Goal: Task Accomplishment & Management: Use online tool/utility

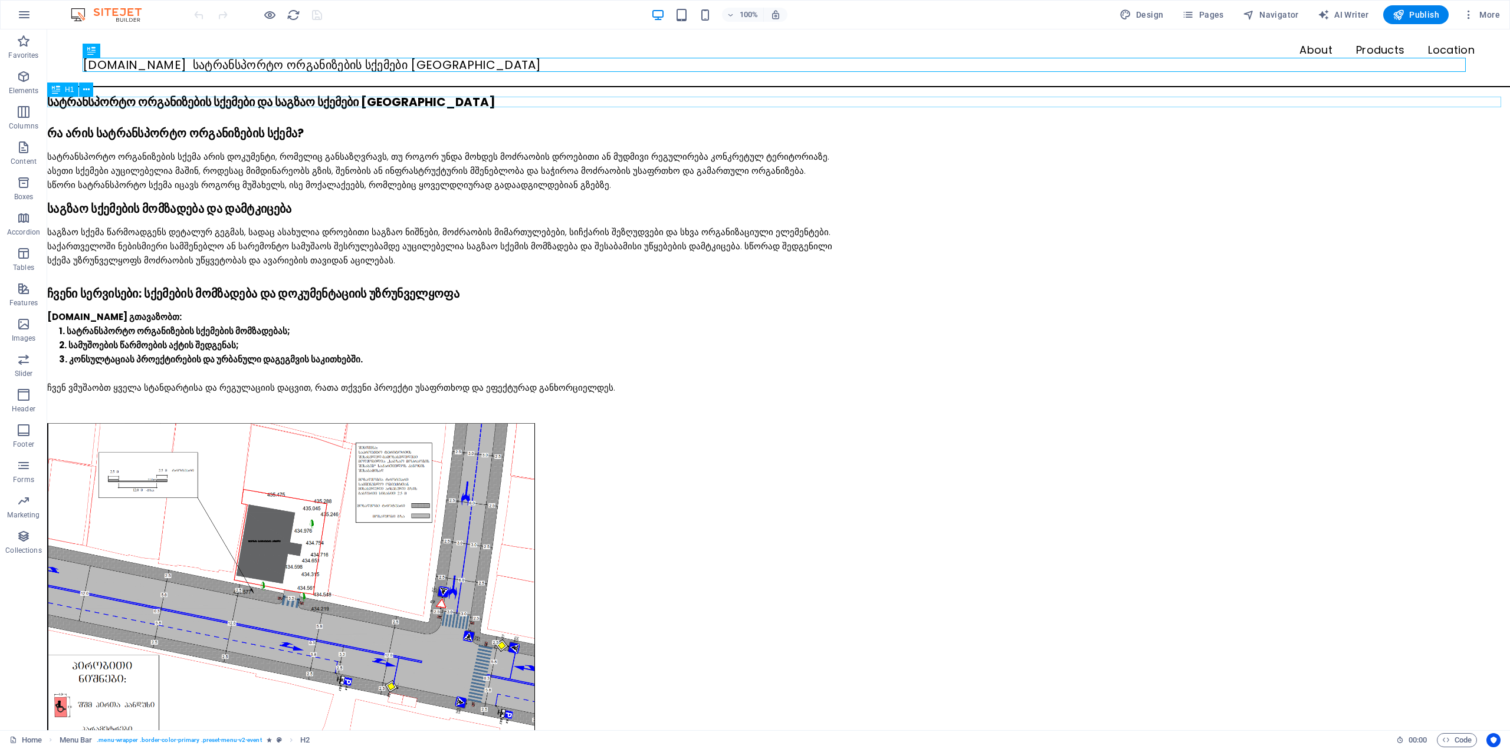
click at [133, 106] on div "სატრანსპორტო ორგანიზების სქემები და საგზაო სქემები [GEOGRAPHIC_DATA]" at bounding box center [778, 102] width 1462 height 11
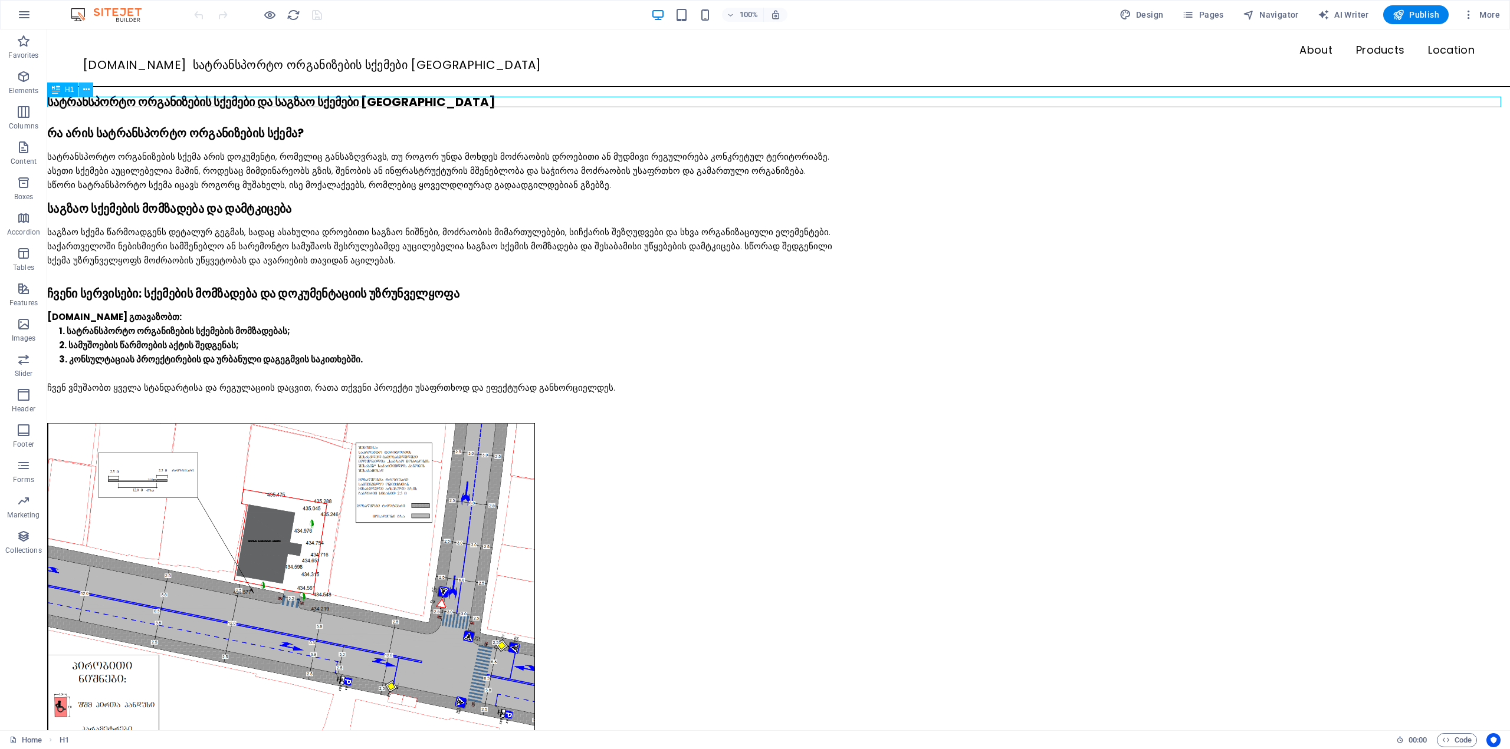
click at [84, 87] on icon at bounding box center [86, 90] width 6 height 12
click at [1041, 130] on div "რა არის სატრანსპორტო ორგანიზების სქემა?" at bounding box center [778, 133] width 1462 height 14
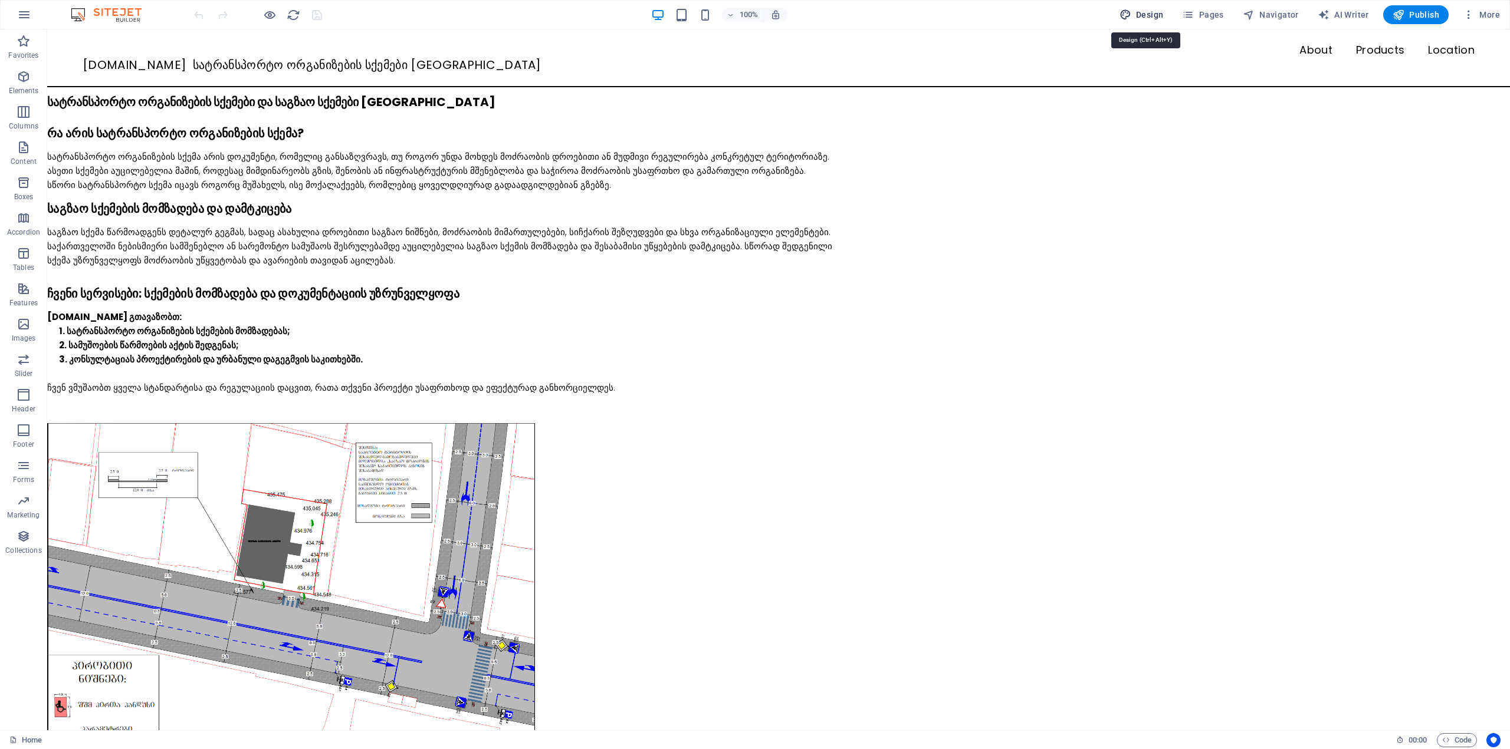
click at [1146, 14] on span "Design" at bounding box center [1141, 15] width 44 height 12
select select "px"
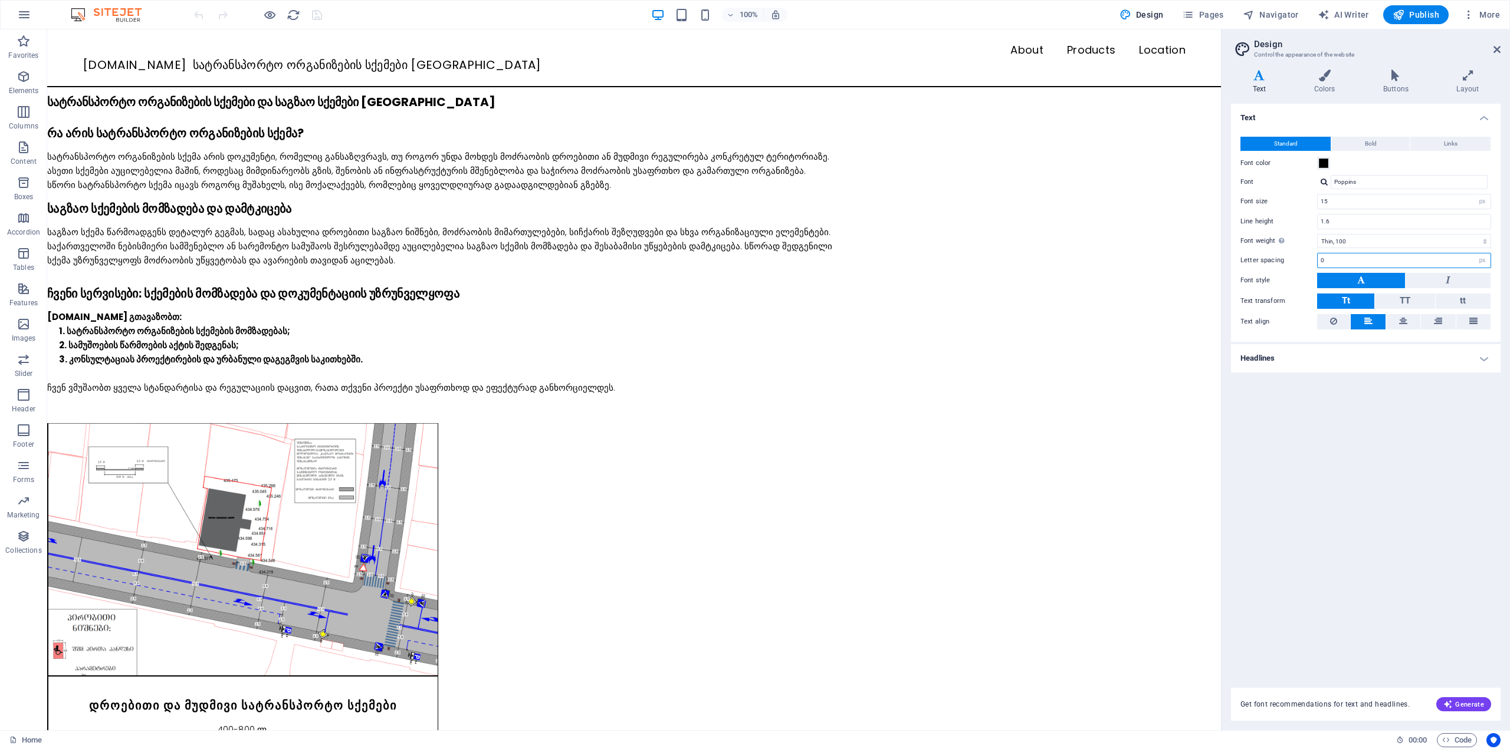
click at [1331, 262] on input "0" at bounding box center [1403, 261] width 173 height 14
drag, startPoint x: 1336, startPoint y: 262, endPoint x: 1316, endPoint y: 265, distance: 20.8
click at [1315, 262] on div "Letter spacing 0 rem px" at bounding box center [1365, 260] width 251 height 15
click at [1378, 445] on div "Text Standard Bold Links Font color Font Poppins Font size 15 rem px Line heigh…" at bounding box center [1365, 389] width 269 height 570
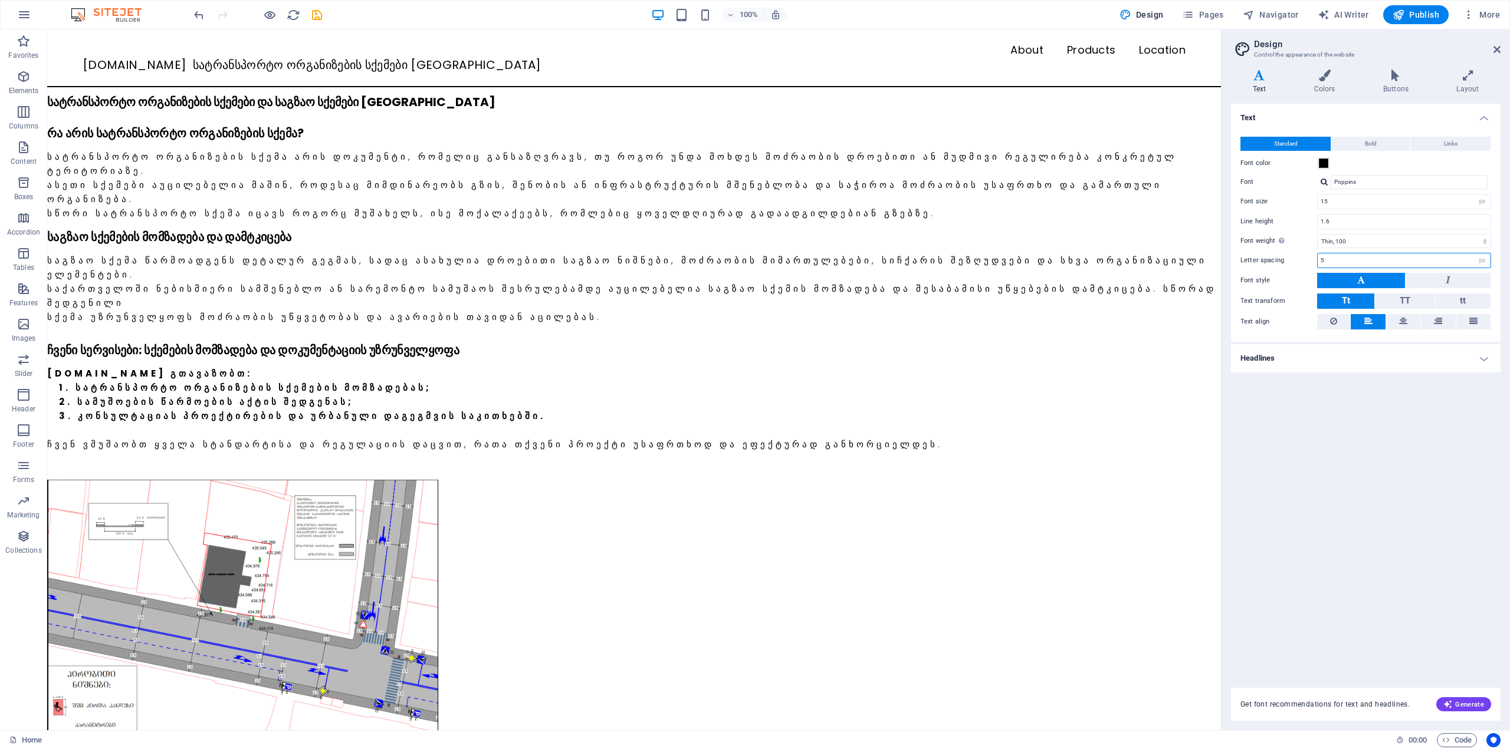
drag, startPoint x: 1332, startPoint y: 258, endPoint x: 1299, endPoint y: 260, distance: 33.1
click at [1299, 260] on div "Letter spacing 5 rem px" at bounding box center [1365, 260] width 251 height 15
click at [1408, 586] on div "Text Standard Bold Links Font color Font Poppins Font size 15 rem px Line heigh…" at bounding box center [1365, 389] width 269 height 570
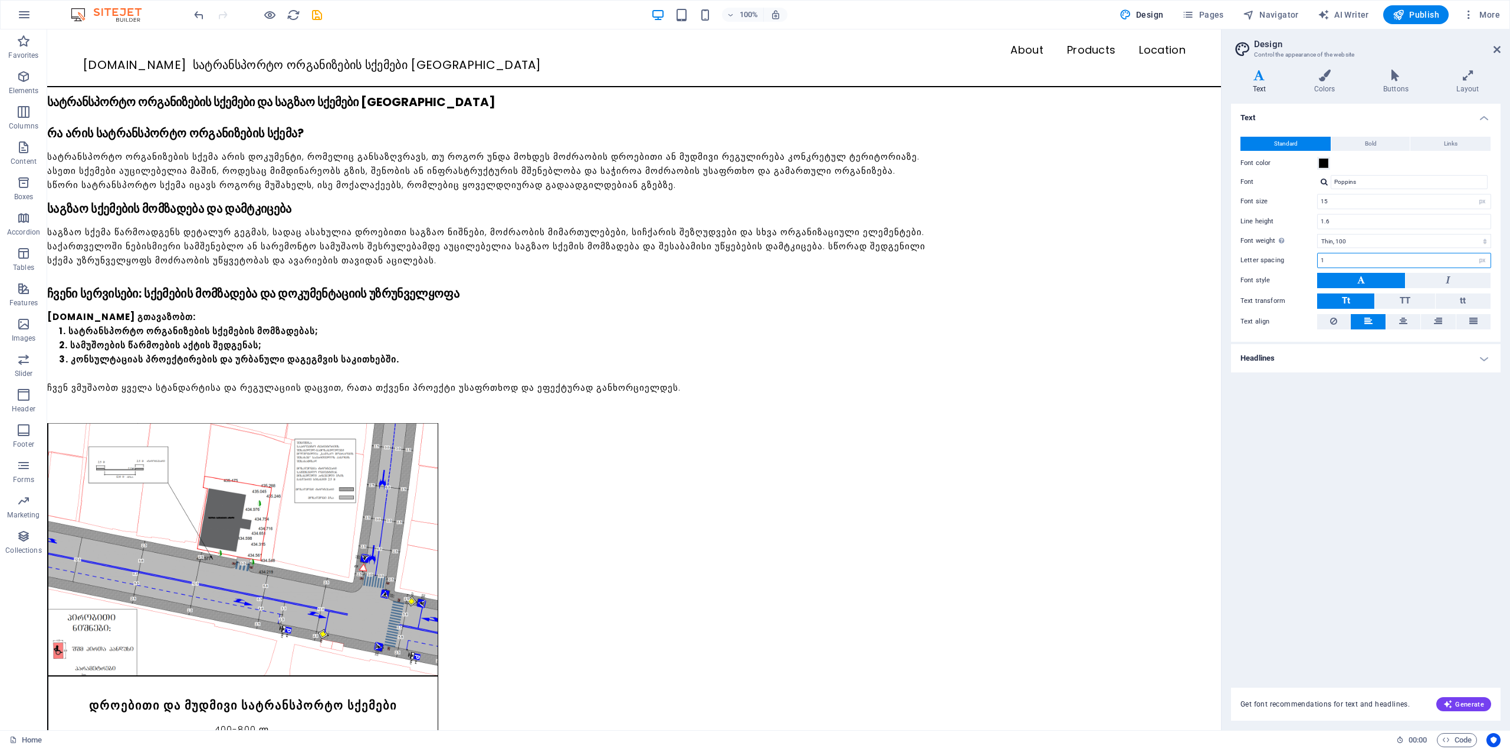
drag, startPoint x: 1337, startPoint y: 258, endPoint x: 1287, endPoint y: 261, distance: 50.2
click at [1287, 261] on div "Letter spacing 1 rem px" at bounding box center [1365, 260] width 251 height 15
type input "0"
click at [1342, 477] on div "Text Standard Bold Links Font color Font Poppins Font size 15 rem px Line heigh…" at bounding box center [1365, 389] width 269 height 570
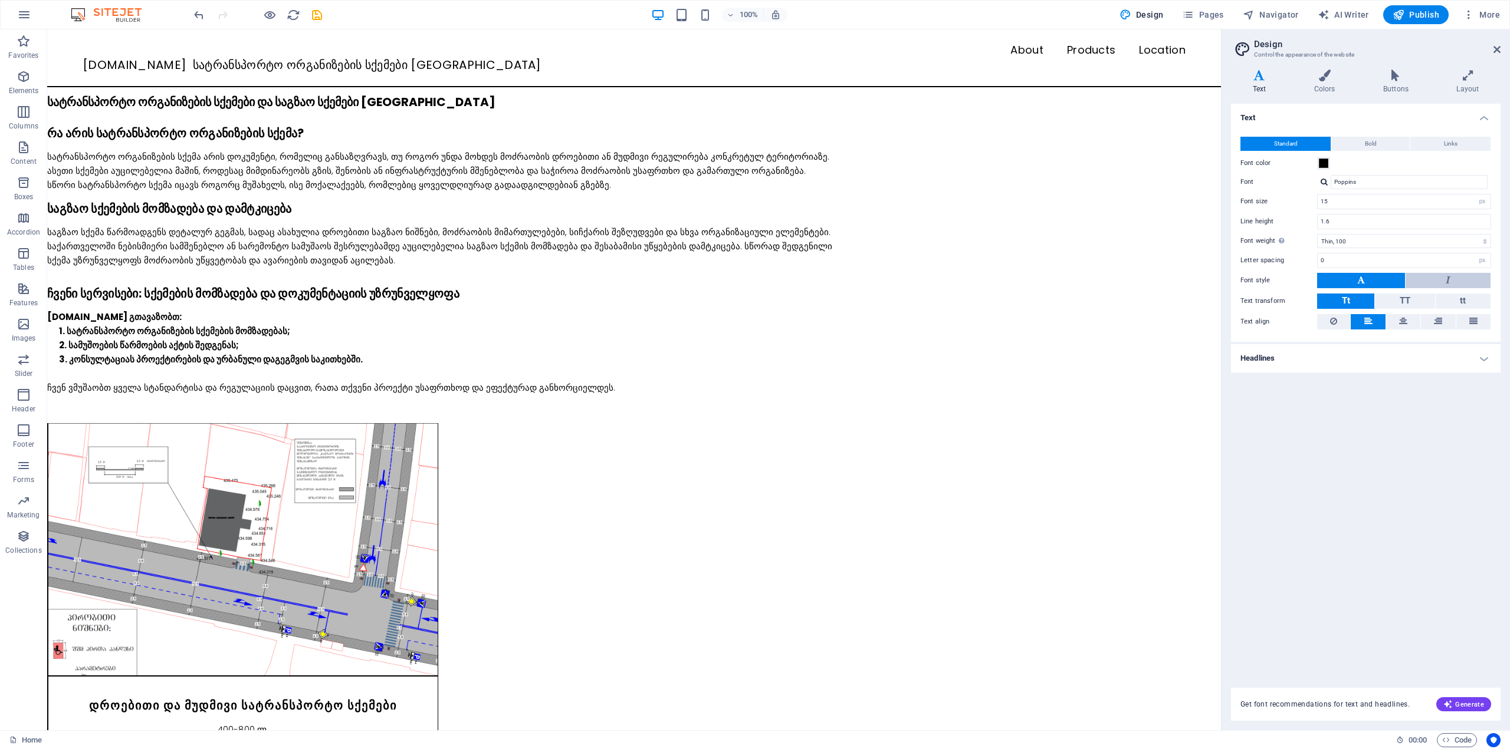
click at [1421, 280] on button at bounding box center [1447, 280] width 85 height 15
click at [1373, 280] on button at bounding box center [1361, 280] width 88 height 15
click at [1400, 300] on span "TT" at bounding box center [1404, 300] width 11 height 11
click at [1364, 303] on button "Tt" at bounding box center [1345, 301] width 57 height 15
click at [1400, 321] on icon at bounding box center [1403, 321] width 8 height 14
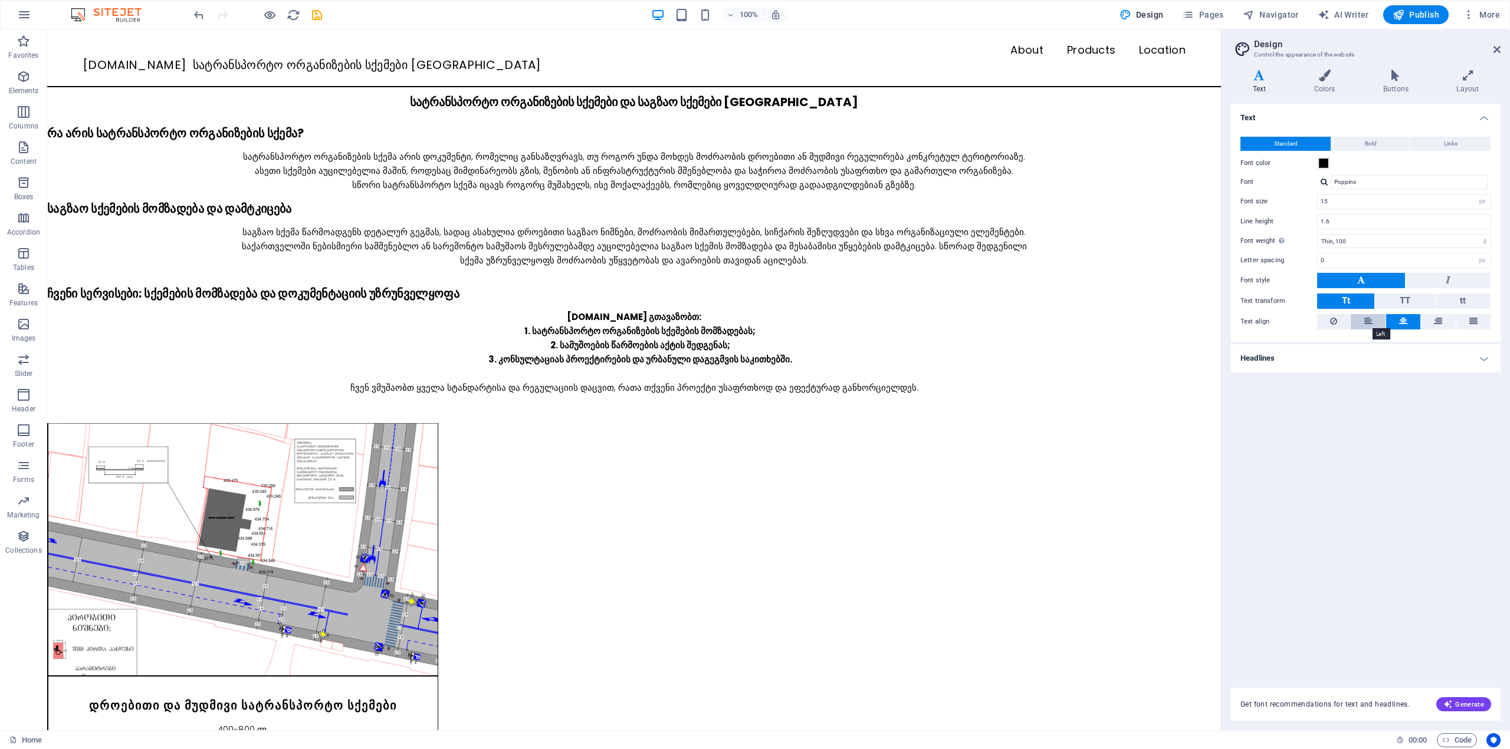
click at [1369, 324] on icon at bounding box center [1368, 321] width 8 height 14
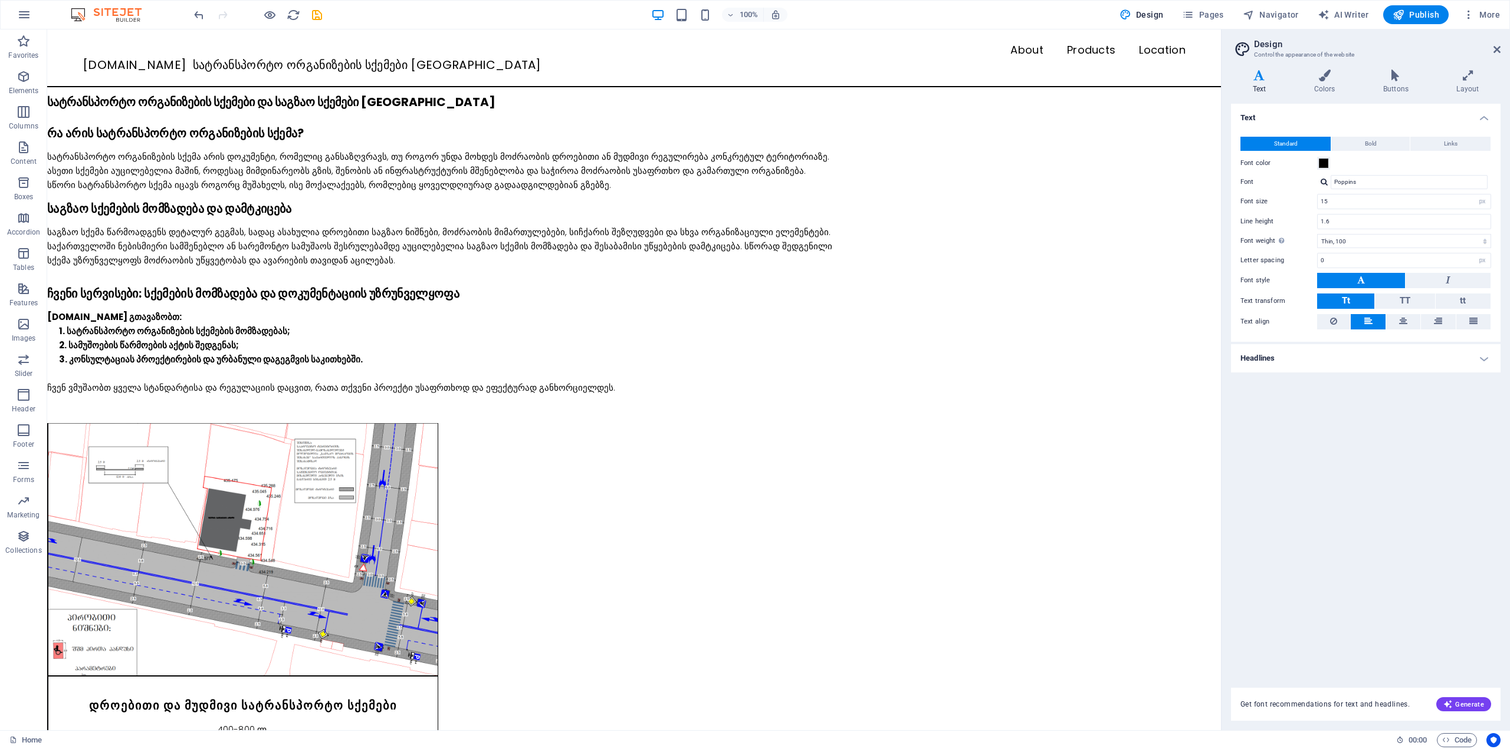
click at [1354, 359] on h4 "Headlines" at bounding box center [1365, 358] width 269 height 28
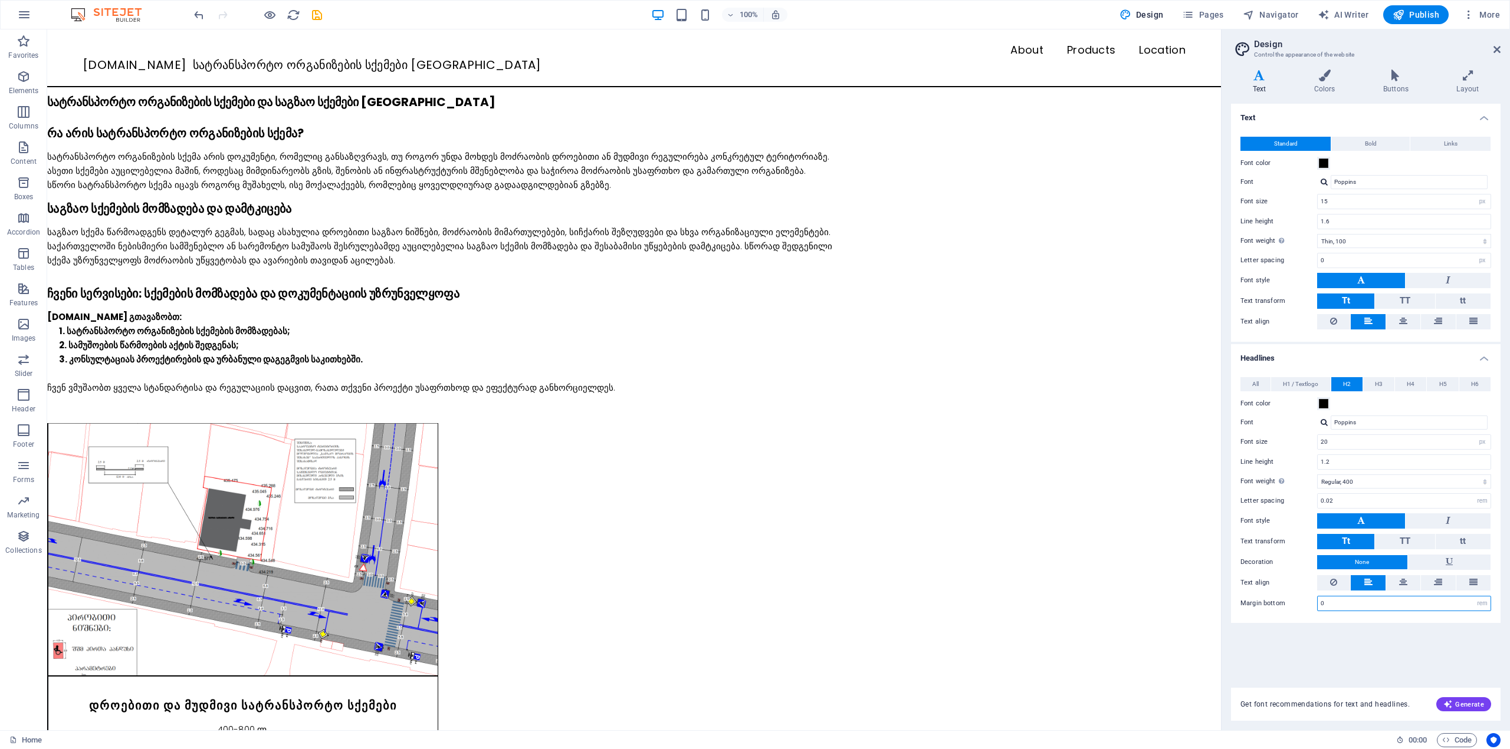
drag, startPoint x: 1352, startPoint y: 603, endPoint x: 1304, endPoint y: 605, distance: 48.4
click at [1304, 605] on div "Margin bottom 0 rem px vh" at bounding box center [1365, 603] width 251 height 15
click at [1308, 622] on div "All H1 / Textlogo H2 H3 H4 H5 H6 Font color Font Poppins Line height 1.5 Font w…" at bounding box center [1365, 495] width 274 height 258
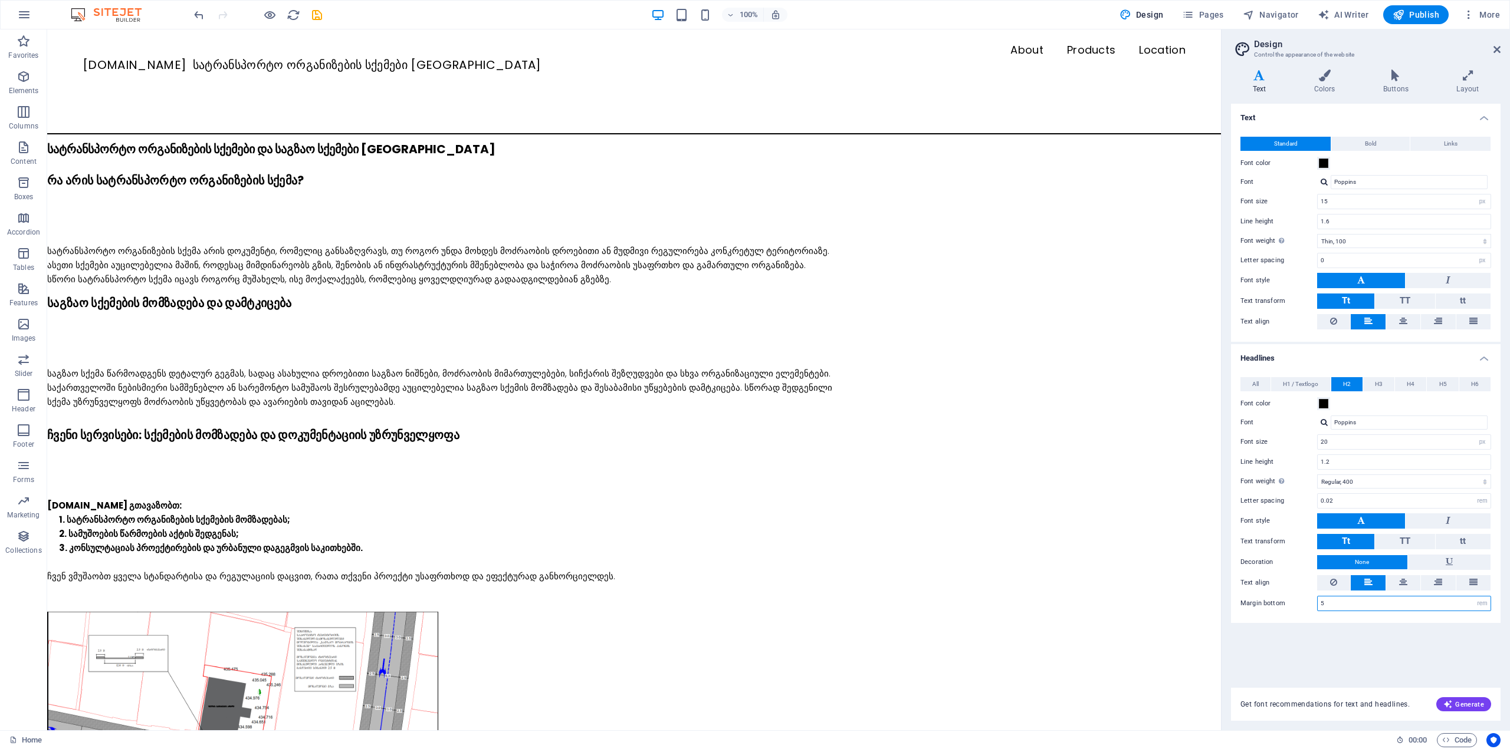
drag, startPoint x: 1329, startPoint y: 602, endPoint x: 1297, endPoint y: 601, distance: 31.3
click at [1297, 601] on div "Margin bottom 5 rem px vh" at bounding box center [1365, 603] width 251 height 15
type input "0"
click at [1315, 631] on div "Text Standard Bold Links Font color Font Poppins Font size 15 rem px Line heigh…" at bounding box center [1365, 389] width 269 height 570
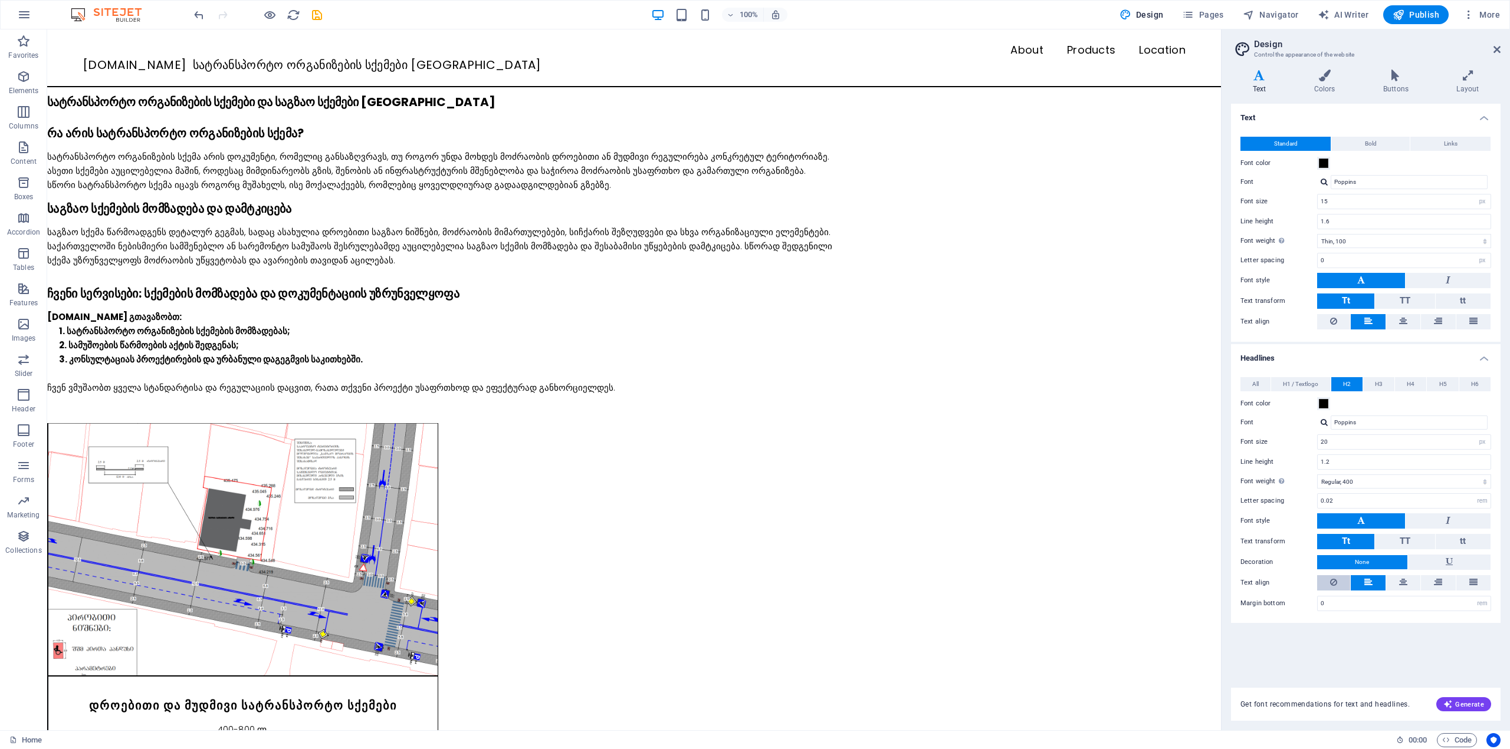
click at [1331, 583] on icon at bounding box center [1333, 583] width 7 height 14
click at [1364, 582] on icon at bounding box center [1368, 583] width 8 height 14
click at [1327, 89] on h4 "Colors" at bounding box center [1326, 82] width 69 height 25
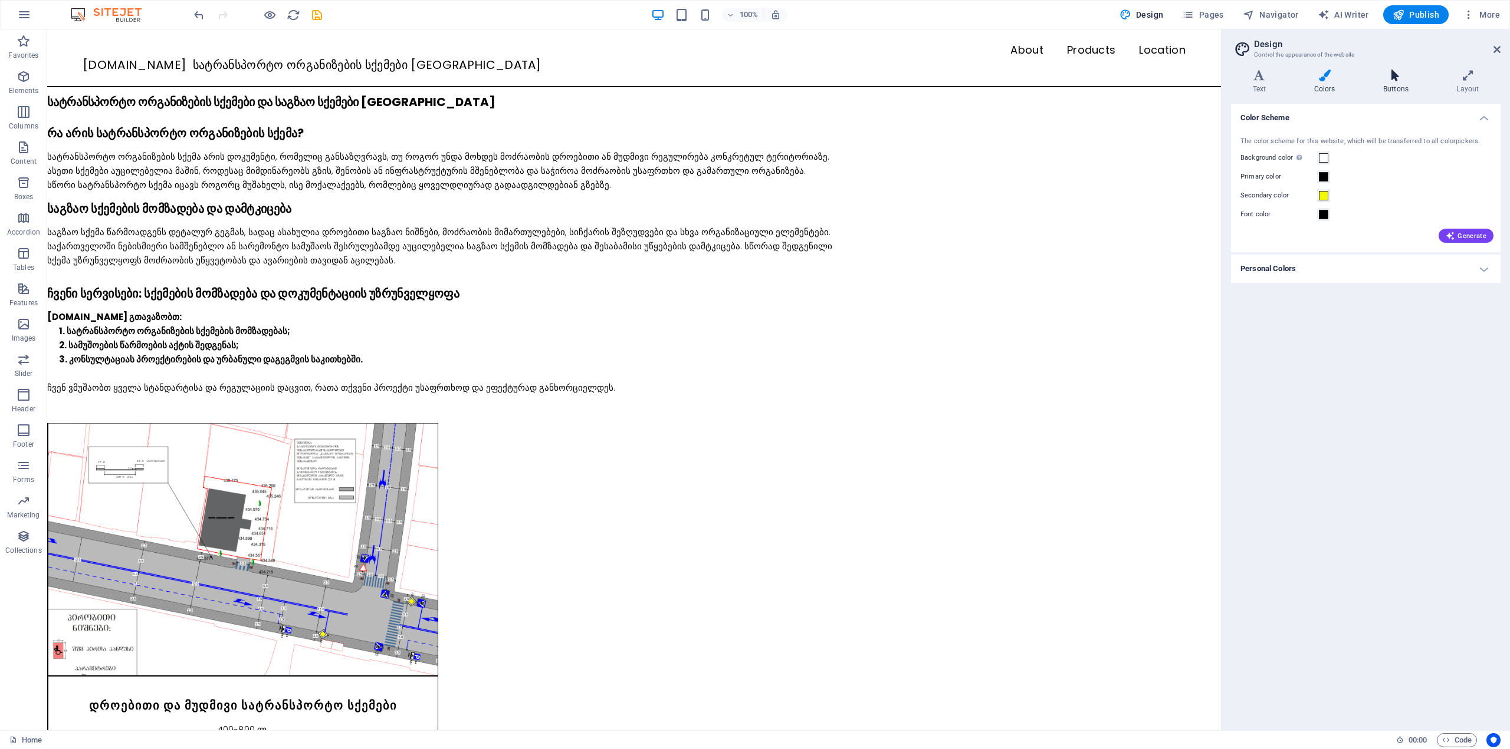
click at [1391, 83] on h4 "Buttons" at bounding box center [1397, 82] width 73 height 25
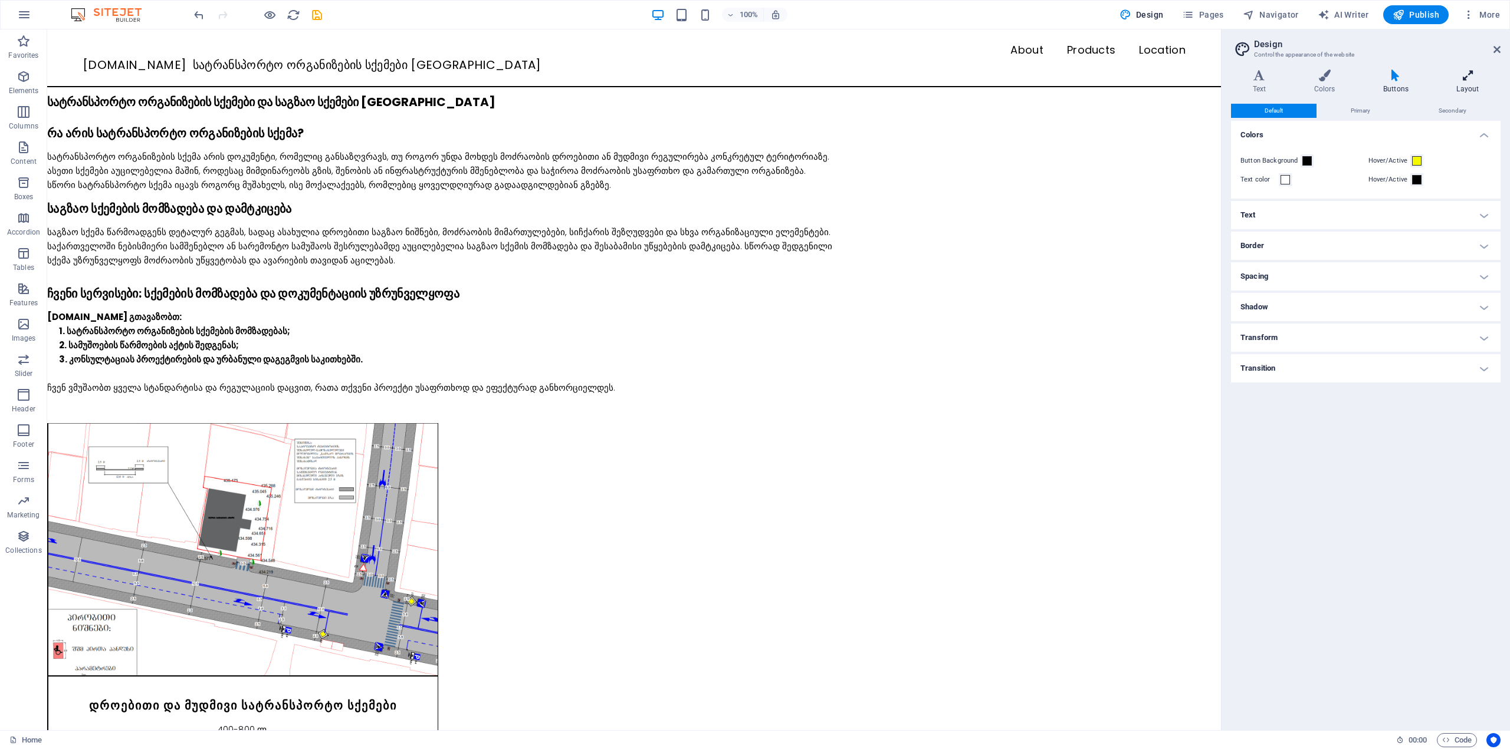
click at [1462, 76] on icon at bounding box center [1467, 76] width 65 height 12
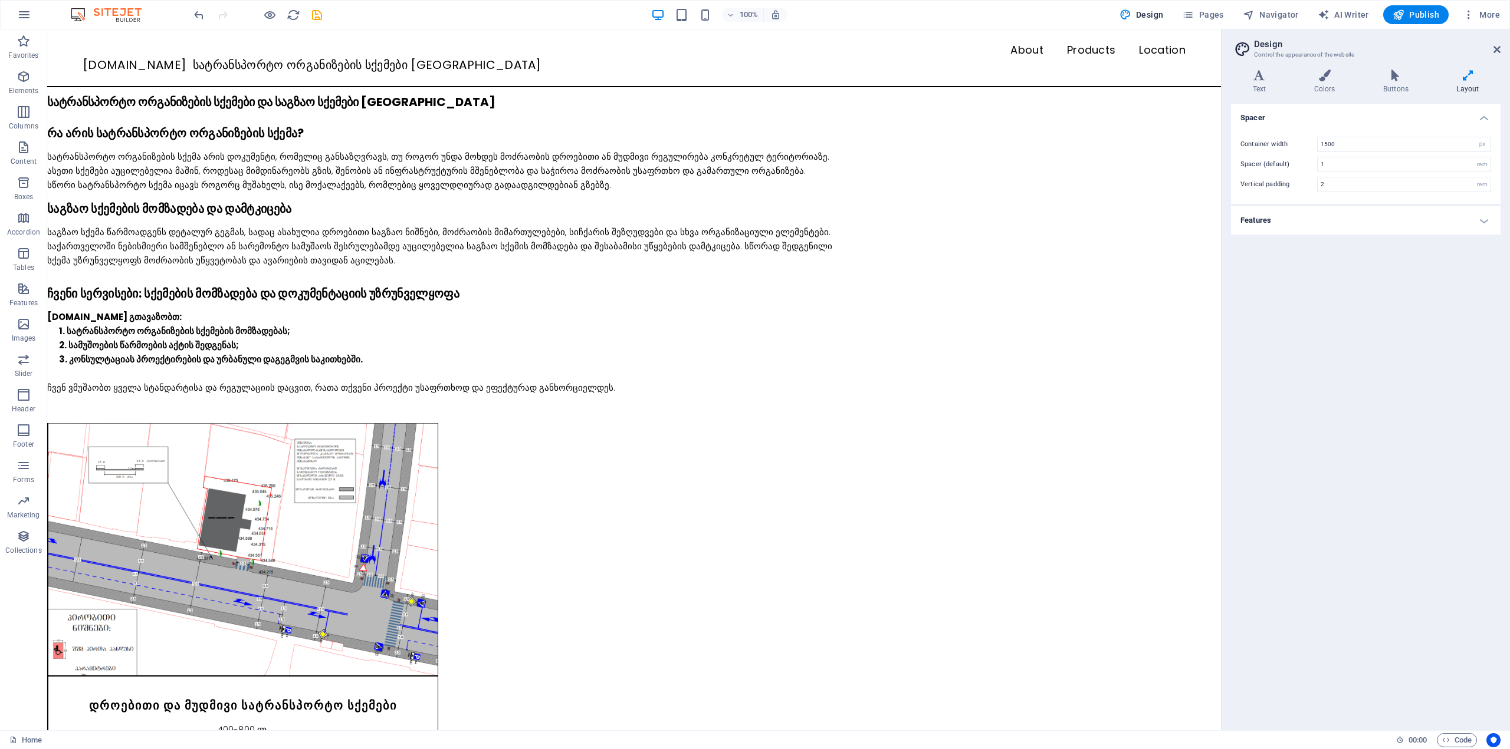
click at [1304, 225] on h4 "Features" at bounding box center [1365, 220] width 269 height 28
click at [1491, 49] on h2 "Design" at bounding box center [1377, 44] width 246 height 11
click at [1505, 49] on aside "Design Control the appearance of the website Variants Text Colors Buttons Layou…" at bounding box center [1365, 379] width 289 height 701
click at [1498, 49] on icon at bounding box center [1496, 49] width 7 height 9
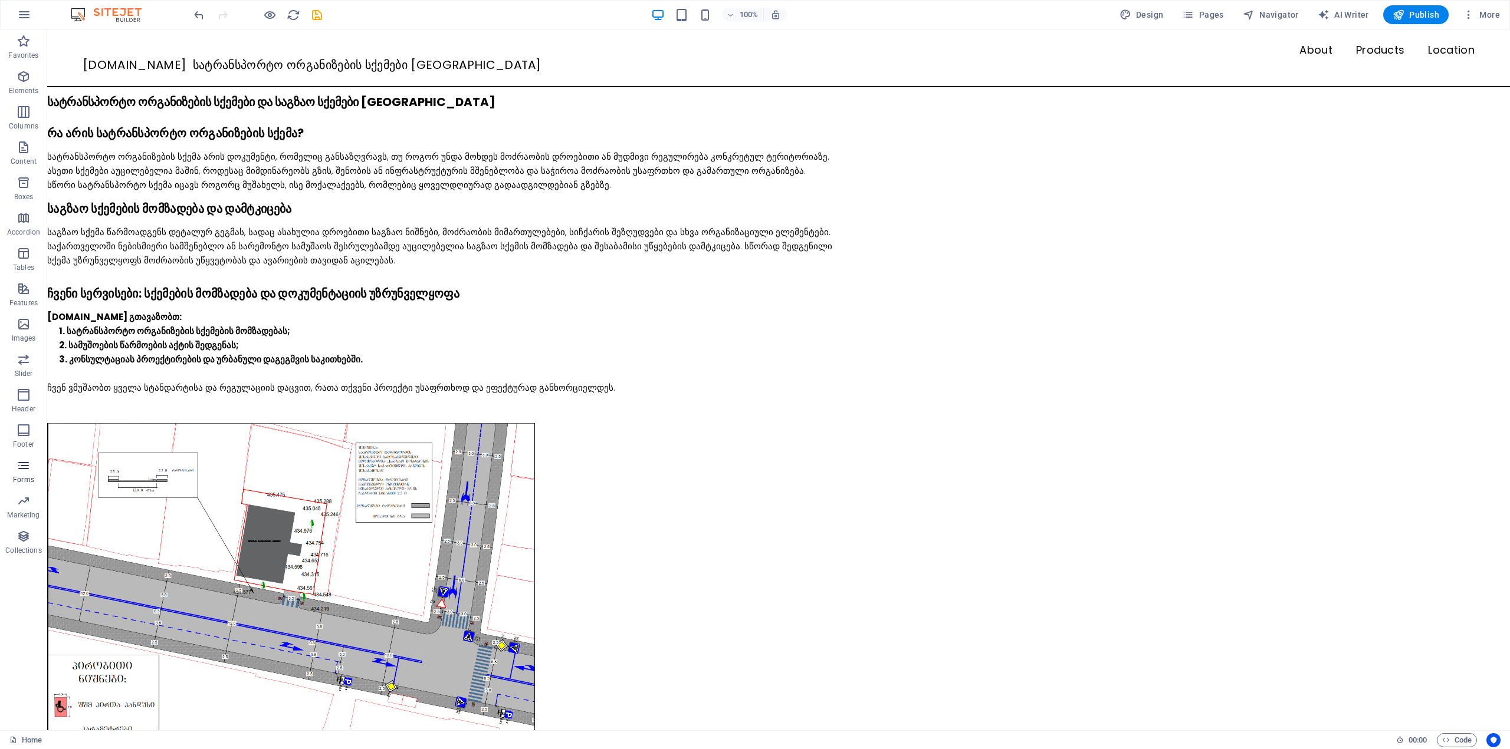
click at [27, 469] on icon "button" at bounding box center [24, 466] width 14 height 14
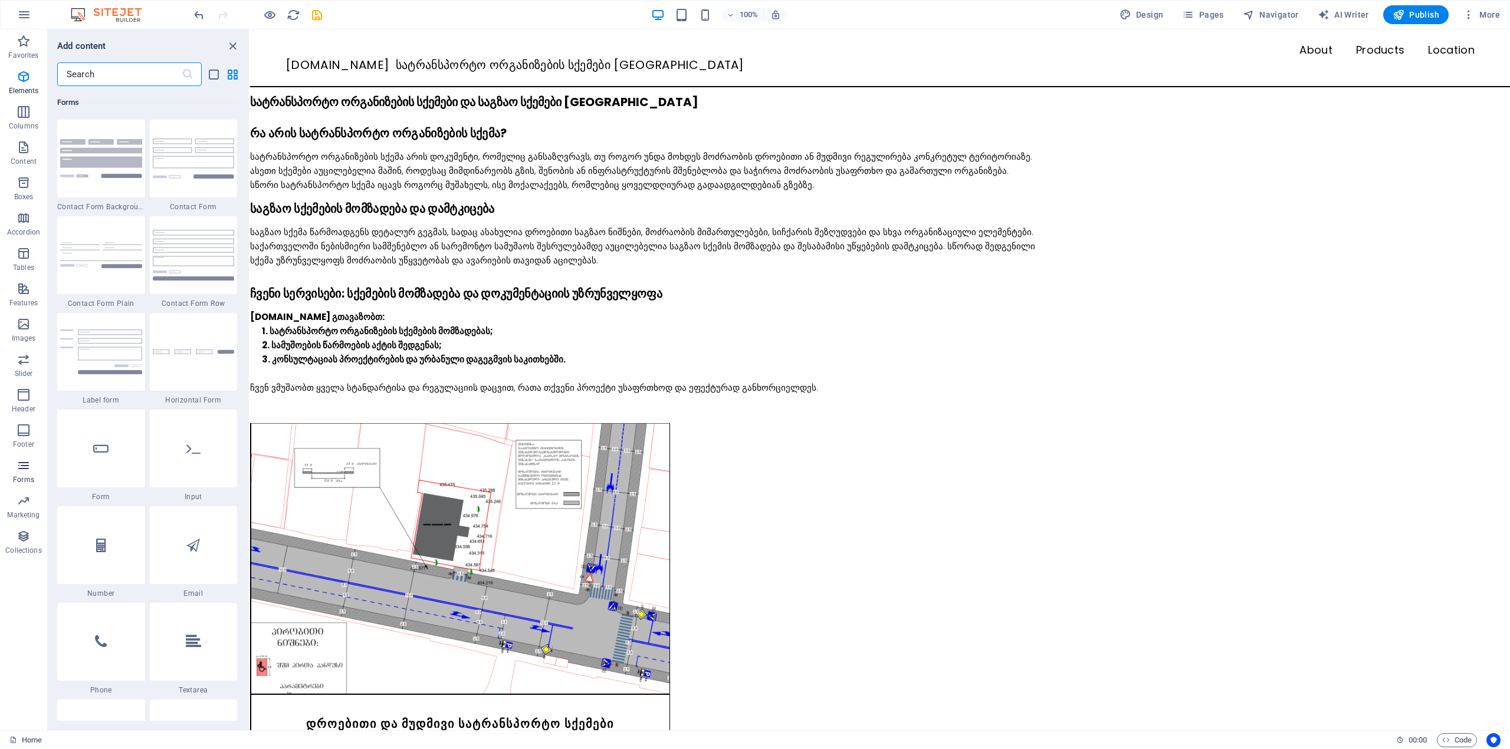
scroll to position [8609, 0]
click at [27, 469] on icon "button" at bounding box center [24, 466] width 14 height 14
click at [232, 49] on icon "close panel" at bounding box center [233, 47] width 14 height 14
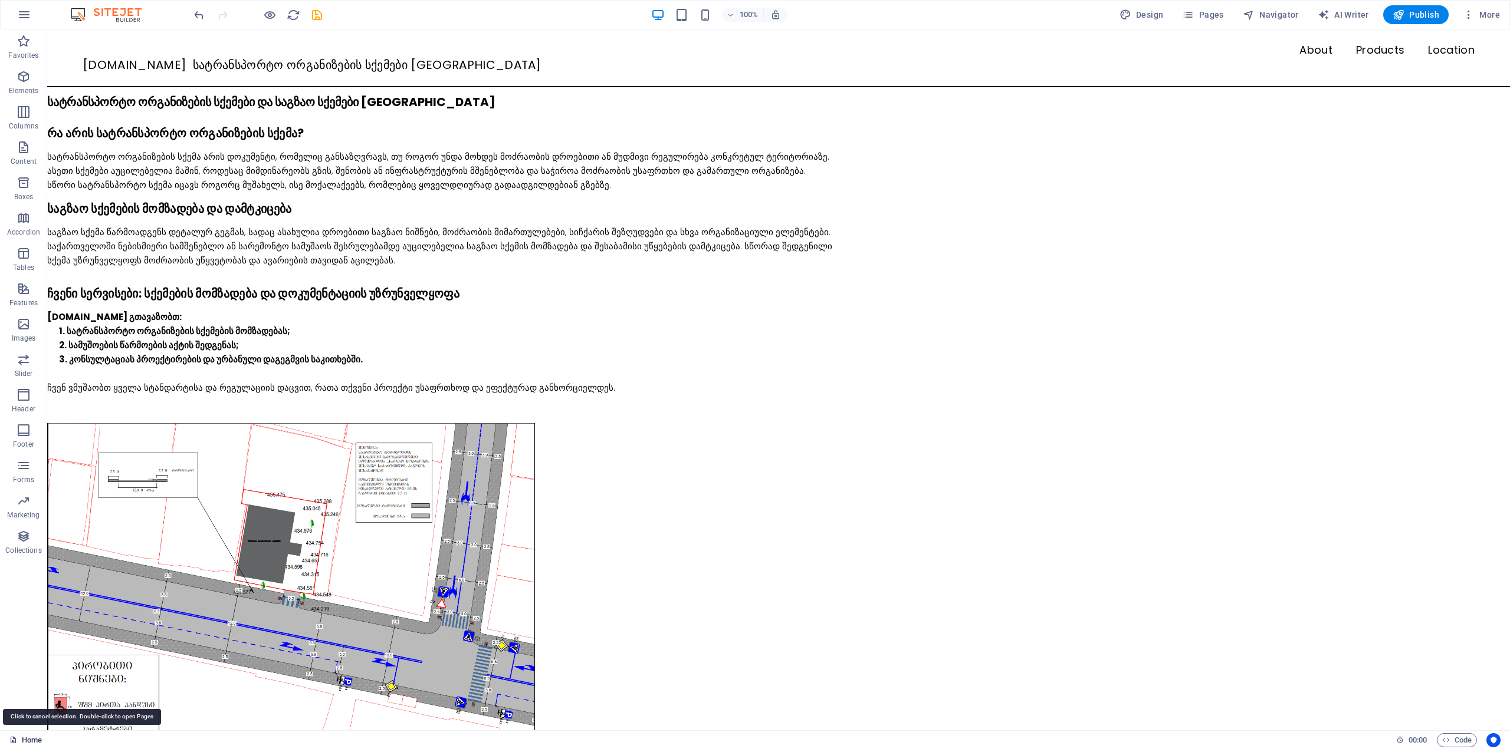
click at [29, 742] on link "Home" at bounding box center [25, 741] width 32 height 14
click at [131, 165] on div "სატრანსპორტო ორგანიზების სქემა არის დოკუმენტი, რომელიც განსაზღვრავს, თუ როგორ უ…" at bounding box center [778, 171] width 1462 height 42
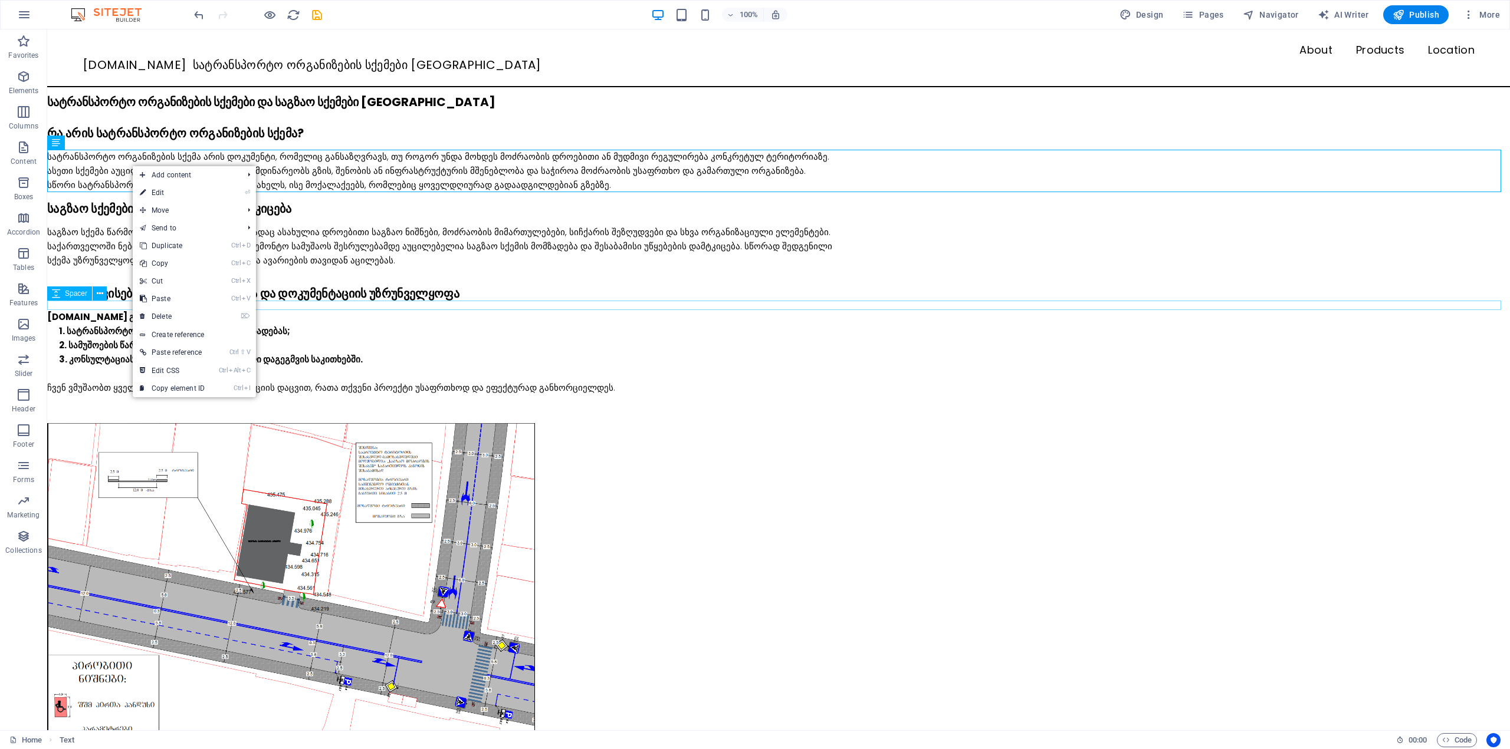
click at [1167, 307] on div at bounding box center [778, 305] width 1462 height 9
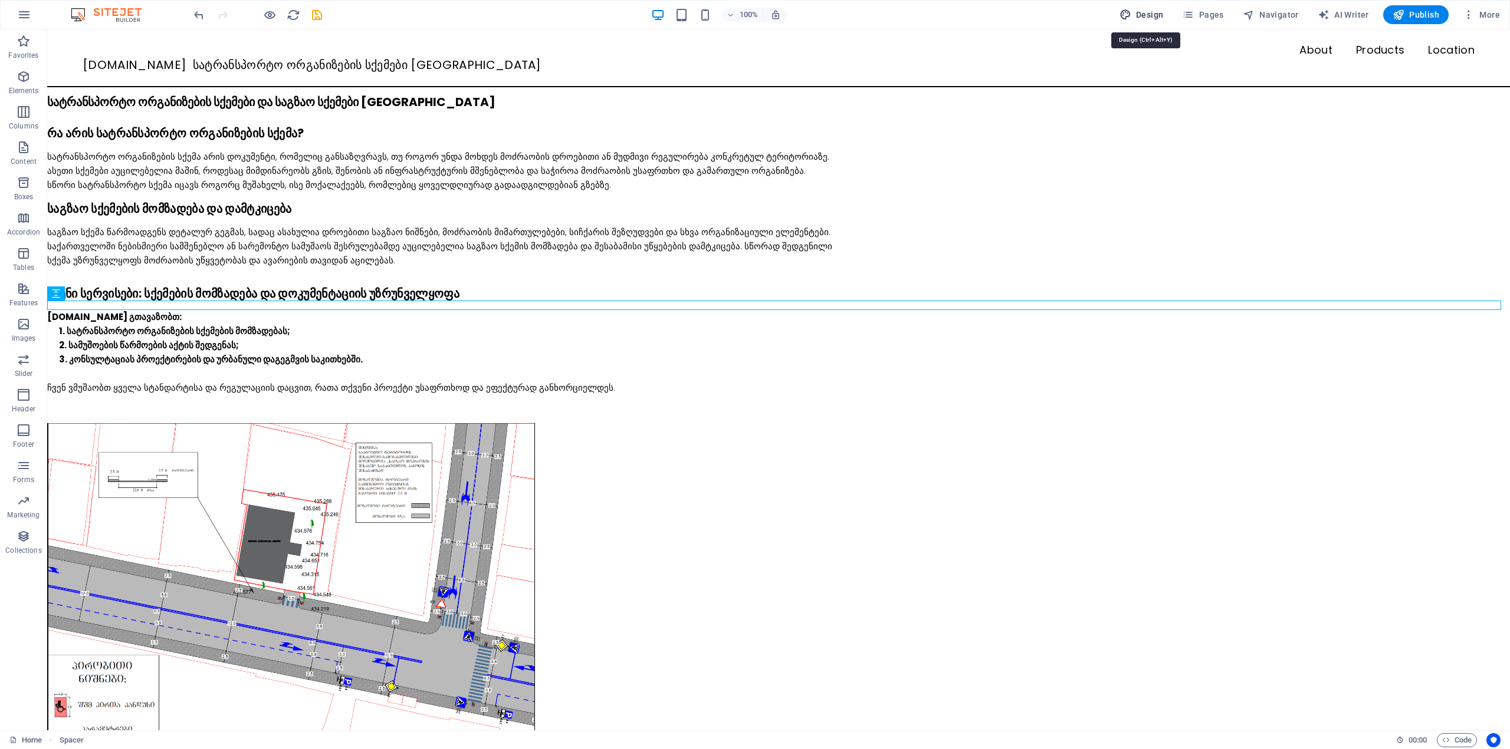
click at [1145, 8] on button "Design" at bounding box center [1141, 14] width 54 height 19
select select "px"
select select "400"
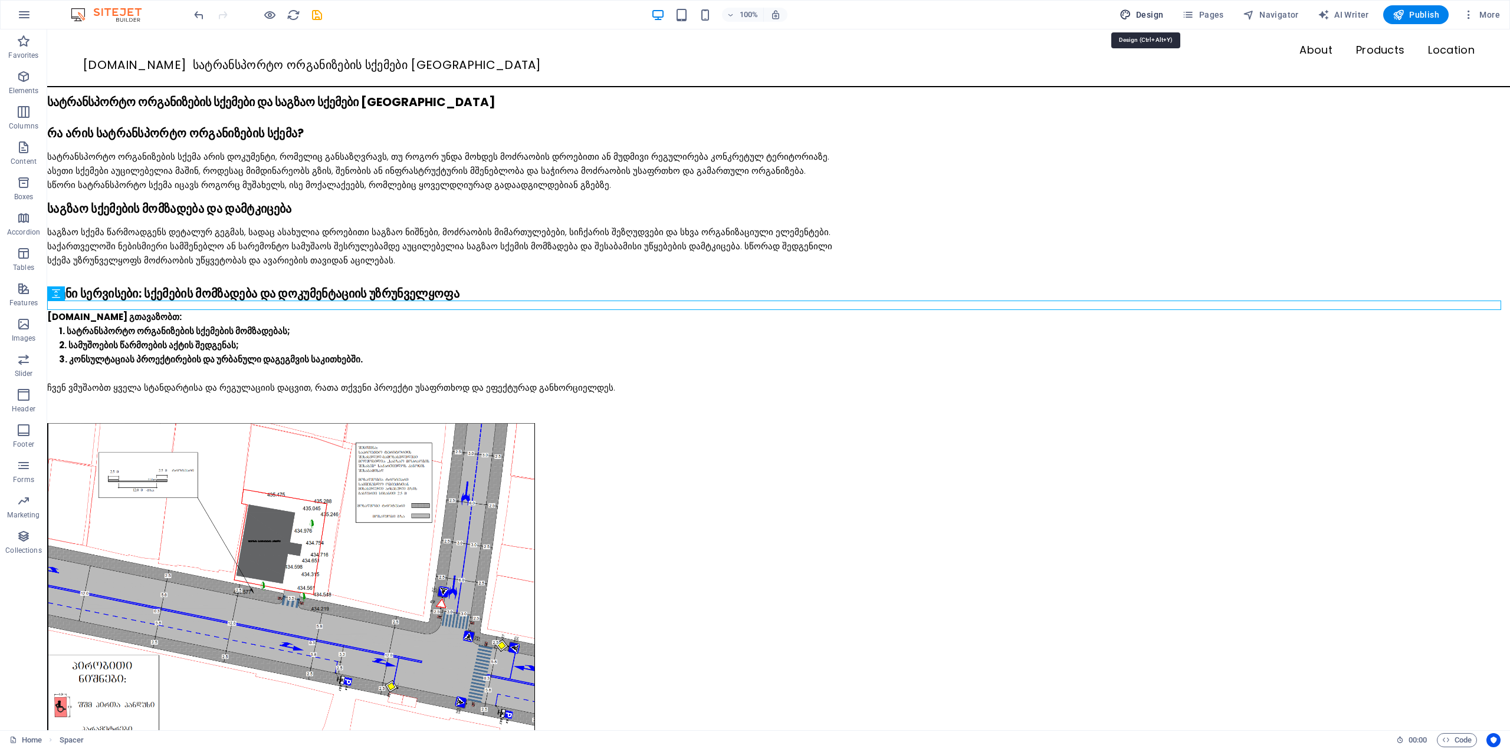
select select "rem"
select select "px"
select select "ease-in-out"
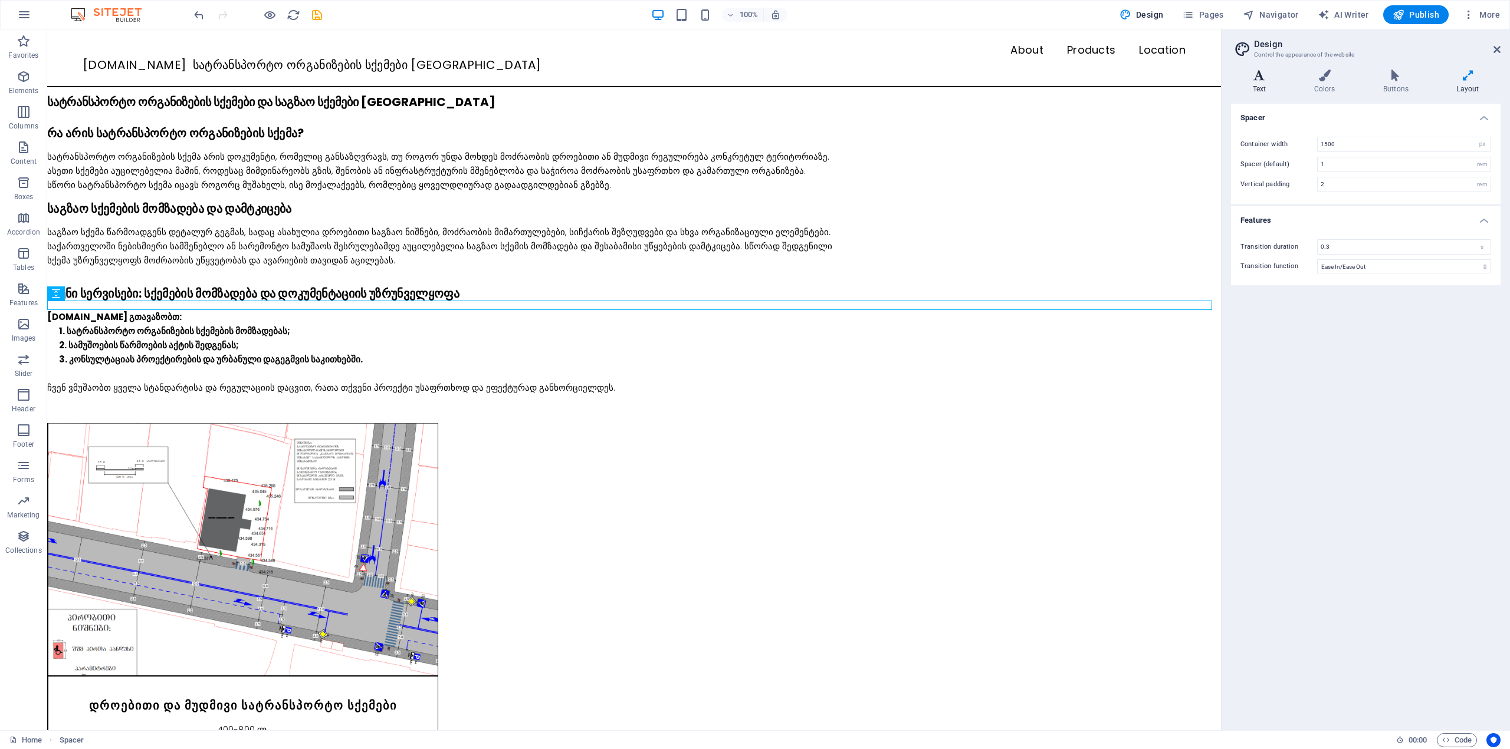
click at [1259, 79] on icon at bounding box center [1259, 76] width 57 height 12
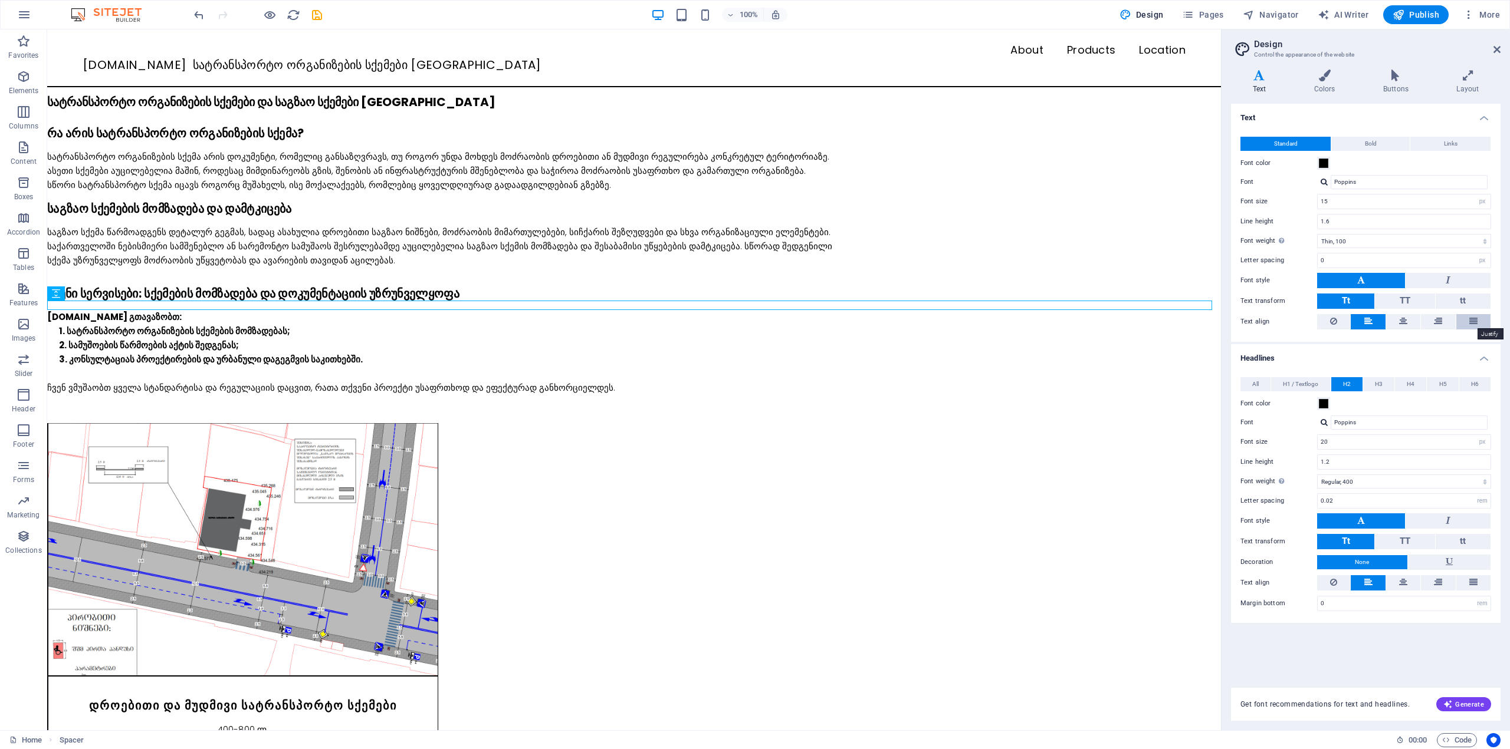
click at [1472, 325] on icon at bounding box center [1473, 321] width 8 height 14
click at [1372, 322] on button at bounding box center [1367, 321] width 34 height 15
click at [1405, 320] on icon at bounding box center [1403, 321] width 8 height 14
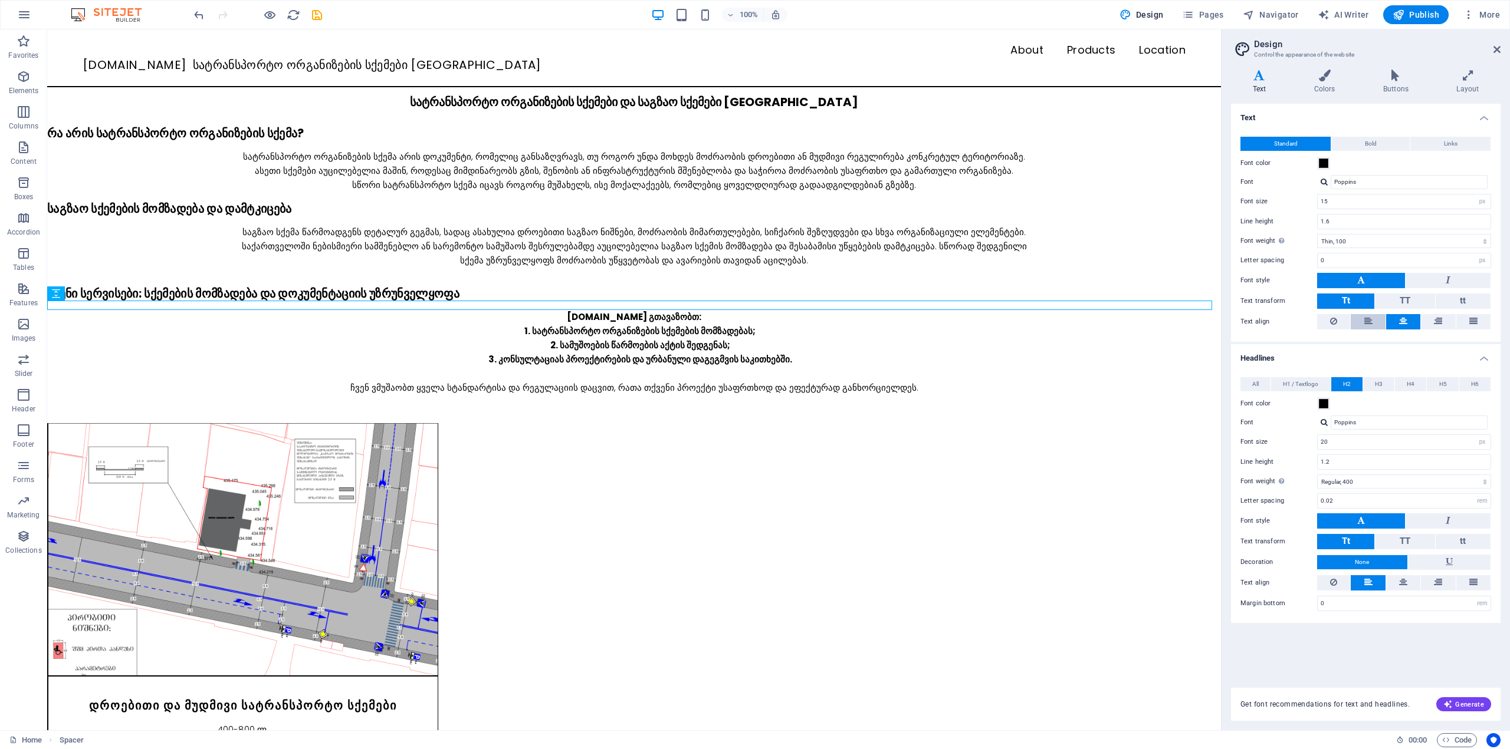
click at [1372, 321] on button at bounding box center [1367, 321] width 34 height 15
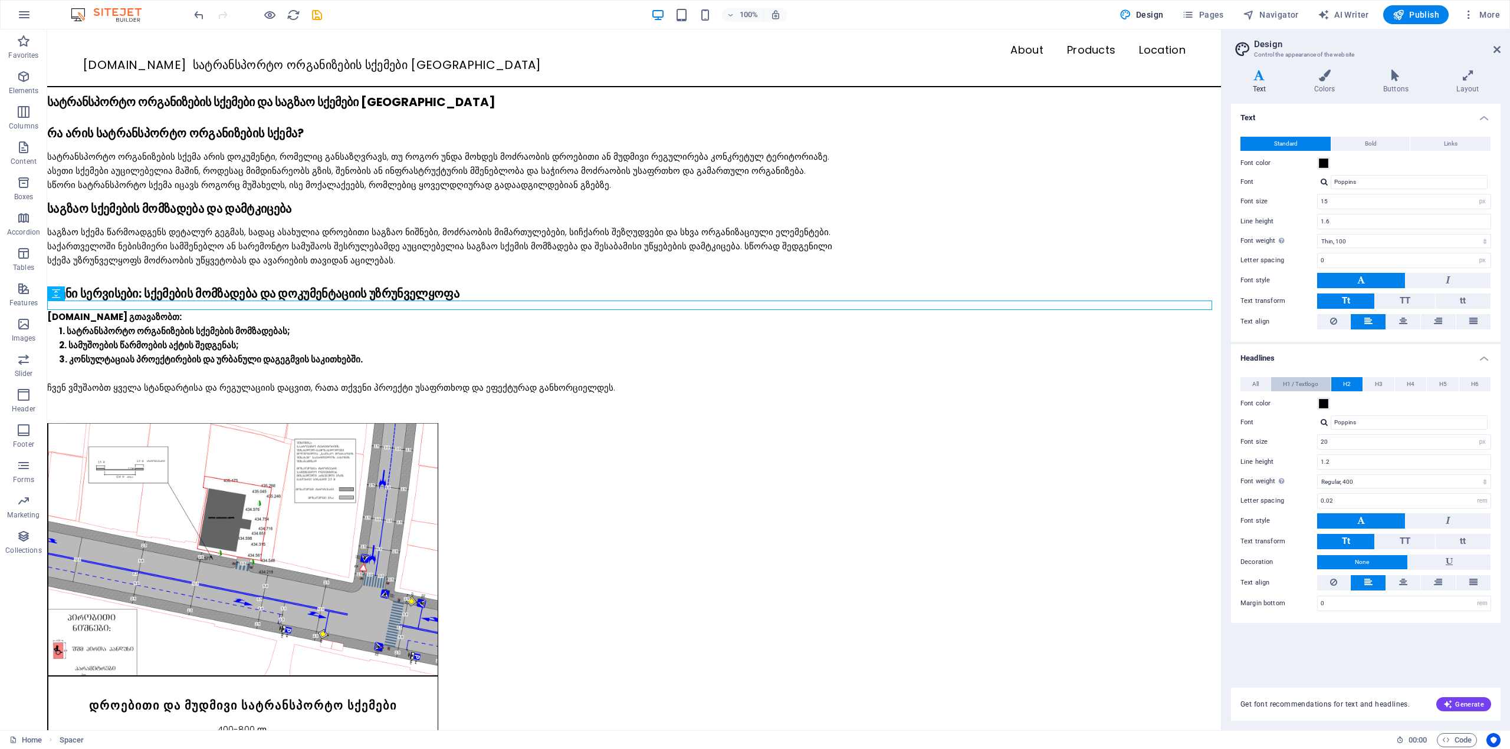
click at [1303, 379] on span "H1 / Textlogo" at bounding box center [1300, 384] width 35 height 14
click at [1342, 383] on button "H2" at bounding box center [1346, 384] width 31 height 14
click at [1380, 383] on span "H3" at bounding box center [1379, 384] width 8 height 14
click at [1349, 382] on span "H2" at bounding box center [1347, 384] width 8 height 14
click at [1347, 87] on h4 "Colors" at bounding box center [1326, 82] width 69 height 25
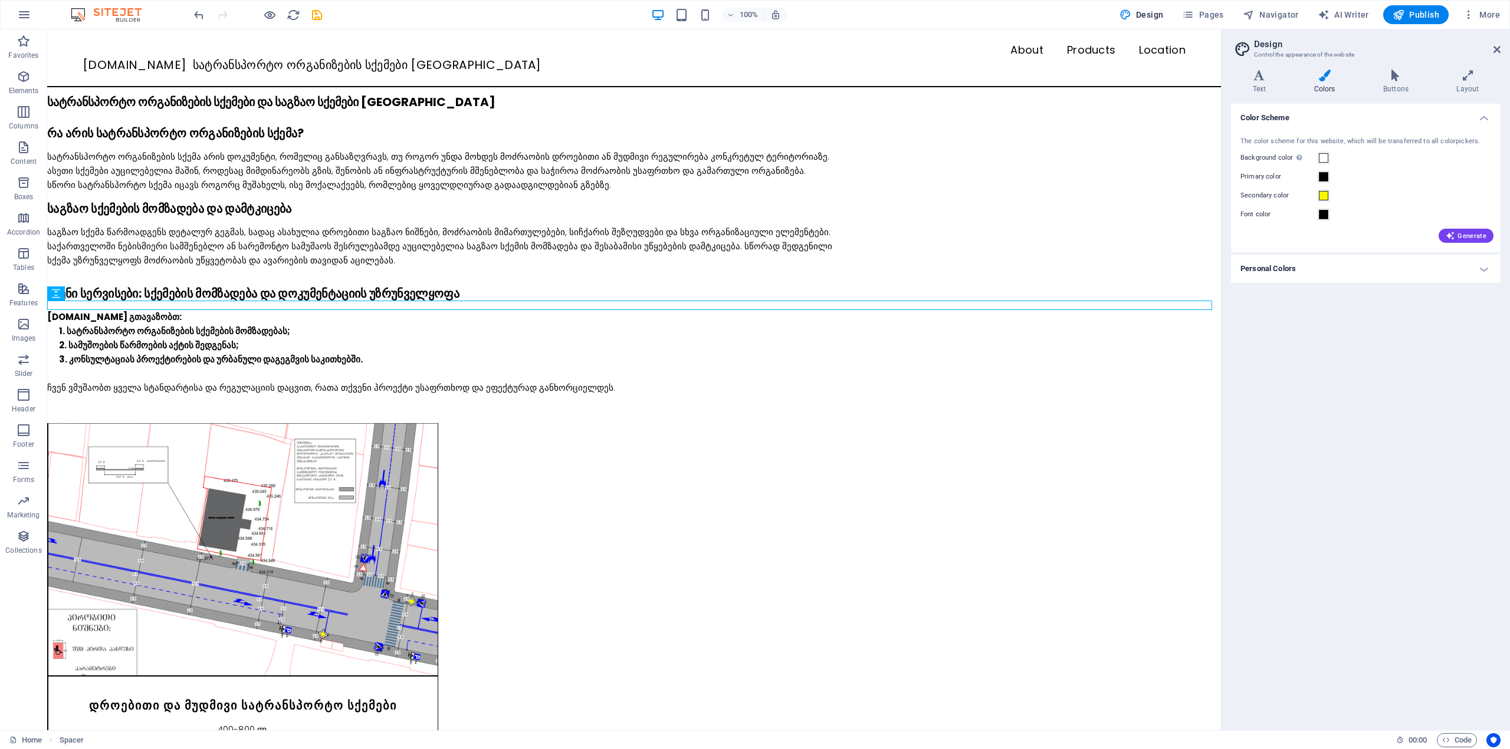
click at [1375, 269] on h4 "Personal Colors" at bounding box center [1365, 269] width 269 height 28
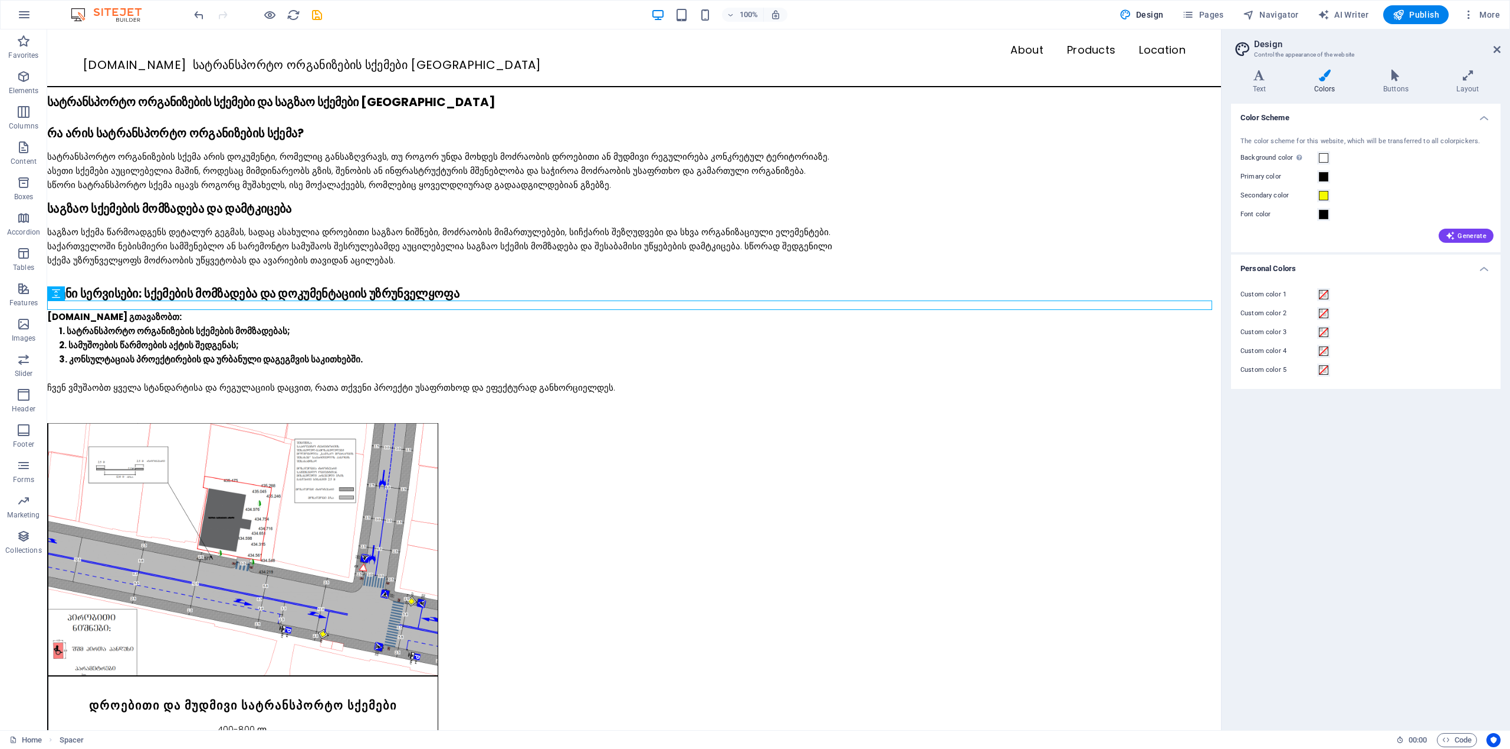
click at [1375, 269] on h4 "Personal Colors" at bounding box center [1365, 265] width 269 height 21
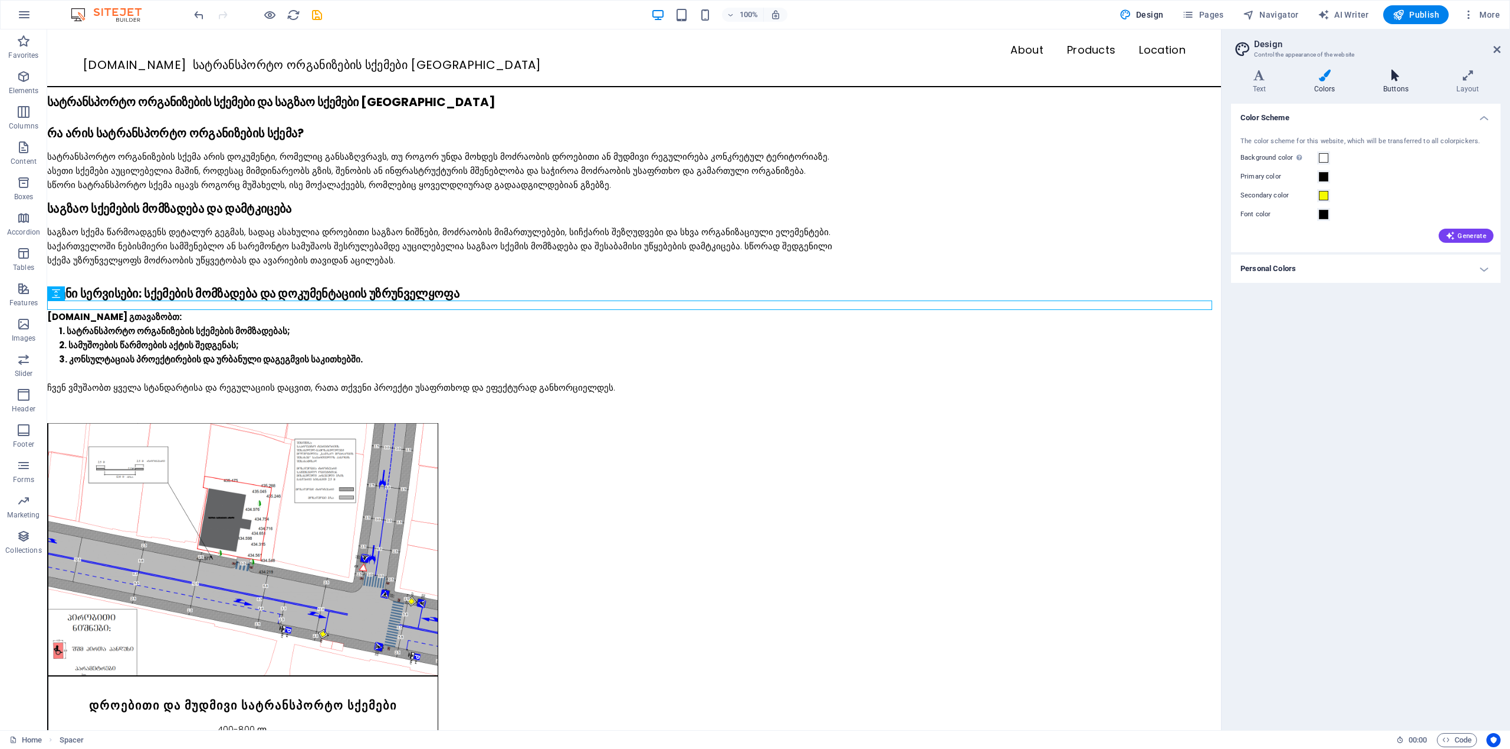
click at [1406, 82] on h4 "Buttons" at bounding box center [1397, 82] width 73 height 25
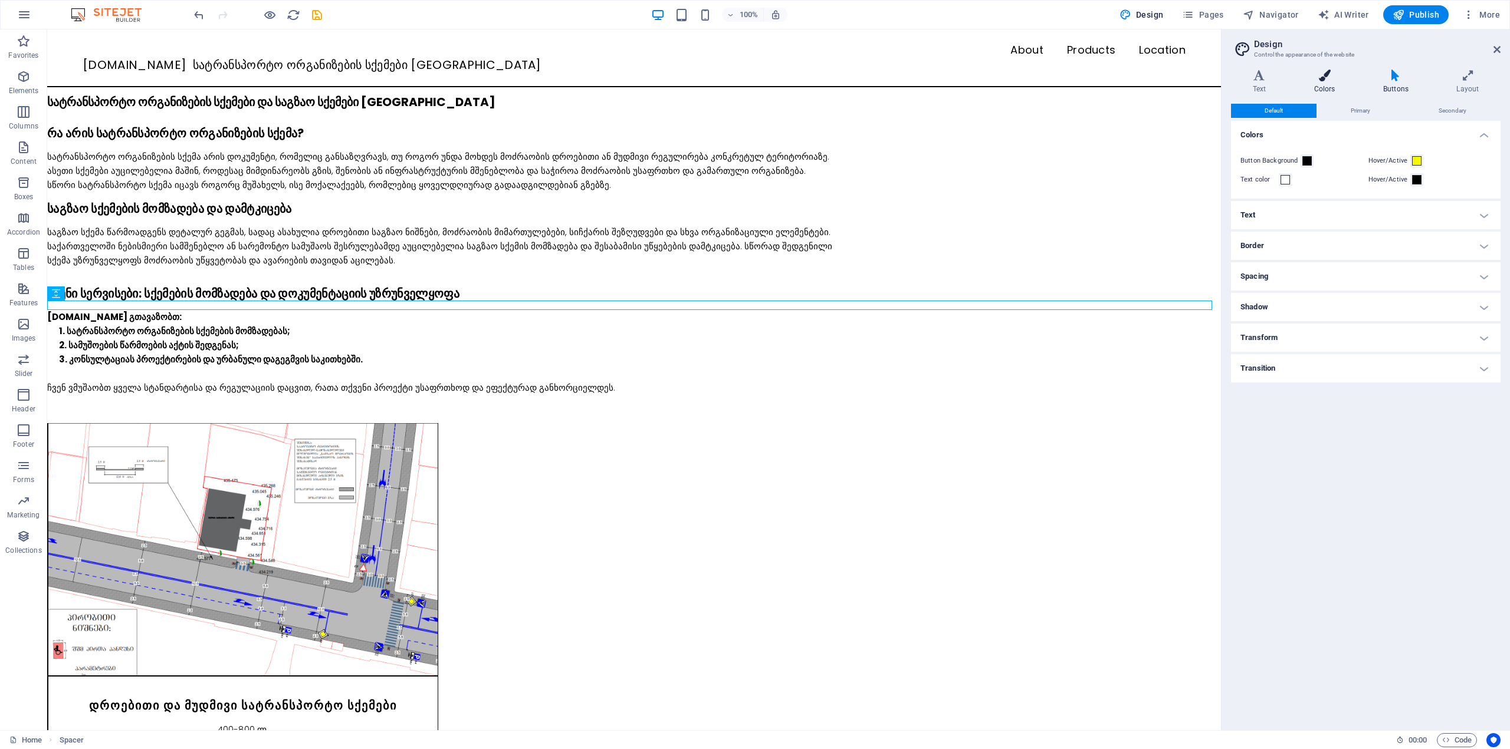
click at [1349, 80] on icon at bounding box center [1324, 76] width 64 height 12
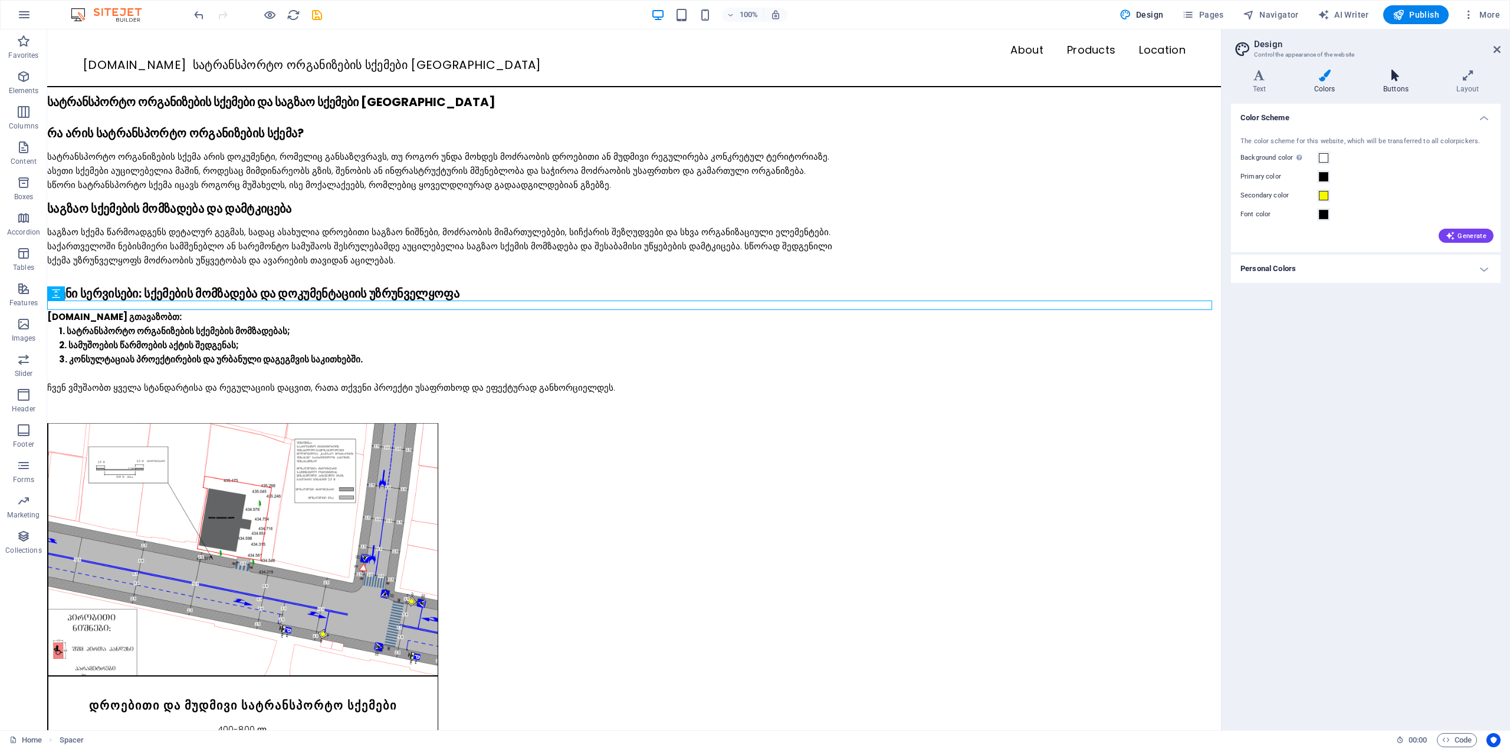
click at [1388, 77] on icon at bounding box center [1395, 76] width 68 height 12
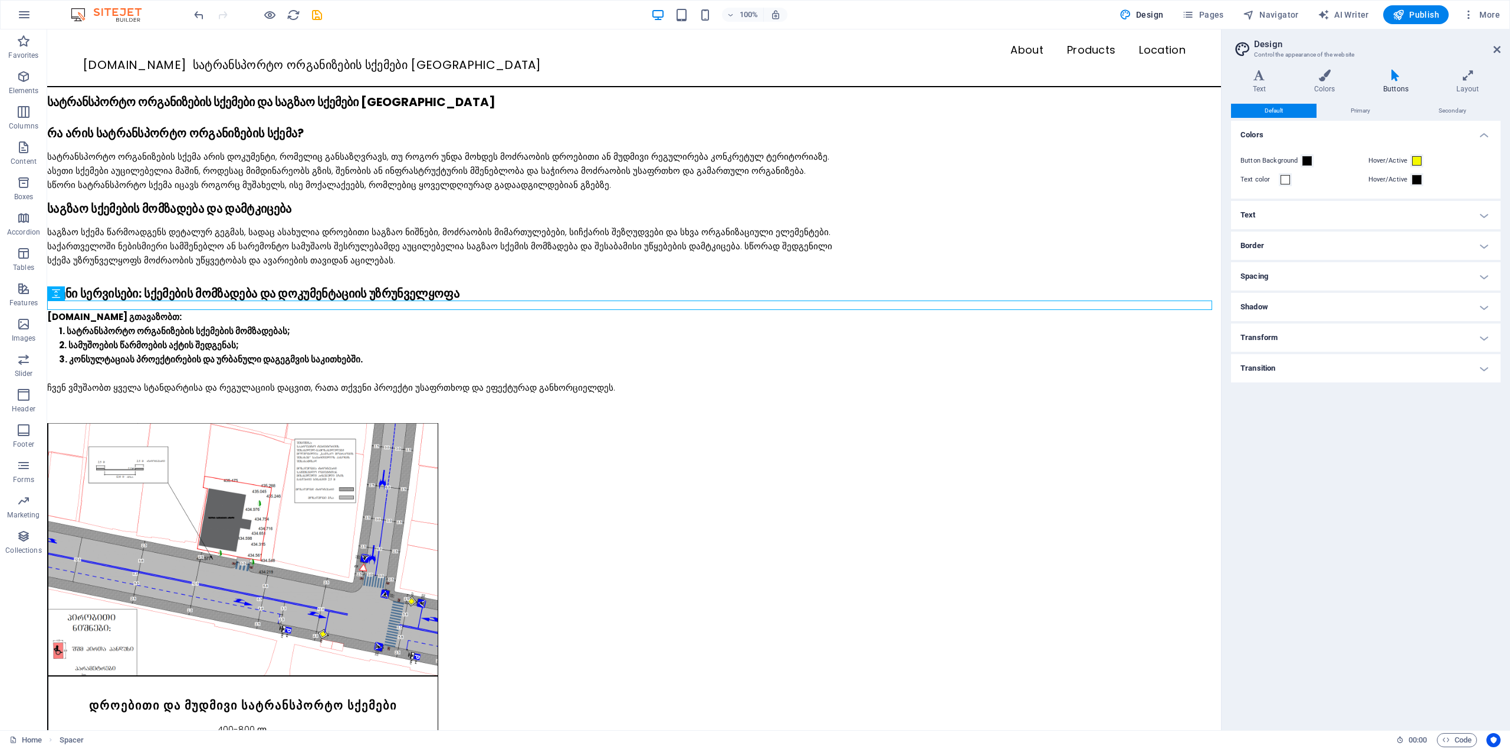
click at [1385, 85] on h4 "Buttons" at bounding box center [1397, 82] width 73 height 25
click at [1318, 216] on h4 "Text" at bounding box center [1365, 215] width 269 height 28
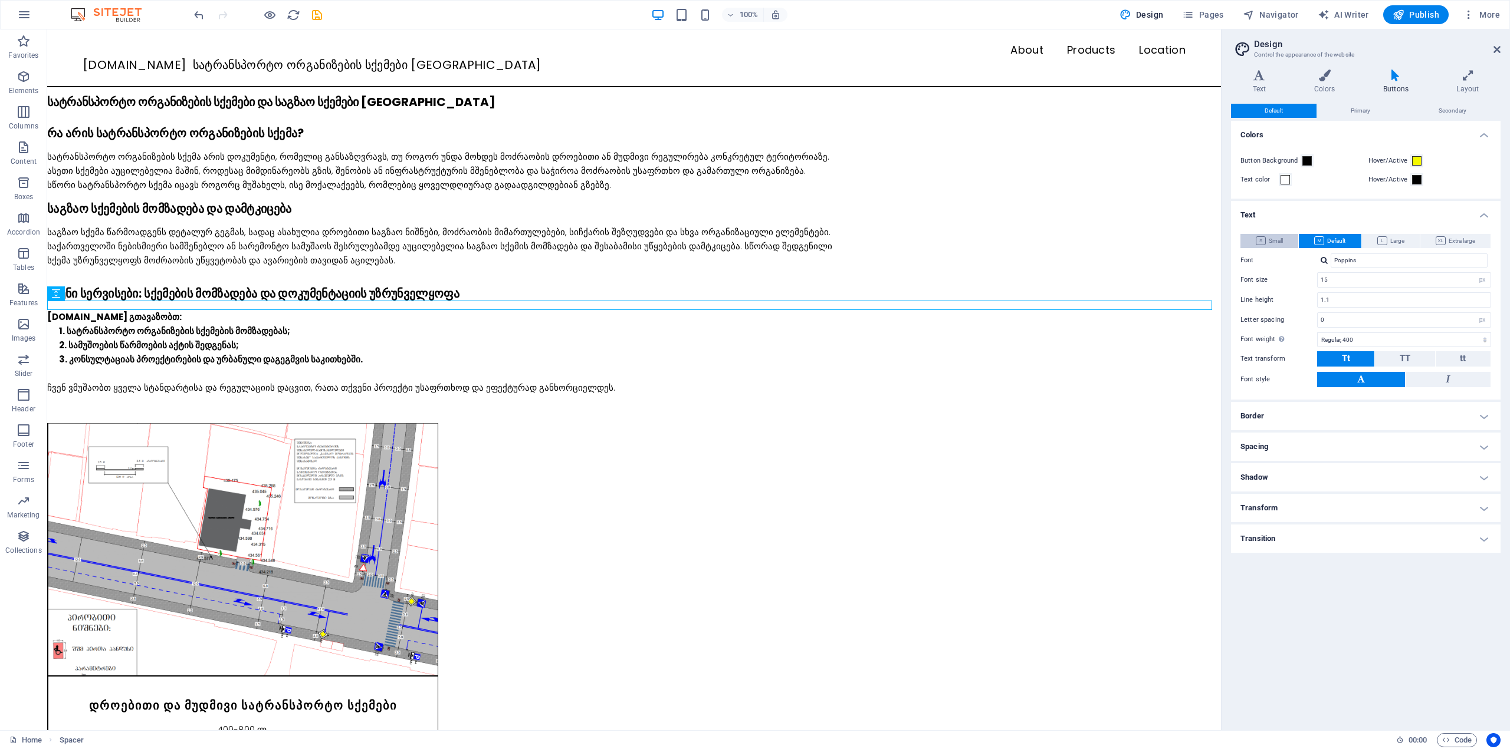
click at [1281, 241] on span "Small" at bounding box center [1268, 241] width 27 height 14
click at [1315, 238] on icon at bounding box center [1319, 240] width 10 height 9
click at [1396, 74] on icon at bounding box center [1395, 76] width 68 height 12
click at [1360, 111] on span "Primary" at bounding box center [1359, 111] width 19 height 14
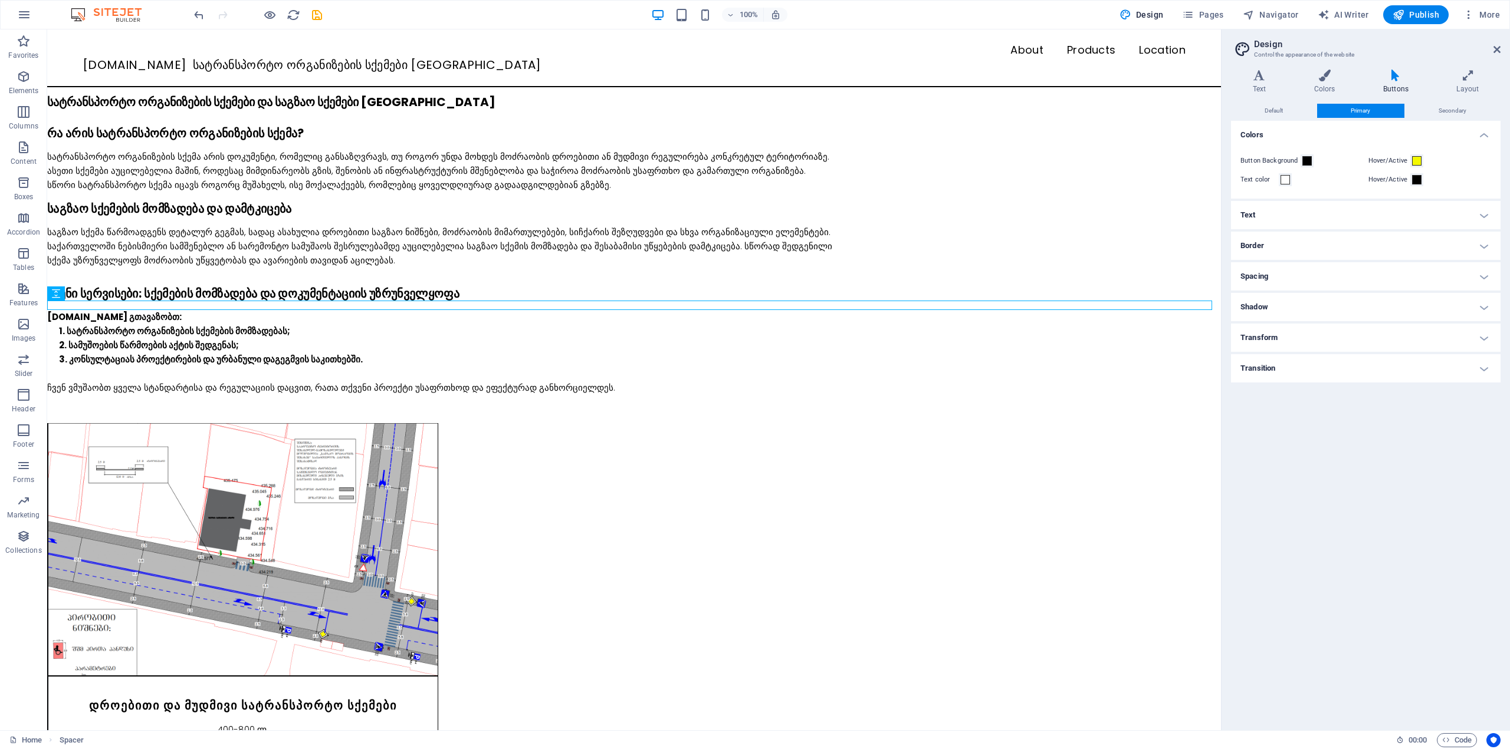
click at [1465, 120] on div "Default Primary Secondary Colors Button Background Hover/Active Text color Hove…" at bounding box center [1365, 412] width 269 height 617
click at [1446, 117] on span "Secondary" at bounding box center [1452, 111] width 28 height 14
click at [1278, 121] on h4 "Colors" at bounding box center [1365, 131] width 269 height 21
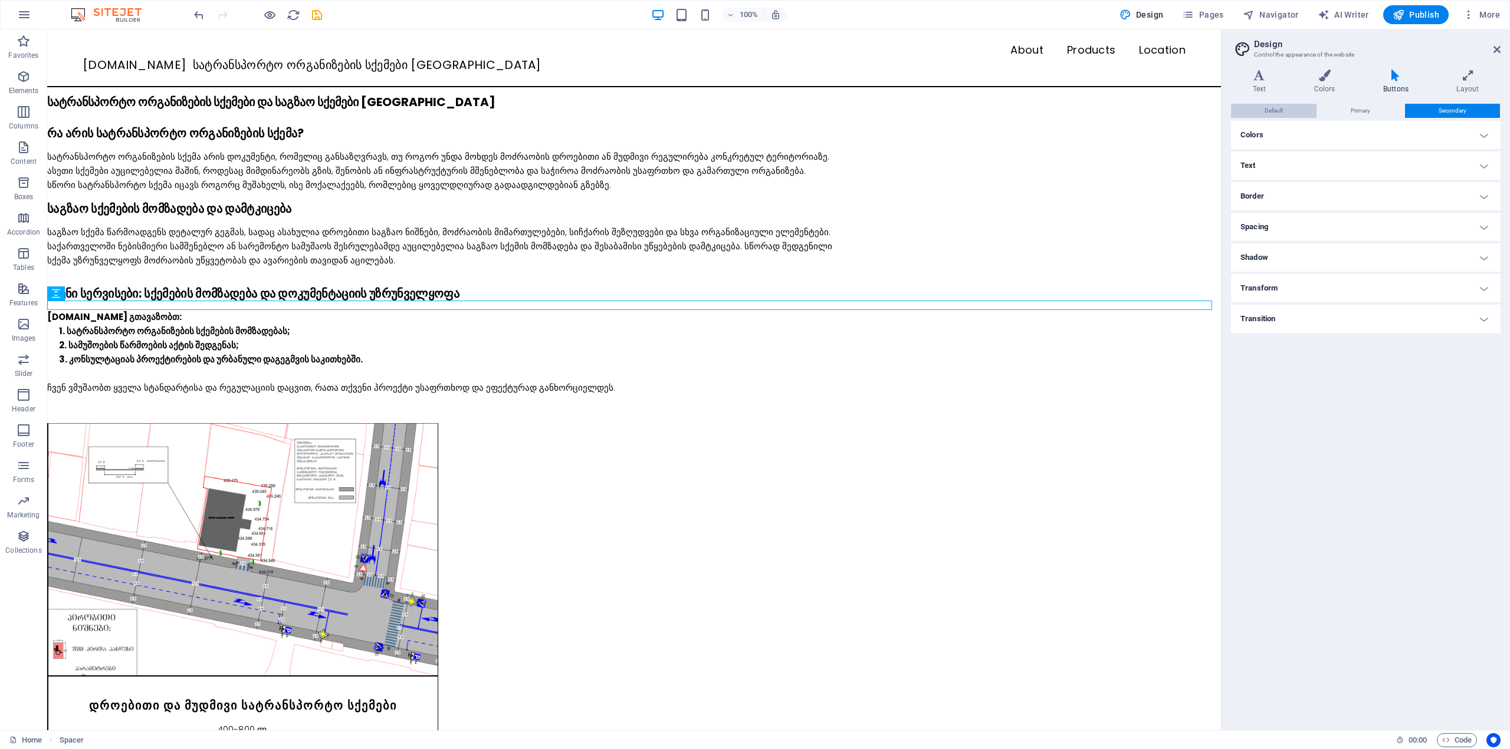
click at [1274, 114] on span "Default" at bounding box center [1273, 111] width 18 height 14
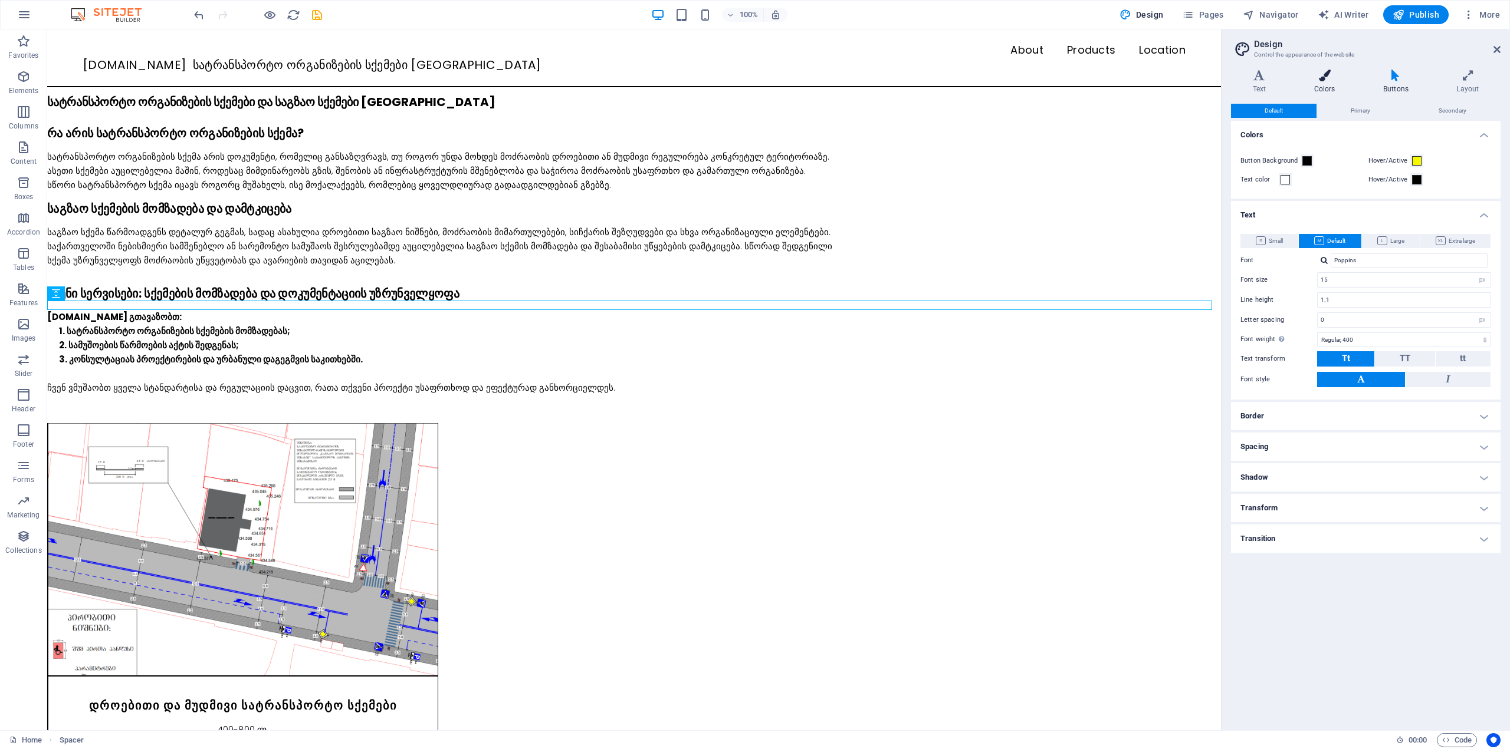
click at [1323, 88] on h4 "Colors" at bounding box center [1326, 82] width 69 height 25
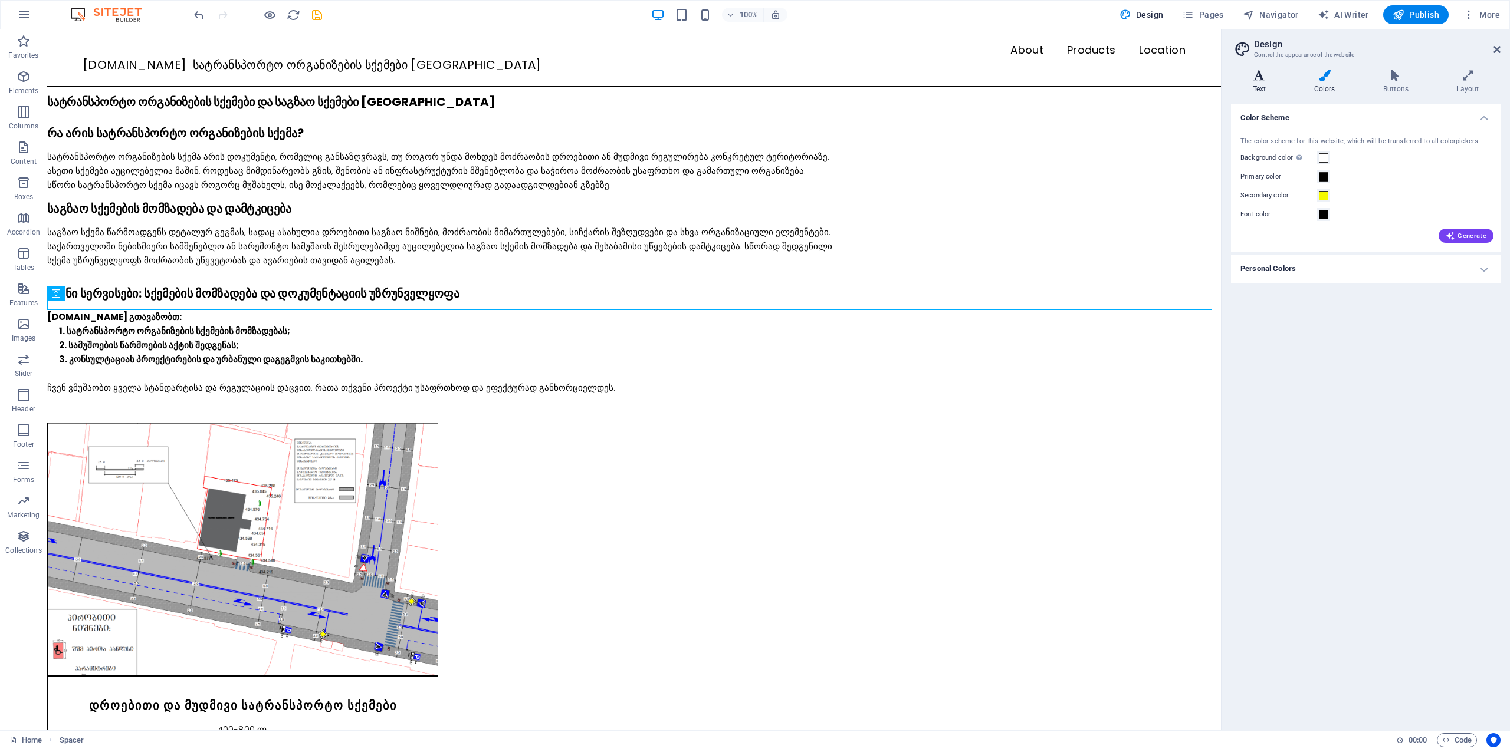
click at [1249, 77] on icon at bounding box center [1259, 76] width 57 height 12
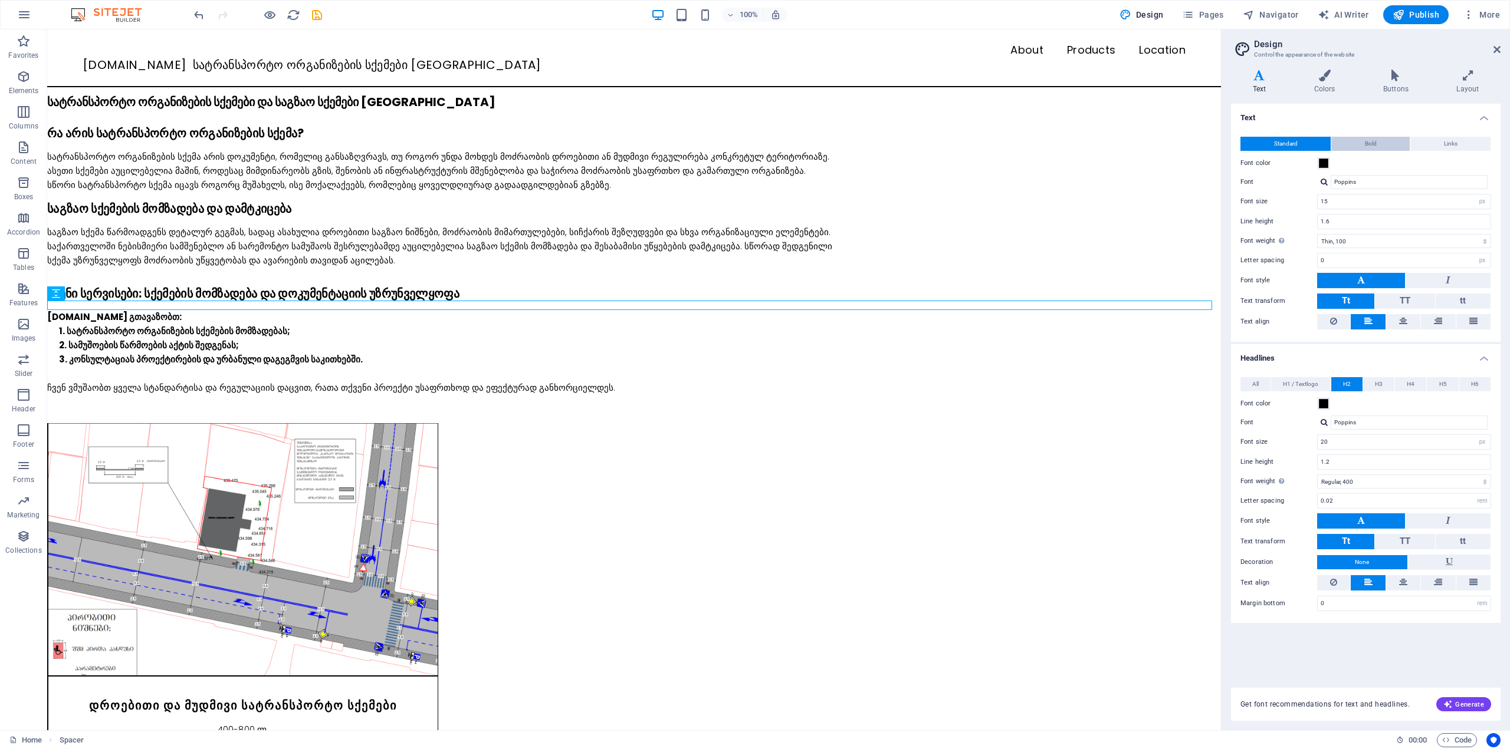
click at [1366, 146] on span "Bold" at bounding box center [1370, 144] width 12 height 14
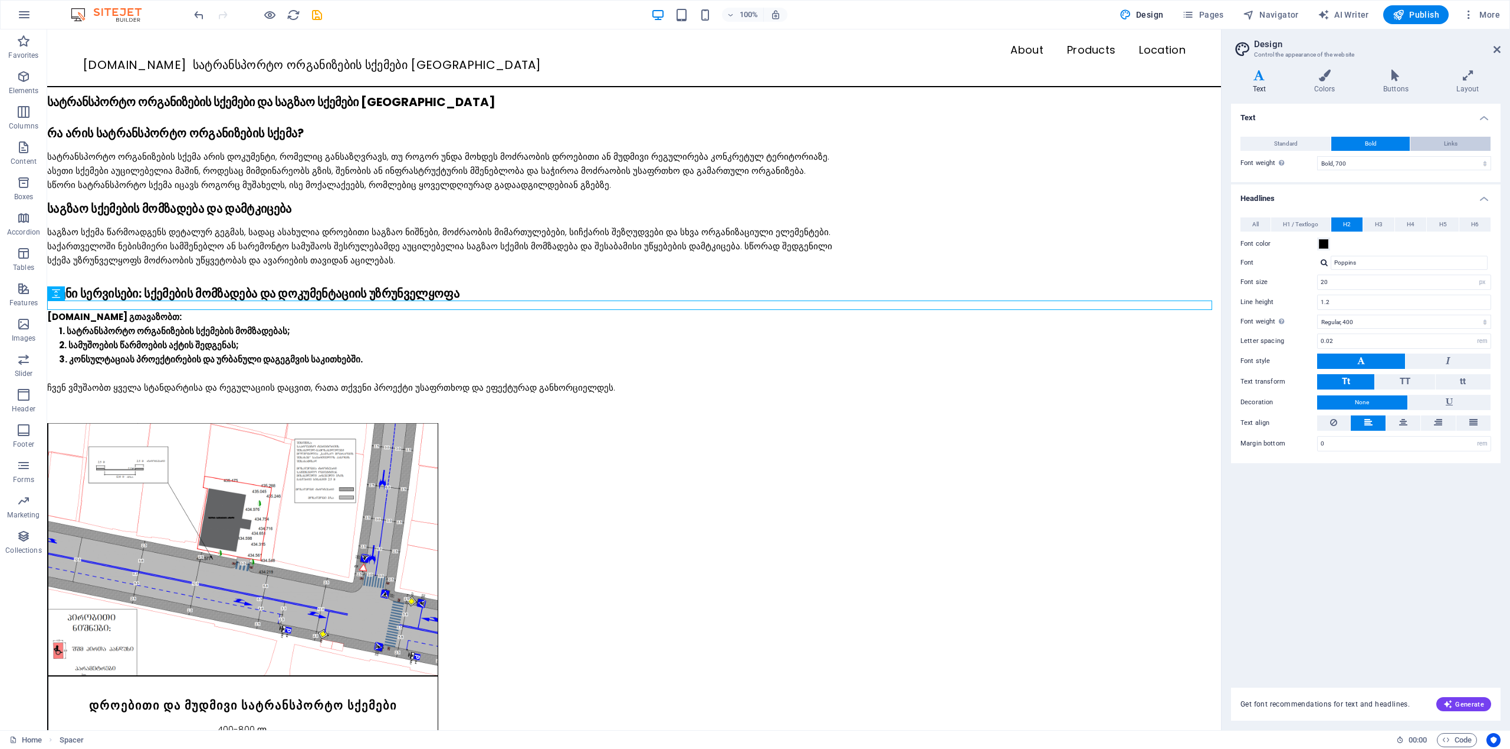
click at [1446, 143] on span "Links" at bounding box center [1451, 144] width 14 height 14
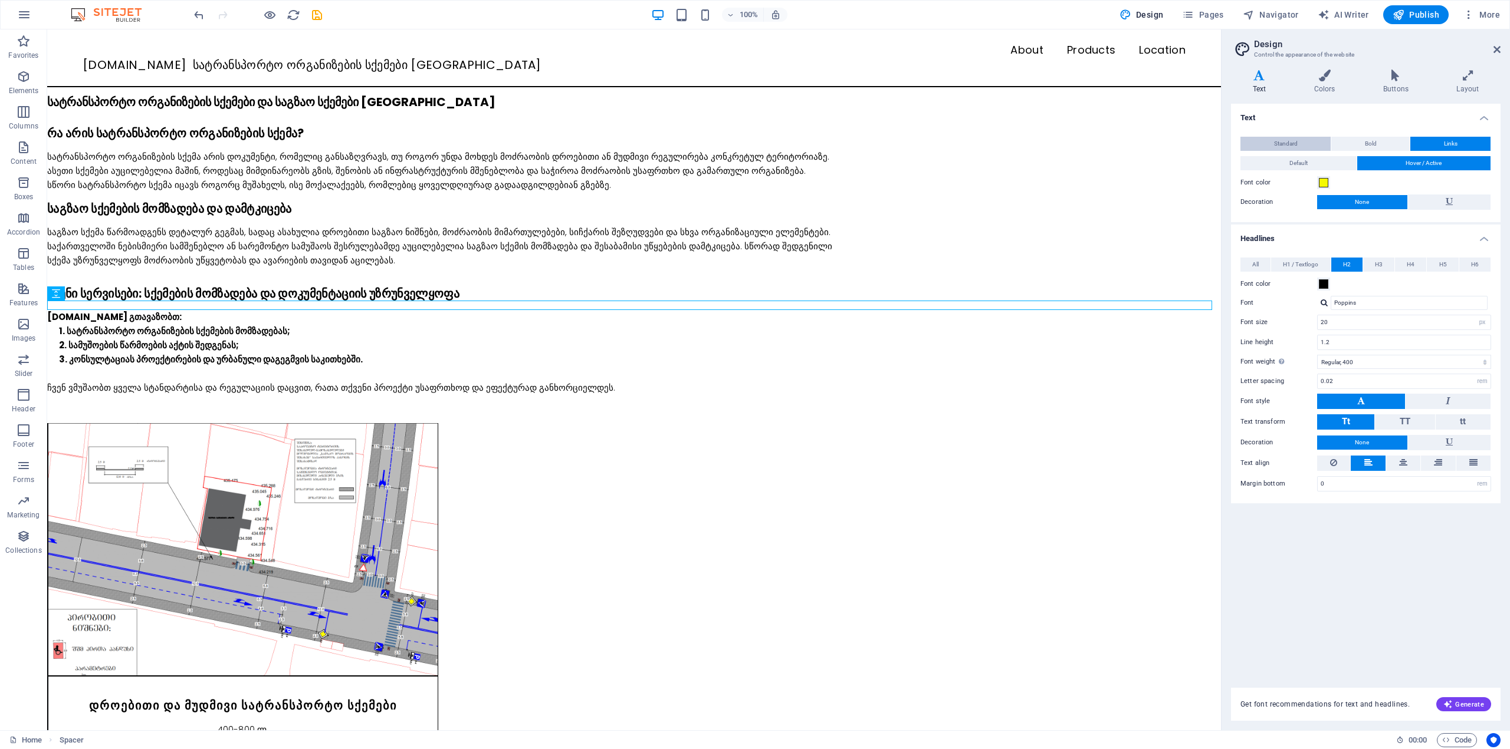
click at [1307, 146] on button "Standard" at bounding box center [1285, 144] width 90 height 14
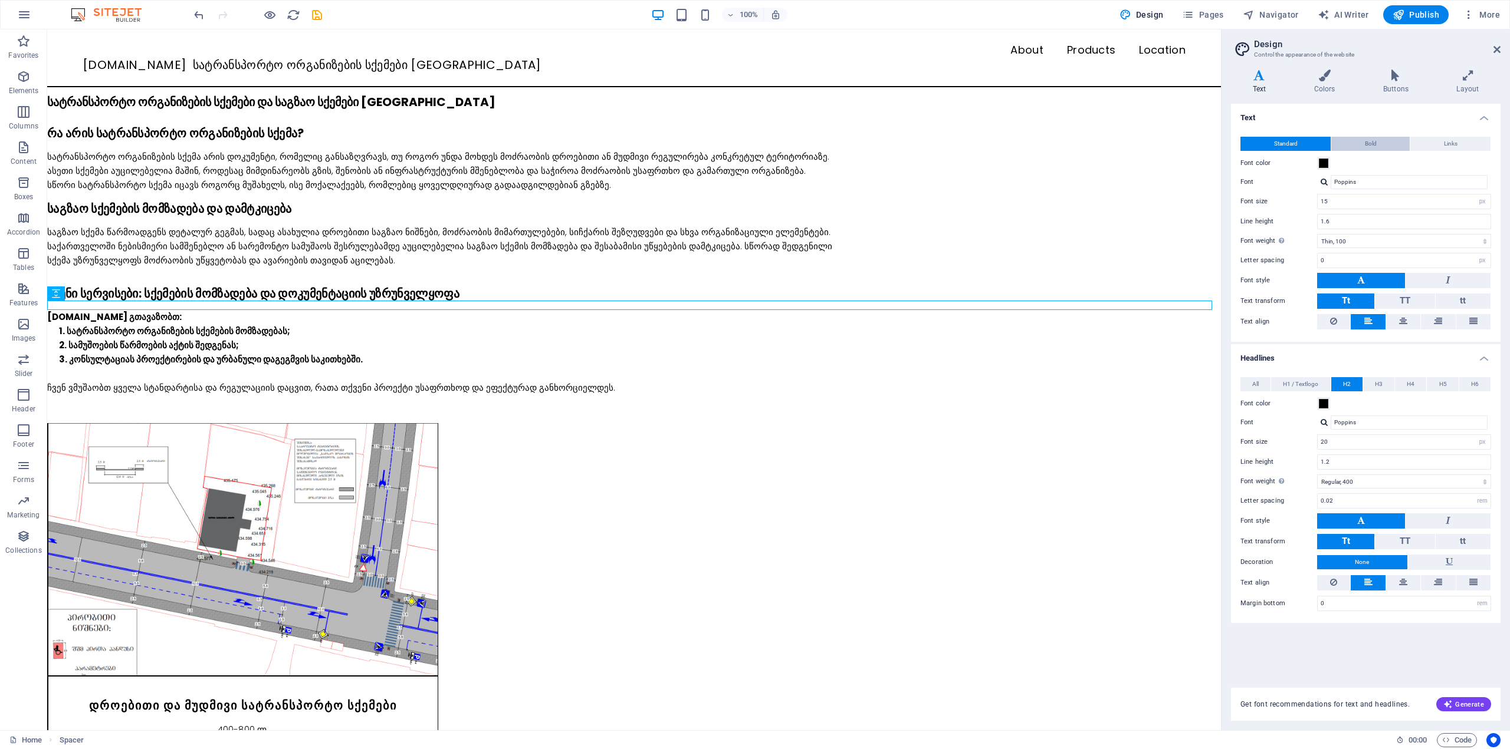
click at [1350, 144] on button "Bold" at bounding box center [1370, 144] width 78 height 14
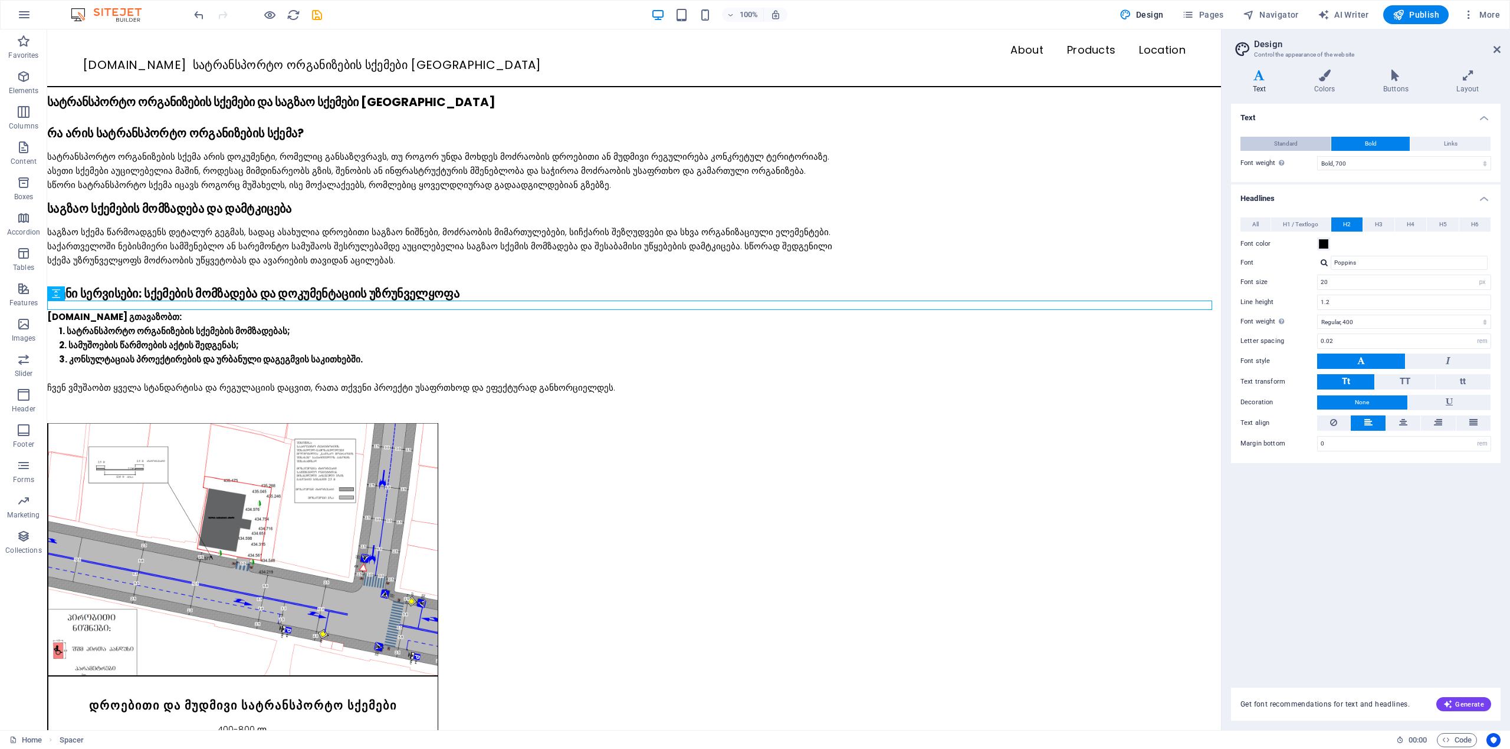
click at [1308, 144] on button "Standard" at bounding box center [1285, 144] width 90 height 14
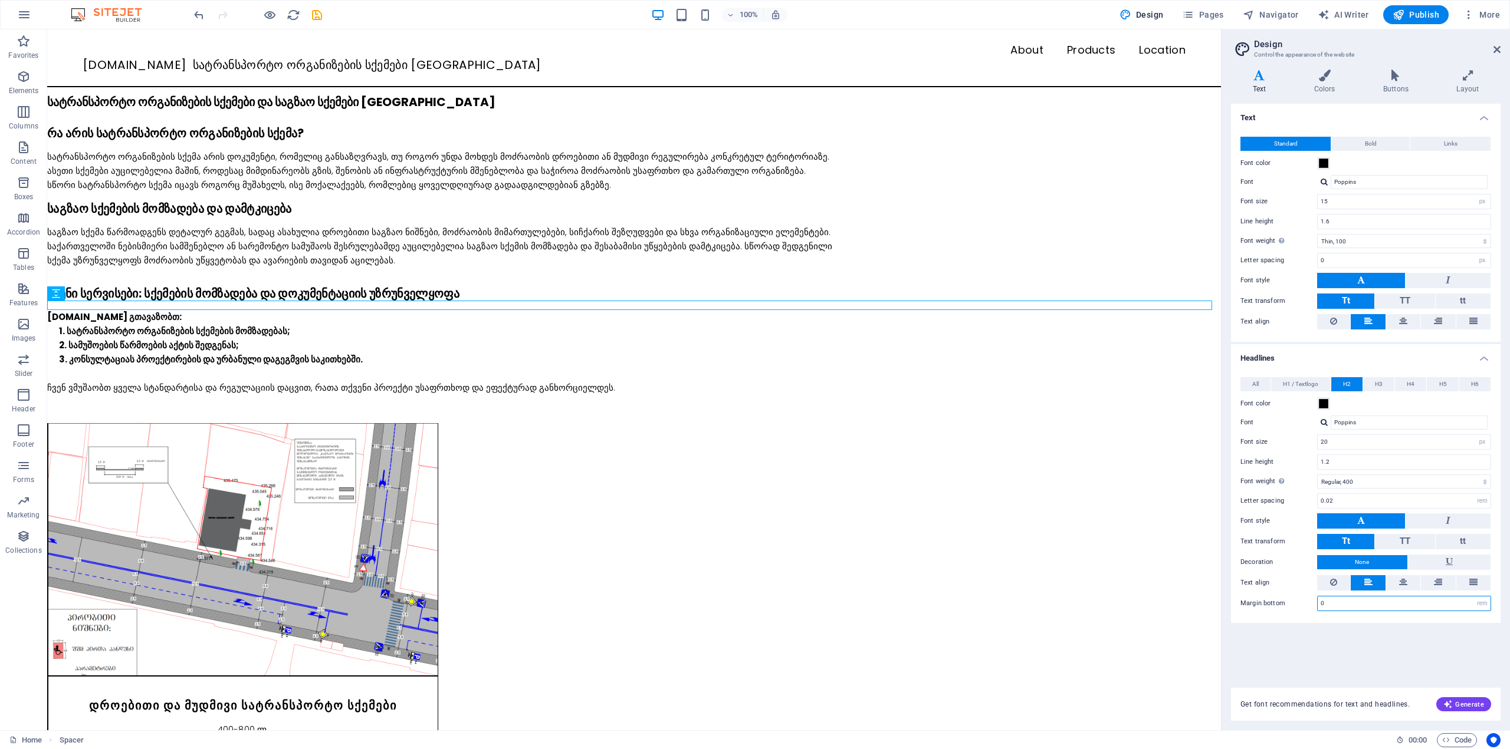
drag, startPoint x: 1327, startPoint y: 603, endPoint x: 1311, endPoint y: 604, distance: 16.6
click at [1311, 604] on div "Margin bottom 0 rem px vh" at bounding box center [1365, 603] width 251 height 15
click at [1317, 637] on div "Text Standard Bold Links Font color Font Poppins Font size 15 rem px Line heigh…" at bounding box center [1365, 389] width 269 height 570
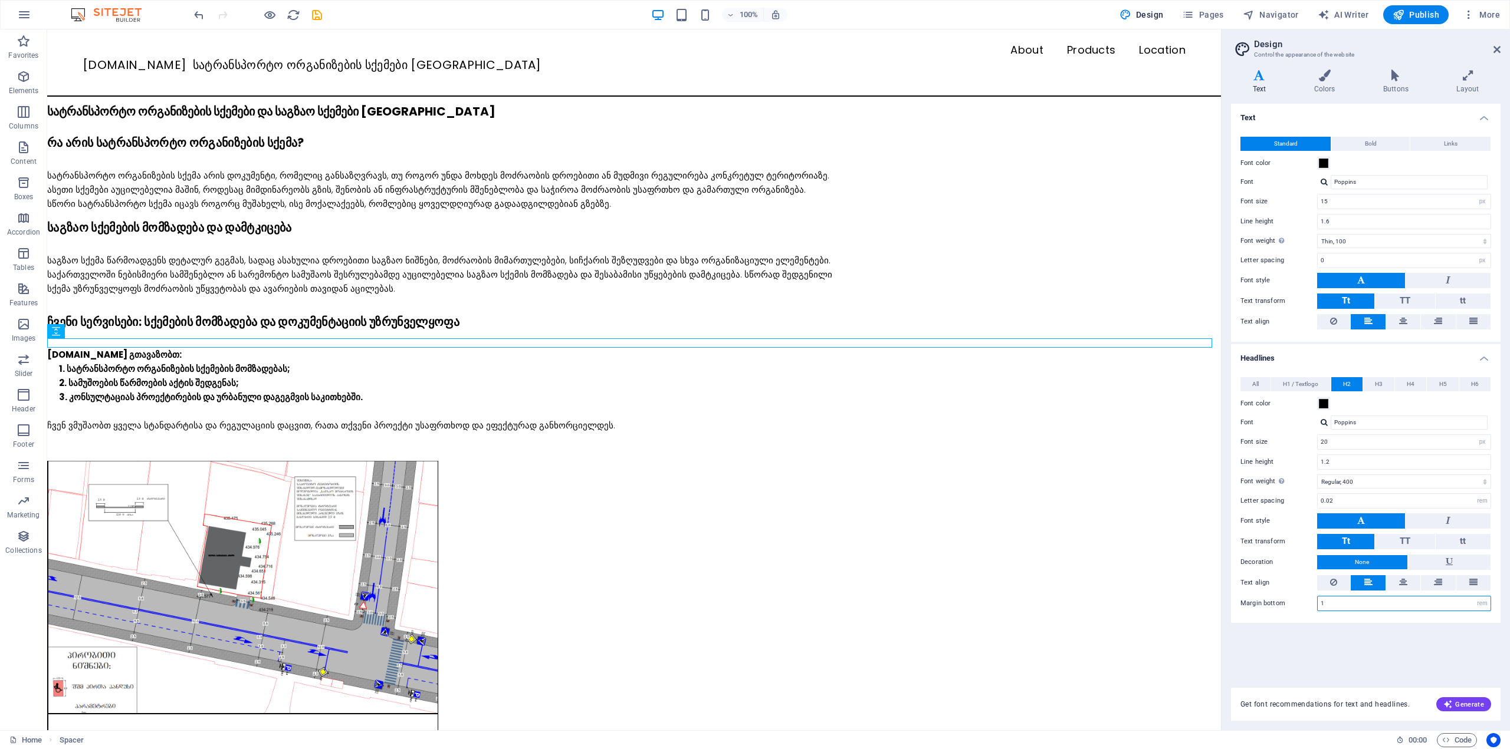
drag, startPoint x: 1330, startPoint y: 601, endPoint x: 1296, endPoint y: 602, distance: 34.2
click at [1296, 602] on div "Margin bottom 1 rem px vh" at bounding box center [1365, 603] width 251 height 15
click at [1298, 647] on div "Text Standard Bold Links Font color Font Poppins Font size 15 rem px Line heigh…" at bounding box center [1365, 389] width 269 height 570
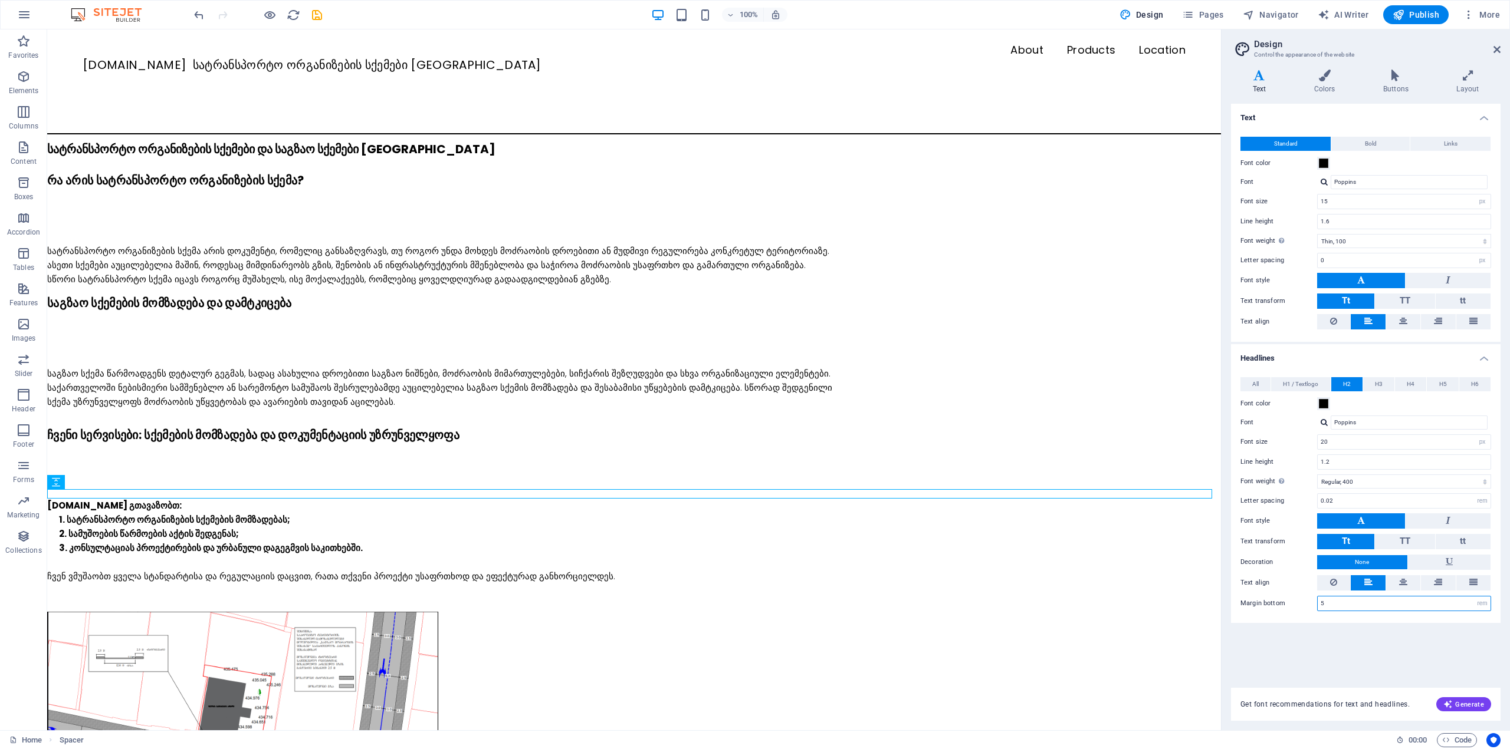
drag, startPoint x: 1327, startPoint y: 600, endPoint x: 1263, endPoint y: 604, distance: 64.4
click at [1263, 604] on div "Margin bottom 5 rem px vh" at bounding box center [1365, 603] width 251 height 15
type input "0"
click at [1283, 643] on div "Text Standard Bold Links Font color Font Poppins Font size 15 rem px Line heigh…" at bounding box center [1365, 389] width 269 height 570
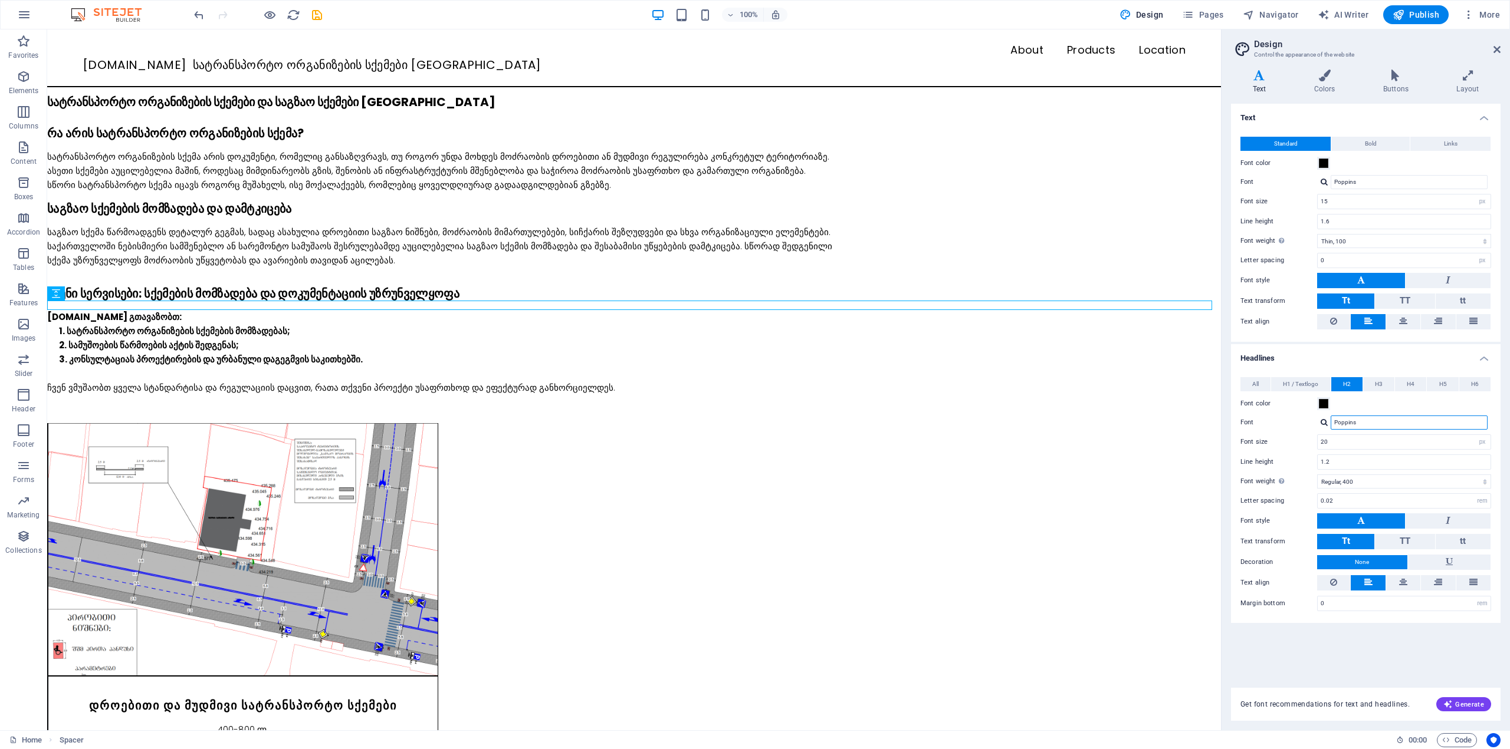
click at [1359, 423] on input "Poppins" at bounding box center [1408, 423] width 157 height 14
click at [1347, 405] on div "Font color" at bounding box center [1365, 404] width 251 height 14
drag, startPoint x: 1344, startPoint y: 258, endPoint x: 1313, endPoint y: 259, distance: 31.9
click at [1313, 259] on div "Letter spacing 0 rem px" at bounding box center [1365, 260] width 251 height 15
click at [1289, 265] on div "Letter spacing 0 rem px" at bounding box center [1365, 260] width 251 height 15
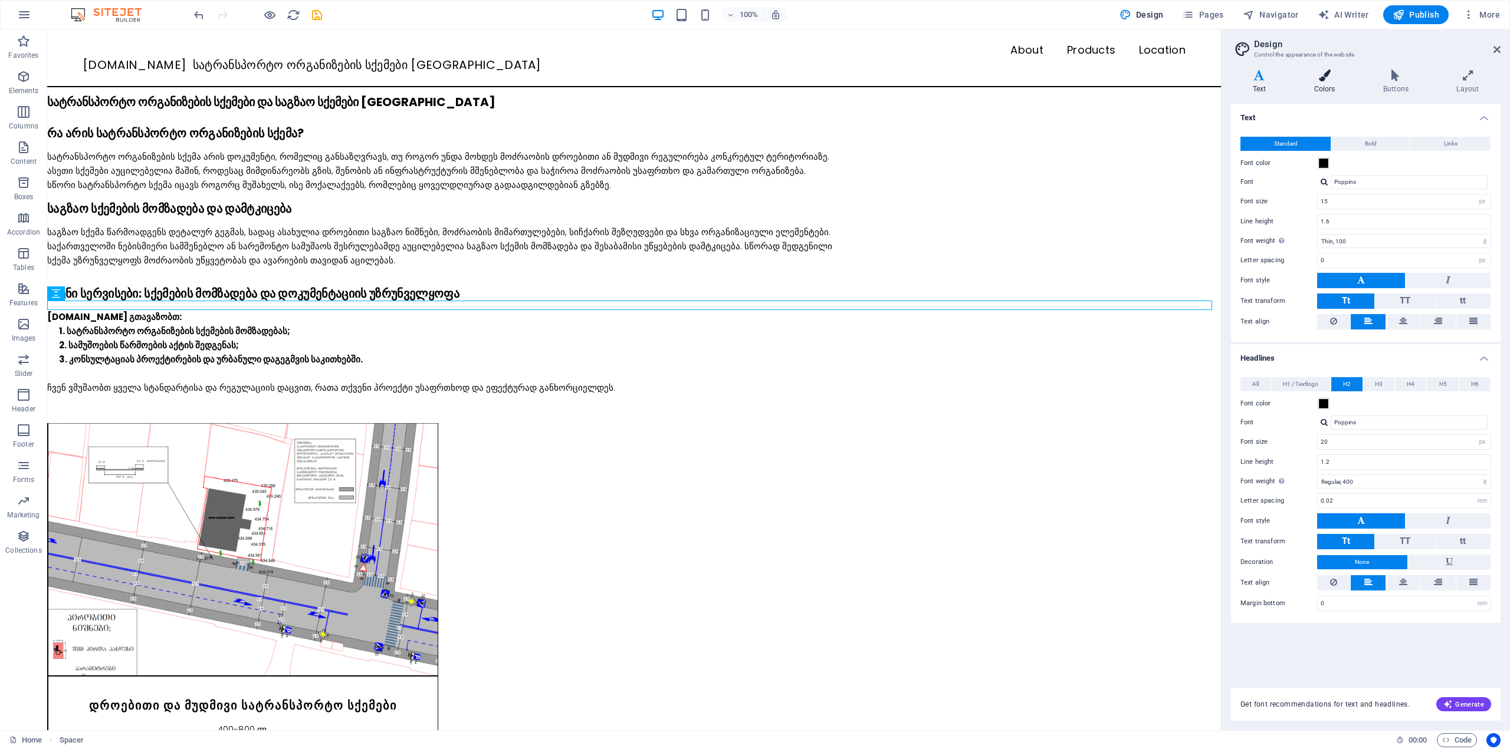
click at [1331, 85] on h4 "Colors" at bounding box center [1326, 82] width 69 height 25
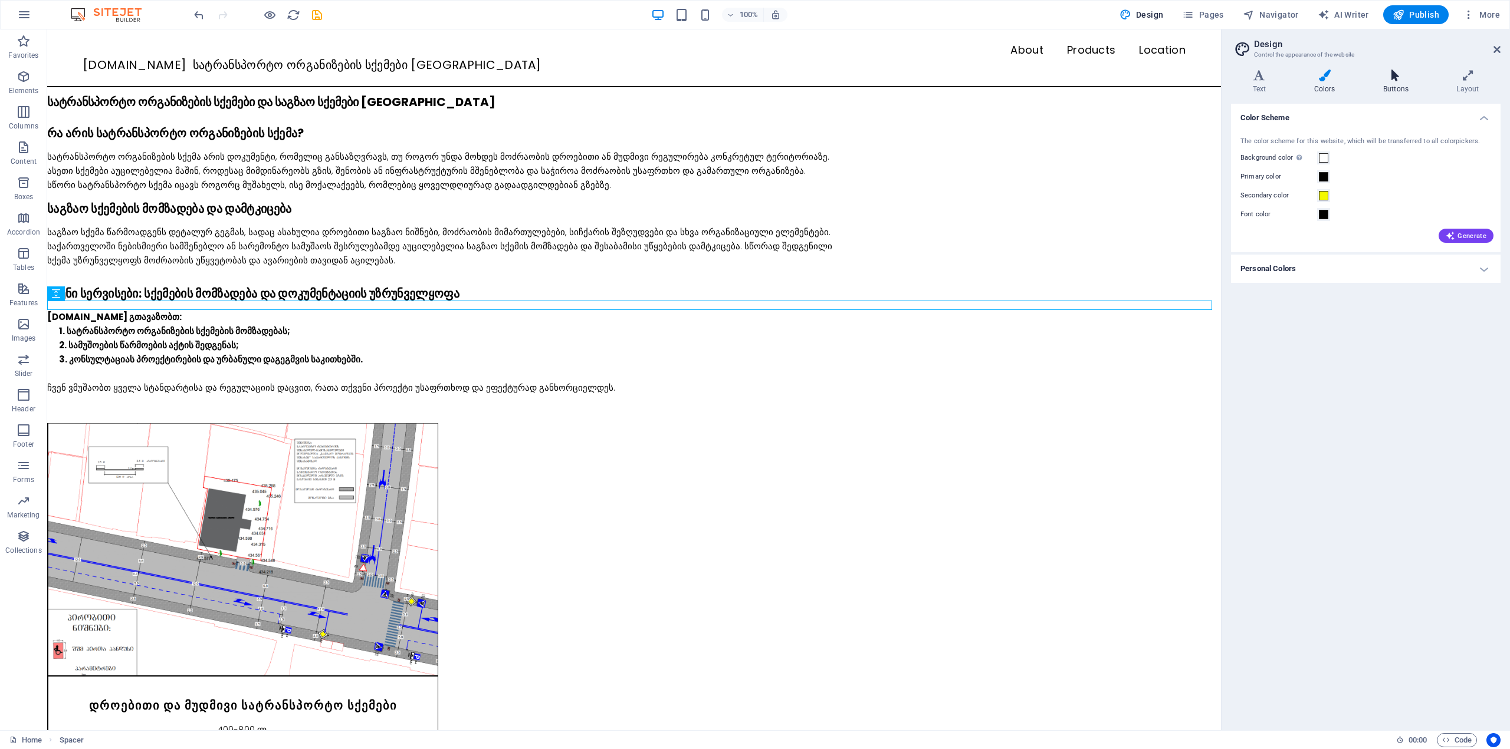
click at [1375, 74] on icon at bounding box center [1395, 76] width 68 height 12
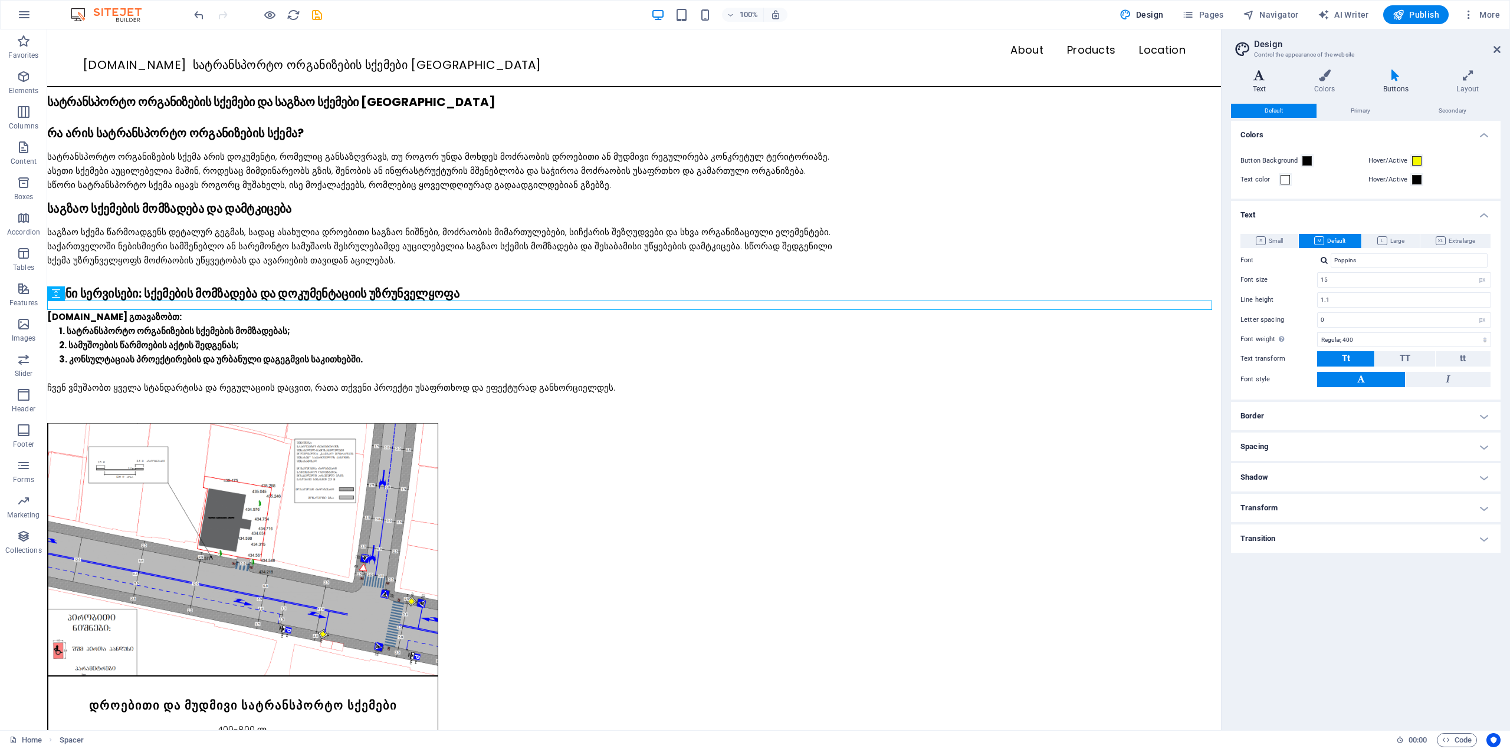
click at [1262, 88] on h4 "Text" at bounding box center [1261, 82] width 61 height 25
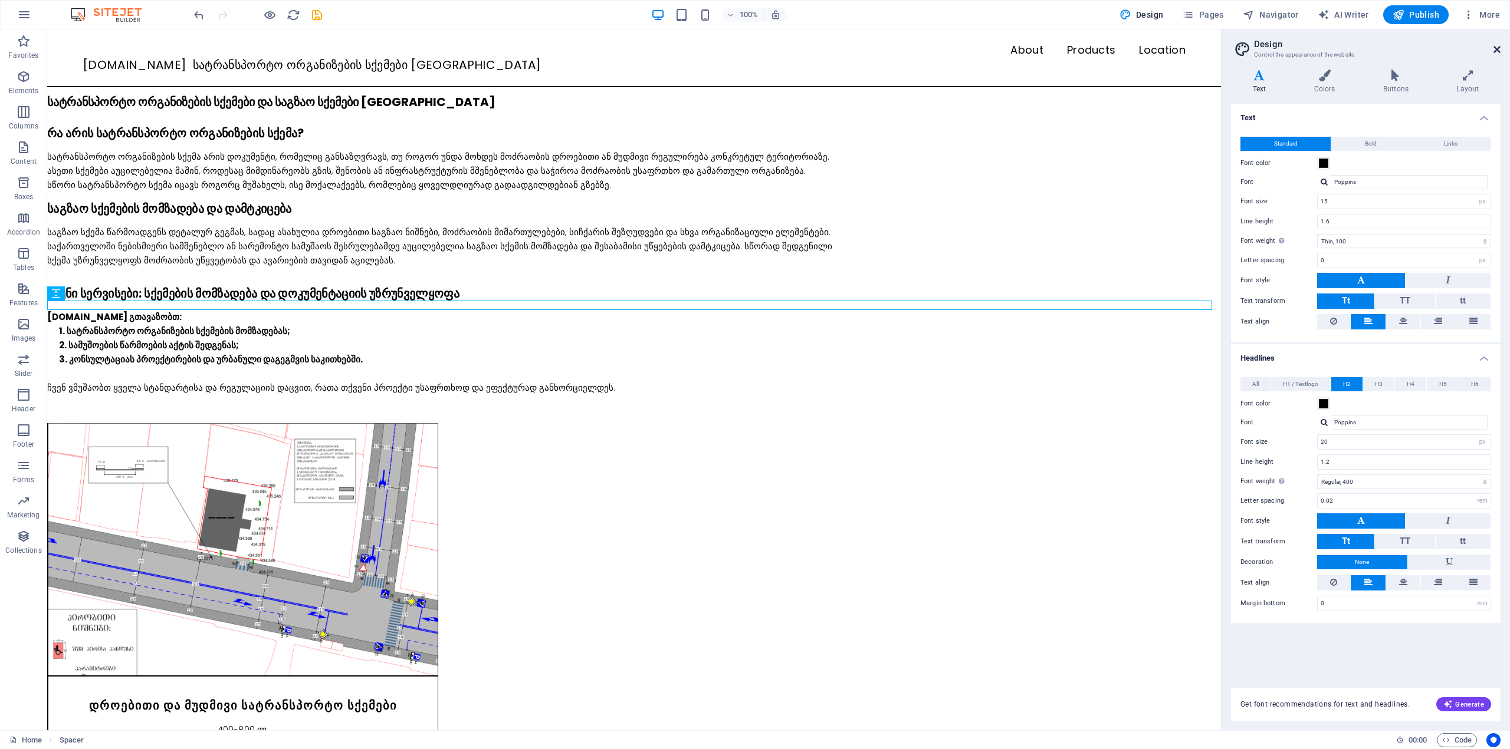
click at [1494, 50] on icon at bounding box center [1496, 49] width 7 height 9
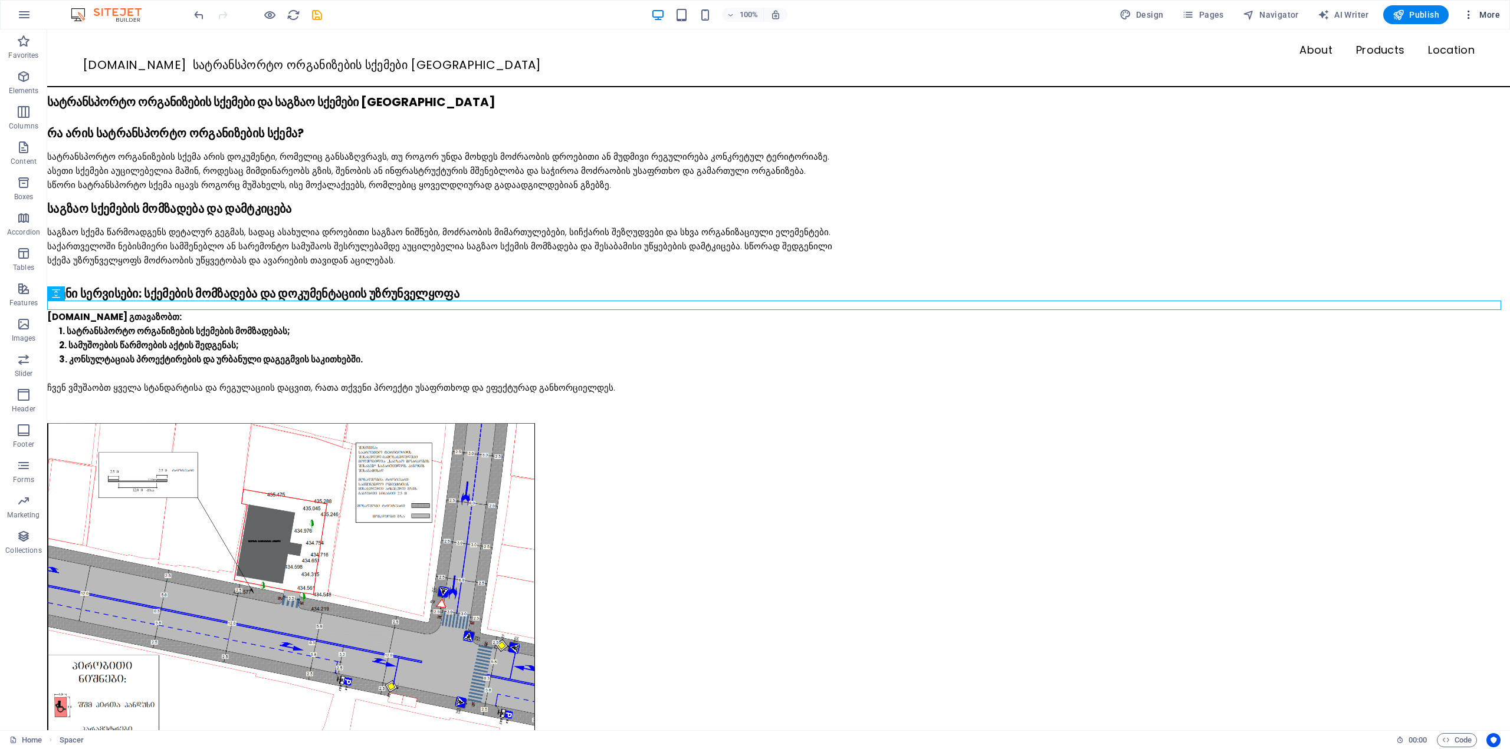
click at [1478, 14] on span "More" at bounding box center [1480, 15] width 37 height 12
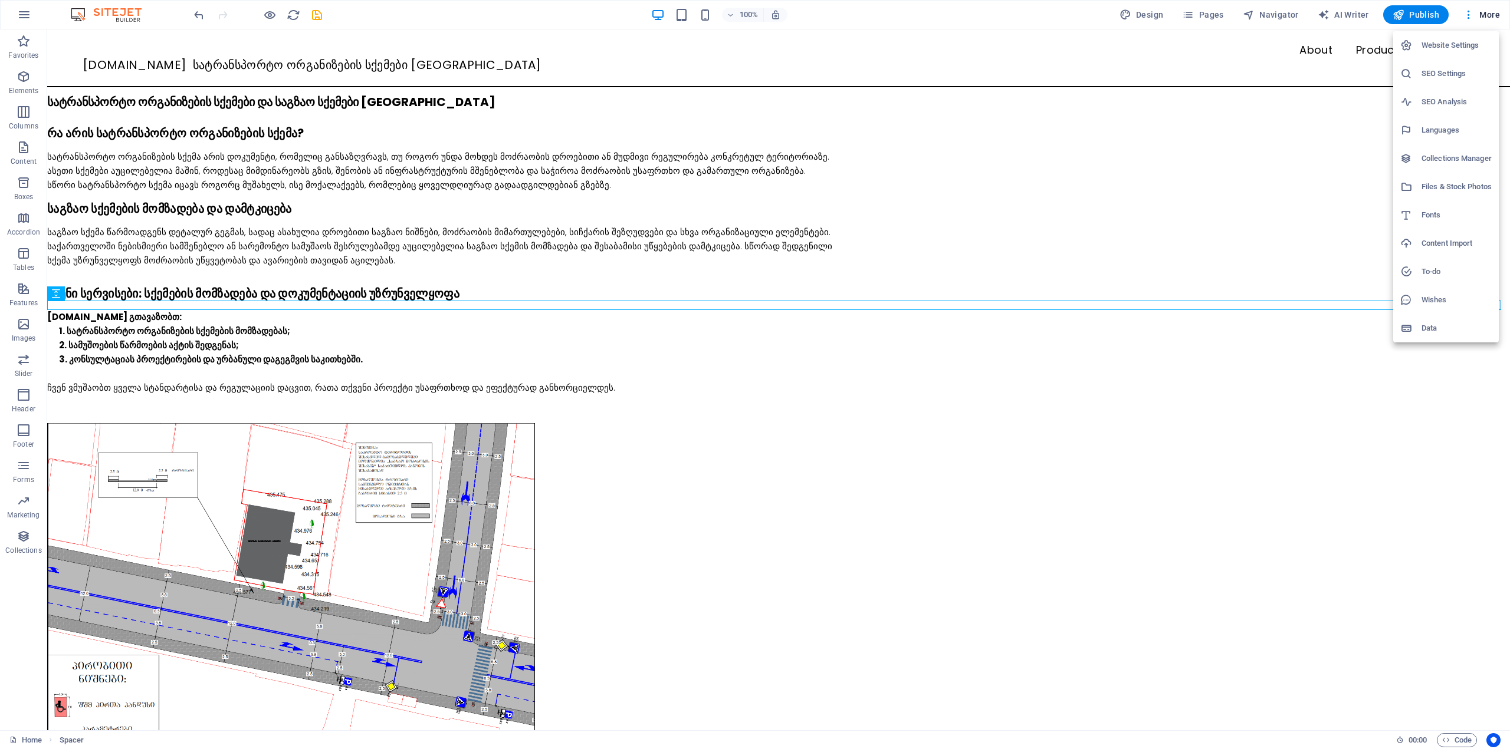
click at [1455, 94] on li "SEO Analysis" at bounding box center [1446, 102] width 106 height 28
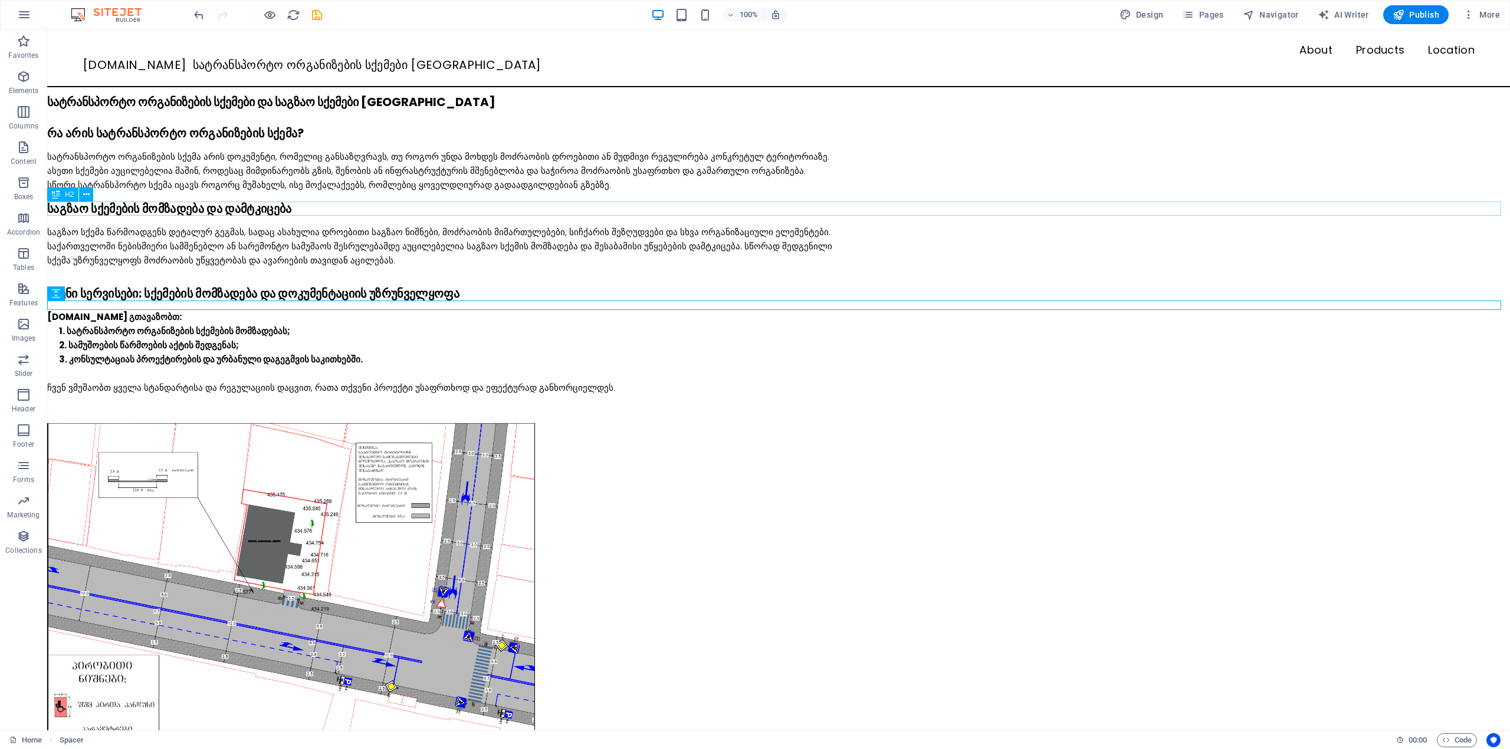
select select "google.com"
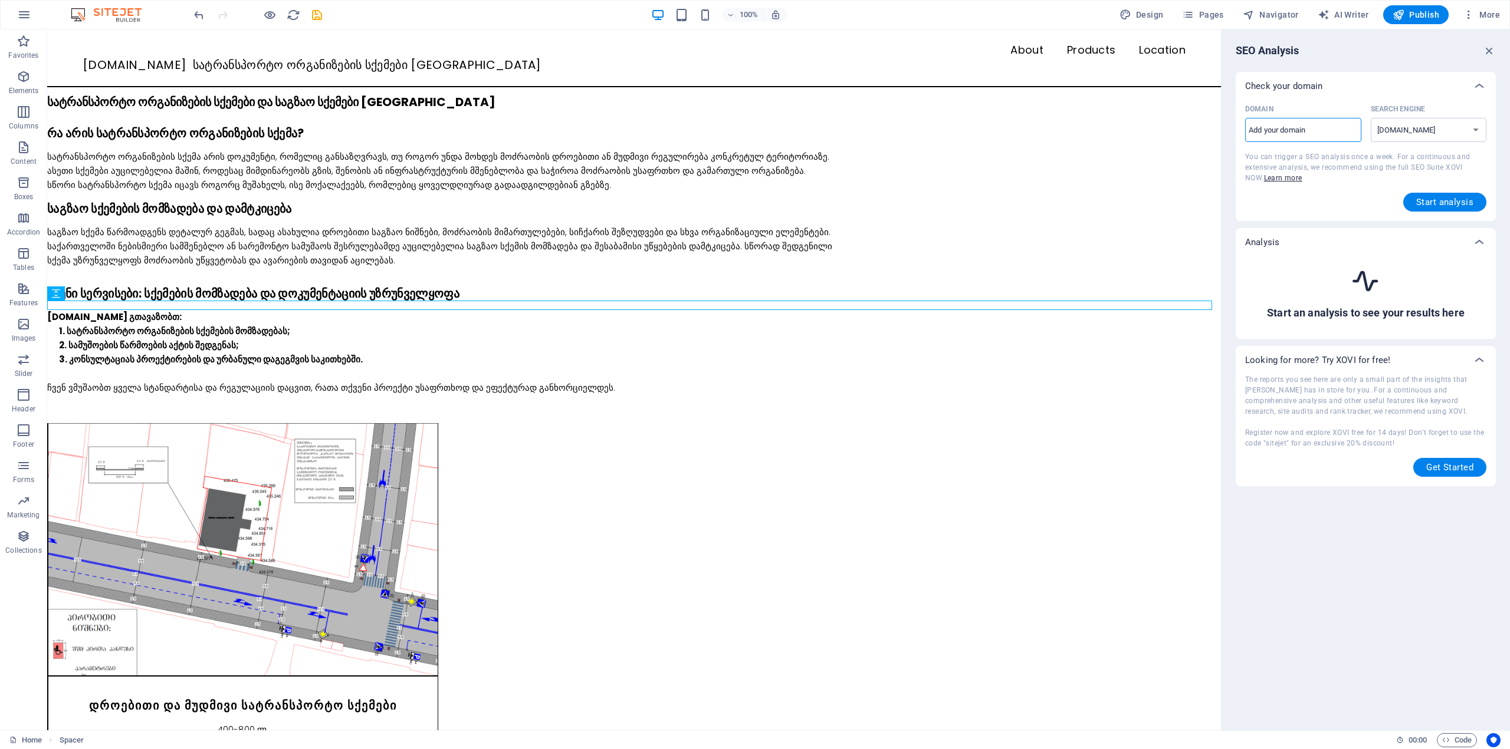
click at [1326, 126] on input "Domain ​" at bounding box center [1303, 130] width 116 height 19
type input "[DOMAIN_NAME]"
click at [1433, 198] on span "Start analysis" at bounding box center [1444, 202] width 57 height 9
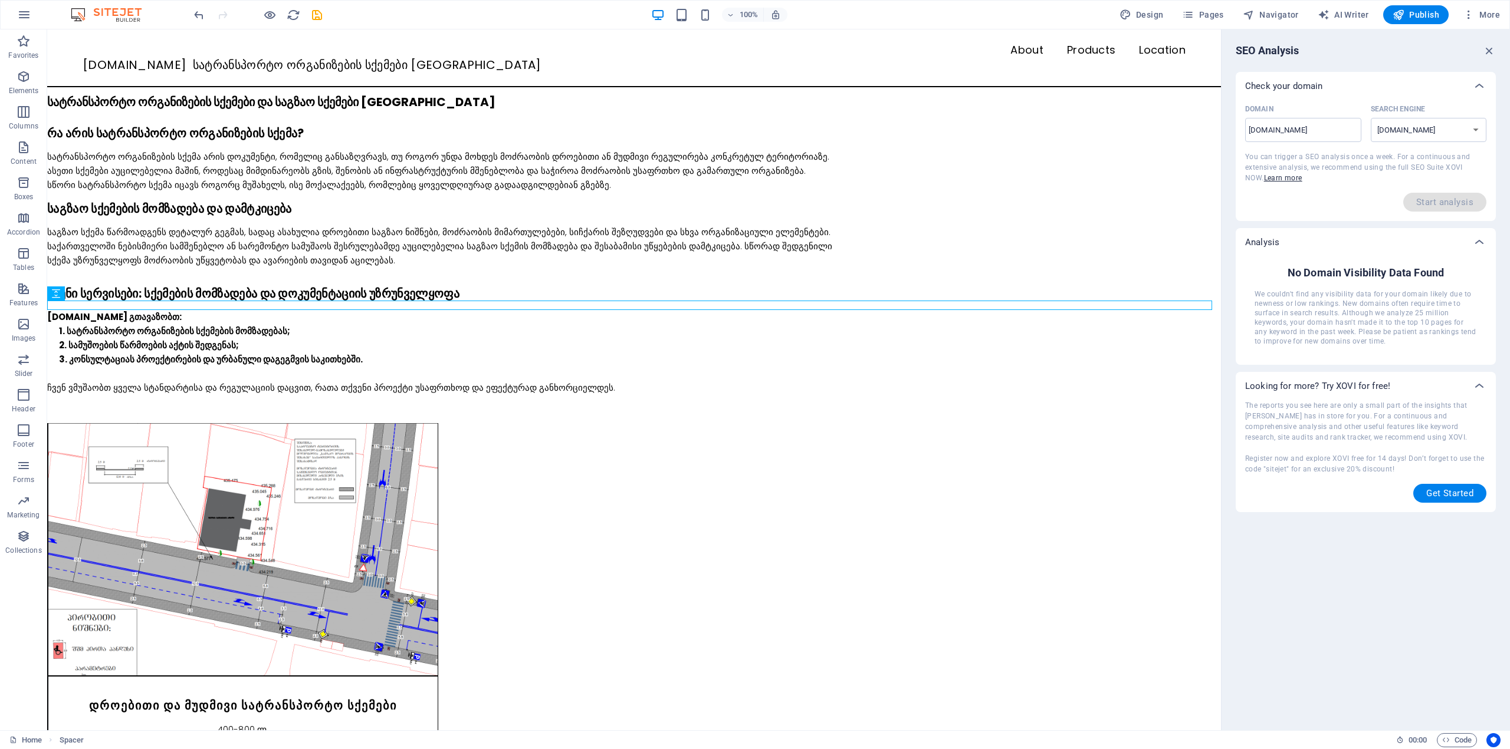
click at [1344, 196] on div "Start analysis" at bounding box center [1365, 202] width 241 height 19
click at [1485, 55] on icon "button" at bounding box center [1488, 50] width 13 height 13
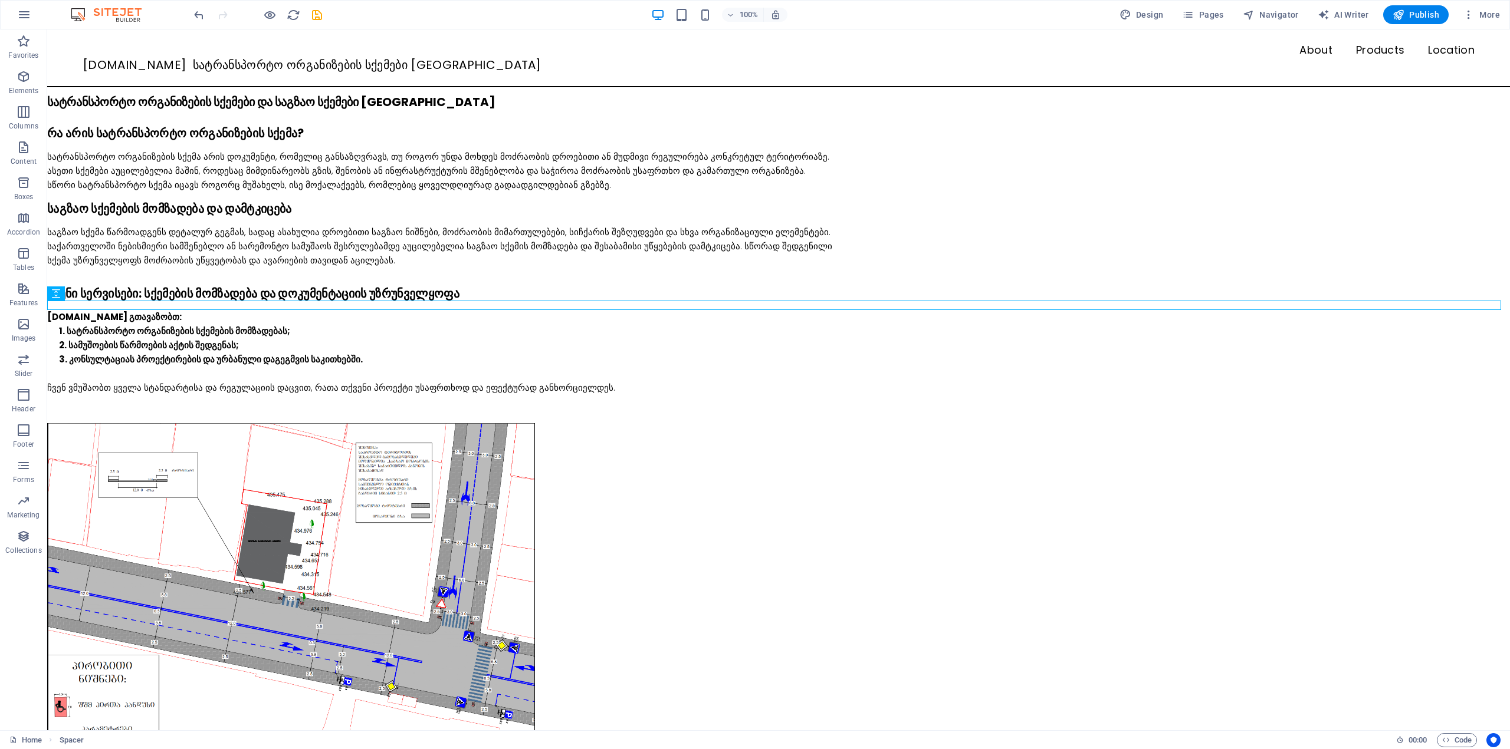
click at [1487, 29] on header "100% Design Pages Navigator AI Writer Publish More" at bounding box center [755, 14] width 1510 height 29
click at [1486, 19] on span "More" at bounding box center [1480, 15] width 37 height 12
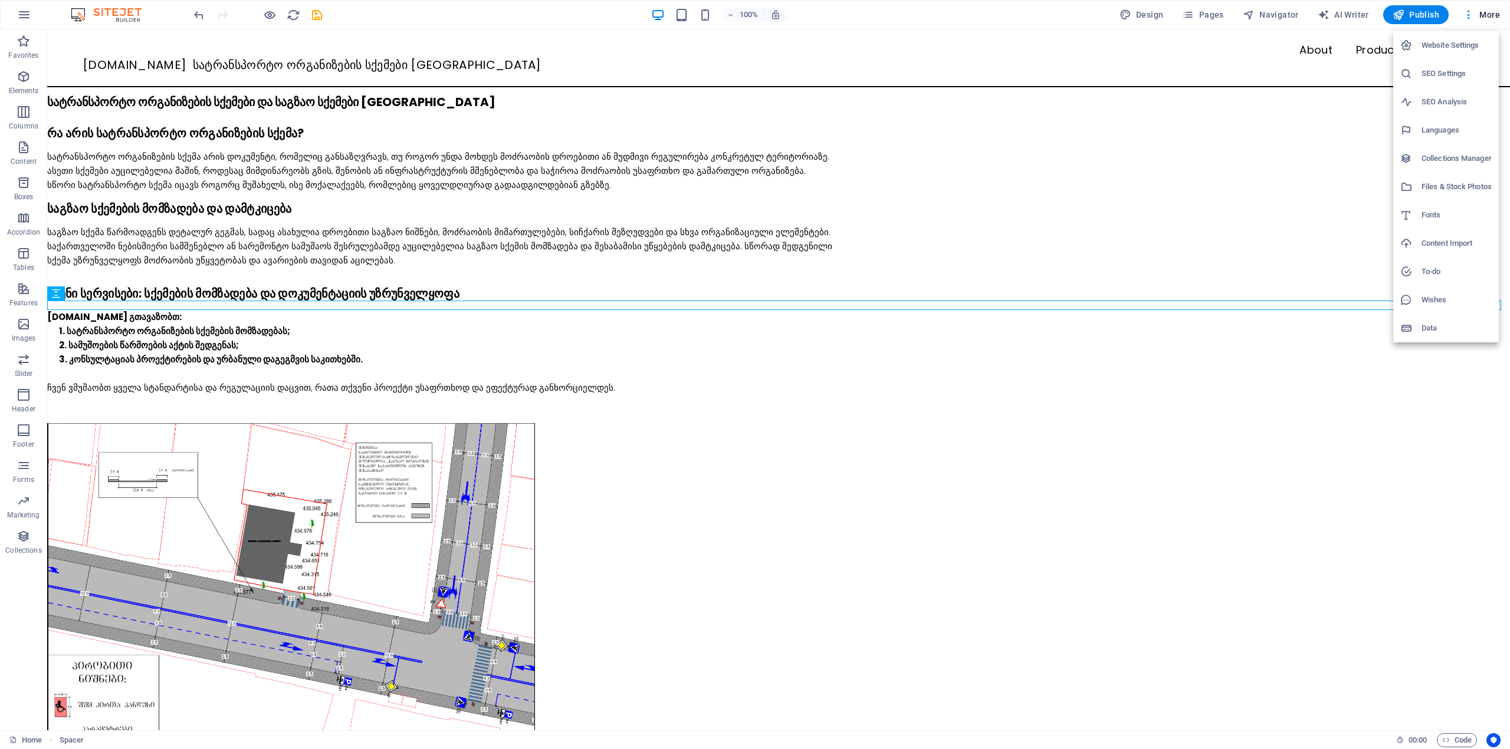
click at [1461, 74] on h6 "SEO Settings" at bounding box center [1456, 74] width 70 height 14
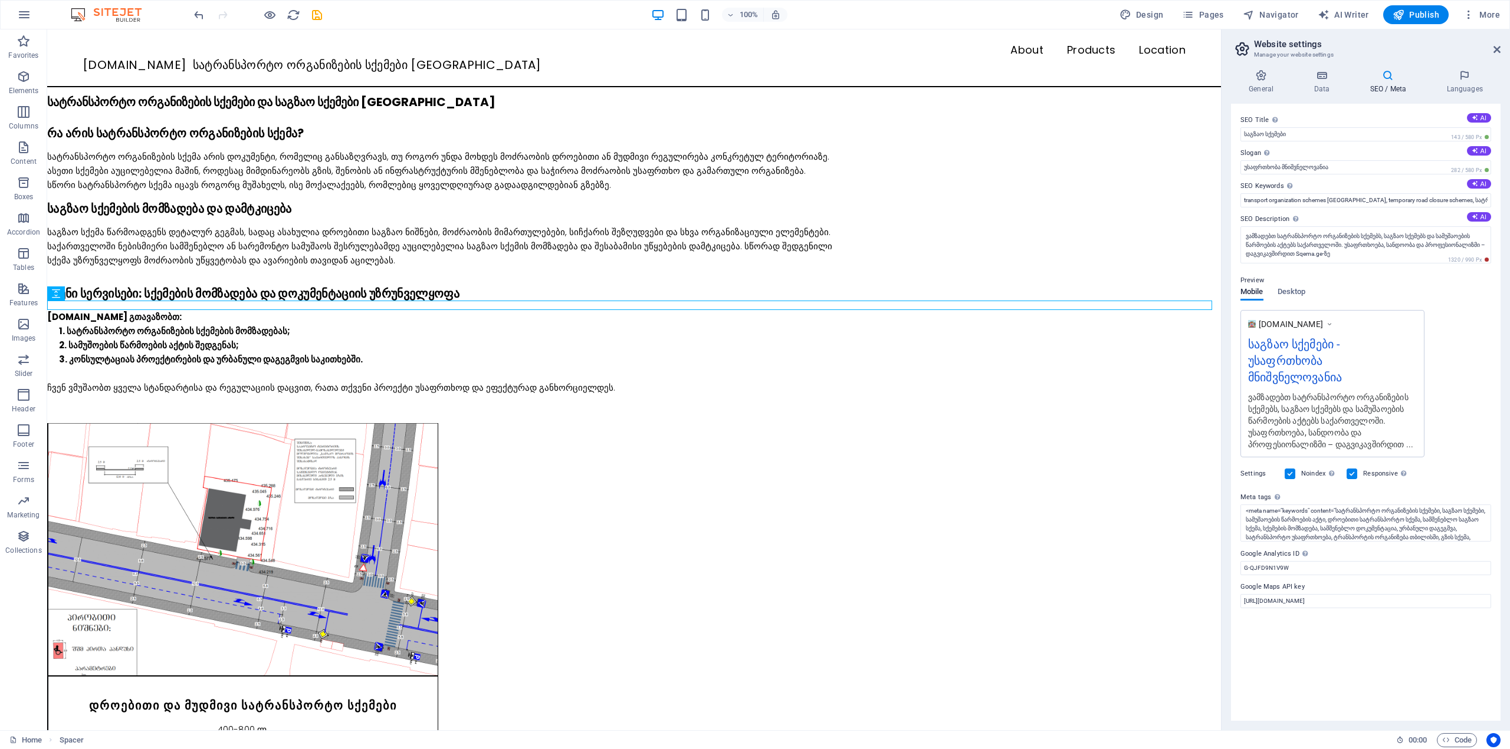
scroll to position [0, 0]
click at [1498, 49] on icon at bounding box center [1496, 49] width 7 height 9
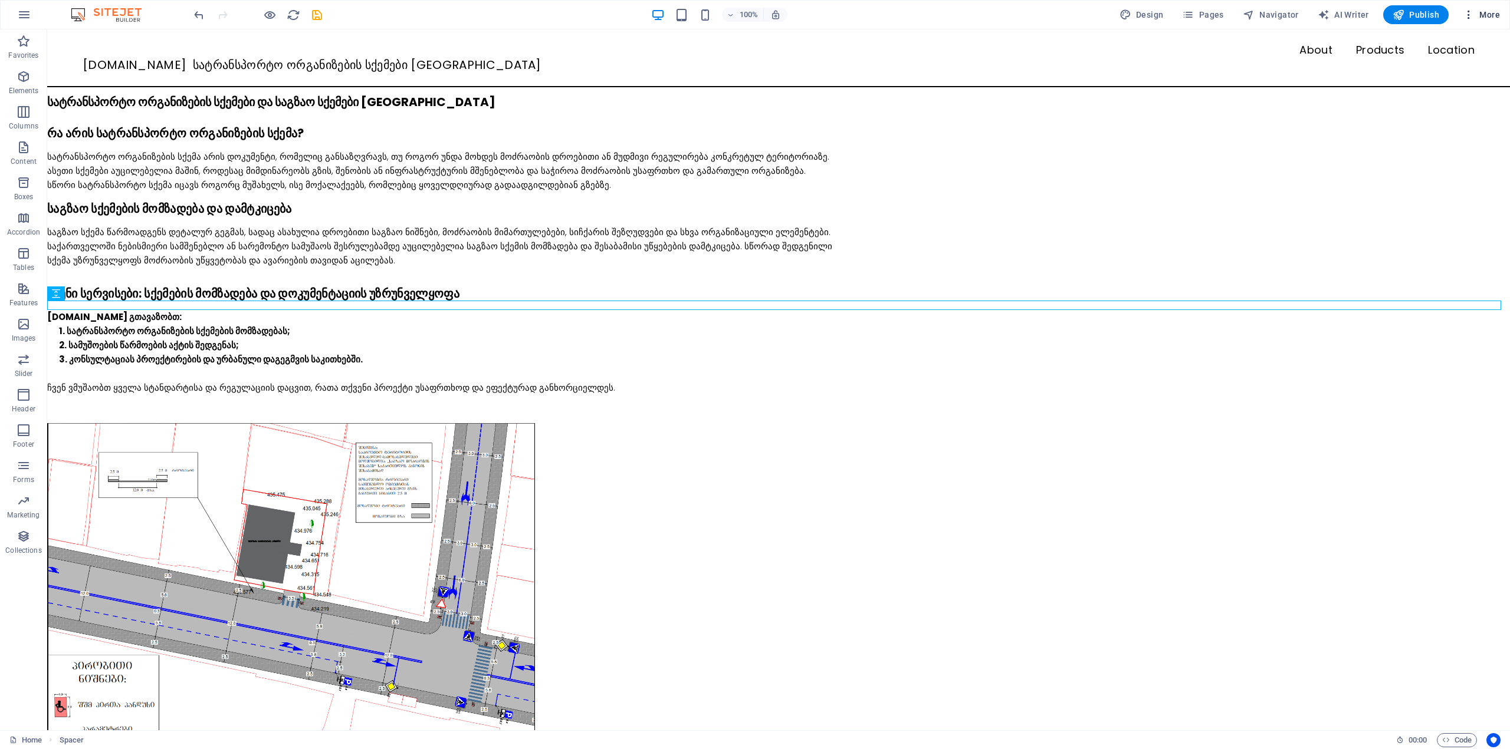
click at [1488, 21] on button "More" at bounding box center [1481, 14] width 47 height 19
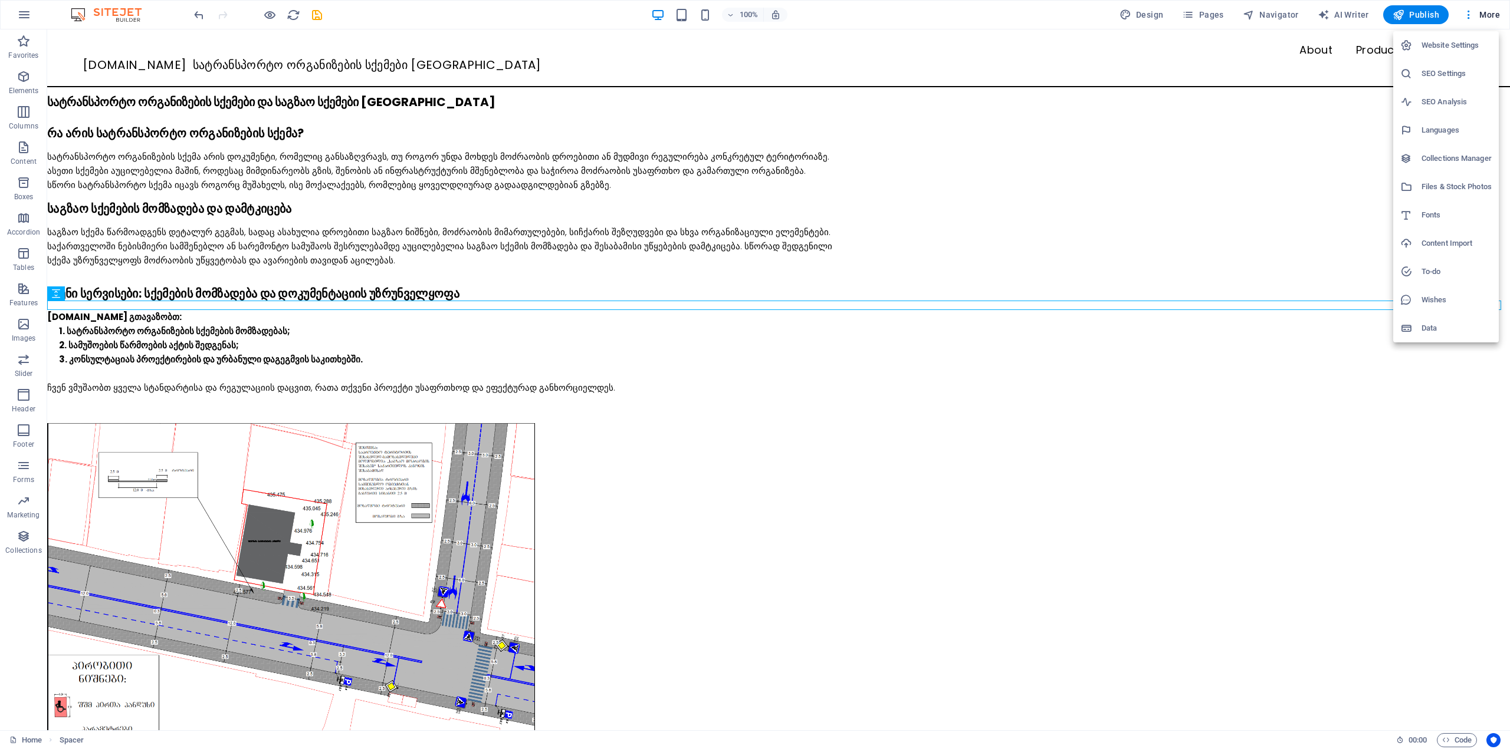
click at [1315, 346] on div at bounding box center [755, 374] width 1510 height 749
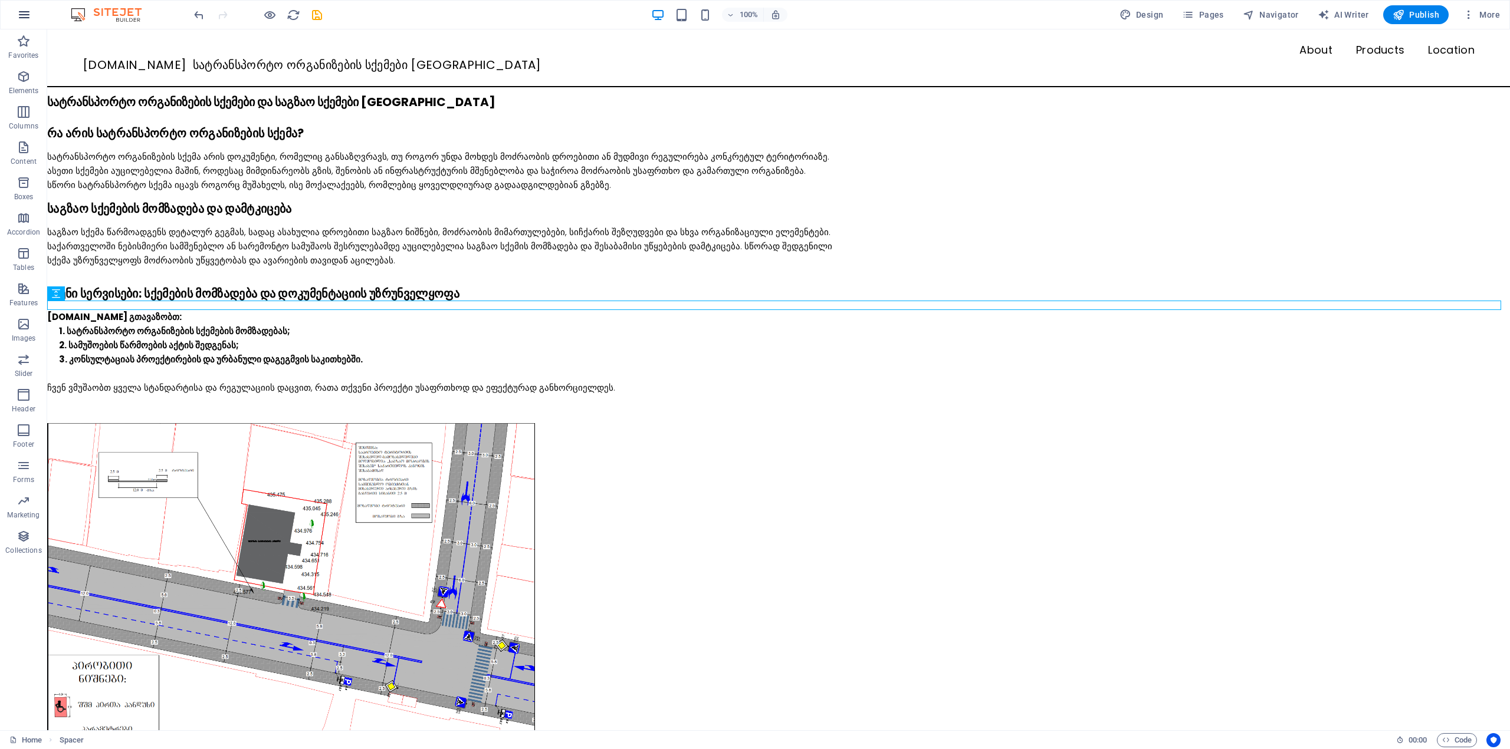
click at [21, 18] on icon "button" at bounding box center [24, 15] width 14 height 14
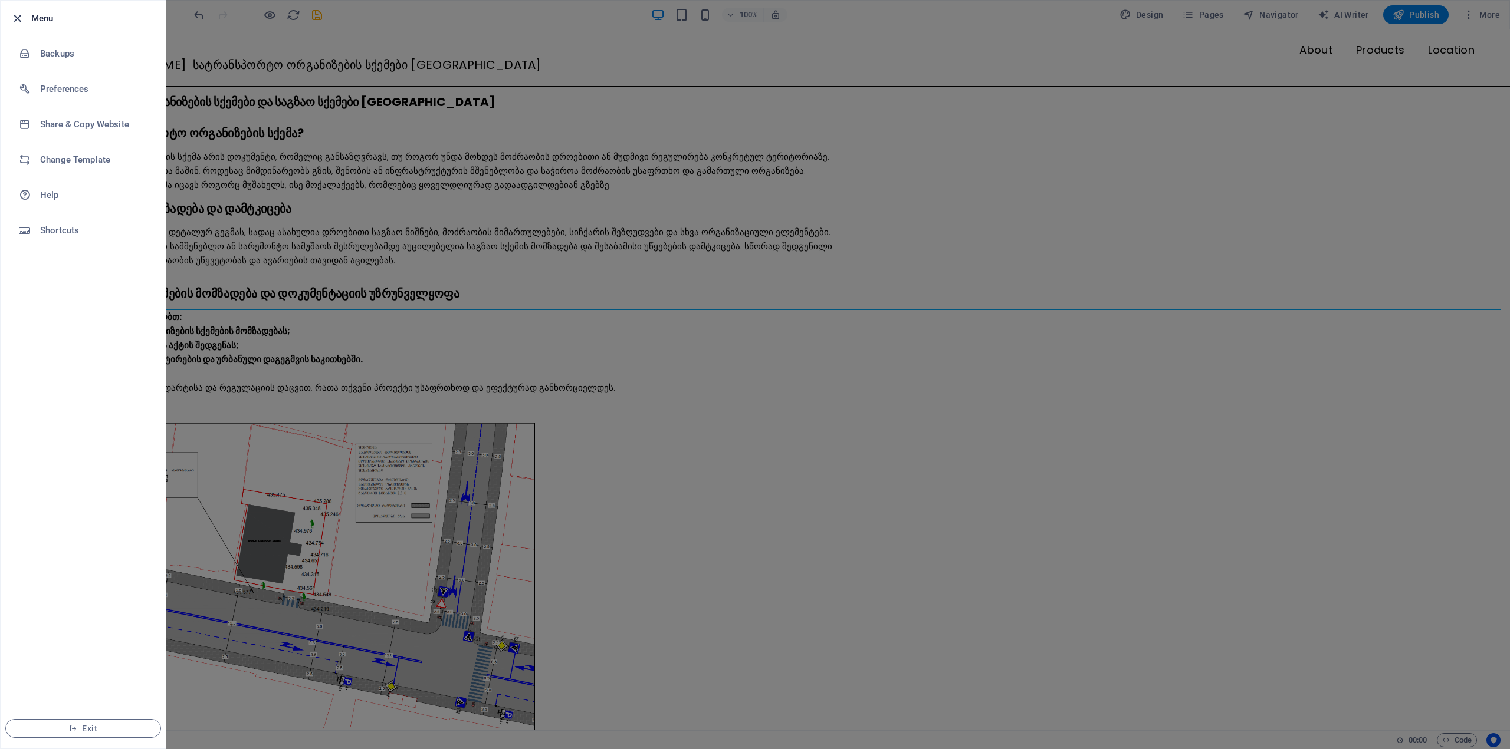
click at [15, 15] on icon "button" at bounding box center [18, 19] width 14 height 14
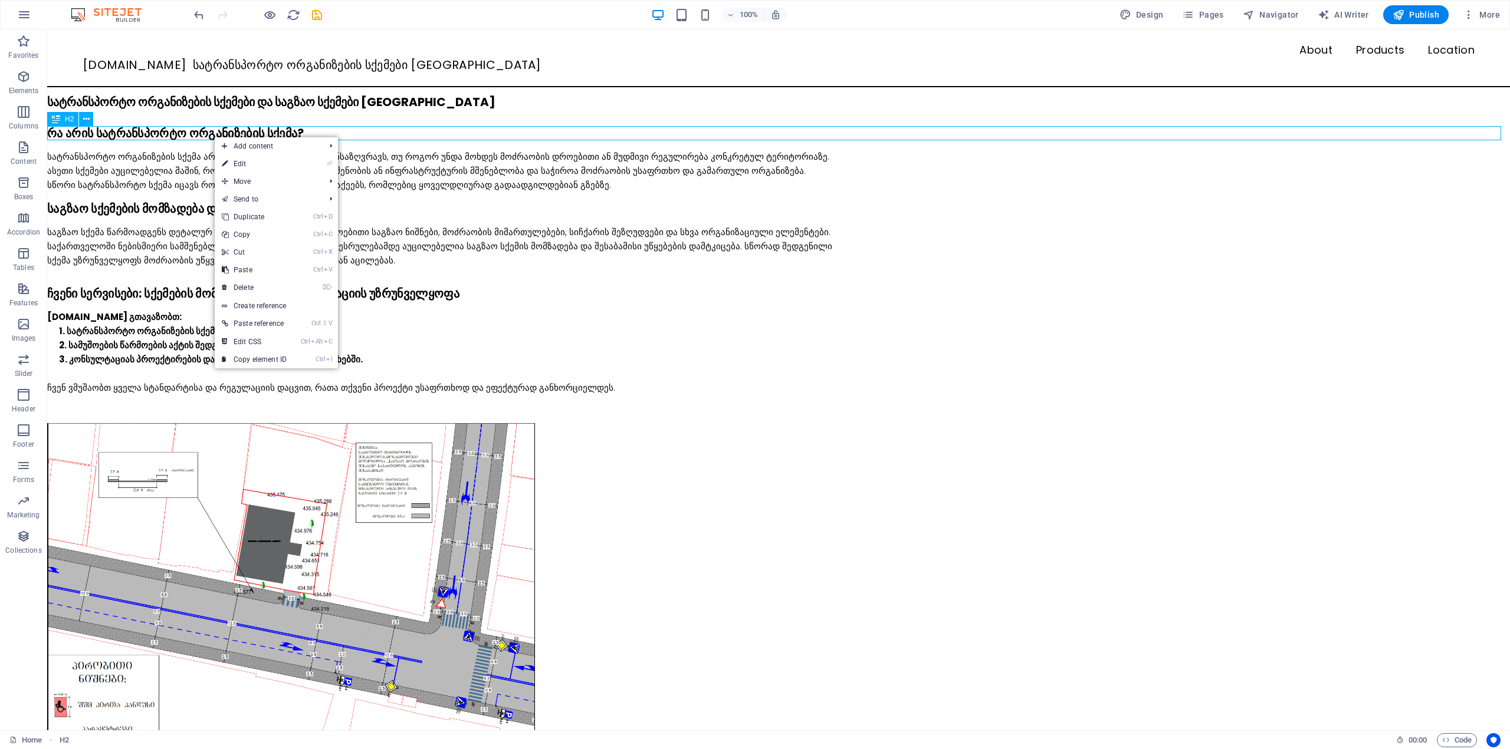
click at [199, 134] on div "რა არის სატრანსპორტო ორგანიზების სქემა?" at bounding box center [778, 133] width 1462 height 14
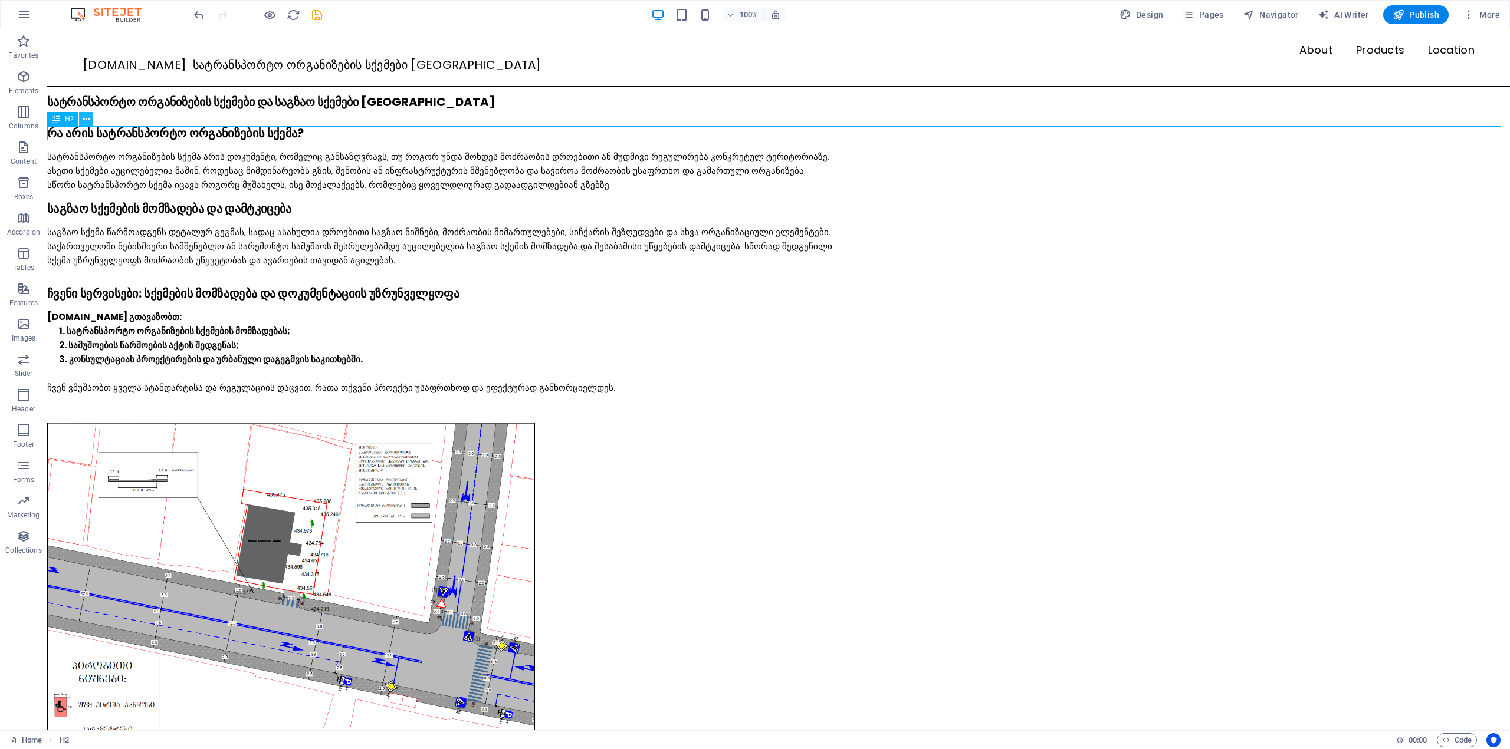
click at [86, 120] on icon at bounding box center [86, 119] width 6 height 12
click at [231, 134] on div "რა არის სატრანსპორტო ორგანიზების სქემა?" at bounding box center [778, 133] width 1462 height 14
click at [59, 118] on icon at bounding box center [56, 119] width 8 height 14
click at [85, 119] on icon at bounding box center [86, 119] width 6 height 12
drag, startPoint x: 837, startPoint y: 114, endPoint x: 728, endPoint y: 86, distance: 112.7
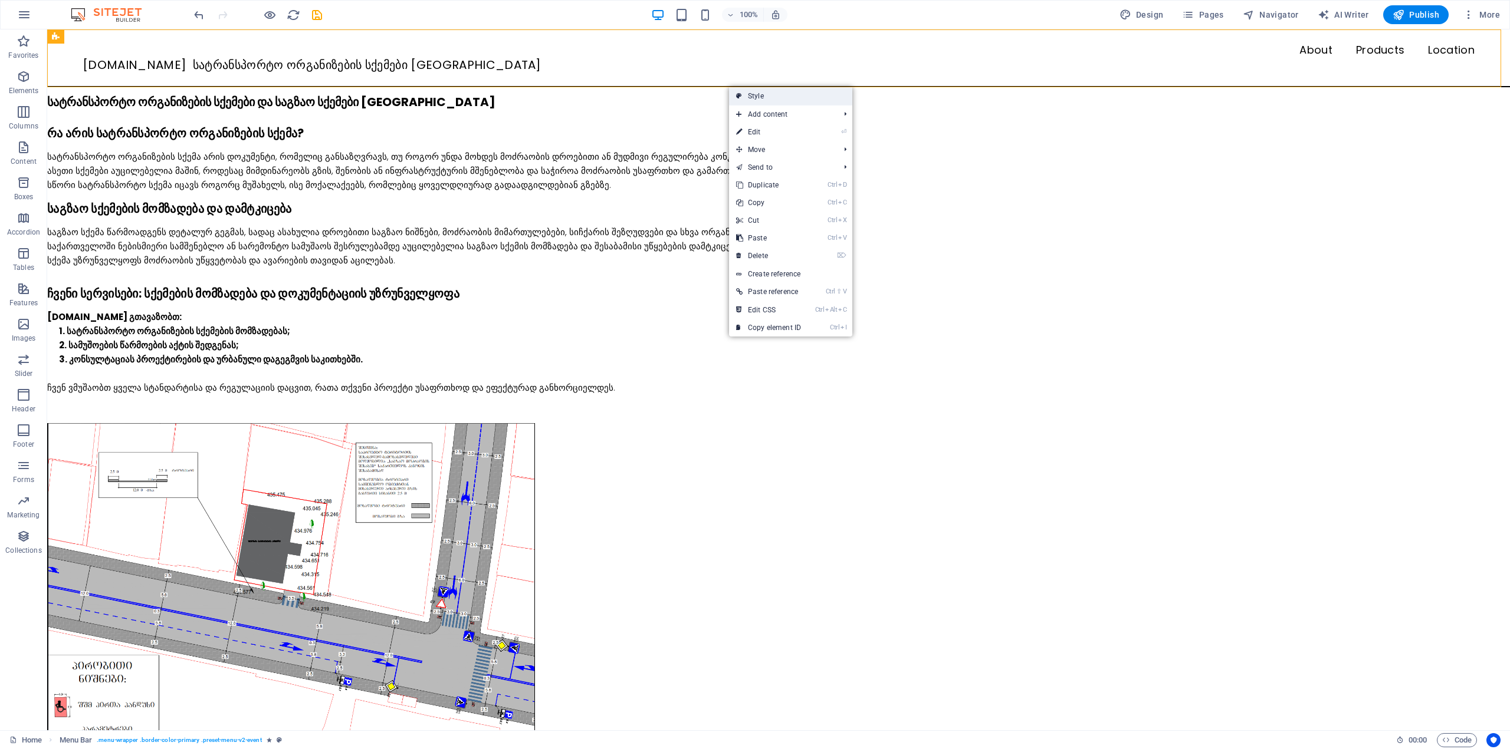
click at [746, 94] on link "Style" at bounding box center [790, 96] width 123 height 18
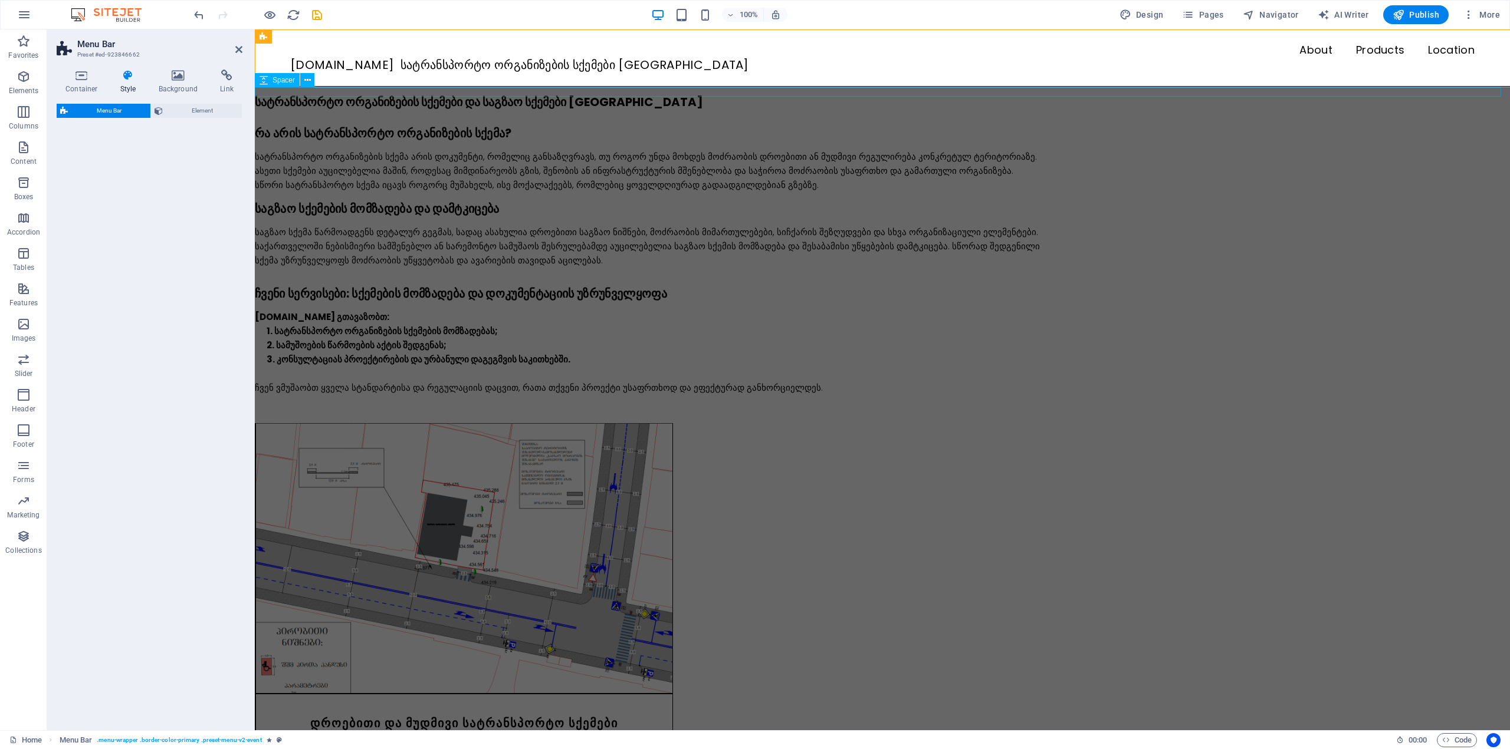
select select "rem"
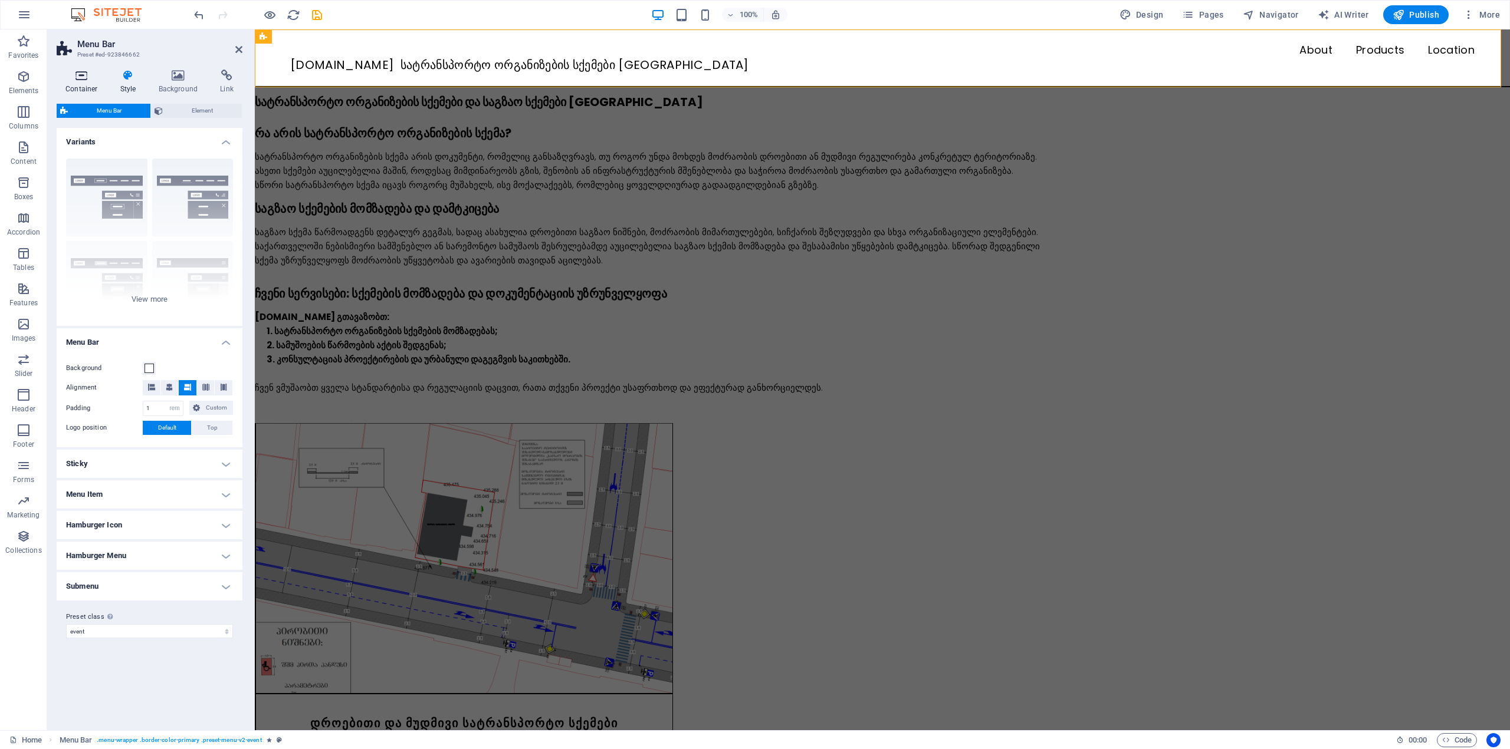
click at [82, 86] on h4 "Container" at bounding box center [84, 82] width 55 height 25
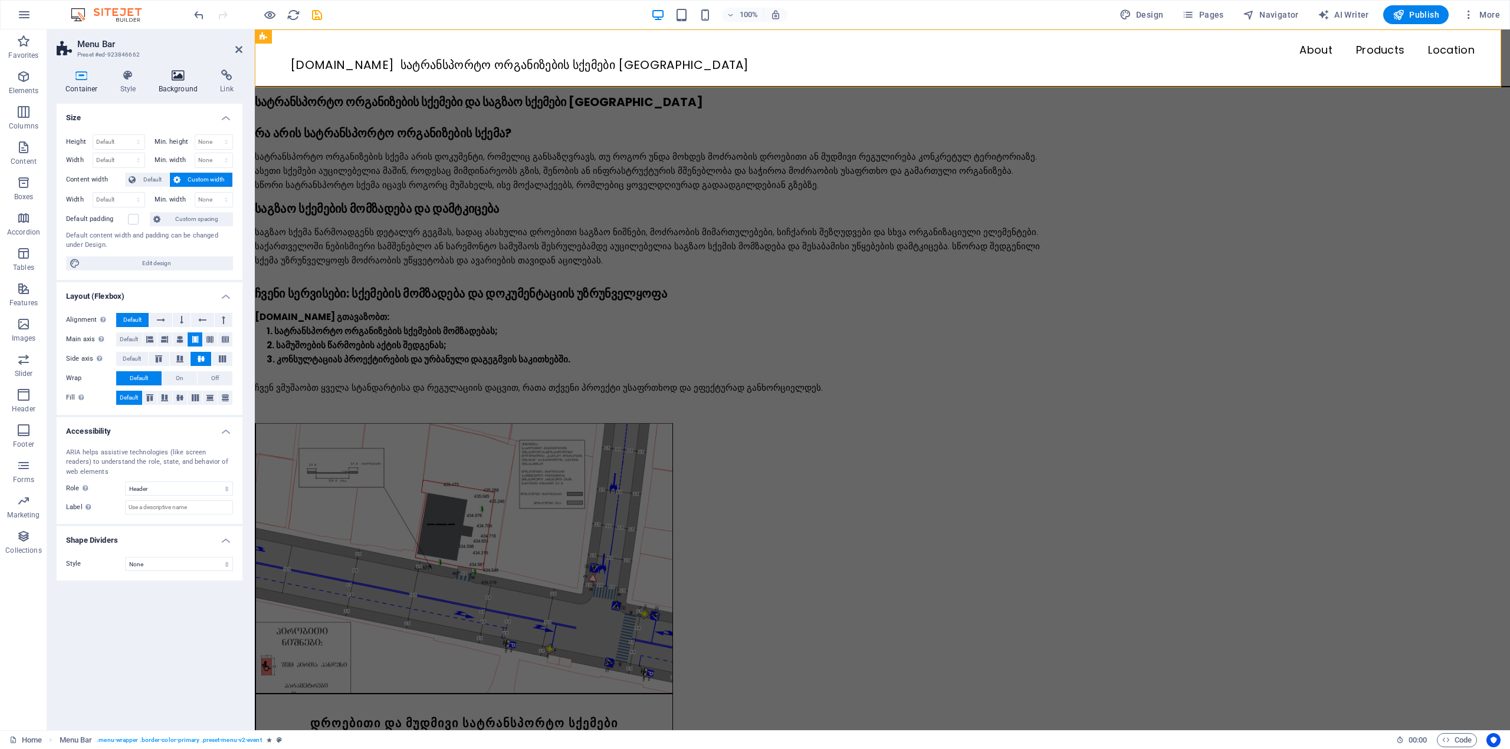
click at [173, 84] on h4 "Background" at bounding box center [181, 82] width 62 height 25
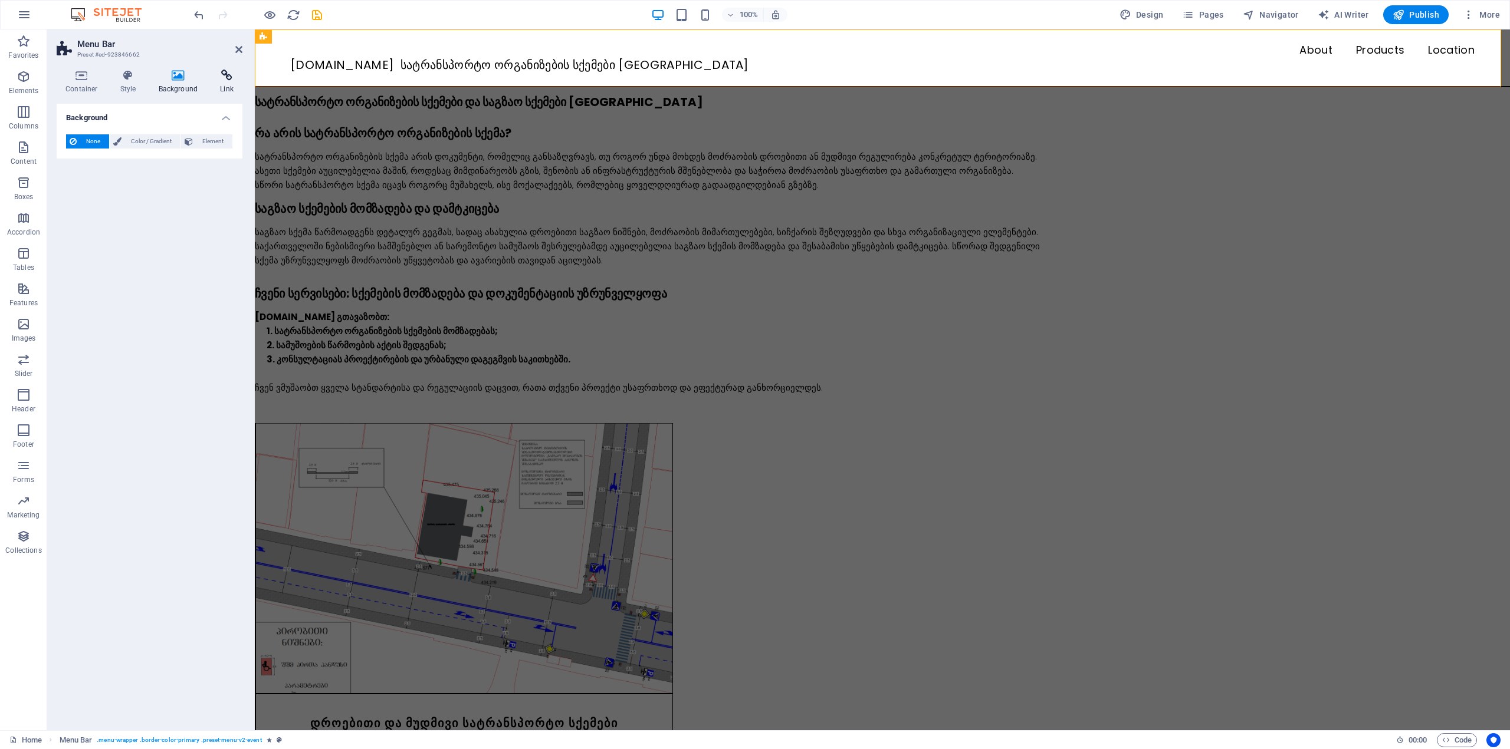
click at [222, 85] on h4 "Link" at bounding box center [226, 82] width 31 height 25
click at [167, 83] on h4 "Background" at bounding box center [181, 82] width 62 height 25
click at [156, 136] on span "Color / Gradient" at bounding box center [151, 141] width 52 height 14
click at [88, 143] on span "None" at bounding box center [92, 141] width 25 height 14
click at [222, 90] on h4 "Link" at bounding box center [226, 82] width 31 height 25
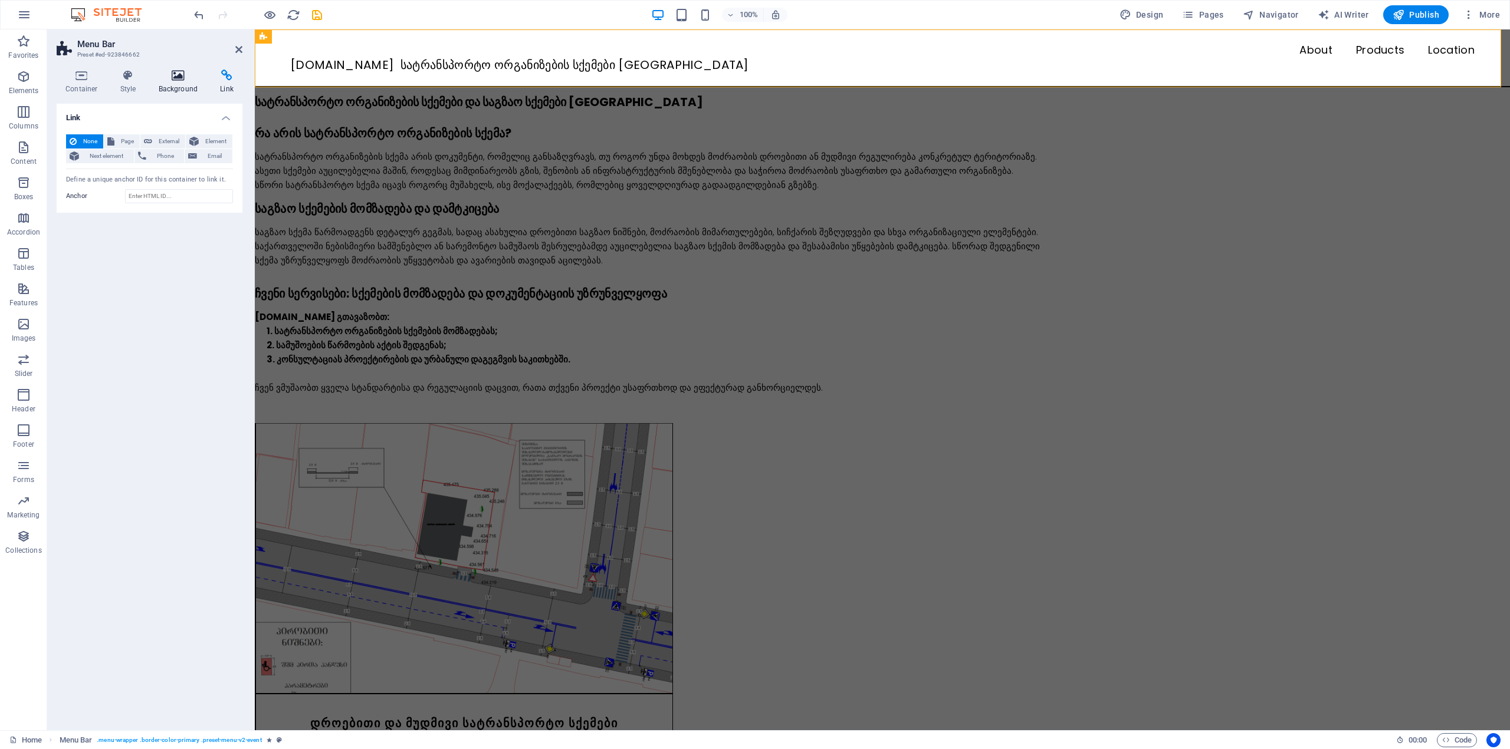
click at [190, 80] on icon at bounding box center [178, 76] width 57 height 12
click at [129, 76] on icon at bounding box center [128, 76] width 34 height 12
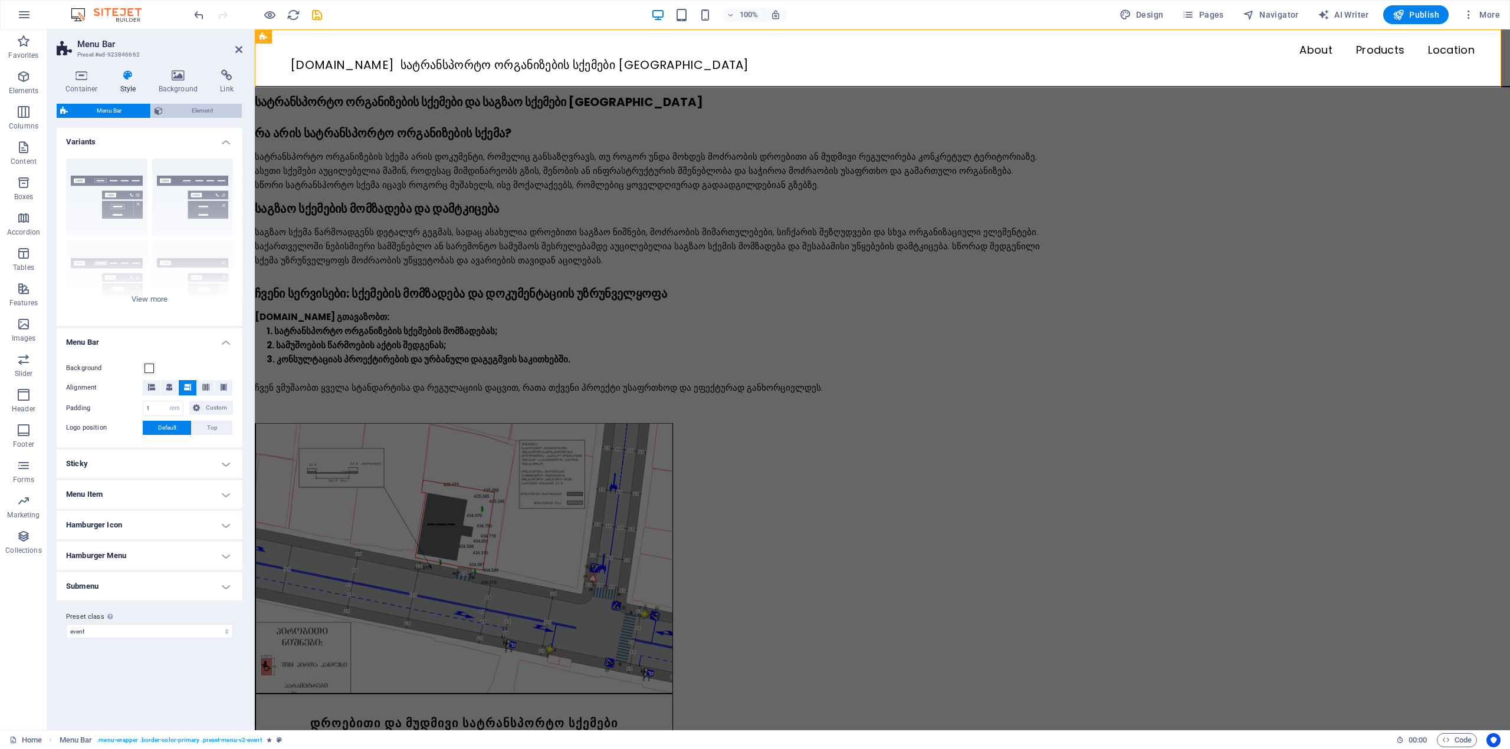
click at [193, 110] on span "Element" at bounding box center [202, 111] width 72 height 14
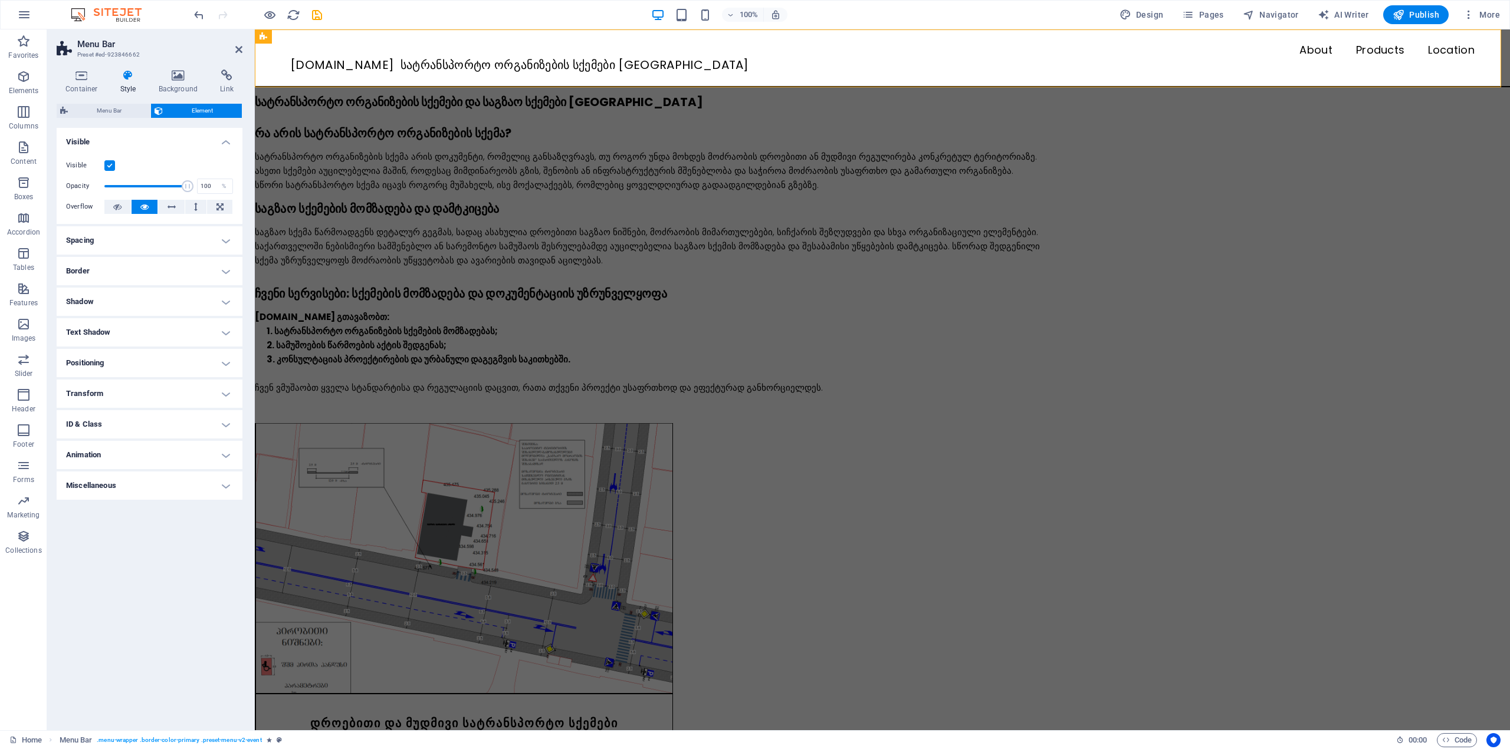
click at [124, 239] on h4 "Spacing" at bounding box center [150, 240] width 186 height 28
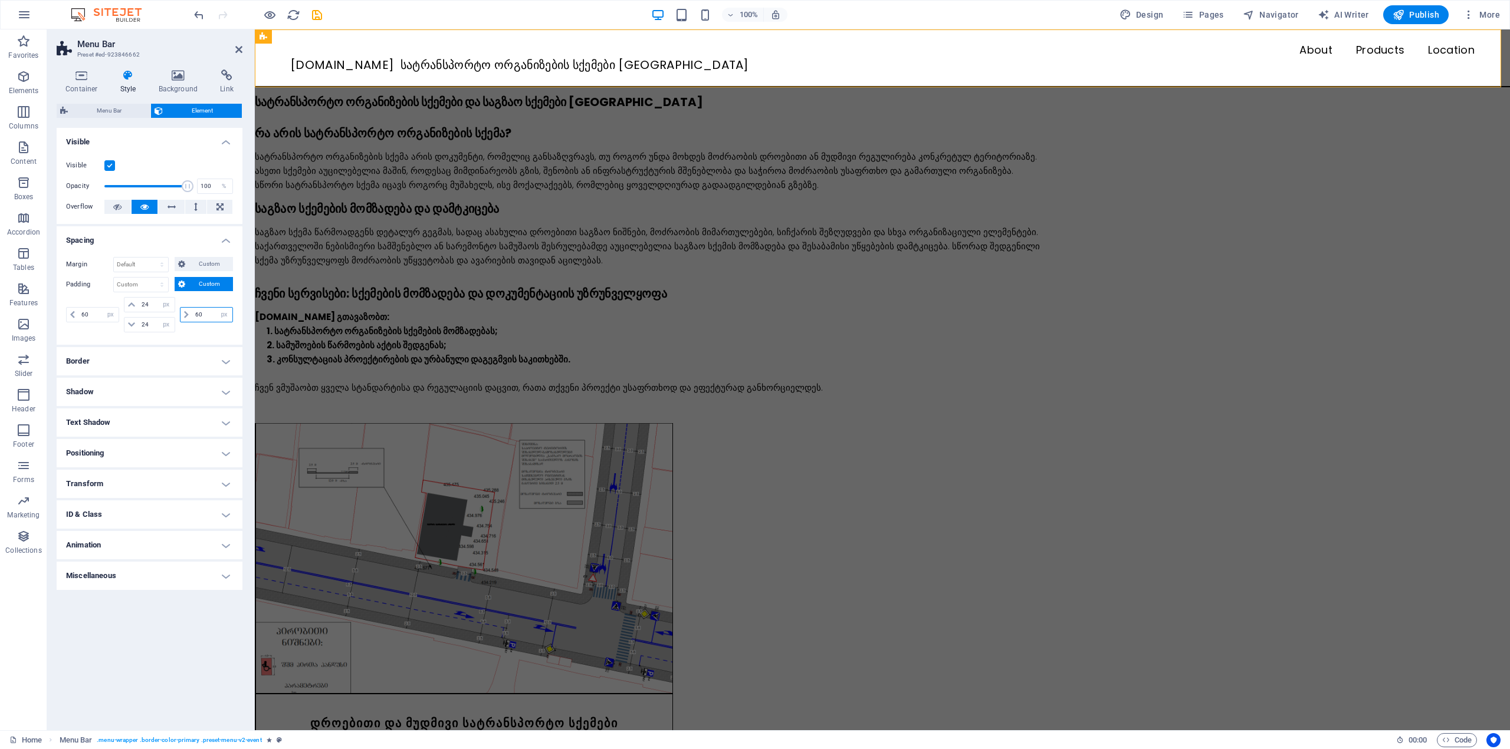
drag, startPoint x: 205, startPoint y: 313, endPoint x: 185, endPoint y: 313, distance: 19.5
click at [185, 313] on div "60 px rem % vh vw" at bounding box center [206, 314] width 53 height 15
type input "50"
click at [209, 324] on div "50 px rem % vh vw" at bounding box center [204, 314] width 55 height 35
drag, startPoint x: 99, startPoint y: 319, endPoint x: 75, endPoint y: 320, distance: 23.6
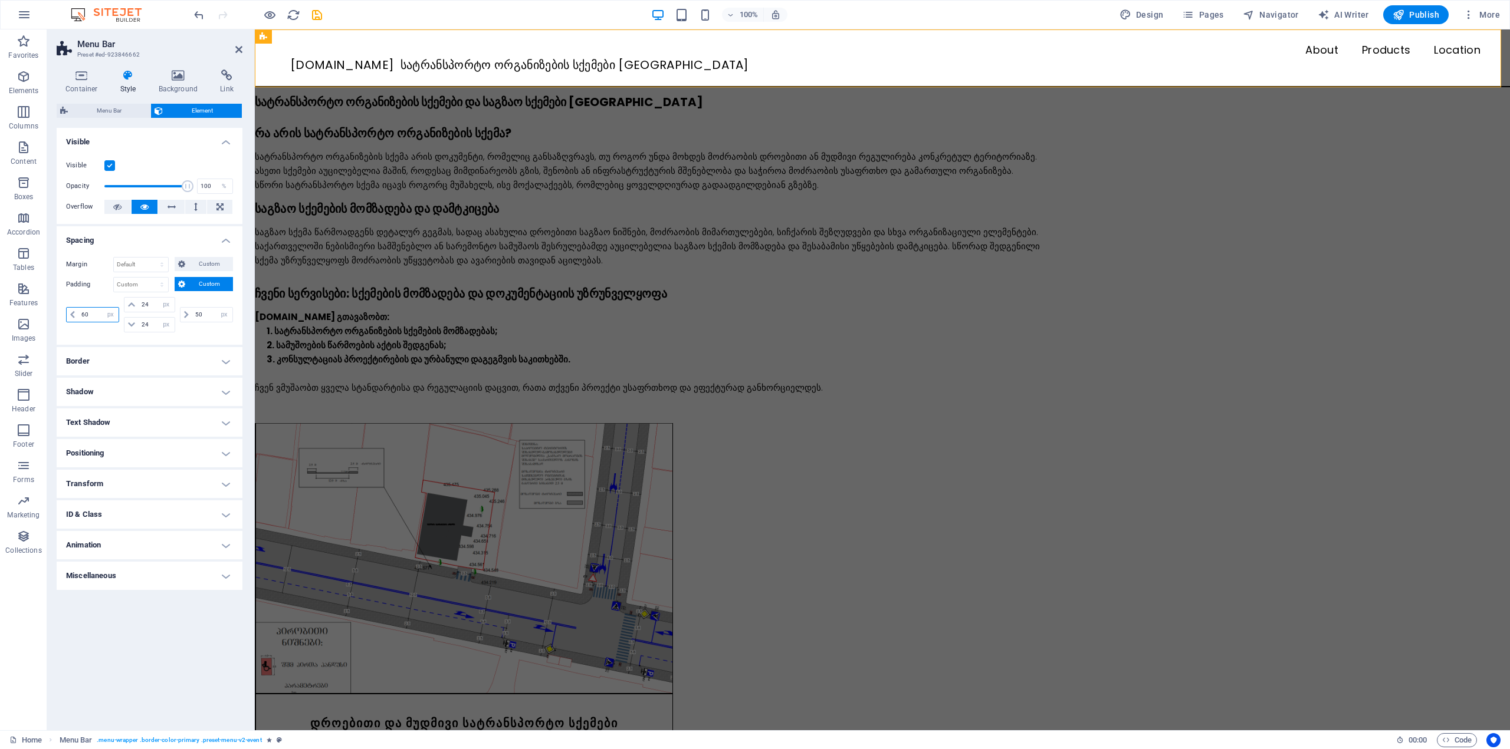
click at [75, 320] on div "60 px rem % vh vw" at bounding box center [92, 314] width 53 height 15
click at [200, 331] on div "50 px rem % vh vw" at bounding box center [204, 314] width 55 height 35
drag, startPoint x: 92, startPoint y: 314, endPoint x: 41, endPoint y: 310, distance: 51.4
click at [41, 310] on section "Favorites Elements Columns Content Boxes Accordion Tables Features Images Slide…" at bounding box center [755, 379] width 1510 height 701
type input "60"
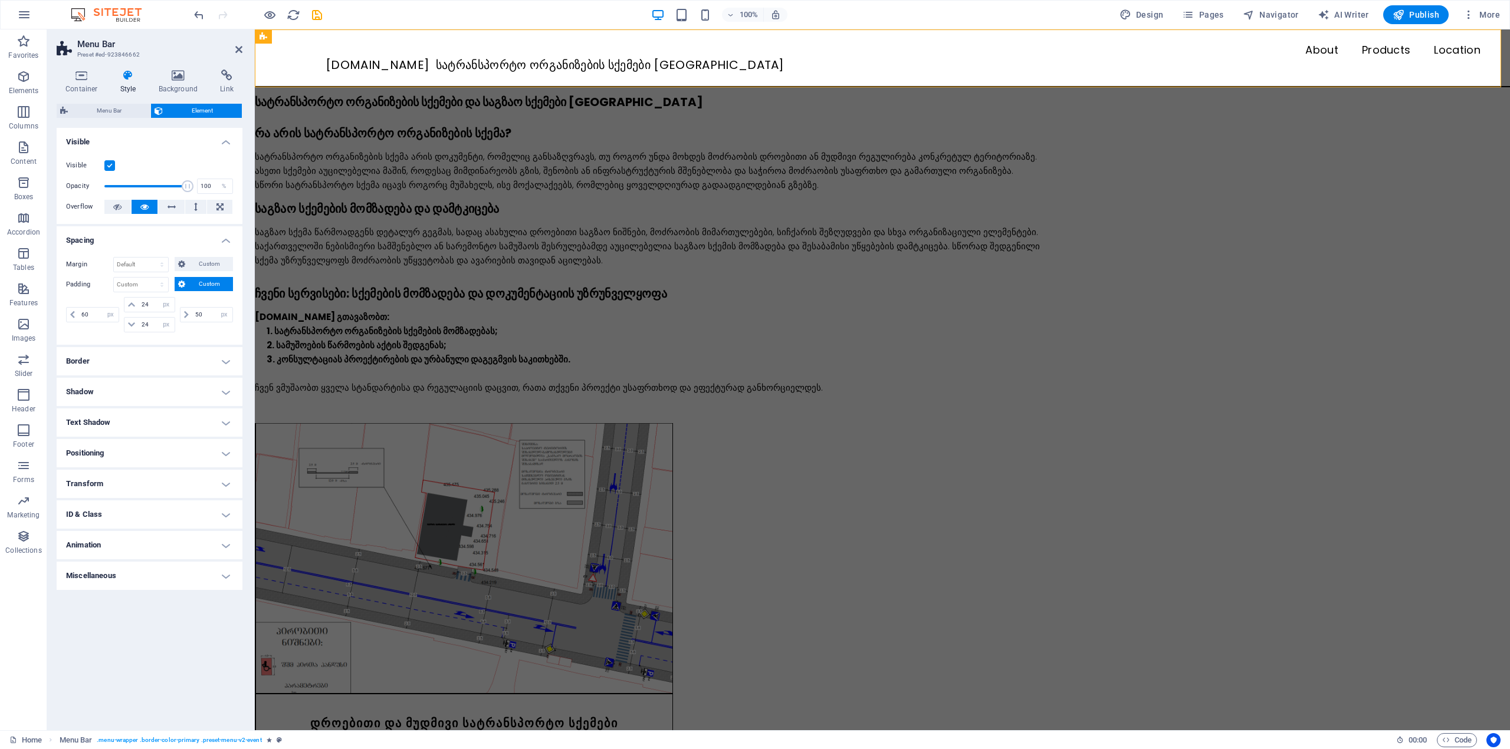
click at [192, 336] on div "Margin Default auto px % rem vw vh Custom Custom auto px % rem vw vh auto px % …" at bounding box center [150, 296] width 186 height 97
drag, startPoint x: 212, startPoint y: 314, endPoint x: 184, endPoint y: 317, distance: 27.8
click at [184, 317] on div "50 px rem % vh vw" at bounding box center [206, 314] width 53 height 15
type input "60"
click at [192, 334] on div "60 px rem % vh vw 24 px rem % vh vw 24 px rem % vh vw 60 px rem % vh vw" at bounding box center [149, 316] width 167 height 38
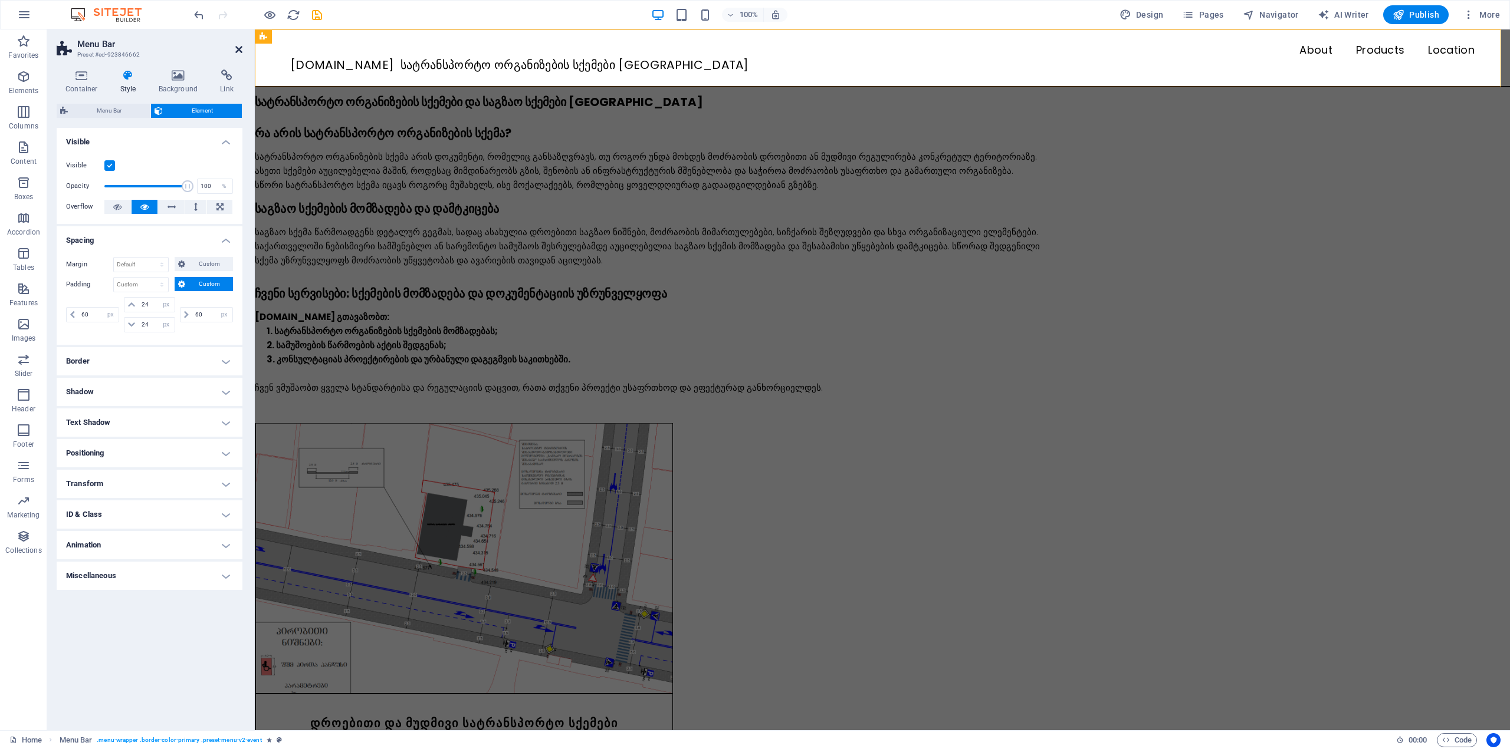
click at [239, 47] on icon at bounding box center [238, 49] width 7 height 9
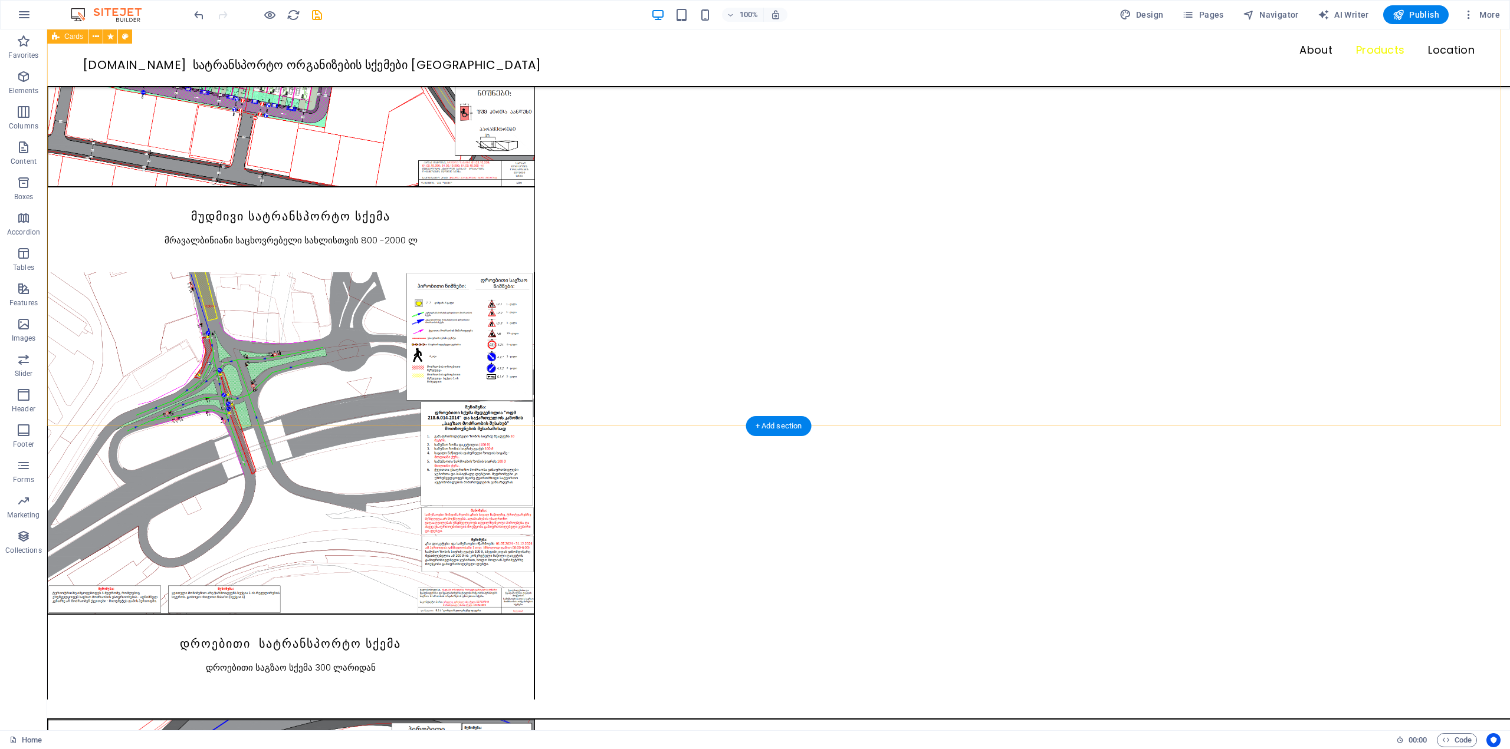
scroll to position [985, 0]
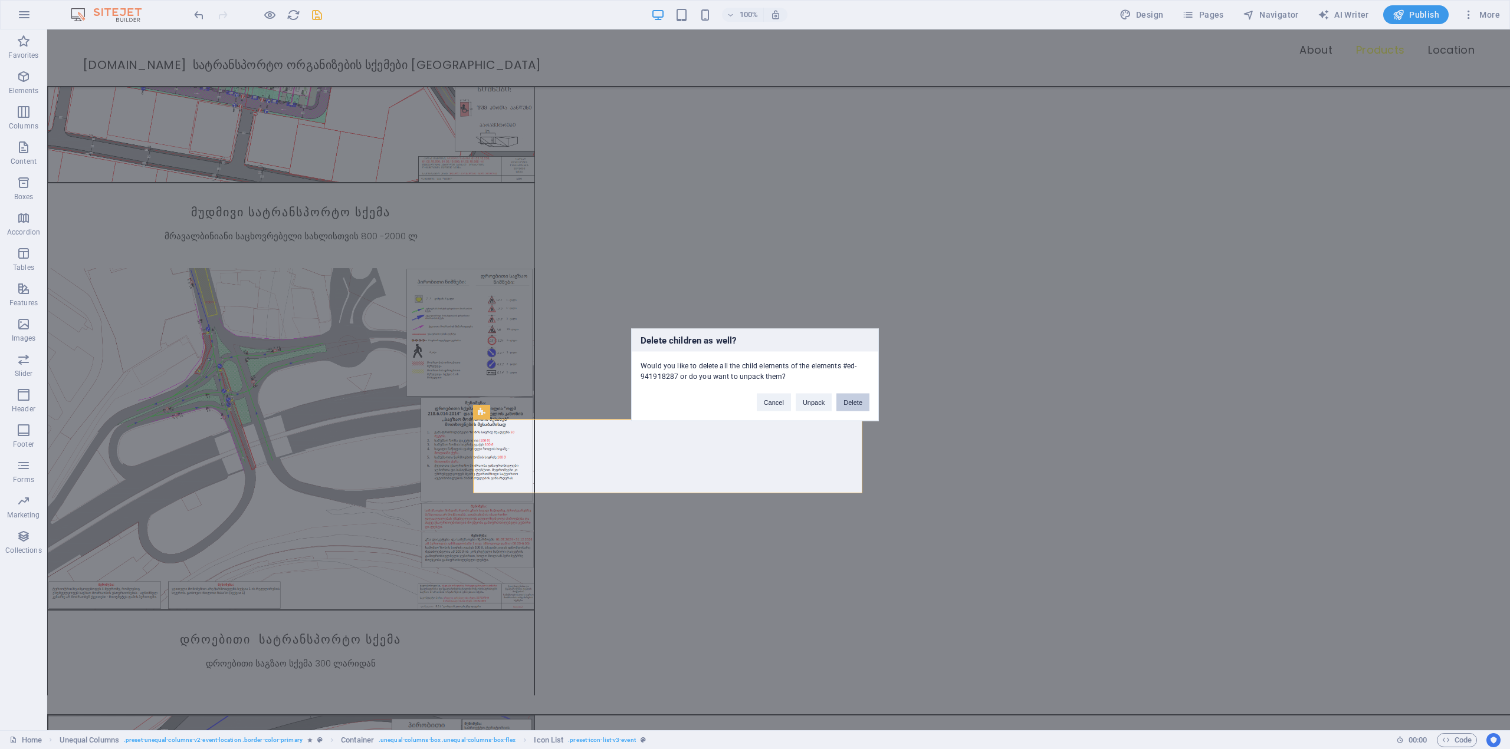
click at [843, 403] on button "Delete" at bounding box center [852, 402] width 33 height 18
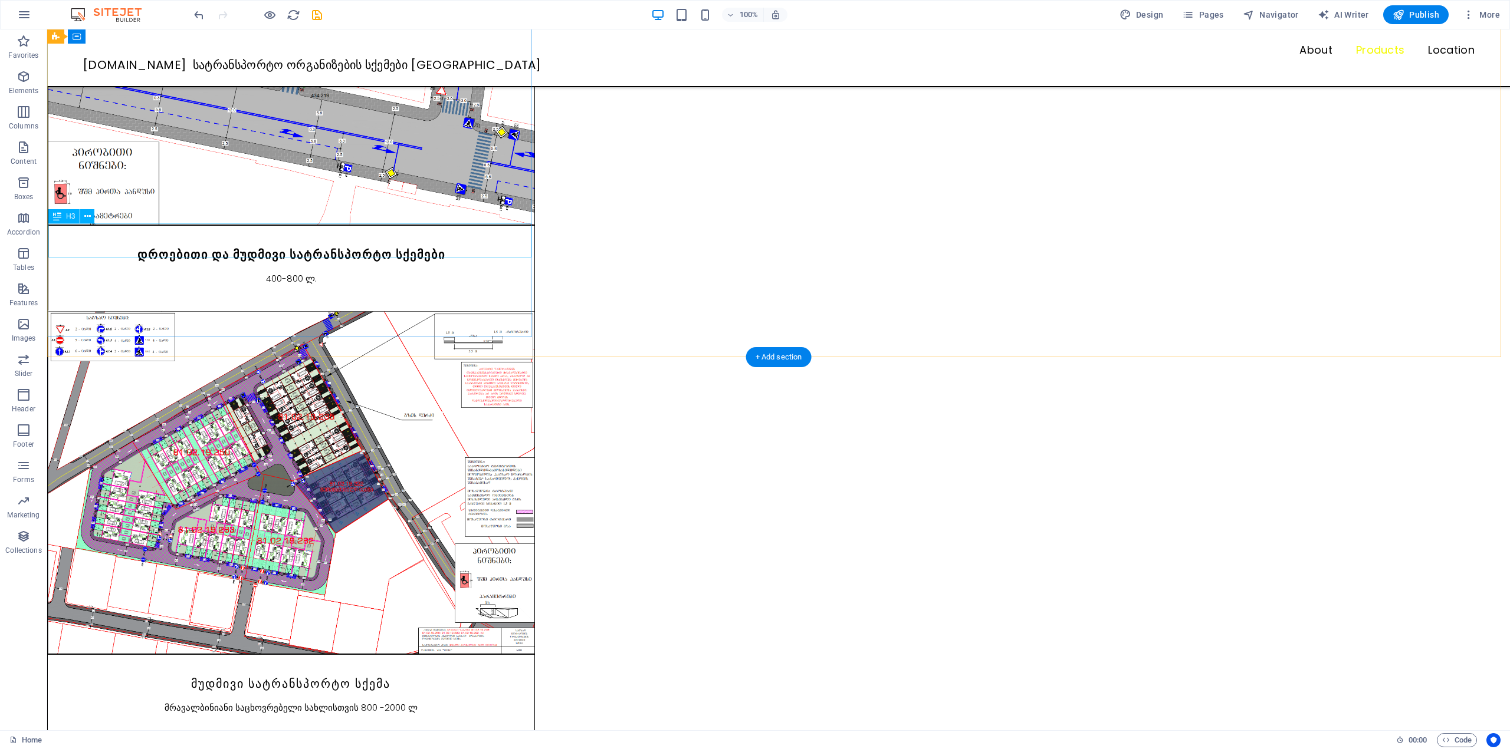
scroll to position [0, 0]
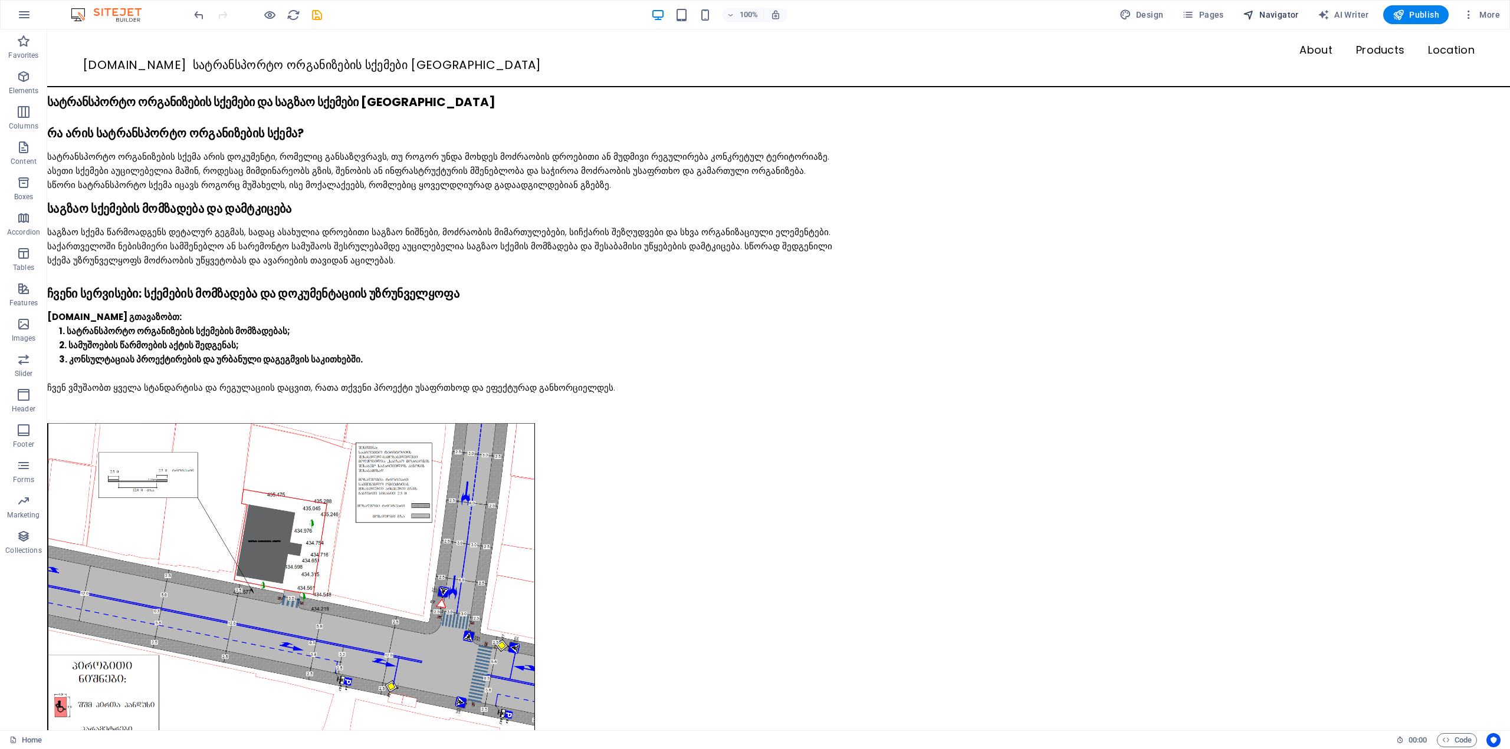
click at [1258, 19] on span "Navigator" at bounding box center [1270, 15] width 56 height 12
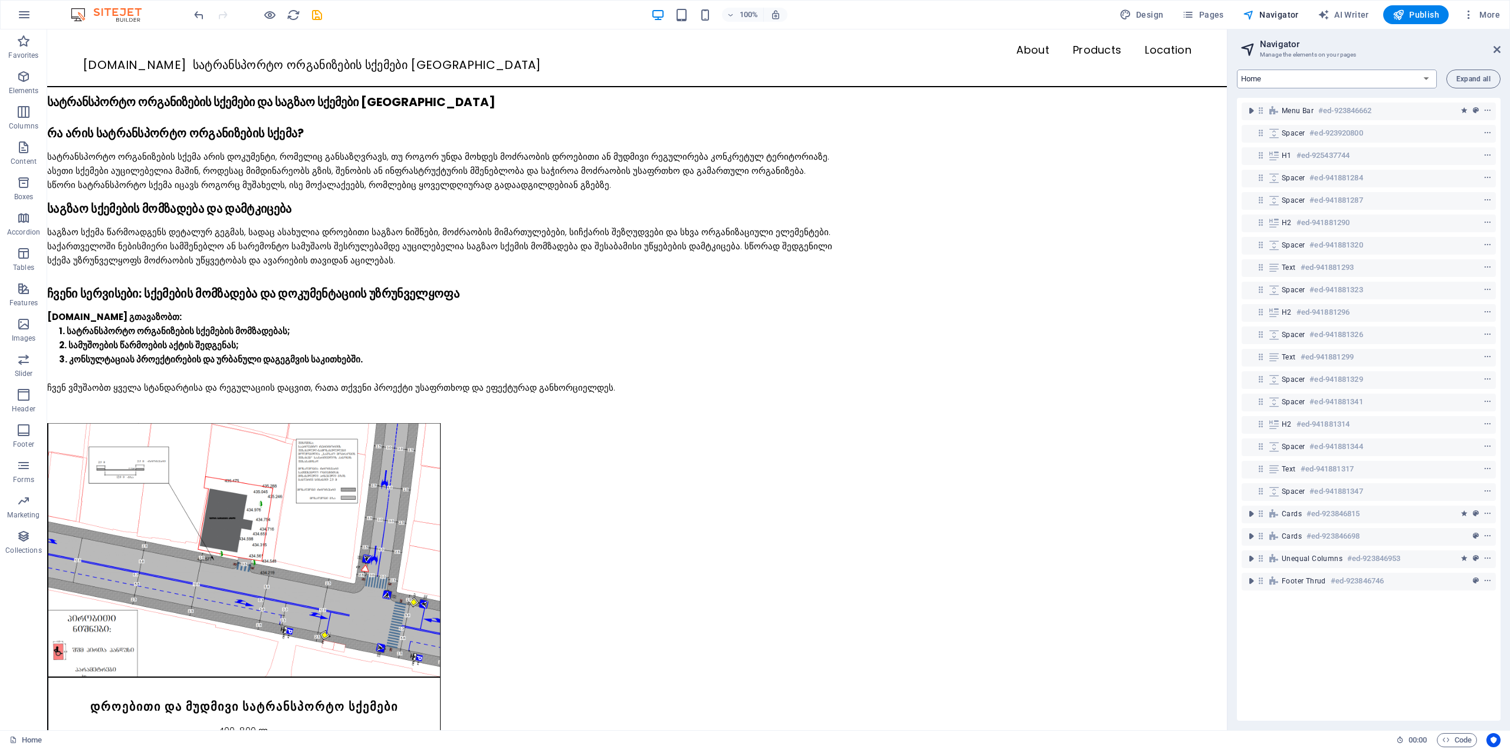
click at [1370, 80] on select "Home Subpage Legal Notice Privacy" at bounding box center [1337, 79] width 200 height 19
click at [1385, 131] on div "Spacer #ed-923920800" at bounding box center [1358, 133] width 155 height 14
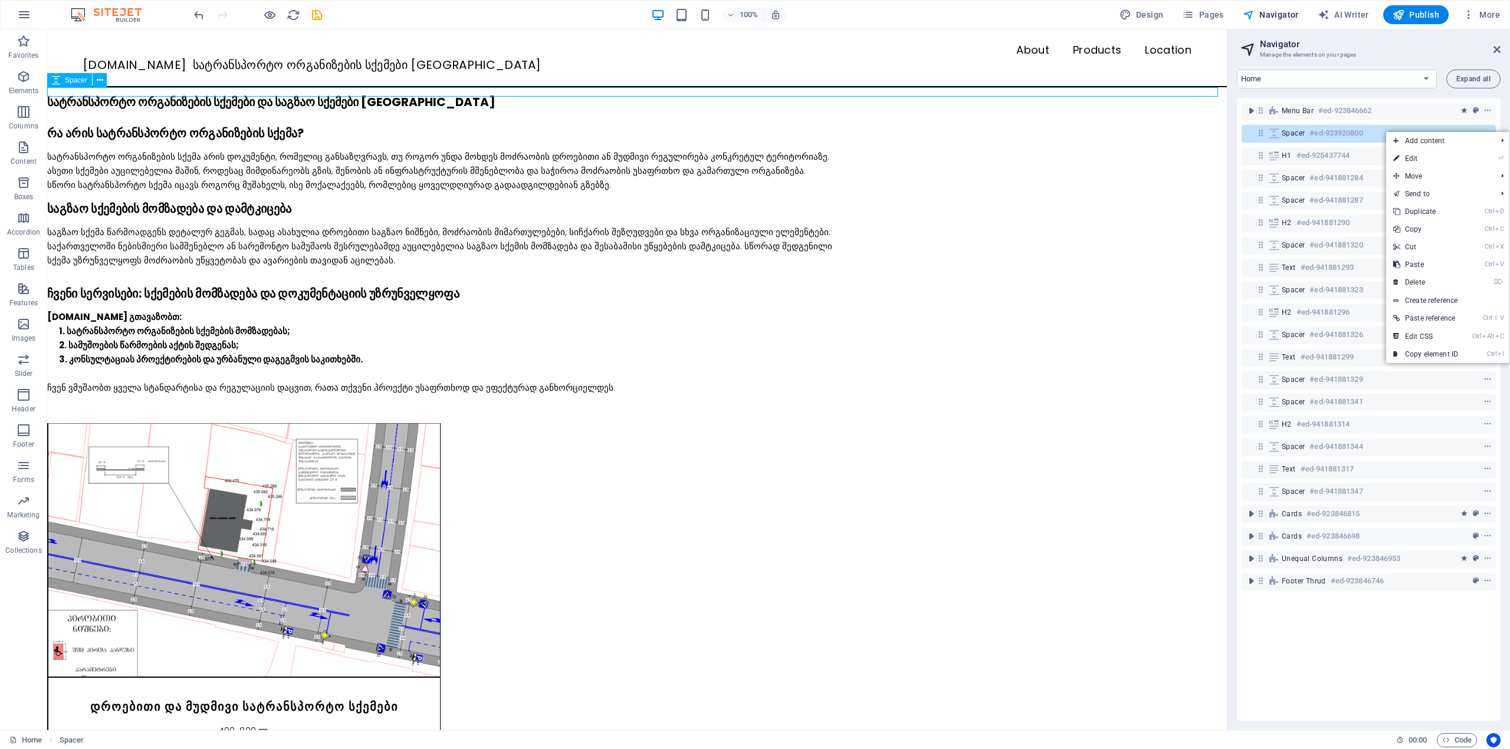
click at [1374, 133] on div "Spacer #ed-923920800" at bounding box center [1358, 133] width 155 height 14
click at [1484, 134] on icon "context-menu" at bounding box center [1487, 133] width 8 height 8
click at [1494, 54] on icon at bounding box center [1496, 49] width 7 height 9
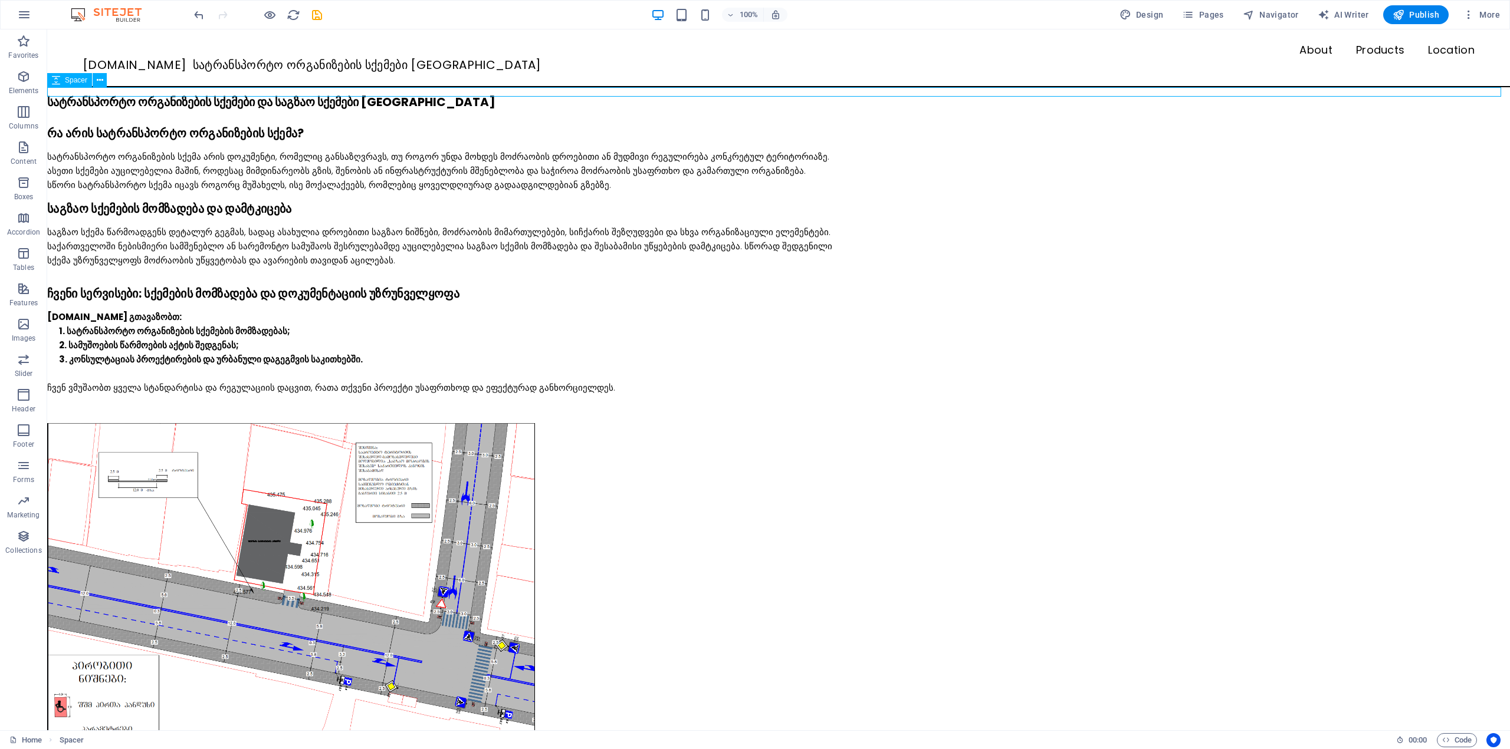
click at [113, 90] on div at bounding box center [778, 91] width 1462 height 9
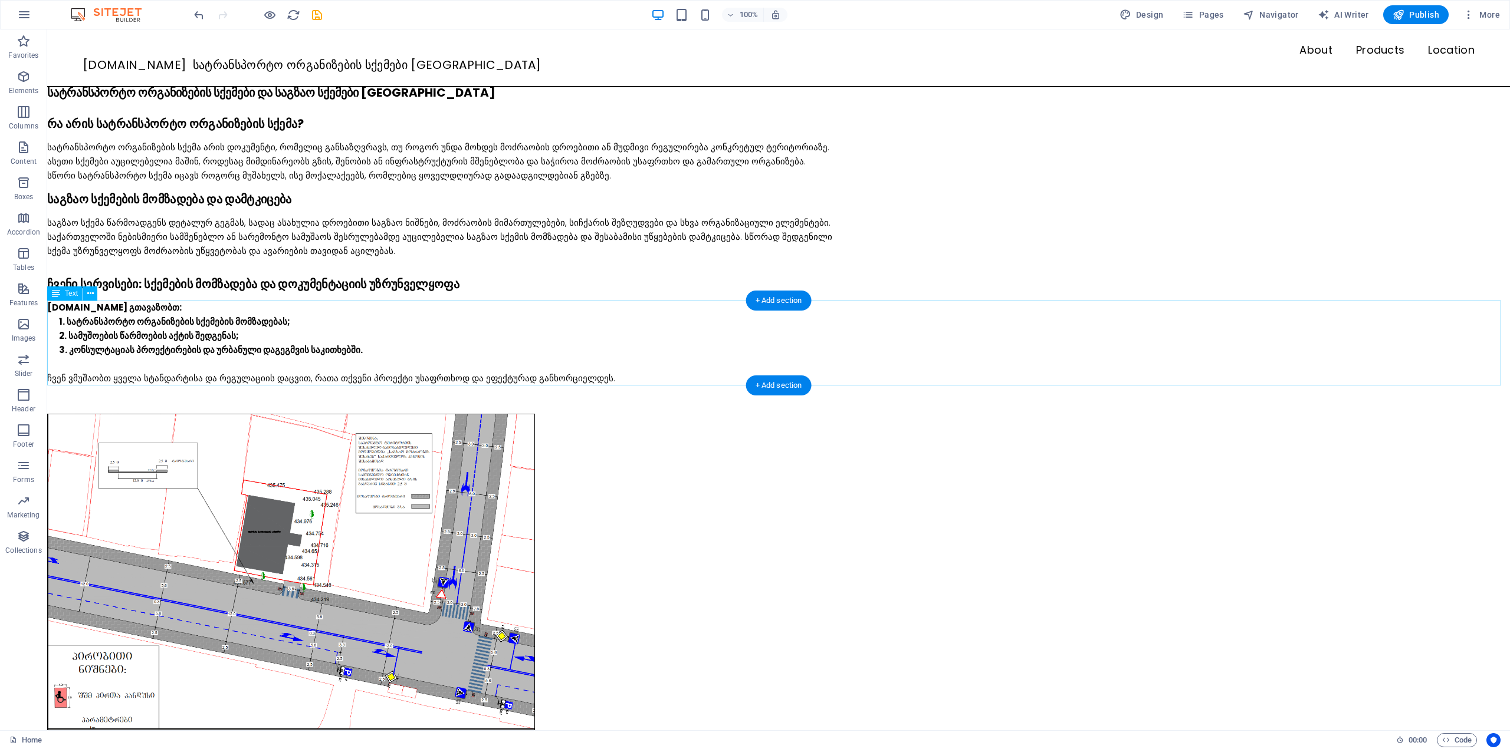
click at [705, 344] on div "SQEMA.GE გთავაზობთ: სატრანსპორტო ორგანიზების სქემების მომზადებას; სამუშოების წა…" at bounding box center [778, 343] width 1462 height 85
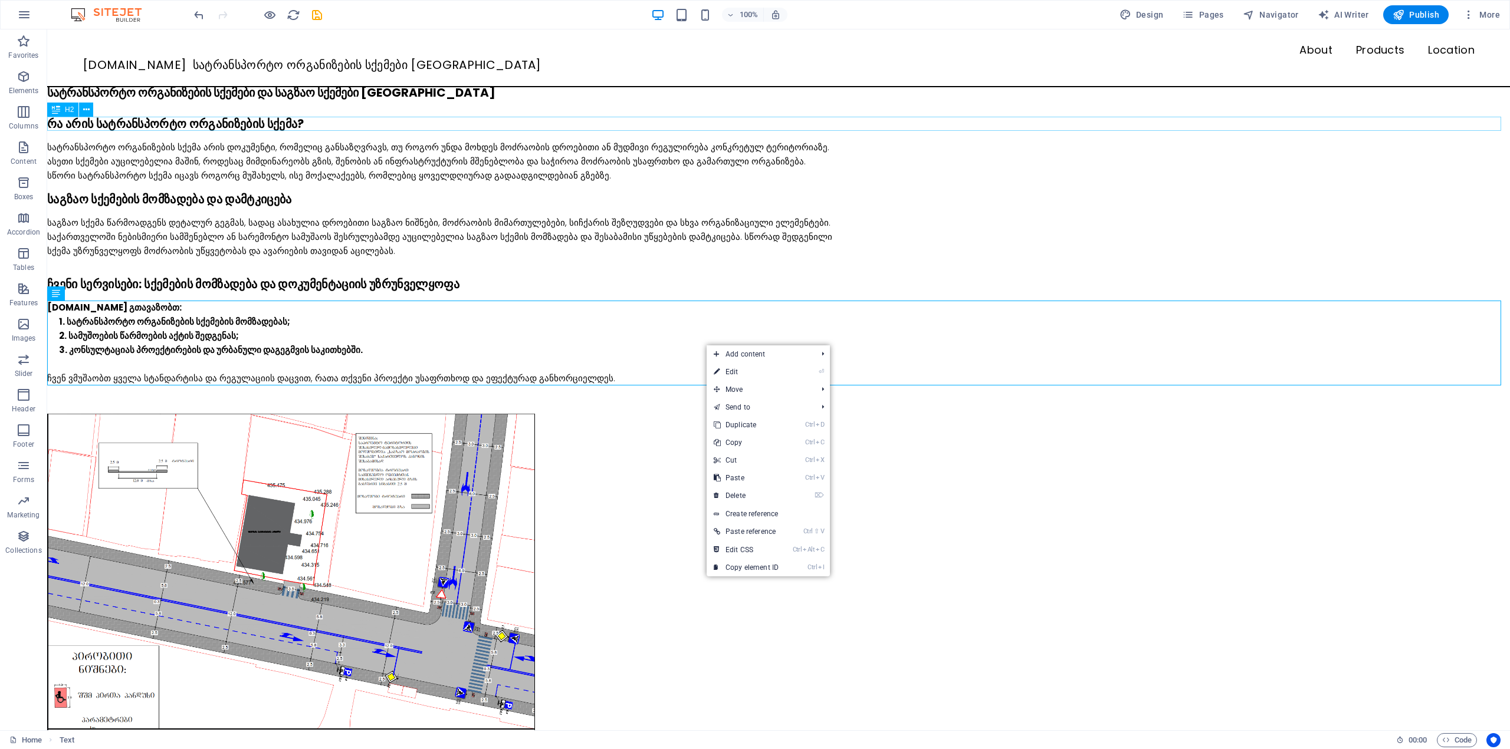
click at [155, 127] on div "რა არის სატრანსპორტო ორგანიზების სქემა?" at bounding box center [778, 124] width 1462 height 14
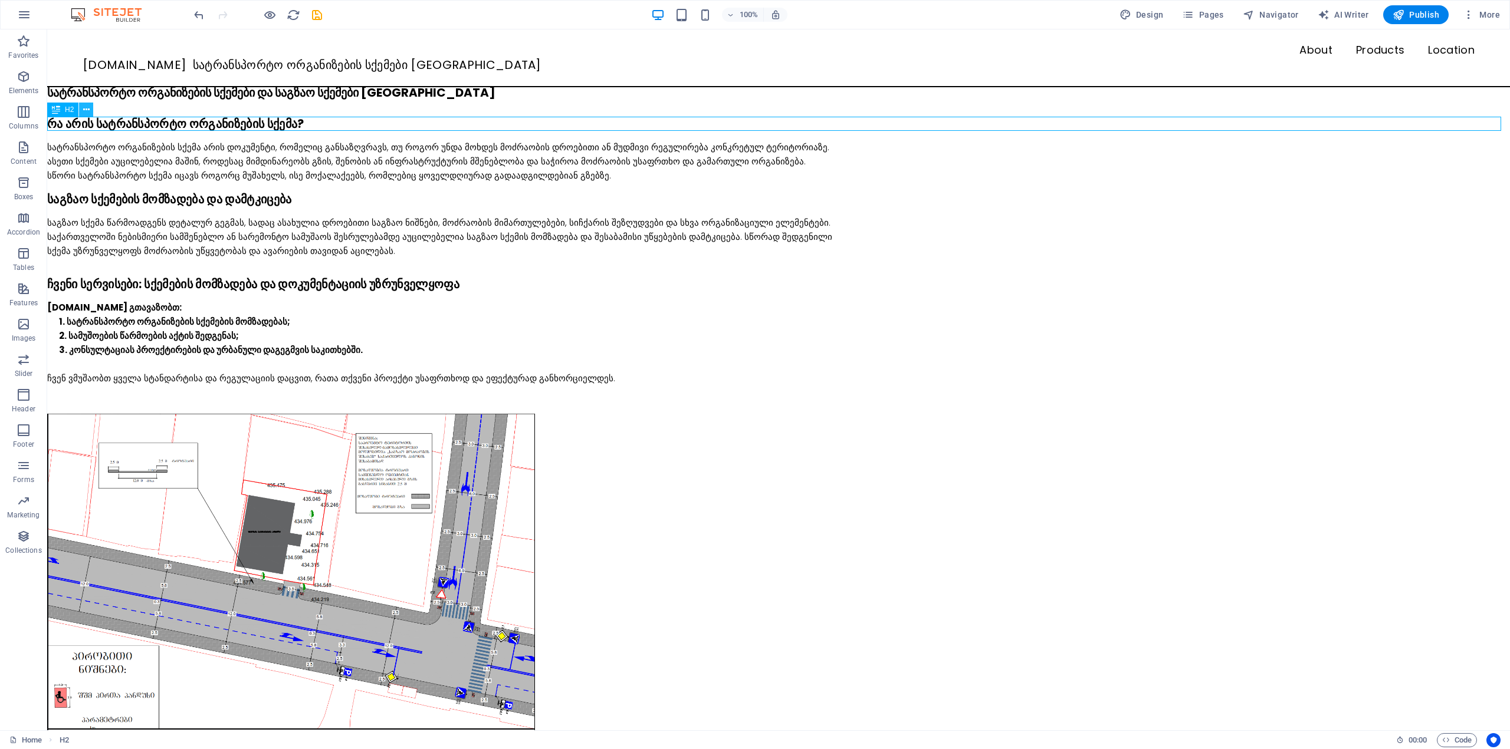
click at [84, 111] on icon at bounding box center [86, 110] width 6 height 12
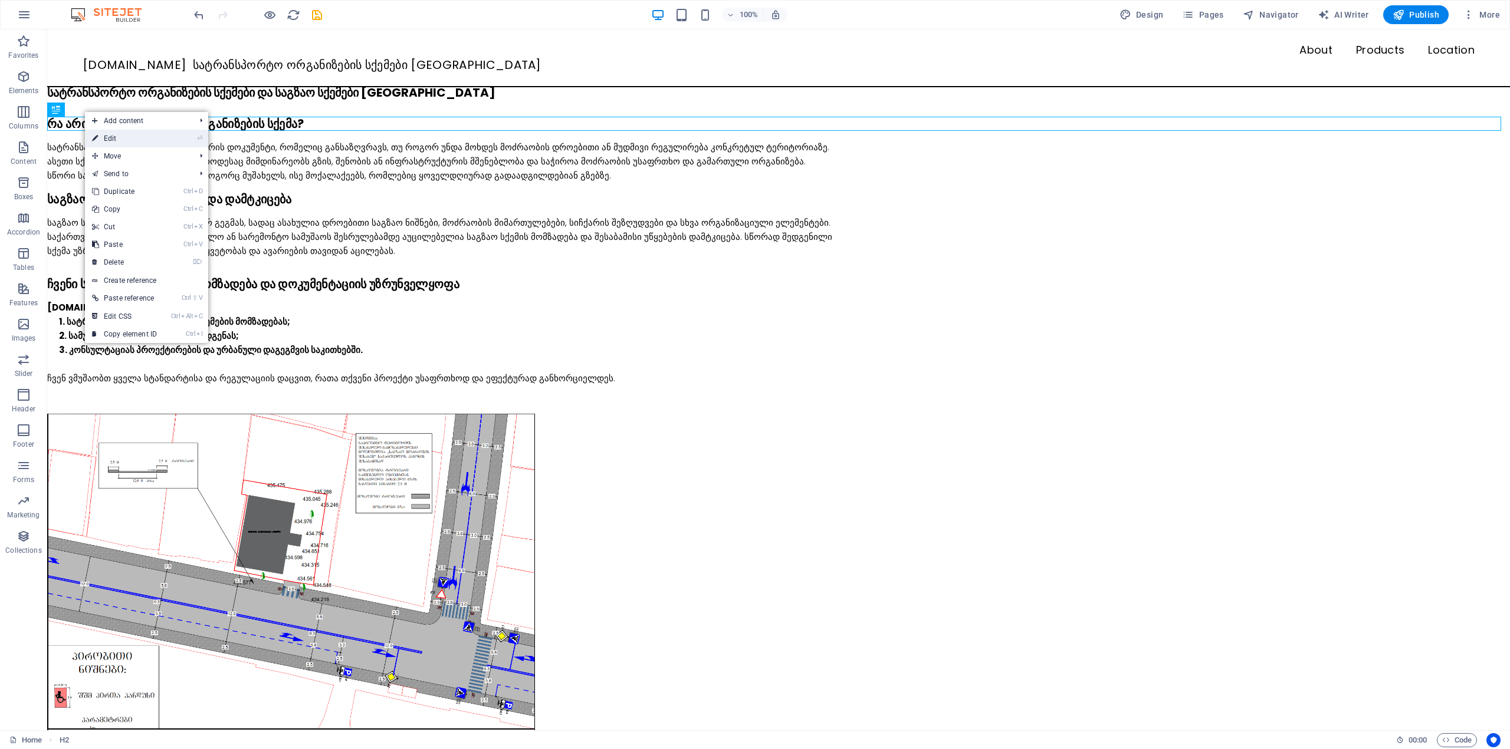
drag, startPoint x: 162, startPoint y: 142, endPoint x: 43, endPoint y: 205, distance: 134.5
click at [162, 142] on link "⏎ Edit" at bounding box center [124, 139] width 79 height 18
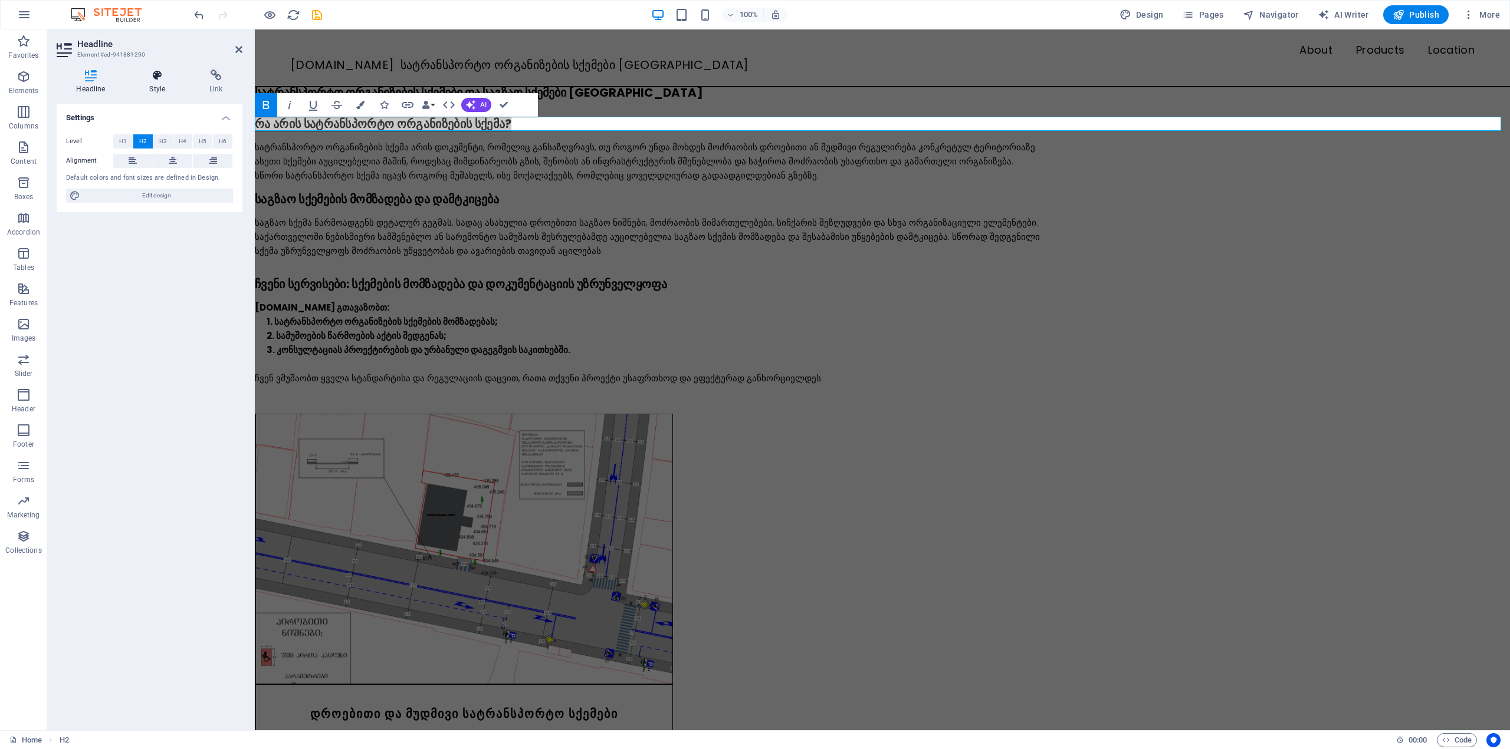
click at [154, 83] on h4 "Style" at bounding box center [160, 82] width 60 height 25
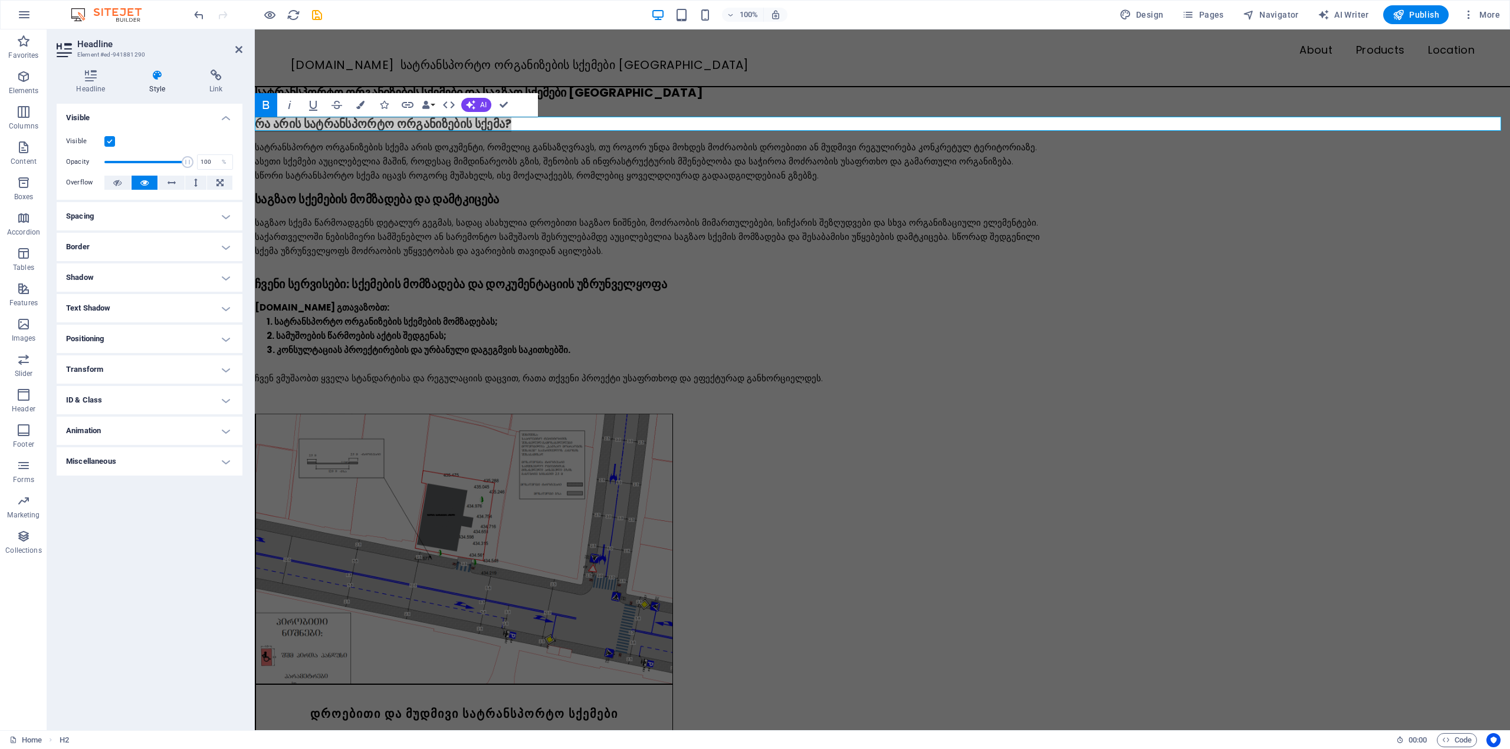
click at [108, 223] on h4 "Spacing" at bounding box center [150, 216] width 186 height 28
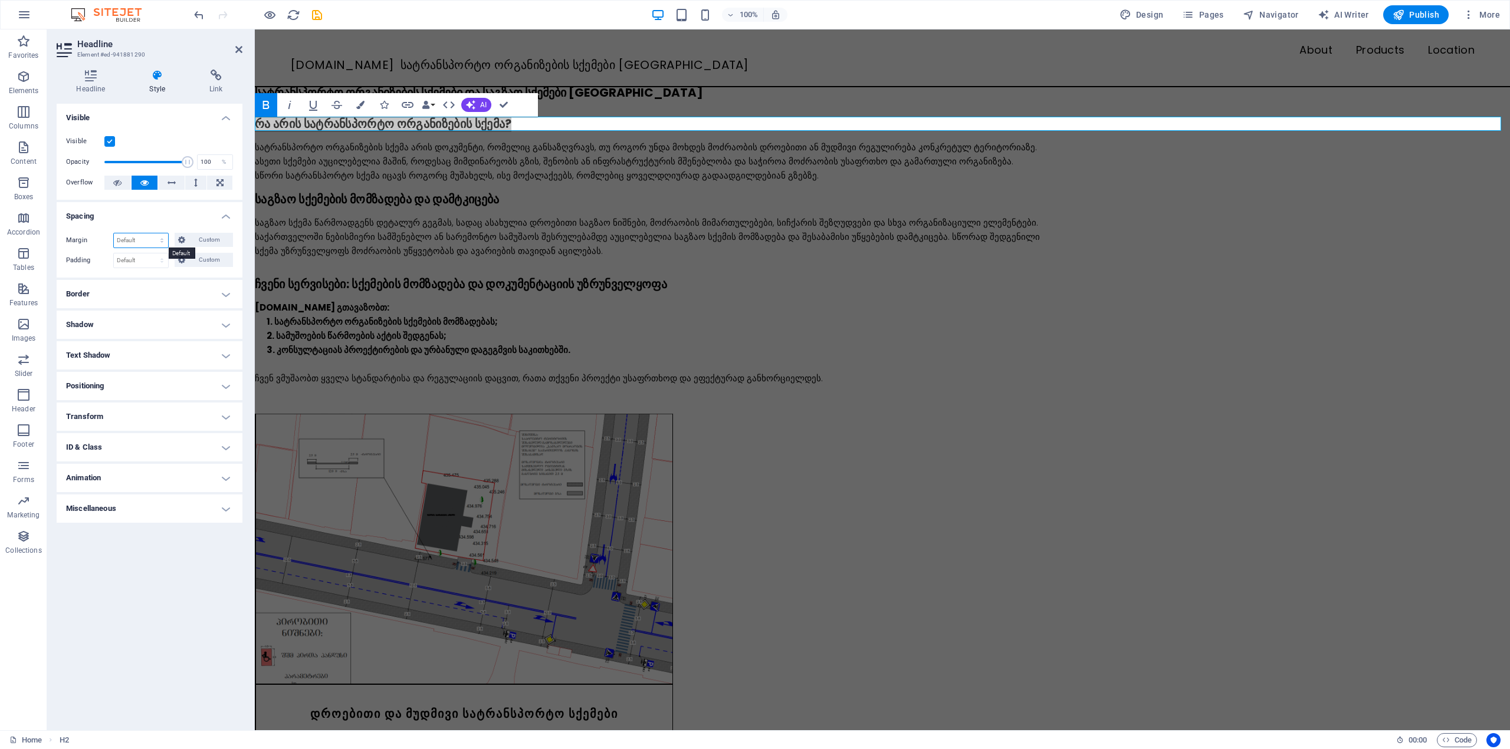
click at [146, 239] on select "Default auto px % rem vw vh Custom" at bounding box center [141, 241] width 54 height 14
click at [145, 242] on select "Default auto px % rem vw vh Custom" at bounding box center [141, 241] width 54 height 14
click at [211, 239] on span "Custom" at bounding box center [209, 240] width 41 height 14
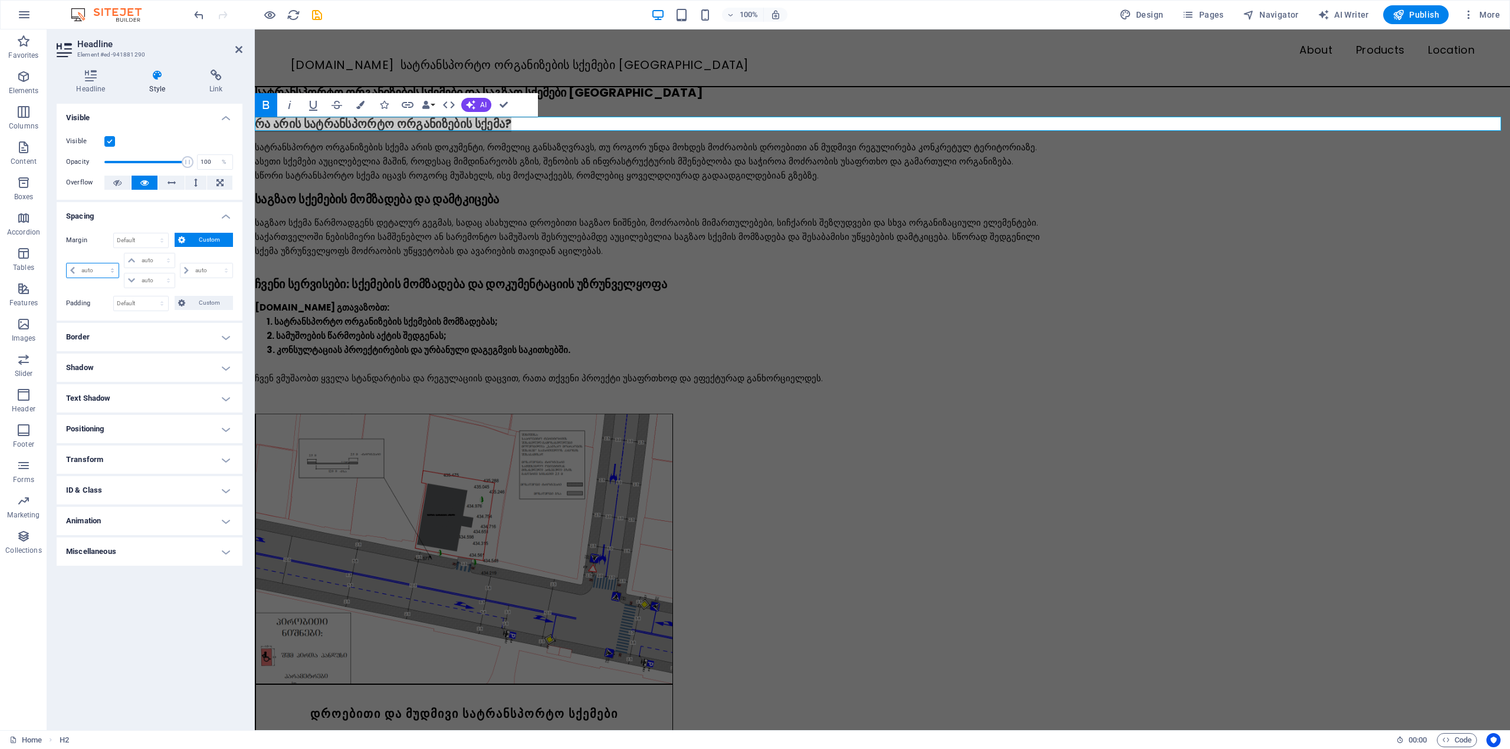
click at [98, 272] on select "auto px % rem vw vh" at bounding box center [93, 271] width 52 height 14
click at [67, 264] on select "auto px % rem vw vh" at bounding box center [93, 271] width 52 height 14
select select "DISABLED_OPTION_VALUE"
type input "0"
select select "px"
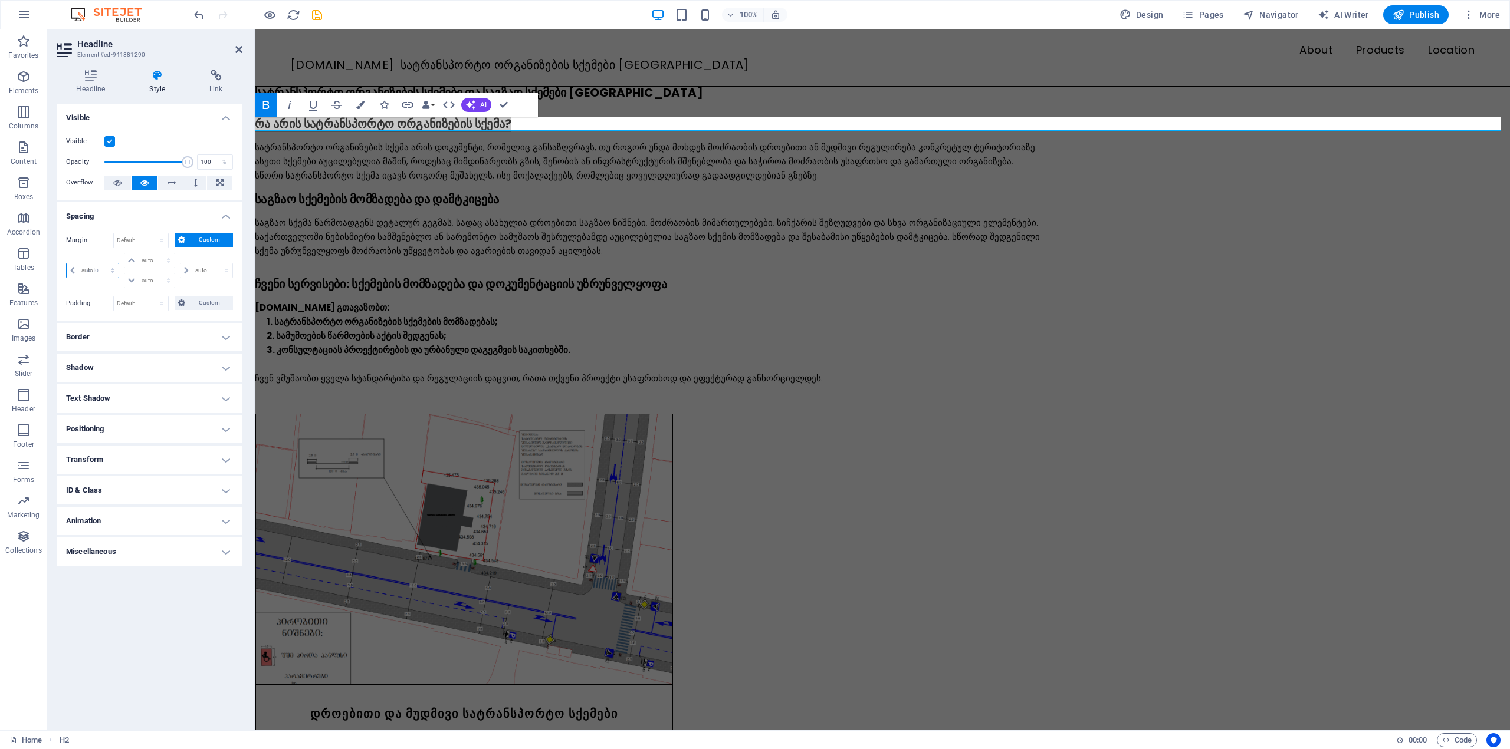
type input "0"
select select "px"
type input "0"
select select "px"
click at [97, 271] on select "auto px % rem vw vh" at bounding box center [93, 271] width 52 height 14
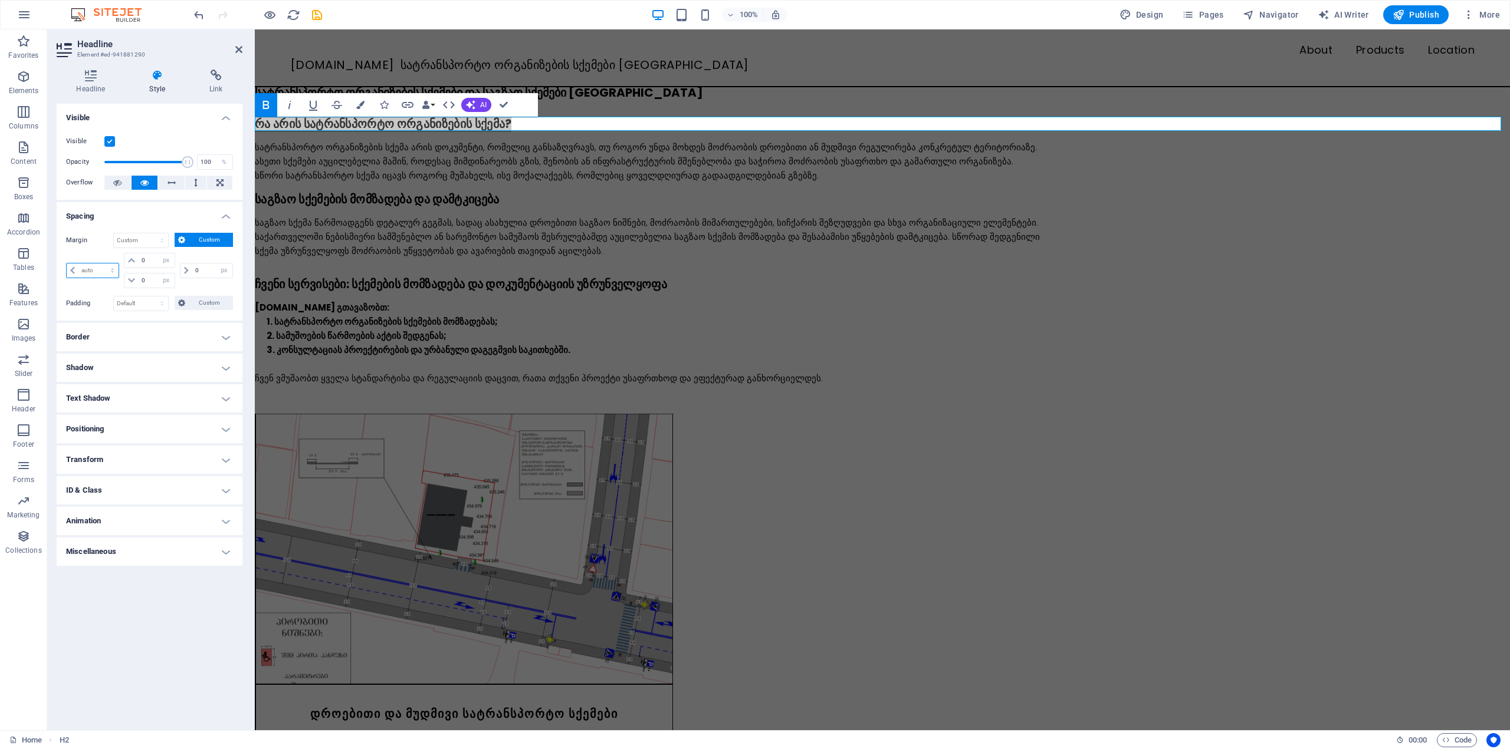
select select "px"
click at [102, 264] on select "auto px % rem vw vh" at bounding box center [93, 271] width 52 height 14
type input "0"
select select "px"
click at [97, 271] on input "0" at bounding box center [98, 271] width 40 height 14
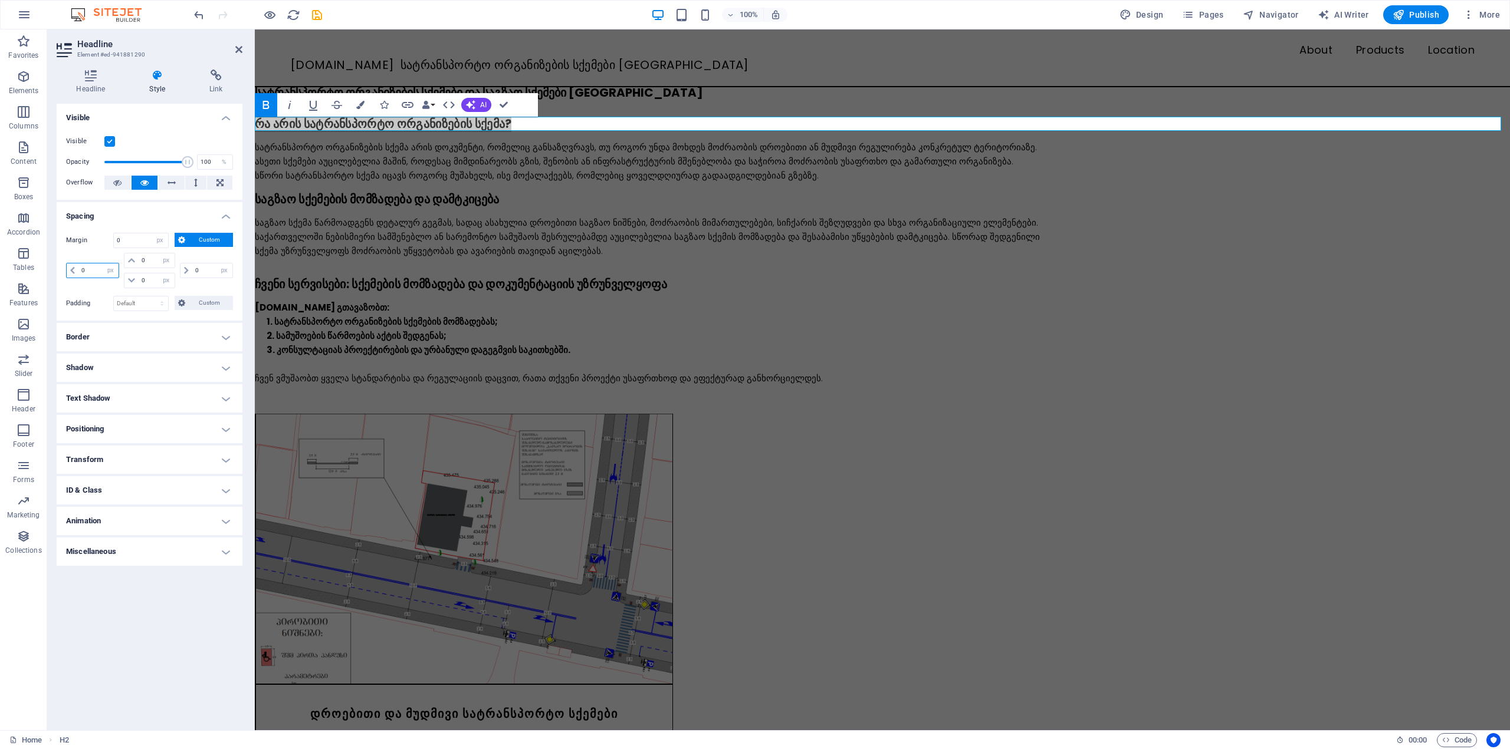
drag, startPoint x: 91, startPoint y: 268, endPoint x: 74, endPoint y: 268, distance: 17.1
click at [74, 268] on div "0 auto px % rem vw vh" at bounding box center [92, 270] width 53 height 15
type input "60"
select select "DISABLED_OPTION_VALUE"
drag, startPoint x: 84, startPoint y: 264, endPoint x: 58, endPoint y: 265, distance: 26.6
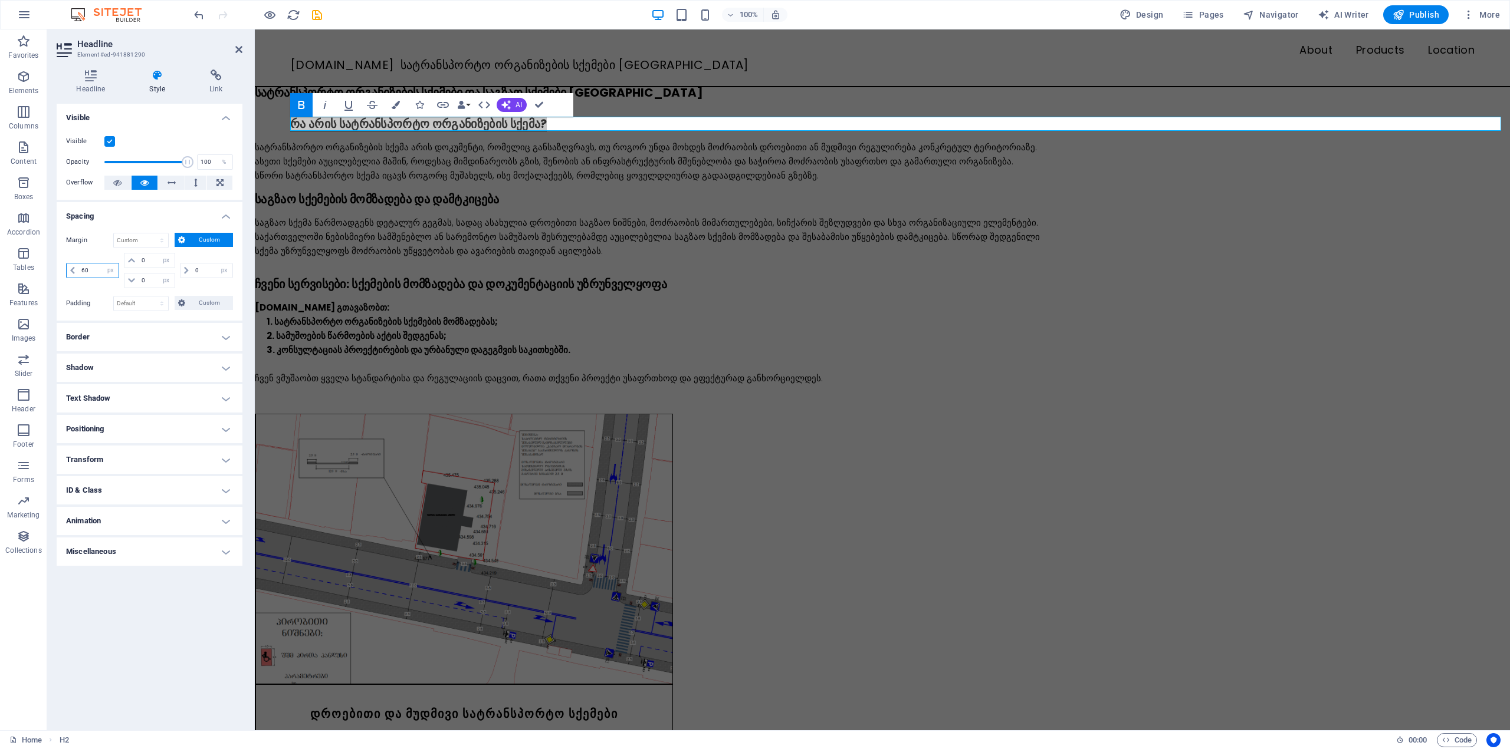
click at [58, 265] on div "Margin Default auto px % rem vw vh Custom Custom 60 auto px % rem vw vh 0 auto …" at bounding box center [150, 271] width 186 height 97
drag, startPoint x: 88, startPoint y: 271, endPoint x: 73, endPoint y: 272, distance: 14.8
click at [73, 272] on div "60 auto px % rem vw vh" at bounding box center [92, 270] width 53 height 15
type input "5"
click at [236, 49] on icon at bounding box center [238, 49] width 7 height 9
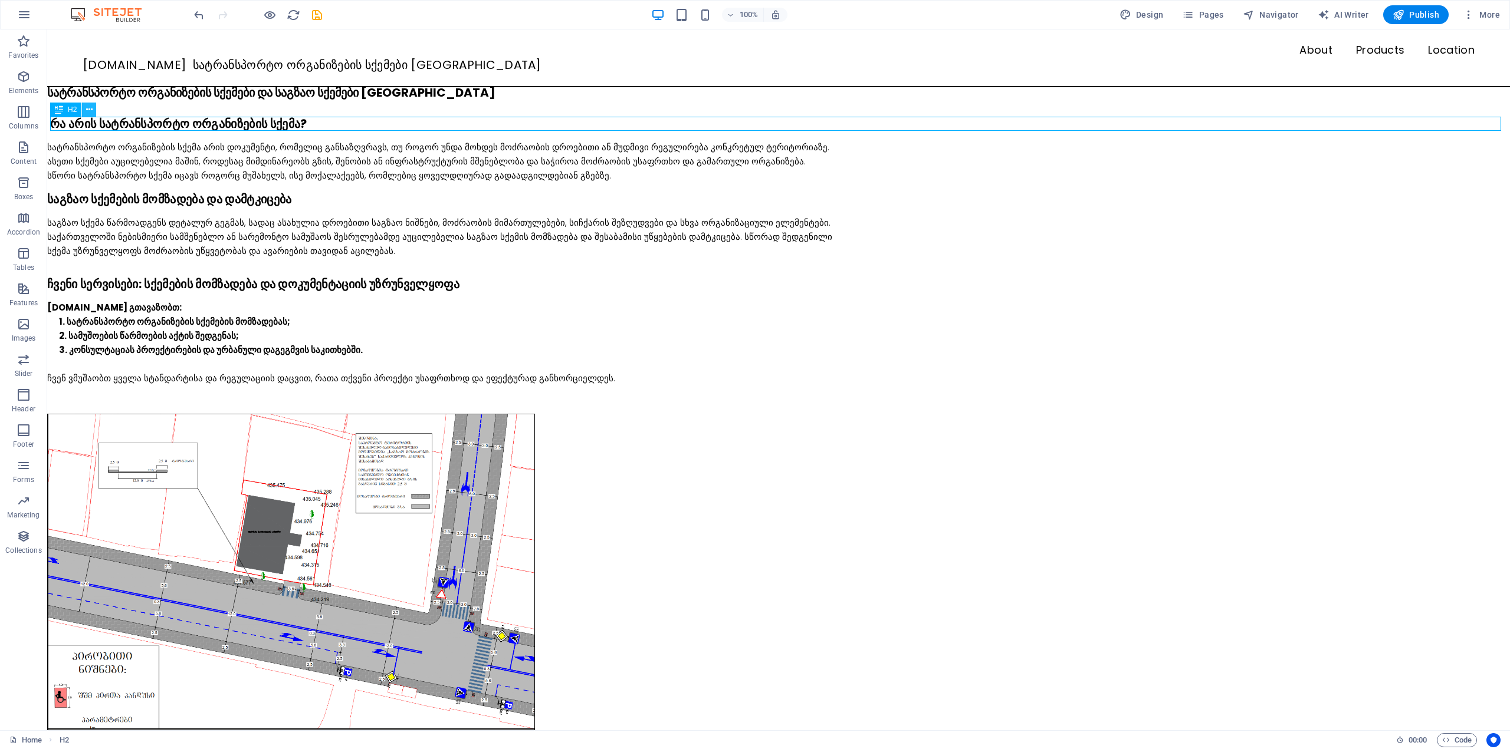
click at [84, 107] on button at bounding box center [89, 110] width 14 height 14
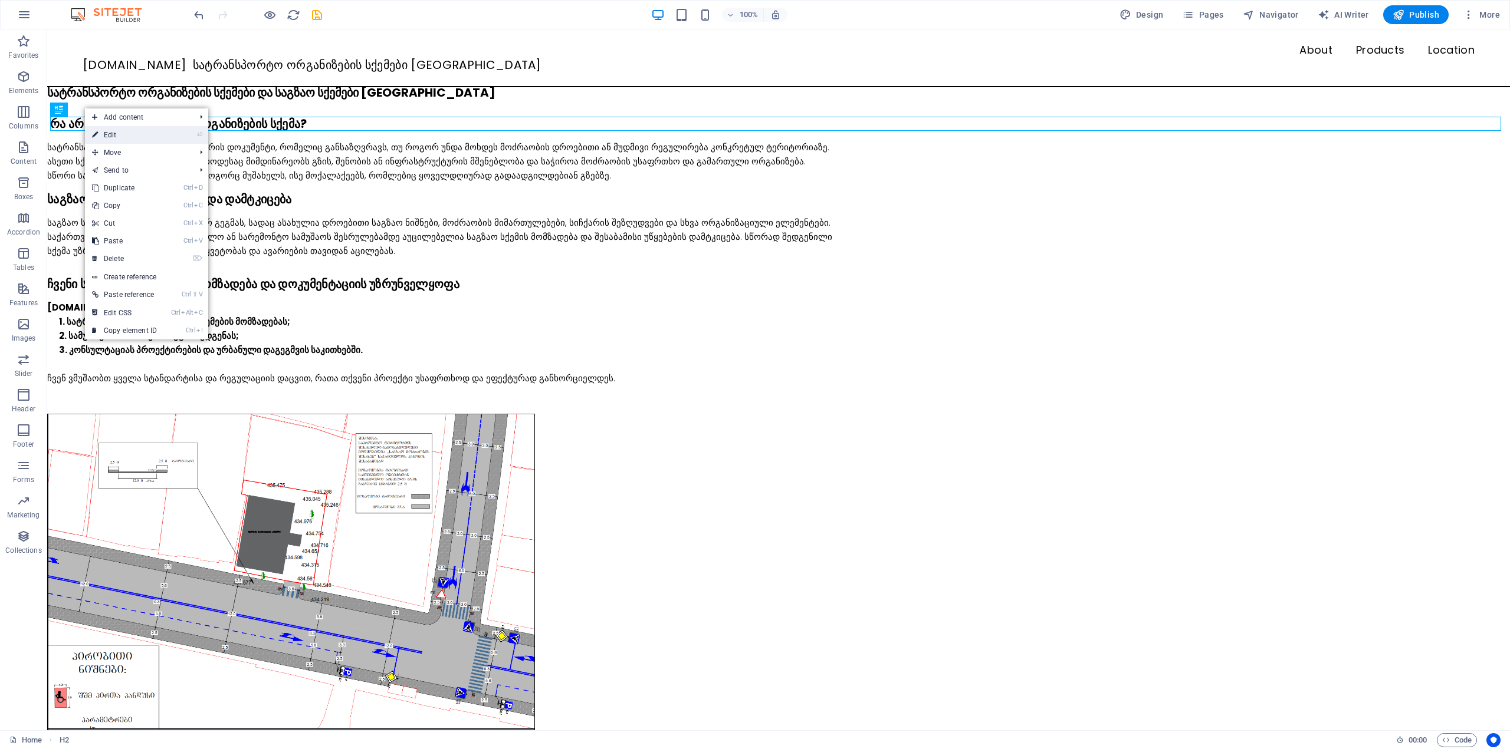
click at [107, 129] on link "⏎ Edit" at bounding box center [124, 135] width 79 height 18
select select "px"
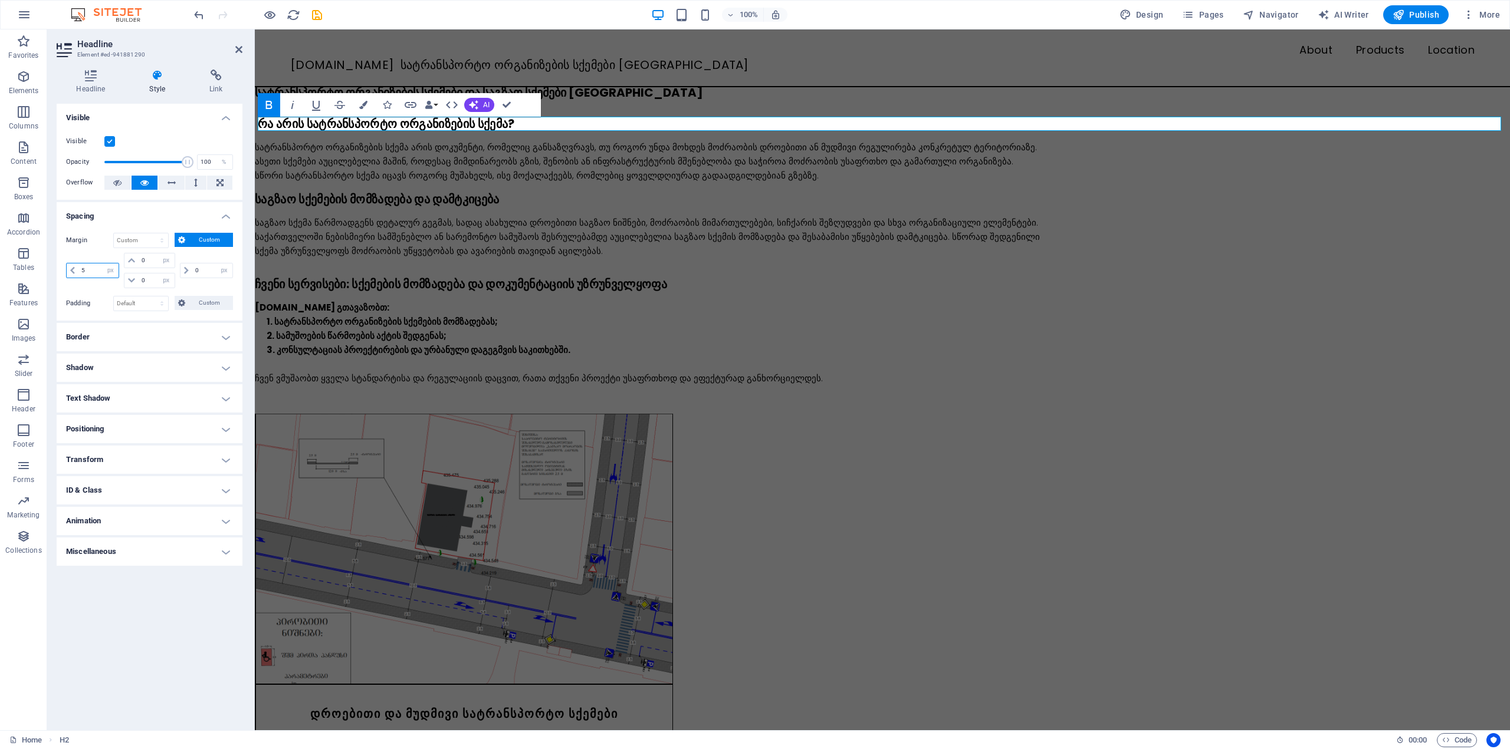
drag, startPoint x: 84, startPoint y: 269, endPoint x: 63, endPoint y: 269, distance: 21.8
click at [63, 269] on div "Margin Default auto px % rem vw vh Custom Custom 5 auto px % rem vw vh 0 auto p…" at bounding box center [150, 271] width 186 height 97
type input "10"
click at [240, 52] on icon at bounding box center [238, 49] width 7 height 9
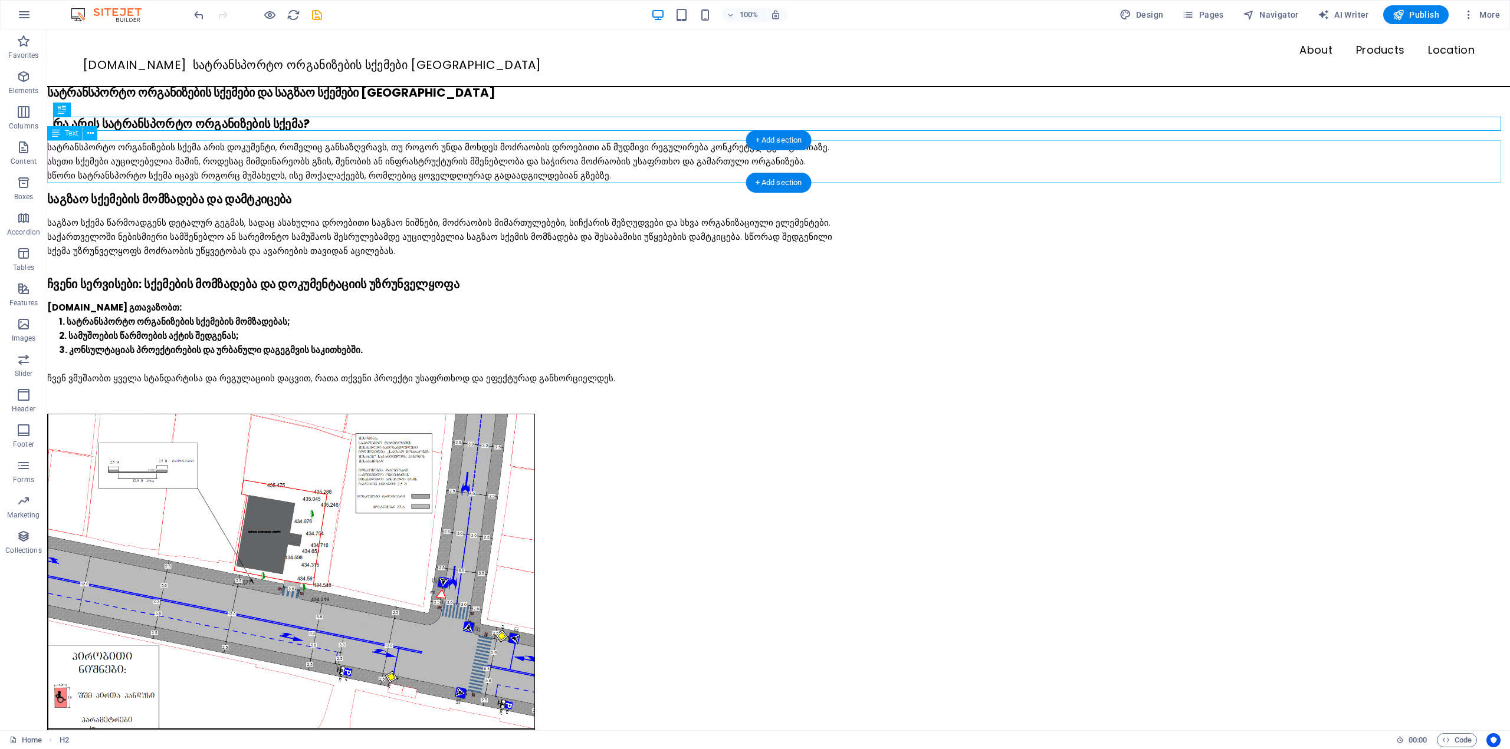
click at [149, 166] on div "სატრანსპორტო ორგანიზების სქემა არის დოკუმენტი, რომელიც განსაზღვრავს, თუ როგორ უ…" at bounding box center [778, 161] width 1462 height 42
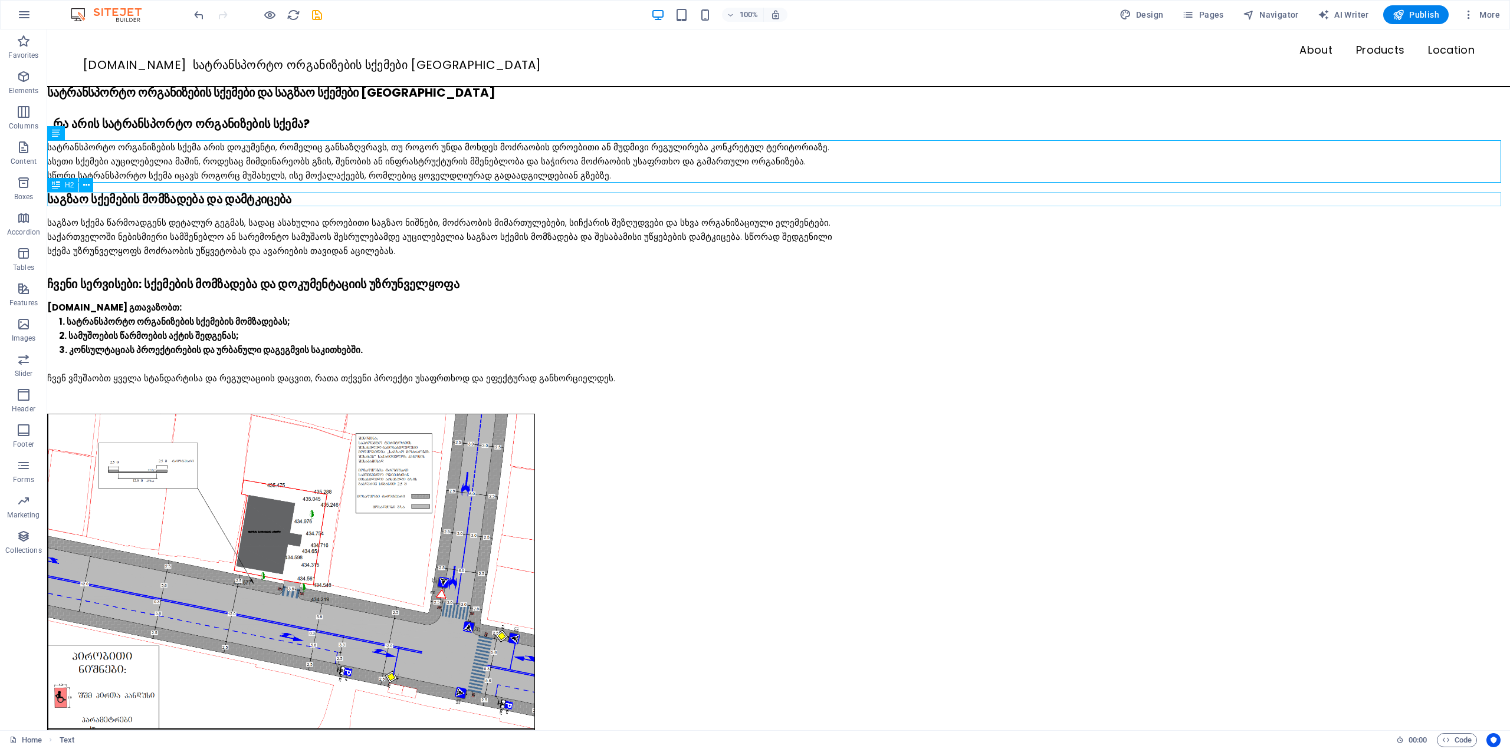
click at [157, 199] on div "საგზაო სქემების მომზადება და დამტკიცება" at bounding box center [778, 199] width 1462 height 14
click at [170, 229] on div "საგზაო სქემა წარმოადგენს დეტალურ გეგმას, სადაც ასახულია დროებითი საგზაო ნიშნები…" at bounding box center [778, 237] width 1462 height 42
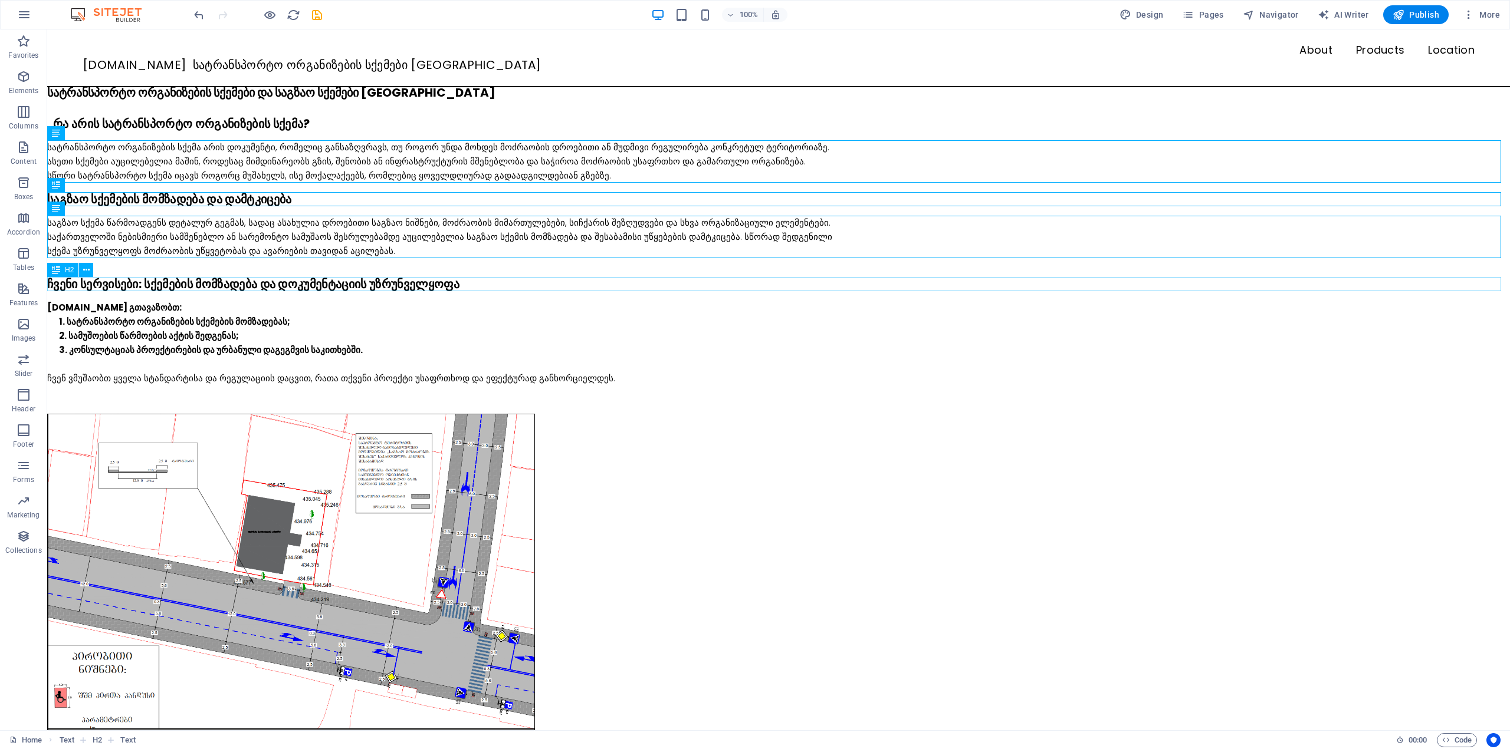
click at [181, 287] on div "ჩვენი სერვისები: სქემების მომზადება და დოკუმენტაციის უზრუნველყოფა" at bounding box center [778, 284] width 1462 height 14
click at [132, 323] on div "SQEMA.GE გთავაზობთ: სატრანსპორტო ორგანიზების სქემების მომზადებას; სამუშოების წა…" at bounding box center [778, 343] width 1462 height 85
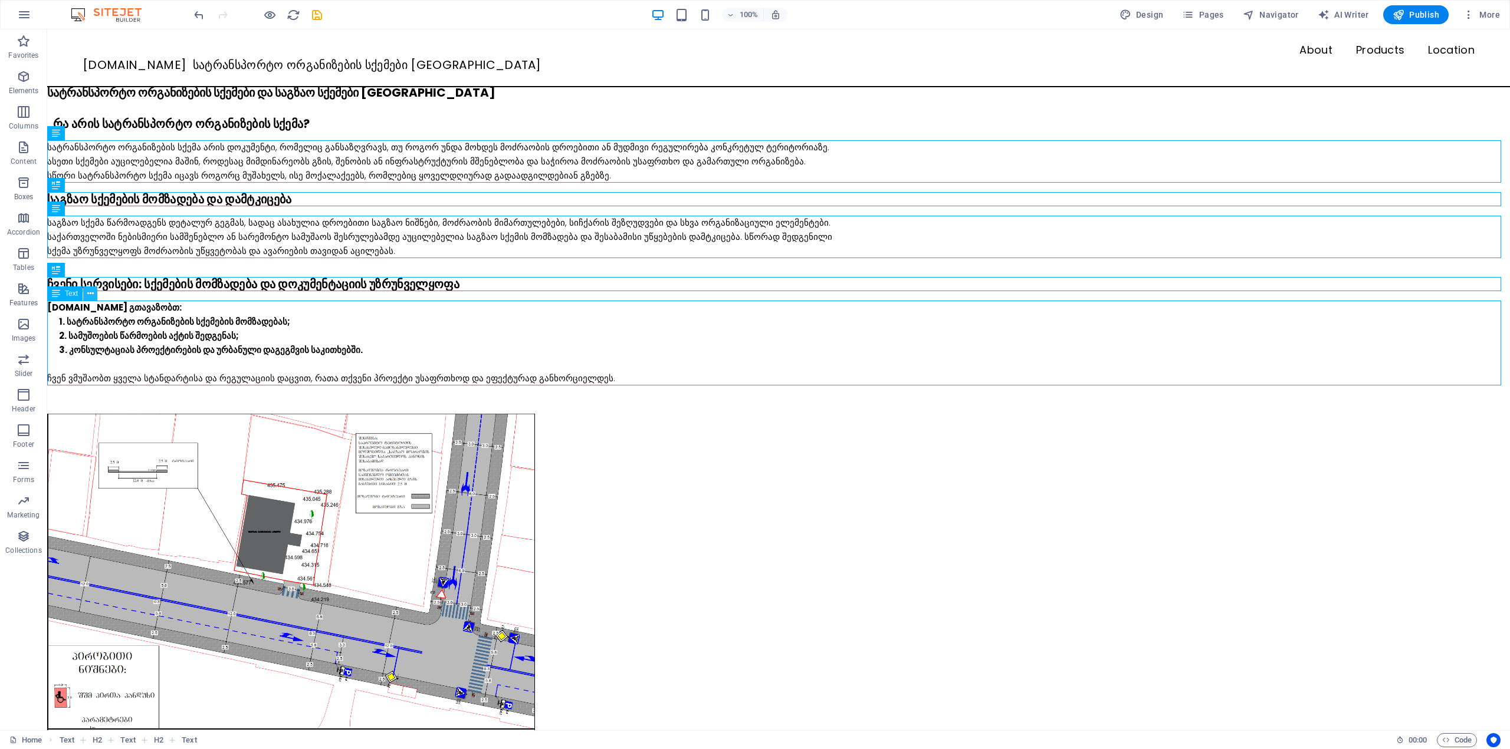
click at [89, 293] on icon at bounding box center [90, 294] width 6 height 12
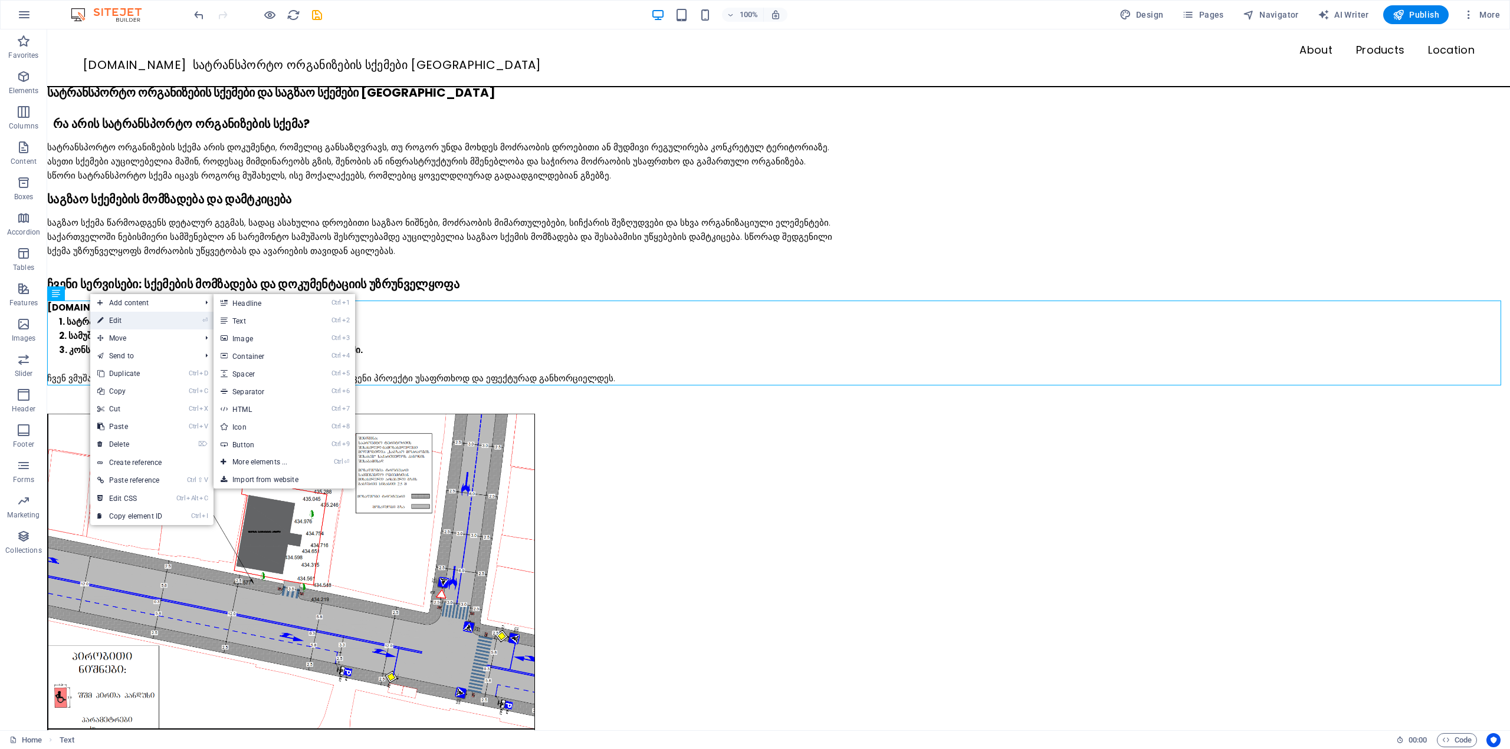
click at [123, 320] on link "⏎ Edit" at bounding box center [129, 321] width 79 height 18
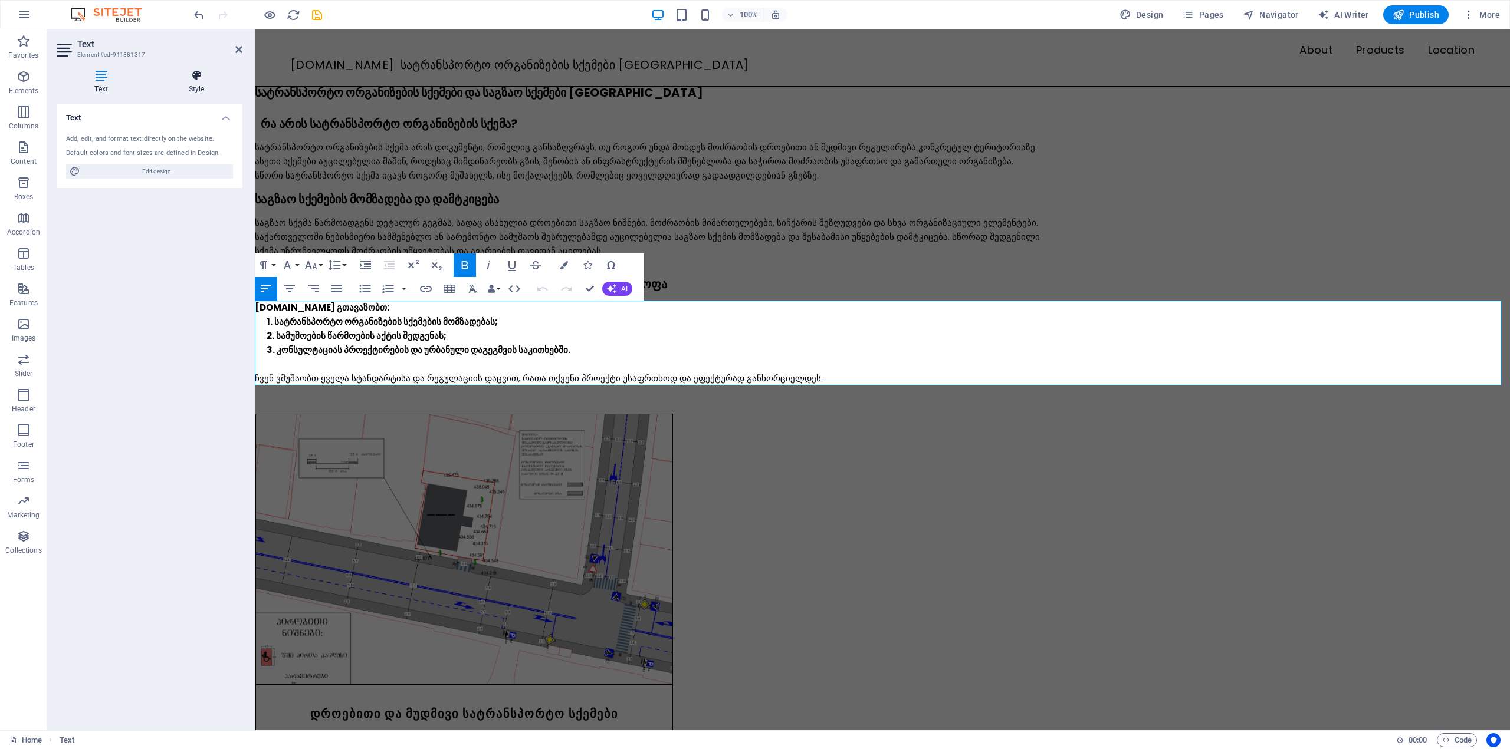
click at [194, 77] on icon at bounding box center [196, 76] width 92 height 12
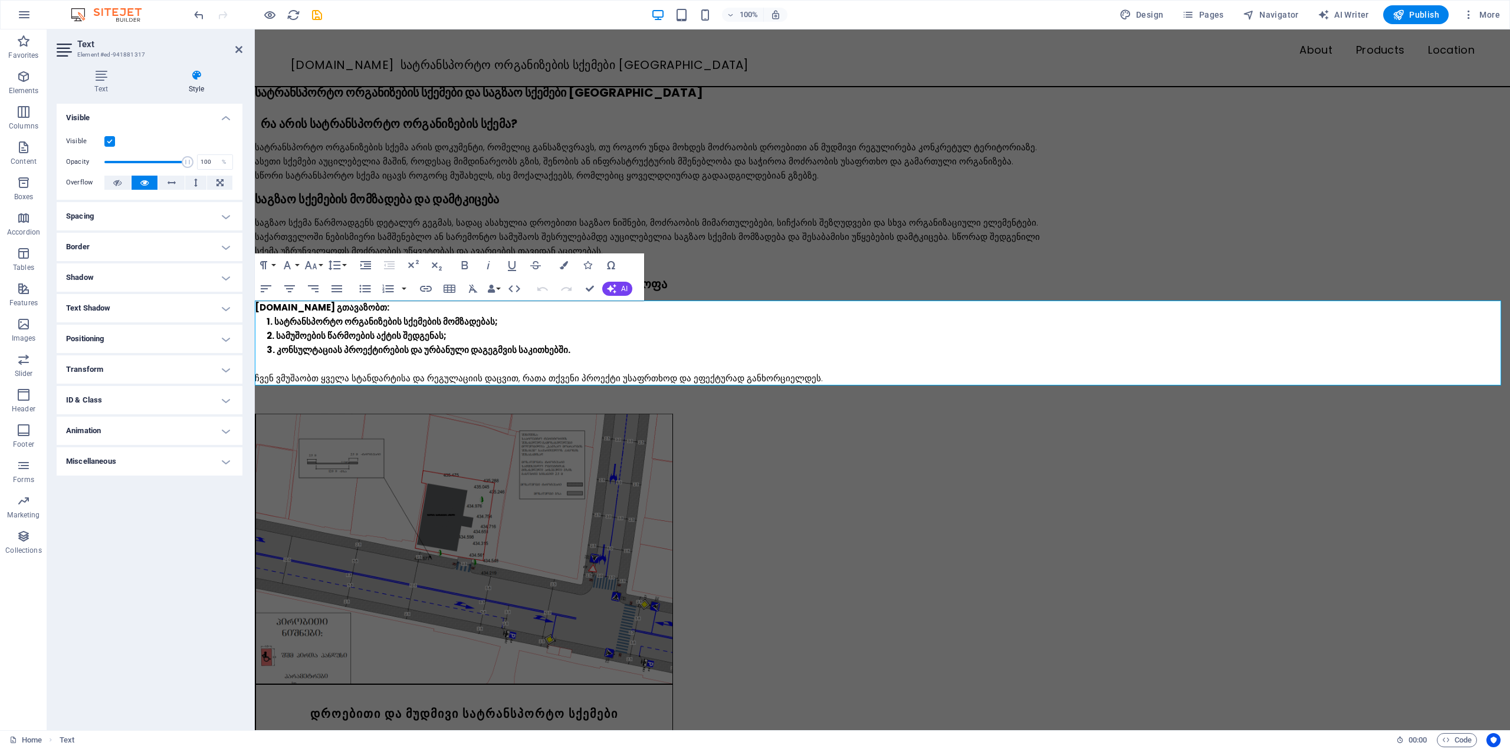
click at [100, 214] on h4 "Spacing" at bounding box center [150, 216] width 186 height 28
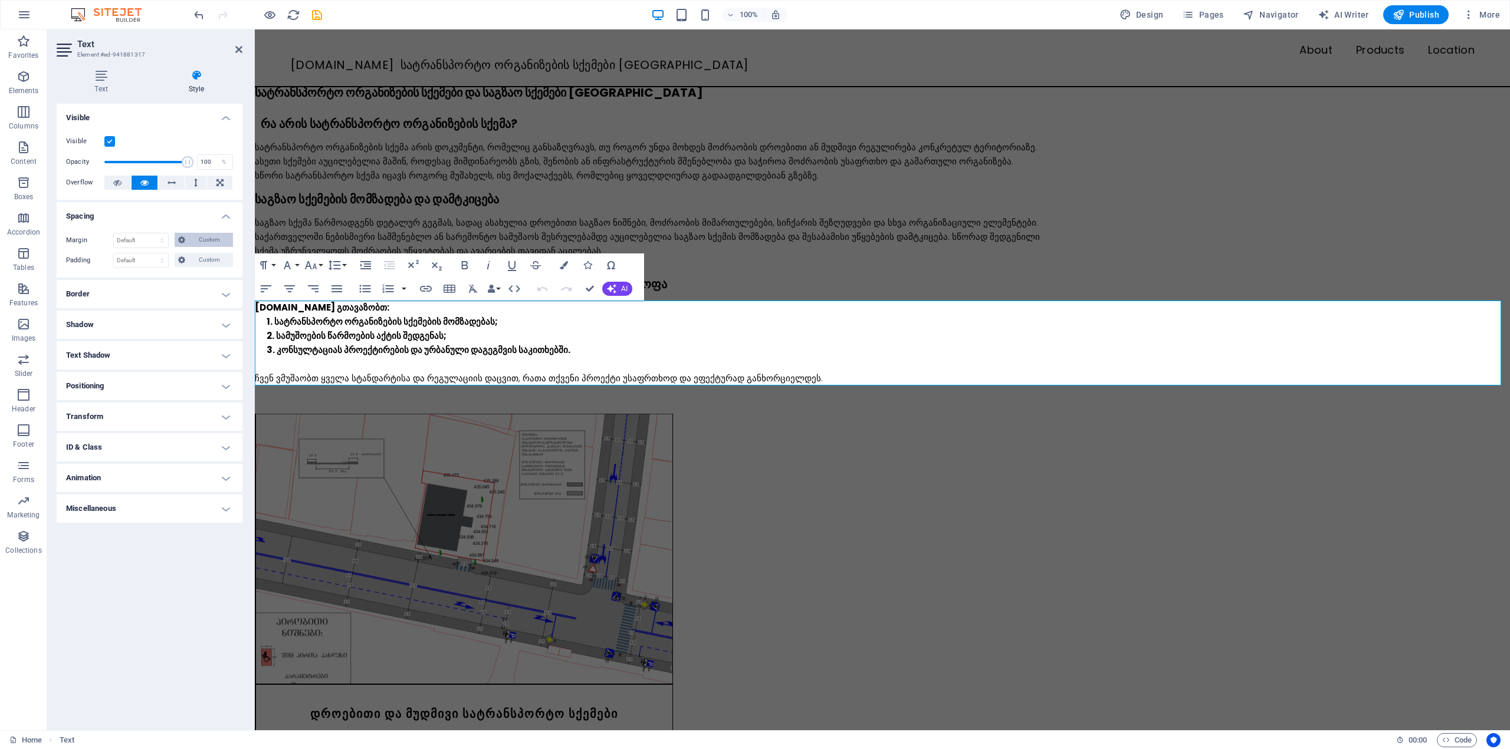
click at [192, 239] on span "Custom" at bounding box center [209, 240] width 41 height 14
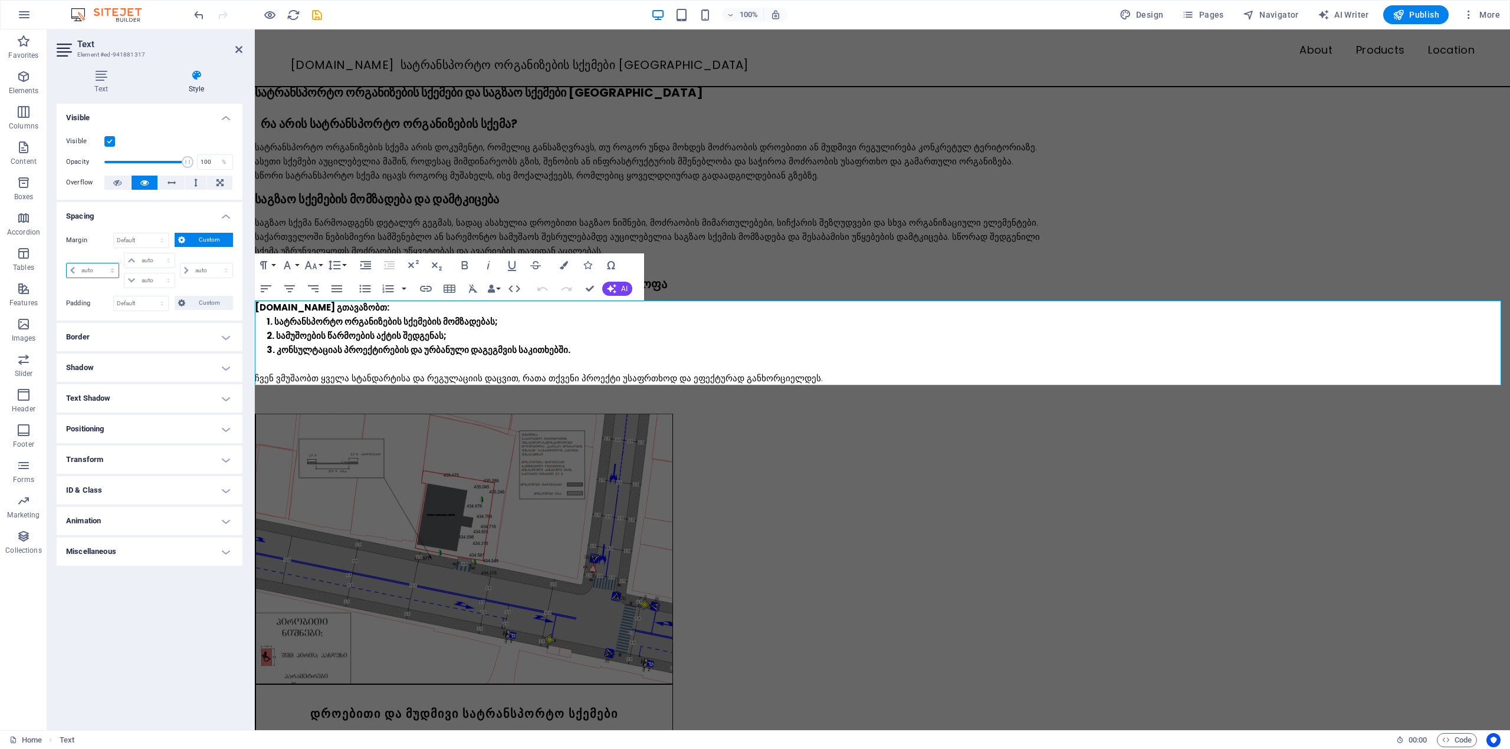
click at [88, 270] on select "auto px % rem vw vh" at bounding box center [93, 271] width 52 height 14
select select "px"
click at [102, 264] on select "auto px % rem vw vh" at bounding box center [93, 271] width 52 height 14
type input "0"
select select "px"
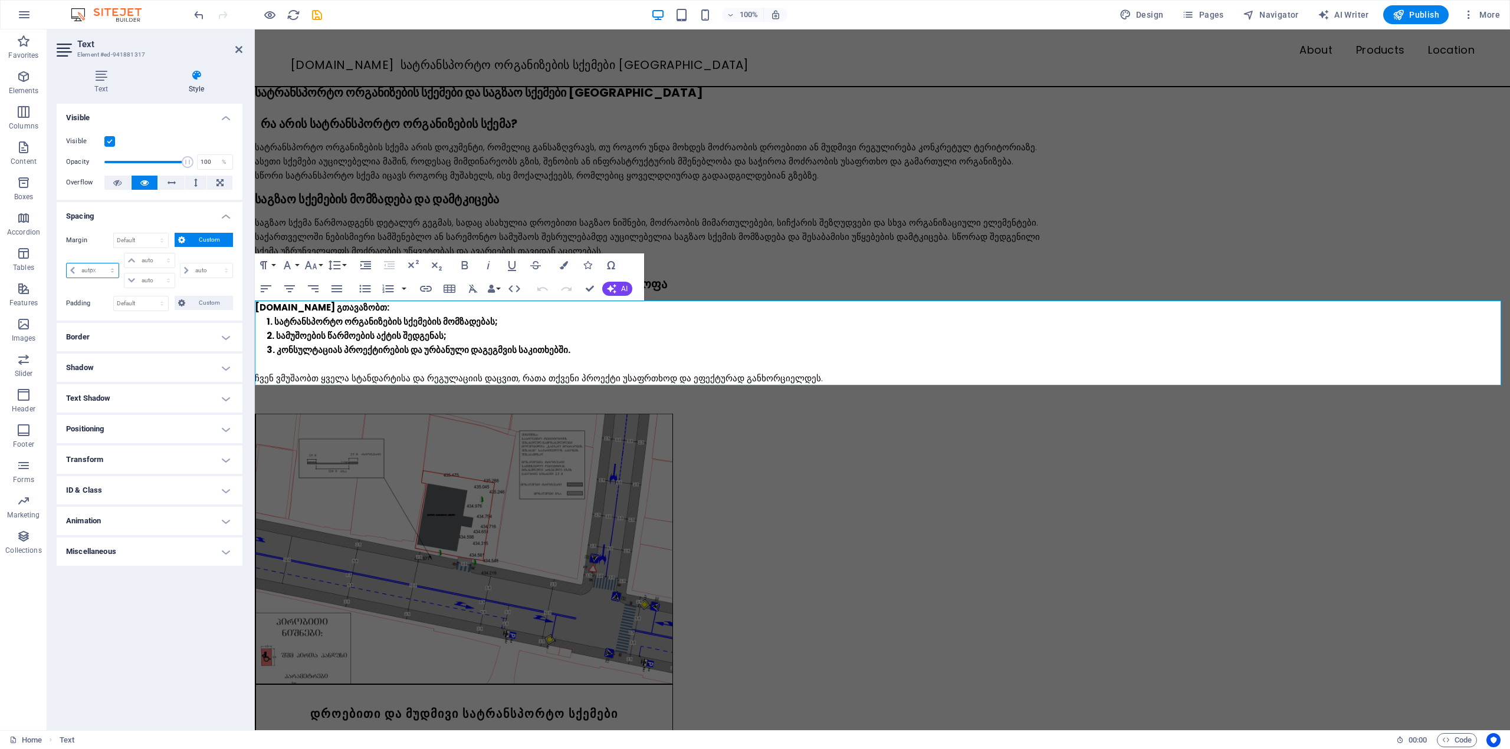
type input "0"
select select "px"
type input "0"
select select "px"
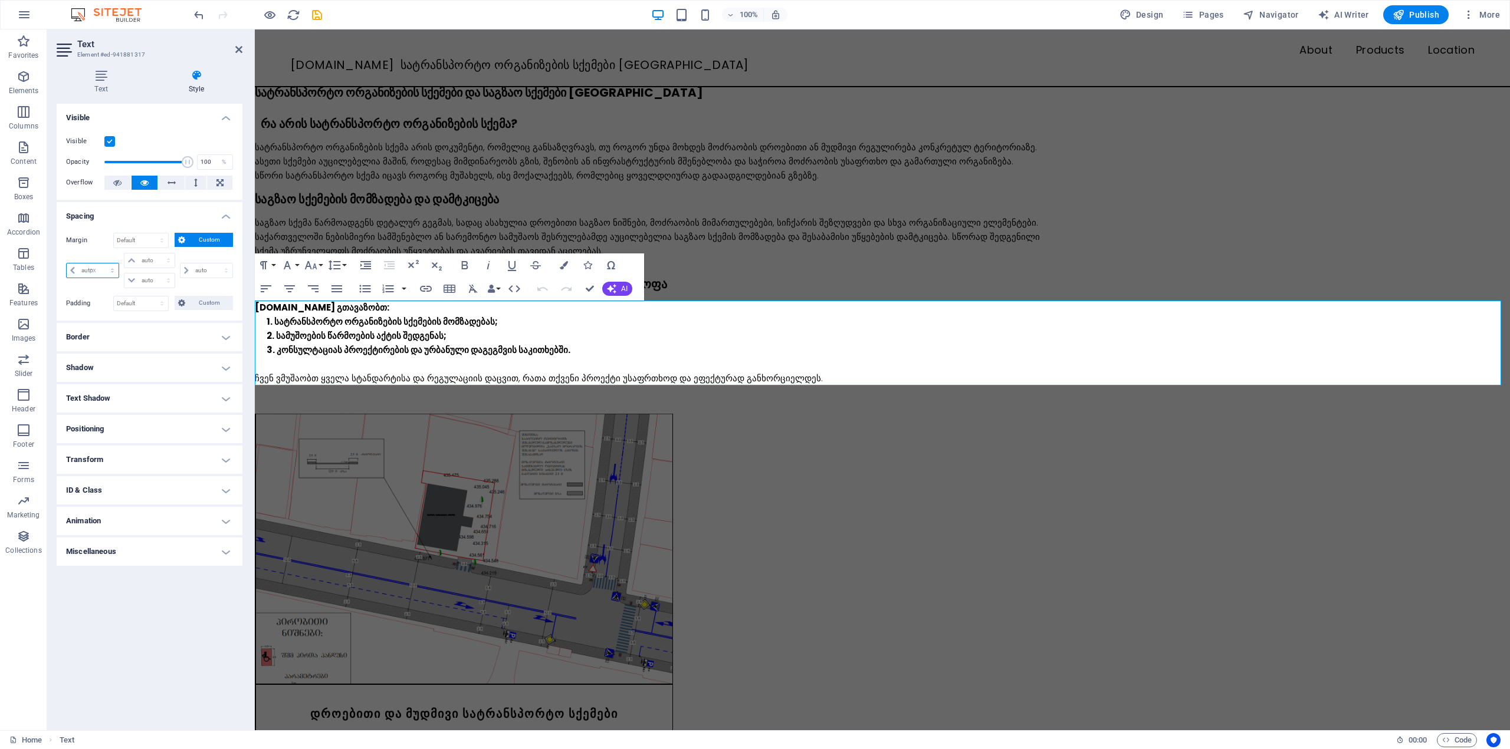
type input "0"
select select "px"
type input "10"
select select "DISABLED_OPTION_VALUE"
type input "10"
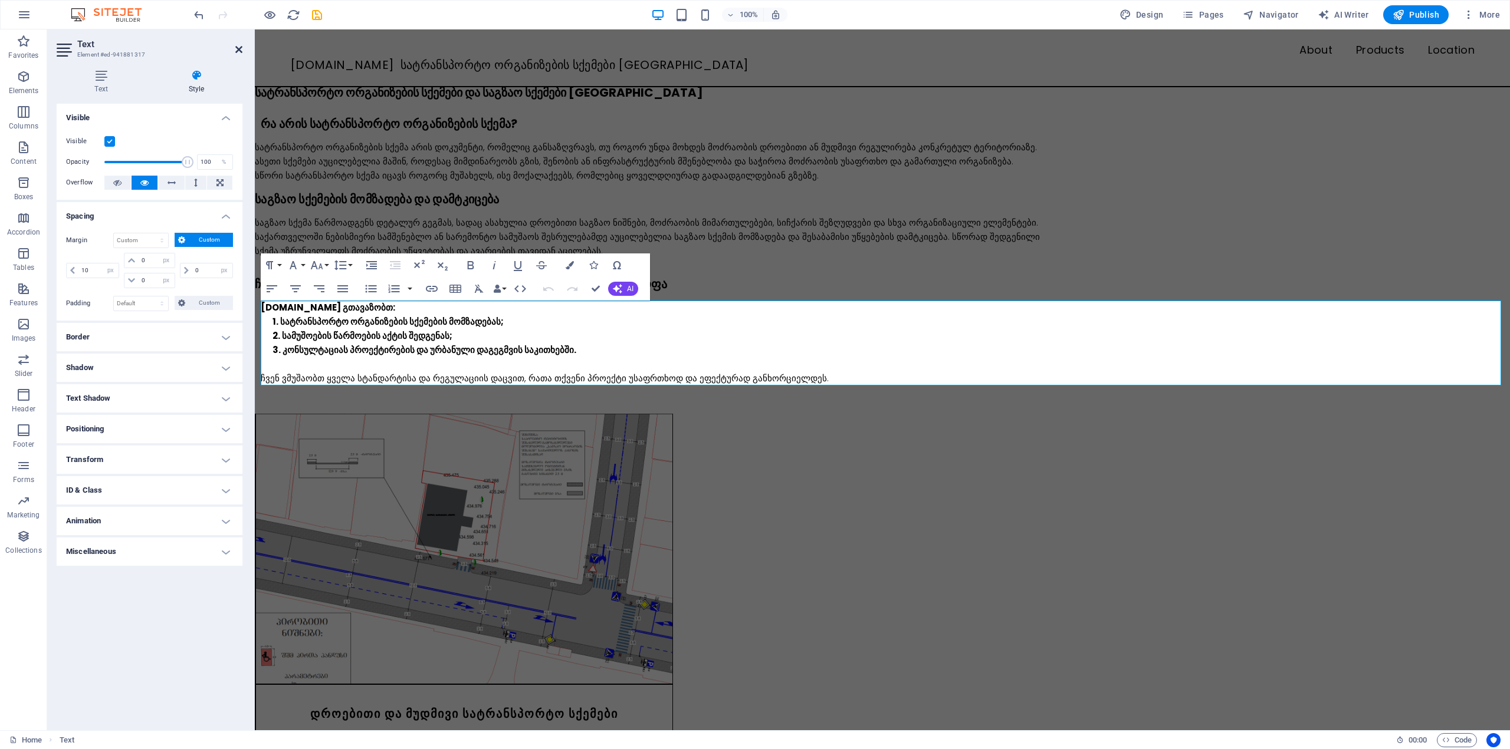
click at [238, 47] on icon at bounding box center [238, 49] width 7 height 9
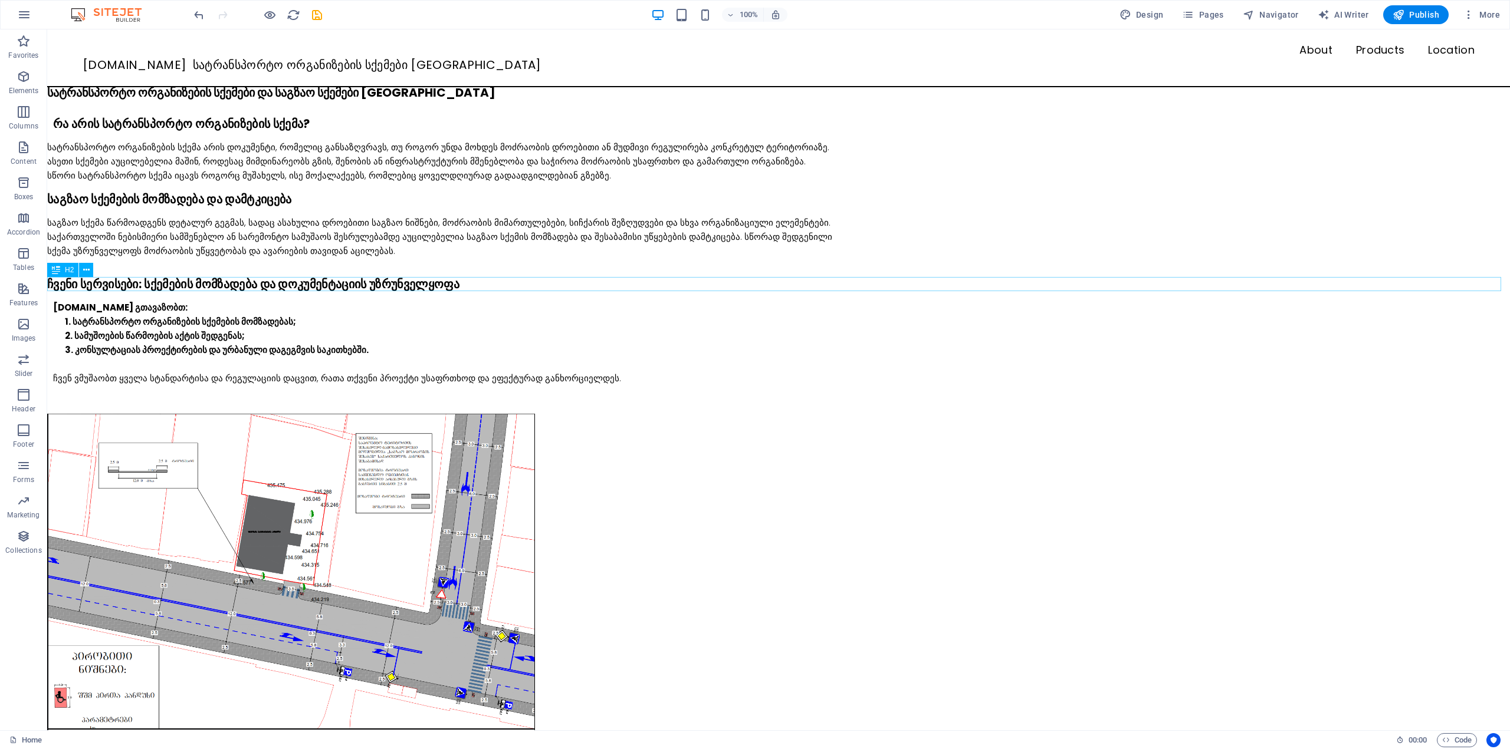
click at [74, 282] on div "ჩვენი სერვისები: სქემების მომზადება და დოკუმენტაციის უზრუნველყოფა" at bounding box center [778, 284] width 1462 height 14
click at [74, 199] on div "საგზაო სქემების მომზადება და დამტკიცება" at bounding box center [778, 199] width 1462 height 14
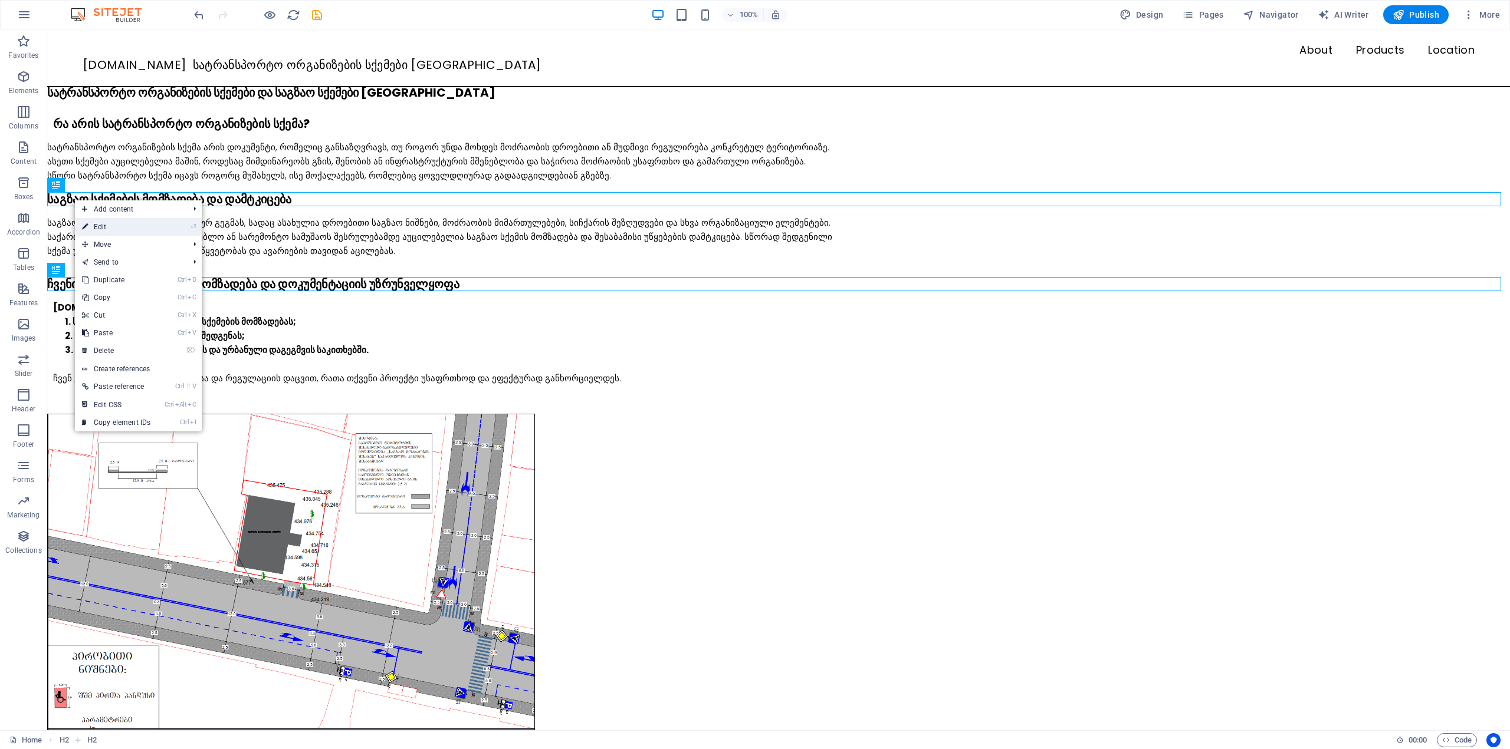
click at [100, 230] on link "⏎ Edit" at bounding box center [116, 227] width 83 height 18
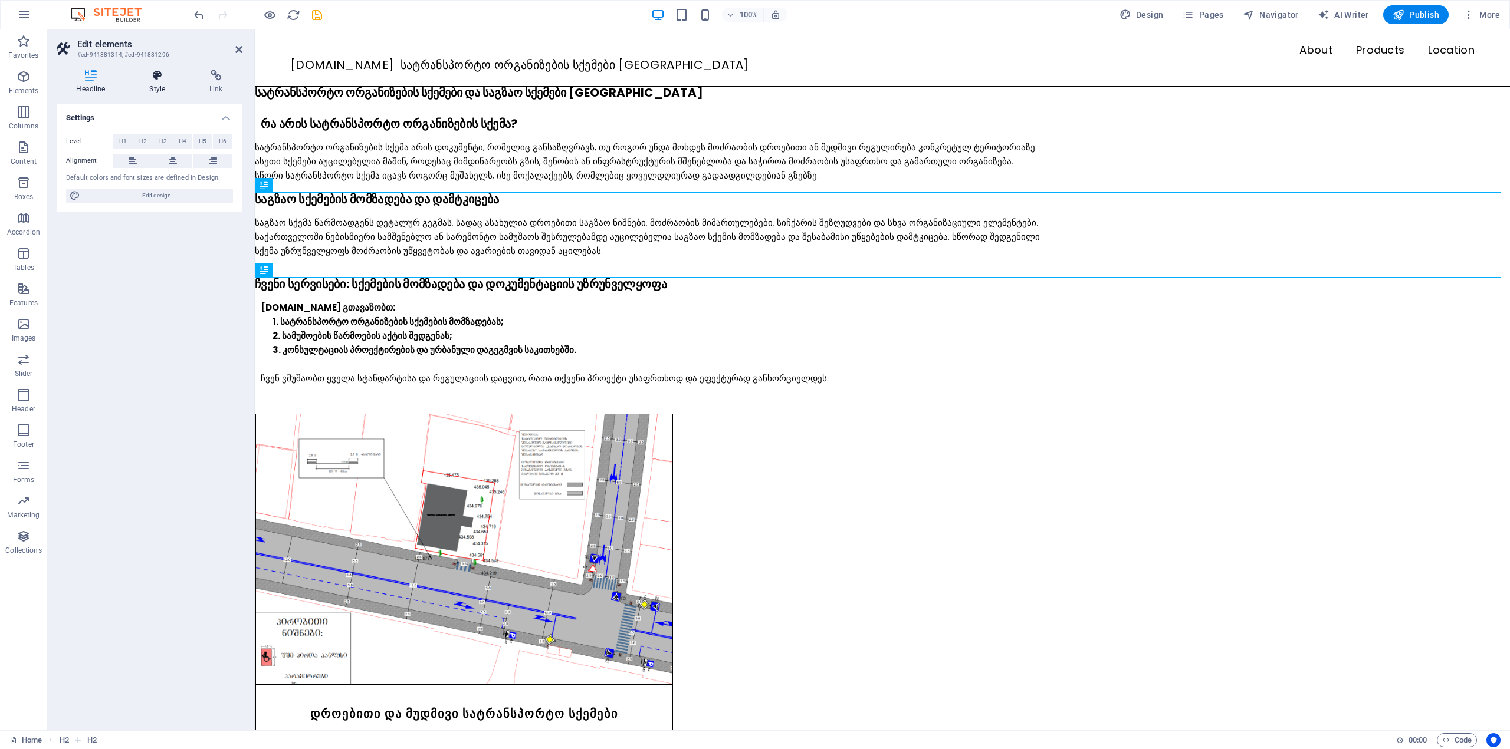
click at [153, 75] on icon at bounding box center [157, 76] width 55 height 12
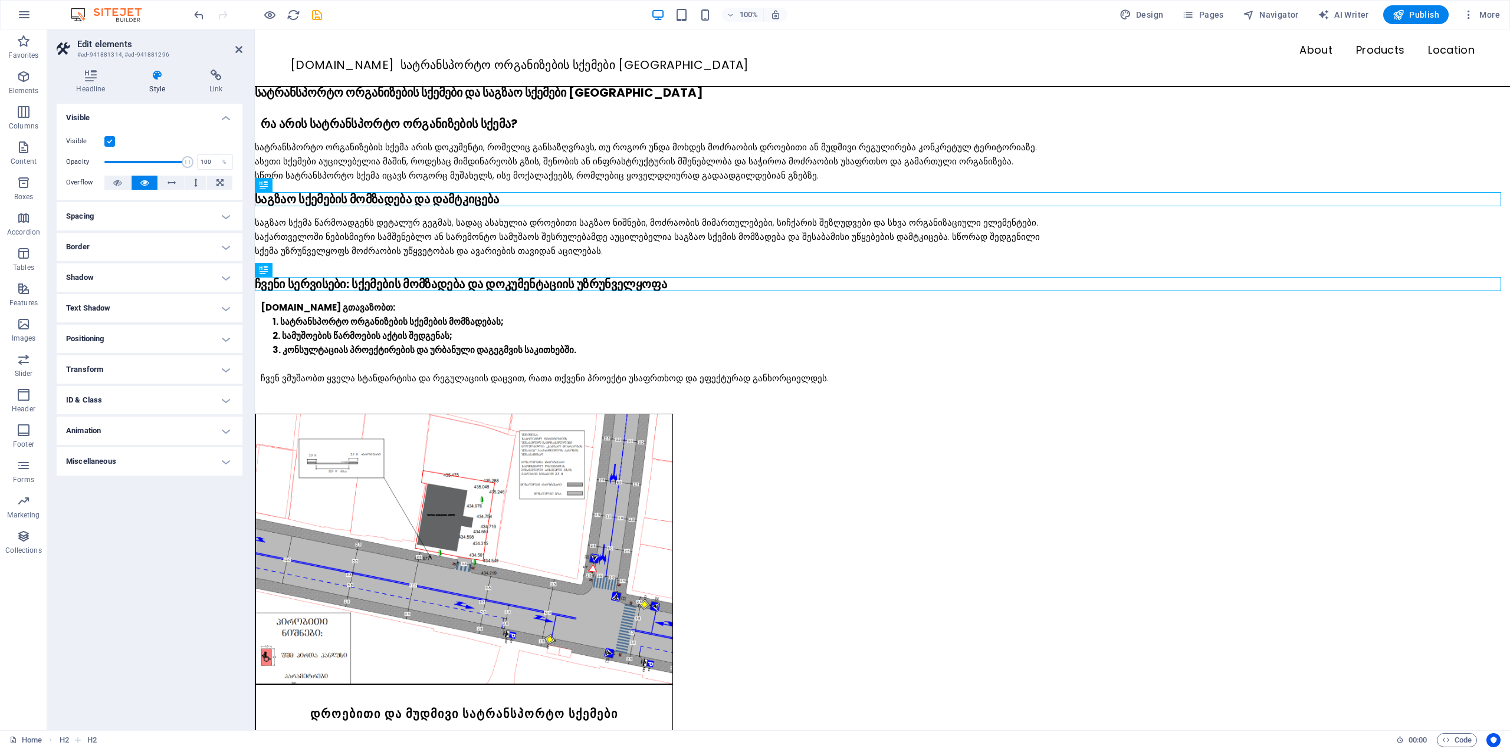
click at [111, 216] on h4 "Spacing" at bounding box center [150, 216] width 186 height 28
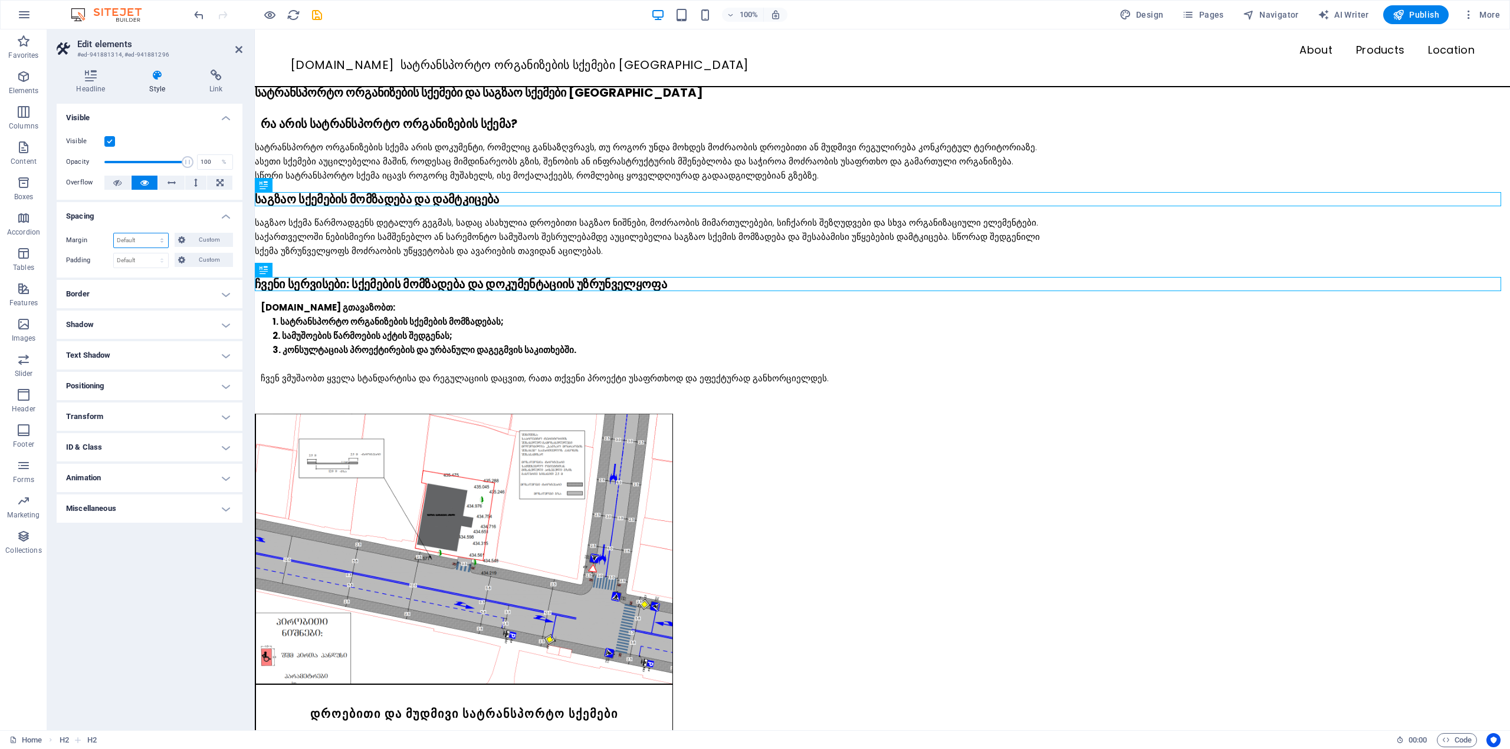
drag, startPoint x: 134, startPoint y: 238, endPoint x: 157, endPoint y: 238, distance: 23.6
click at [134, 238] on select "Default auto px % rem vw vh Custom" at bounding box center [141, 241] width 54 height 14
select select "px"
click at [152, 234] on select "Default auto px % rem vw vh Custom" at bounding box center [141, 241] width 54 height 14
type input "10"
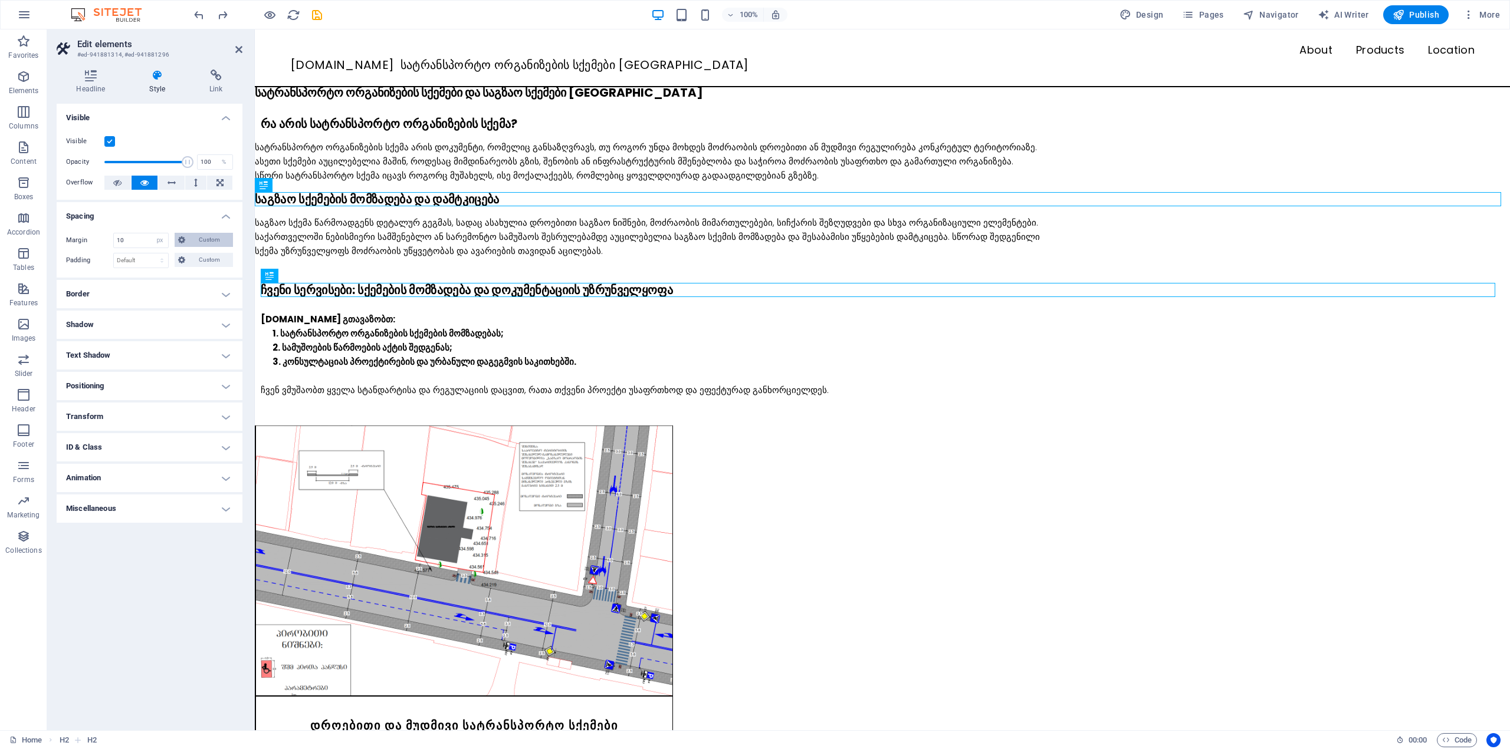
click at [191, 241] on span "Custom" at bounding box center [209, 240] width 41 height 14
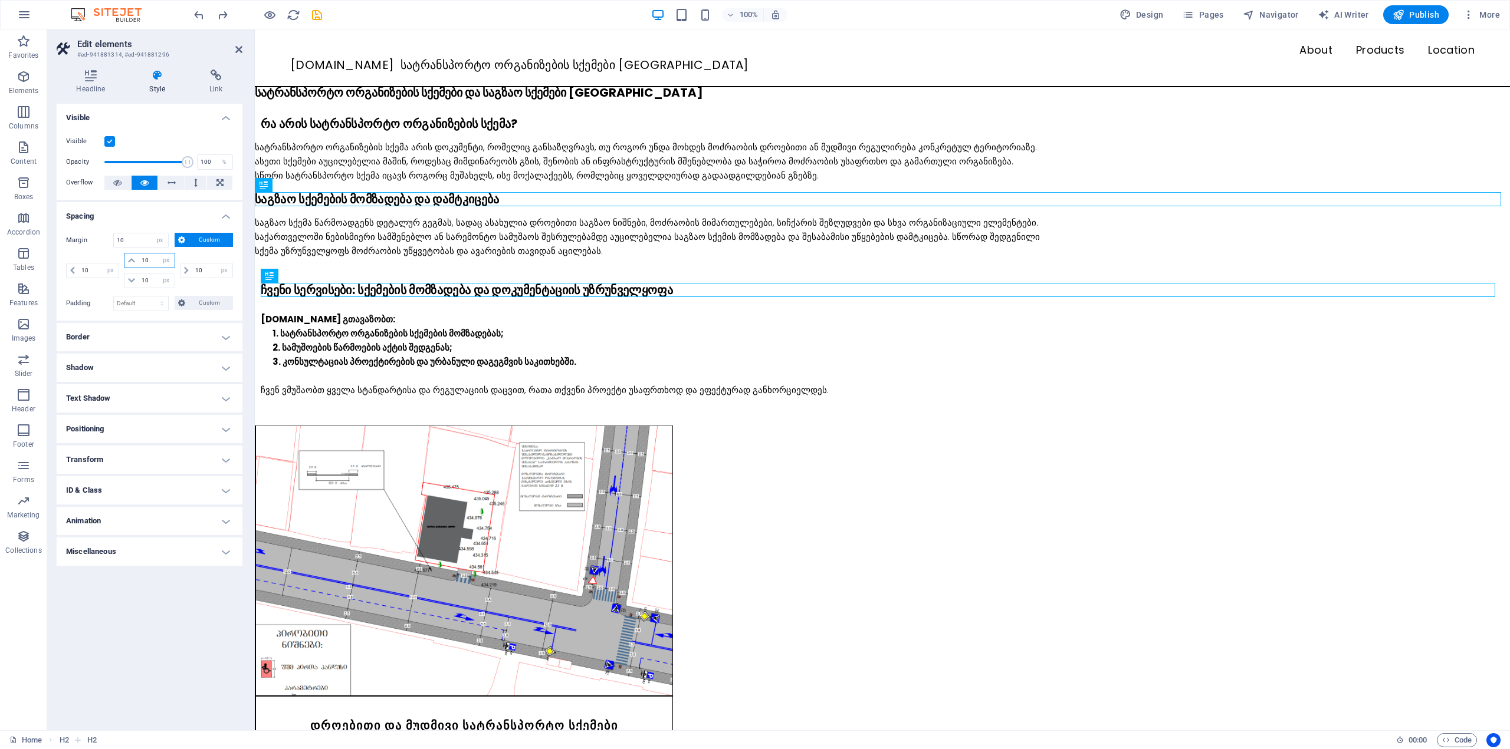
drag, startPoint x: 153, startPoint y: 262, endPoint x: 139, endPoint y: 262, distance: 14.2
click at [139, 262] on input "10" at bounding box center [156, 261] width 35 height 14
type input "0"
select select "DISABLED_OPTION_VALUE"
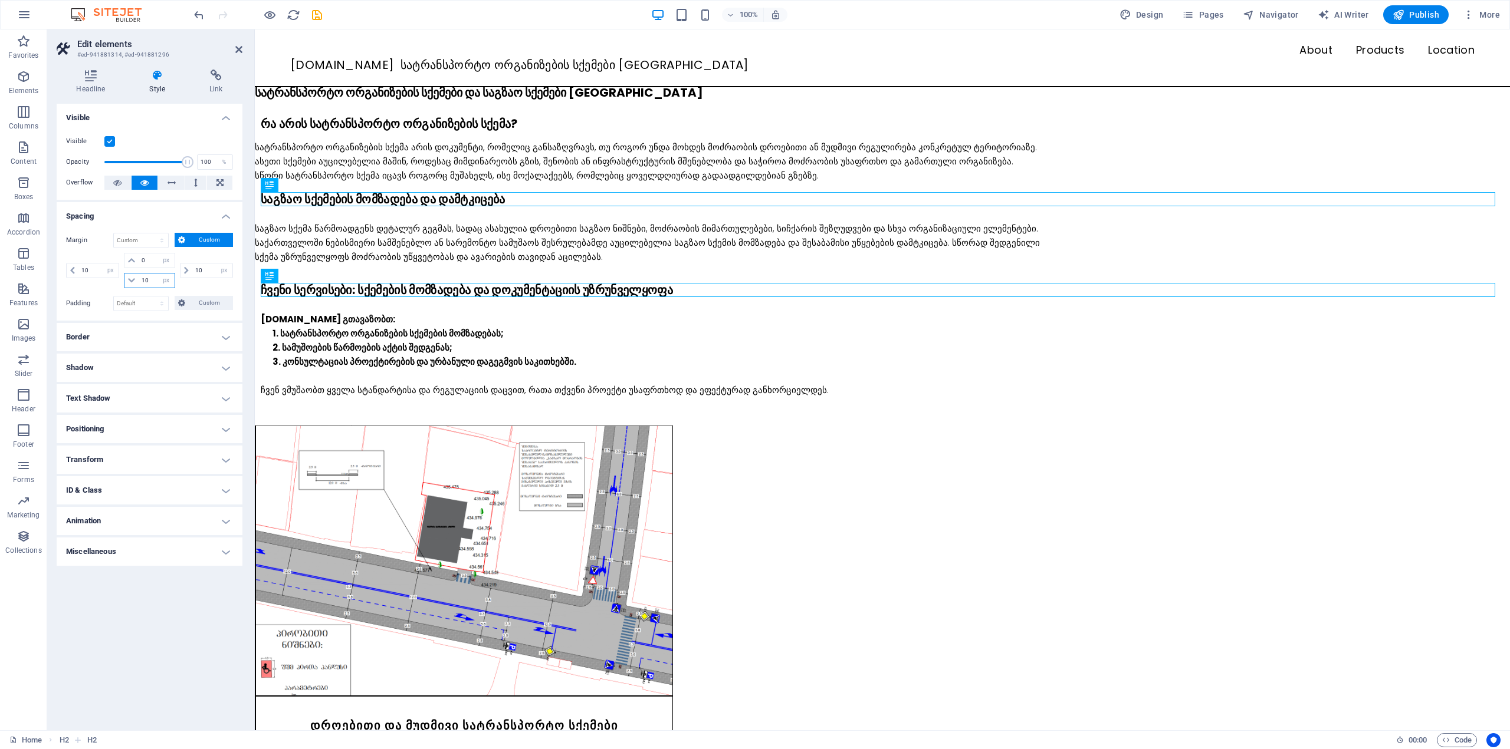
drag, startPoint x: 141, startPoint y: 277, endPoint x: 133, endPoint y: 277, distance: 7.7
click at [133, 277] on div "10 auto px % rem vw vh" at bounding box center [149, 280] width 51 height 15
type input "0"
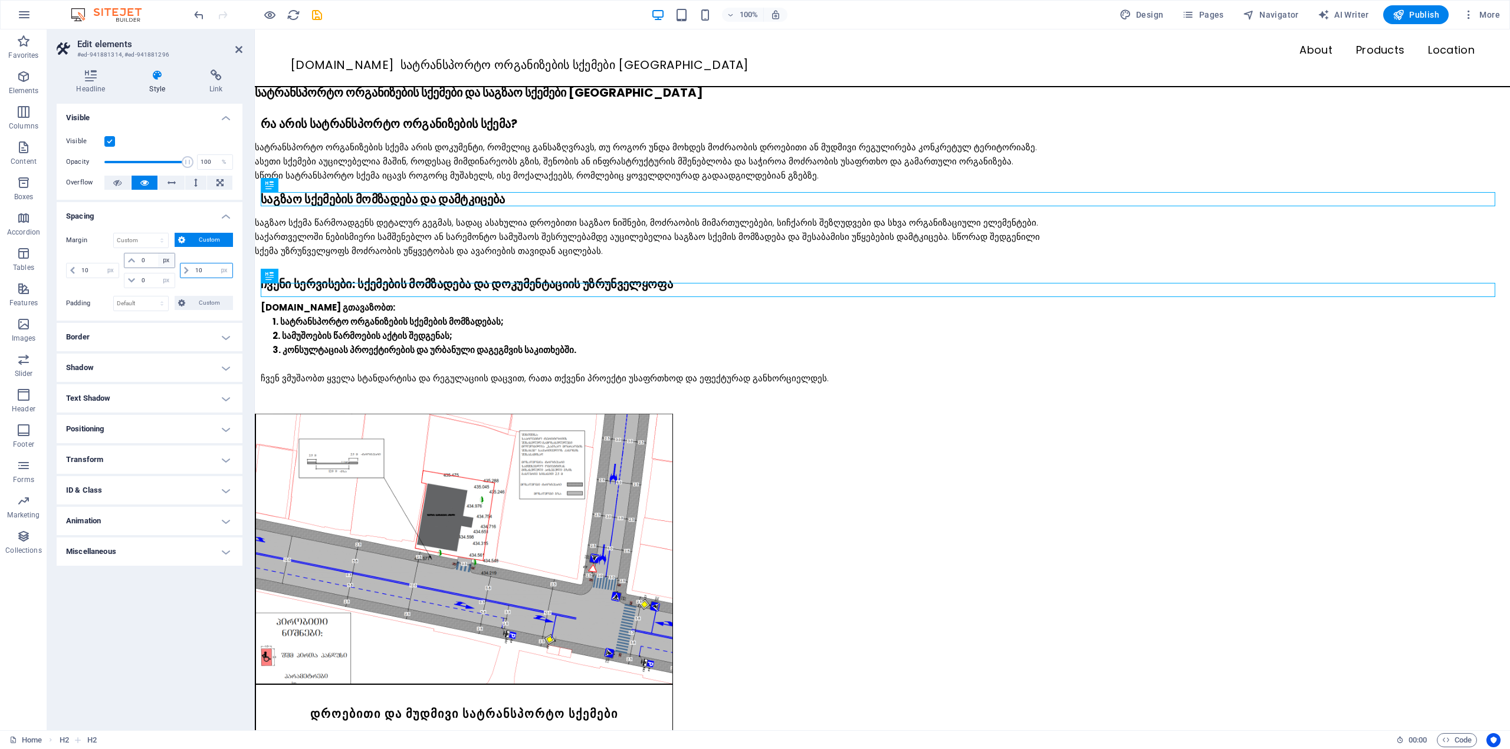
drag, startPoint x: 206, startPoint y: 268, endPoint x: 171, endPoint y: 265, distance: 35.5
click at [171, 265] on div "10 auto px % rem vw vh 0 auto px % rem vw vh 0 auto px % rem vw vh 10 auto px %…" at bounding box center [149, 270] width 167 height 35
type input "0"
click at [203, 284] on div "0 auto px % rem vw vh" at bounding box center [204, 270] width 55 height 35
click at [236, 48] on icon at bounding box center [238, 49] width 7 height 9
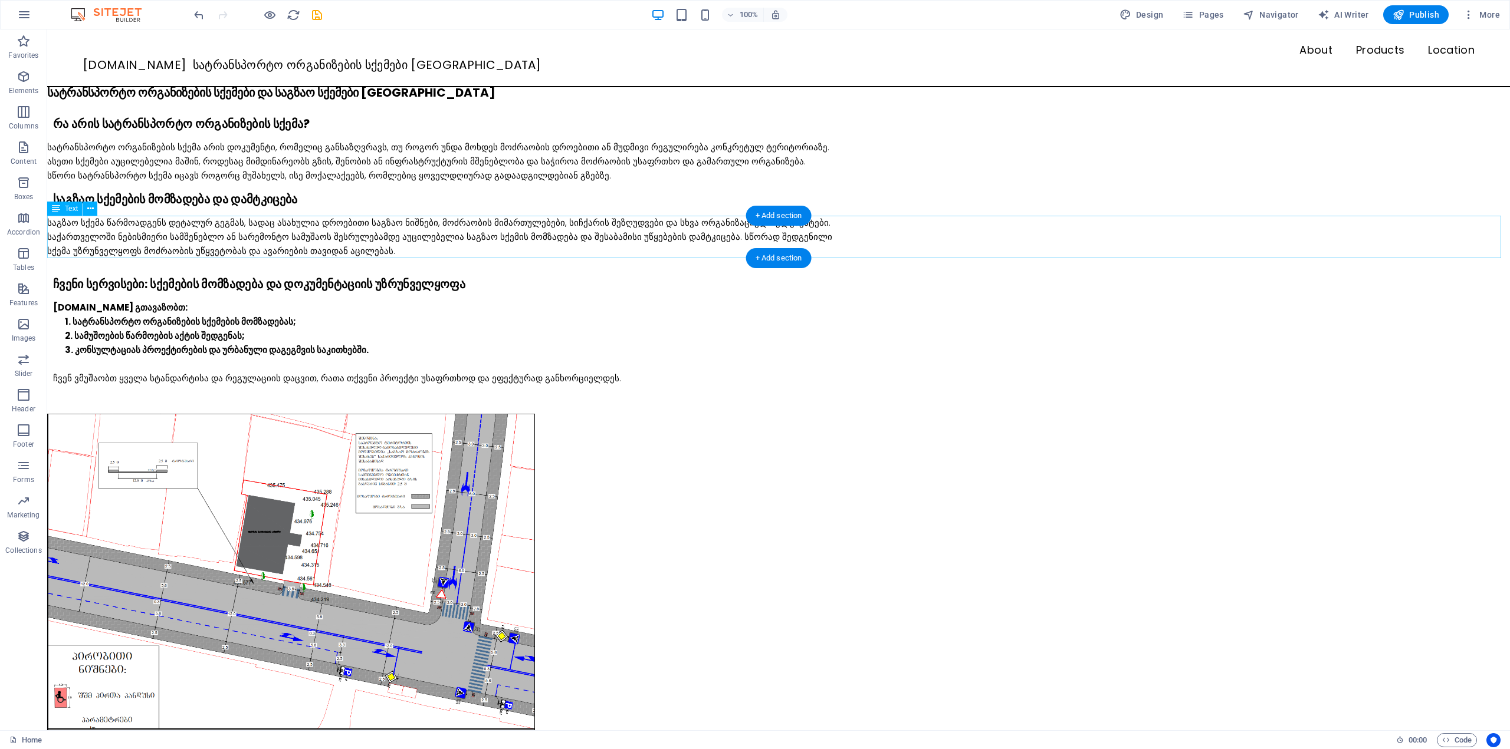
click at [74, 242] on div "საგზაო სქემა წარმოადგენს დეტალურ გეგმას, სადაც ასახულია დროებითი საგზაო ნიშნები…" at bounding box center [778, 237] width 1462 height 42
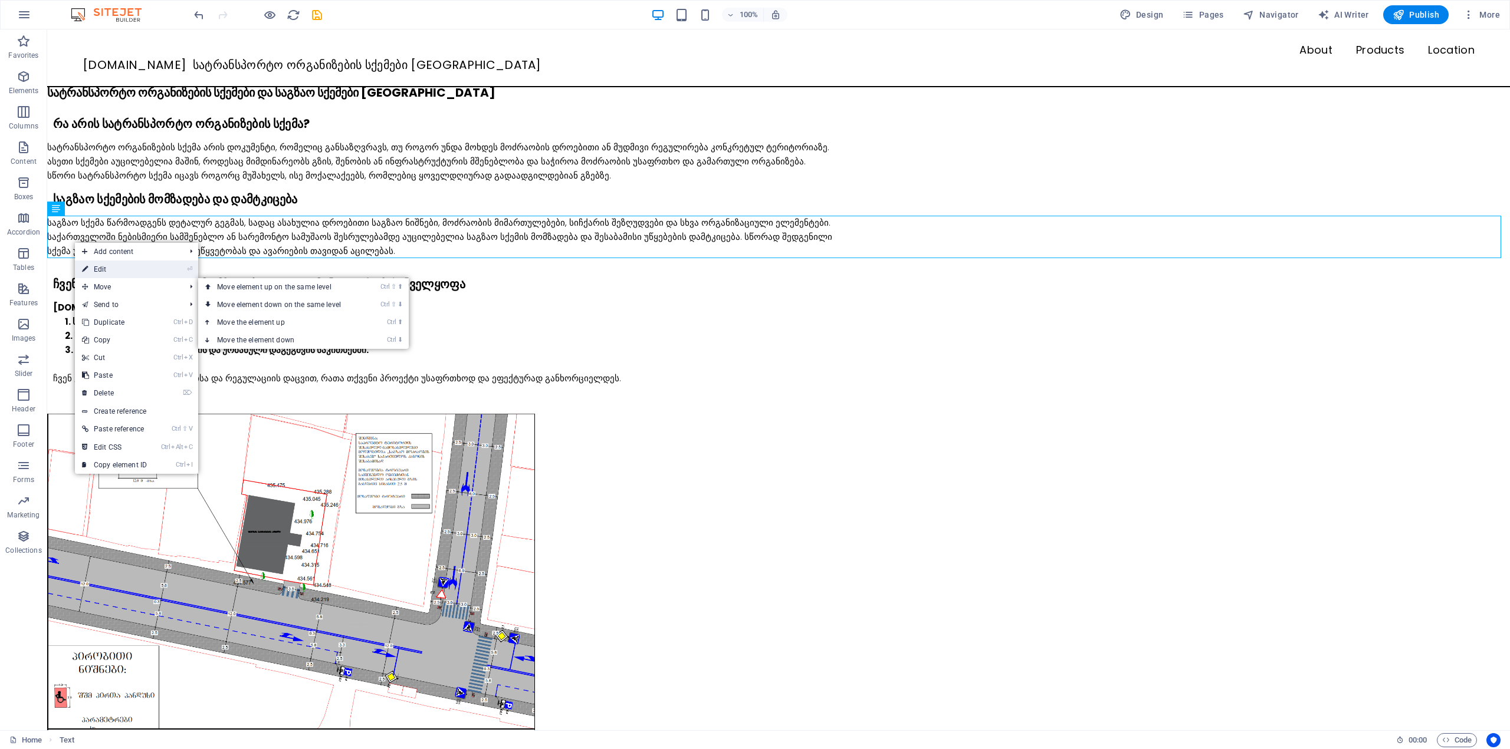
click at [114, 267] on link "⏎ Edit" at bounding box center [114, 270] width 79 height 18
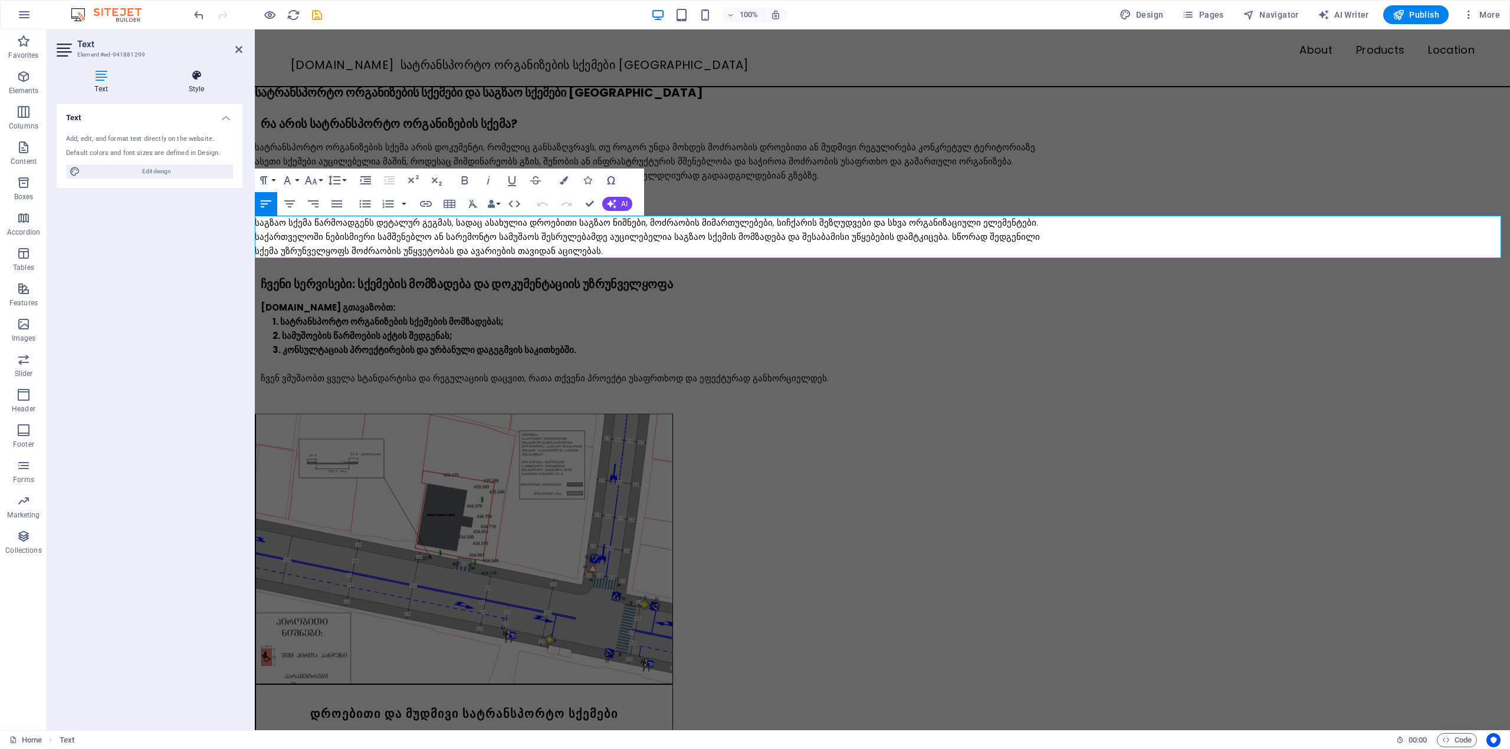
click at [175, 87] on h4 "Style" at bounding box center [196, 82] width 92 height 25
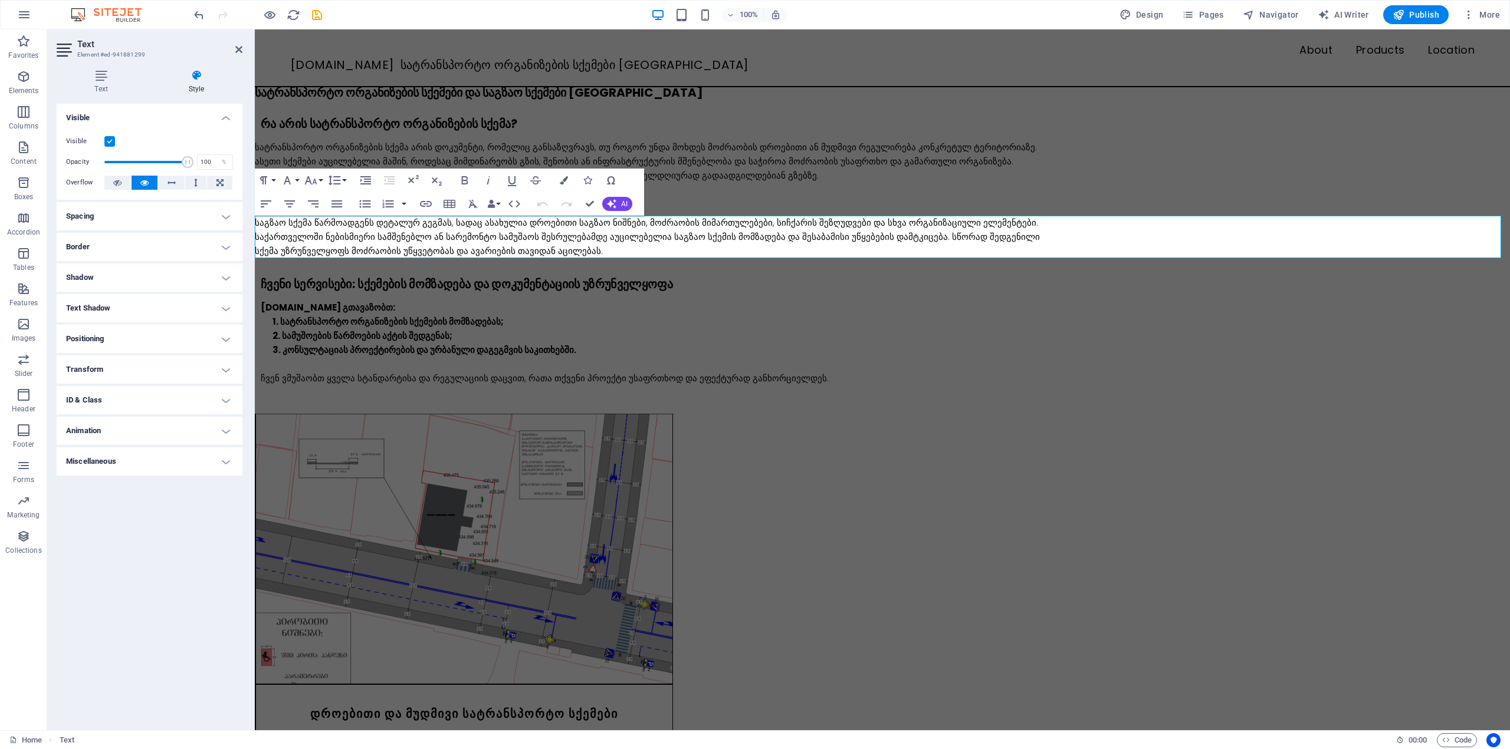
click at [112, 206] on h4 "Spacing" at bounding box center [150, 216] width 186 height 28
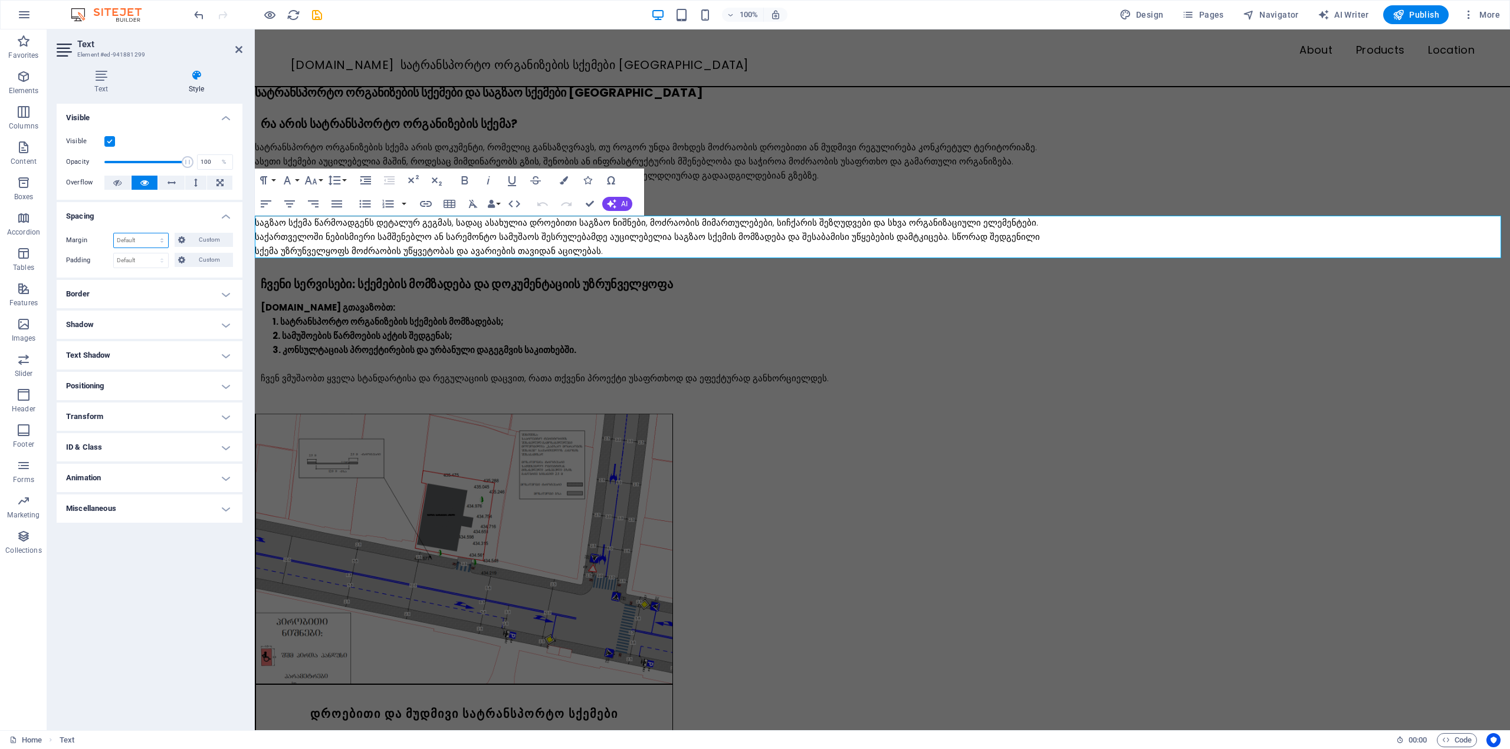
drag, startPoint x: 129, startPoint y: 238, endPoint x: 140, endPoint y: 238, distance: 11.8
click at [129, 238] on select "Default auto px % rem vw vh Custom" at bounding box center [141, 241] width 54 height 14
click at [202, 241] on span "Custom" at bounding box center [209, 240] width 41 height 14
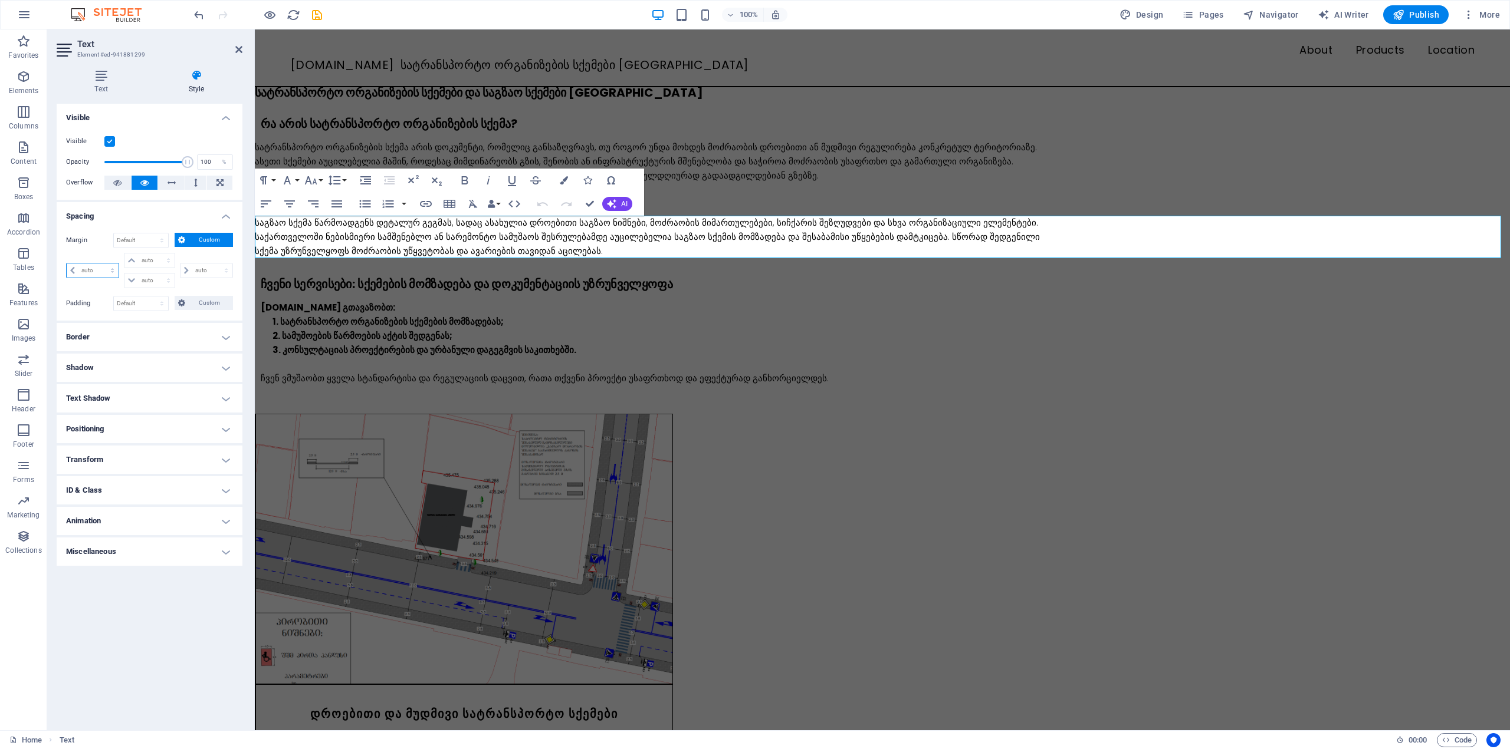
click at [100, 270] on select "auto px % rem vw vh" at bounding box center [93, 271] width 52 height 14
select select "px"
click at [102, 264] on select "auto px % rem vw vh" at bounding box center [93, 271] width 52 height 14
type input "0"
select select "px"
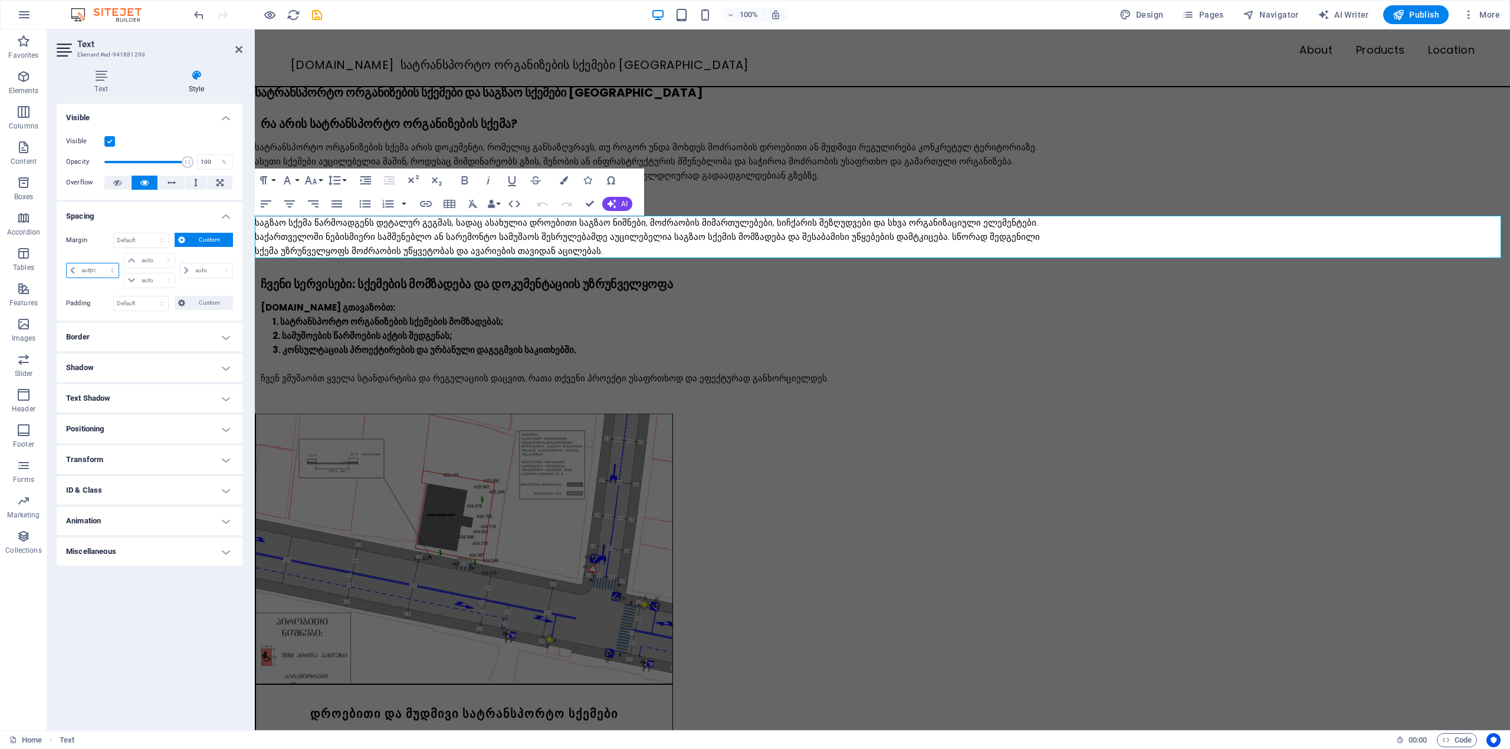
type input "0"
select select "px"
type input "0"
select select "px"
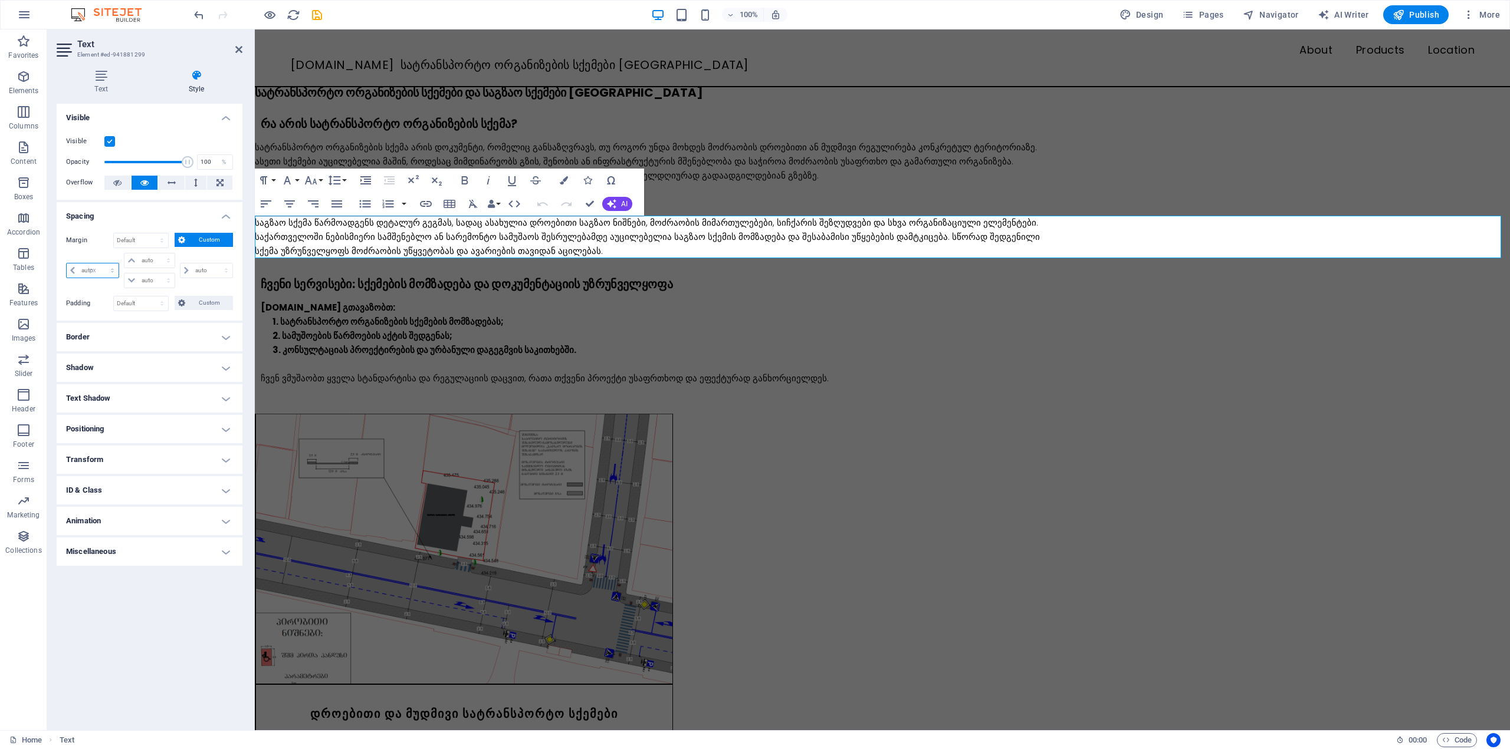
type input "0"
select select "px"
type input "10"
select select "DISABLED_OPTION_VALUE"
click at [238, 49] on icon at bounding box center [238, 49] width 7 height 9
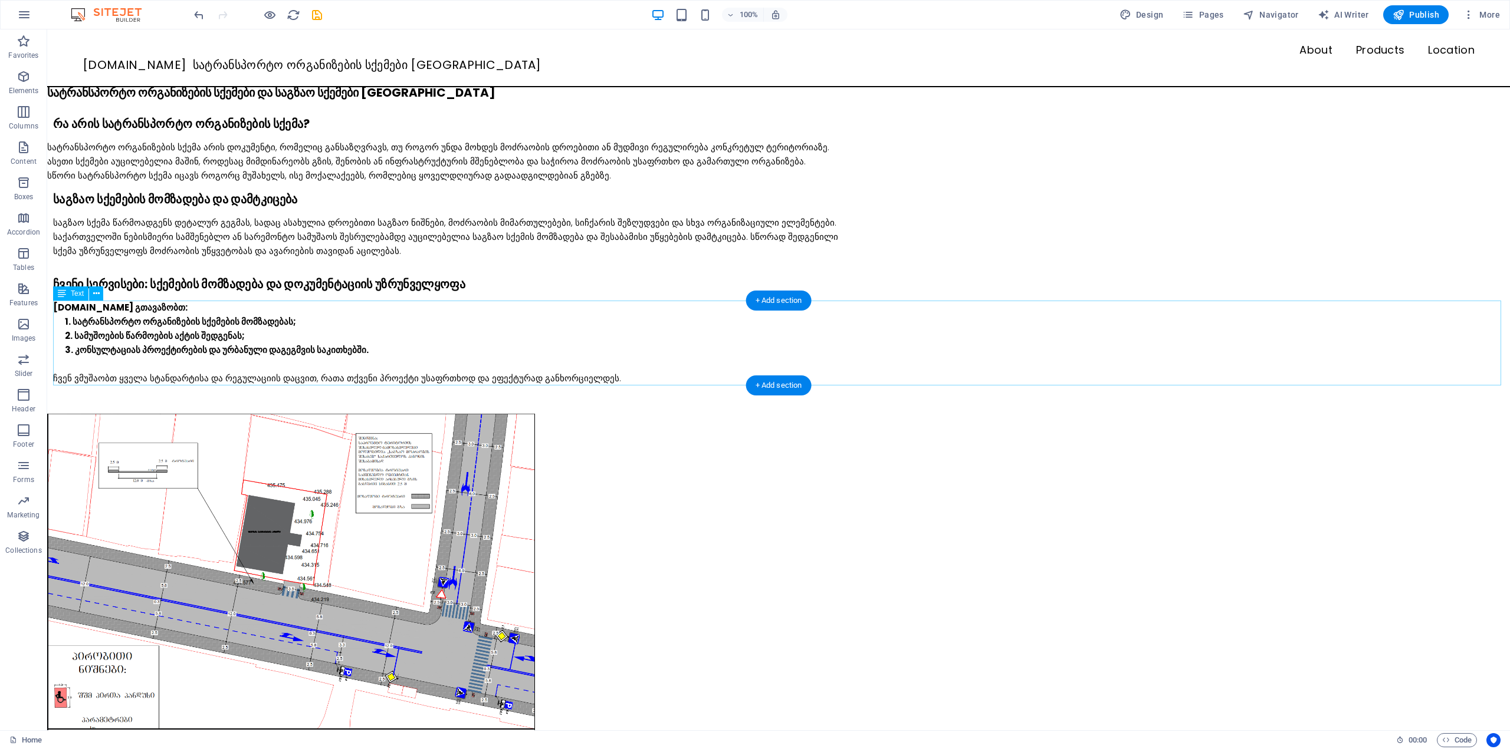
click at [146, 374] on div "SQEMA.GE გთავაზობთ: სატრანსპორტო ორგანიზების სქემების მომზადებას; სამუშოების წა…" at bounding box center [781, 343] width 1456 height 85
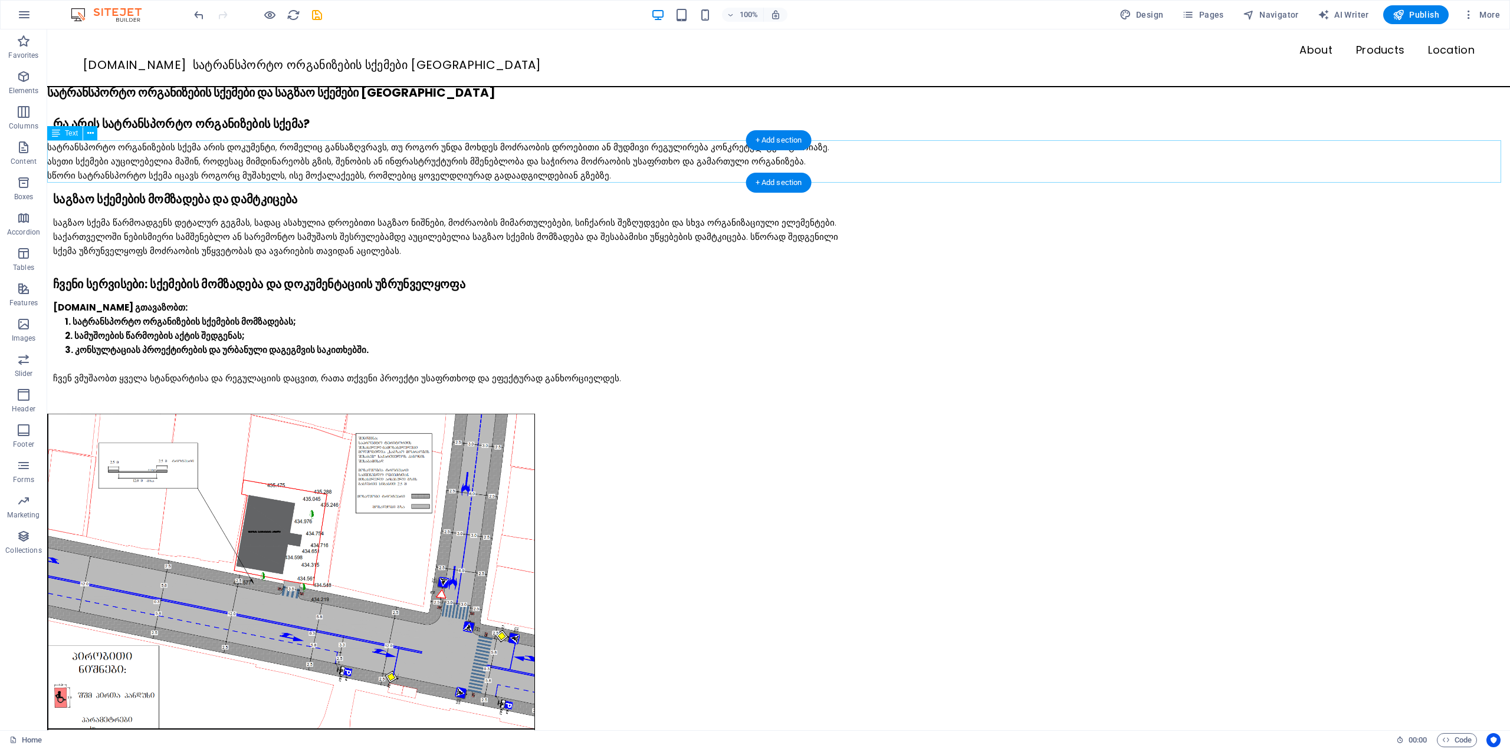
click at [82, 149] on div "სატრანსპორტო ორგანიზების სქემა არის დოკუმენტი, რომელიც განსაზღვრავს, თუ როგორ უ…" at bounding box center [778, 161] width 1462 height 42
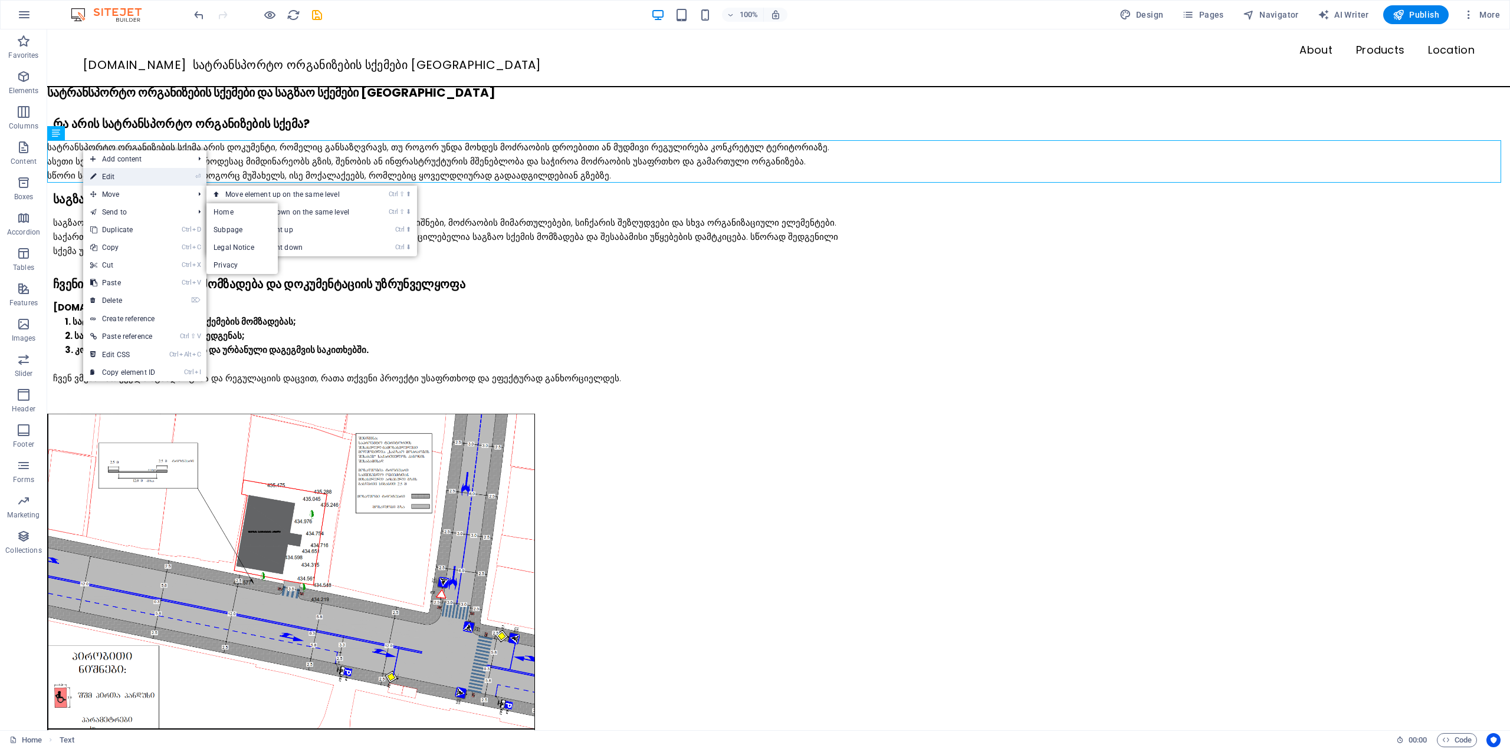
click at [117, 177] on link "⏎ Edit" at bounding box center [122, 177] width 79 height 18
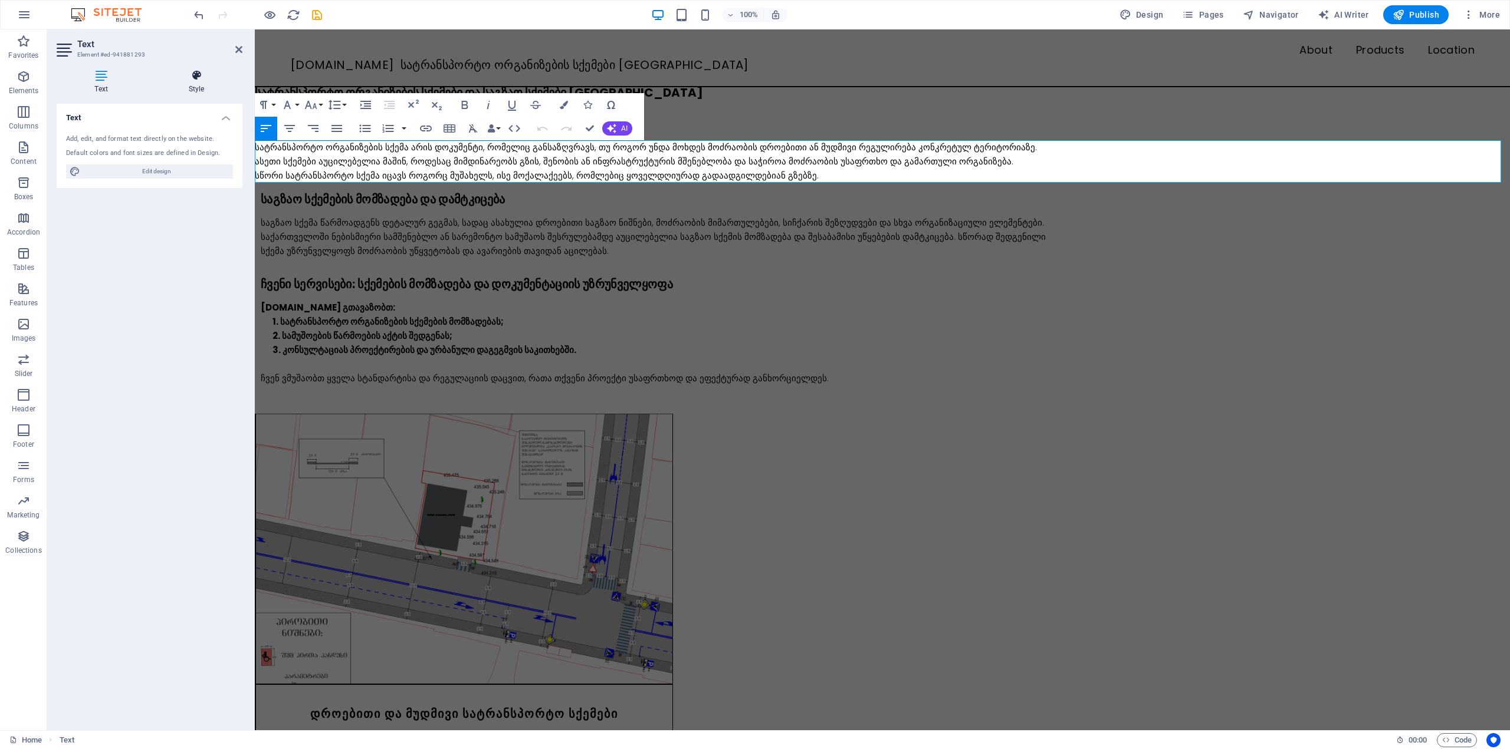
click at [182, 83] on h4 "Style" at bounding box center [196, 82] width 92 height 25
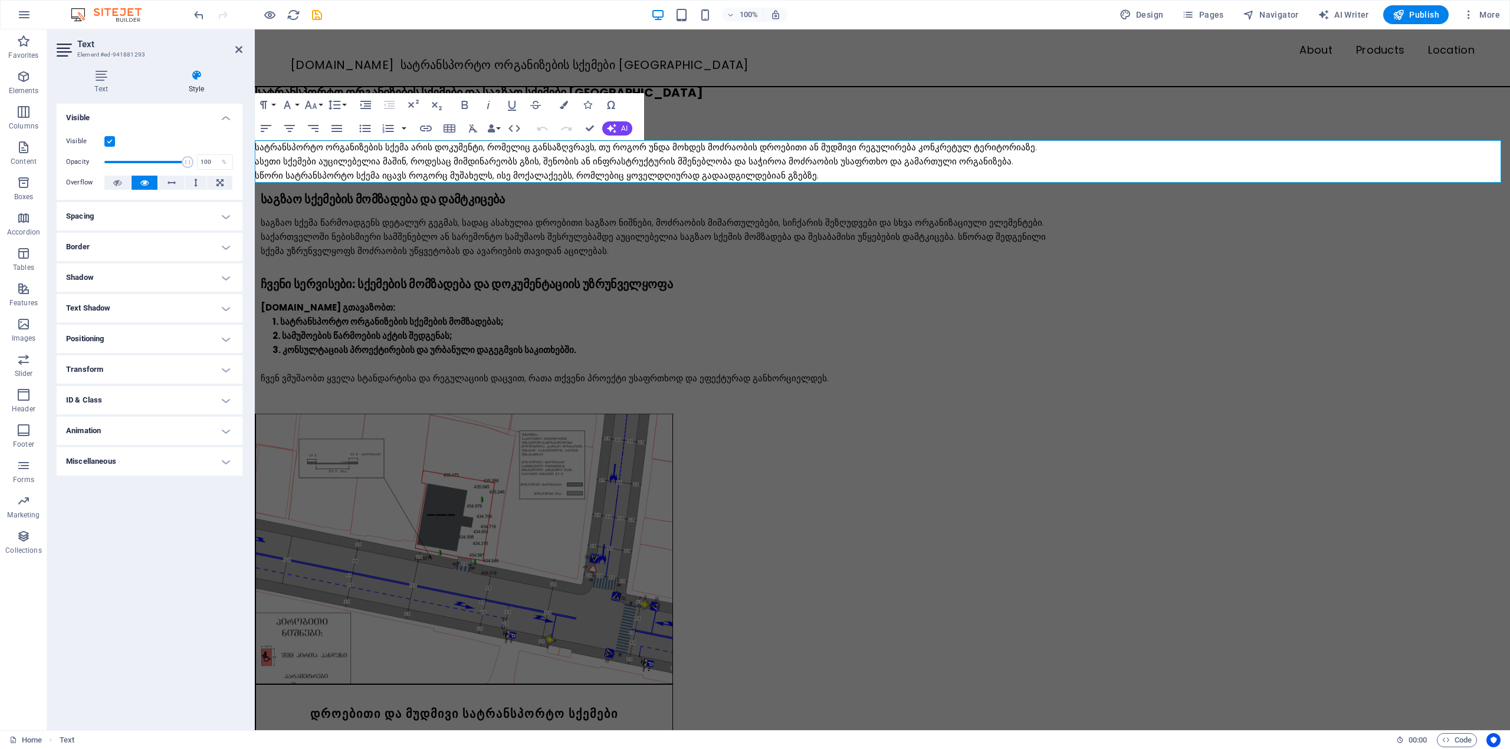
click at [106, 223] on h4 "Spacing" at bounding box center [150, 216] width 186 height 28
click at [169, 238] on div "Default auto px % rem vw vh Custom" at bounding box center [140, 240] width 55 height 15
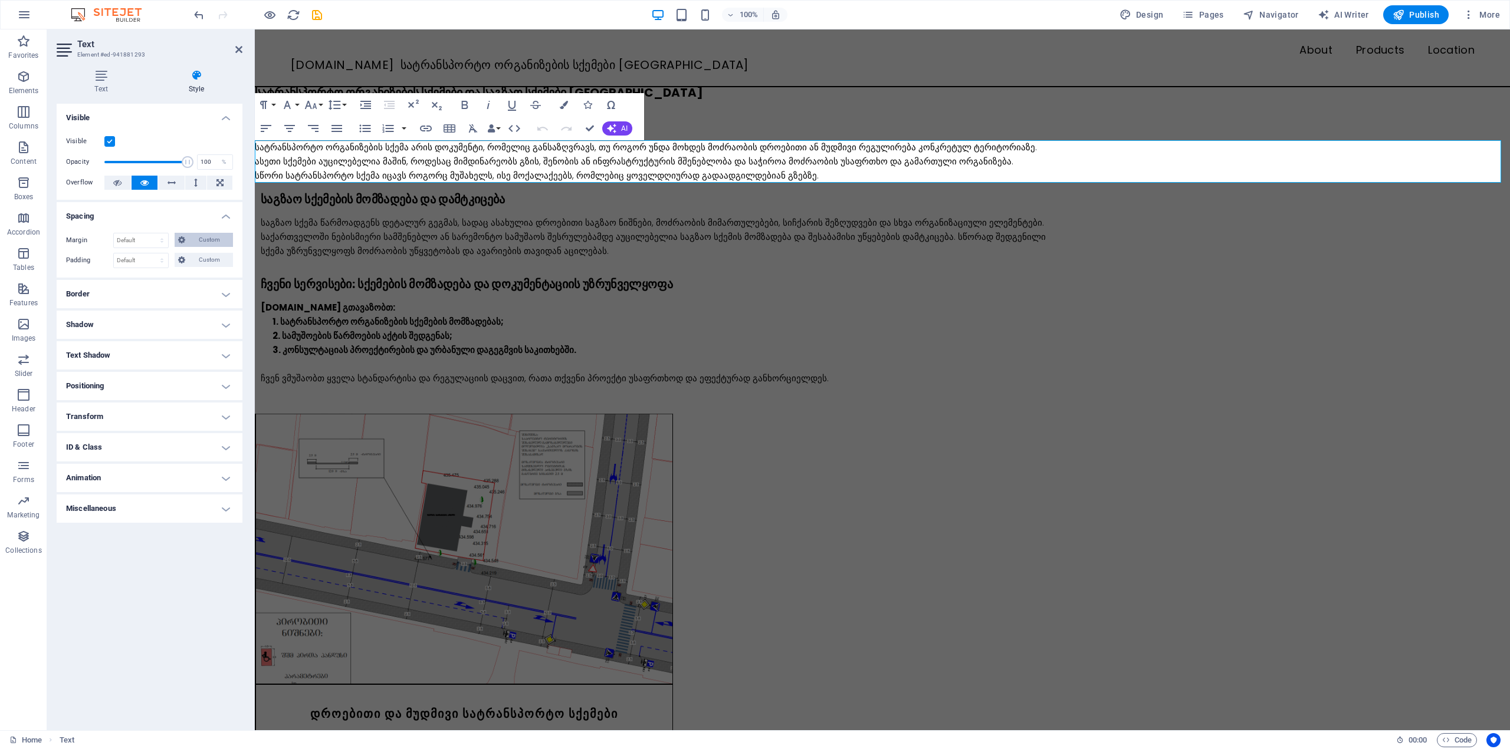
click at [182, 238] on icon at bounding box center [181, 240] width 7 height 14
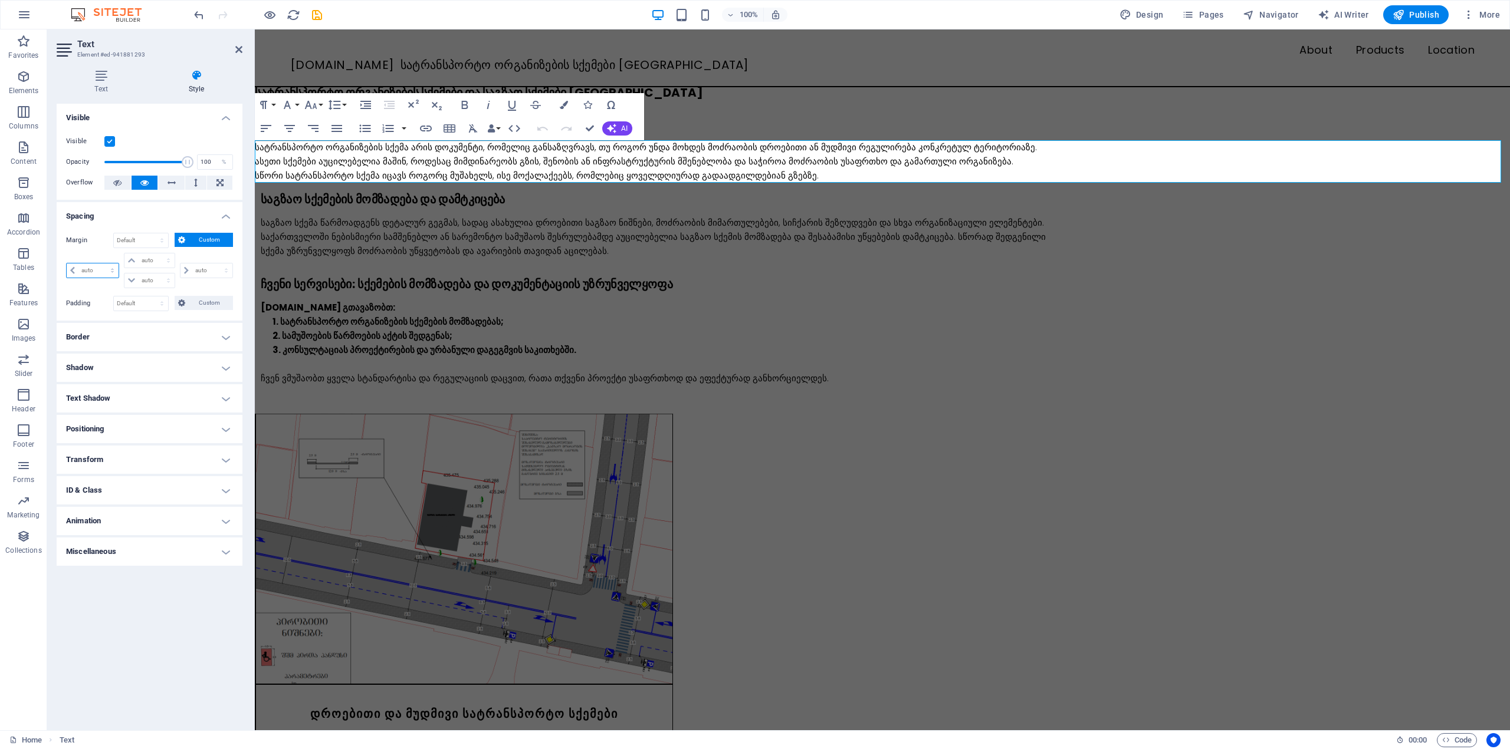
click at [98, 275] on select "auto px % rem vw vh" at bounding box center [93, 271] width 52 height 14
select select "px"
click at [102, 264] on select "auto px % rem vw vh" at bounding box center [93, 271] width 52 height 14
type input "0"
select select "px"
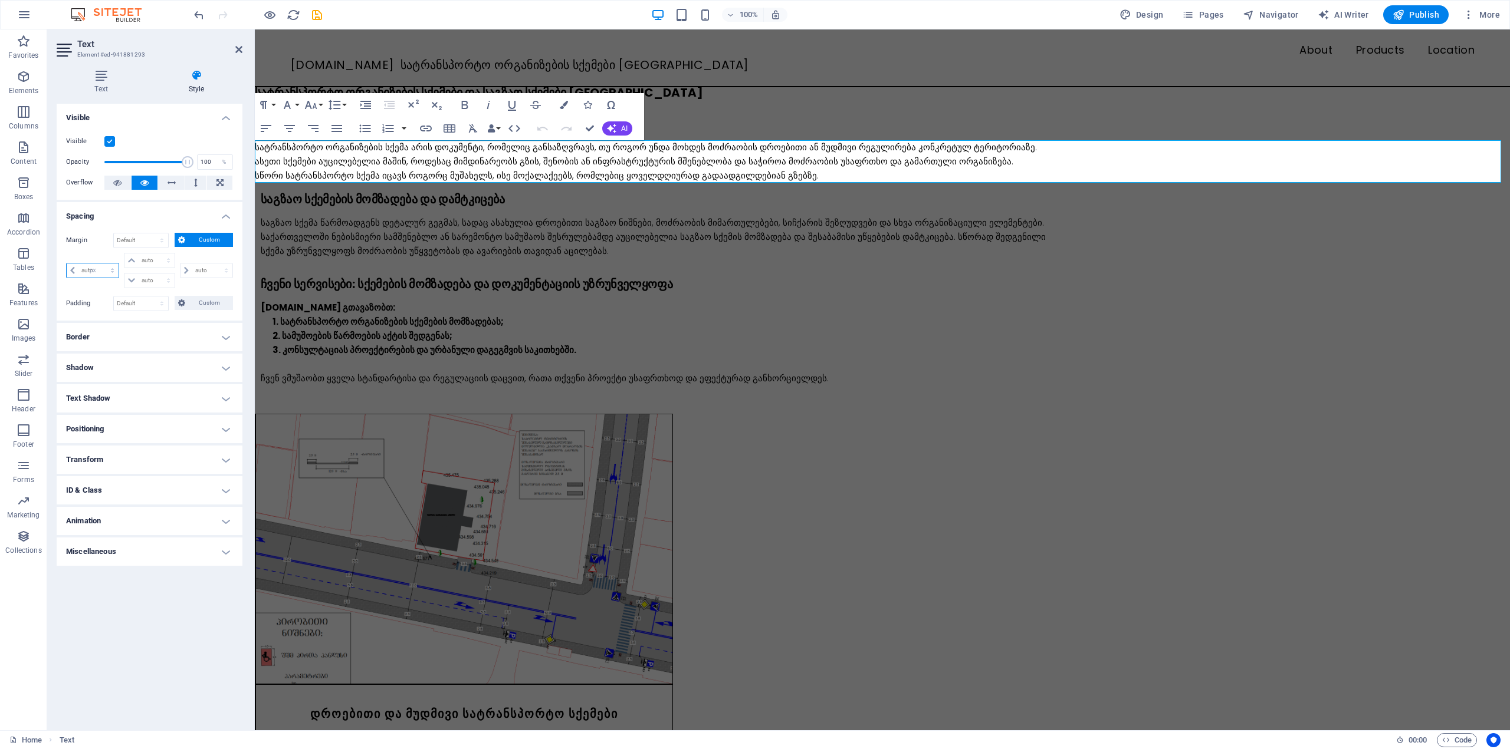
type input "0"
select select "px"
type input "0"
select select "px"
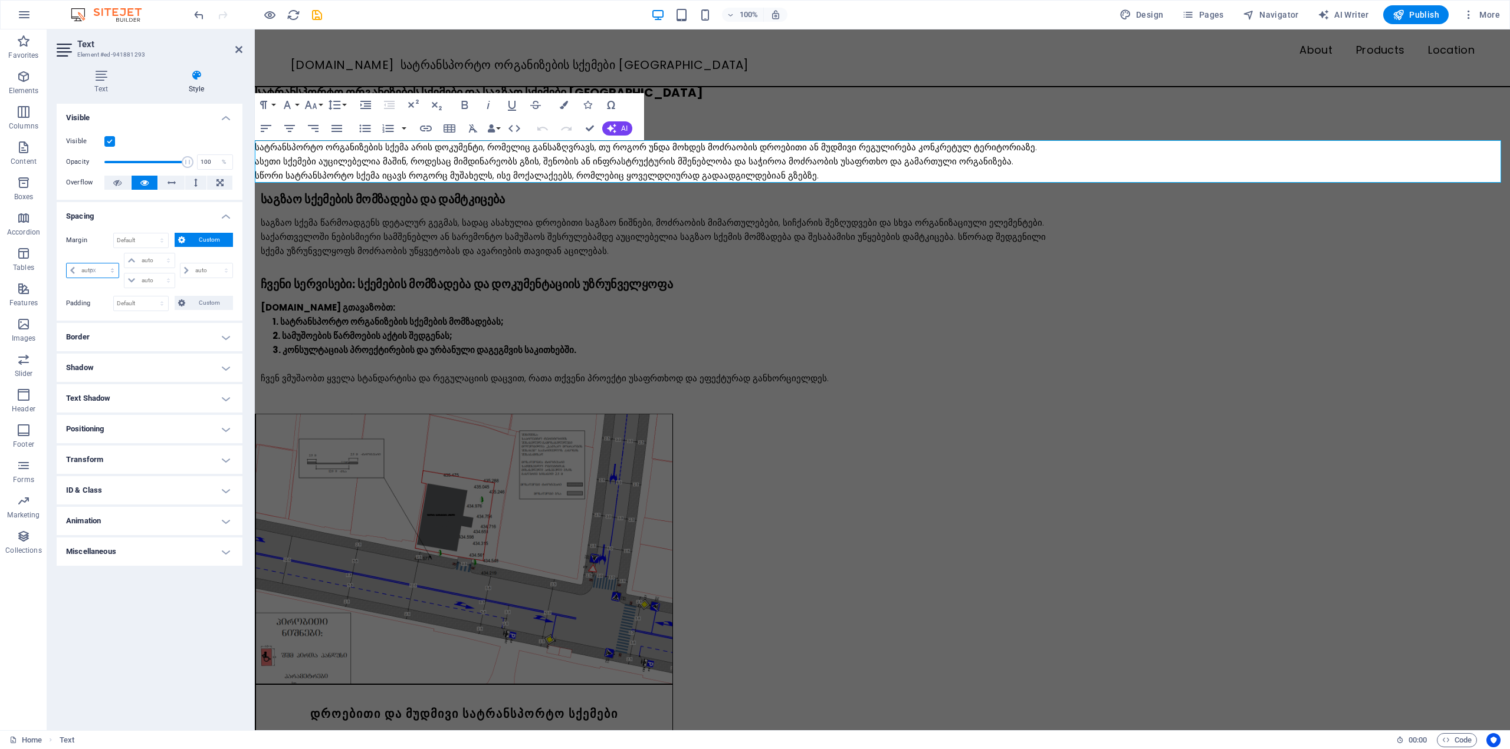
type input "0"
select select "px"
click at [97, 268] on input "0" at bounding box center [98, 271] width 40 height 14
drag, startPoint x: 97, startPoint y: 268, endPoint x: 80, endPoint y: 259, distance: 19.5
click at [80, 259] on div "0 auto px % rem vw vh" at bounding box center [93, 270] width 55 height 35
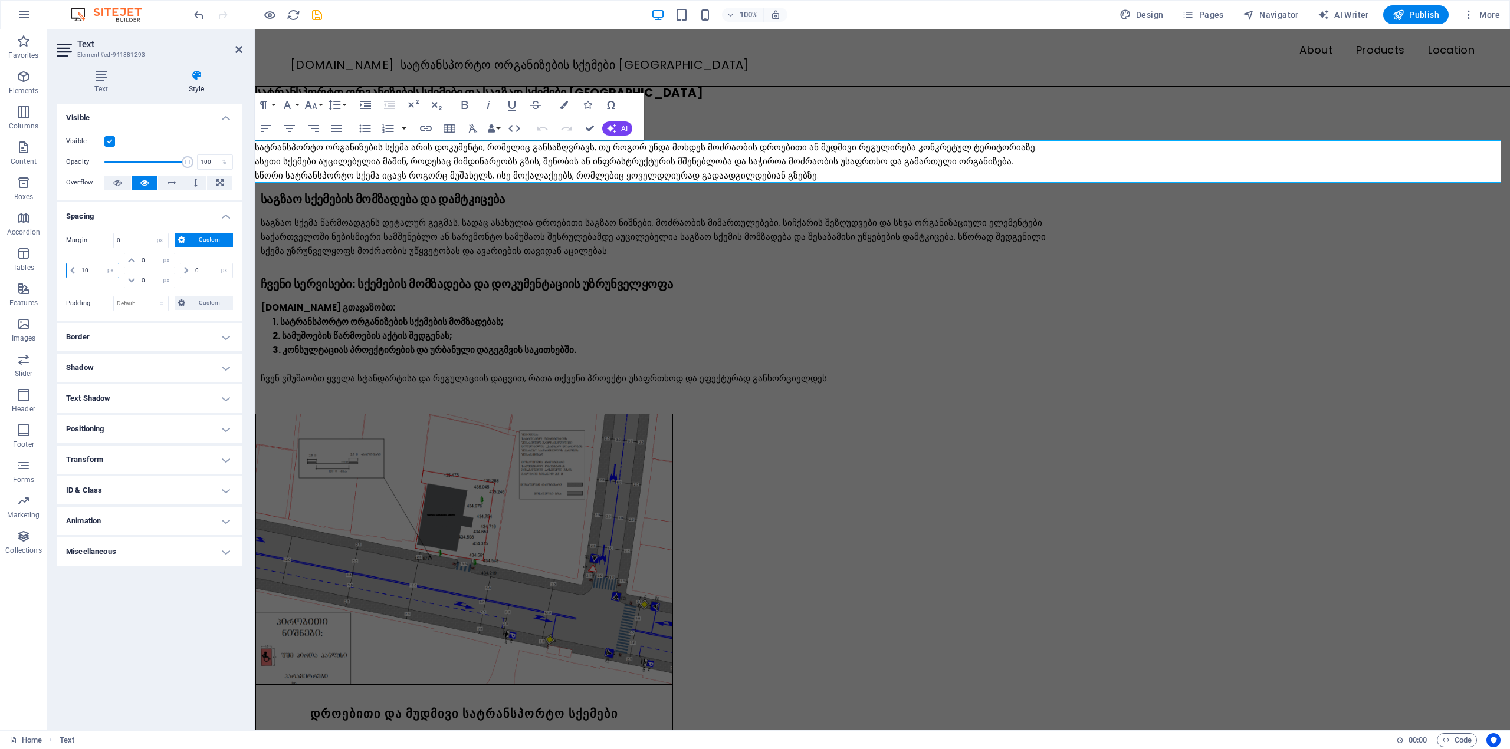
type input "10"
select select "DISABLED_OPTION_VALUE"
click at [235, 48] on icon at bounding box center [238, 49] width 7 height 9
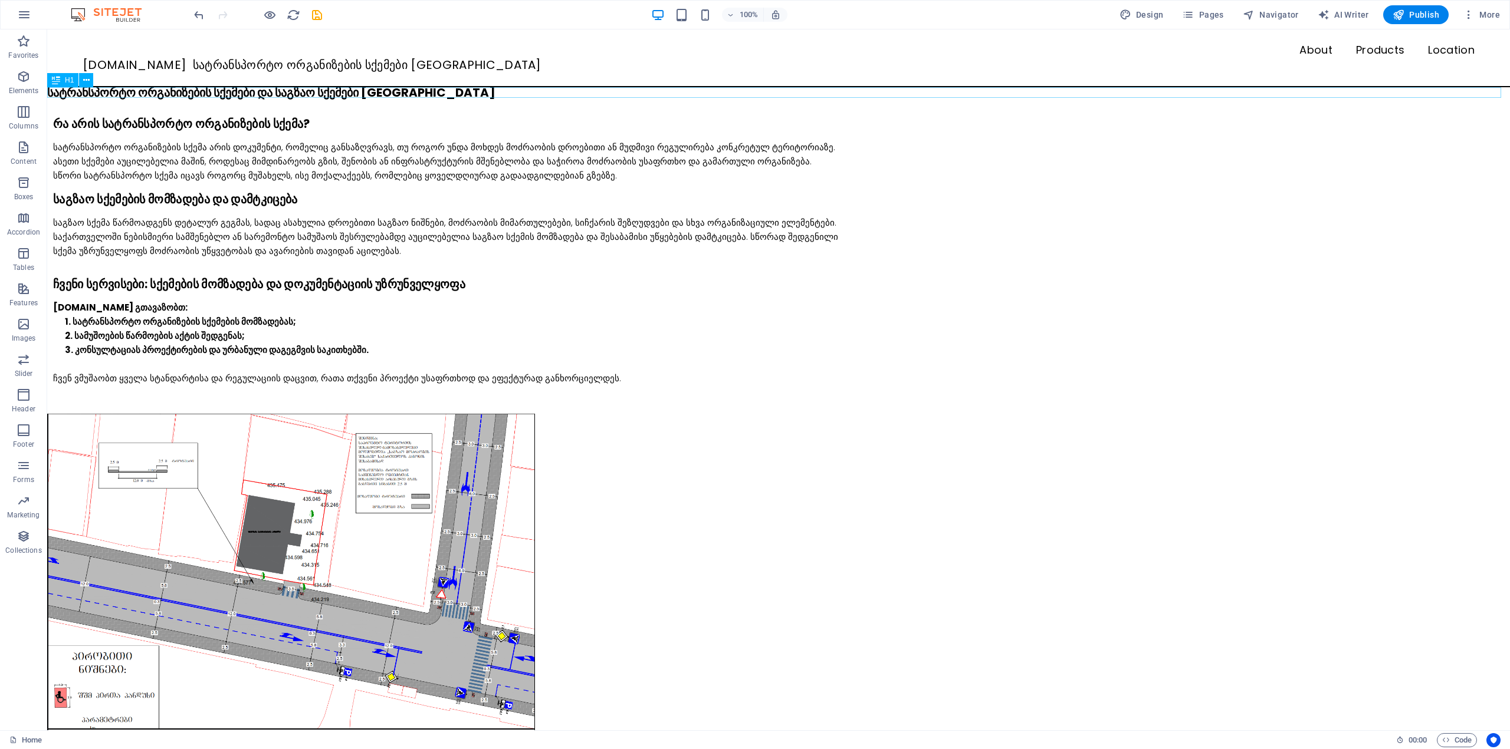
click at [203, 96] on div "სატრანსპორტო ორგანიზების სქემები და საგზაო სქემები [GEOGRAPHIC_DATA]" at bounding box center [778, 92] width 1462 height 11
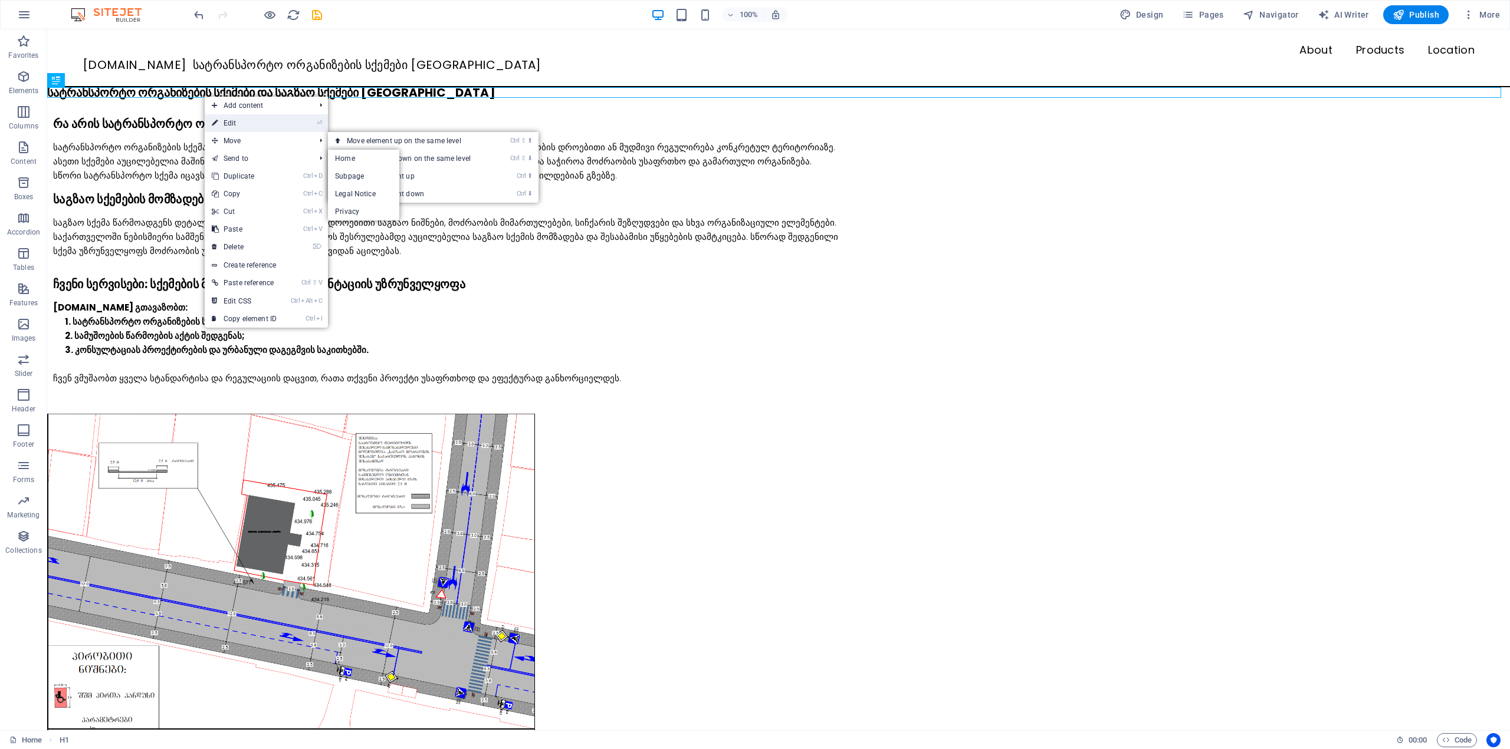
click at [230, 117] on link "⏎ Edit" at bounding box center [244, 123] width 79 height 18
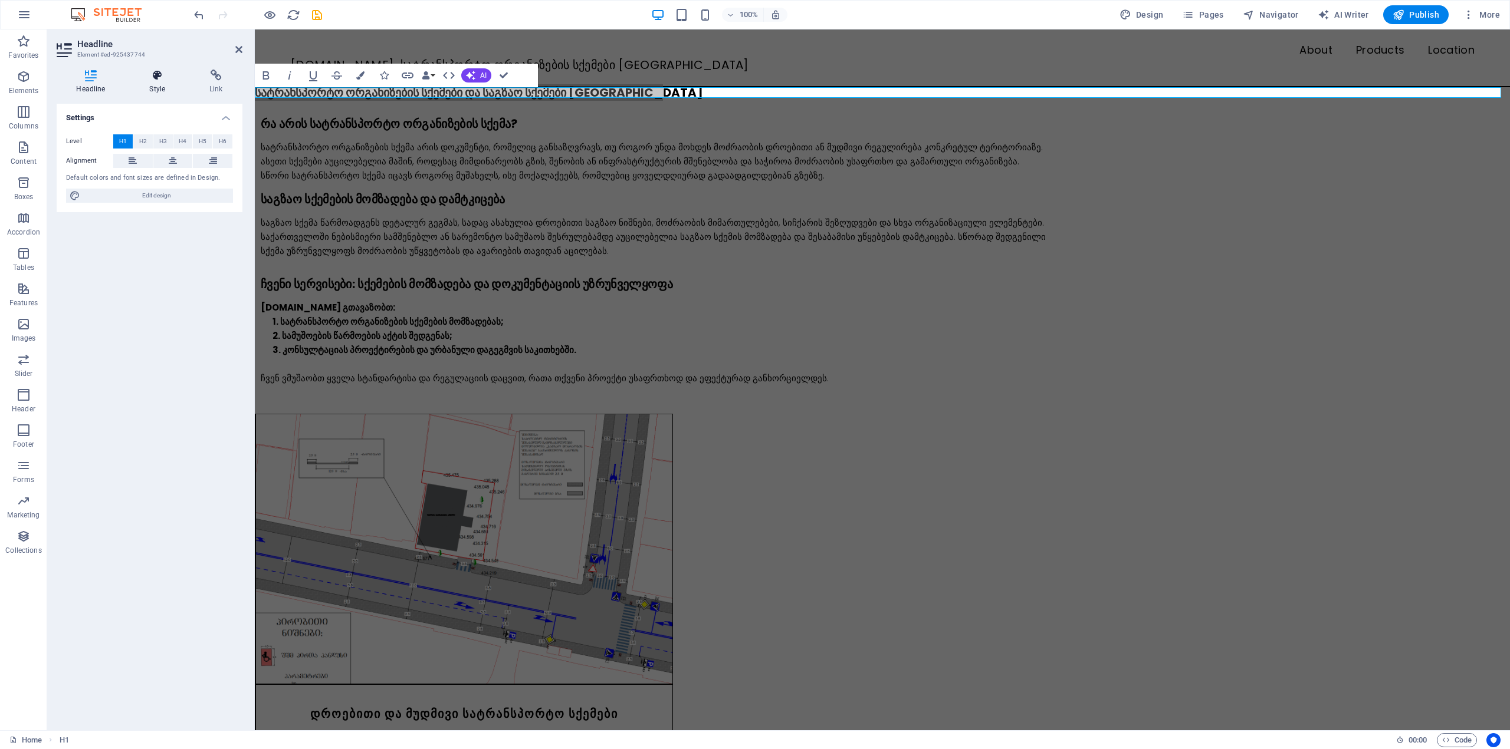
click at [169, 74] on icon at bounding box center [157, 76] width 55 height 12
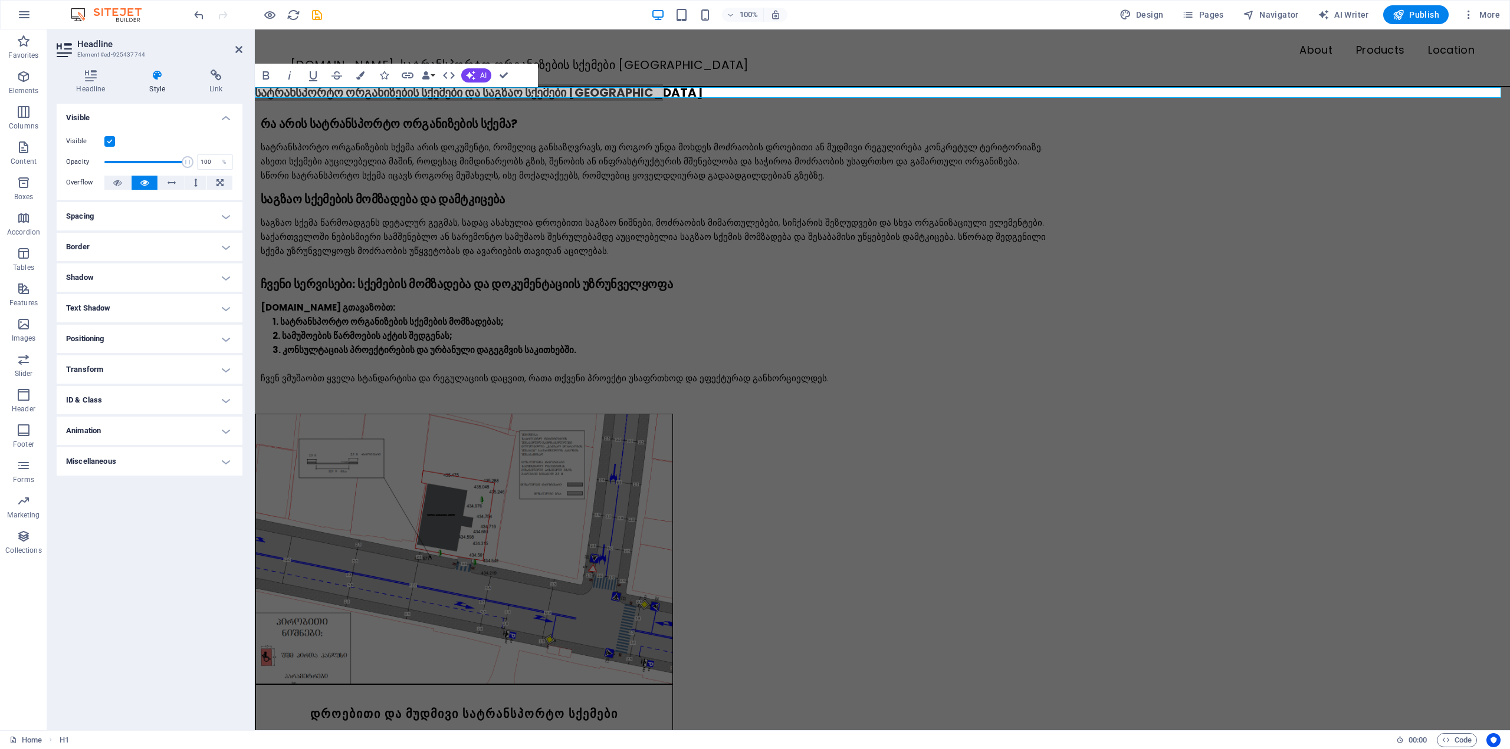
click at [120, 219] on h4 "Spacing" at bounding box center [150, 216] width 186 height 28
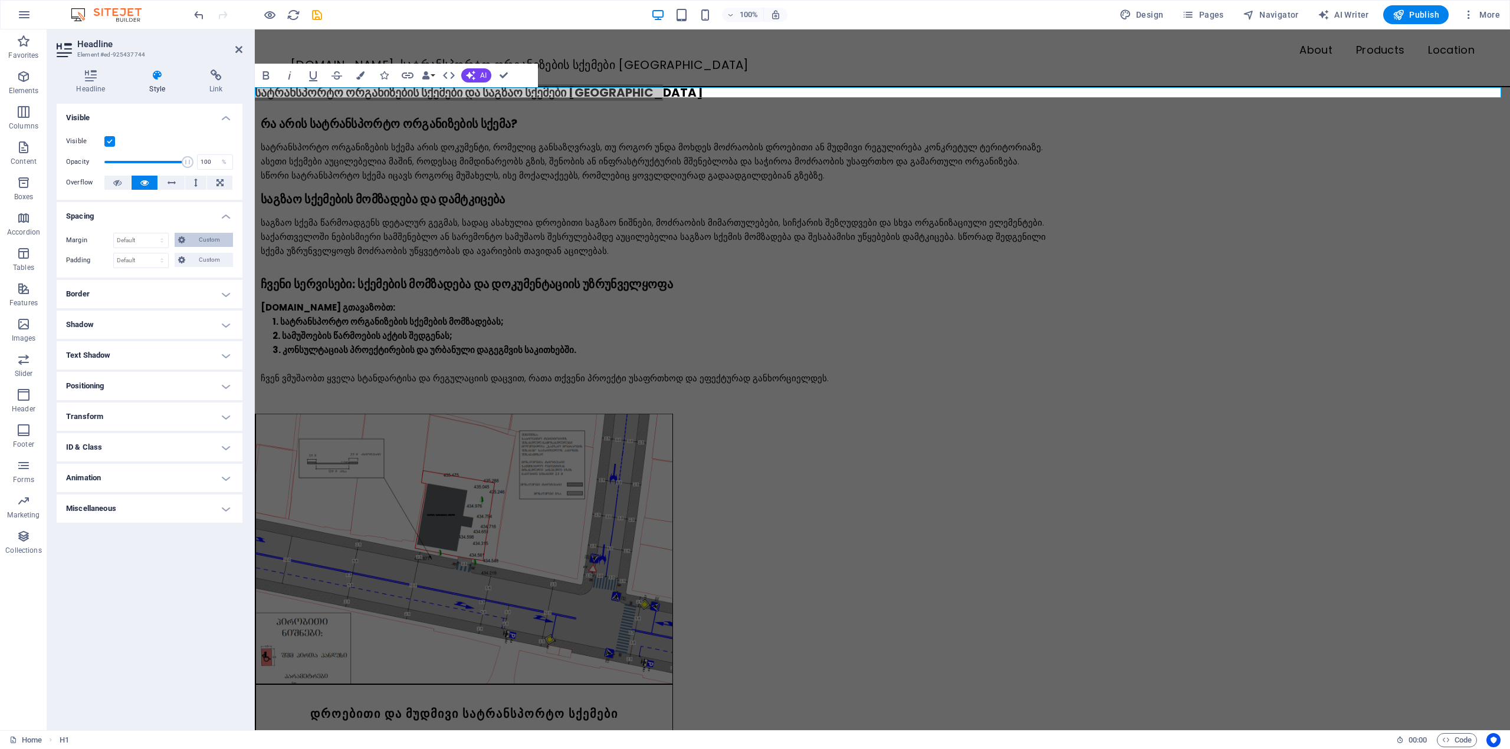
click at [197, 239] on span "Custom" at bounding box center [209, 240] width 41 height 14
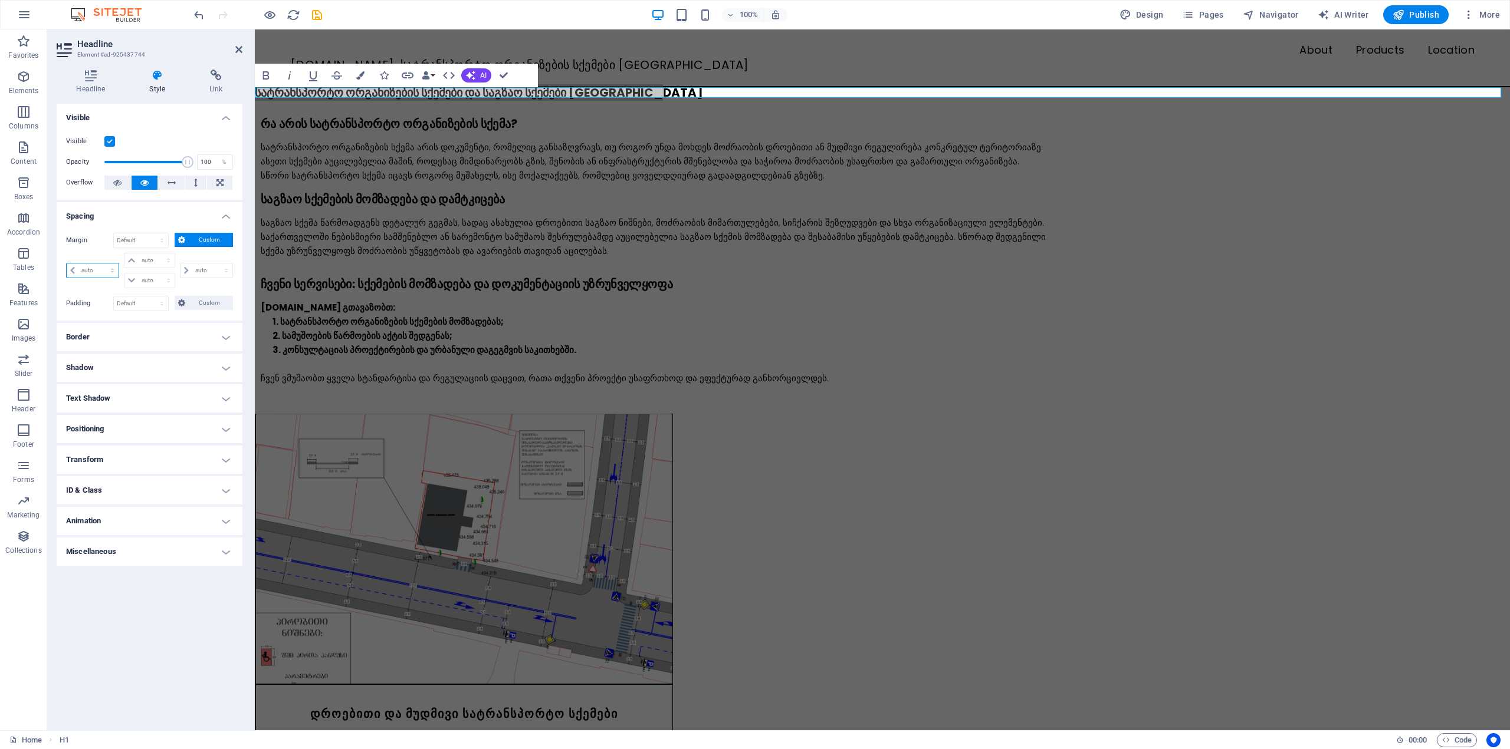
click at [108, 269] on select "auto px % rem vw vh" at bounding box center [93, 271] width 52 height 14
select select "px"
click at [102, 264] on select "auto px % rem vw vh" at bounding box center [93, 271] width 52 height 14
type input "0"
select select "px"
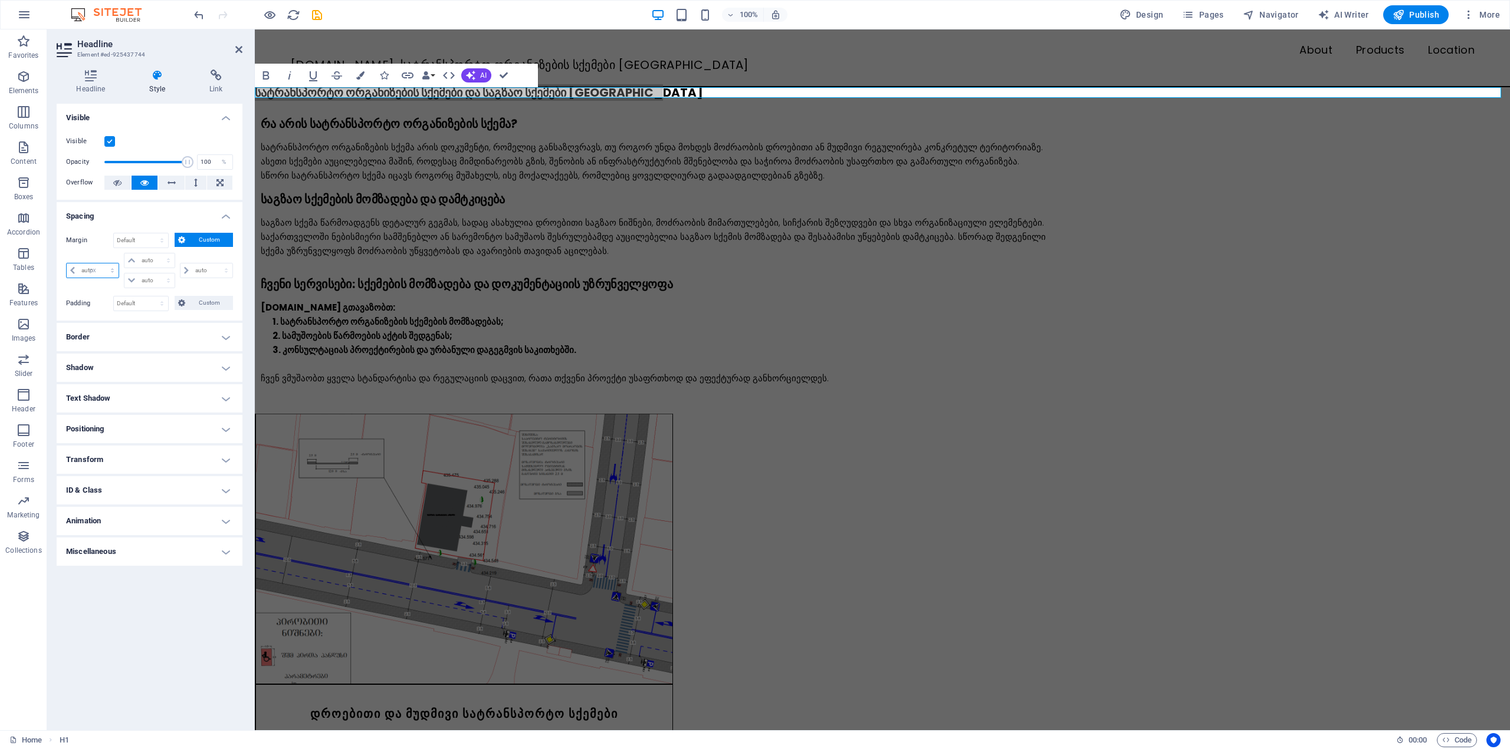
type input "0"
select select "px"
type input "0"
select select "px"
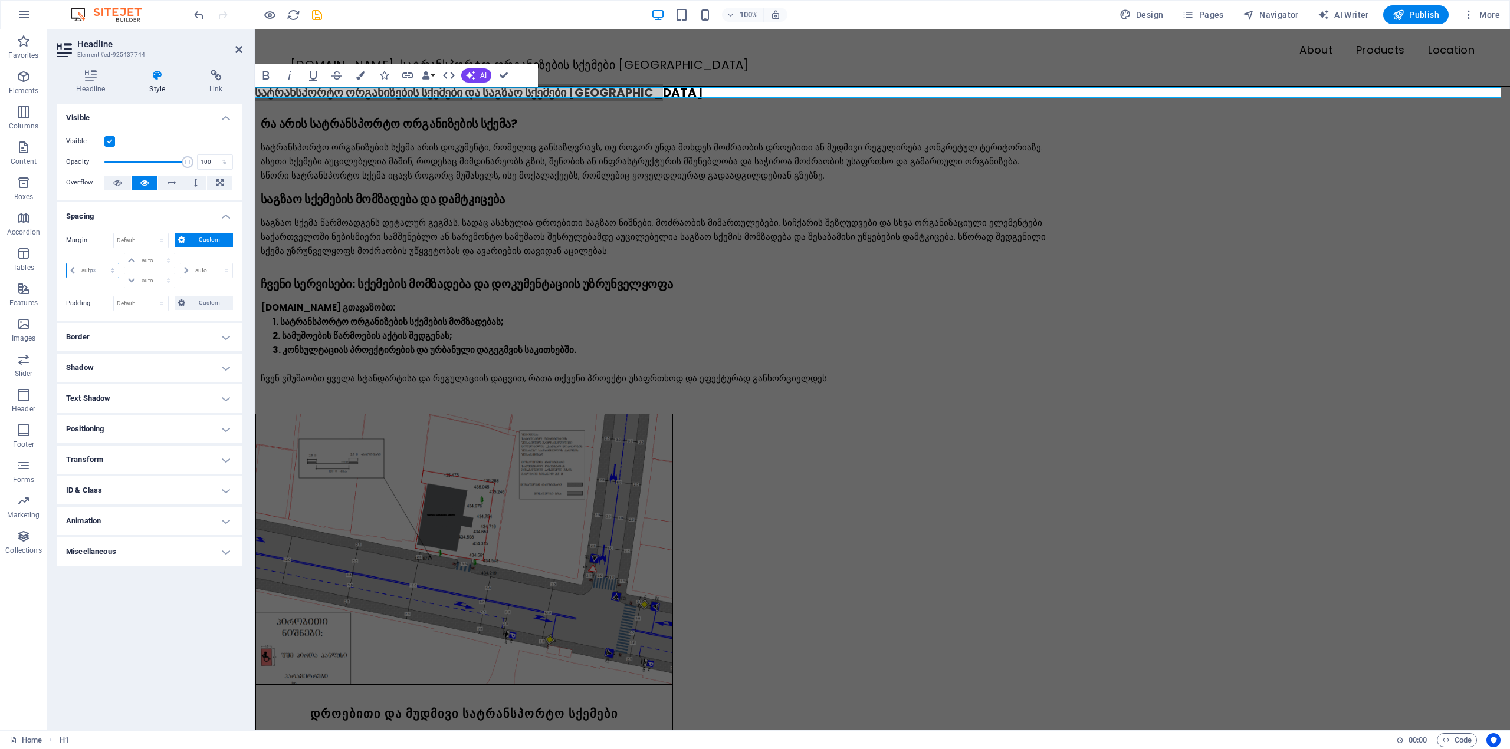
type input "0"
select select "px"
click at [96, 269] on input "0" at bounding box center [98, 271] width 40 height 14
drag, startPoint x: 96, startPoint y: 269, endPoint x: 68, endPoint y: 268, distance: 27.2
click at [68, 268] on div "0 auto px % rem vw vh" at bounding box center [92, 270] width 53 height 15
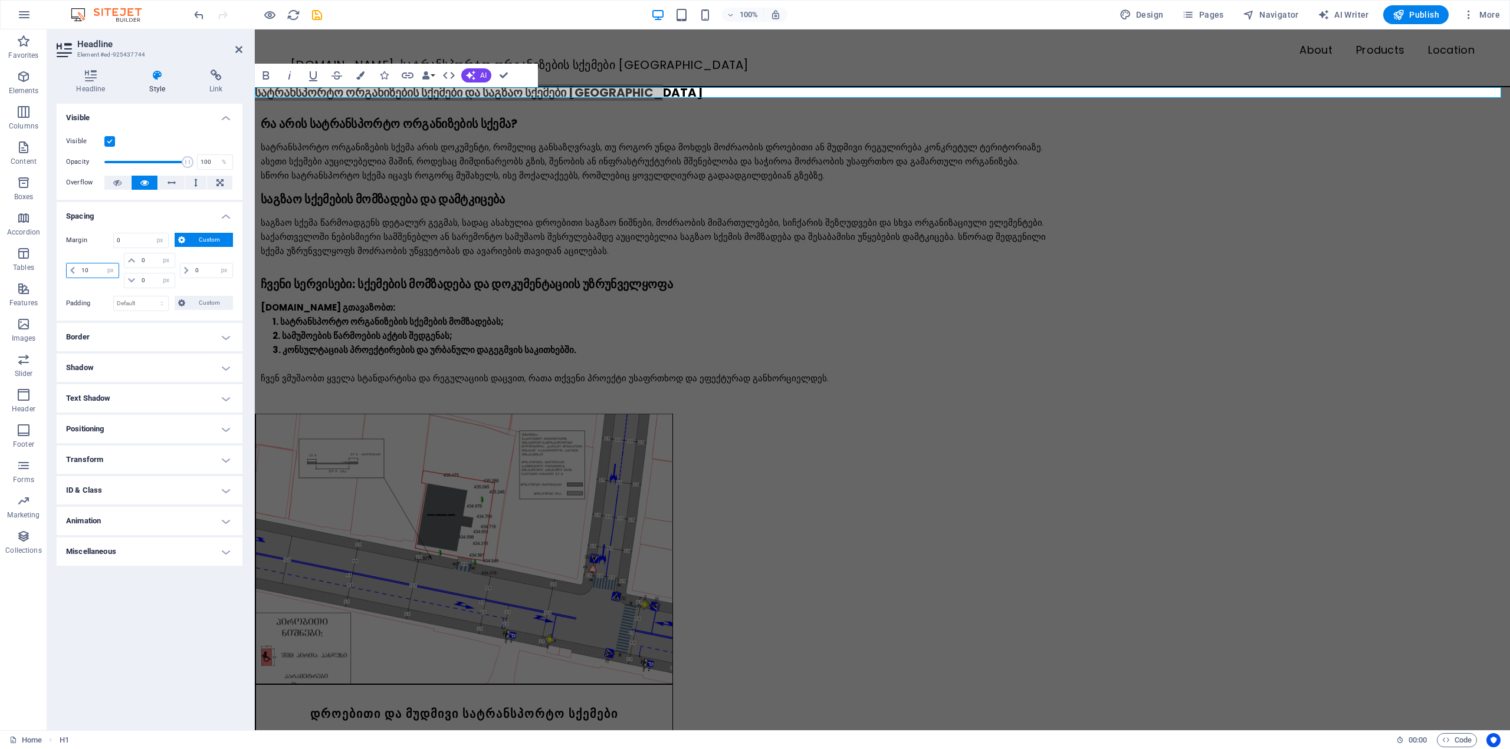
type input "10"
select select "DISABLED_OPTION_VALUE"
click at [237, 47] on icon at bounding box center [238, 49] width 7 height 9
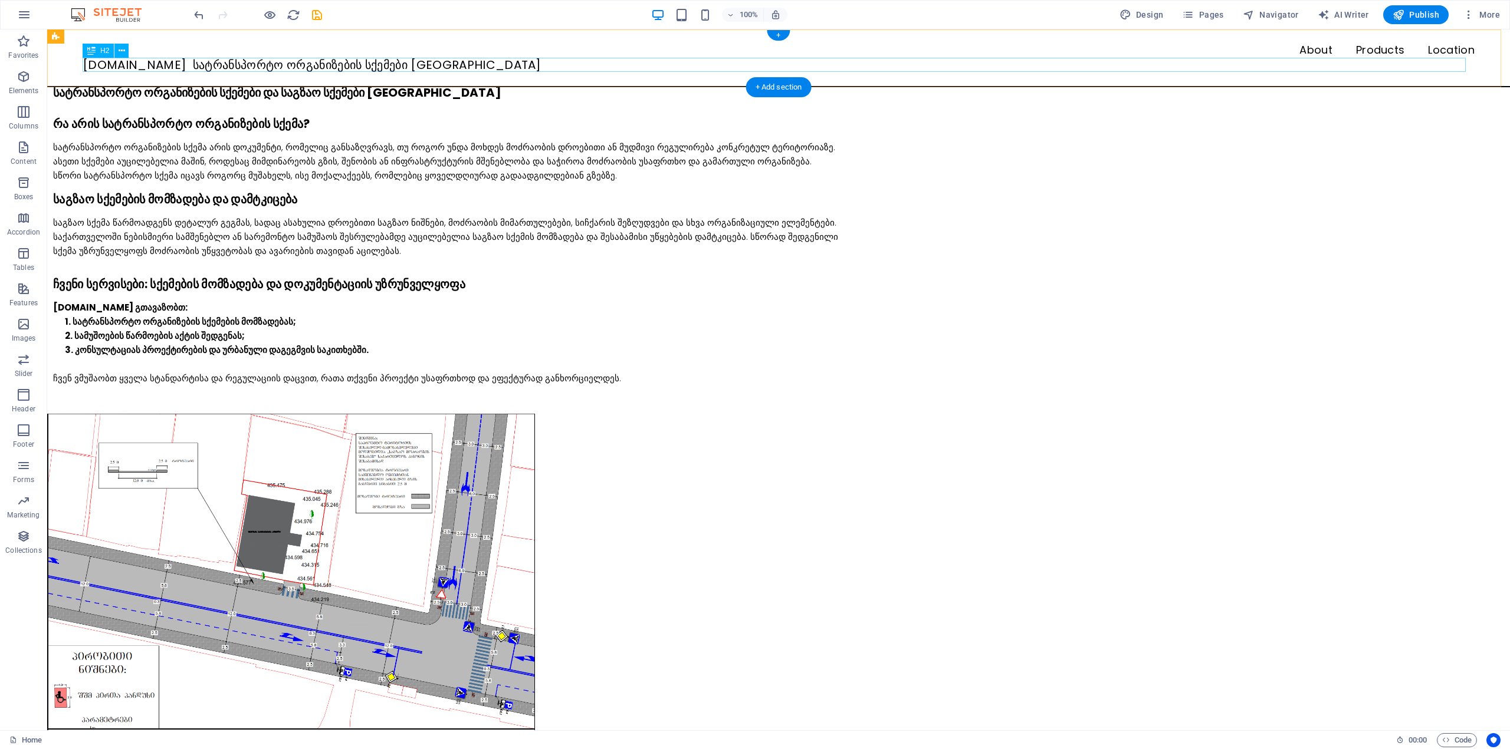
click at [195, 65] on div "[DOMAIN_NAME] სატრანსპორტო ორგანიზების სქემები [GEOGRAPHIC_DATA]" at bounding box center [779, 65] width 1392 height 14
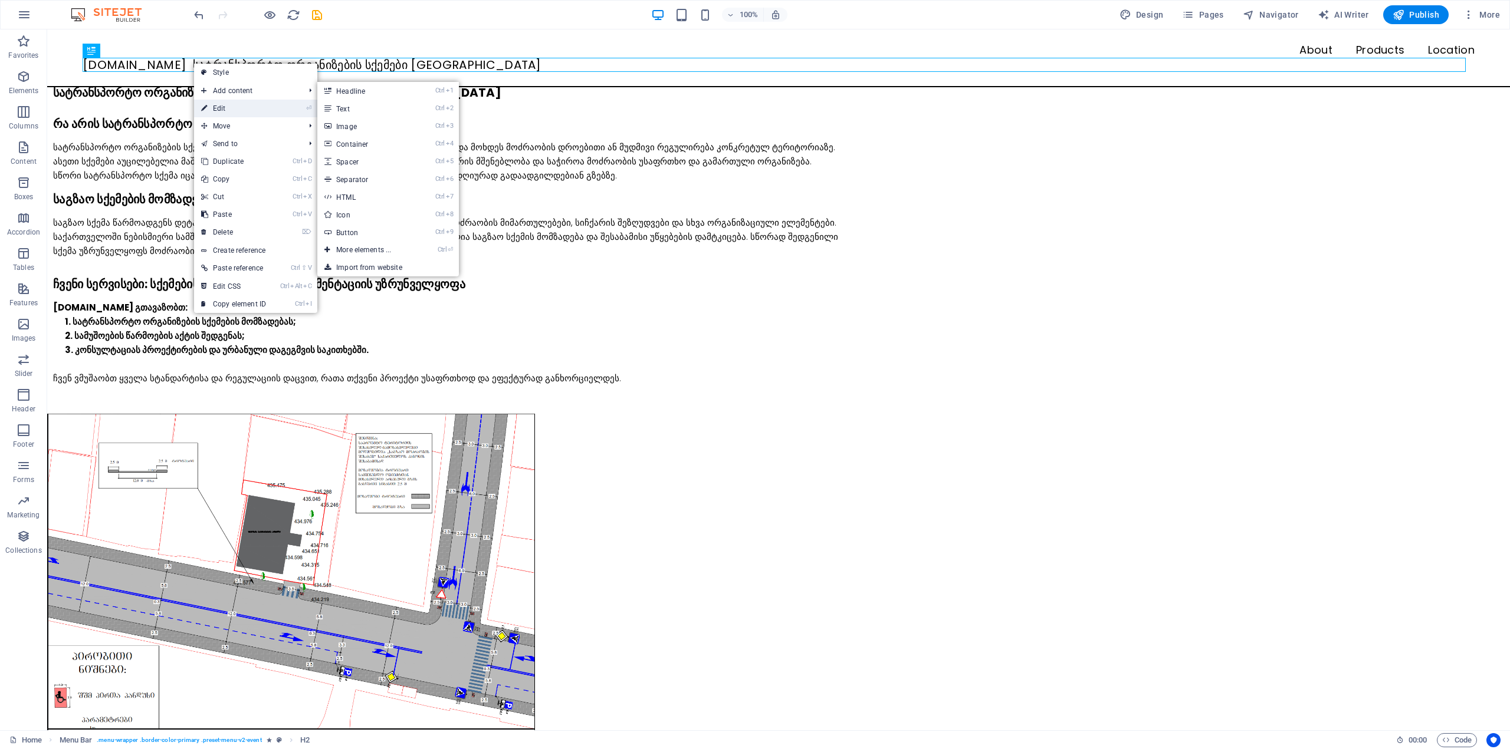
drag, startPoint x: 234, startPoint y: 94, endPoint x: 235, endPoint y: 104, distance: 10.8
click at [235, 104] on ul "Style Add content Ctrl 1 Headline Ctrl 2 Text Ctrl 3 Image Ctrl 4 Container Ctr…" at bounding box center [255, 188] width 123 height 249
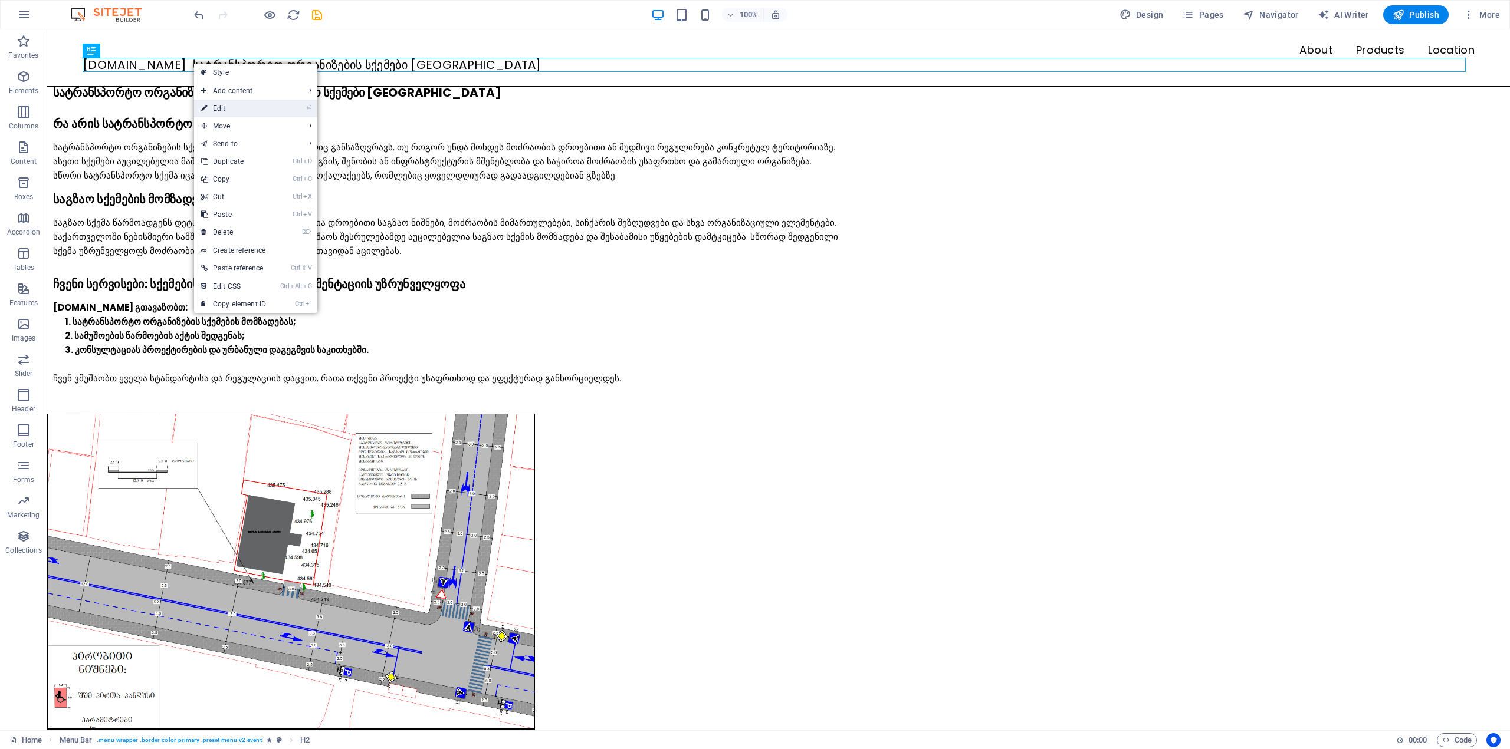
click at [238, 108] on link "⏎ Edit" at bounding box center [233, 109] width 79 height 18
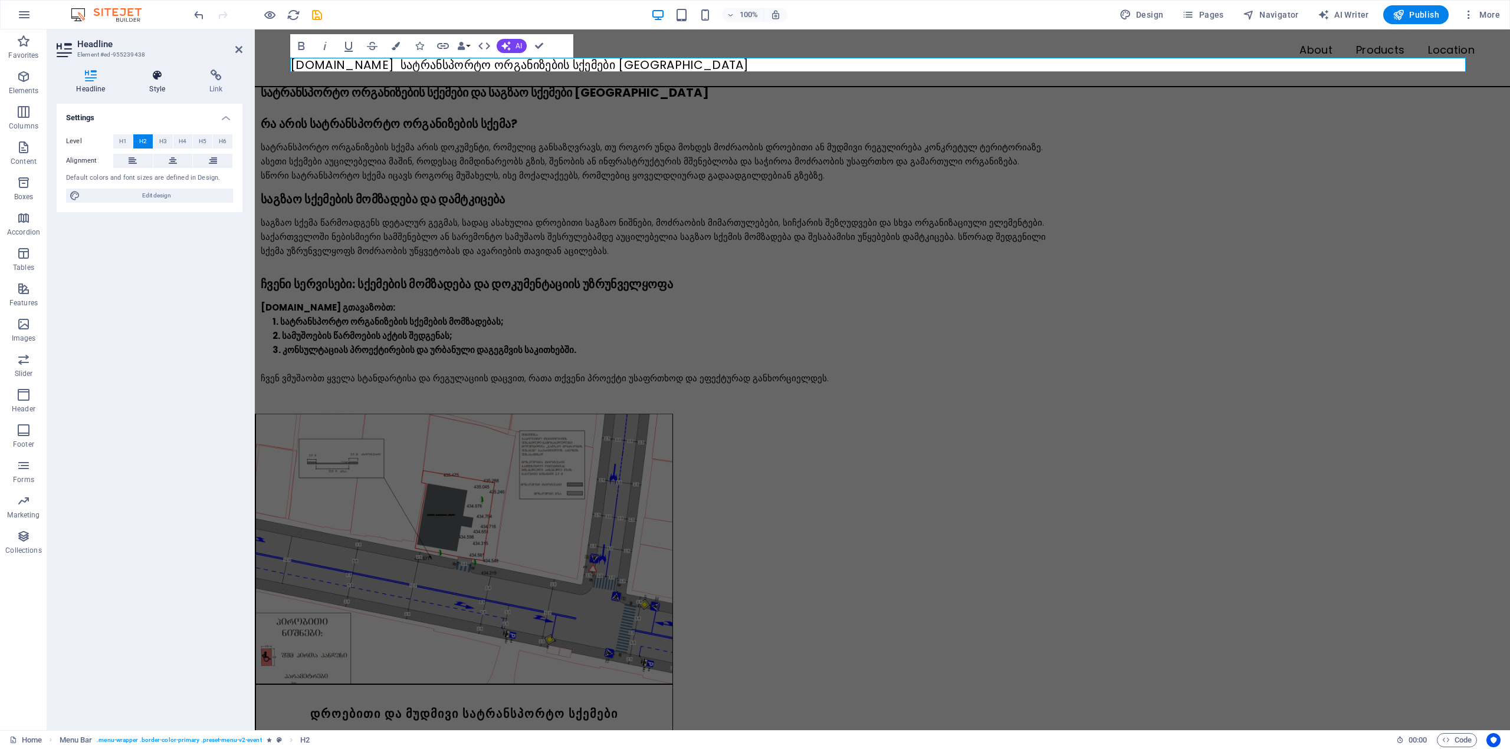
click at [164, 83] on h4 "Style" at bounding box center [160, 82] width 60 height 25
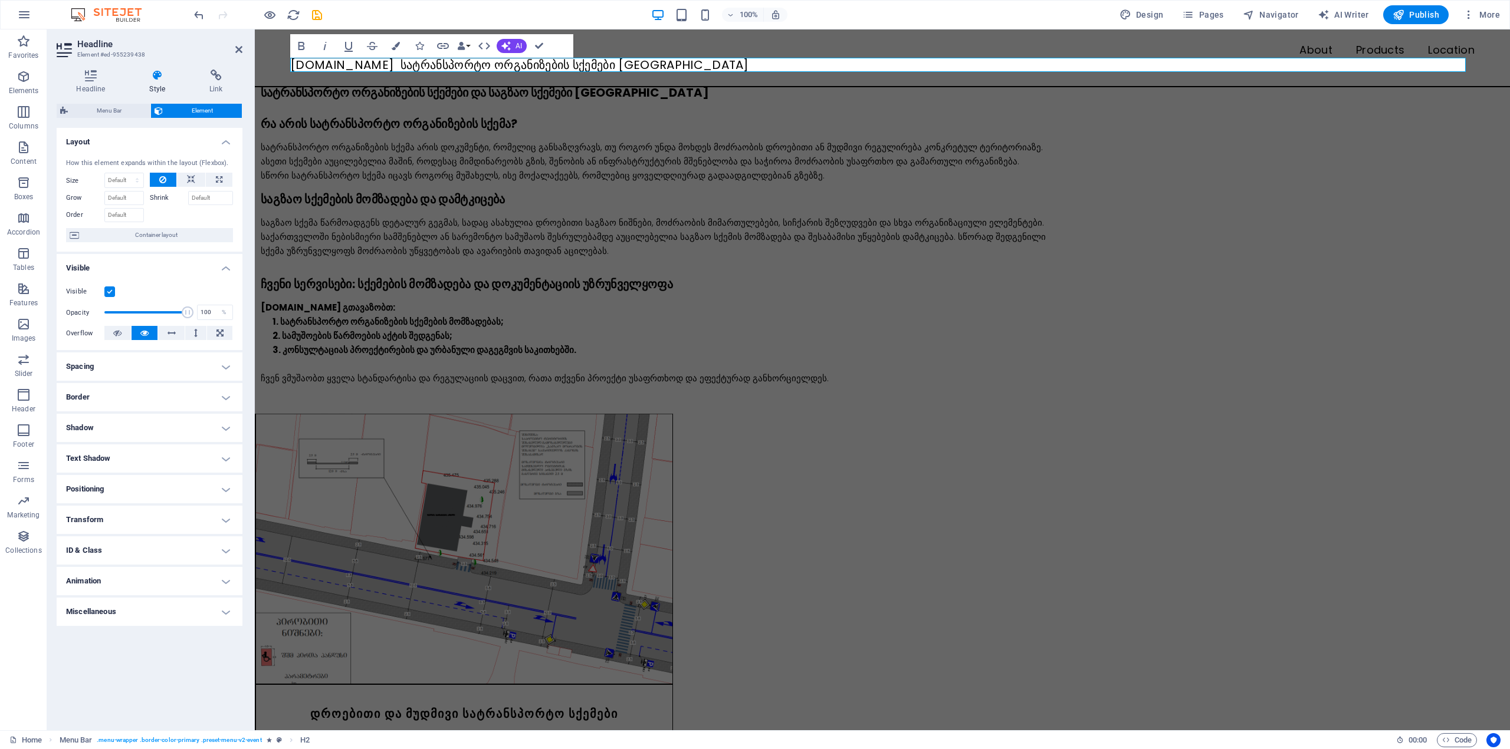
click at [114, 361] on h4 "Spacing" at bounding box center [150, 367] width 186 height 28
click at [195, 392] on span "Custom" at bounding box center [209, 390] width 41 height 14
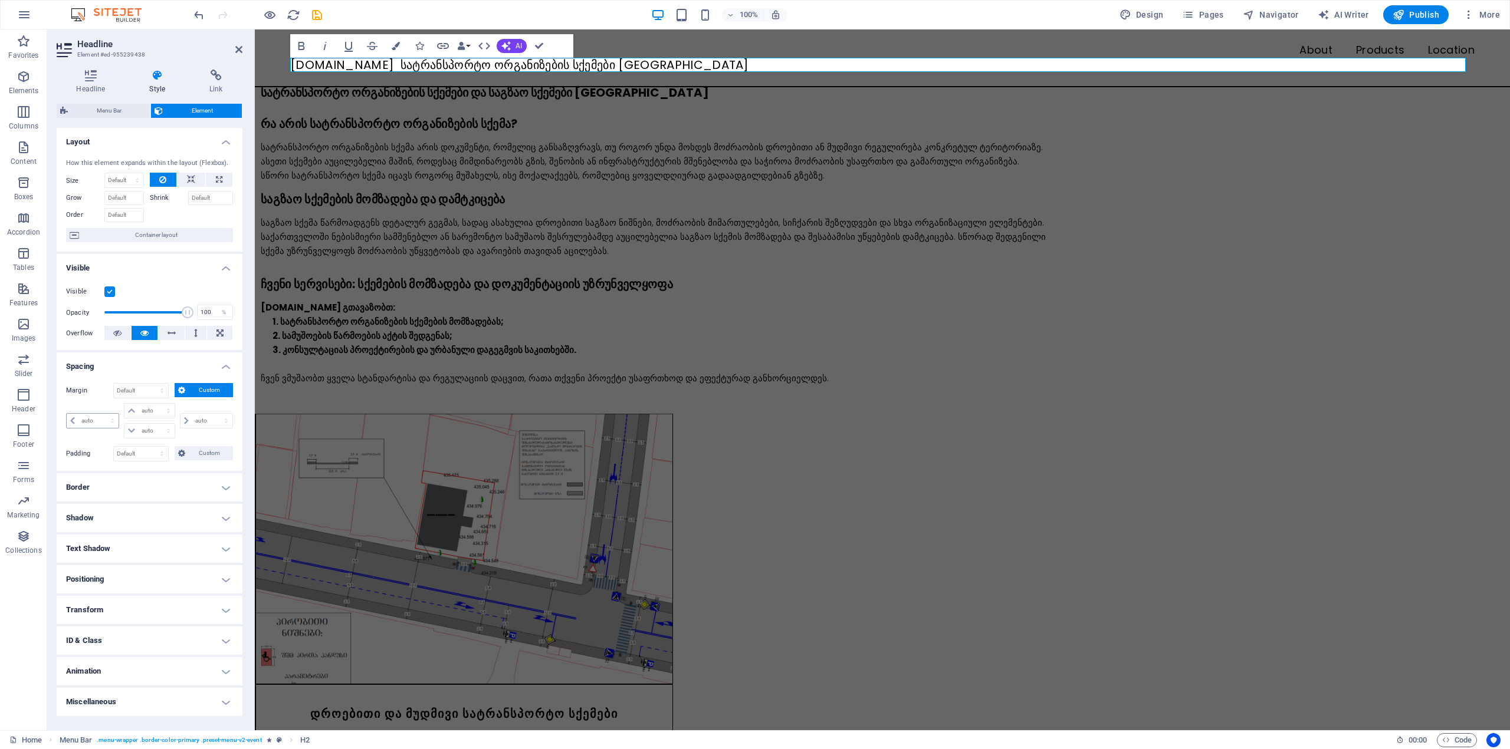
click at [97, 429] on div "auto px % rem vw vh" at bounding box center [92, 420] width 53 height 15
click at [97, 423] on select "auto px % rem vw vh" at bounding box center [93, 421] width 52 height 14
select select "px"
click at [102, 414] on select "auto px % rem vw vh" at bounding box center [93, 421] width 52 height 14
type input "0"
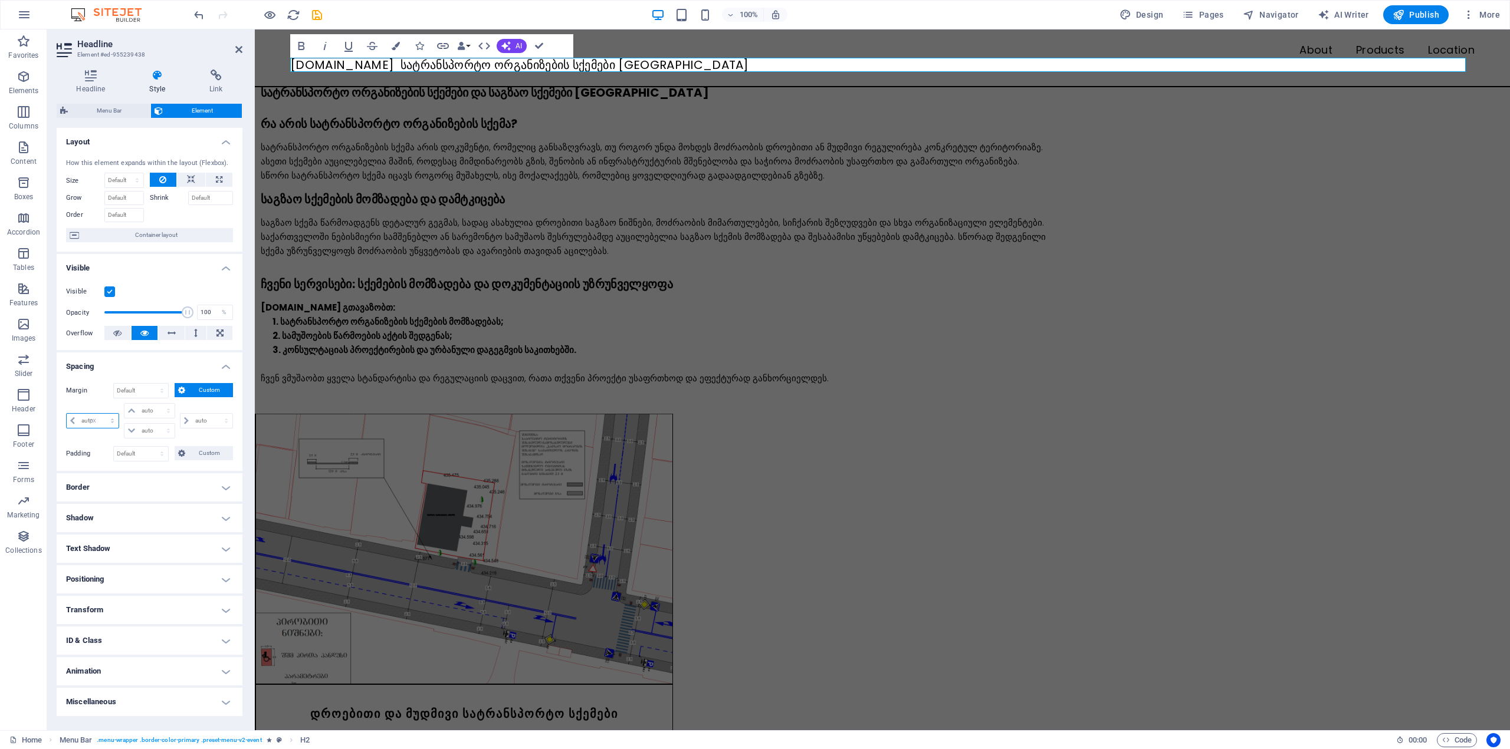
select select "px"
type input "0"
select select "px"
type input "0"
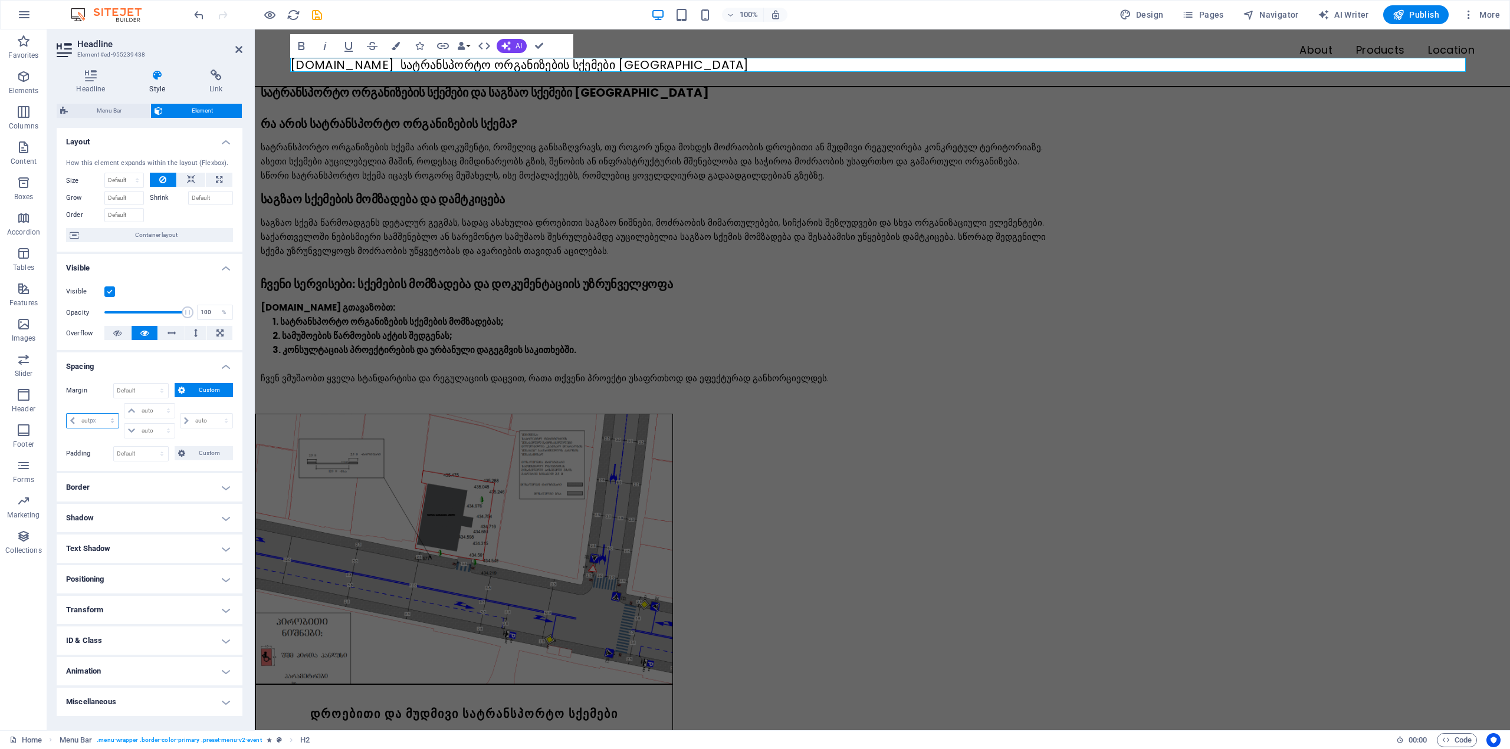
select select "px"
type input "0"
select select "px"
click at [97, 419] on input "0" at bounding box center [98, 421] width 40 height 14
type input "10"
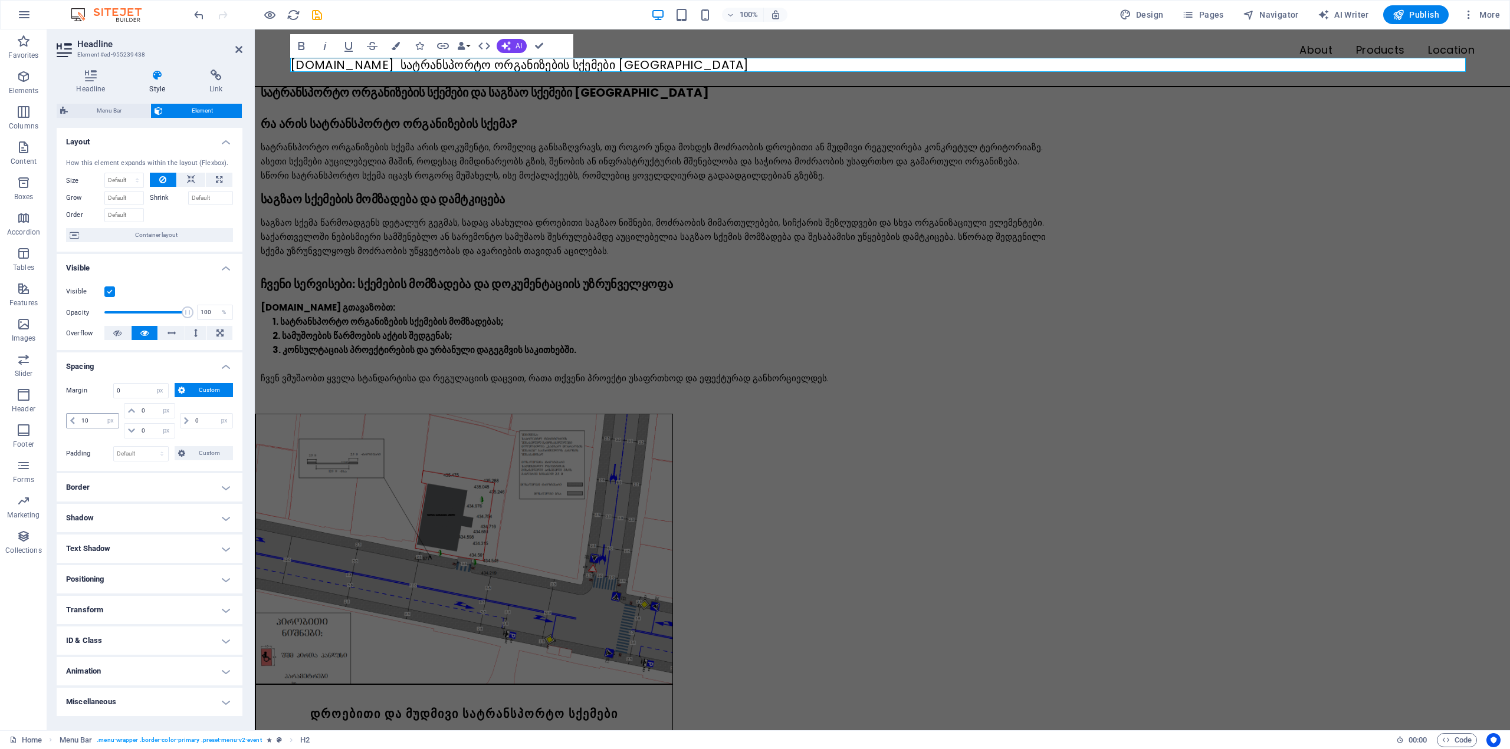
select select "DISABLED_OPTION_VALUE"
click at [239, 54] on icon at bounding box center [238, 49] width 7 height 9
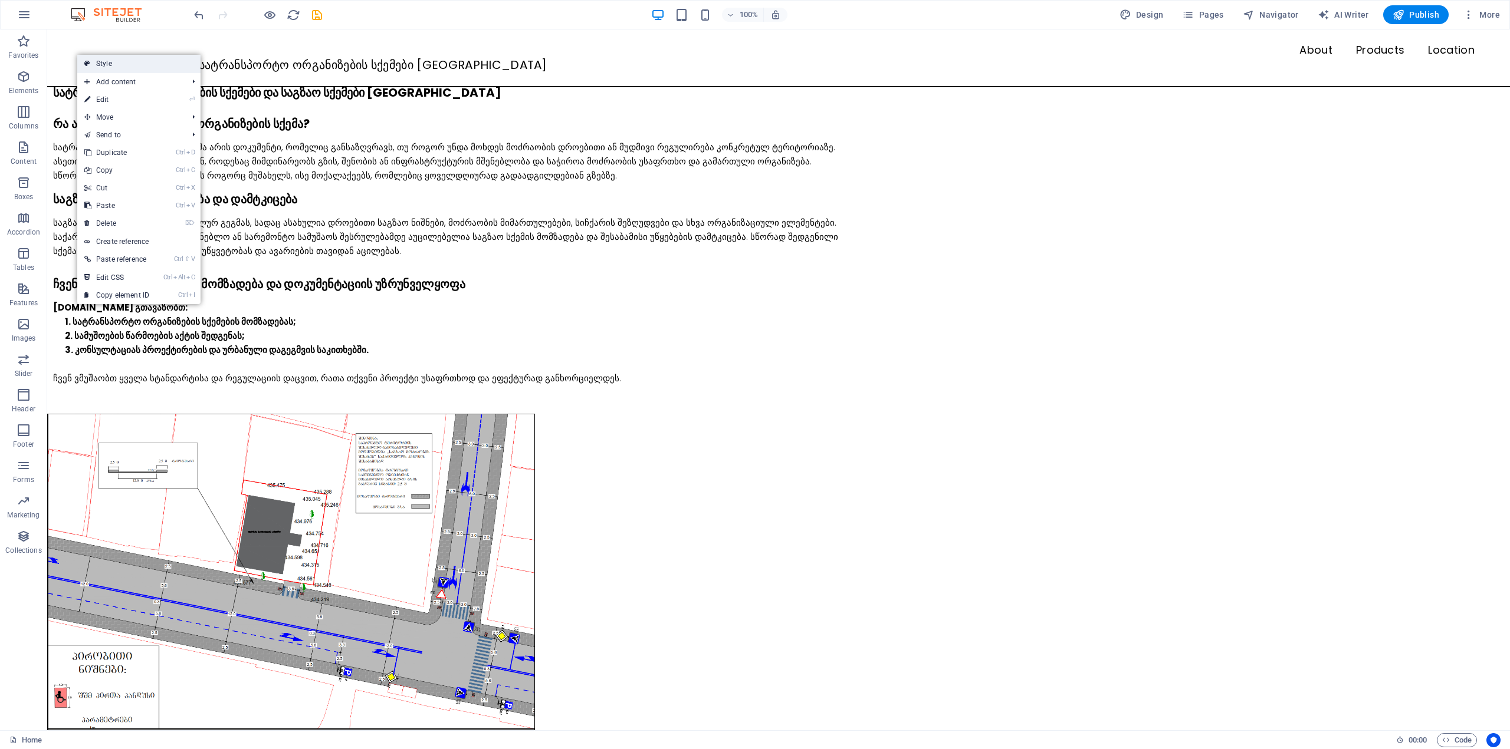
click at [168, 63] on link "Style" at bounding box center [138, 64] width 123 height 18
select select "rem"
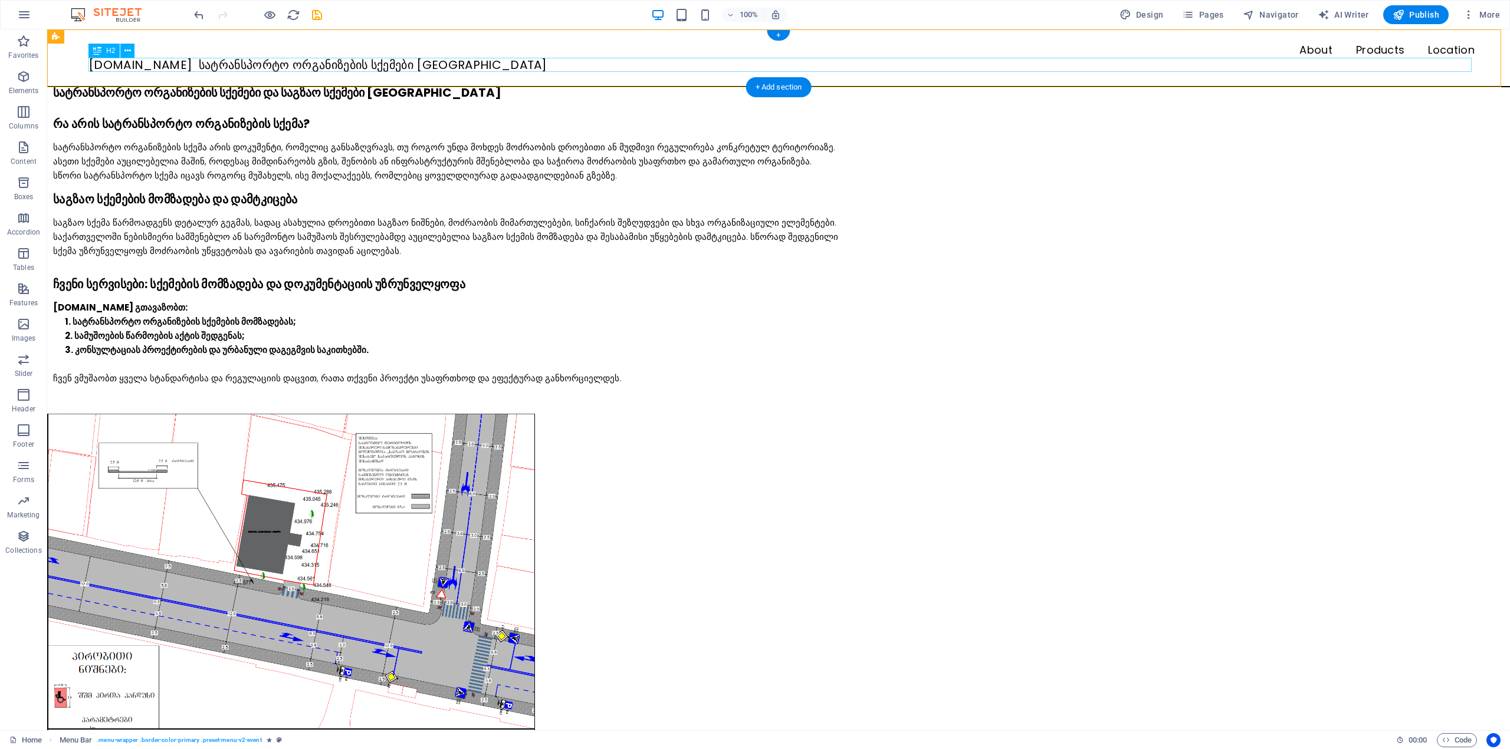
click at [237, 71] on div "[DOMAIN_NAME] სატრანსპორტო ორგანიზების სქემები [GEOGRAPHIC_DATA]" at bounding box center [781, 65] width 1386 height 14
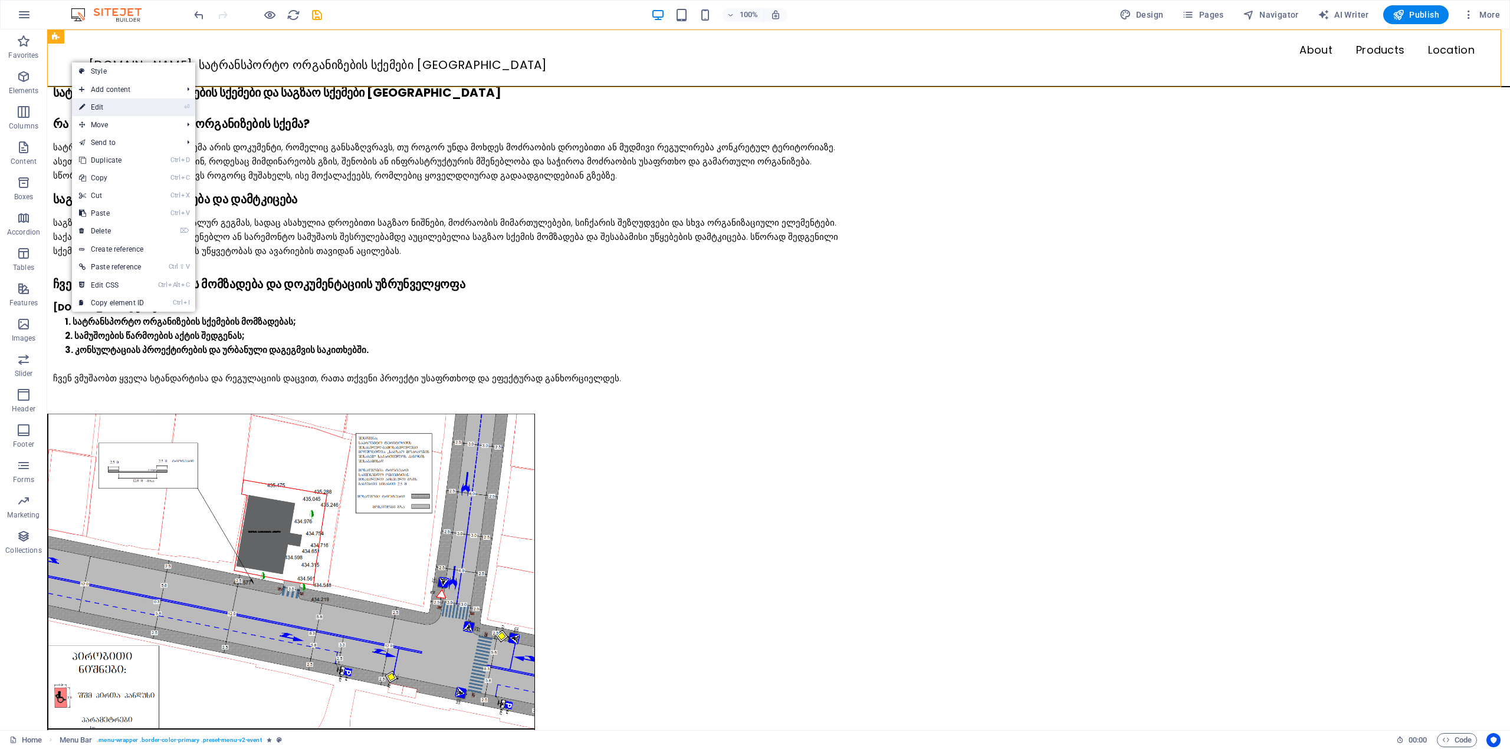
click at [101, 103] on link "⏎ Edit" at bounding box center [111, 107] width 79 height 18
select select "rem"
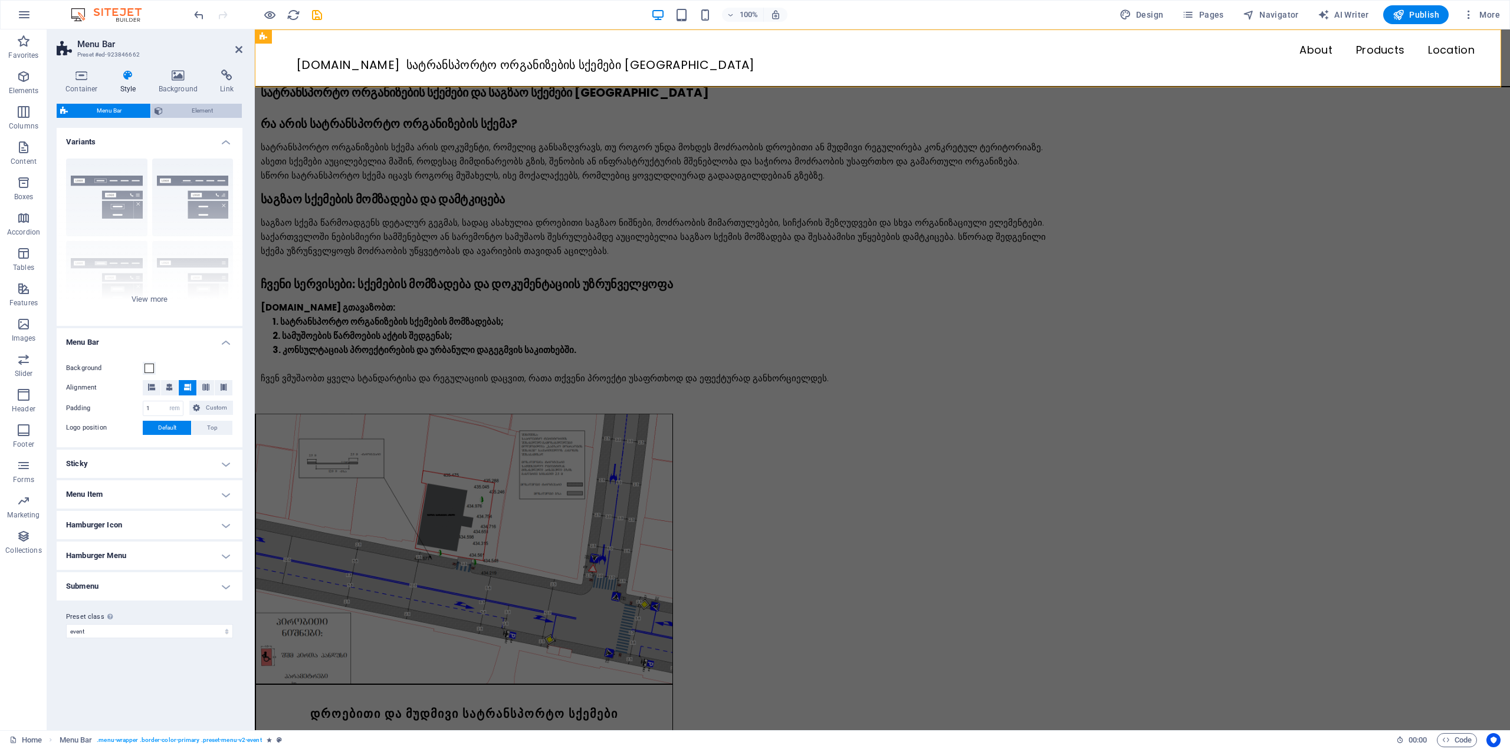
click at [170, 106] on span "Element" at bounding box center [202, 111] width 72 height 14
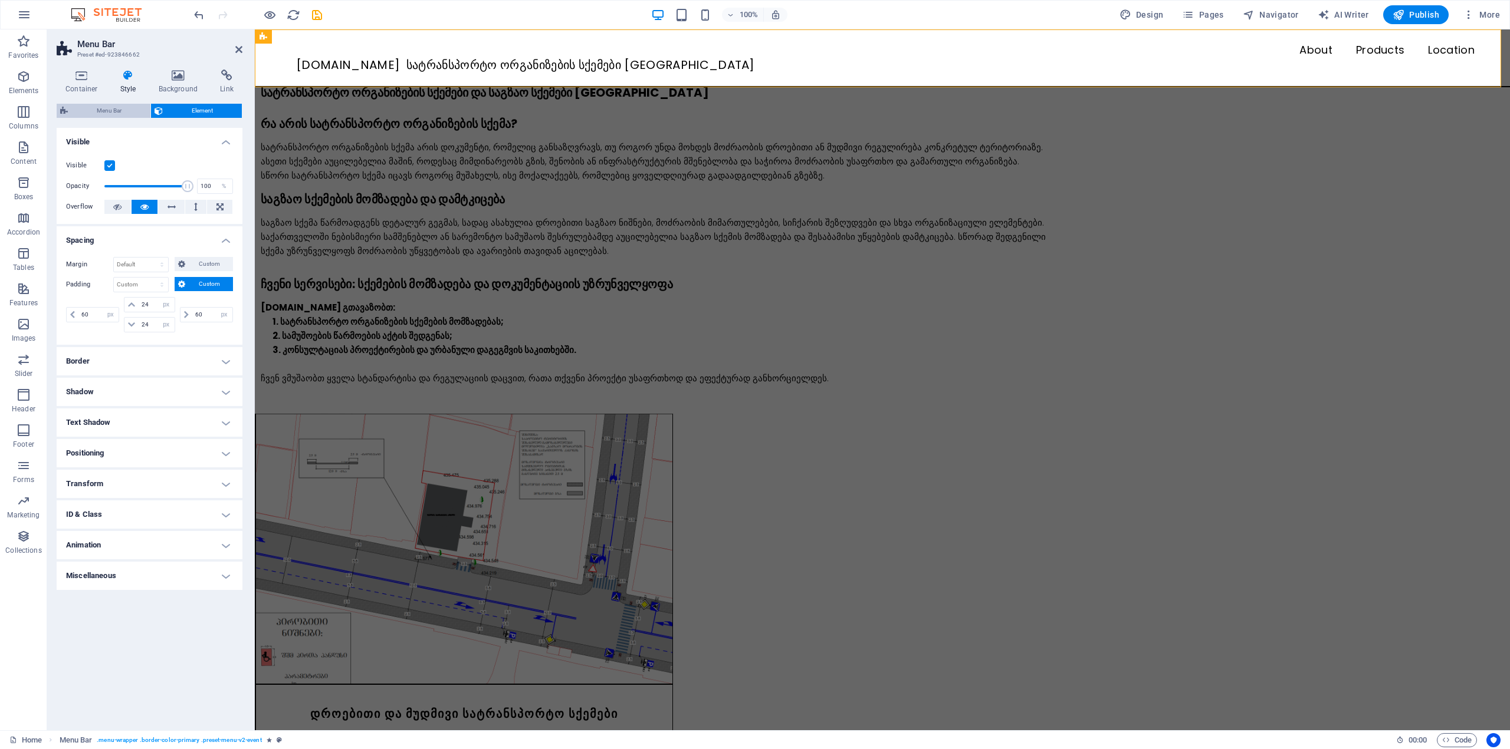
click at [129, 109] on span "Menu Bar" at bounding box center [108, 111] width 75 height 14
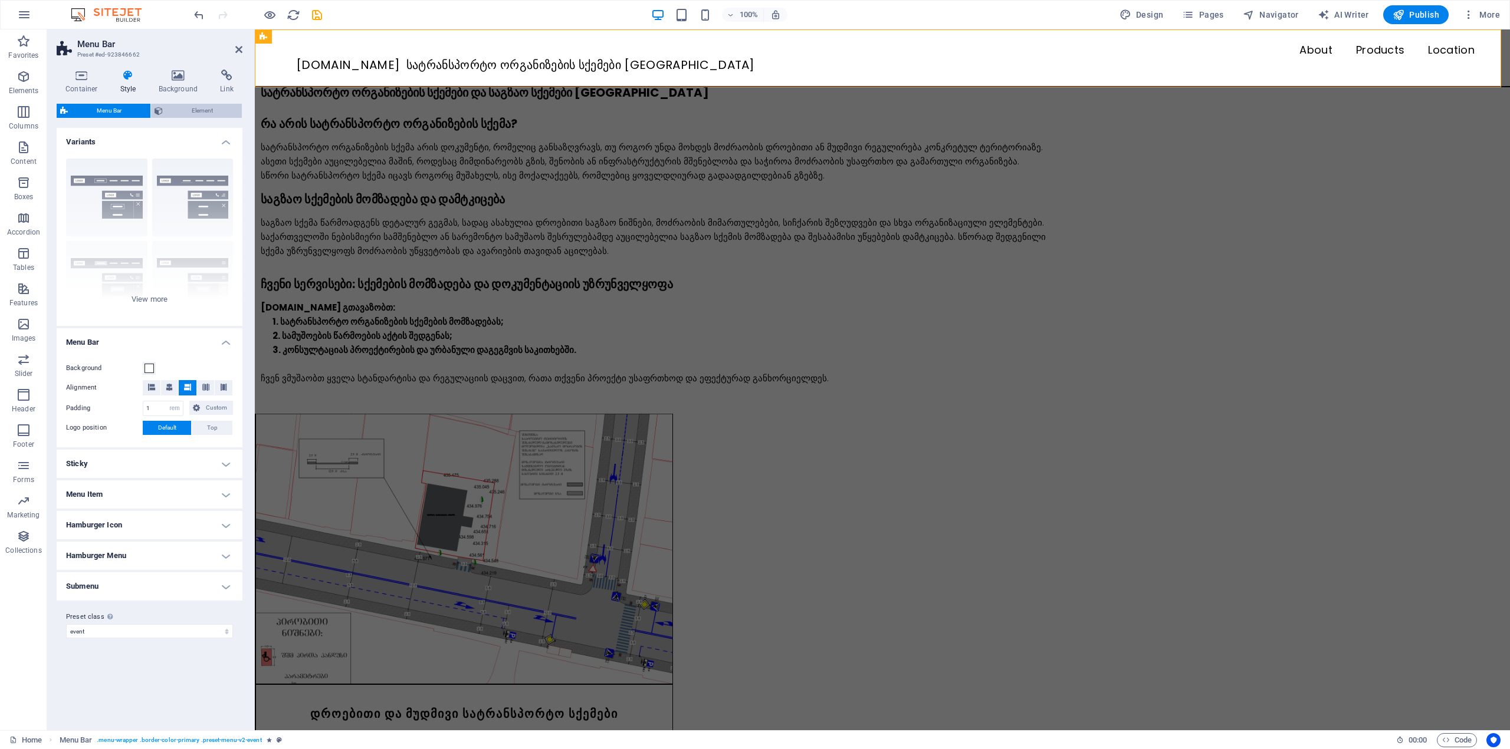
click at [173, 112] on span "Element" at bounding box center [202, 111] width 72 height 14
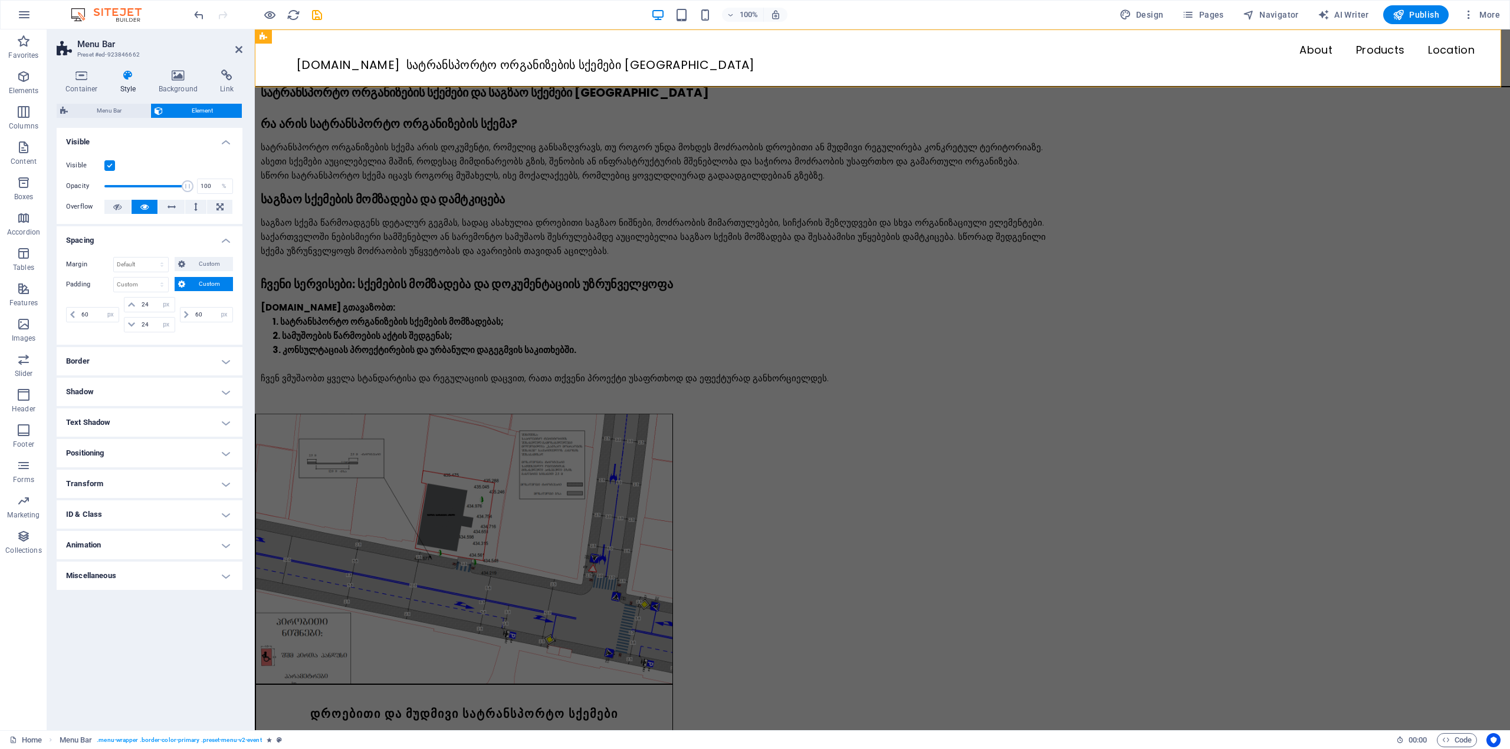
click at [103, 367] on h4 "Border" at bounding box center [150, 361] width 186 height 28
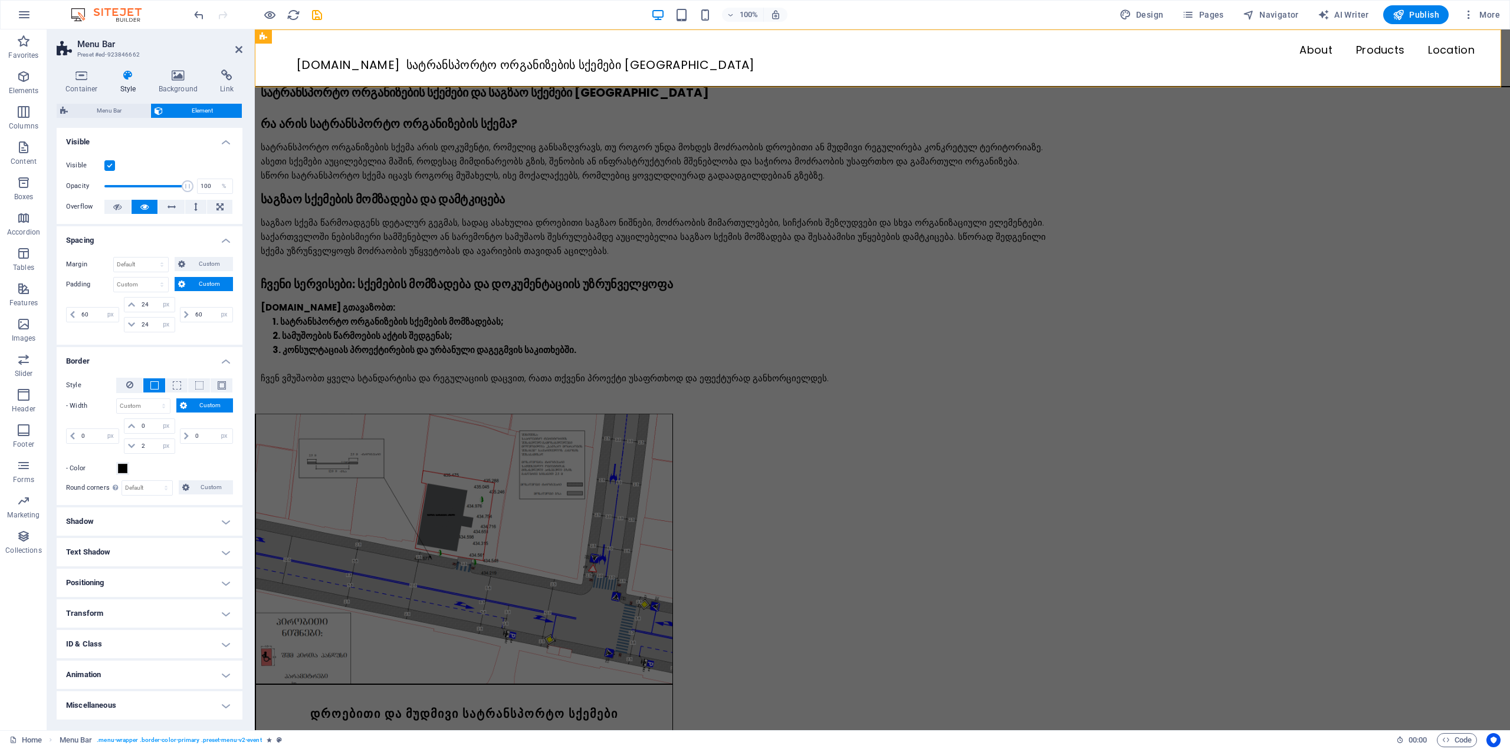
click at [106, 364] on h4 "Border" at bounding box center [150, 357] width 186 height 21
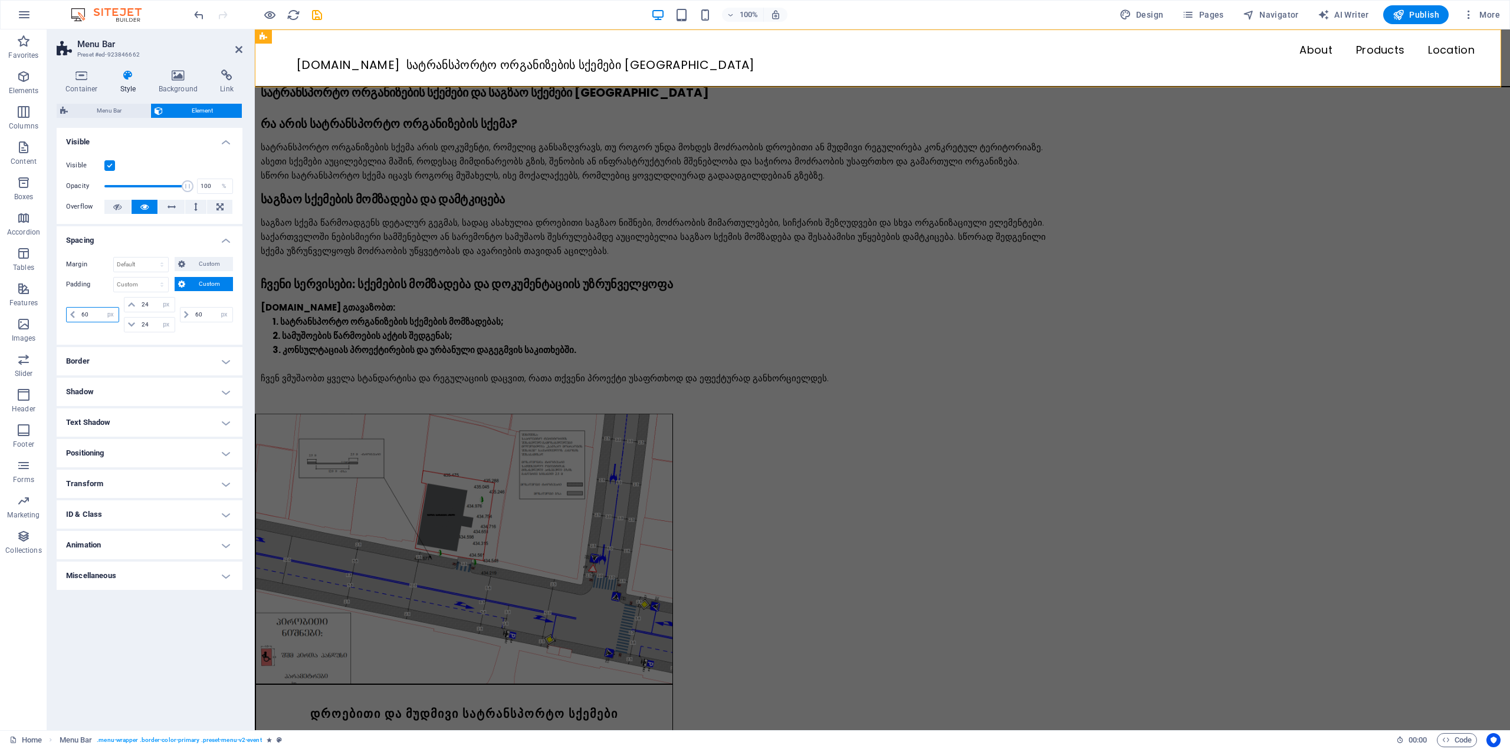
click at [86, 315] on input "60" at bounding box center [98, 315] width 40 height 14
drag, startPoint x: 90, startPoint y: 315, endPoint x: 77, endPoint y: 316, distance: 13.0
click at [77, 316] on div "60 px rem % vh vw" at bounding box center [92, 314] width 53 height 15
type input "10"
drag, startPoint x: 236, startPoint y: 48, endPoint x: 241, endPoint y: 88, distance: 40.4
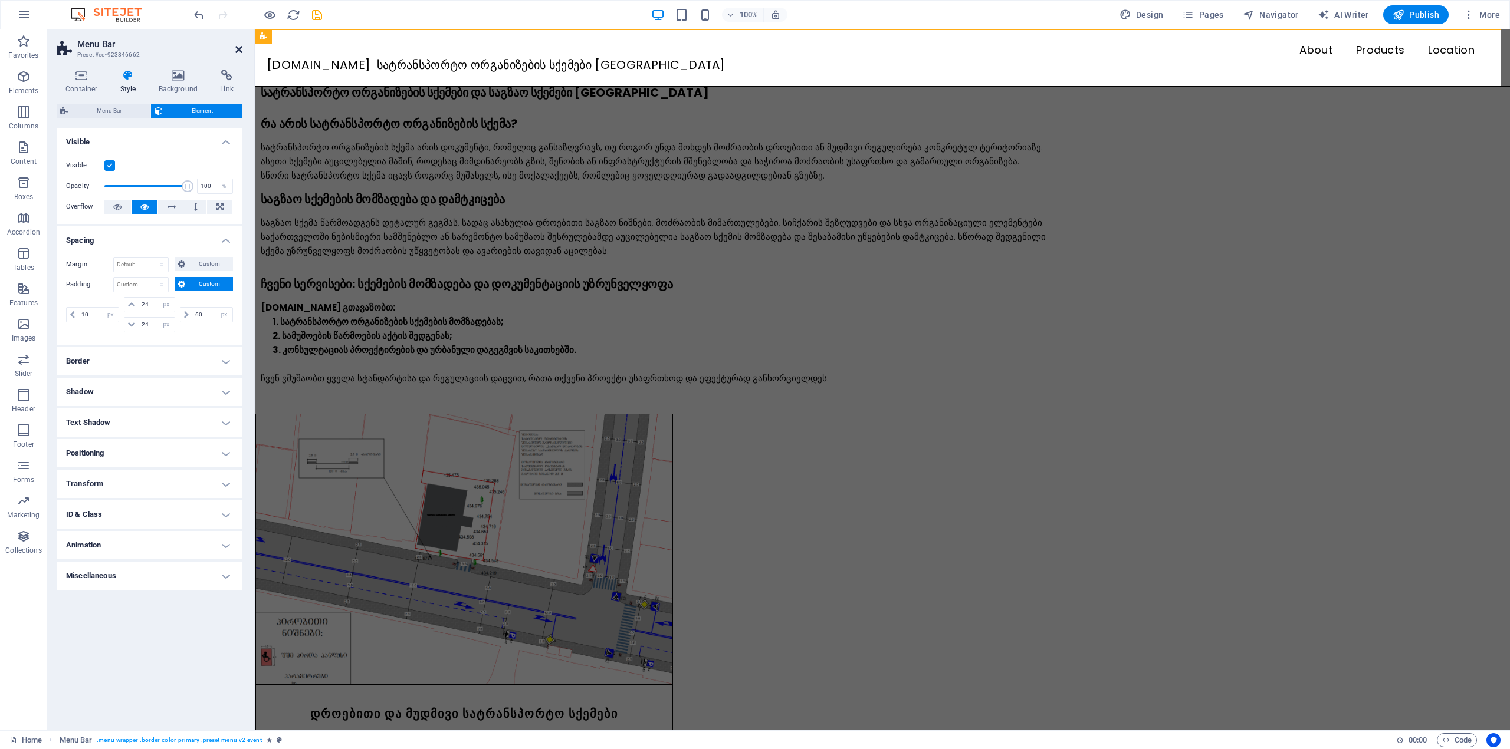
click at [236, 48] on icon at bounding box center [238, 49] width 7 height 9
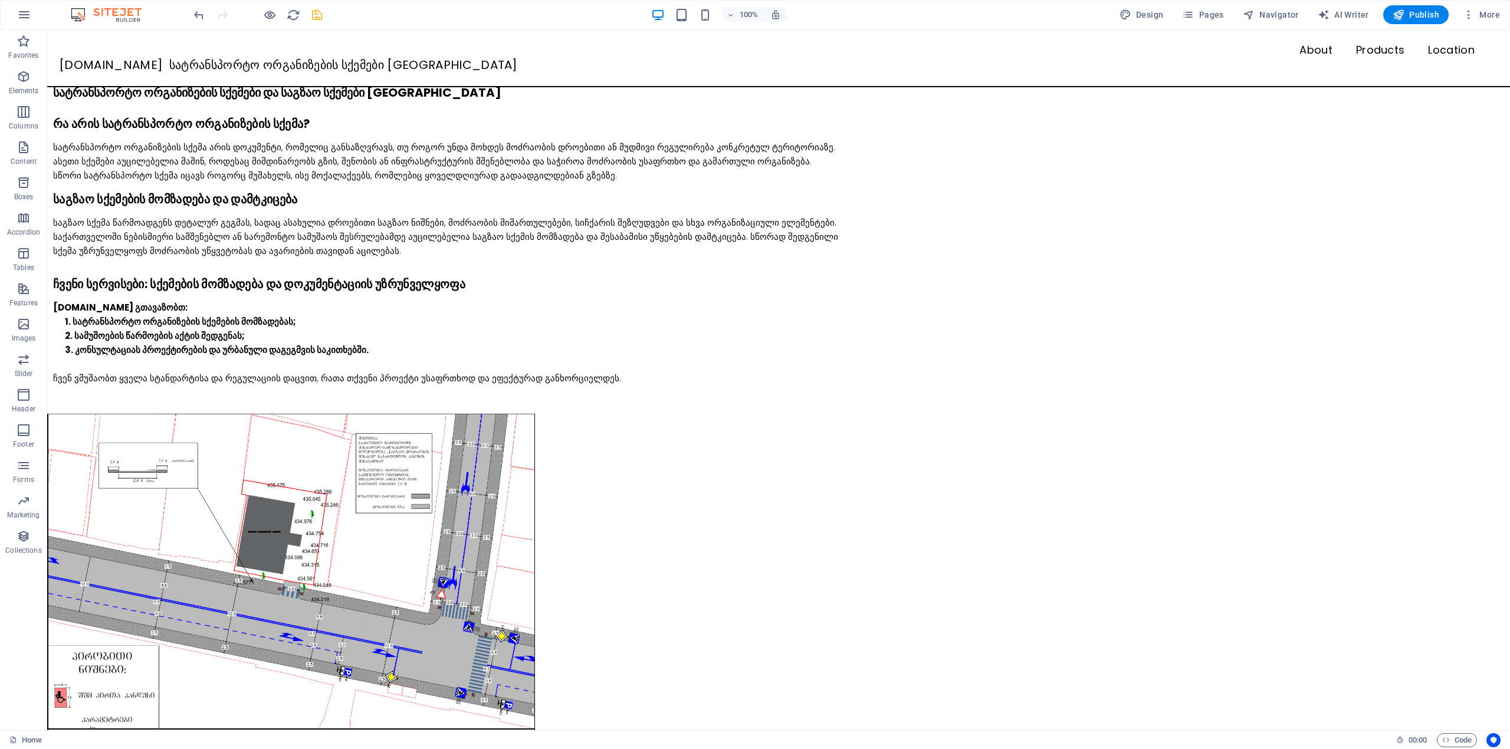
click at [317, 12] on icon "save" at bounding box center [317, 15] width 14 height 14
click at [1412, 14] on span "Publish" at bounding box center [1415, 15] width 47 height 12
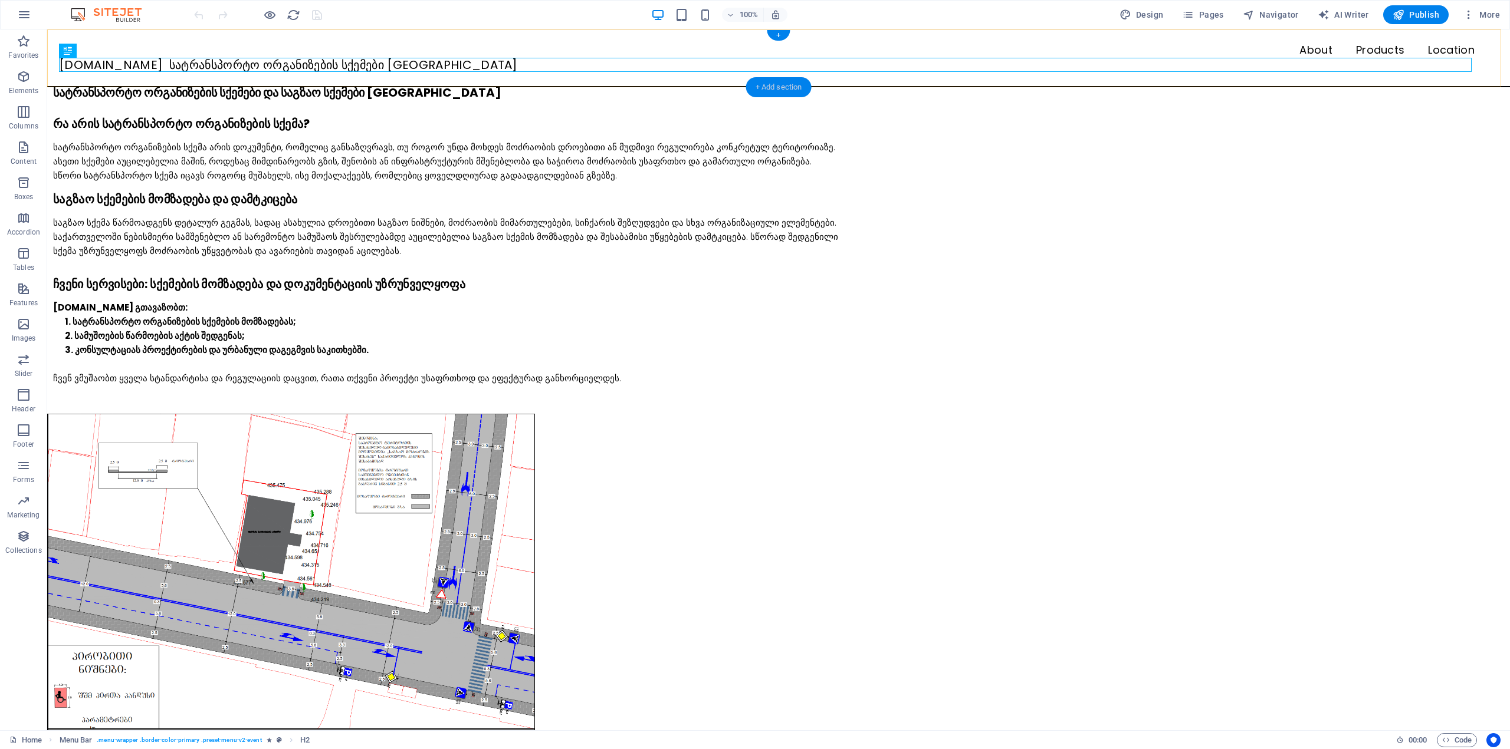
click at [790, 87] on div "+ Add section" at bounding box center [778, 87] width 65 height 20
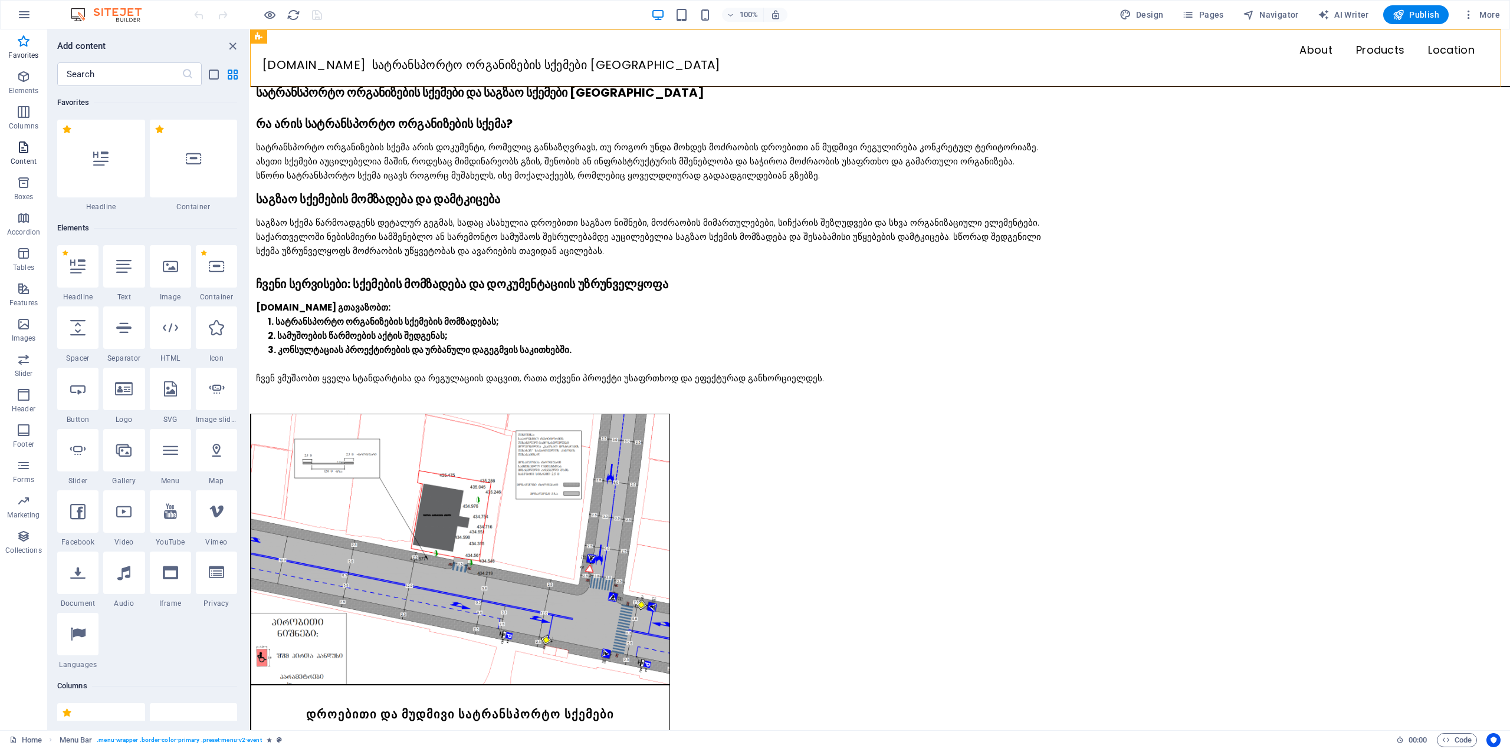
click at [30, 152] on icon "button" at bounding box center [24, 147] width 14 height 14
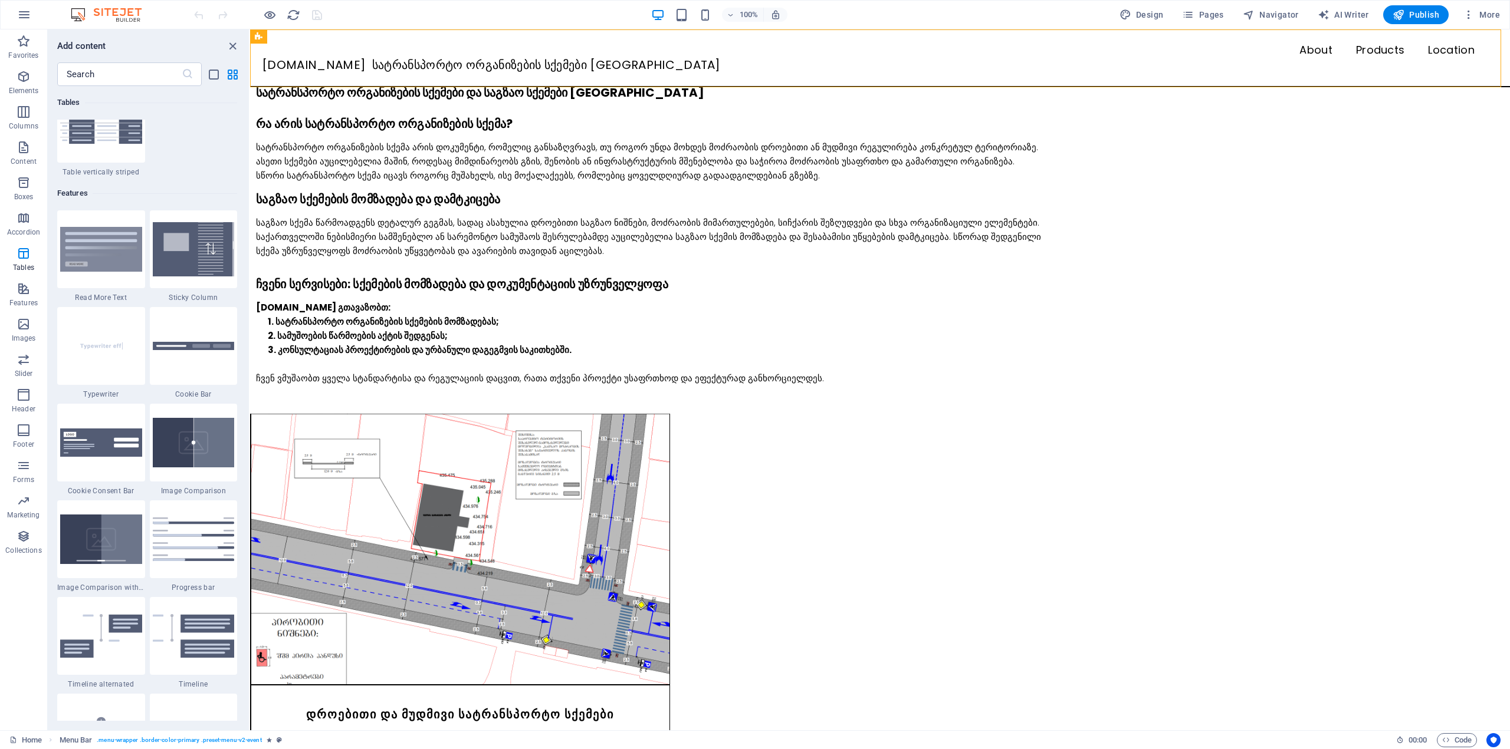
scroll to position [4540, 0]
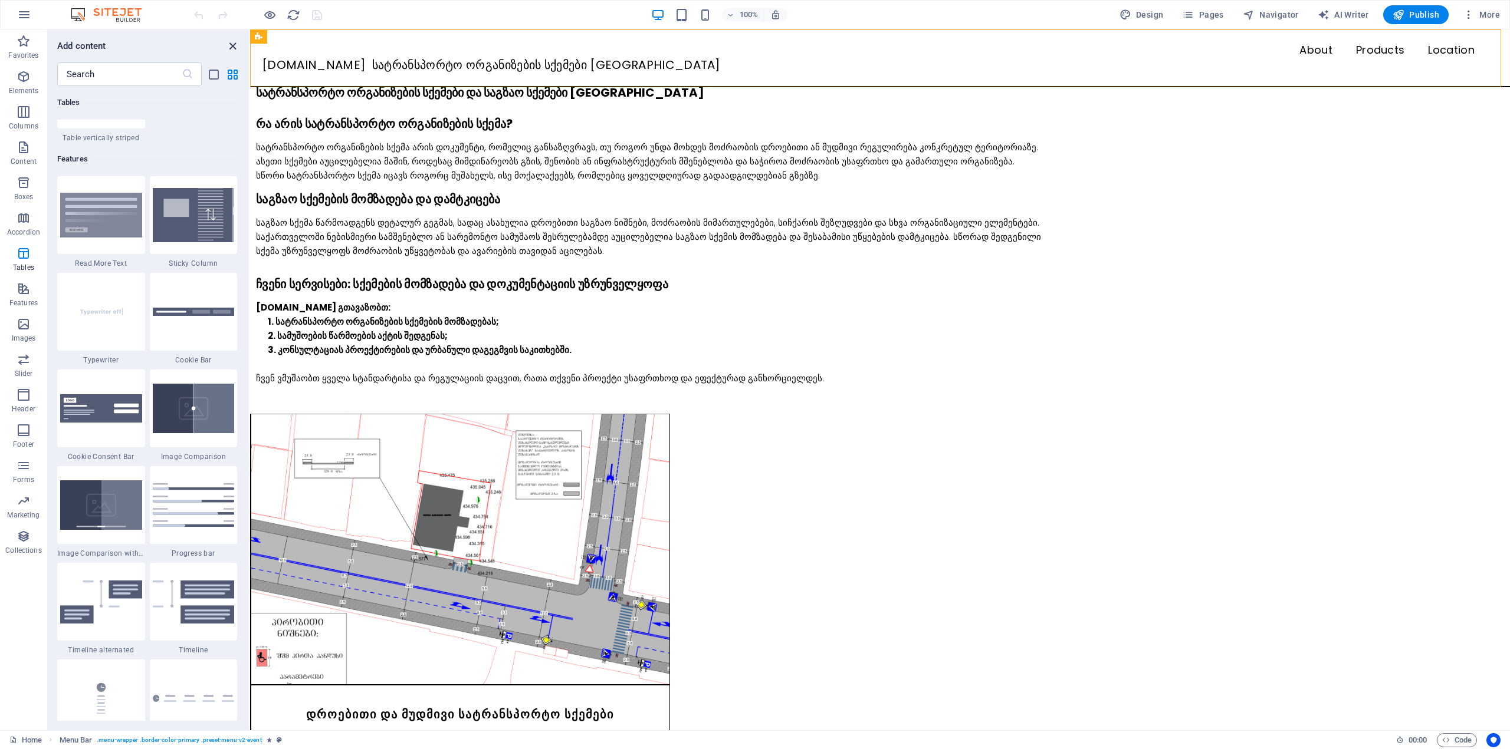
click at [228, 45] on icon "close panel" at bounding box center [233, 47] width 14 height 14
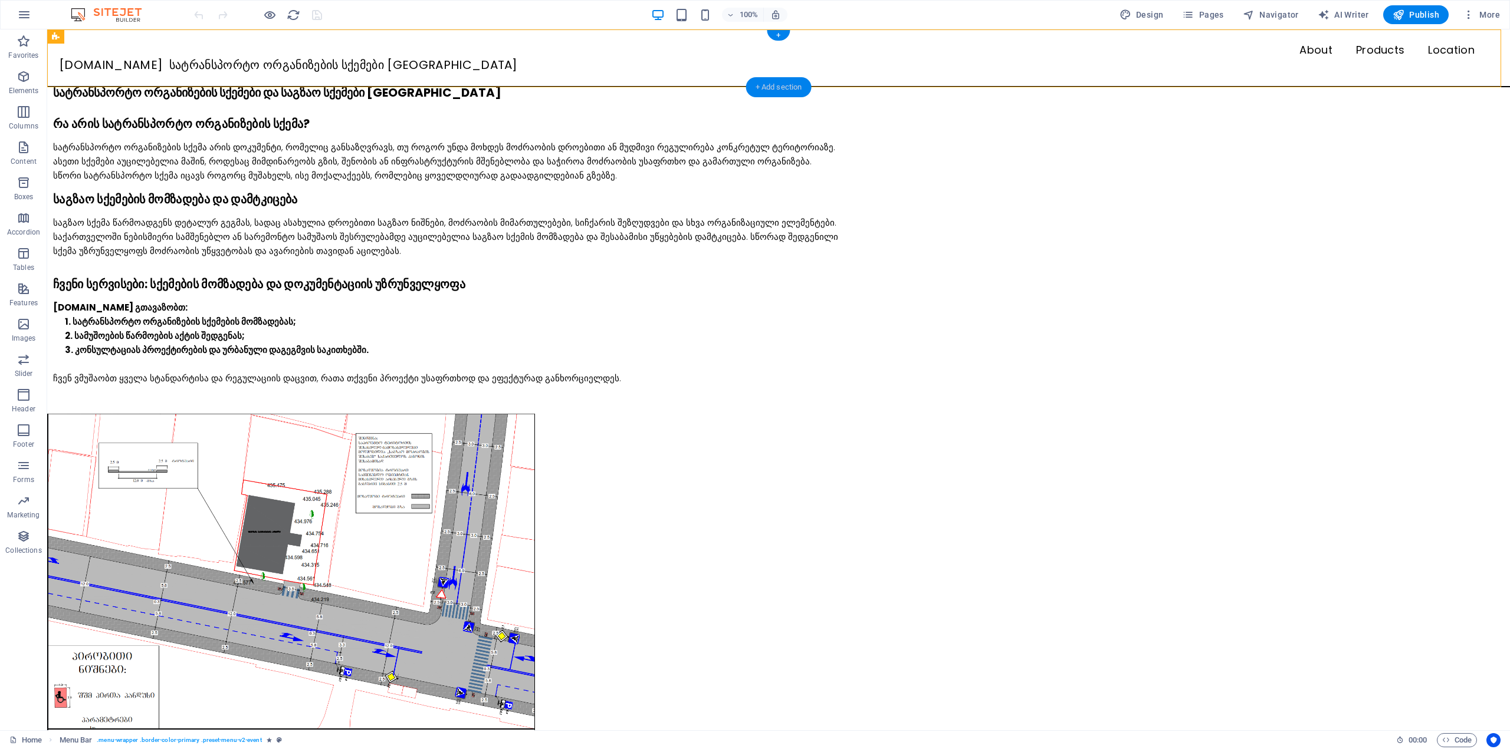
click at [758, 88] on div "+ Add section" at bounding box center [778, 87] width 65 height 20
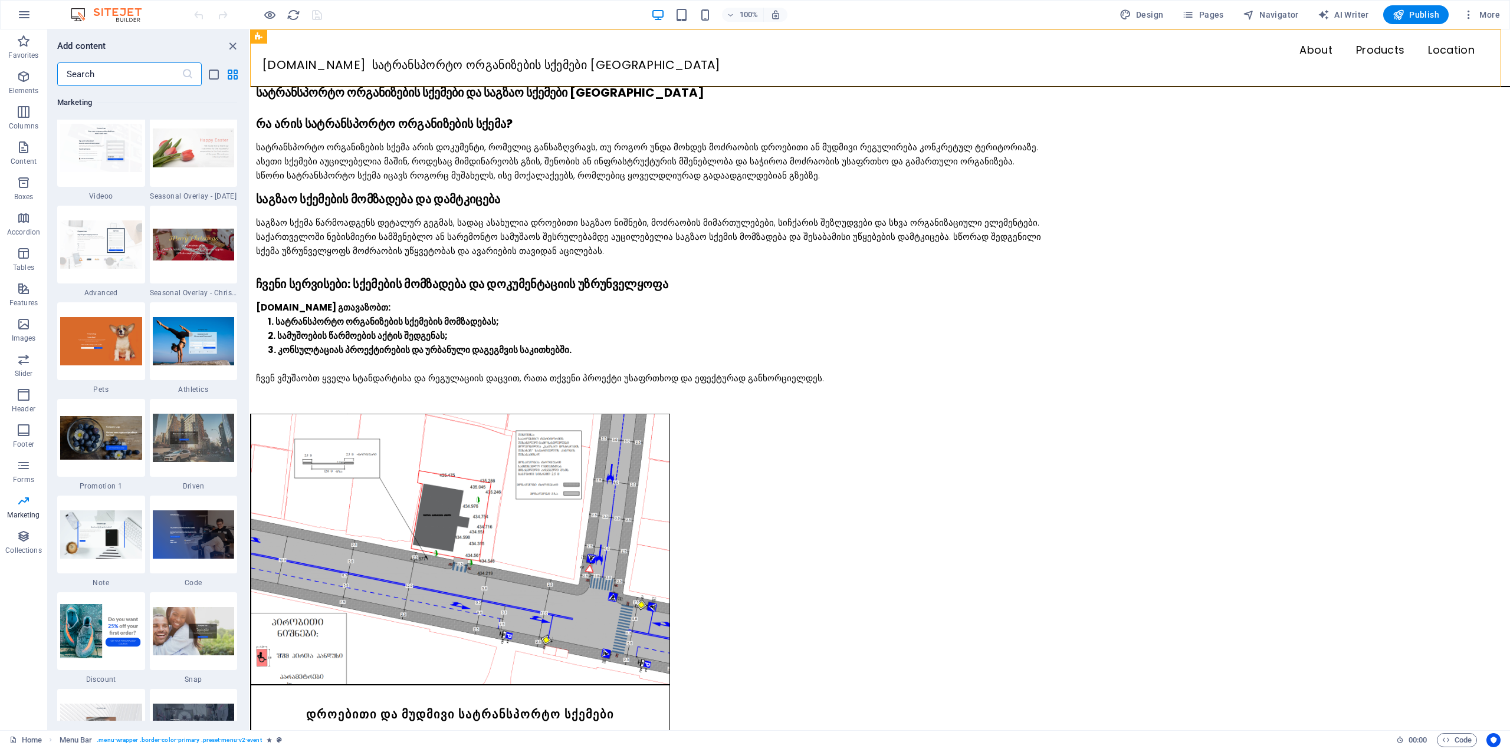
scroll to position [9965, 0]
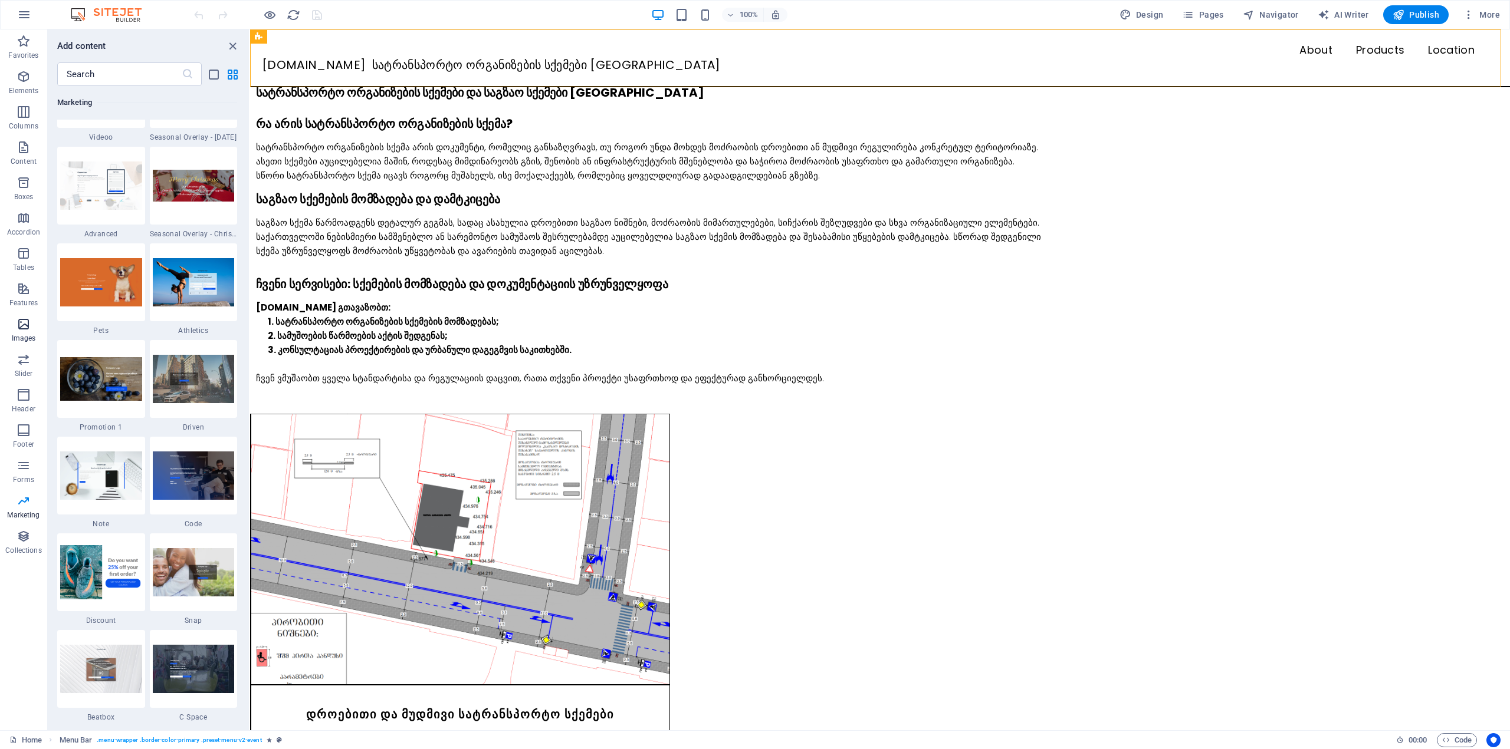
click at [25, 331] on icon "button" at bounding box center [24, 324] width 14 height 14
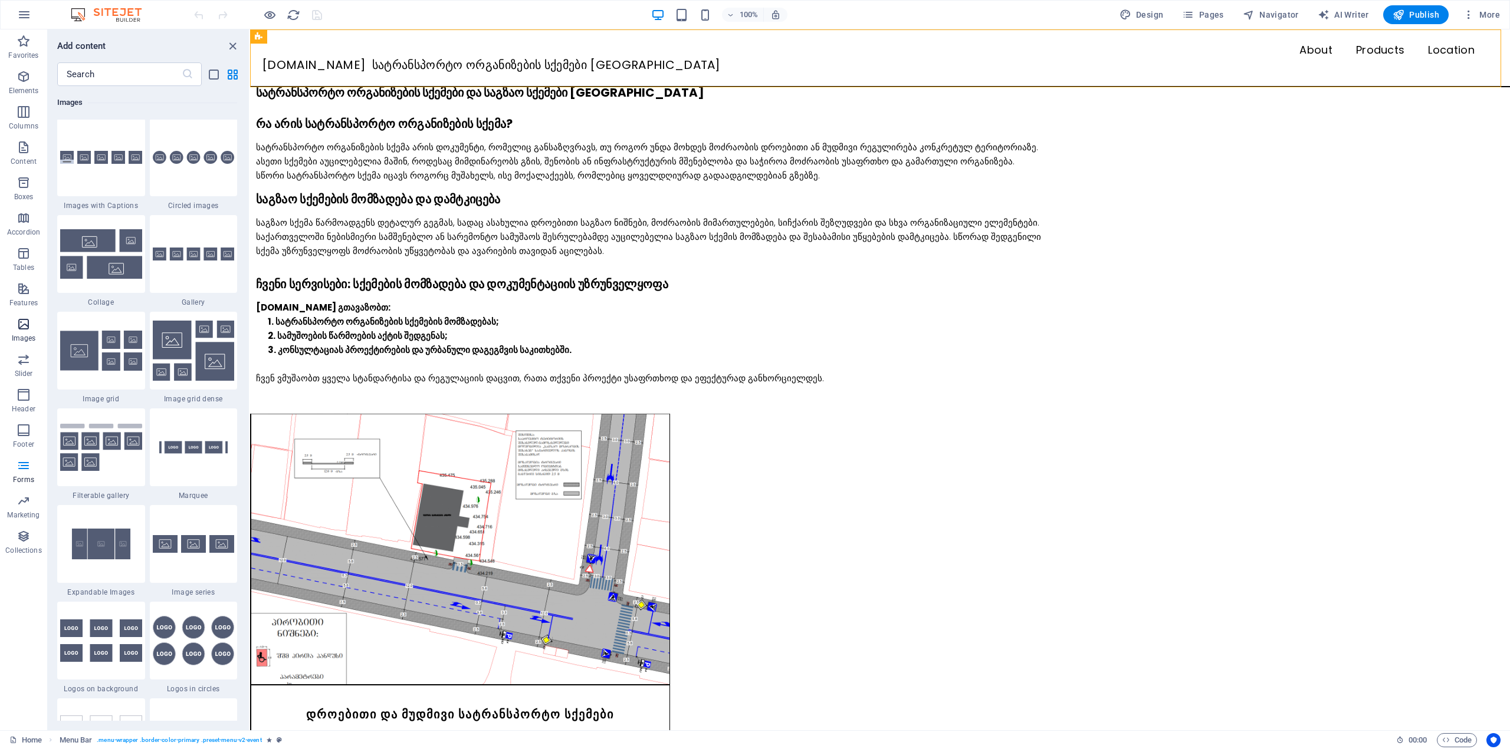
scroll to position [5979, 0]
click at [25, 195] on p "Boxes" at bounding box center [23, 196] width 19 height 9
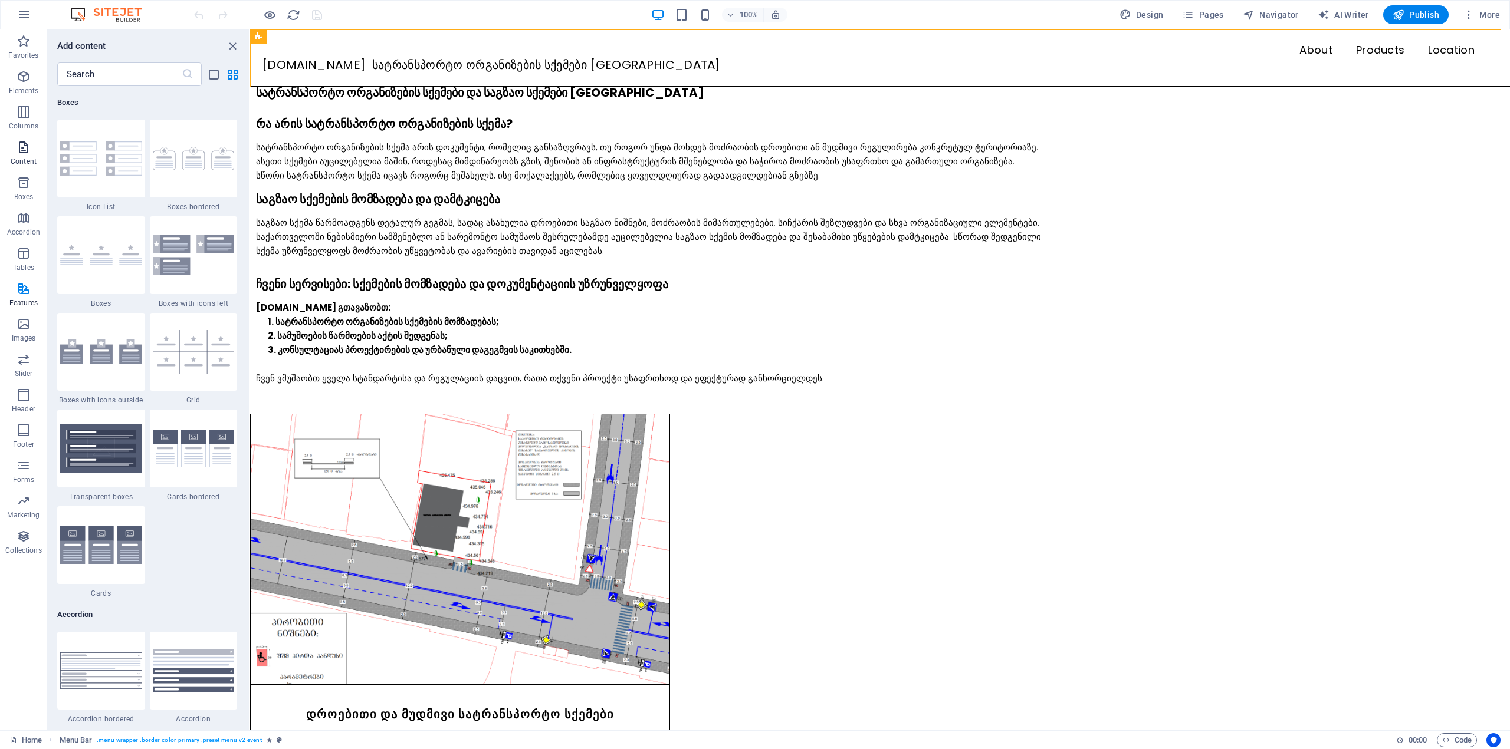
click at [24, 156] on span "Content" at bounding box center [23, 154] width 47 height 28
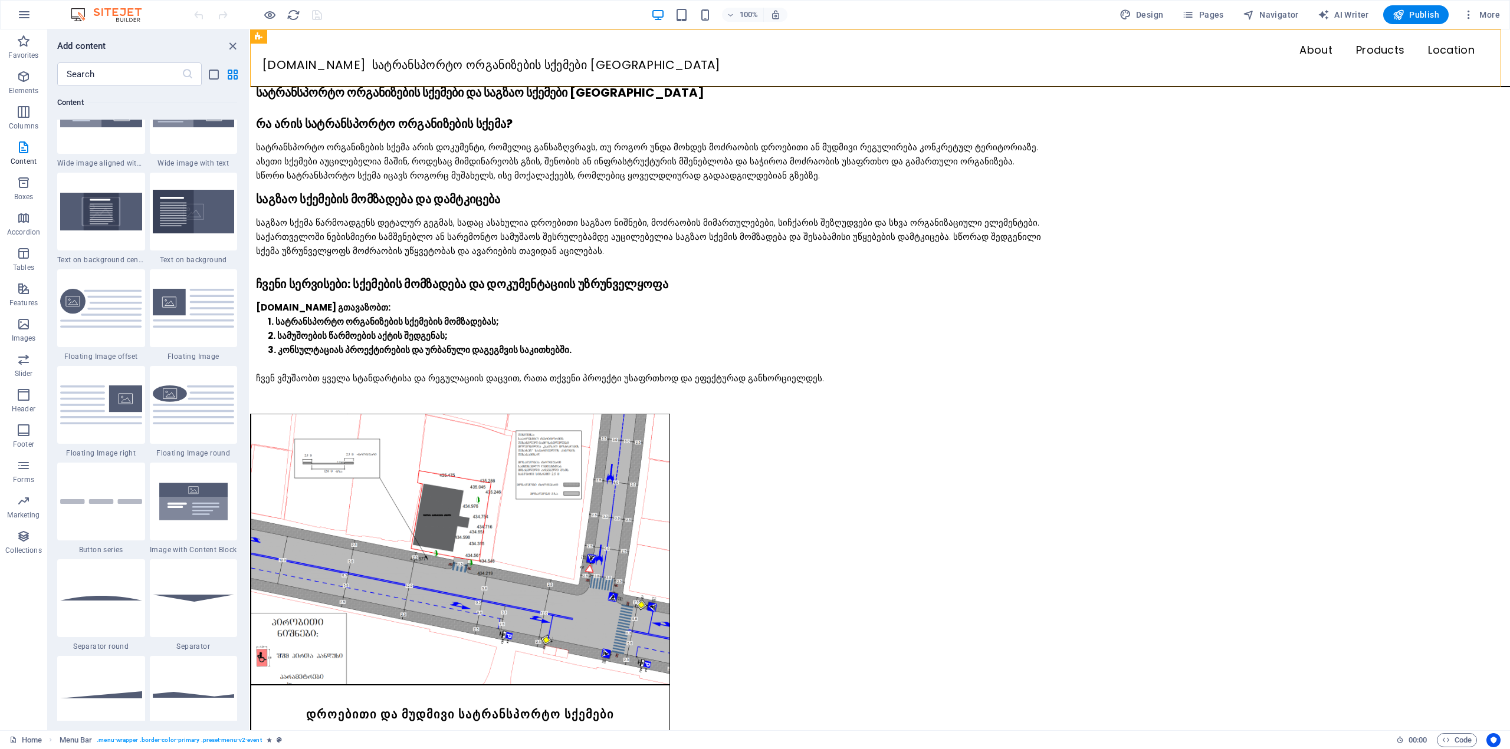
scroll to position [2063, 0]
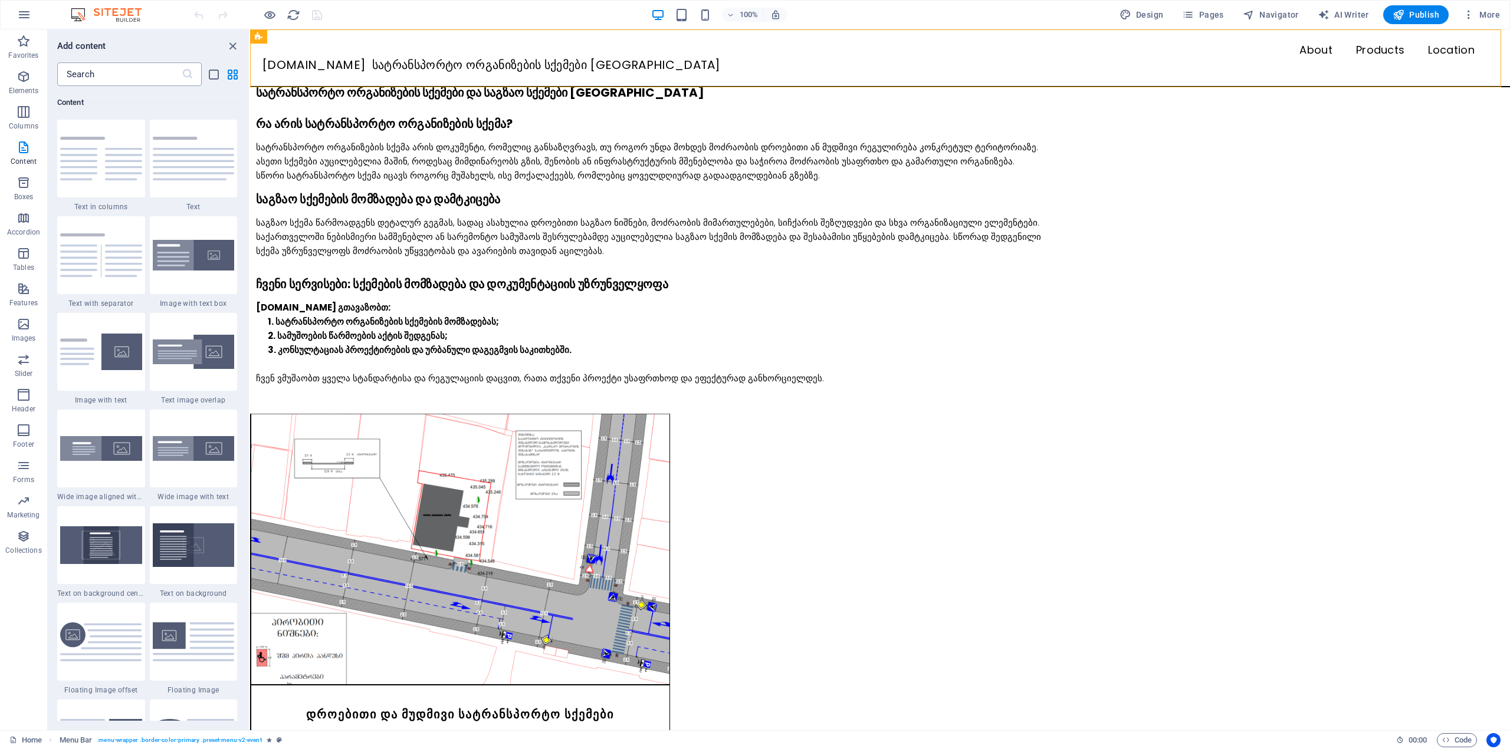
click at [87, 84] on input "text" at bounding box center [119, 75] width 124 height 24
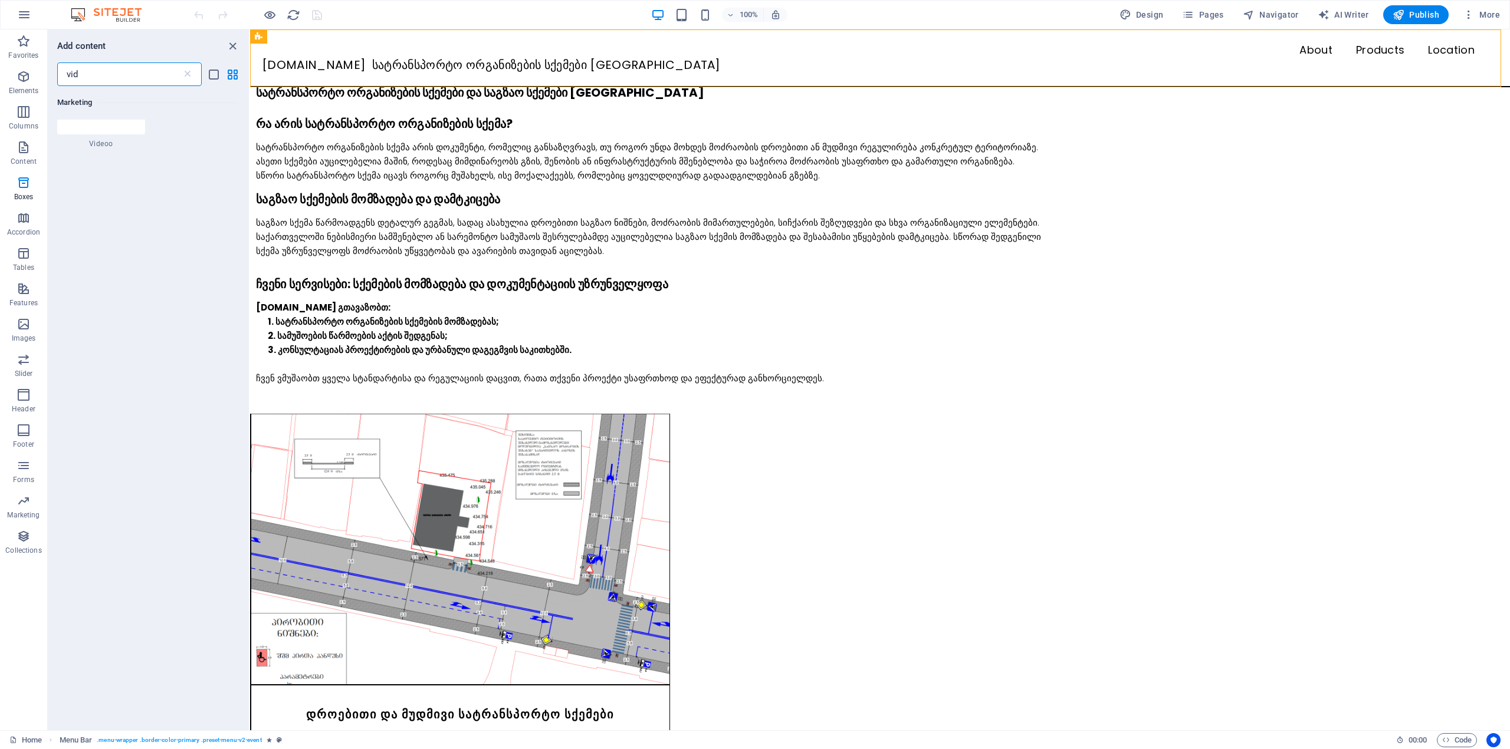
scroll to position [0, 0]
type input "vid"
click at [101, 239] on img at bounding box center [101, 249] width 82 height 48
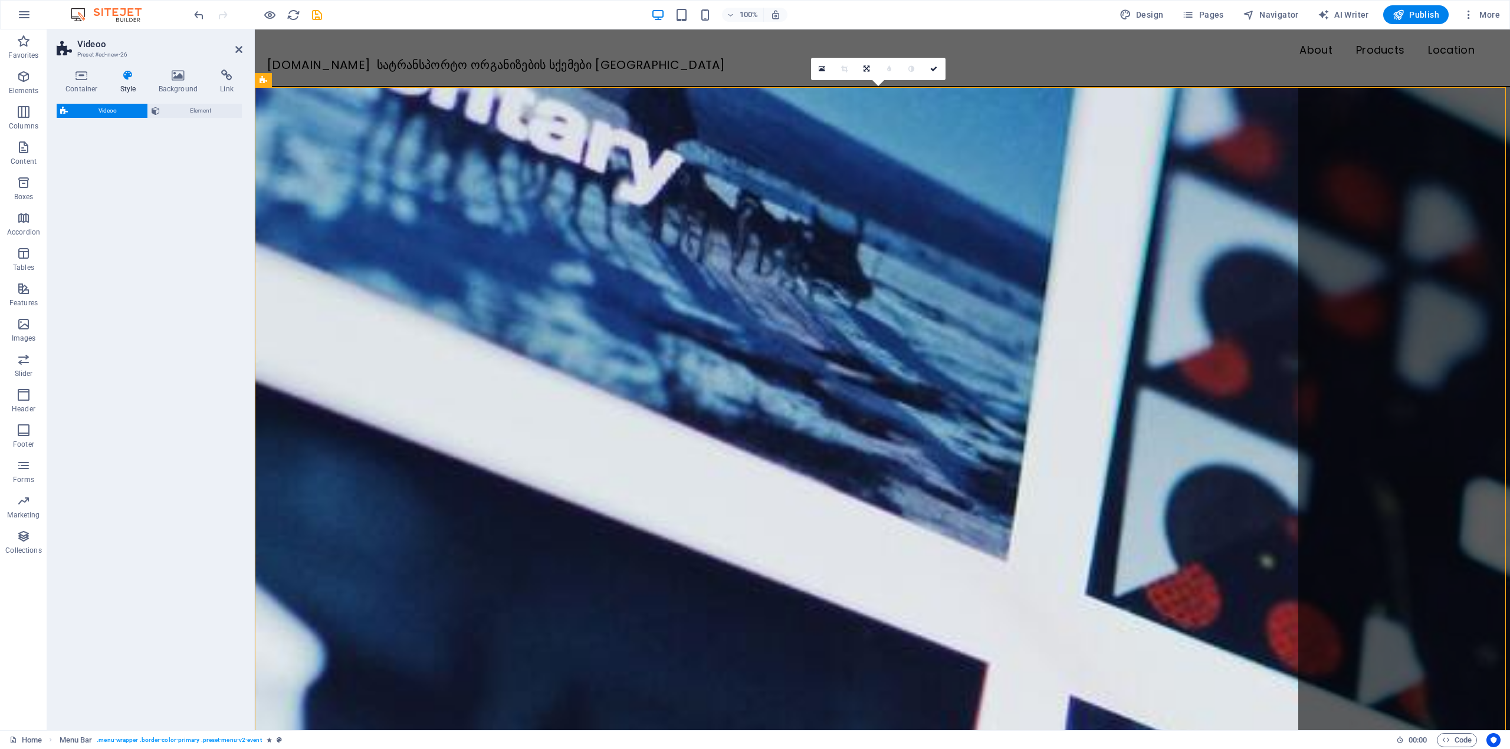
select select "%"
select select "rem"
select select "px"
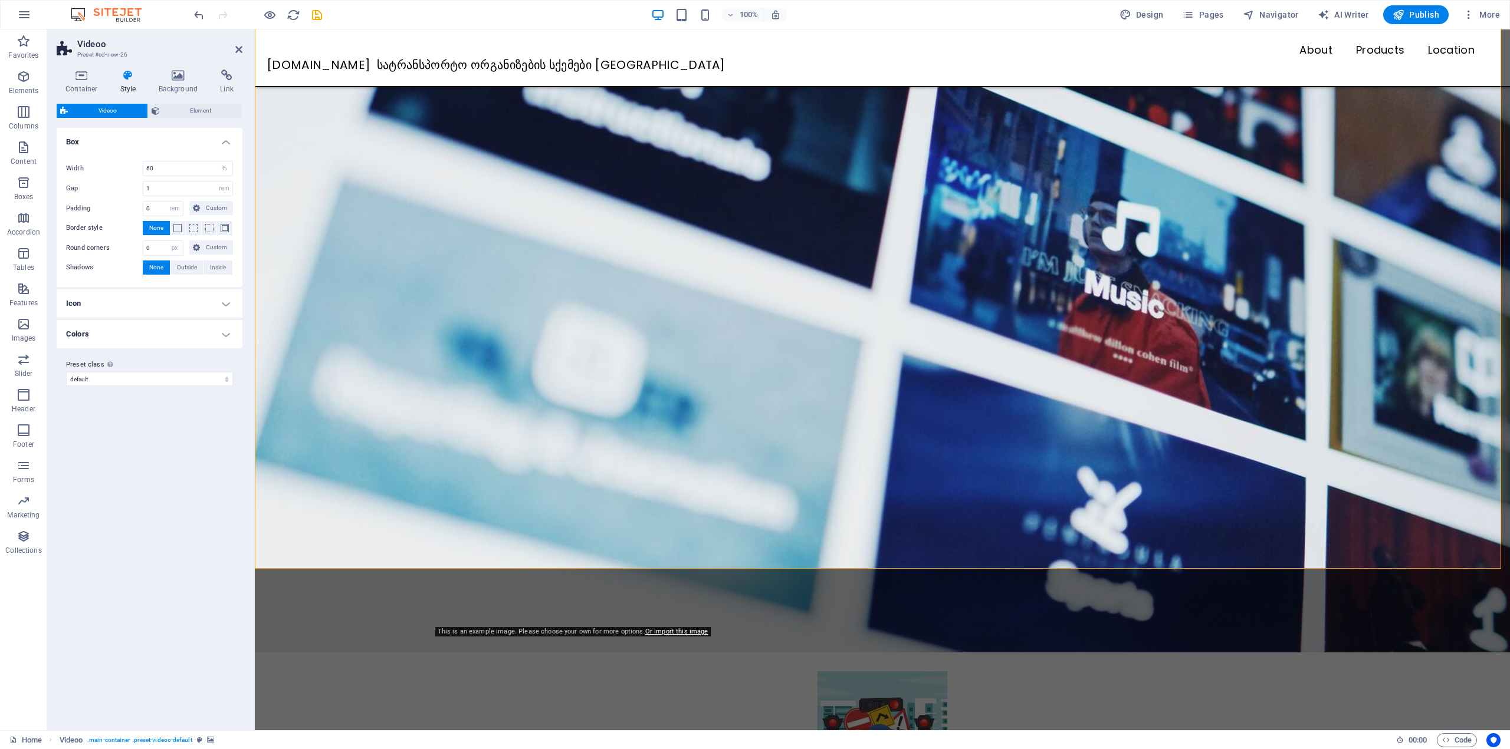
scroll to position [118, 0]
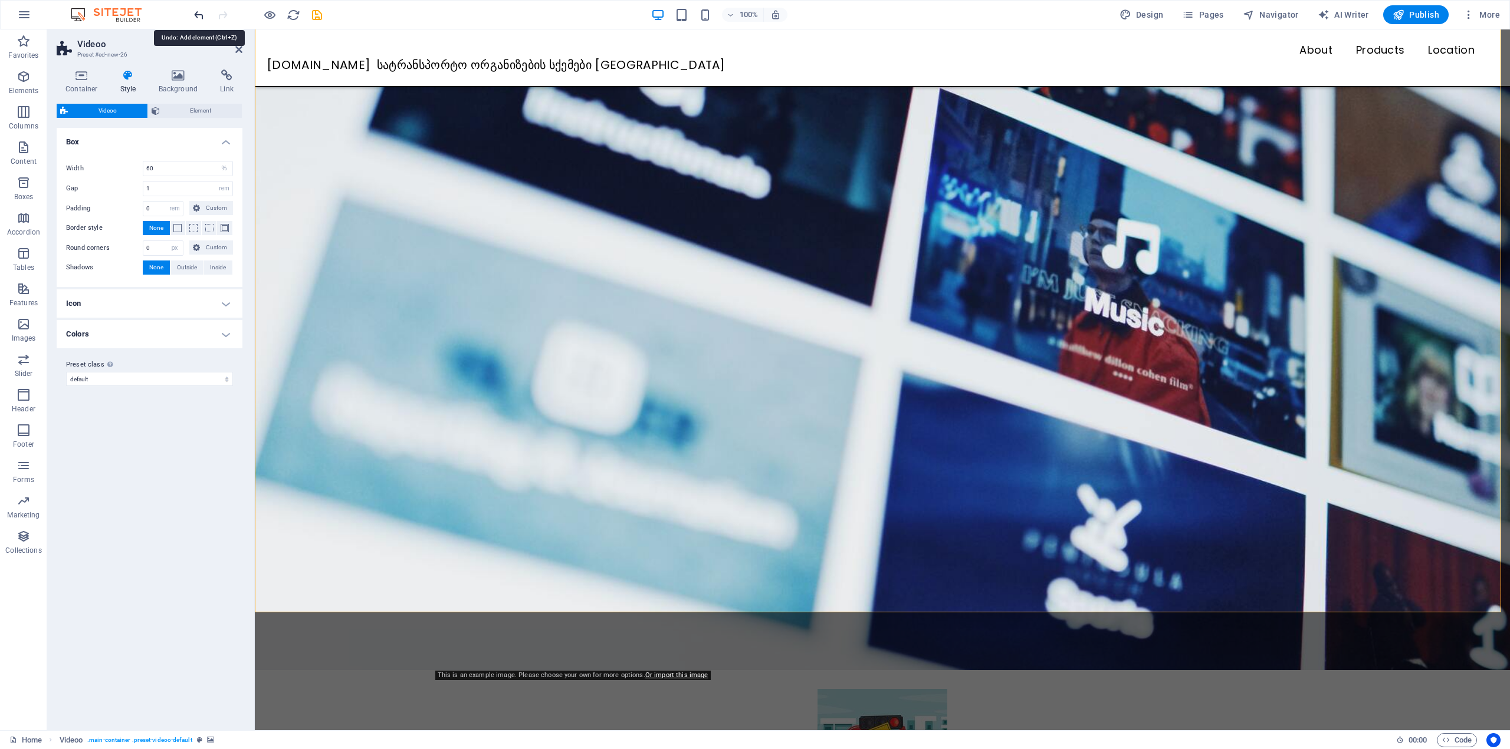
click at [199, 14] on icon "undo" at bounding box center [199, 15] width 14 height 14
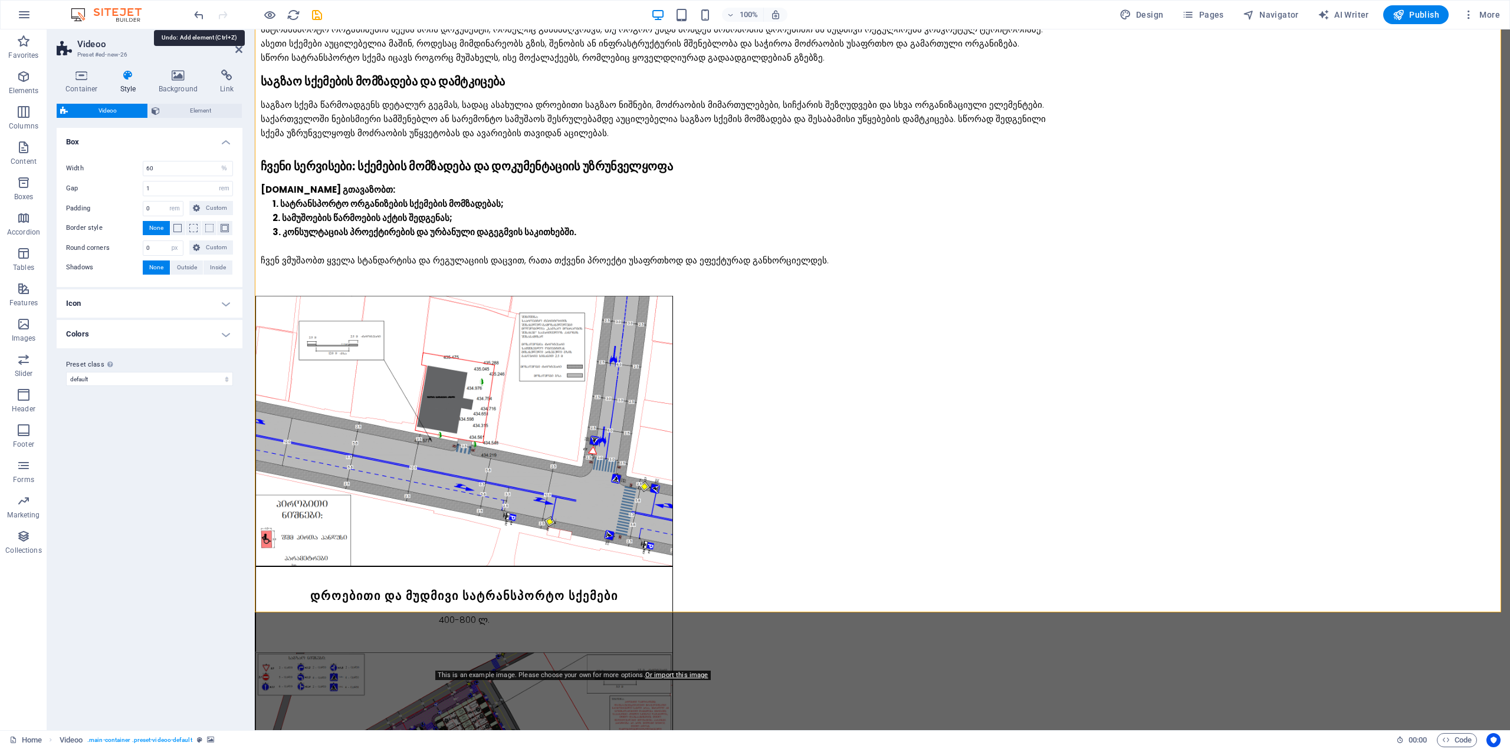
scroll to position [0, 0]
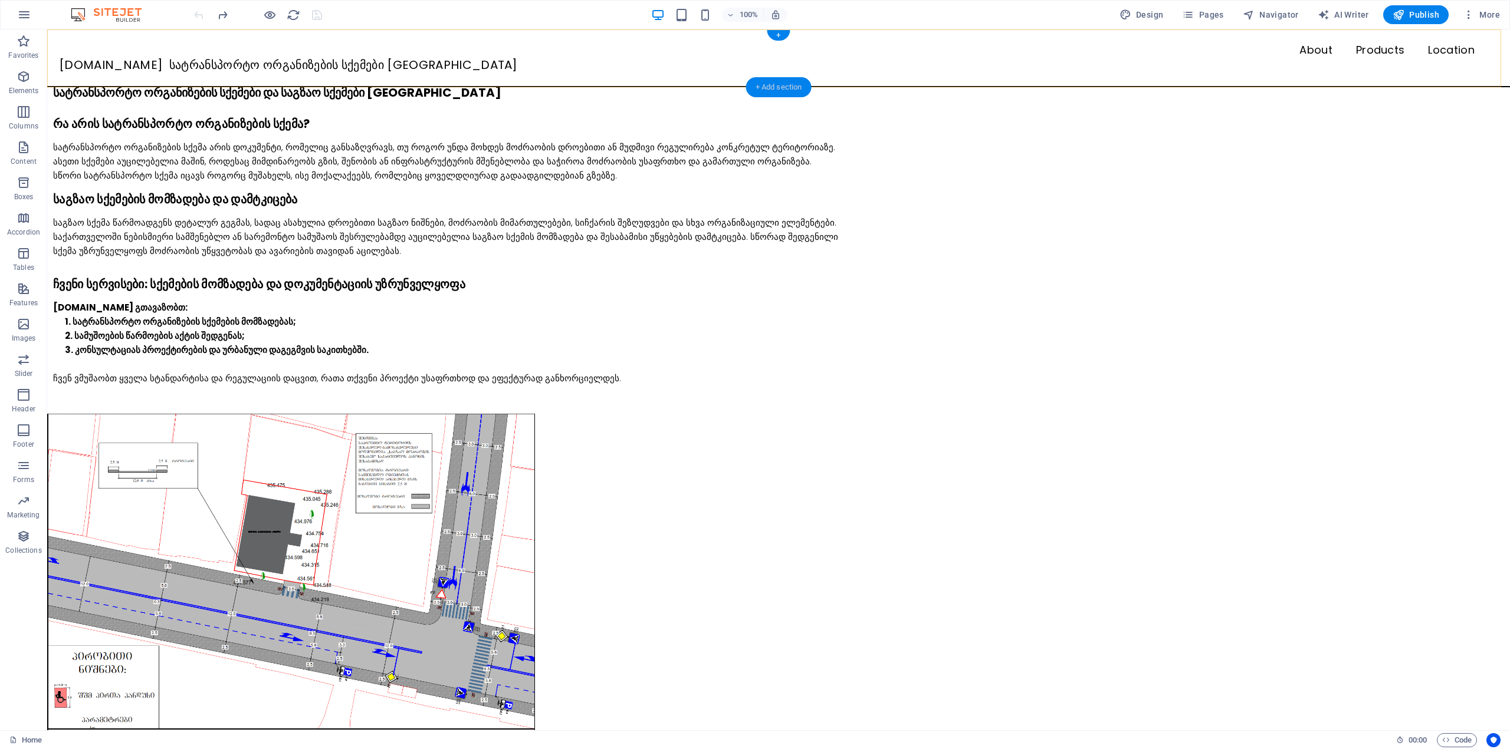
drag, startPoint x: 781, startPoint y: 86, endPoint x: 514, endPoint y: 60, distance: 268.4
click at [781, 86] on div "+ Add section" at bounding box center [778, 87] width 65 height 20
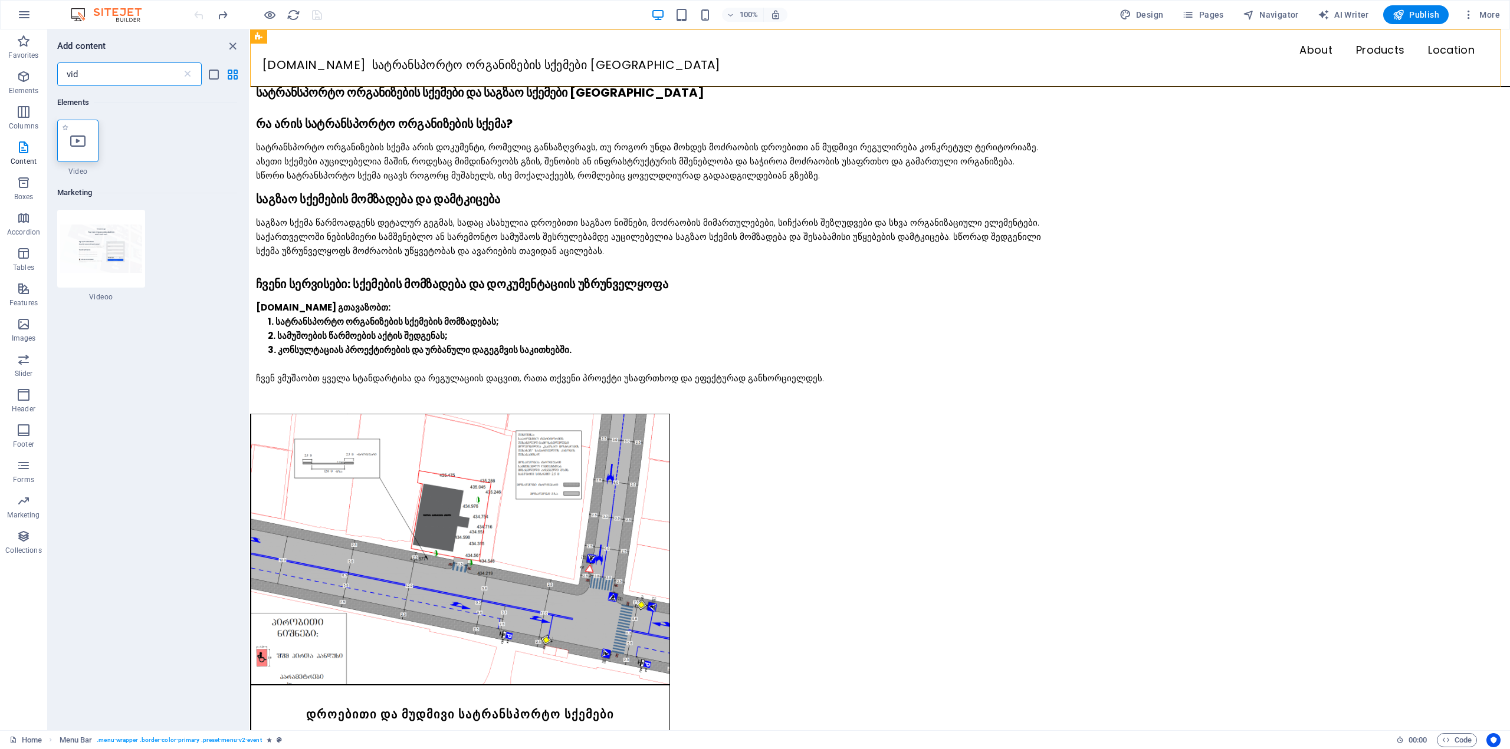
click at [79, 149] on div at bounding box center [77, 141] width 41 height 42
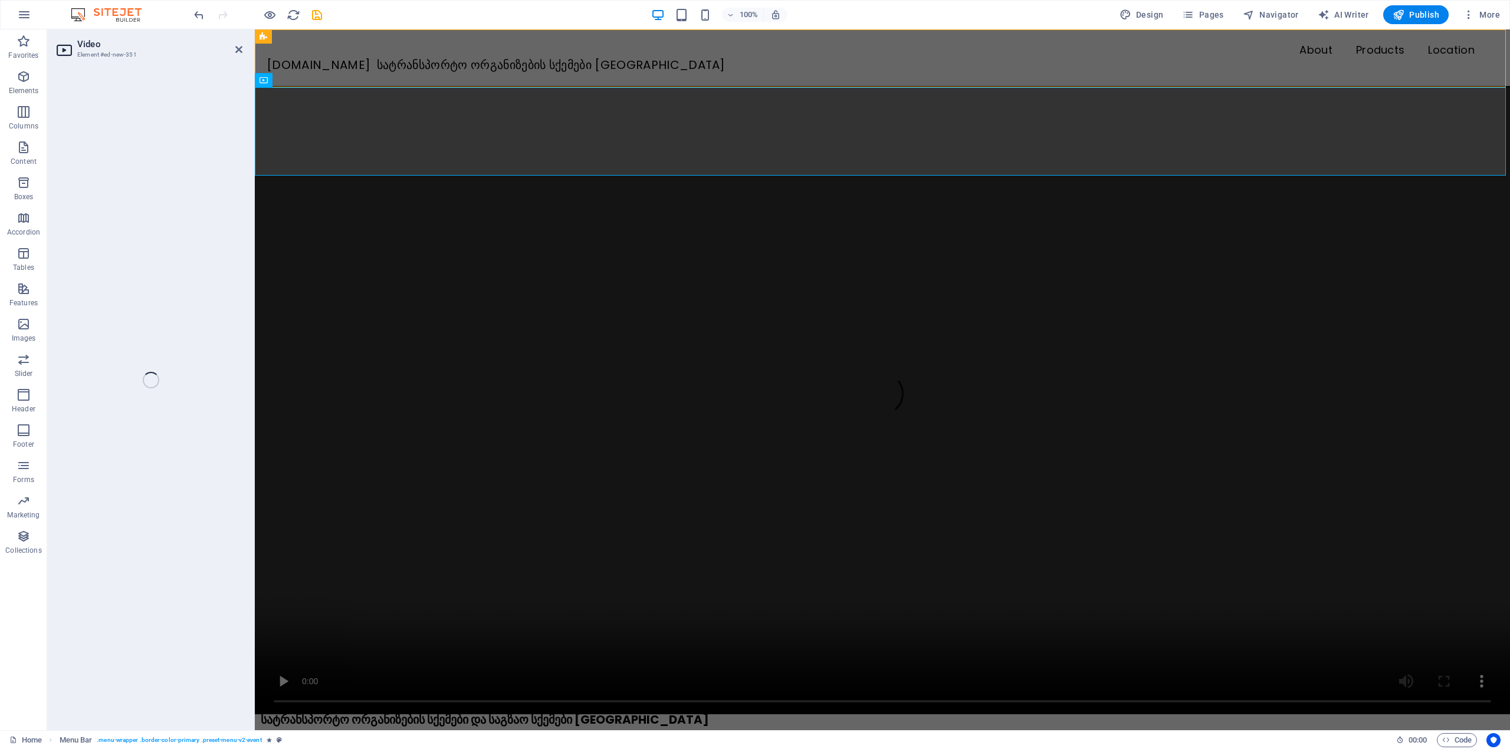
select select "%"
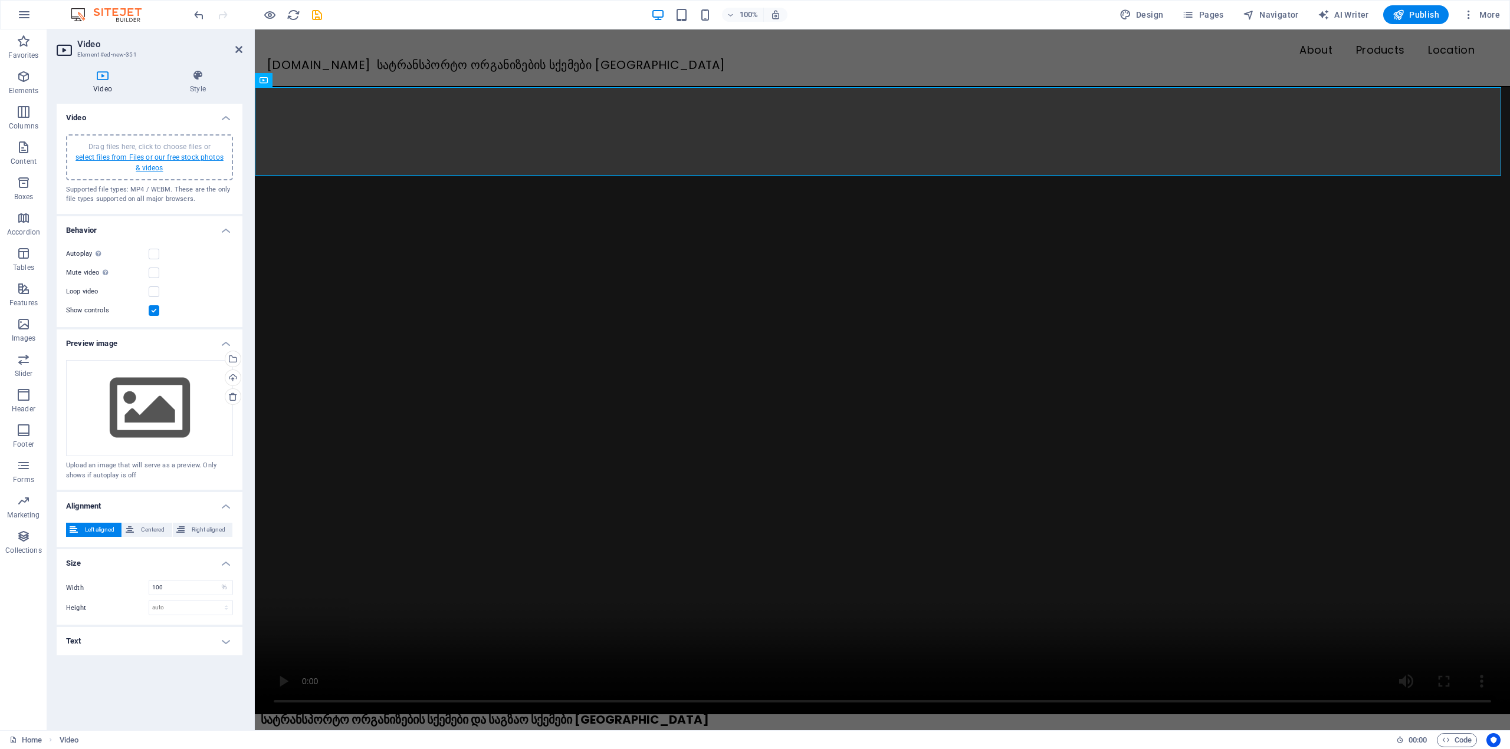
click at [151, 158] on link "select files from Files or our free stock photos & videos" at bounding box center [149, 162] width 148 height 19
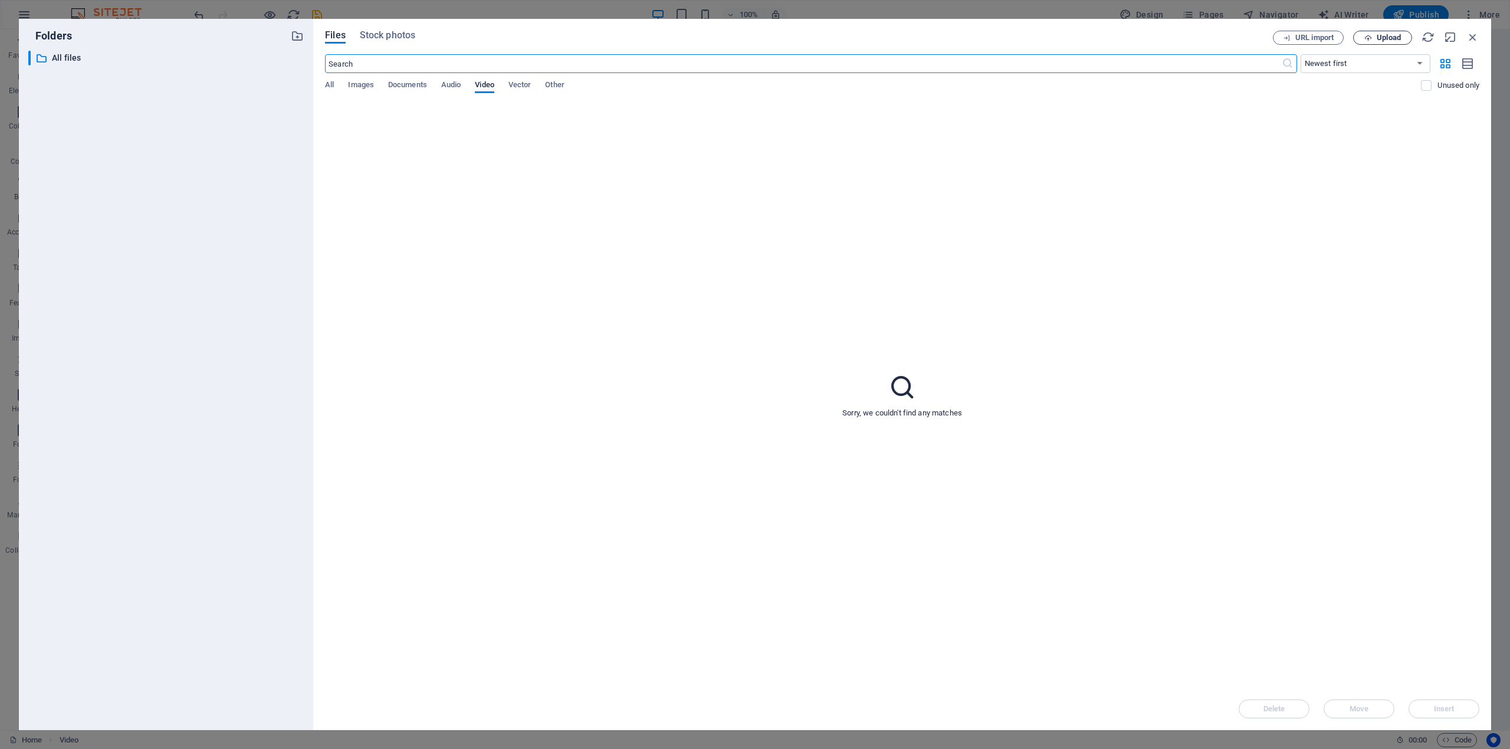
click at [1377, 40] on span "Upload" at bounding box center [1388, 37] width 24 height 7
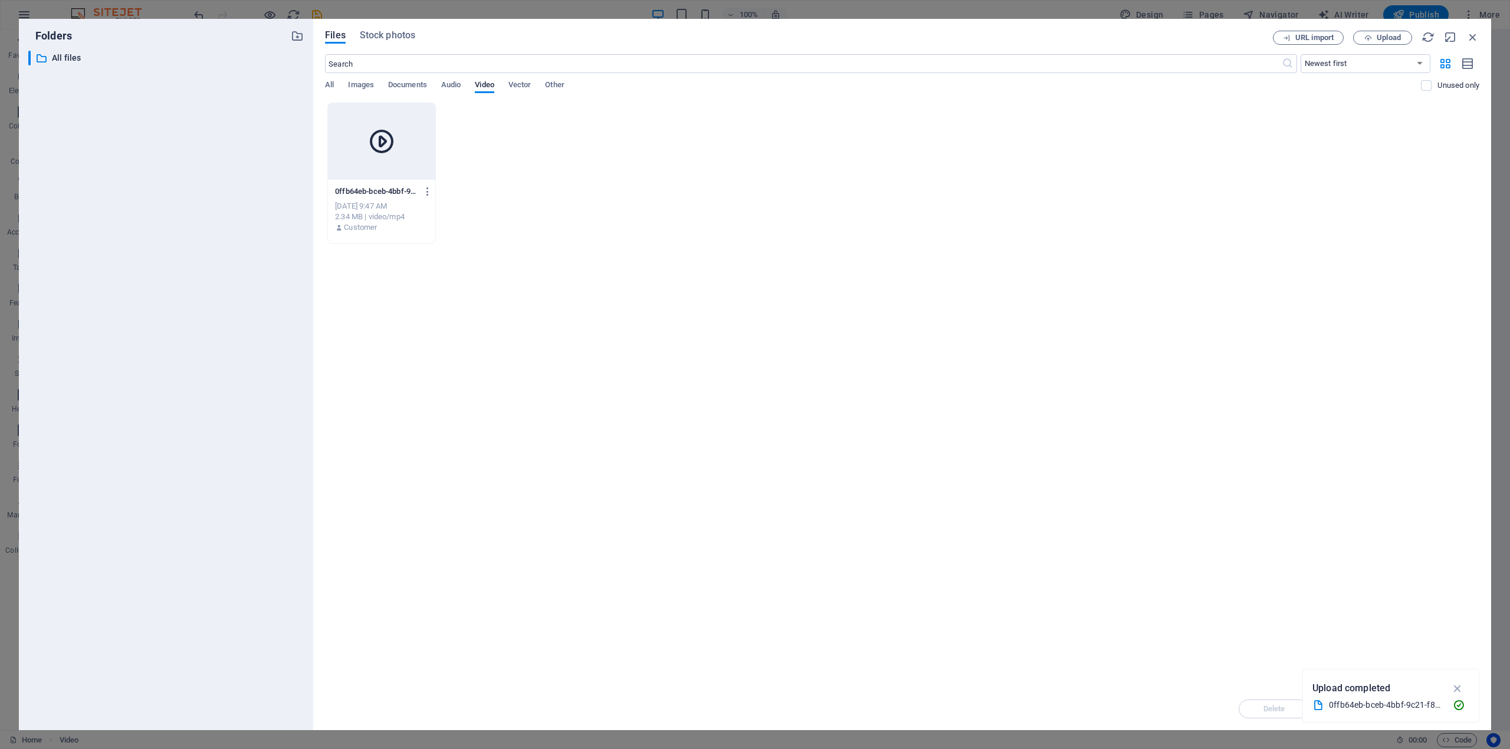
click at [402, 142] on div at bounding box center [381, 141] width 107 height 77
click at [1456, 689] on icon "button" at bounding box center [1458, 688] width 14 height 13
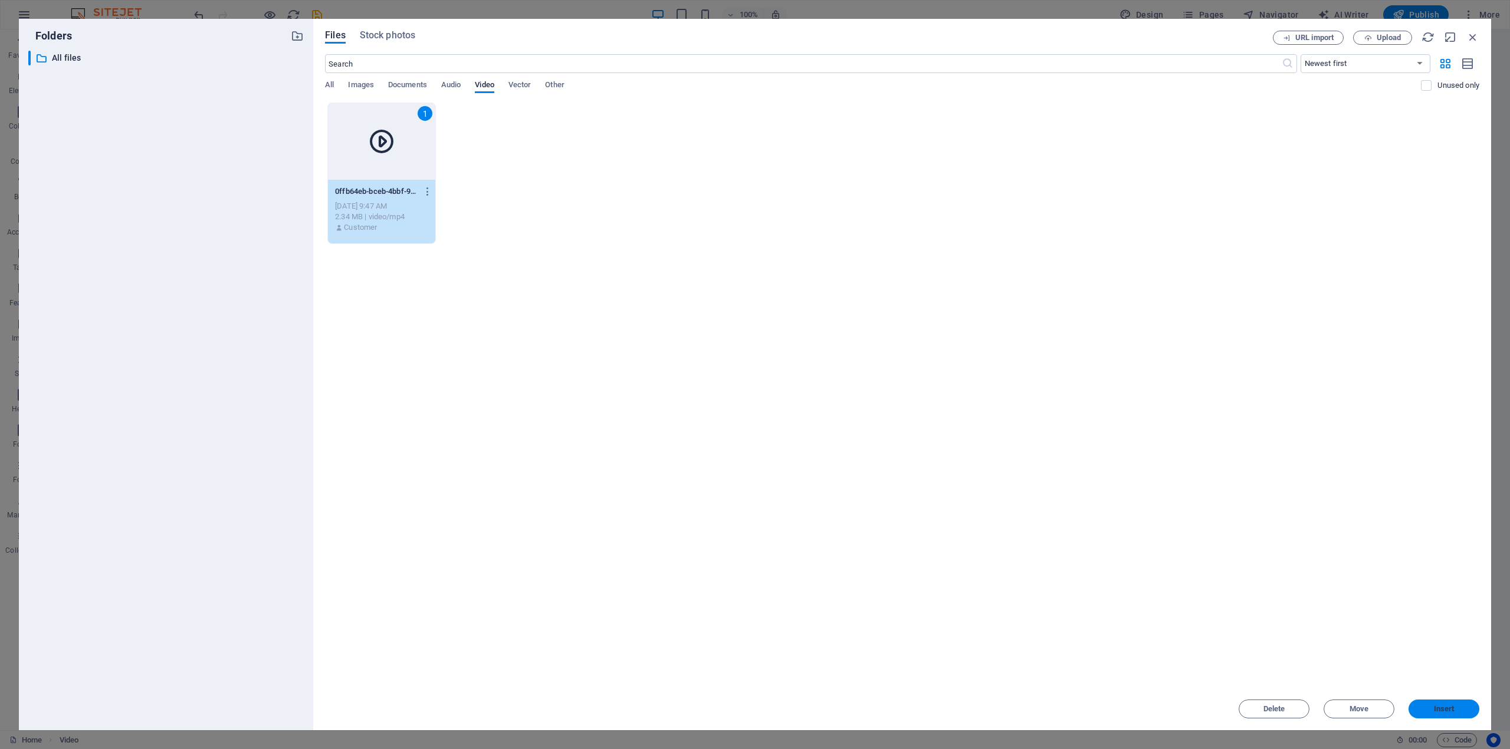
click at [1435, 707] on span "Insert" at bounding box center [1443, 709] width 21 height 7
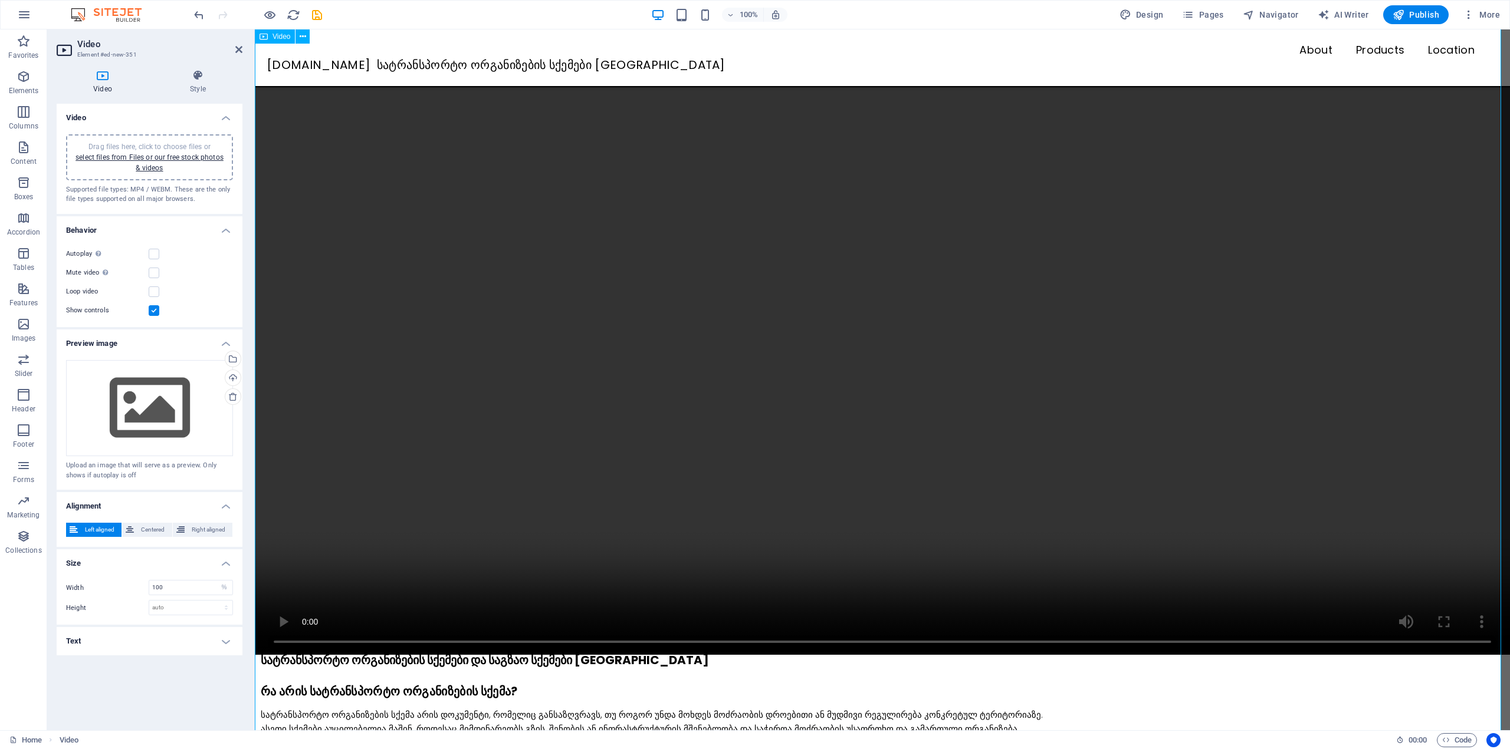
scroll to position [59, 0]
click at [154, 254] on label at bounding box center [154, 254] width 11 height 11
click at [0, 0] on input "Autoplay Autoplay is only available if muted is checked" at bounding box center [0, 0] width 0 height 0
click at [156, 254] on label at bounding box center [154, 254] width 11 height 11
click at [0, 0] on input "Autoplay Autoplay is only available if muted is checked" at bounding box center [0, 0] width 0 height 0
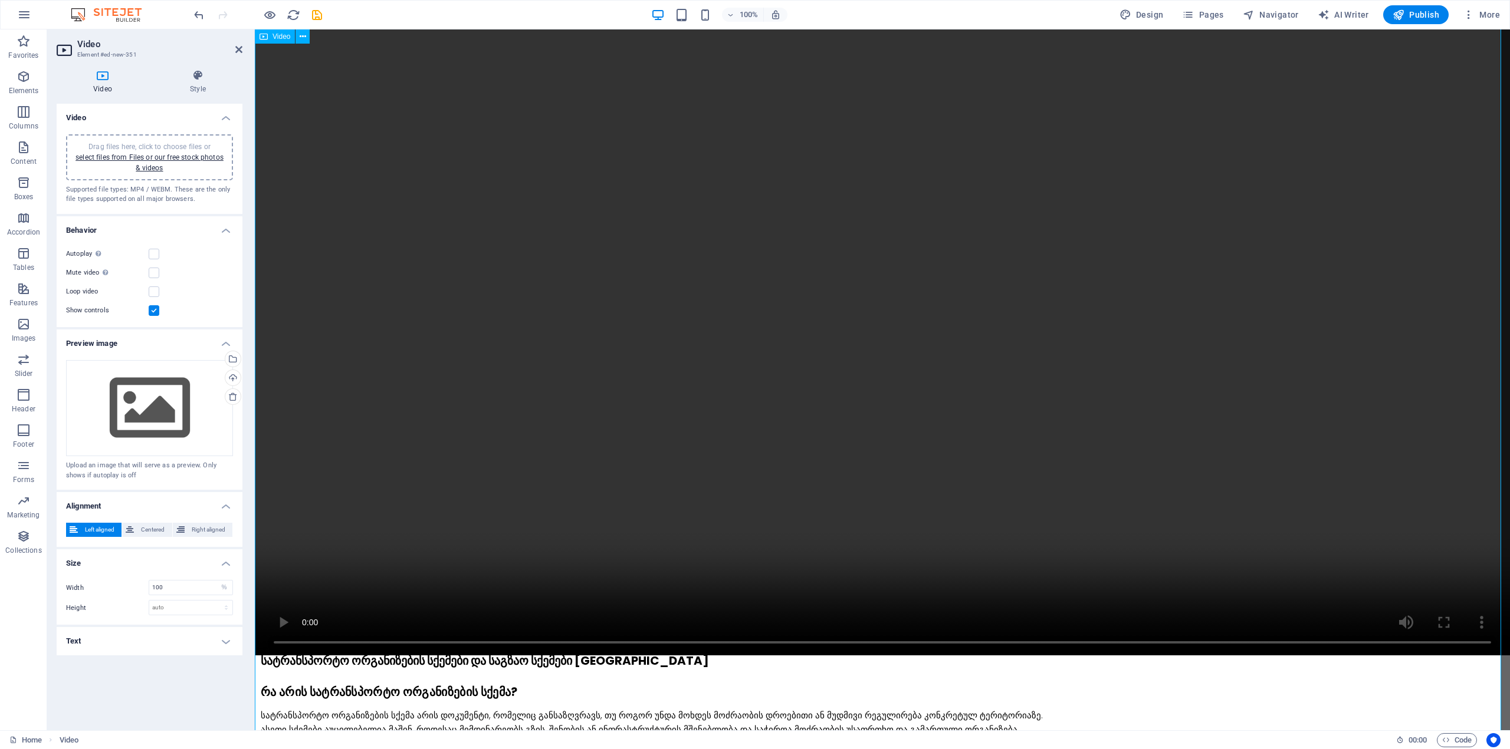
scroll to position [0, 0]
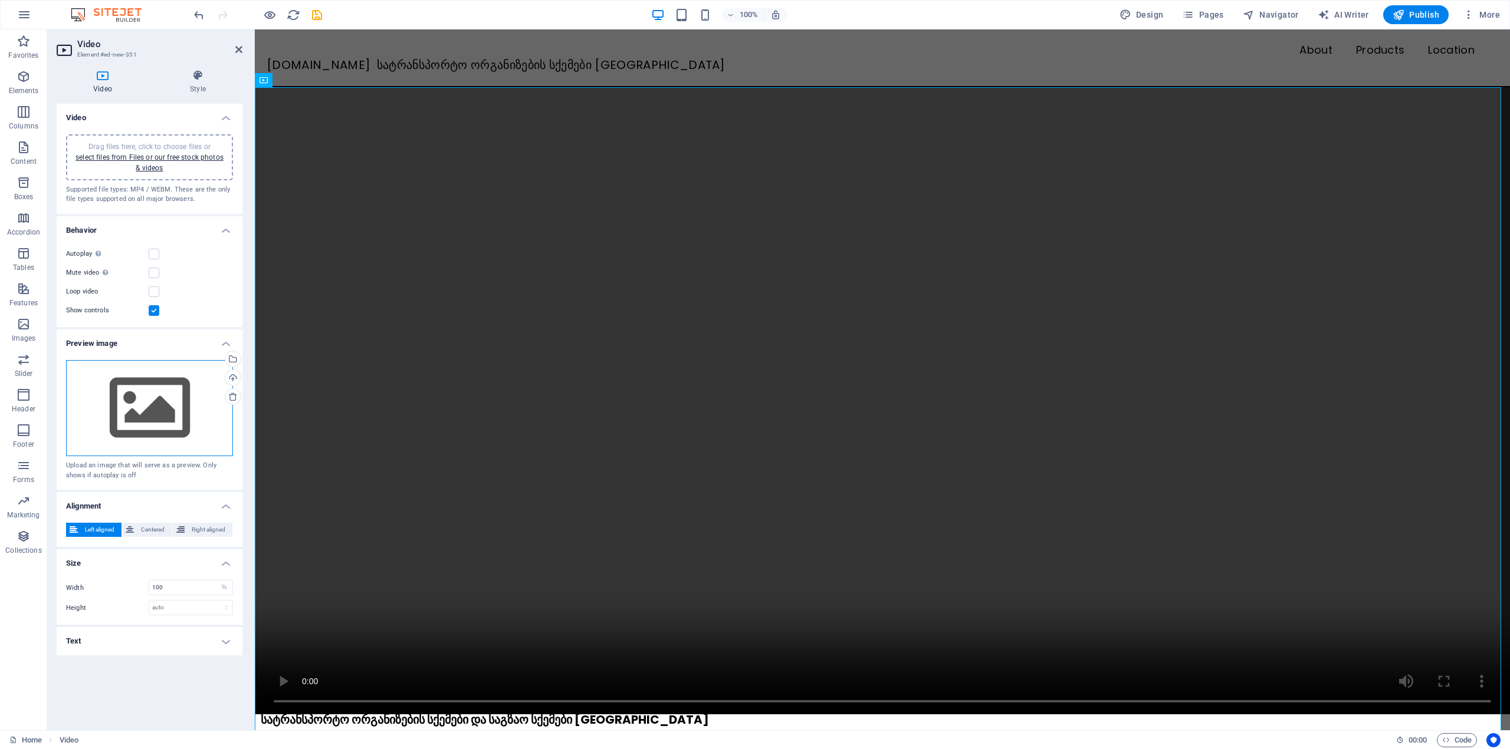
click at [152, 421] on div "Drag files here, click to choose files or select files from Files or our free s…" at bounding box center [149, 408] width 167 height 97
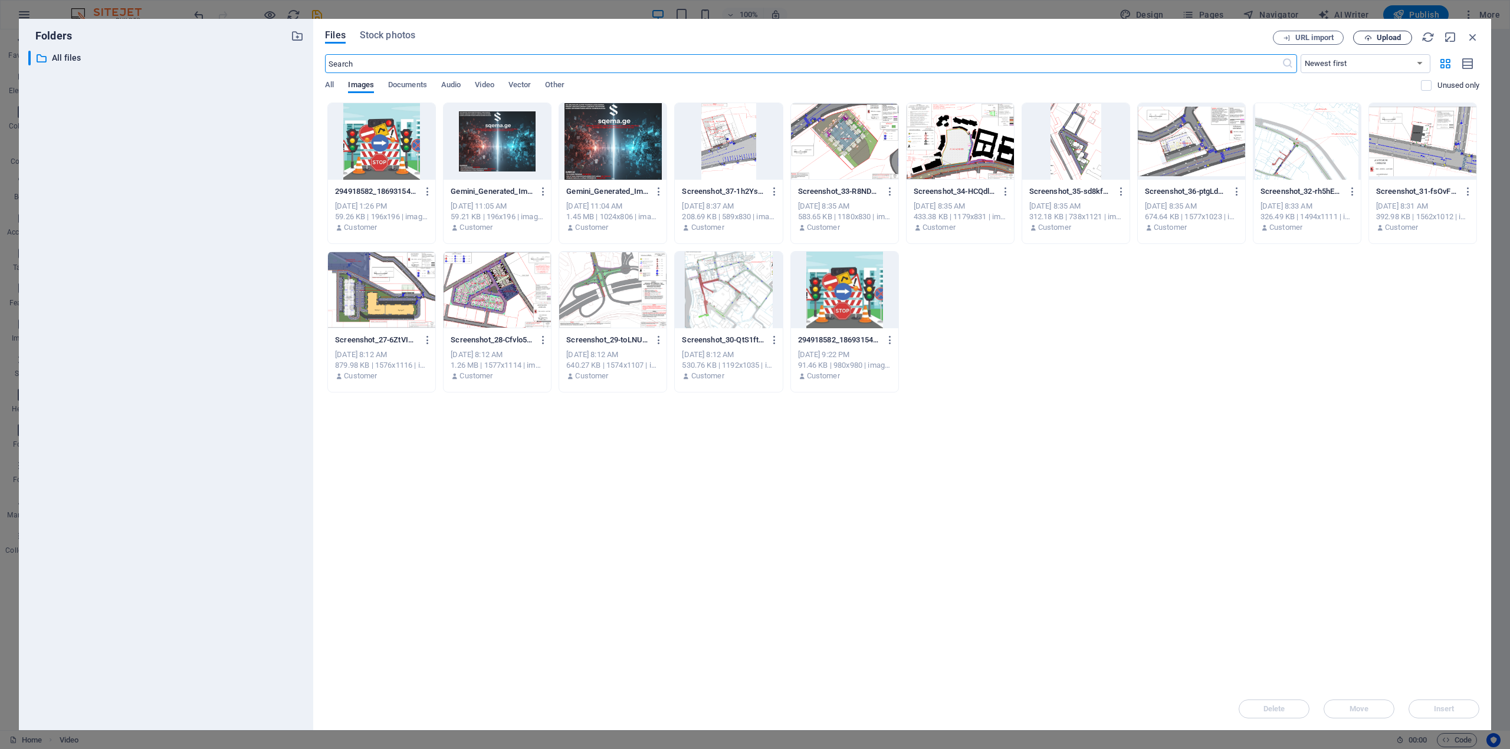
click at [1396, 36] on span "Upload" at bounding box center [1388, 37] width 24 height 7
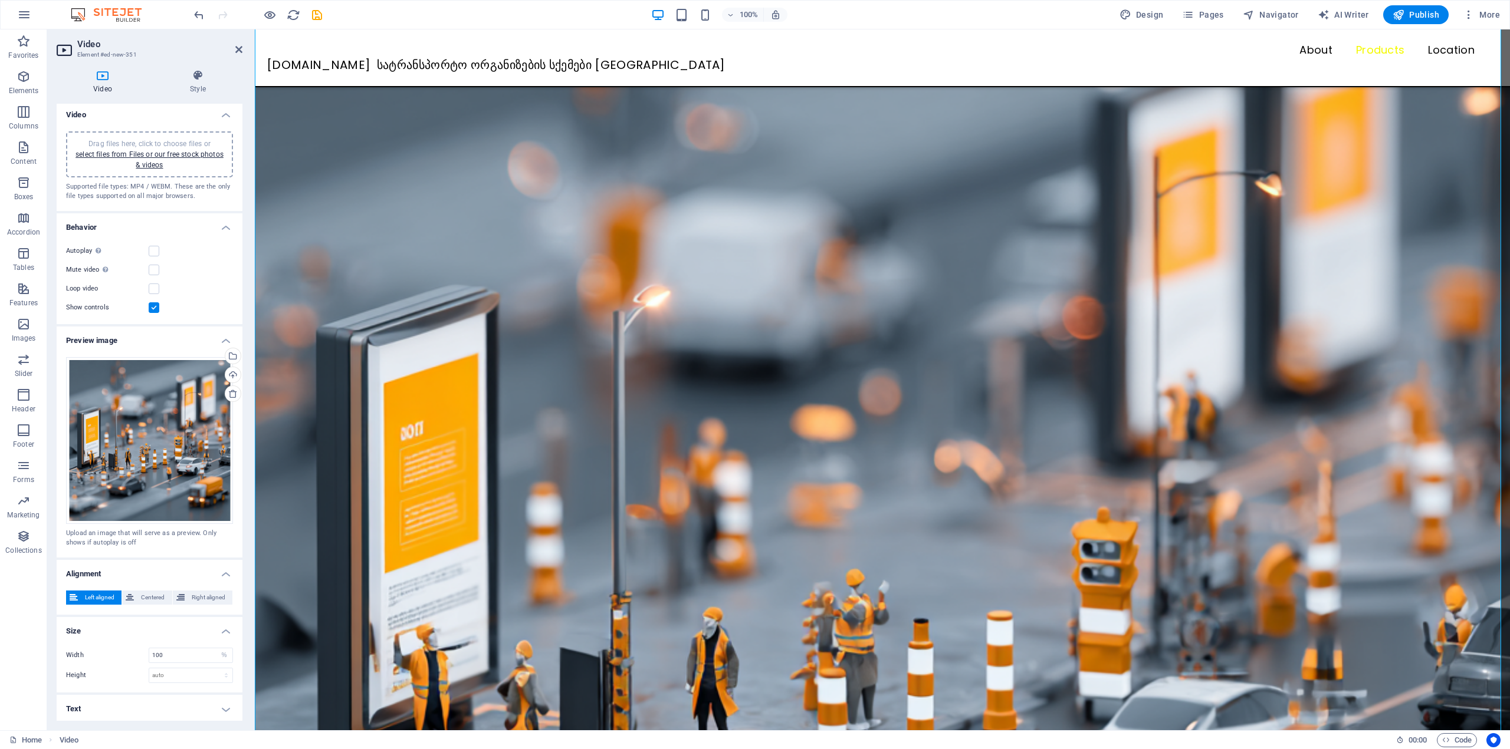
scroll to position [177, 0]
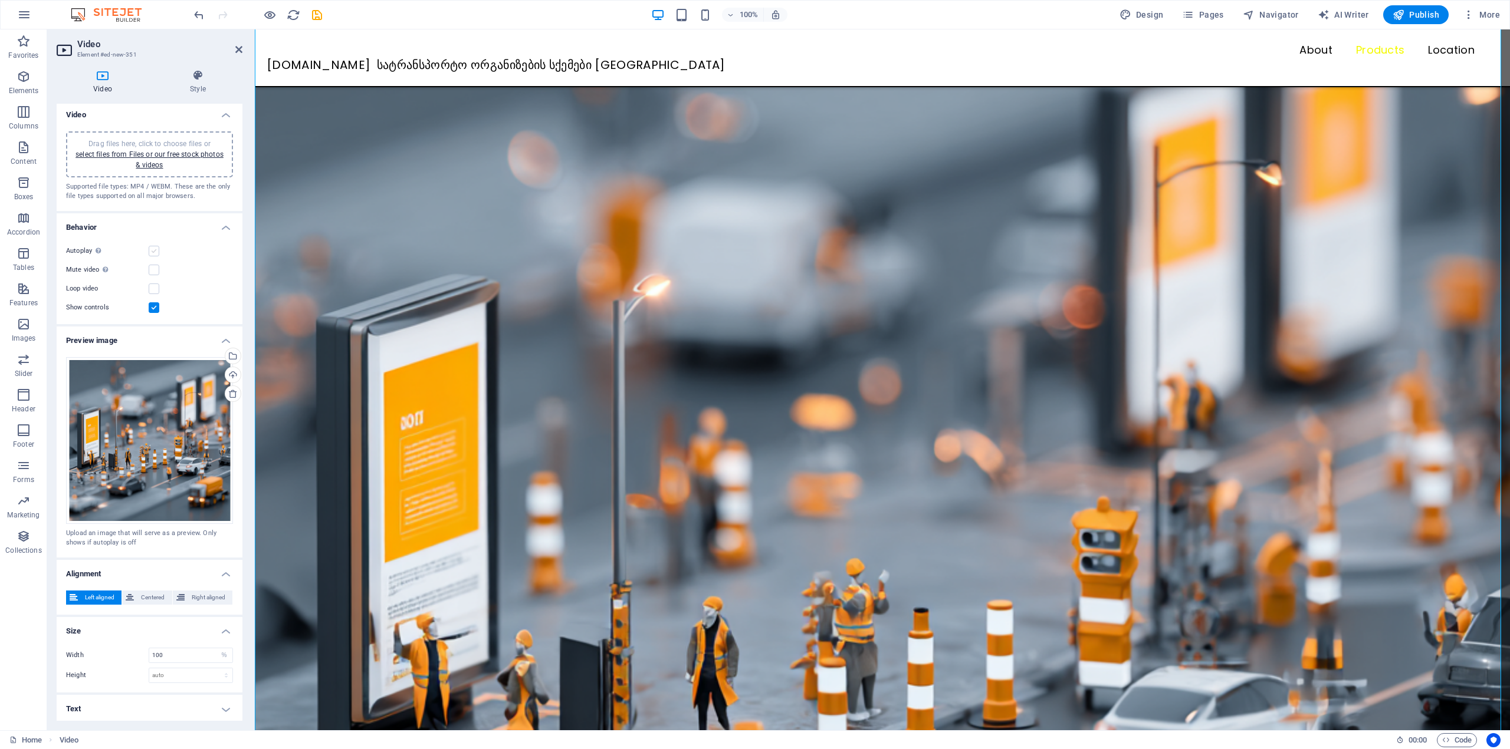
click at [154, 251] on label at bounding box center [154, 251] width 11 height 11
click at [0, 0] on input "Autoplay Autoplay is only available if muted is checked" at bounding box center [0, 0] width 0 height 0
click at [150, 271] on label at bounding box center [154, 270] width 11 height 11
click at [0, 0] on input "Mute video Autoplay will be available if muted is checked" at bounding box center [0, 0] width 0 height 0
click at [154, 251] on label at bounding box center [154, 251] width 11 height 11
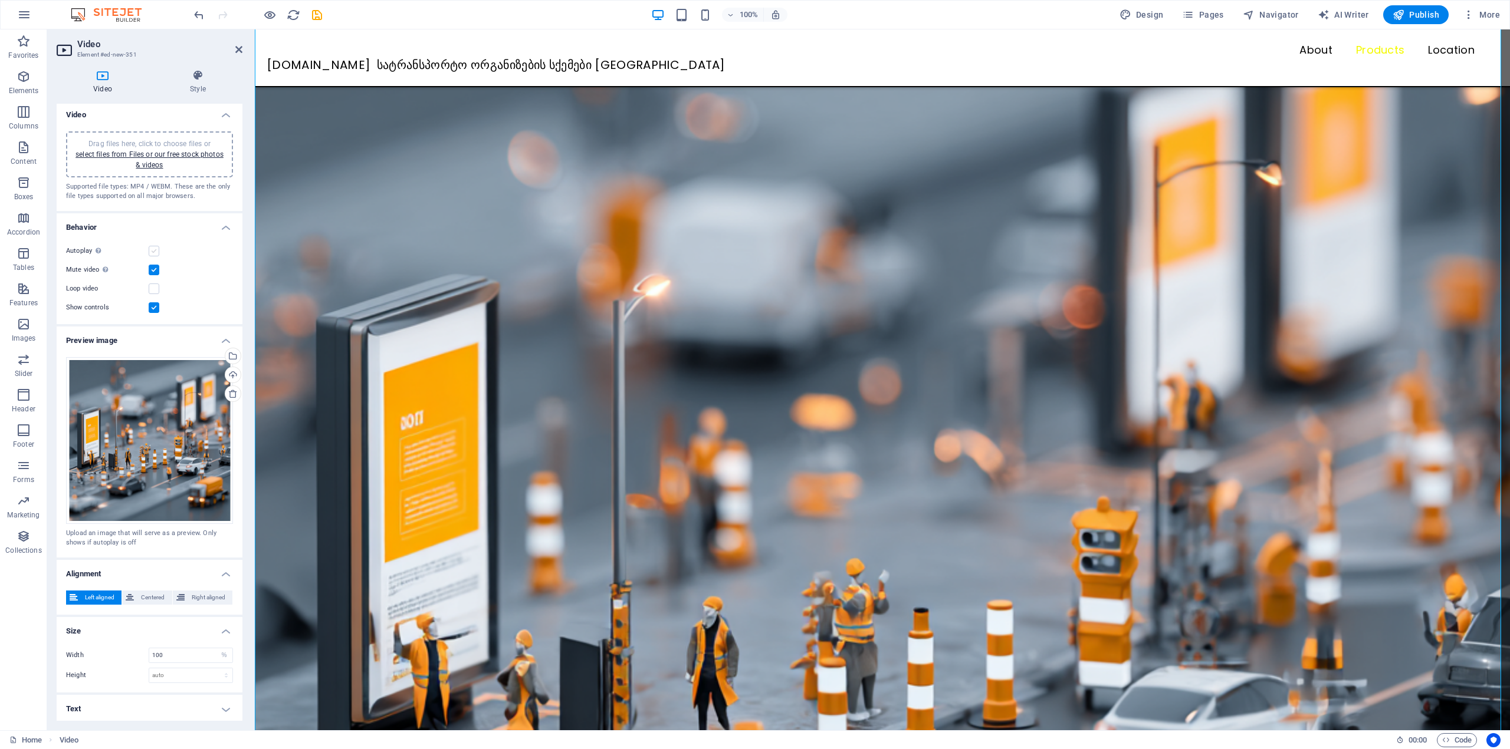
click at [0, 0] on input "Autoplay Autoplay is only available if muted is checked" at bounding box center [0, 0] width 0 height 0
click at [157, 290] on label at bounding box center [154, 289] width 11 height 11
click at [0, 0] on input "Loop video" at bounding box center [0, 0] width 0 height 0
click at [156, 289] on label at bounding box center [154, 289] width 11 height 11
click at [0, 0] on input "Loop video" at bounding box center [0, 0] width 0 height 0
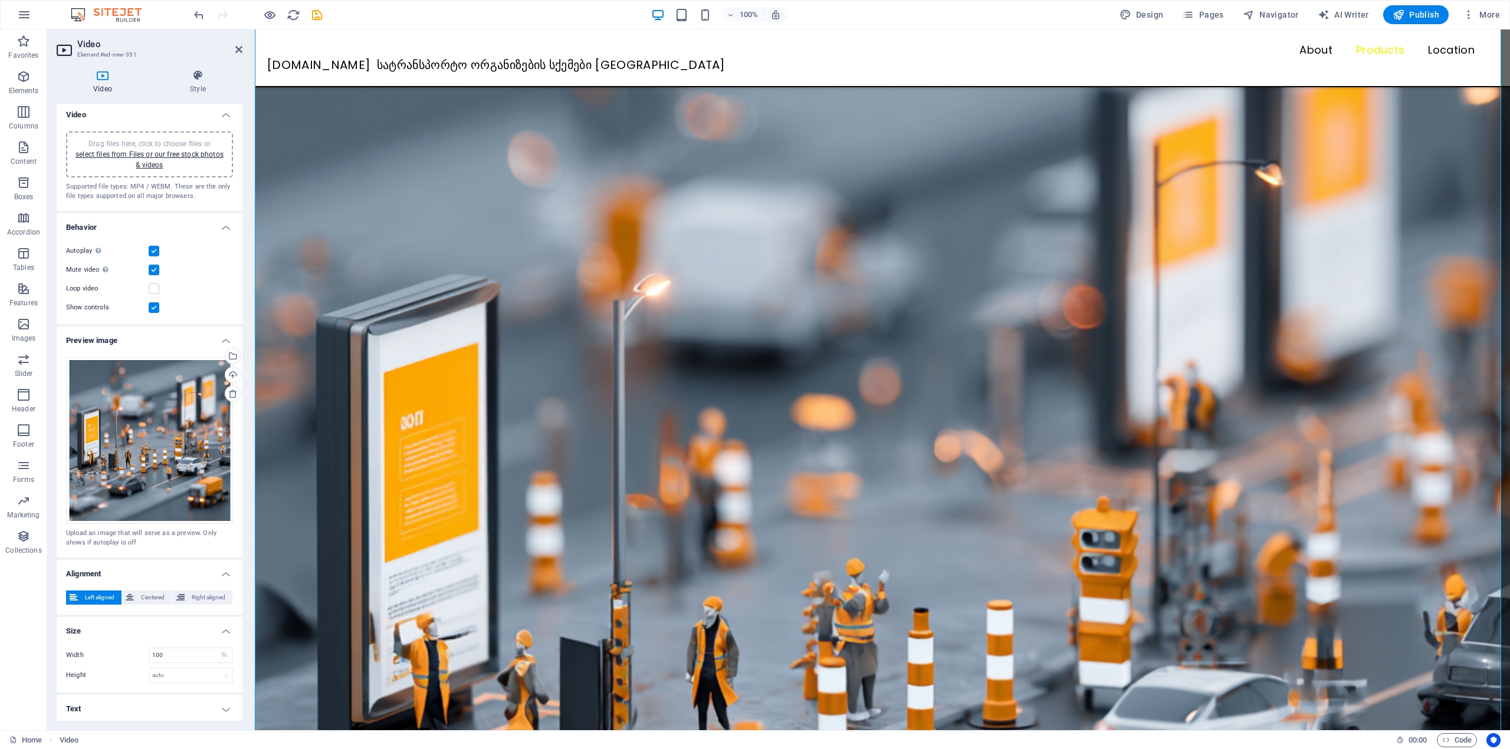
click at [223, 337] on h4 "Preview image" at bounding box center [150, 337] width 186 height 21
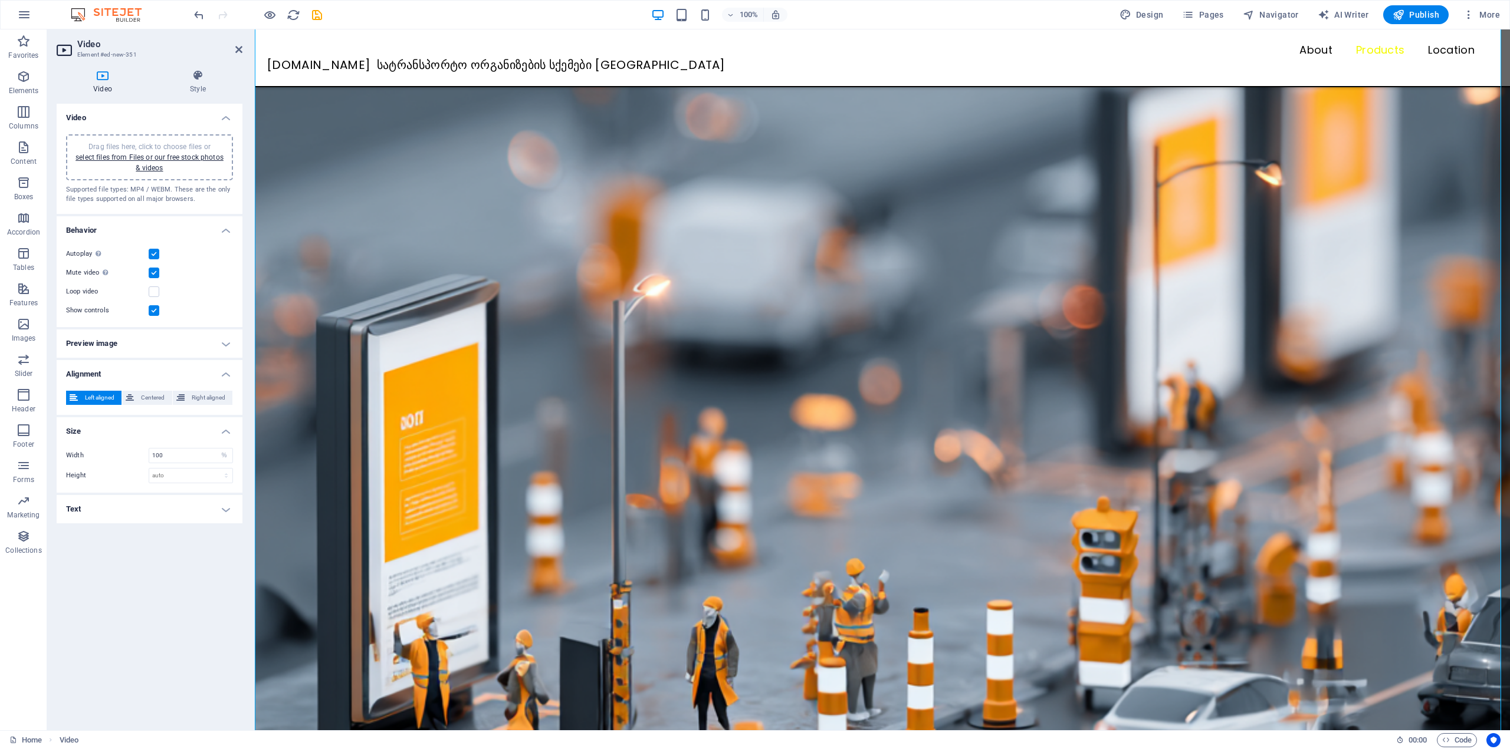
scroll to position [0, 0]
click at [151, 393] on span "Centered" at bounding box center [152, 398] width 31 height 14
click at [176, 456] on input "100" at bounding box center [190, 456] width 83 height 14
drag, startPoint x: 177, startPoint y: 456, endPoint x: 129, endPoint y: 459, distance: 48.4
click at [129, 459] on div "Width 100 auto px %" at bounding box center [149, 455] width 167 height 15
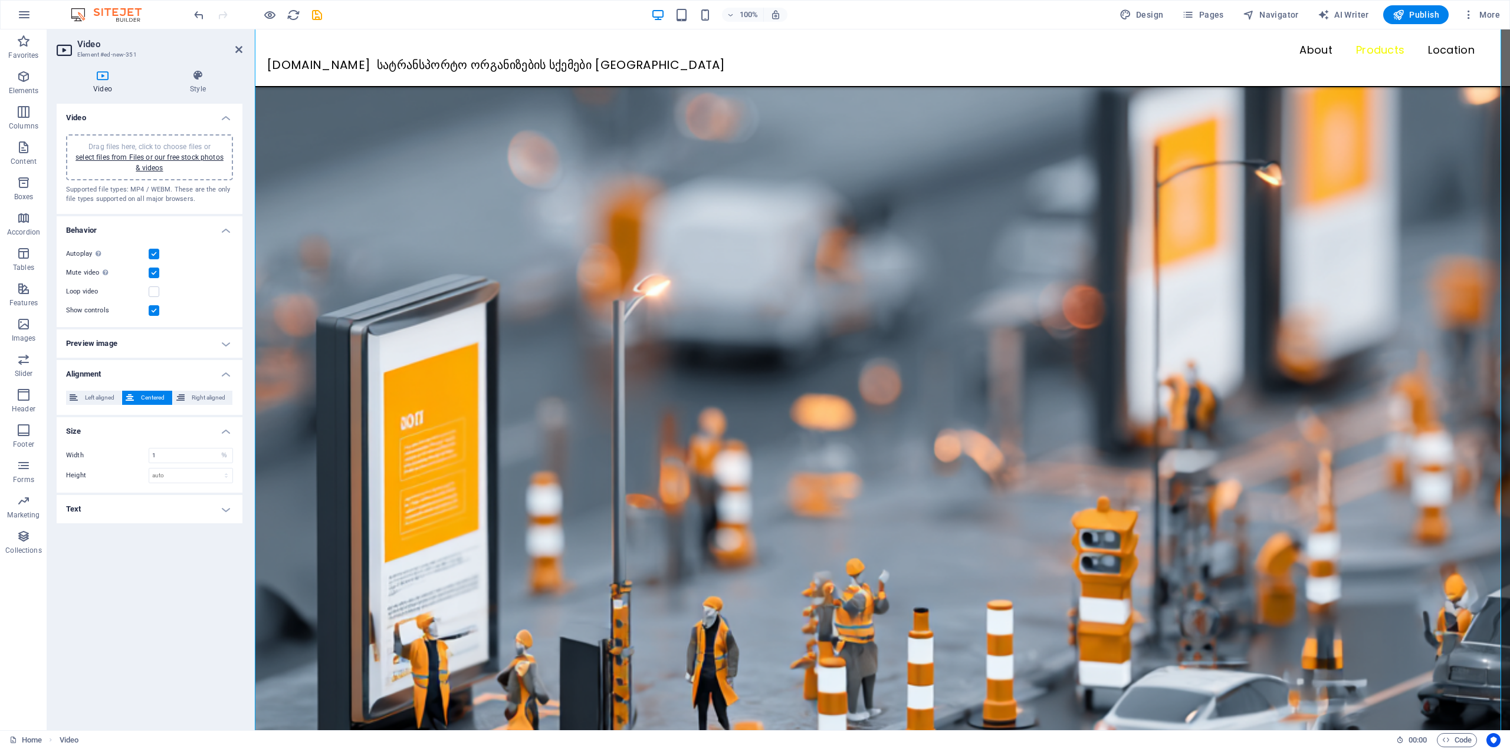
click at [137, 616] on div "Video Drag files here, click to choose files or select files from Files or our …" at bounding box center [150, 412] width 186 height 617
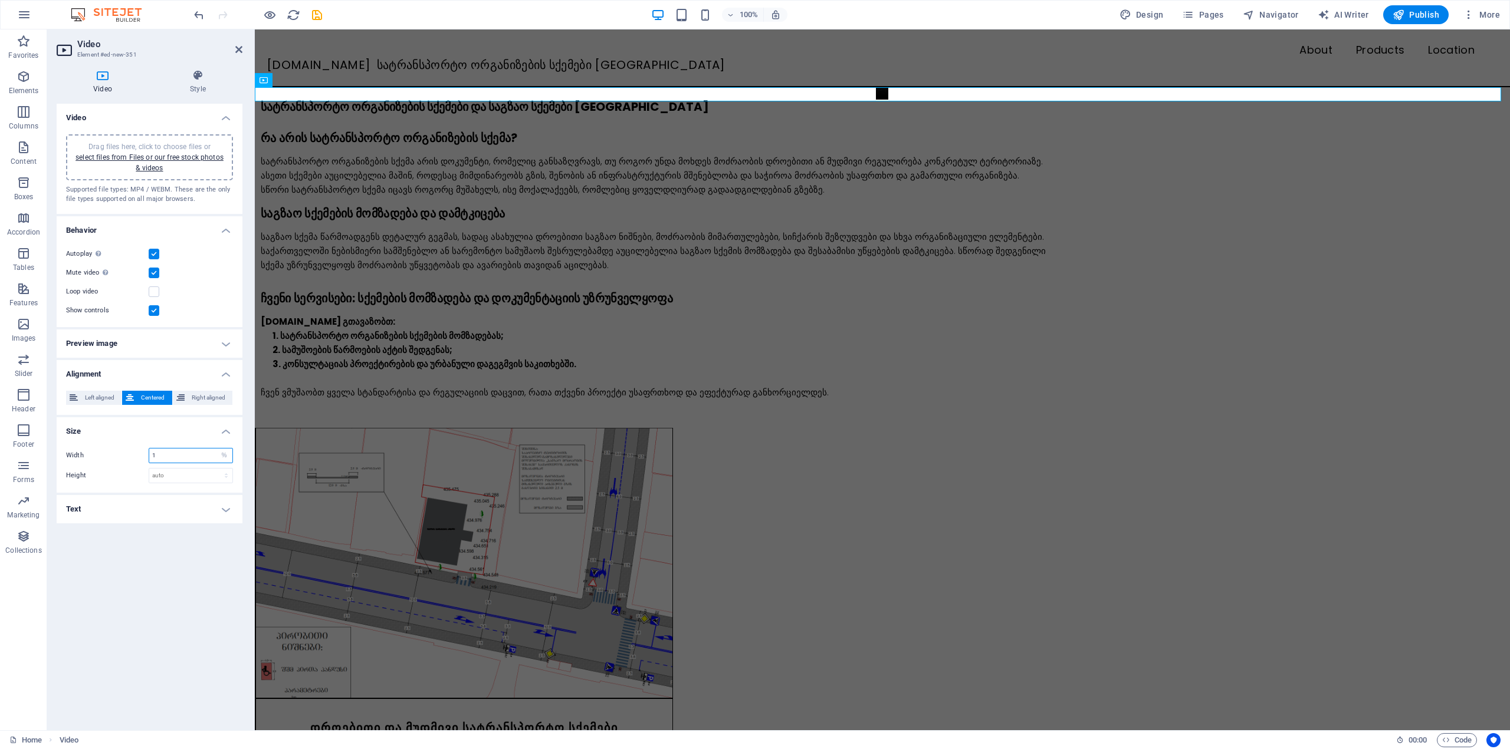
drag, startPoint x: 181, startPoint y: 452, endPoint x: 132, endPoint y: 452, distance: 48.9
click at [132, 452] on div "Width 1 auto px %" at bounding box center [149, 455] width 167 height 15
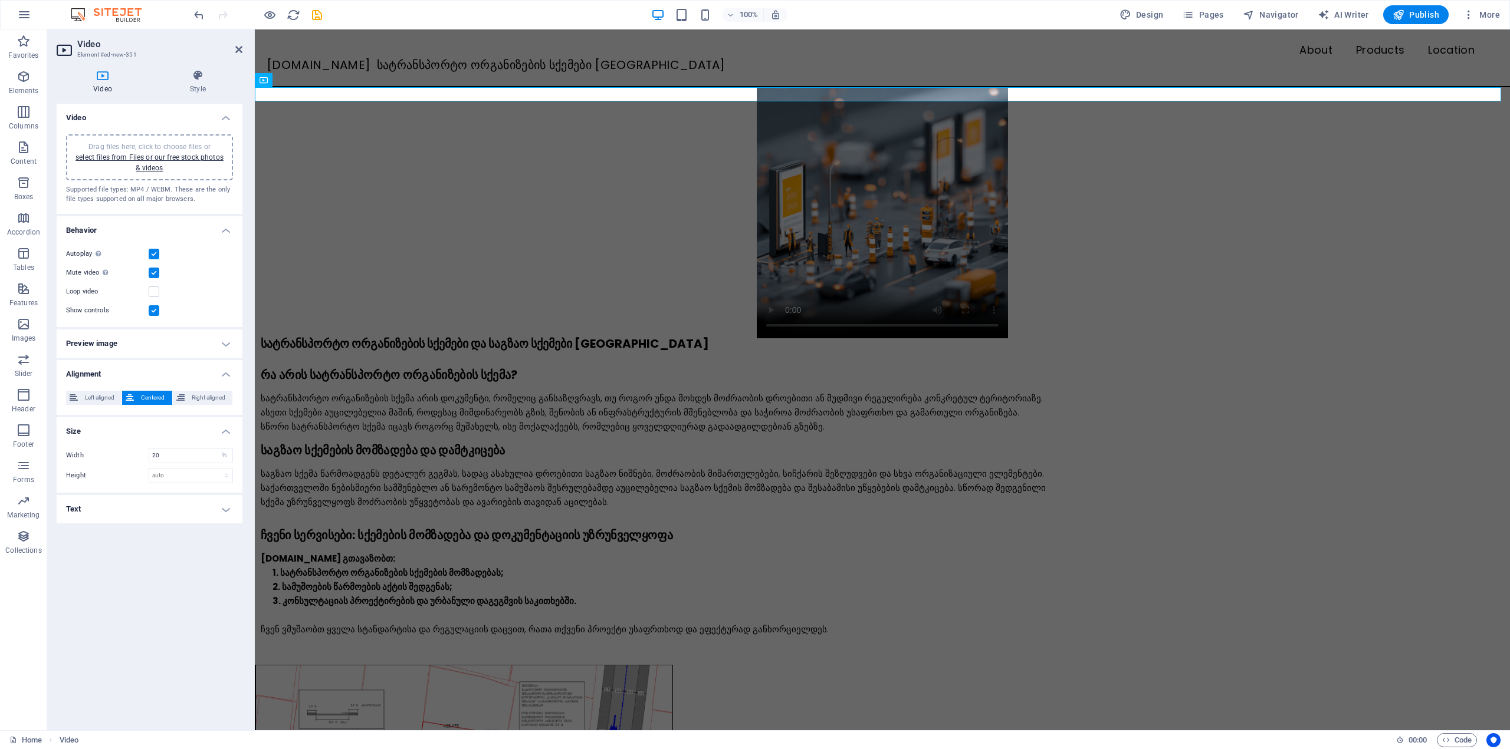
click at [156, 596] on div "Video Drag files here, click to choose files or select files from Files or our …" at bounding box center [150, 412] width 186 height 617
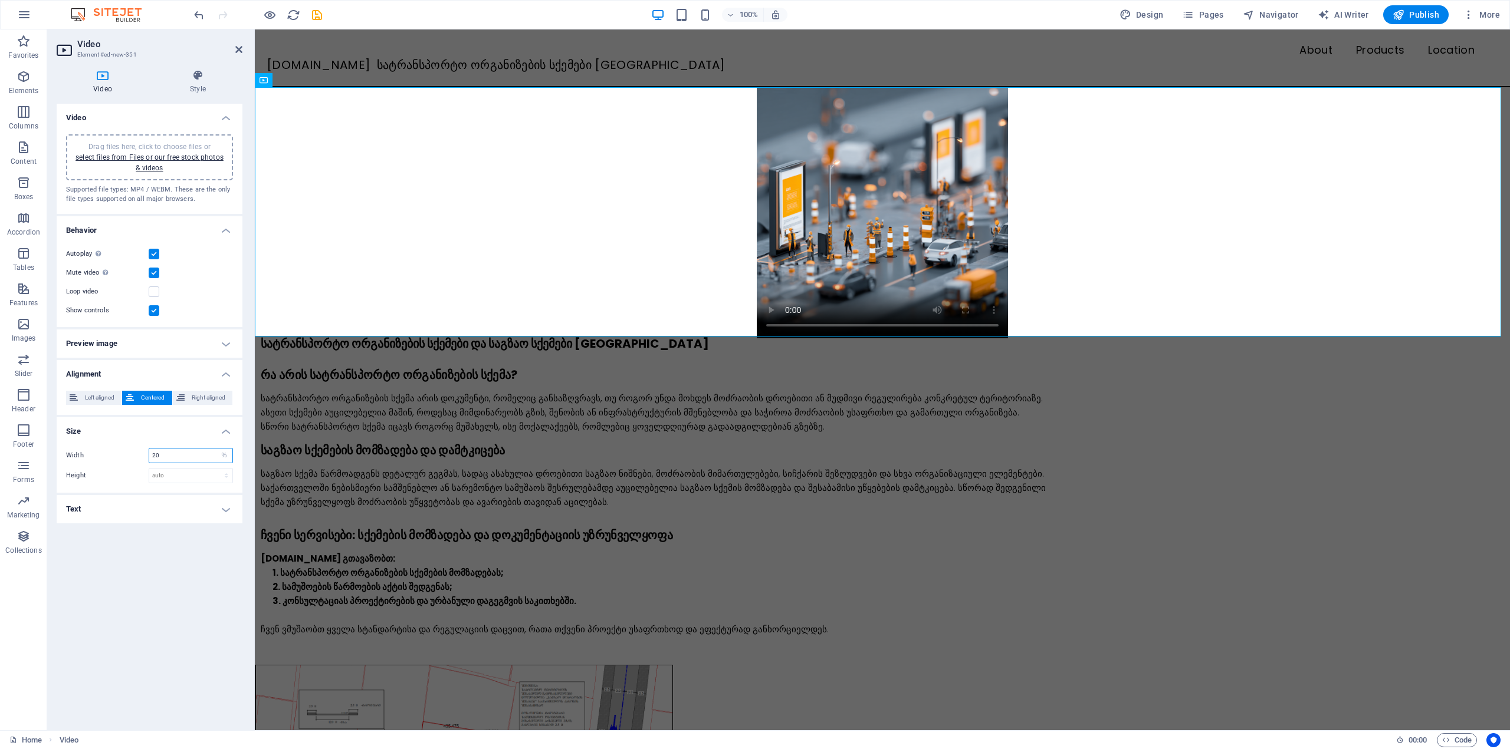
drag, startPoint x: 166, startPoint y: 453, endPoint x: 137, endPoint y: 455, distance: 28.9
click at [137, 455] on div "Width 20 auto px %" at bounding box center [149, 455] width 167 height 15
click at [142, 544] on div "Video Drag files here, click to choose files or select files from Files or our …" at bounding box center [150, 412] width 186 height 617
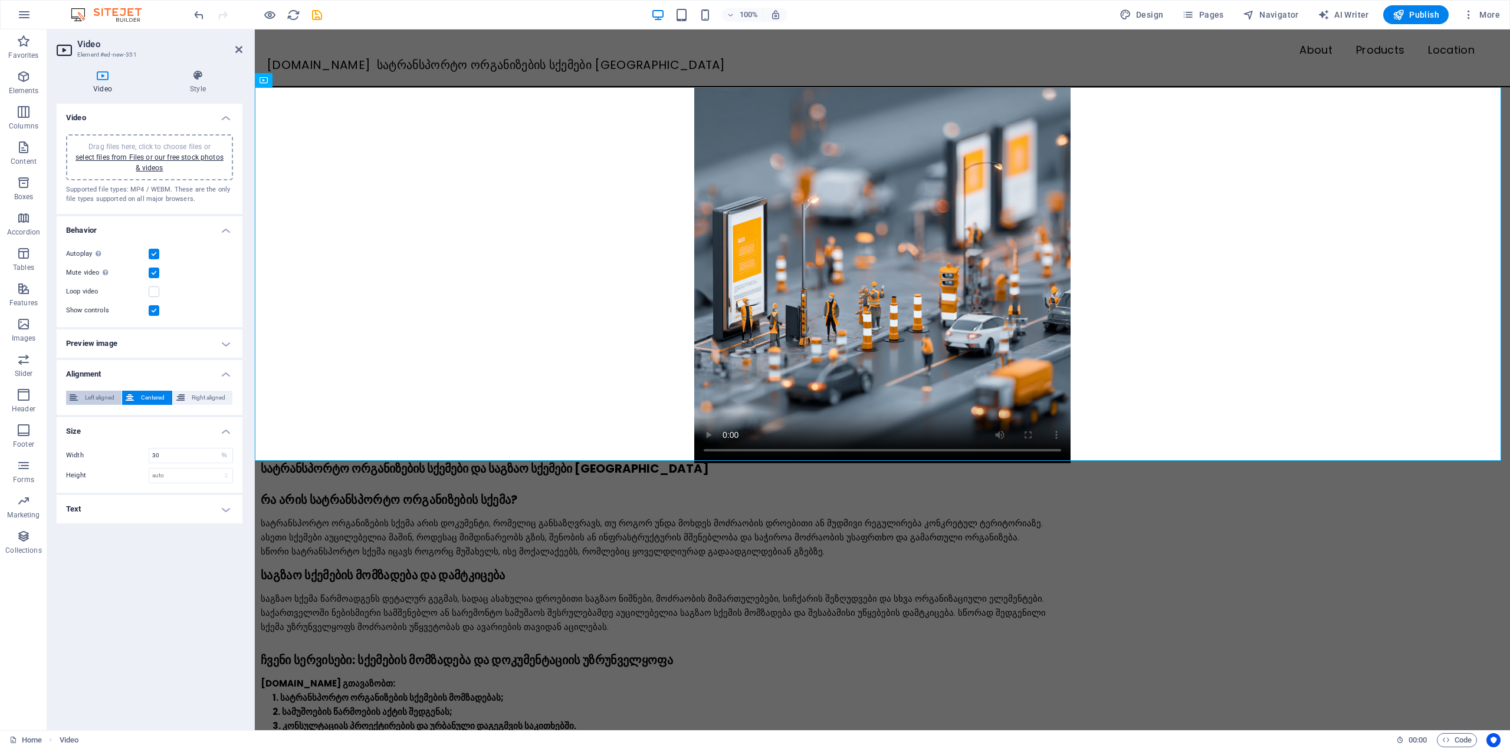
click at [110, 397] on span "Left aligned" at bounding box center [99, 398] width 37 height 14
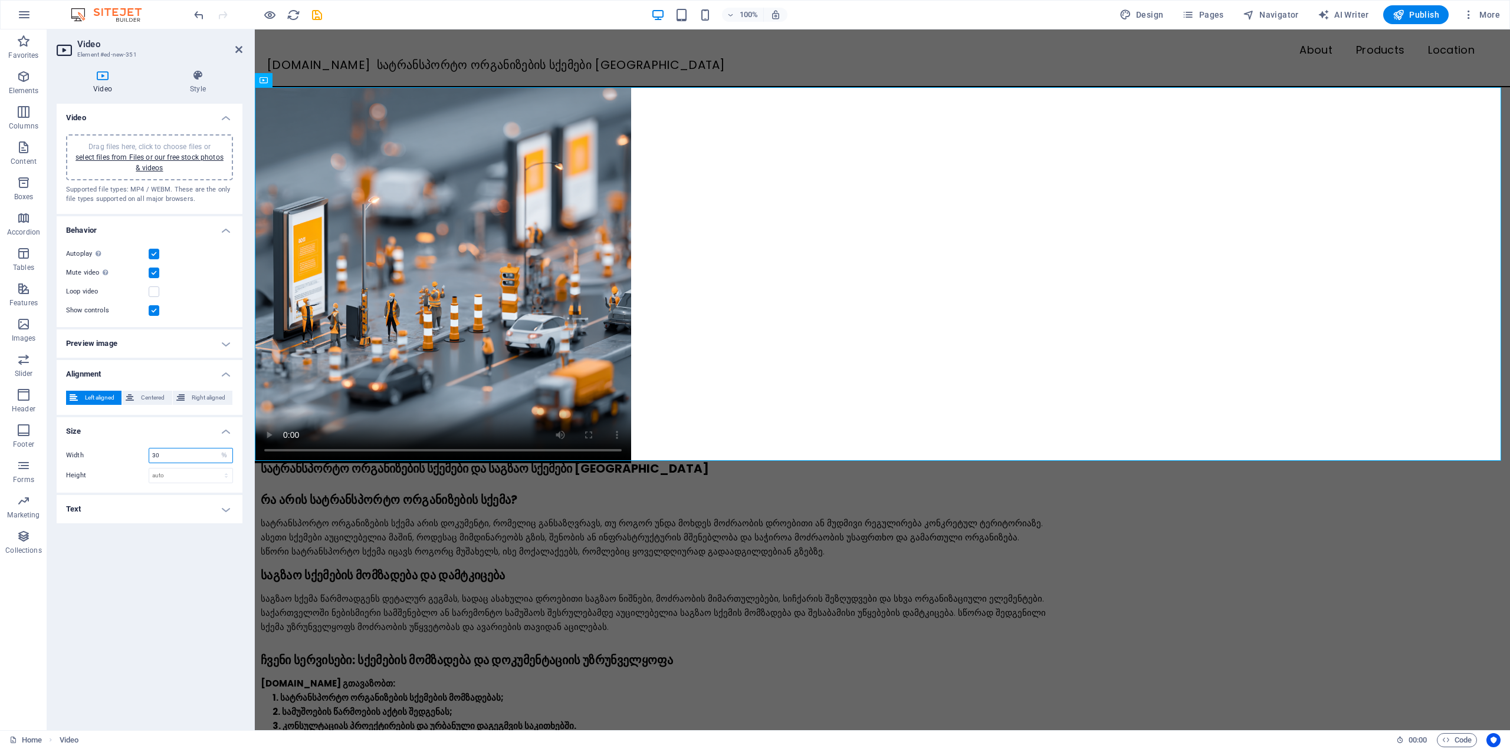
click at [141, 452] on div "Width 30 auto px %" at bounding box center [149, 455] width 167 height 15
type input "50"
click at [160, 581] on div "Video Drag files here, click to choose files or select files from Files or our …" at bounding box center [150, 412] width 186 height 617
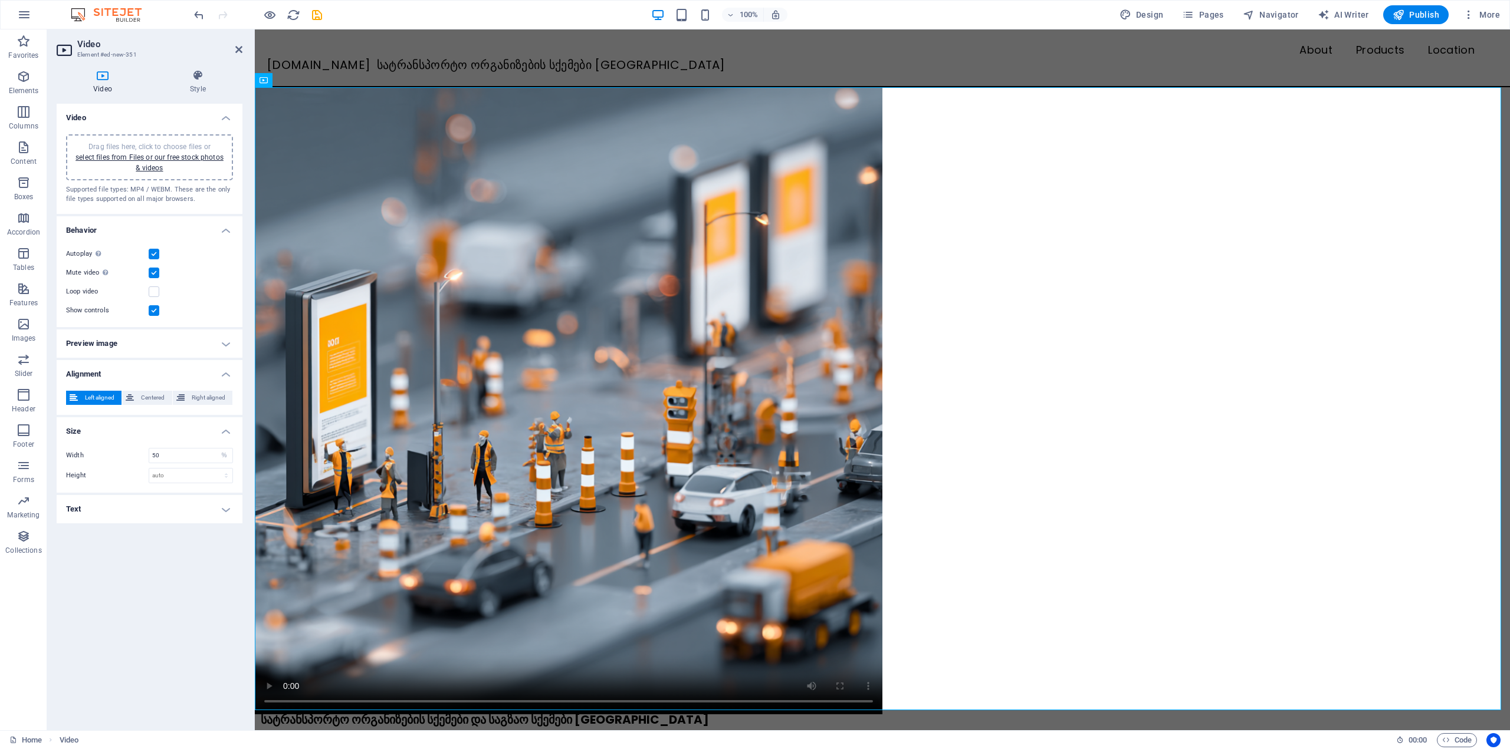
click at [177, 495] on h4 "Text" at bounding box center [150, 509] width 186 height 28
click at [146, 601] on div at bounding box center [150, 587] width 166 height 35
click at [169, 618] on div "Video Drag files here, click to choose files or select files from Files or our …" at bounding box center [150, 412] width 186 height 617
drag, startPoint x: 101, startPoint y: 581, endPoint x: 55, endPoint y: 576, distance: 47.0
click at [55, 576] on div "Video Style Video Drag files here, click to choose files or select files from F…" at bounding box center [149, 395] width 205 height 670
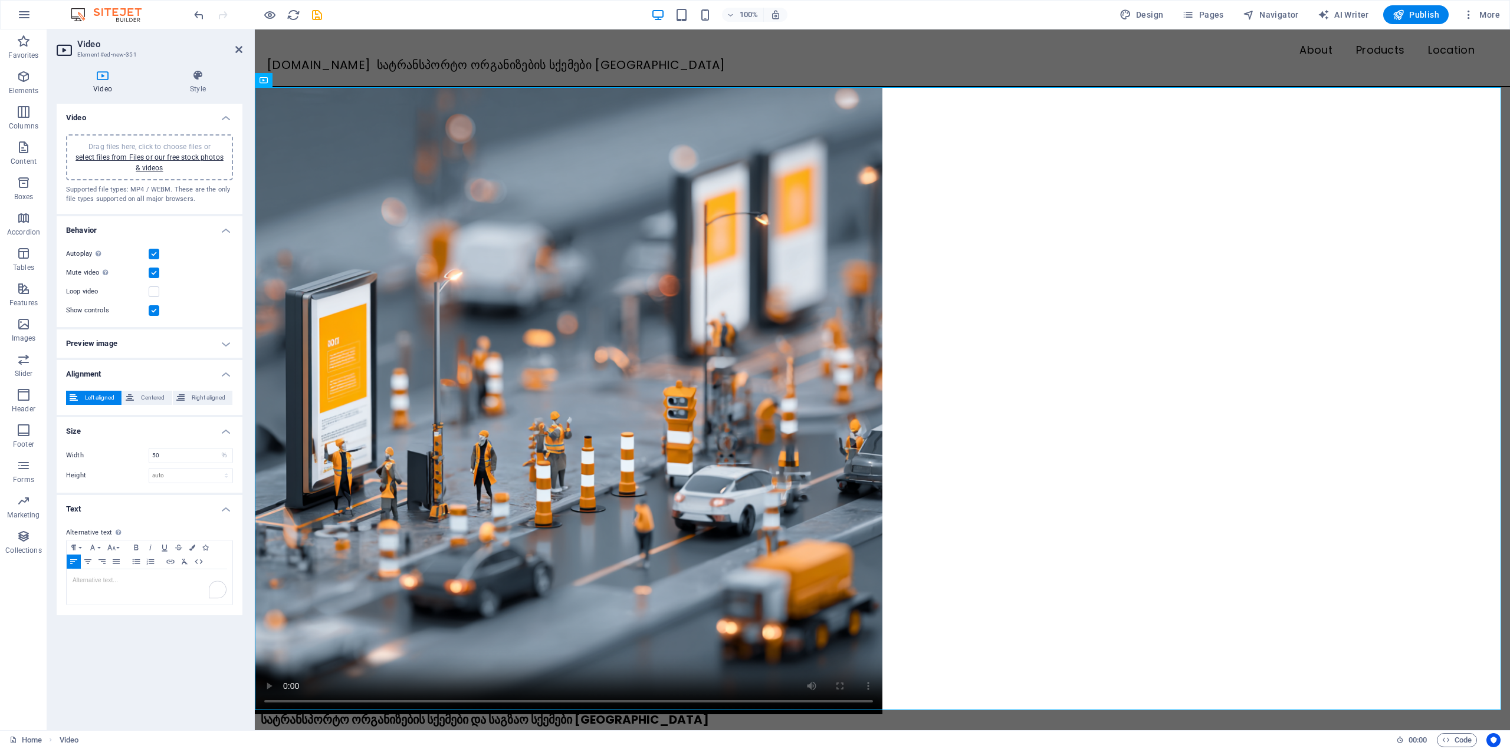
click at [139, 657] on div "Video Drag files here, click to choose files or select files from Files or our …" at bounding box center [150, 412] width 186 height 617
click at [235, 50] on icon at bounding box center [238, 49] width 7 height 9
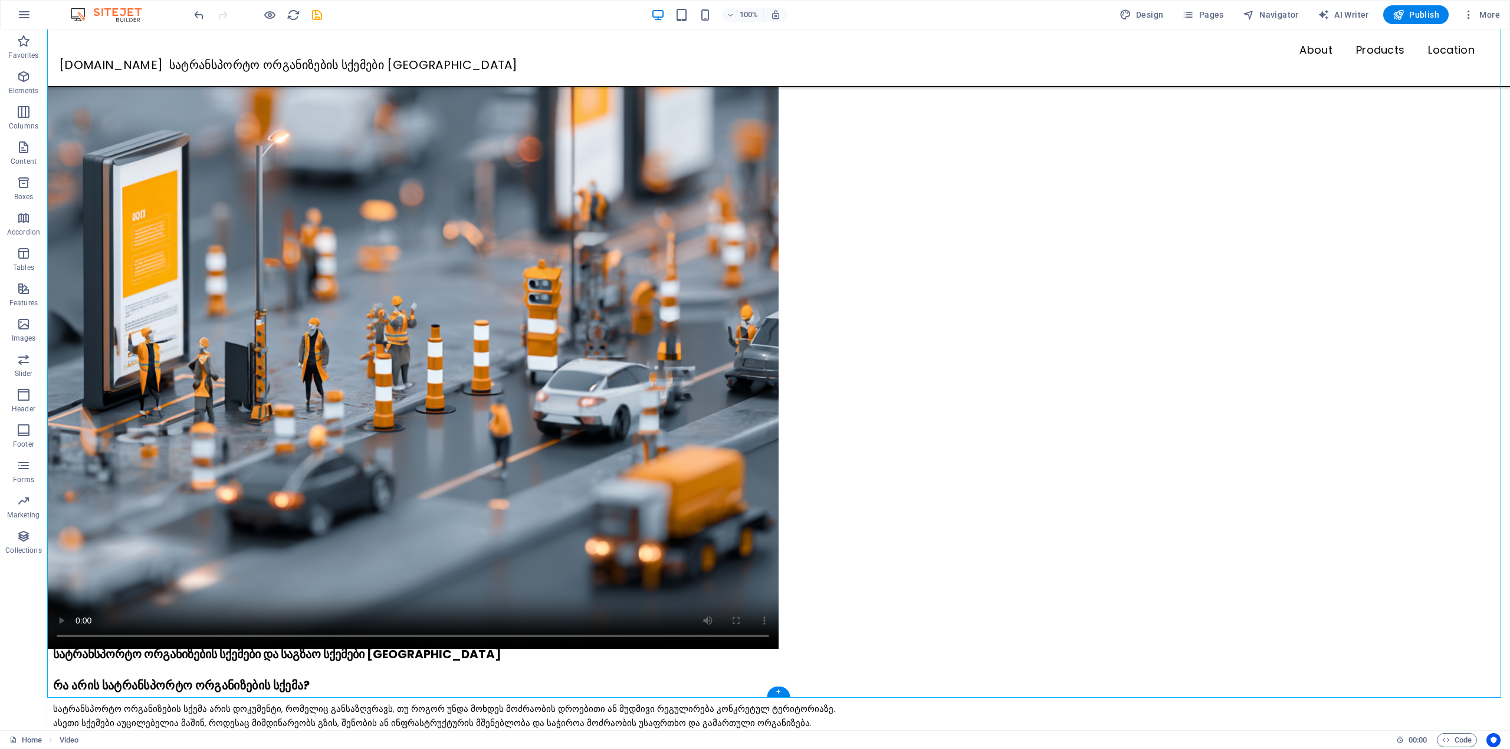
scroll to position [177, 0]
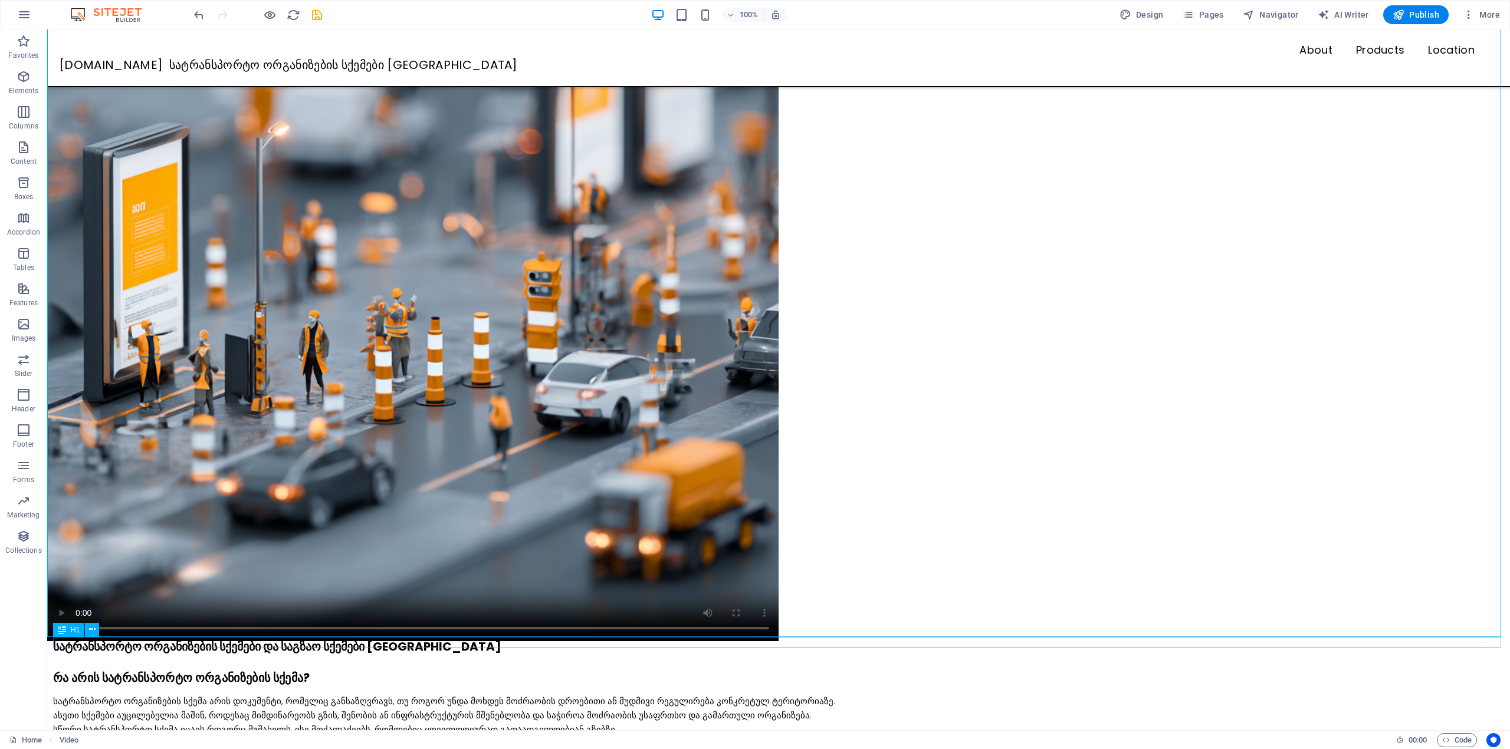
click at [345, 646] on div "სატრანსპორტო ორგანიზების სქემები და საგზაო სქემები [GEOGRAPHIC_DATA]" at bounding box center [781, 647] width 1456 height 11
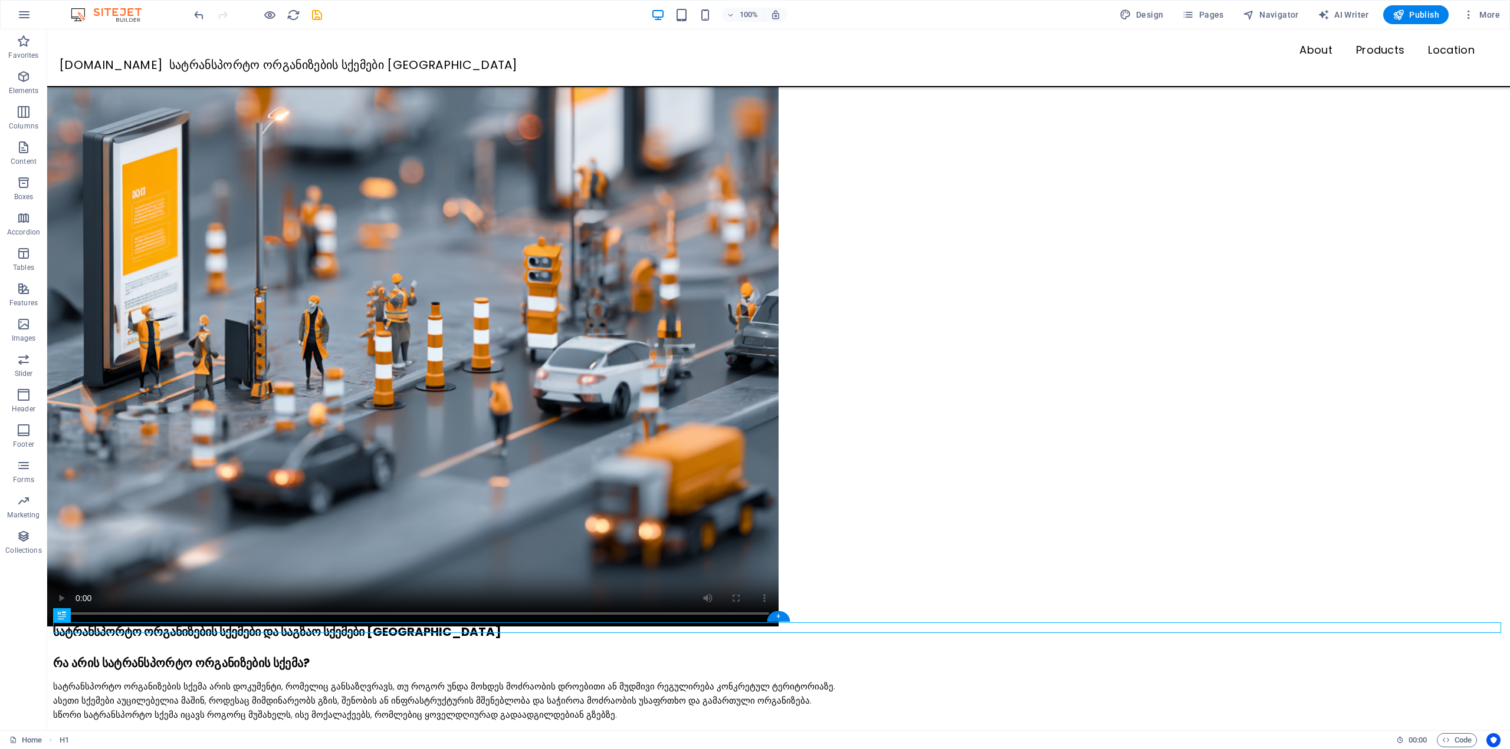
drag, startPoint x: 162, startPoint y: 645, endPoint x: 905, endPoint y: 177, distance: 877.6
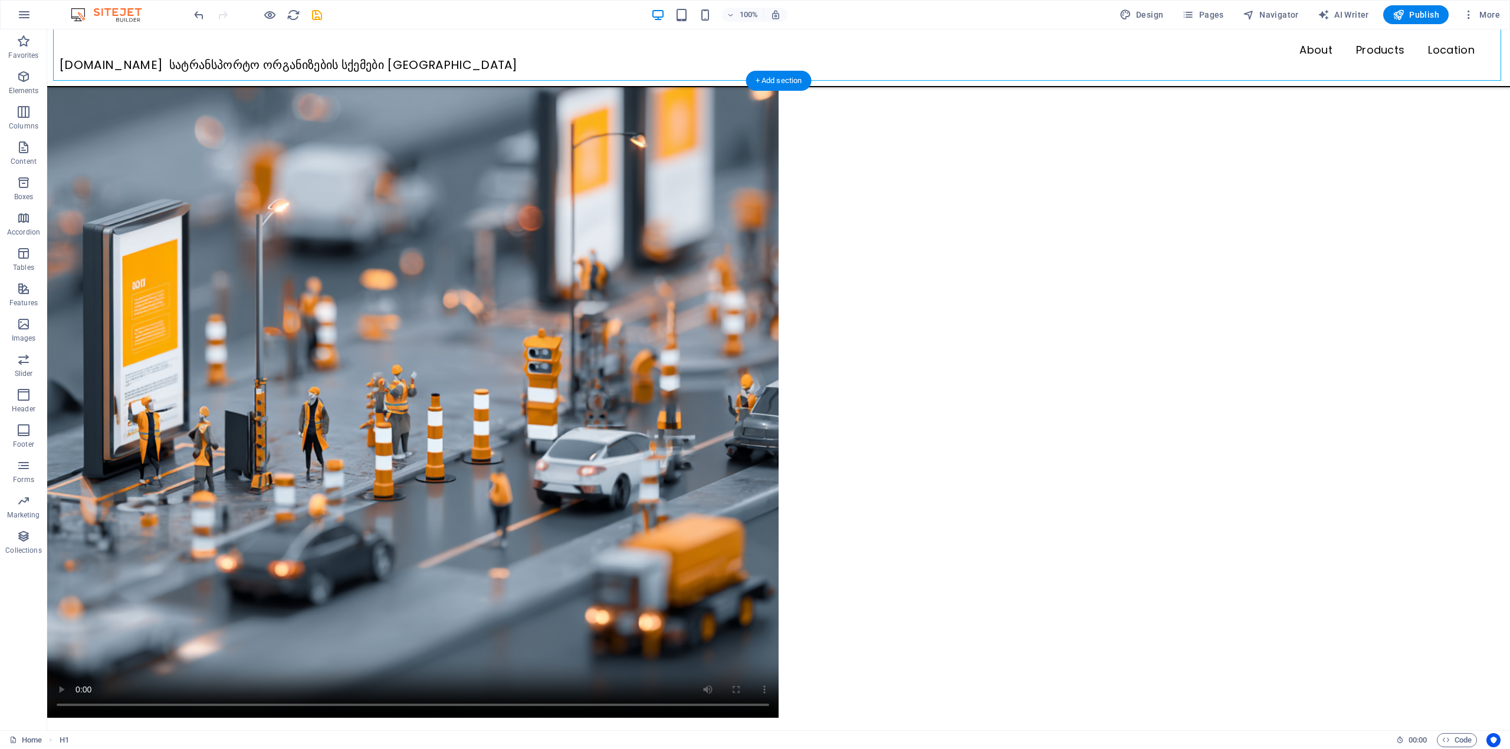
scroll to position [0, 0]
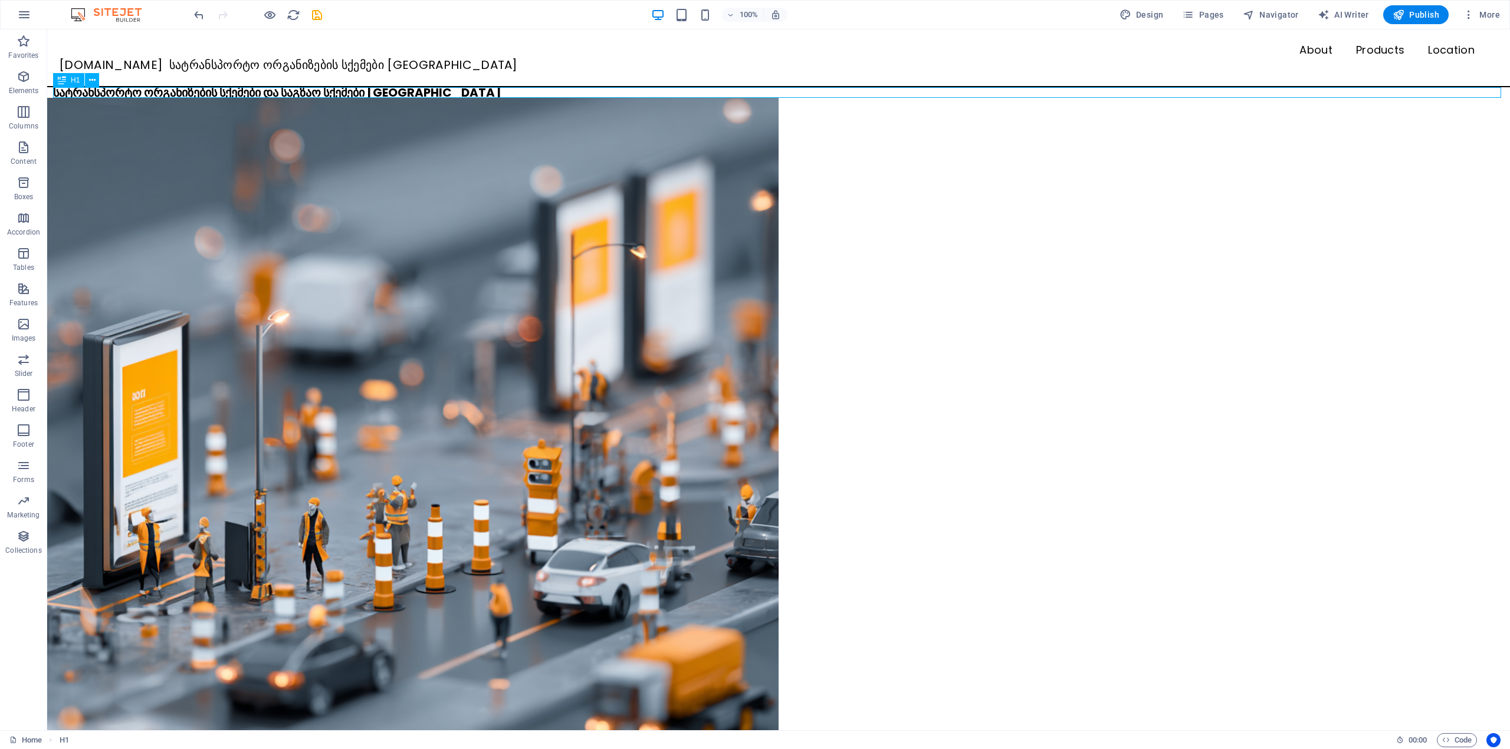
click at [430, 94] on div "სატრანსპორტო ორგანიზების სქემები და საგზაო სქემები [GEOGRAPHIC_DATA]" at bounding box center [781, 92] width 1456 height 11
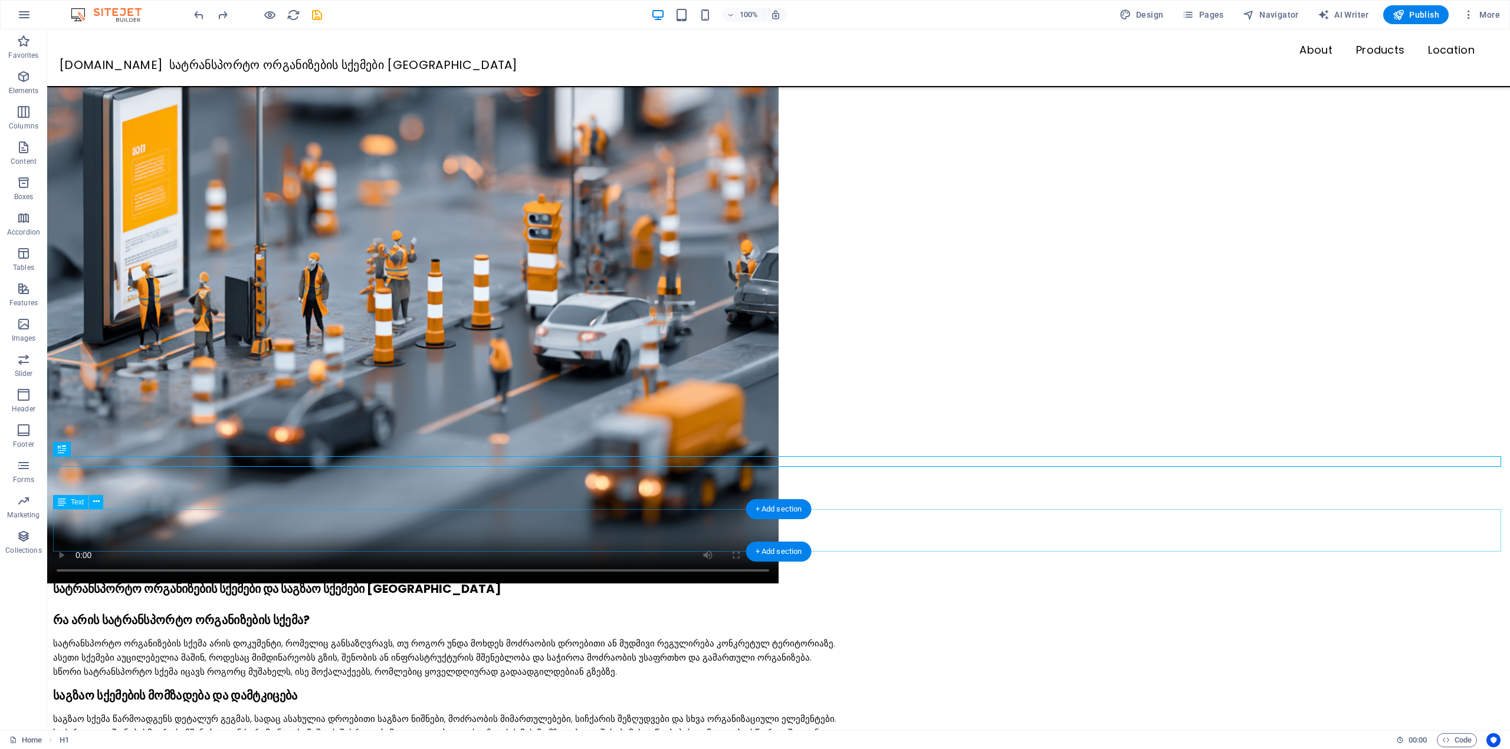
scroll to position [144, 0]
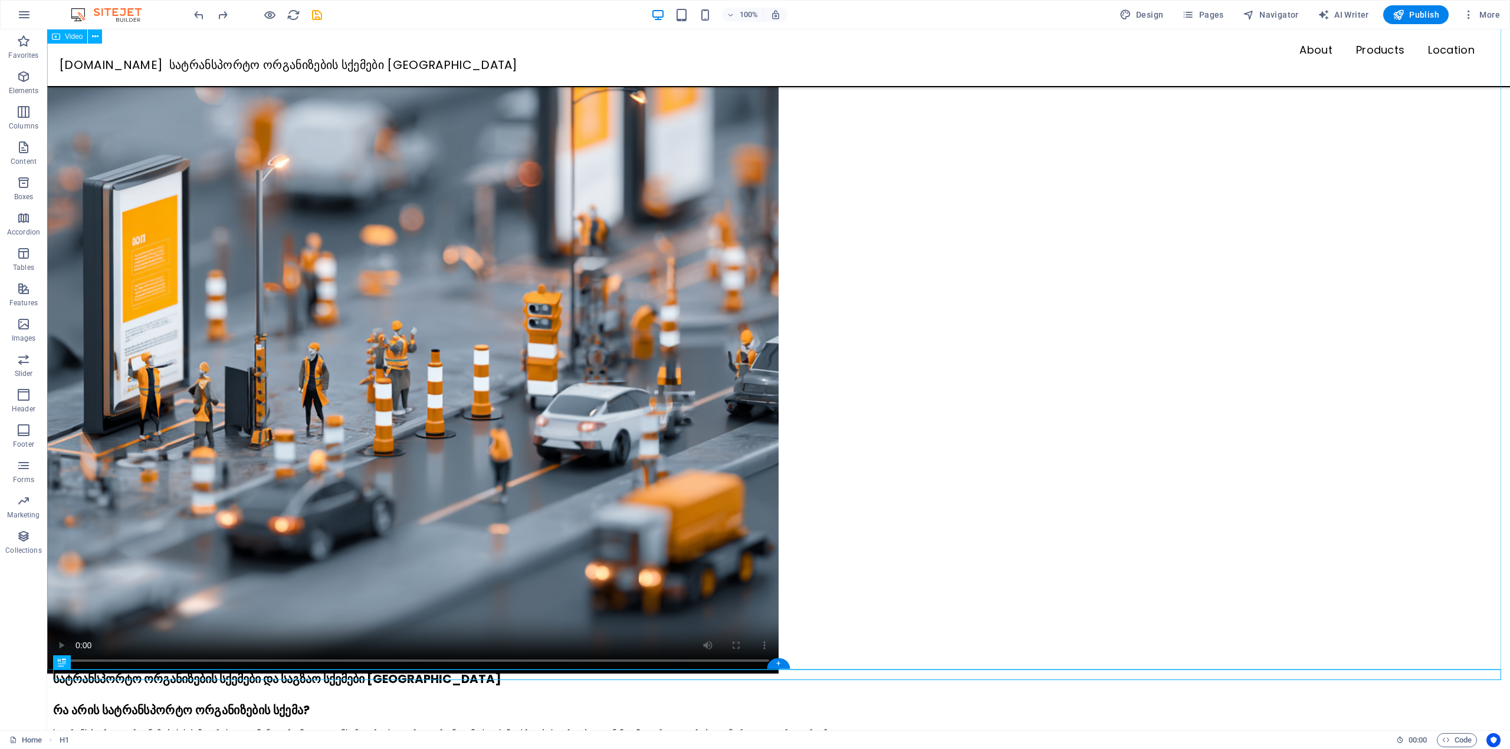
click at [486, 254] on figure at bounding box center [778, 279] width 1462 height 789
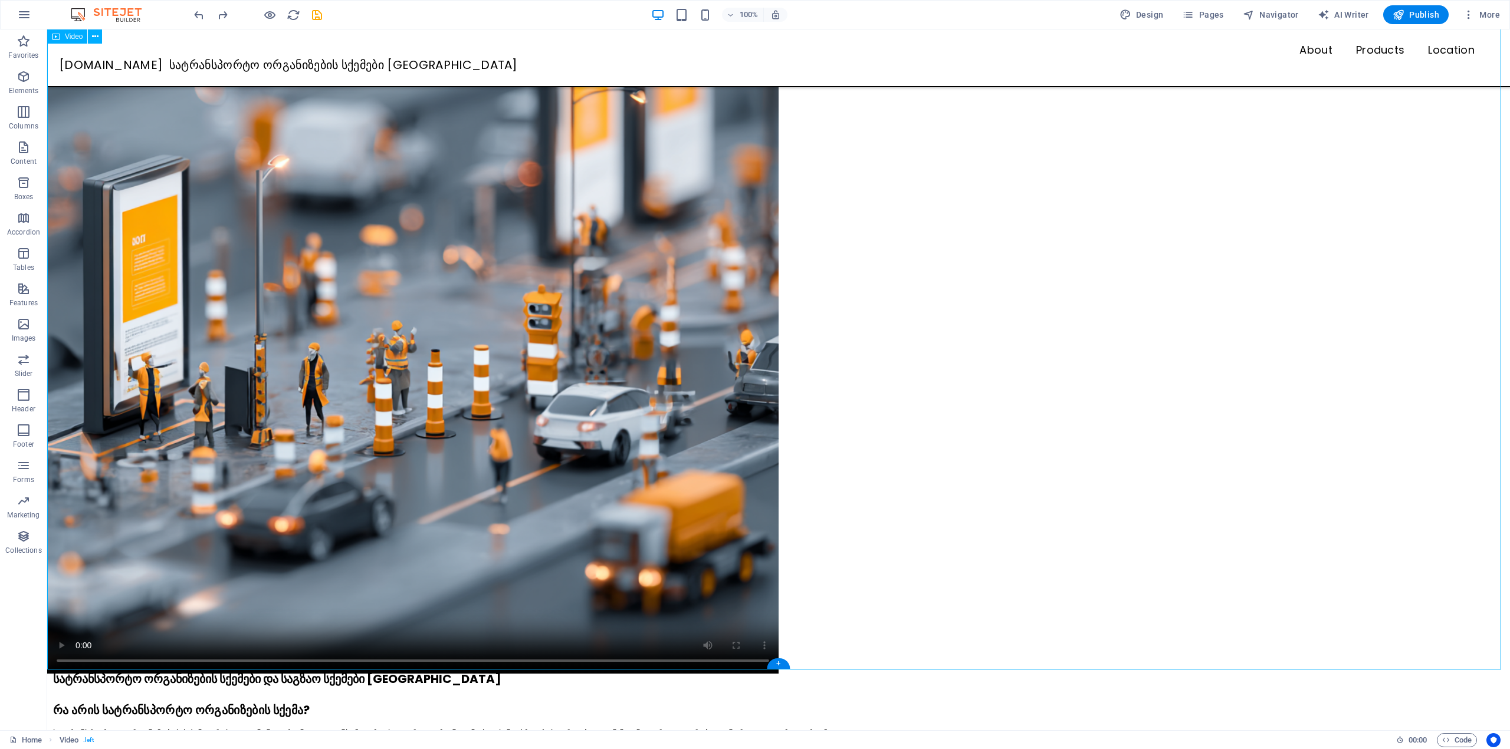
click at [107, 235] on figure at bounding box center [778, 279] width 1462 height 789
select select "%"
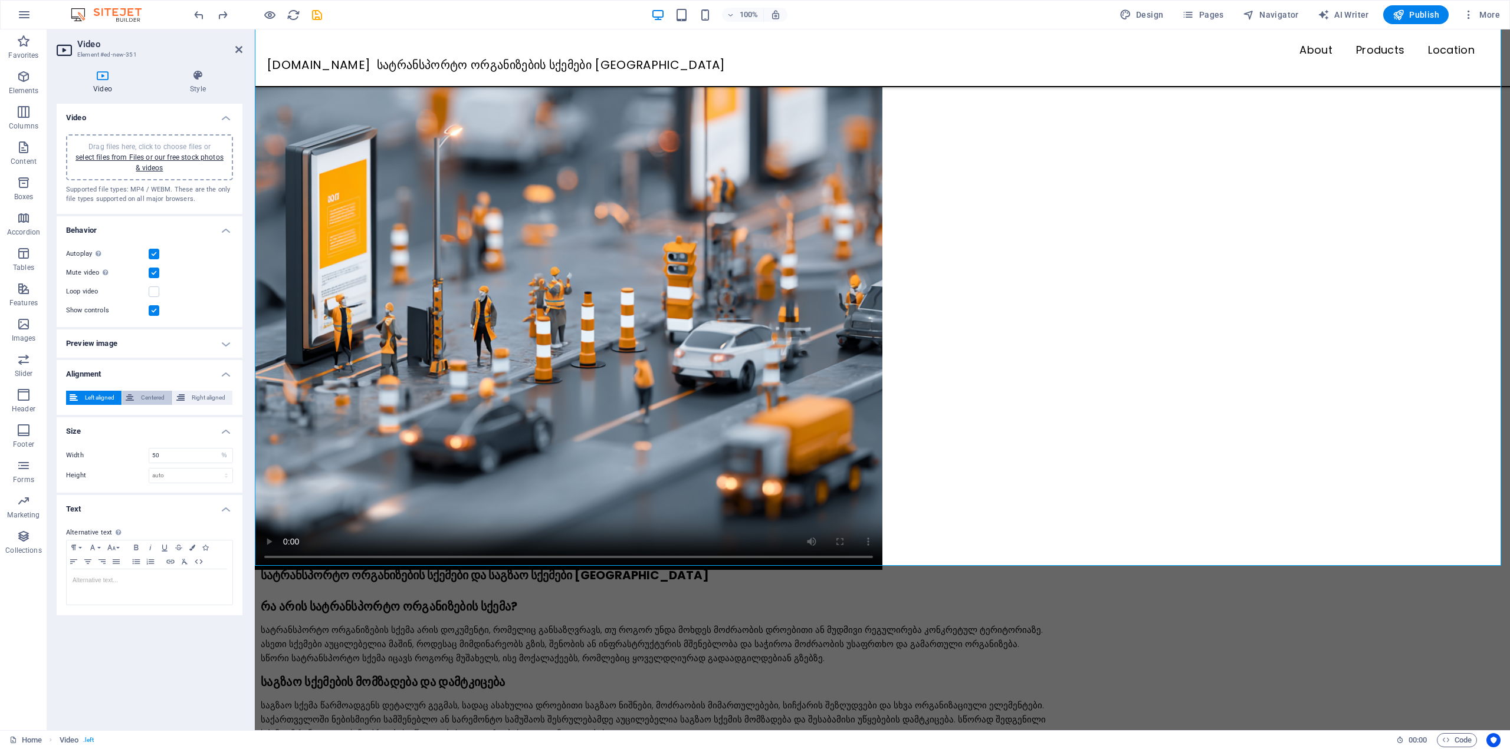
click at [150, 399] on span "Centered" at bounding box center [152, 398] width 31 height 14
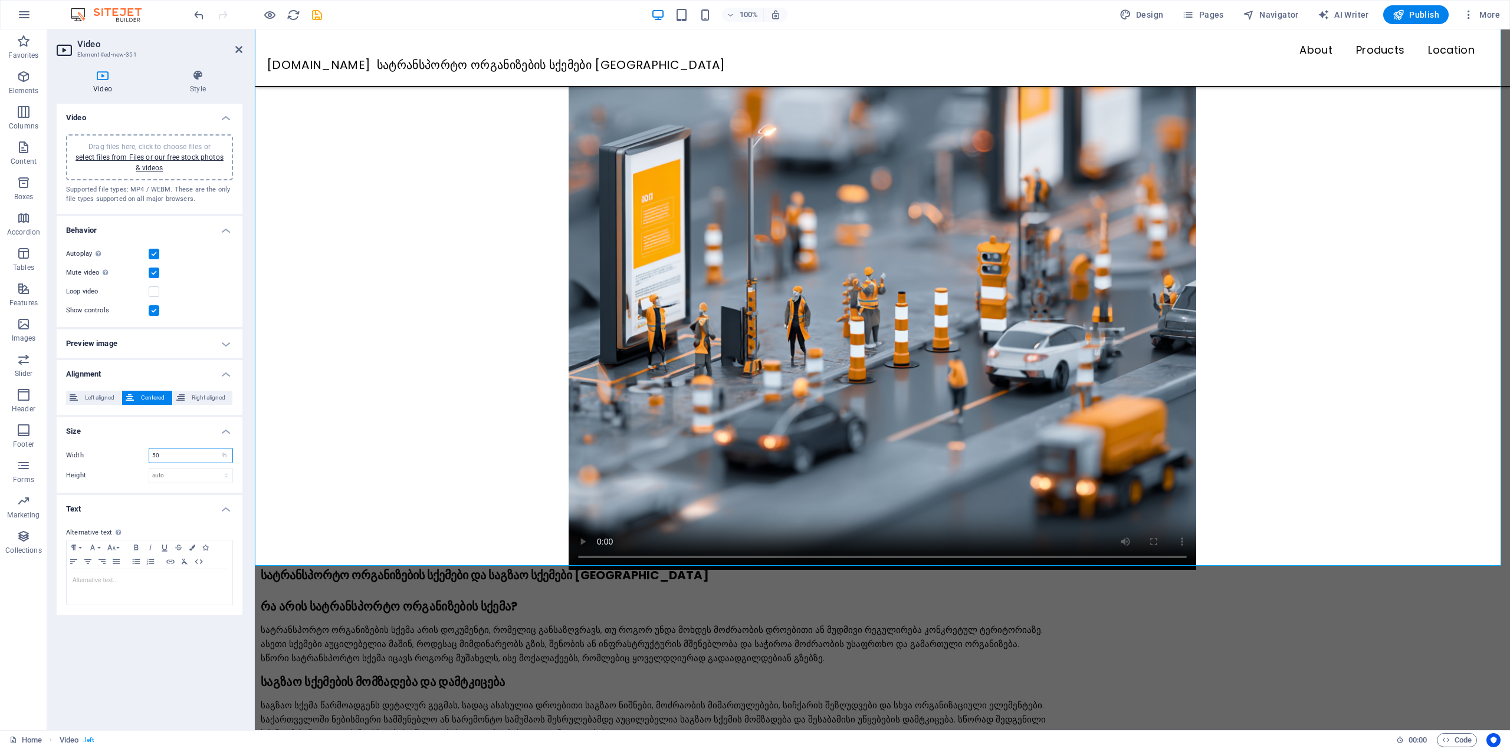
drag, startPoint x: 149, startPoint y: 457, endPoint x: 120, endPoint y: 453, distance: 29.1
click at [120, 453] on div "Width 50 auto px %" at bounding box center [149, 455] width 167 height 15
click at [188, 471] on select "auto px" at bounding box center [190, 476] width 83 height 14
click at [149, 469] on select "auto px" at bounding box center [190, 476] width 83 height 14
select select "DISABLED_OPTION_VALUE"
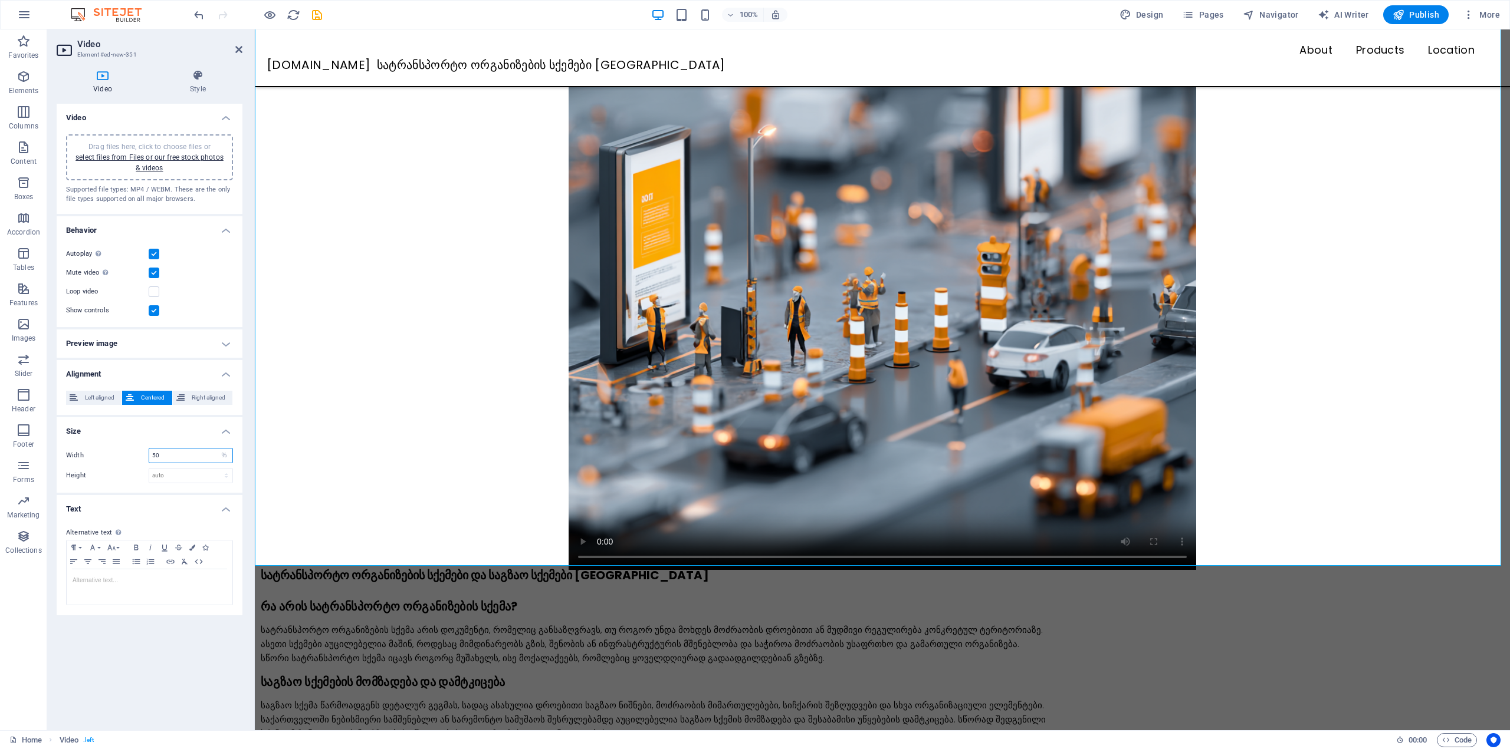
click at [188, 459] on input "50" at bounding box center [190, 456] width 83 height 14
drag, startPoint x: 187, startPoint y: 453, endPoint x: 121, endPoint y: 448, distance: 66.3
click at [121, 448] on div "Width 50 auto px %" at bounding box center [149, 455] width 167 height 15
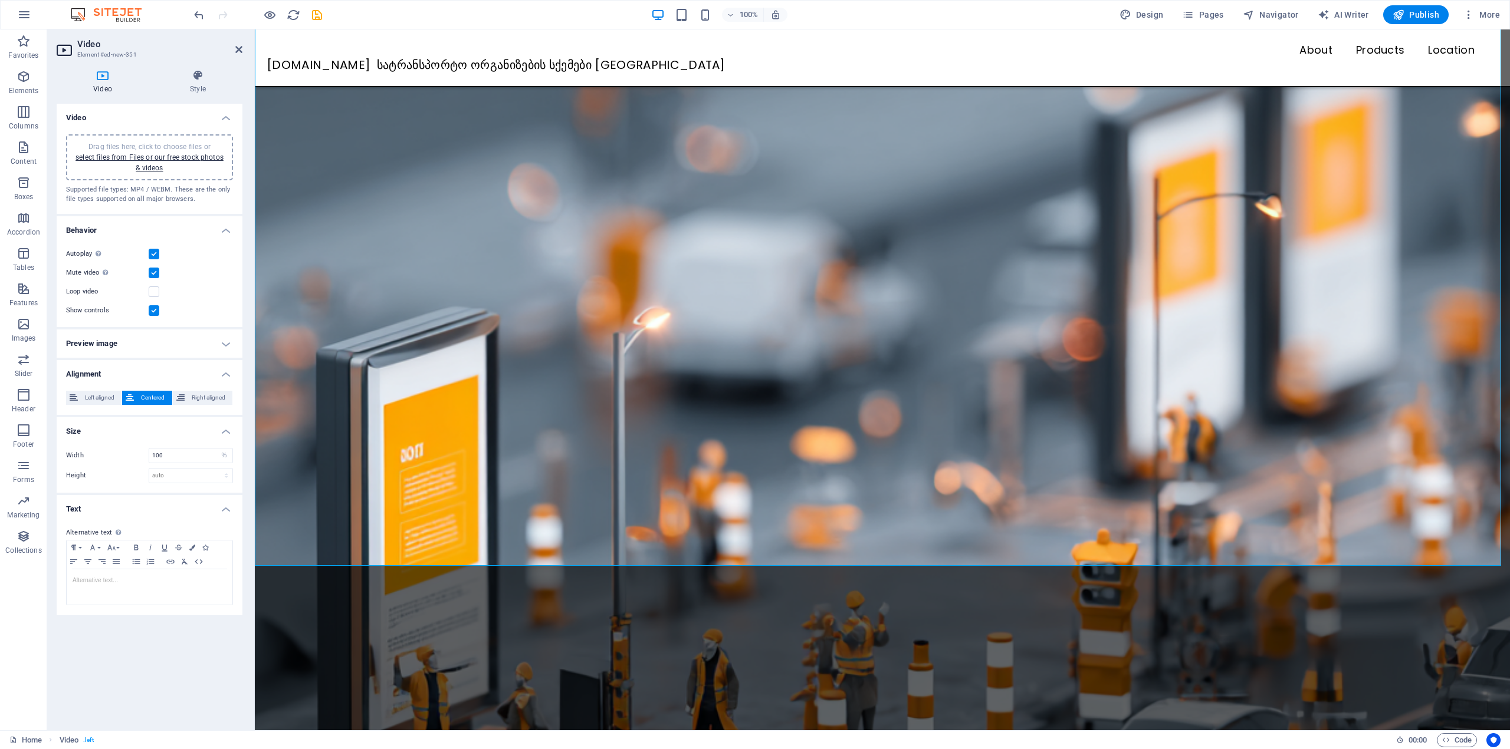
click at [121, 448] on div "Width 100 auto px %" at bounding box center [149, 455] width 167 height 15
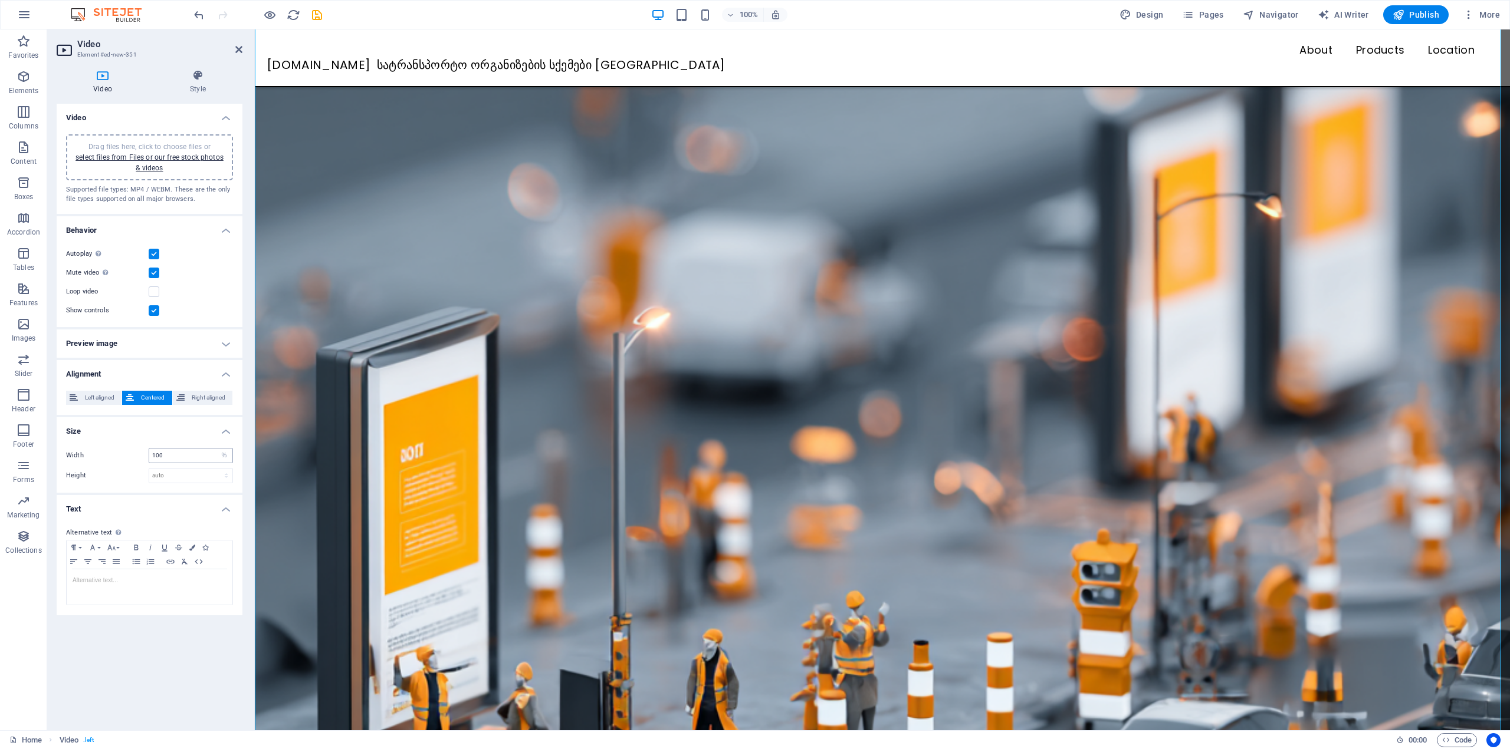
click at [175, 463] on div "Width 100 auto px % Height auto px" at bounding box center [150, 466] width 186 height 54
drag, startPoint x: 171, startPoint y: 458, endPoint x: 113, endPoint y: 449, distance: 58.4
click at [113, 449] on div "Width 100 auto px %" at bounding box center [149, 455] width 167 height 15
type input "50"
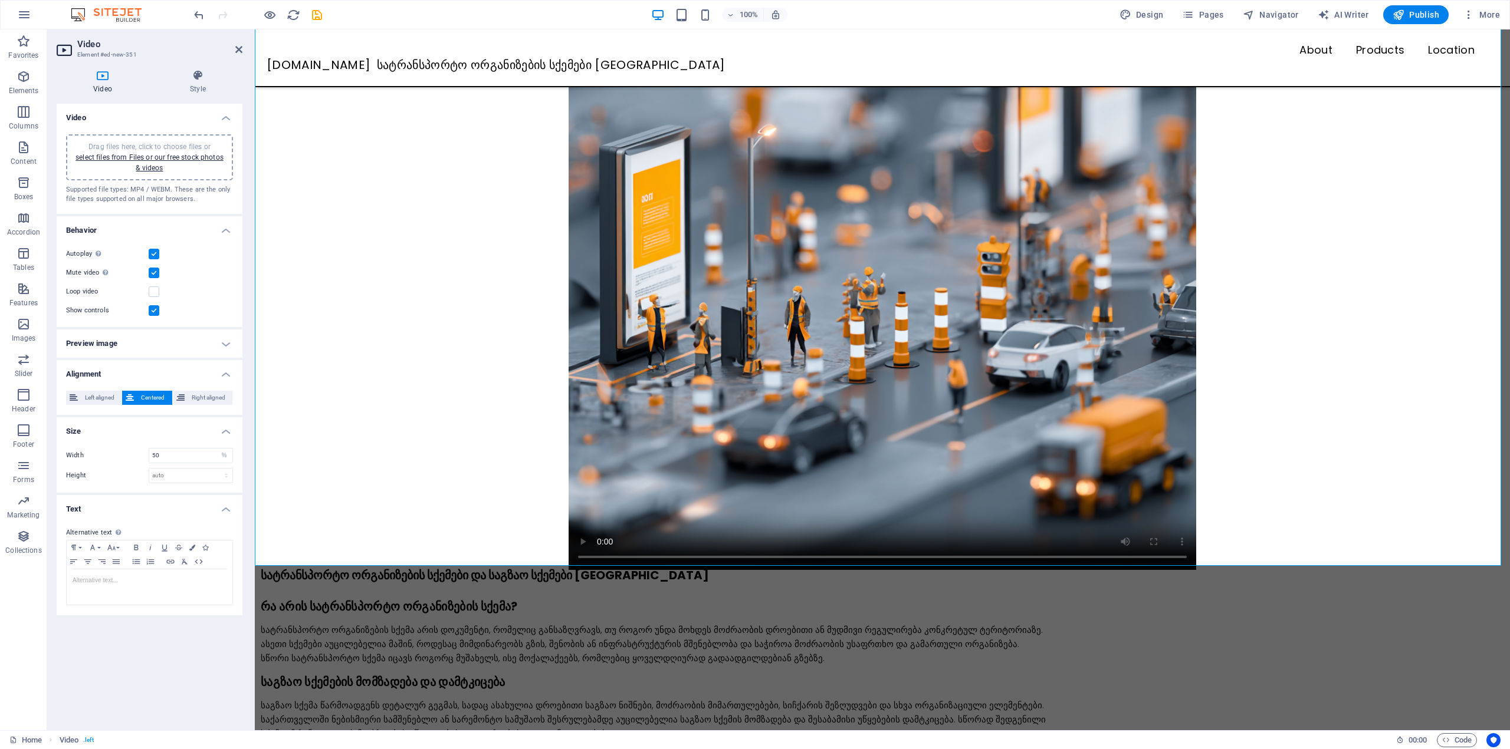
click at [242, 51] on aside "Video Element #ed-new-351 Video Style Video Drag files here, click to choose fi…" at bounding box center [151, 379] width 208 height 701
click at [237, 48] on icon at bounding box center [238, 49] width 7 height 9
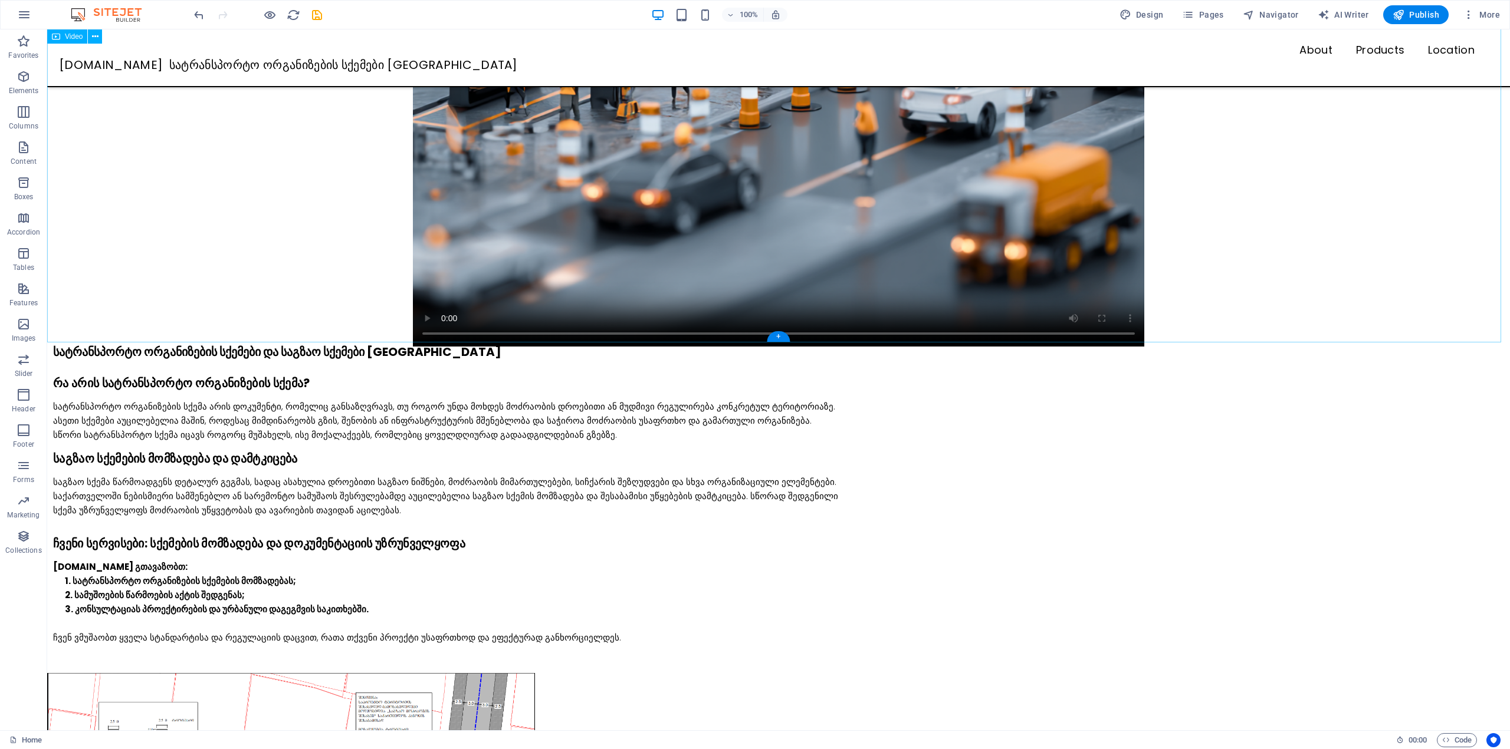
scroll to position [0, 0]
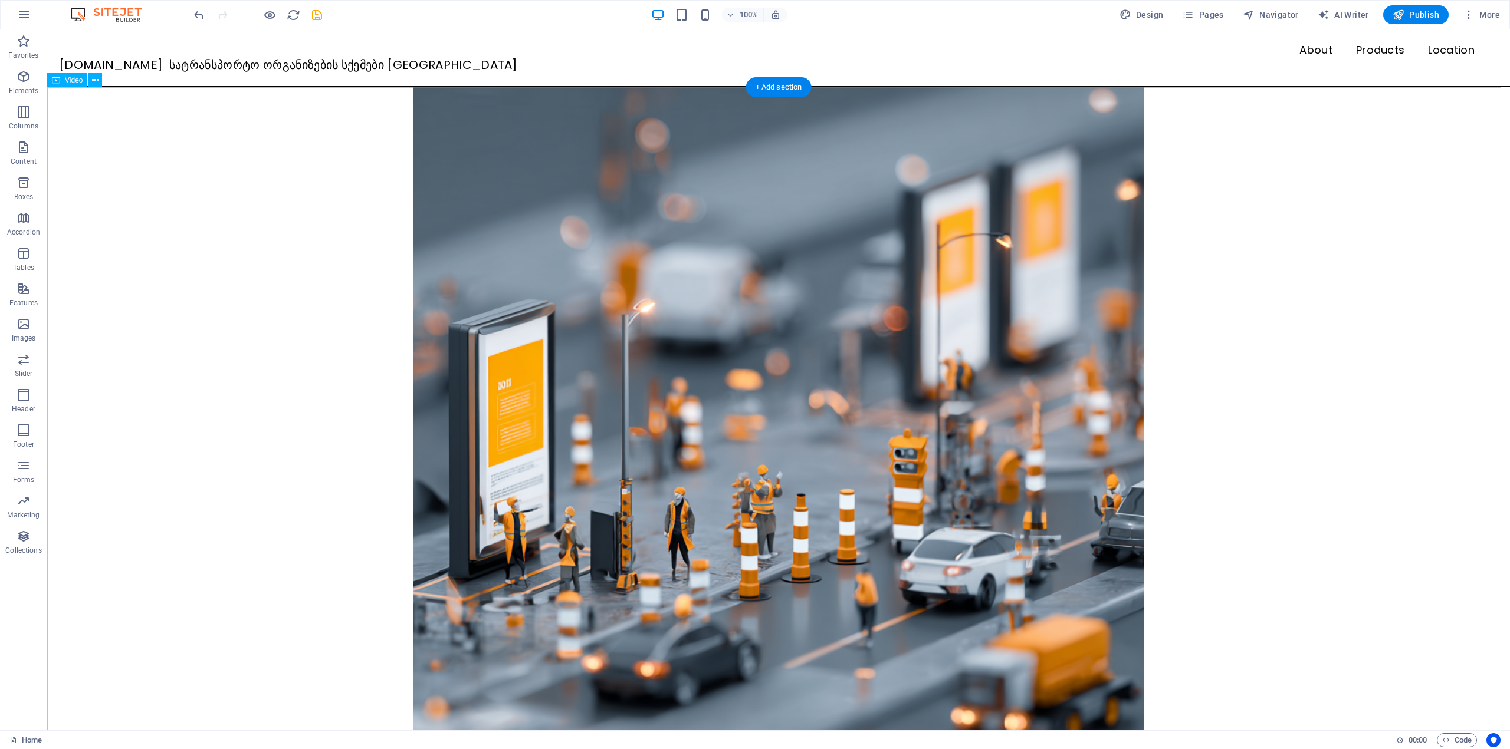
click at [526, 305] on figure at bounding box center [778, 452] width 1462 height 731
click at [96, 83] on icon at bounding box center [95, 80] width 6 height 12
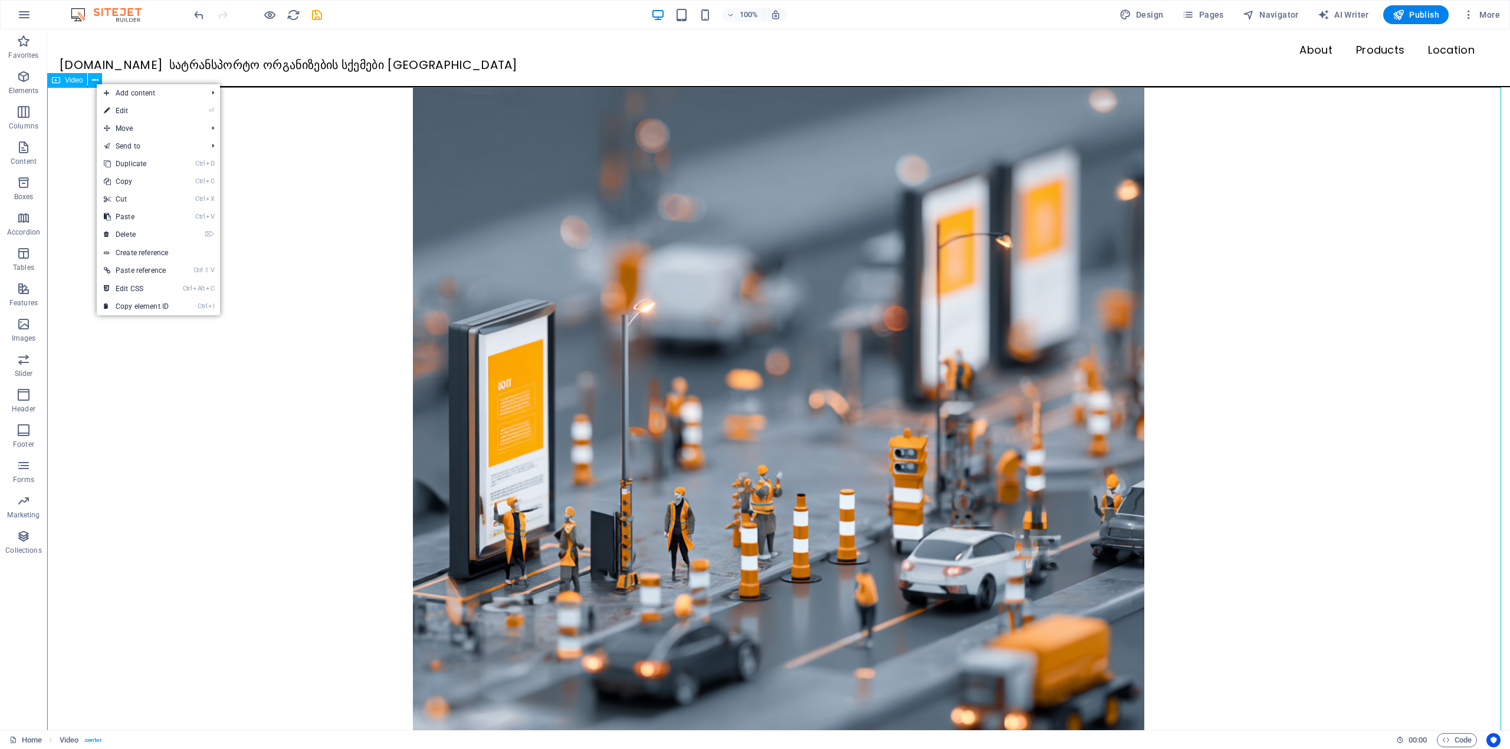
click at [81, 80] on span "Video" at bounding box center [74, 80] width 18 height 7
click at [92, 81] on icon at bounding box center [95, 80] width 6 height 12
click at [130, 104] on link "⏎ Edit" at bounding box center [132, 109] width 79 height 18
select select "%"
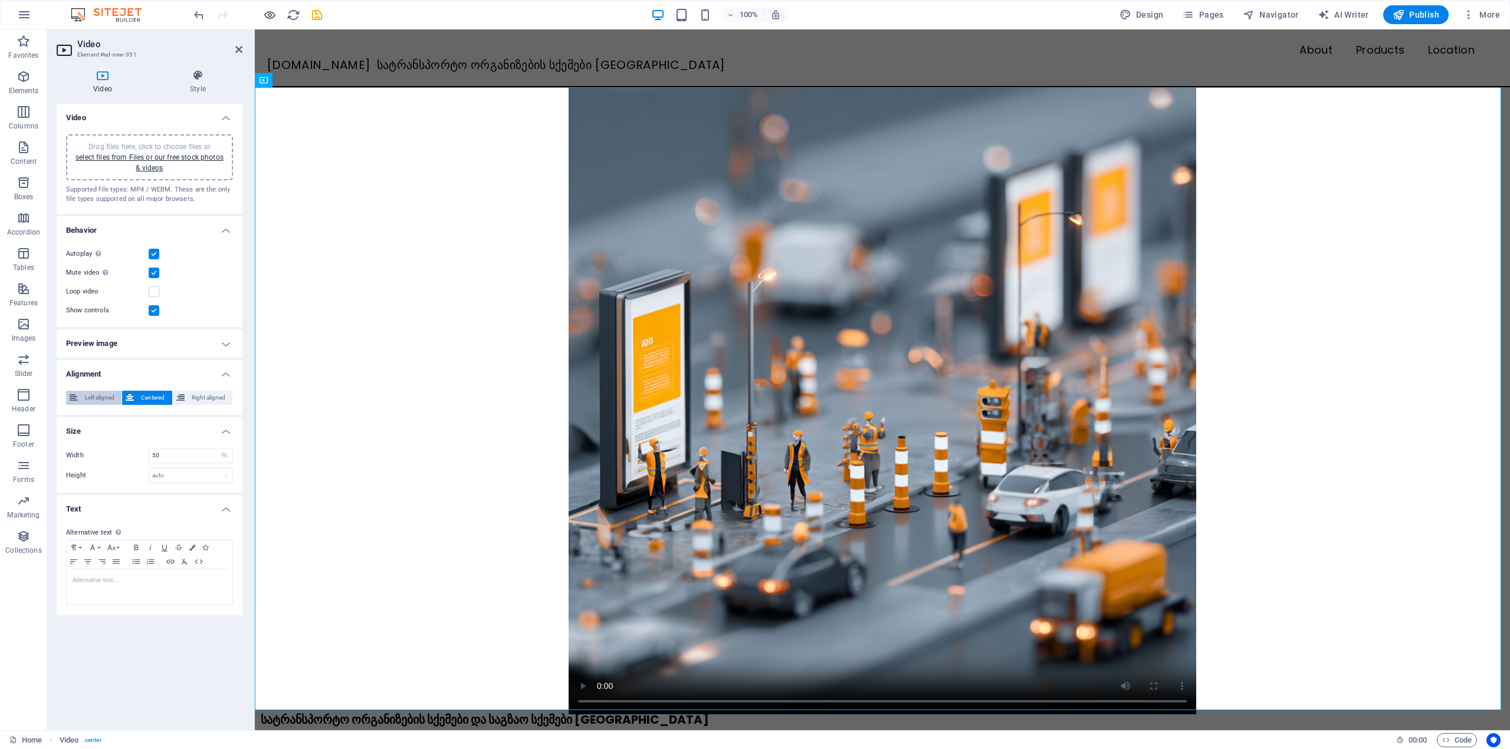
click at [102, 394] on span "Left aligned" at bounding box center [99, 398] width 37 height 14
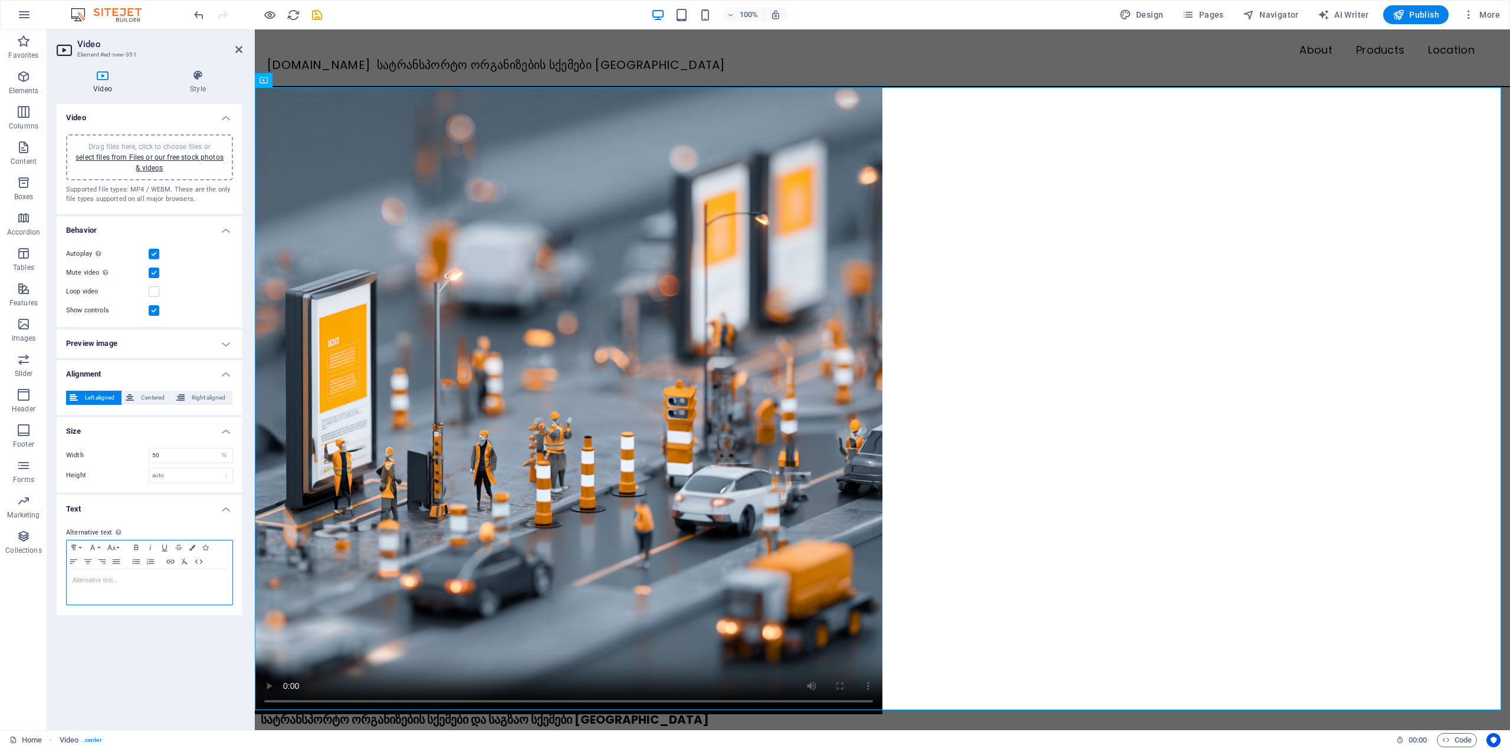
click at [126, 589] on div "​" at bounding box center [150, 587] width 166 height 35
click at [186, 678] on div "Video Drag files here, click to choose files or select files from Files or our …" at bounding box center [150, 412] width 186 height 617
click at [1039, 337] on figure "hrdcftrtvybuh" at bounding box center [882, 400] width 1255 height 627
click at [74, 559] on icon "button" at bounding box center [74, 561] width 14 height 9
click at [83, 564] on icon "button" at bounding box center [88, 561] width 14 height 9
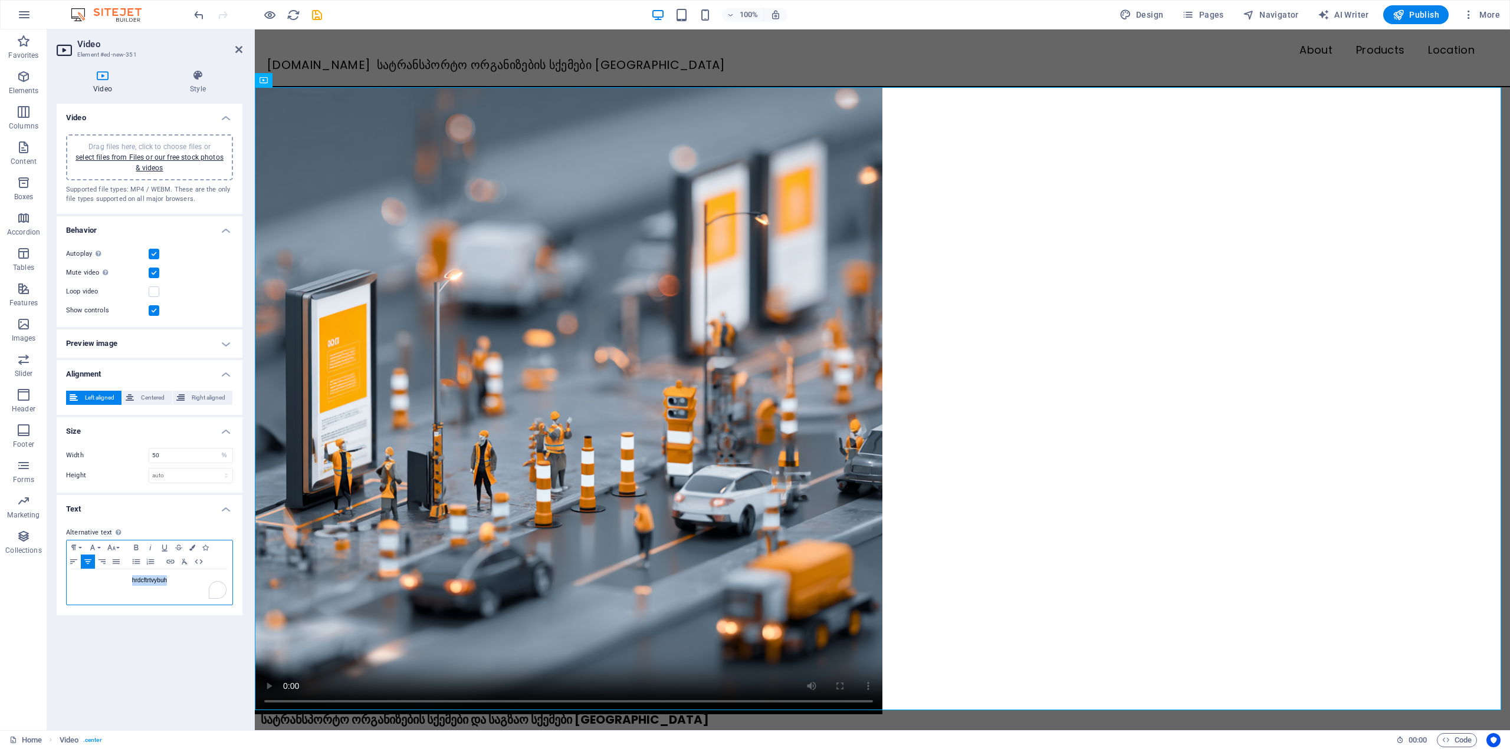
drag, startPoint x: 169, startPoint y: 576, endPoint x: 120, endPoint y: 577, distance: 49.0
click at [120, 577] on p "hrdcftrtvybuh" at bounding box center [150, 581] width 154 height 11
click at [179, 639] on div "Video Drag files here, click to choose files or select files from Files or our …" at bounding box center [150, 412] width 186 height 617
click at [217, 511] on h4 "Text" at bounding box center [150, 505] width 186 height 21
click at [236, 48] on icon at bounding box center [238, 49] width 7 height 9
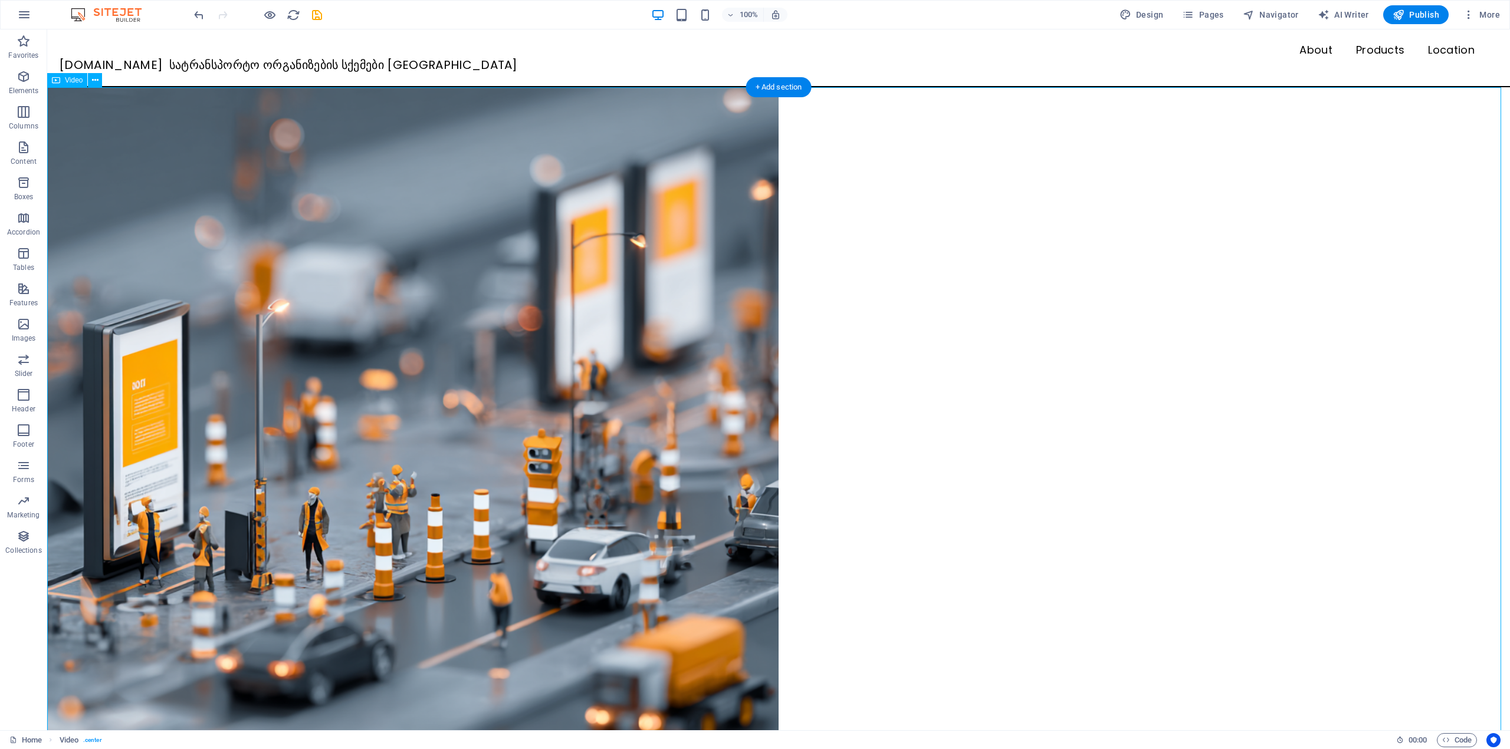
click at [1172, 258] on figure at bounding box center [778, 452] width 1462 height 731
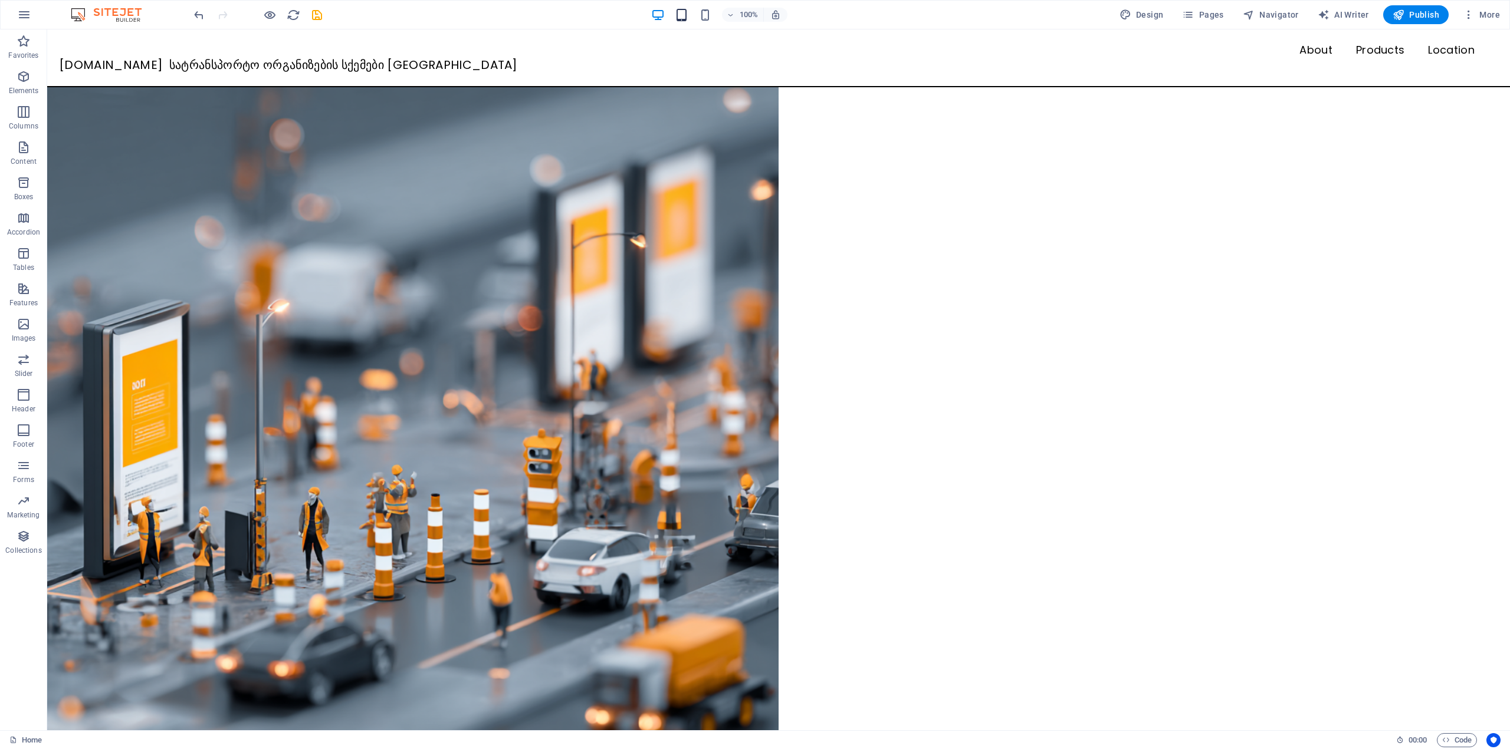
click at [679, 15] on icon "button" at bounding box center [682, 15] width 14 height 14
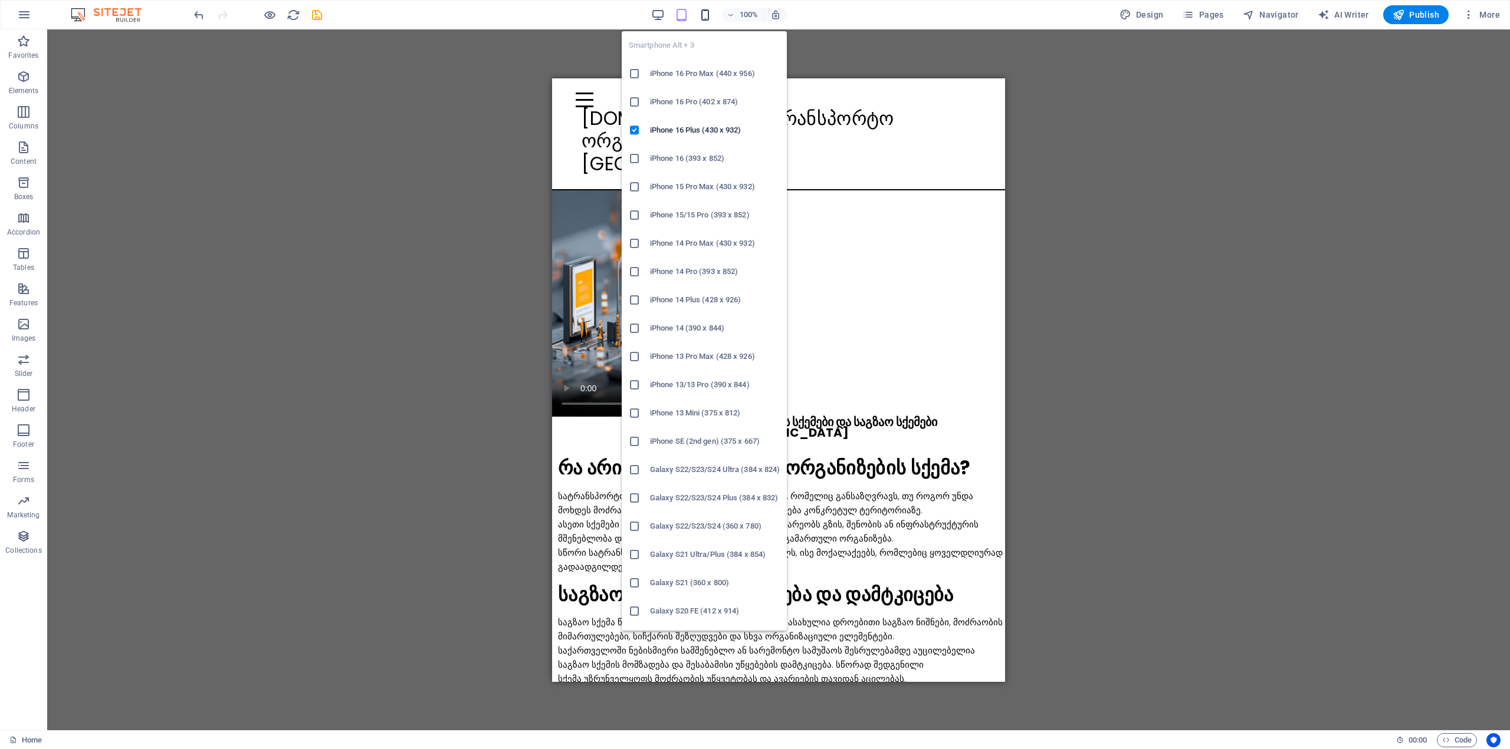
click at [703, 15] on icon "button" at bounding box center [705, 15] width 14 height 14
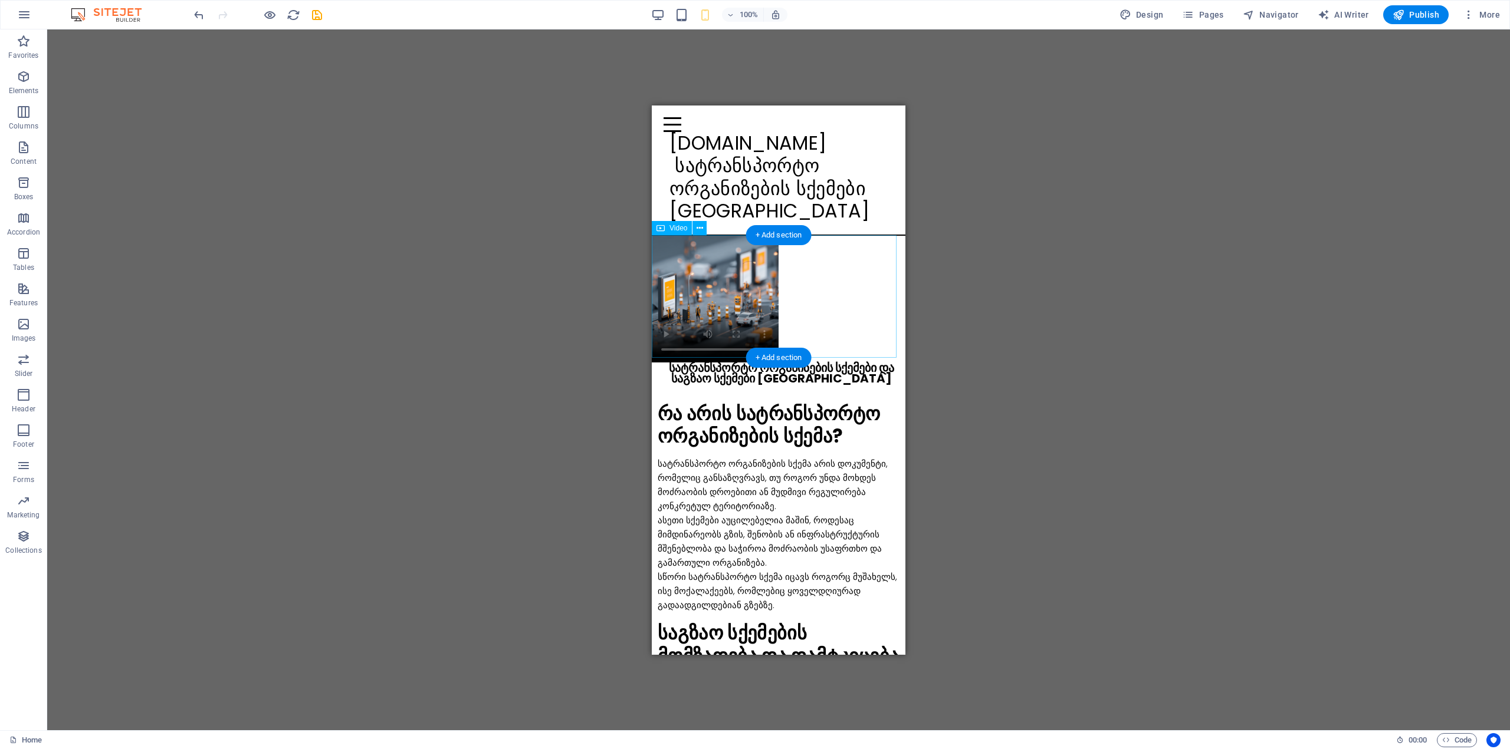
click at [701, 296] on figure at bounding box center [779, 298] width 254 height 127
click at [699, 227] on icon at bounding box center [699, 228] width 6 height 12
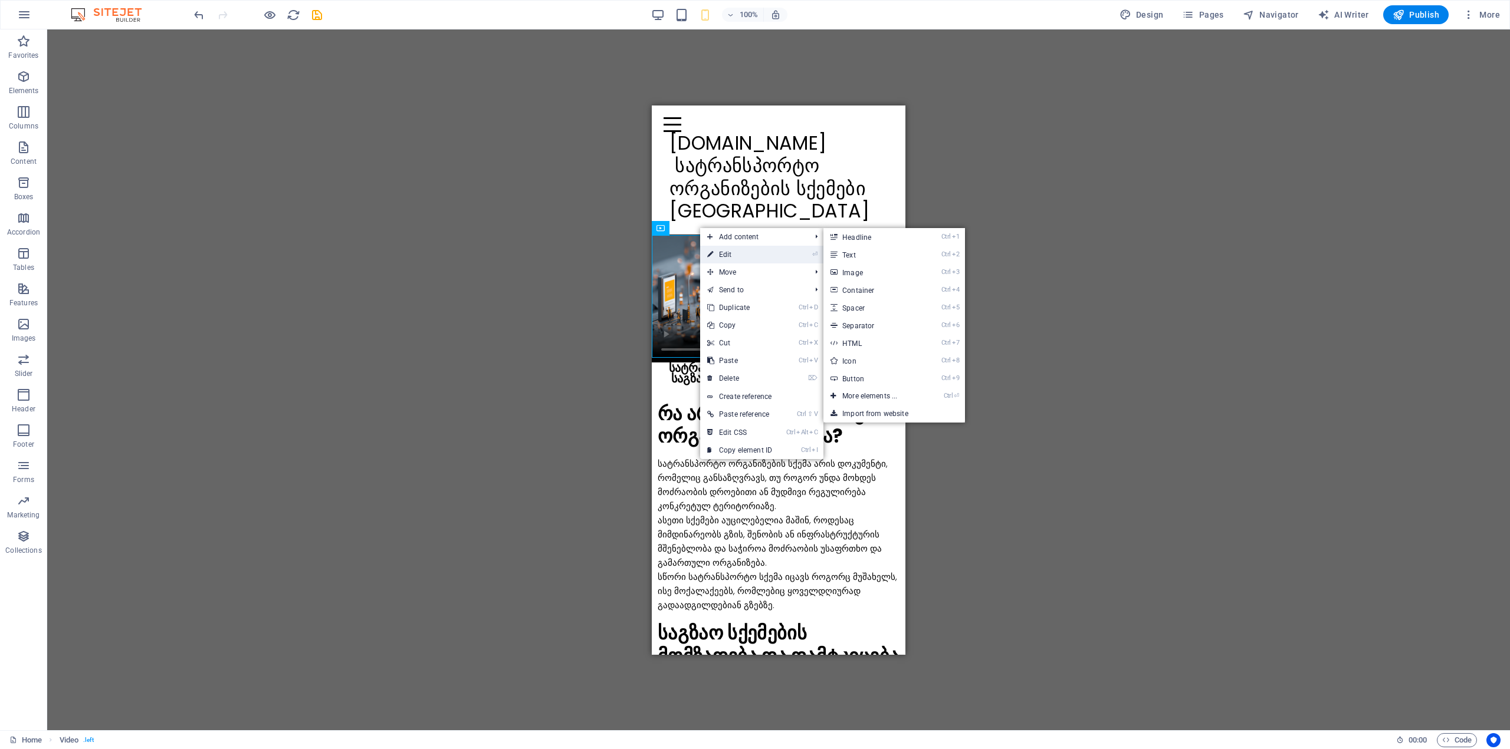
click at [726, 255] on link "⏎ Edit" at bounding box center [739, 255] width 79 height 18
select select "%"
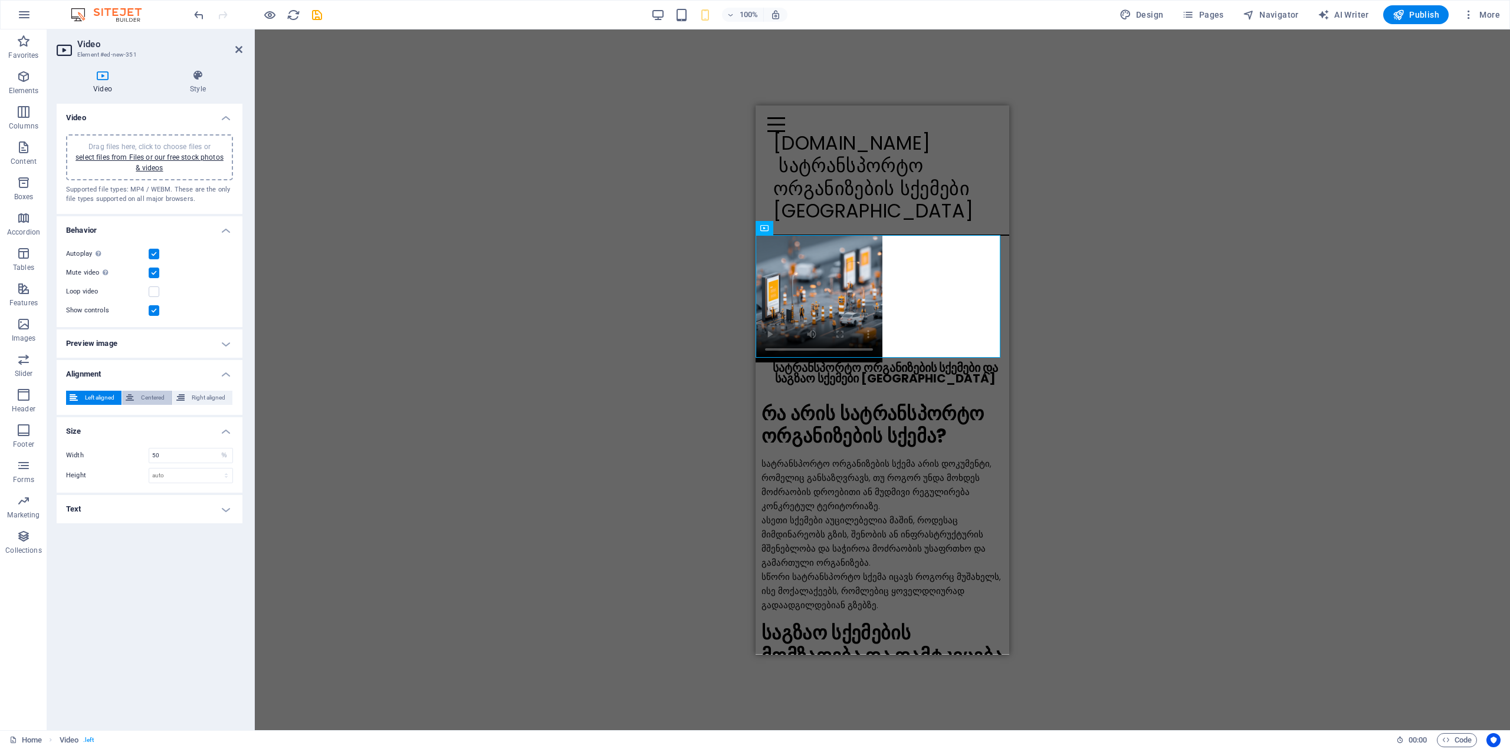
click at [150, 392] on span "Centered" at bounding box center [152, 398] width 31 height 14
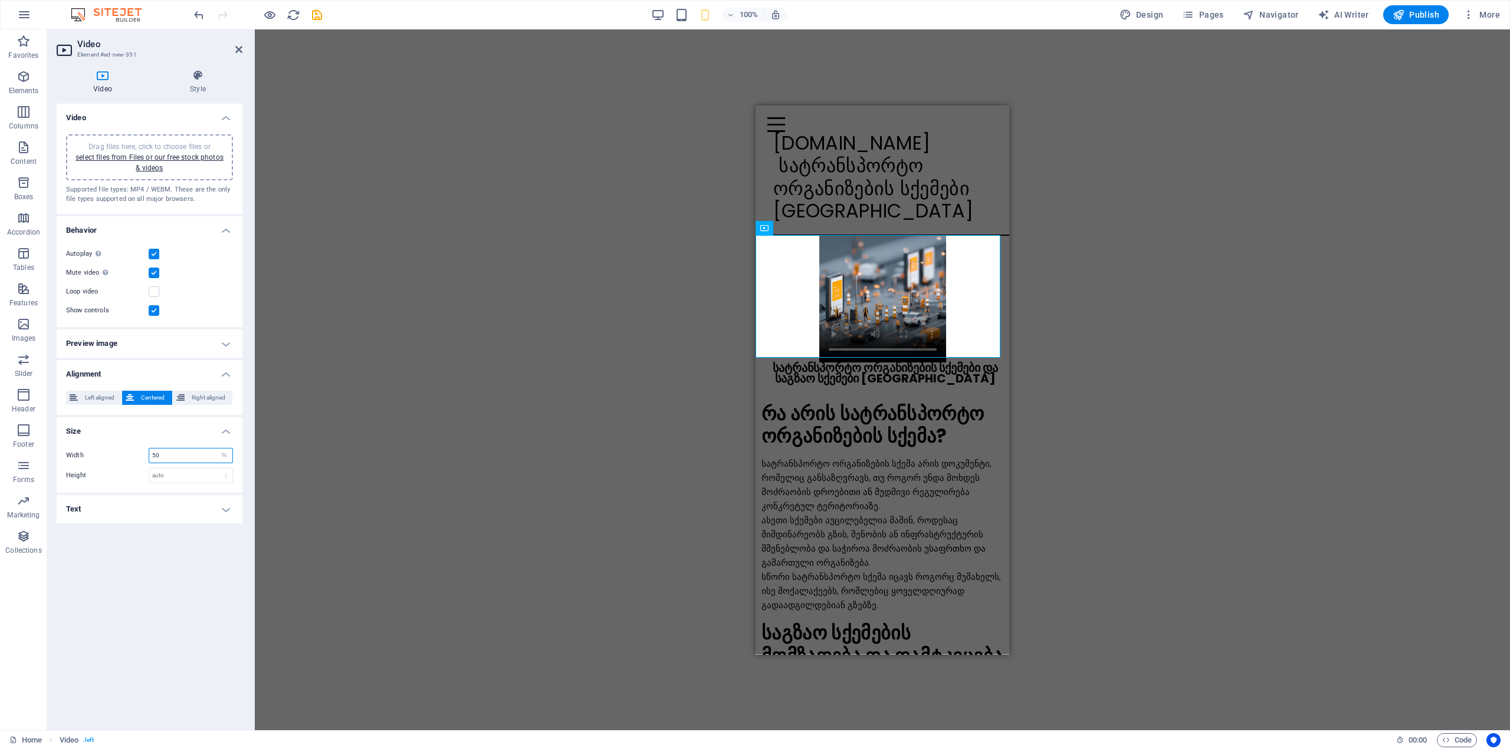
click at [193, 452] on input "50" at bounding box center [190, 456] width 83 height 14
type input "5"
type input "100"
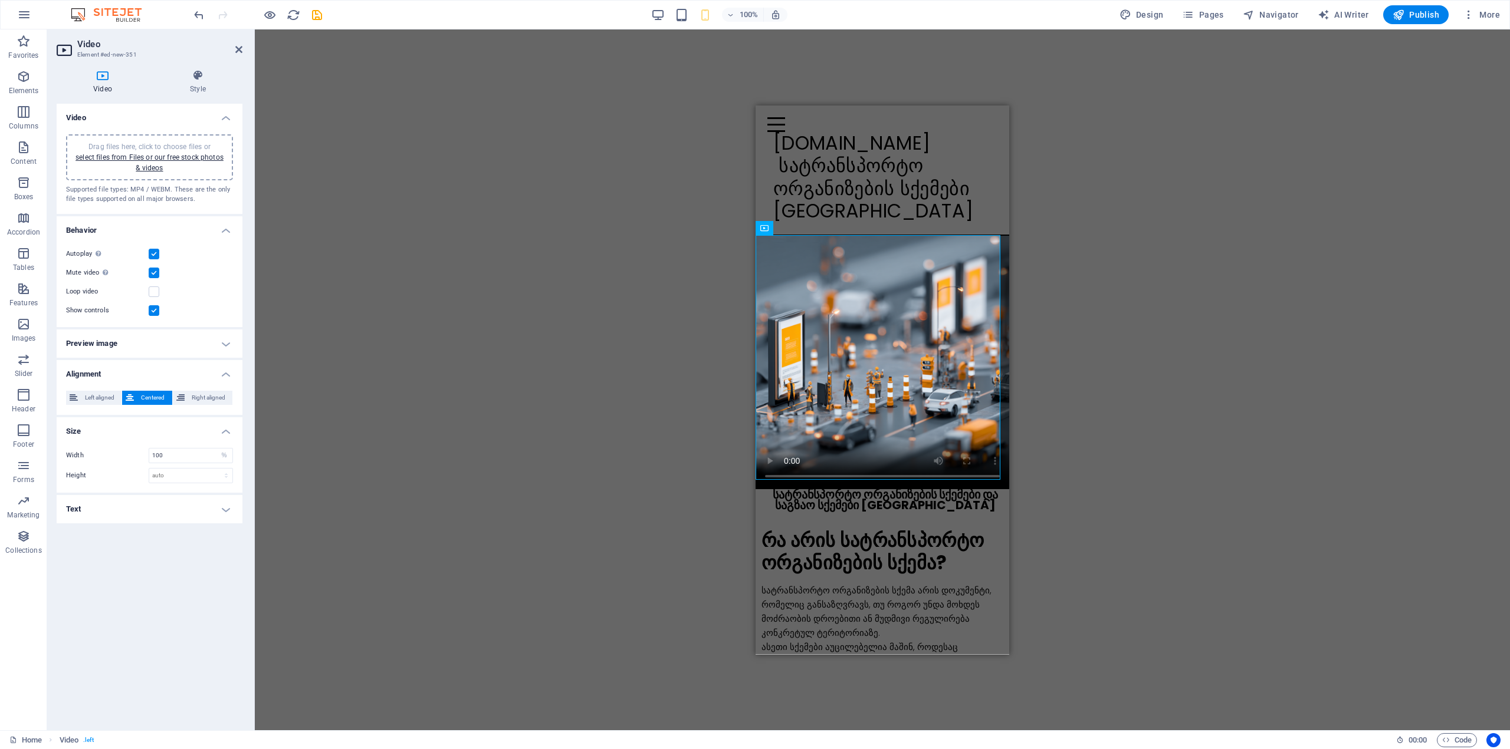
click at [620, 383] on div "Drag here to replace the existing content. Press “Ctrl” if you want to create a…" at bounding box center [882, 379] width 1255 height 701
click at [238, 44] on h2 "Video" at bounding box center [159, 44] width 165 height 11
click at [236, 47] on icon at bounding box center [238, 49] width 7 height 9
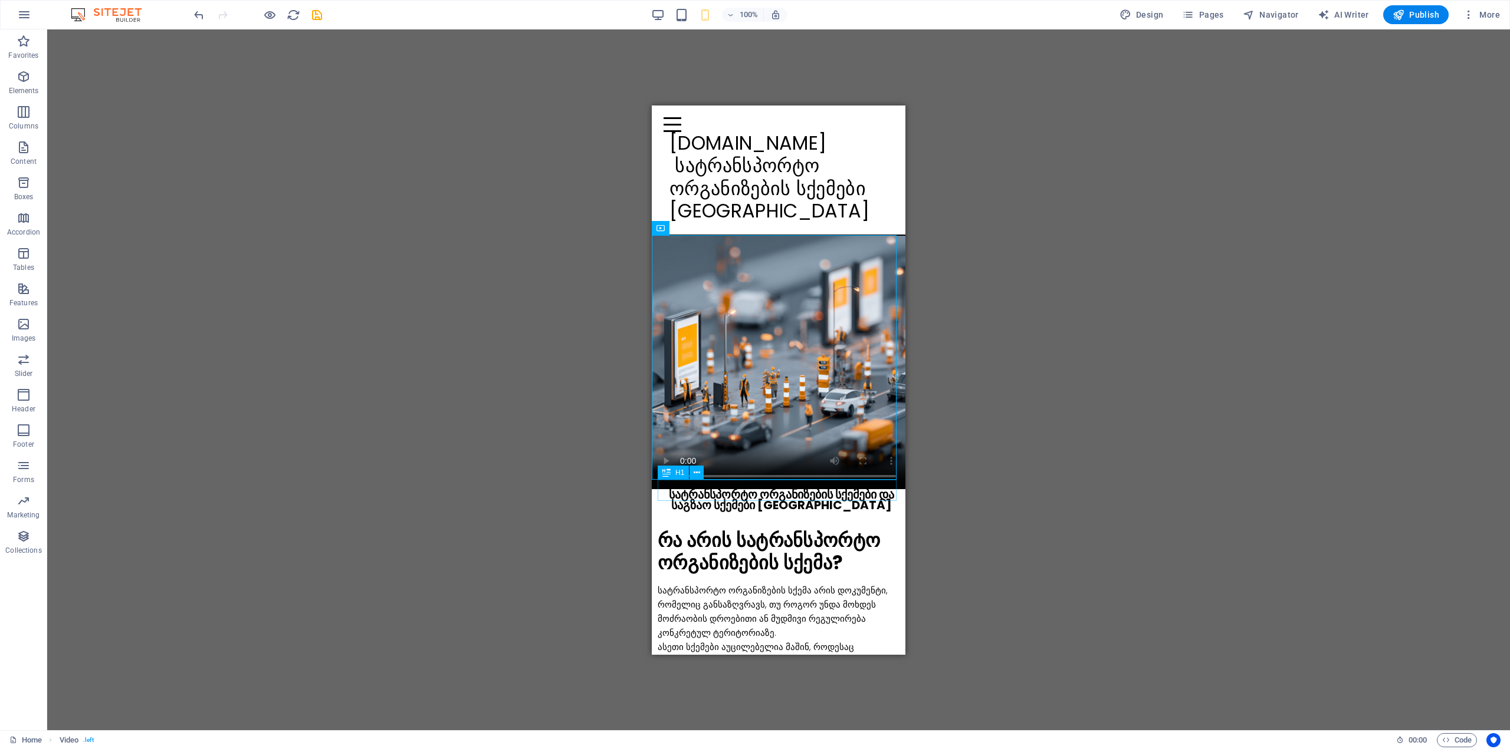
click at [767, 495] on div "სატრანსპორტო ორგანიზების სქემები და საგზაო სქემები [GEOGRAPHIC_DATA]" at bounding box center [781, 499] width 248 height 21
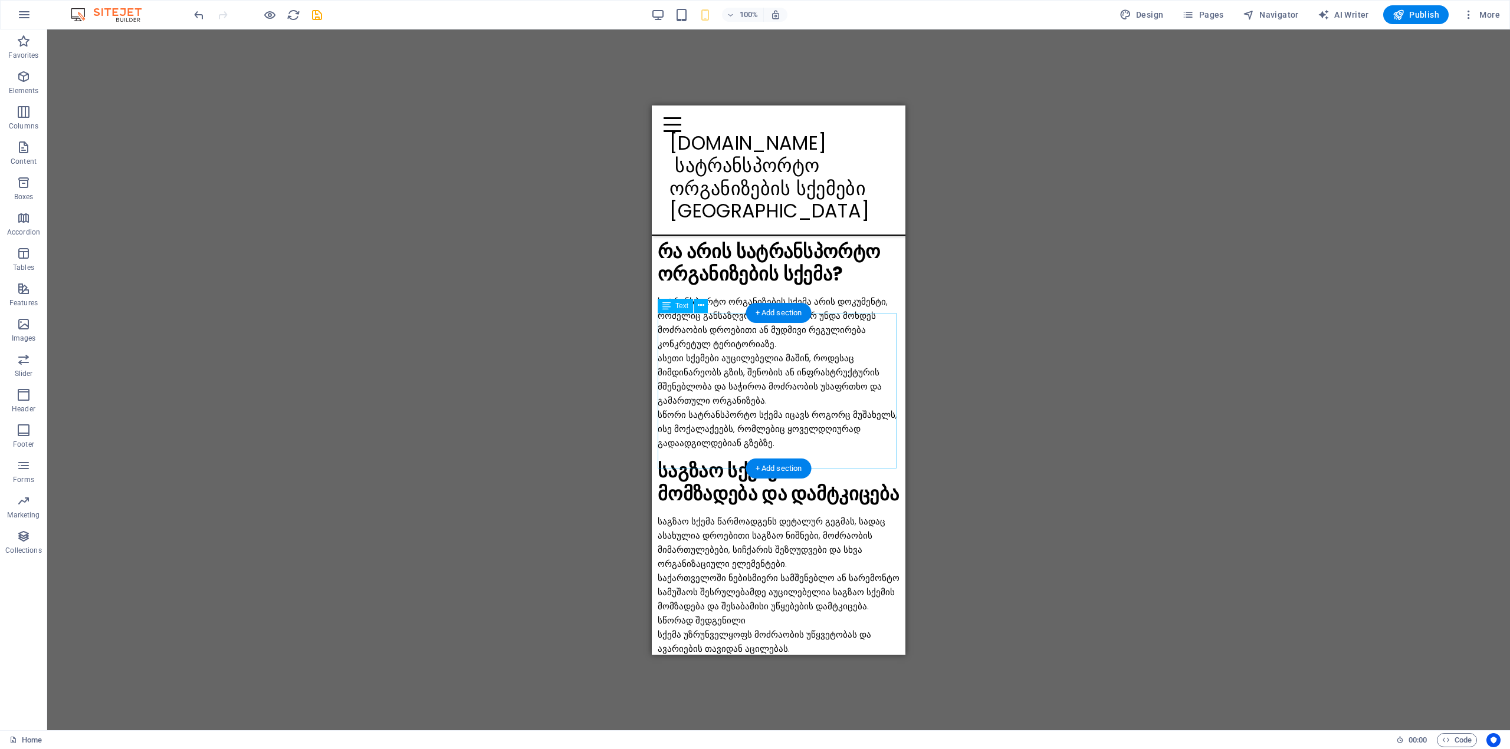
scroll to position [295, 0]
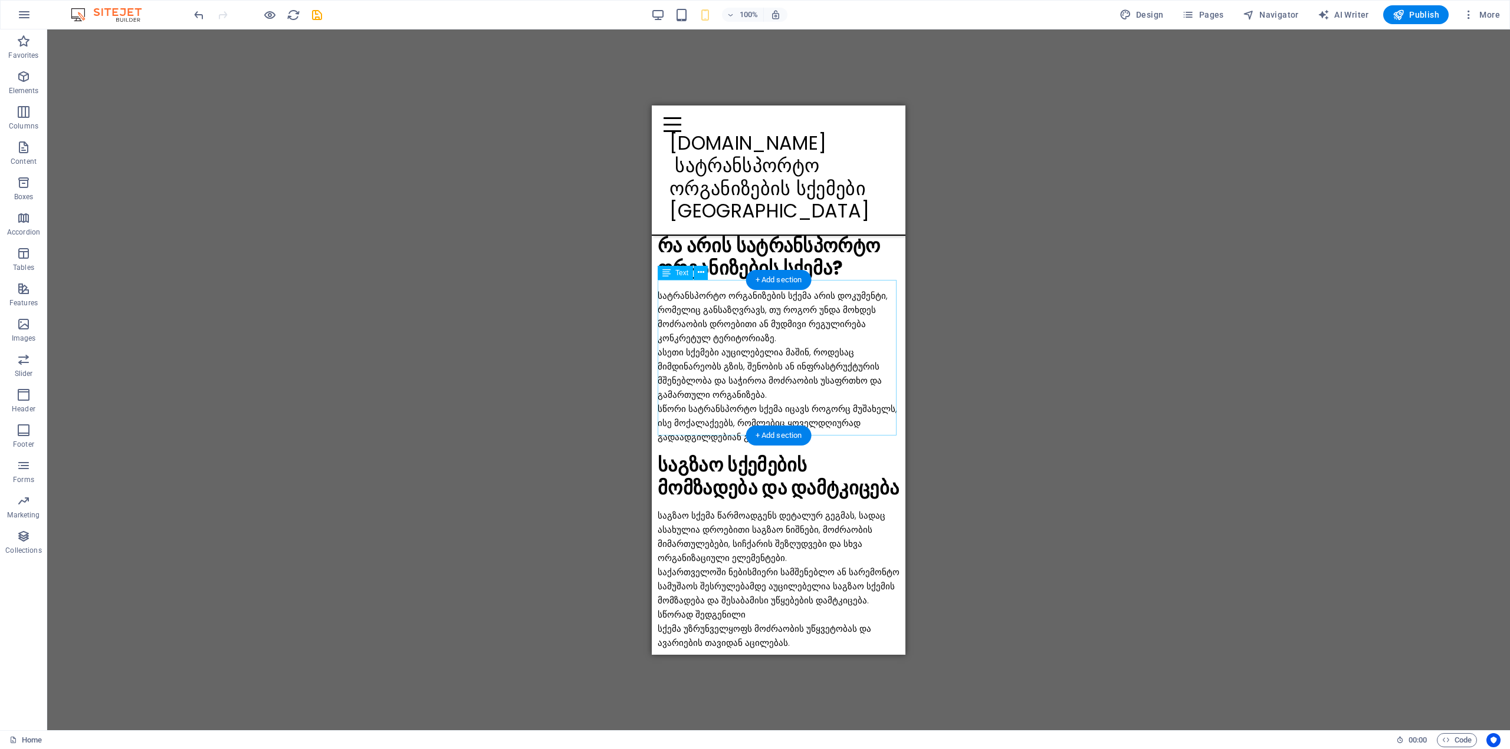
click at [705, 384] on div "სატრანსპორტო ორგანიზების სქემა არის დოკუმენტი, რომელიც განსაზღვრავს, თუ როგორ უ…" at bounding box center [781, 366] width 248 height 156
click at [699, 277] on icon at bounding box center [701, 273] width 6 height 12
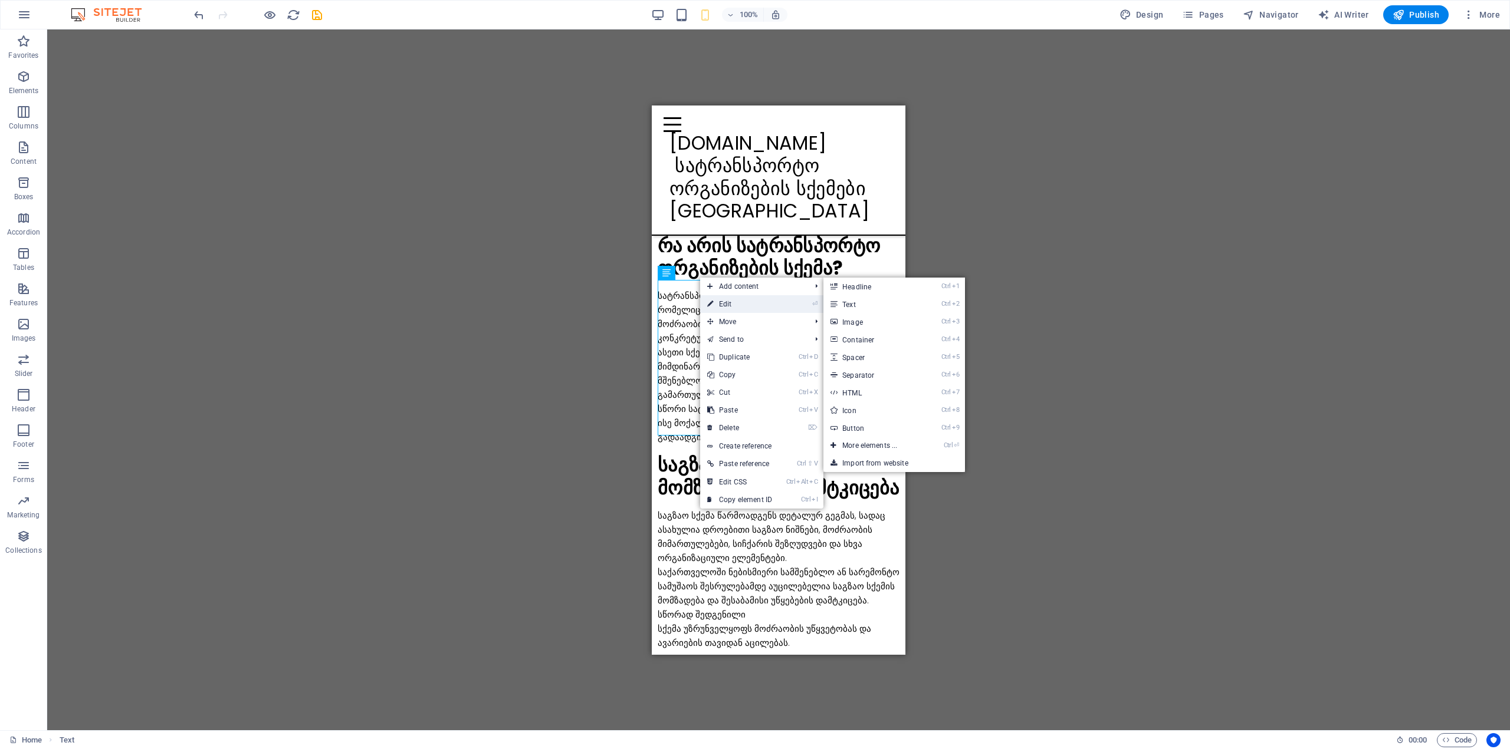
click at [719, 303] on link "⏎ Edit" at bounding box center [739, 304] width 79 height 18
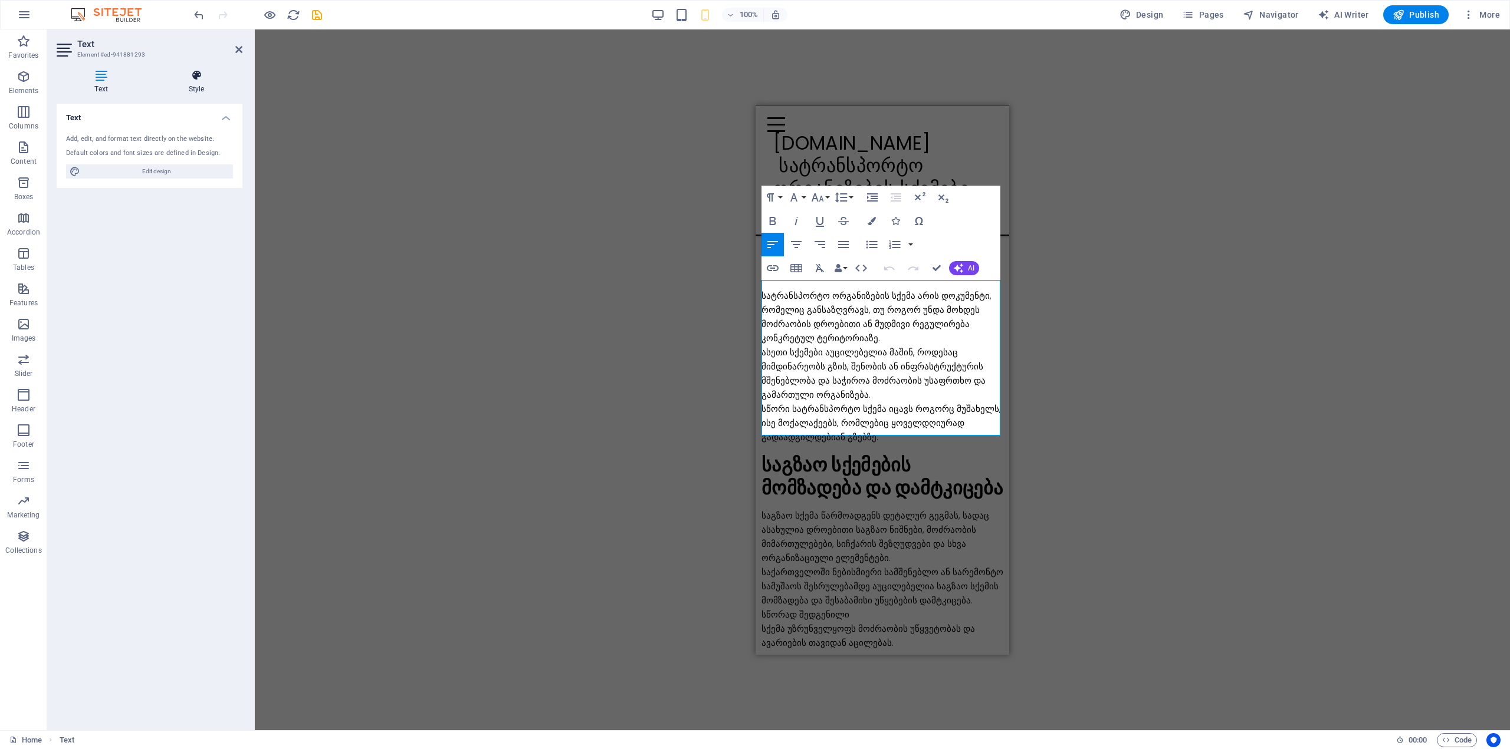
click at [189, 86] on h4 "Style" at bounding box center [196, 82] width 92 height 25
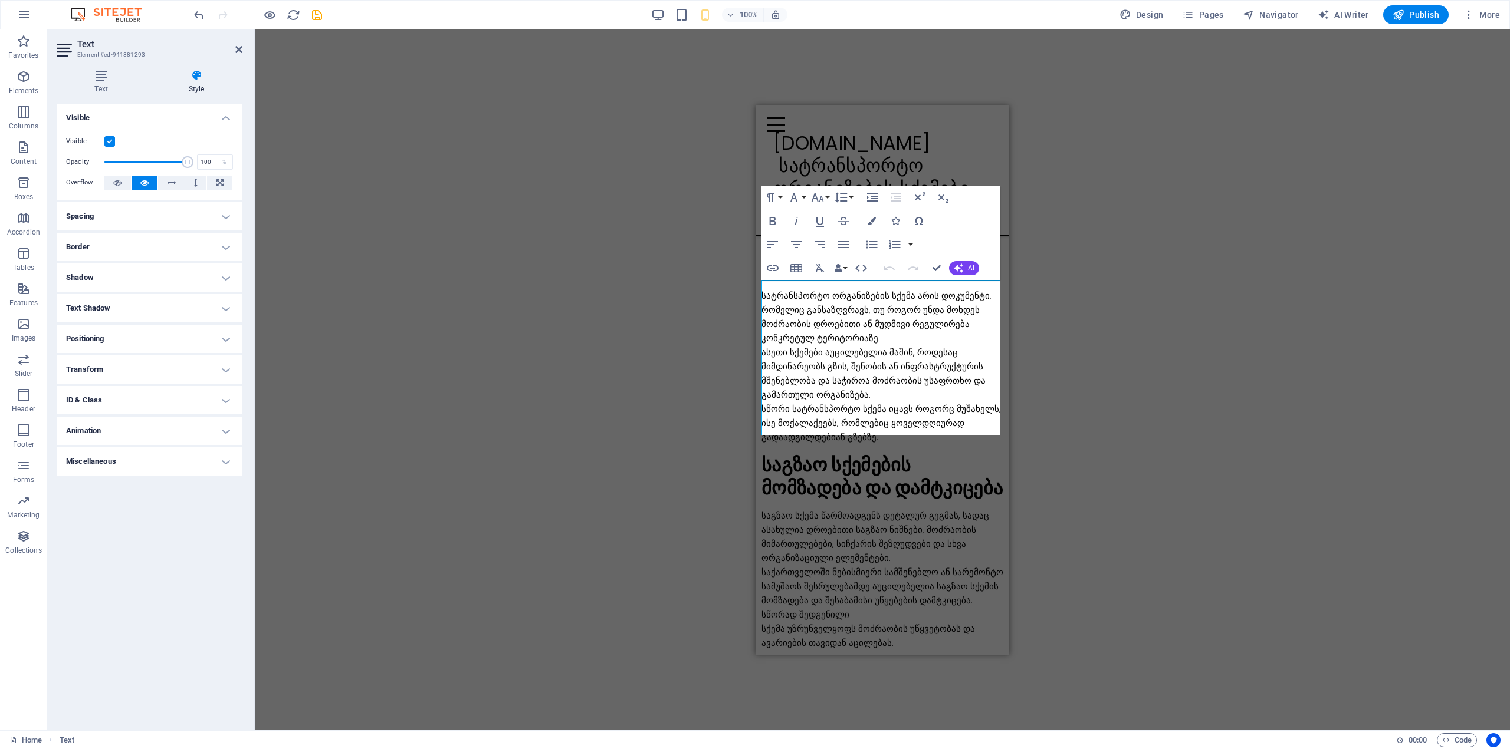
click at [96, 222] on h4 "Spacing" at bounding box center [150, 216] width 186 height 28
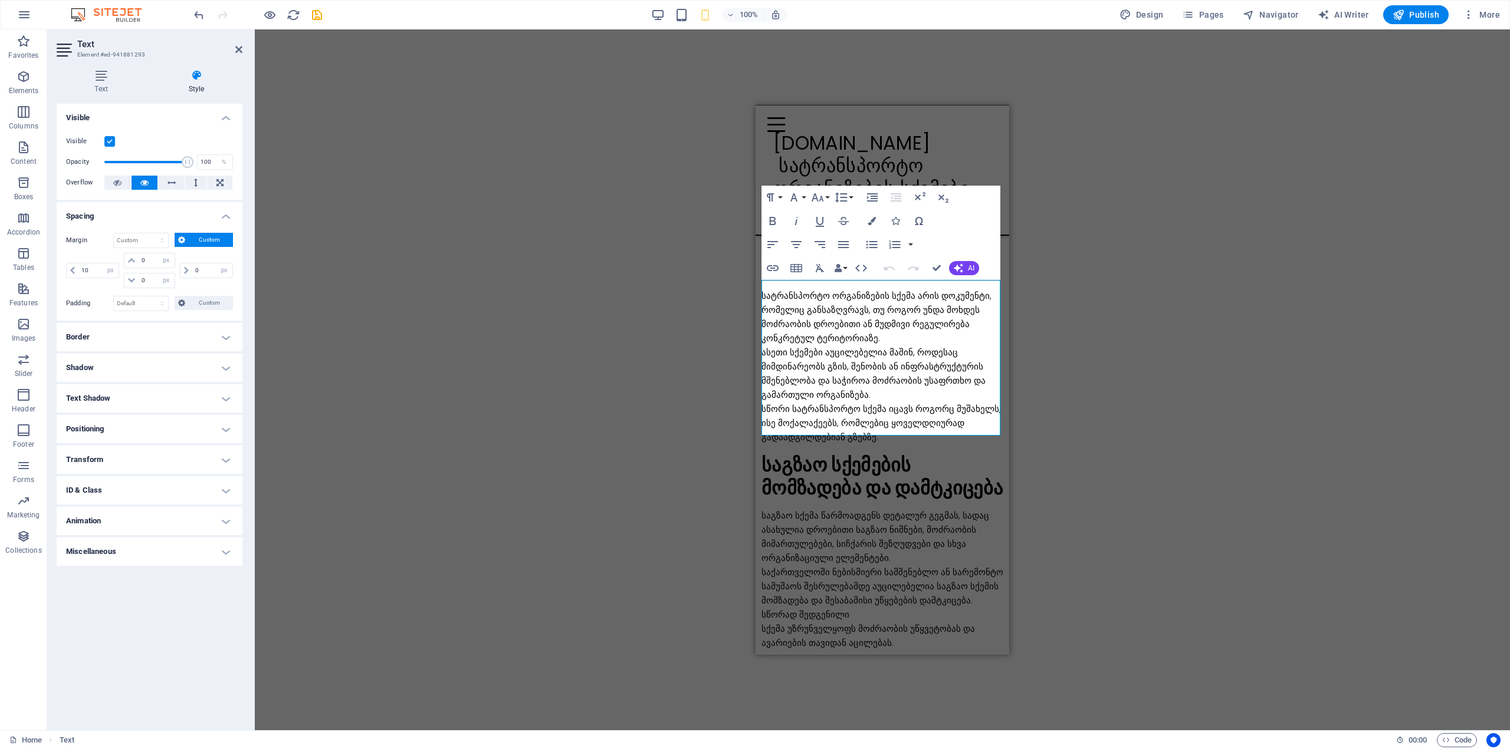
click at [106, 218] on h4 "Spacing" at bounding box center [150, 212] width 186 height 21
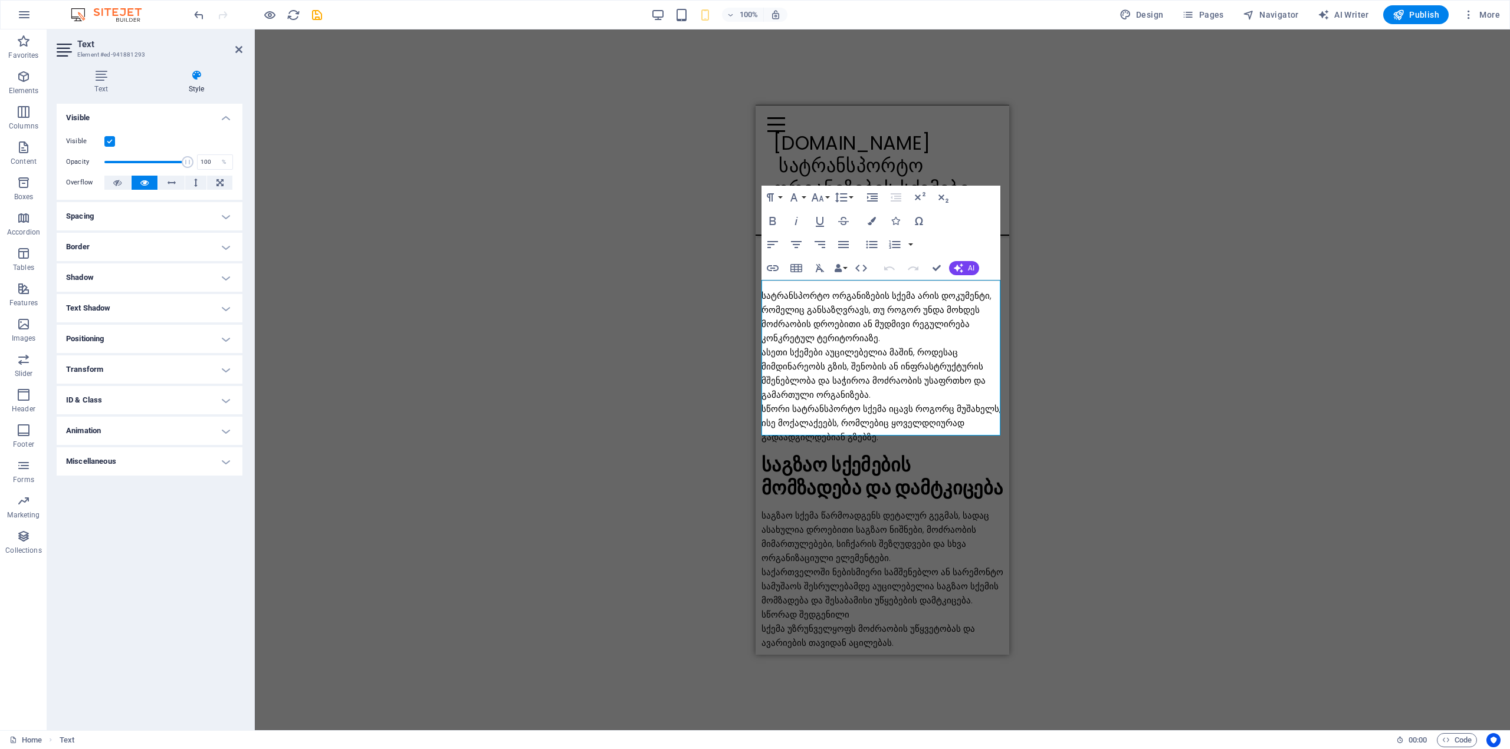
drag, startPoint x: 237, startPoint y: 49, endPoint x: 252, endPoint y: 66, distance: 22.6
click at [237, 48] on icon at bounding box center [238, 49] width 7 height 9
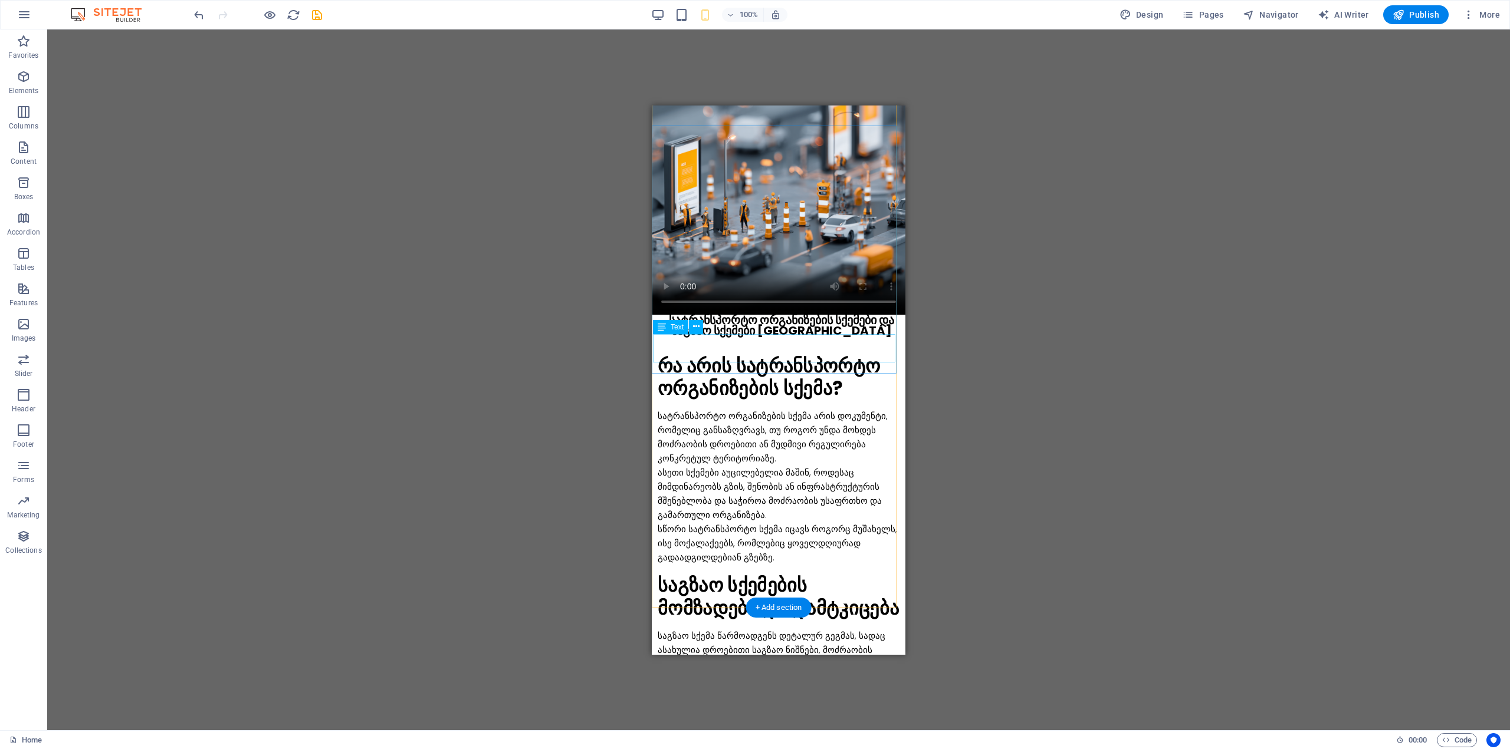
scroll to position [0, 0]
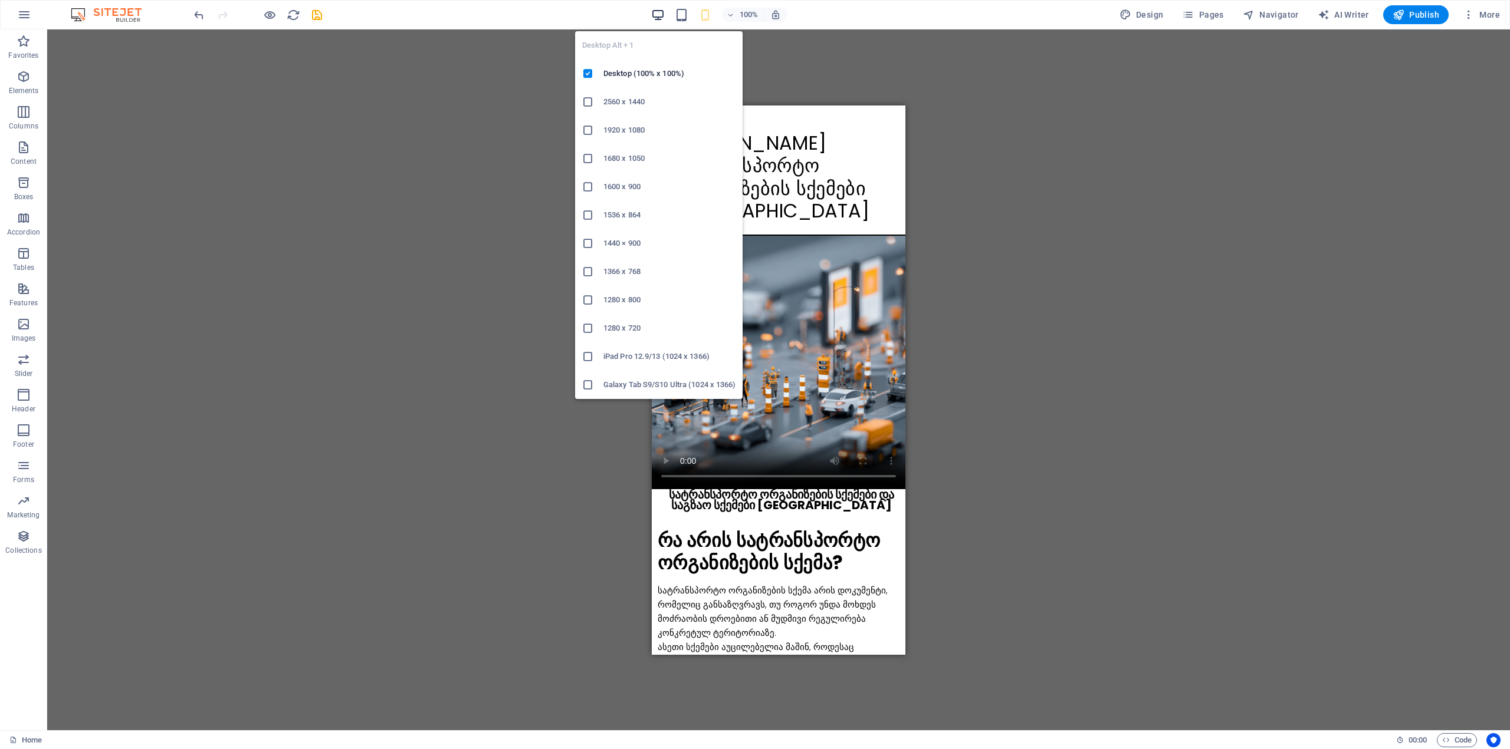
click at [661, 12] on icon "button" at bounding box center [658, 15] width 14 height 14
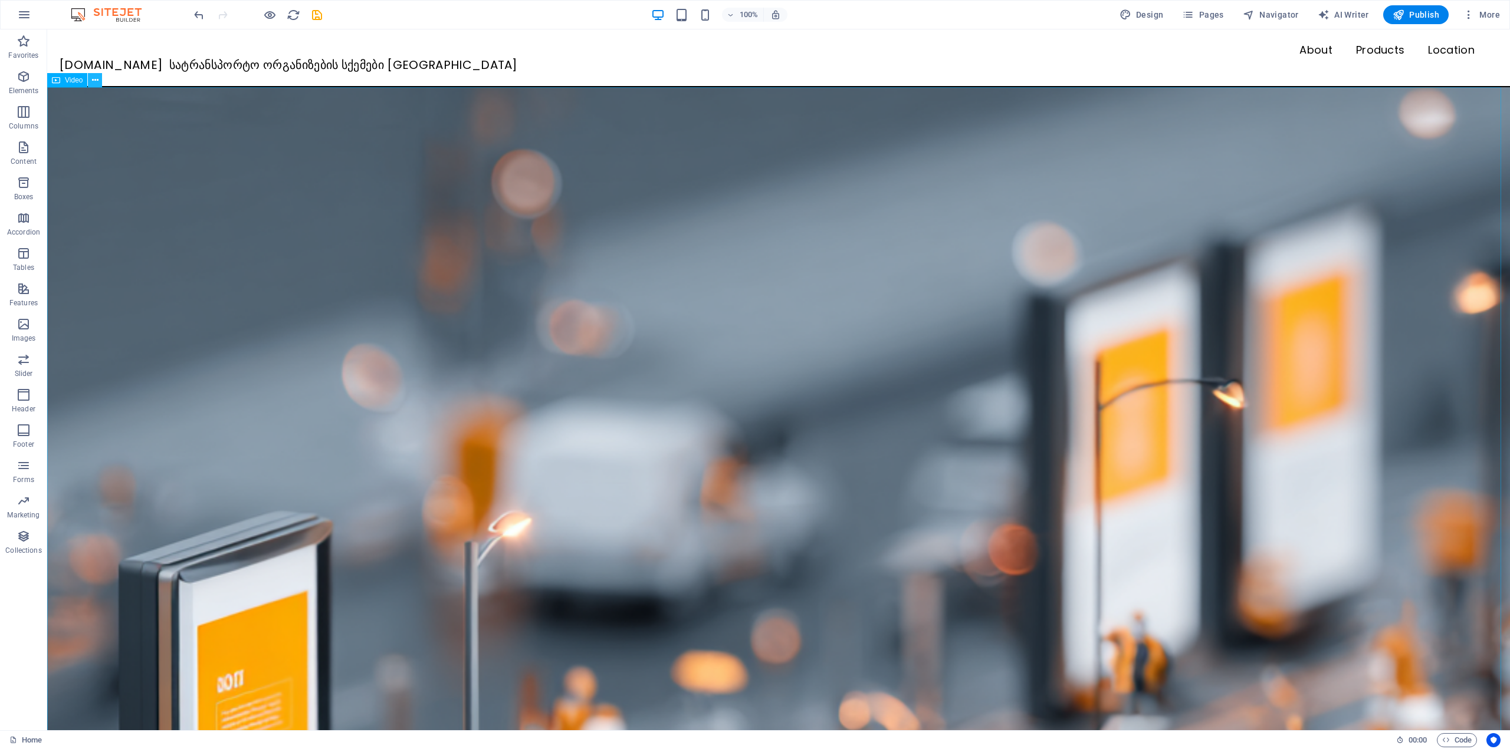
click at [97, 76] on icon at bounding box center [95, 80] width 6 height 12
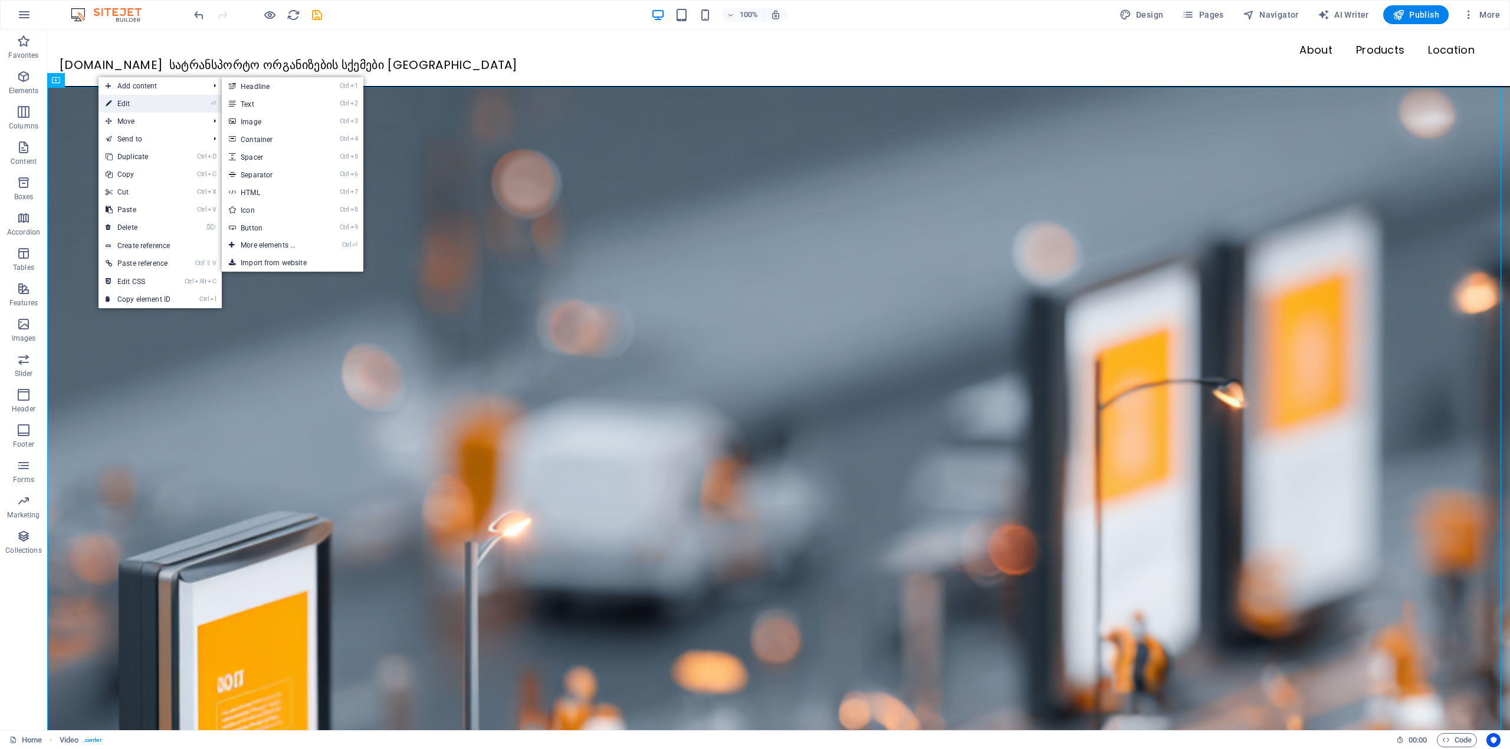
click at [125, 102] on link "⏎ Edit" at bounding box center [137, 104] width 79 height 18
select select "%"
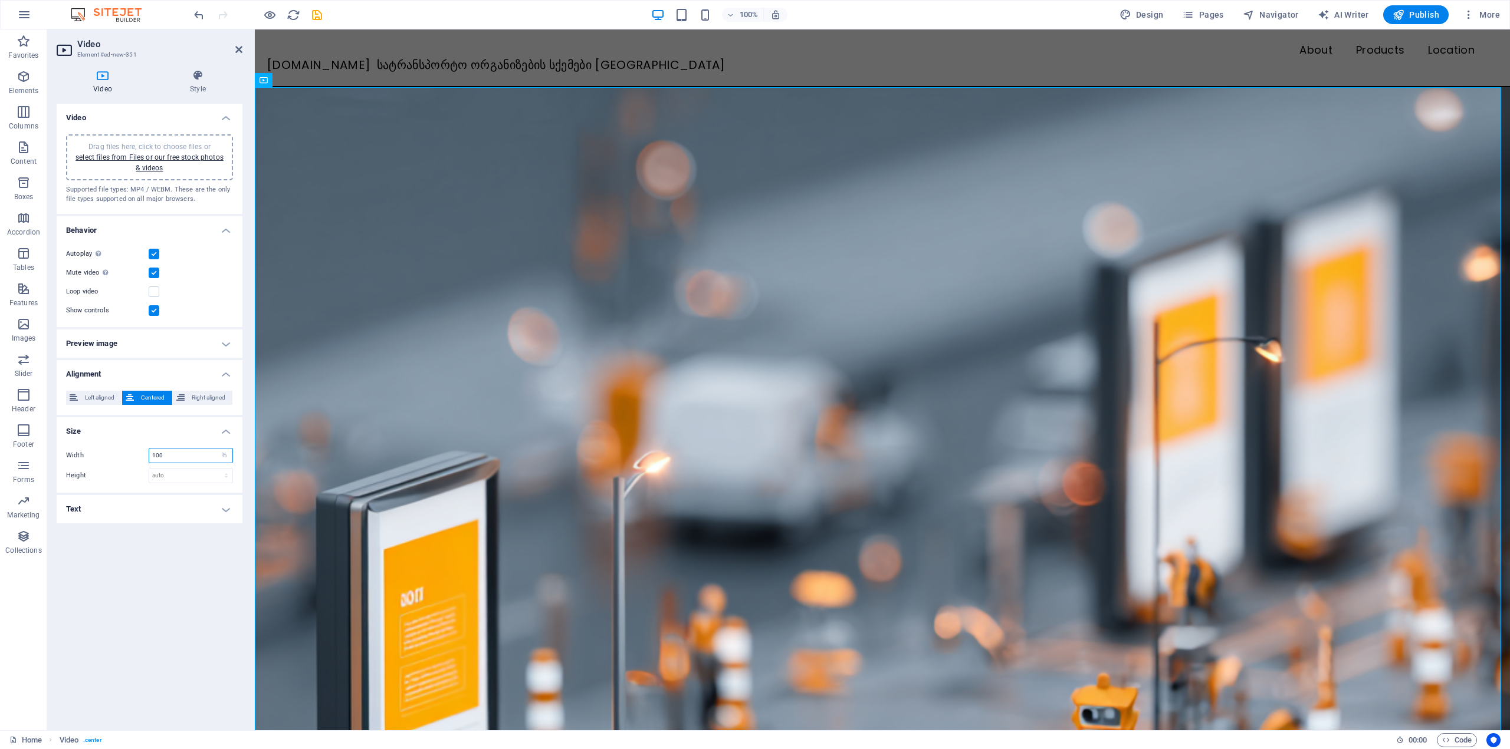
click at [185, 453] on input "100" at bounding box center [190, 456] width 83 height 14
drag, startPoint x: 185, startPoint y: 453, endPoint x: 114, endPoint y: 451, distance: 71.4
click at [114, 451] on div "Width 100 auto px %" at bounding box center [149, 455] width 167 height 15
type input "50"
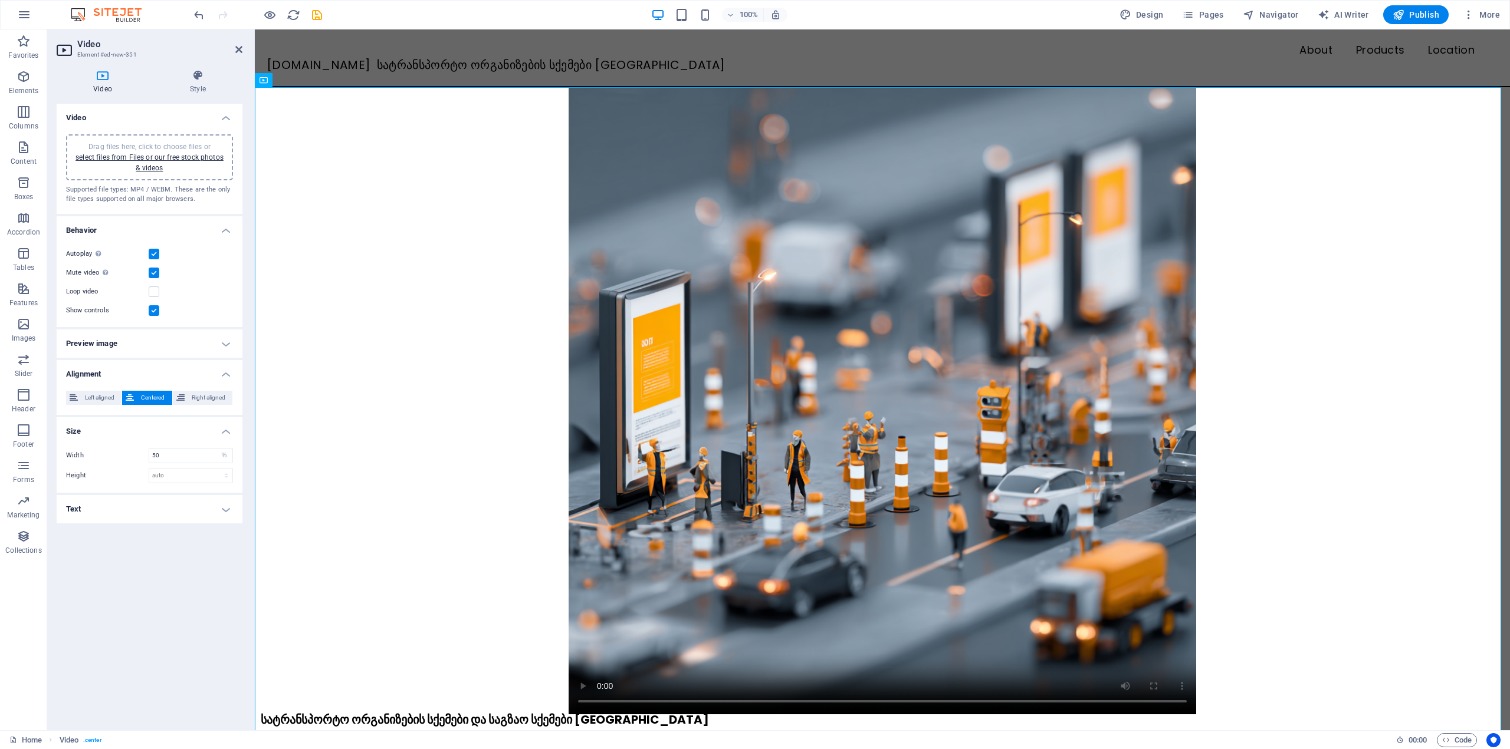
click at [146, 541] on div "Video Drag files here, click to choose files or select files from Files or our …" at bounding box center [150, 412] width 186 height 617
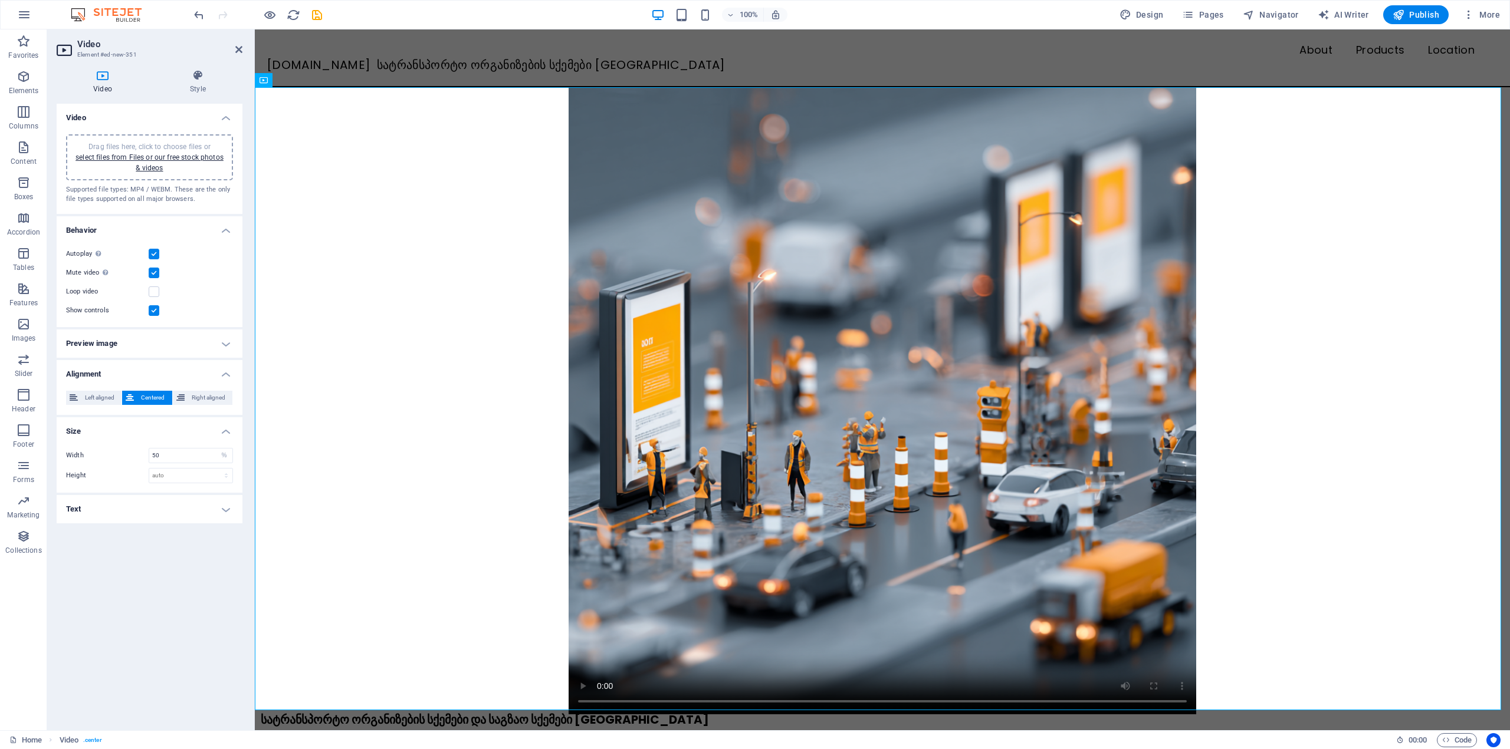
click at [234, 50] on header "Video Element #ed-new-351" at bounding box center [150, 44] width 186 height 31
click at [239, 48] on icon at bounding box center [238, 49] width 7 height 9
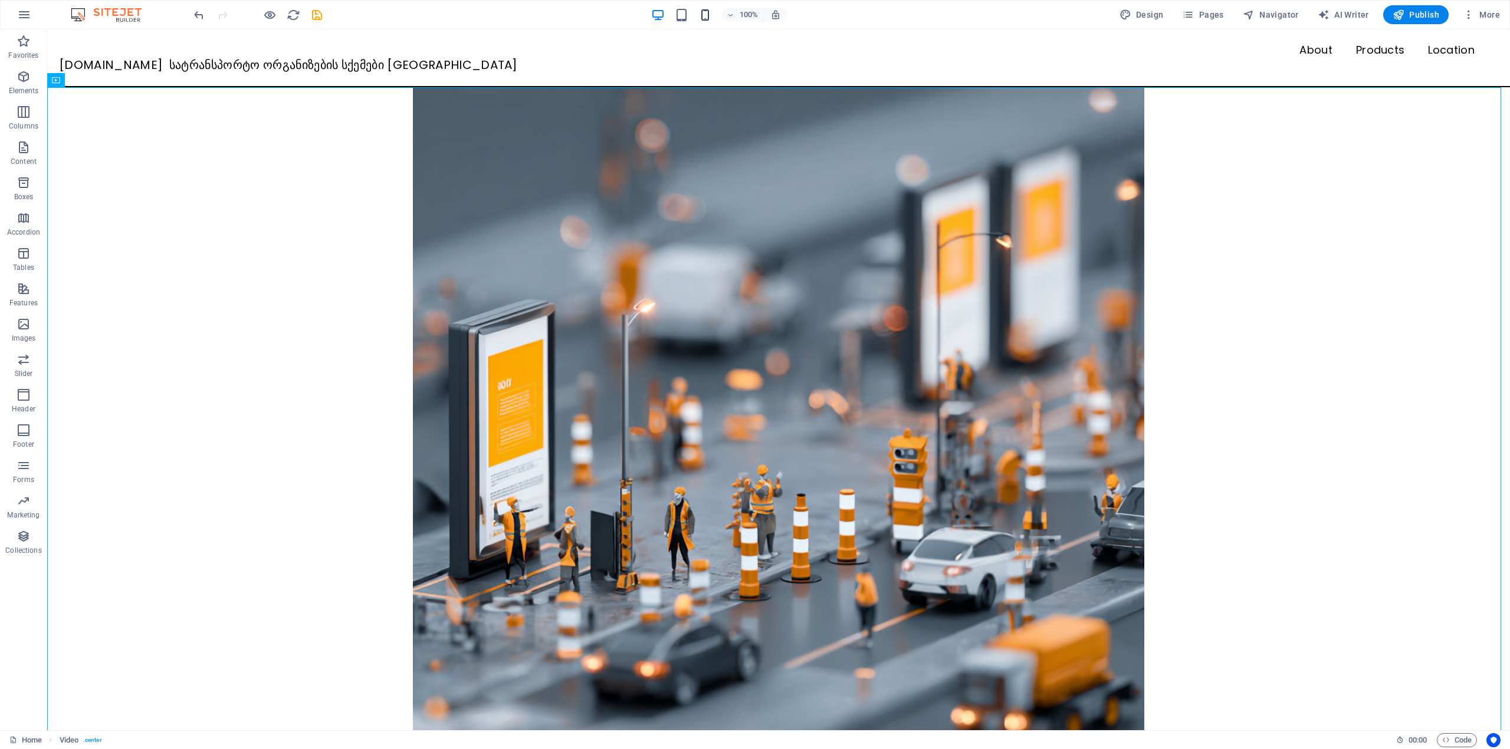
click at [708, 17] on icon "button" at bounding box center [705, 15] width 14 height 14
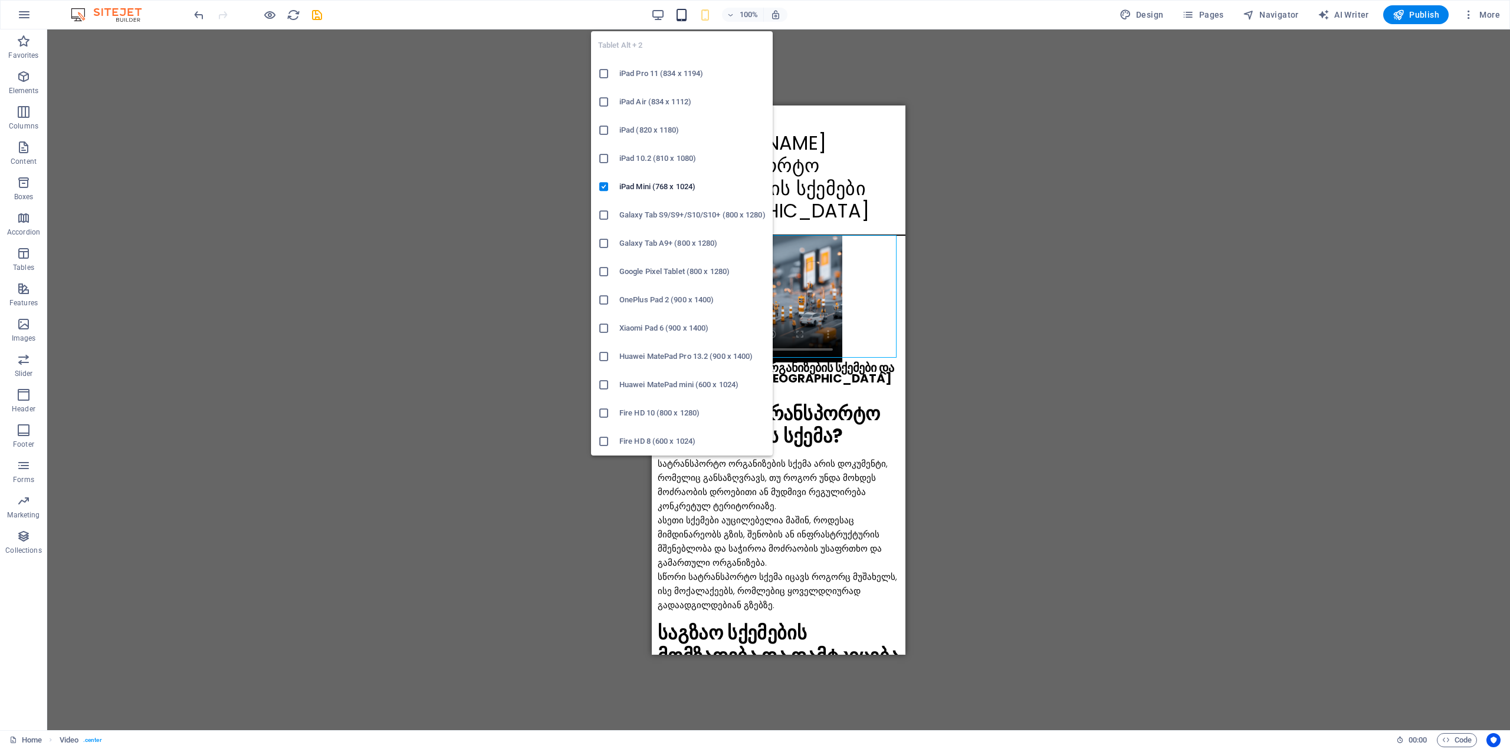
click at [688, 15] on icon "button" at bounding box center [682, 15] width 14 height 14
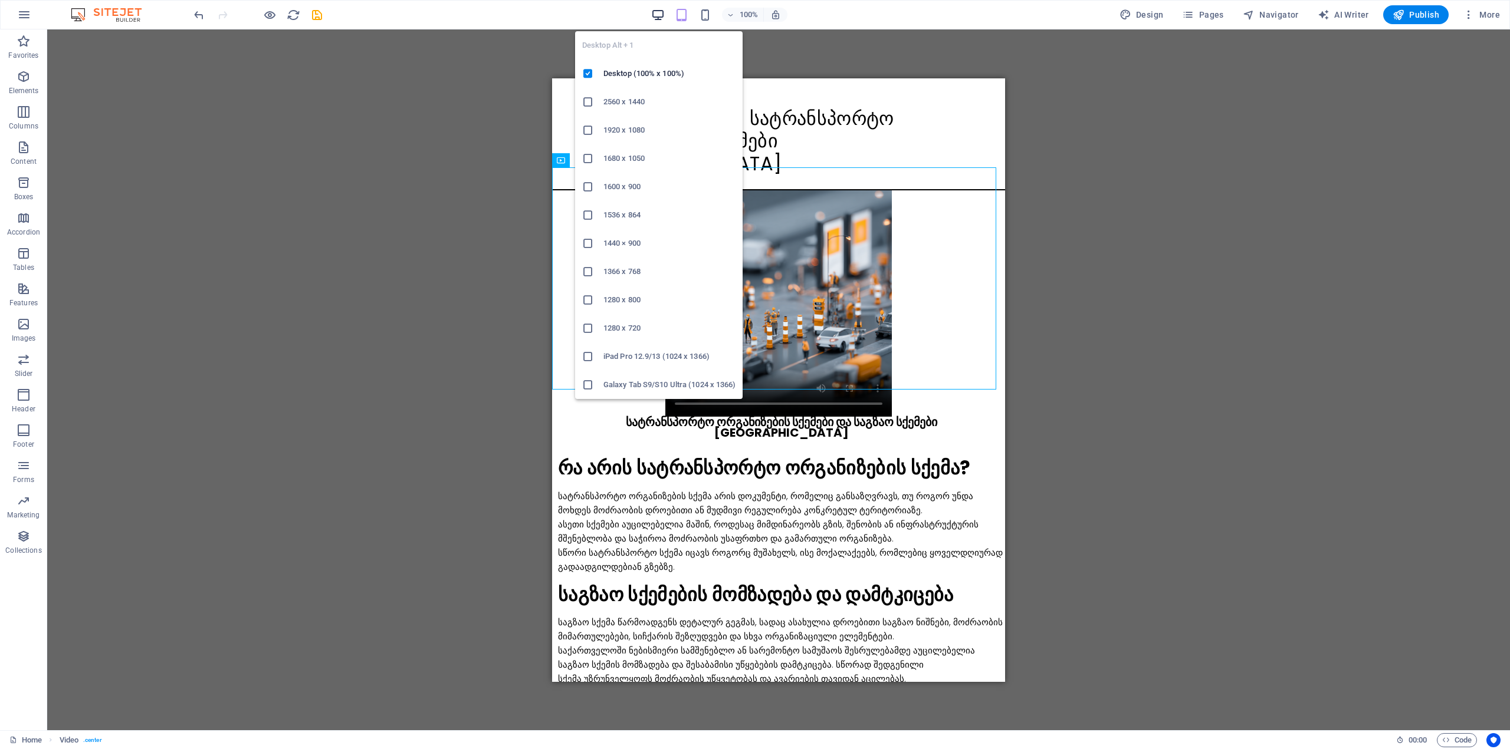
click at [659, 14] on icon "button" at bounding box center [658, 15] width 14 height 14
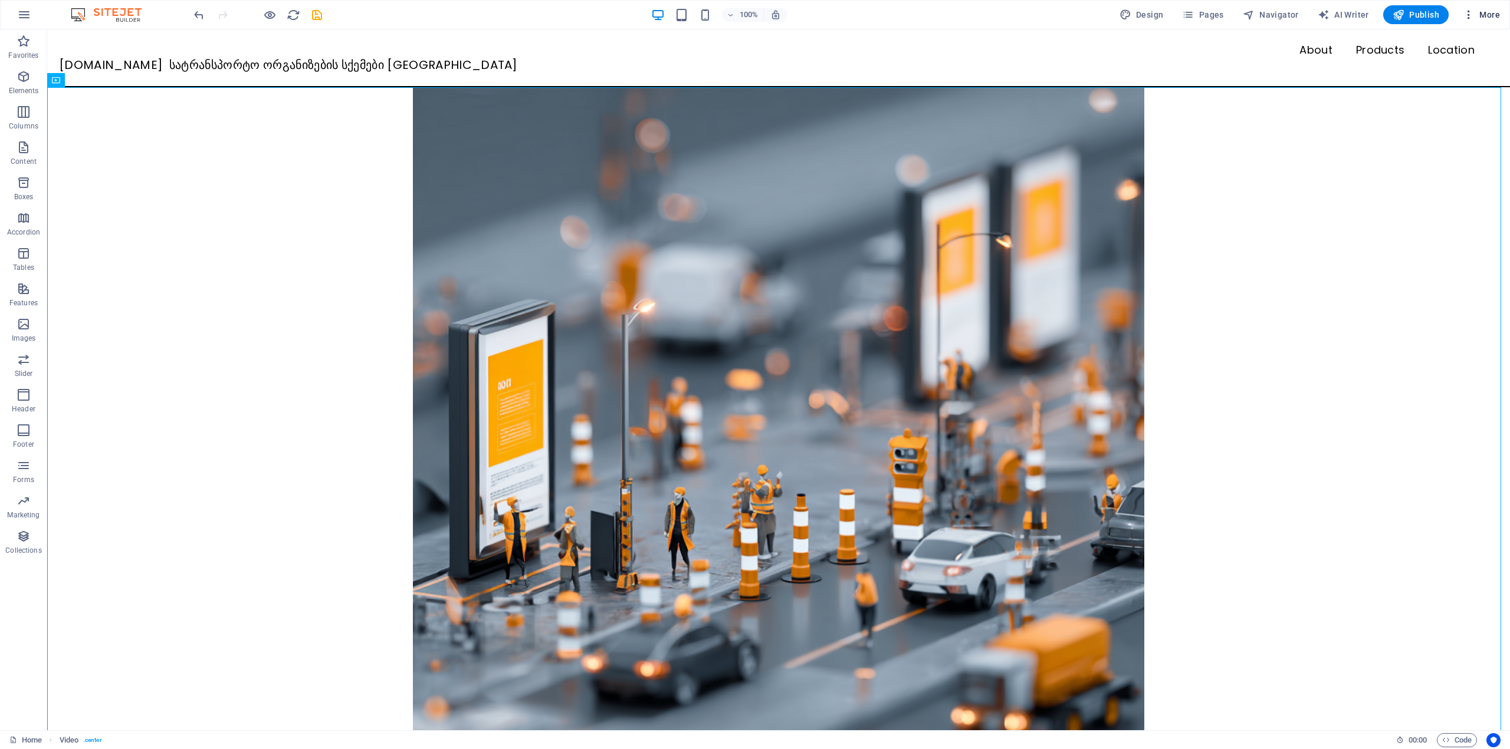
click at [1468, 19] on icon "button" at bounding box center [1468, 15] width 12 height 12
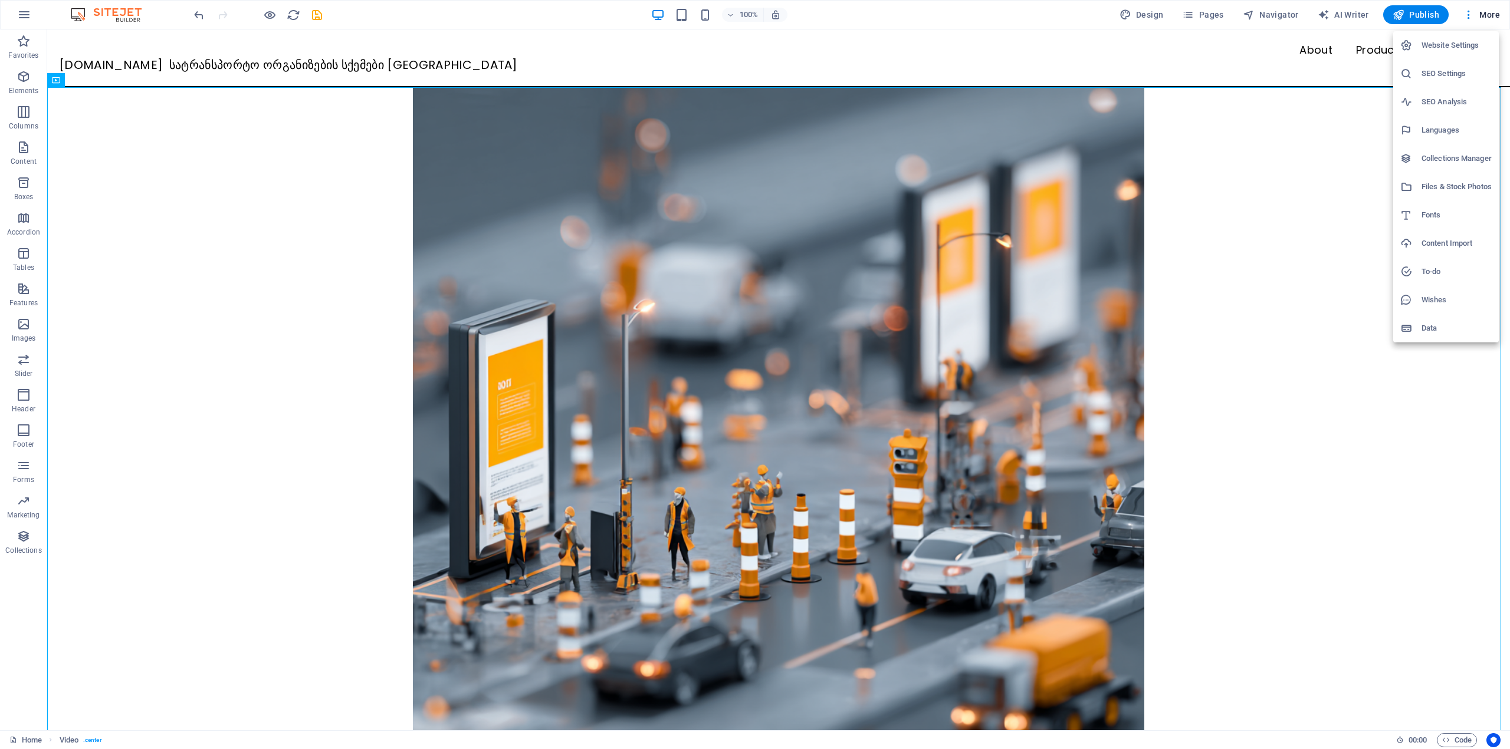
click at [1474, 16] on div at bounding box center [755, 374] width 1510 height 749
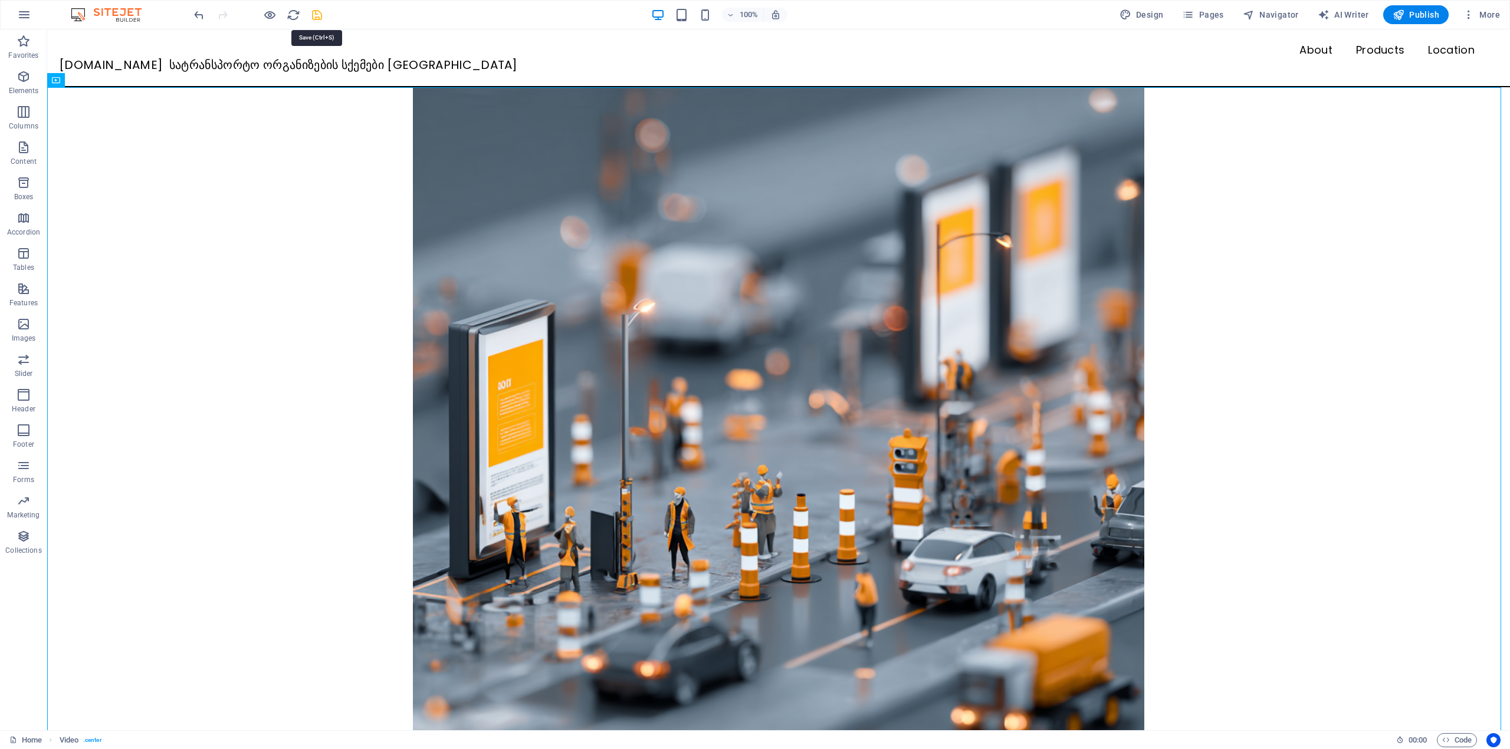
click at [311, 12] on icon "save" at bounding box center [317, 15] width 14 height 14
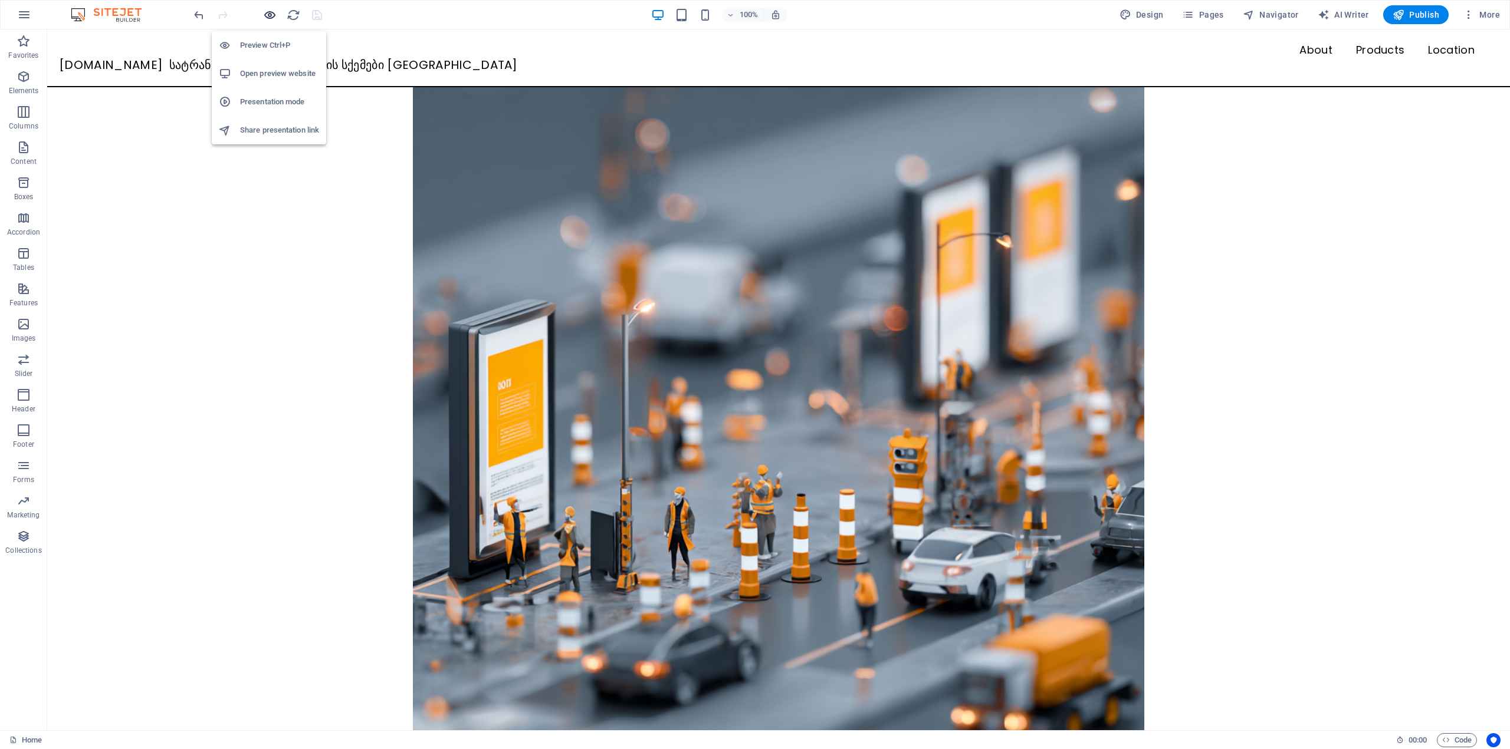
click at [271, 17] on icon "button" at bounding box center [270, 15] width 14 height 14
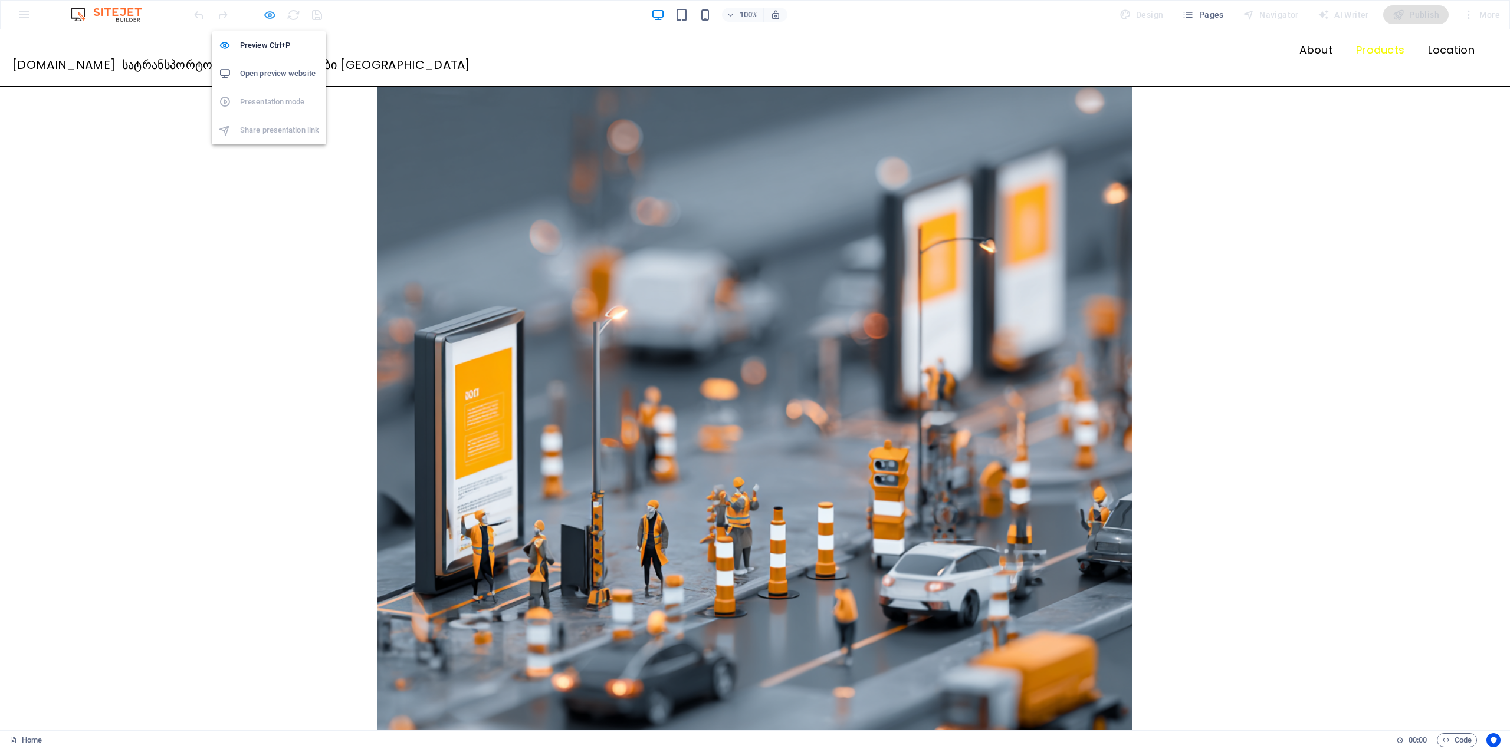
click at [265, 11] on icon "button" at bounding box center [270, 15] width 14 height 14
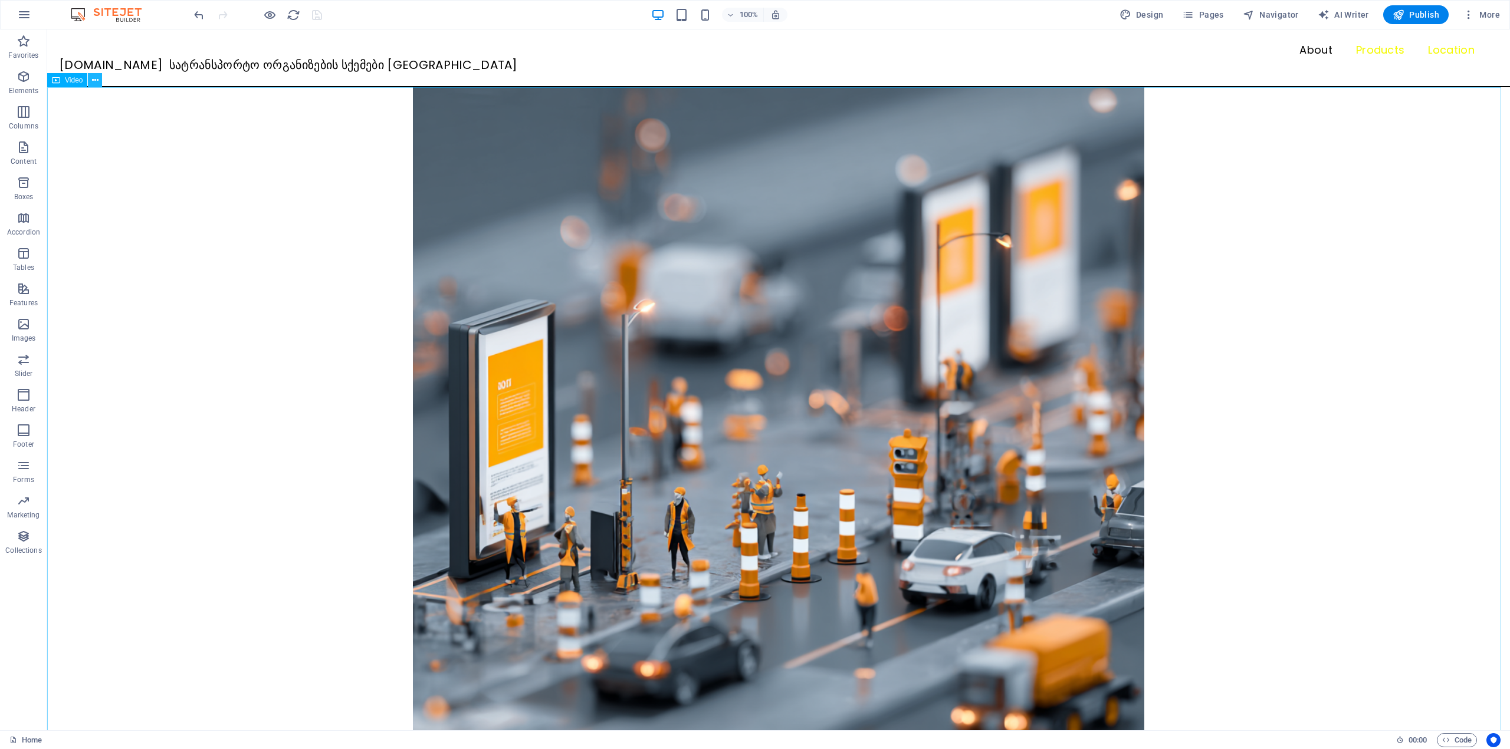
click at [91, 77] on button at bounding box center [95, 80] width 14 height 14
click at [90, 77] on button at bounding box center [95, 80] width 14 height 14
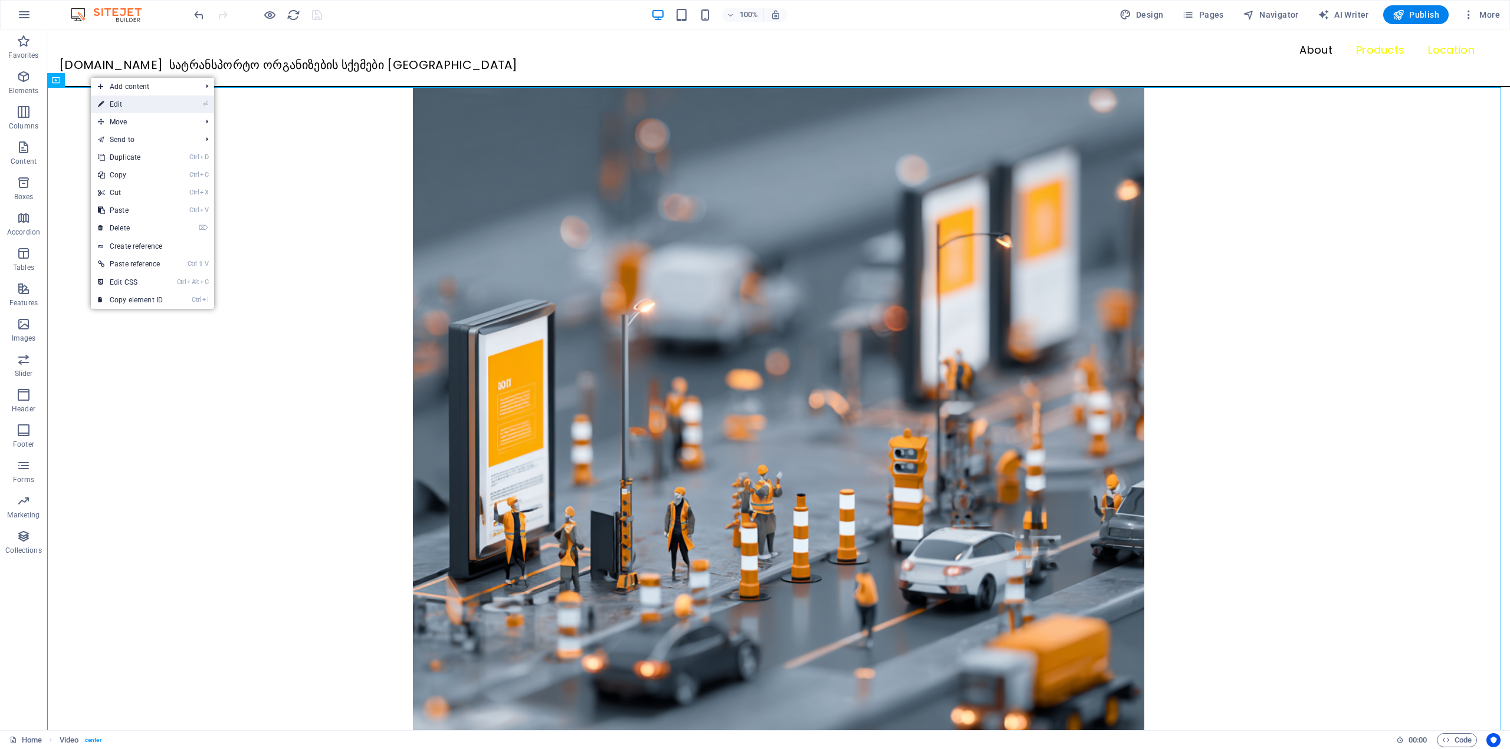
click at [131, 102] on link "⏎ Edit" at bounding box center [130, 105] width 79 height 18
select select "%"
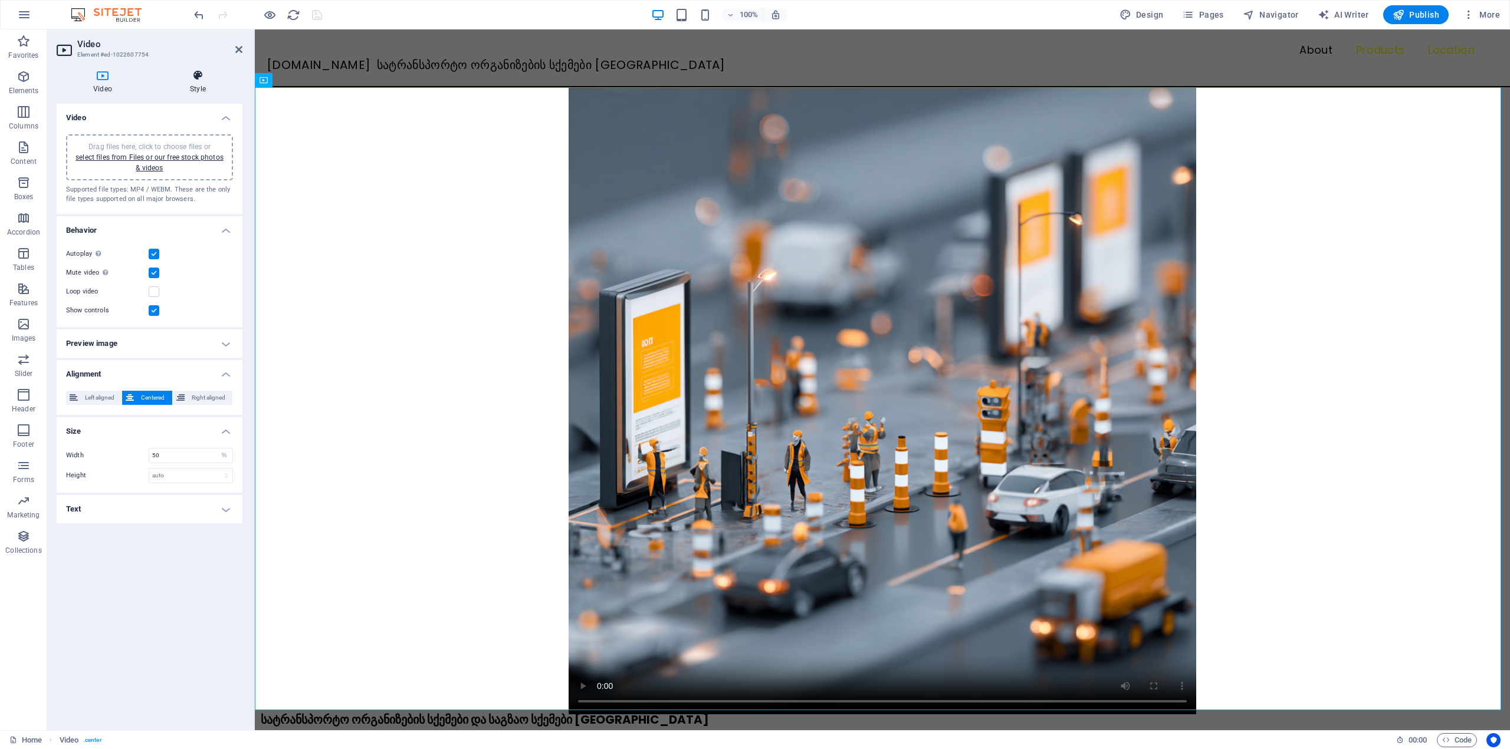
click at [202, 90] on h4 "Style" at bounding box center [197, 82] width 89 height 25
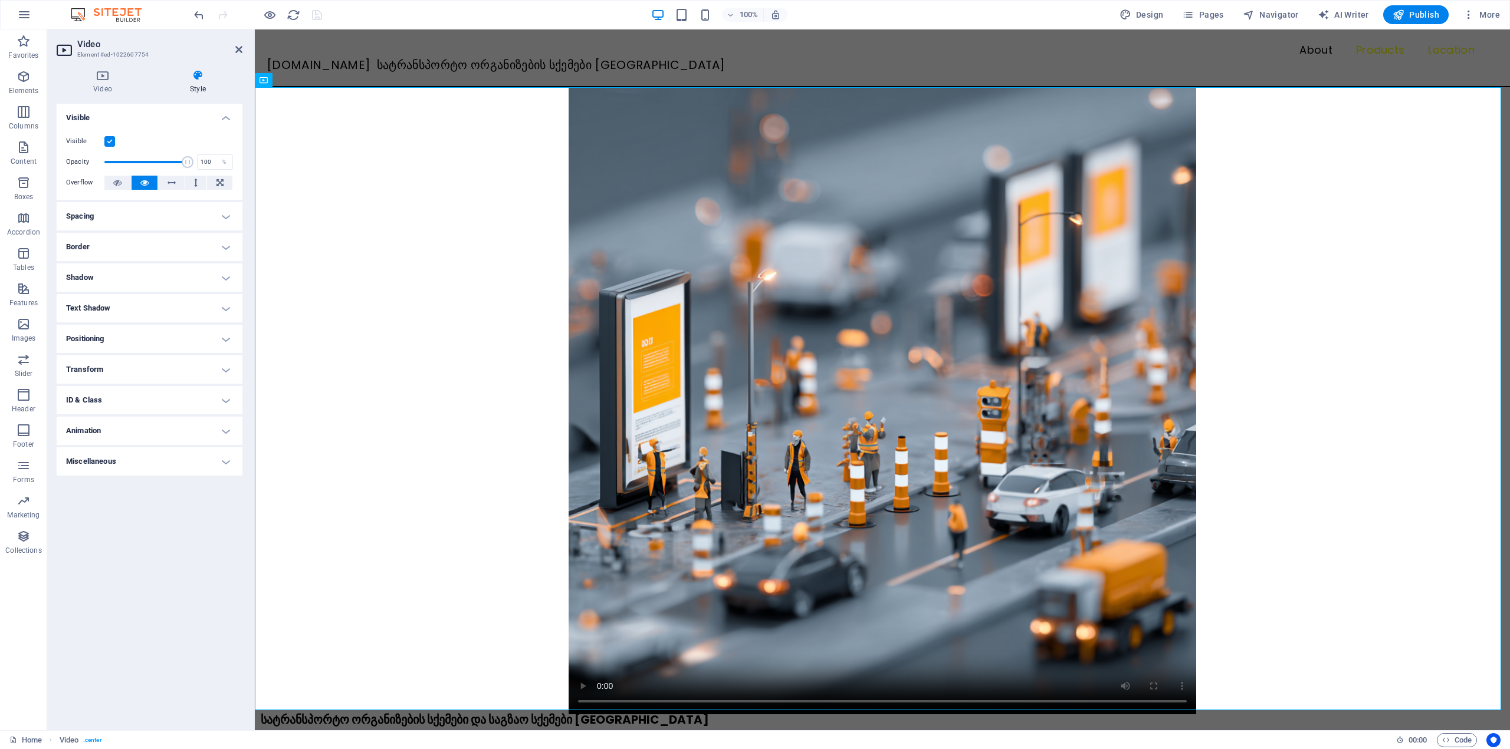
click at [144, 441] on h4 "Animation" at bounding box center [150, 431] width 186 height 28
click at [143, 463] on select "Don't animate Show / Hide Slide up/down Zoom in/out Slide left to right Slide r…" at bounding box center [149, 467] width 167 height 14
select select "fade"
click at [66, 460] on select "Don't animate Show / Hide Slide up/down Zoom in/out Slide left to right Slide r…" at bounding box center [149, 467] width 167 height 14
select select "scroll"
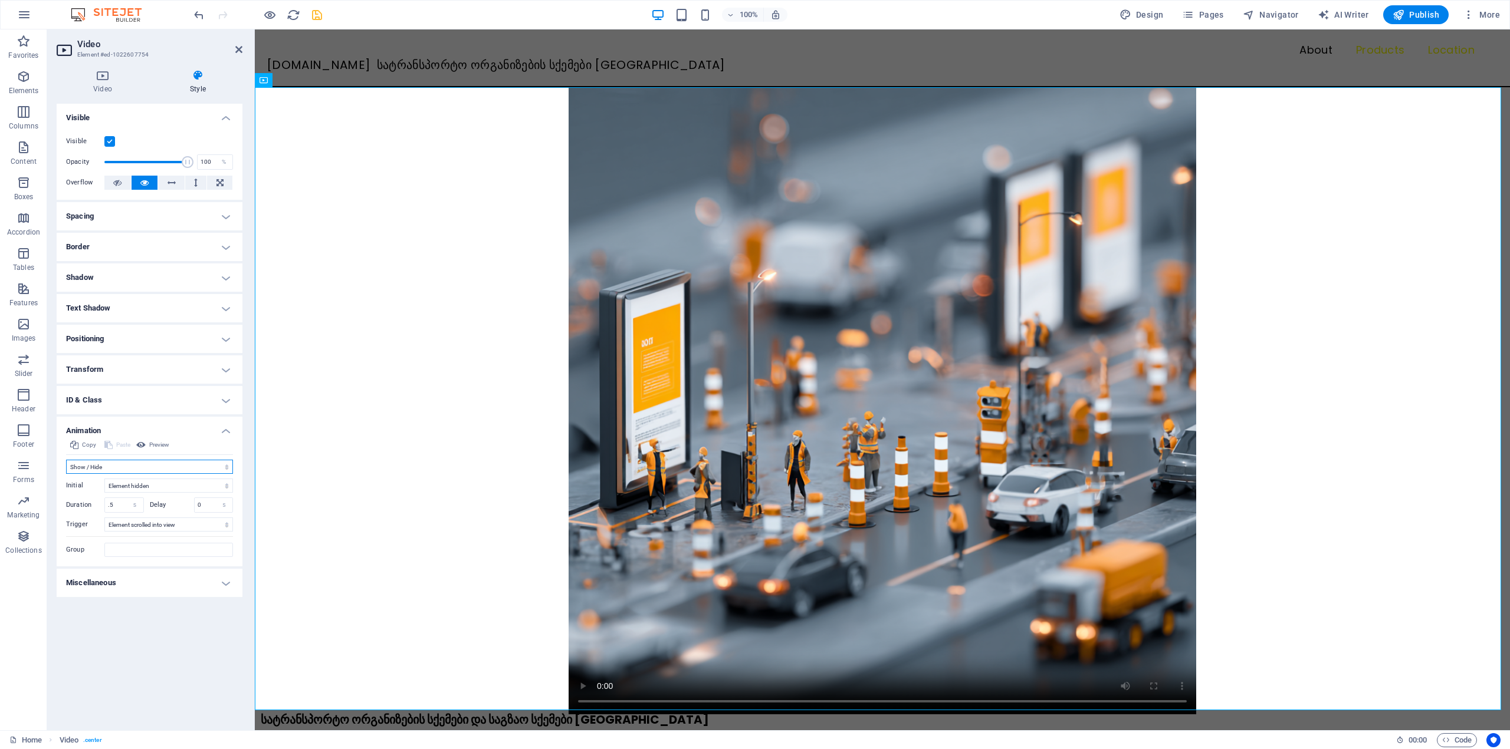
click at [110, 468] on select "Don't animate Show / Hide Slide up/down Zoom in/out Slide left to right Slide r…" at bounding box center [149, 467] width 167 height 14
click at [66, 460] on select "Don't animate Show / Hide Slide up/down Zoom in/out Slide left to right Slide r…" at bounding box center [149, 467] width 167 height 14
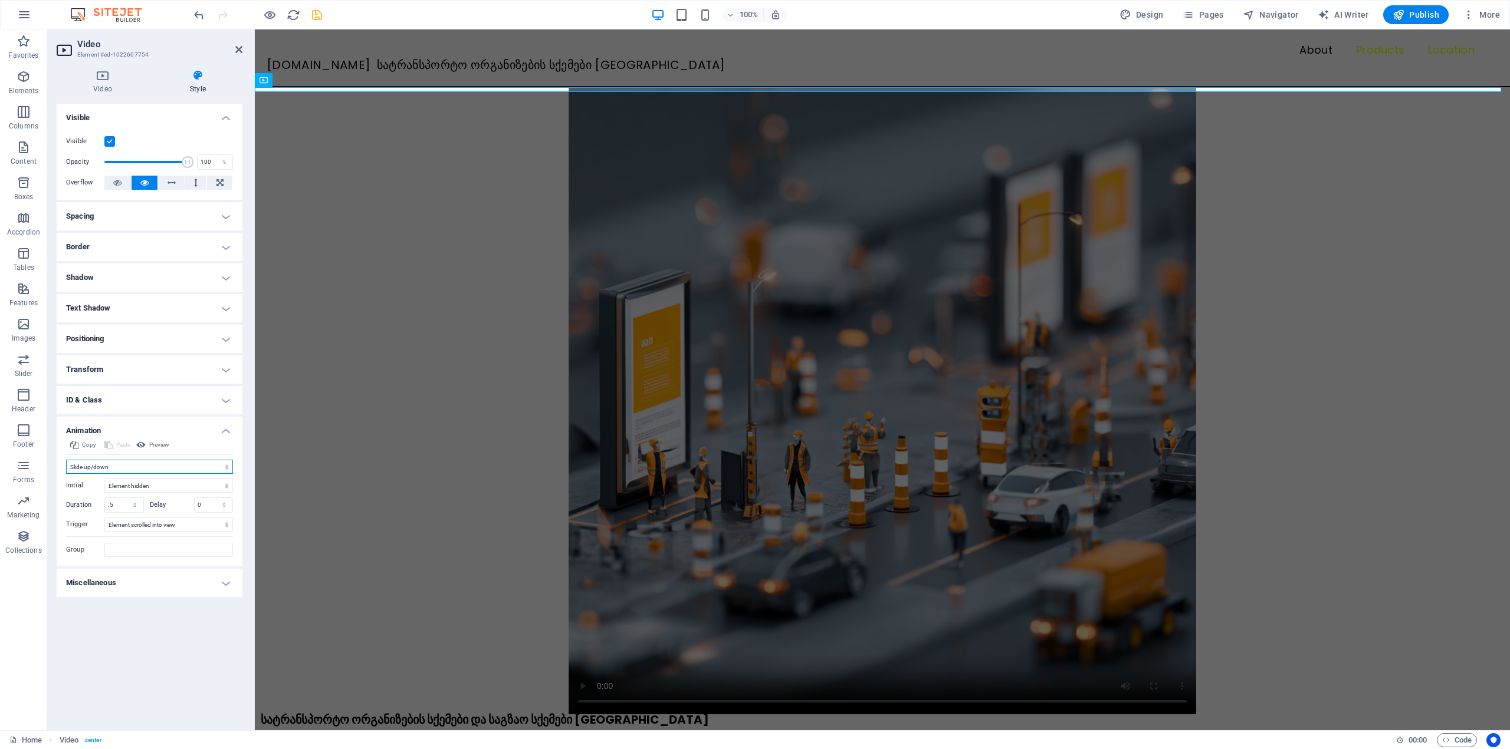
click at [100, 465] on select "Don't animate Show / Hide Slide up/down Zoom in/out Slide left to right Slide r…" at bounding box center [149, 467] width 167 height 14
click at [66, 460] on select "Don't animate Show / Hide Slide up/down Zoom in/out Slide left to right Slide r…" at bounding box center [149, 467] width 167 height 14
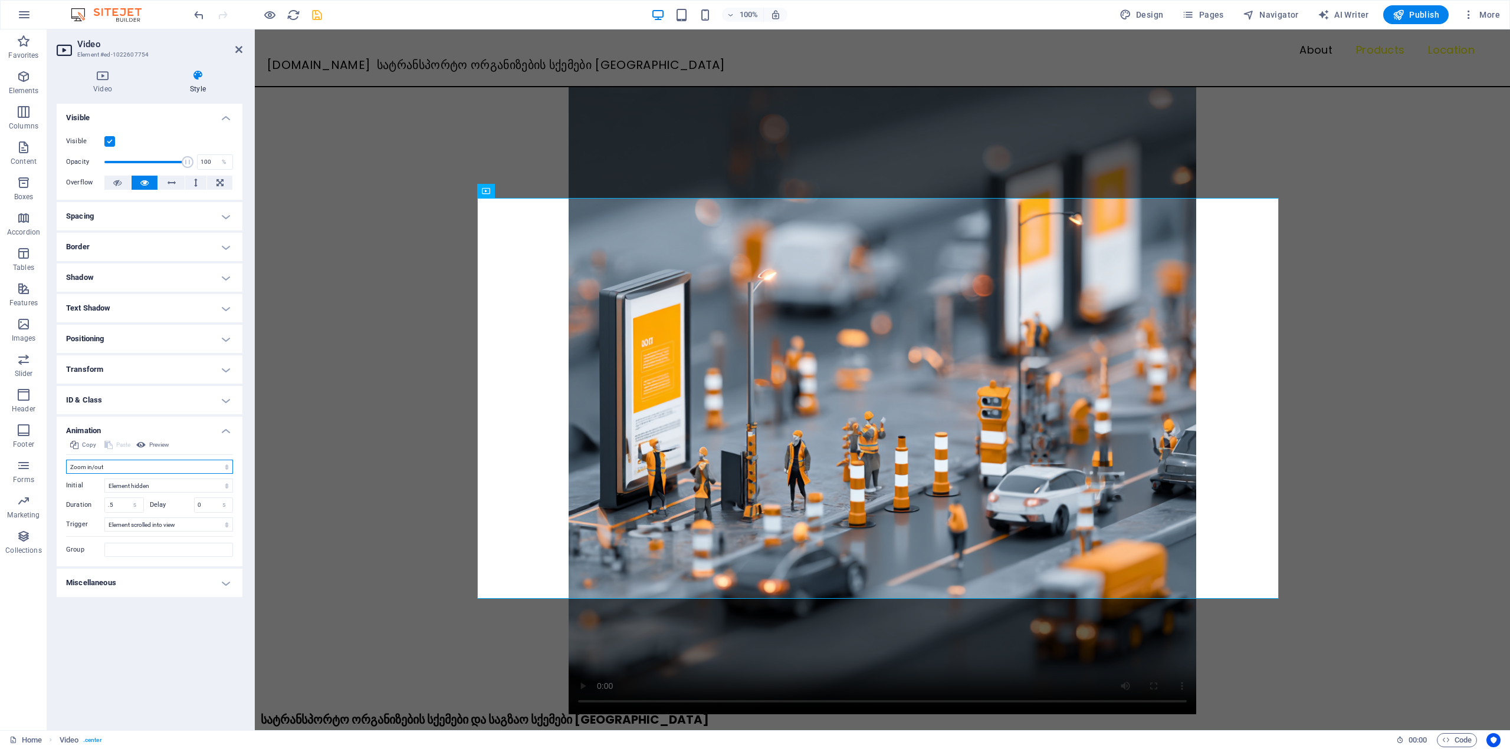
click at [110, 469] on select "Don't animate Show / Hide Slide up/down Zoom in/out Slide left to right Slide r…" at bounding box center [149, 467] width 167 height 14
click at [66, 460] on select "Don't animate Show / Hide Slide up/down Zoom in/out Slide left to right Slide r…" at bounding box center [149, 467] width 167 height 14
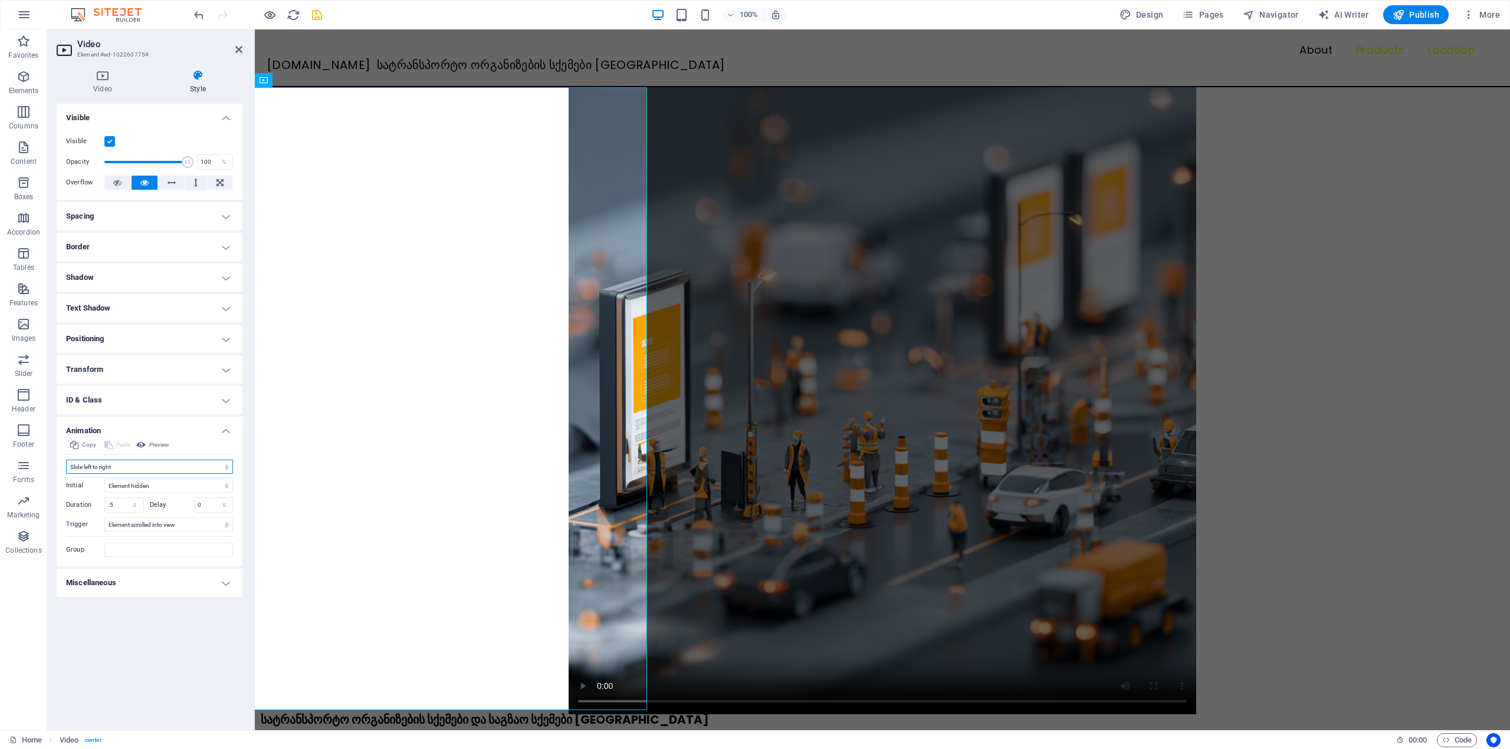
click at [107, 466] on select "Don't animate Show / Hide Slide up/down Zoom in/out Slide left to right Slide r…" at bounding box center [149, 467] width 167 height 14
click at [66, 460] on select "Don't animate Show / Hide Slide up/down Zoom in/out Slide left to right Slide r…" at bounding box center [149, 467] width 167 height 14
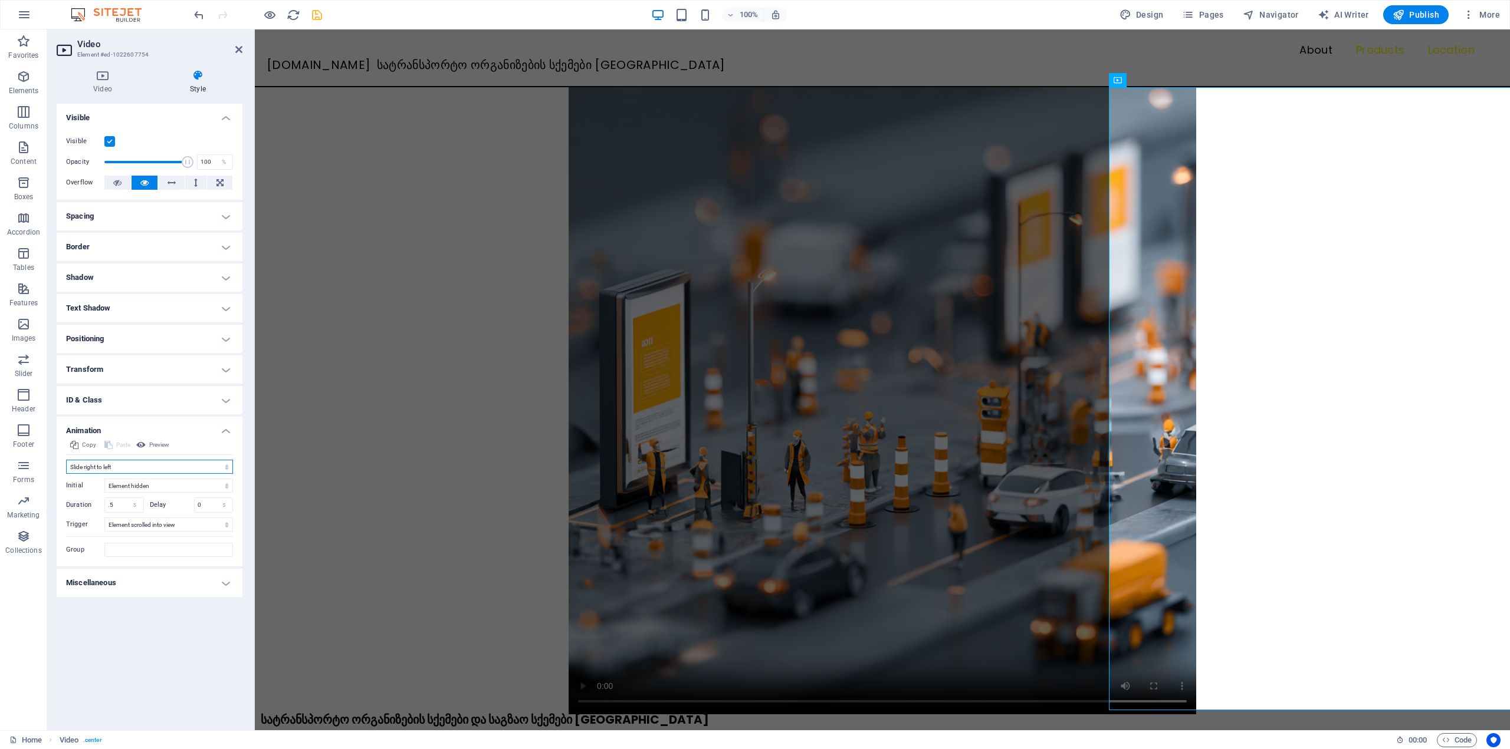
click at [136, 471] on select "Don't animate Show / Hide Slide up/down Zoom in/out Slide left to right Slide r…" at bounding box center [149, 467] width 167 height 14
select select "move-left-to-right"
click at [66, 460] on select "Don't animate Show / Hide Slide up/down Zoom in/out Slide left to right Slide r…" at bounding box center [149, 467] width 167 height 14
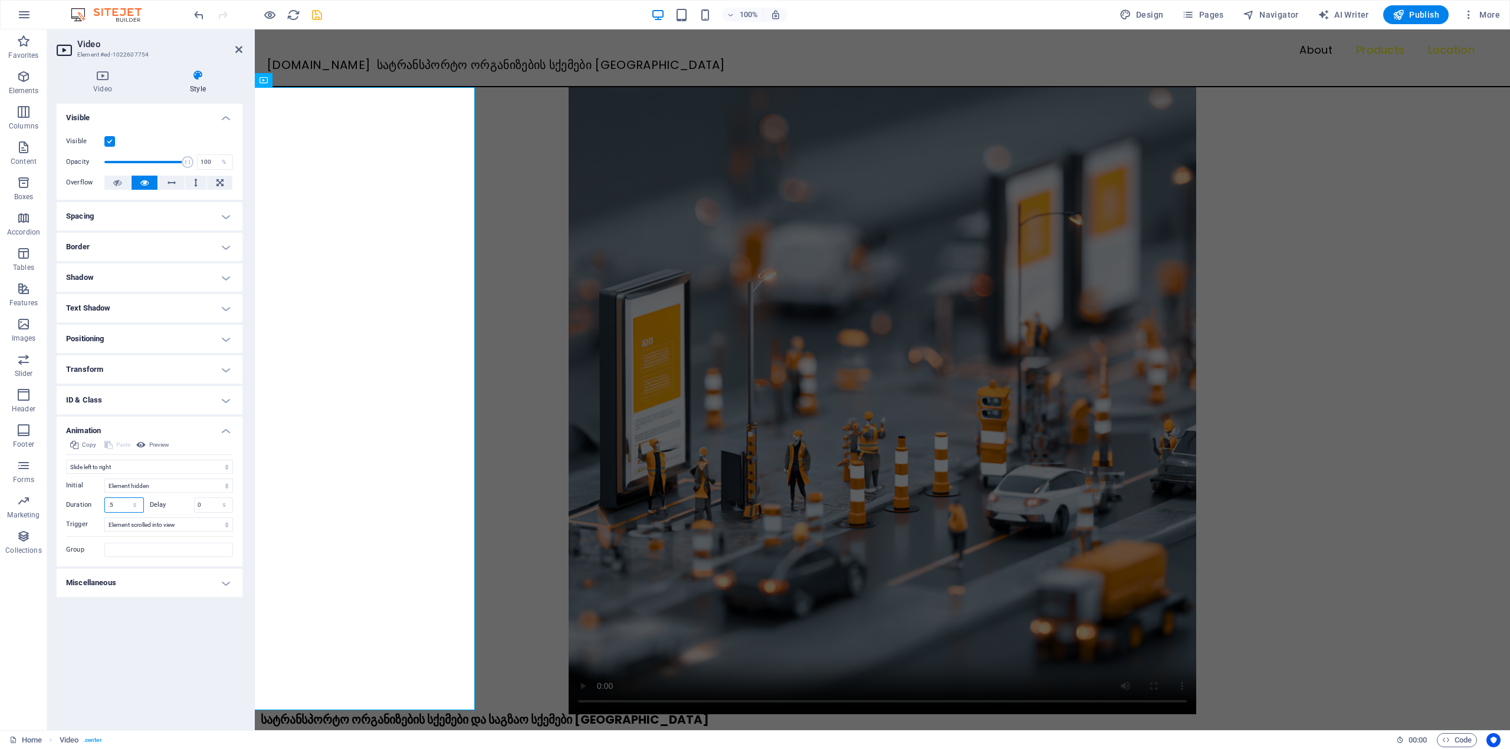
drag, startPoint x: 116, startPoint y: 504, endPoint x: 110, endPoint y: 505, distance: 6.0
click at [110, 505] on input ".5" at bounding box center [124, 505] width 38 height 14
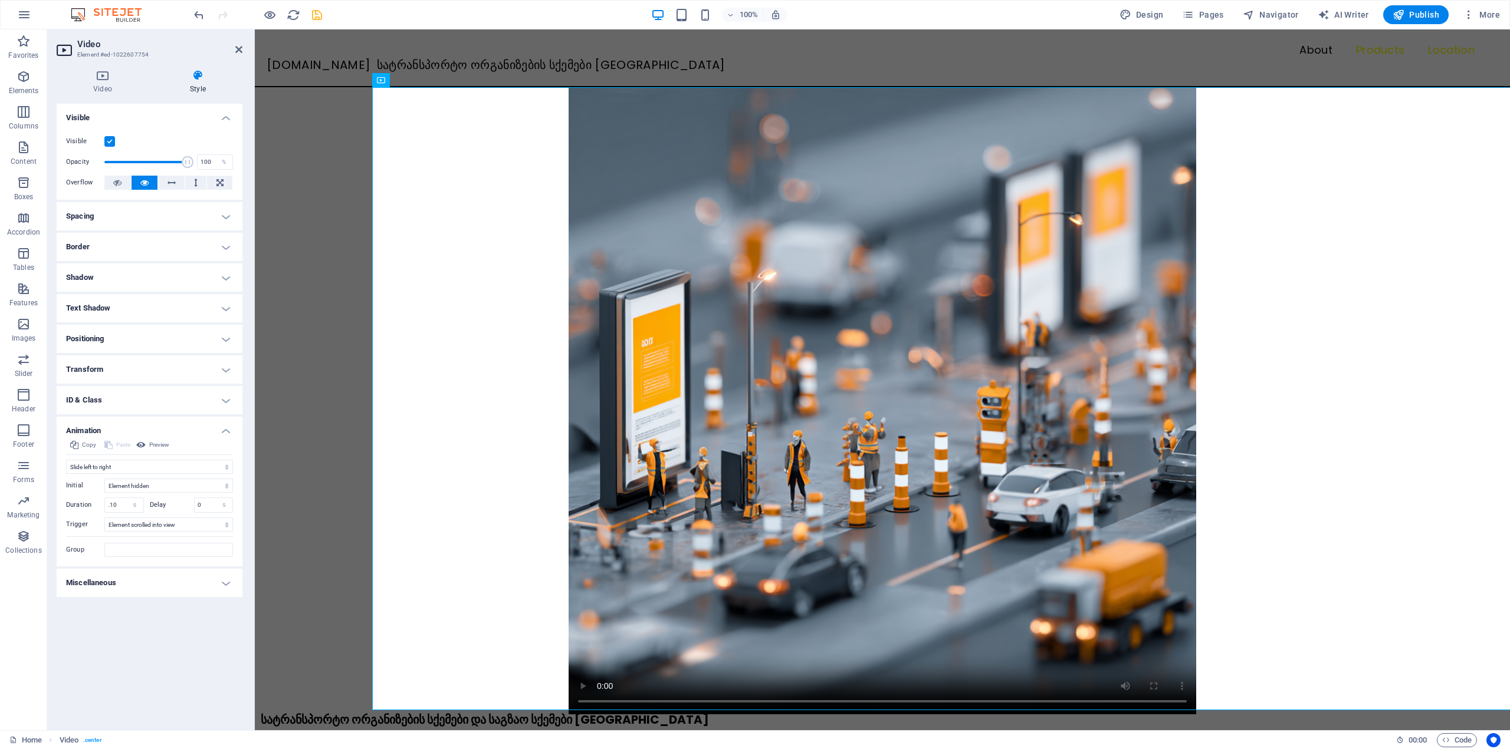
click at [144, 628] on div "Layout How this element expands within the layout (Flexbox). Size Default auto …" at bounding box center [150, 412] width 186 height 617
drag, startPoint x: 120, startPoint y: 505, endPoint x: 97, endPoint y: 508, distance: 23.2
click at [97, 508] on div "Duration .10 s ms" at bounding box center [105, 505] width 78 height 15
type input "1"
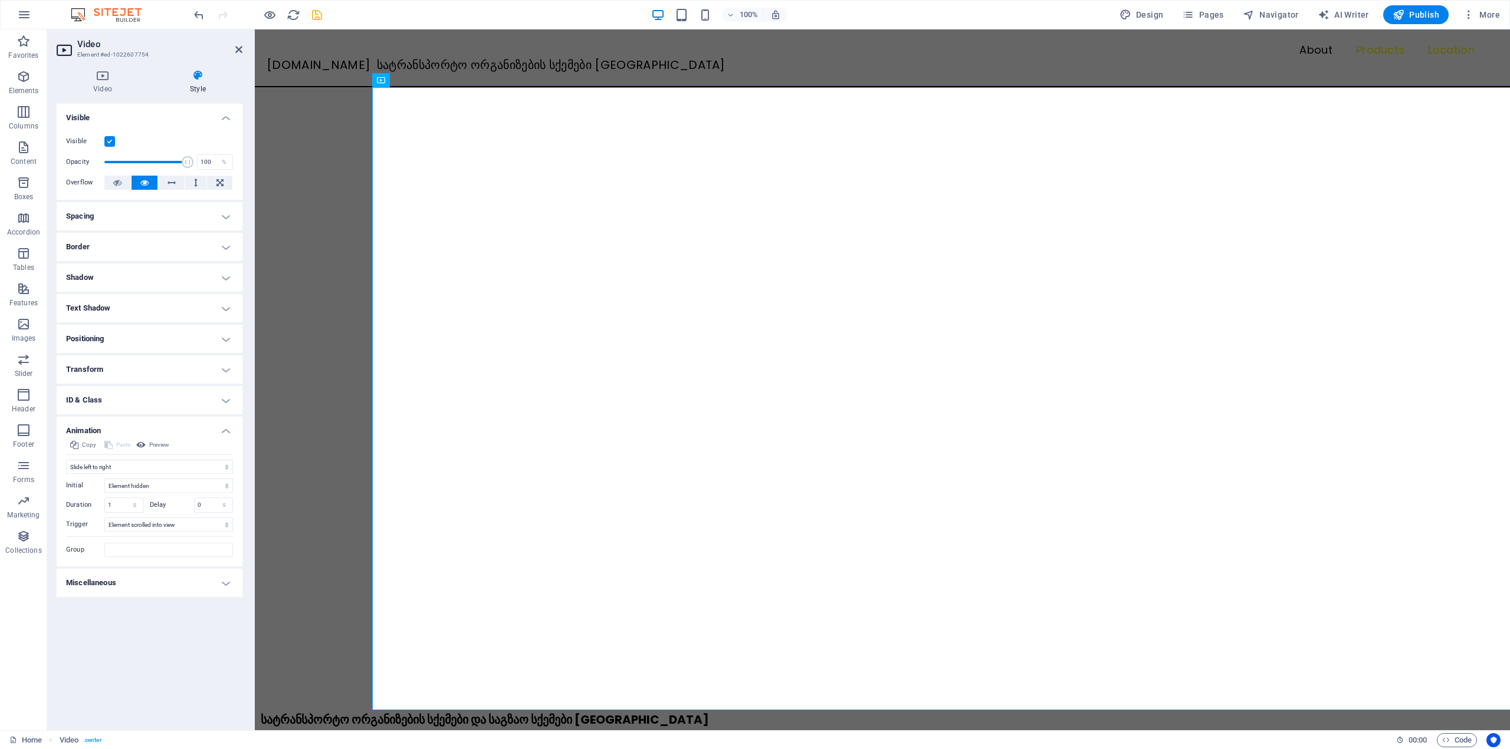
click at [117, 613] on div "Layout How this element expands within the layout (Flexbox). Size Default auto …" at bounding box center [150, 412] width 186 height 617
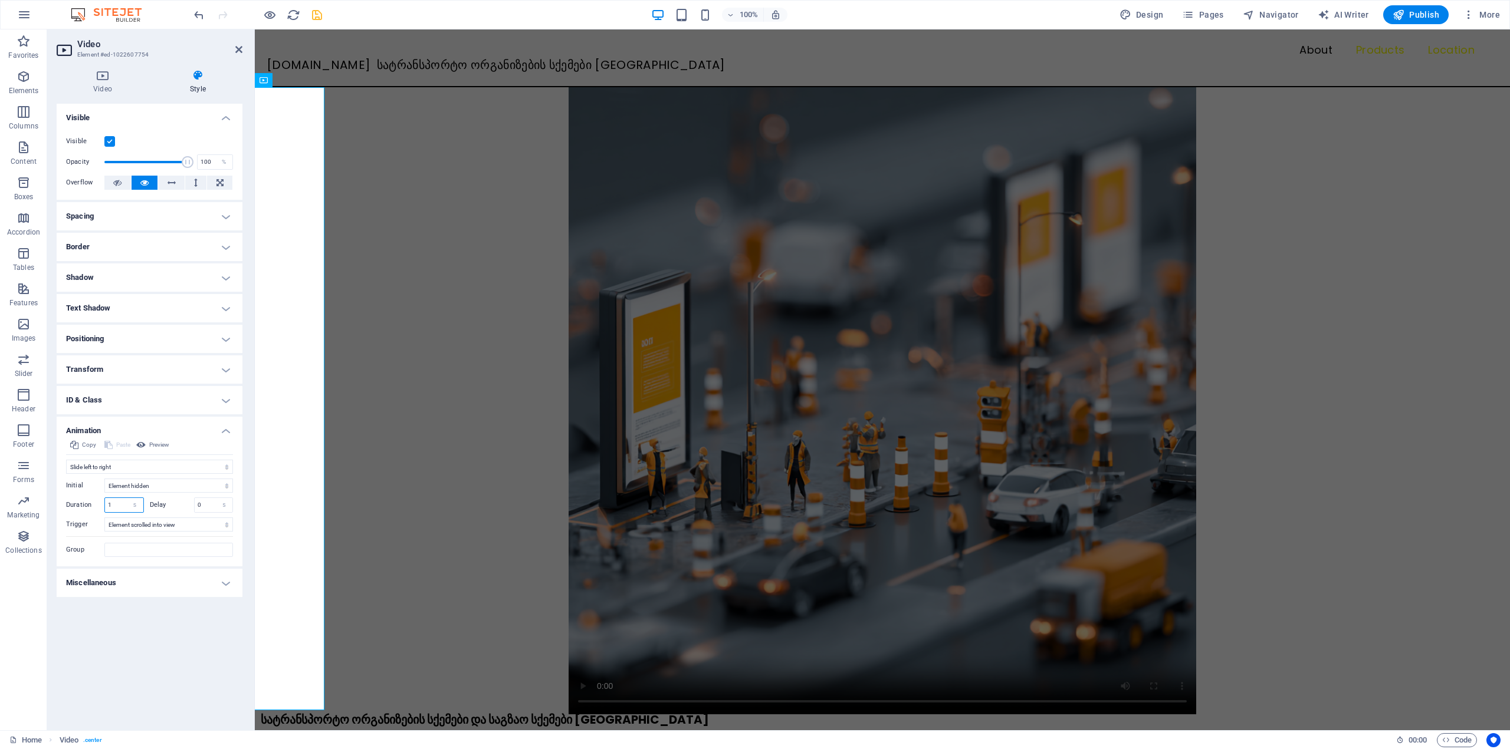
drag, startPoint x: 117, startPoint y: 502, endPoint x: 94, endPoint y: 503, distance: 23.0
click at [94, 503] on div "Duration 1 s ms" at bounding box center [105, 505] width 78 height 15
type input ".8"
click at [117, 646] on div "Layout How this element expands within the layout (Flexbox). Size Default auto …" at bounding box center [150, 412] width 186 height 617
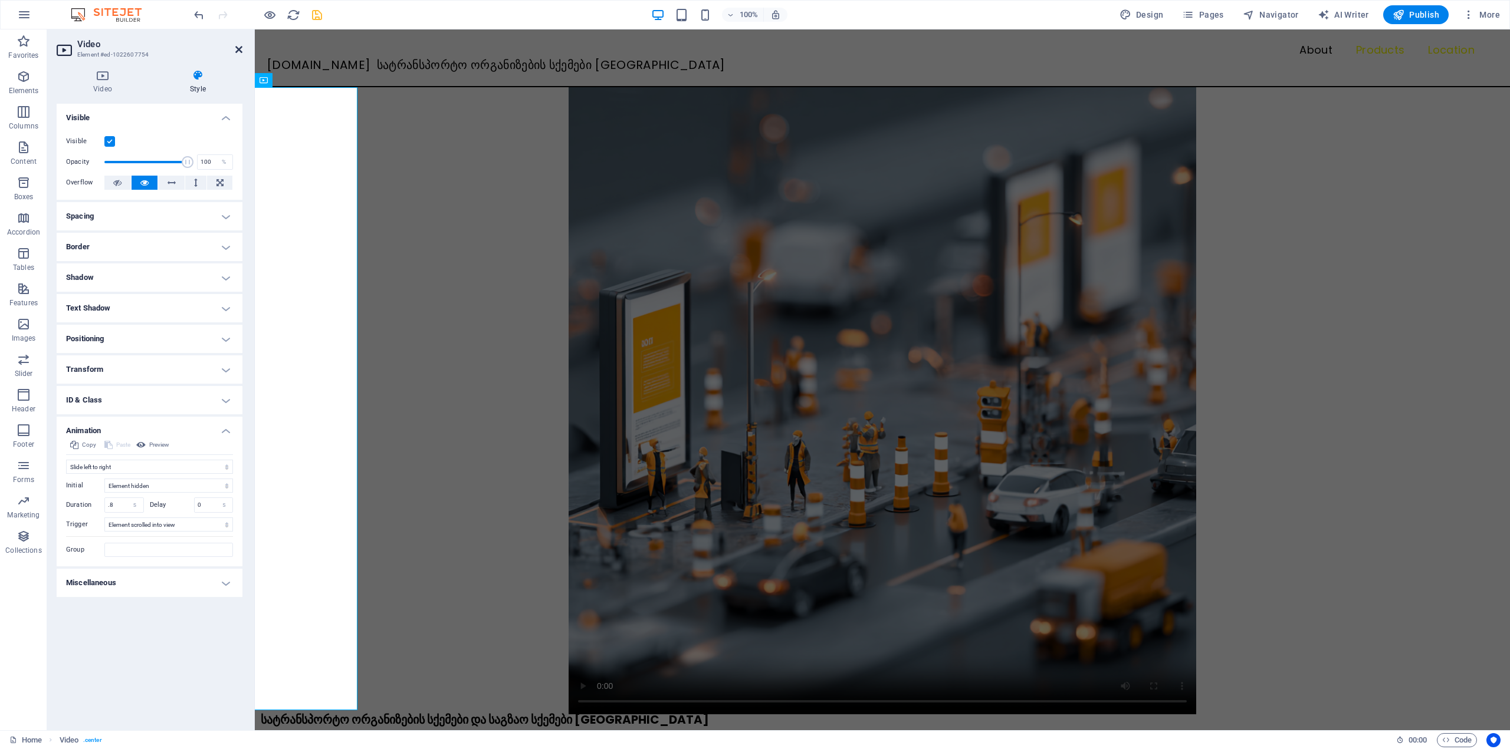
click at [238, 50] on icon at bounding box center [238, 49] width 7 height 9
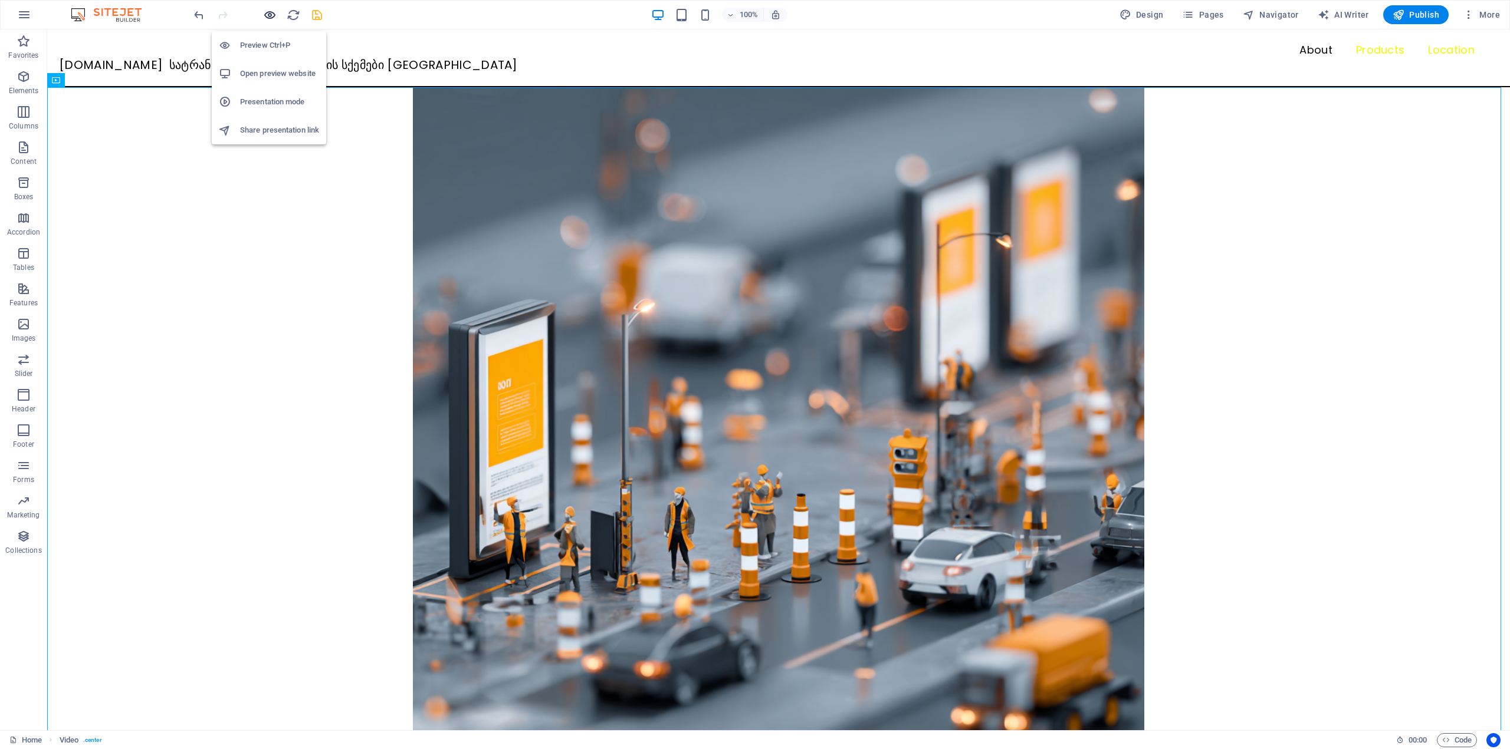
click at [271, 10] on icon "button" at bounding box center [270, 15] width 14 height 14
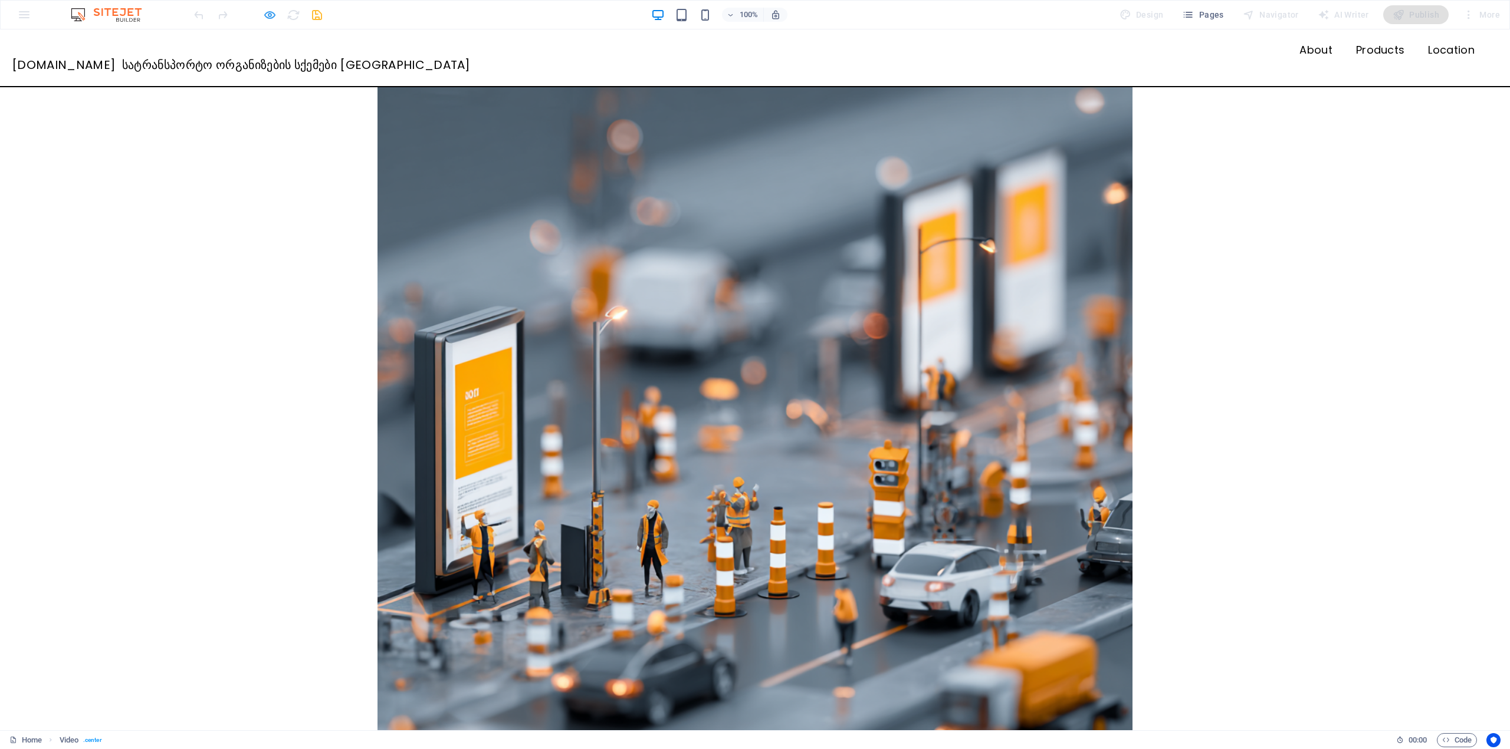
click at [268, 19] on icon "button" at bounding box center [270, 15] width 14 height 14
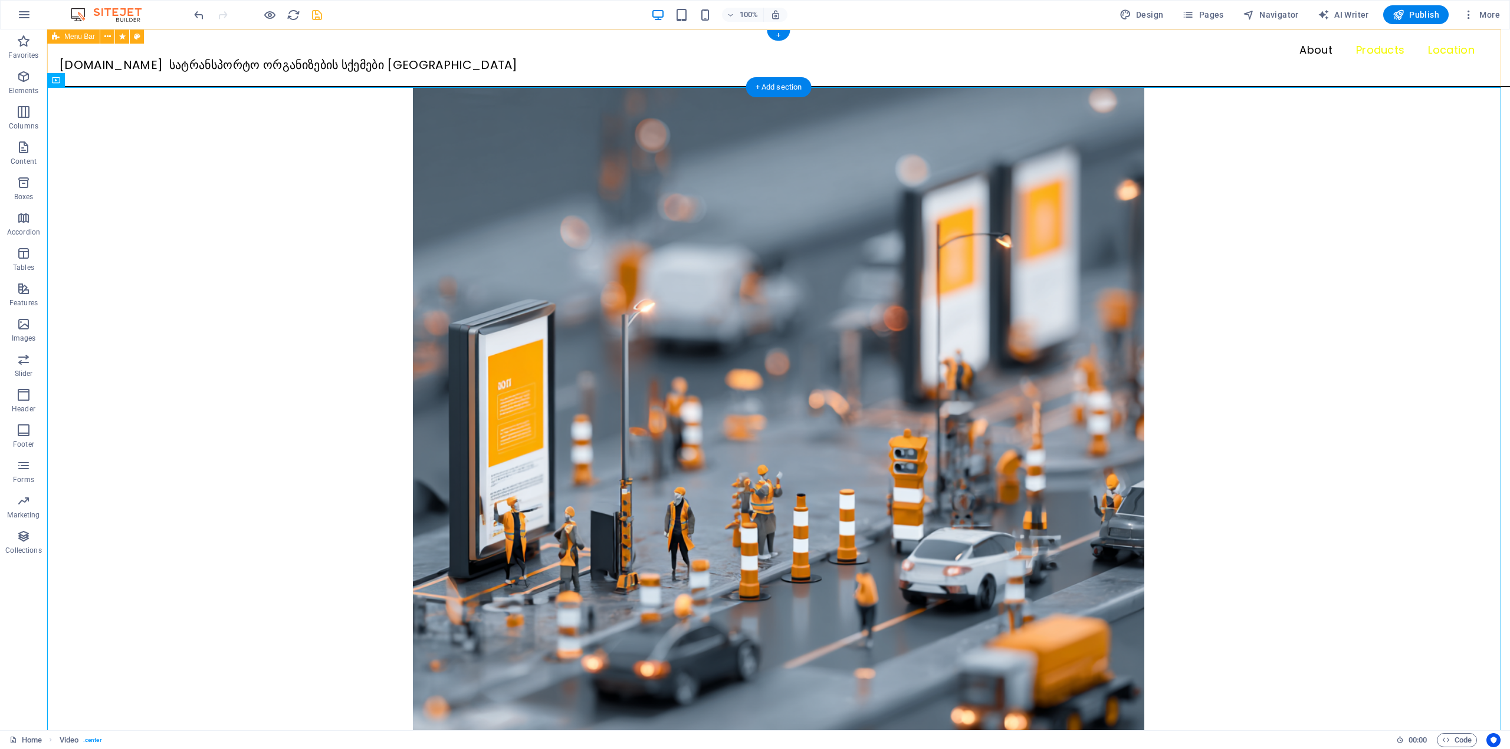
click at [308, 40] on div "Menu About Products Location SQEMA.GE სატრანსპორტო ორგანიზების სქემები თბილისში" at bounding box center [778, 58] width 1462 height 58
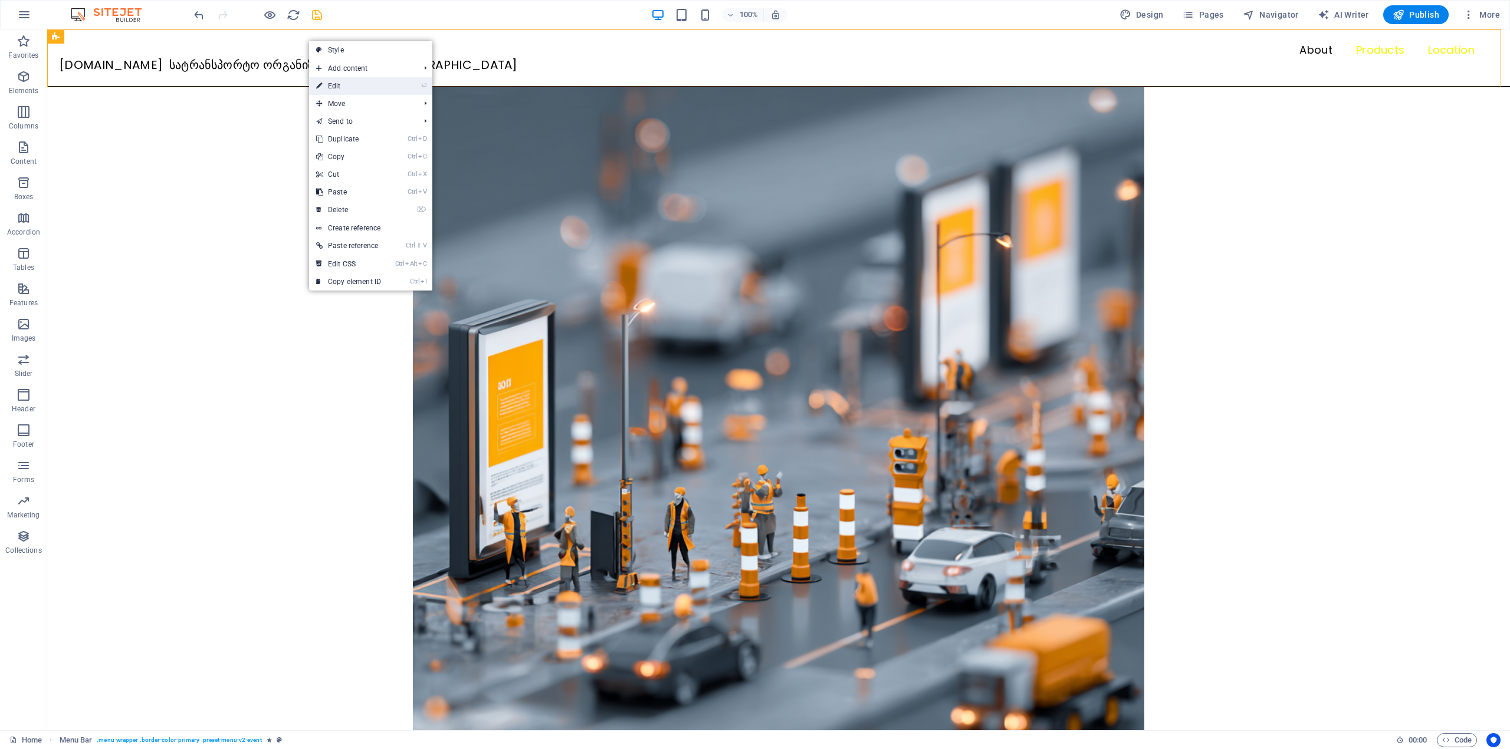
click at [375, 80] on link "⏎ Edit" at bounding box center [348, 86] width 79 height 18
select select "header"
select select "rem"
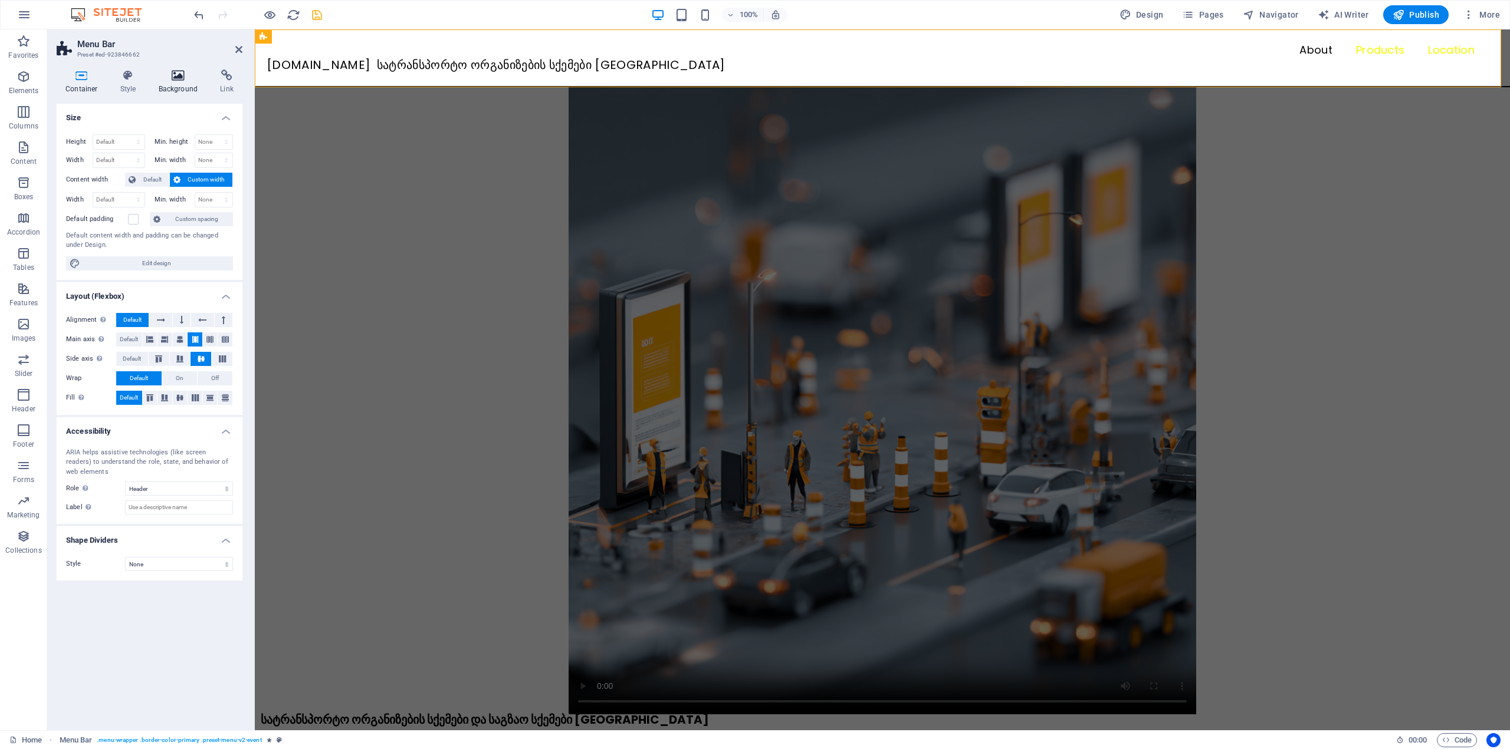
click at [181, 85] on h4 "Background" at bounding box center [181, 82] width 62 height 25
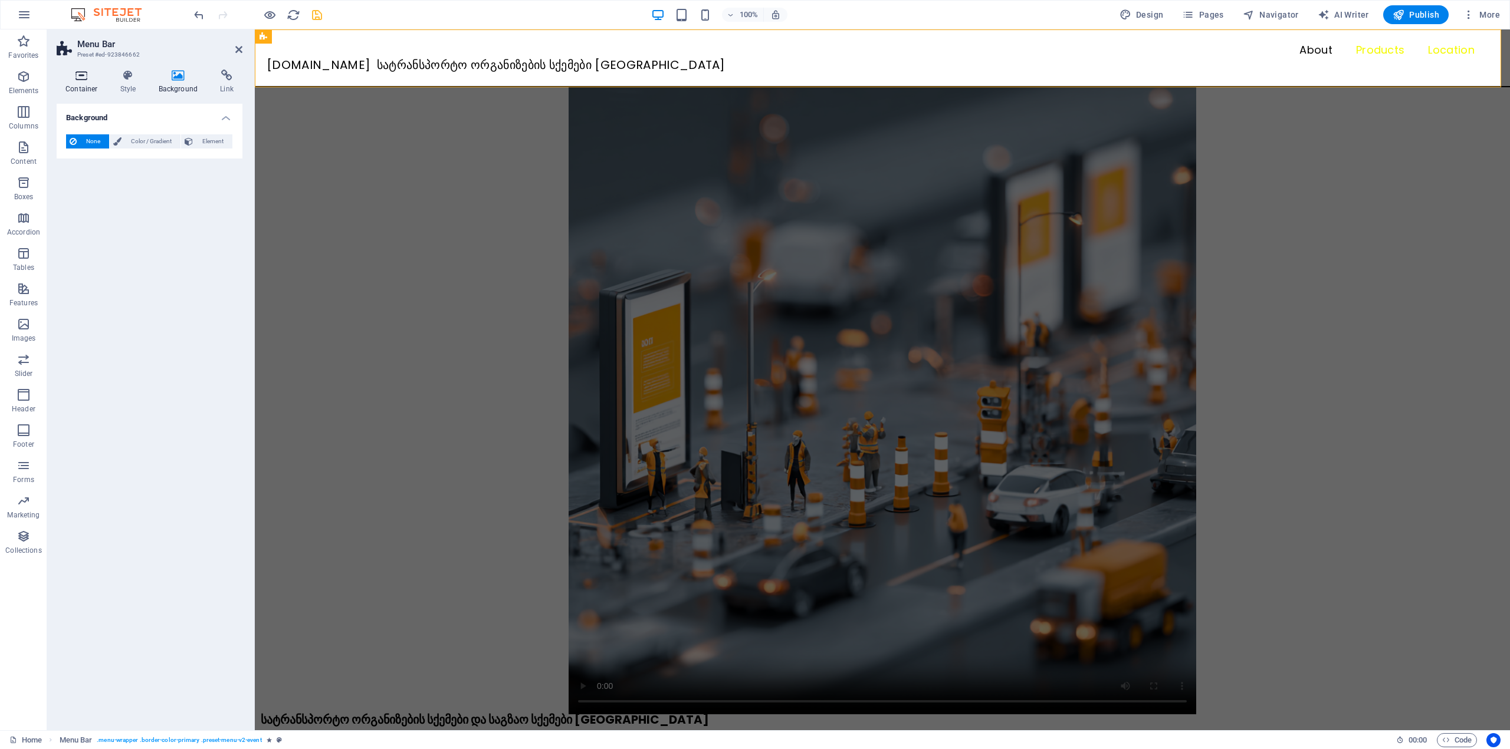
click at [108, 81] on h4 "Container" at bounding box center [84, 82] width 55 height 25
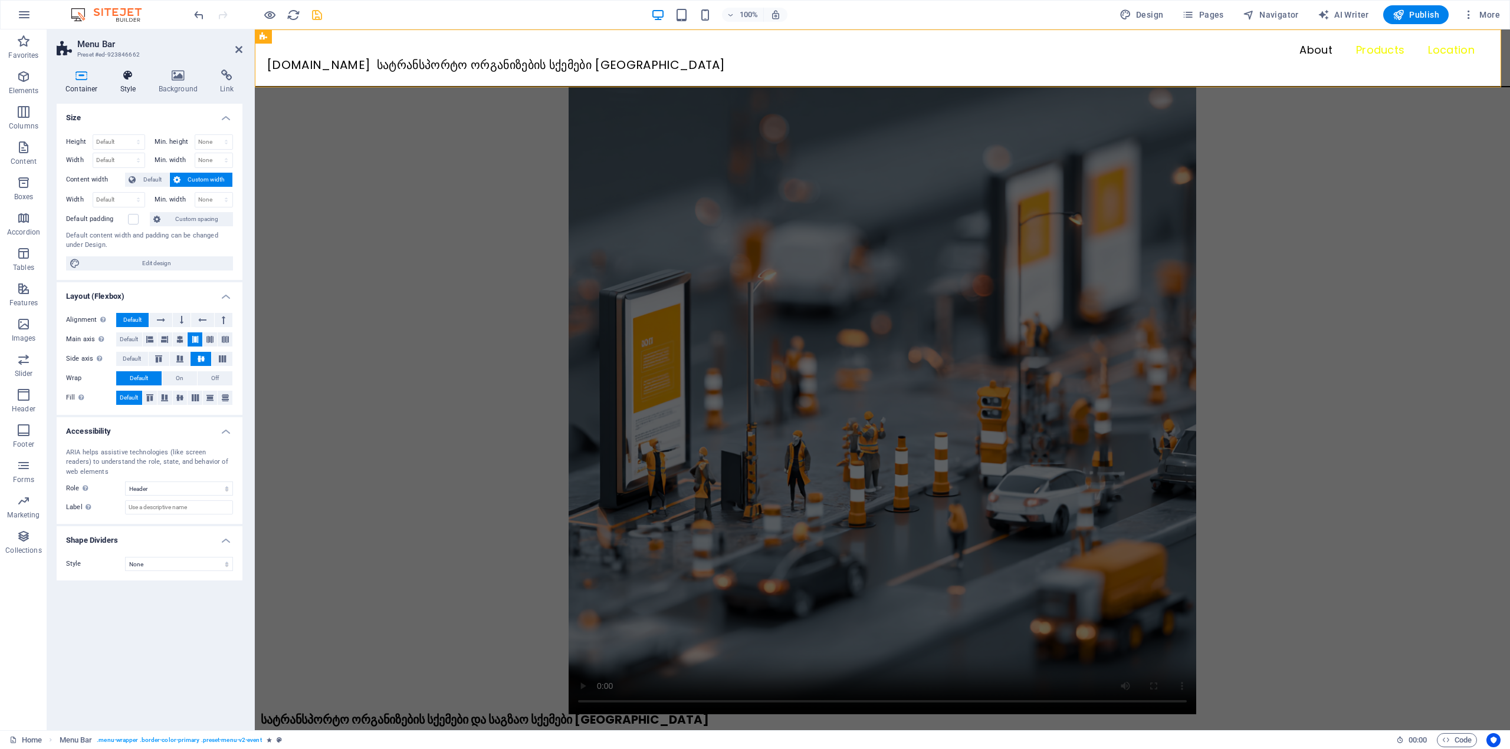
click at [120, 81] on icon at bounding box center [128, 76] width 34 height 12
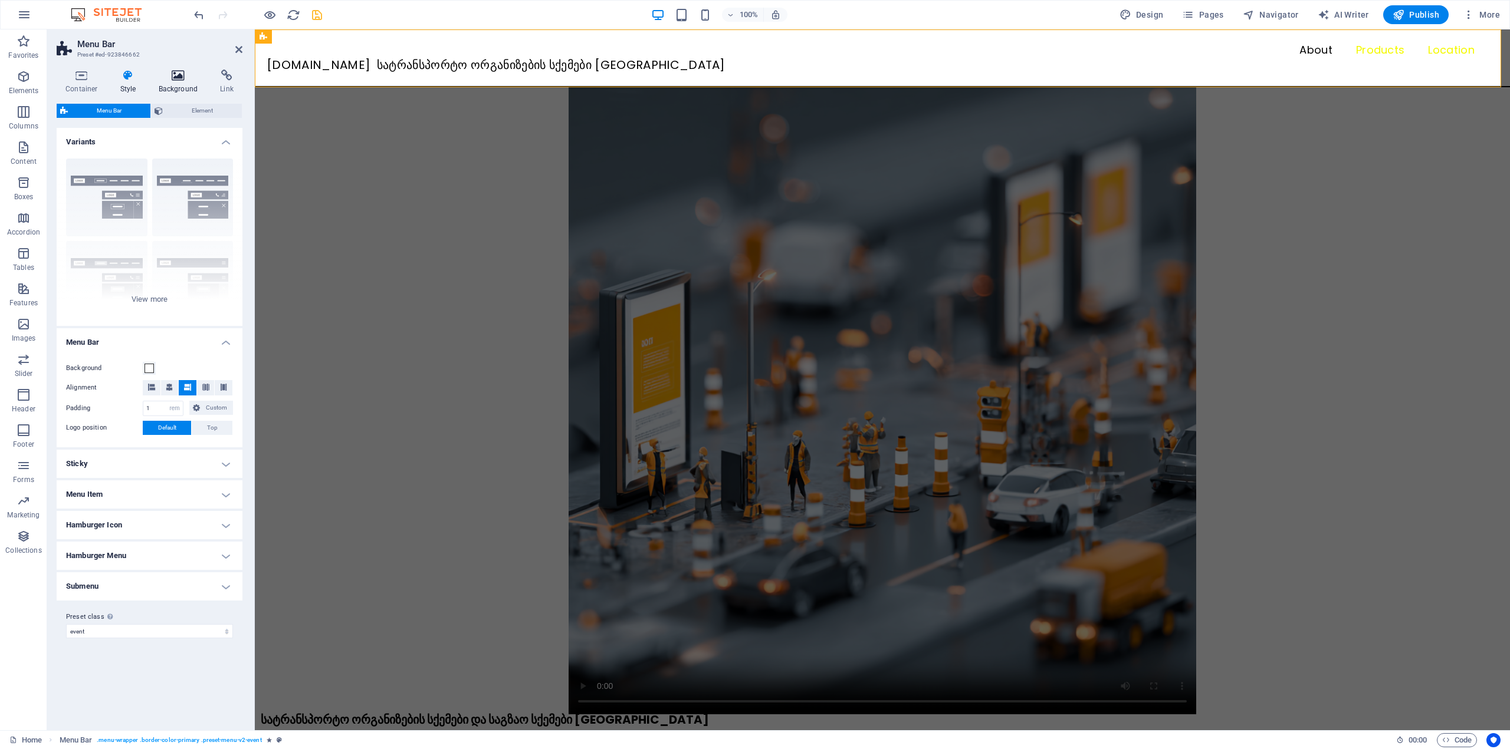
click at [162, 82] on h4 "Background" at bounding box center [181, 82] width 62 height 25
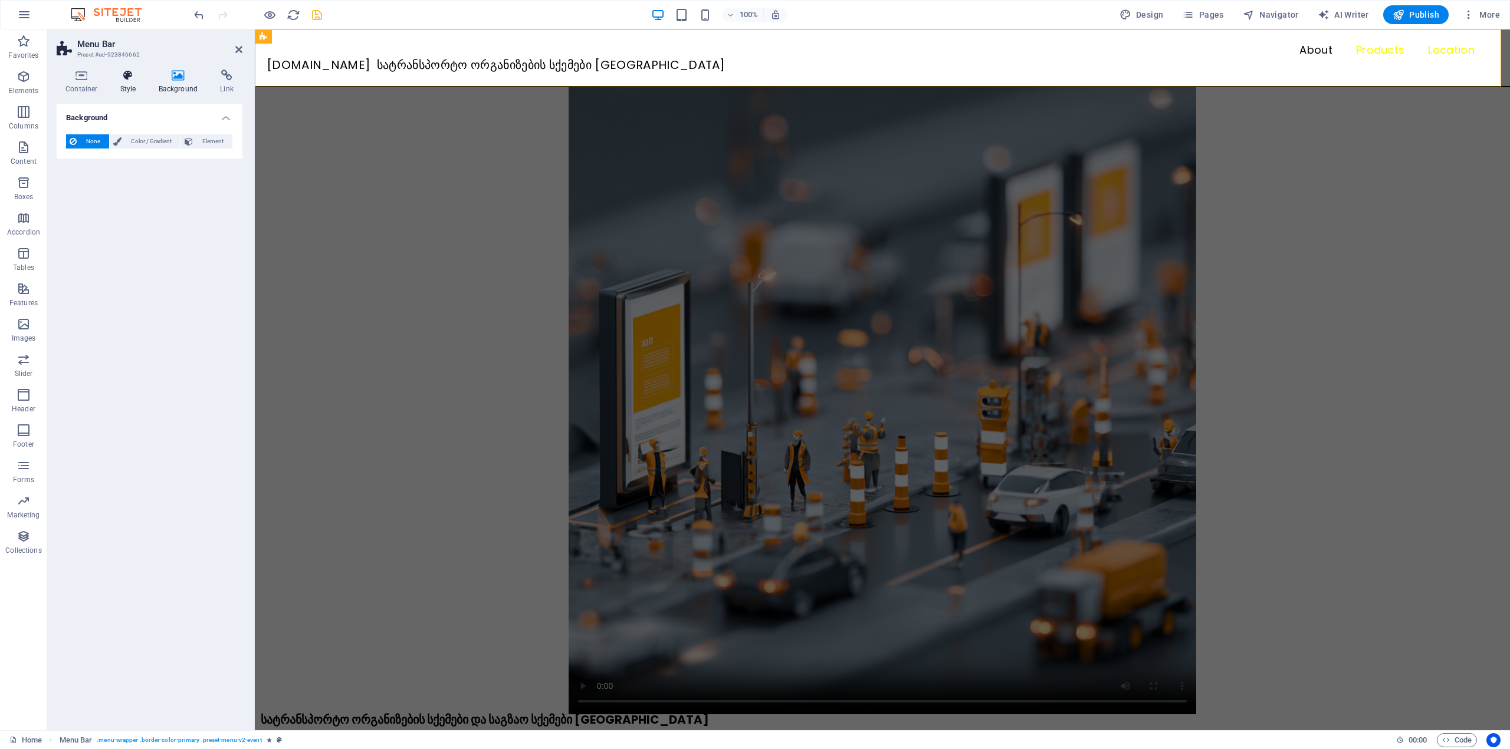
click at [140, 81] on icon at bounding box center [128, 76] width 34 height 12
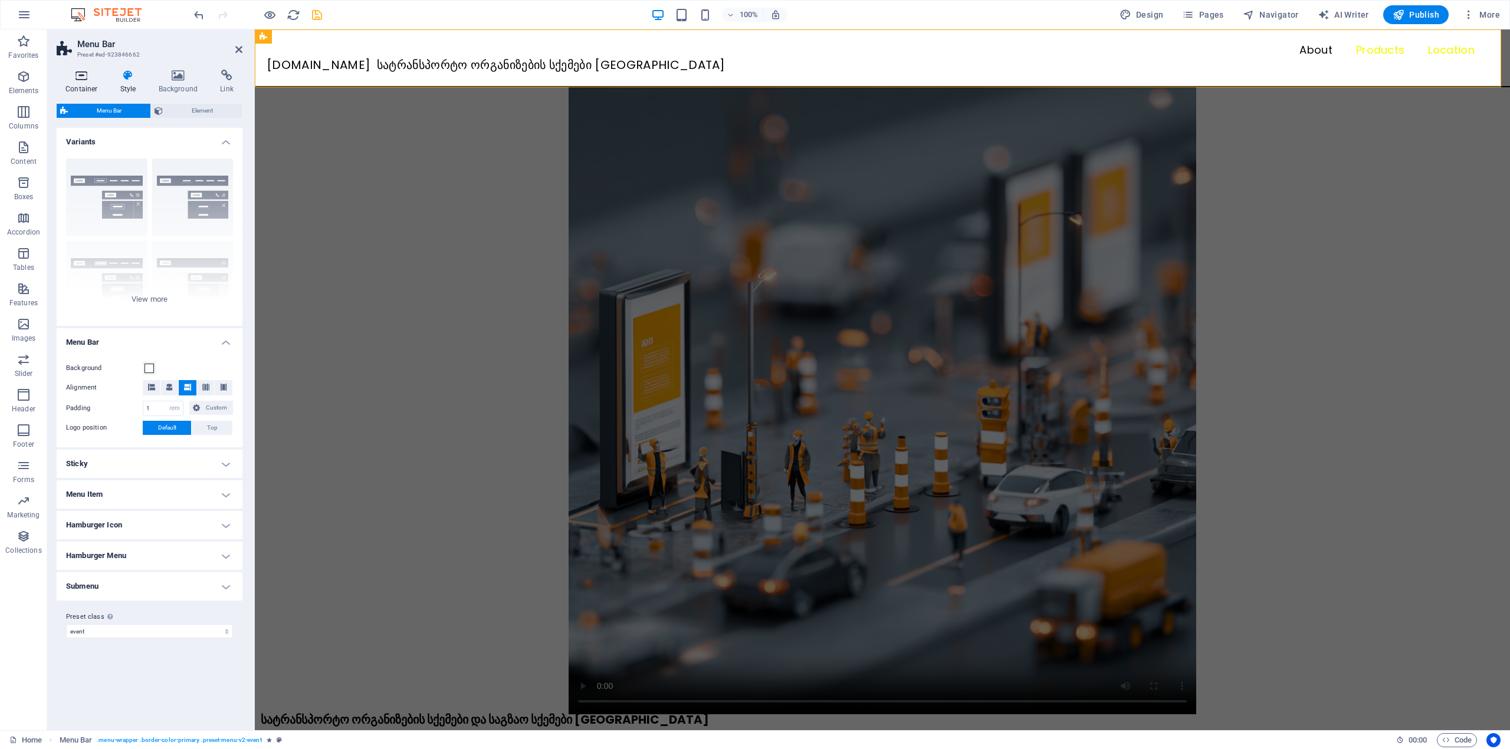
click at [80, 80] on icon at bounding box center [82, 76] width 50 height 12
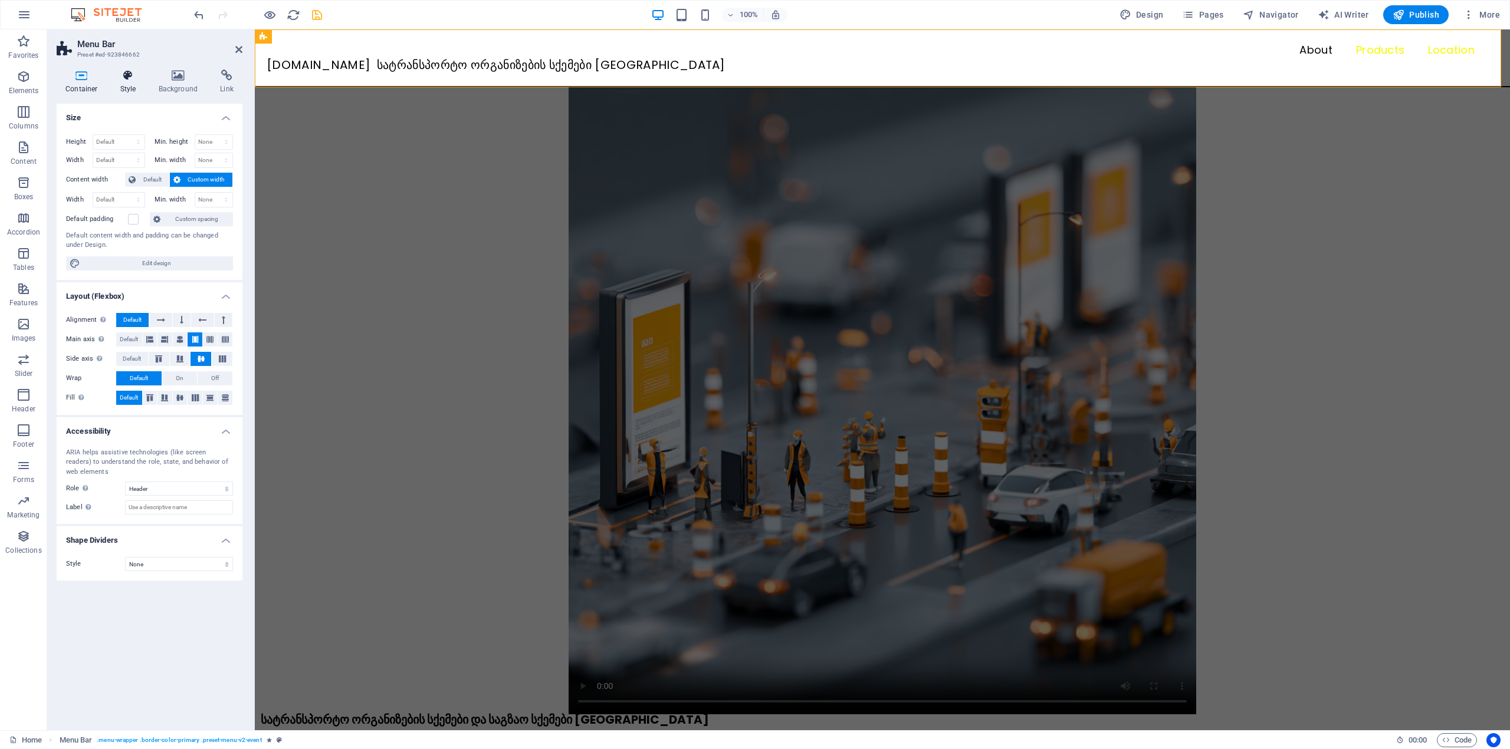
click at [117, 80] on icon at bounding box center [128, 76] width 34 height 12
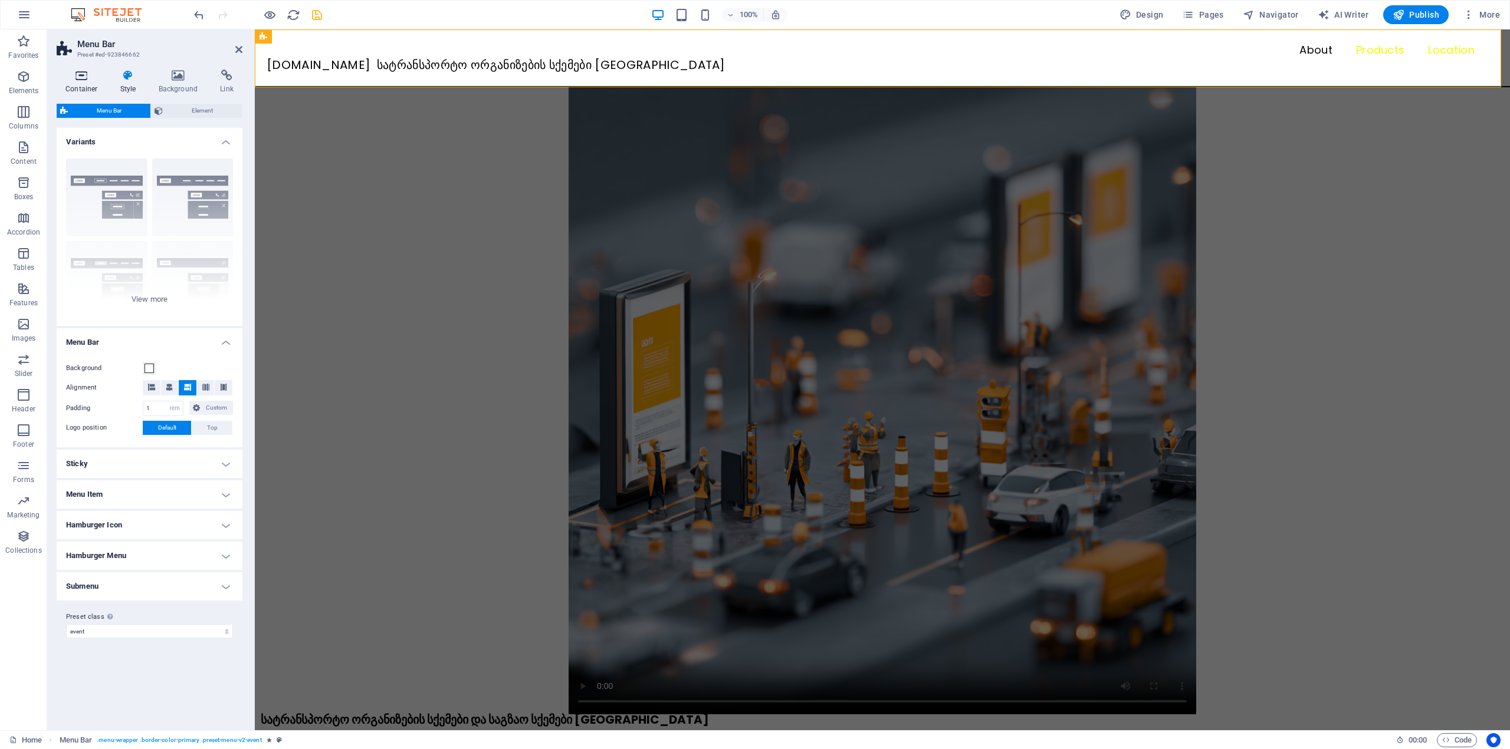
click at [87, 76] on icon at bounding box center [82, 76] width 50 height 12
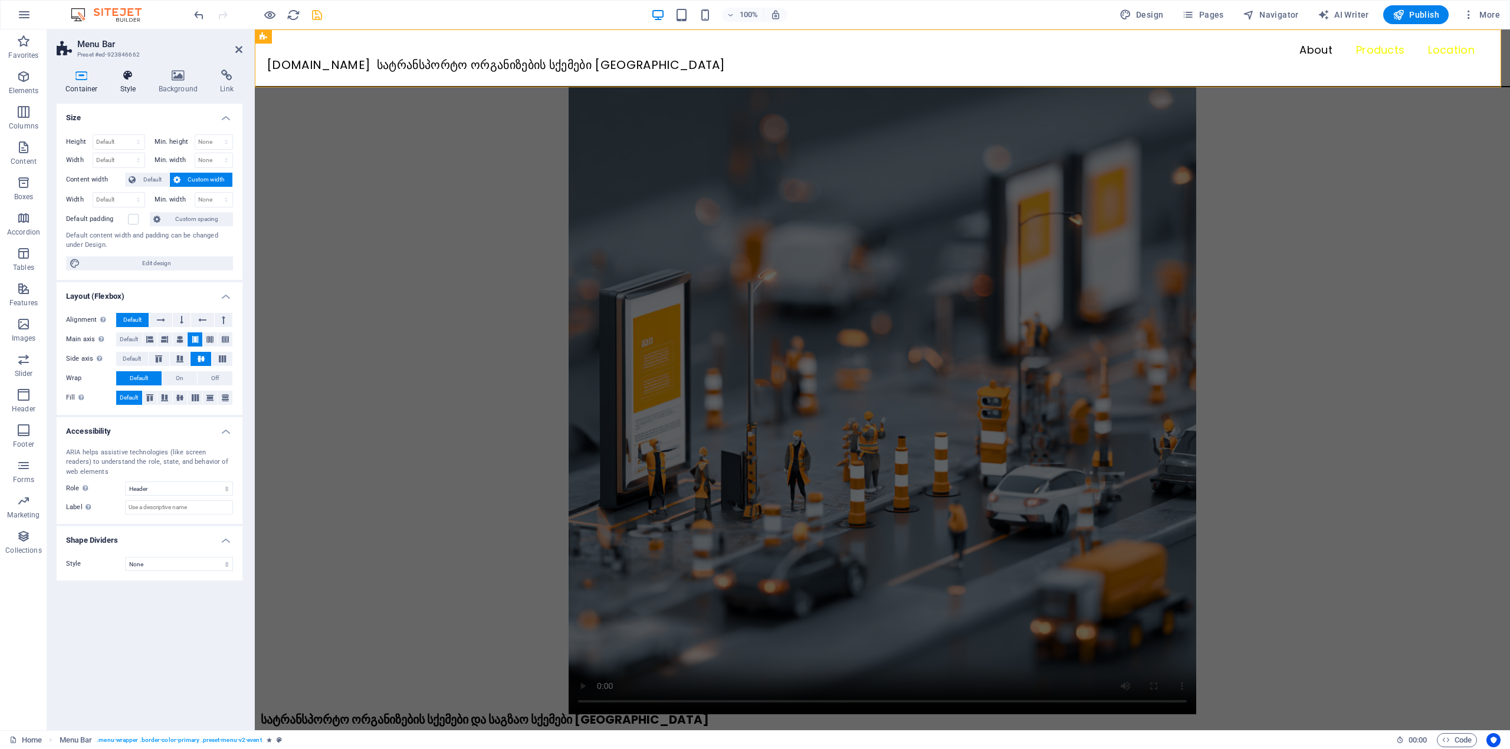
click at [115, 76] on icon at bounding box center [128, 76] width 34 height 12
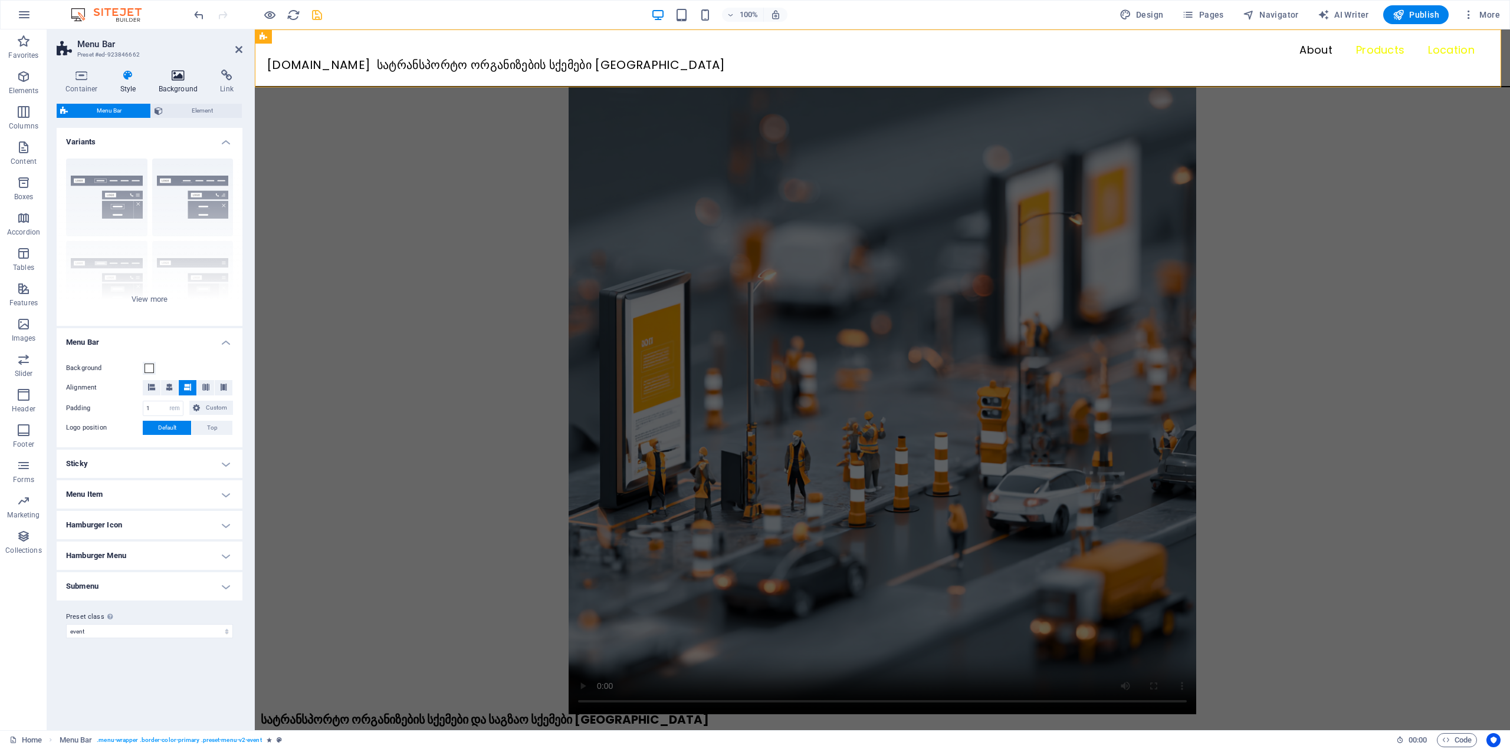
click at [178, 84] on h4 "Background" at bounding box center [181, 82] width 62 height 25
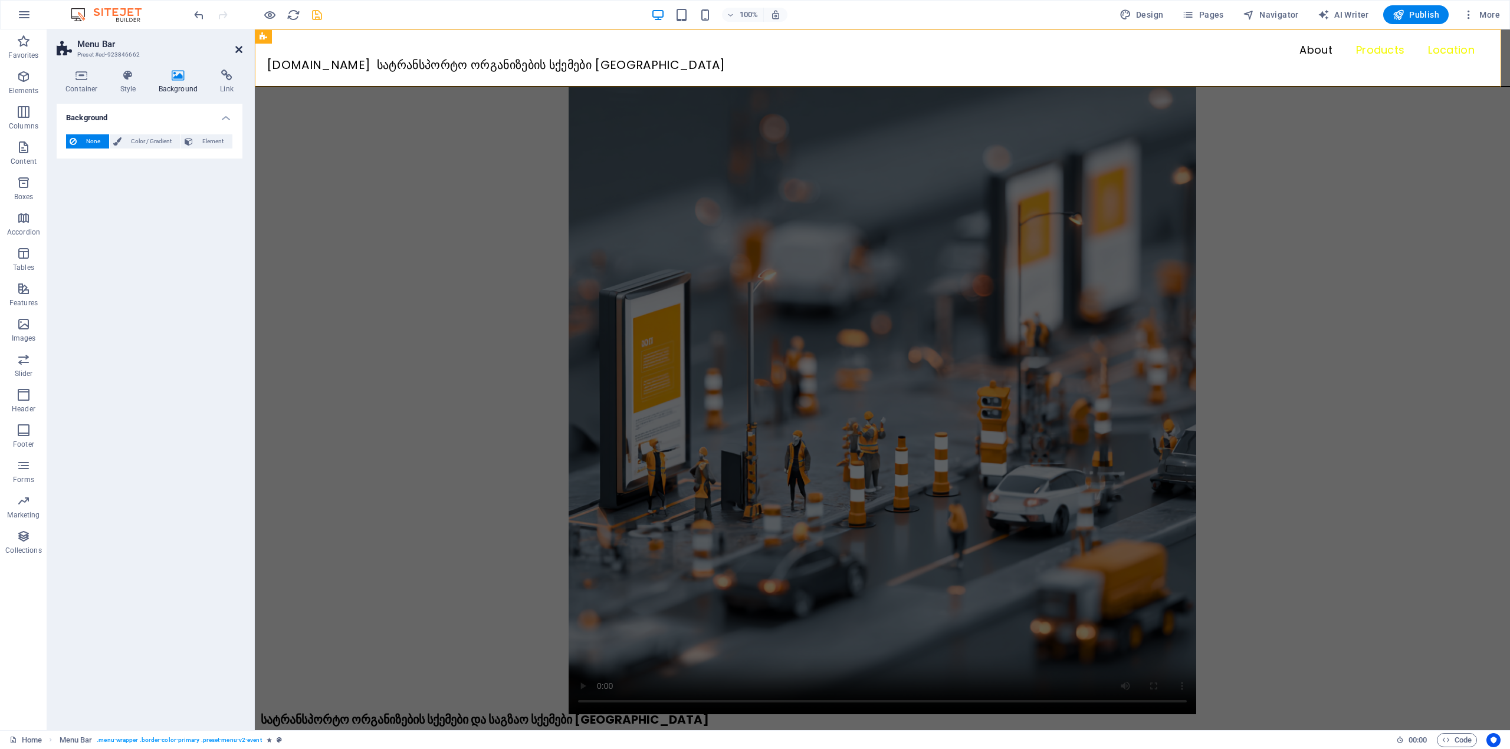
click at [237, 51] on icon at bounding box center [238, 49] width 7 height 9
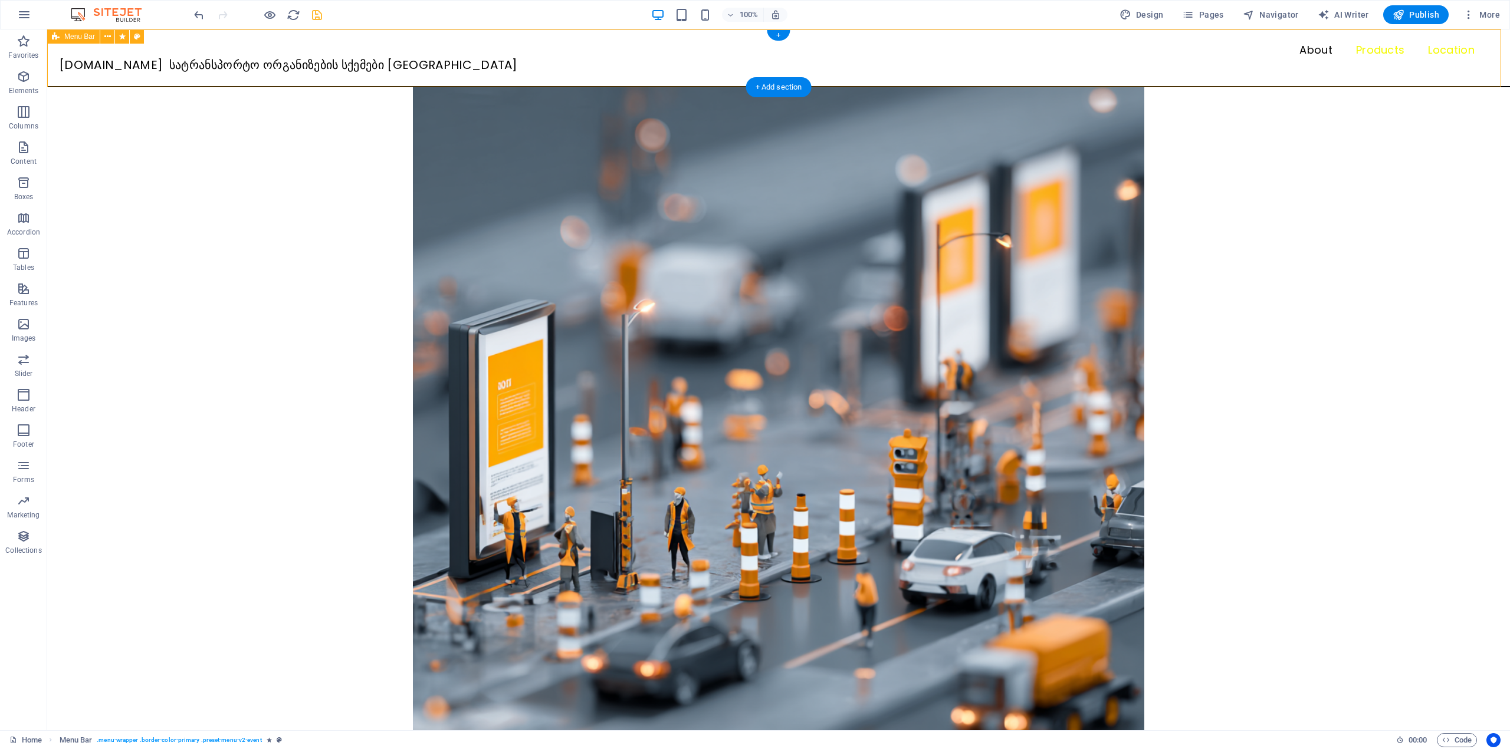
click at [186, 74] on div "Menu About Products Location SQEMA.GE სატრანსპორტო ორგანიზების სქემები თბილისში" at bounding box center [778, 58] width 1462 height 58
click at [187, 69] on div "[DOMAIN_NAME] სატრანსპორტო ორგანიზების სქემები [GEOGRAPHIC_DATA]" at bounding box center [766, 65] width 1415 height 14
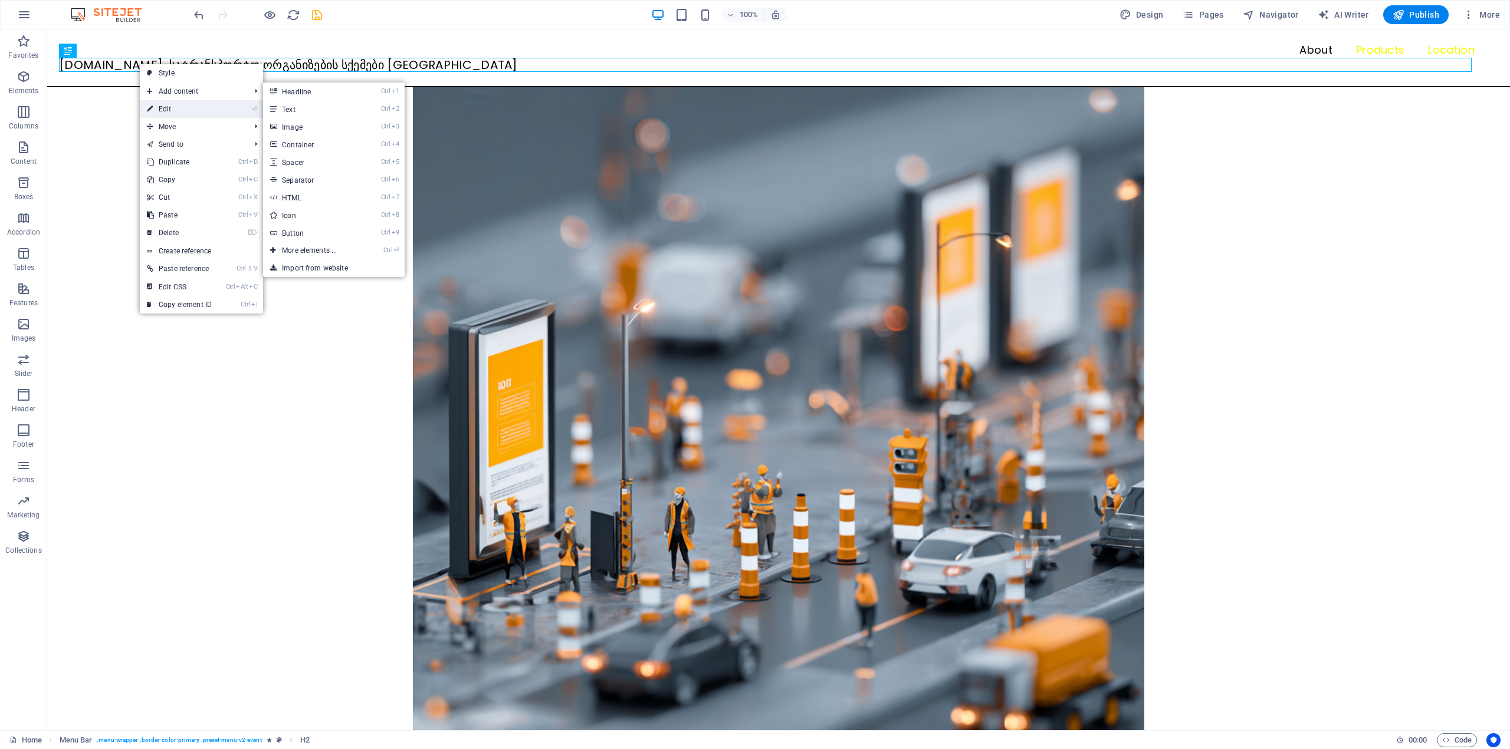
click at [183, 102] on link "⏎ Edit" at bounding box center [179, 109] width 79 height 18
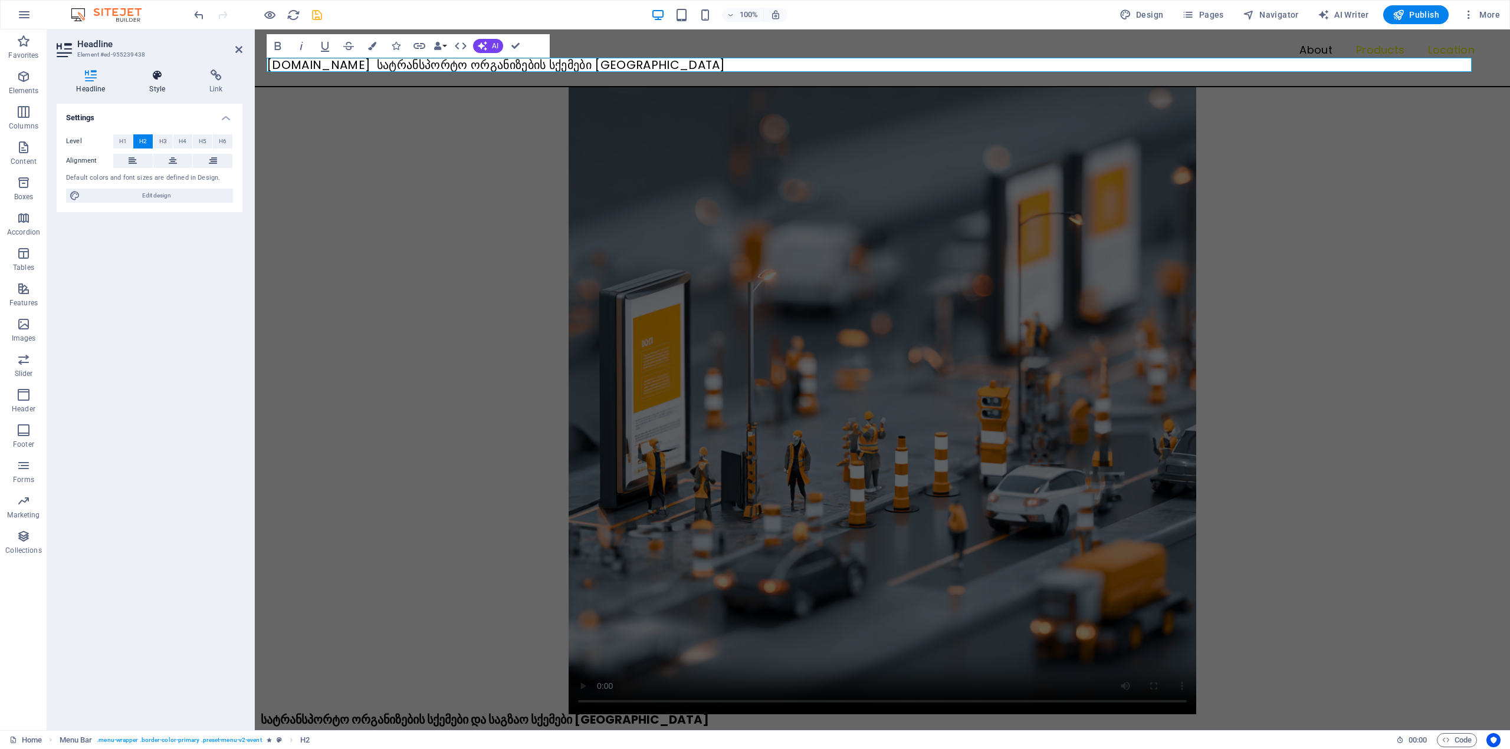
click at [160, 90] on h4 "Style" at bounding box center [160, 82] width 60 height 25
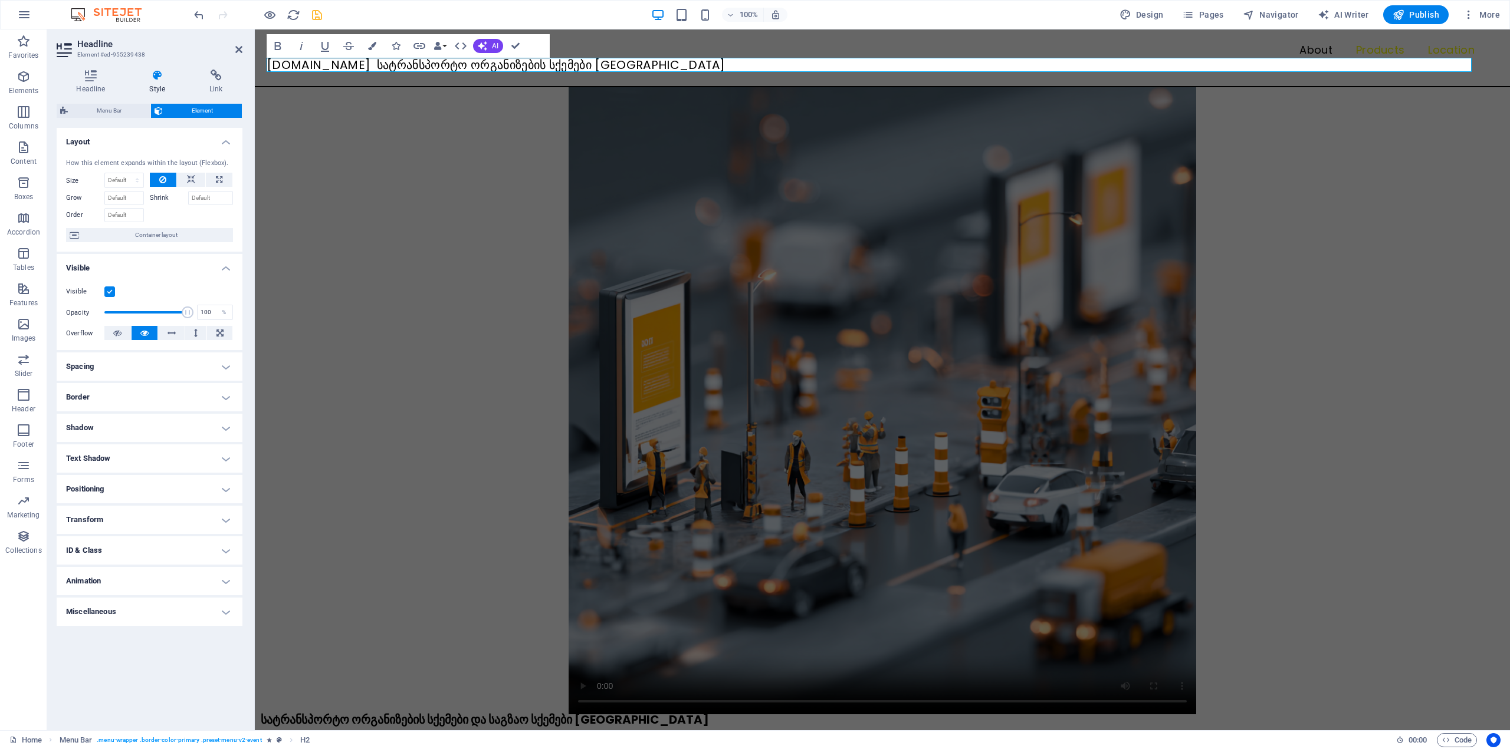
click at [128, 577] on h4 "Animation" at bounding box center [150, 581] width 186 height 28
drag, startPoint x: 241, startPoint y: 49, endPoint x: 193, endPoint y: 165, distance: 125.6
click at [241, 49] on icon at bounding box center [238, 49] width 7 height 9
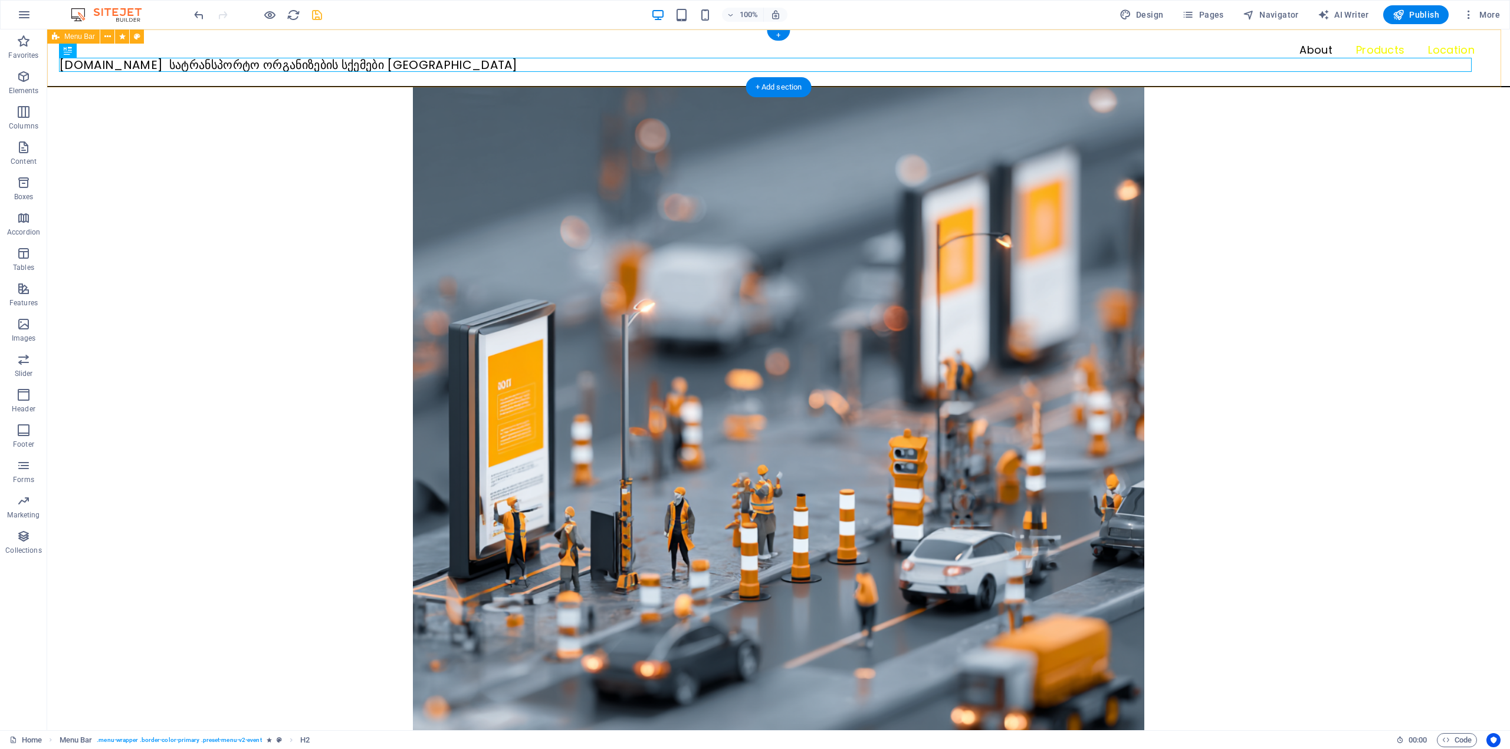
click at [181, 80] on div "Menu About Products Location SQEMA.GE სატრანსპორტო ორგანიზების სქემები თბილისში" at bounding box center [778, 58] width 1462 height 58
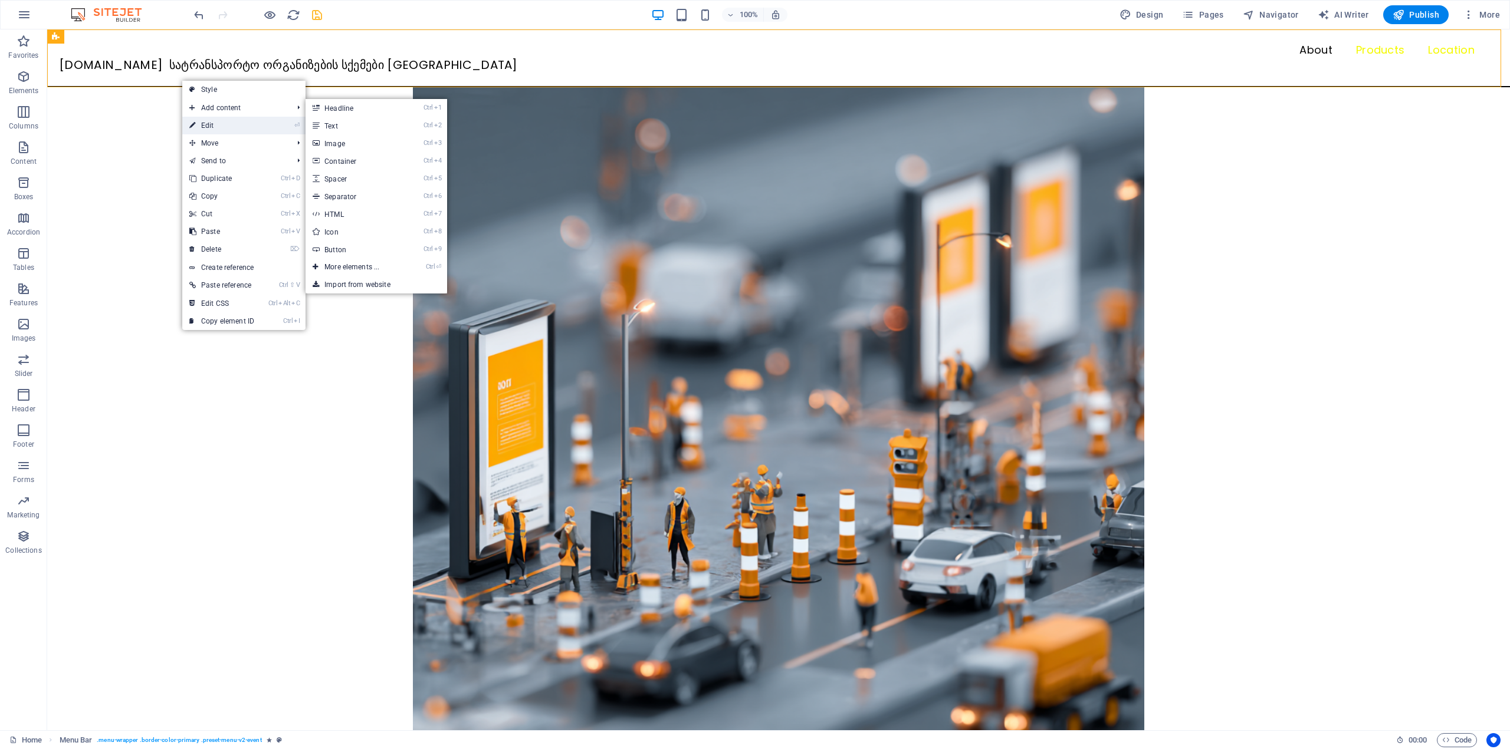
click at [224, 121] on link "⏎ Edit" at bounding box center [221, 126] width 79 height 18
select select "rem"
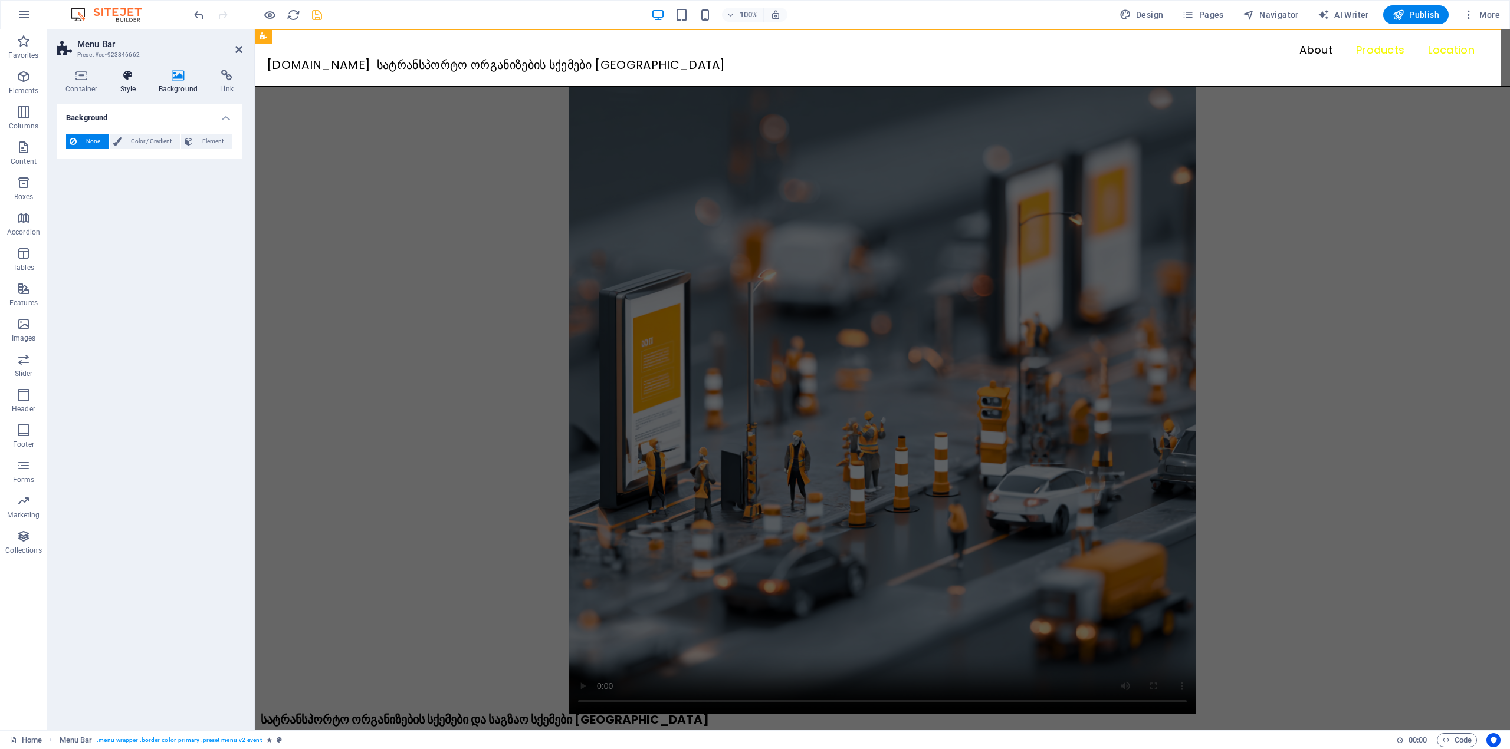
click at [133, 74] on icon at bounding box center [128, 76] width 34 height 12
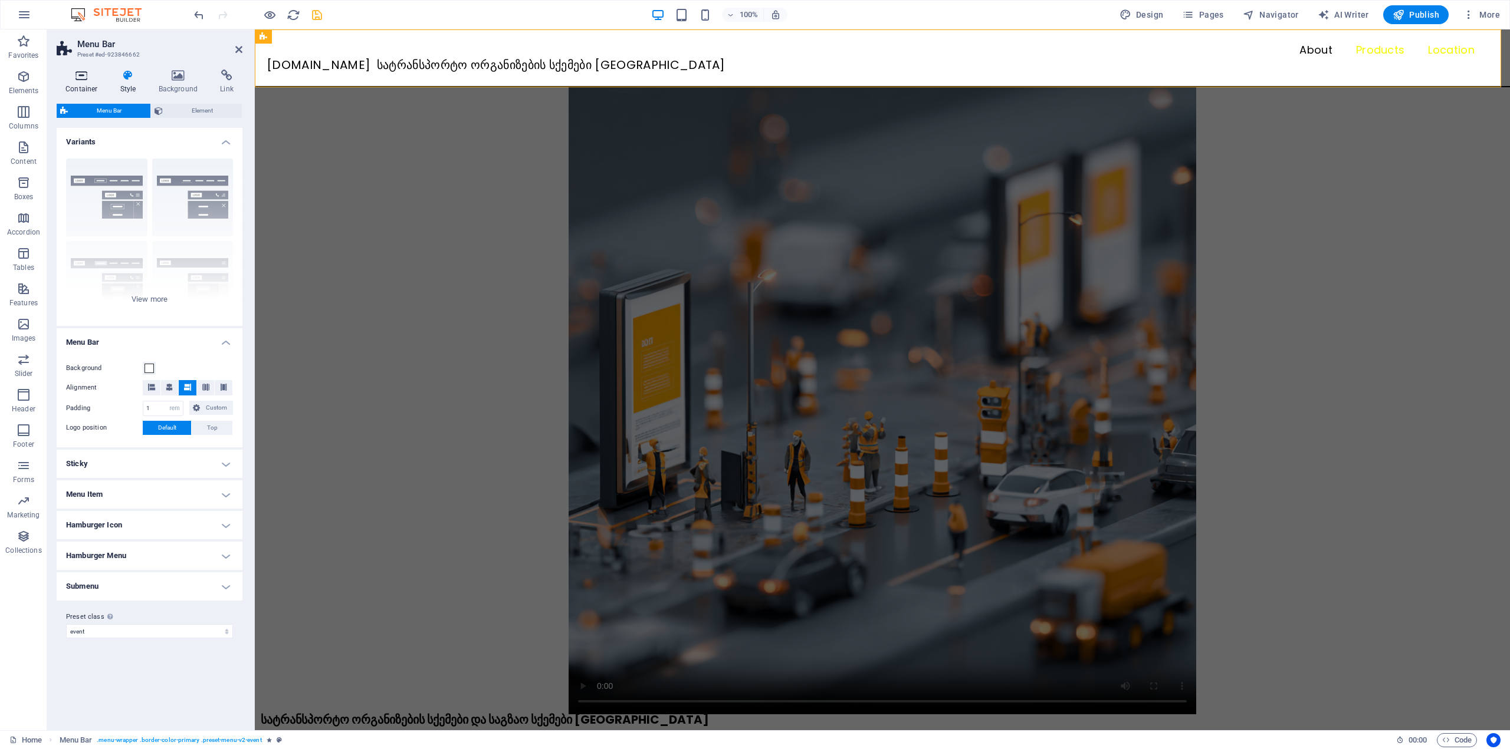
click at [94, 75] on icon at bounding box center [82, 76] width 50 height 12
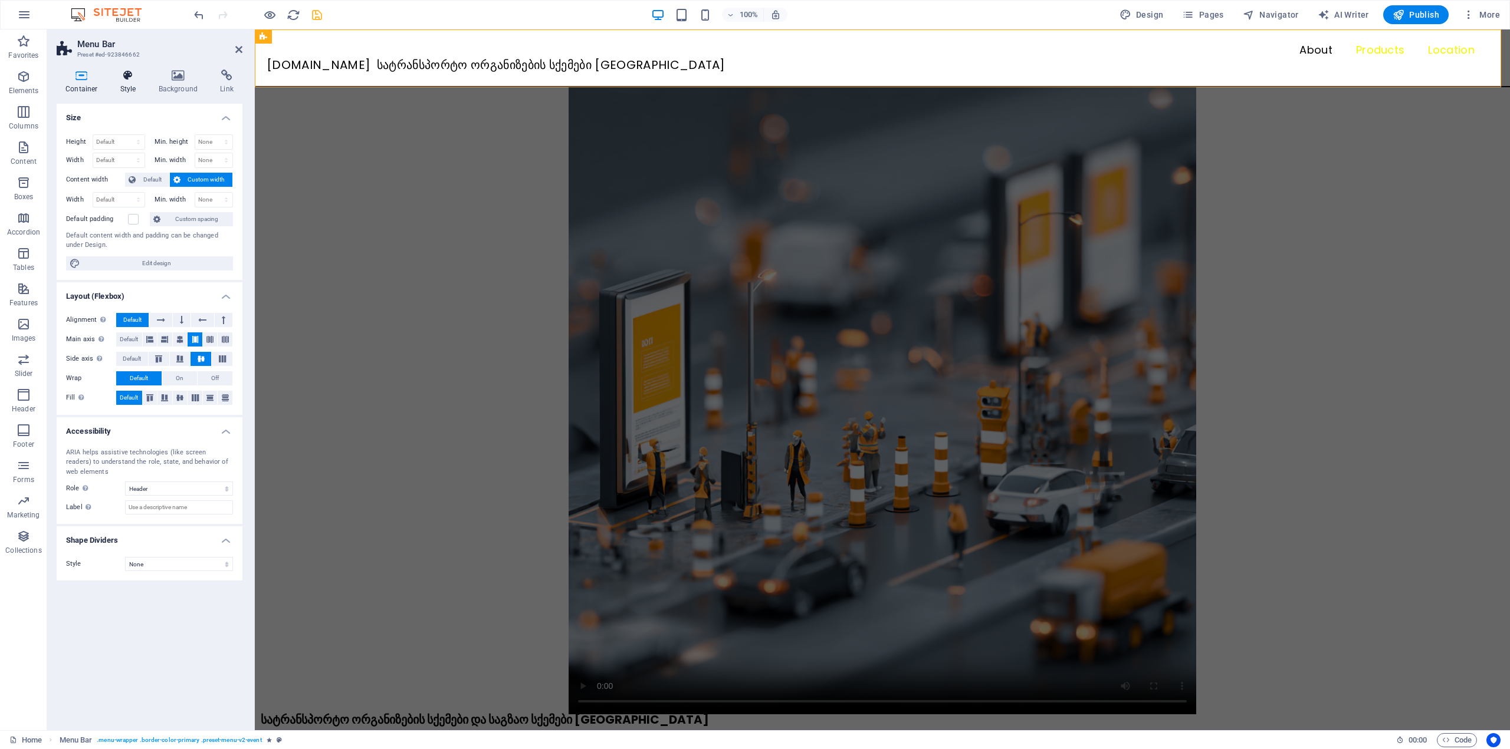
click at [123, 77] on icon at bounding box center [128, 76] width 34 height 12
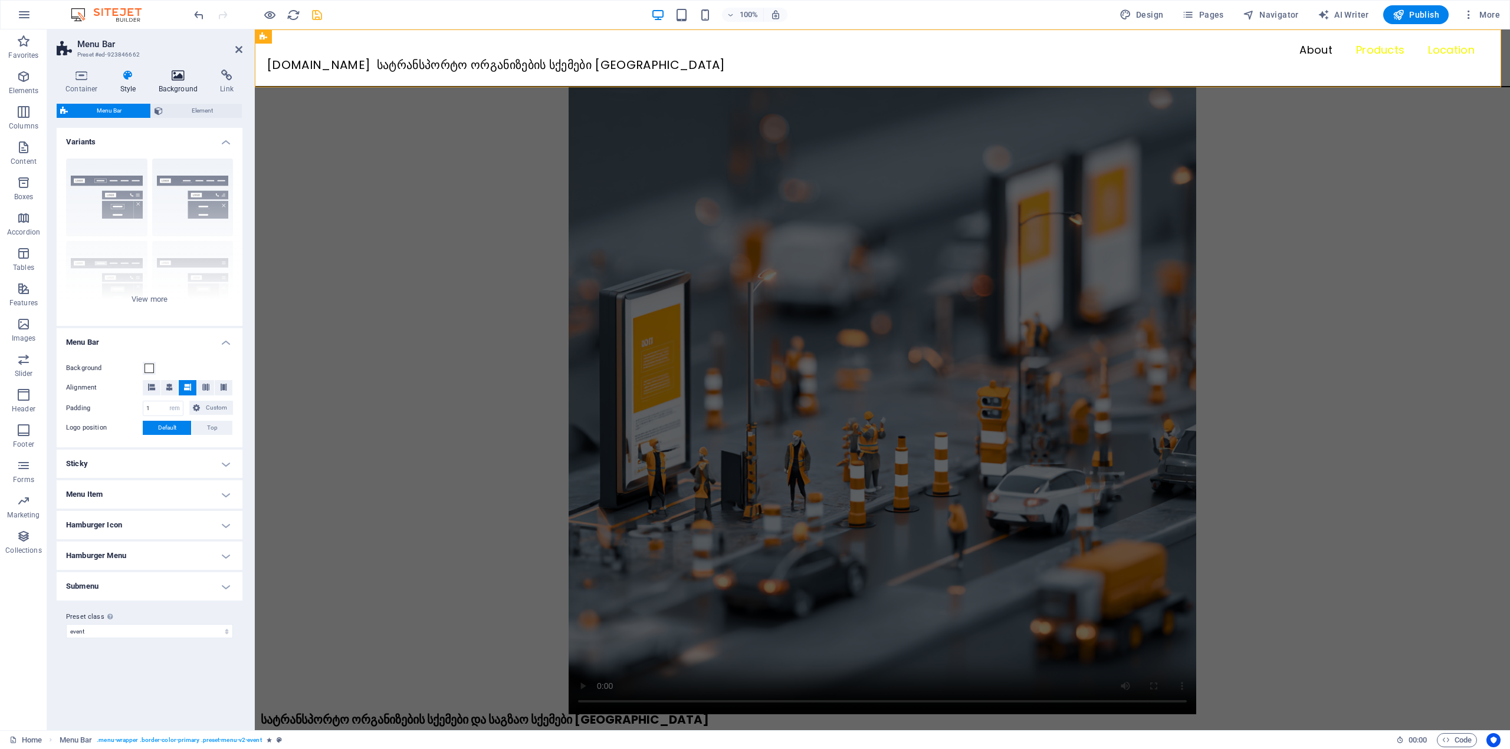
click at [172, 77] on icon at bounding box center [178, 76] width 57 height 12
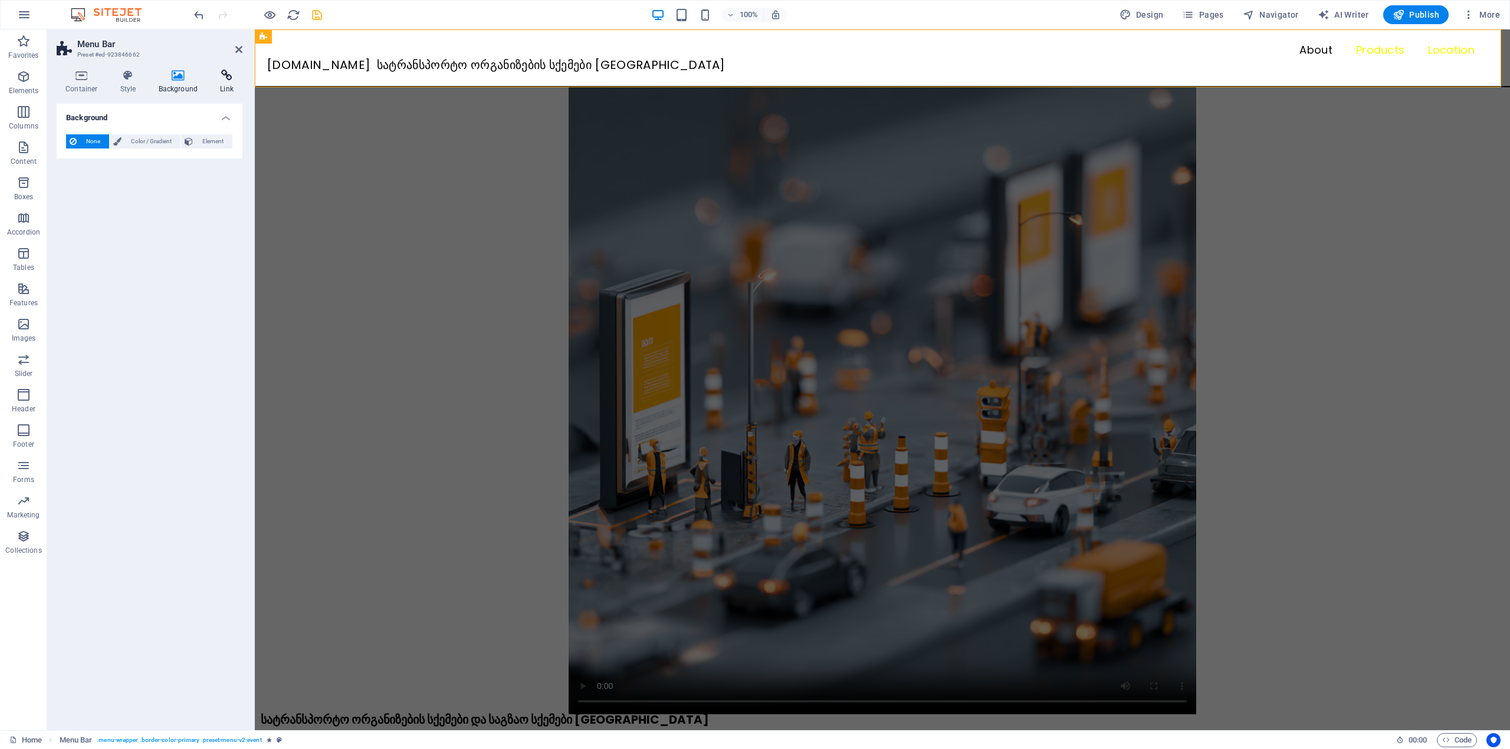
click at [221, 75] on icon at bounding box center [226, 76] width 31 height 12
click at [183, 76] on icon at bounding box center [178, 76] width 57 height 12
click at [130, 77] on icon at bounding box center [128, 76] width 34 height 12
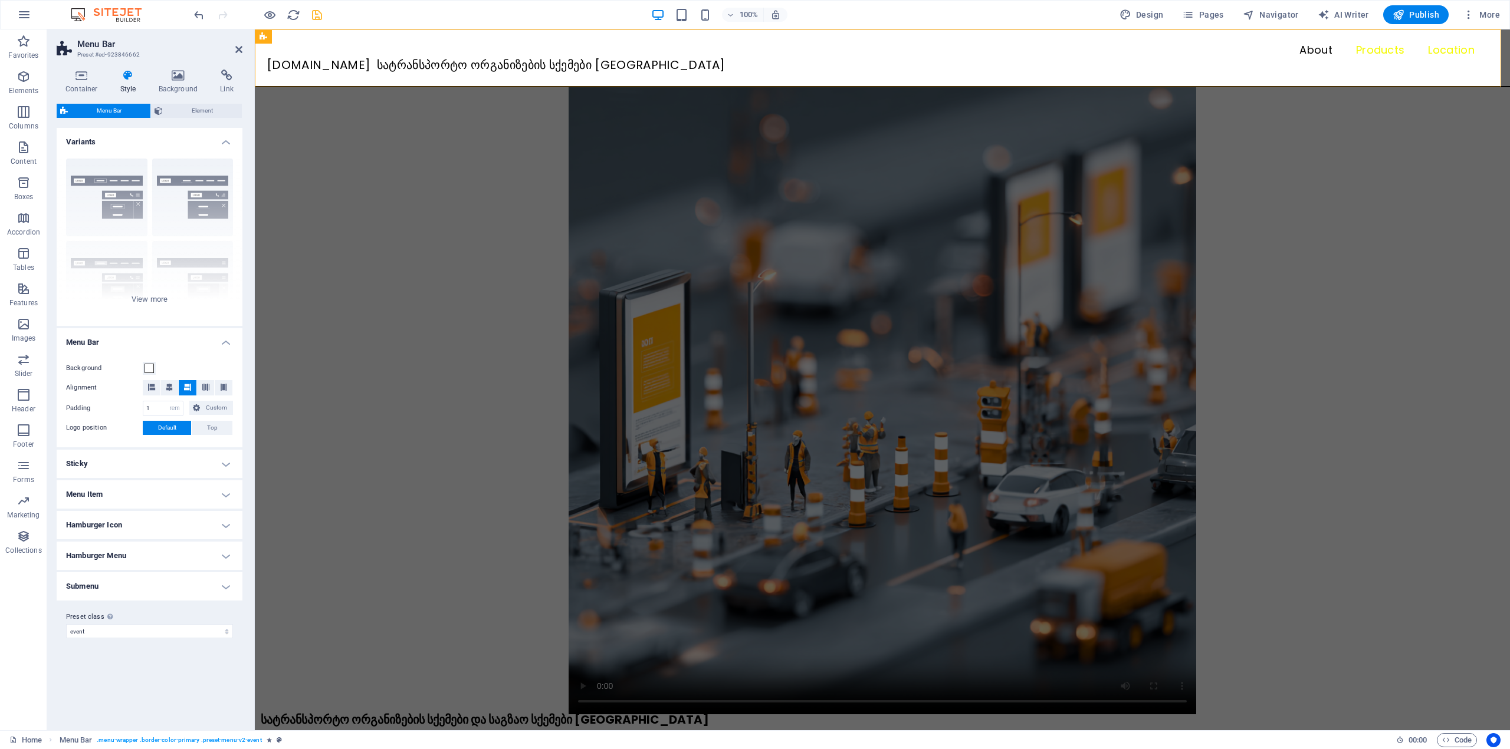
click at [140, 504] on h4 "Menu Item" at bounding box center [150, 495] width 186 height 28
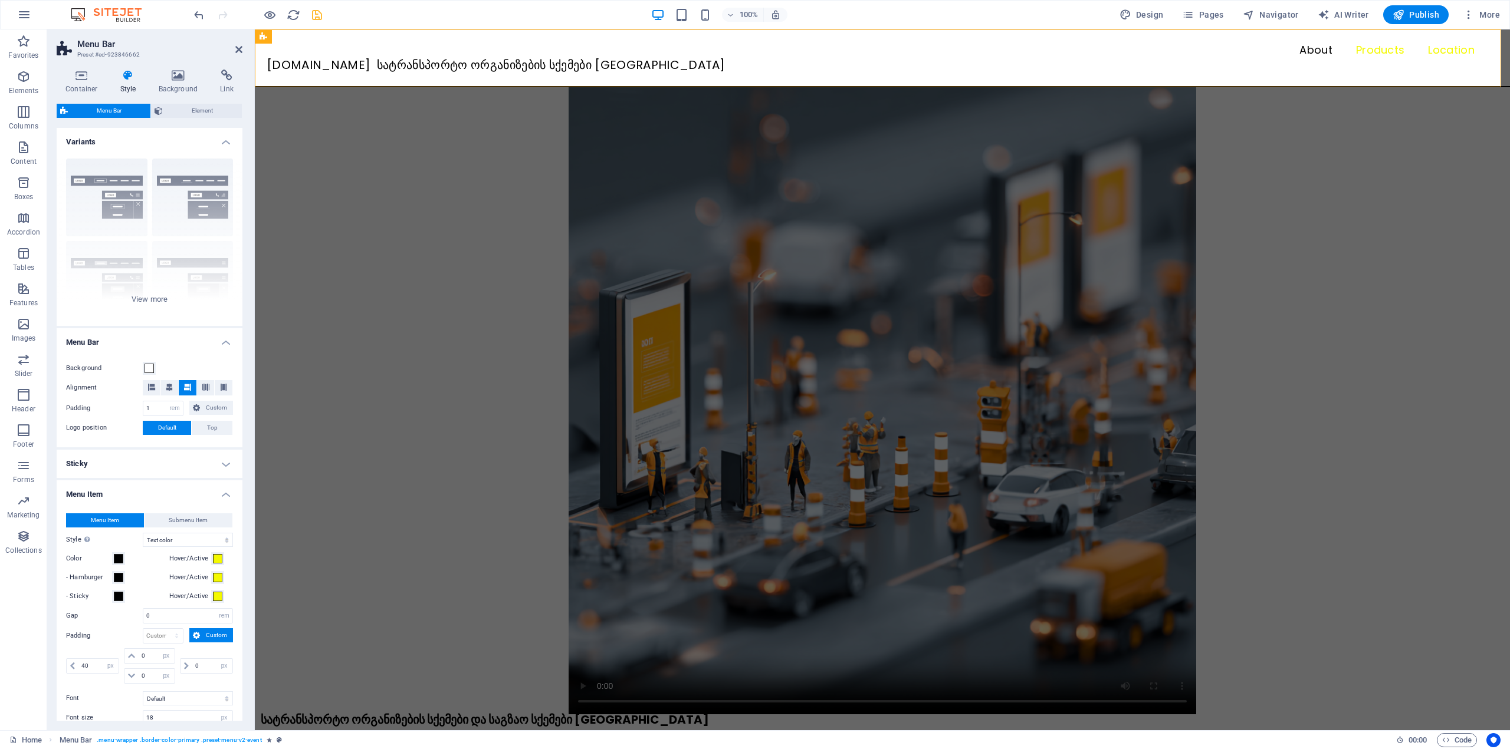
click at [140, 499] on h4 "Menu Item" at bounding box center [150, 491] width 186 height 21
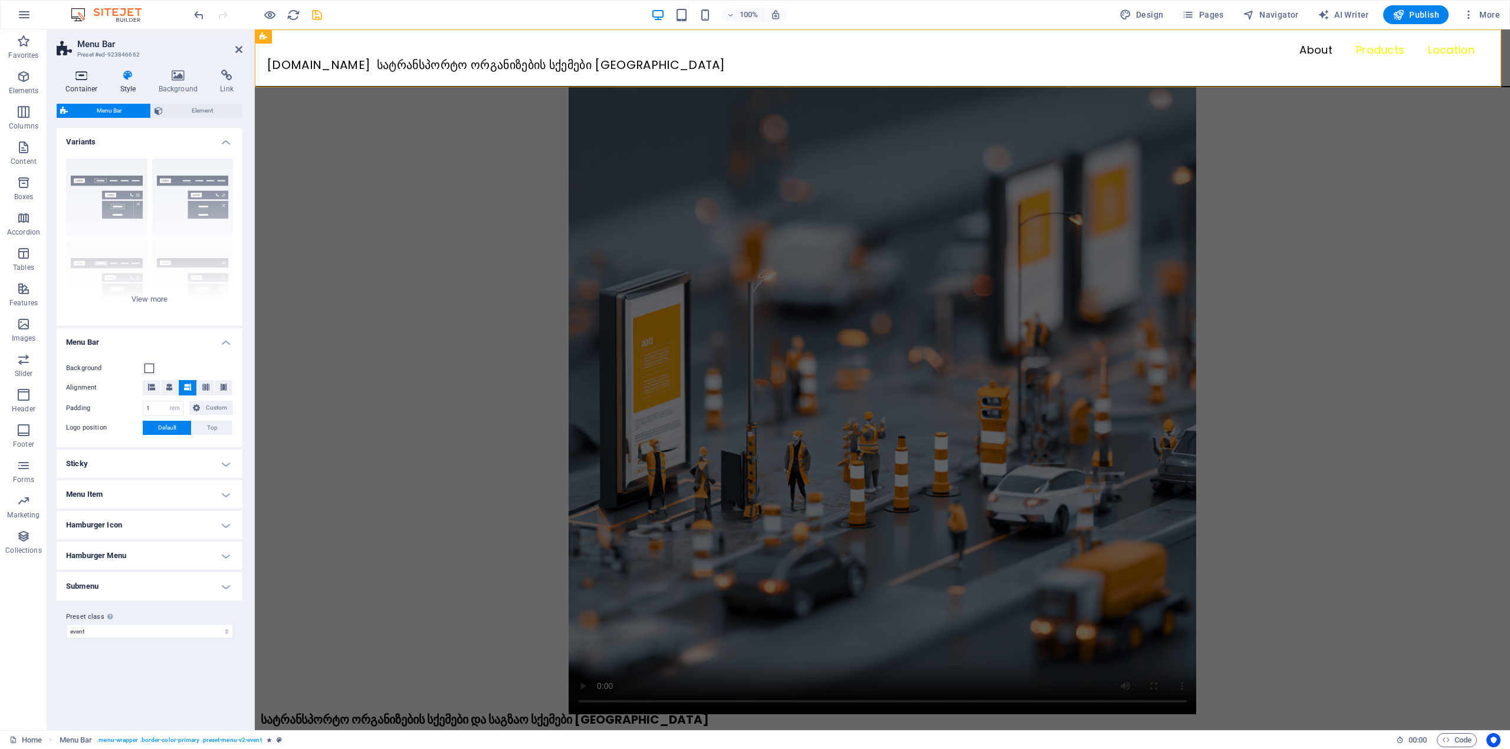
click at [81, 80] on icon at bounding box center [82, 76] width 50 height 12
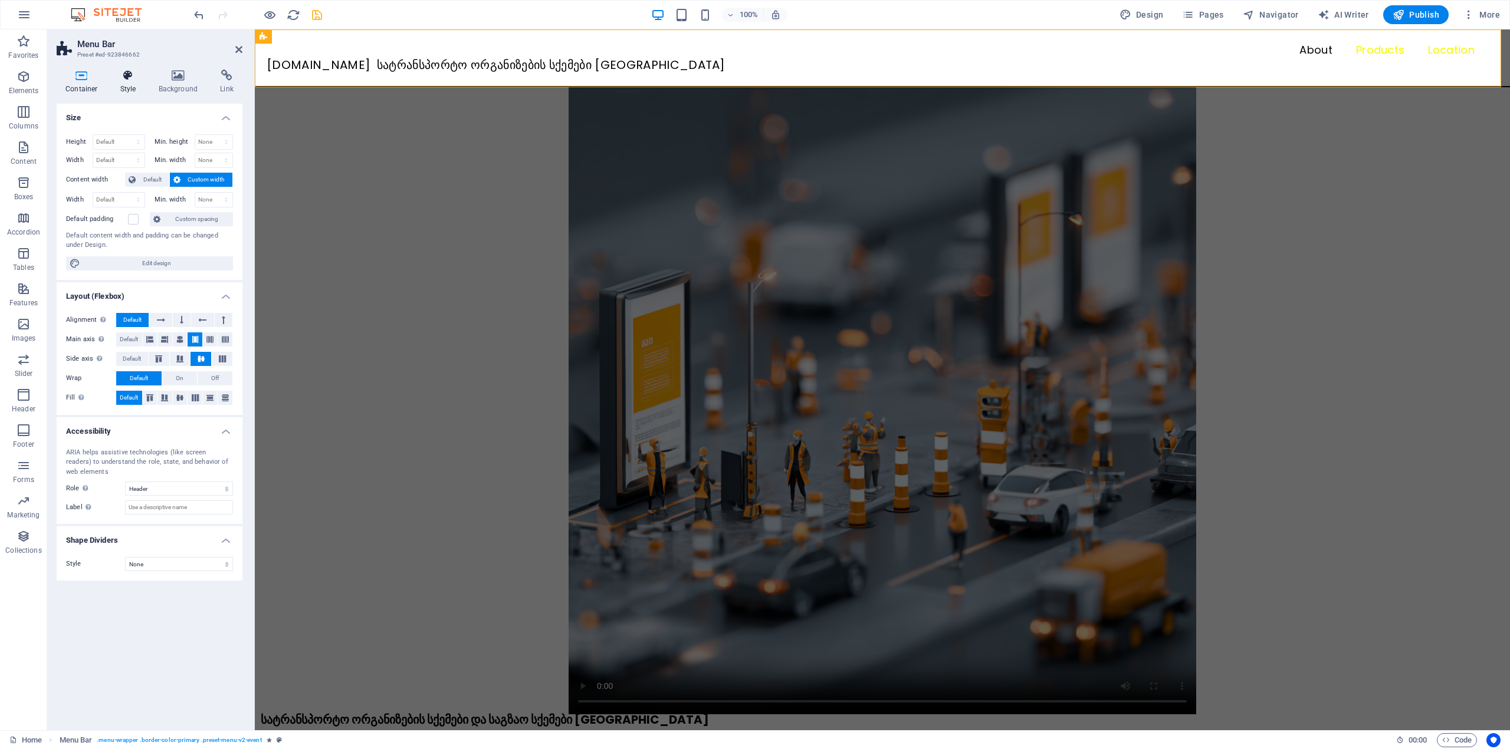
click at [140, 78] on icon at bounding box center [128, 76] width 34 height 12
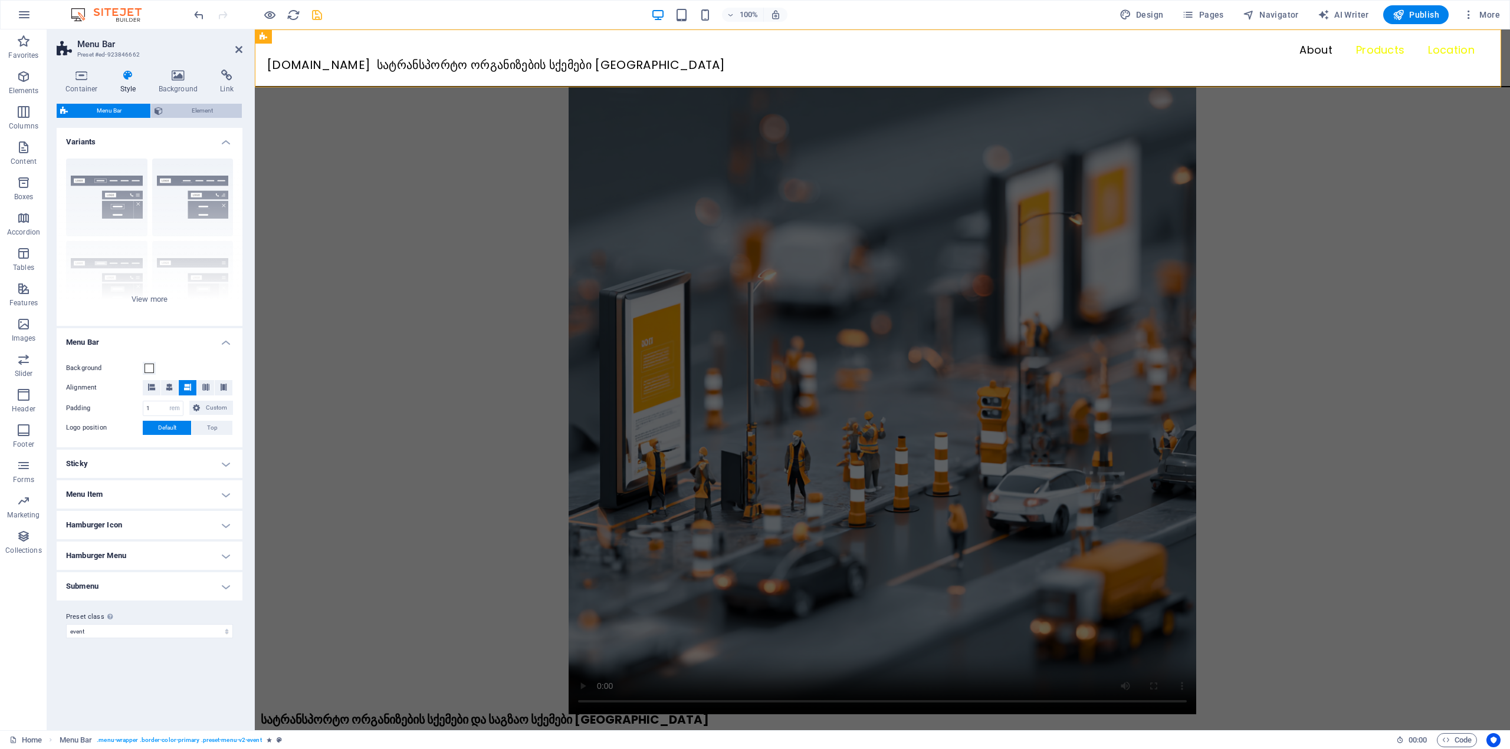
click at [165, 104] on button "Element" at bounding box center [196, 111] width 91 height 14
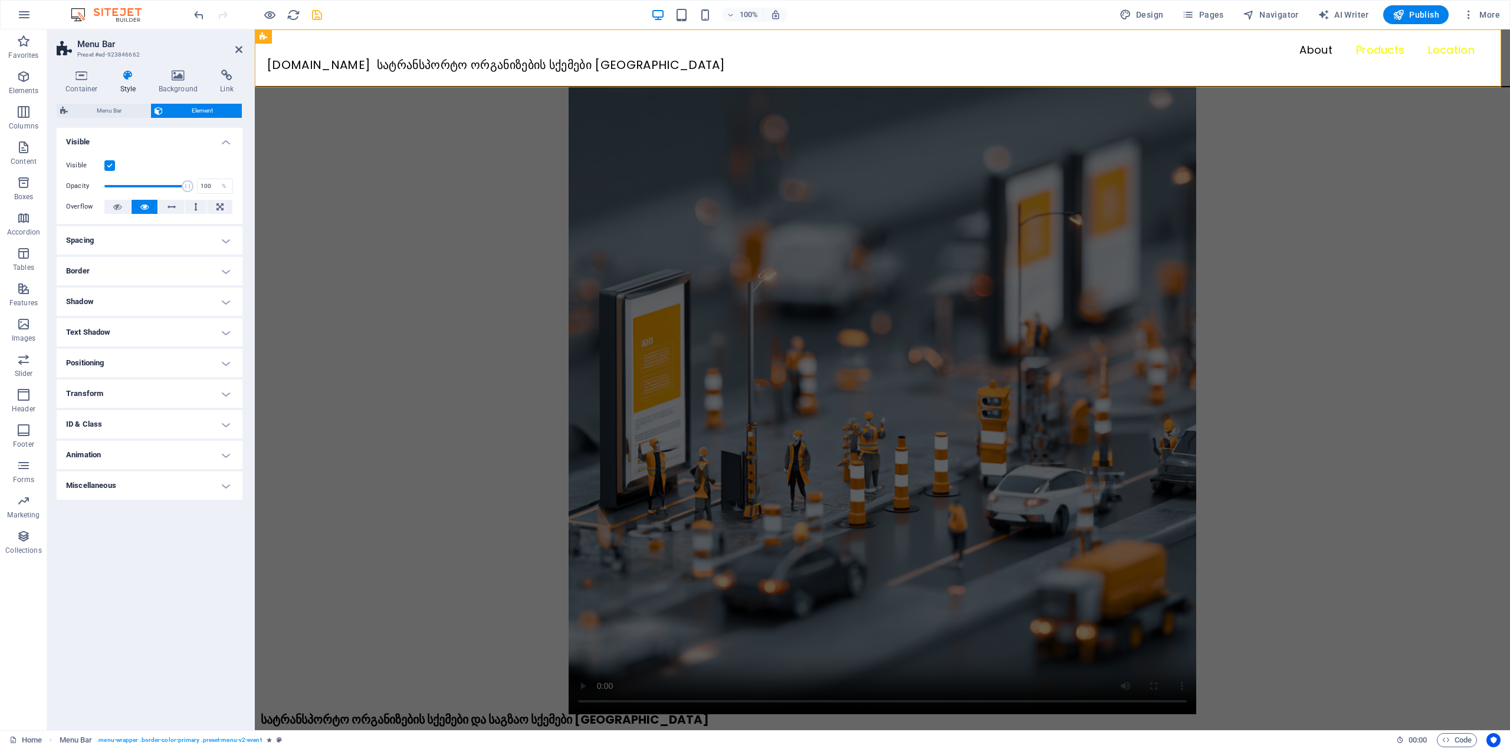
click at [129, 461] on h4 "Animation" at bounding box center [150, 455] width 186 height 28
click at [142, 510] on select "Element hidden Element shown" at bounding box center [168, 510] width 129 height 14
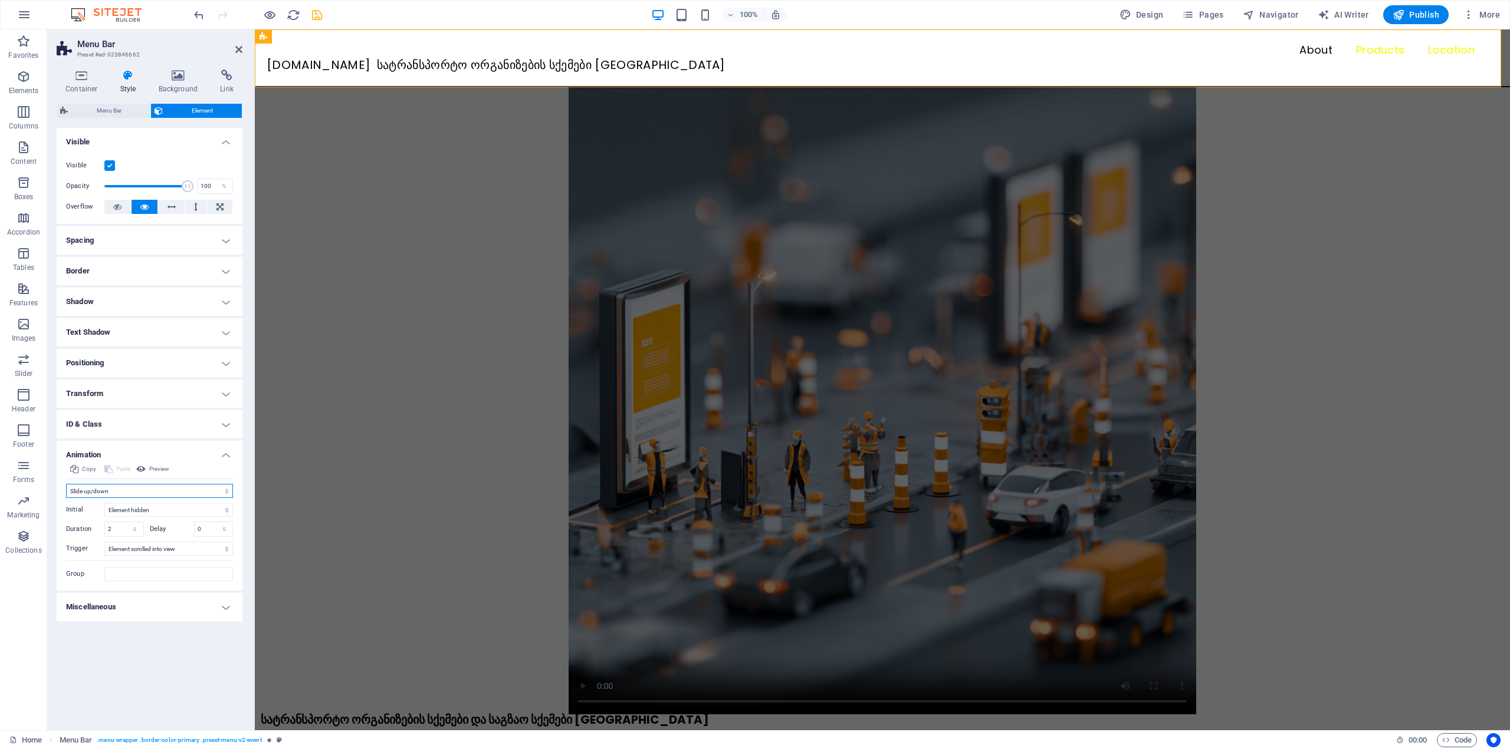
click at [127, 491] on select "Don't animate Show / Hide Slide up/down Zoom in/out Slide left to right Slide r…" at bounding box center [149, 491] width 167 height 14
click at [66, 484] on select "Don't animate Show / Hide Slide up/down Zoom in/out Slide left to right Slide r…" at bounding box center [149, 491] width 167 height 14
click at [125, 488] on select "Don't animate Show / Hide Slide up/down Zoom in/out Slide left to right Slide r…" at bounding box center [149, 491] width 167 height 14
click at [66, 484] on select "Don't animate Show / Hide Slide up/down Zoom in/out Slide left to right Slide r…" at bounding box center [149, 491] width 167 height 14
click at [159, 491] on select "Don't animate Show / Hide Slide up/down Zoom in/out Slide left to right Slide r…" at bounding box center [149, 491] width 167 height 14
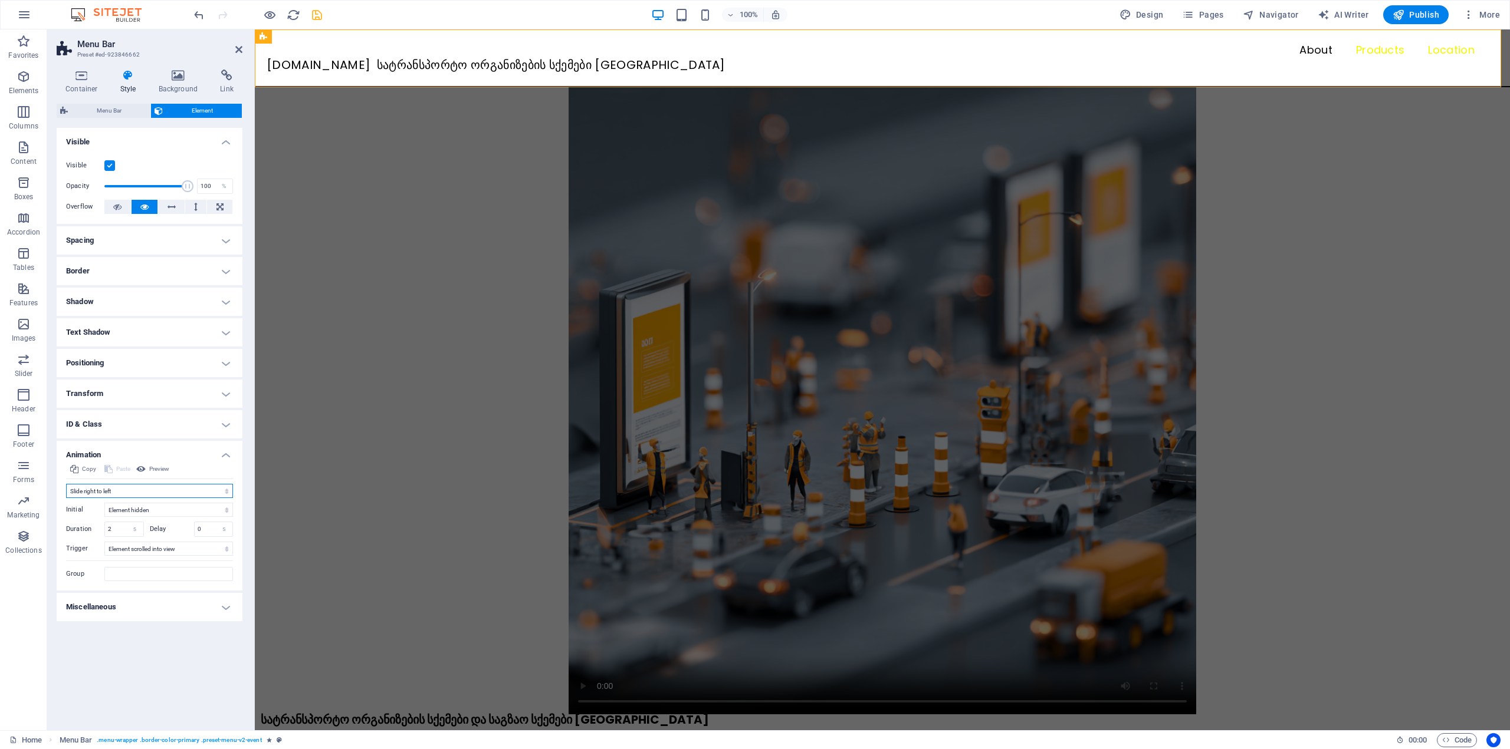
select select "move-left-to-right"
click at [66, 484] on select "Don't animate Show / Hide Slide up/down Zoom in/out Slide left to right Slide r…" at bounding box center [149, 491] width 167 height 14
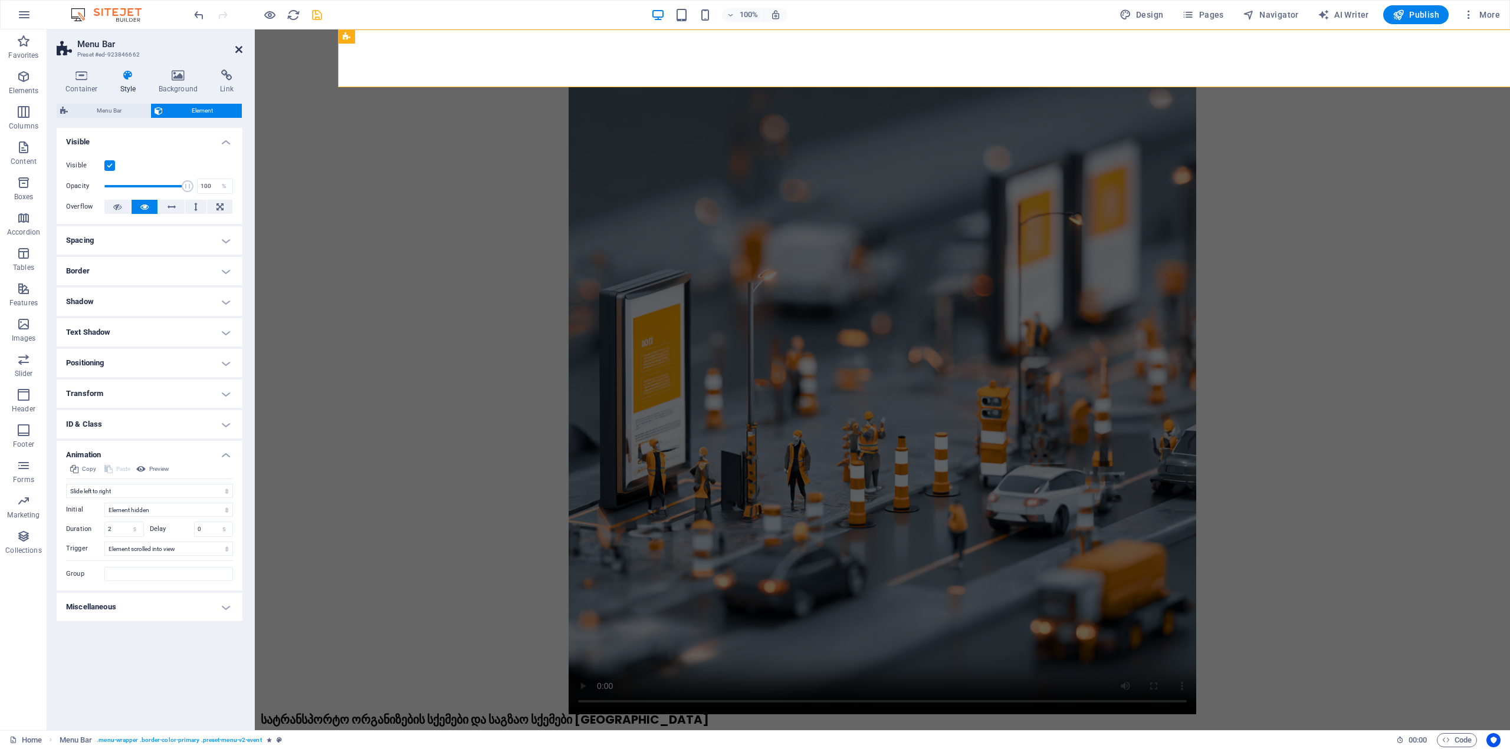
drag, startPoint x: 238, startPoint y: 45, endPoint x: 294, endPoint y: 197, distance: 162.3
click at [238, 45] on icon at bounding box center [238, 49] width 7 height 9
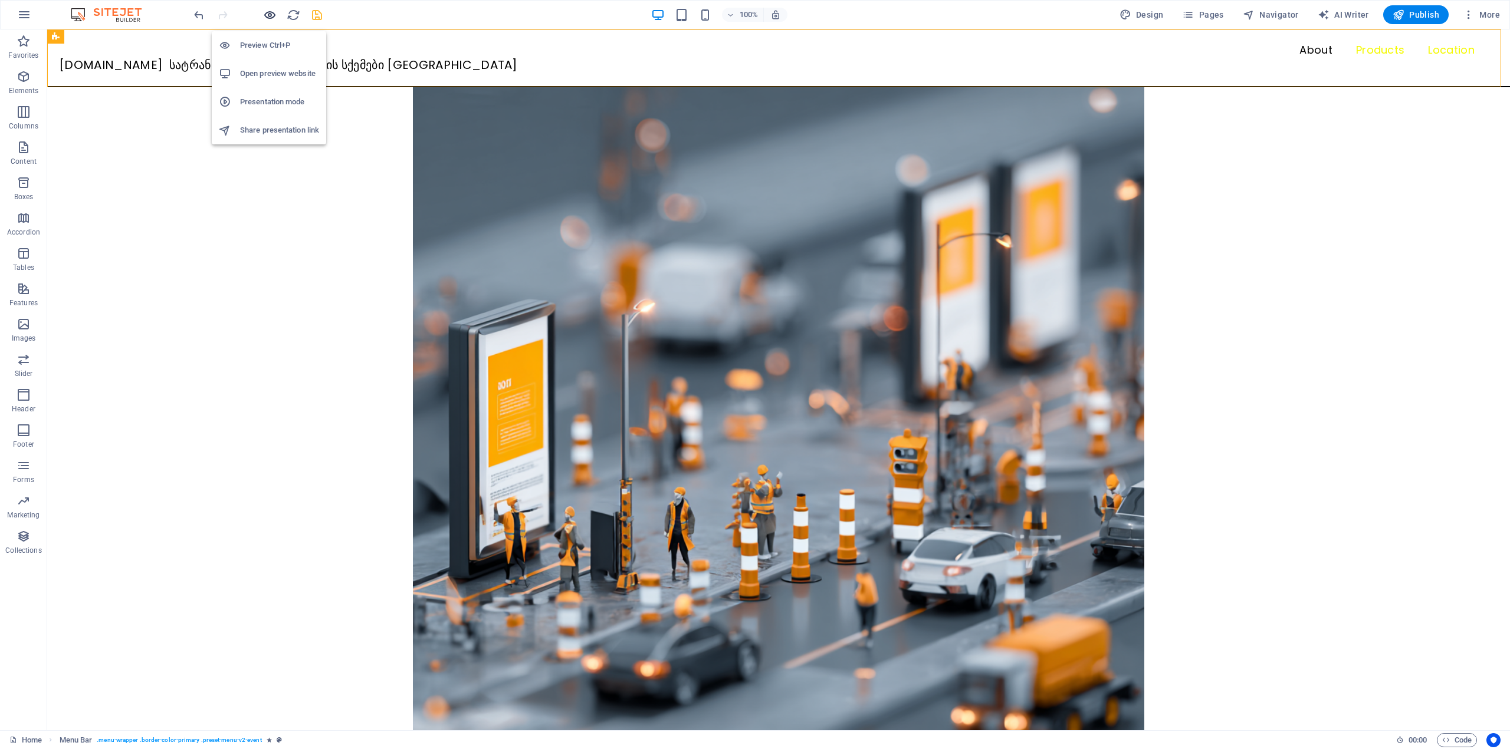
click at [265, 16] on icon "button" at bounding box center [270, 15] width 14 height 14
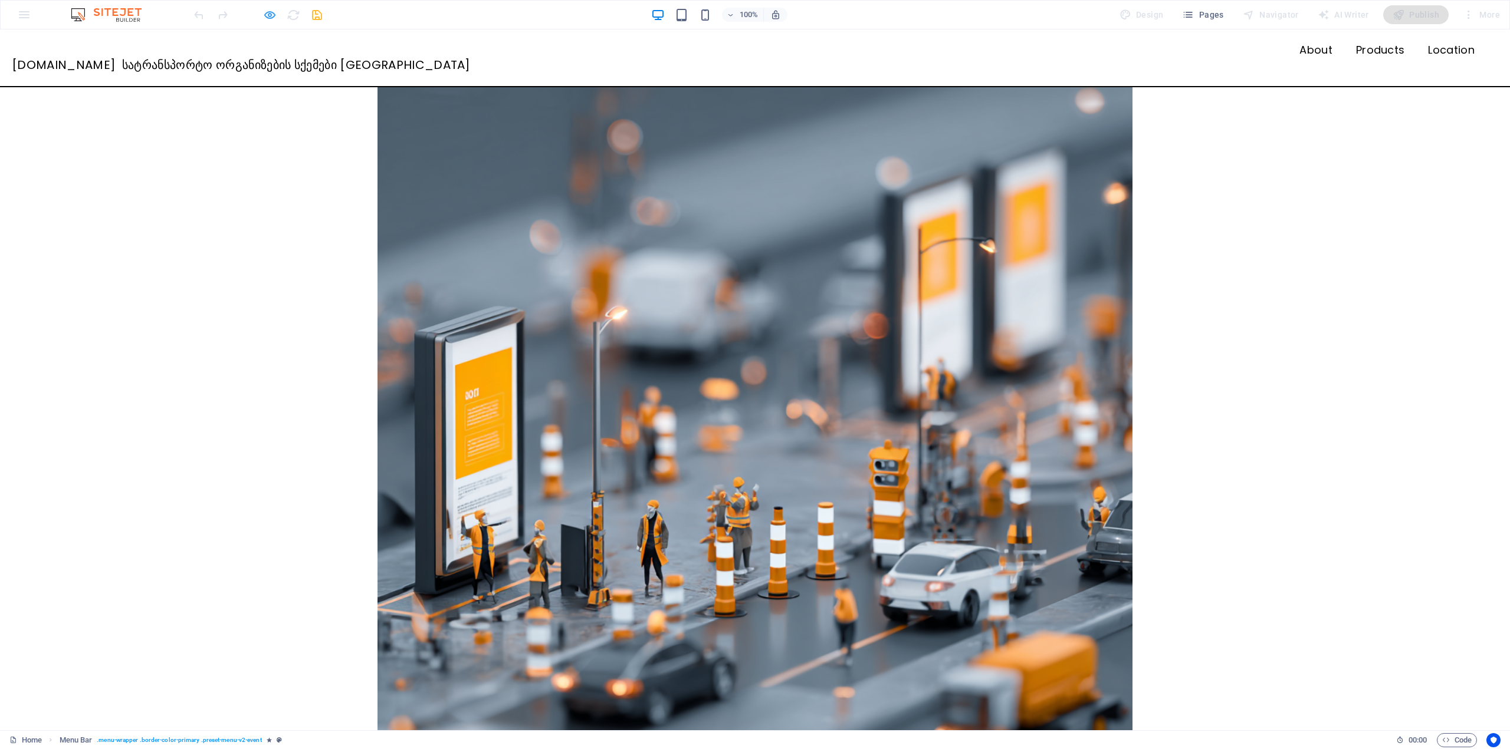
click at [263, 16] on icon "button" at bounding box center [270, 15] width 14 height 14
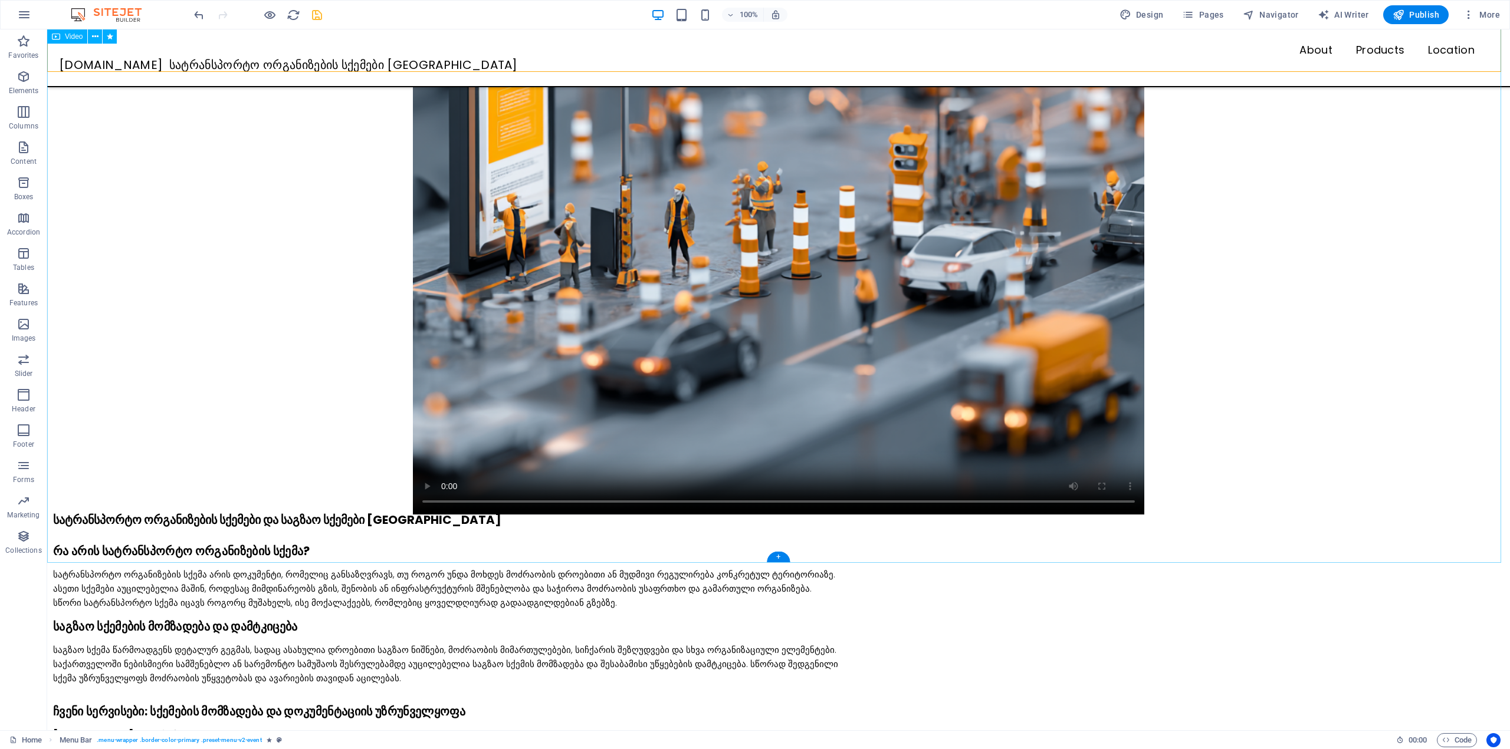
scroll to position [413, 0]
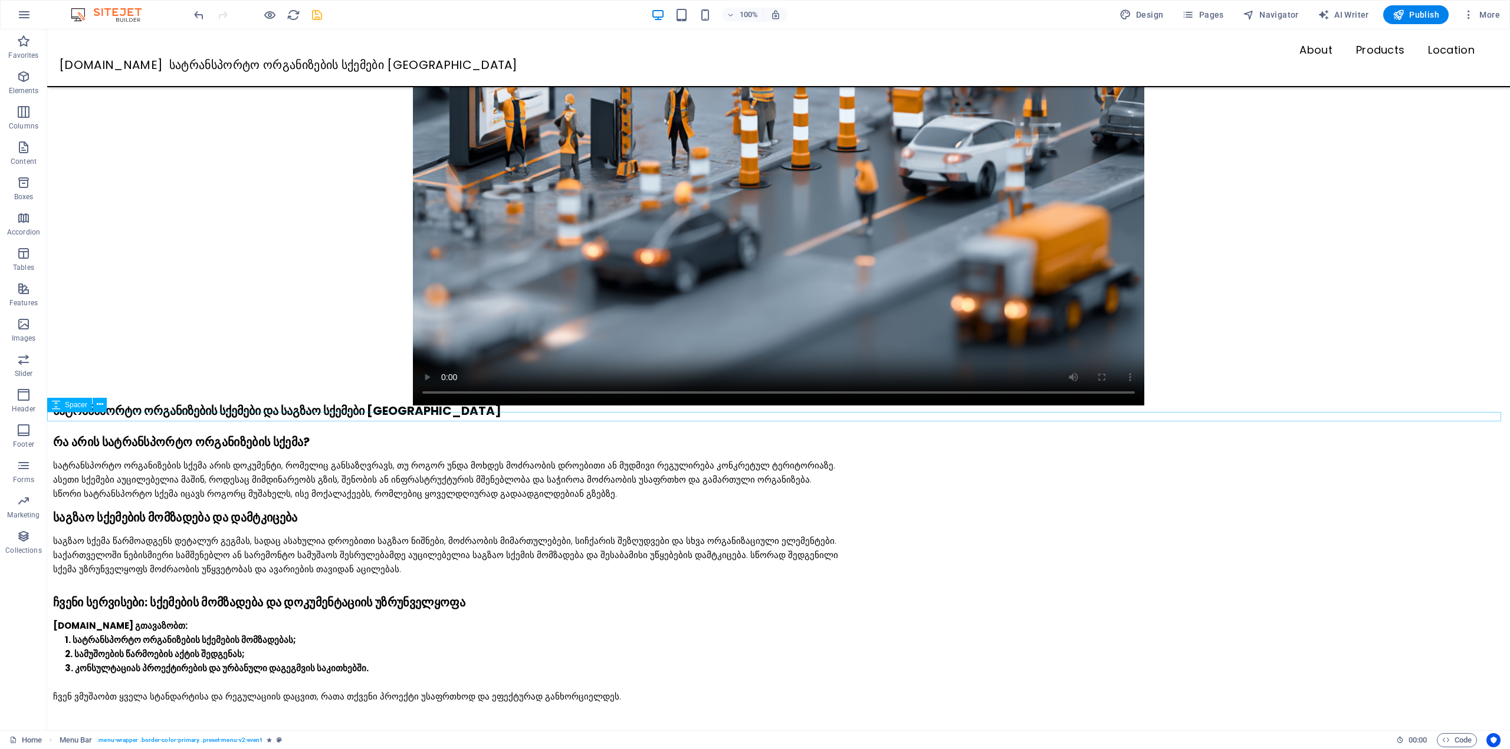
click at [304, 419] on div at bounding box center [778, 420] width 1462 height 9
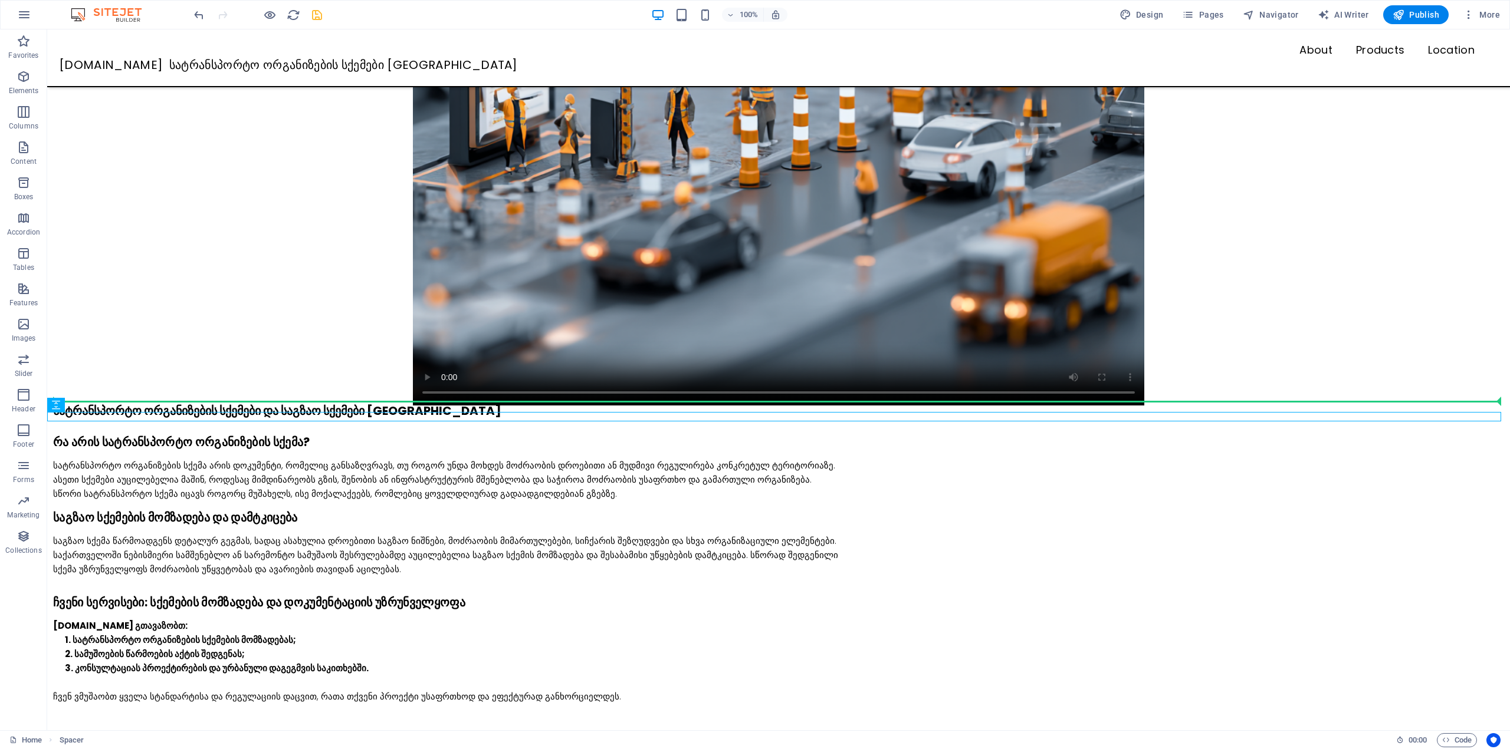
drag, startPoint x: 79, startPoint y: 417, endPoint x: 77, endPoint y: 404, distance: 13.2
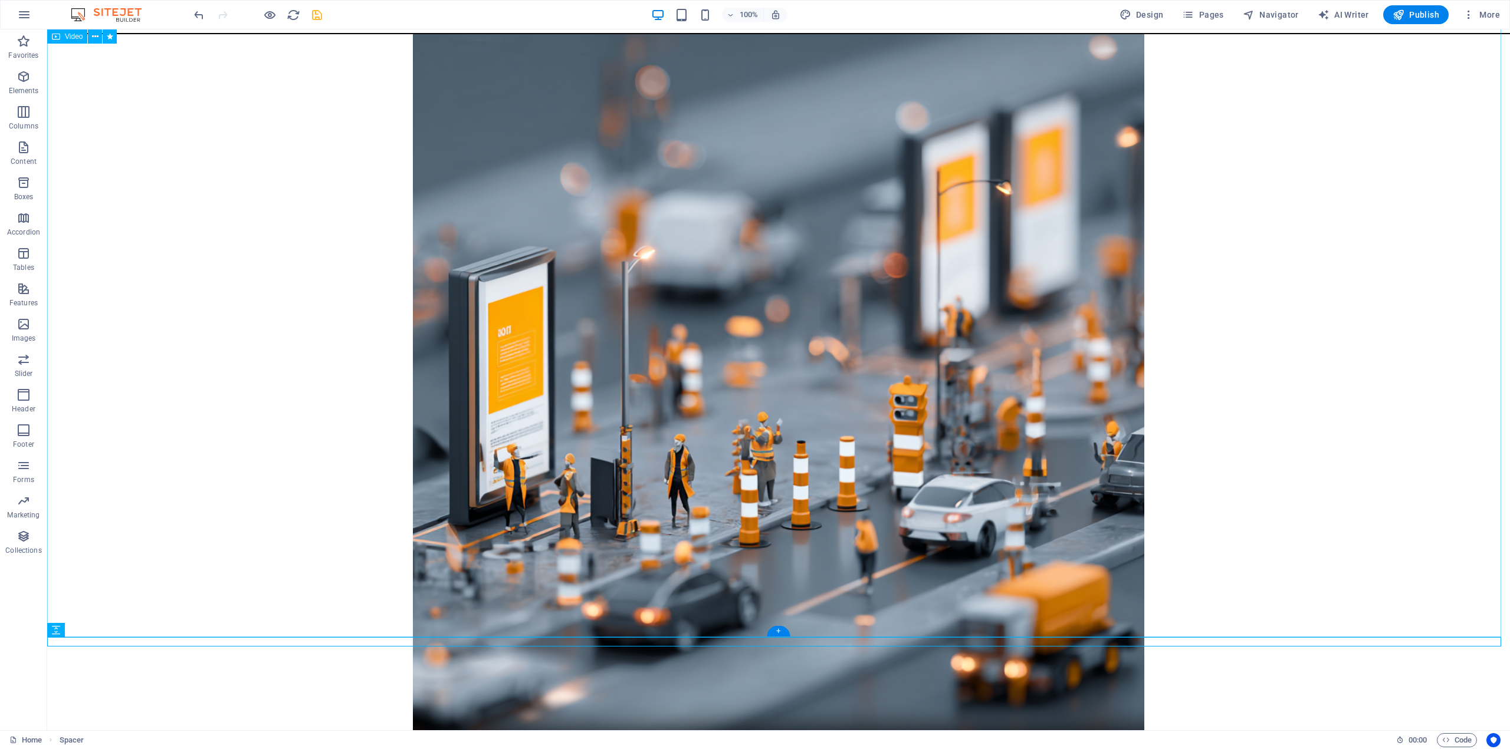
scroll to position [0, 0]
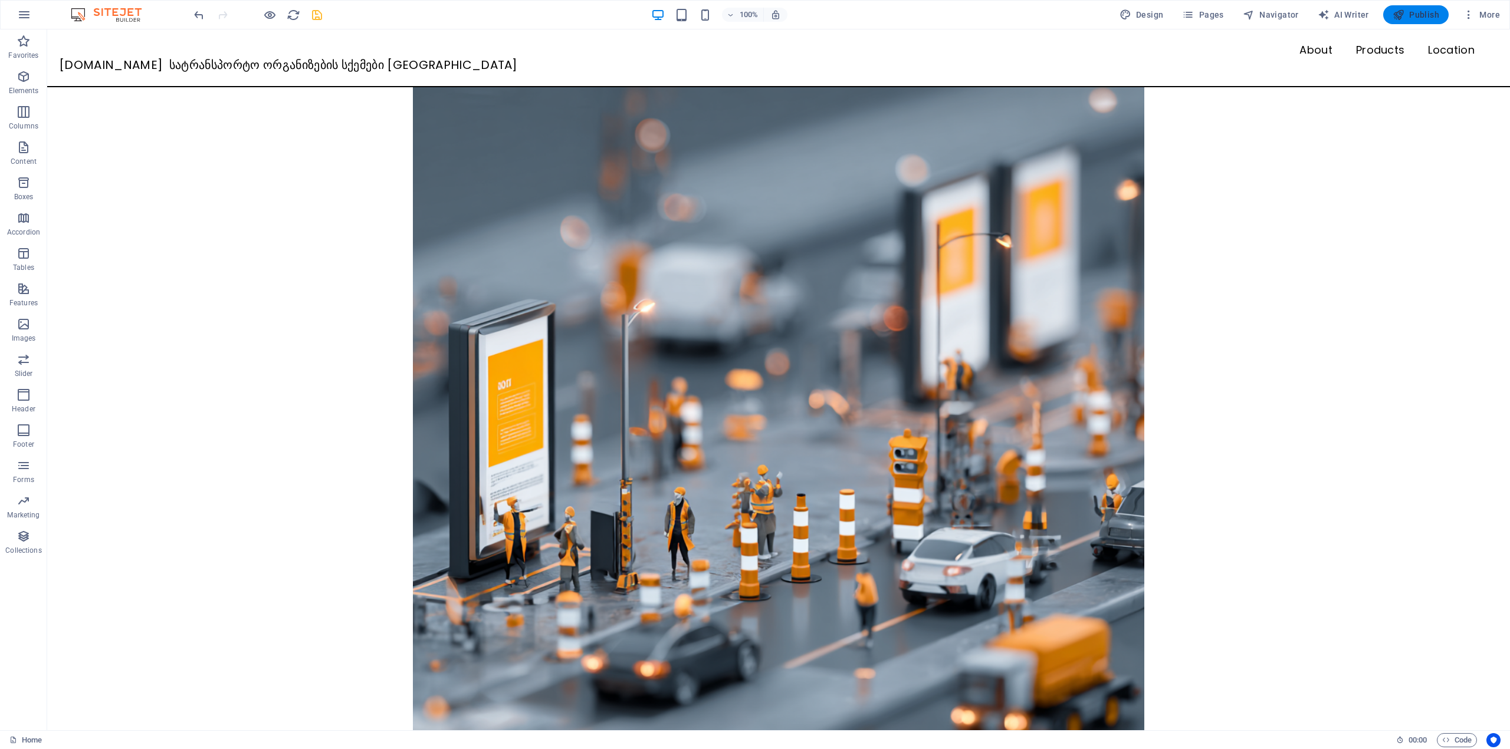
click at [1395, 16] on icon "button" at bounding box center [1398, 15] width 12 height 12
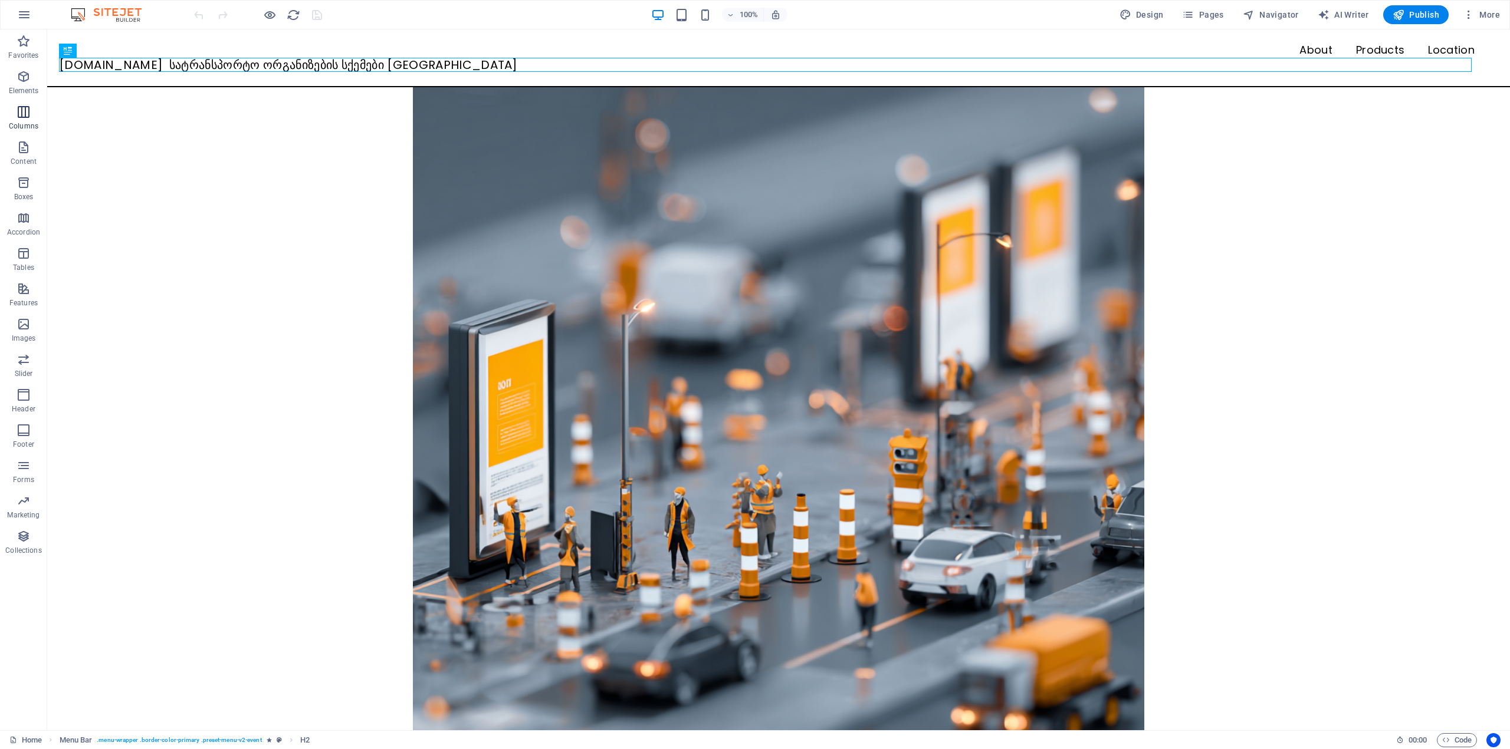
click at [29, 116] on icon "button" at bounding box center [24, 112] width 14 height 14
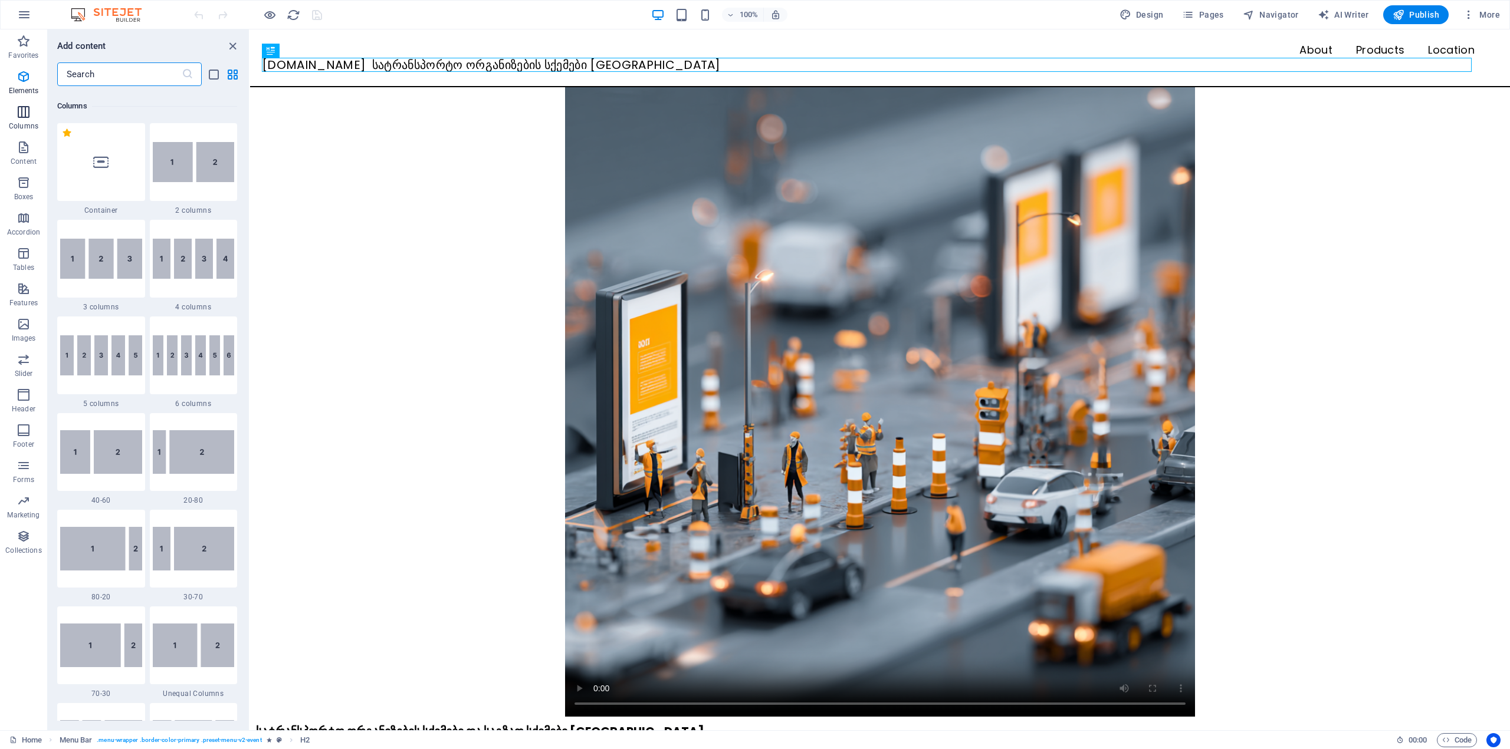
scroll to position [584, 0]
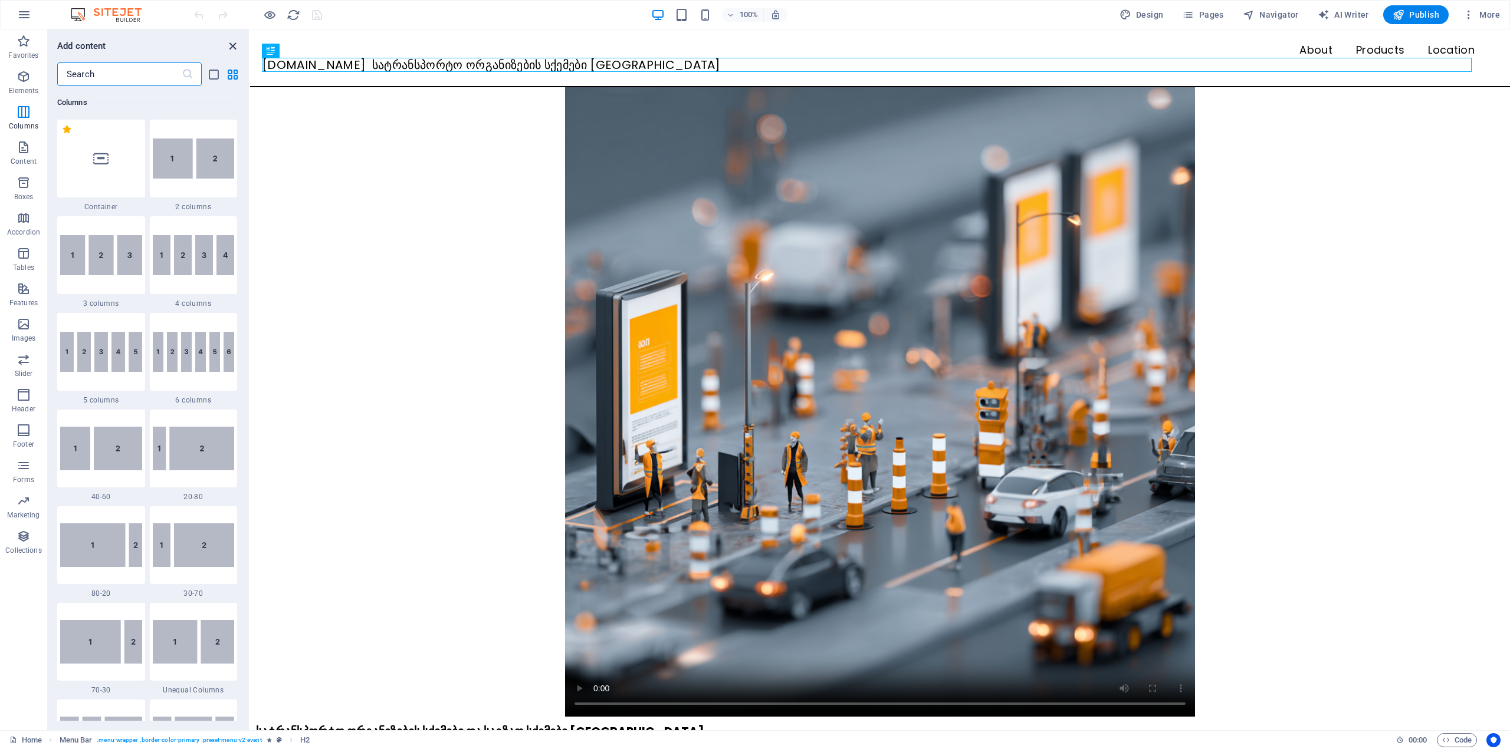
click at [228, 47] on icon "close panel" at bounding box center [233, 47] width 14 height 14
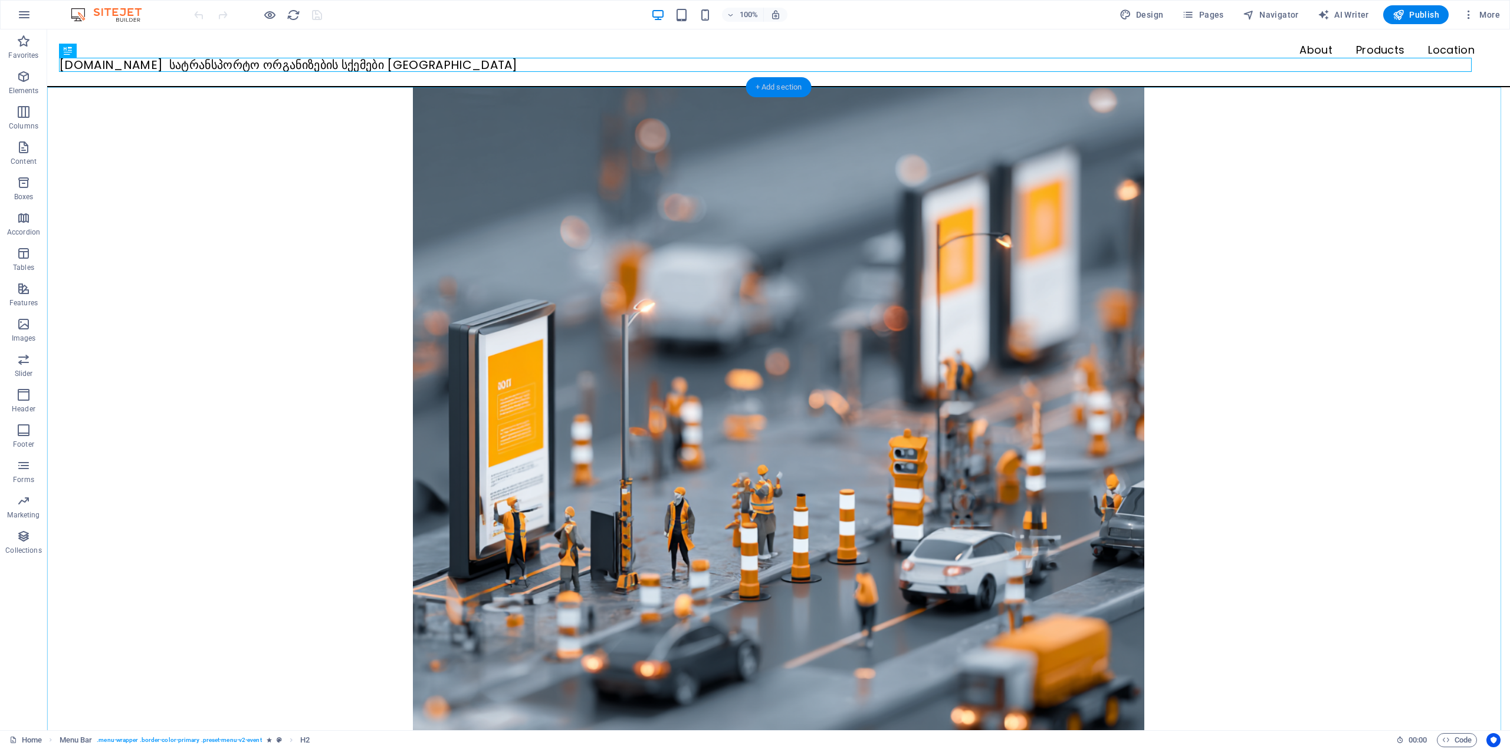
click at [767, 86] on div "+ Add section" at bounding box center [778, 87] width 65 height 20
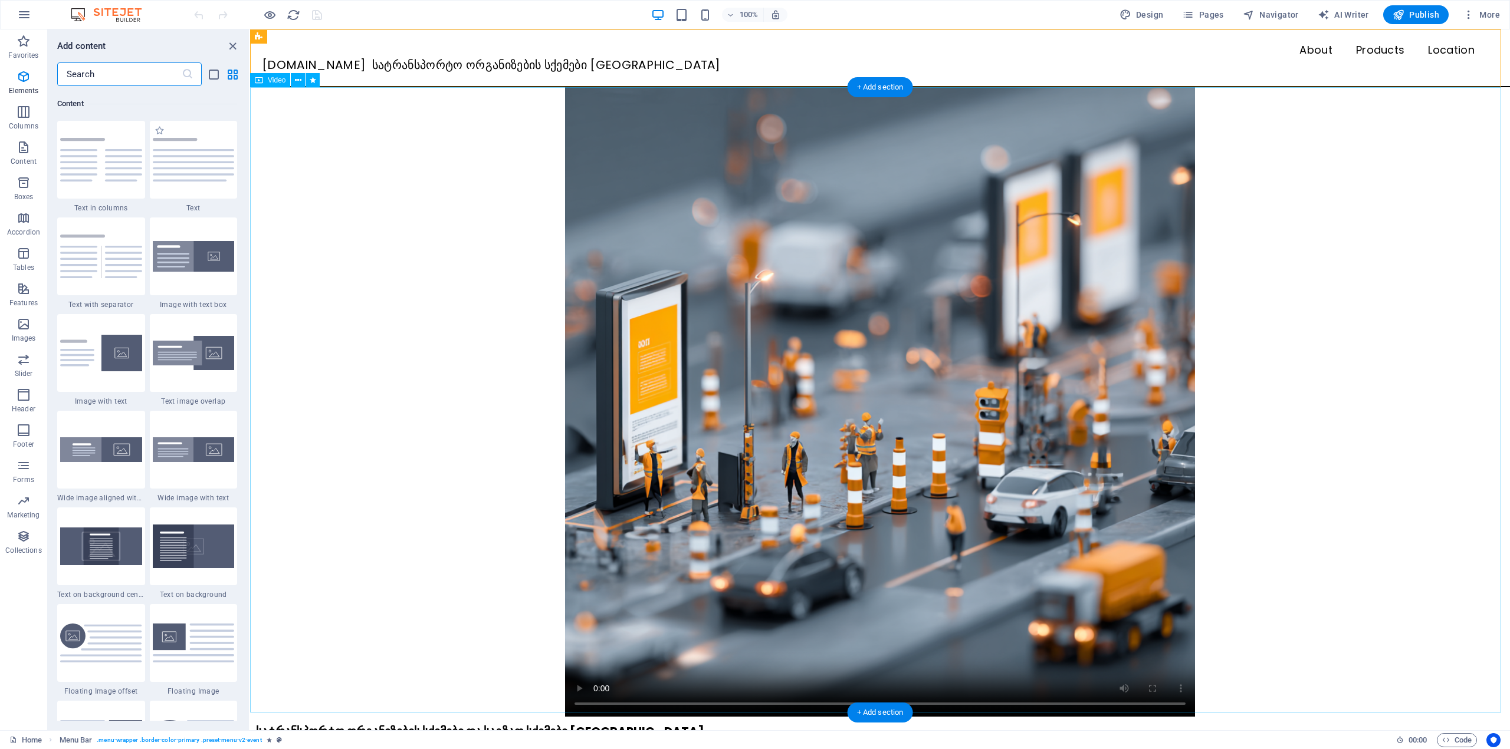
scroll to position [2063, 0]
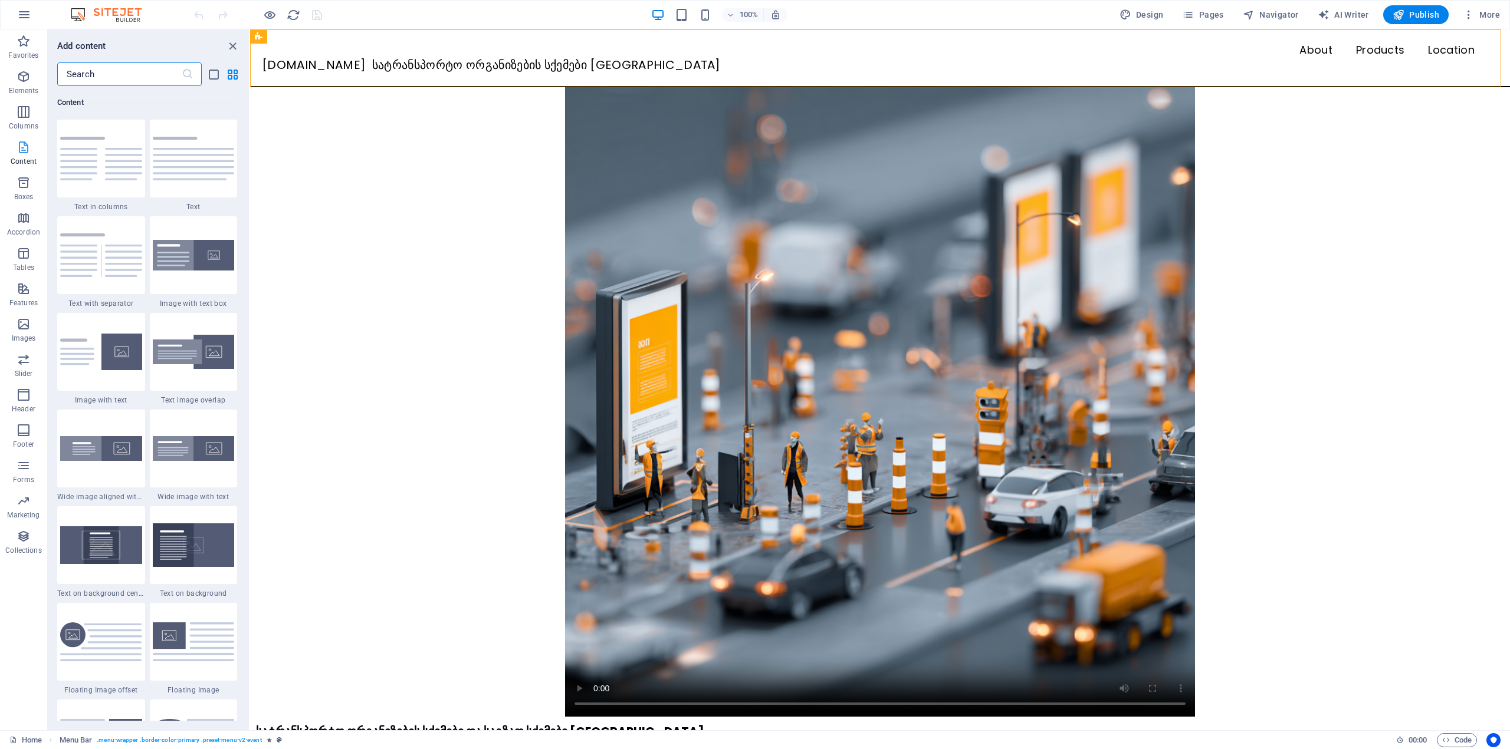
click at [25, 153] on icon "button" at bounding box center [24, 147] width 14 height 14
click at [23, 105] on icon "button" at bounding box center [24, 112] width 14 height 14
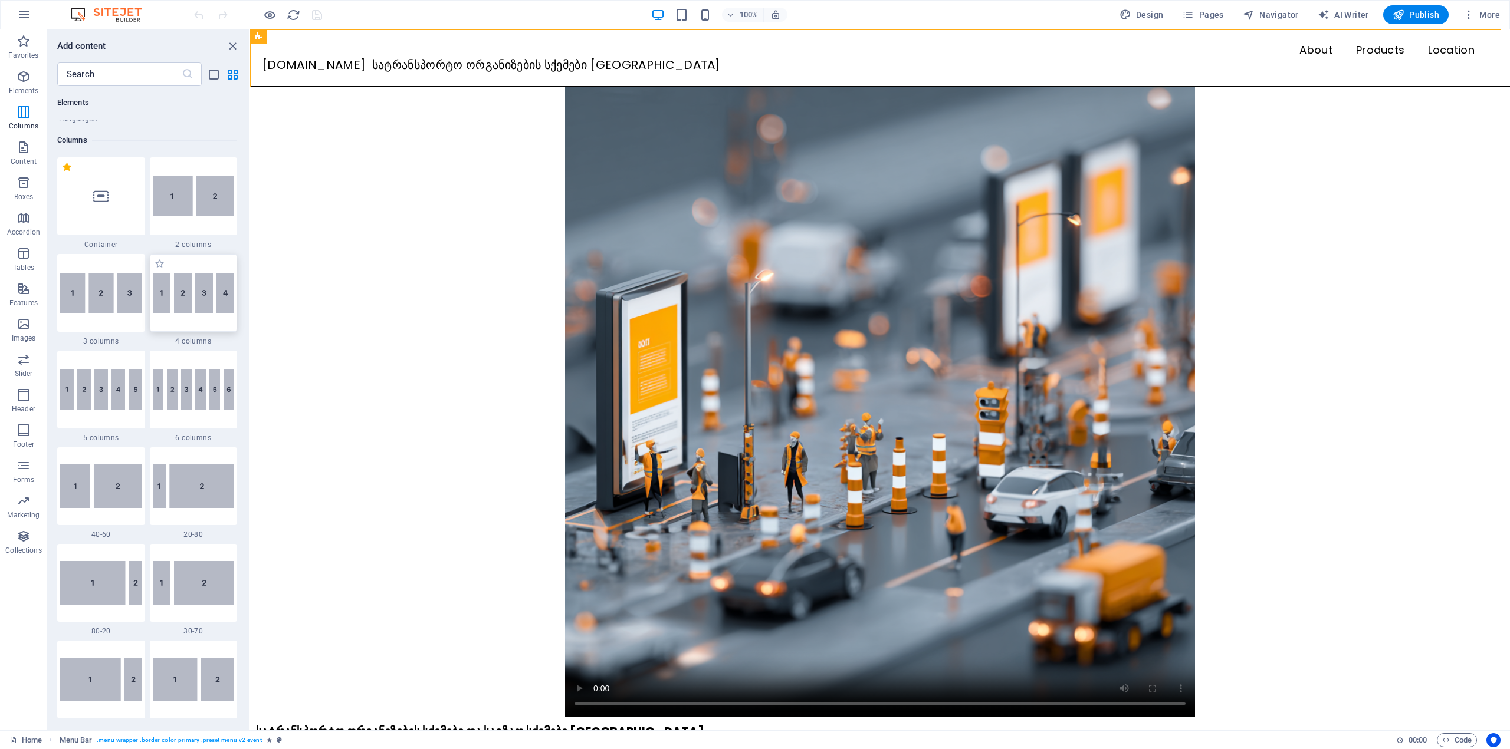
scroll to position [525, 0]
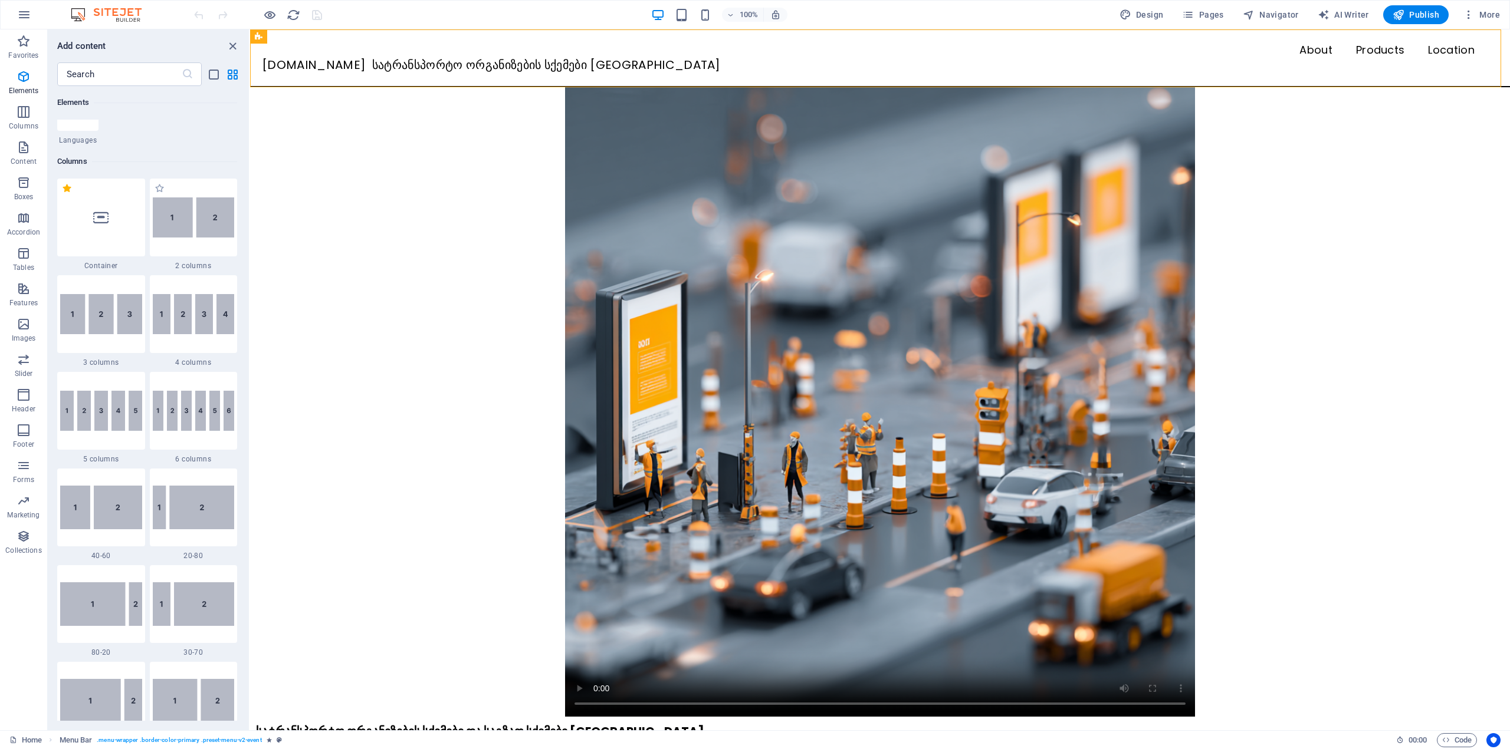
click at [186, 262] on span "2 columns" at bounding box center [194, 265] width 88 height 9
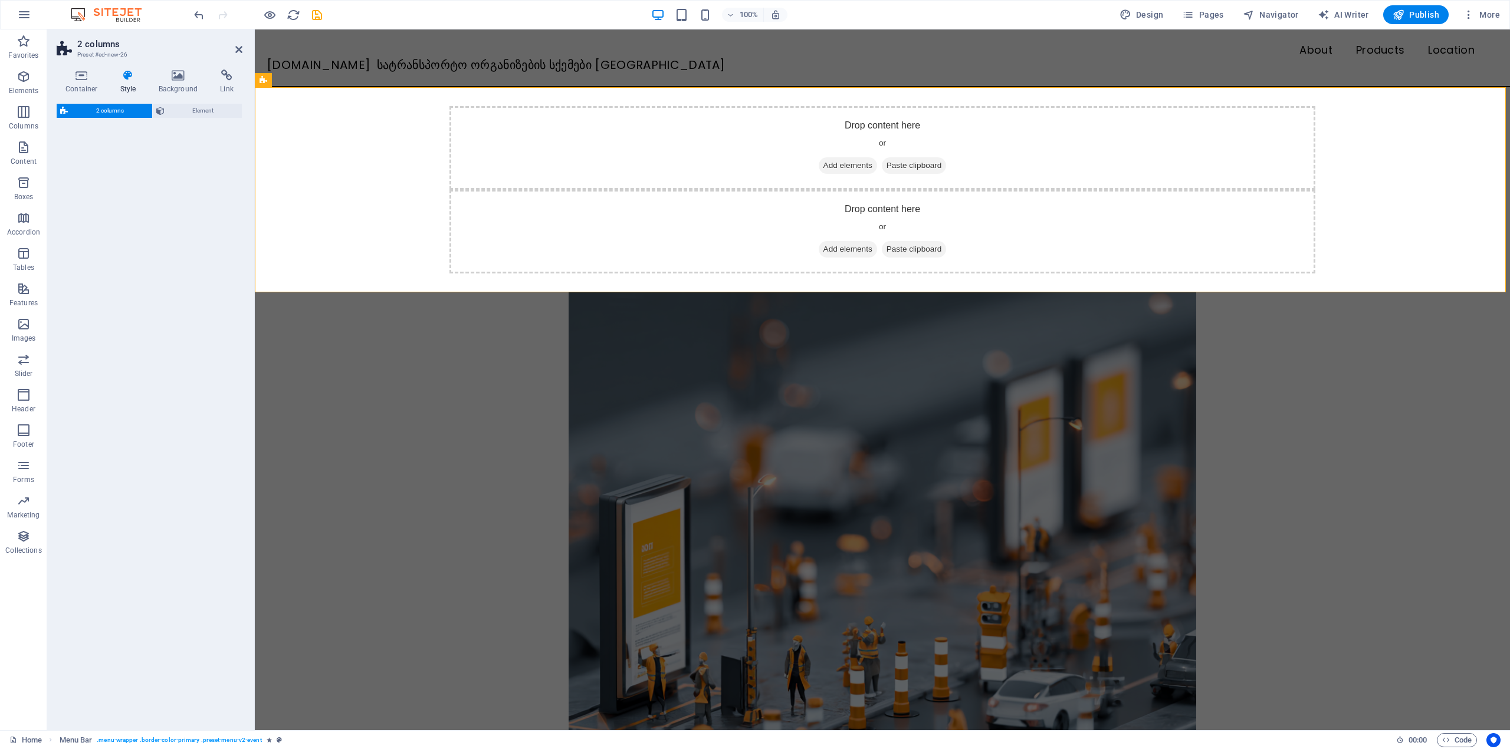
select select "rem"
select select "preset-columns-two-v2-default"
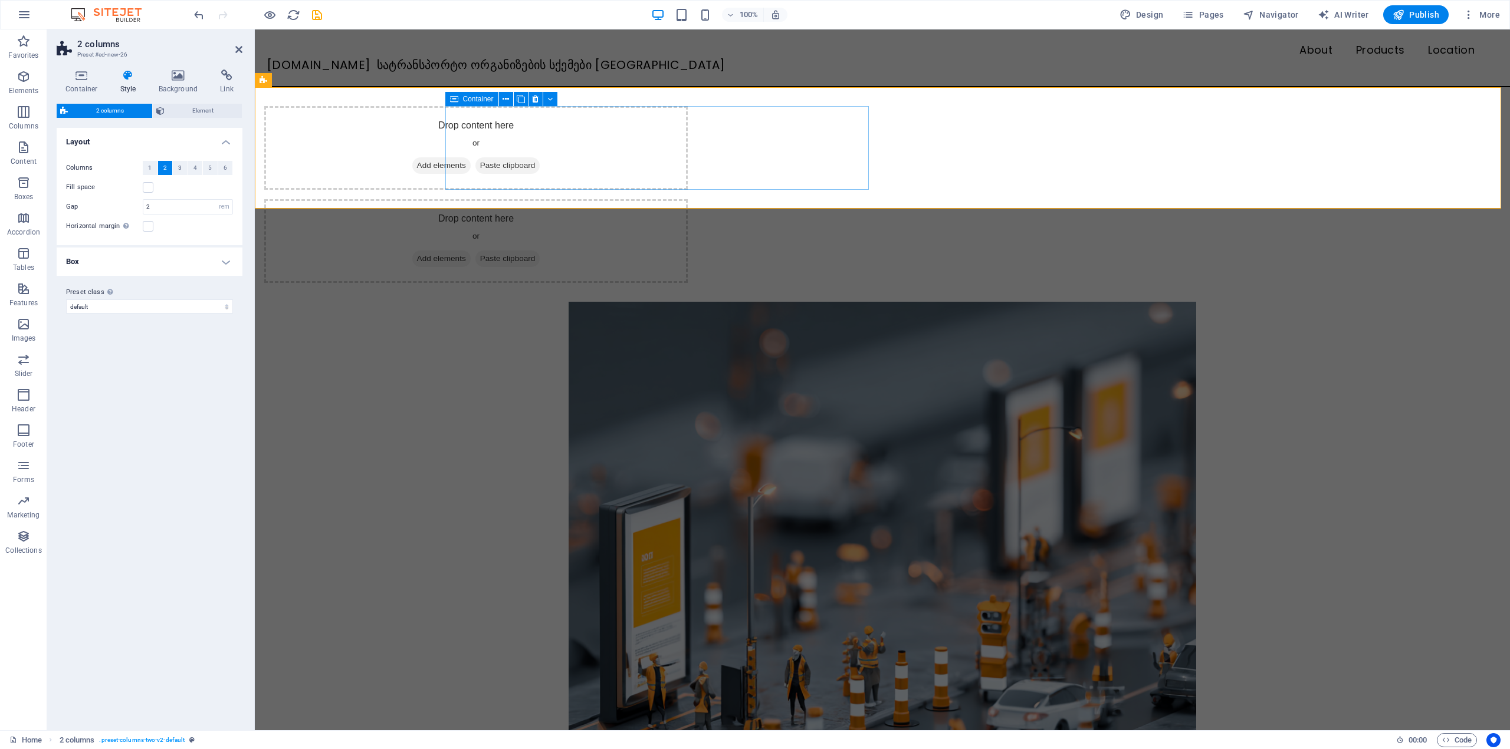
click at [471, 163] on span "Add elements" at bounding box center [441, 165] width 58 height 17
click at [688, 199] on div "Drop content here or Add elements Paste clipboard" at bounding box center [475, 241] width 423 height 84
click at [685, 149] on div "Drop content here or Add elements Paste clipboard" at bounding box center [475, 148] width 423 height 84
click at [93, 83] on h4 "Container" at bounding box center [84, 82] width 55 height 25
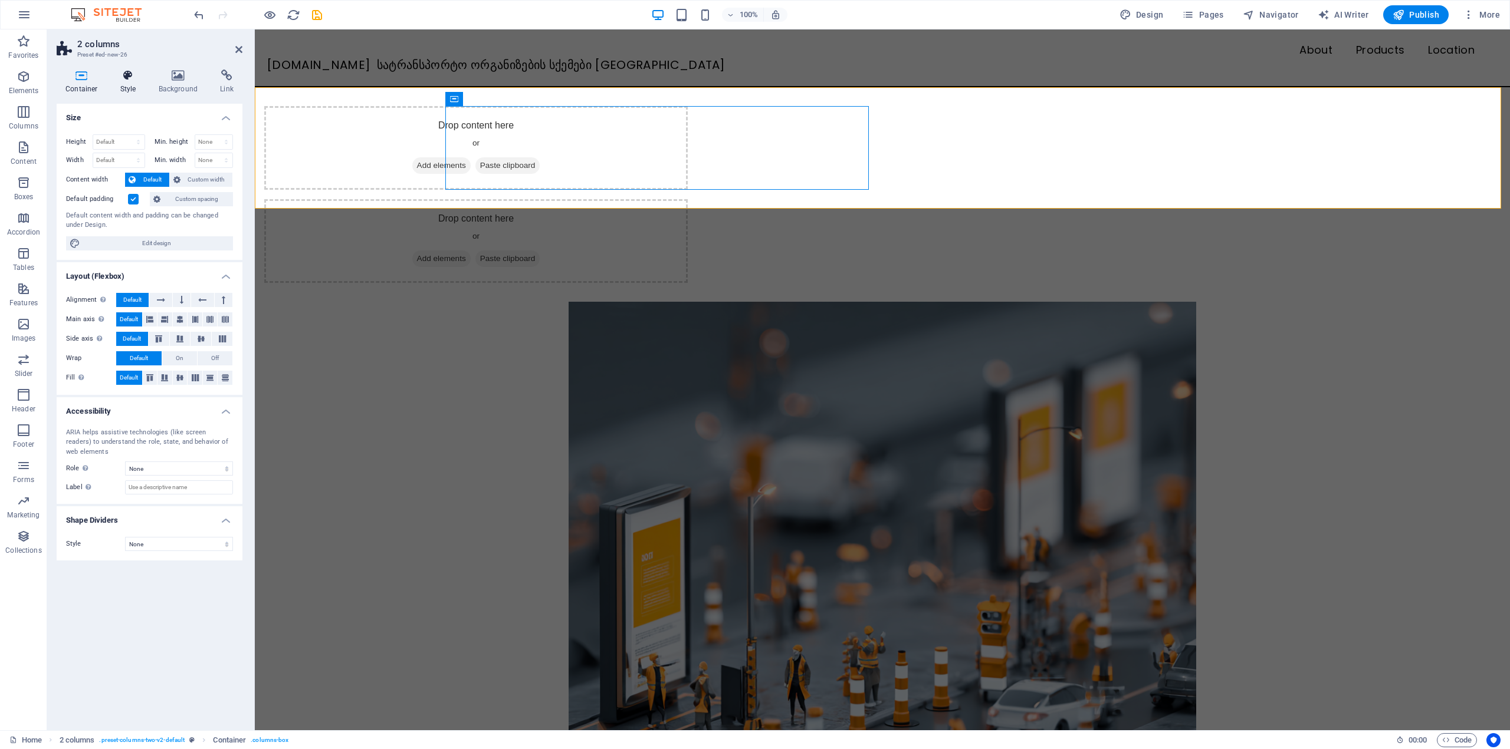
click at [119, 78] on icon at bounding box center [128, 76] width 34 height 12
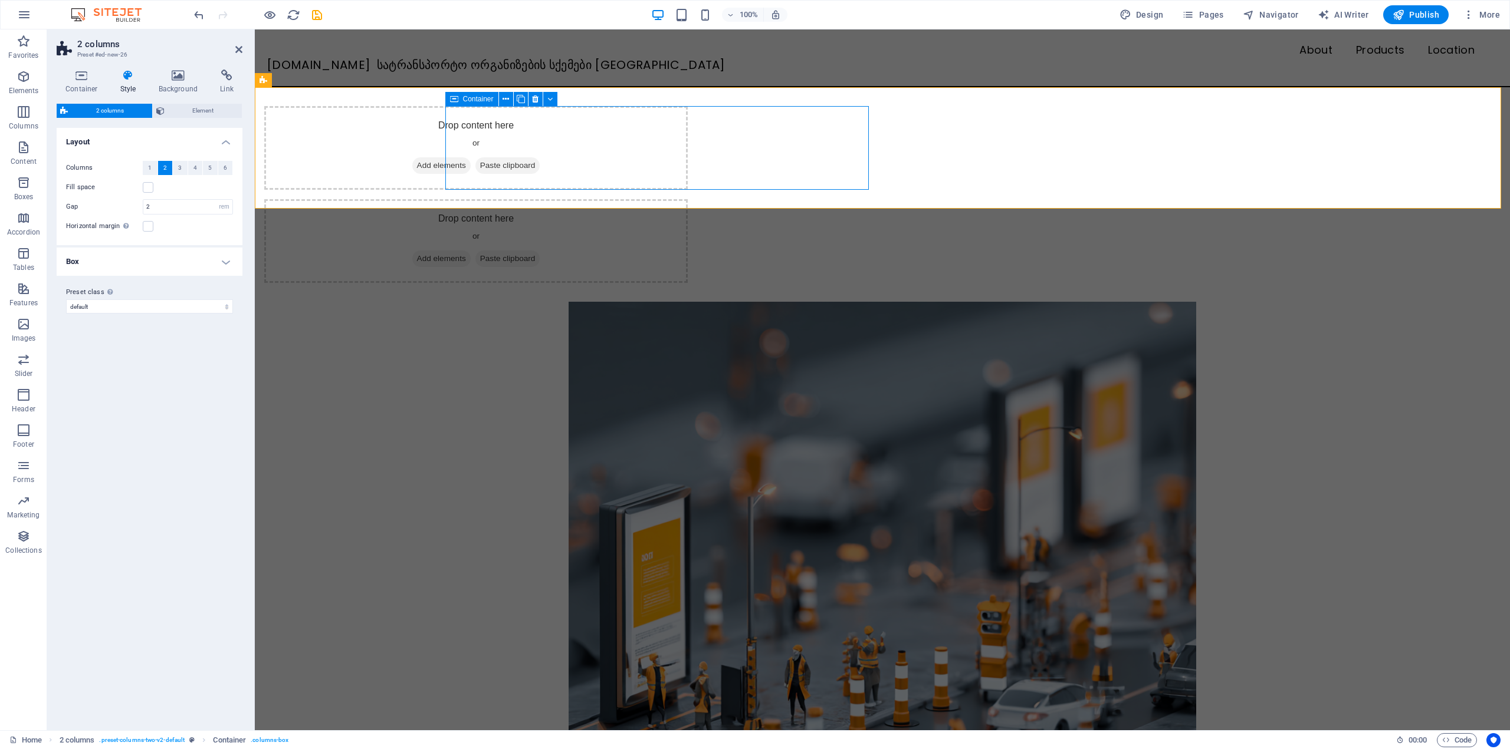
click at [471, 165] on span "Add elements" at bounding box center [441, 165] width 58 height 17
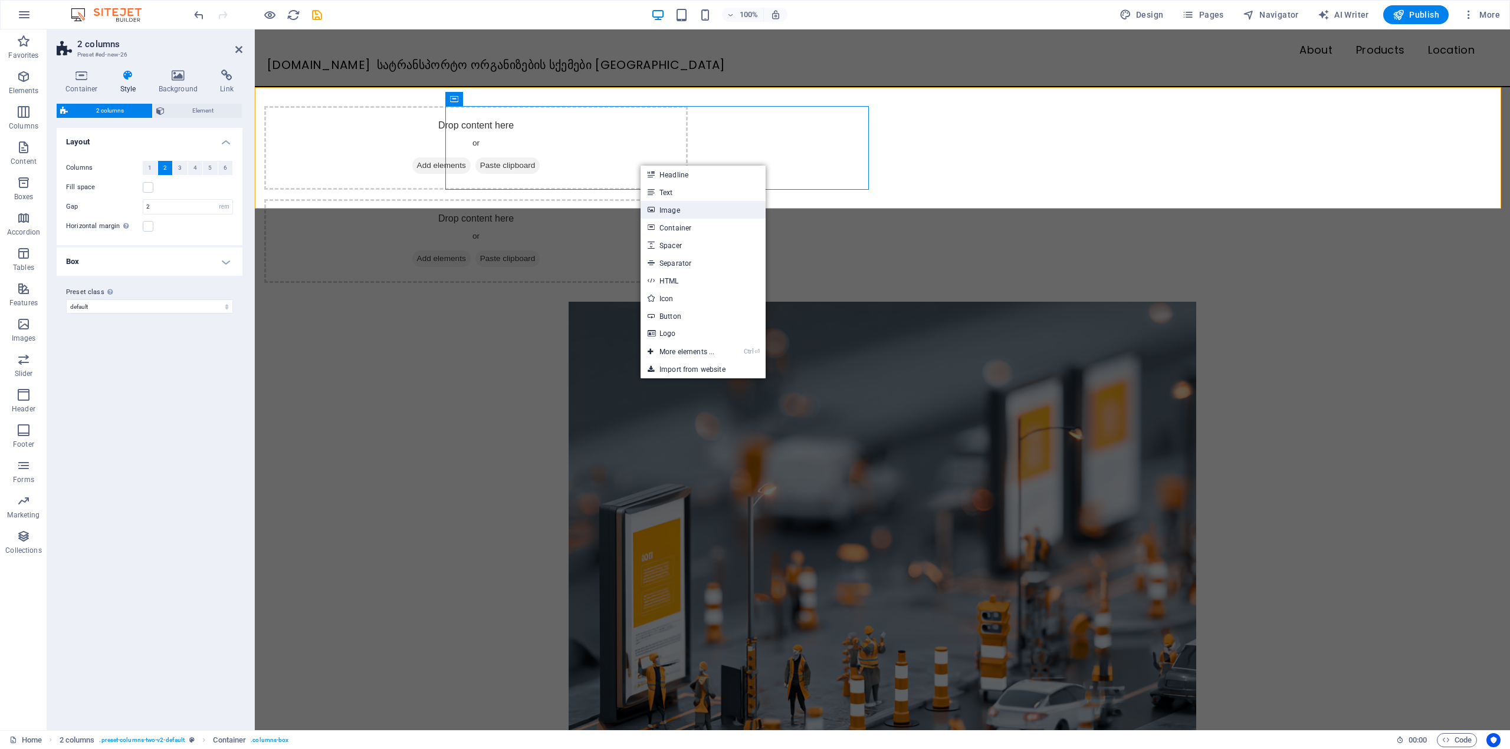
click at [679, 211] on link "Image" at bounding box center [702, 210] width 125 height 18
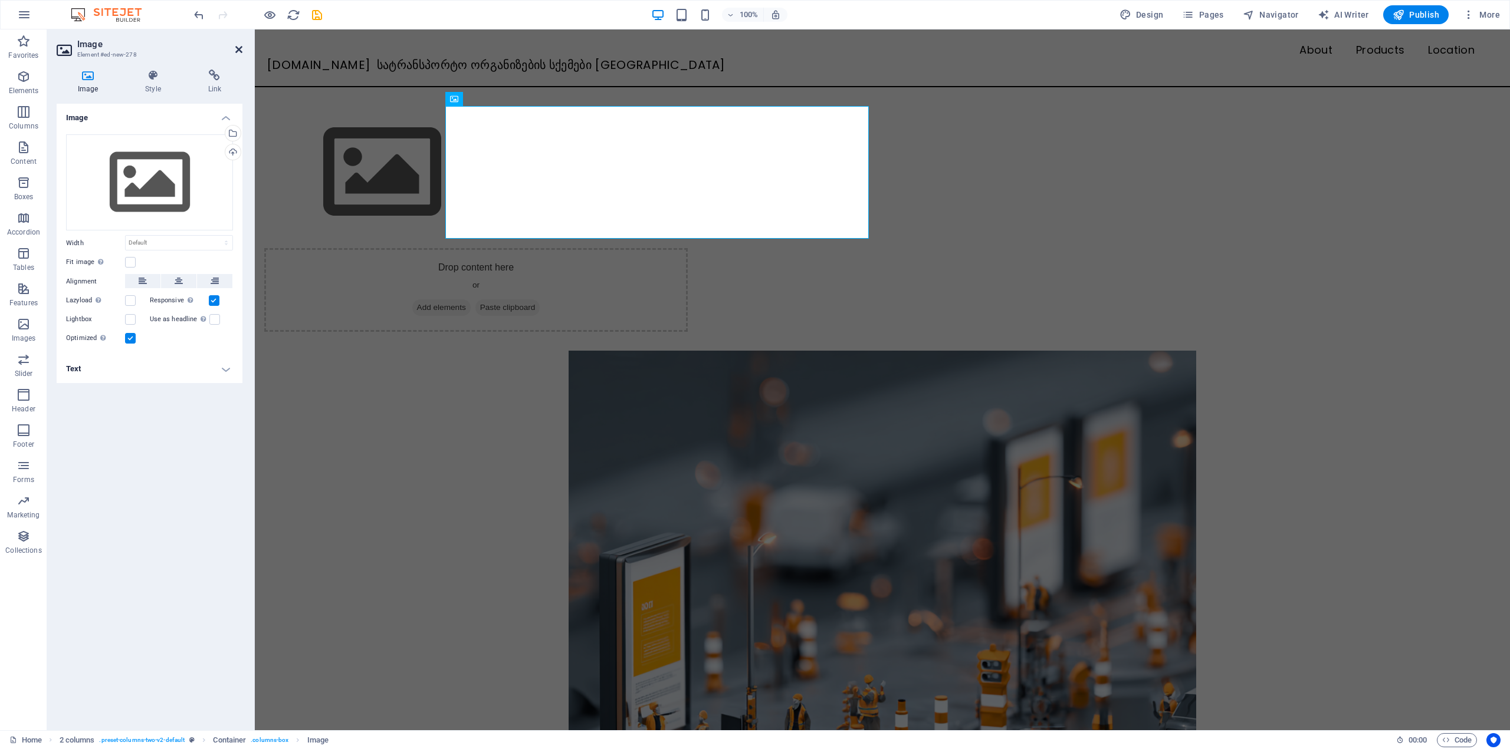
click at [239, 46] on icon at bounding box center [238, 49] width 7 height 9
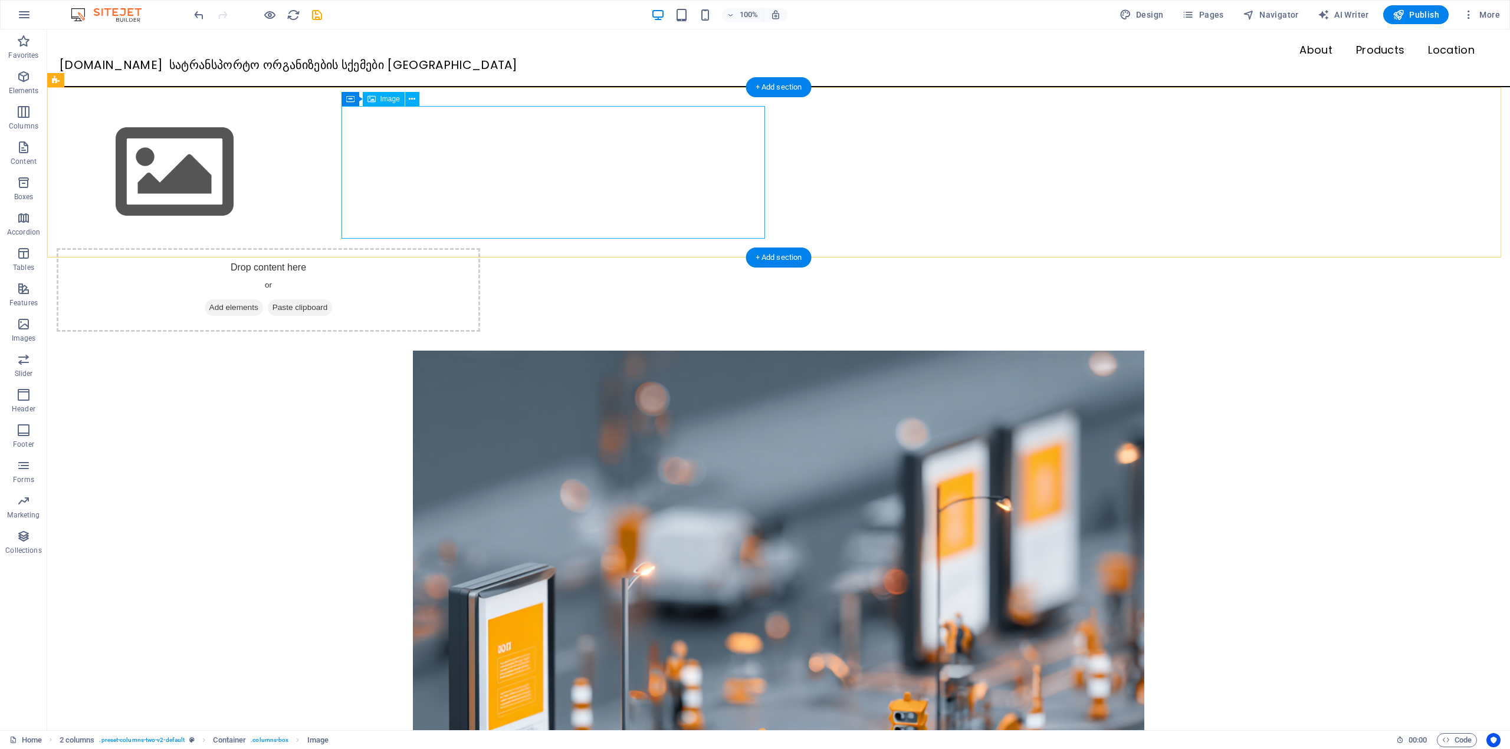
click at [480, 176] on figure at bounding box center [268, 172] width 423 height 133
click at [413, 102] on icon at bounding box center [412, 99] width 6 height 12
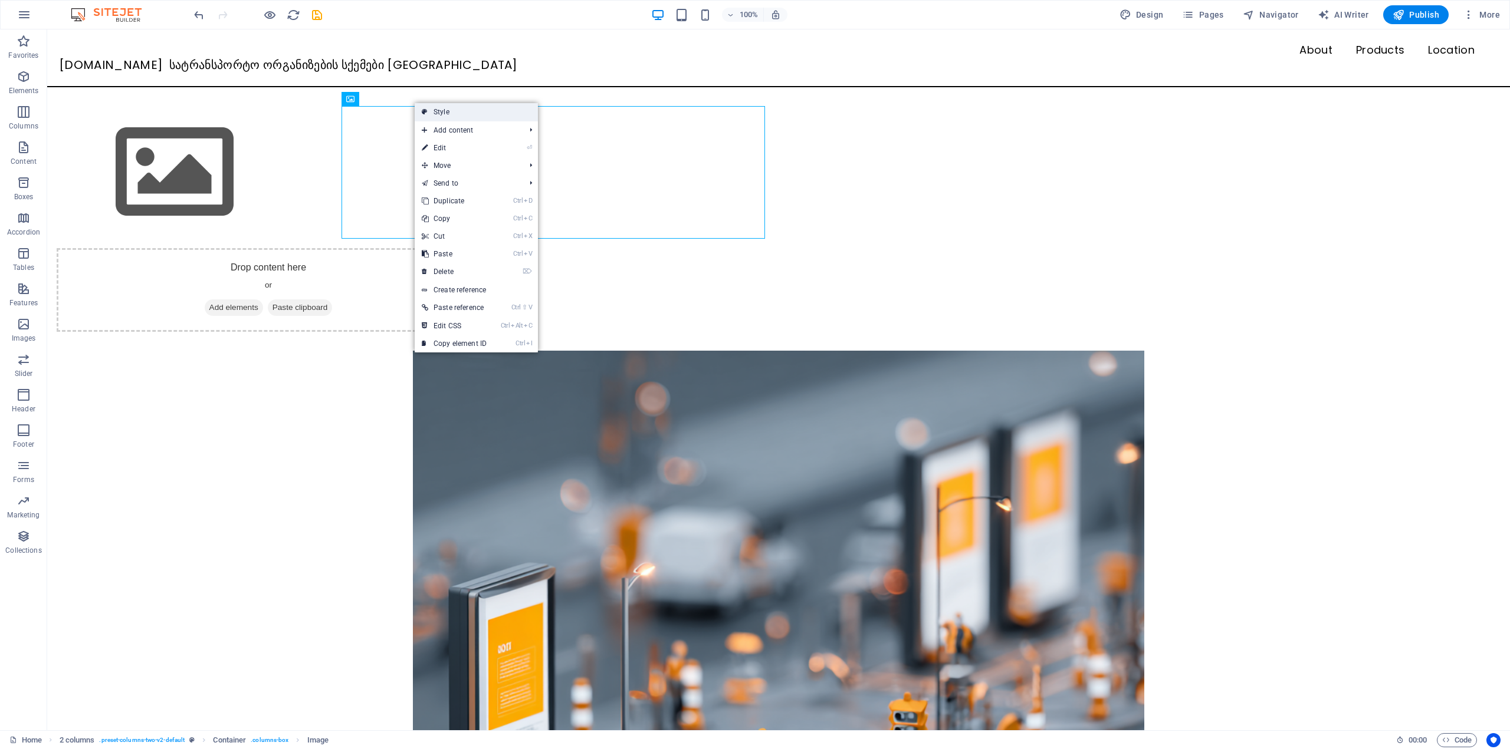
click at [438, 111] on link "Style" at bounding box center [476, 112] width 123 height 18
select select "rem"
select select "preset-columns-two-v2-default"
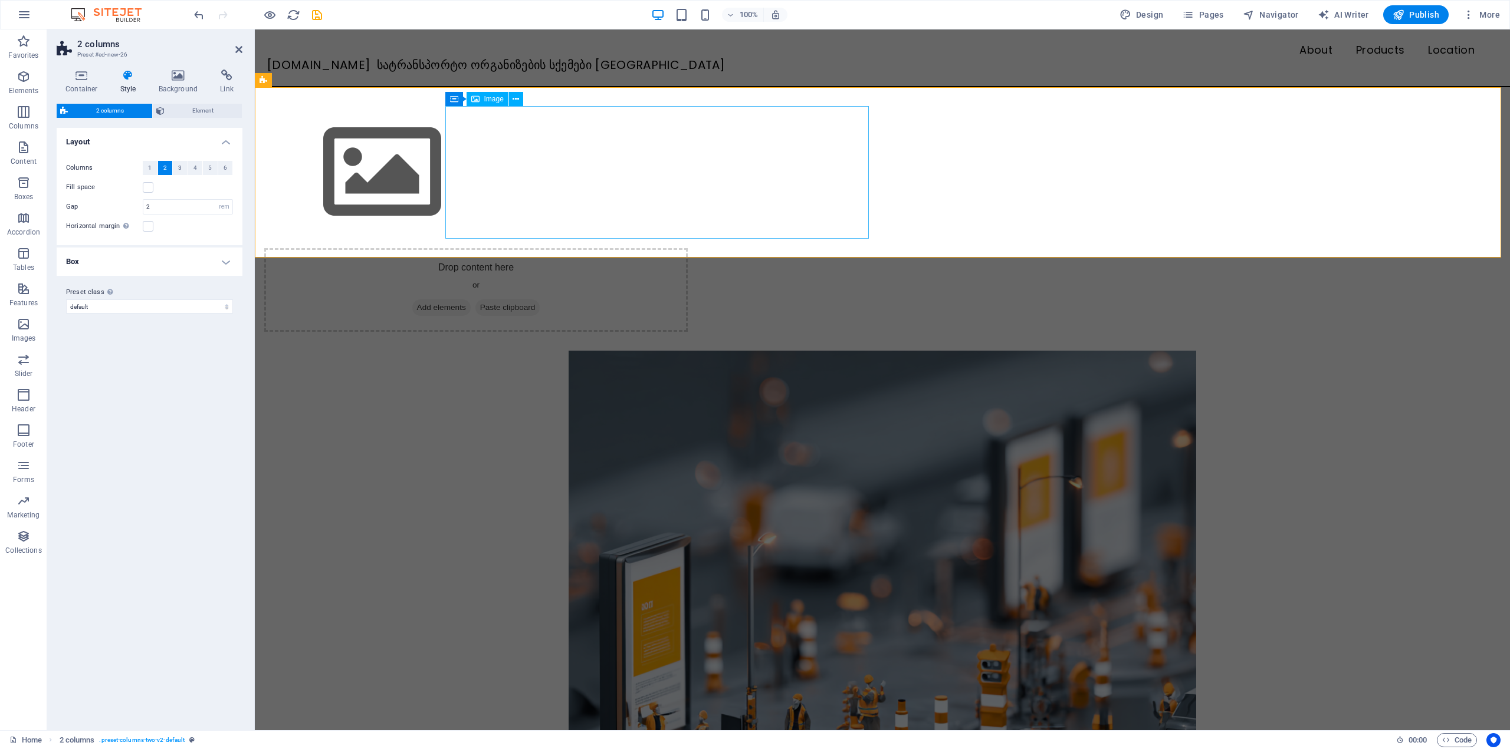
click at [517, 166] on figure at bounding box center [475, 172] width 423 height 133
click at [151, 169] on span "1" at bounding box center [150, 168] width 4 height 14
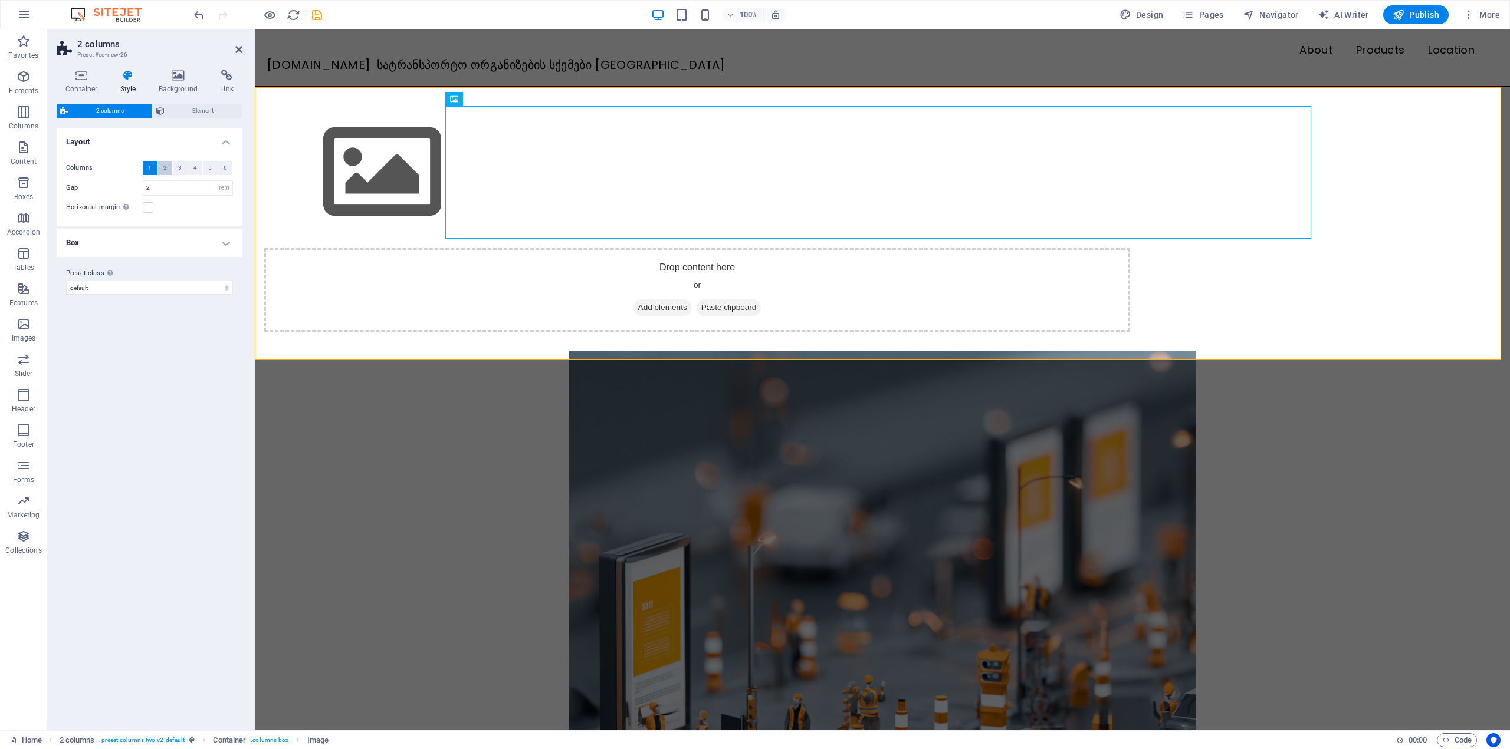
click at [169, 169] on button "2" at bounding box center [165, 168] width 15 height 14
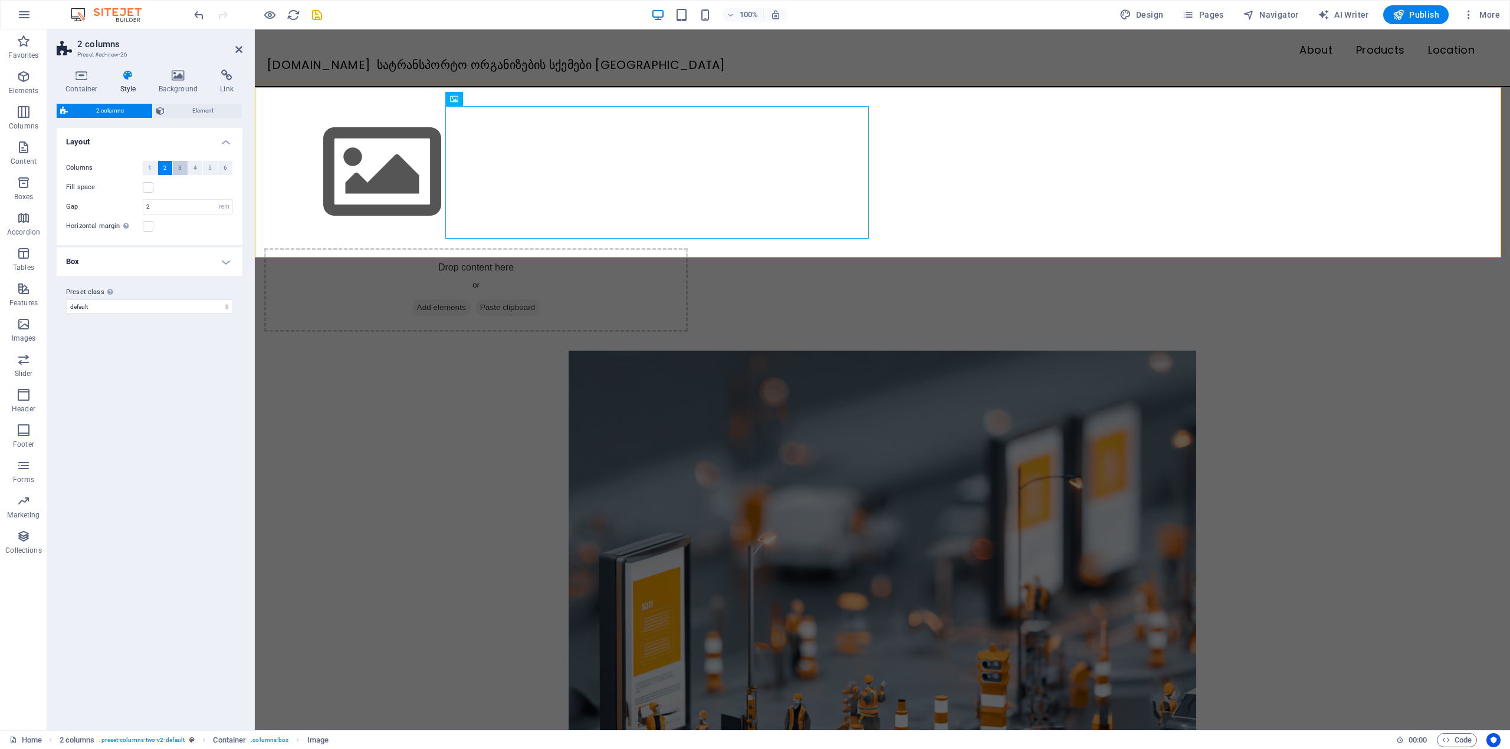
click at [179, 169] on span "3" at bounding box center [180, 168] width 4 height 14
click at [166, 169] on span "2" at bounding box center [165, 168] width 4 height 14
click at [577, 190] on figure at bounding box center [475, 172] width 423 height 133
click at [688, 248] on div "Drop content here or Add elements Paste clipboard" at bounding box center [475, 290] width 423 height 84
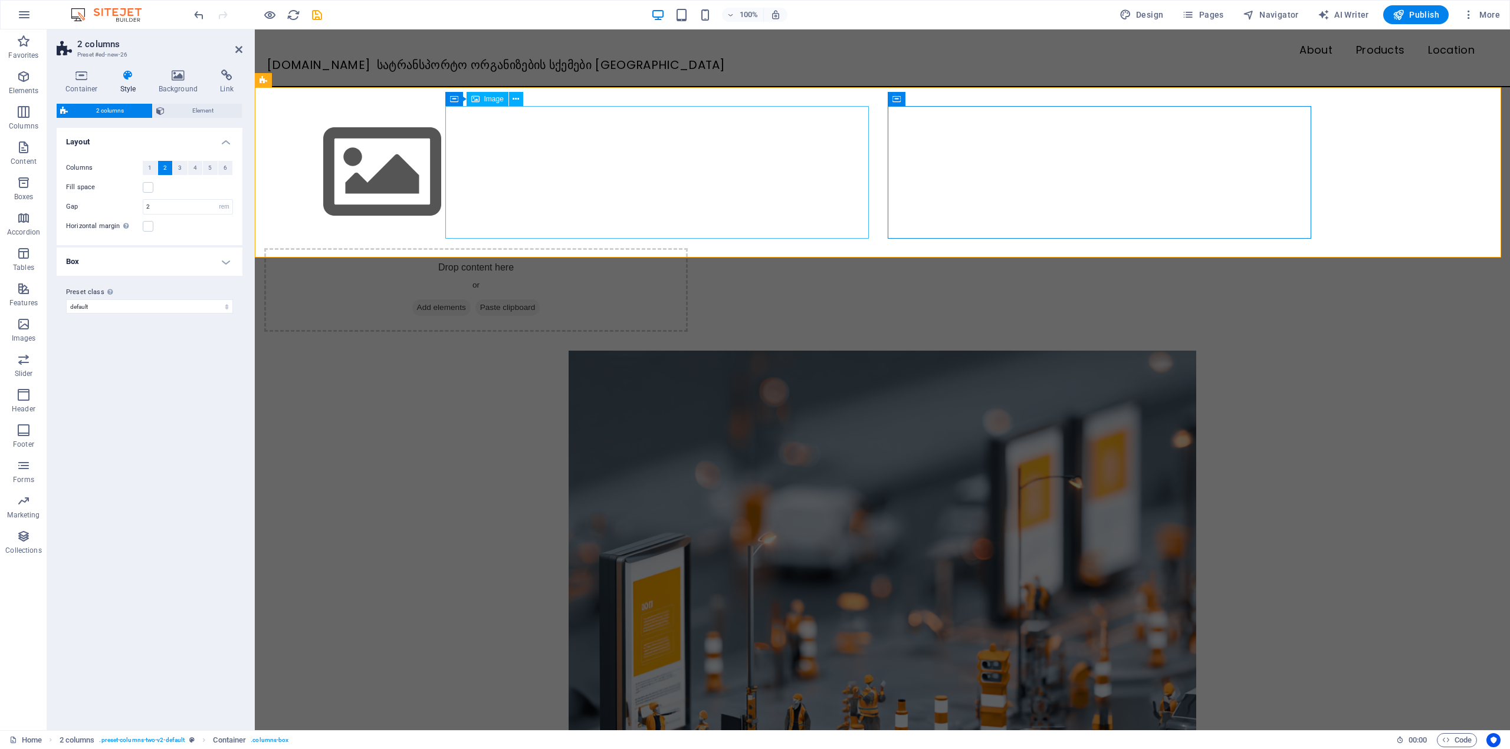
click at [599, 156] on figure at bounding box center [475, 172] width 423 height 133
click at [502, 157] on figure at bounding box center [475, 172] width 423 height 133
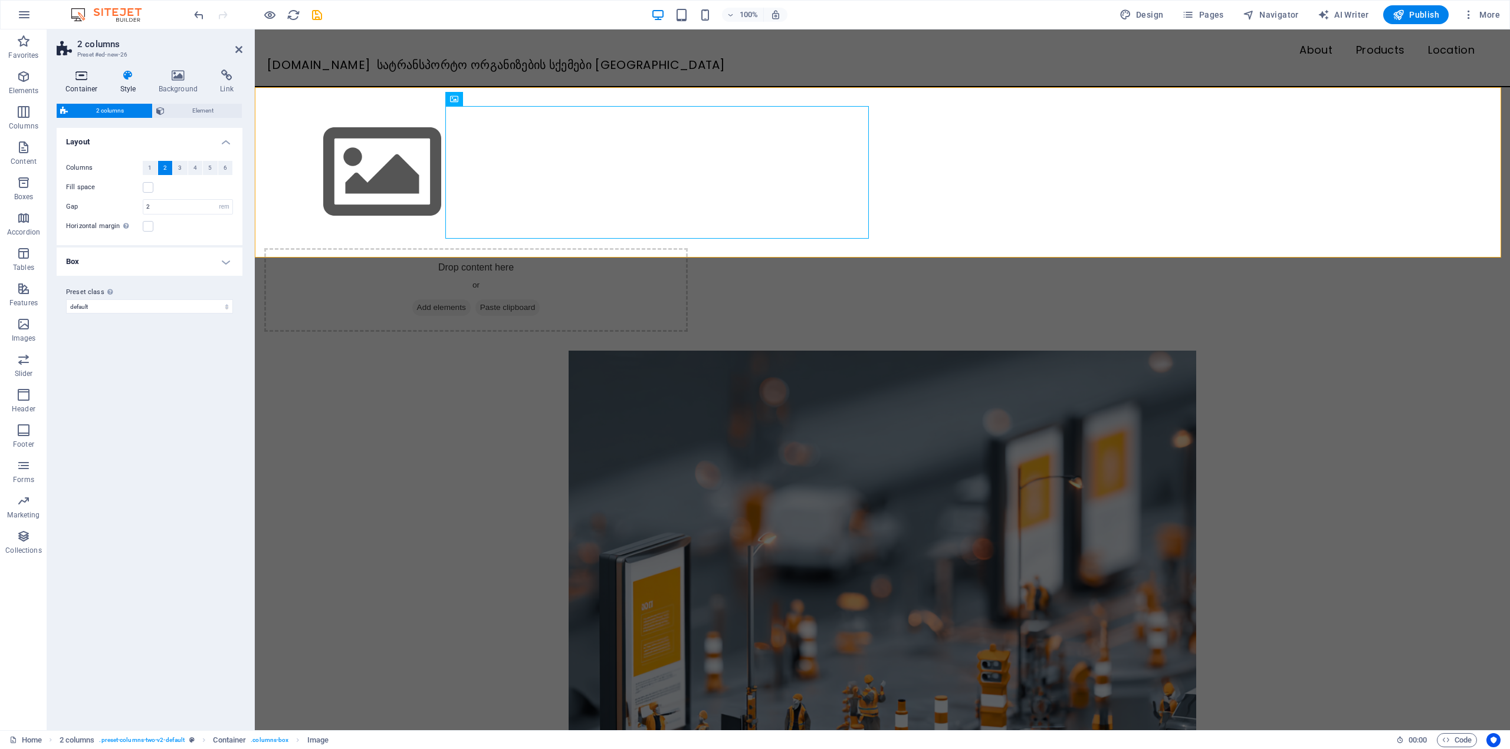
click at [94, 80] on icon at bounding box center [82, 76] width 50 height 12
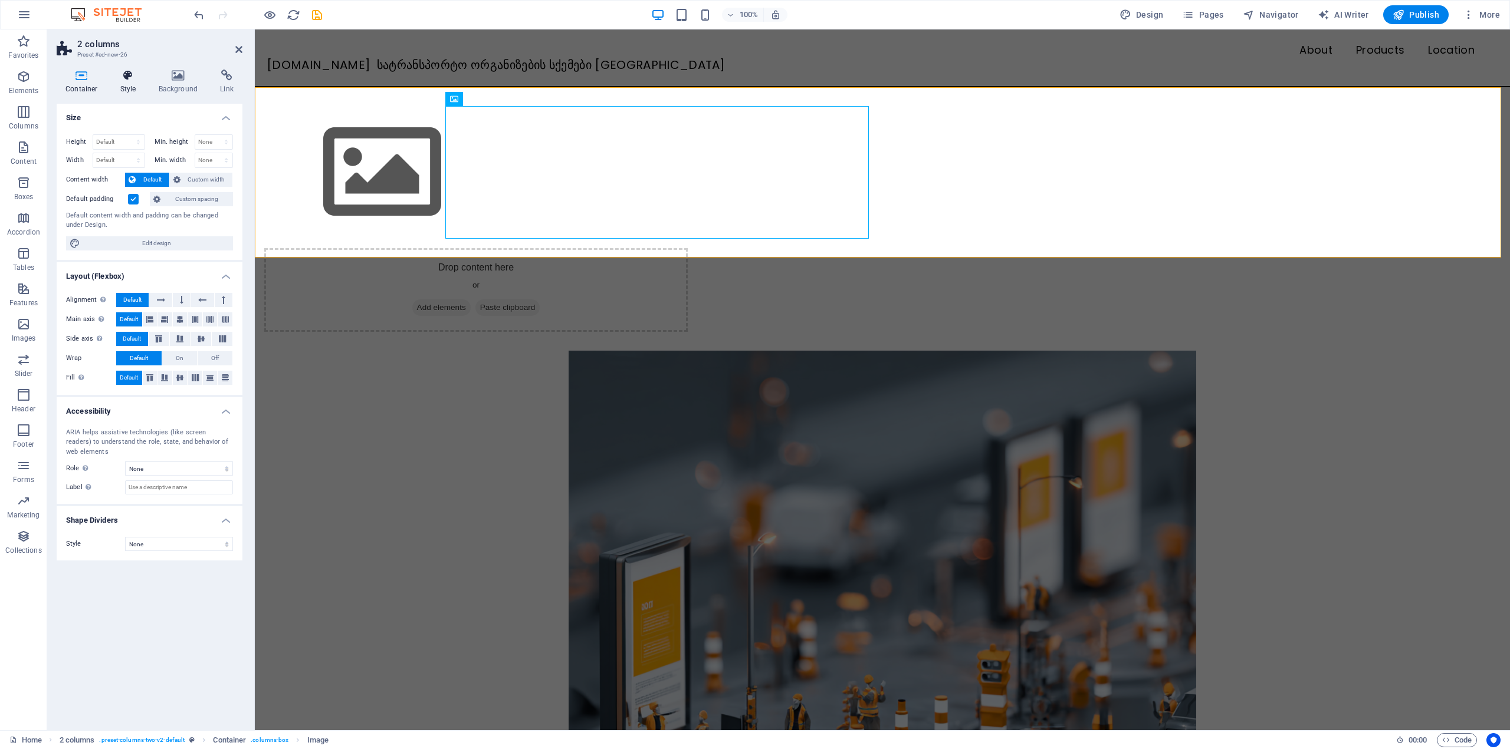
click at [128, 80] on icon at bounding box center [128, 76] width 34 height 12
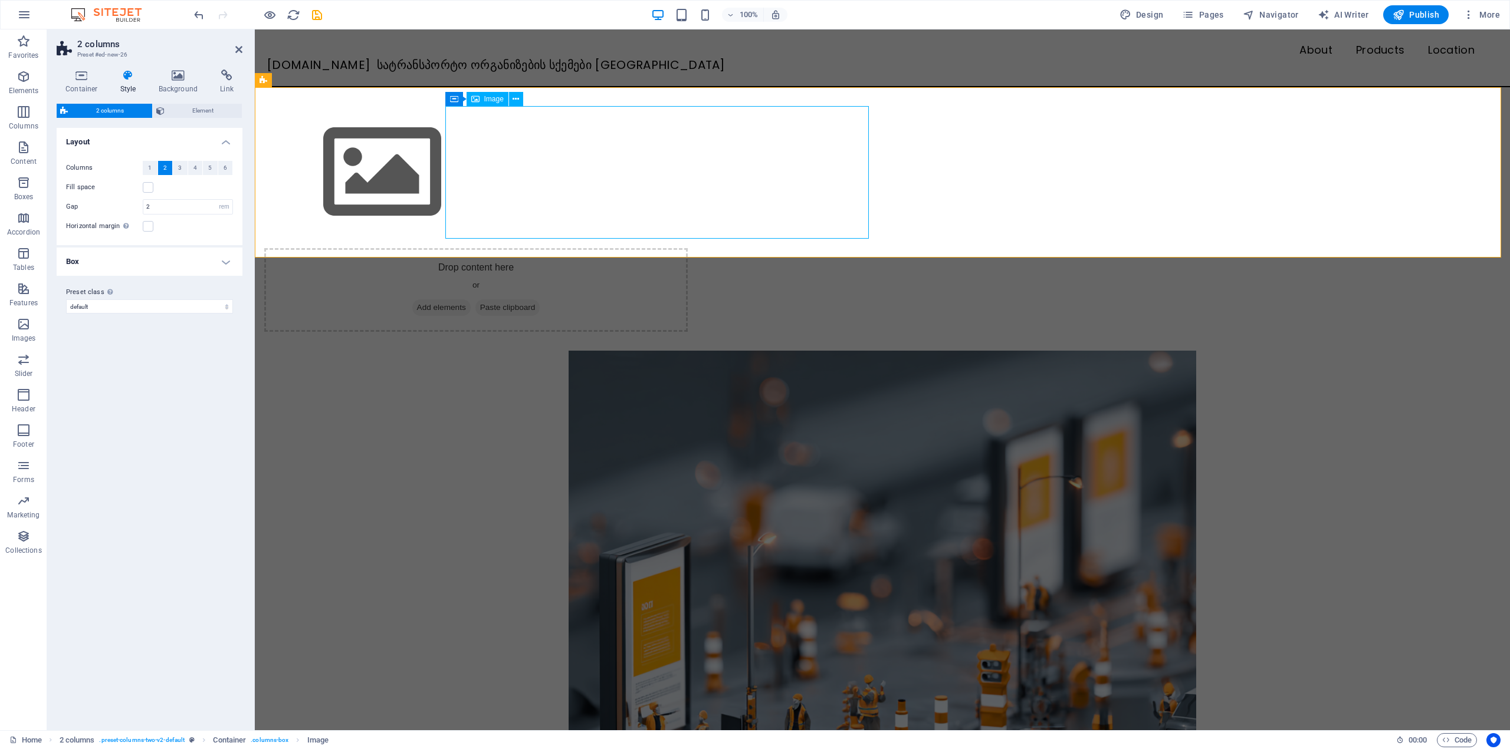
drag, startPoint x: 541, startPoint y: 118, endPoint x: 774, endPoint y: 136, distance: 233.6
click at [541, 118] on figure at bounding box center [475, 172] width 423 height 133
click at [514, 98] on icon at bounding box center [515, 99] width 6 height 12
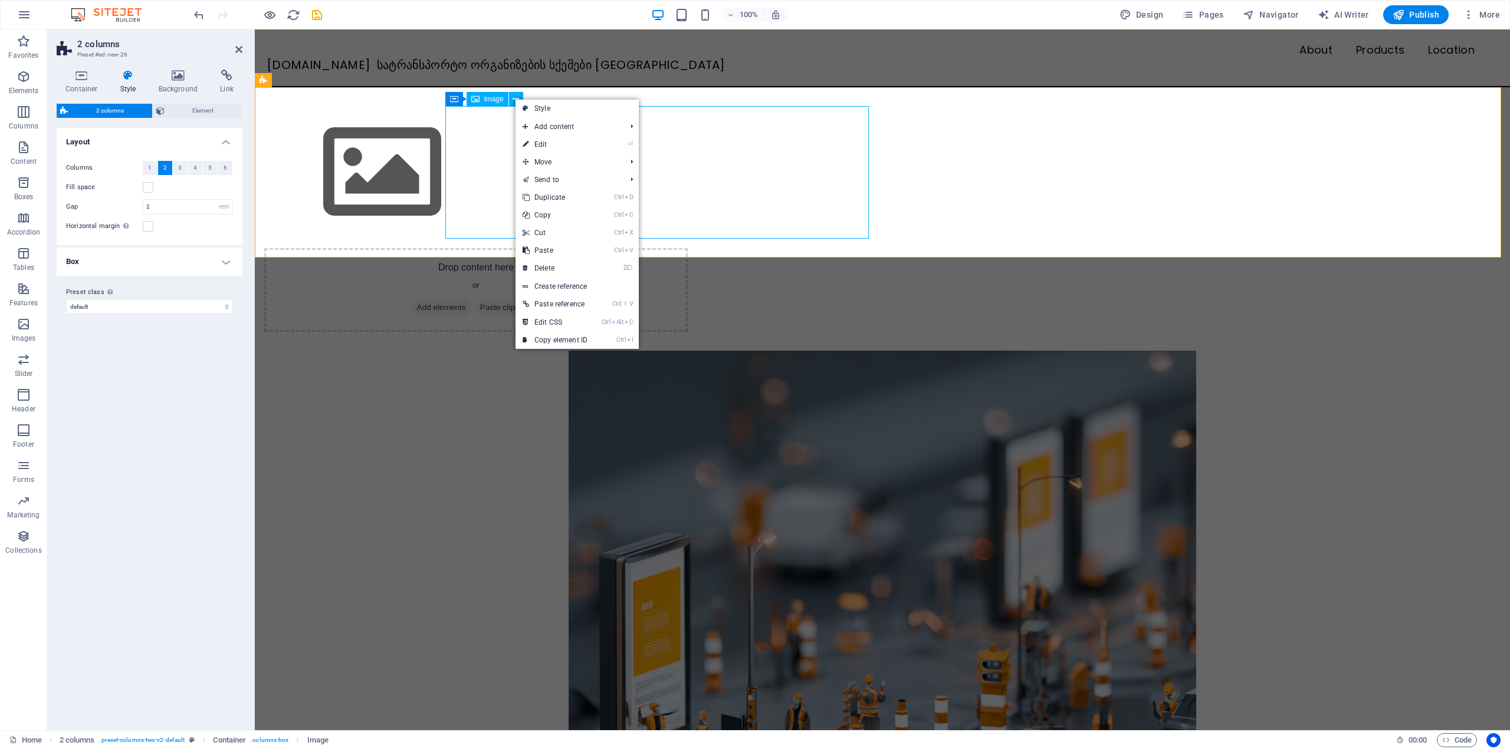
click at [490, 97] on span "Image" at bounding box center [493, 99] width 19 height 7
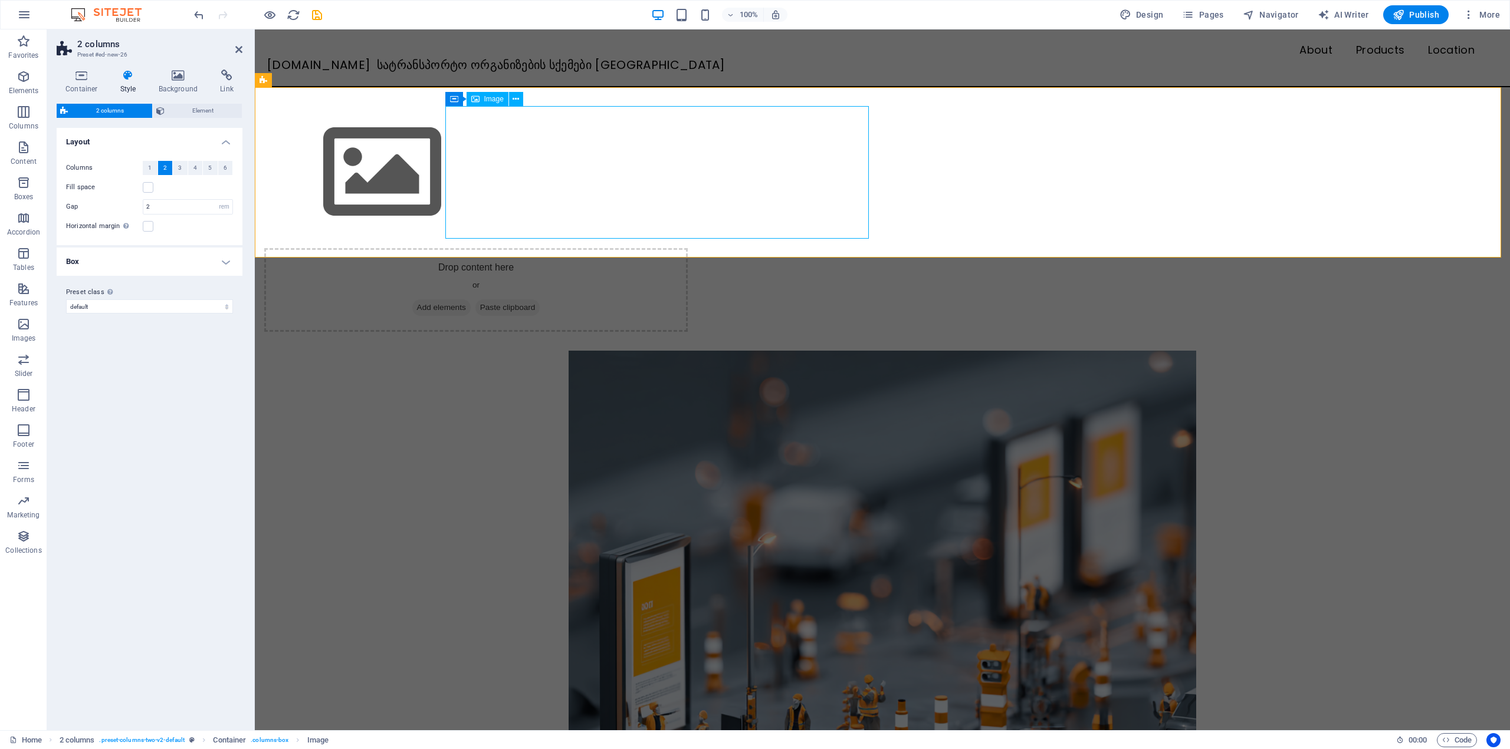
click at [505, 97] on div "Image" at bounding box center [487, 99] width 42 height 14
click at [510, 97] on button at bounding box center [516, 99] width 14 height 14
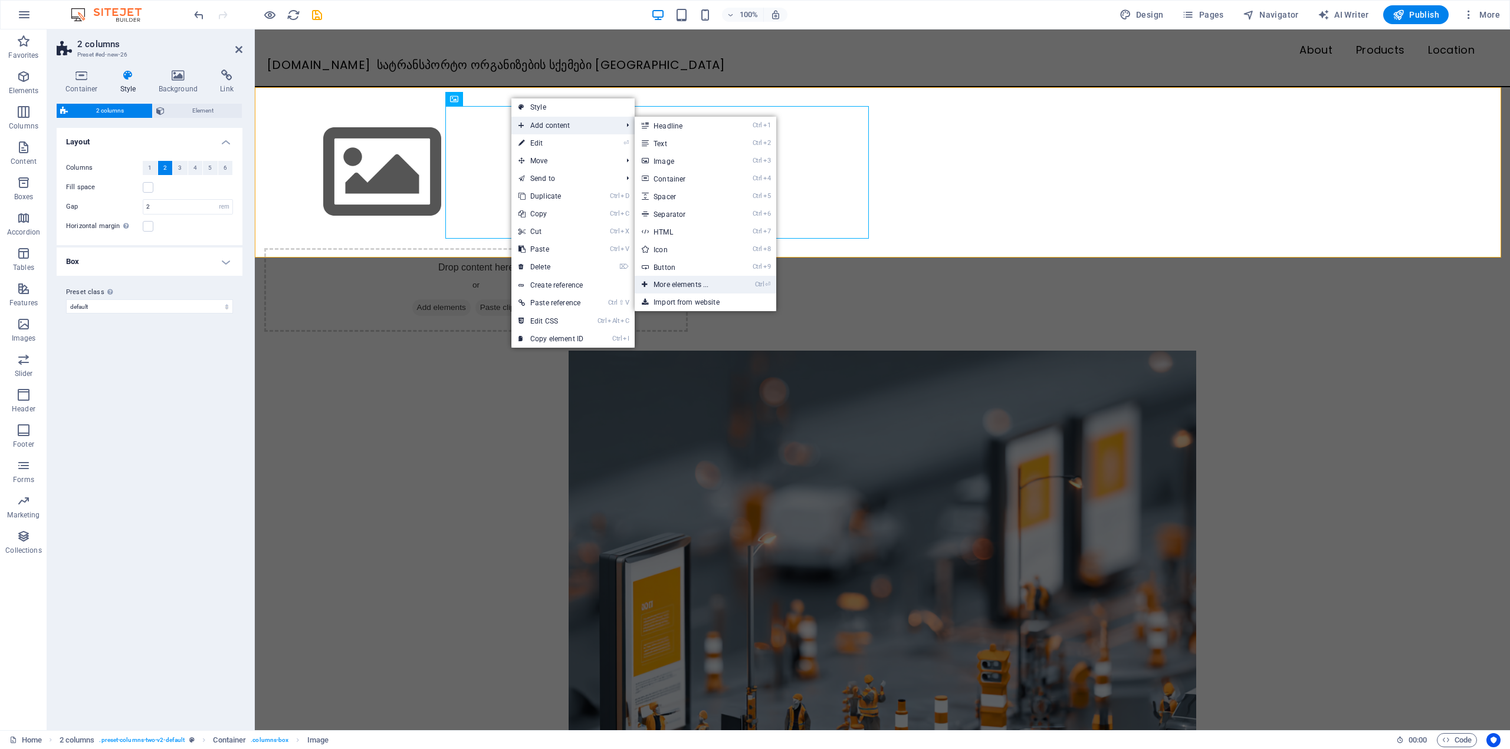
click at [706, 285] on link "Ctrl ⏎ More elements ..." at bounding box center [682, 285] width 97 height 18
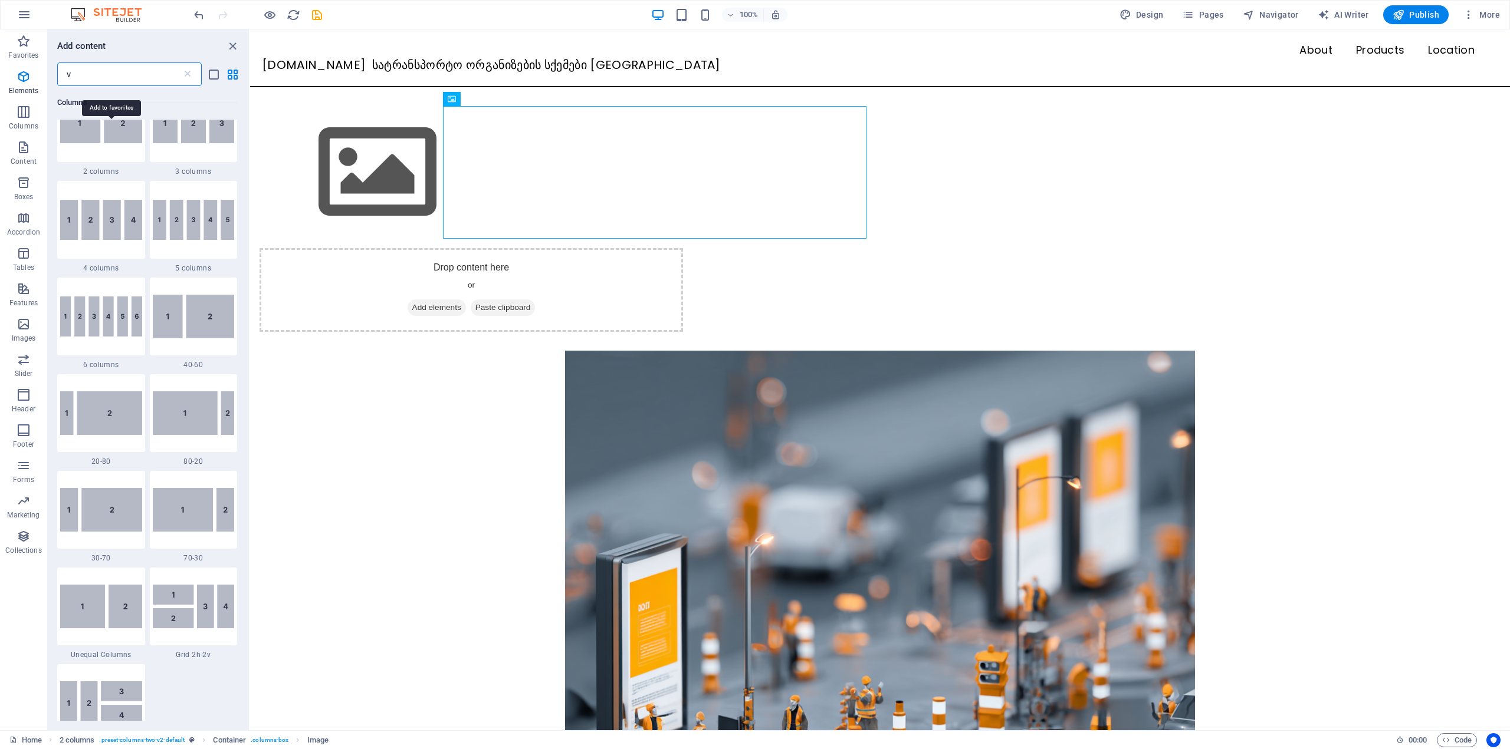
scroll to position [0, 0]
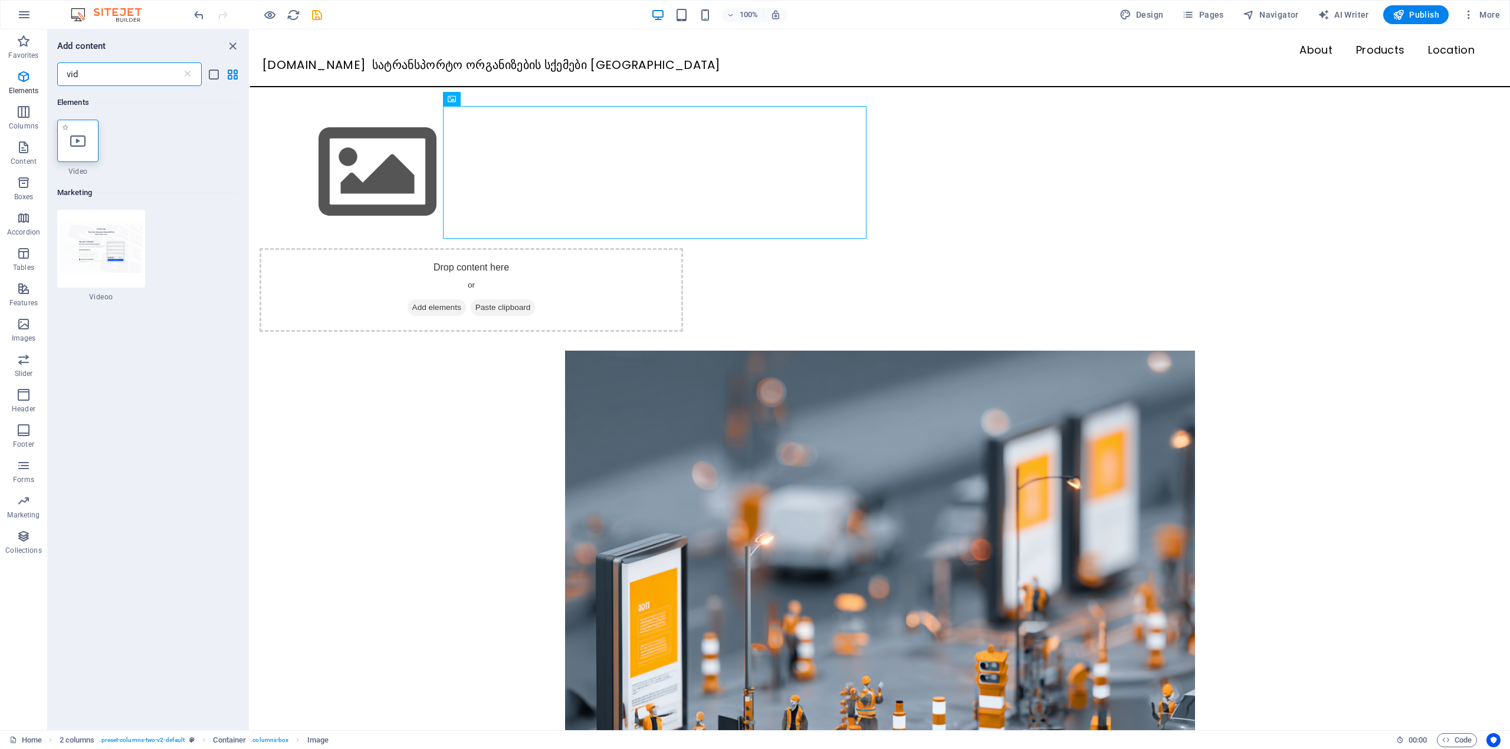
type input "vid"
click at [74, 135] on icon at bounding box center [77, 140] width 15 height 15
select select "%"
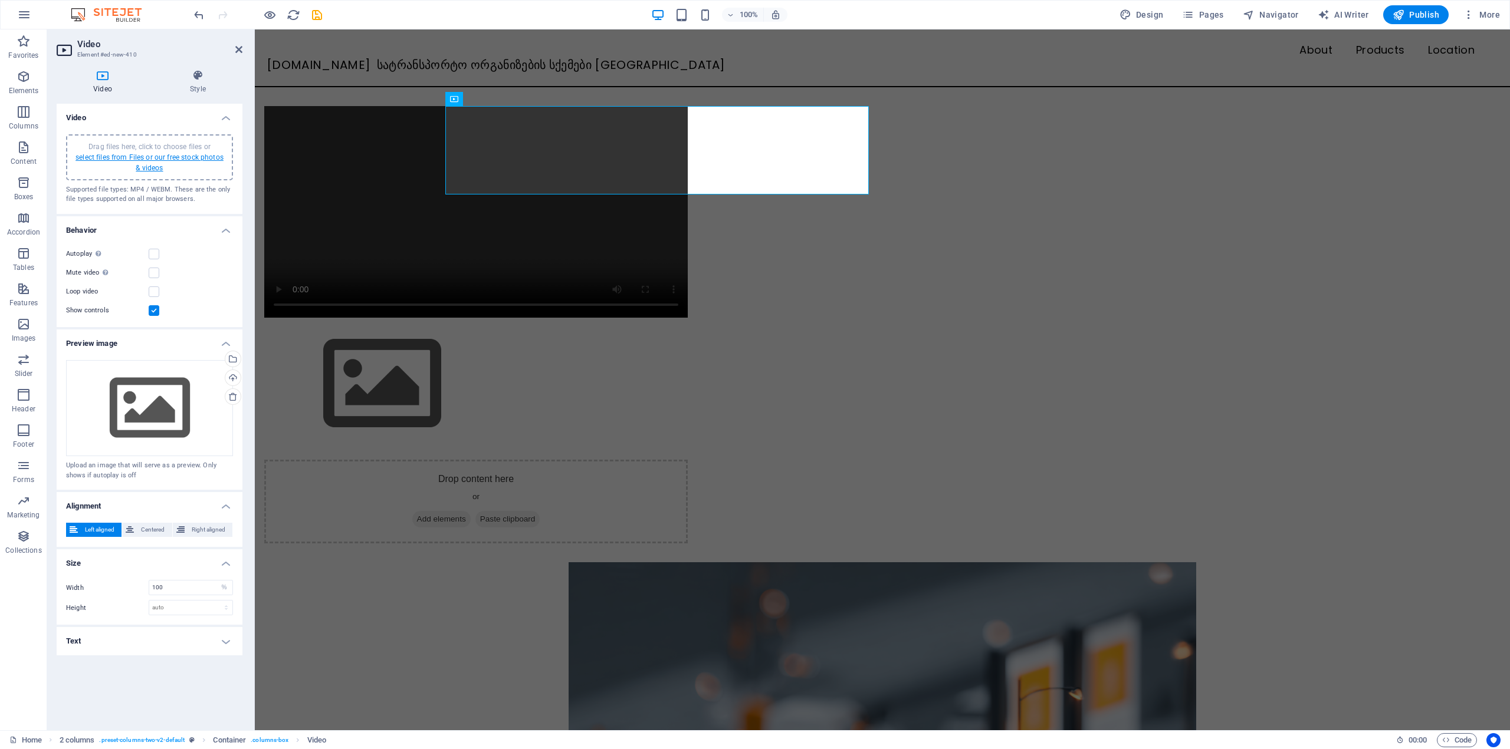
click at [143, 158] on link "select files from Files or our free stock photos & videos" at bounding box center [149, 162] width 148 height 19
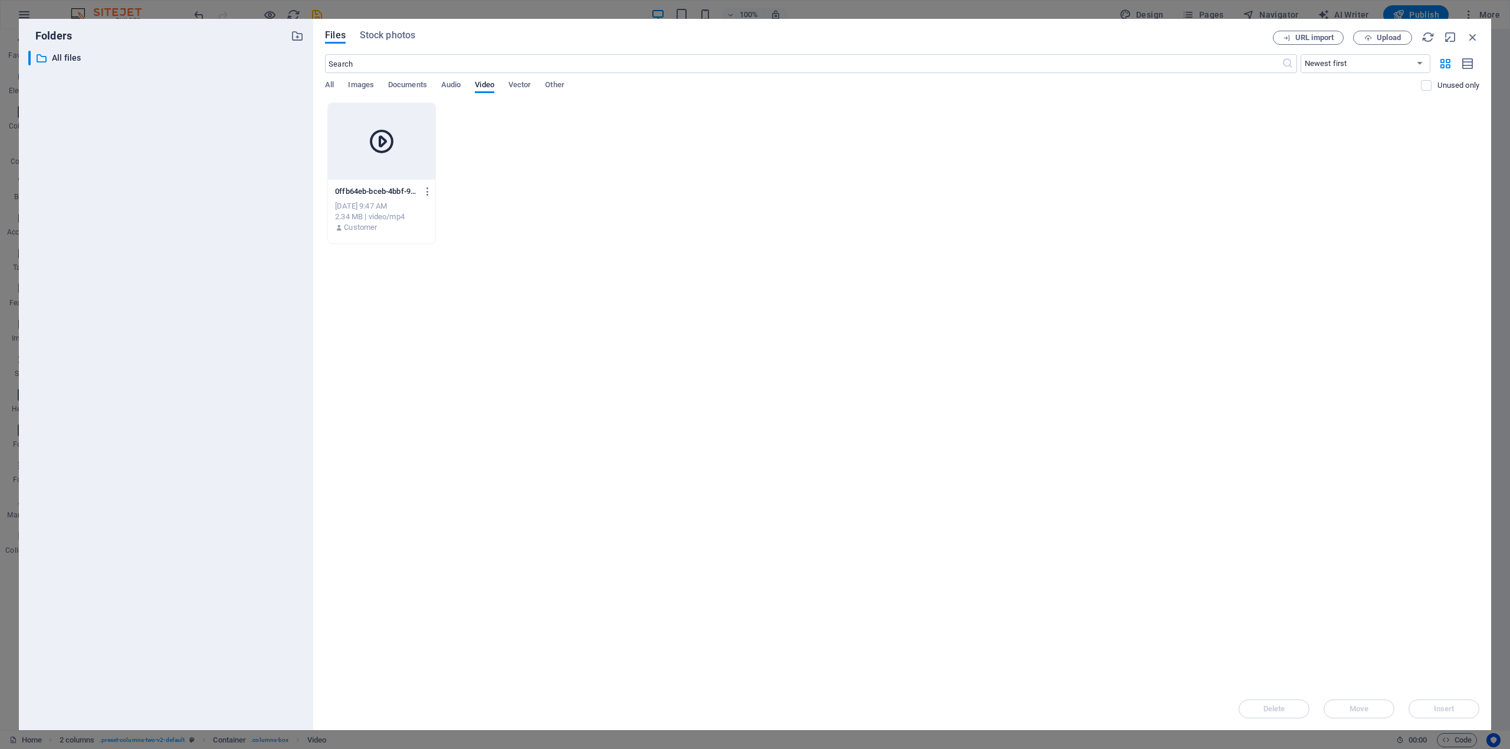
click at [402, 147] on div at bounding box center [381, 141] width 107 height 77
click at [1450, 712] on span "Insert" at bounding box center [1443, 709] width 21 height 7
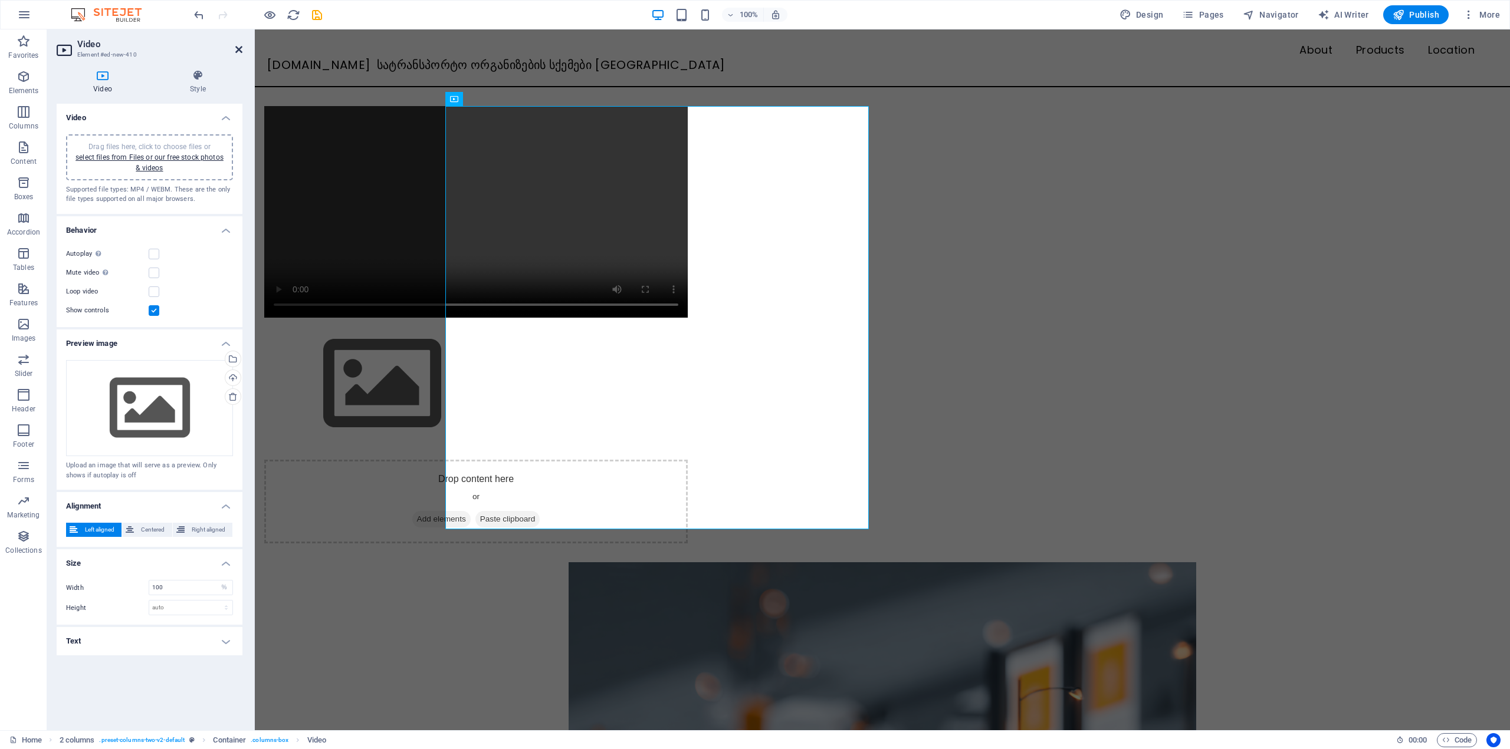
click at [238, 51] on icon at bounding box center [238, 49] width 7 height 9
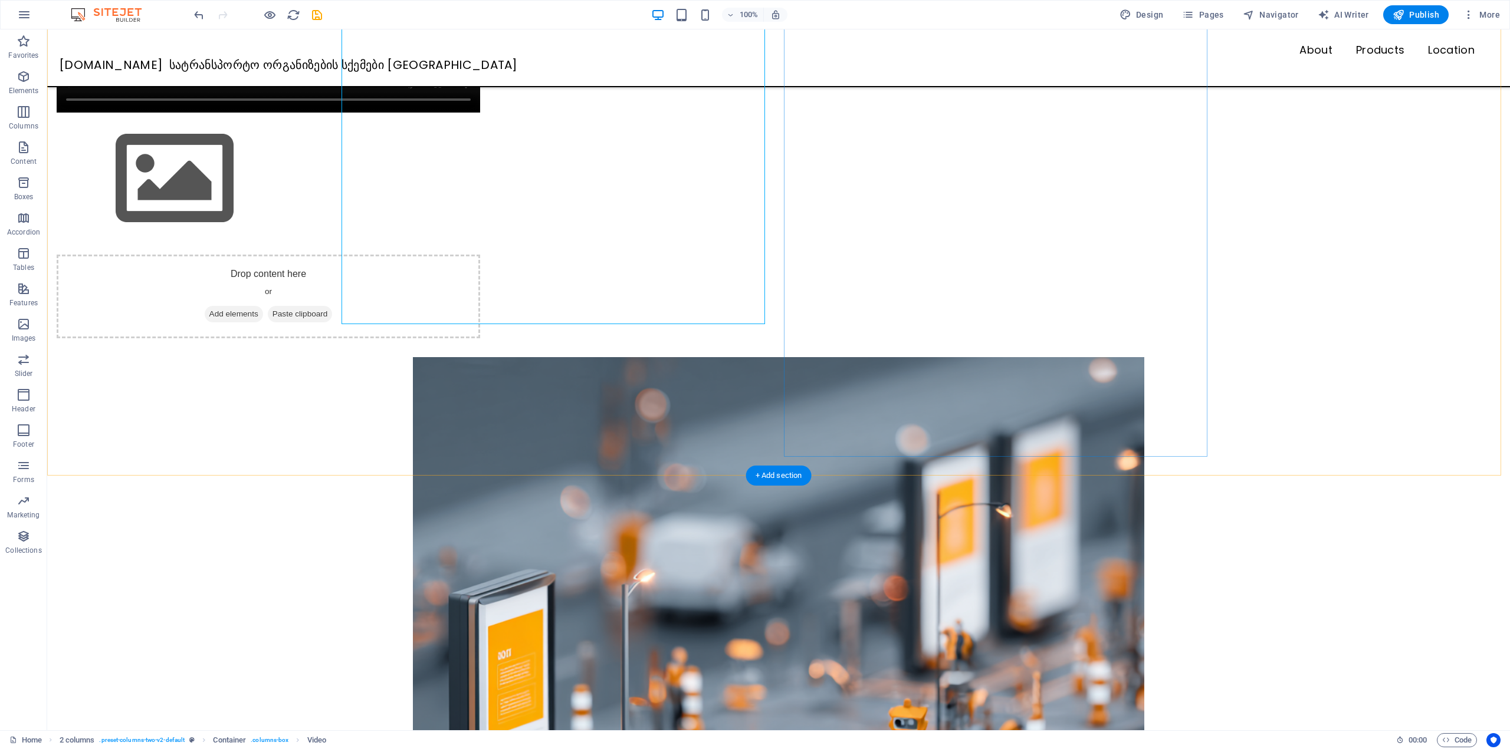
scroll to position [236, 0]
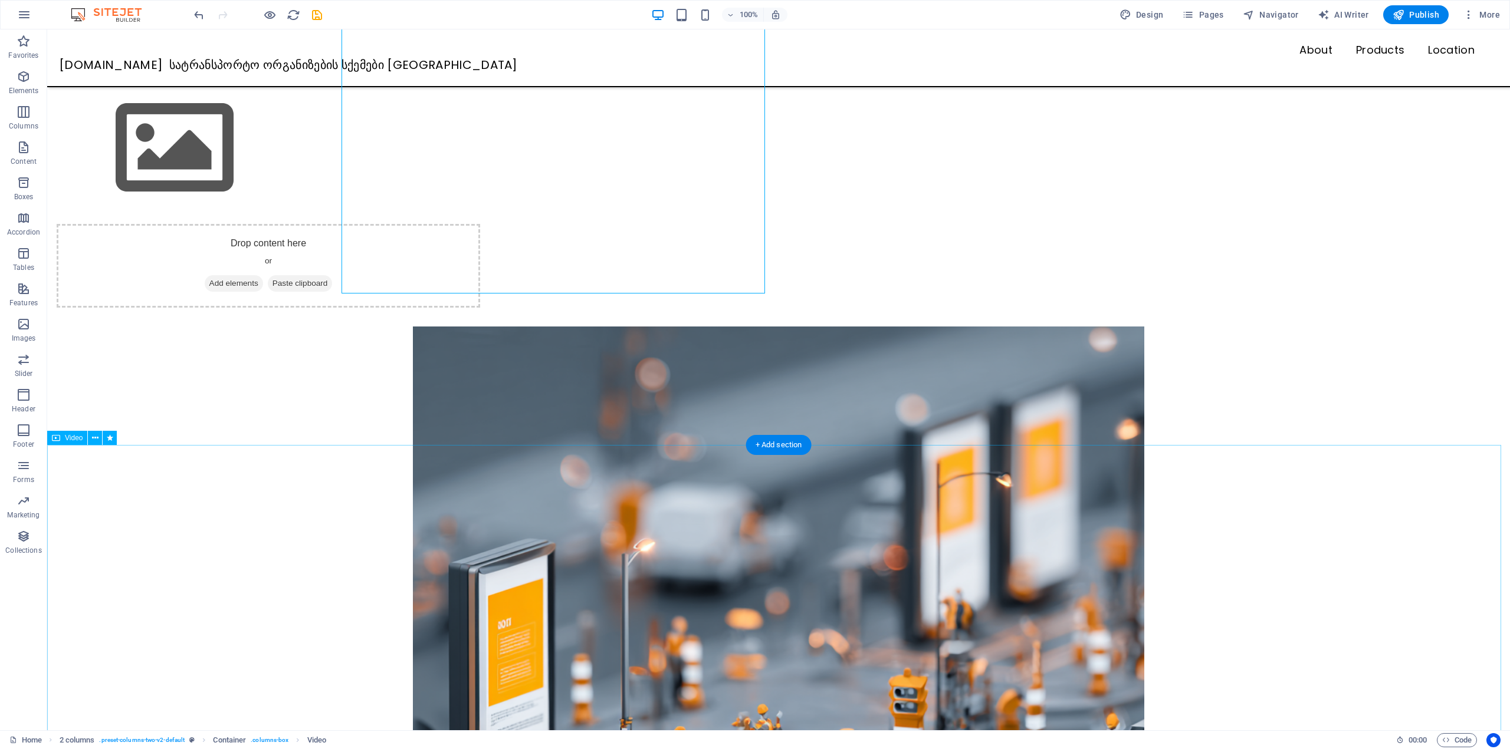
click at [824, 501] on figure at bounding box center [778, 692] width 1462 height 731
click at [284, 507] on figure at bounding box center [778, 692] width 1462 height 731
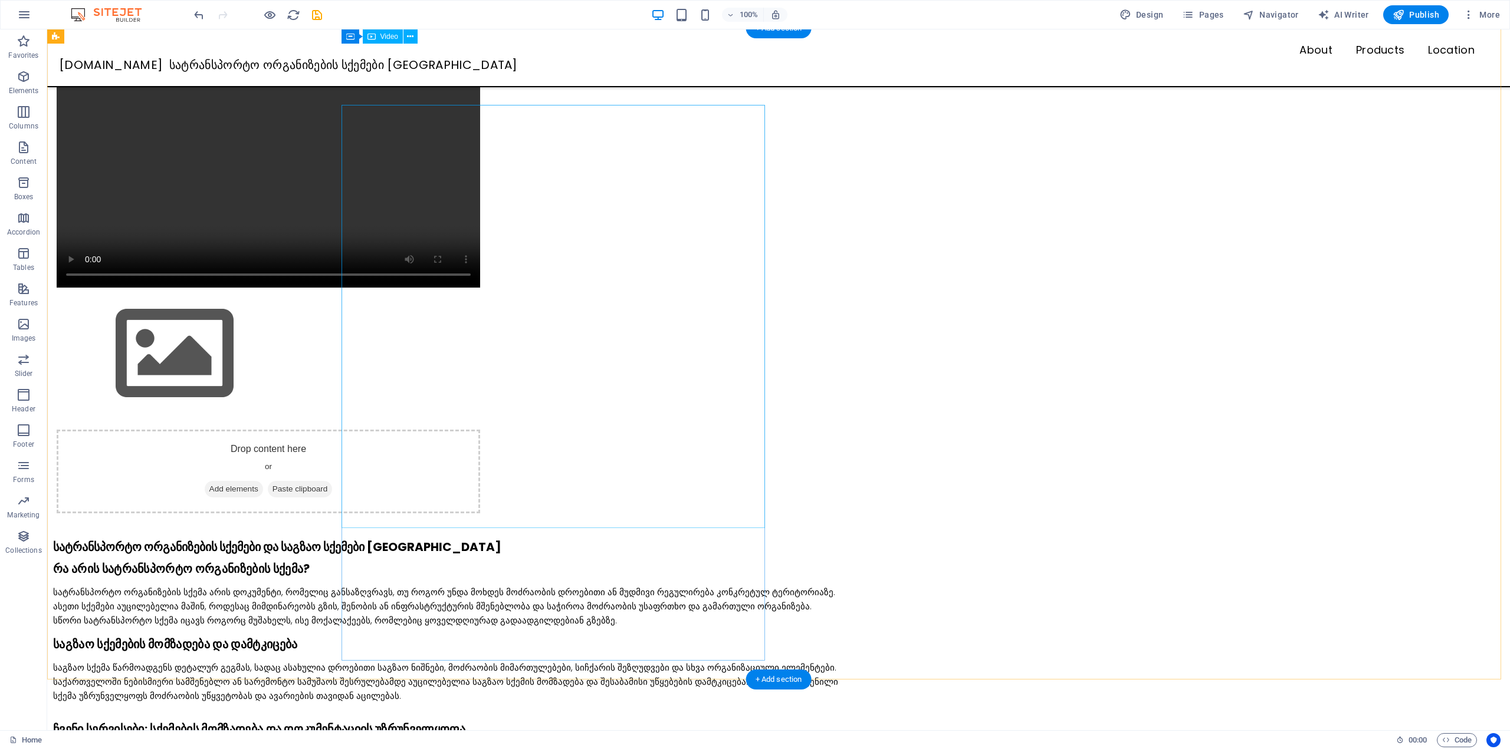
scroll to position [0, 0]
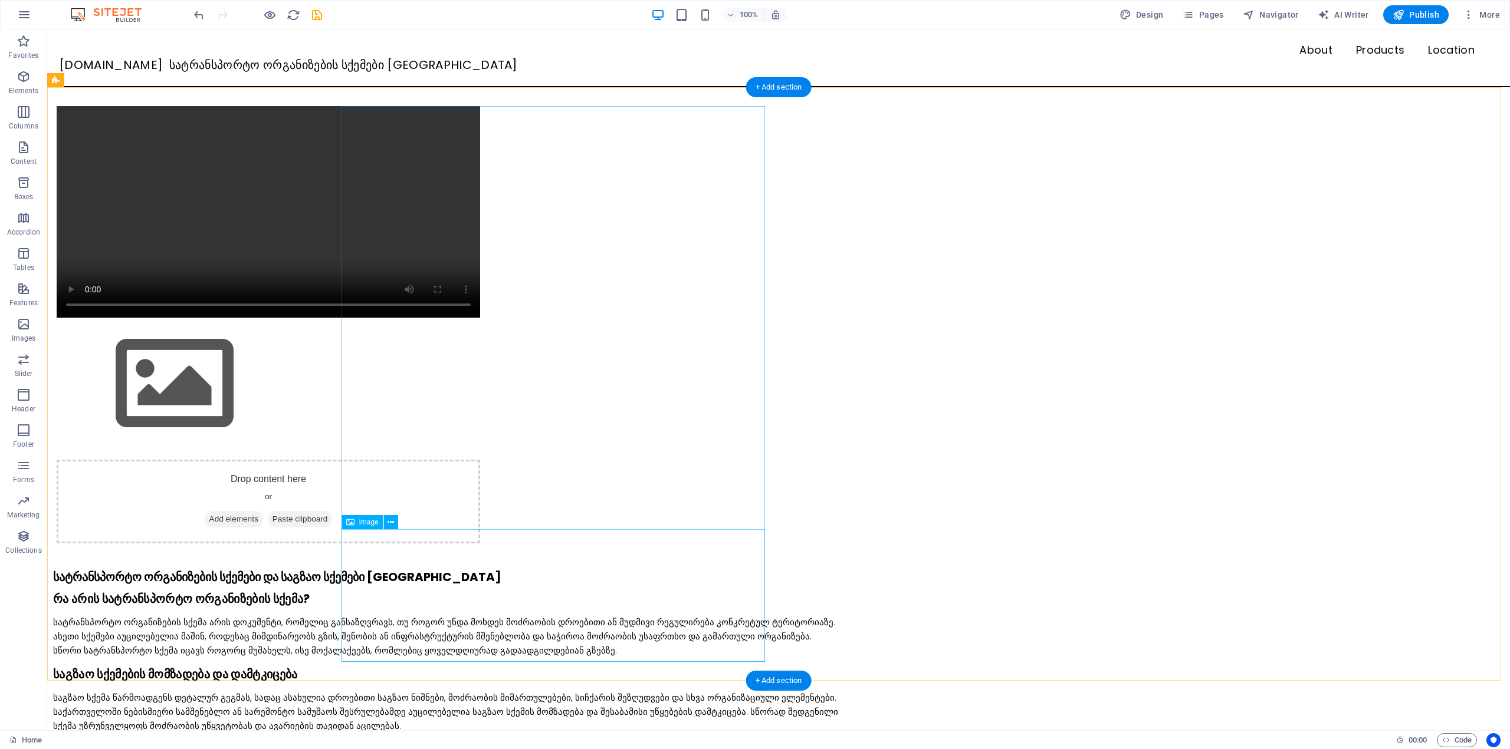
click at [480, 451] on figure at bounding box center [268, 384] width 423 height 133
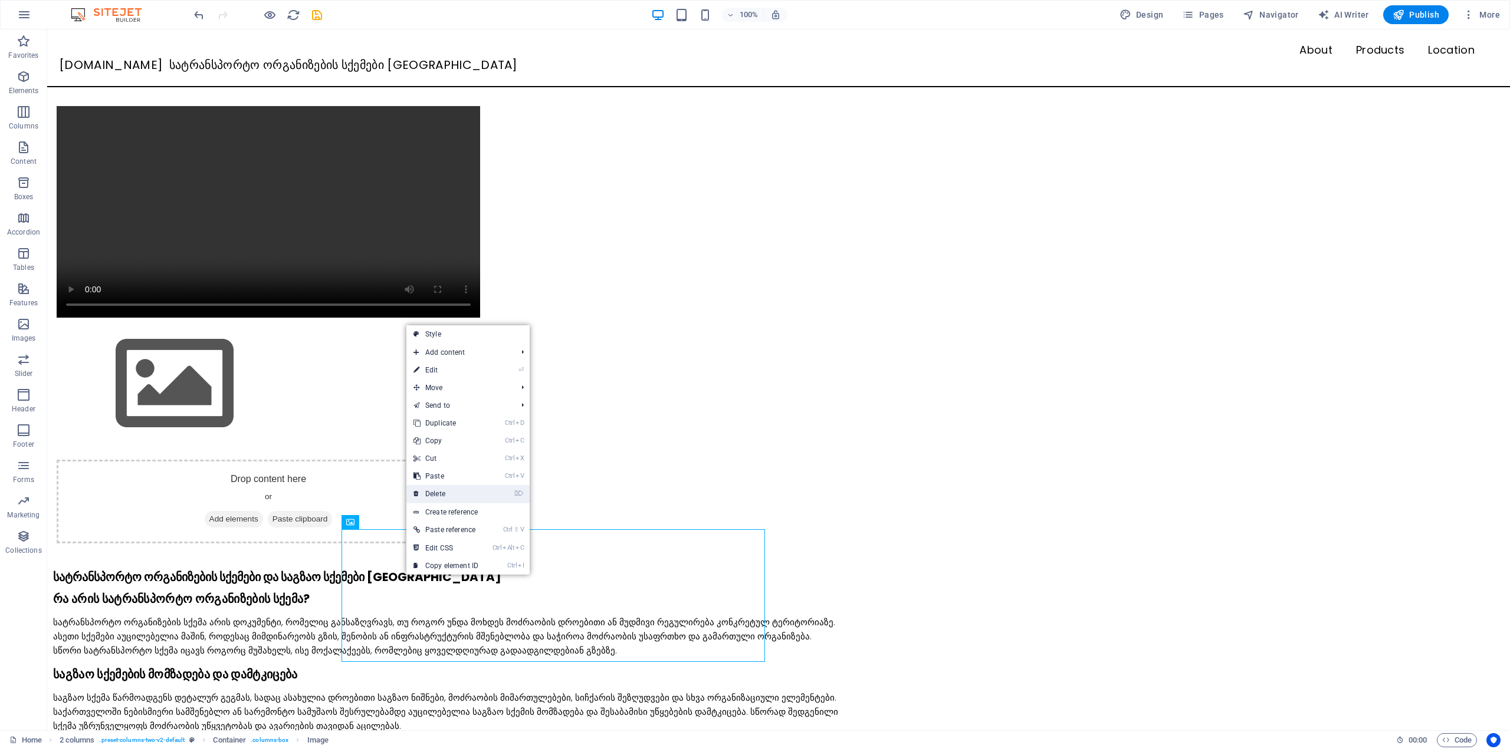
click at [433, 491] on link "⌦ Delete" at bounding box center [445, 494] width 79 height 18
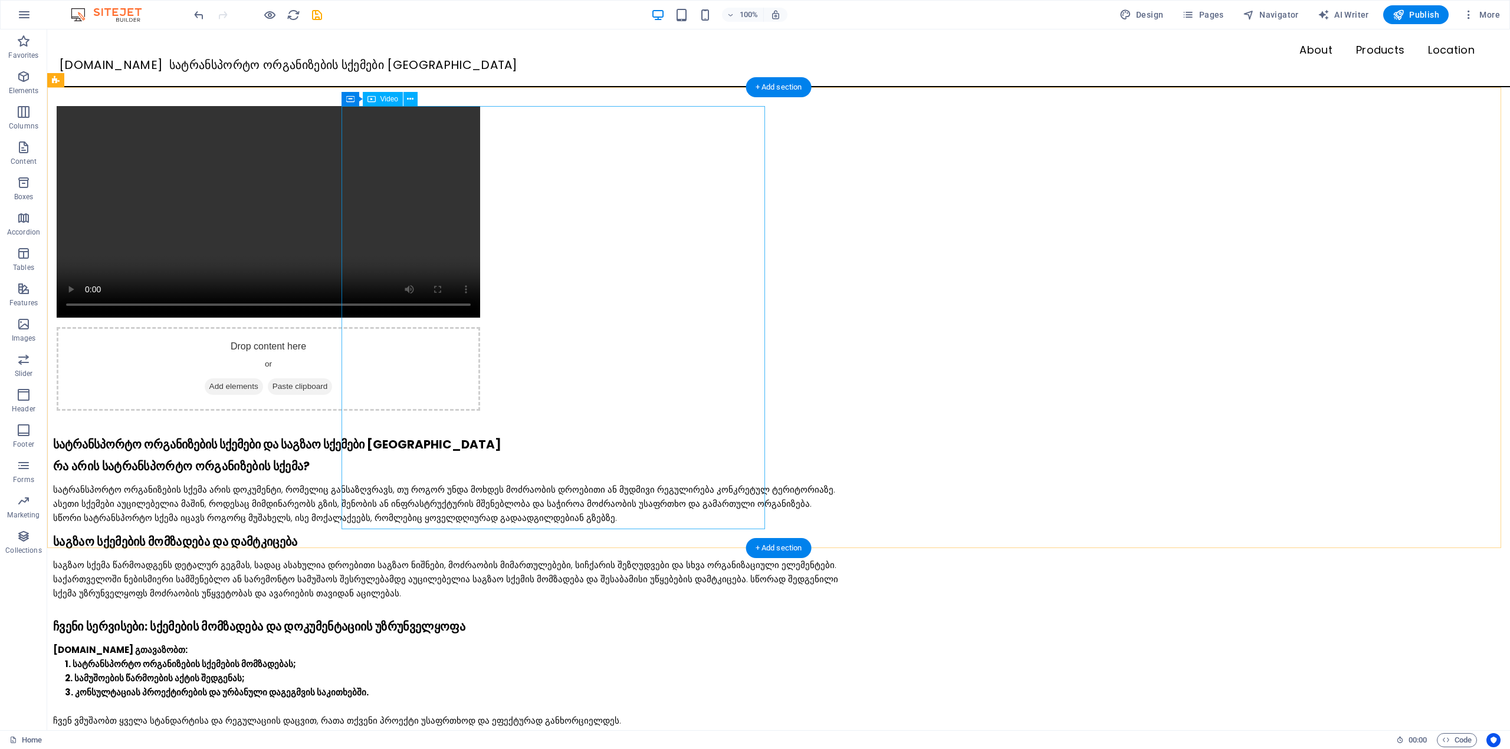
click at [427, 142] on figure at bounding box center [268, 212] width 423 height 212
click at [410, 100] on icon at bounding box center [410, 99] width 6 height 12
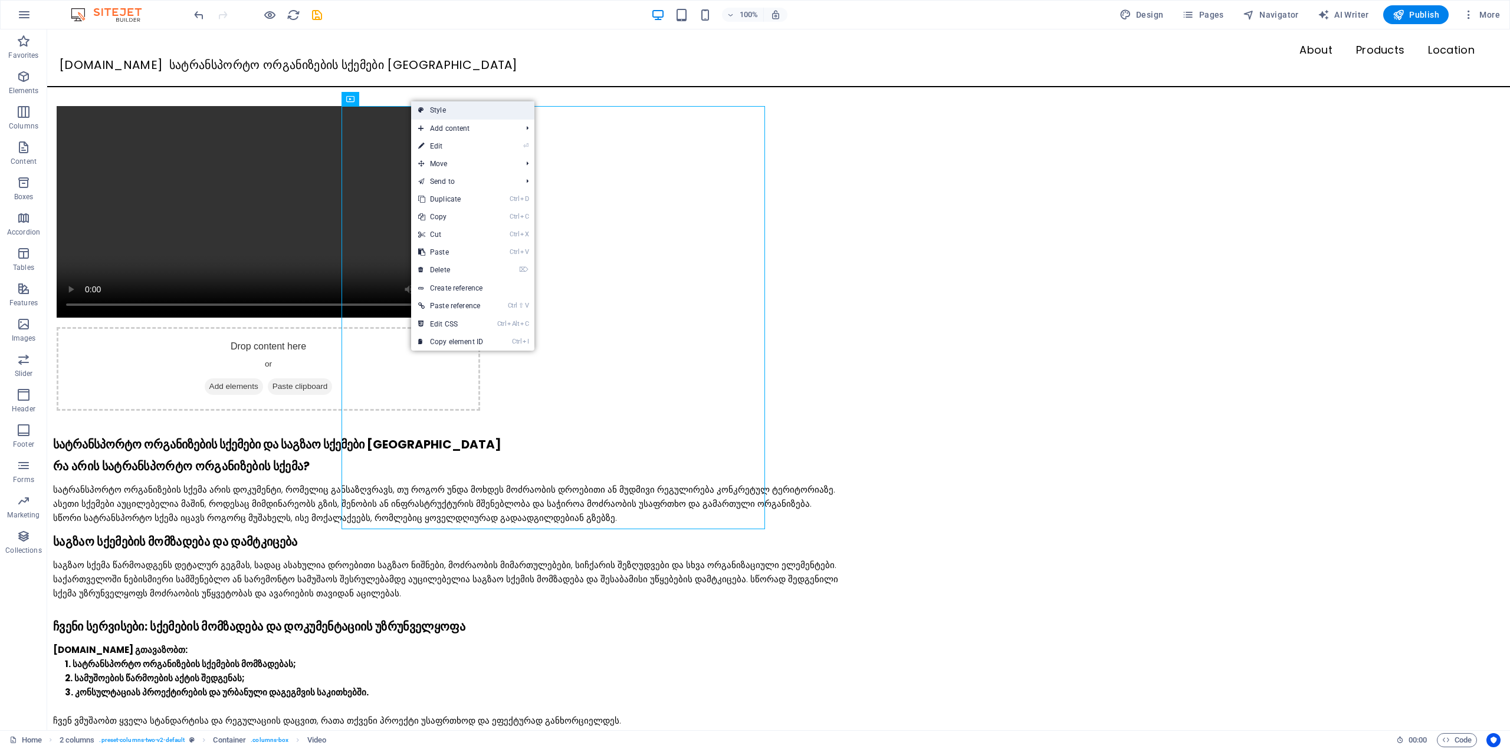
click at [429, 107] on link "Style" at bounding box center [472, 110] width 123 height 18
select select "rem"
select select "preset-columns-two-v2-default"
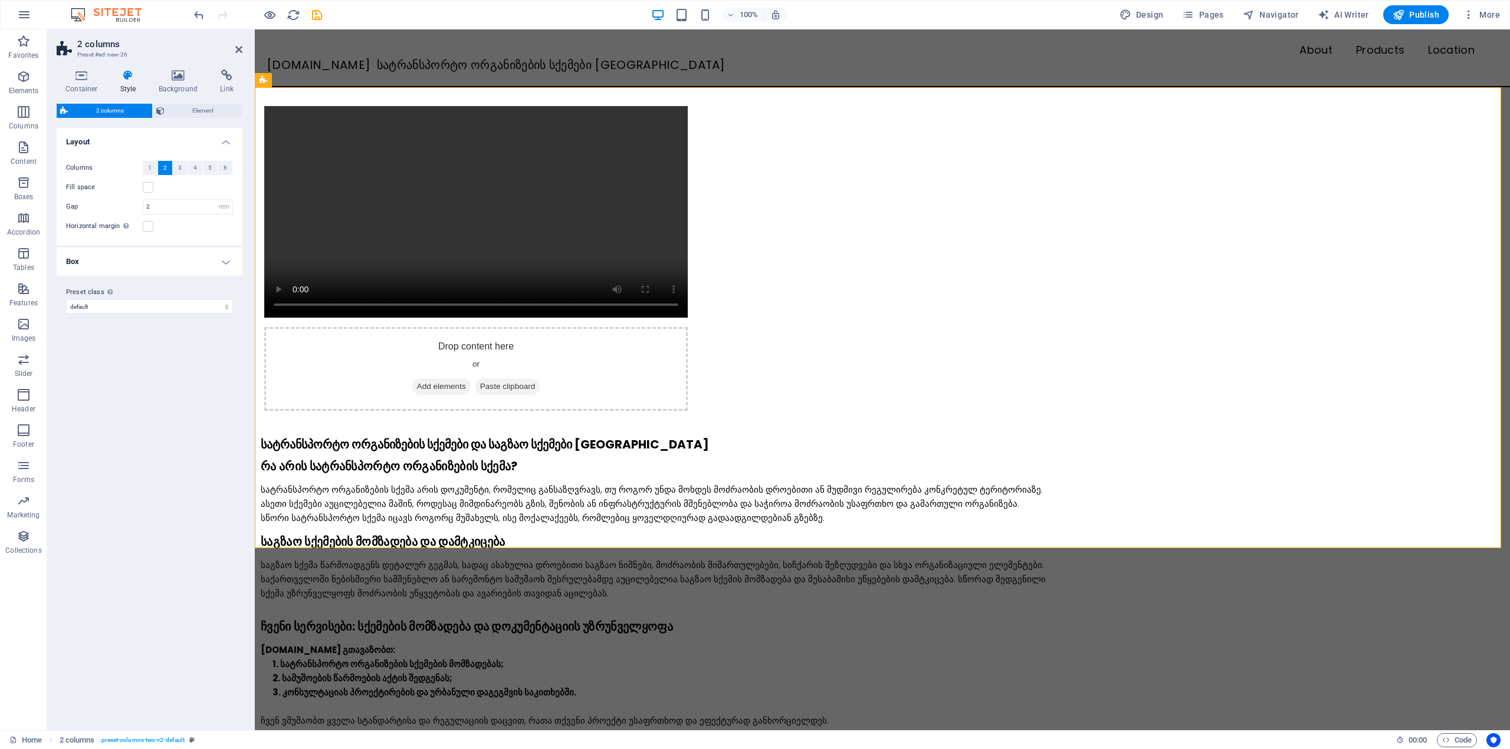
click at [131, 83] on h4 "Style" at bounding box center [130, 82] width 38 height 25
click at [163, 107] on icon at bounding box center [160, 111] width 8 height 14
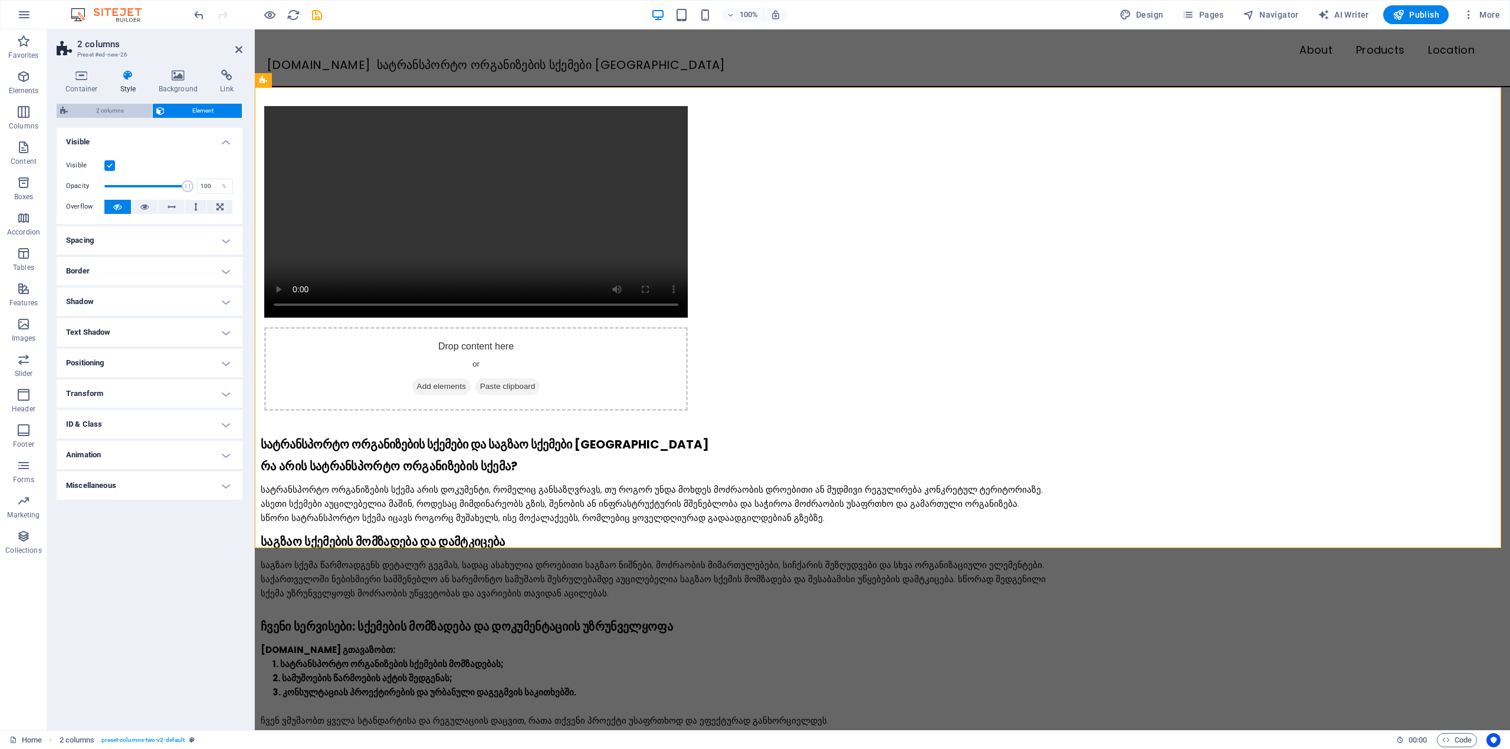
click at [137, 107] on span "2 columns" at bounding box center [109, 111] width 77 height 14
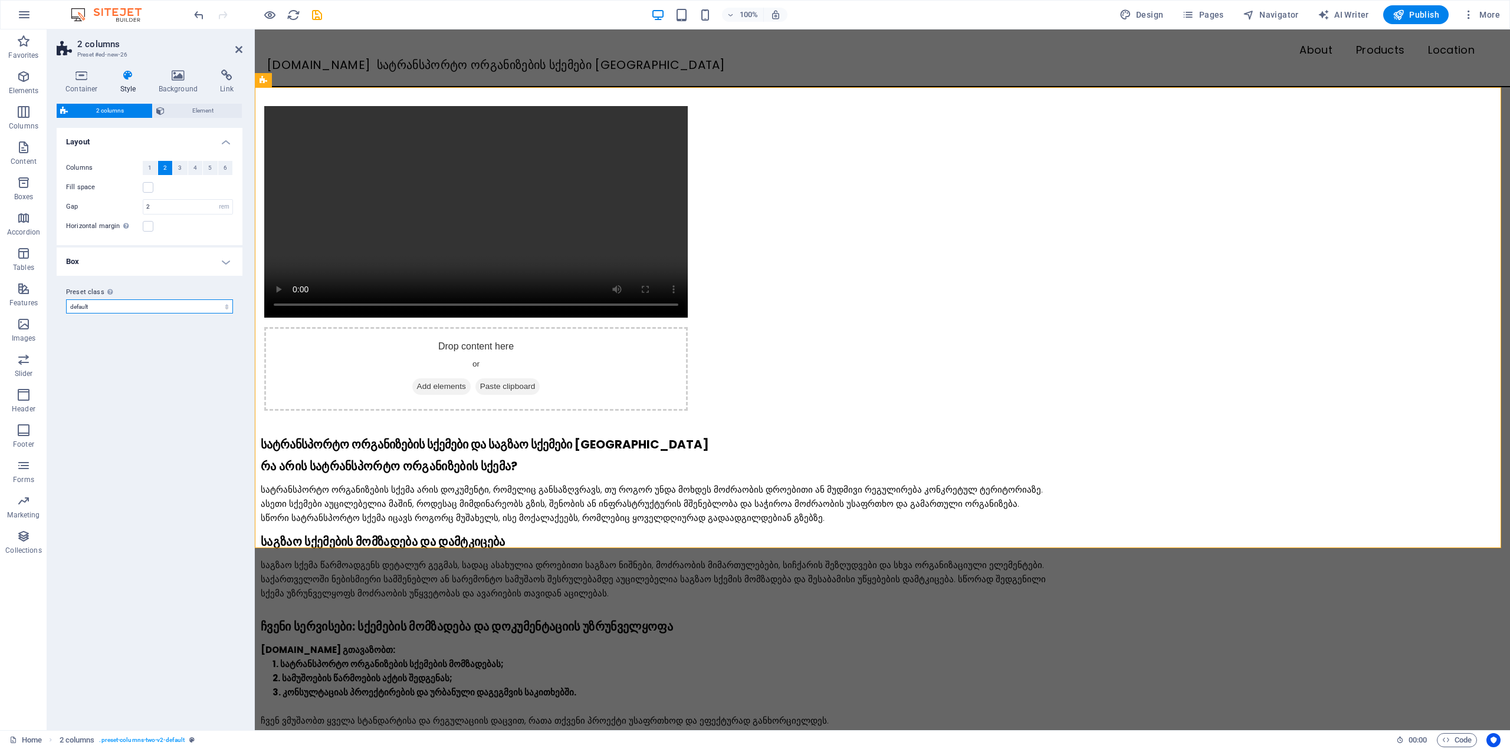
click at [156, 303] on select "event-about event-image event-offer default Add preset class" at bounding box center [149, 307] width 167 height 14
click at [79, 85] on h4 "Container" at bounding box center [84, 82] width 55 height 25
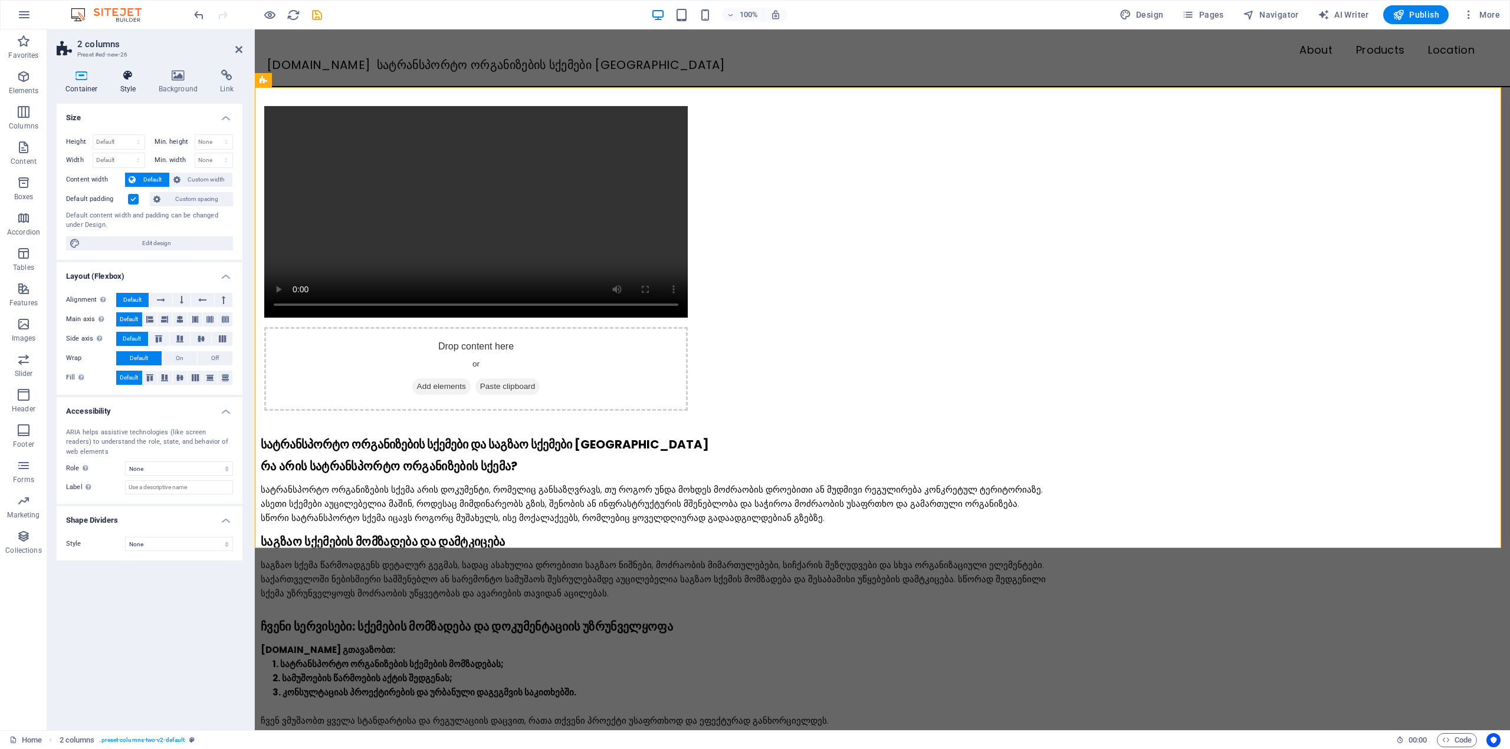
click at [121, 84] on h4 "Style" at bounding box center [130, 82] width 38 height 25
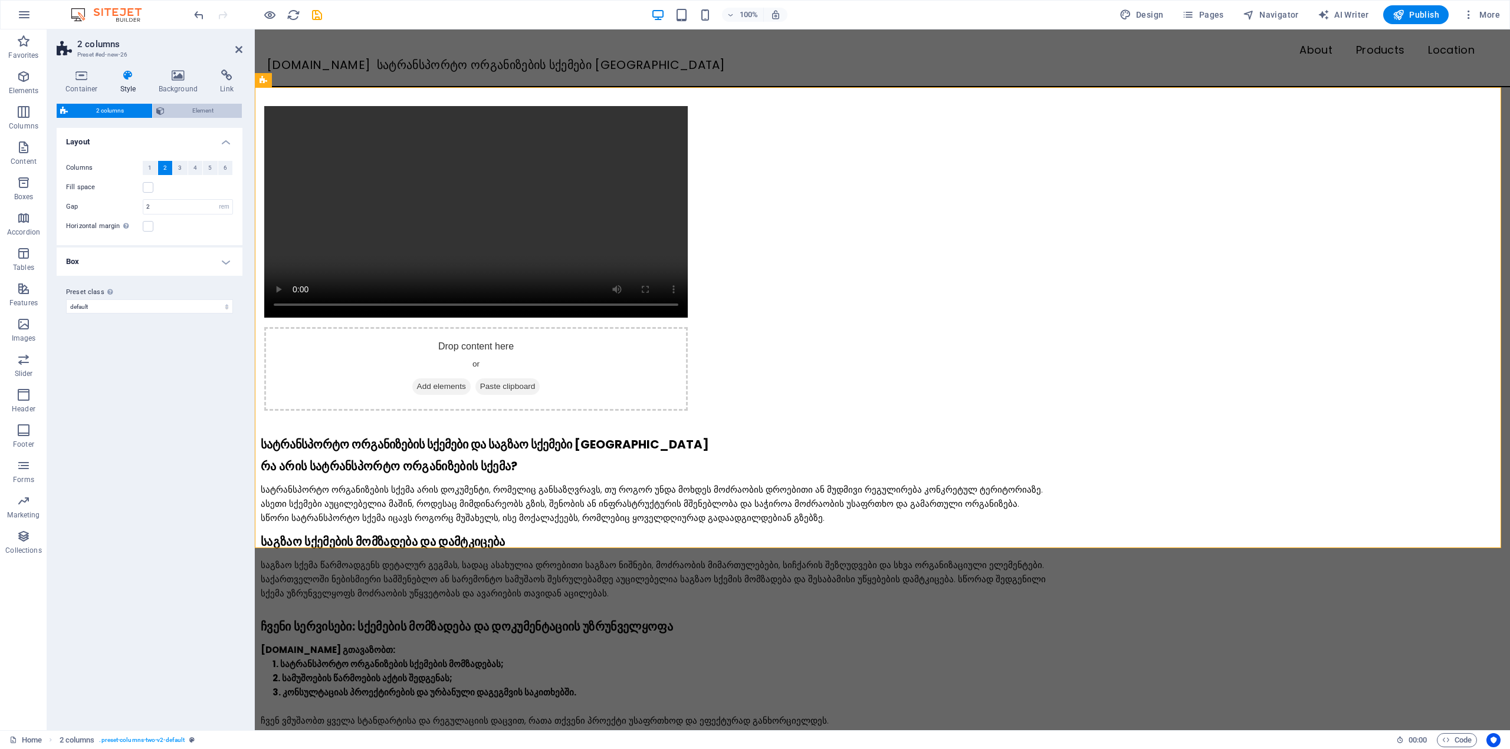
click at [165, 113] on button "Element" at bounding box center [198, 111] width 90 height 14
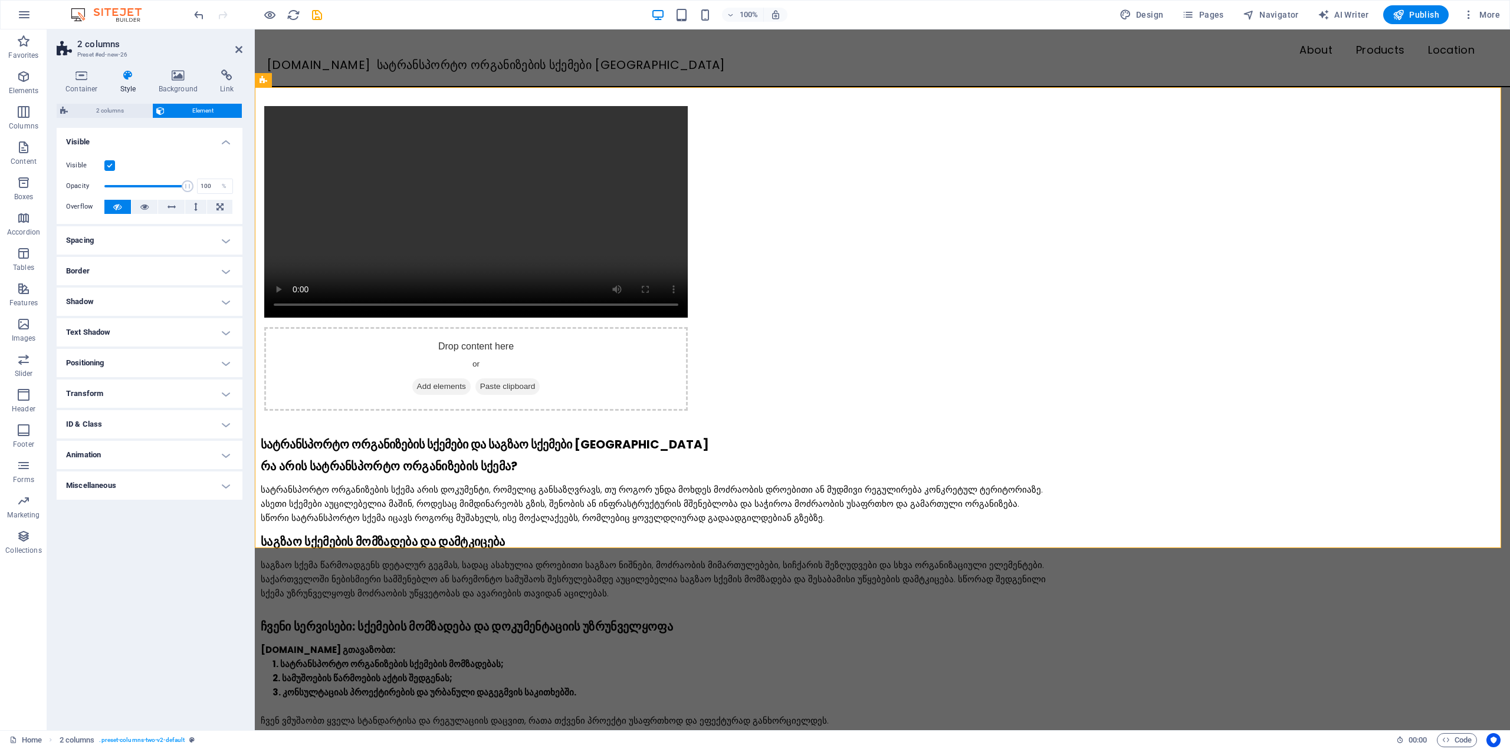
click at [131, 244] on h4 "Spacing" at bounding box center [150, 240] width 186 height 28
click at [140, 241] on h4 "Spacing" at bounding box center [150, 236] width 186 height 21
click at [143, 267] on h4 "Border" at bounding box center [150, 271] width 186 height 28
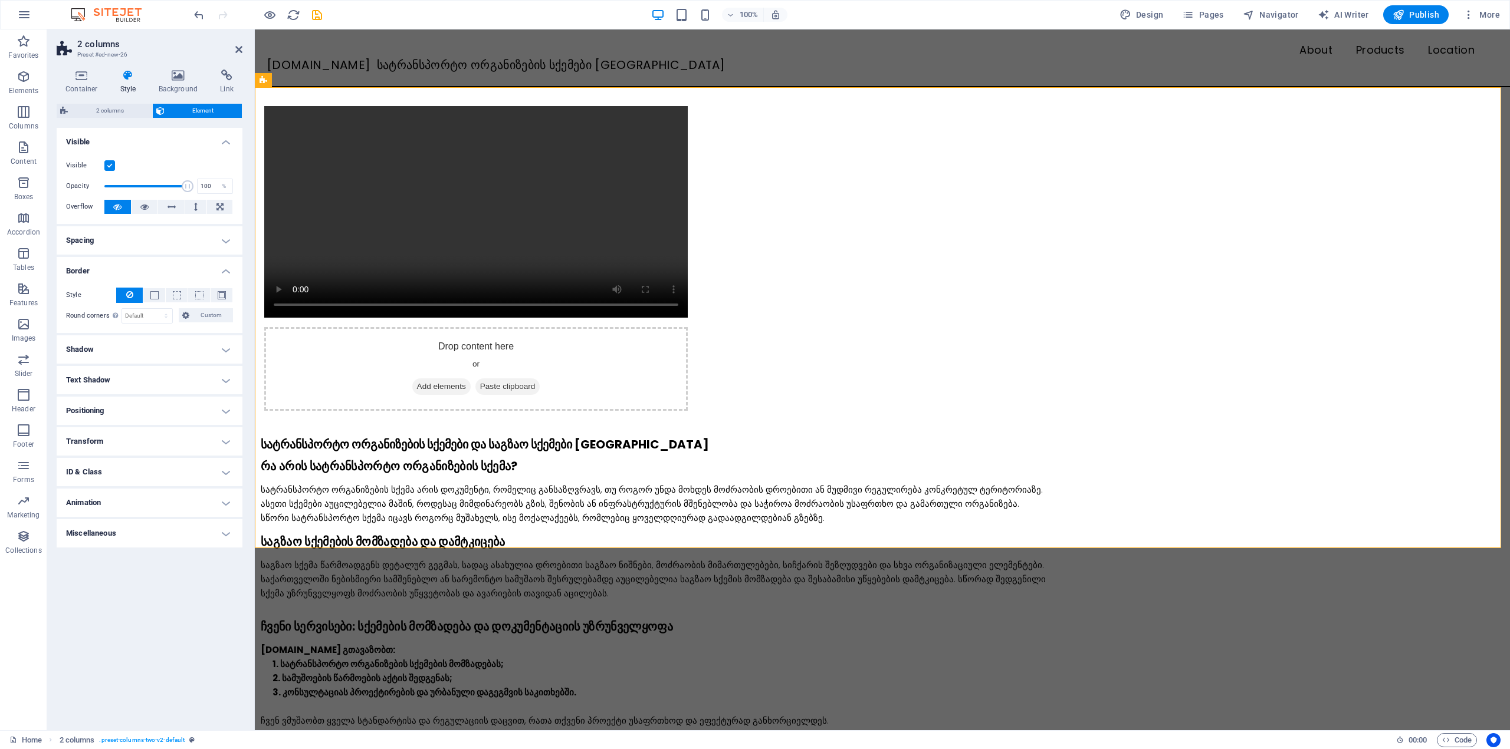
click at [143, 267] on h4 "Border" at bounding box center [150, 267] width 186 height 21
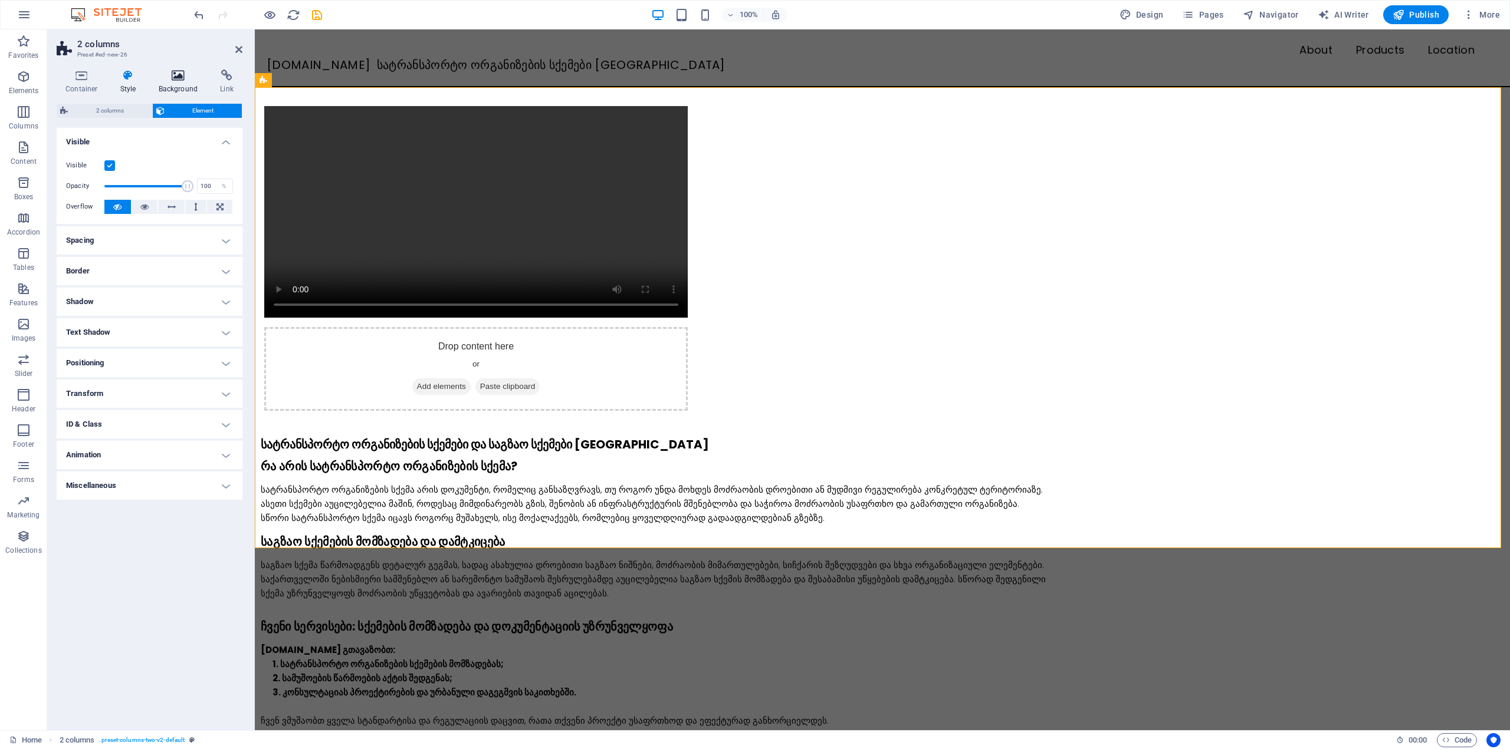
click at [176, 82] on h4 "Background" at bounding box center [181, 82] width 62 height 25
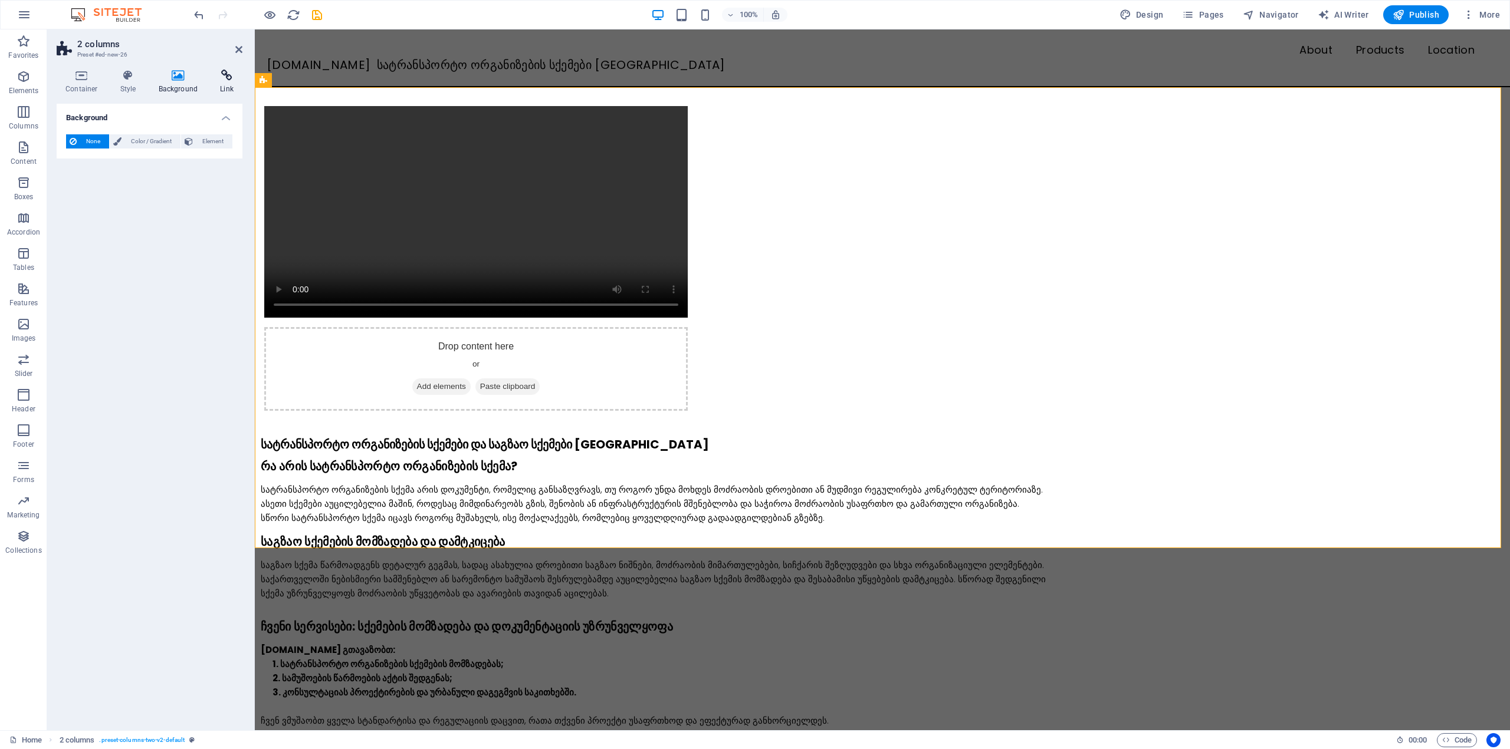
click at [228, 79] on icon at bounding box center [226, 76] width 31 height 12
click at [236, 48] on icon at bounding box center [238, 49] width 7 height 9
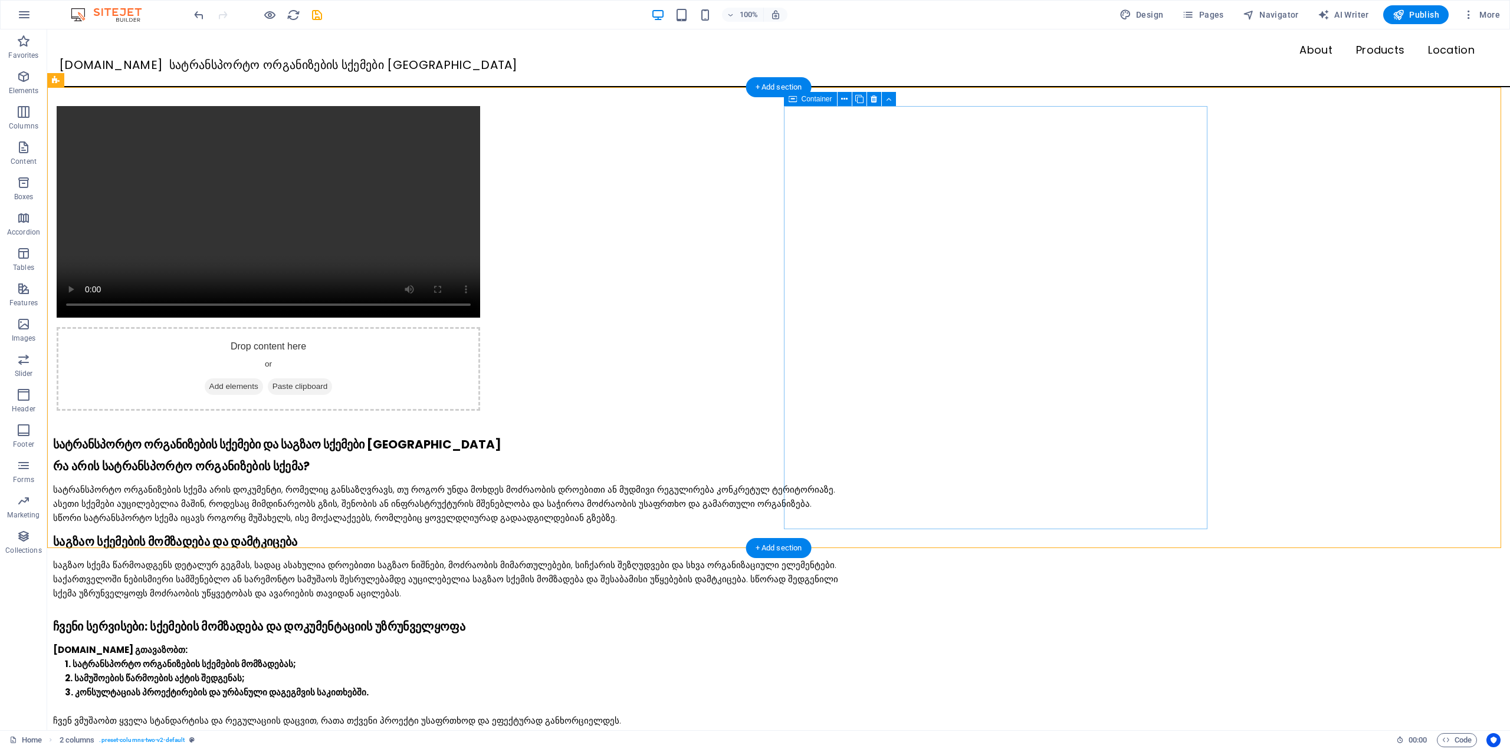
click at [480, 327] on div "Drop content here or Add elements Paste clipboard" at bounding box center [268, 369] width 423 height 84
click at [263, 379] on span "Add elements" at bounding box center [234, 387] width 58 height 17
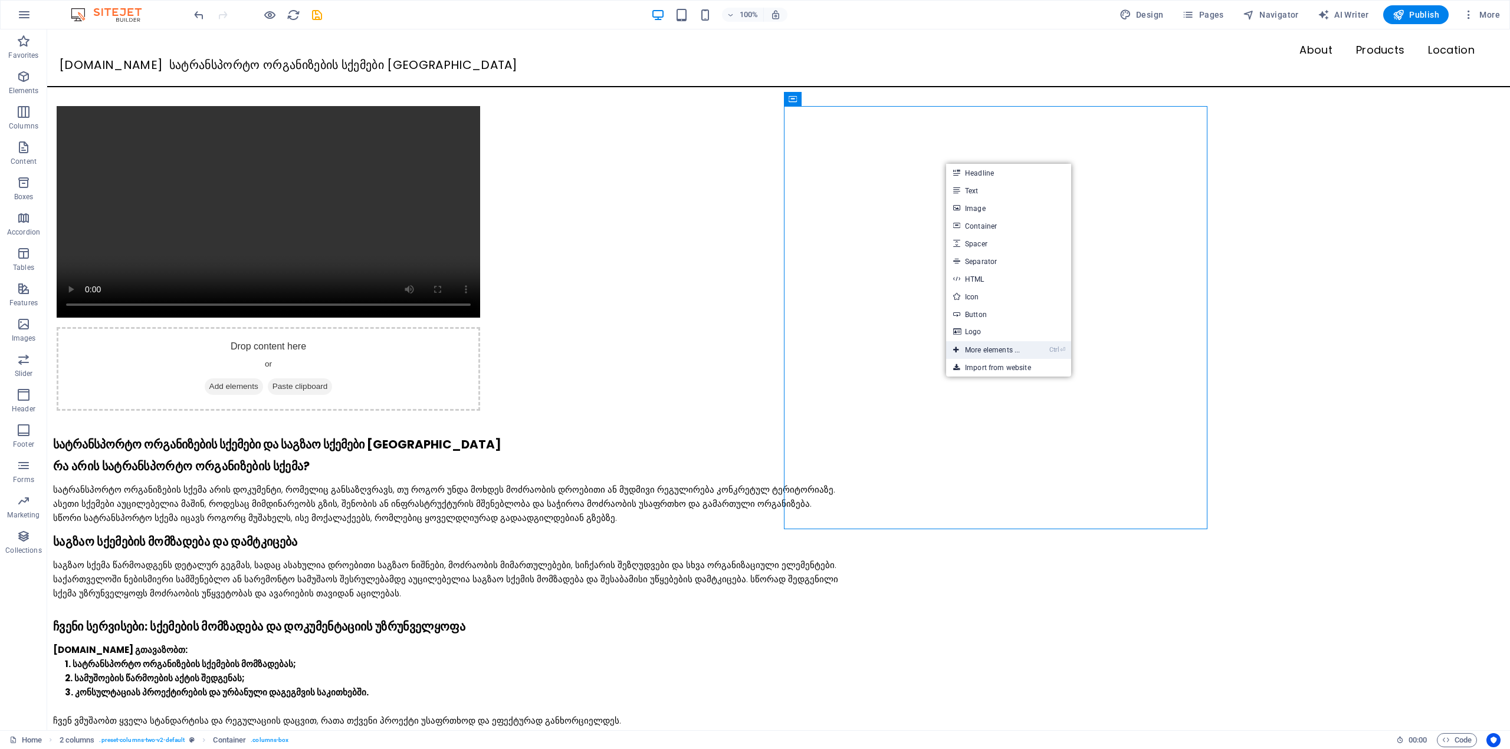
click at [988, 348] on link "Ctrl ⏎ More elements ..." at bounding box center [986, 350] width 81 height 18
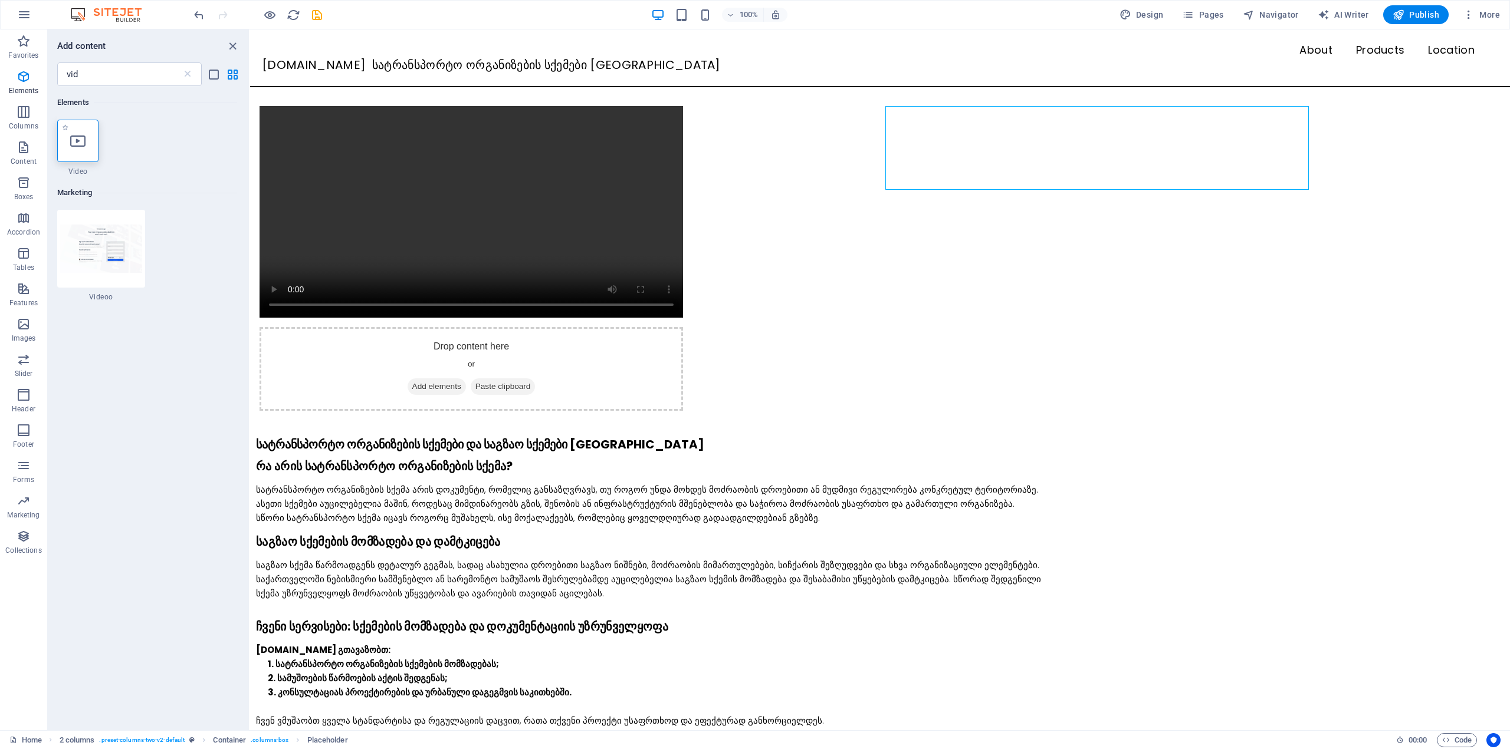
click at [81, 144] on icon at bounding box center [77, 140] width 15 height 15
select select "%"
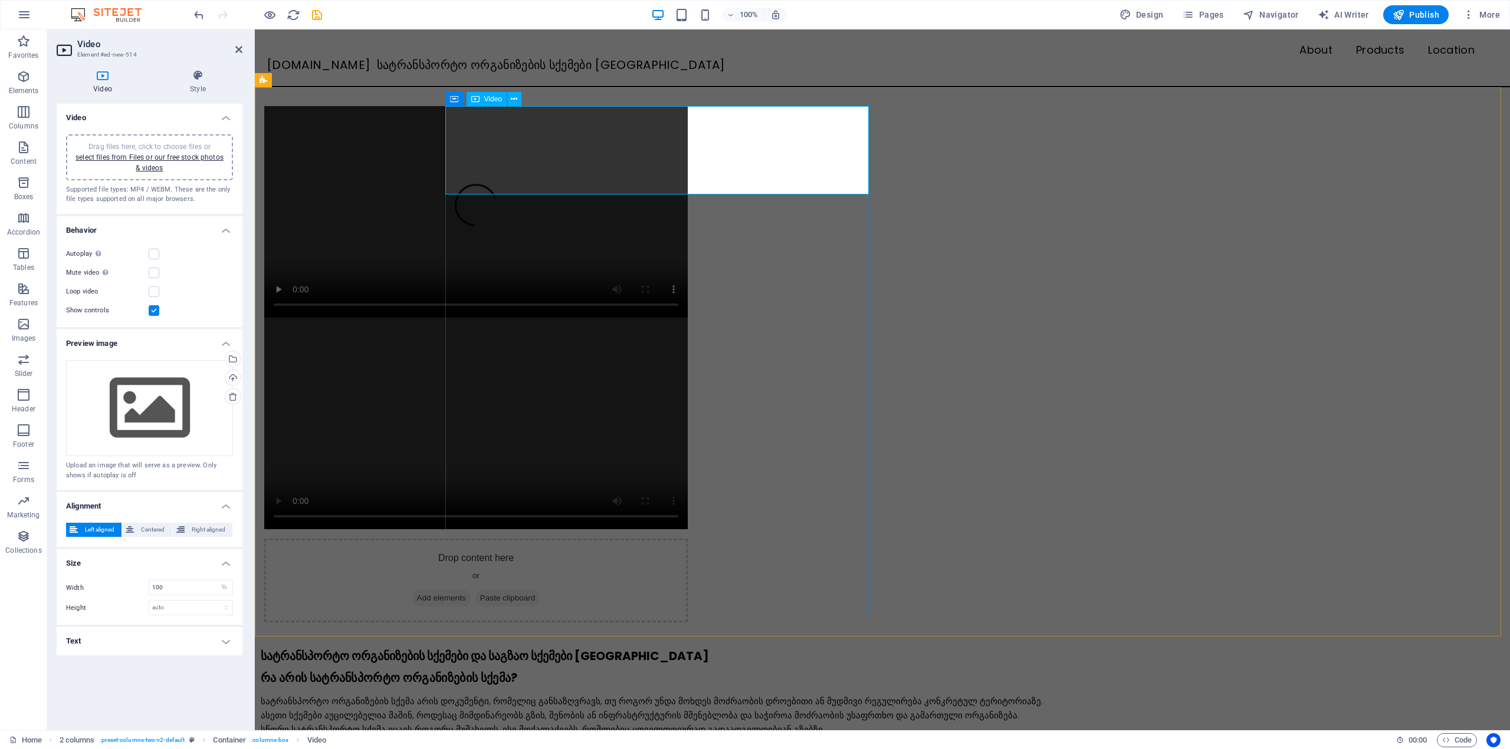
click at [535, 157] on figure at bounding box center [475, 212] width 423 height 212
click at [157, 525] on span "Centered" at bounding box center [152, 530] width 31 height 14
click at [87, 531] on span "Left aligned" at bounding box center [99, 530] width 37 height 14
click at [239, 44] on h2 "Video" at bounding box center [159, 44] width 165 height 11
click at [241, 48] on icon at bounding box center [238, 49] width 7 height 9
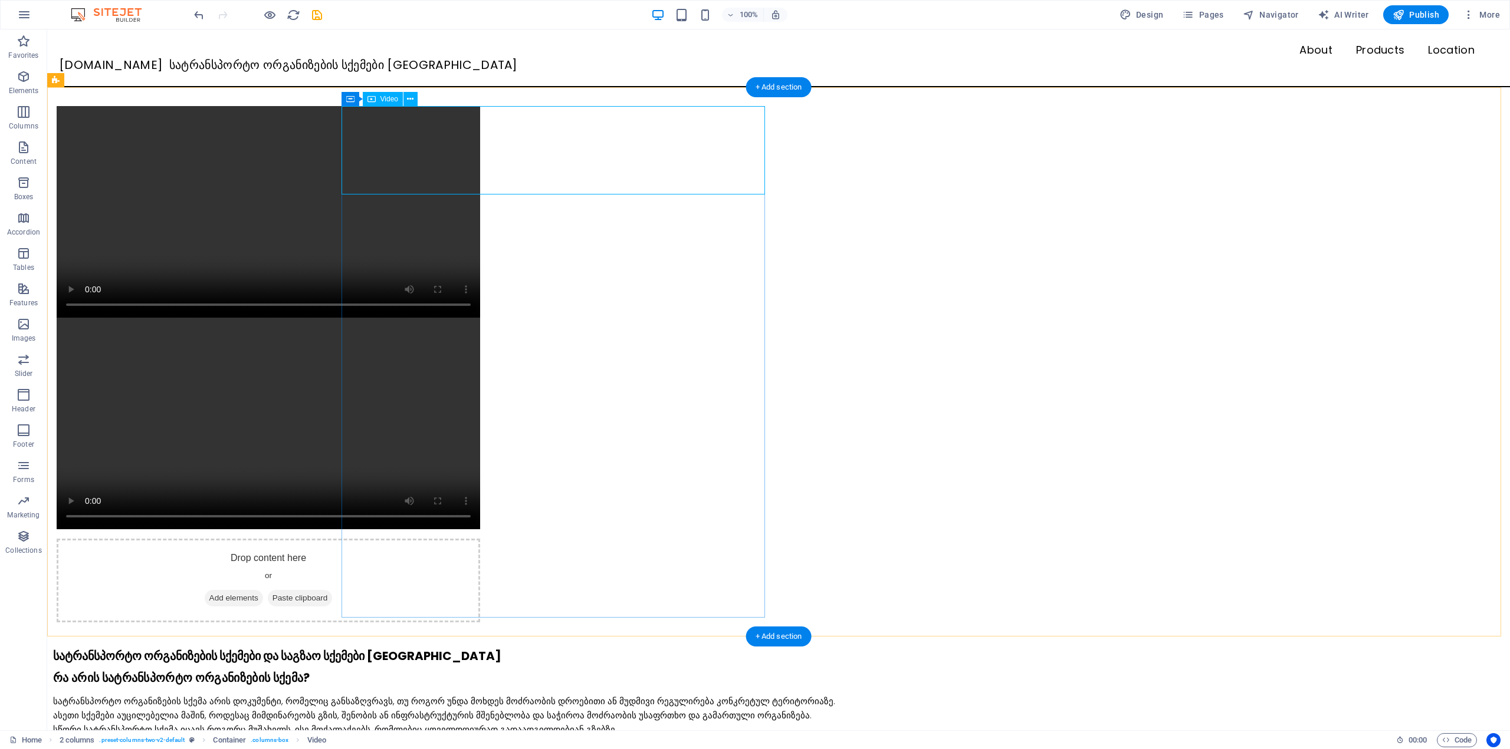
click at [480, 130] on figure at bounding box center [268, 212] width 423 height 212
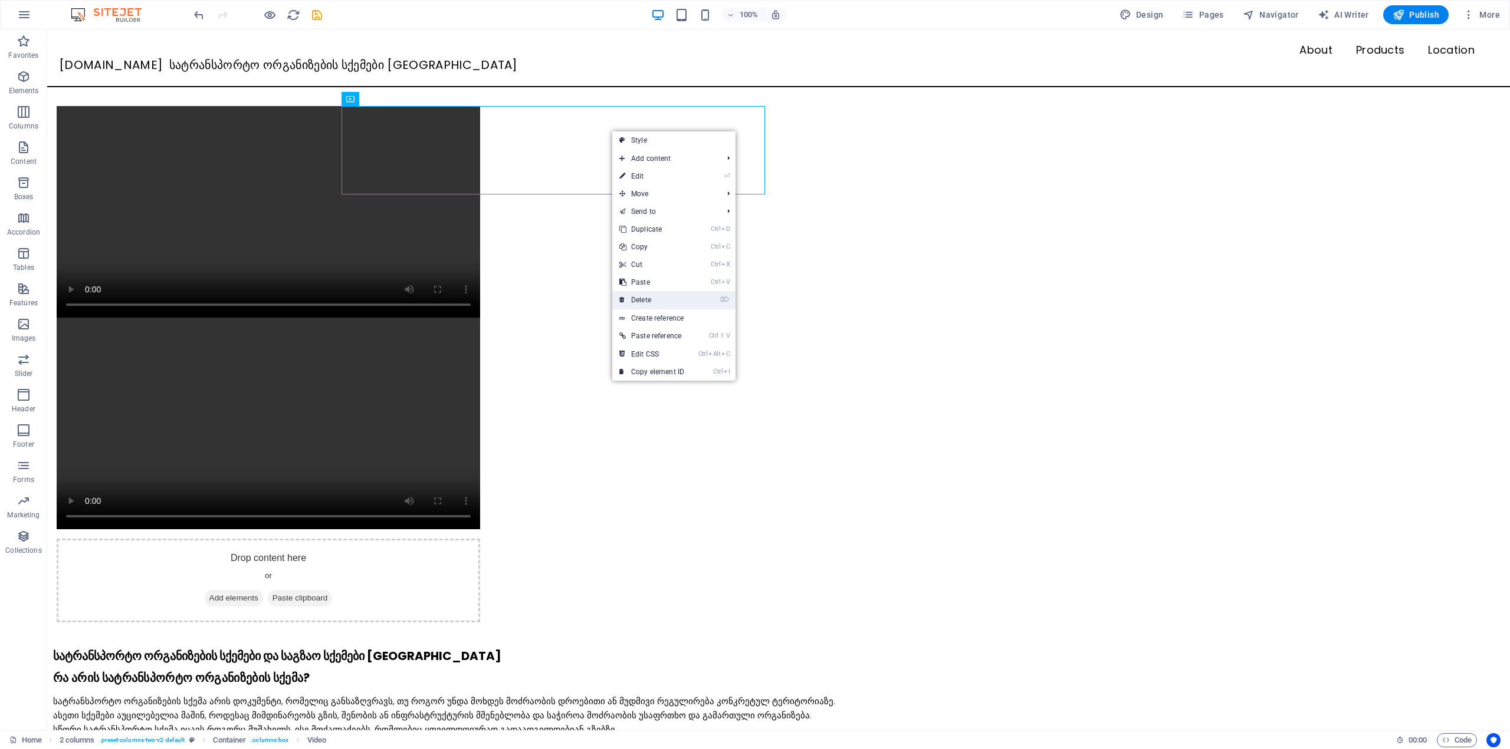
click at [642, 295] on link "⌦ Delete" at bounding box center [651, 300] width 79 height 18
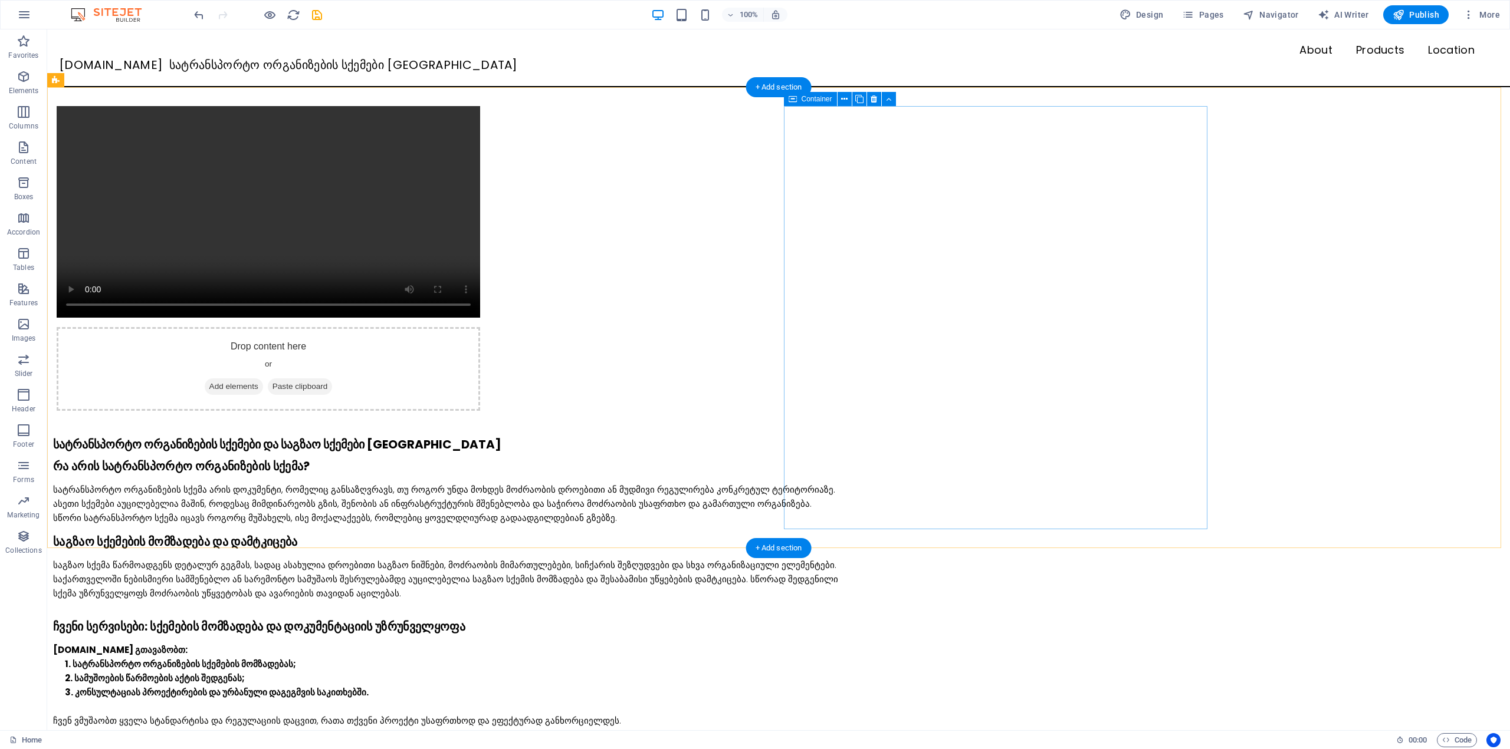
click at [480, 327] on div "Drop content here or Add elements Paste clipboard" at bounding box center [268, 369] width 423 height 84
click at [263, 379] on span "Add elements" at bounding box center [234, 387] width 58 height 17
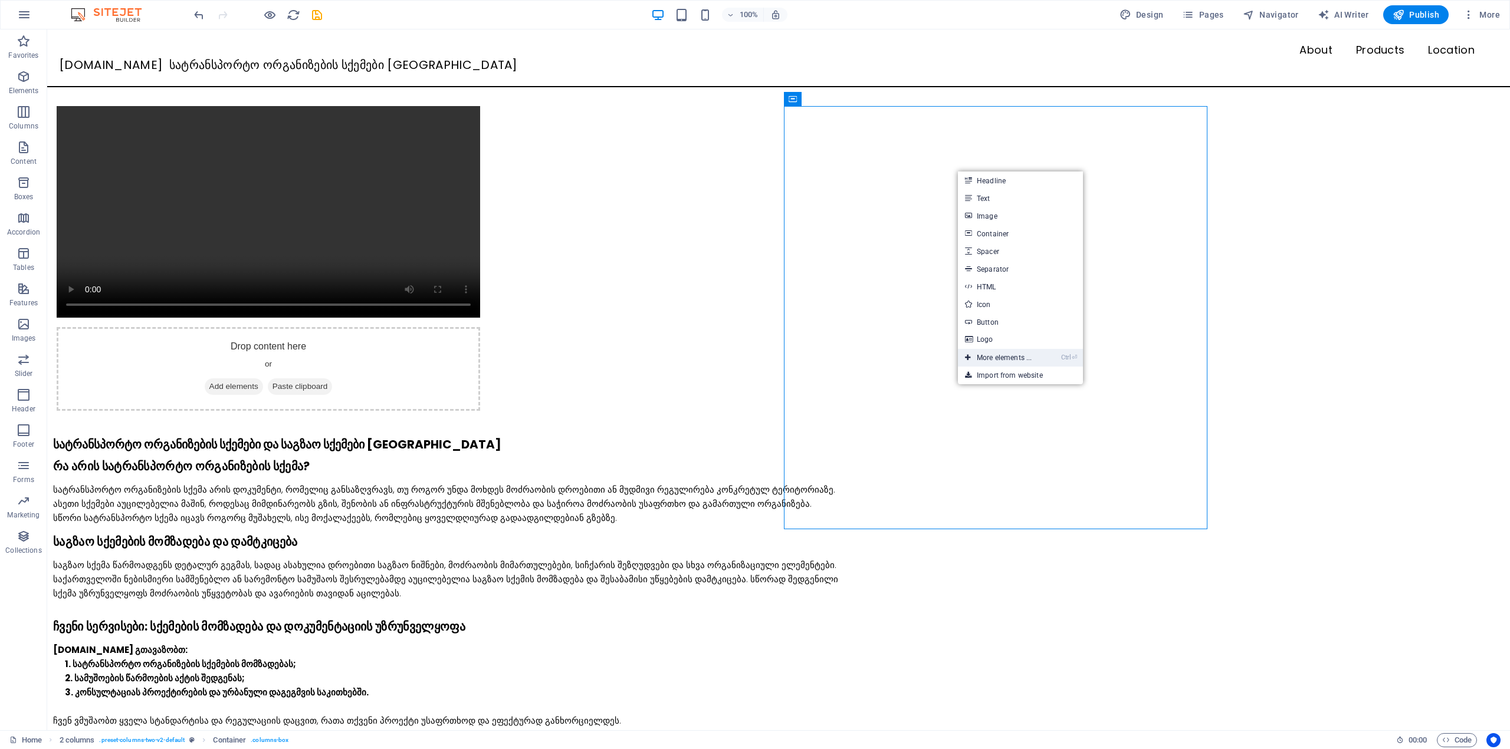
click at [988, 356] on link "Ctrl ⏎ More elements ..." at bounding box center [998, 358] width 81 height 18
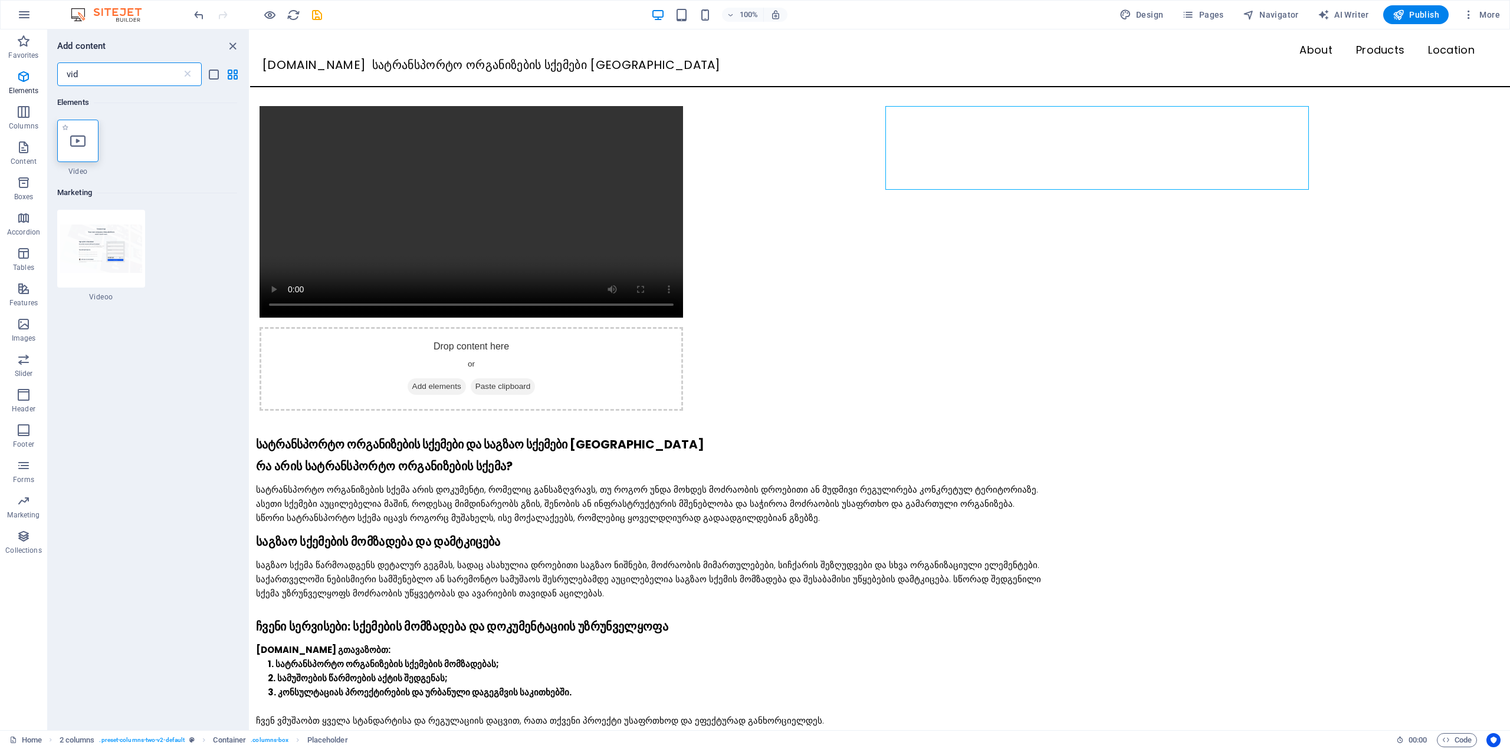
click at [91, 141] on div at bounding box center [77, 141] width 41 height 42
select select "%"
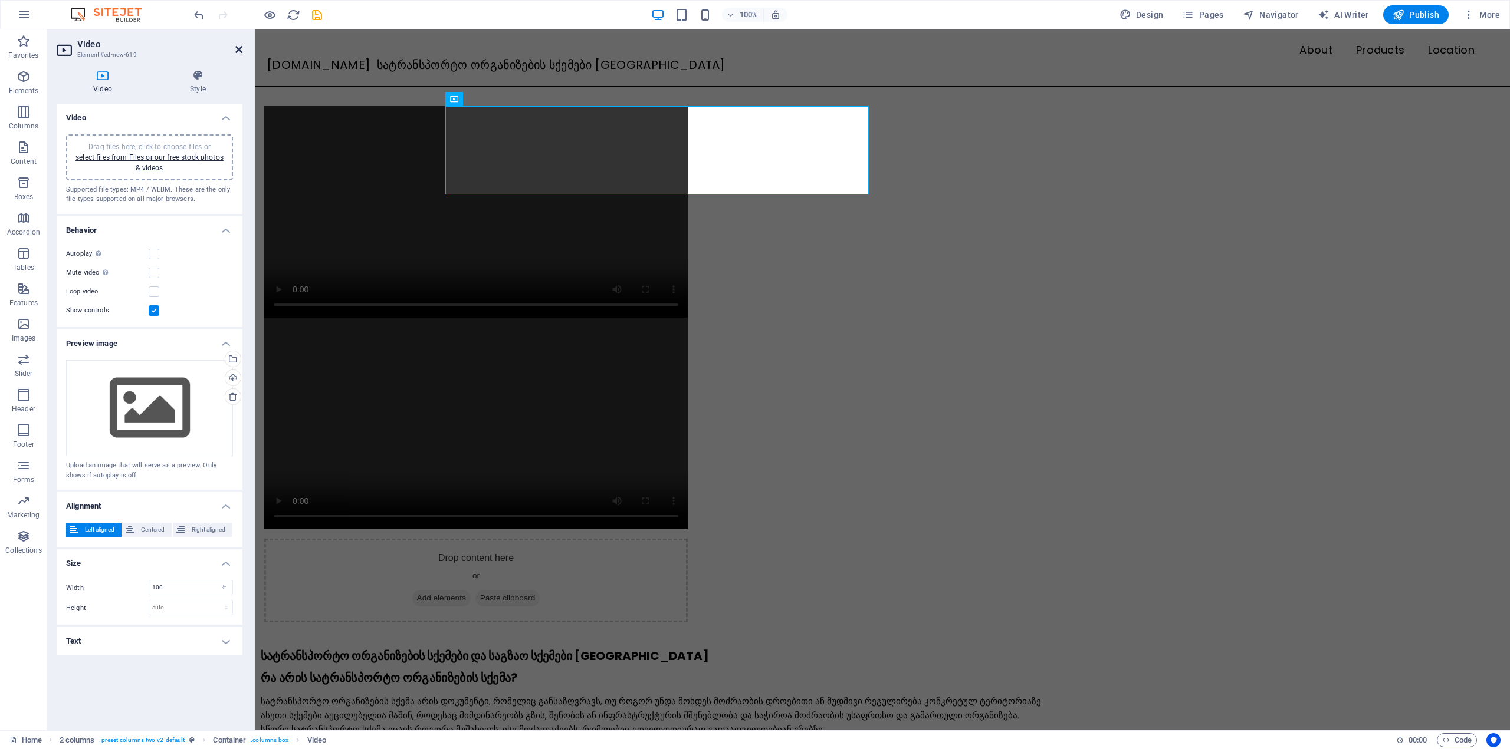
drag, startPoint x: 236, startPoint y: 50, endPoint x: 222, endPoint y: 369, distance: 319.3
click at [236, 50] on icon at bounding box center [238, 49] width 7 height 9
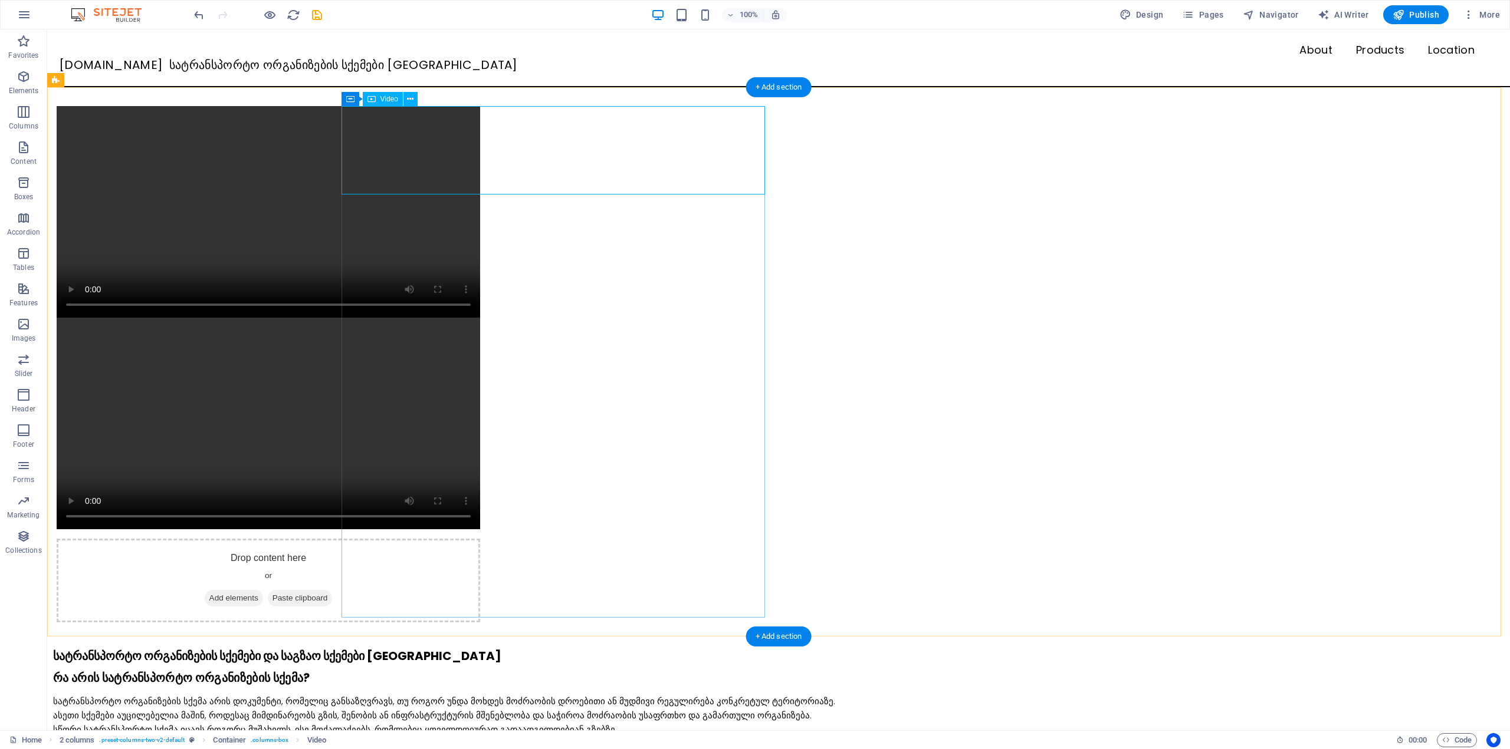
click at [416, 164] on figure at bounding box center [268, 212] width 423 height 212
click at [407, 97] on icon at bounding box center [410, 99] width 6 height 12
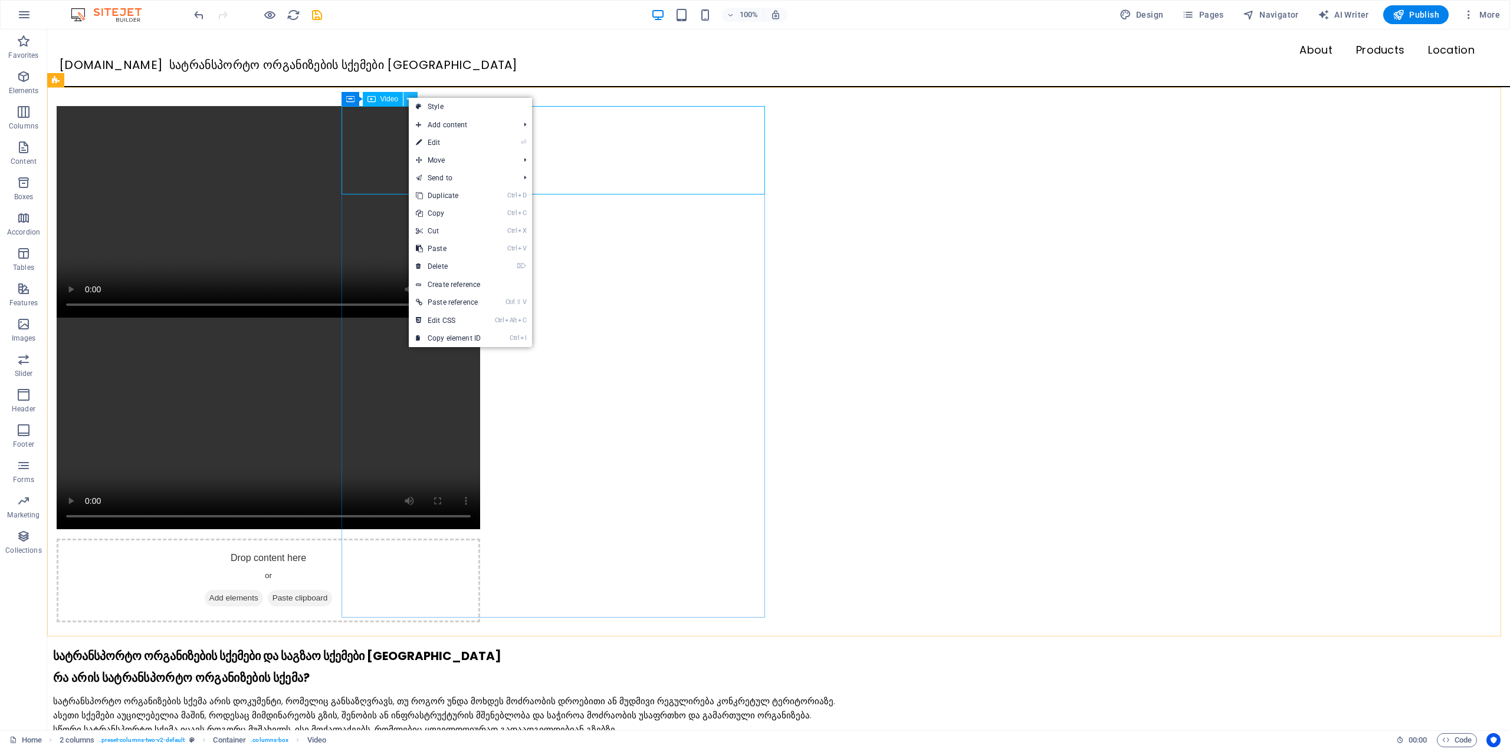
click at [409, 97] on icon at bounding box center [410, 99] width 6 height 12
drag, startPoint x: 351, startPoint y: 100, endPoint x: 390, endPoint y: 101, distance: 39.5
click at [390, 101] on div "Container" at bounding box center [367, 99] width 53 height 14
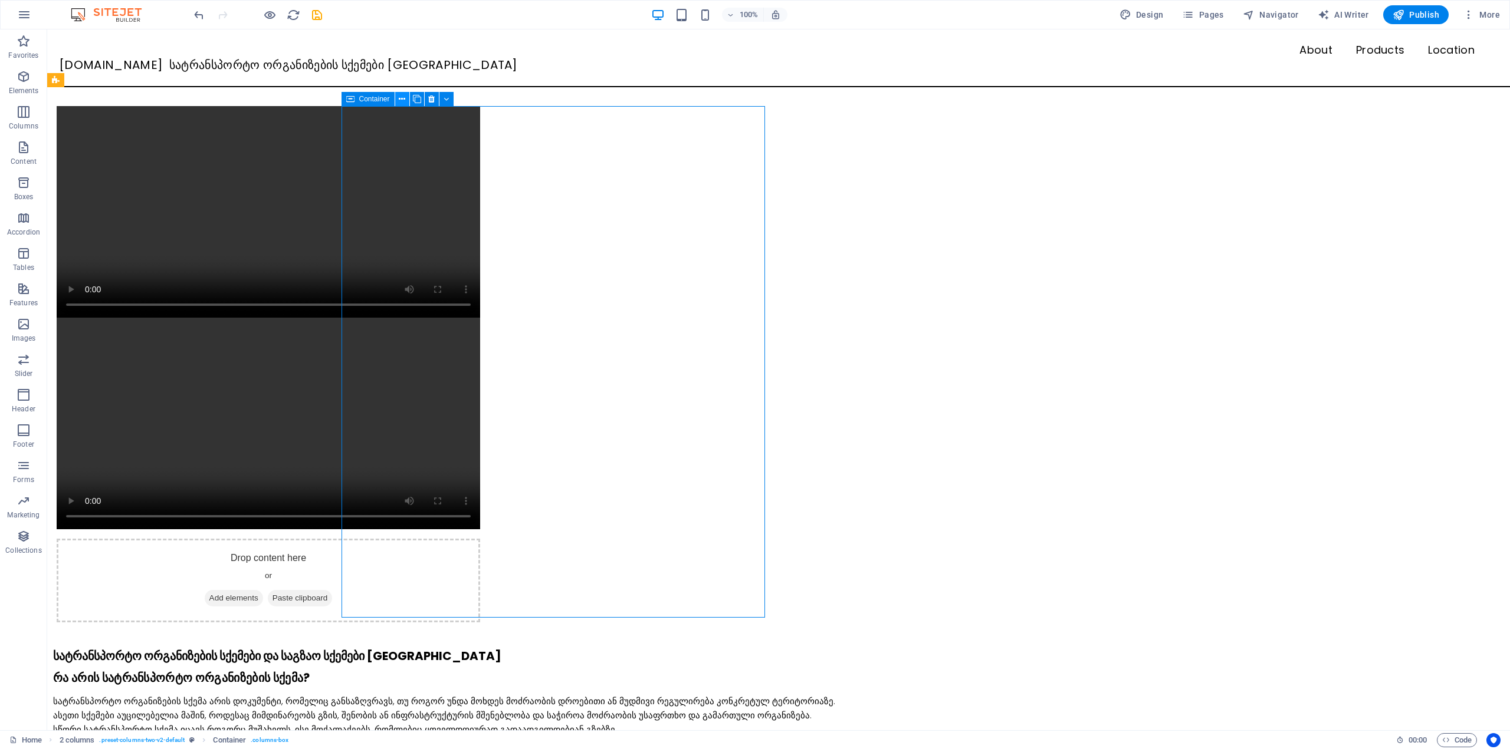
click at [403, 99] on icon at bounding box center [402, 99] width 6 height 12
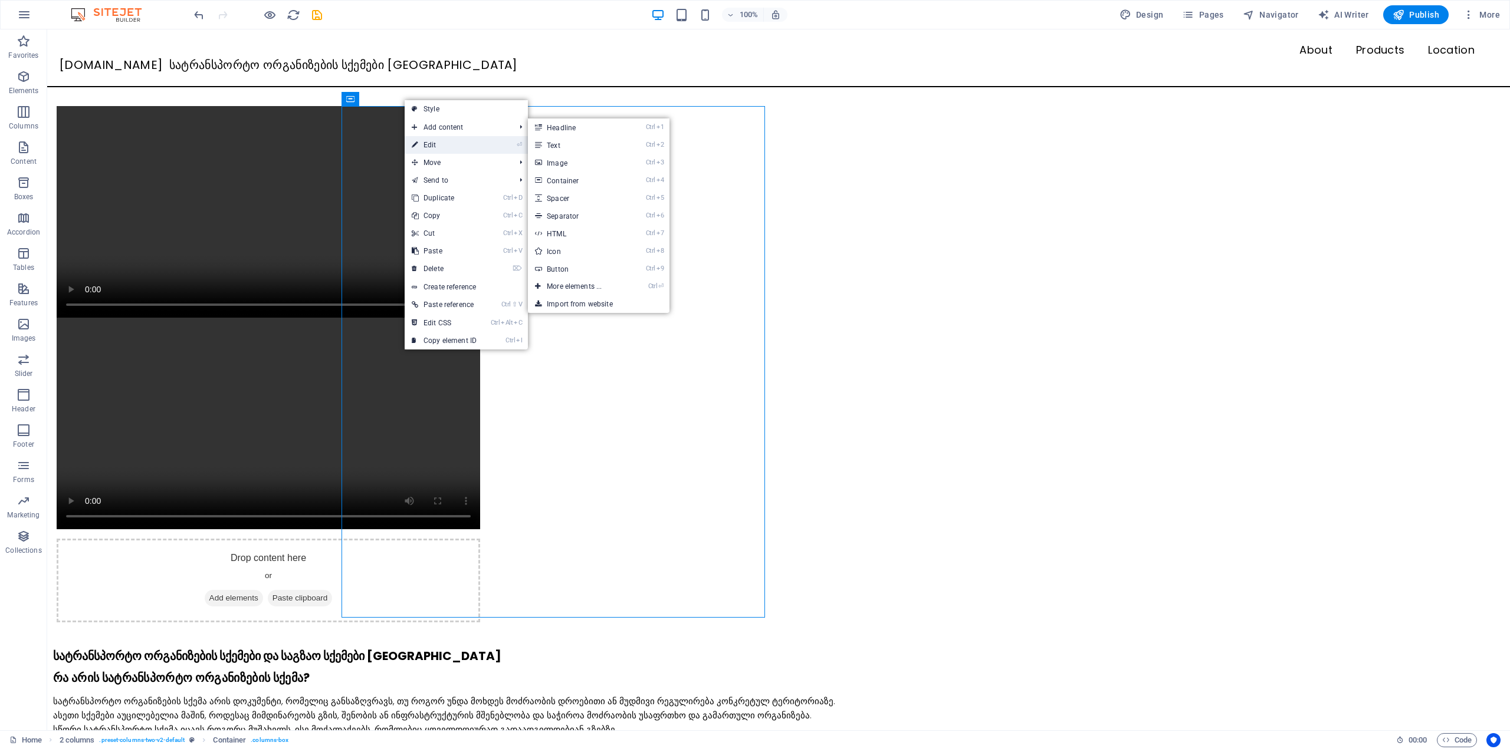
click at [443, 144] on link "⏎ Edit" at bounding box center [444, 145] width 79 height 18
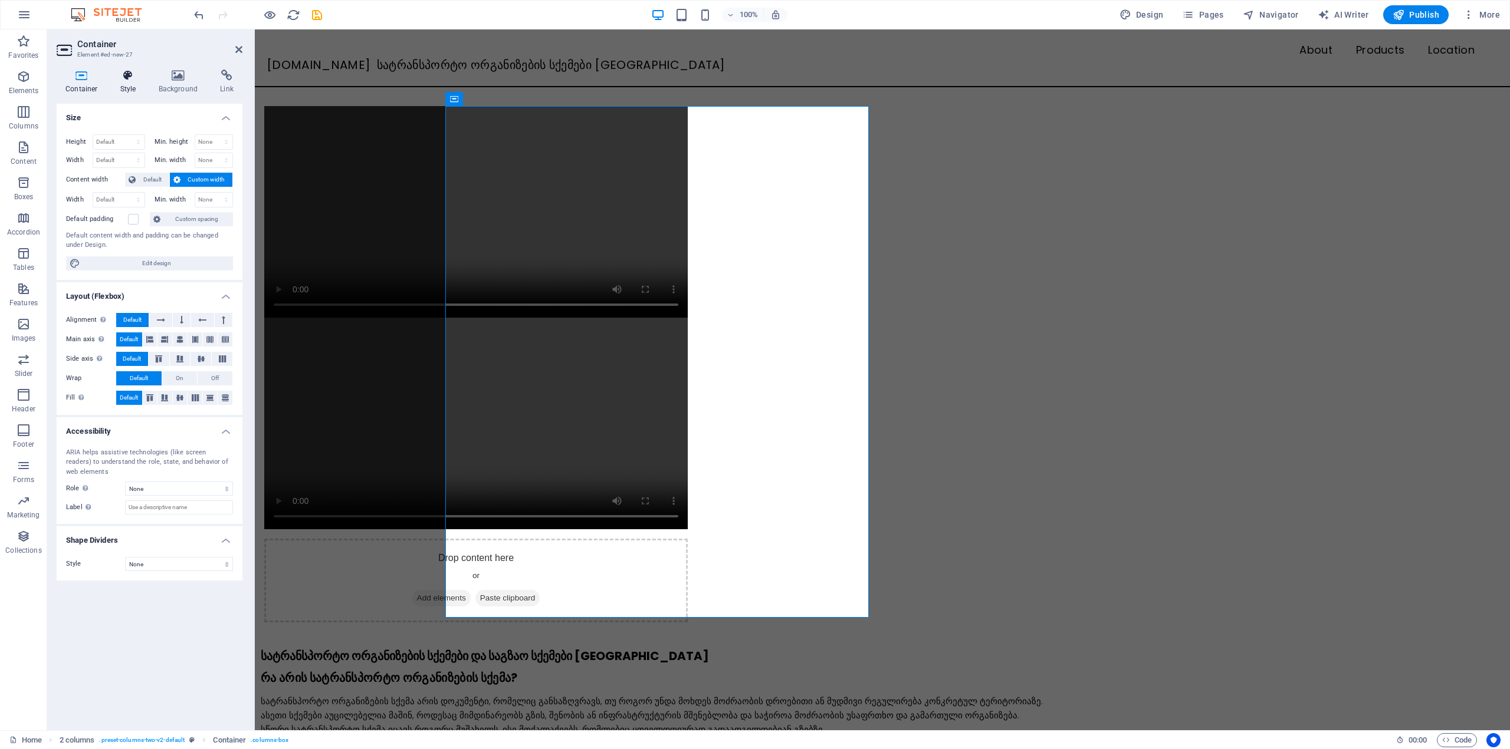
click at [140, 77] on icon at bounding box center [128, 76] width 34 height 12
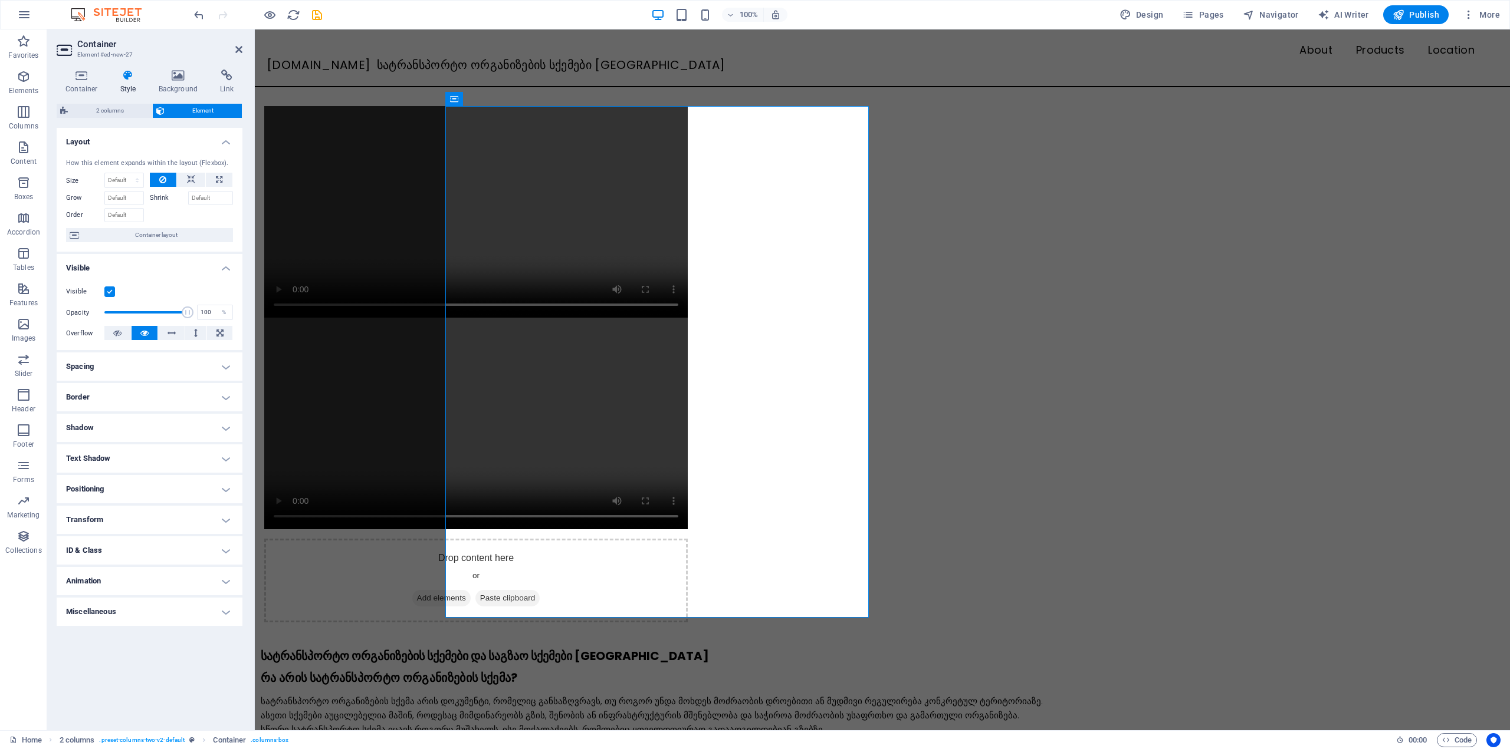
click at [105, 120] on div "2 columns Element Layout How this element expands within the layout (Flexbox). …" at bounding box center [150, 412] width 186 height 617
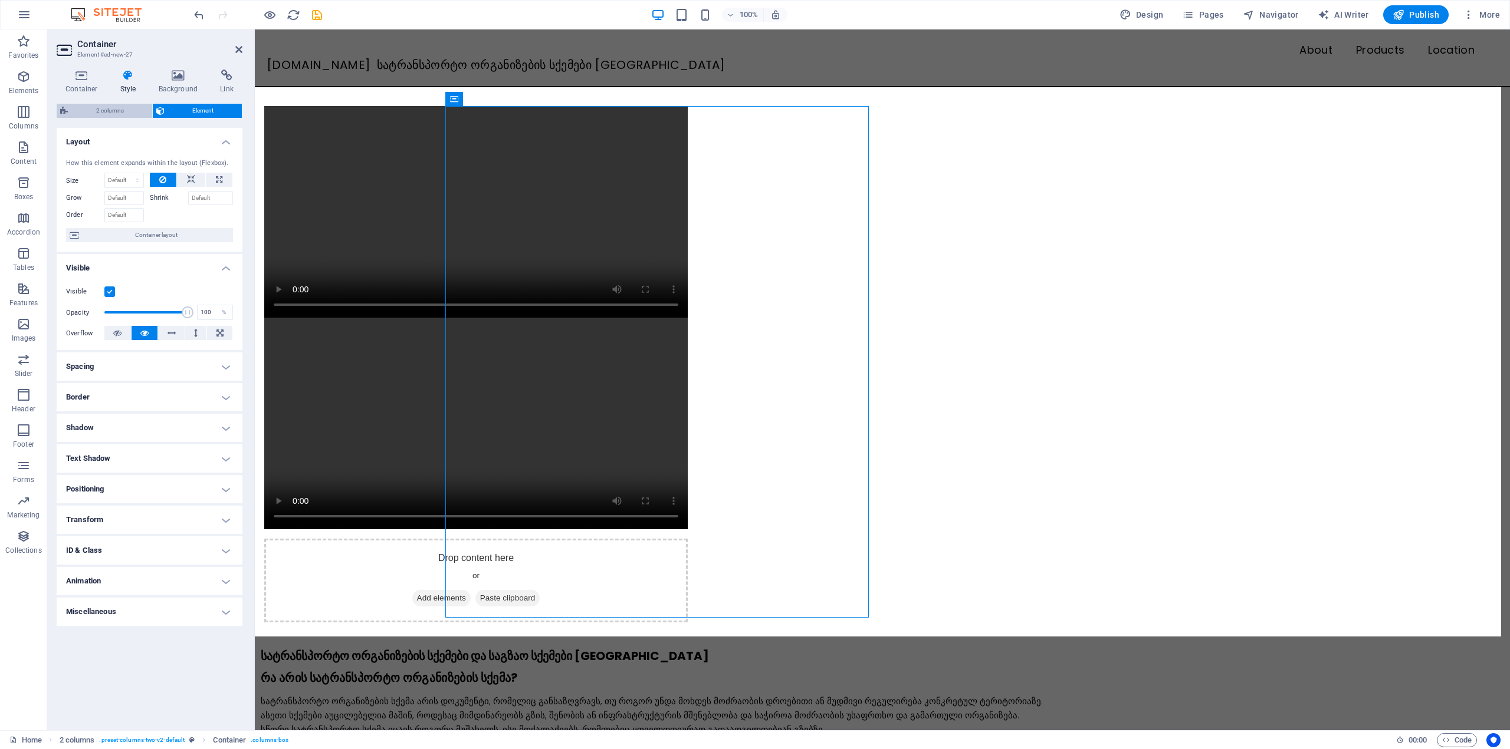
click at [104, 113] on span "2 columns" at bounding box center [109, 111] width 77 height 14
select select "rem"
select select "preset-columns-two-v2-default"
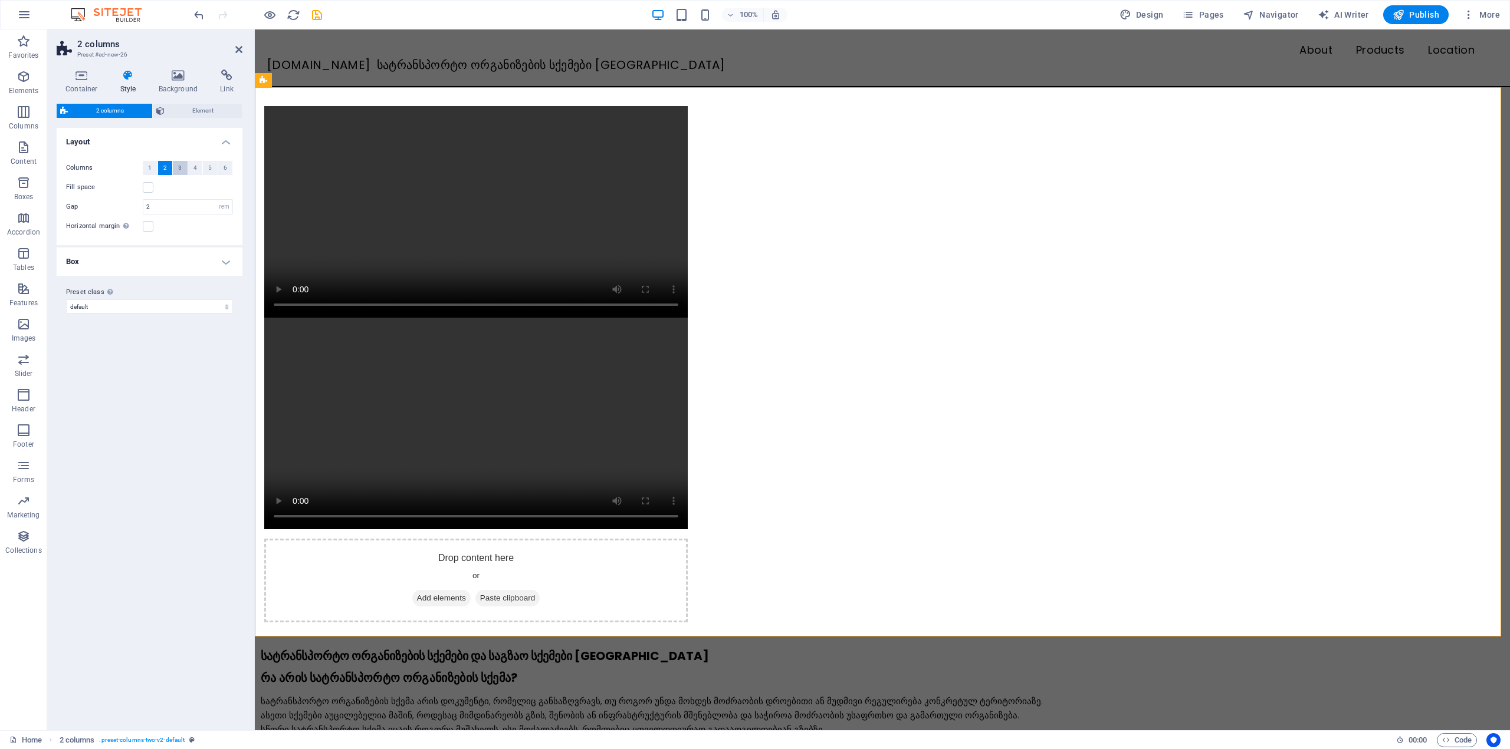
click at [176, 169] on button "3" at bounding box center [180, 168] width 15 height 14
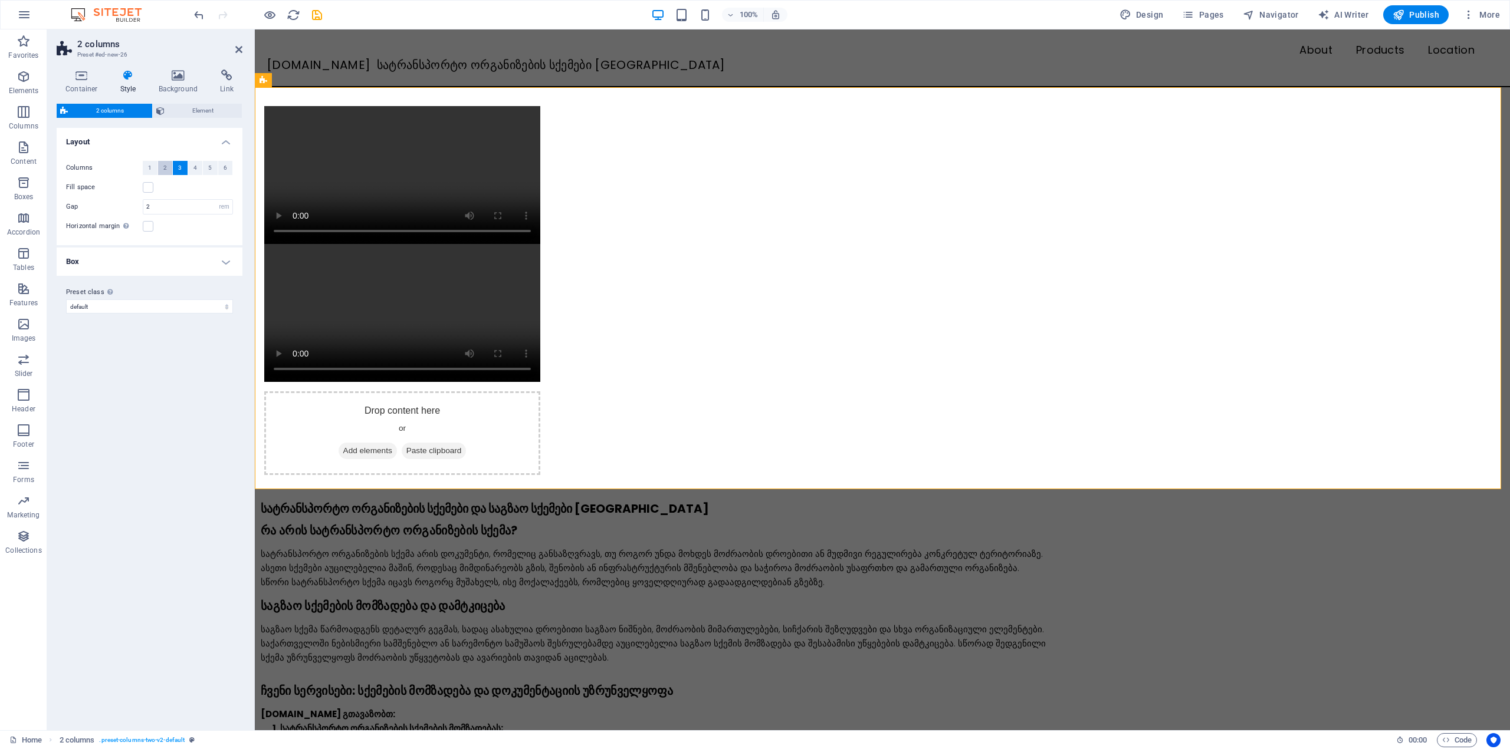
click at [168, 169] on button "2" at bounding box center [165, 168] width 15 height 14
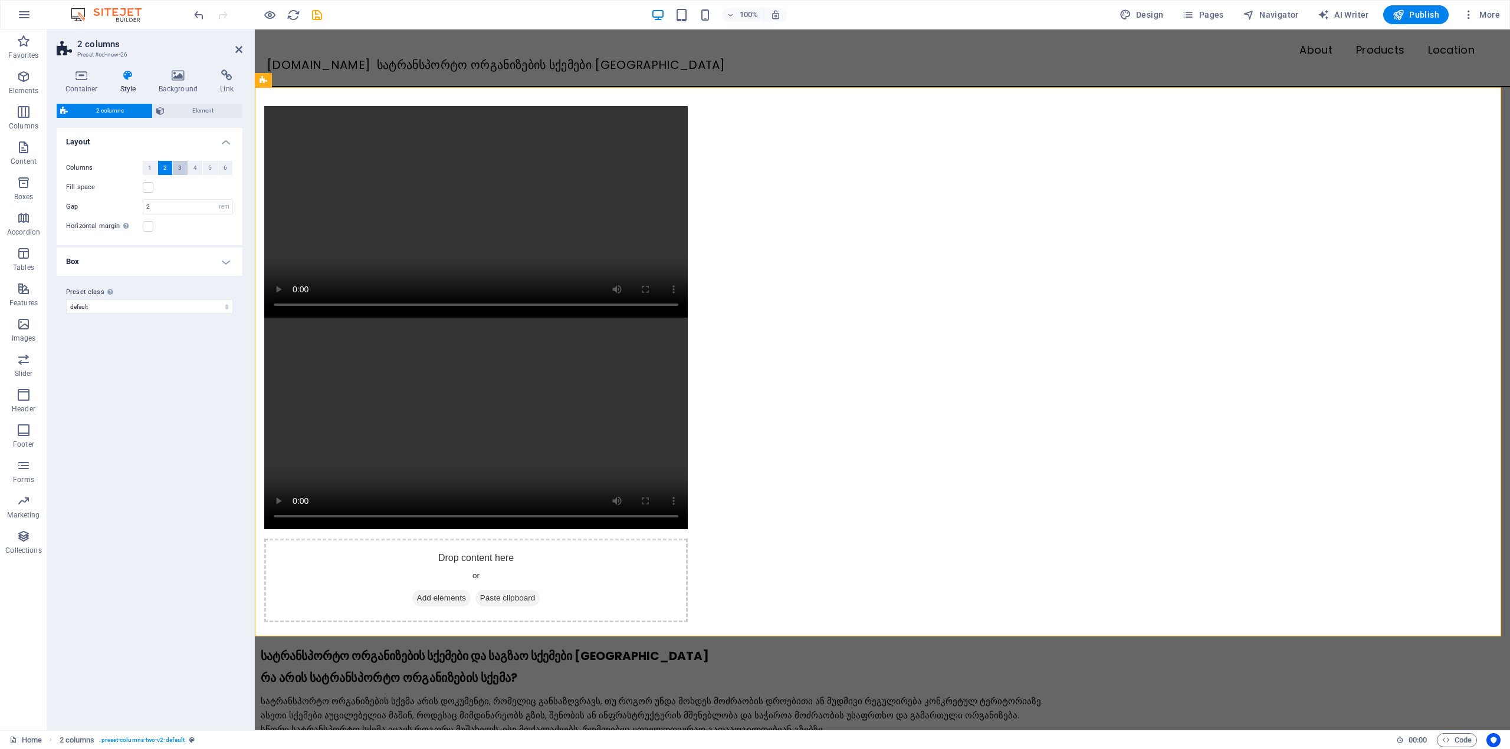
click at [179, 168] on span "3" at bounding box center [180, 168] width 4 height 14
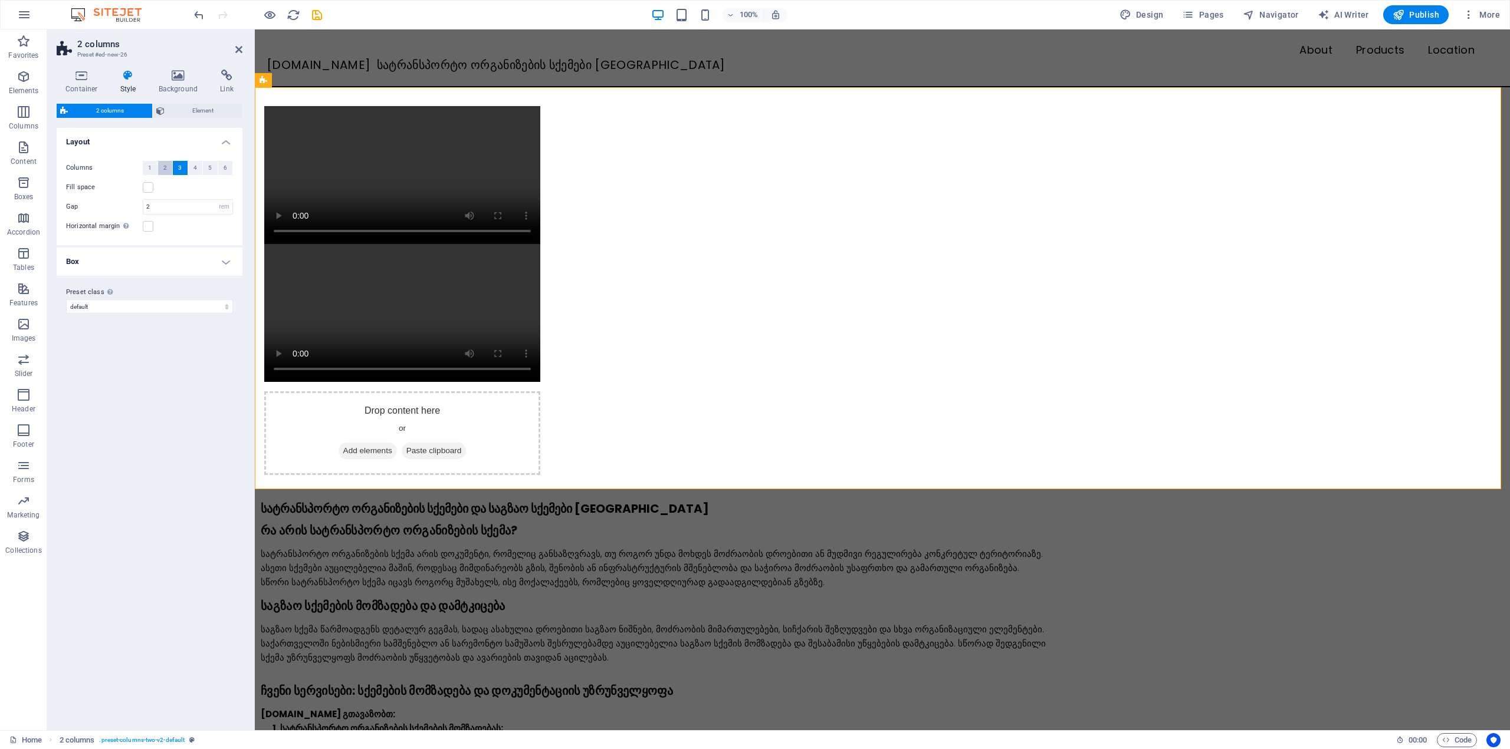
click at [165, 168] on span "2" at bounding box center [165, 168] width 4 height 14
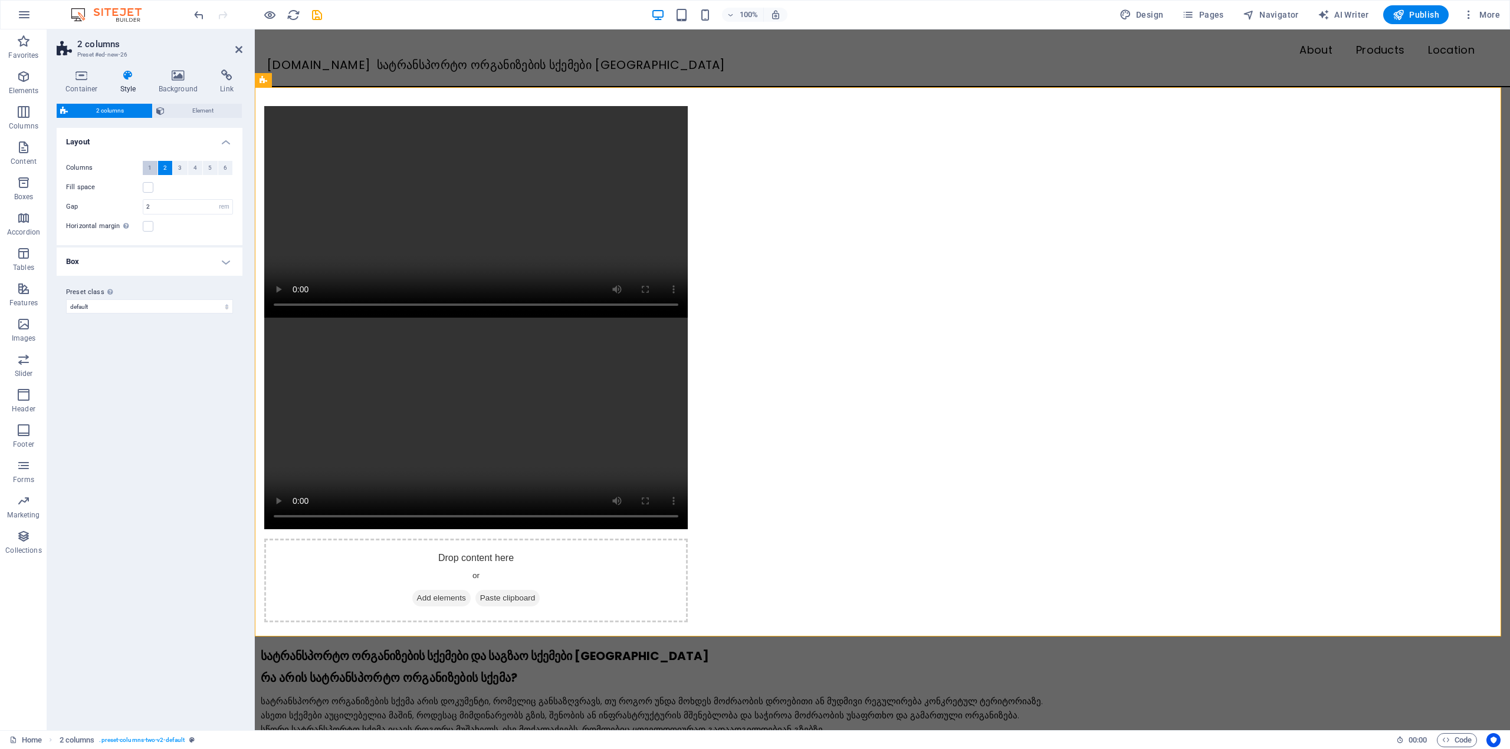
click at [152, 168] on span "1" at bounding box center [150, 168] width 4 height 14
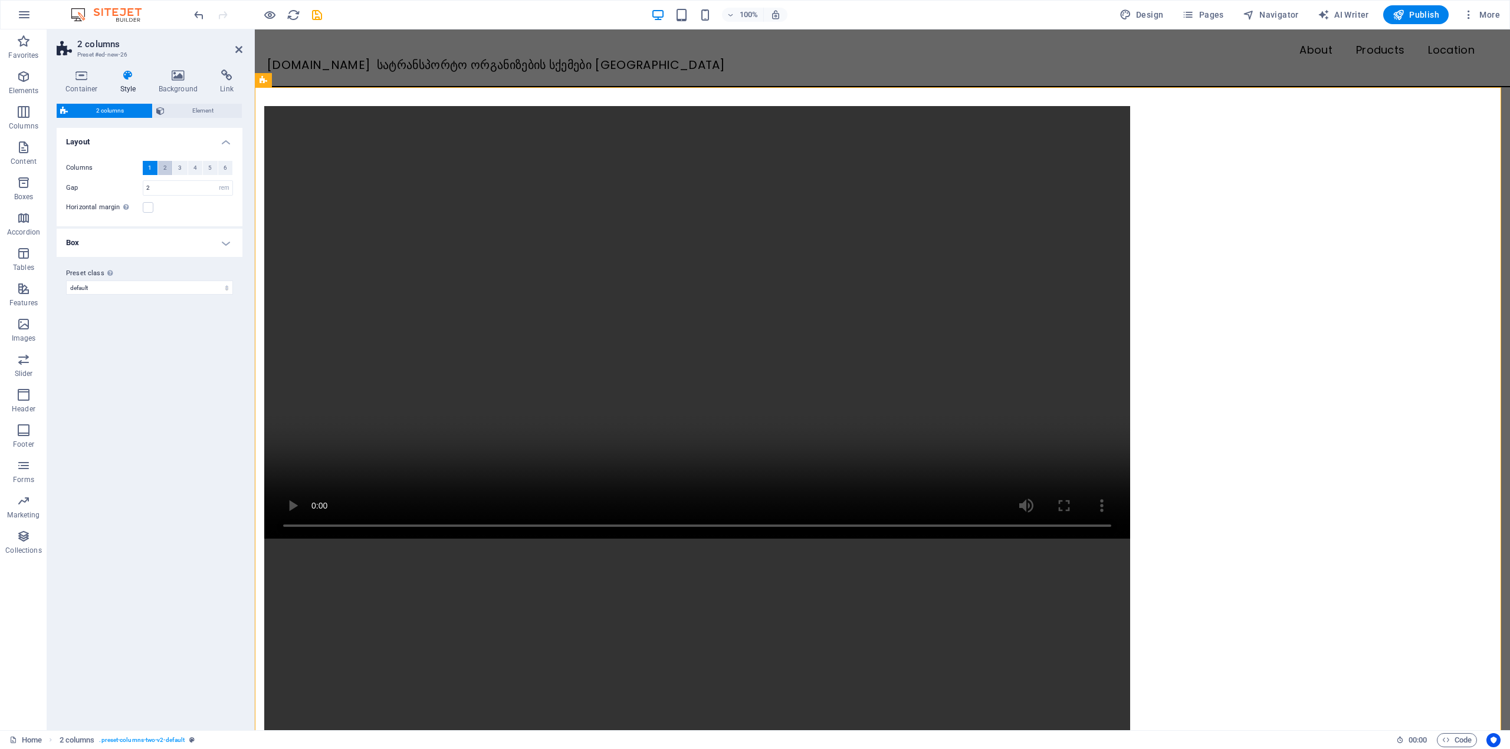
click at [162, 167] on button "2" at bounding box center [165, 168] width 15 height 14
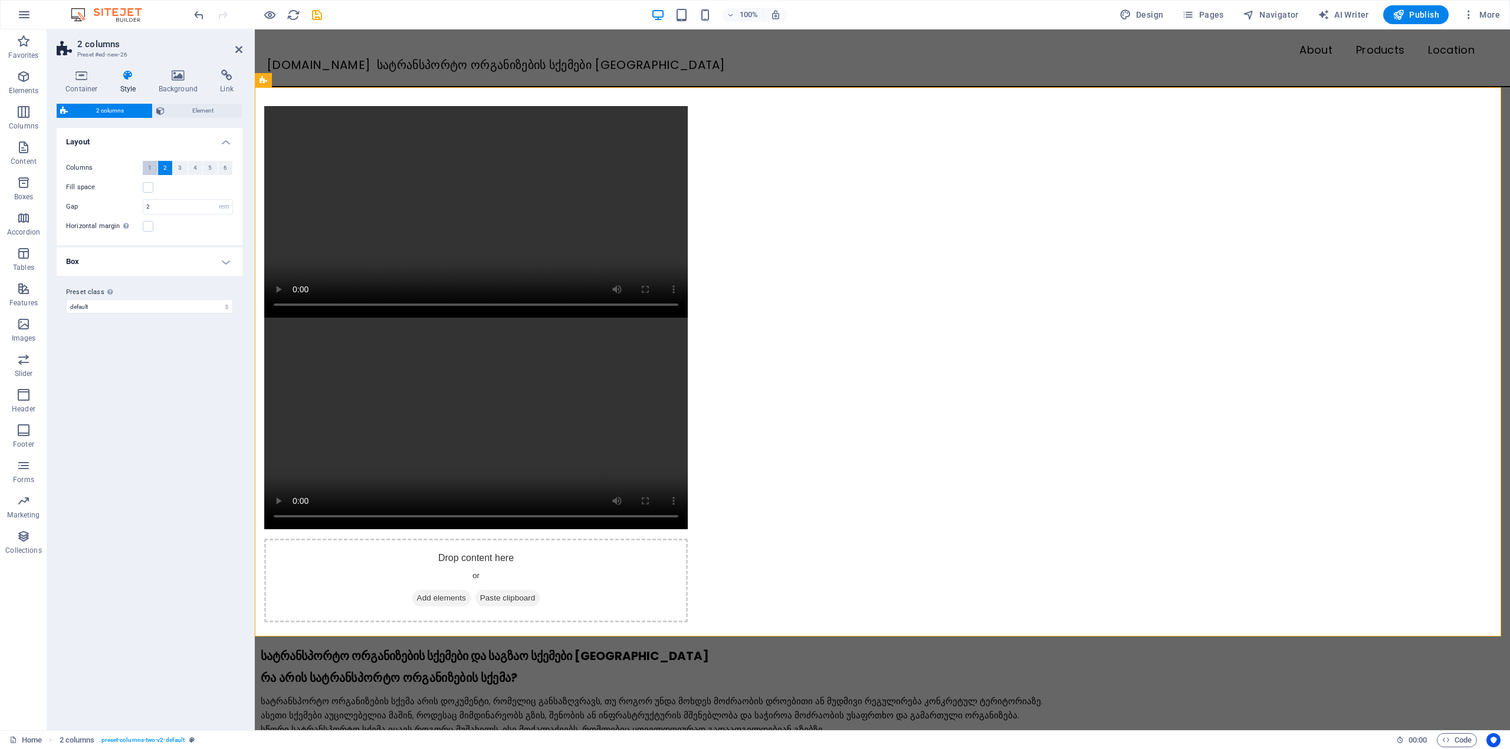
click at [144, 167] on button "1" at bounding box center [150, 168] width 15 height 14
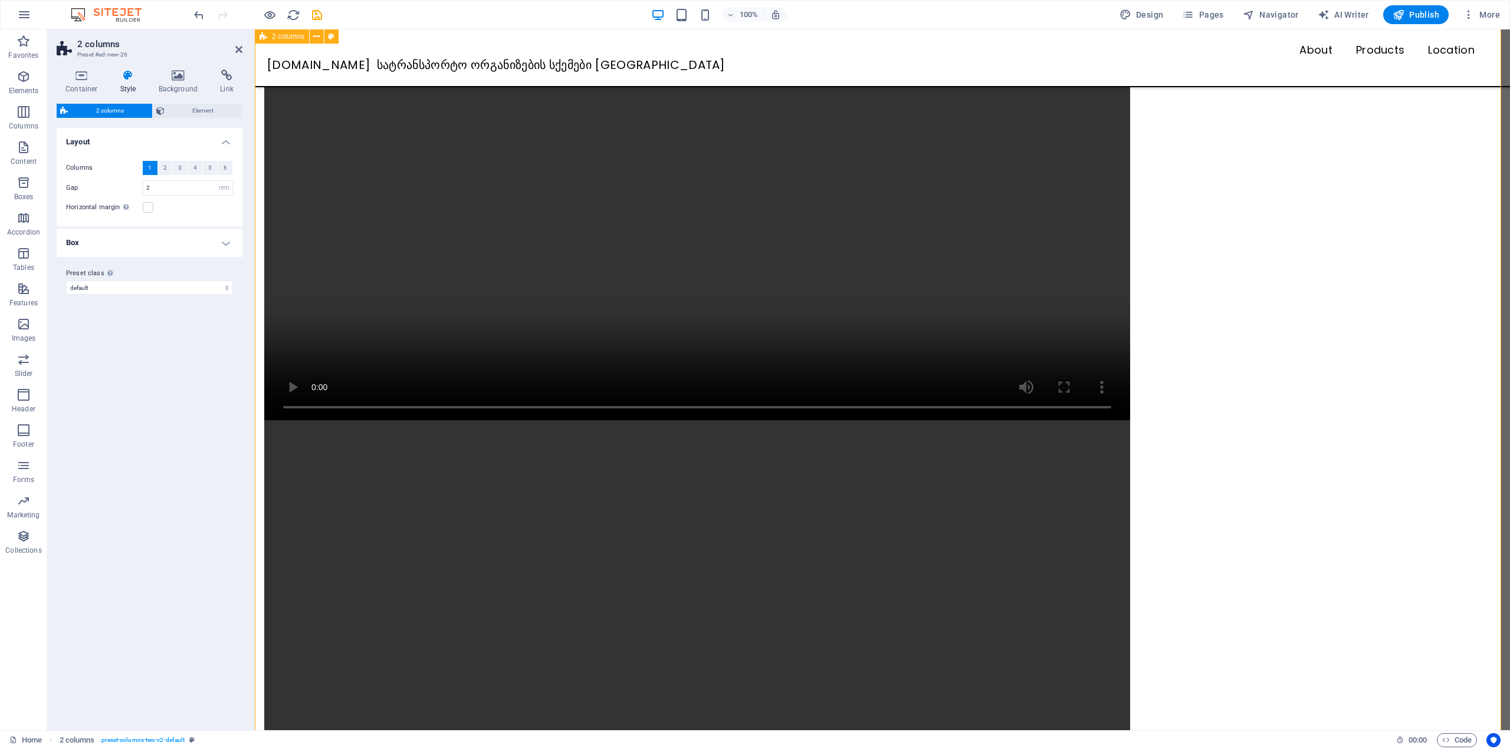
scroll to position [118, 0]
click at [165, 165] on span "2" at bounding box center [165, 168] width 4 height 14
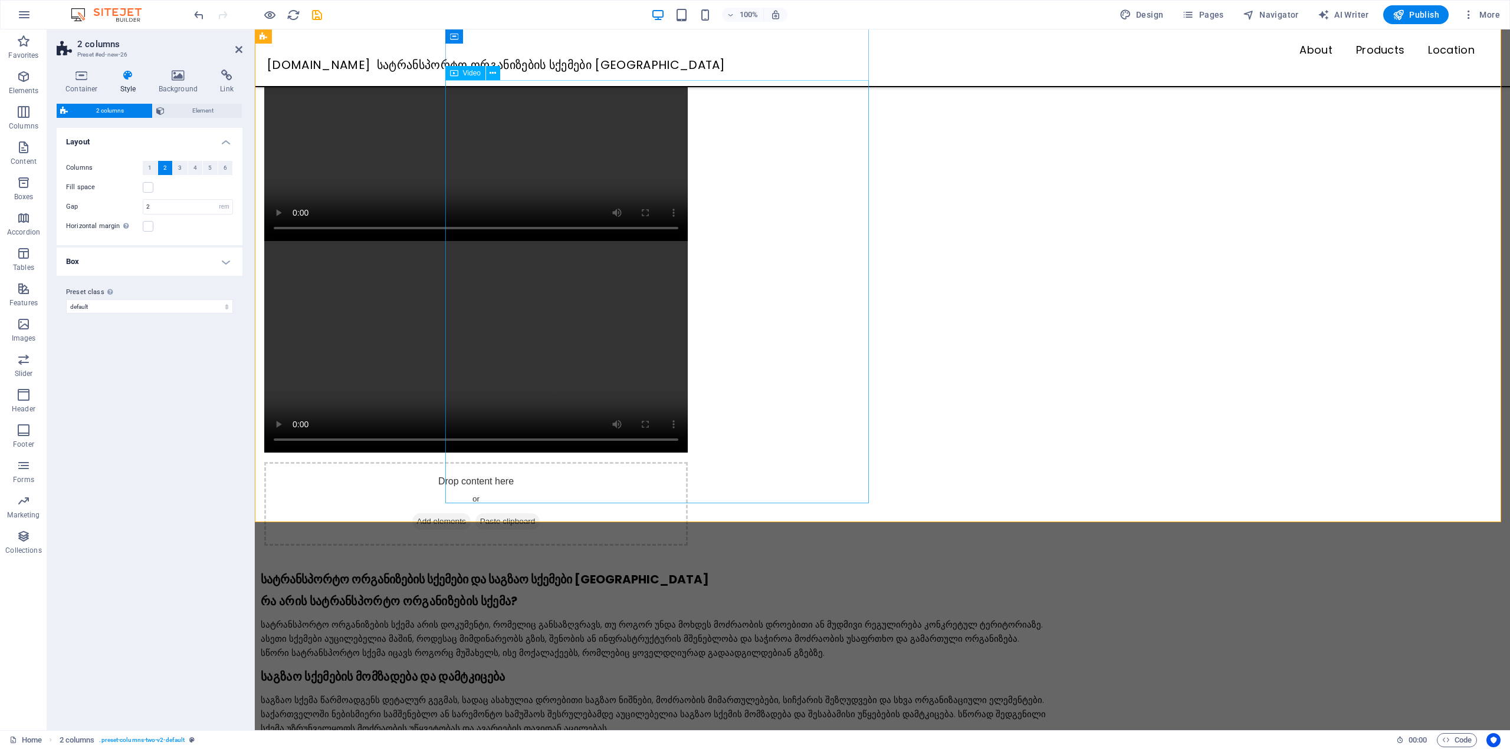
scroll to position [59, 0]
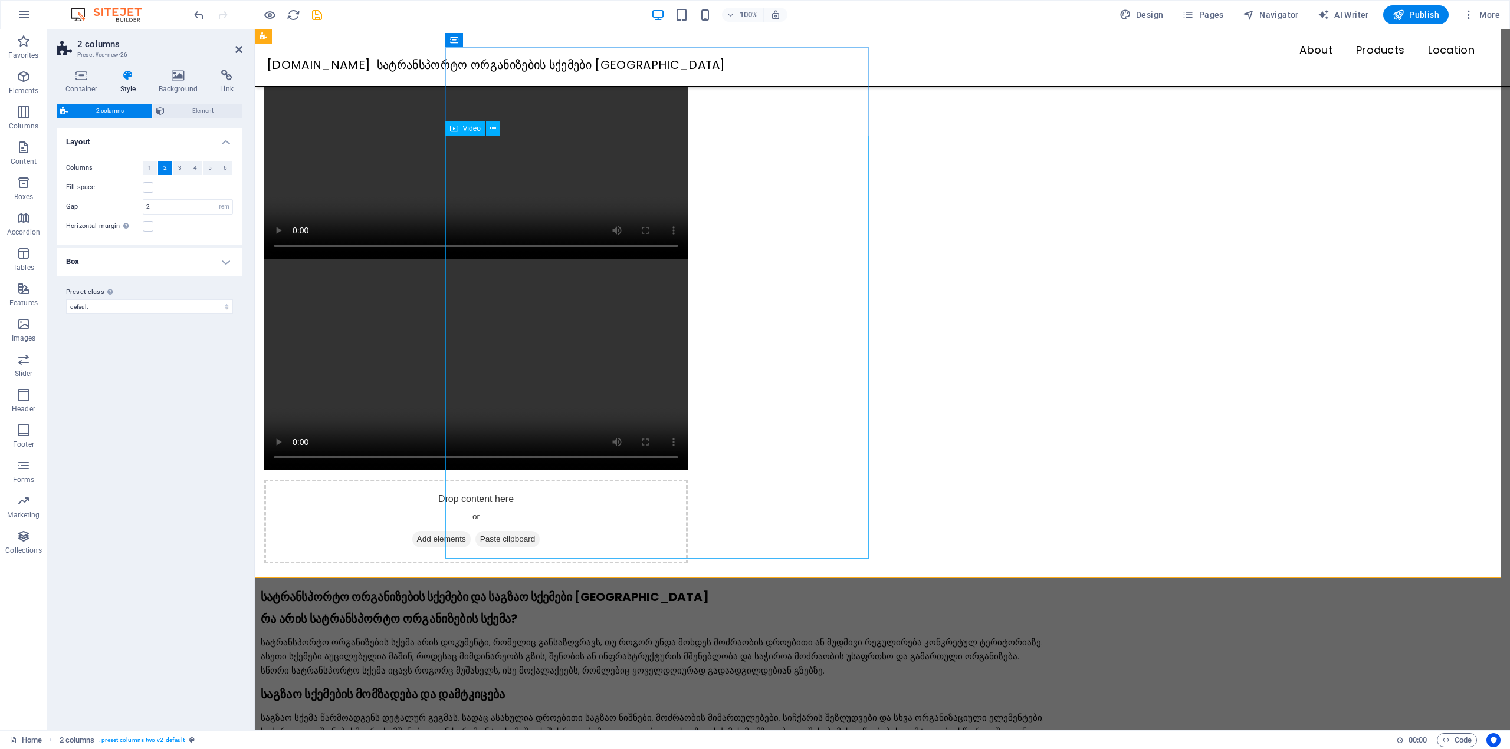
click at [552, 259] on figure at bounding box center [475, 365] width 423 height 212
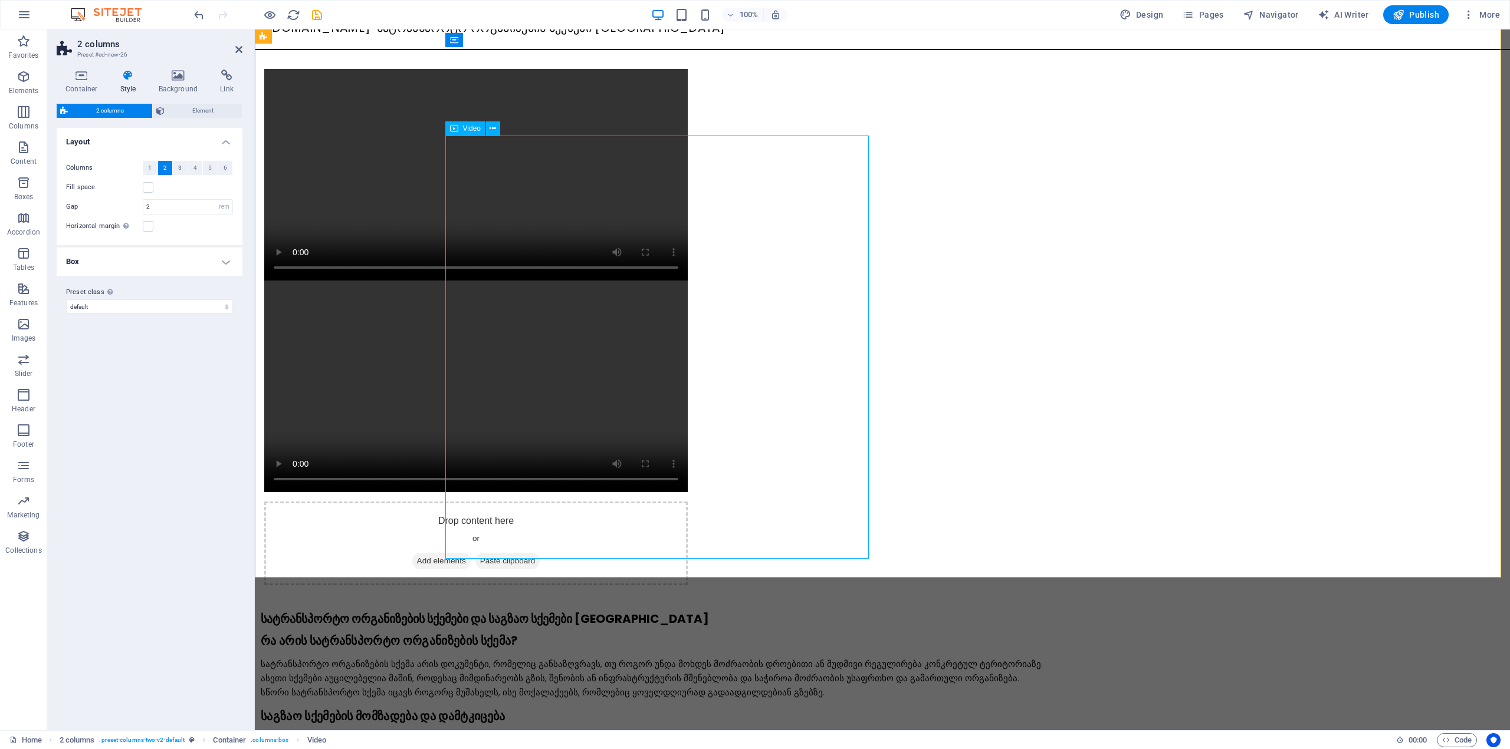
scroll to position [0, 0]
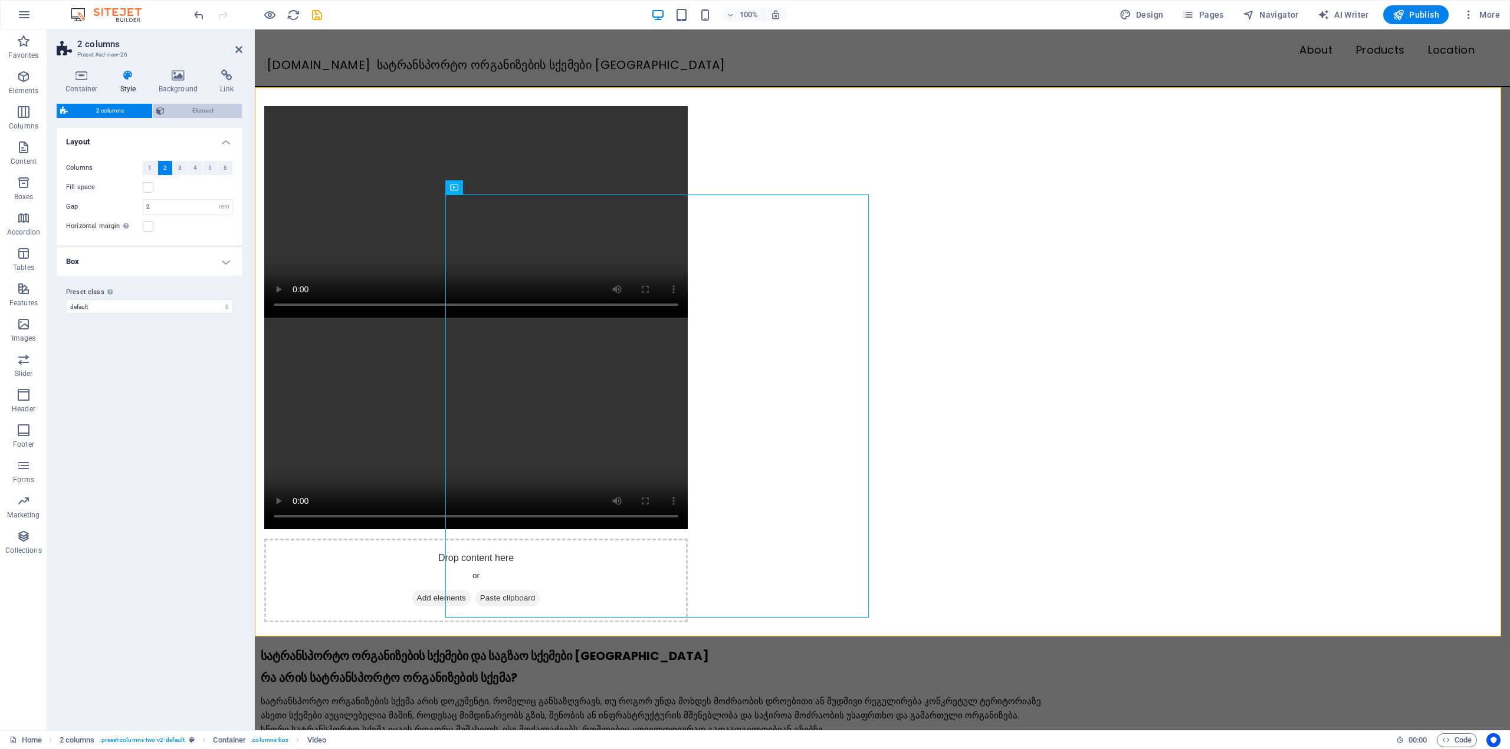
click at [167, 112] on button "Element" at bounding box center [198, 111] width 90 height 14
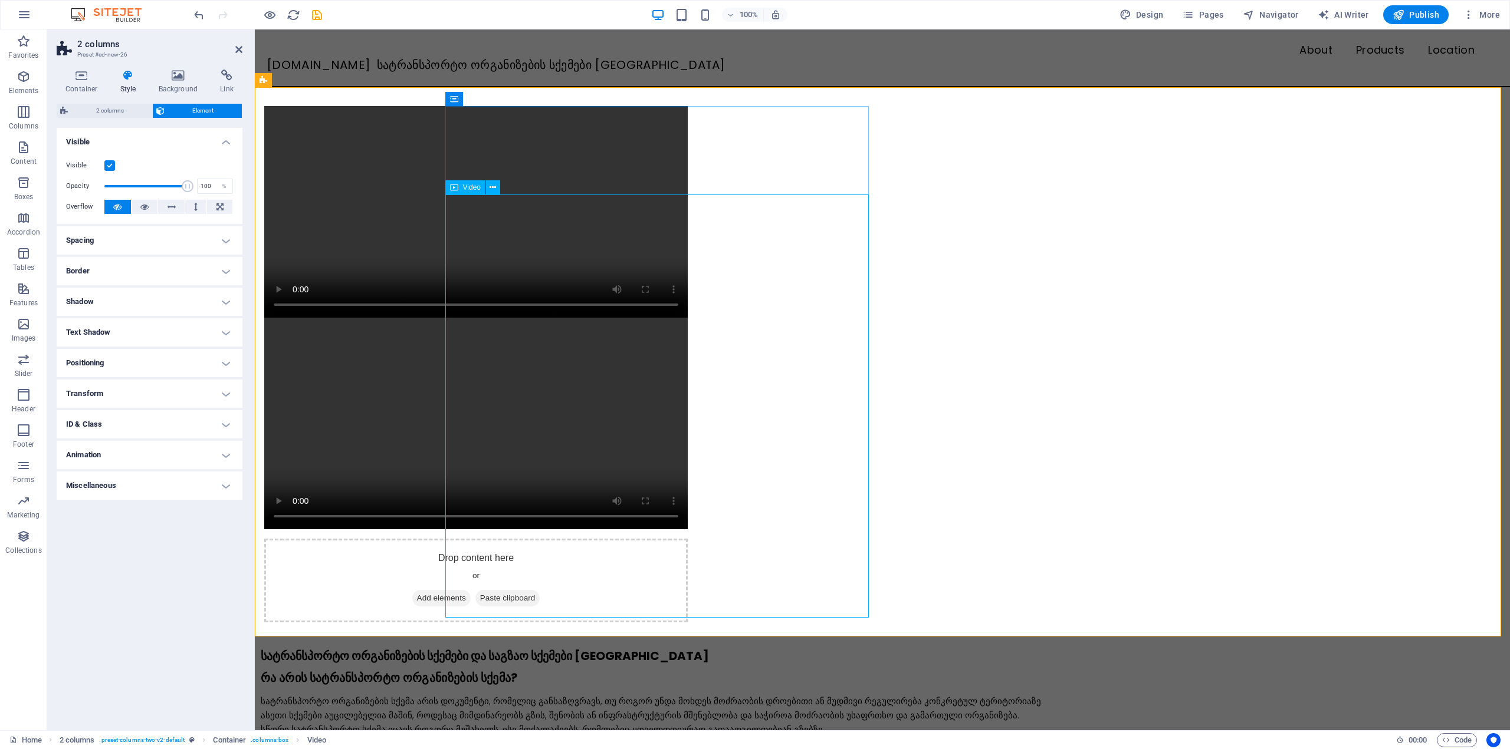
click at [588, 318] on figure at bounding box center [475, 424] width 423 height 212
click at [558, 165] on figure at bounding box center [475, 212] width 423 height 212
click at [114, 110] on span "2 columns" at bounding box center [109, 111] width 77 height 14
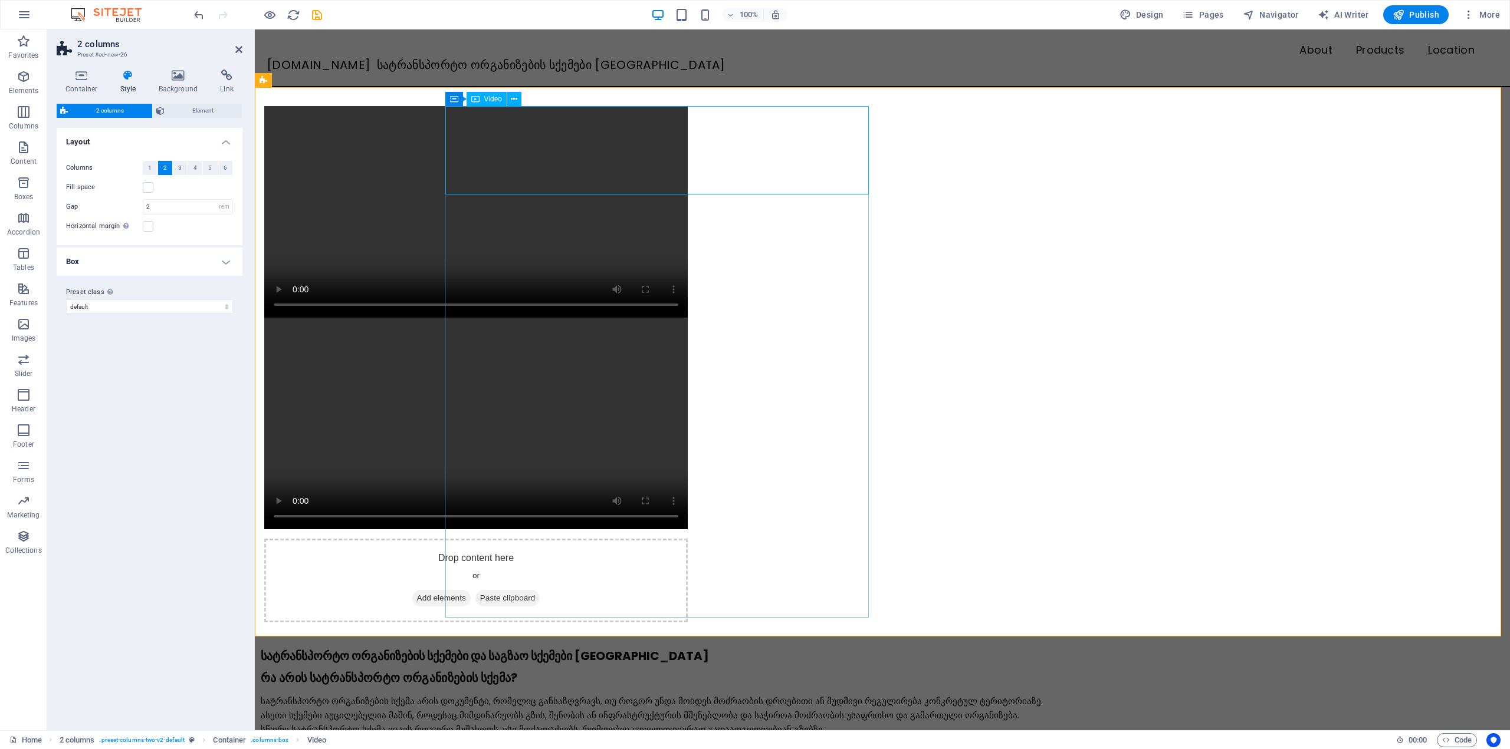
click at [565, 152] on figure at bounding box center [475, 212] width 423 height 212
click at [572, 318] on figure at bounding box center [475, 424] width 423 height 212
click at [563, 153] on figure at bounding box center [475, 212] width 423 height 212
click at [513, 98] on icon at bounding box center [514, 99] width 6 height 12
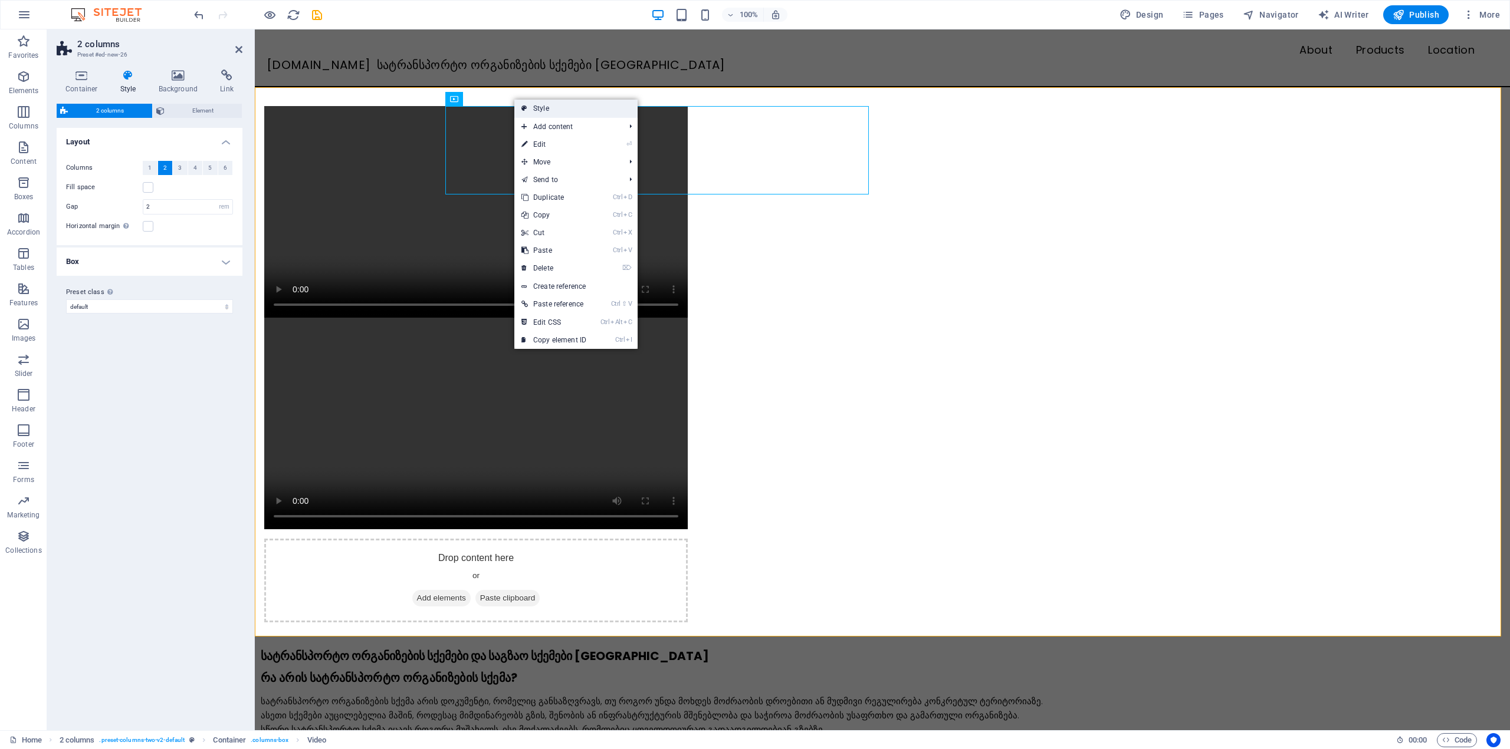
click at [538, 103] on link "Style" at bounding box center [575, 109] width 123 height 18
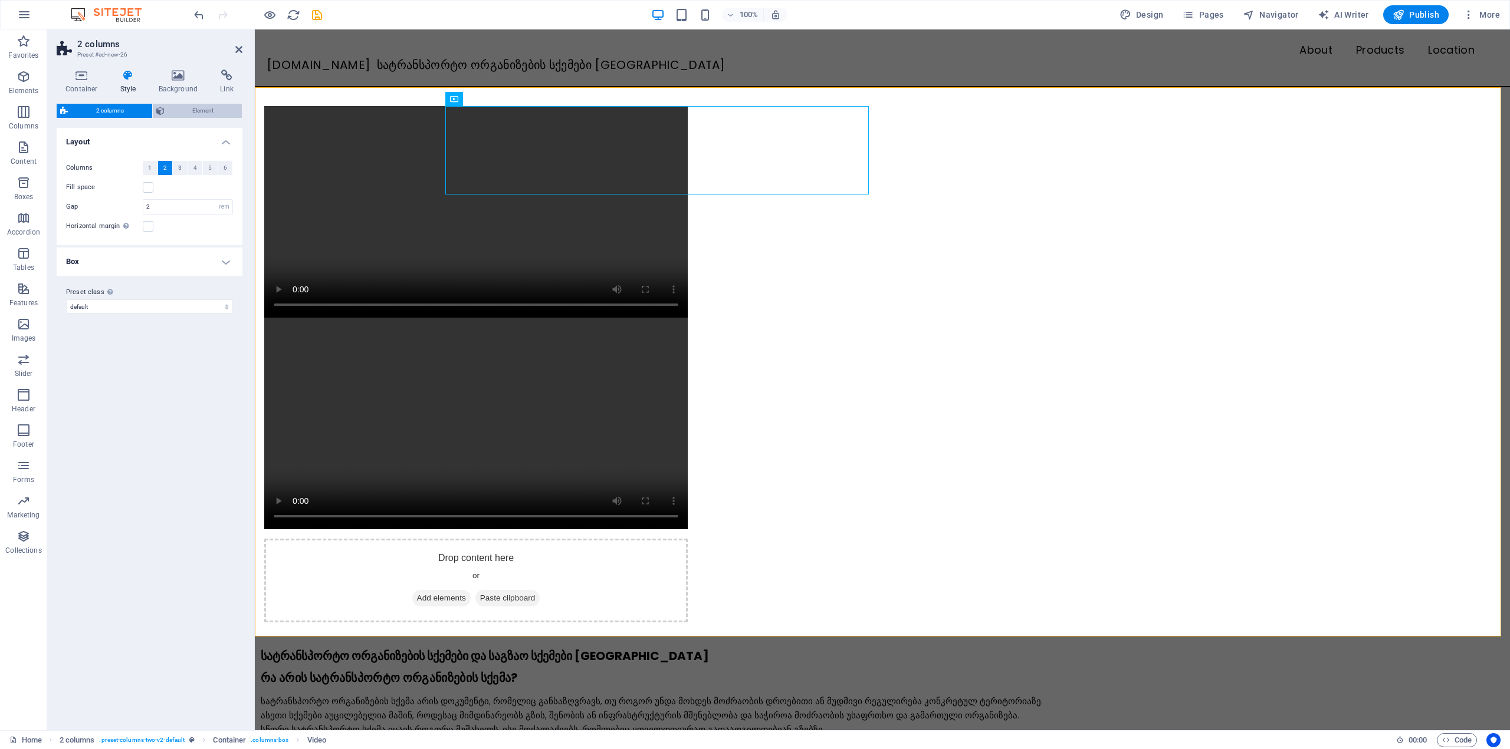
click at [169, 106] on span "Element" at bounding box center [203, 111] width 71 height 14
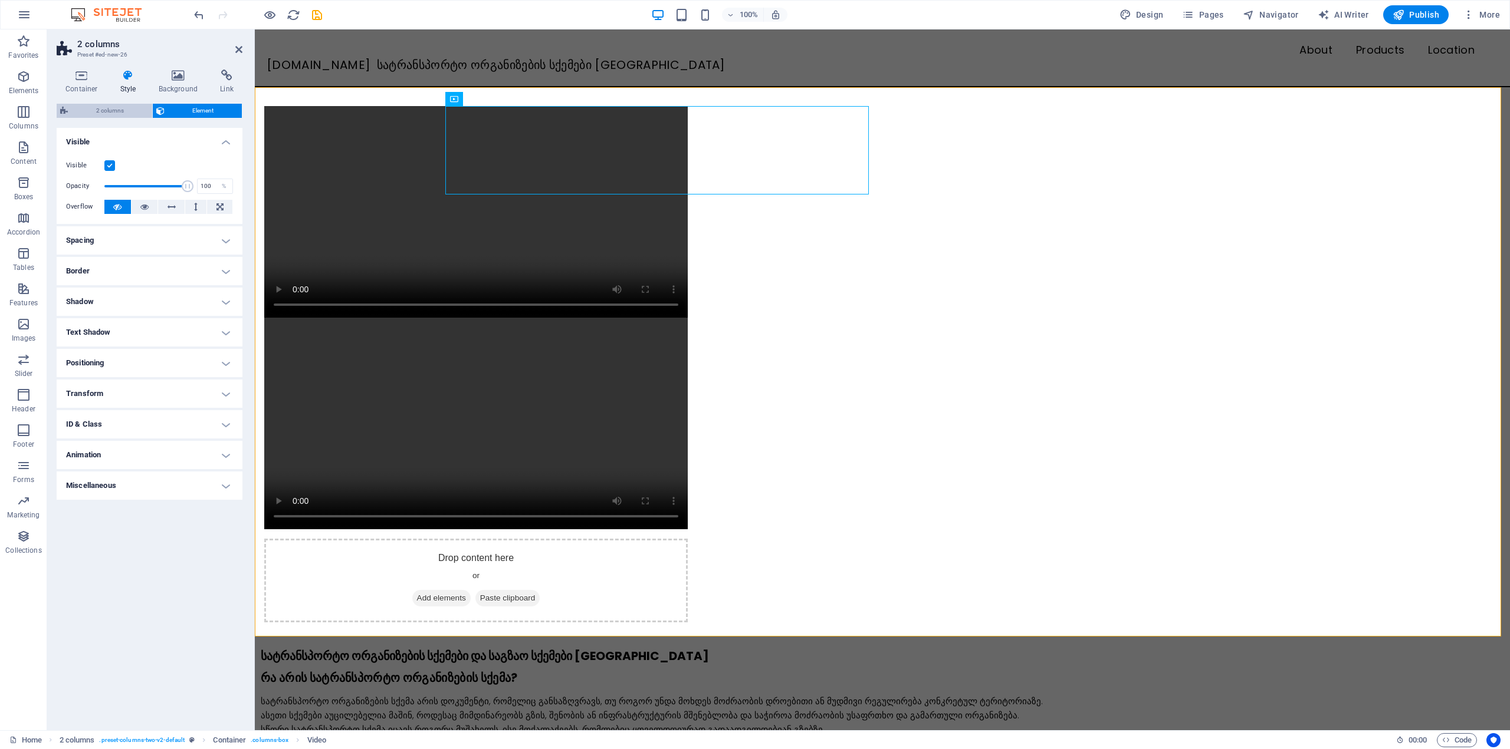
click at [121, 111] on span "2 columns" at bounding box center [109, 111] width 77 height 14
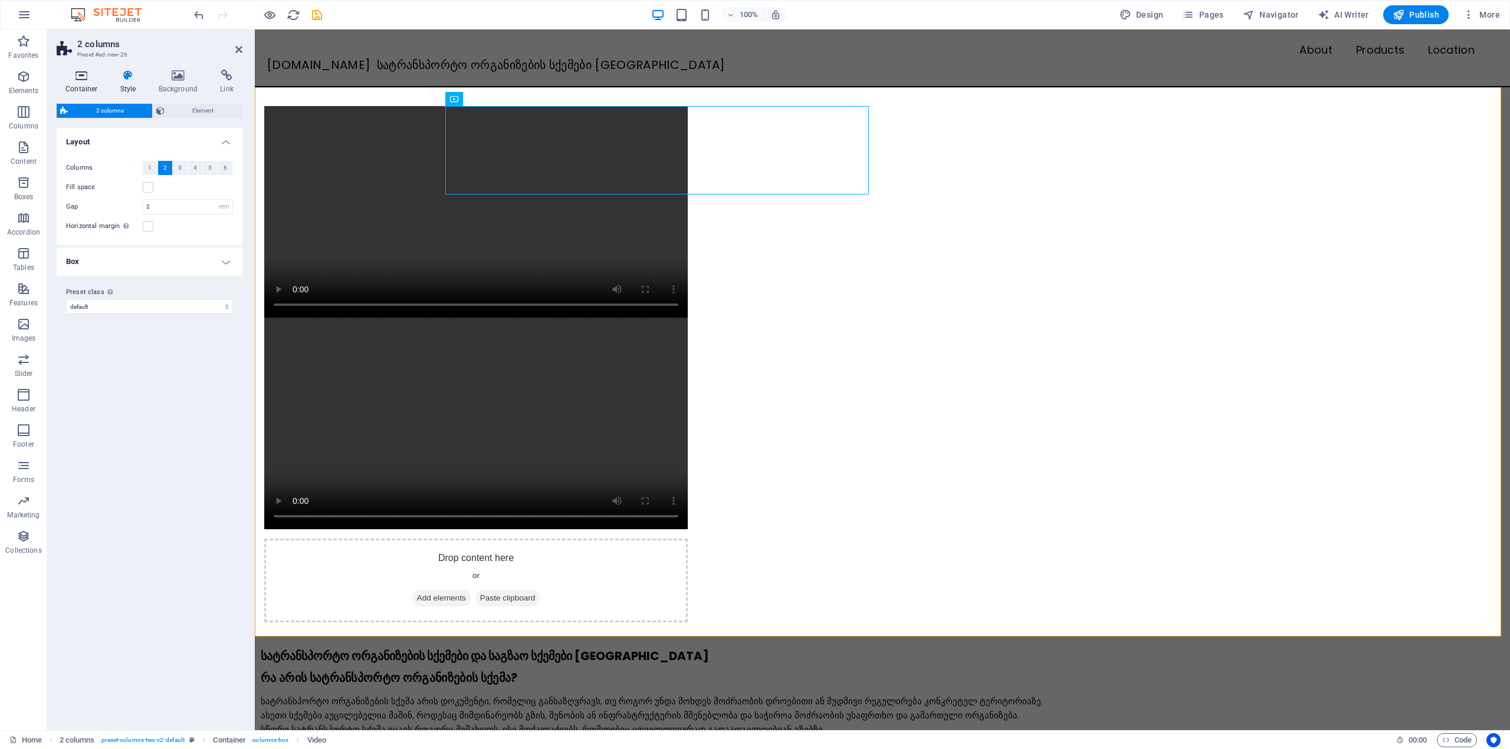
click at [84, 83] on h4 "Container" at bounding box center [84, 82] width 55 height 25
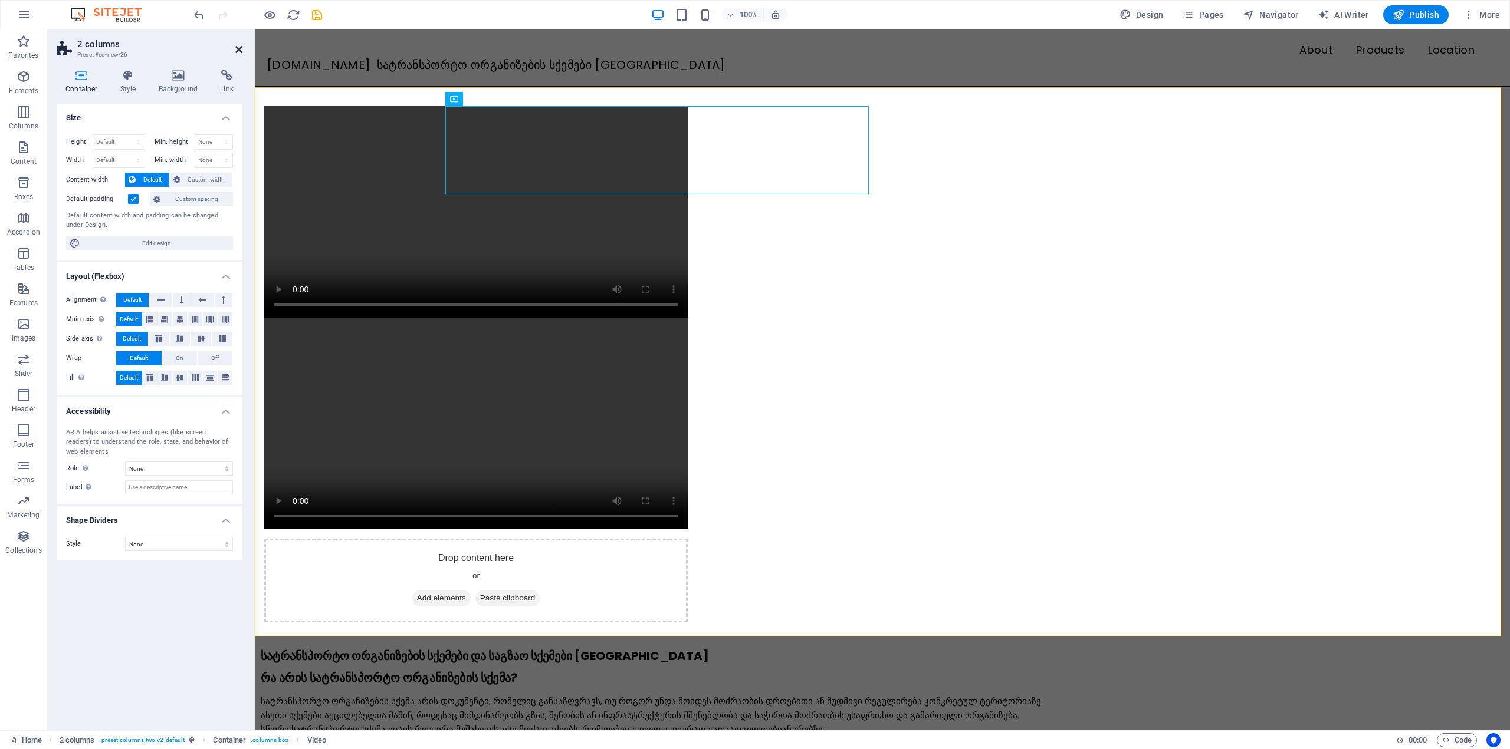
click at [238, 46] on icon at bounding box center [238, 49] width 7 height 9
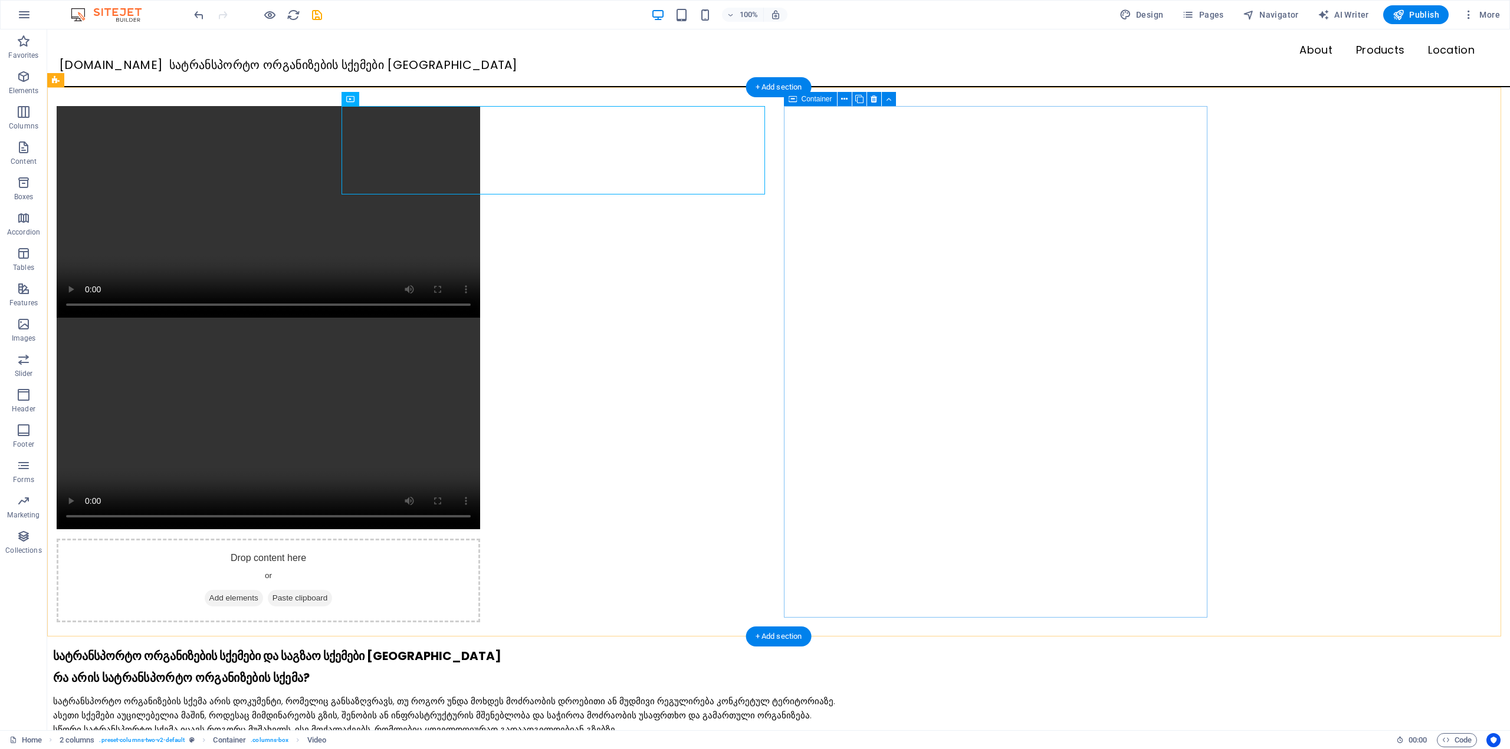
click at [480, 539] on div "Drop content here or Add elements Paste clipboard" at bounding box center [268, 581] width 423 height 84
click at [480, 141] on figure at bounding box center [268, 212] width 423 height 212
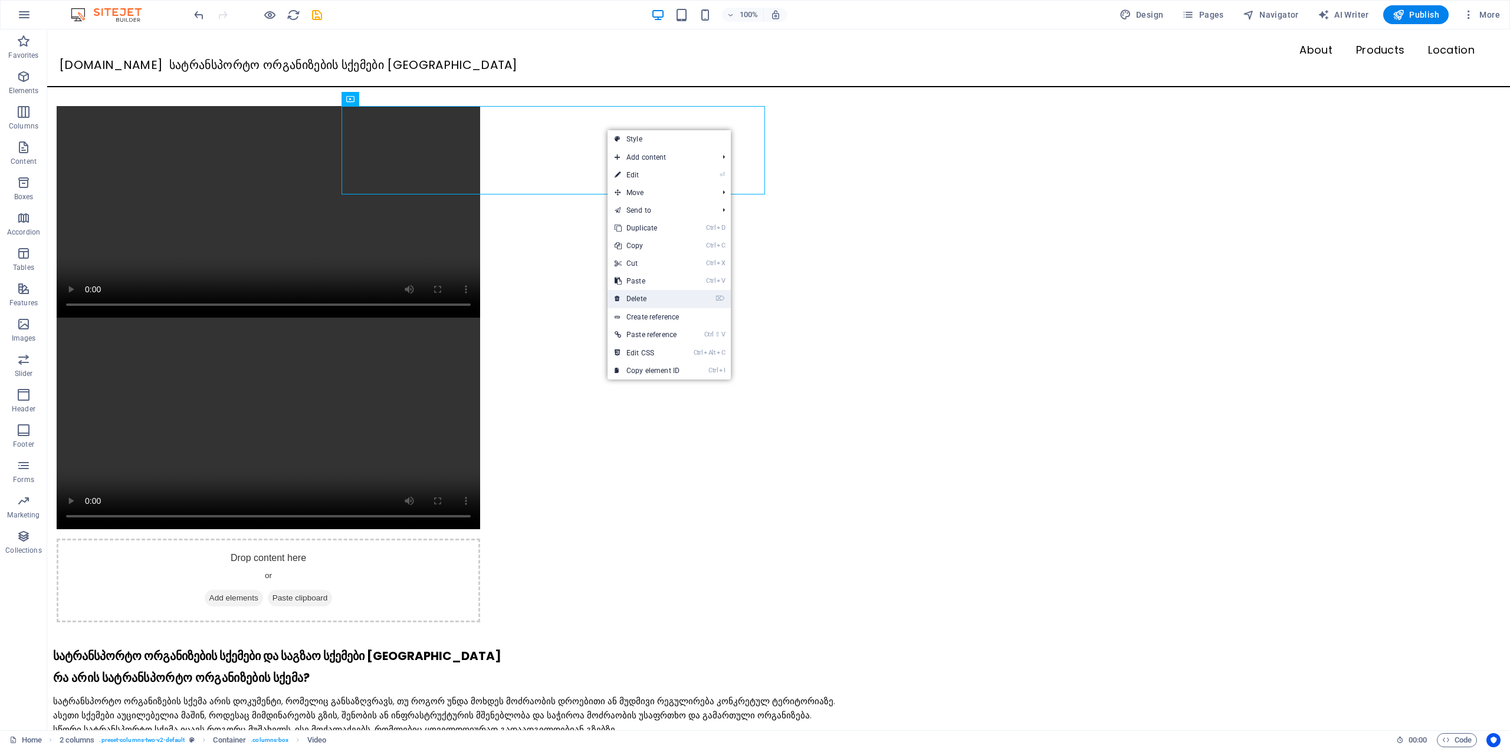
click at [651, 296] on link "⌦ Delete" at bounding box center [646, 299] width 79 height 18
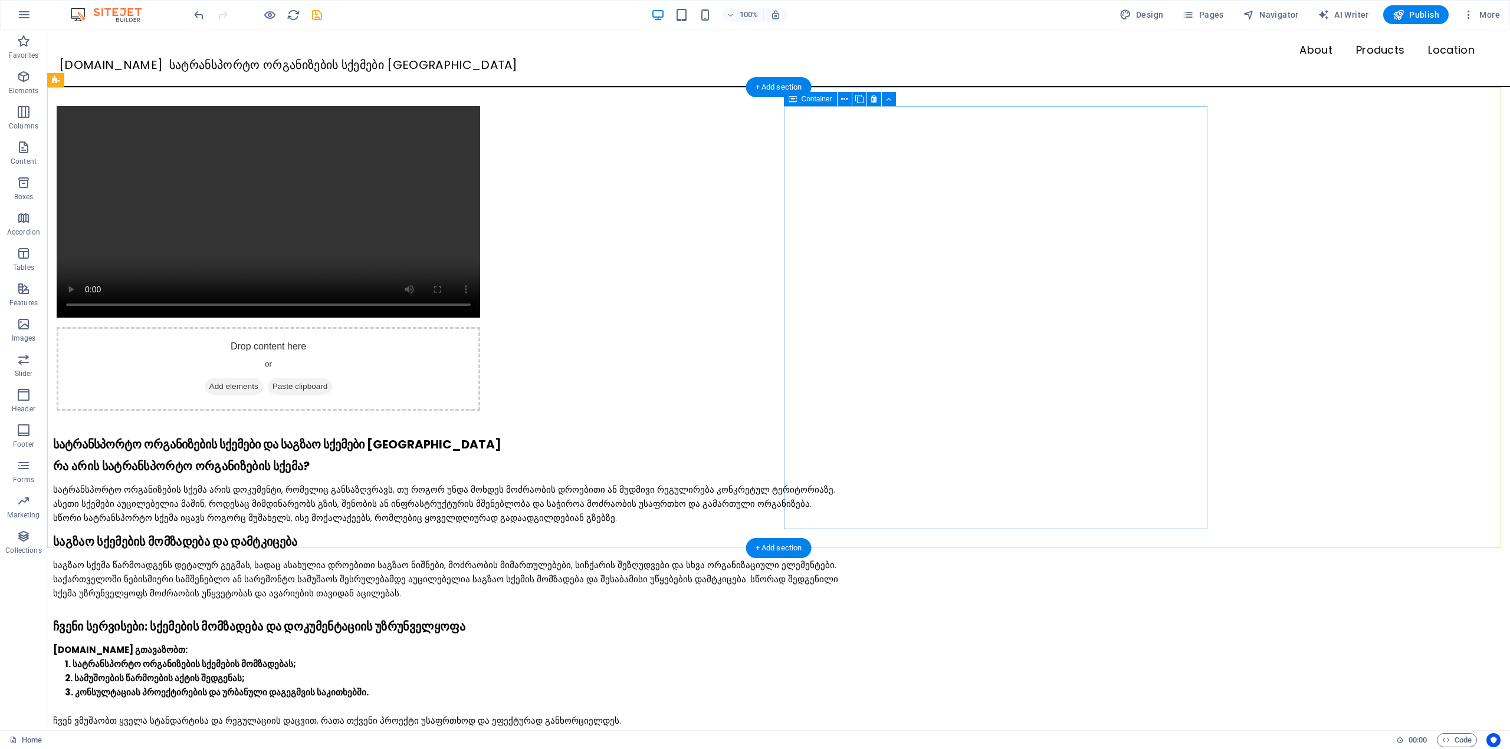
click at [480, 339] on div "Drop content here or Add elements Paste clipboard" at bounding box center [268, 369] width 423 height 84
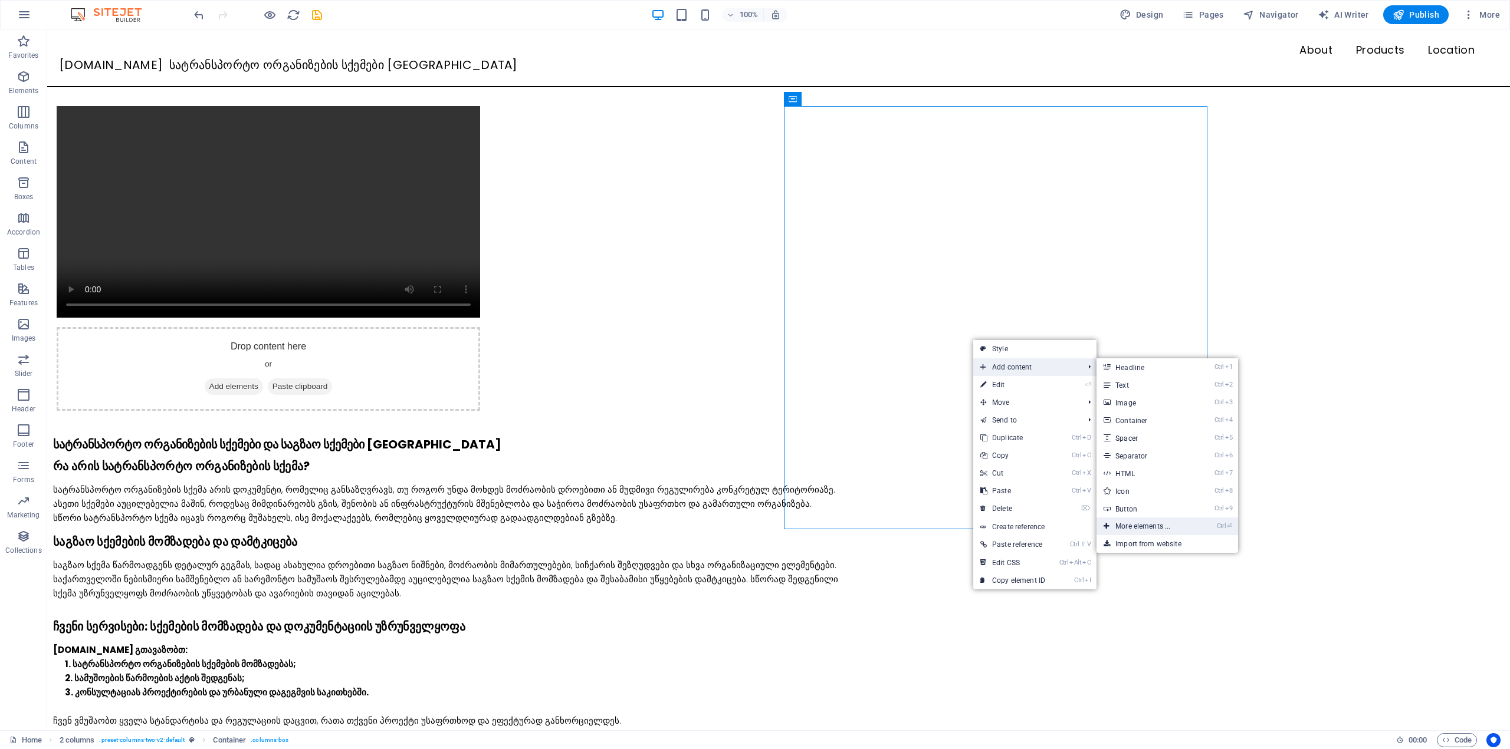
click at [1152, 528] on link "Ctrl ⏎ More elements ..." at bounding box center [1144, 527] width 97 height 18
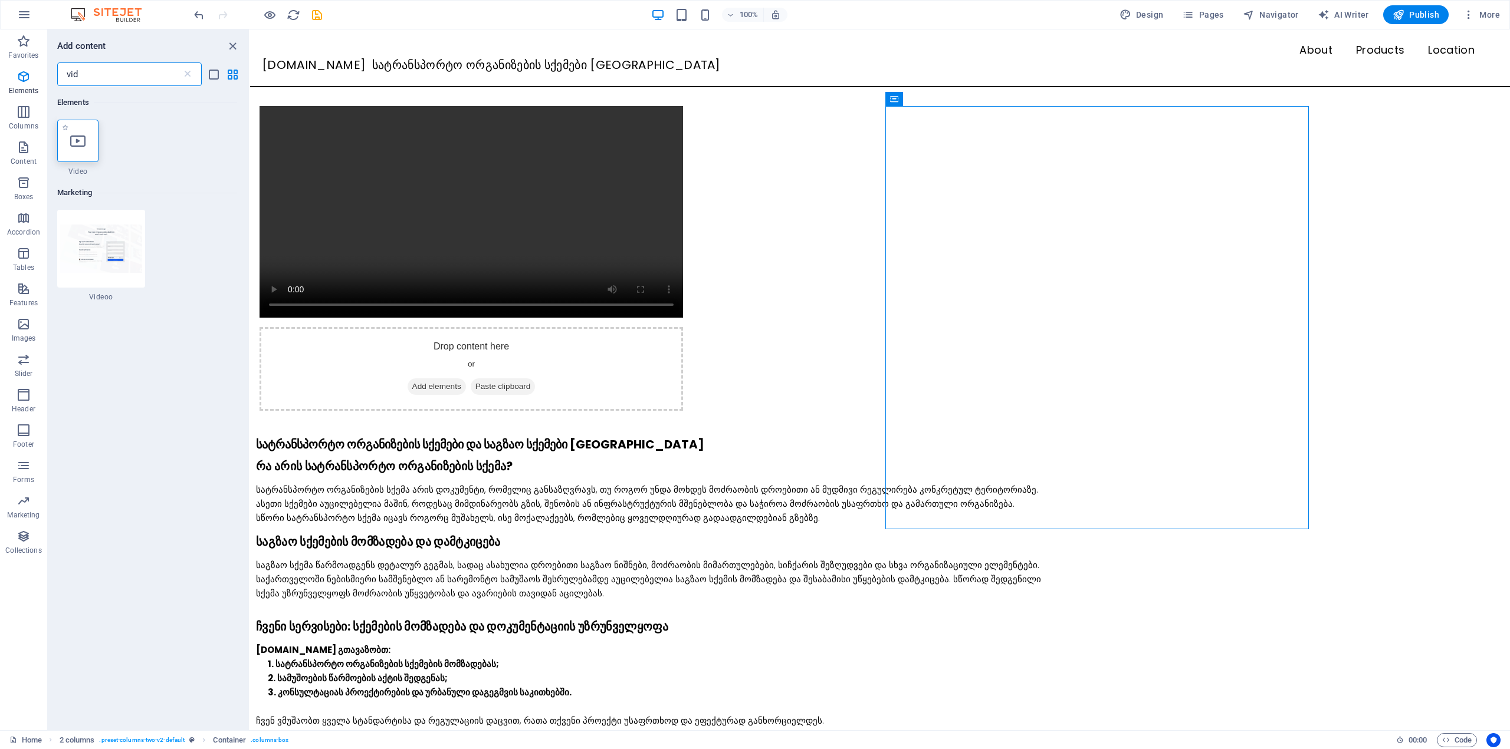
click at [66, 144] on div at bounding box center [77, 141] width 41 height 42
select select "%"
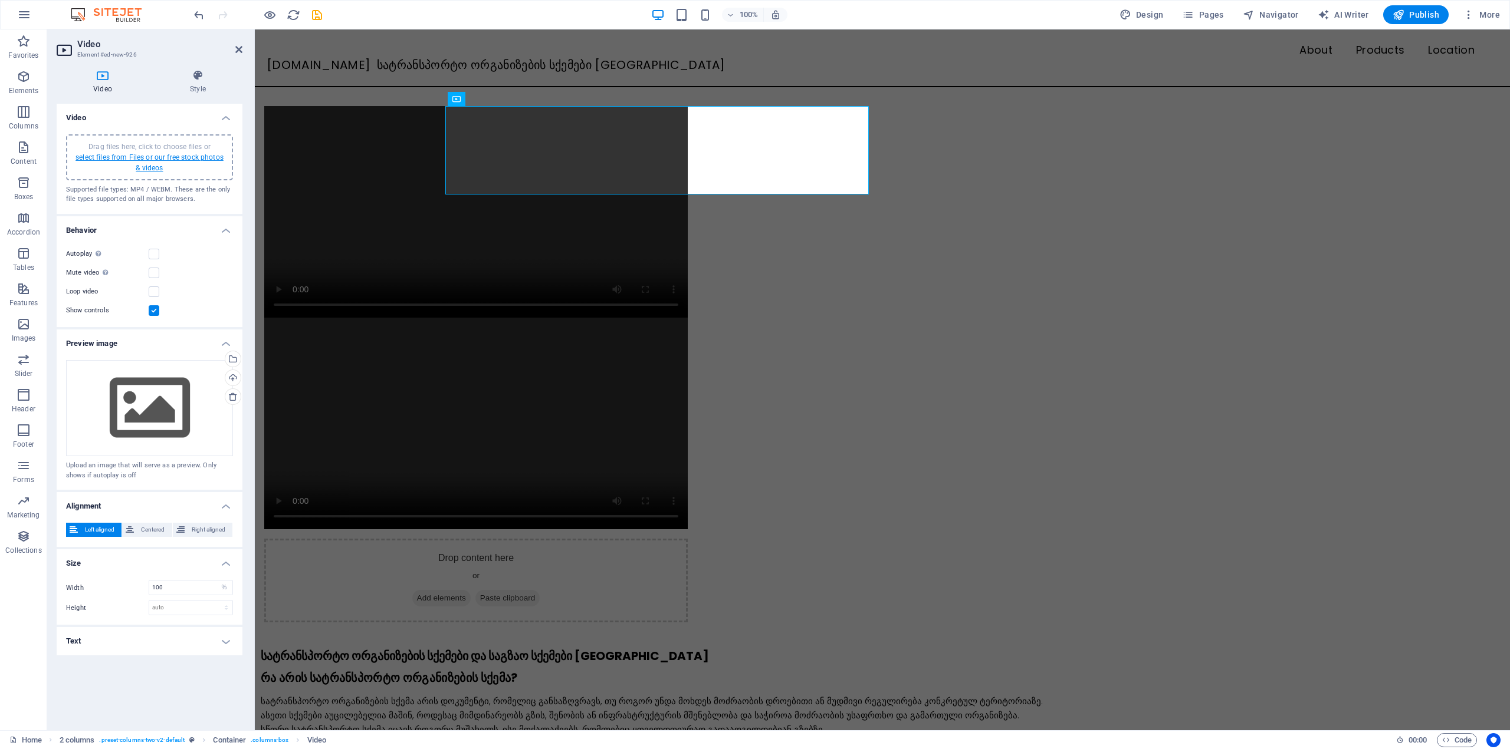
click at [153, 166] on link "select files from Files or our free stock photos & videos" at bounding box center [149, 162] width 148 height 19
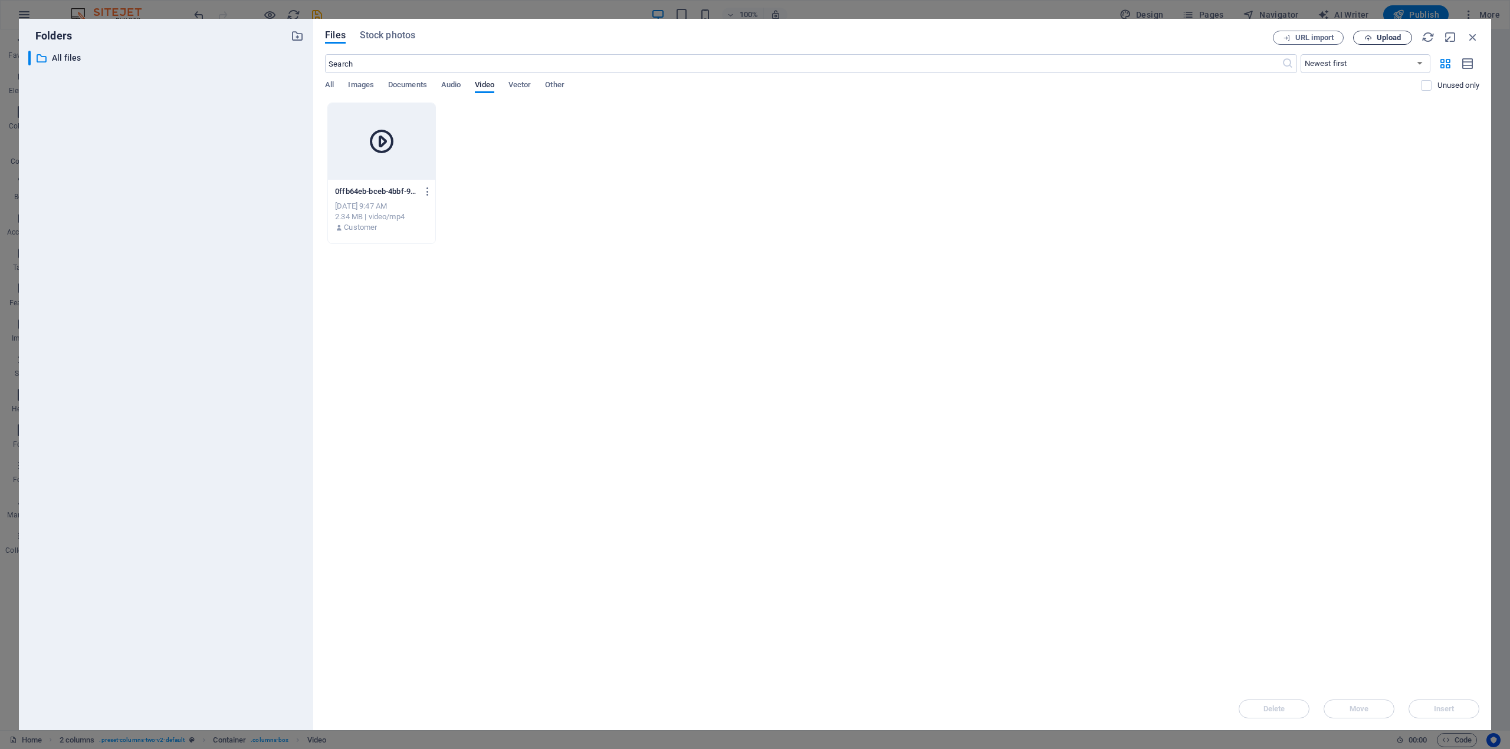
click at [1377, 40] on span "Upload" at bounding box center [1388, 37] width 24 height 7
click at [507, 150] on icon at bounding box center [497, 141] width 28 height 28
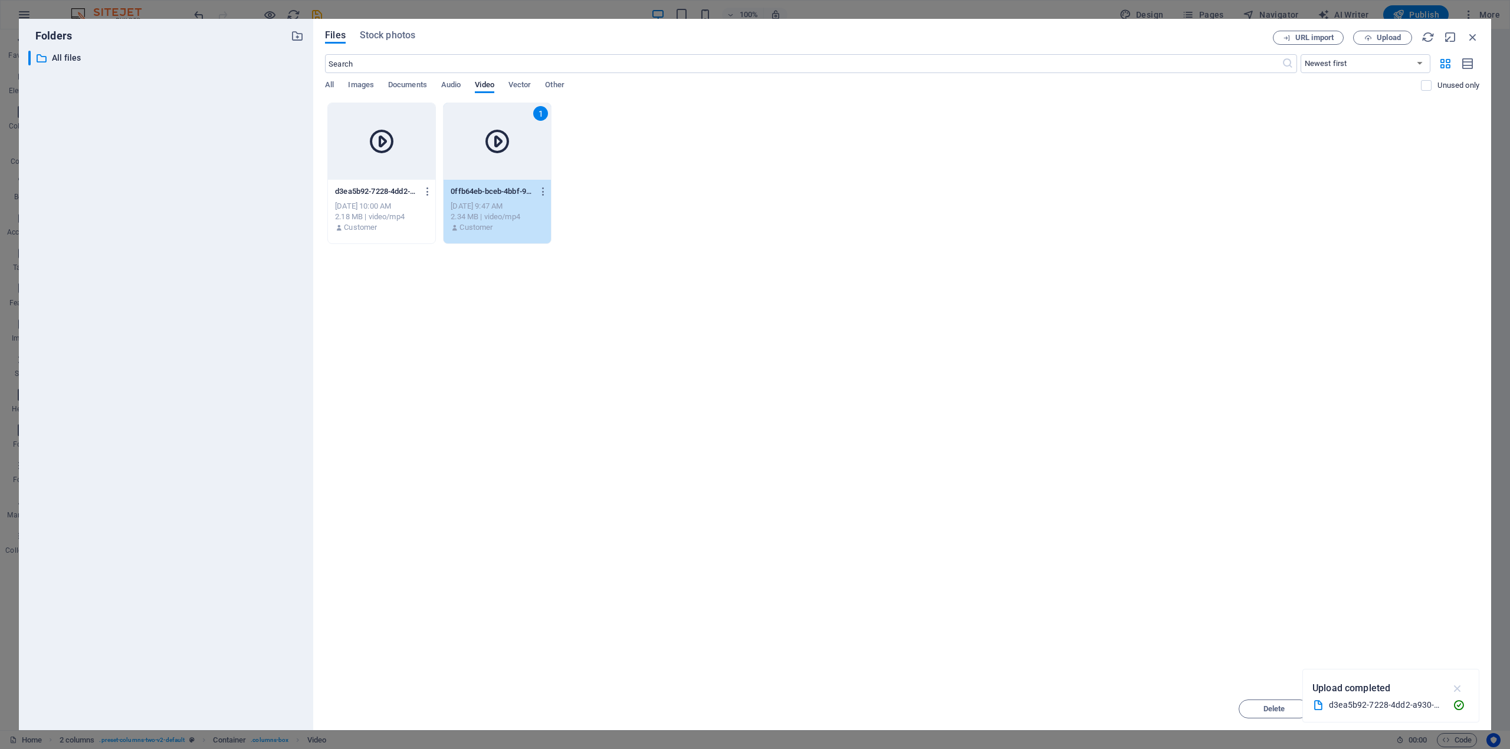
click at [1458, 685] on icon "button" at bounding box center [1458, 688] width 14 height 13
click at [1452, 704] on button "Insert" at bounding box center [1443, 709] width 71 height 19
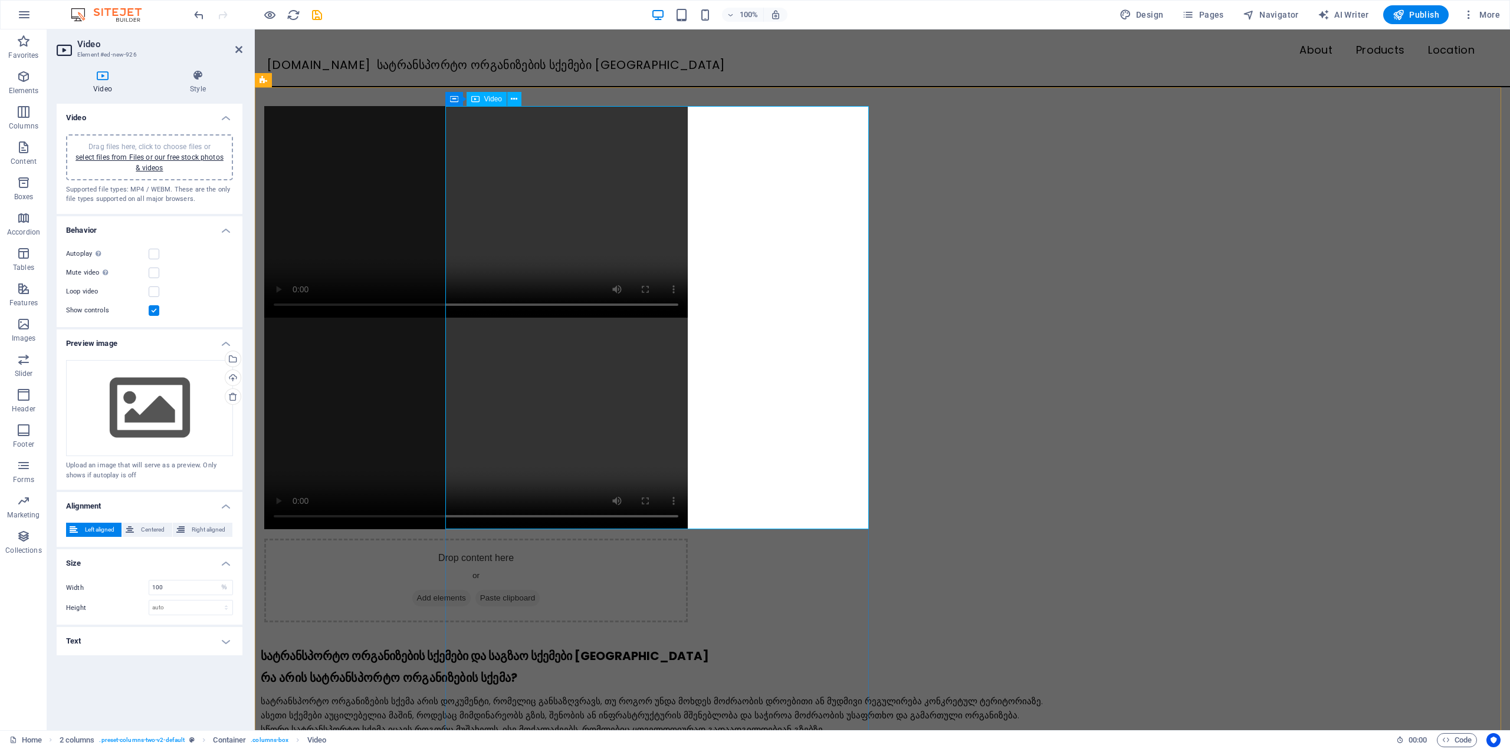
click at [576, 248] on figure at bounding box center [475, 212] width 423 height 212
click at [578, 530] on figure at bounding box center [475, 424] width 423 height 212
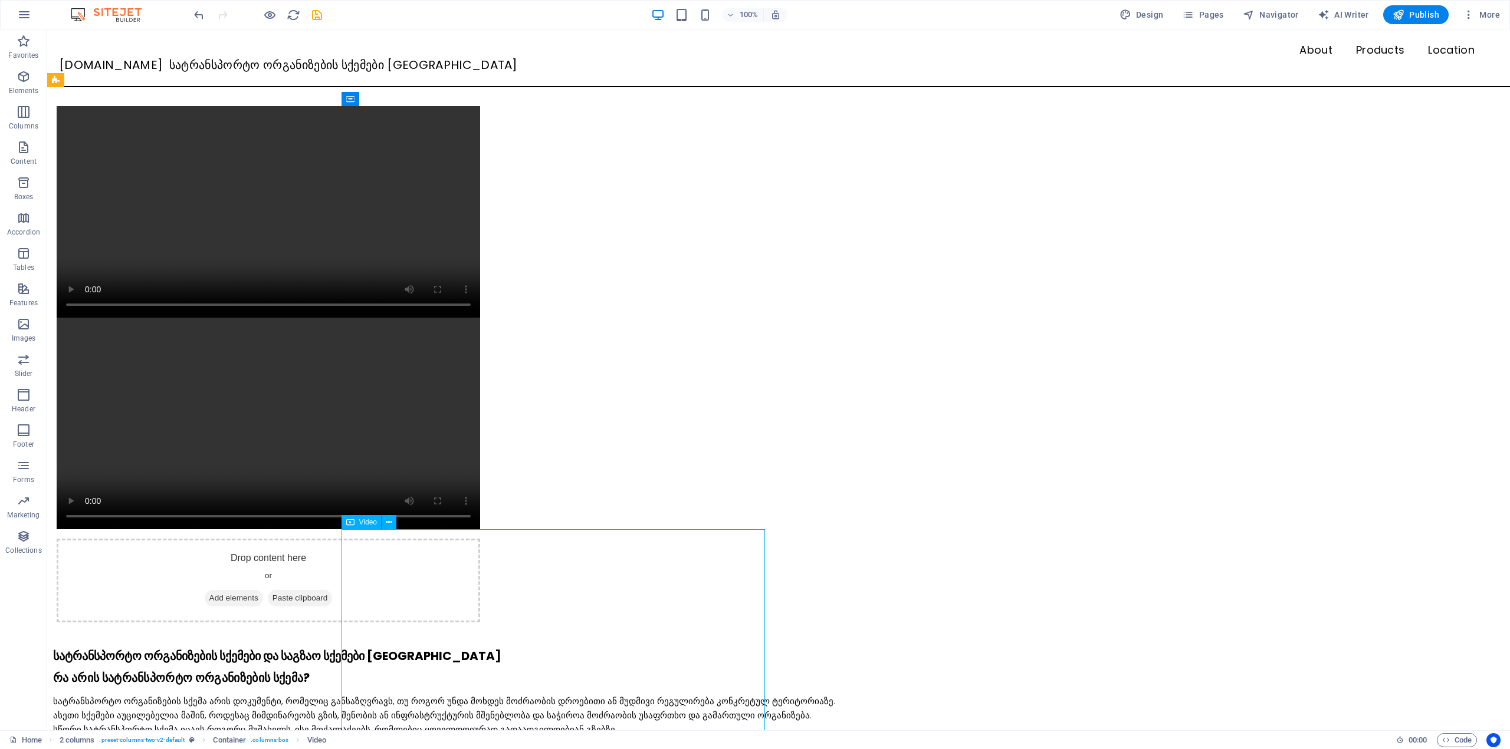
click at [480, 530] on figure at bounding box center [268, 424] width 423 height 212
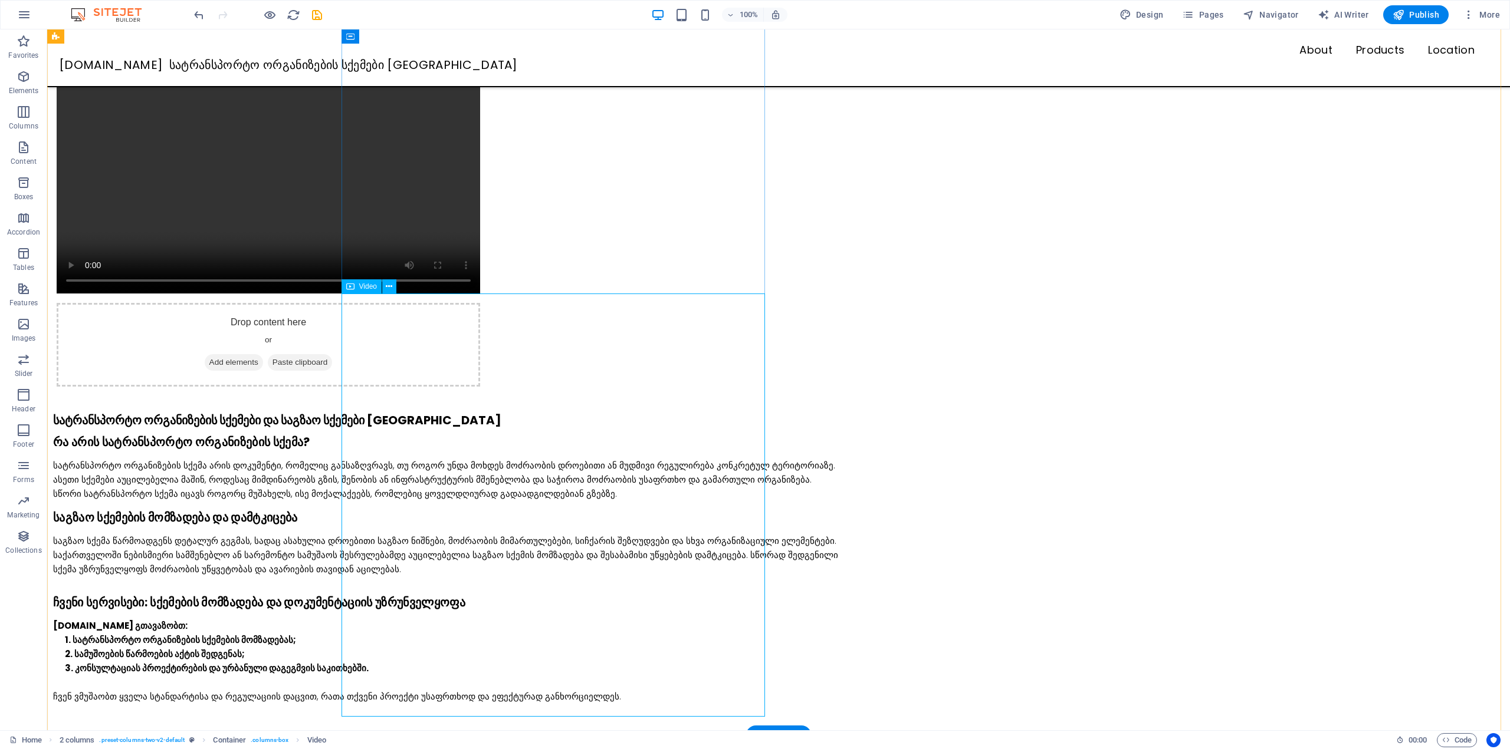
click at [480, 294] on figure at bounding box center [268, 188] width 423 height 212
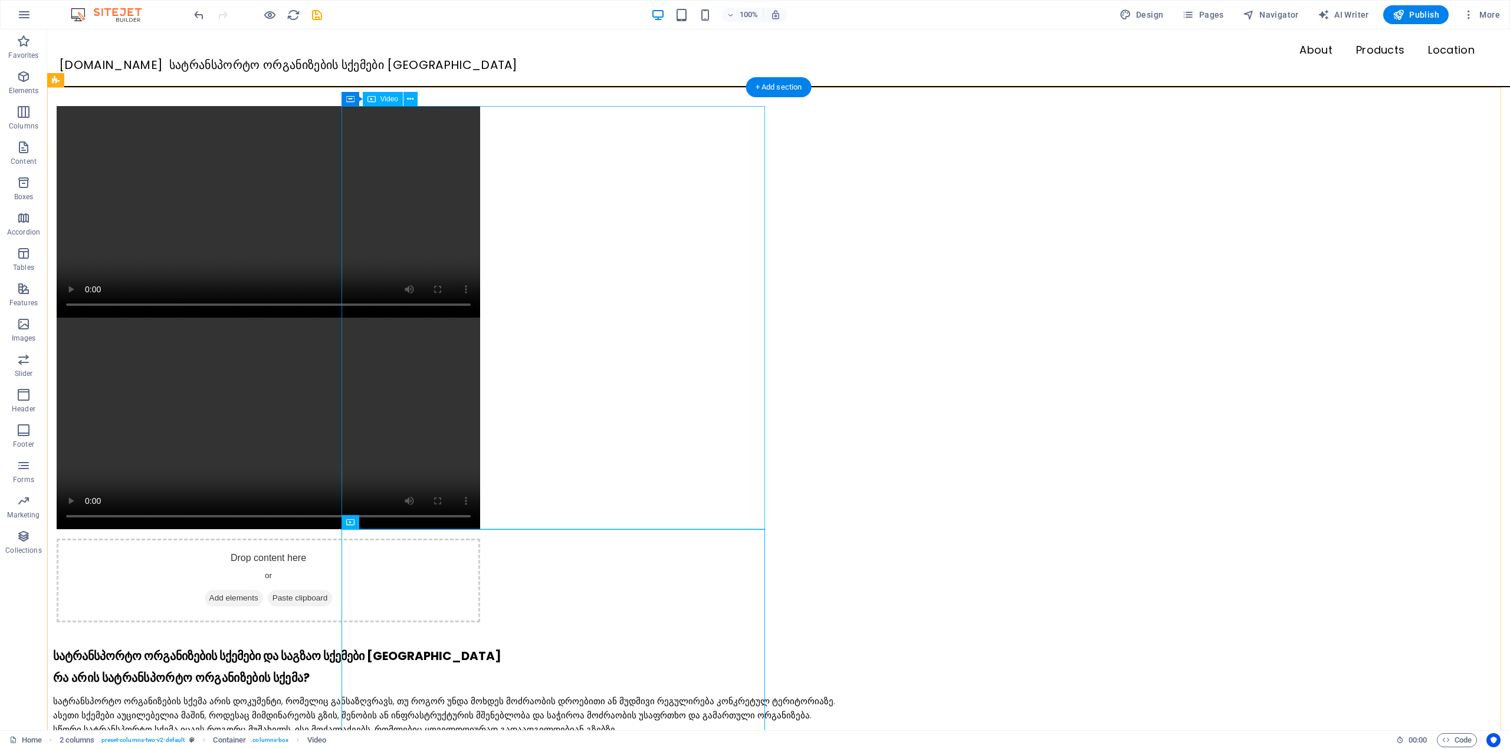
click at [353, 318] on figure at bounding box center [268, 212] width 423 height 212
click at [480, 307] on figure at bounding box center [268, 212] width 423 height 212
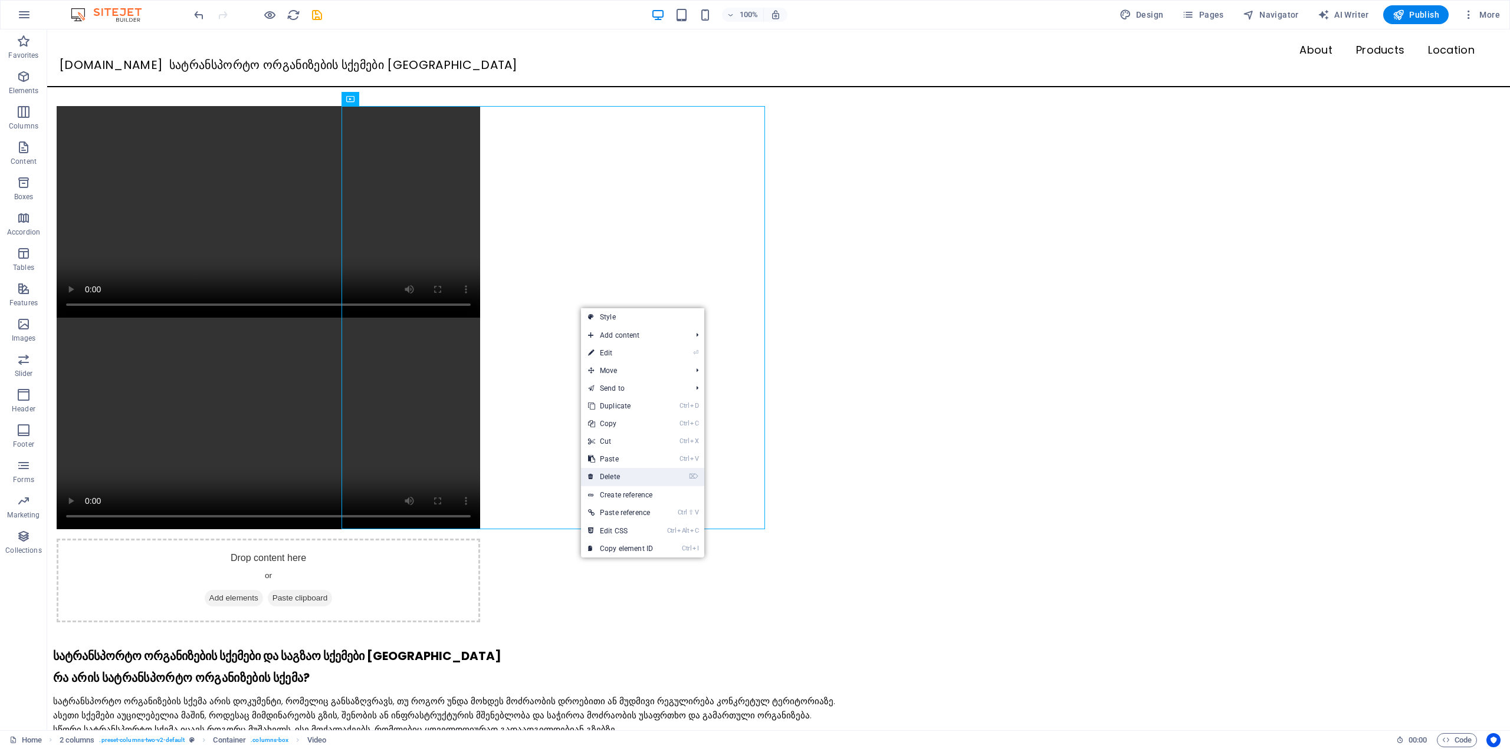
drag, startPoint x: 628, startPoint y: 471, endPoint x: 509, endPoint y: 340, distance: 177.0
click at [628, 471] on link "⌦ Delete" at bounding box center [620, 477] width 79 height 18
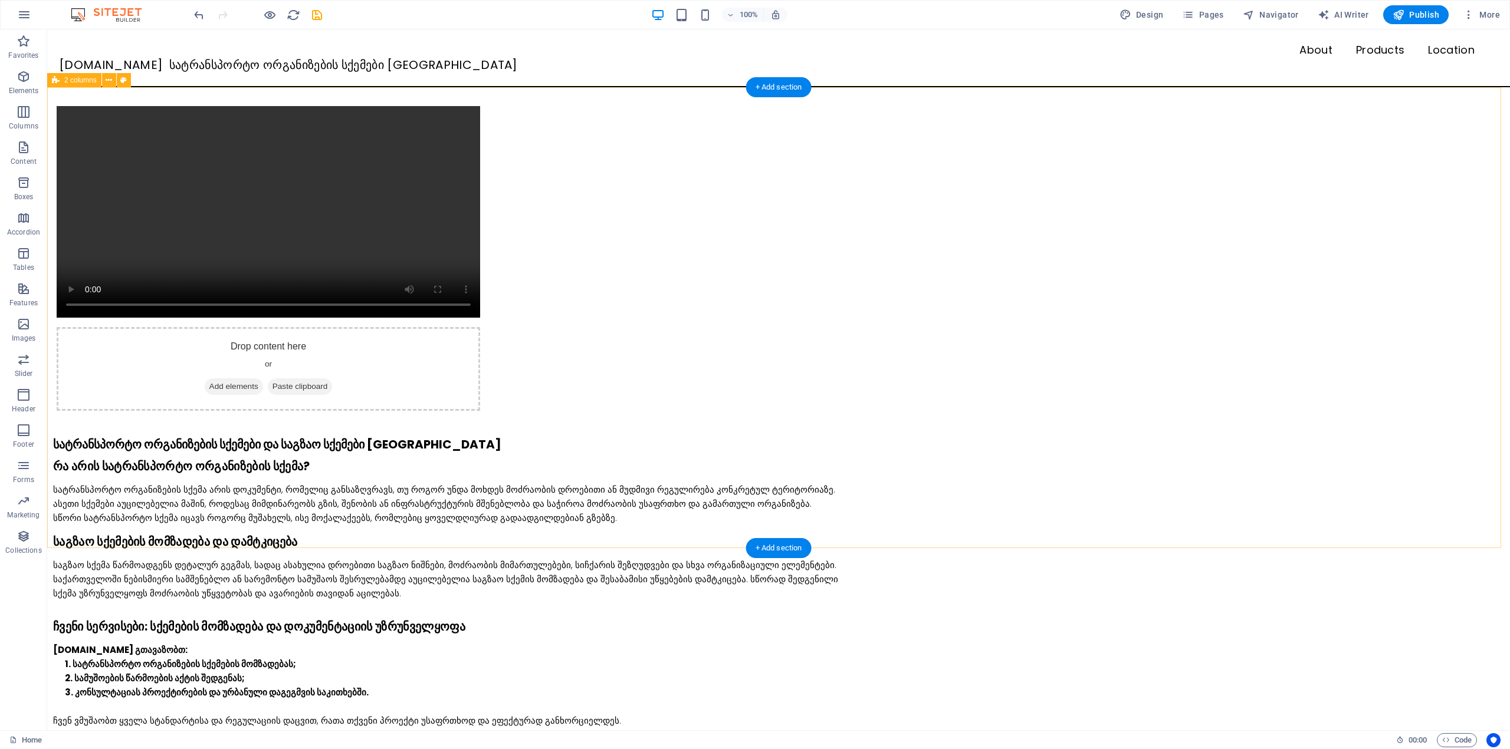
click at [267, 218] on div "Drop content here or Add elements Paste clipboard" at bounding box center [778, 258] width 1462 height 343
click at [107, 81] on icon at bounding box center [109, 80] width 6 height 12
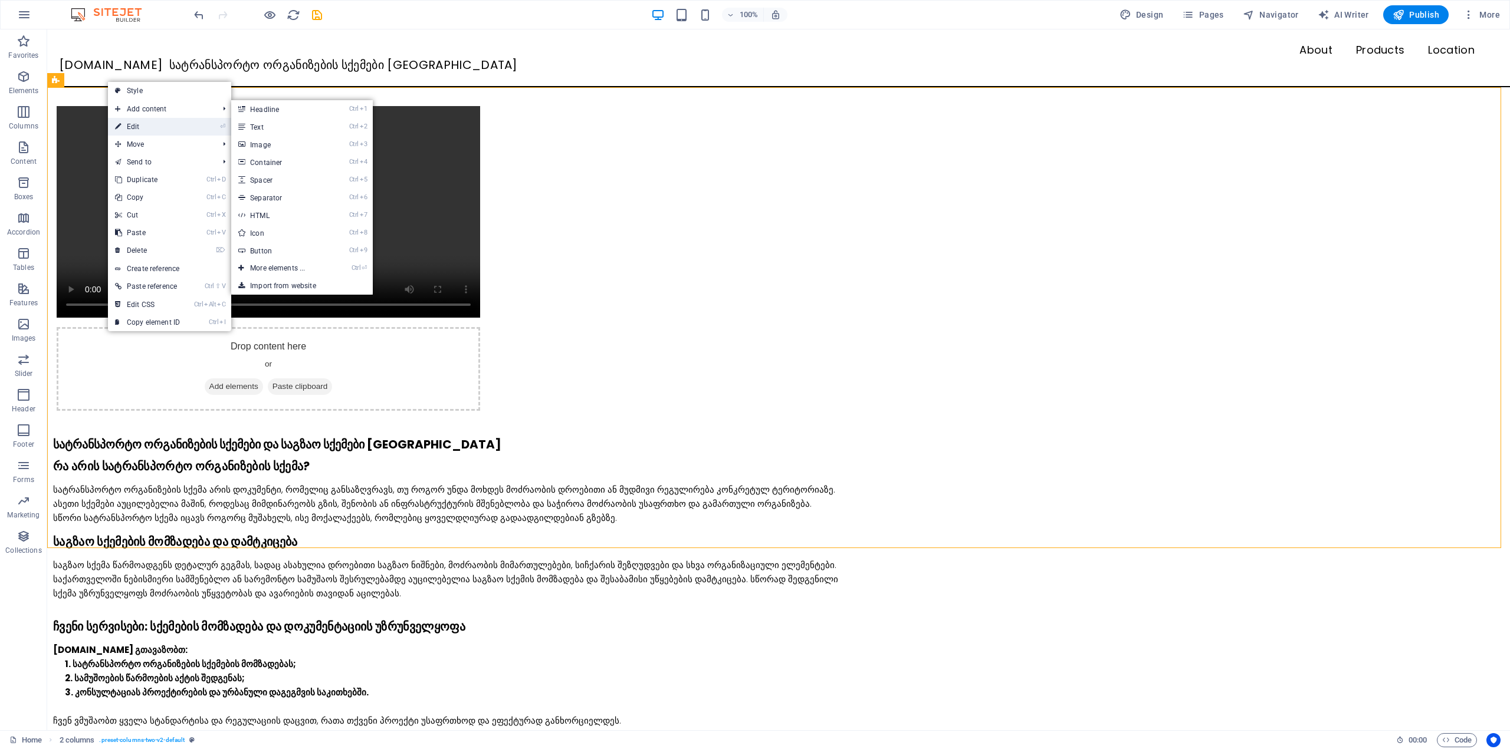
click at [158, 121] on link "⏎ Edit" at bounding box center [147, 127] width 79 height 18
select select "rem"
select select "preset-columns-two-v2-default"
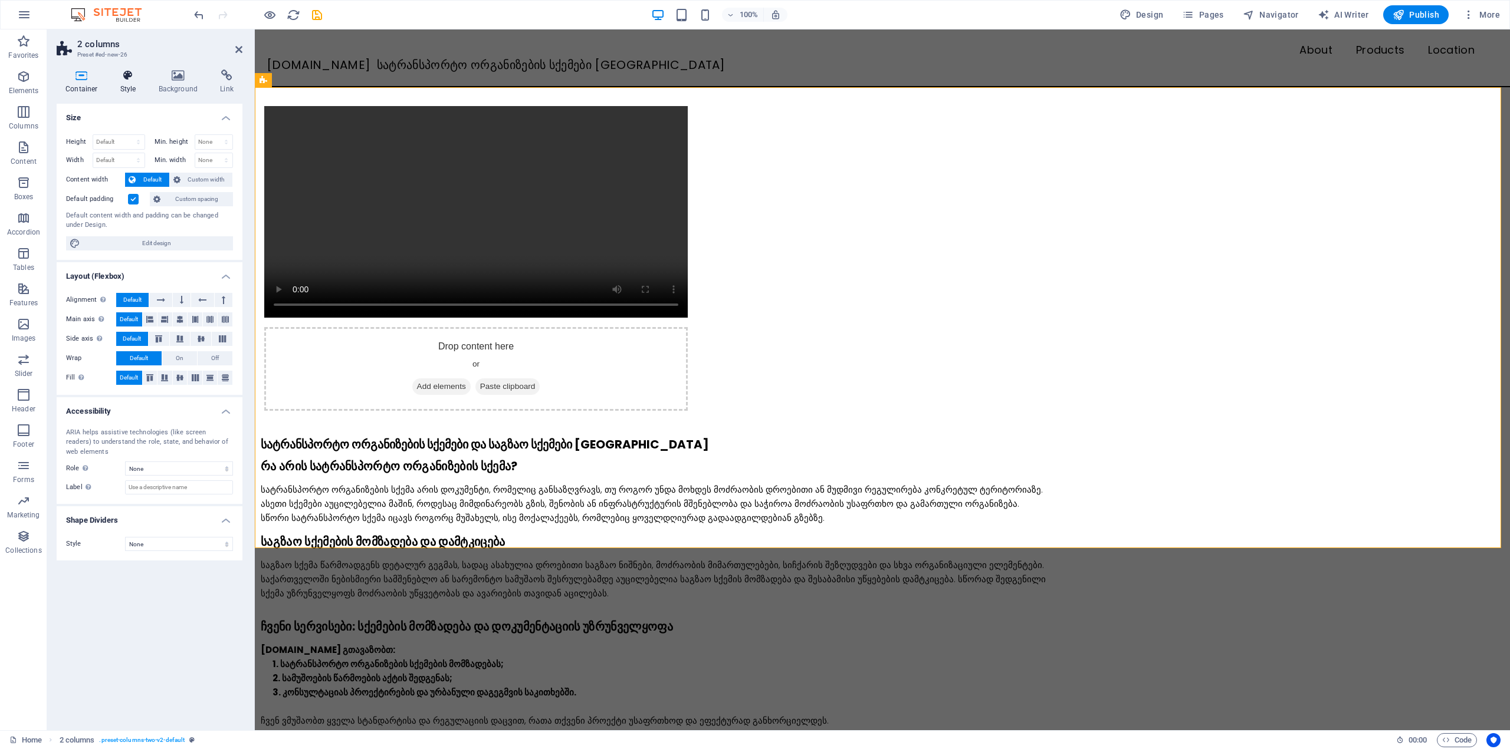
click at [129, 74] on icon at bounding box center [128, 76] width 34 height 12
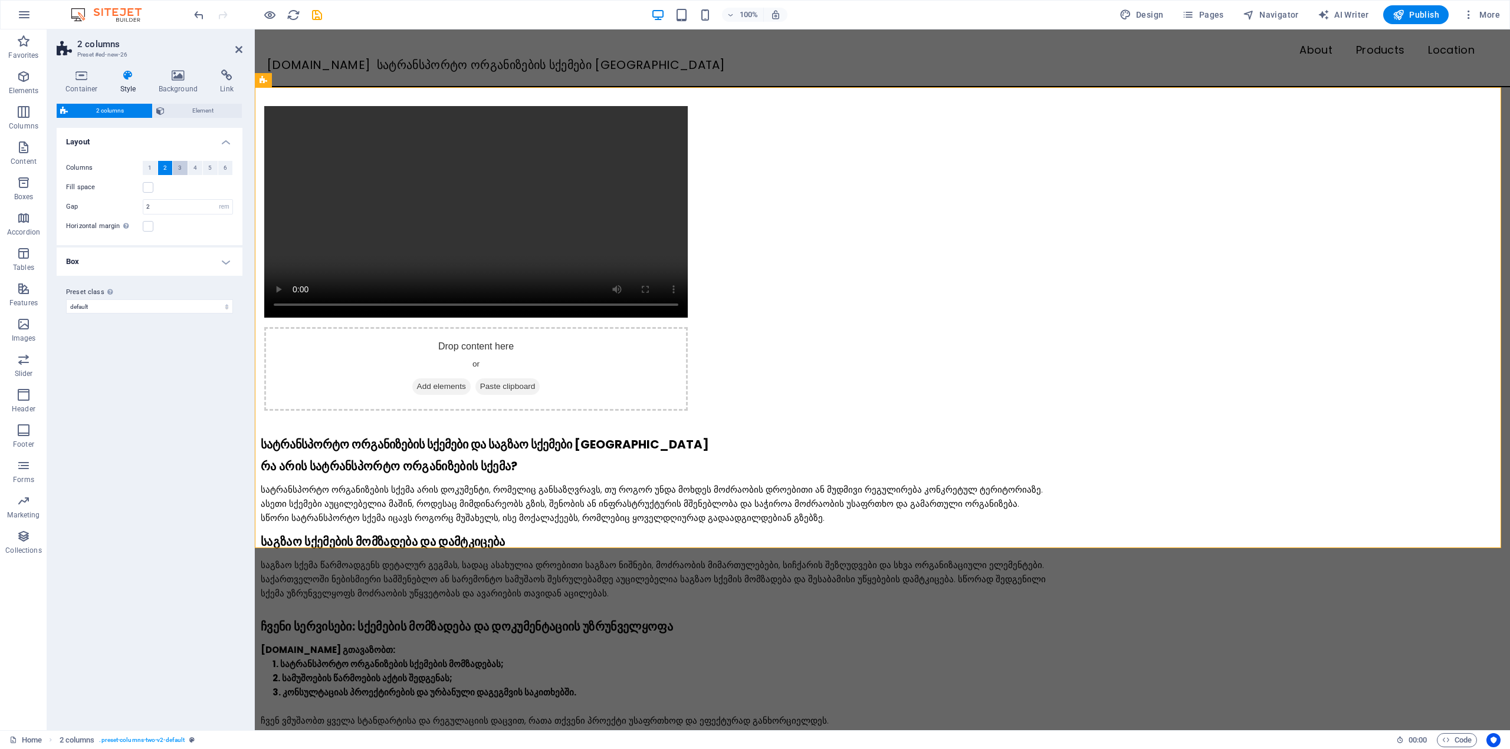
click at [187, 170] on button "3" at bounding box center [180, 168] width 15 height 14
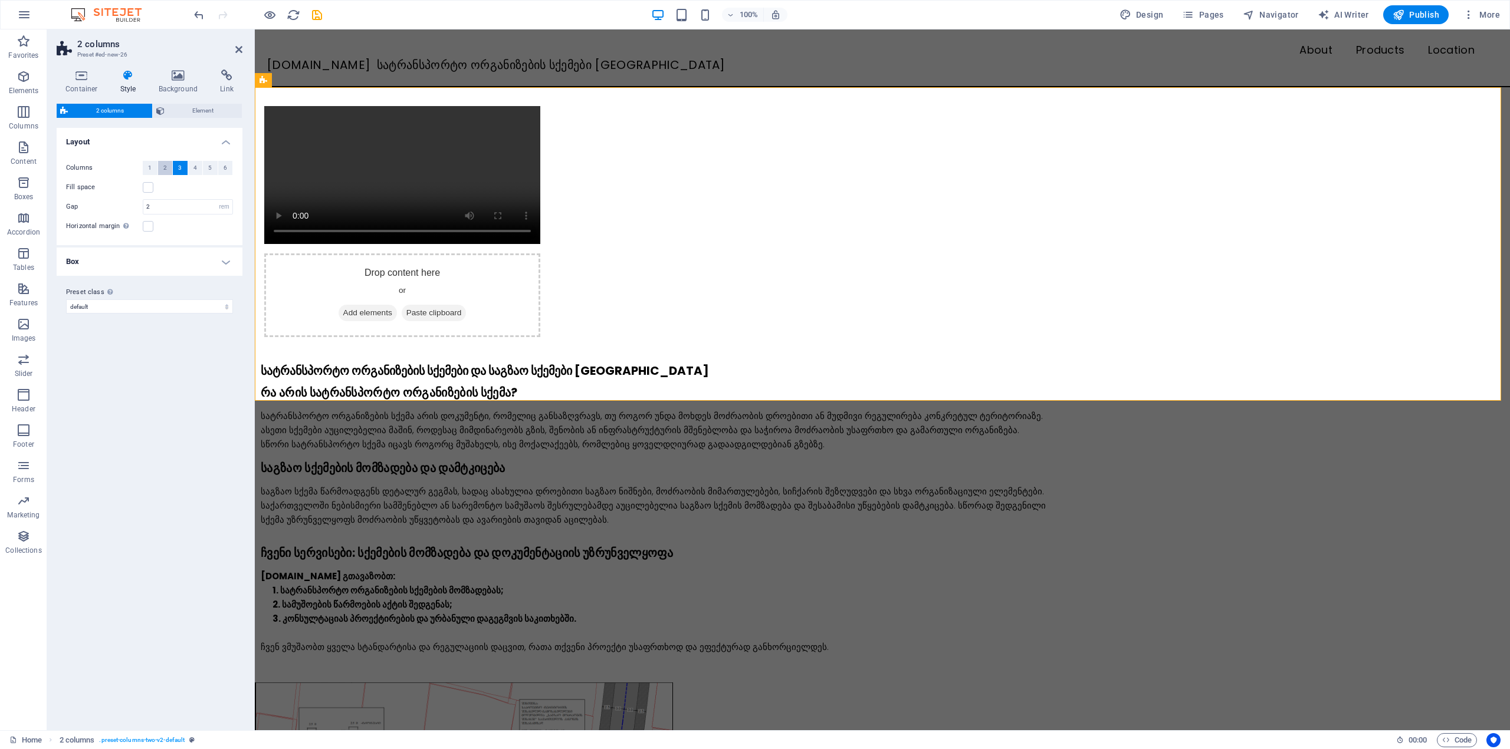
click at [169, 169] on button "2" at bounding box center [165, 168] width 15 height 14
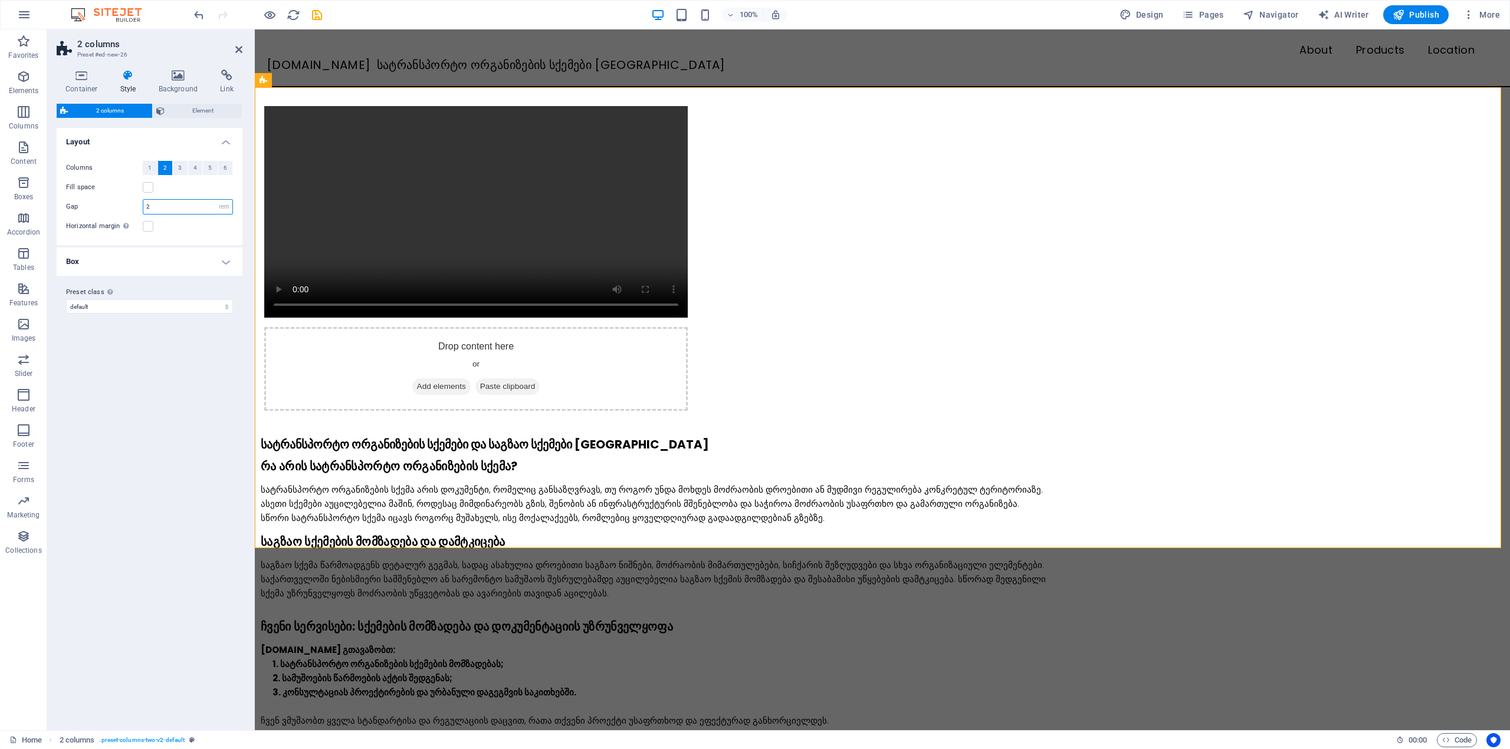
click at [173, 208] on input "2" at bounding box center [187, 207] width 89 height 14
click at [170, 188] on div "Fill space" at bounding box center [149, 187] width 167 height 14
click at [150, 184] on label at bounding box center [148, 187] width 11 height 11
click at [0, 0] on input "Fill space" at bounding box center [0, 0] width 0 height 0
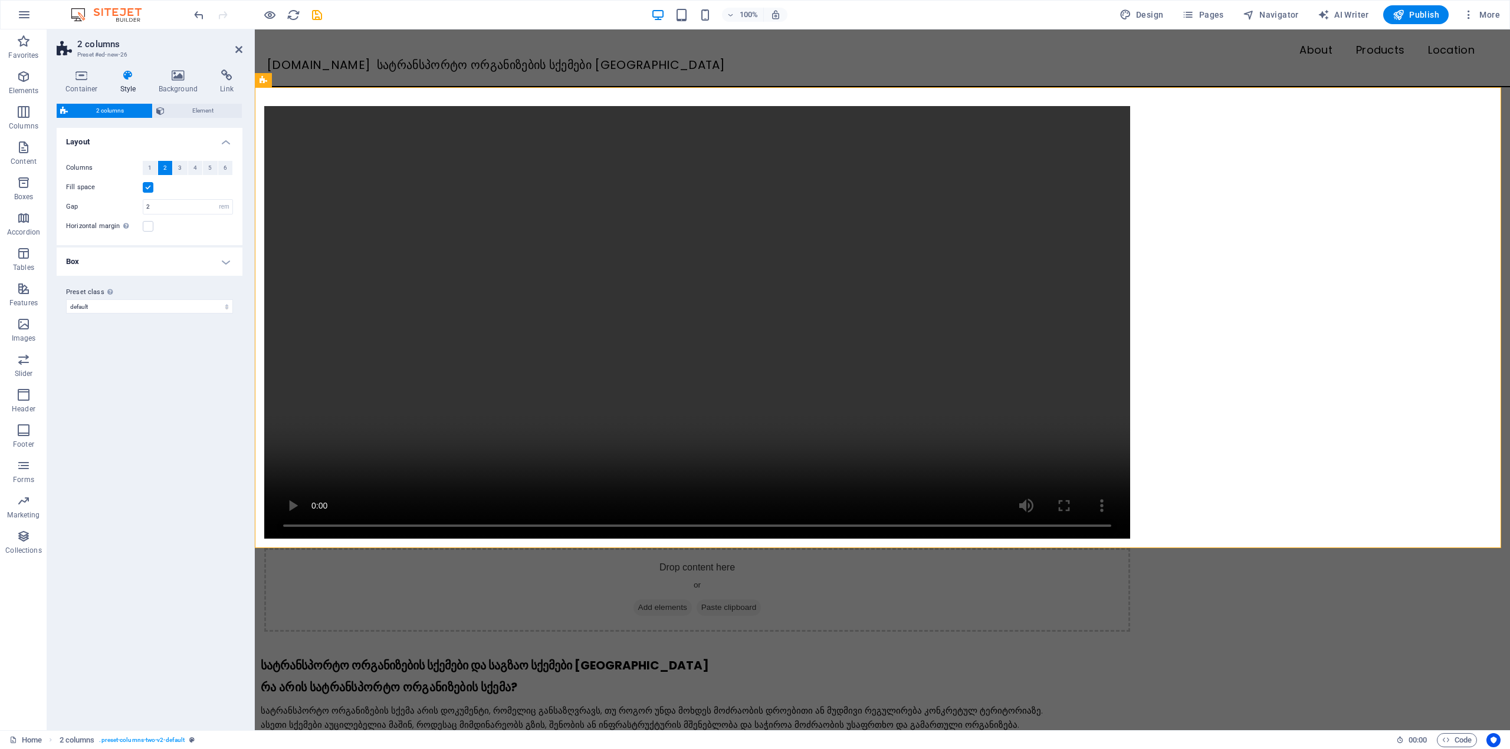
click at [150, 184] on label at bounding box center [148, 187] width 11 height 11
click at [0, 0] on input "Fill space" at bounding box center [0, 0] width 0 height 0
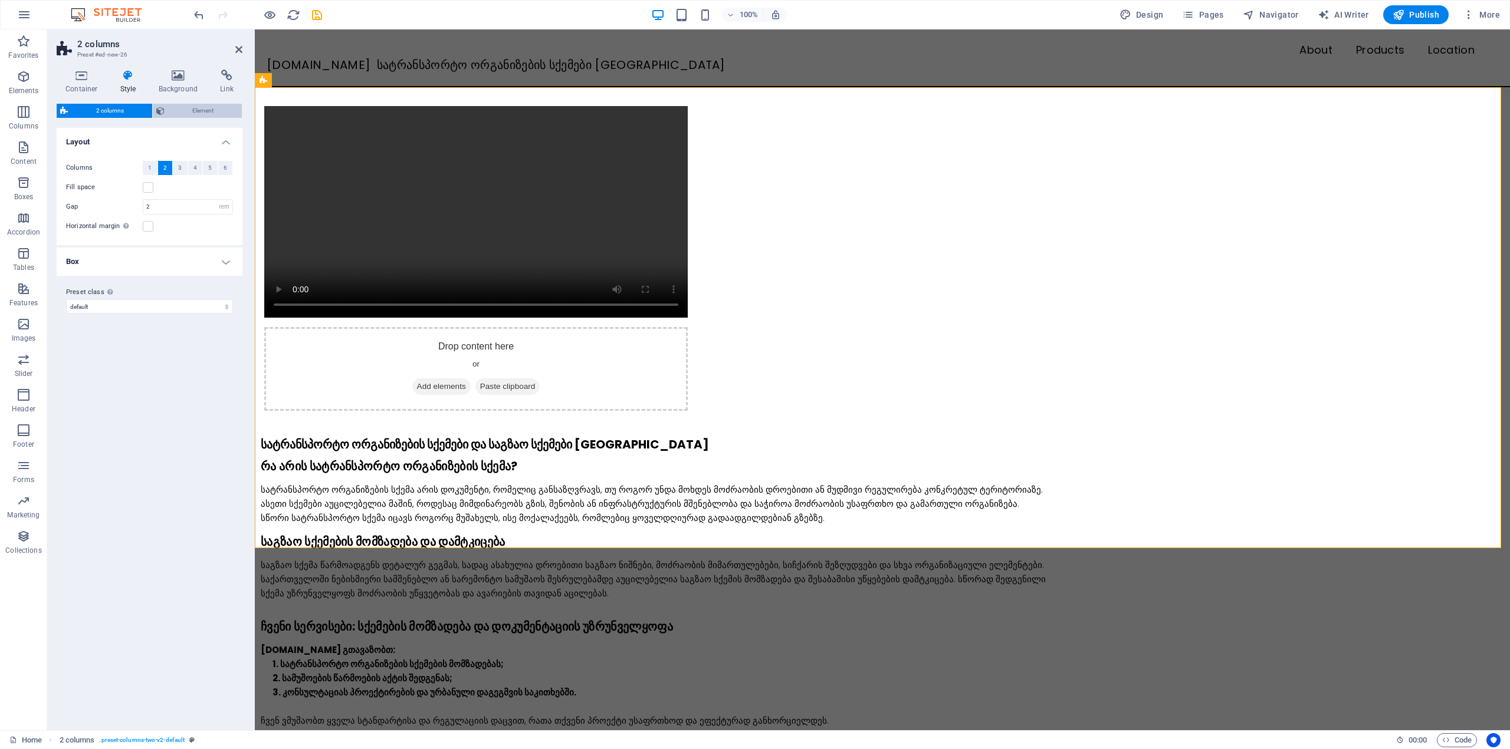
click at [177, 108] on span "Element" at bounding box center [203, 111] width 71 height 14
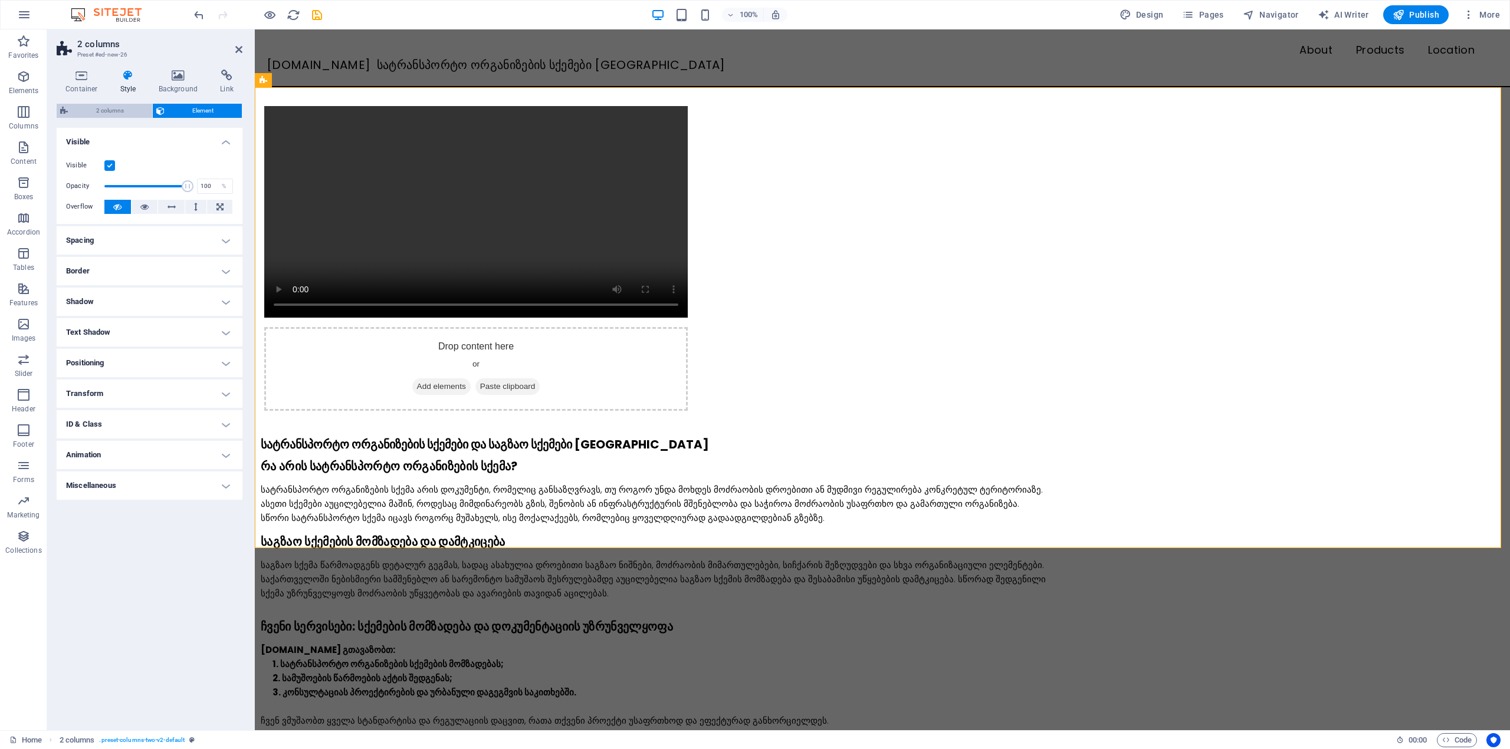
click at [129, 111] on span "2 columns" at bounding box center [109, 111] width 77 height 14
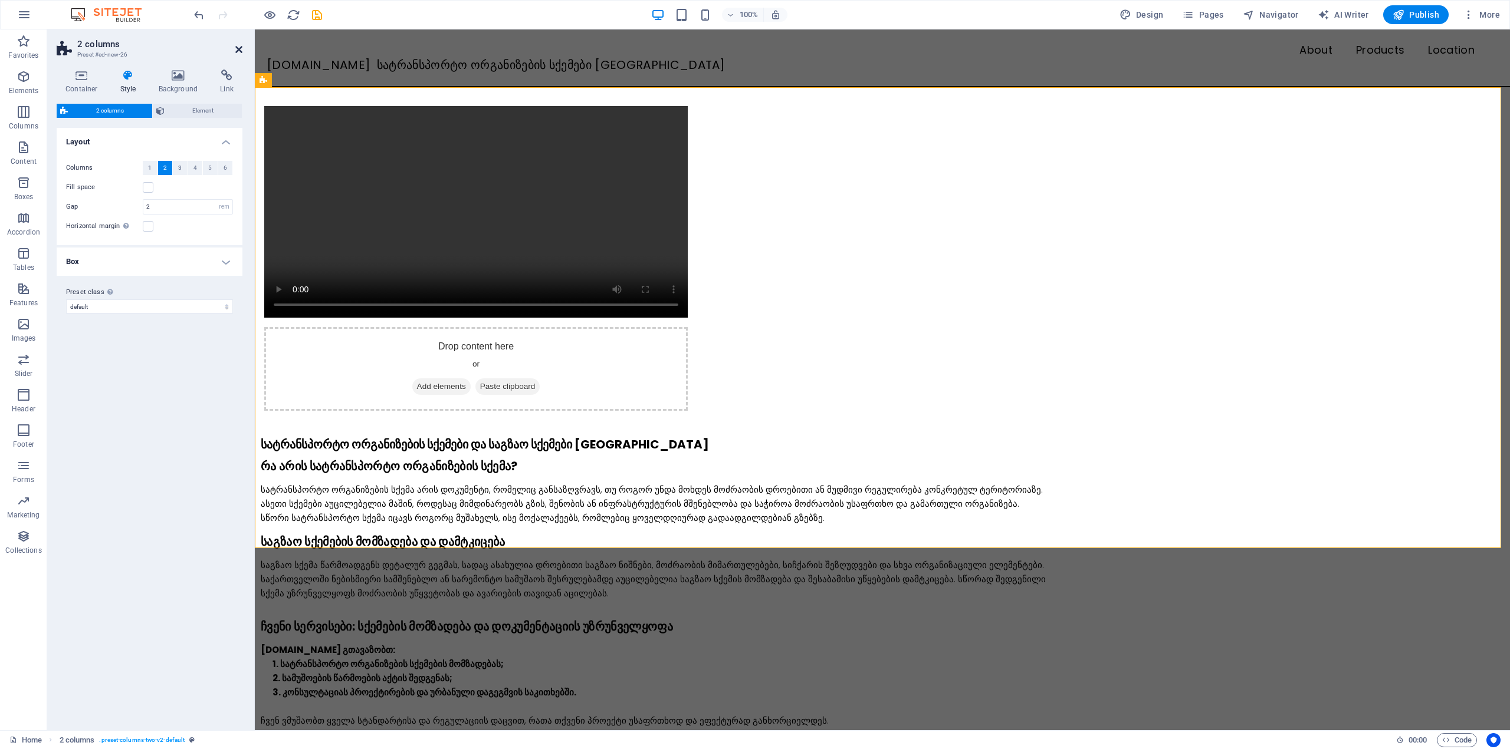
click at [239, 50] on icon at bounding box center [238, 49] width 7 height 9
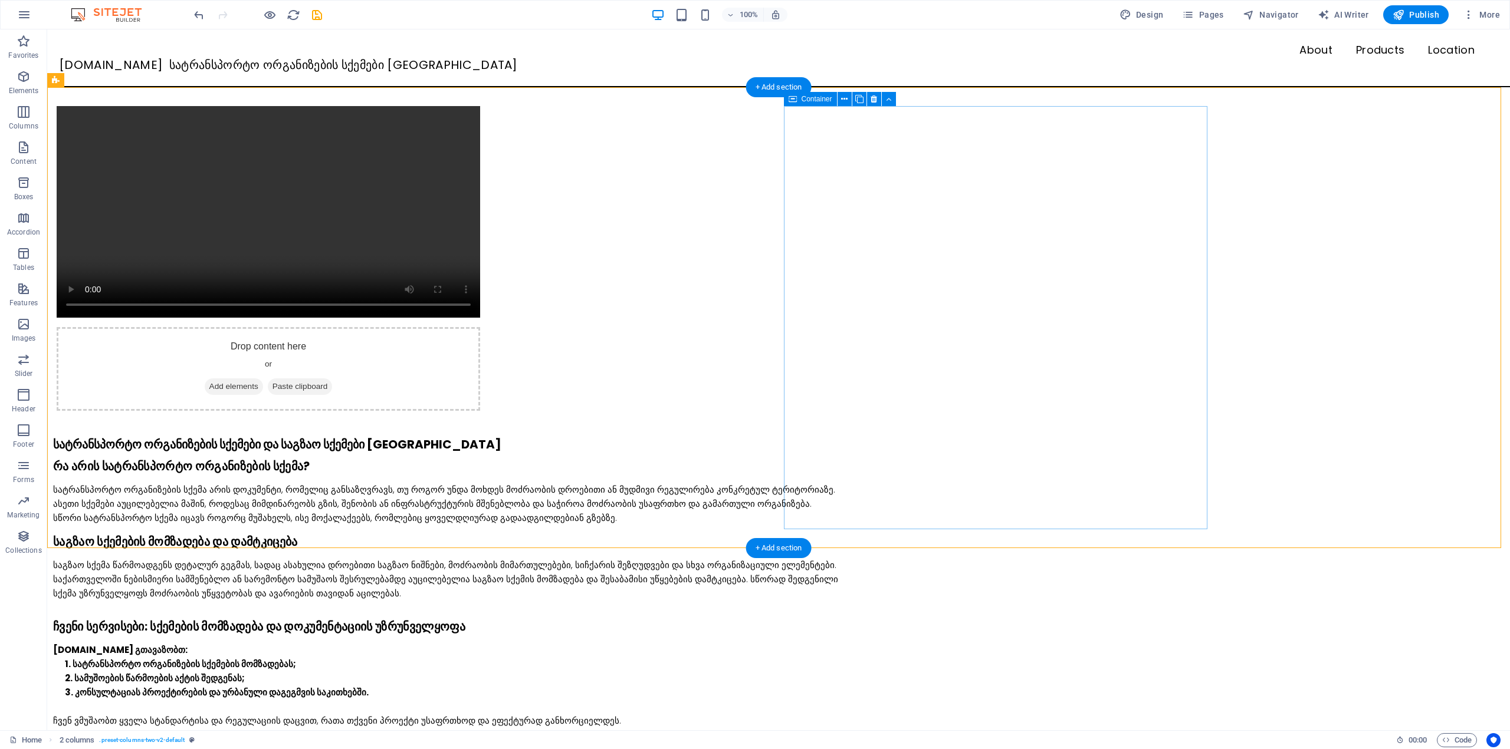
click at [480, 327] on div "Drop content here or Add elements Paste clipboard" at bounding box center [268, 369] width 423 height 84
click at [333, 379] on span "Paste clipboard" at bounding box center [300, 387] width 65 height 17
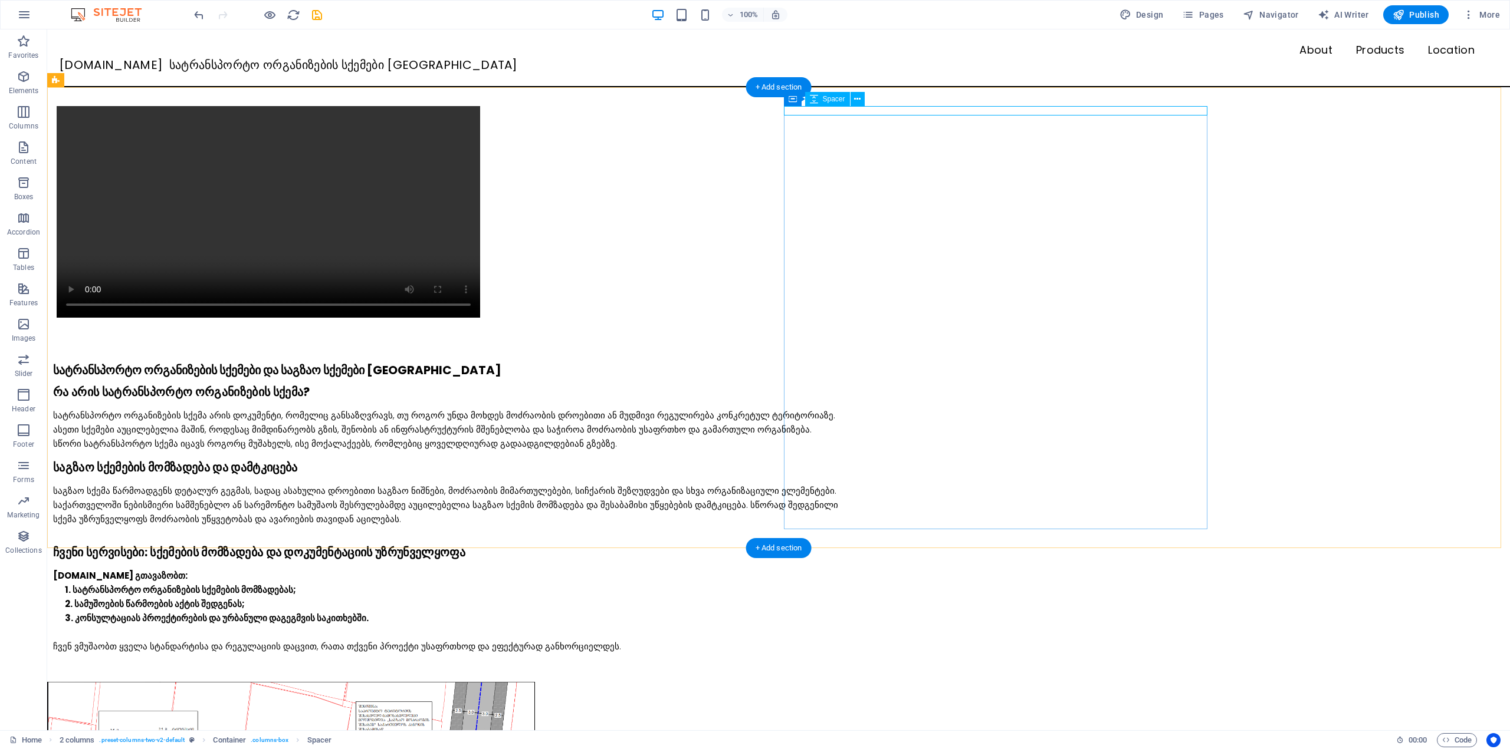
click at [480, 327] on div at bounding box center [268, 331] width 423 height 9
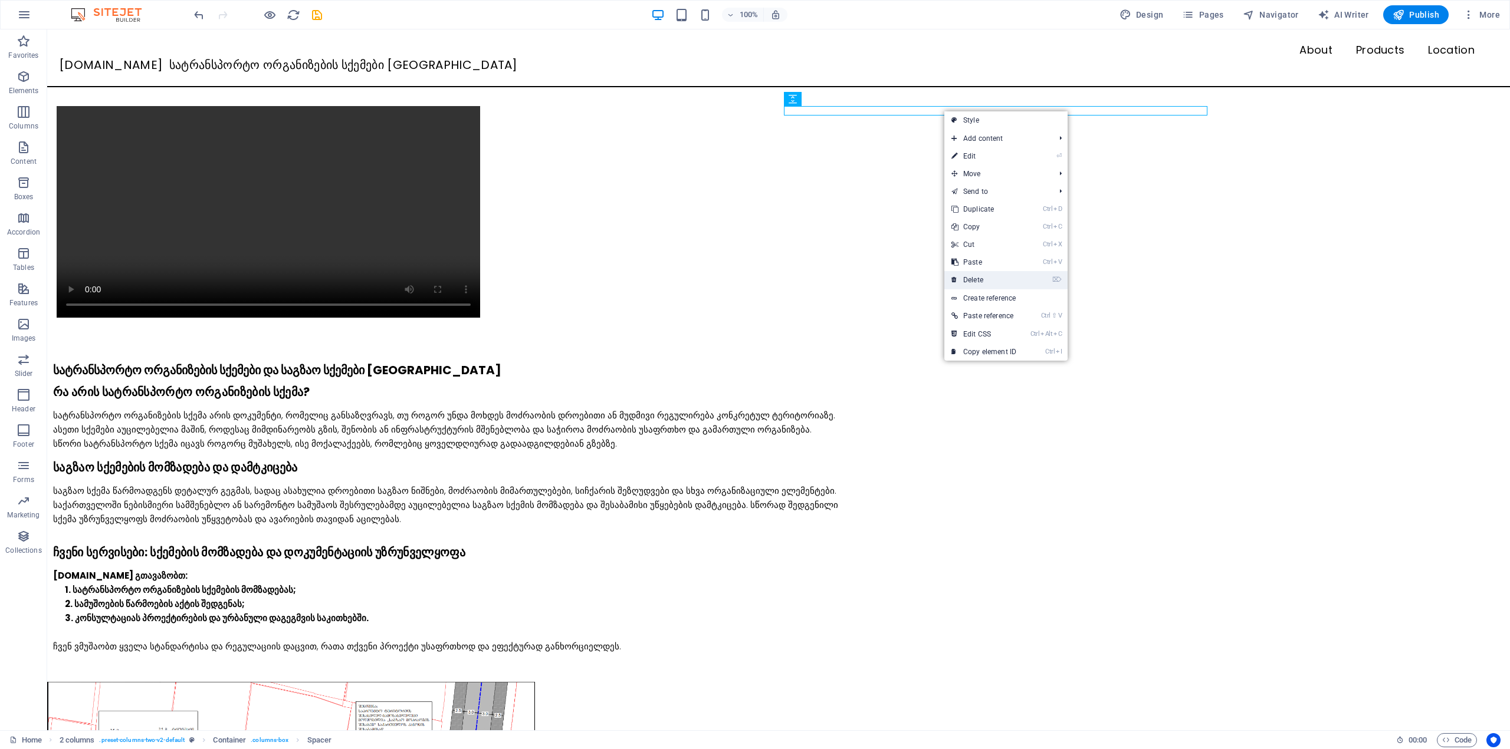
click at [987, 283] on link "⌦ Delete" at bounding box center [983, 280] width 79 height 18
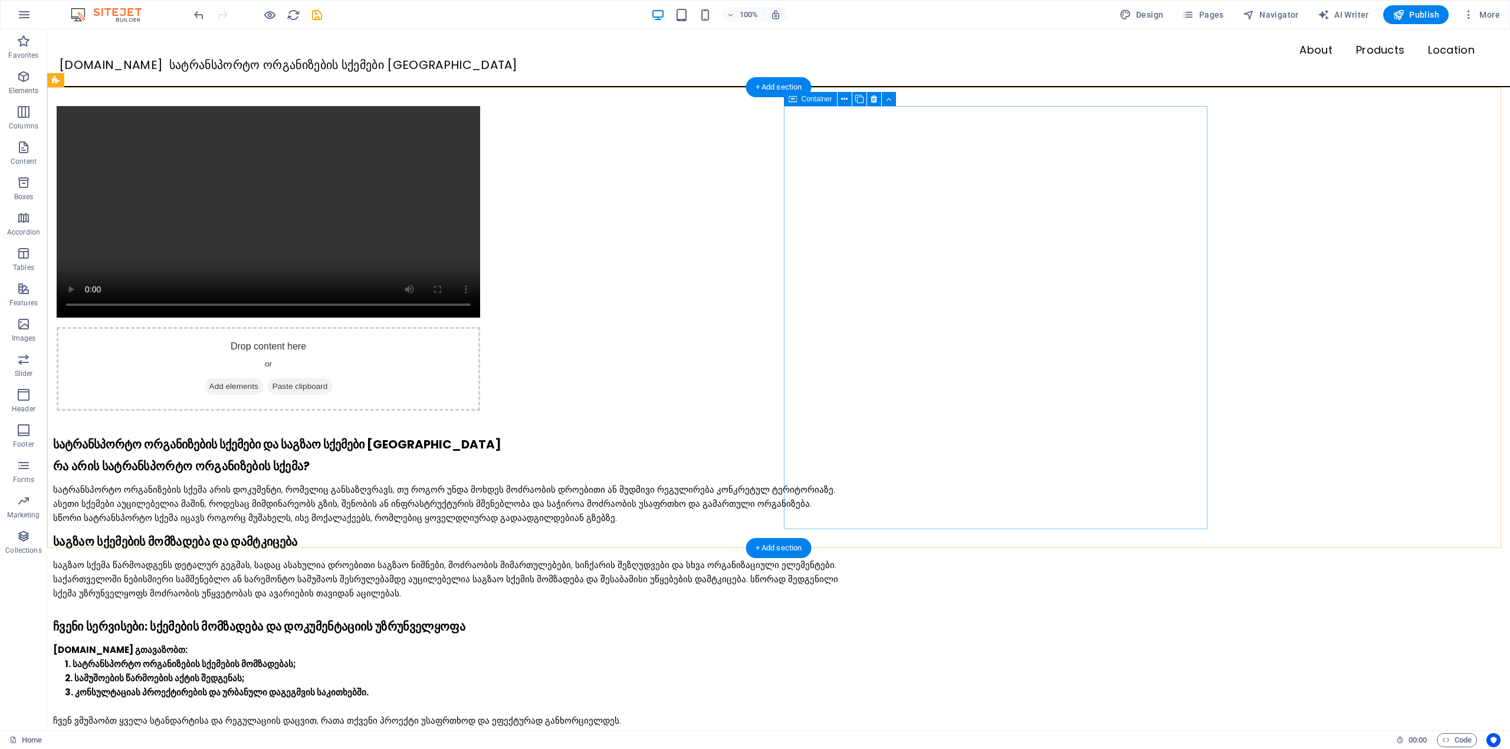
click at [263, 379] on span "Add elements" at bounding box center [234, 387] width 58 height 17
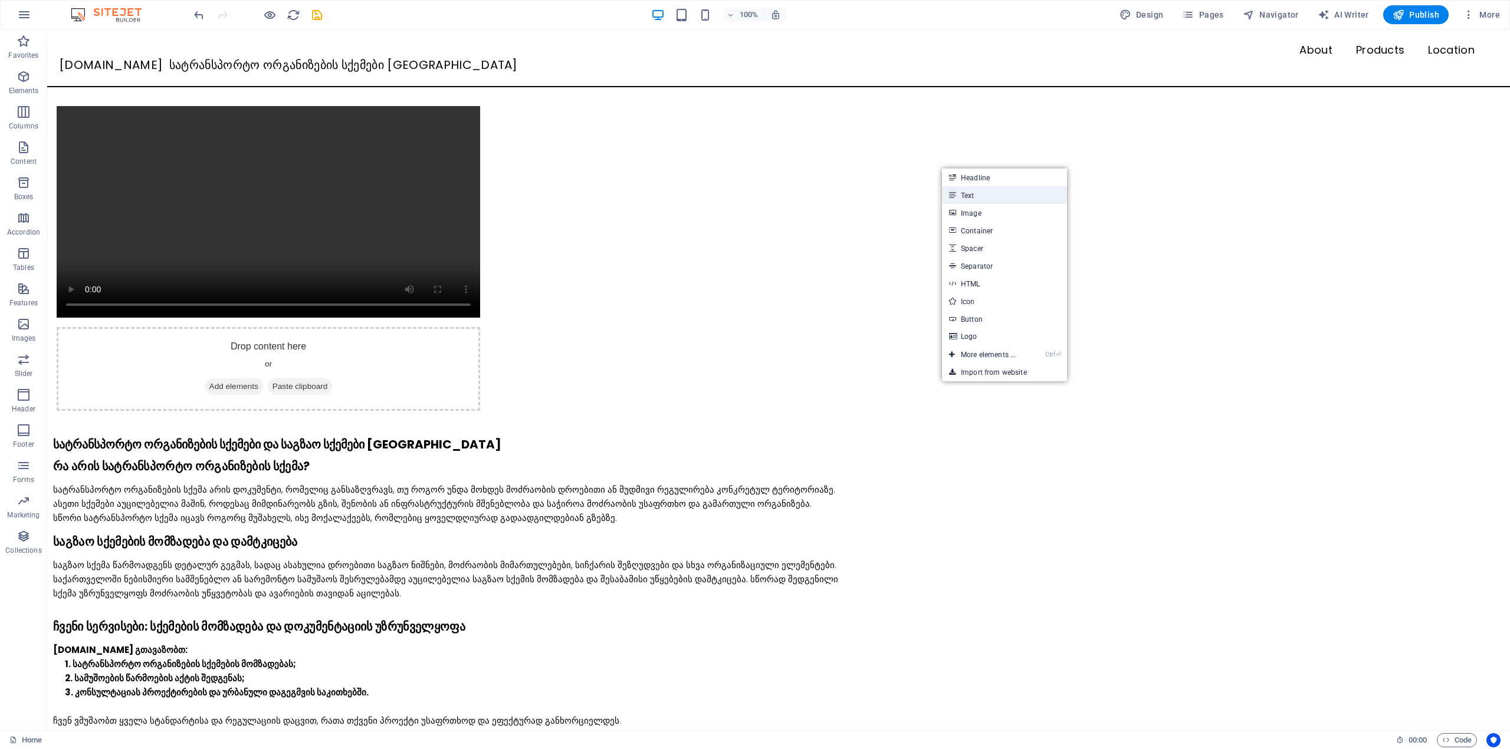
click at [975, 198] on link "Text" at bounding box center [1004, 195] width 125 height 18
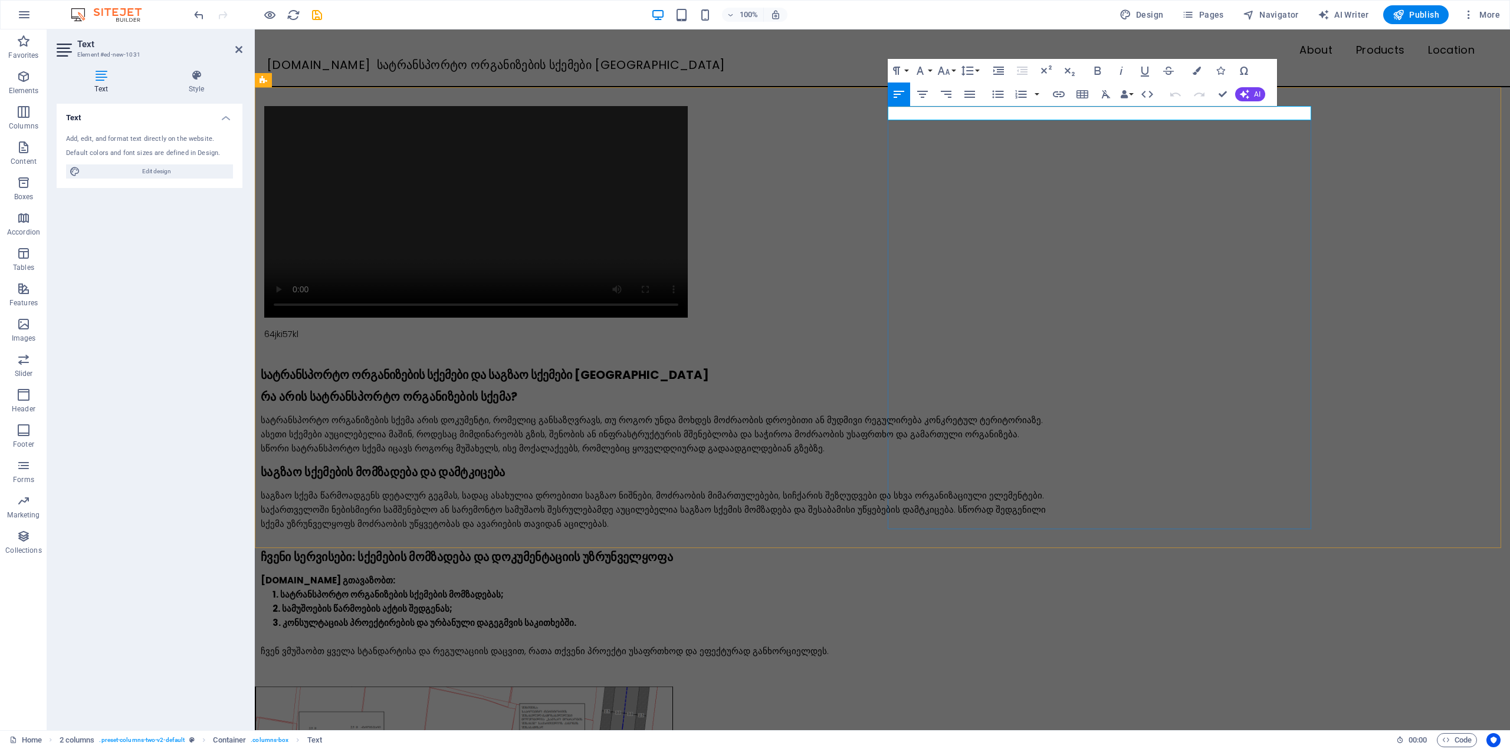
click at [688, 327] on div "64jki57kl" at bounding box center [475, 334] width 423 height 14
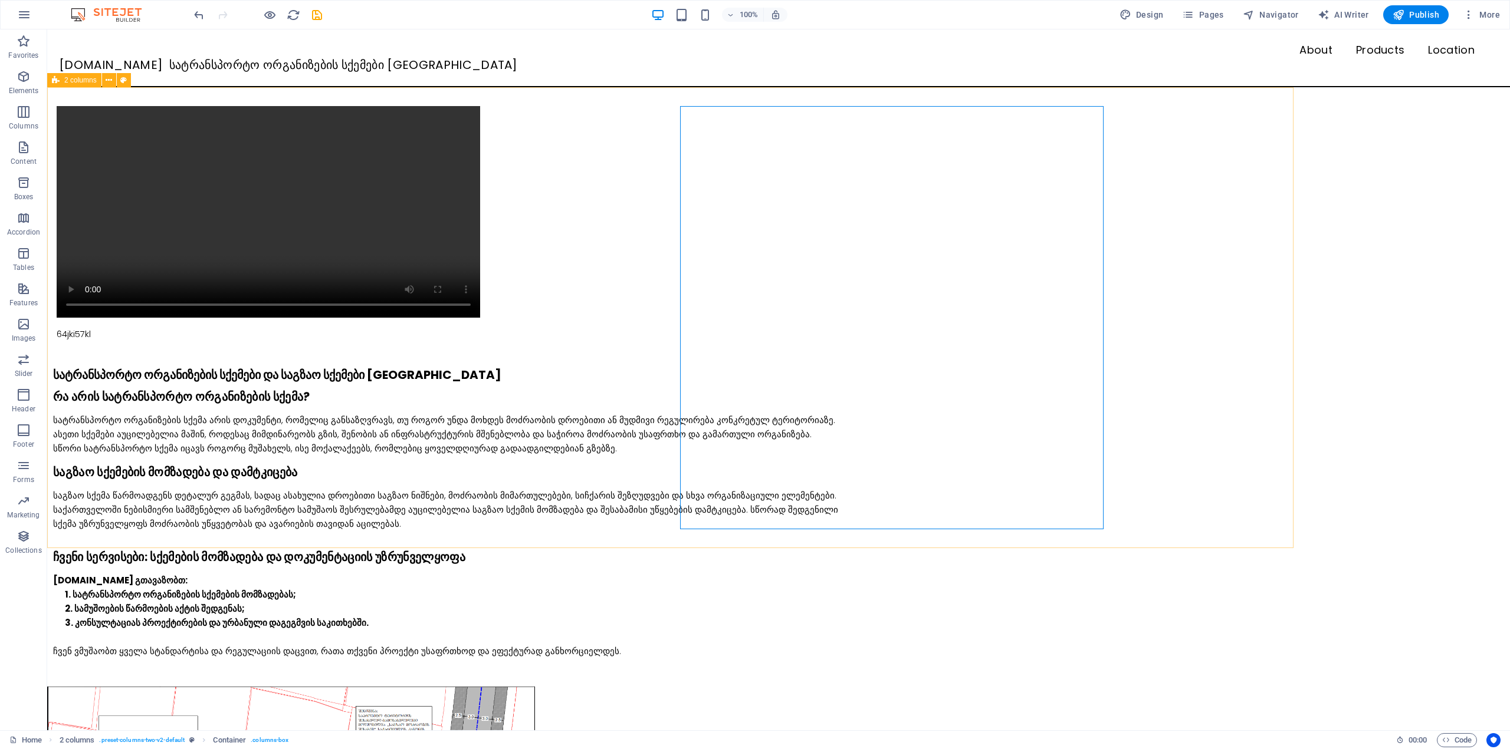
click at [1456, 227] on div "64jki57kl" at bounding box center [778, 223] width 1462 height 273
click at [480, 327] on div "64jki57kl" at bounding box center [268, 334] width 423 height 14
click at [807, 100] on span "Container" at bounding box center [816, 99] width 31 height 7
click at [480, 327] on div "64jki57kl" at bounding box center [268, 334] width 423 height 14
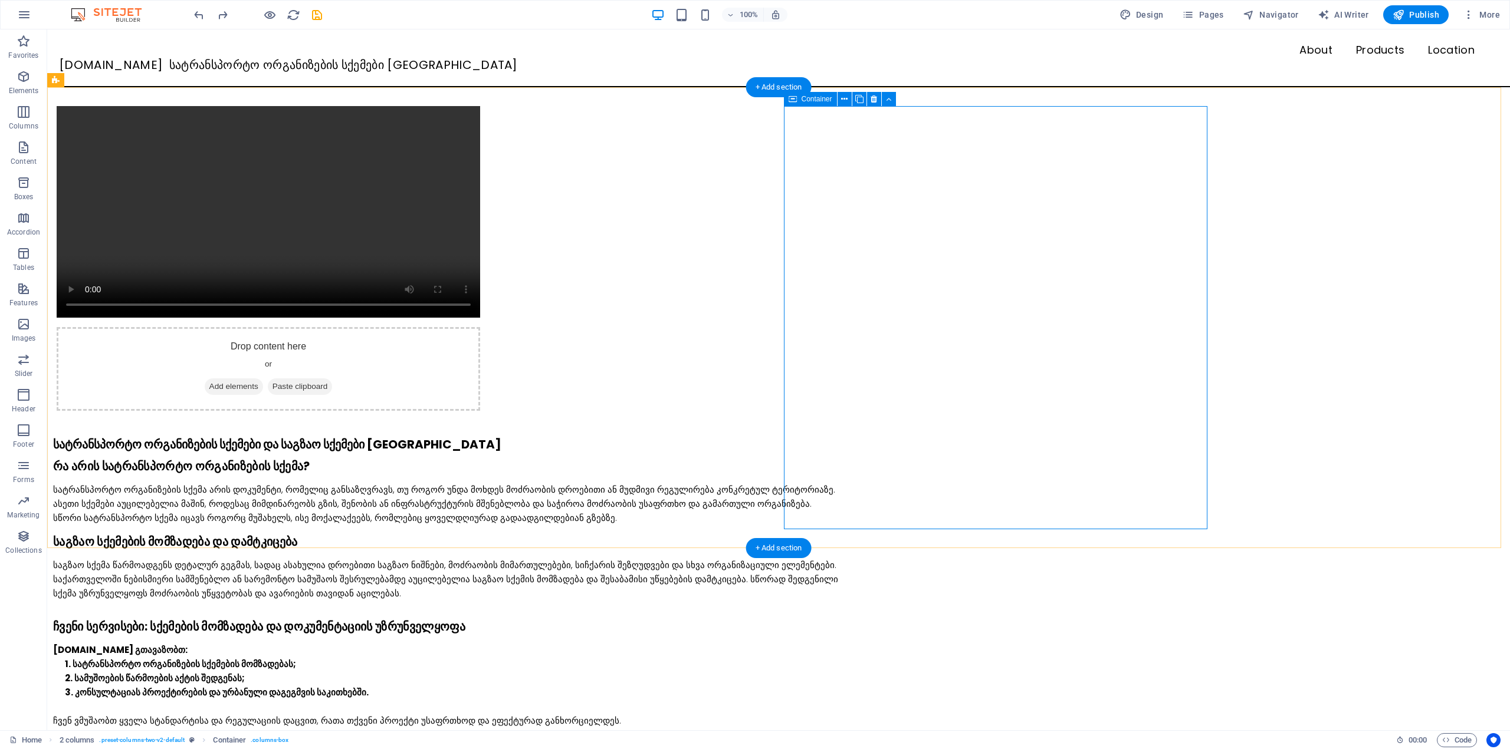
click at [480, 327] on div "Drop content here or Add elements Paste clipboard" at bounding box center [268, 369] width 423 height 84
click at [263, 379] on span "Add elements" at bounding box center [234, 387] width 58 height 17
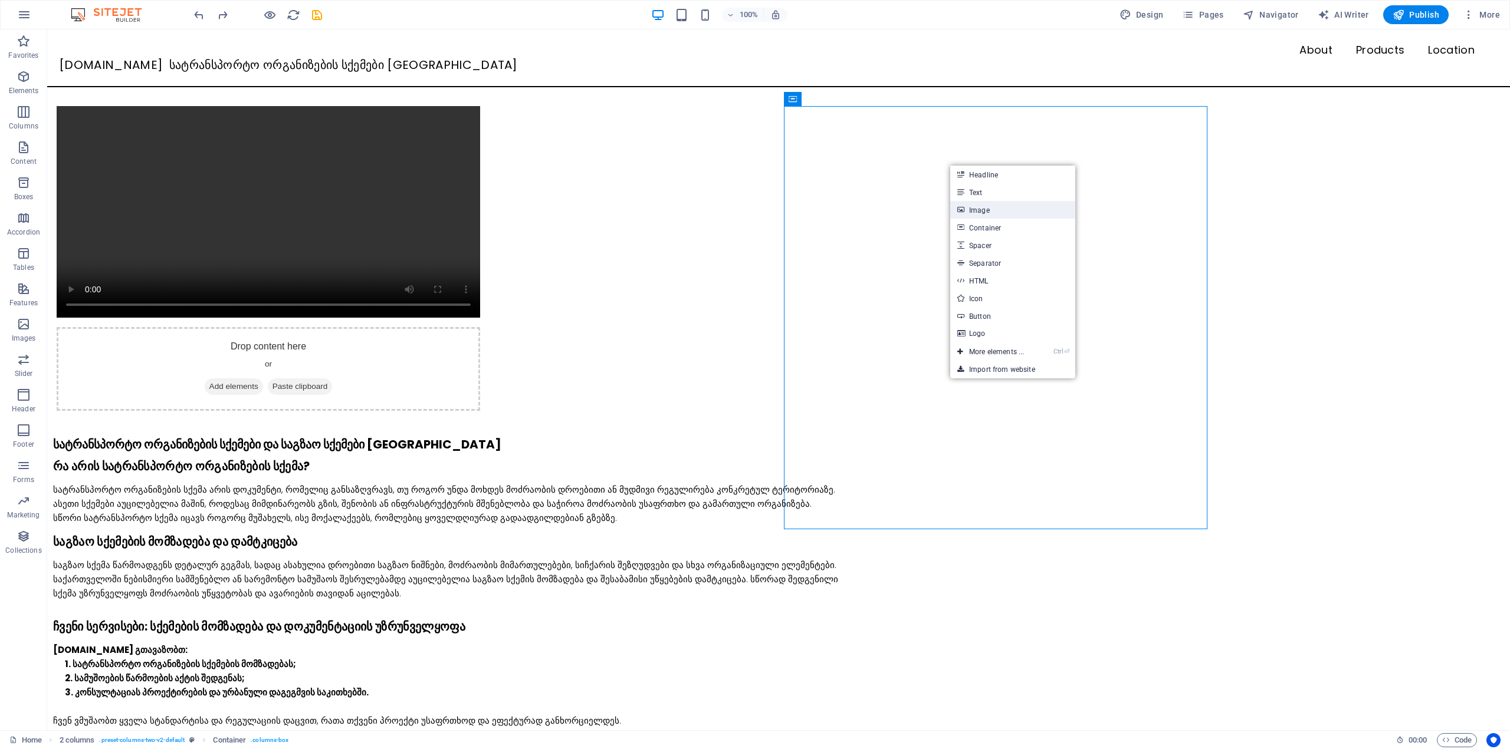
click at [988, 209] on link "Image" at bounding box center [1012, 210] width 125 height 18
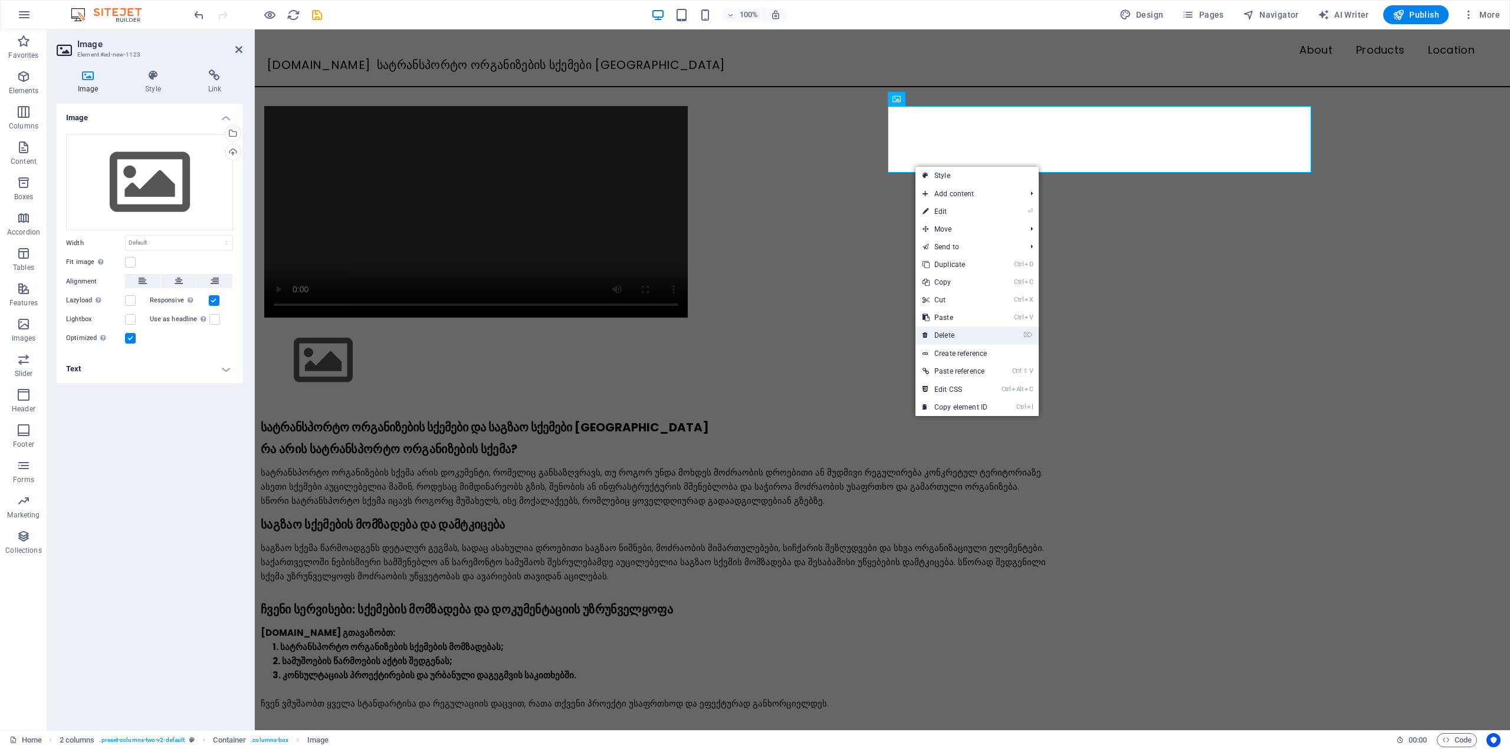
drag, startPoint x: 955, startPoint y: 330, endPoint x: 919, endPoint y: 189, distance: 144.7
click at [955, 330] on link "⌦ Delete" at bounding box center [954, 336] width 79 height 18
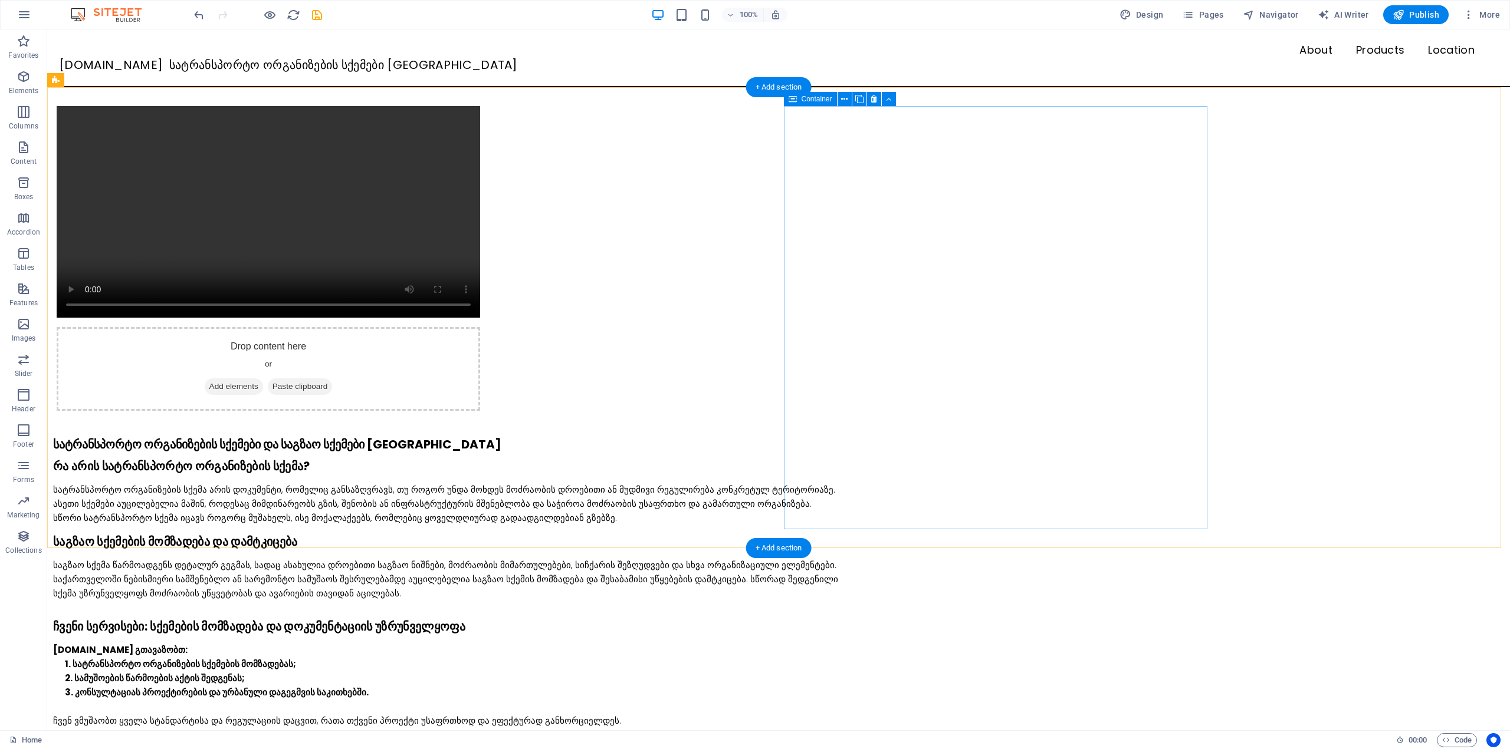
click at [263, 379] on span "Add elements" at bounding box center [234, 387] width 58 height 17
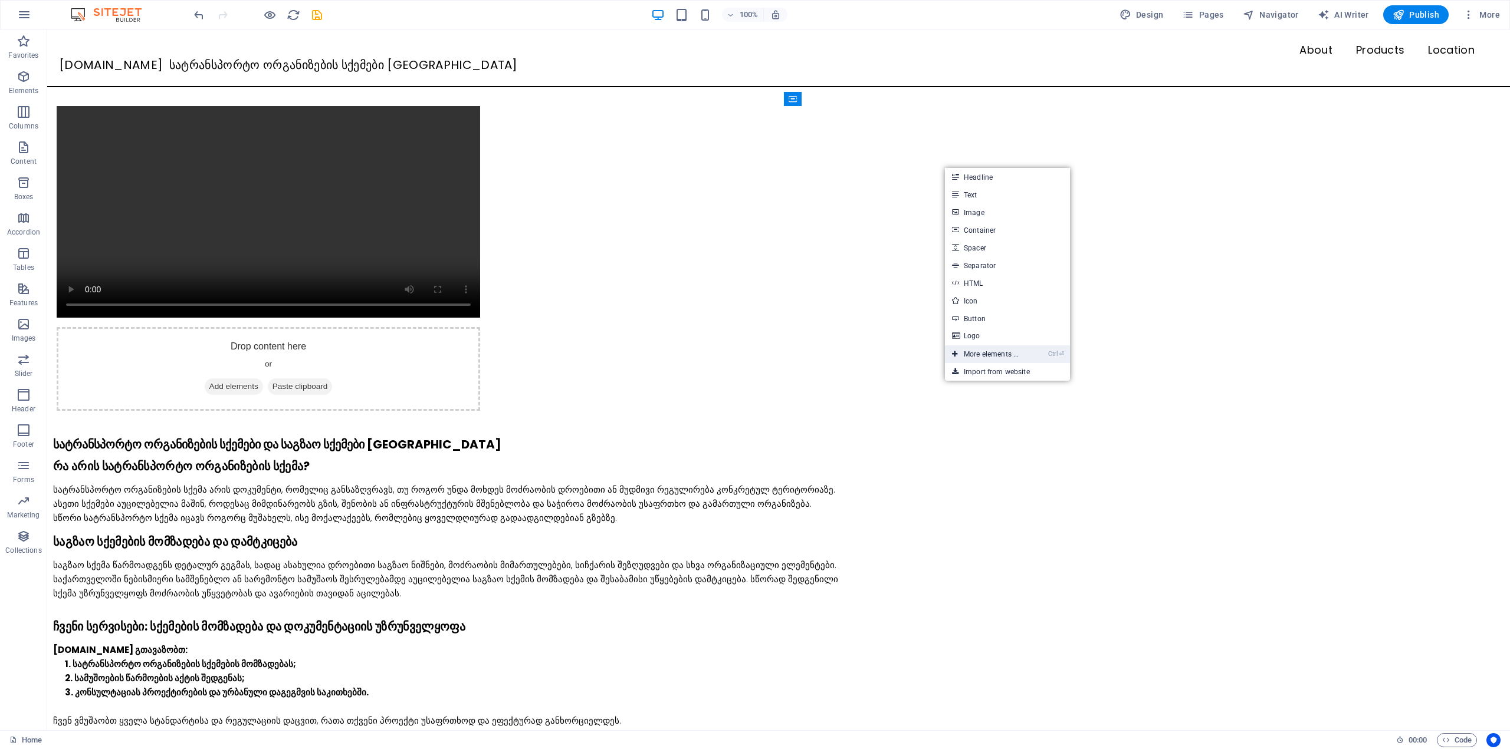
click at [972, 353] on link "Ctrl ⏎ More elements ..." at bounding box center [985, 355] width 81 height 18
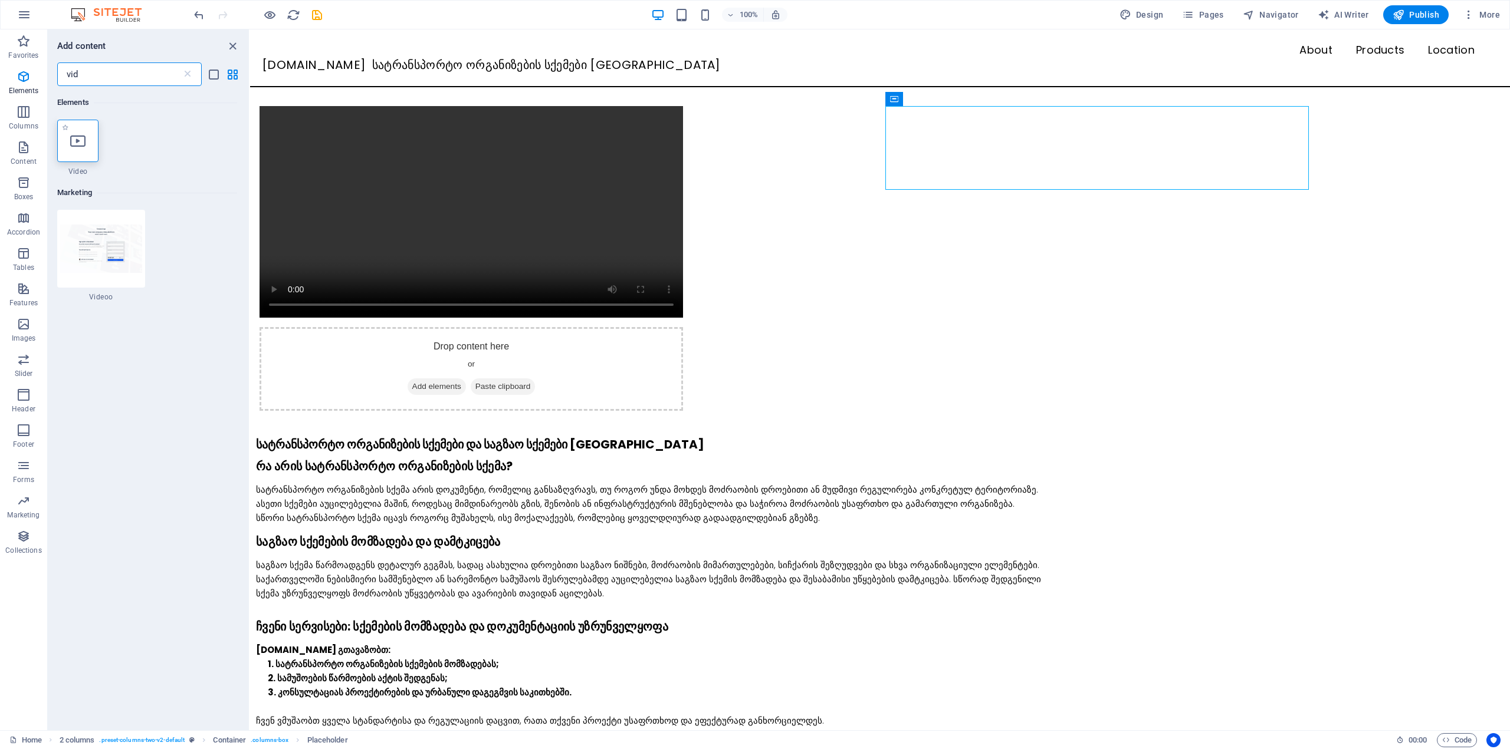
click at [63, 134] on div at bounding box center [77, 141] width 41 height 42
select select "%"
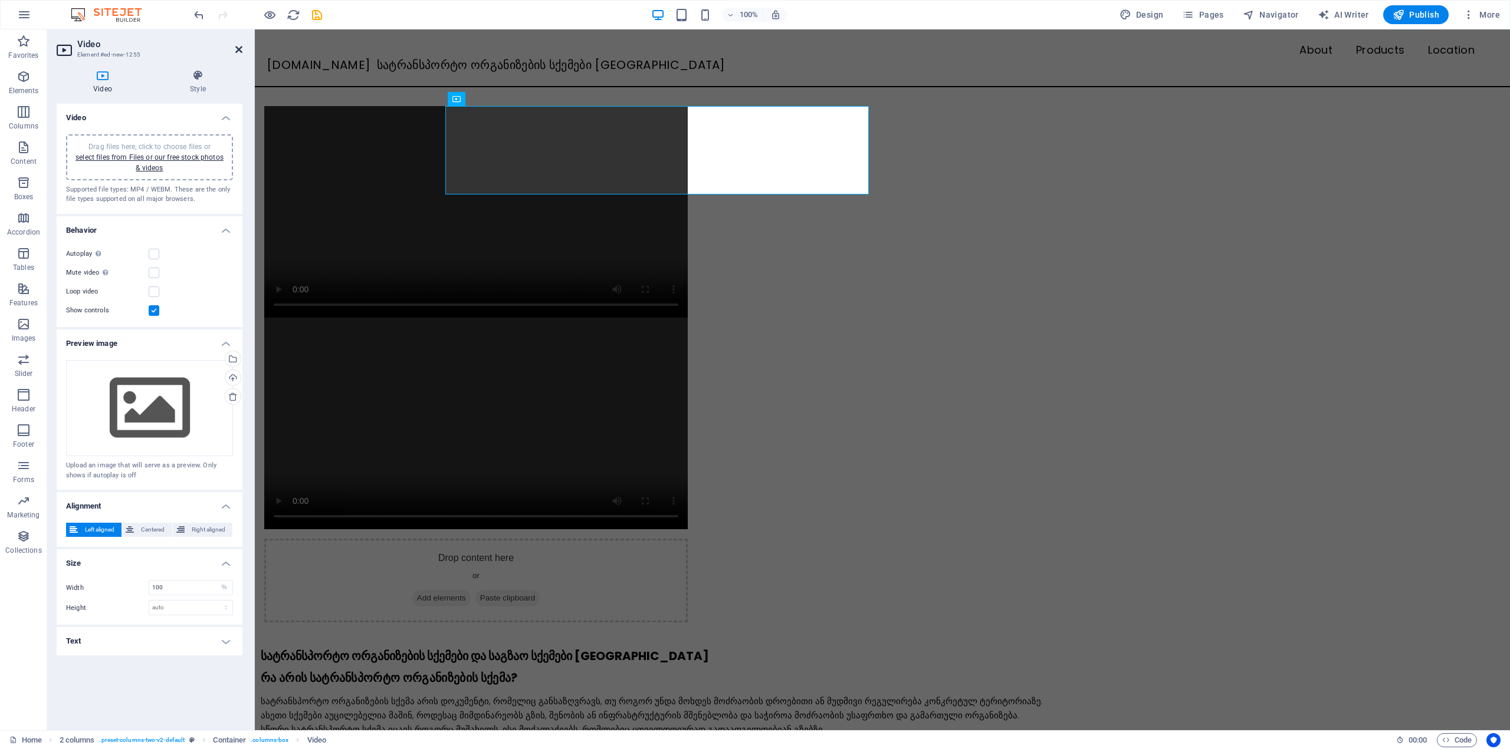
click at [236, 48] on icon at bounding box center [238, 49] width 7 height 9
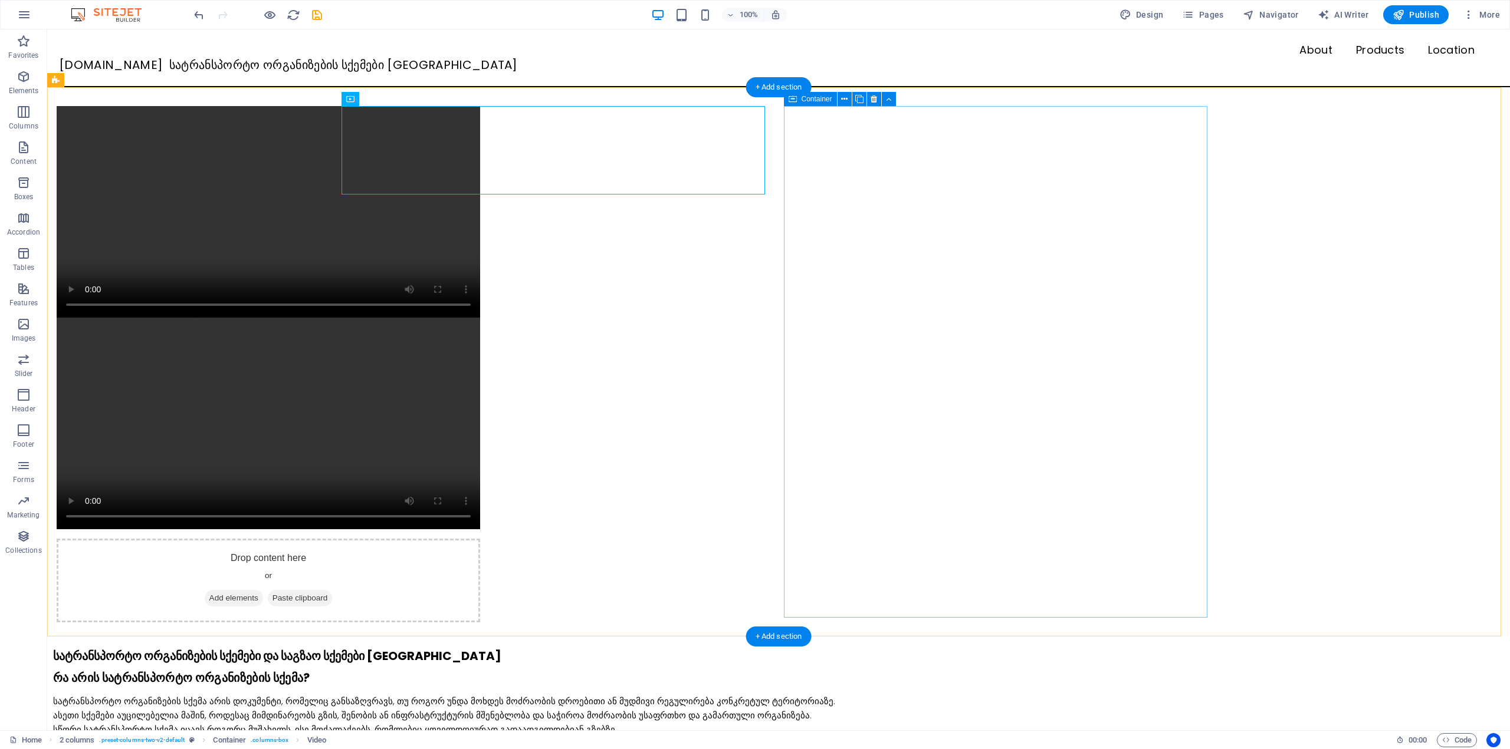
click at [263, 590] on span "Add elements" at bounding box center [234, 598] width 58 height 17
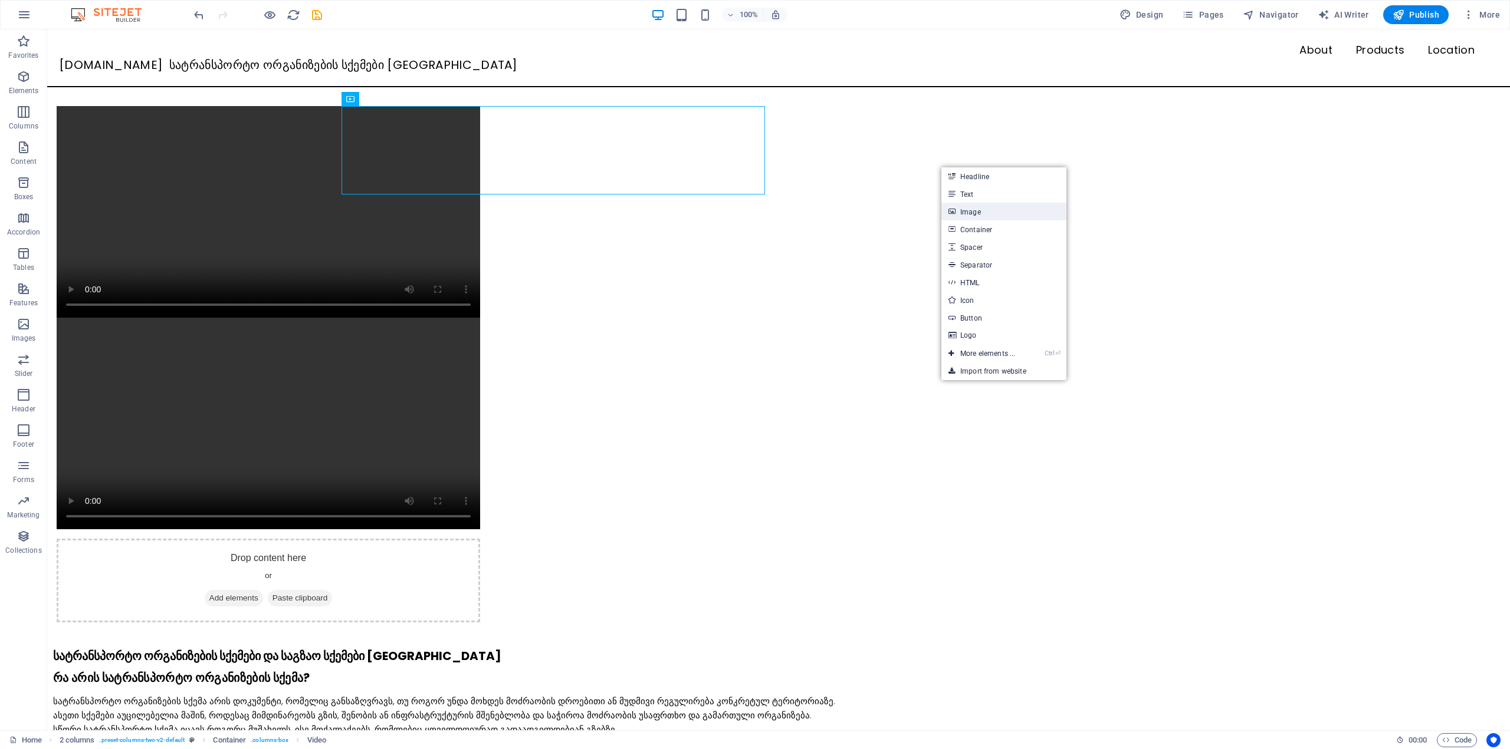
click at [985, 207] on link "Image" at bounding box center [1003, 212] width 125 height 18
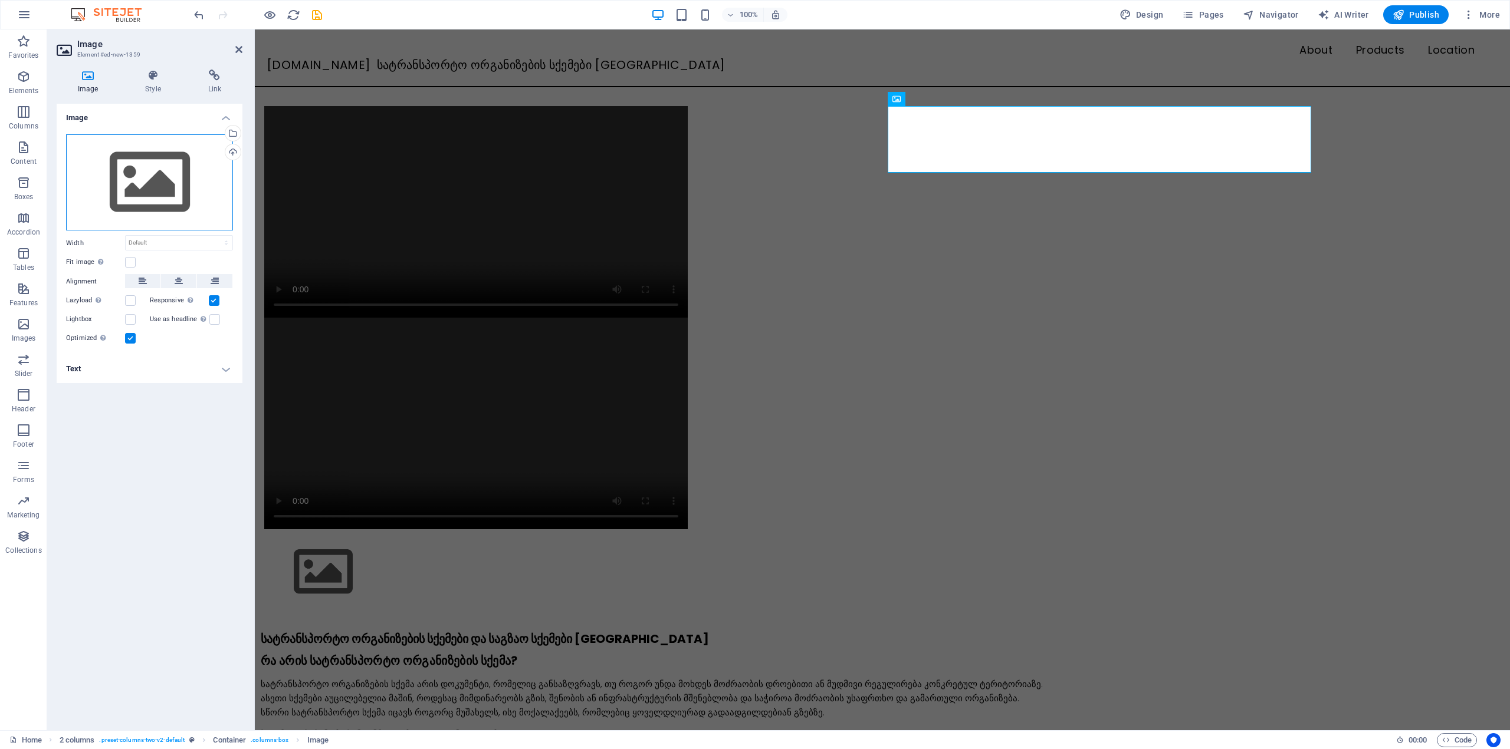
click at [172, 179] on div "Drag files here, click to choose files or select files from Files or our free s…" at bounding box center [149, 182] width 167 height 97
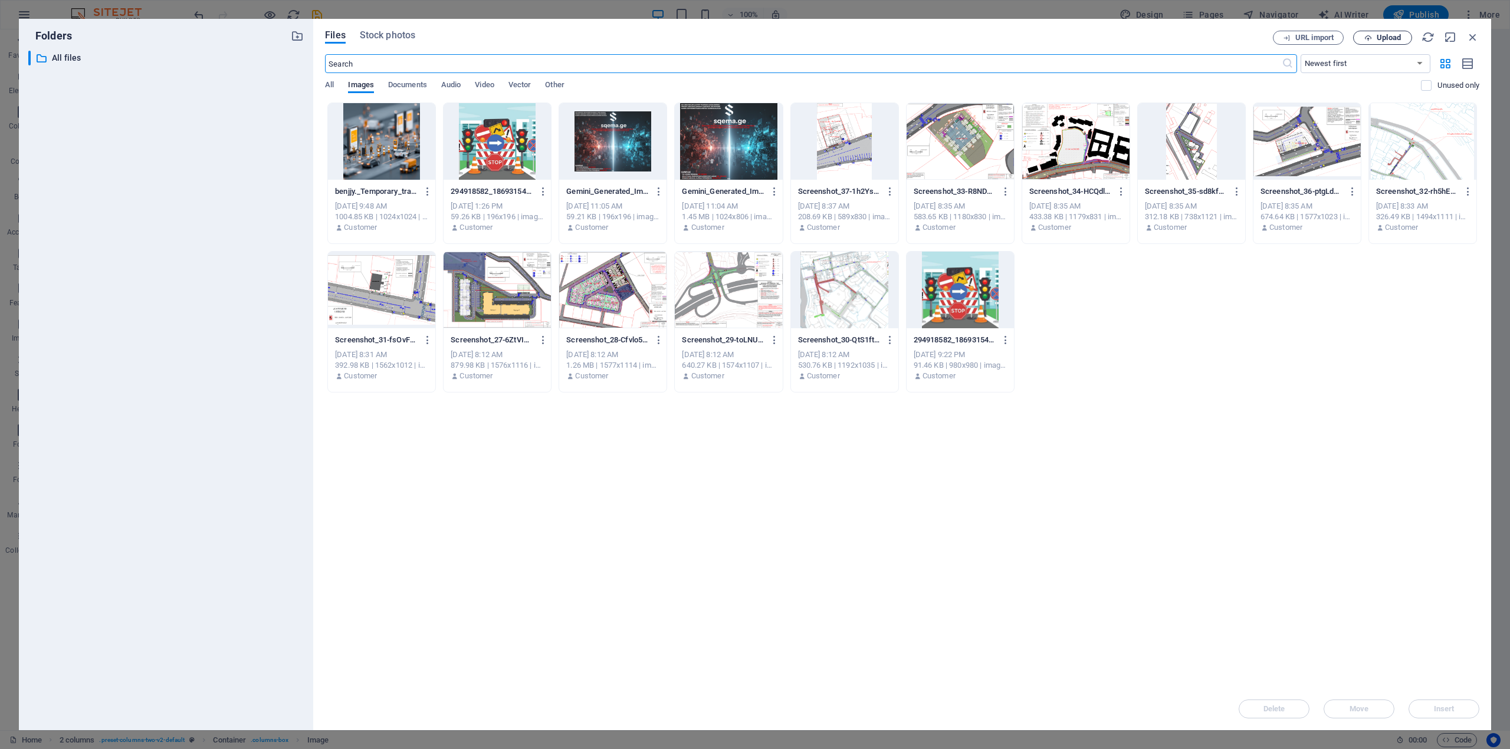
click at [1374, 38] on span "Upload" at bounding box center [1382, 38] width 48 height 8
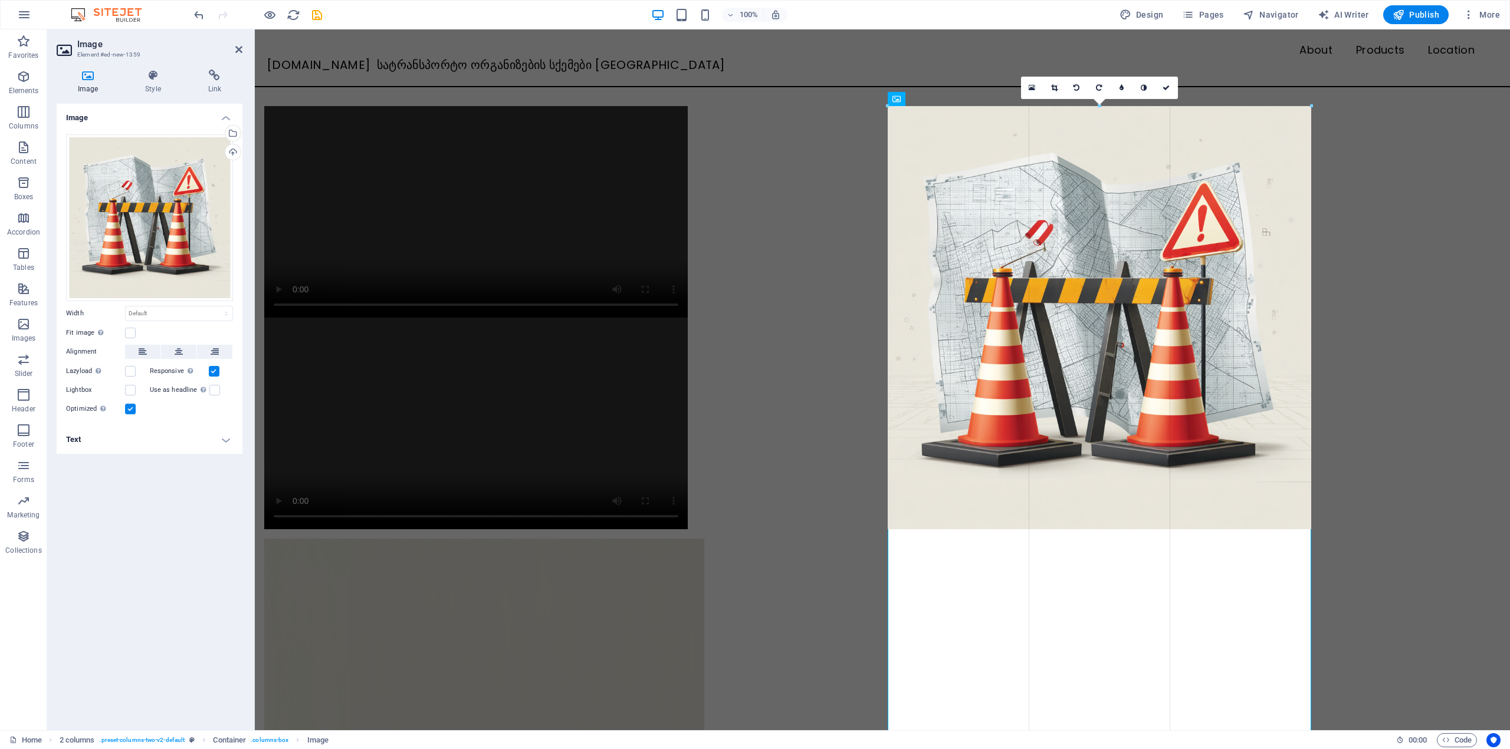
drag, startPoint x: 1313, startPoint y: 529, endPoint x: 1327, endPoint y: 514, distance: 20.8
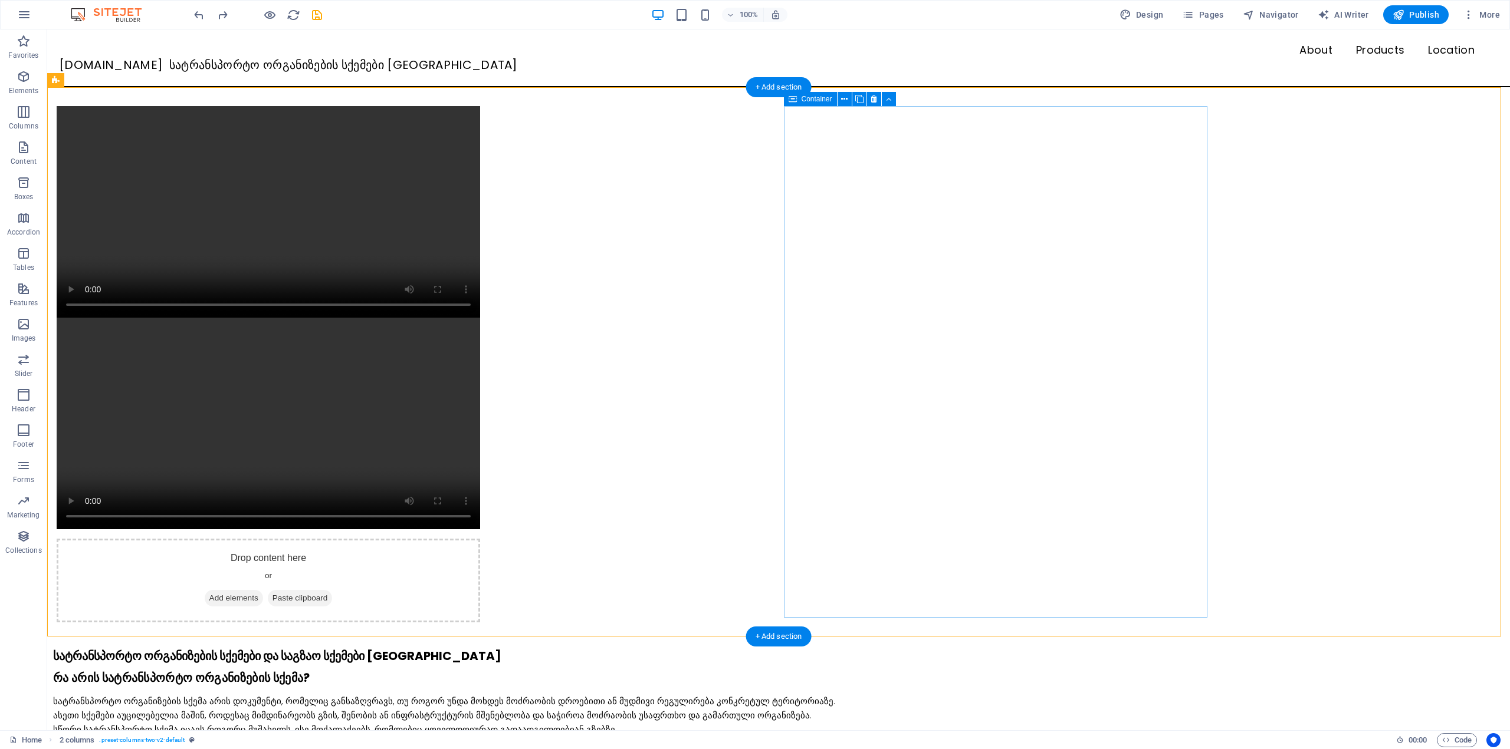
click at [263, 590] on span "Add elements" at bounding box center [234, 598] width 58 height 17
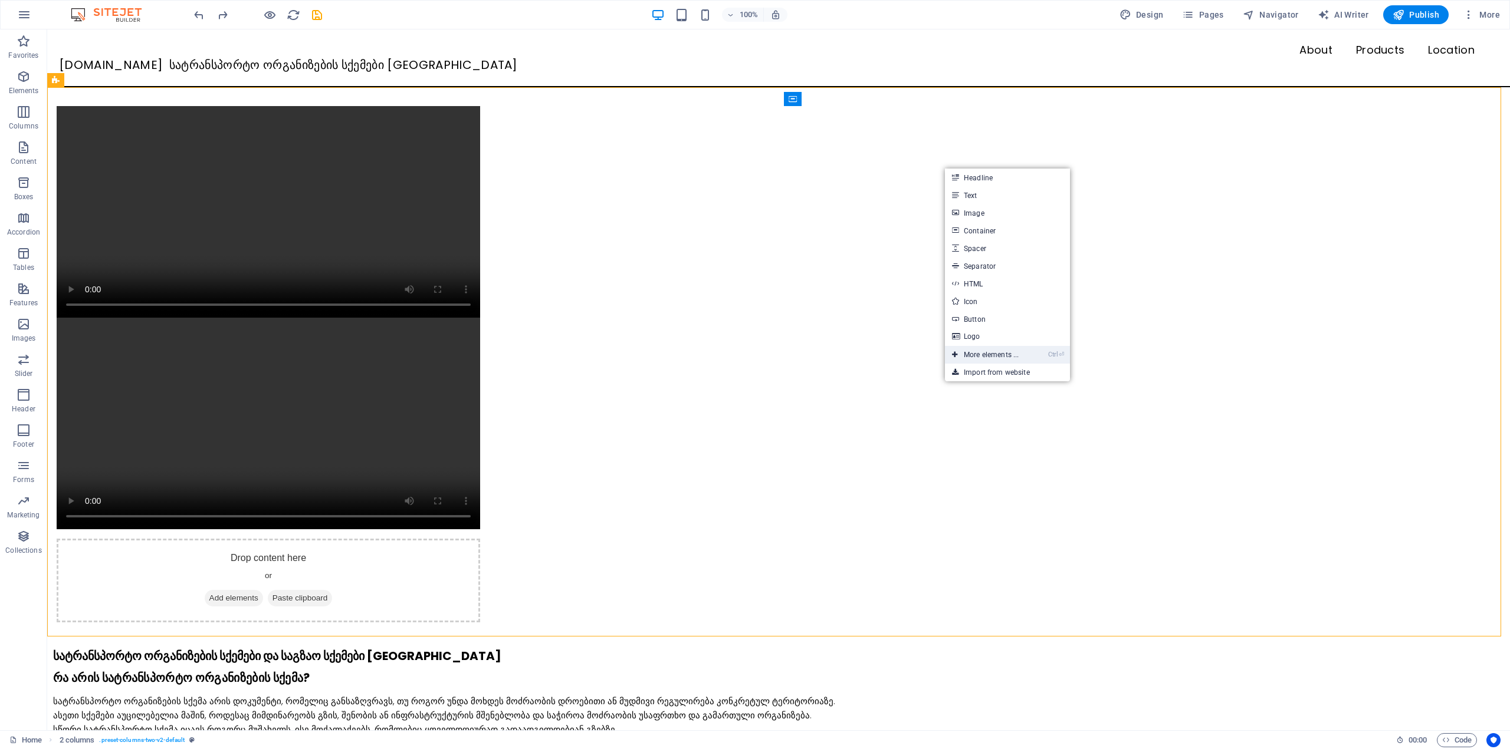
click at [985, 351] on link "Ctrl ⏎ More elements ..." at bounding box center [985, 355] width 81 height 18
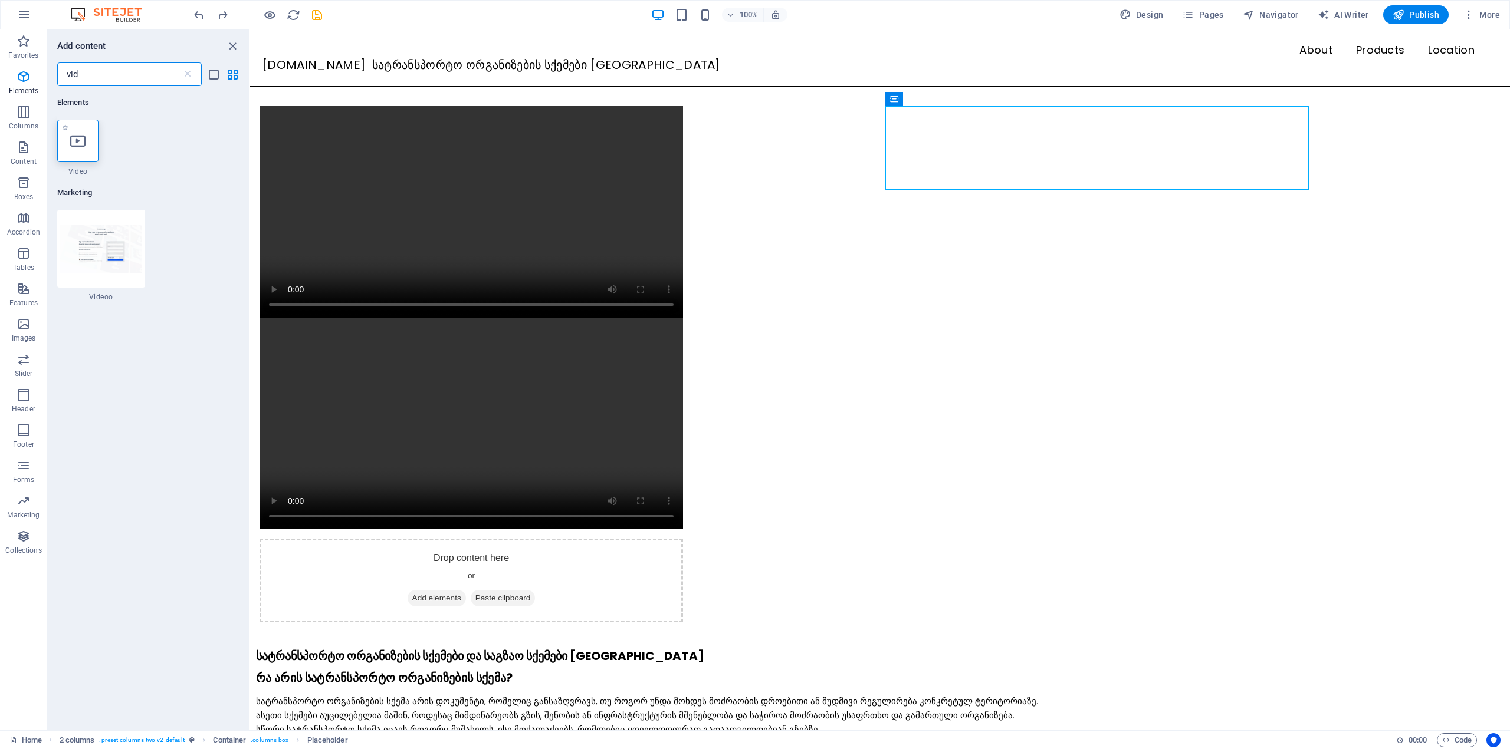
click at [80, 147] on icon at bounding box center [77, 140] width 15 height 15
select select "%"
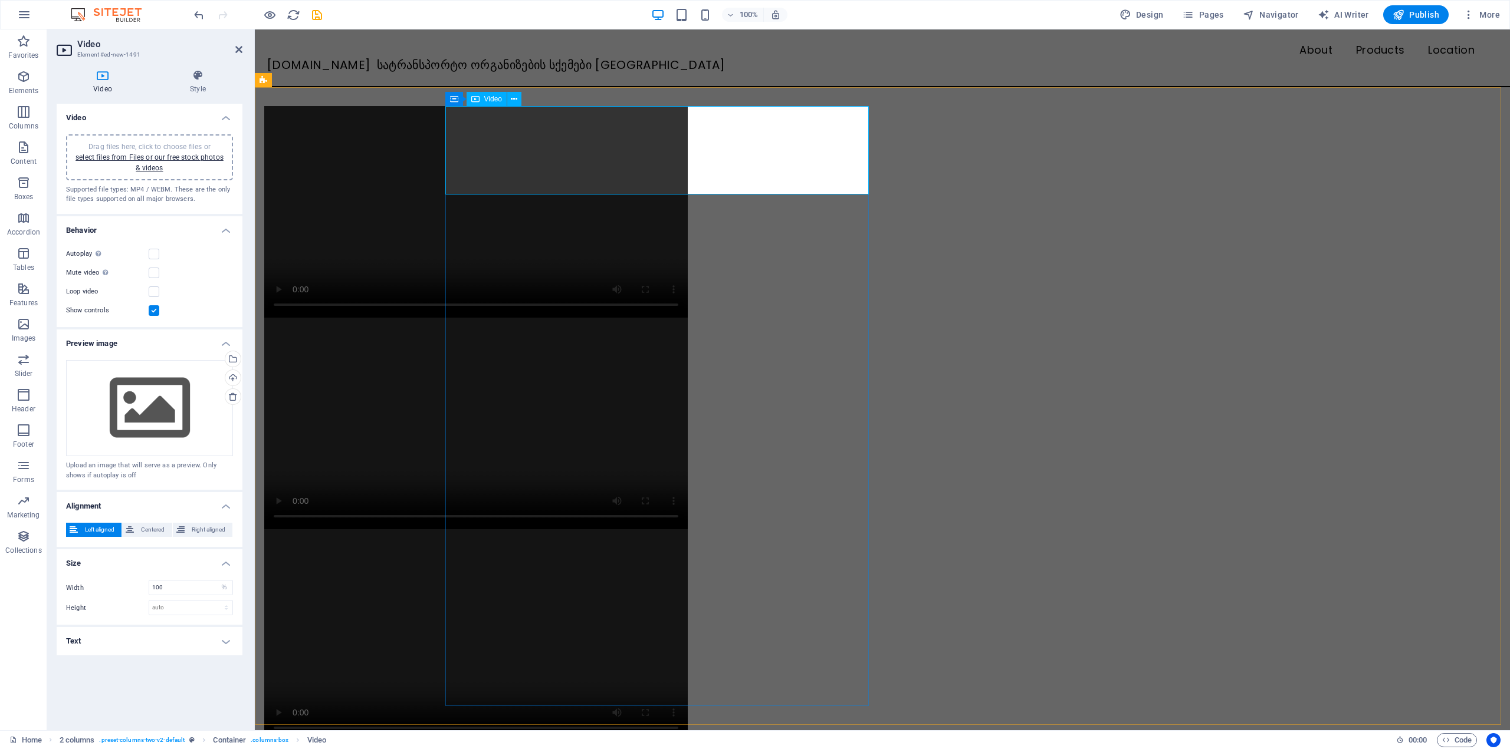
click at [541, 152] on figure at bounding box center [475, 212] width 423 height 212
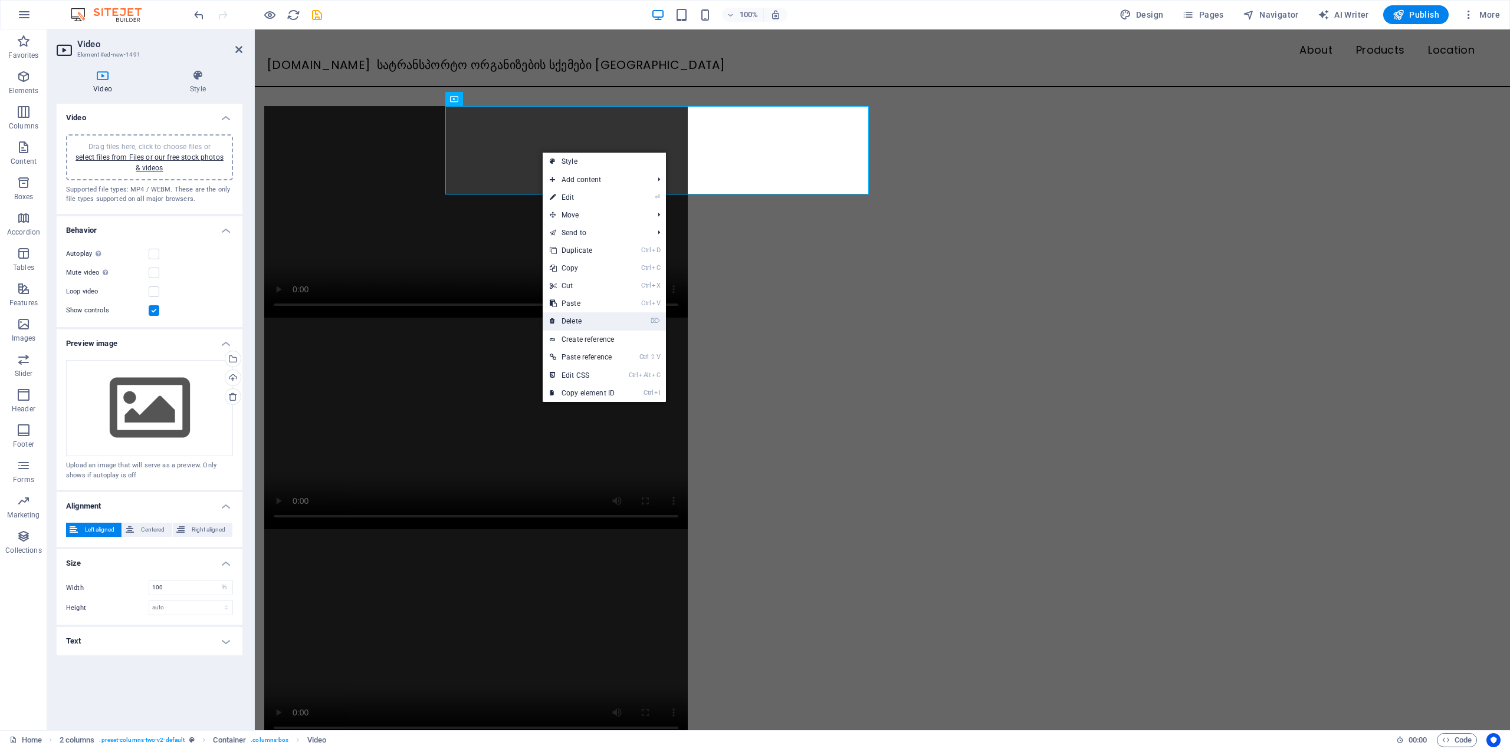
click at [585, 315] on link "⌦ Delete" at bounding box center [581, 322] width 79 height 18
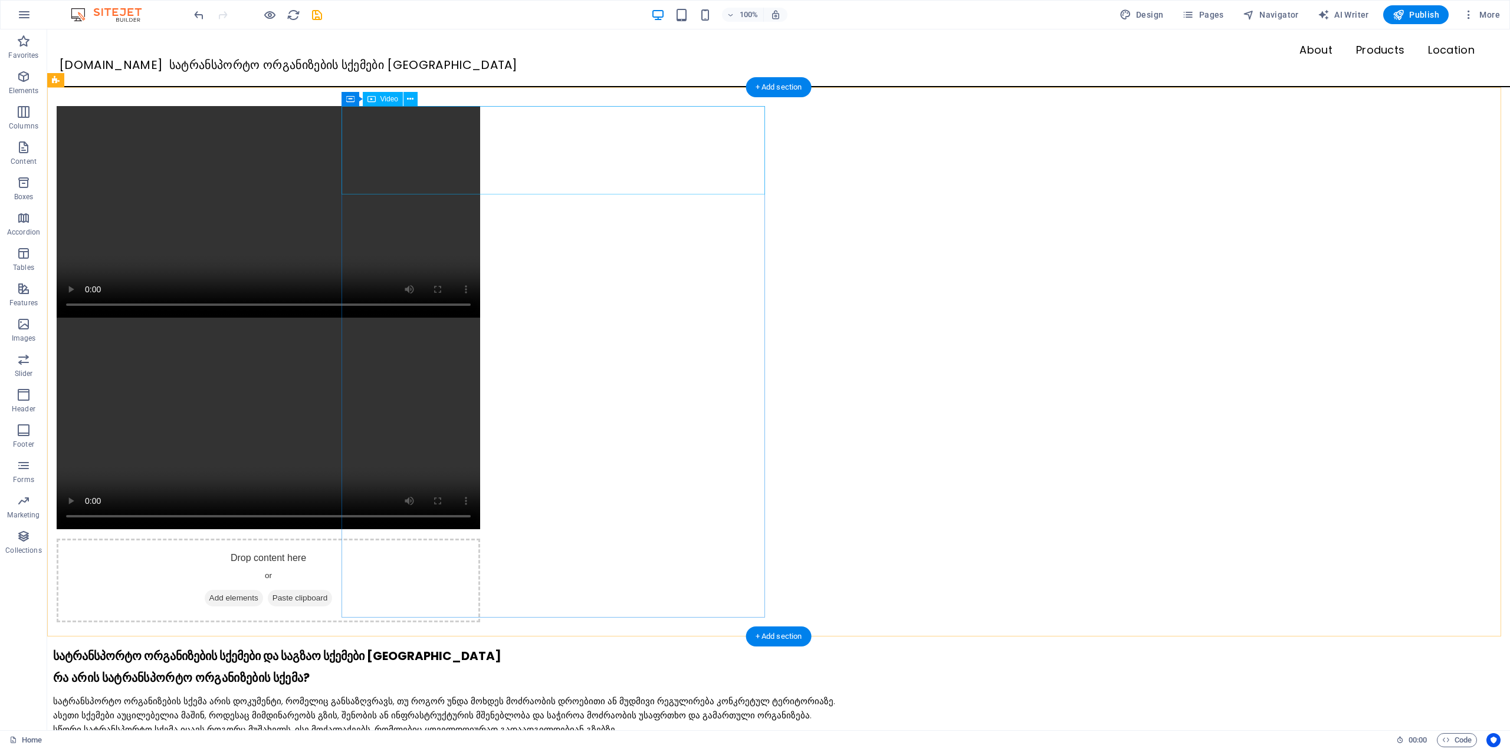
click at [480, 146] on figure at bounding box center [268, 212] width 423 height 212
click at [411, 104] on icon at bounding box center [410, 99] width 6 height 12
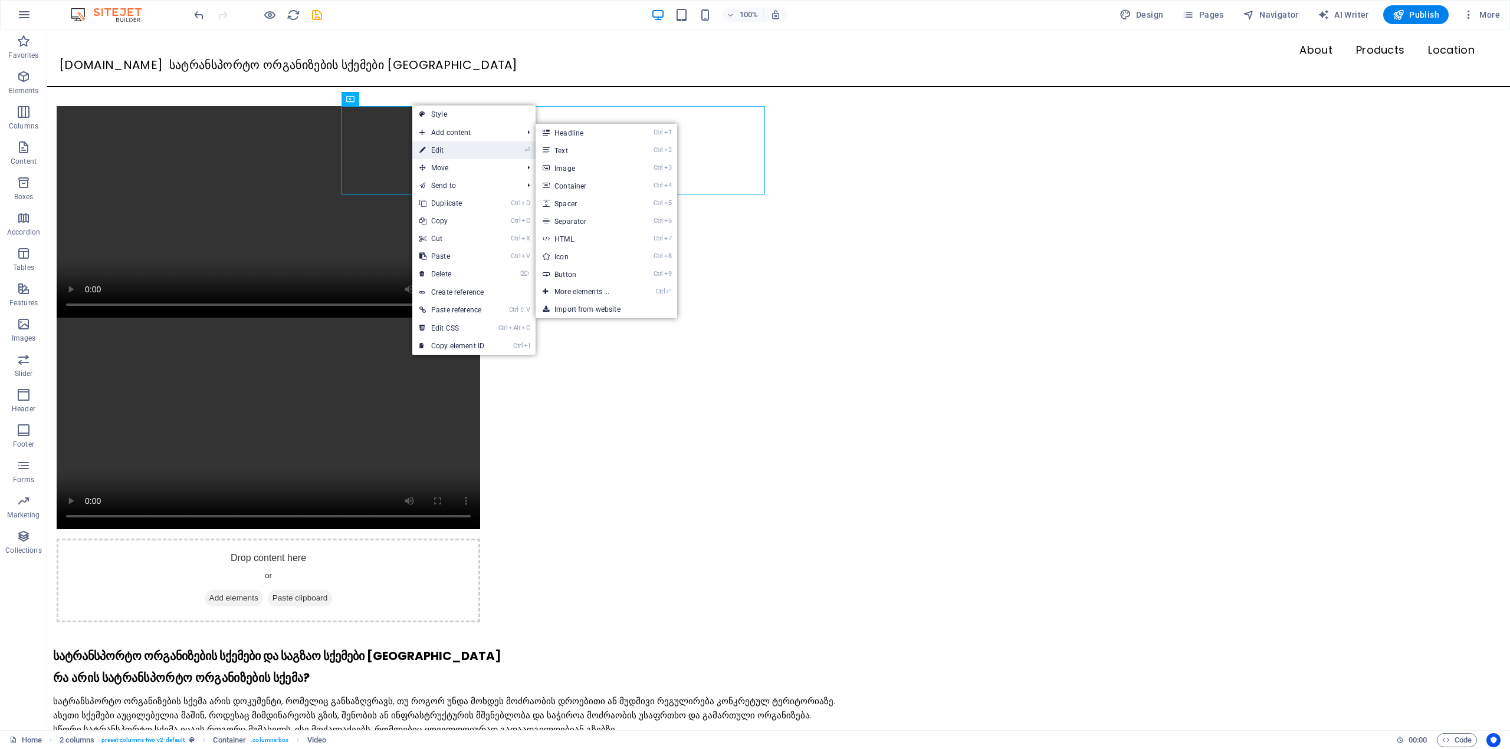
click at [446, 146] on link "⏎ Edit" at bounding box center [451, 151] width 79 height 18
select select "%"
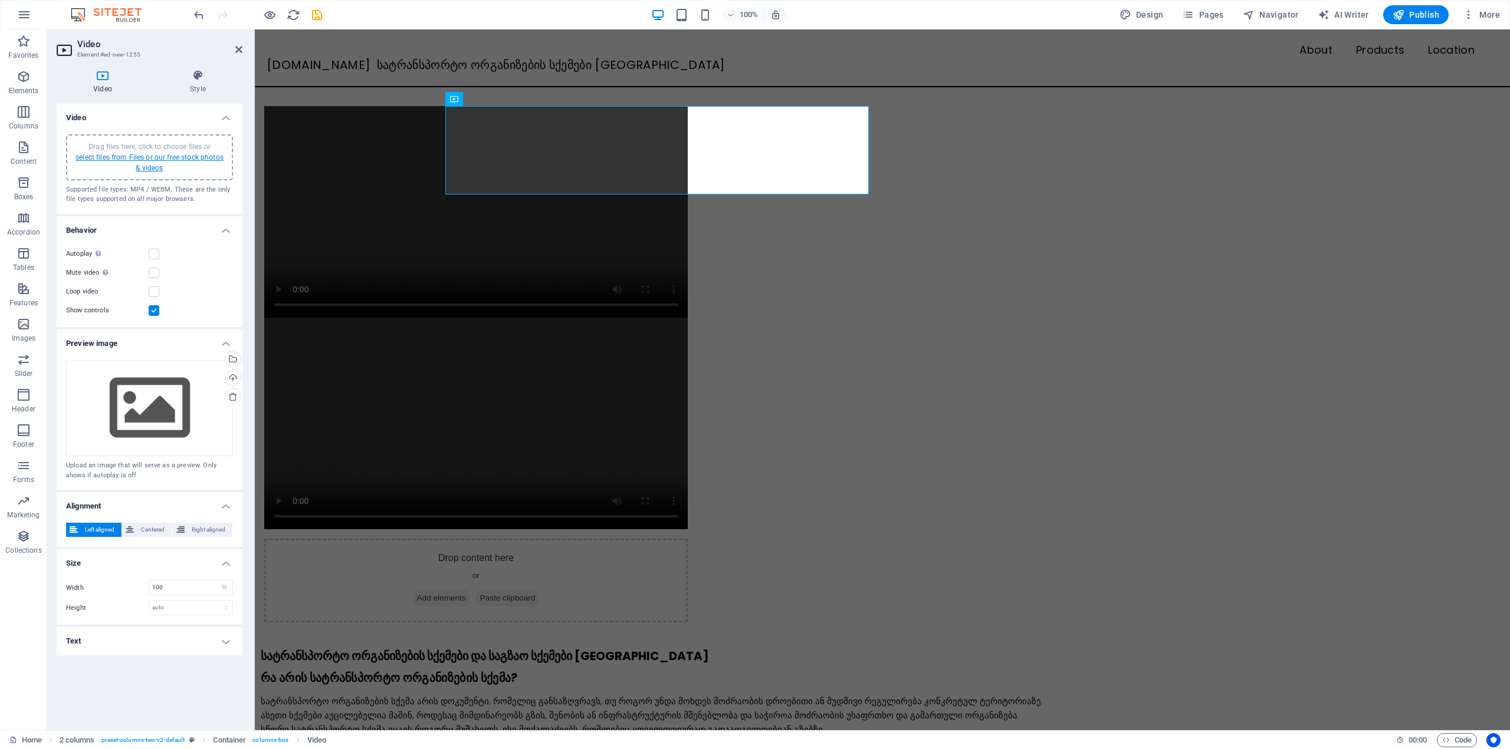
click at [160, 164] on link "select files from Files or our free stock photos & videos" at bounding box center [149, 162] width 148 height 19
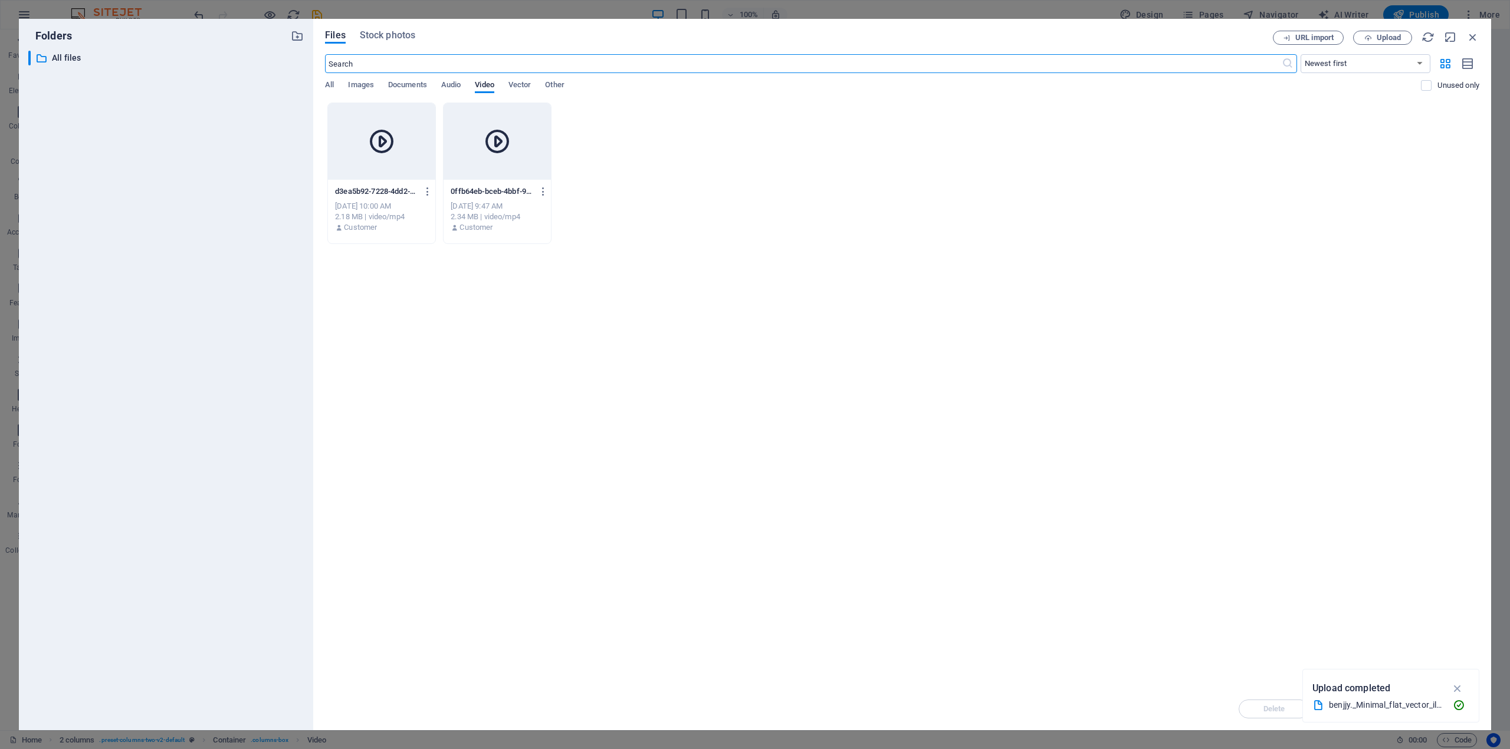
click at [507, 175] on div at bounding box center [496, 141] width 107 height 77
click at [373, 147] on icon at bounding box center [381, 141] width 28 height 28
click at [1456, 692] on icon "button" at bounding box center [1458, 688] width 14 height 13
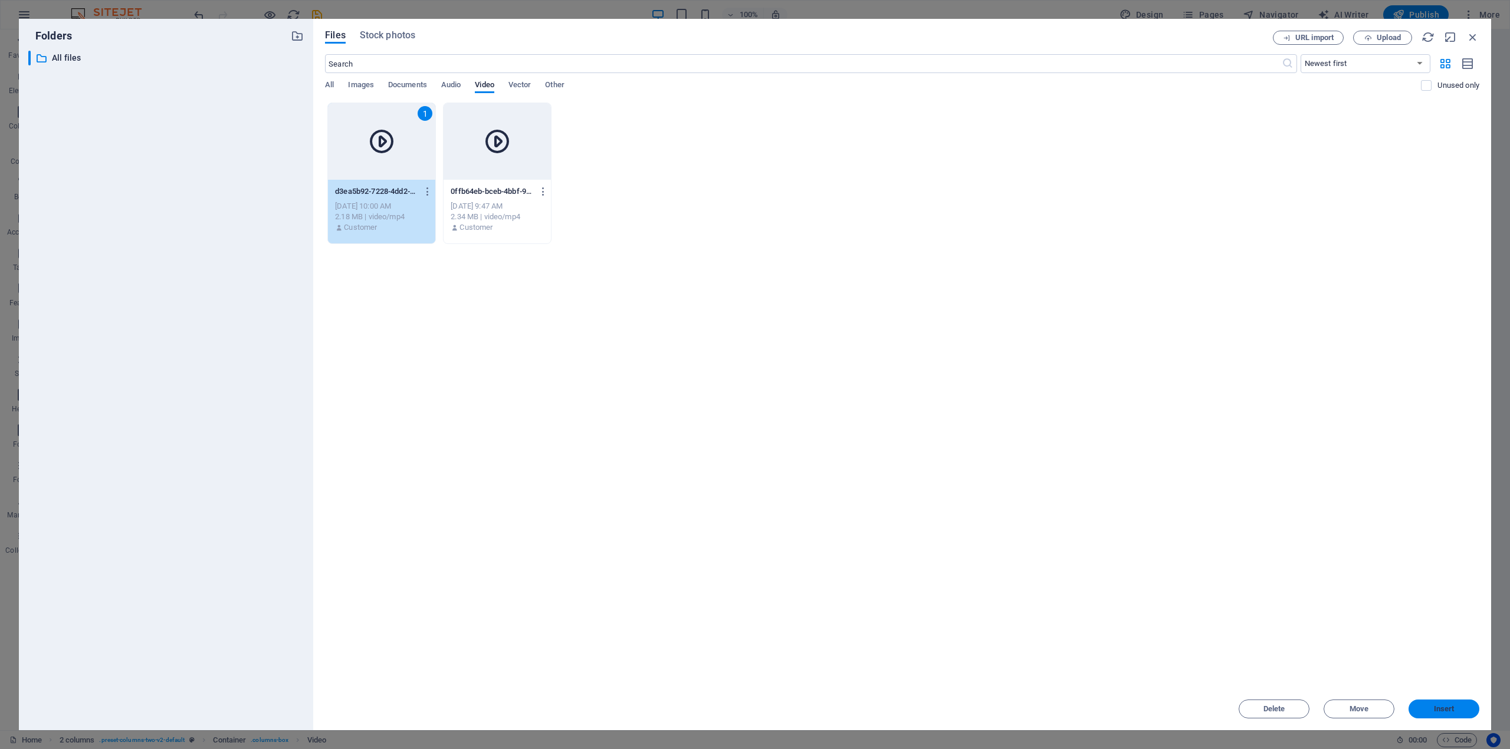
click at [1441, 706] on span "Insert" at bounding box center [1443, 709] width 21 height 7
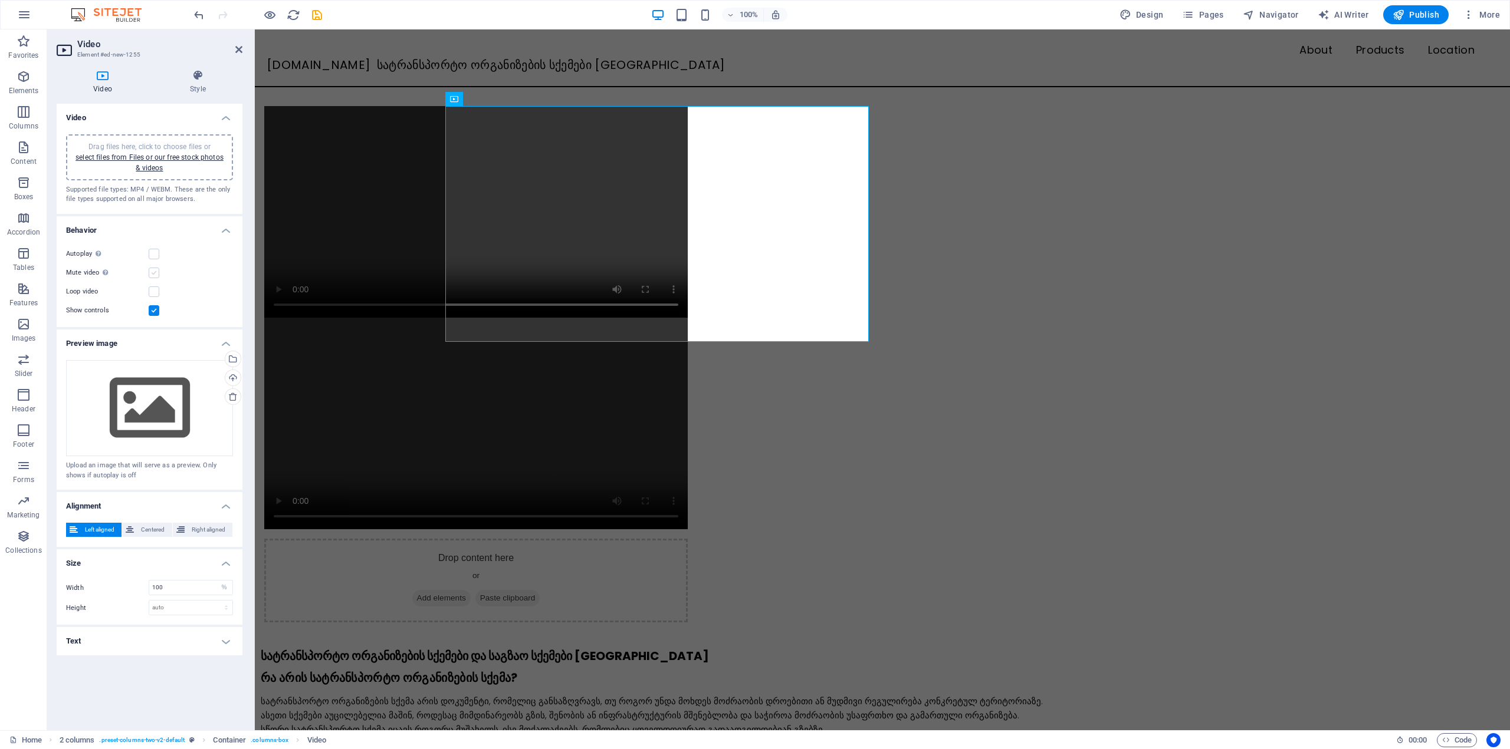
click at [152, 269] on label at bounding box center [154, 273] width 11 height 11
click at [0, 0] on input "Mute video Autoplay will be available if muted is checked" at bounding box center [0, 0] width 0 height 0
click at [152, 259] on label at bounding box center [154, 254] width 11 height 11
click at [0, 0] on input "Autoplay Autoplay is only available if muted is checked" at bounding box center [0, 0] width 0 height 0
click at [160, 534] on span "Centered" at bounding box center [152, 530] width 31 height 14
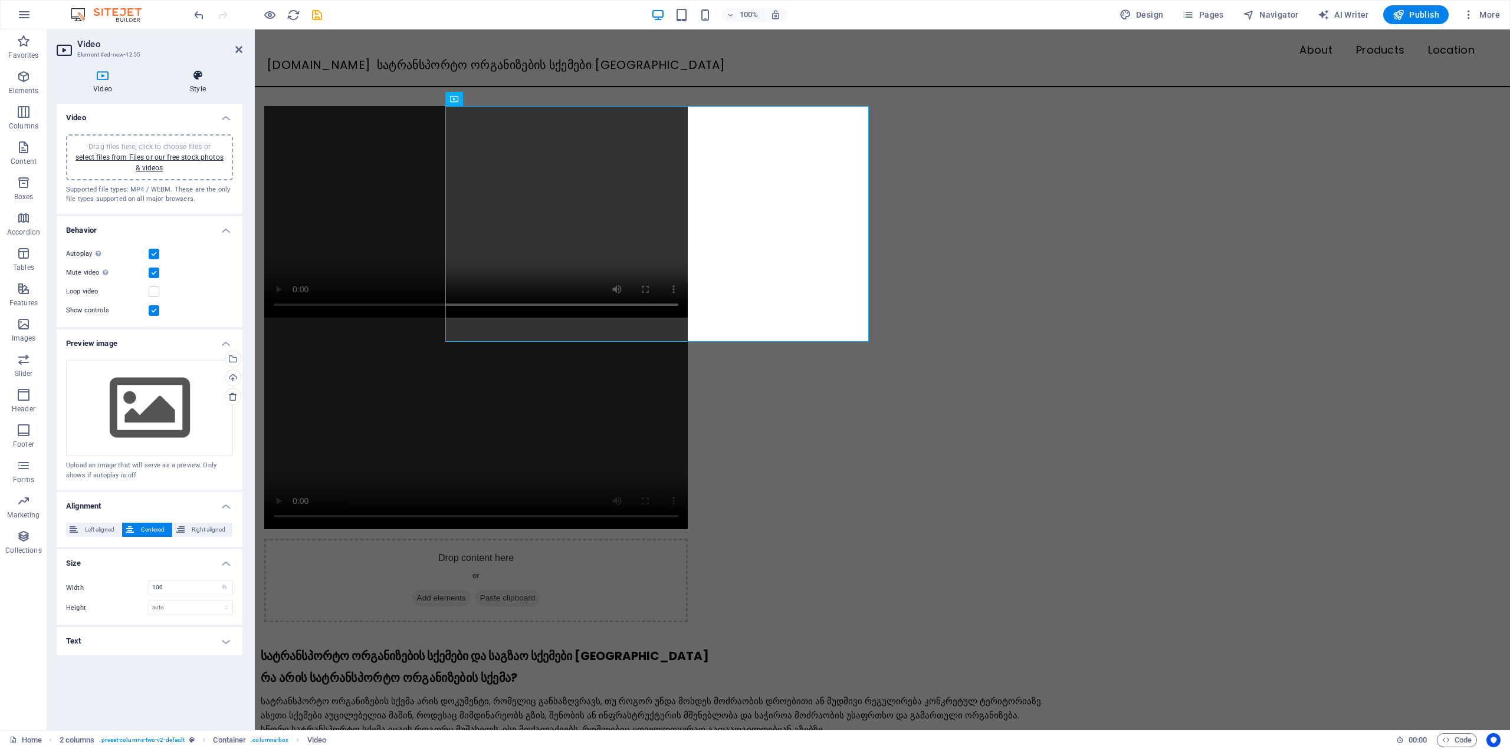
click at [192, 87] on h4 "Style" at bounding box center [197, 82] width 89 height 25
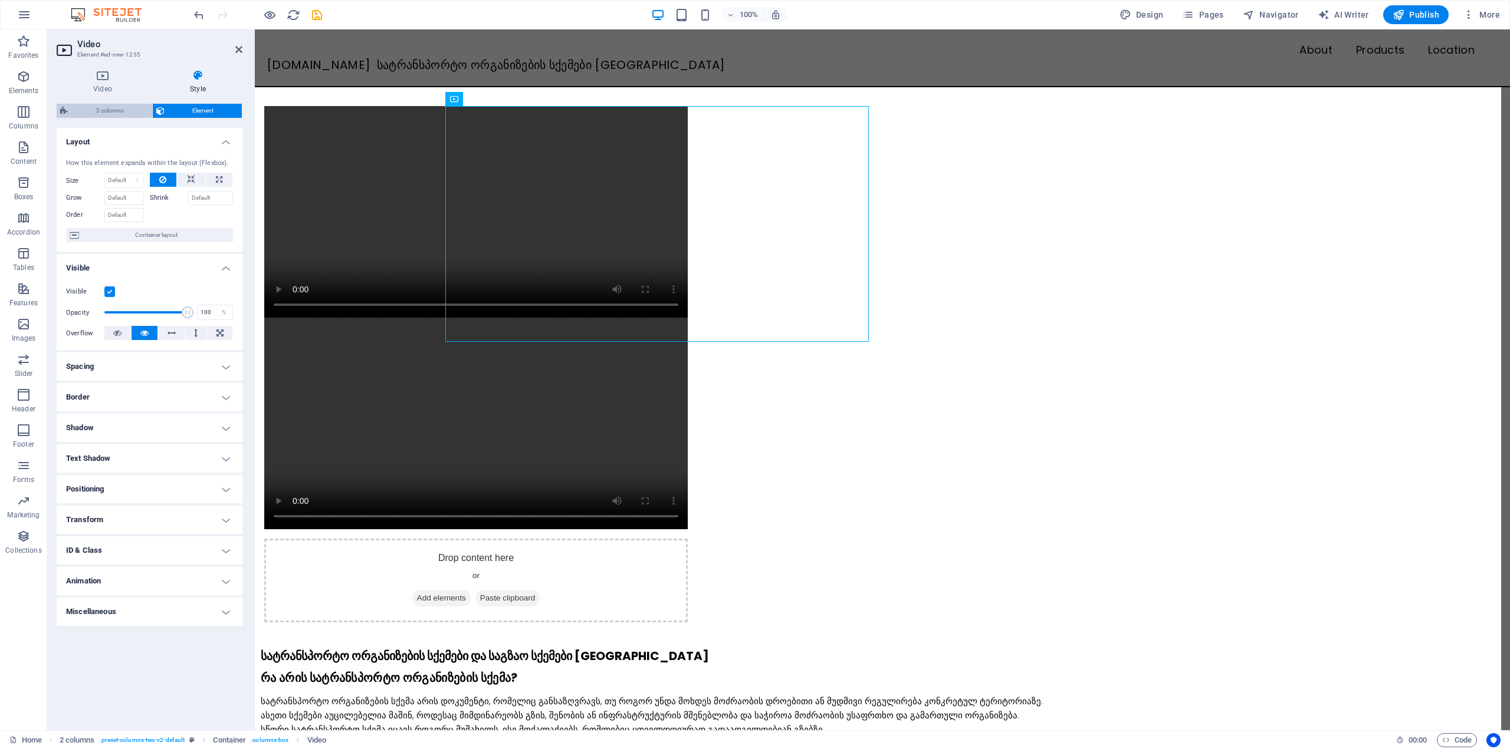
click at [131, 115] on span "2 columns" at bounding box center [109, 111] width 77 height 14
select select "rem"
select select "preset-columns-two-v2-default"
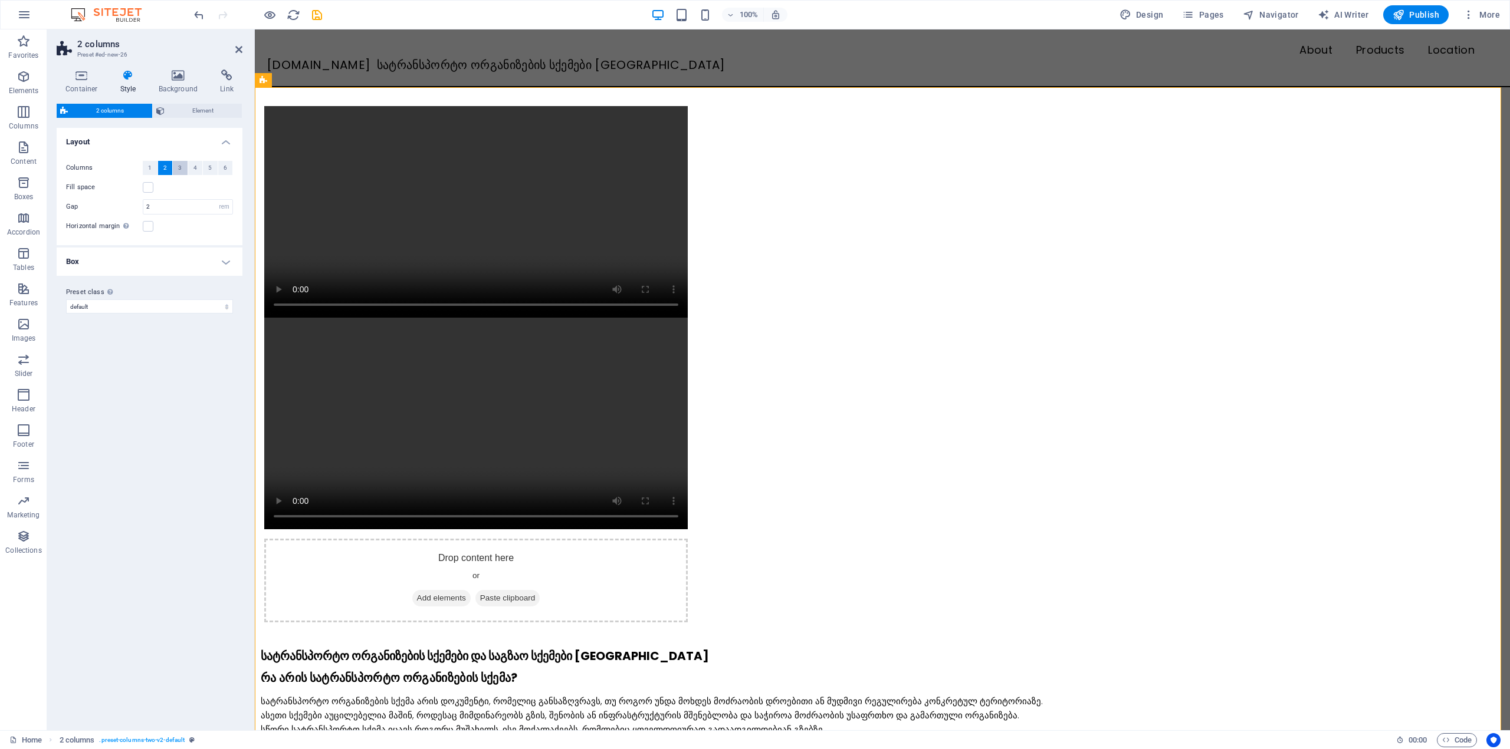
click at [175, 167] on button "3" at bounding box center [180, 168] width 15 height 14
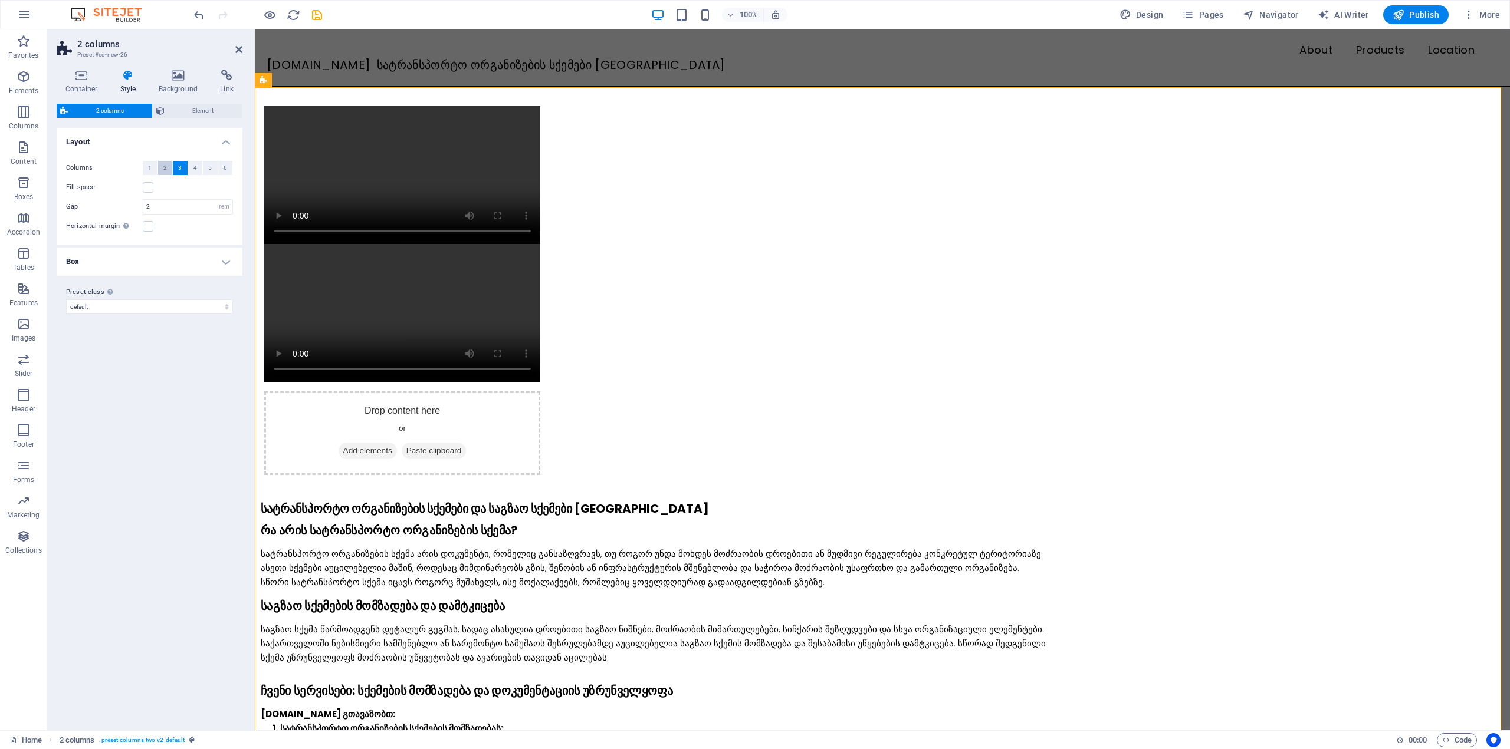
click at [162, 167] on button "2" at bounding box center [165, 168] width 15 height 14
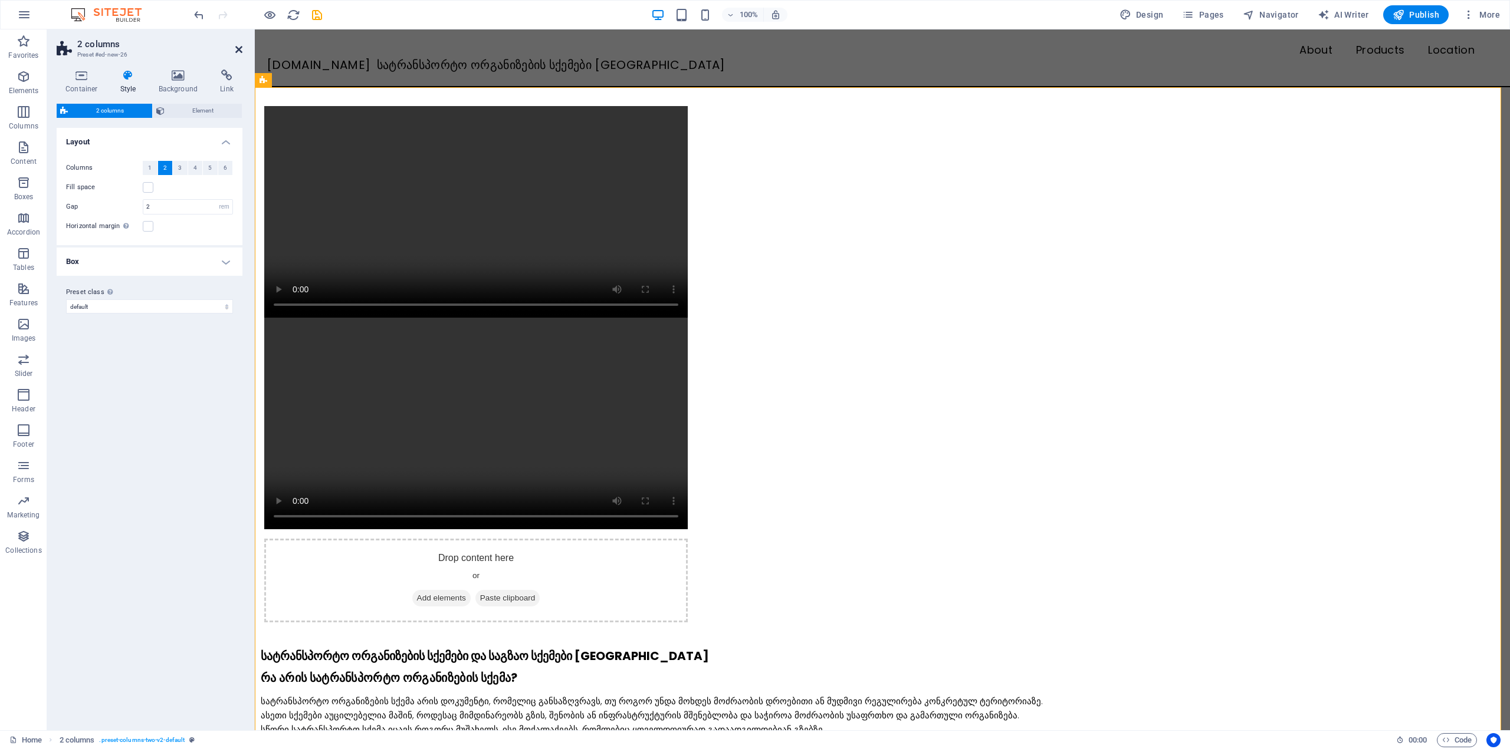
drag, startPoint x: 240, startPoint y: 50, endPoint x: 558, endPoint y: 291, distance: 399.8
click at [240, 50] on icon at bounding box center [238, 49] width 7 height 9
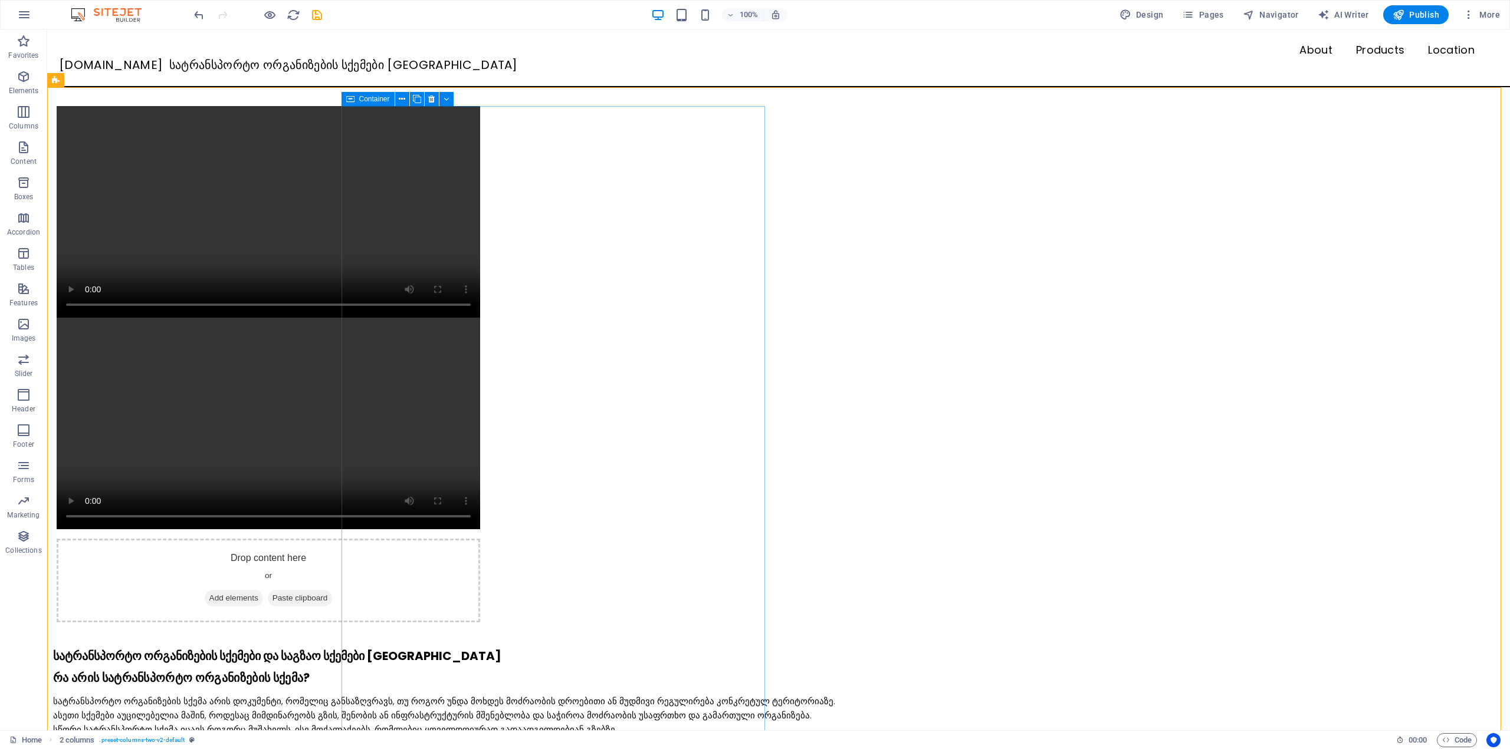
click at [348, 104] on icon at bounding box center [350, 99] width 8 height 14
click at [409, 100] on button at bounding box center [402, 99] width 14 height 14
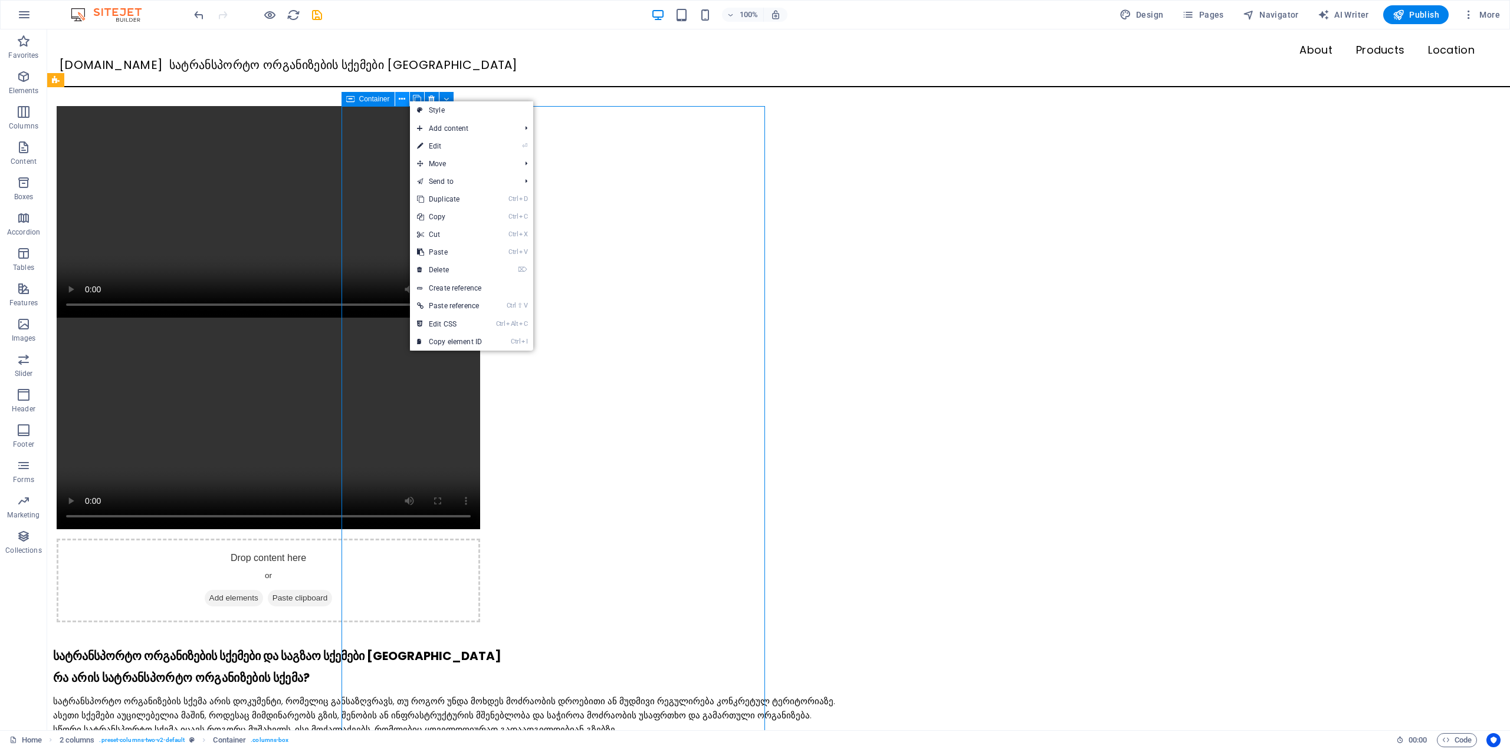
click at [402, 100] on icon at bounding box center [402, 99] width 6 height 12
click at [458, 142] on link "⏎ Edit" at bounding box center [442, 146] width 79 height 18
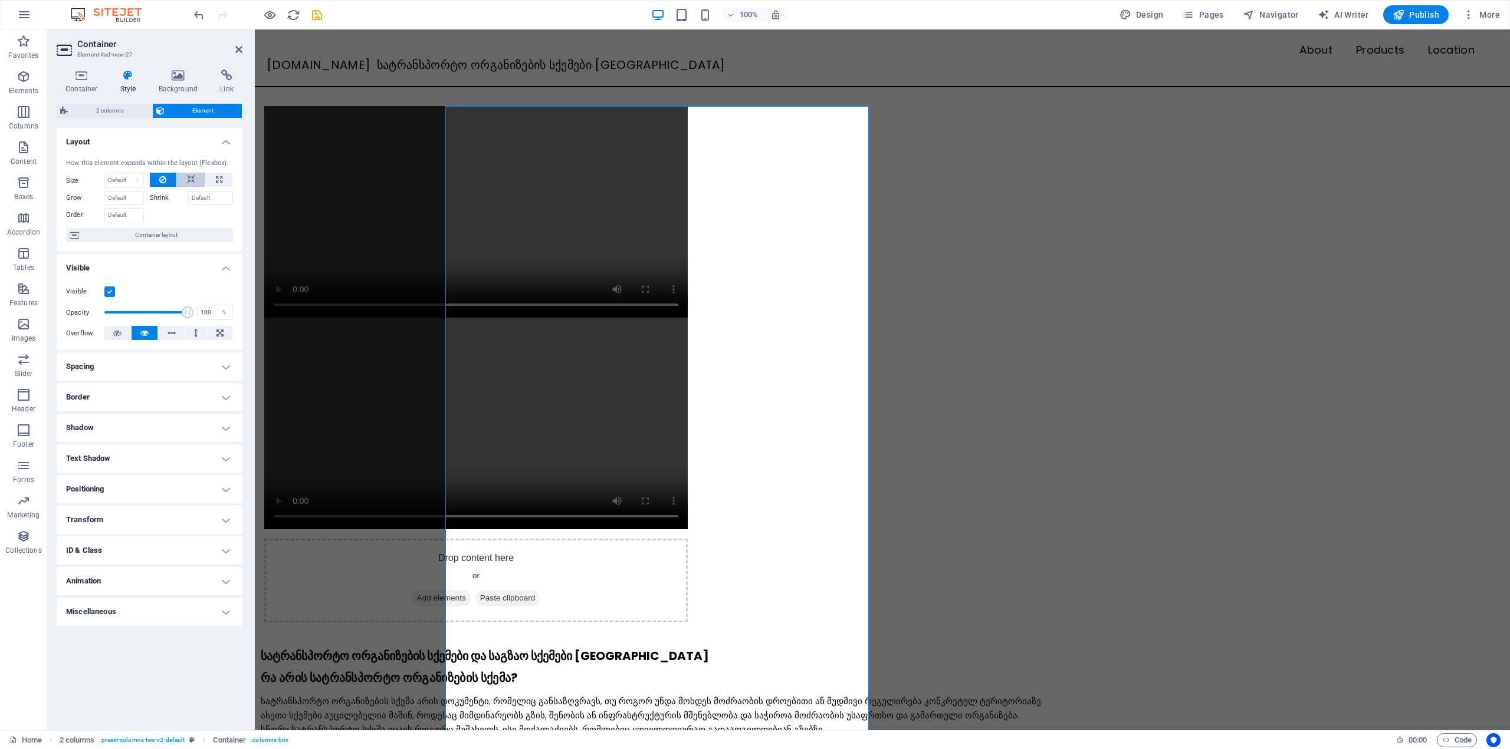
click at [186, 181] on button at bounding box center [191, 180] width 28 height 14
click at [161, 179] on icon at bounding box center [162, 180] width 7 height 14
click at [197, 200] on input "Shrink" at bounding box center [210, 198] width 45 height 14
click at [206, 219] on div at bounding box center [192, 213] width 84 height 17
click at [196, 233] on span "Container layout" at bounding box center [156, 235] width 147 height 14
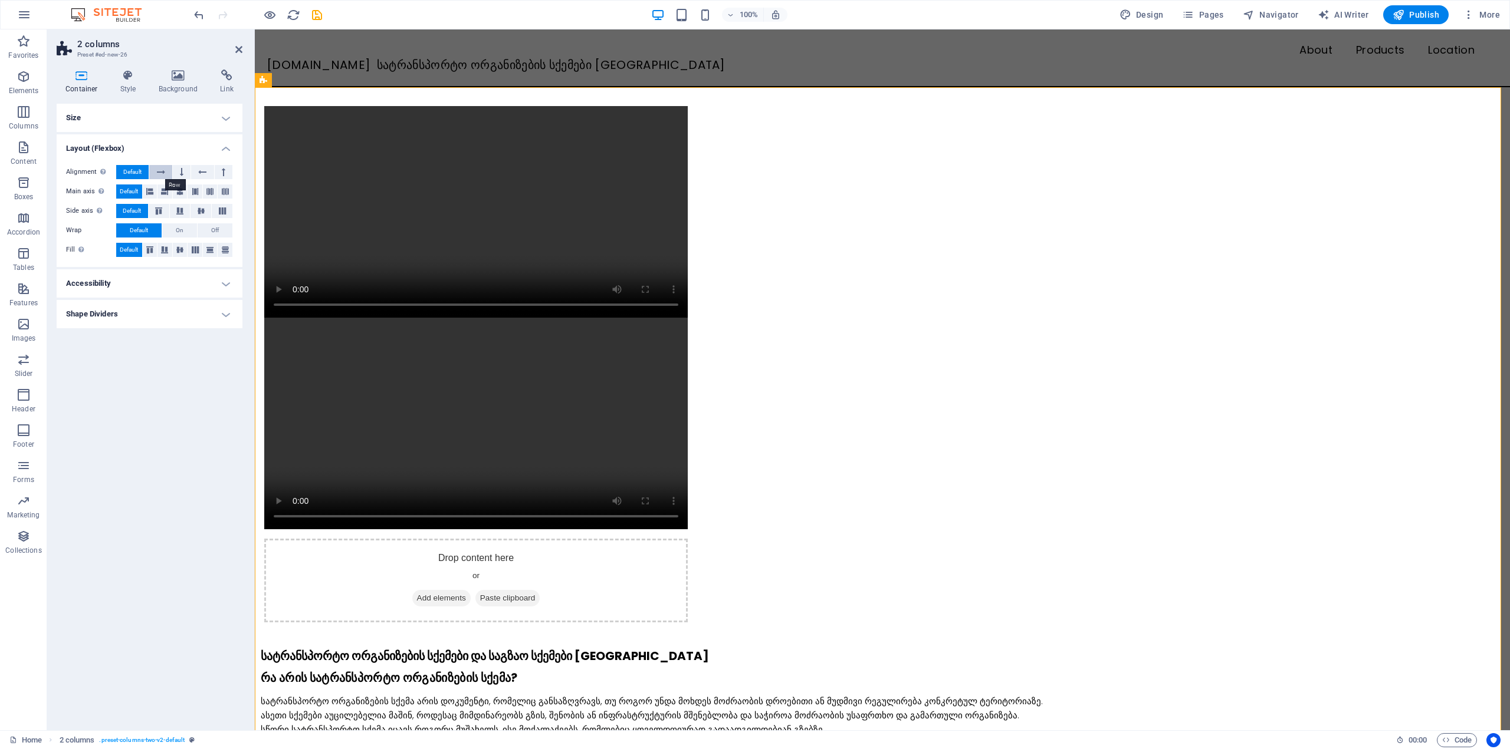
drag, startPoint x: 156, startPoint y: 173, endPoint x: 163, endPoint y: 171, distance: 7.3
click at [156, 172] on button at bounding box center [160, 172] width 22 height 14
click at [182, 171] on icon at bounding box center [182, 172] width 4 height 14
click at [139, 172] on span "Default" at bounding box center [132, 172] width 18 height 14
click at [144, 282] on h4 "Accessibility" at bounding box center [150, 283] width 186 height 28
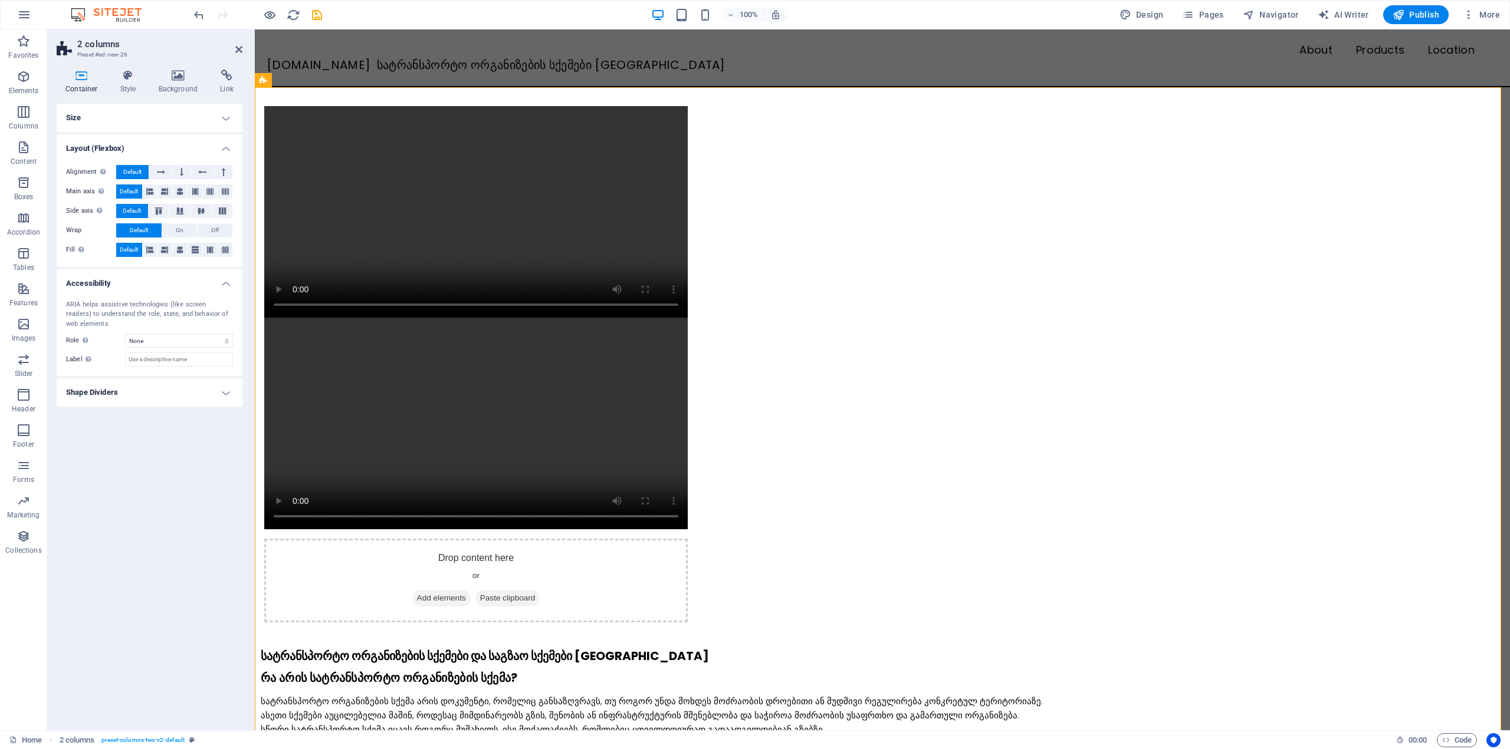
click at [144, 282] on h4 "Accessibility" at bounding box center [150, 279] width 186 height 21
click at [141, 337] on div "Size Height Default px rem % vh vw Min. height None px rem % vh vw Width Defaul…" at bounding box center [150, 412] width 186 height 617
click at [140, 315] on h4 "Shape Dividers" at bounding box center [150, 314] width 186 height 28
click at [140, 315] on h4 "Shape Dividers" at bounding box center [150, 310] width 186 height 21
click at [139, 276] on h4 "Accessibility" at bounding box center [150, 283] width 186 height 28
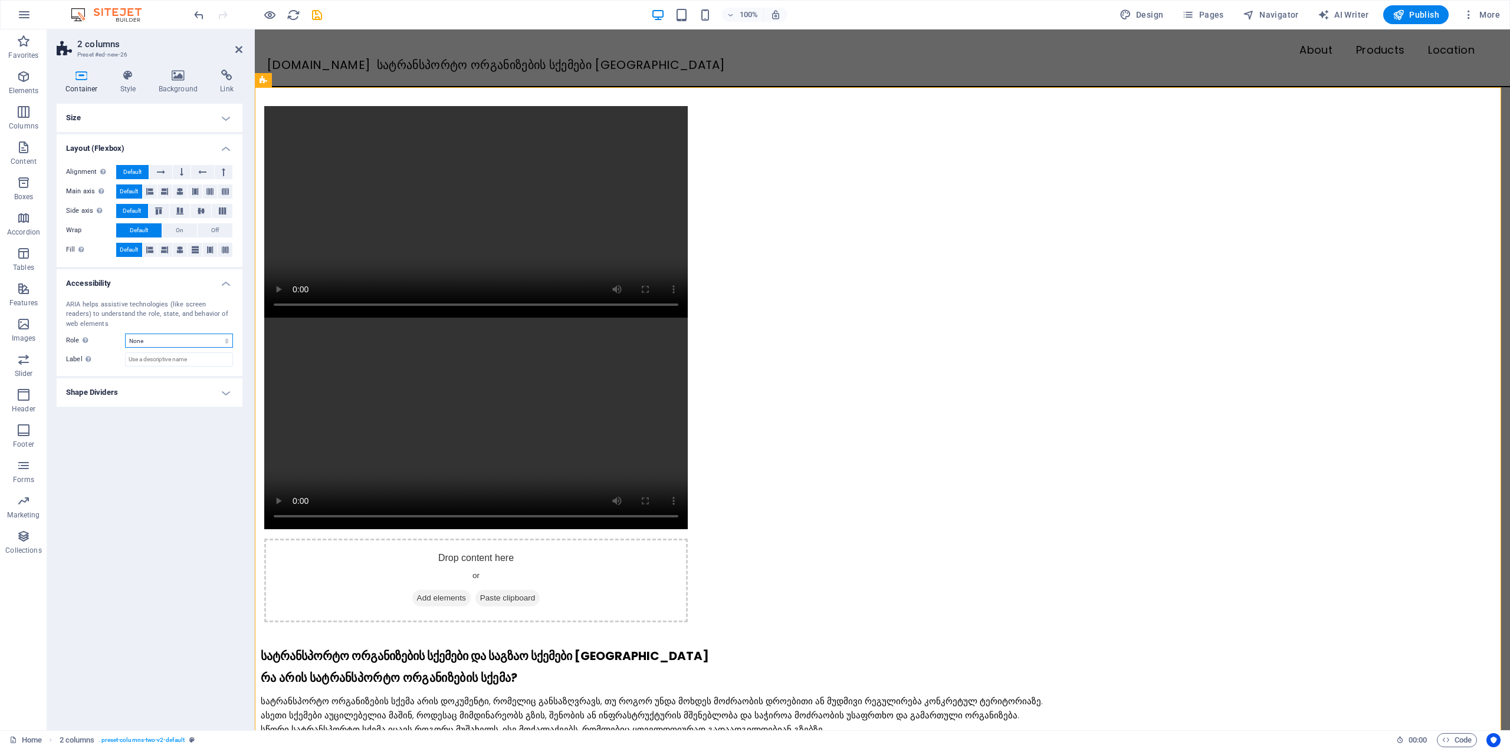
click at [159, 340] on select "None Alert Article Banner Comment Complementary Dialog Footer Header Marquee Pr…" at bounding box center [179, 341] width 108 height 14
click at [113, 285] on h4 "Accessibility" at bounding box center [150, 279] width 186 height 21
click at [149, 253] on icon at bounding box center [149, 250] width 7 height 14
click at [137, 248] on span "Default" at bounding box center [129, 250] width 18 height 14
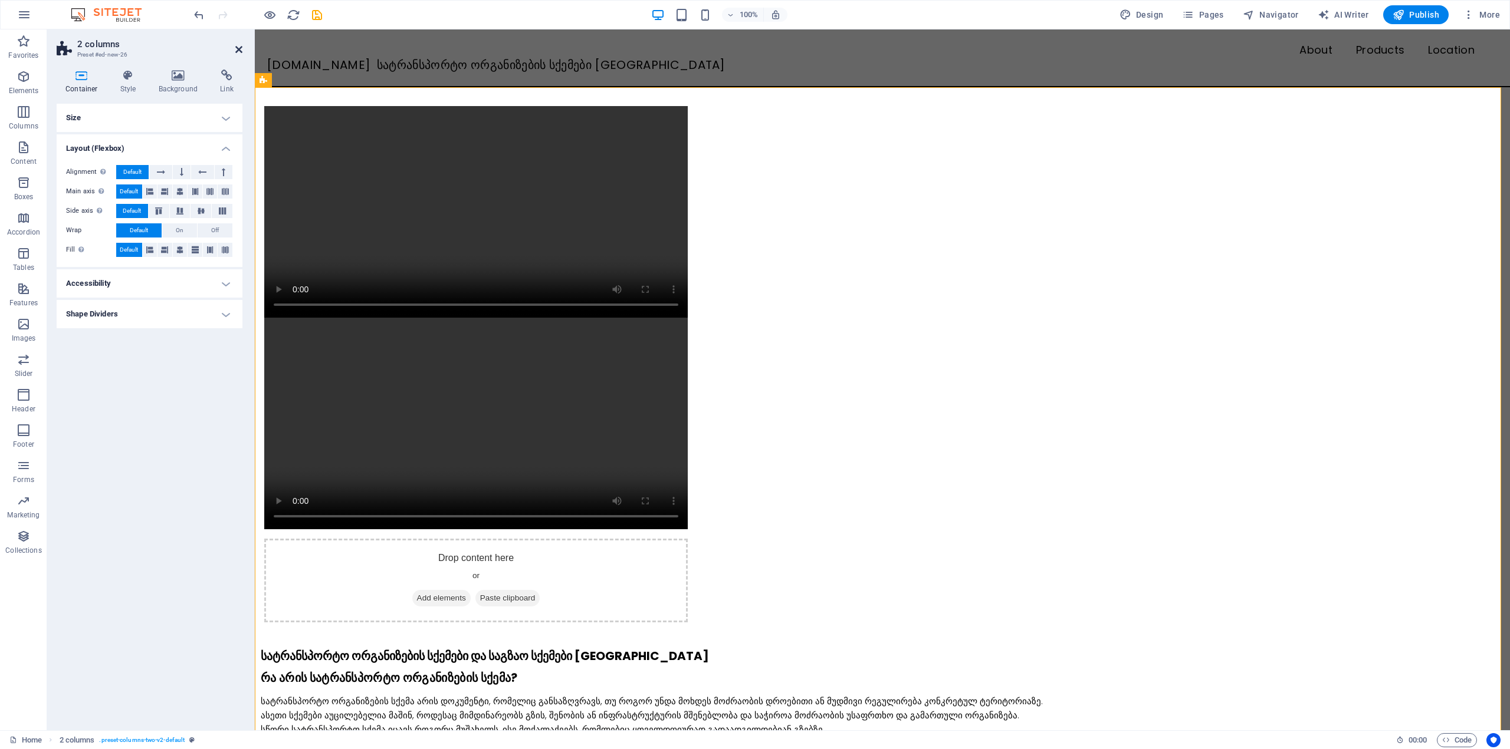
click at [238, 47] on icon at bounding box center [238, 49] width 7 height 9
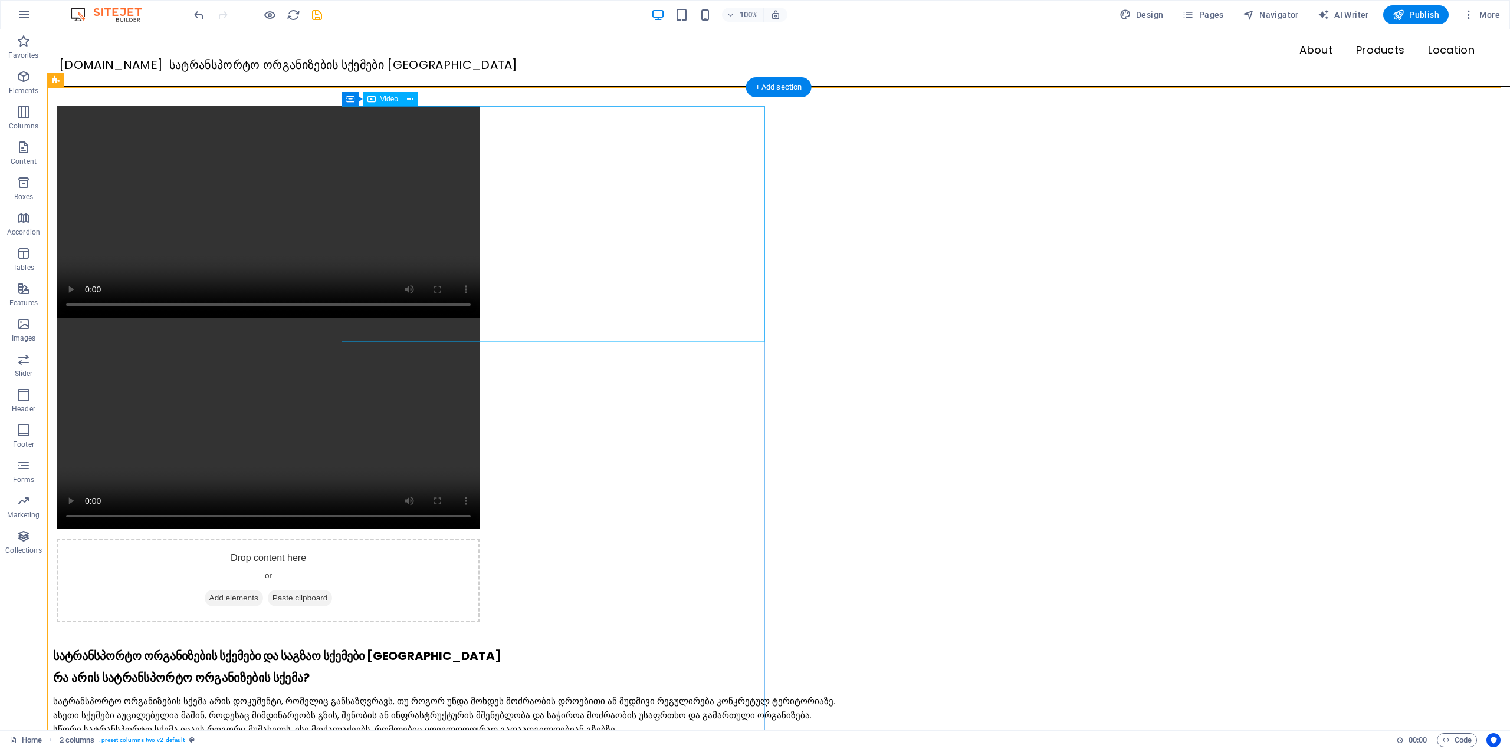
click at [480, 245] on figure at bounding box center [268, 212] width 423 height 212
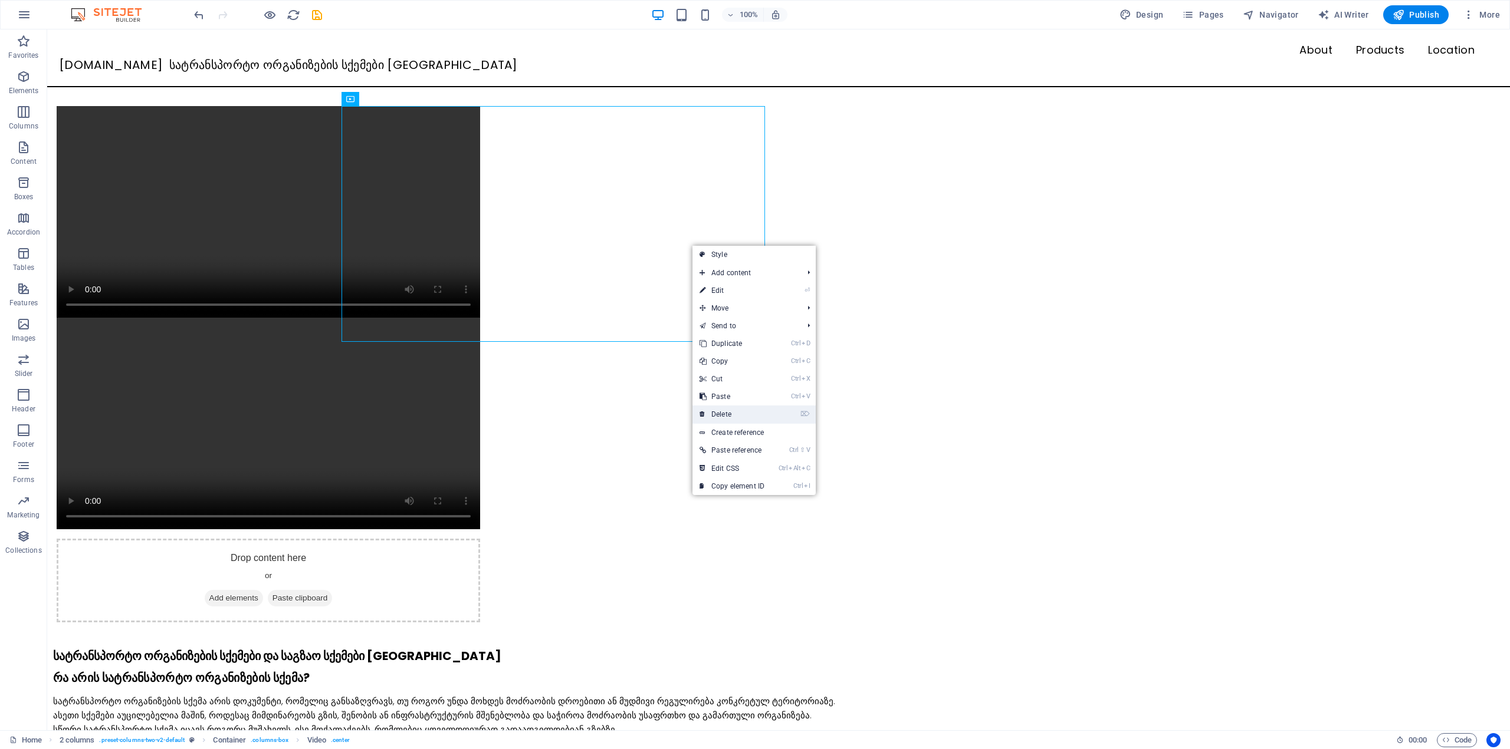
click at [729, 420] on link "⌦ Delete" at bounding box center [731, 415] width 79 height 18
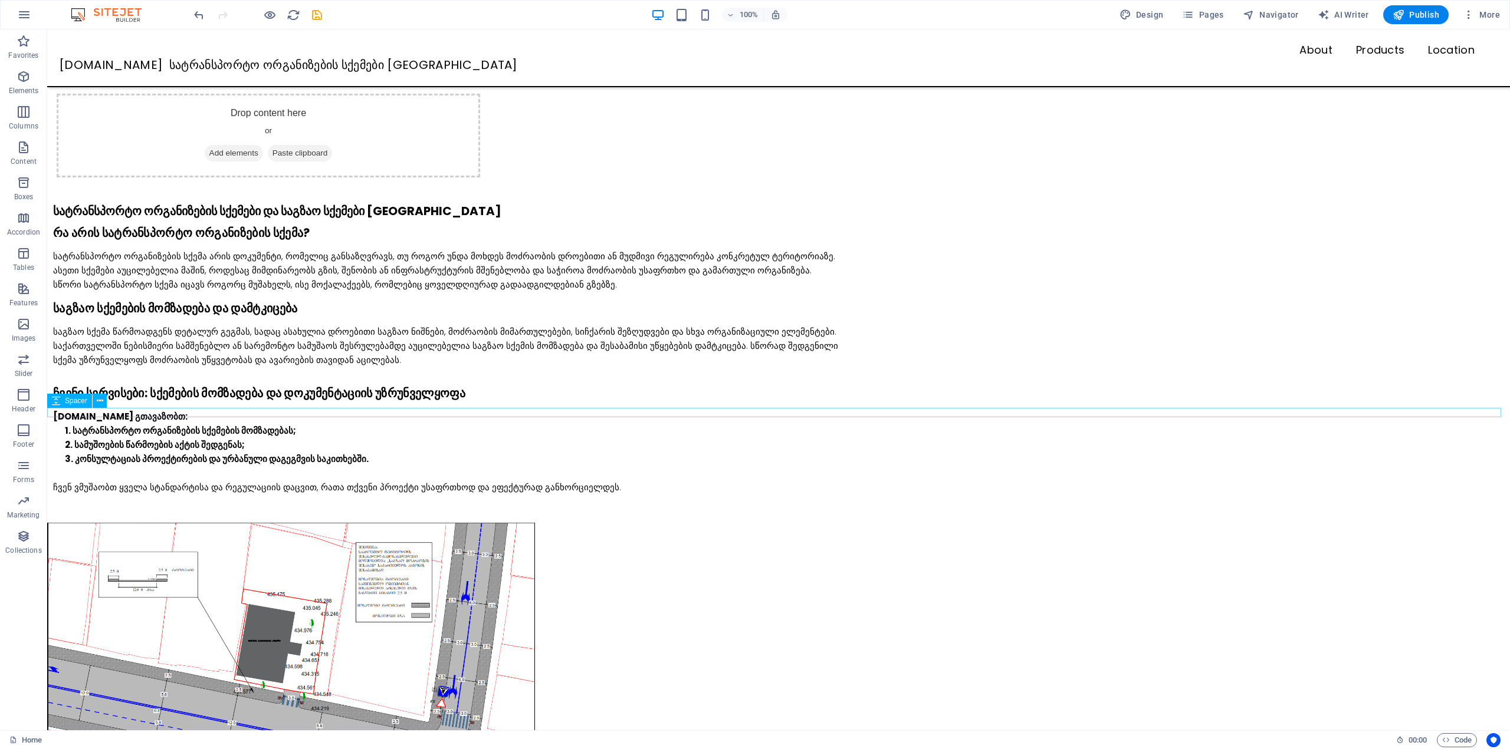
scroll to position [236, 0]
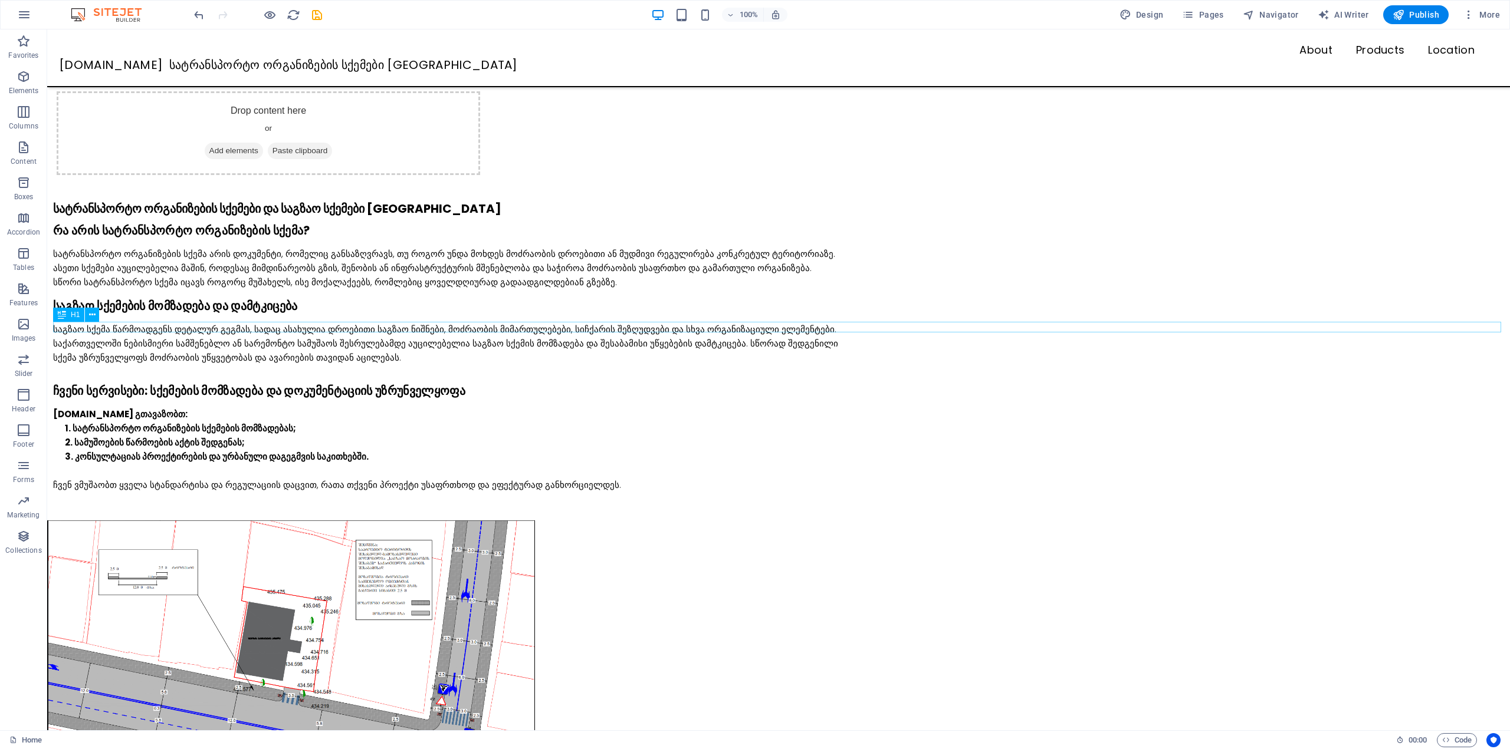
click at [239, 214] on div "სატრანსპორტო ორგანიზების სქემები და საგზაო სქემები [GEOGRAPHIC_DATA]" at bounding box center [781, 208] width 1456 height 11
click at [244, 238] on div "რა არის სატრანსპორტო ორგანიზების სქემა?" at bounding box center [781, 230] width 1456 height 14
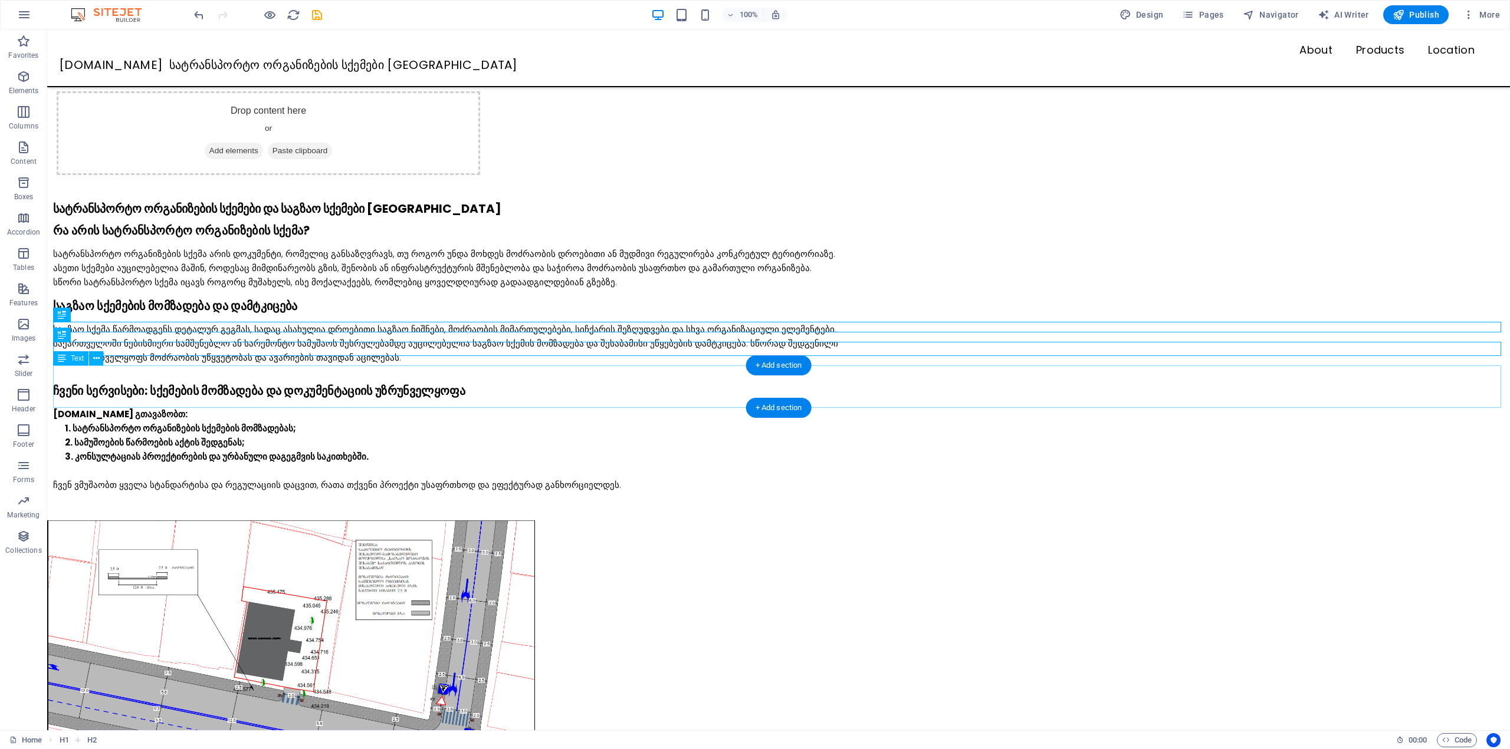
click at [247, 290] on div "სატრანსპორტო ორგანიზების სქემა არის დოკუმენტი, რომელიც განსაზღვრავს, თუ როგორ უ…" at bounding box center [781, 268] width 1456 height 42
click at [248, 313] on div "საგზაო სქემების მომზადება და დამტკიცება" at bounding box center [781, 306] width 1456 height 14
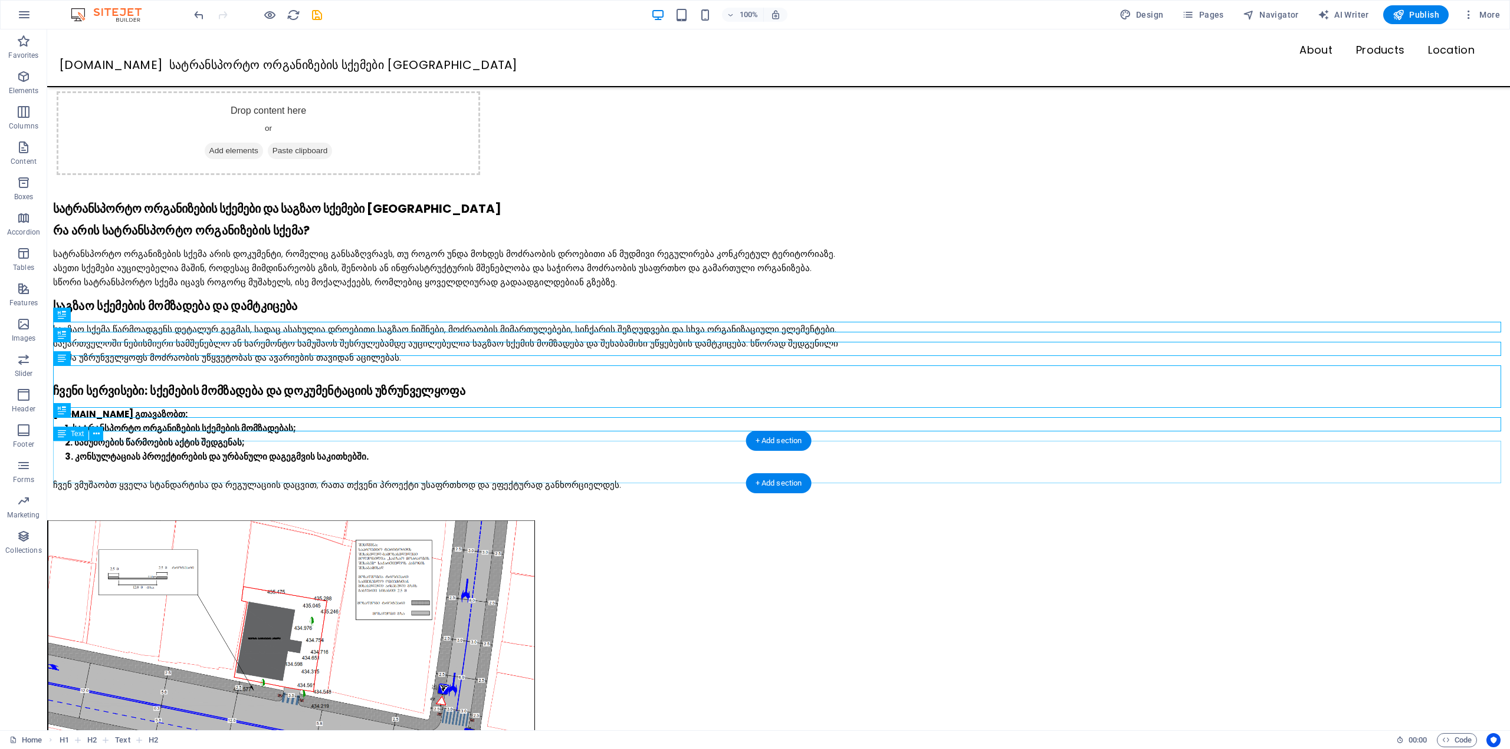
click at [258, 365] on div "საგზაო სქემა წარმოადგენს დეტალურ გეგმას, სადაც ასახულია დროებითი საგზაო ნიშნები…" at bounding box center [781, 344] width 1456 height 42
click at [257, 398] on div "ჩვენი სერვისები: სქემების მომზადება და დოკუმენტაციის უზრუნველყოფა" at bounding box center [781, 391] width 1456 height 14
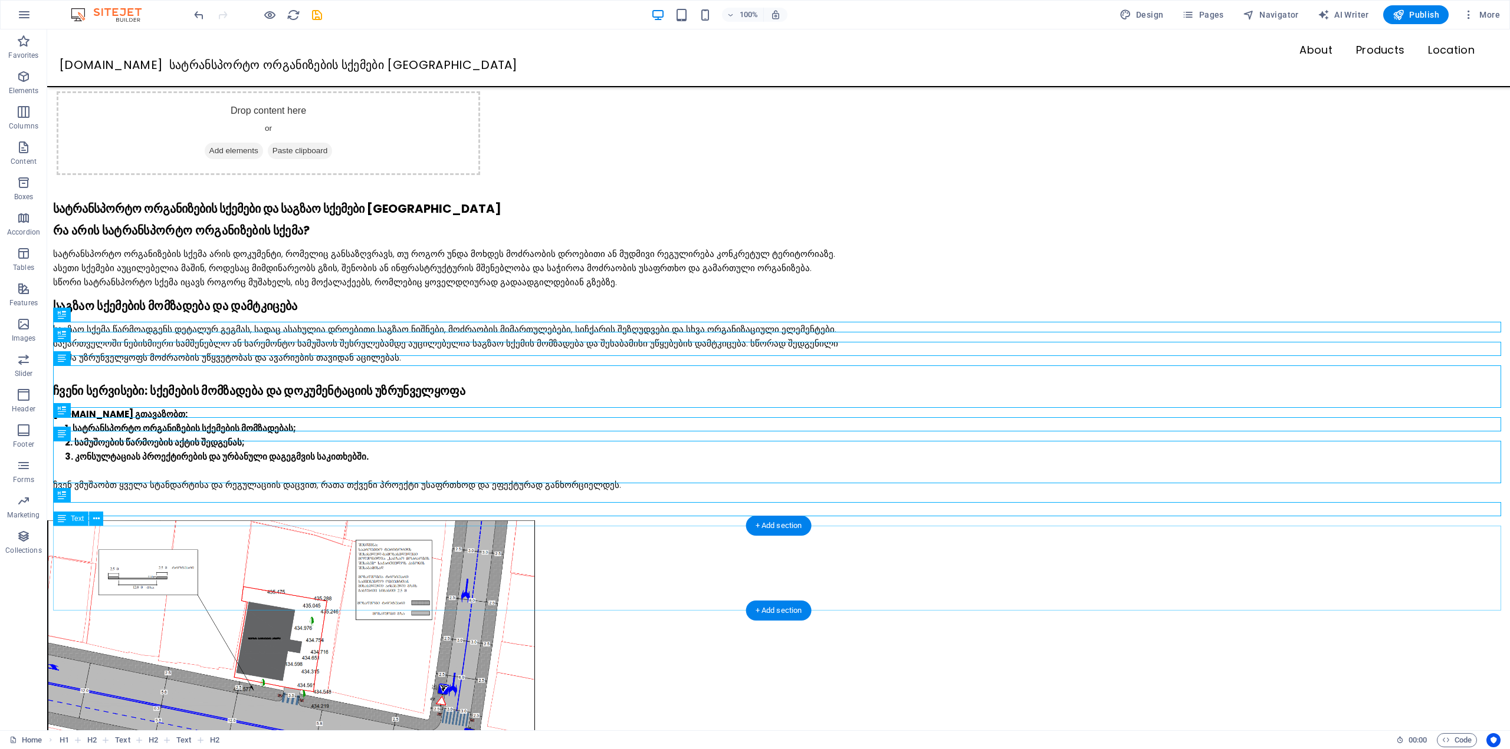
click at [221, 492] on div "SQEMA.GE გთავაზობთ: სატრანსპორტო ორგანიზების სქემების მომზადებას; სამუშოების წა…" at bounding box center [781, 449] width 1456 height 85
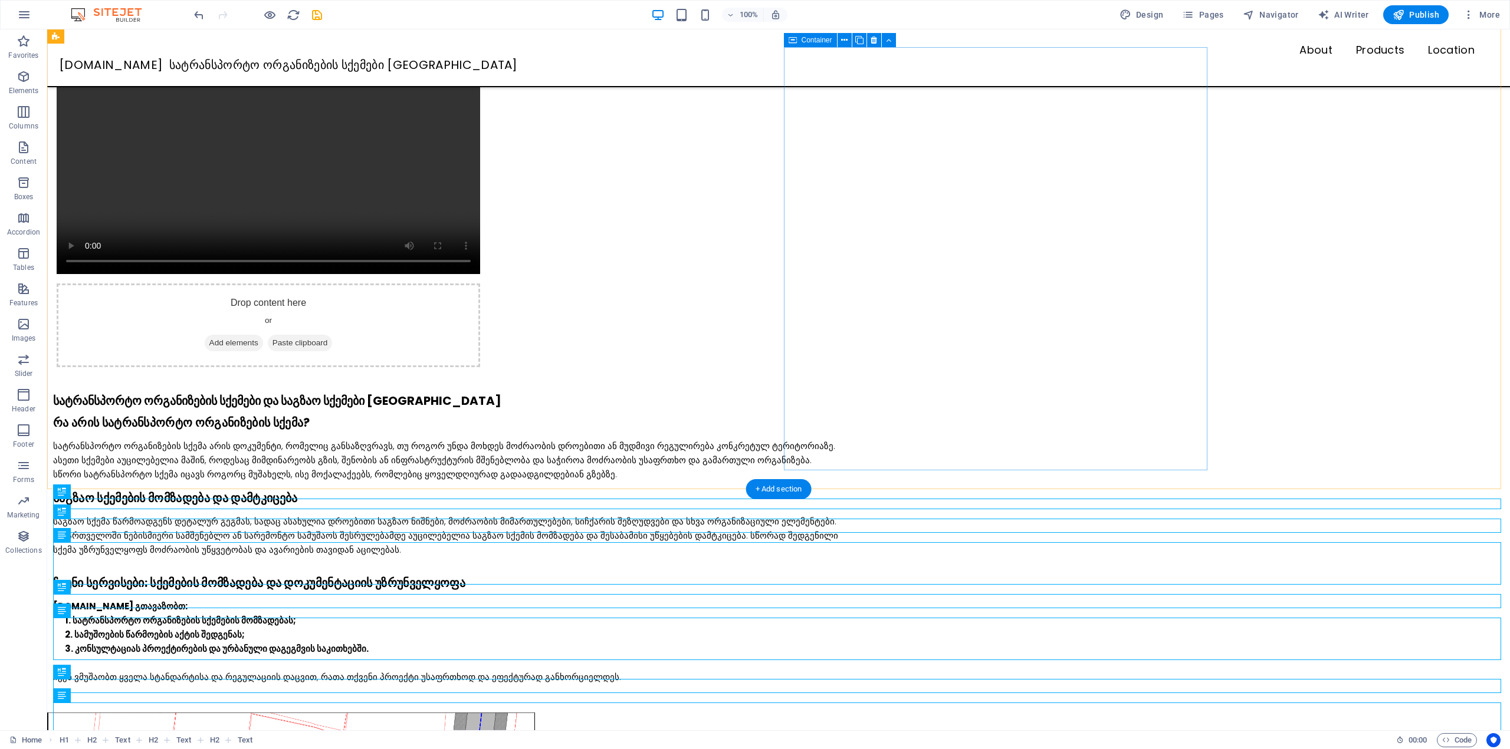
scroll to position [0, 0]
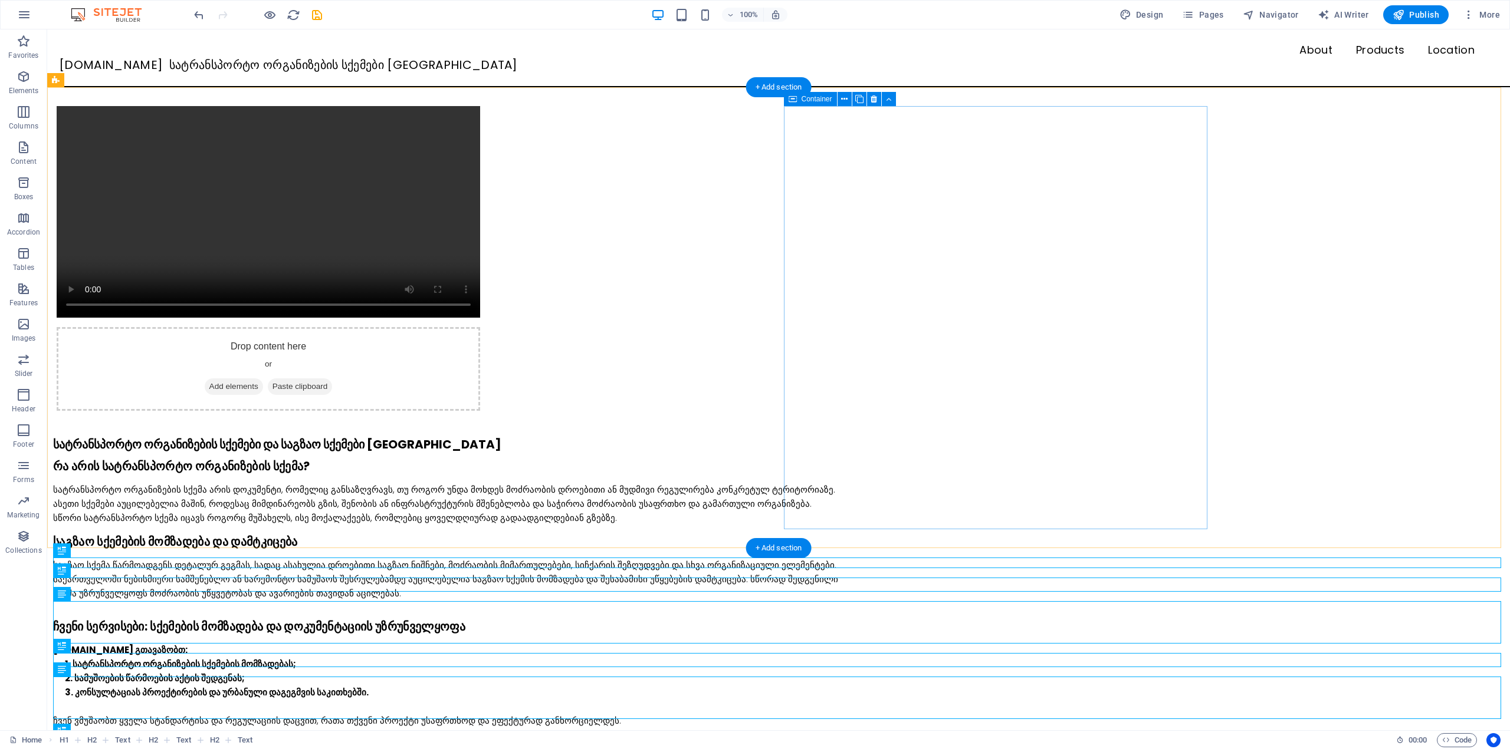
click at [333, 379] on span "Paste clipboard" at bounding box center [300, 387] width 65 height 17
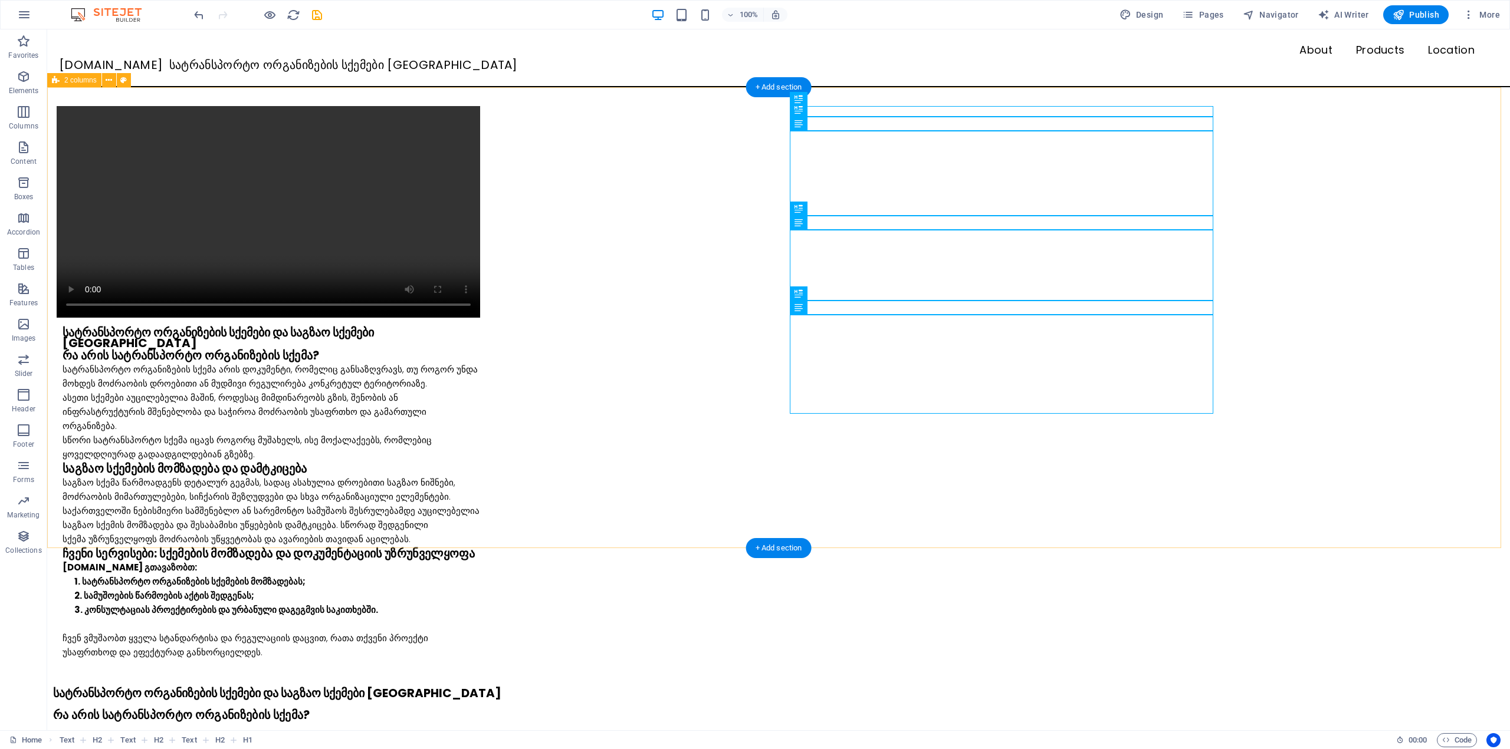
click at [1336, 241] on div "სატრანსპორტო ორგანიზების სქემები და საგზაო სქემები საქართველოში რა არის სატრანს…" at bounding box center [778, 382] width 1462 height 591
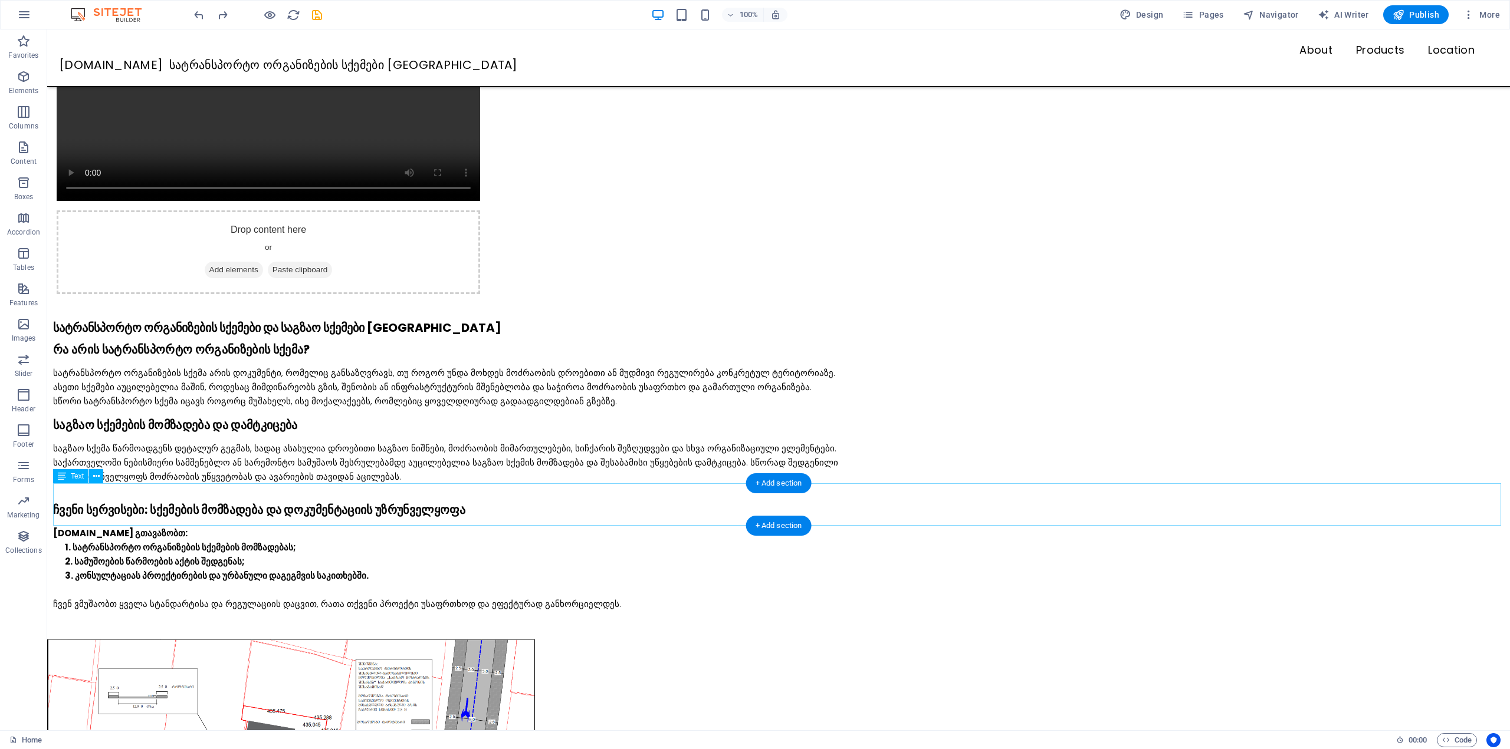
scroll to position [118, 0]
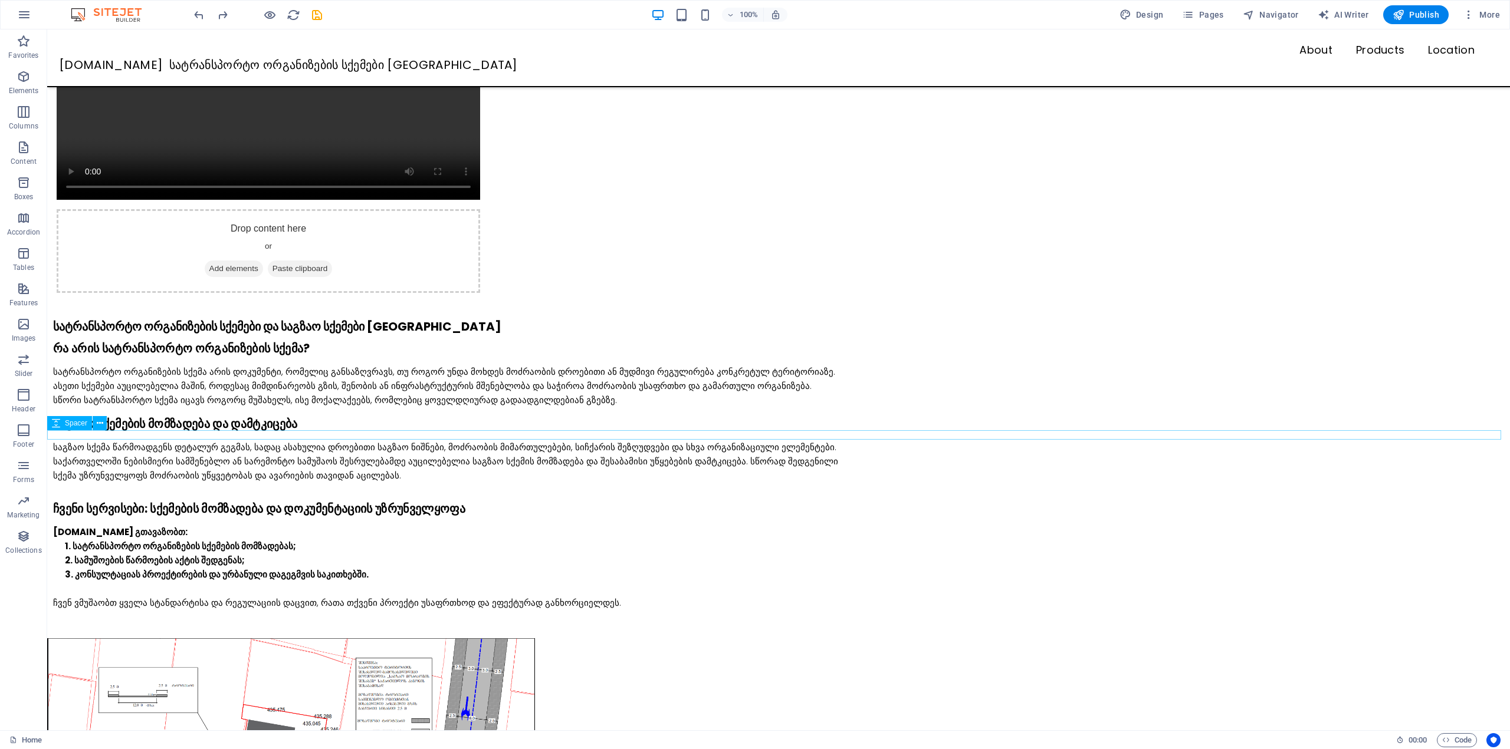
click at [151, 321] on div at bounding box center [778, 316] width 1462 height 9
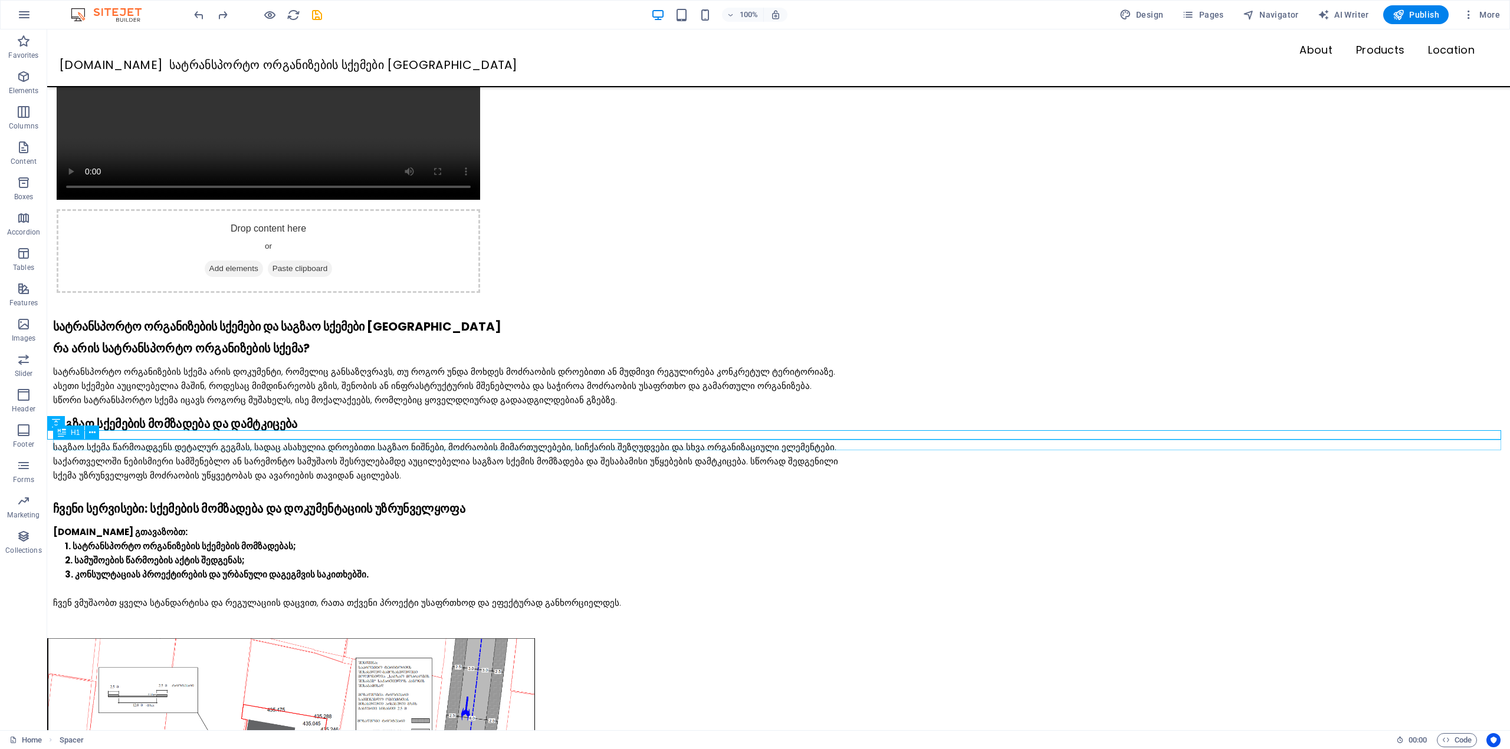
click at [150, 332] on div "სატრანსპორტო ორგანიზების სქემები და საგზაო სქემები [GEOGRAPHIC_DATA]" at bounding box center [781, 326] width 1456 height 11
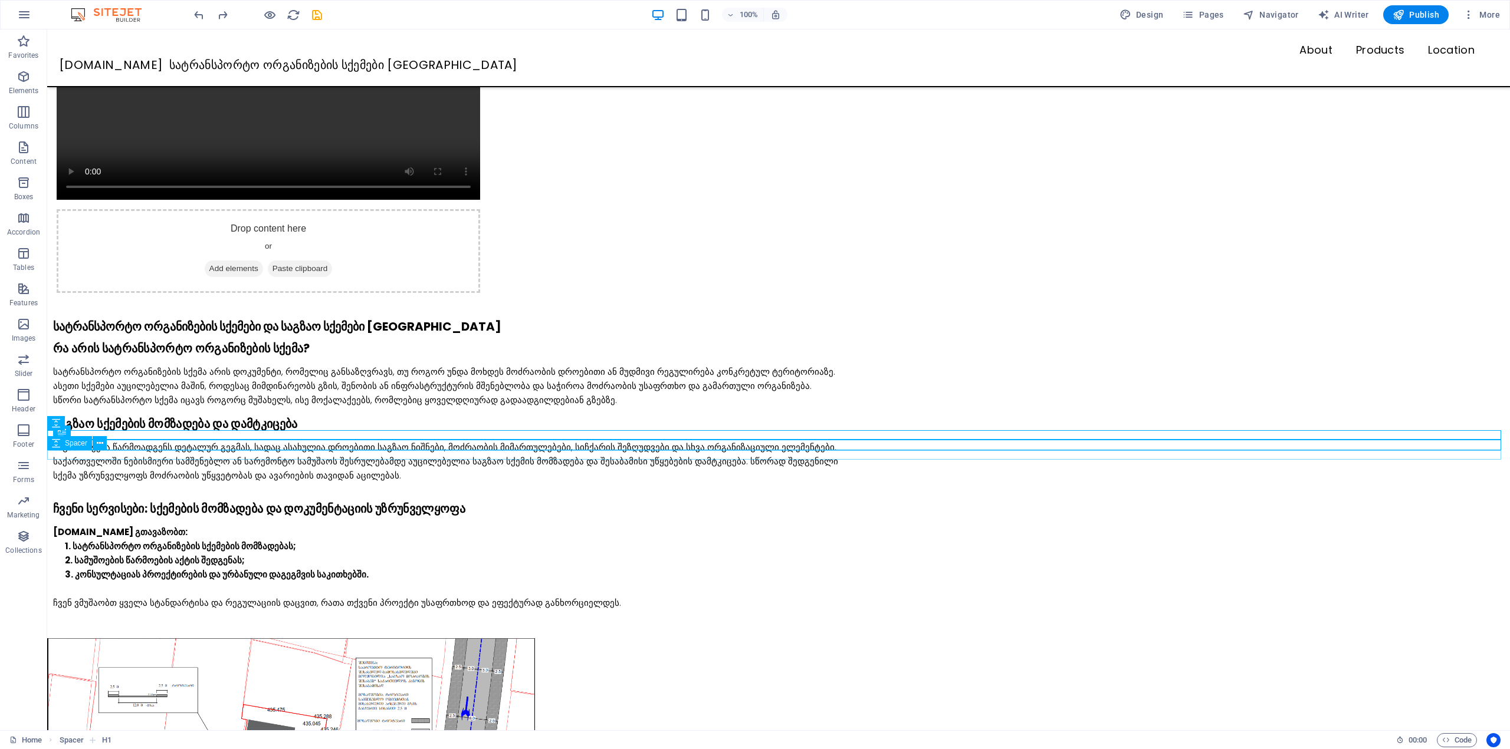
click at [150, 341] on div at bounding box center [778, 336] width 1462 height 9
click at [152, 356] on div "რა არის სატრანსპორტო ორგანიზების სქემა?" at bounding box center [781, 348] width 1456 height 14
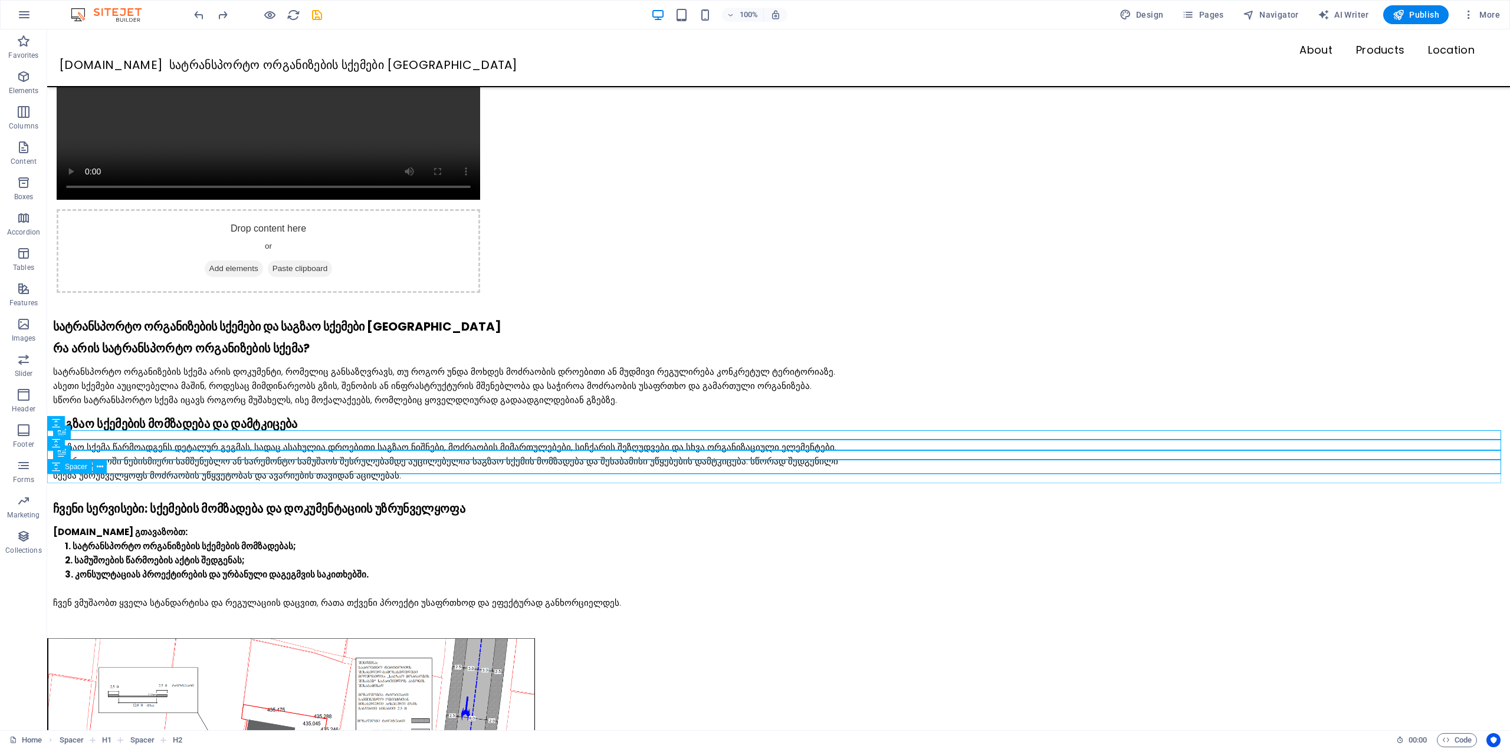
click at [155, 365] on div at bounding box center [778, 360] width 1462 height 9
click at [158, 407] on div "სატრანსპორტო ორგანიზების სქემა არის დოკუმენტი, რომელიც განსაზღვრავს, თუ როგორ უ…" at bounding box center [781, 386] width 1456 height 42
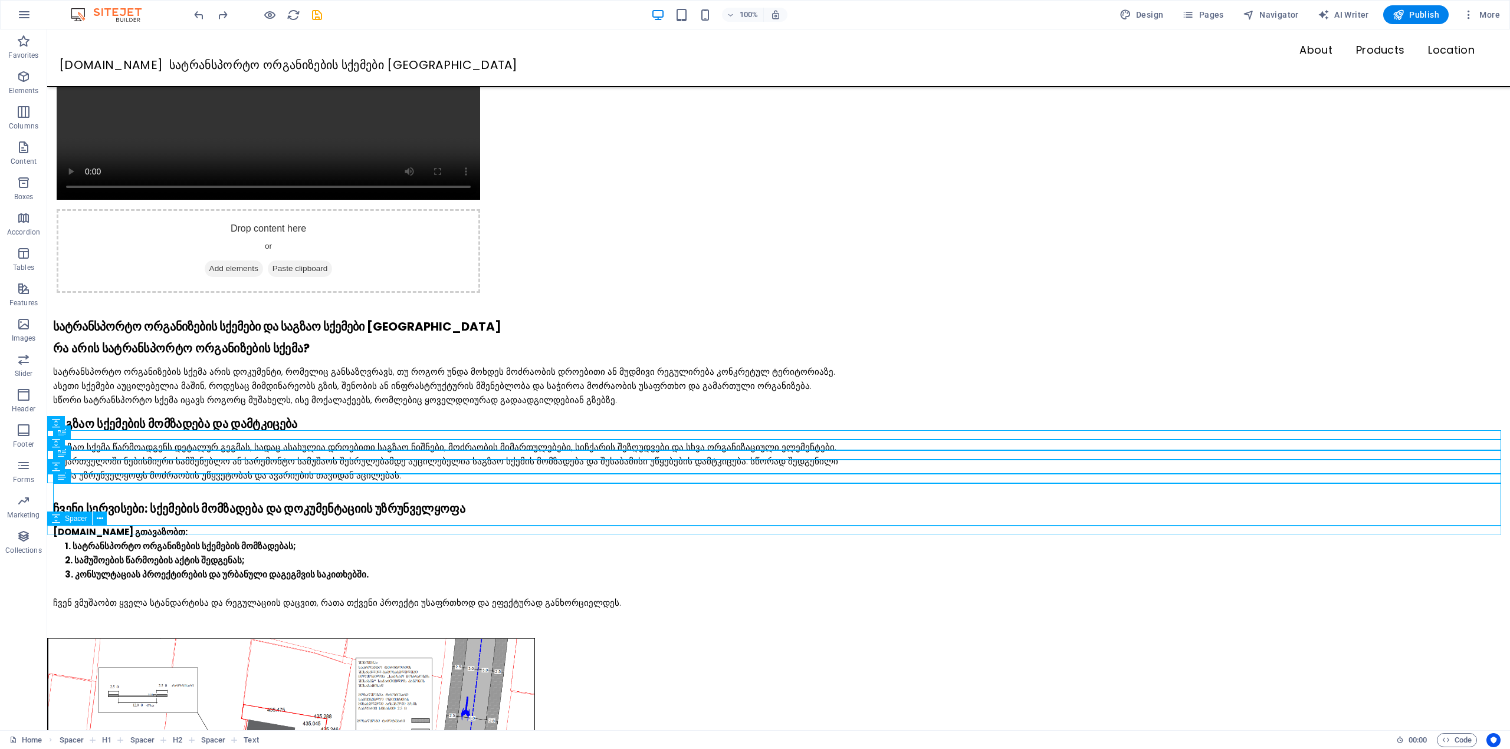
click at [162, 417] on div at bounding box center [778, 411] width 1462 height 9
click at [164, 431] on div "საგზაო სქემების მომზადება და დამტკიცება" at bounding box center [781, 424] width 1456 height 14
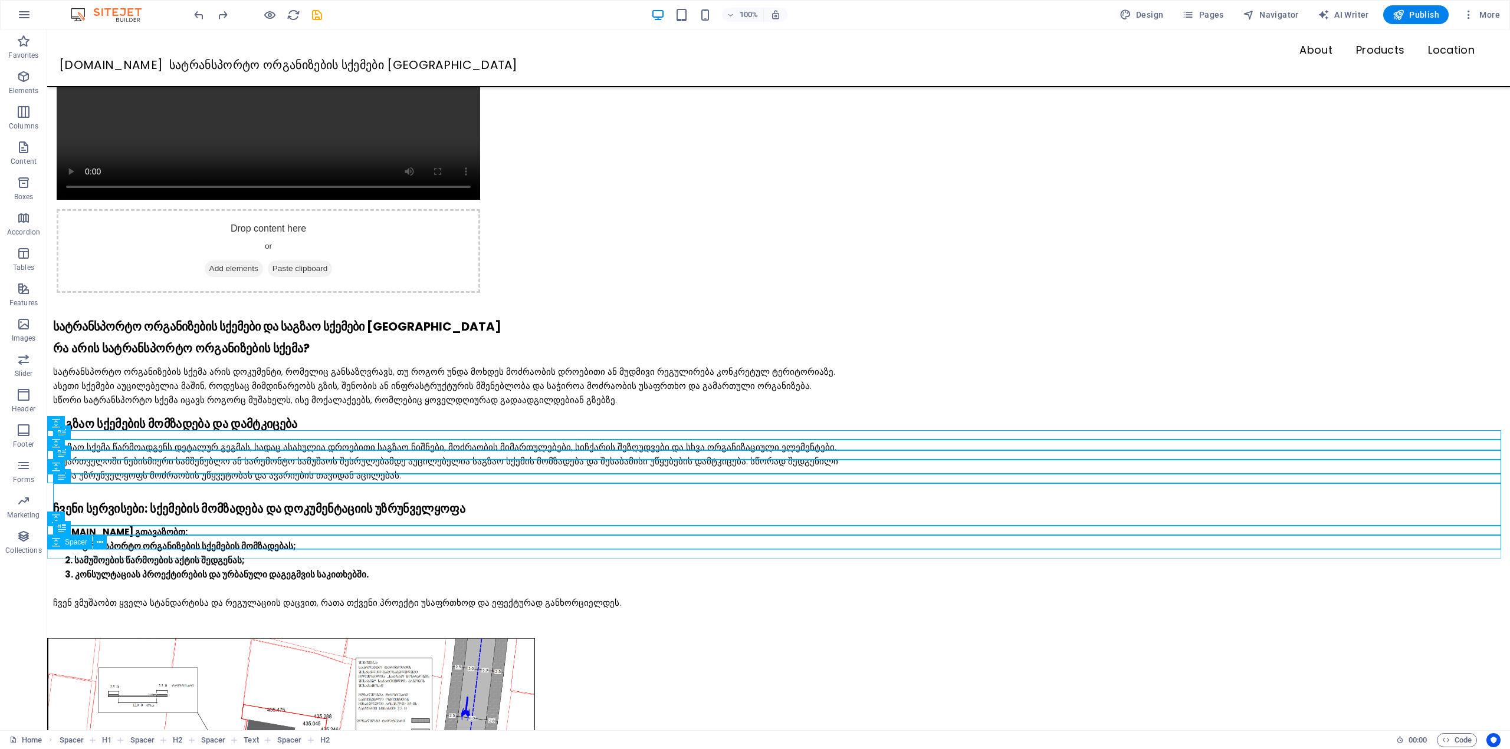
click at [166, 440] on div at bounding box center [778, 435] width 1462 height 9
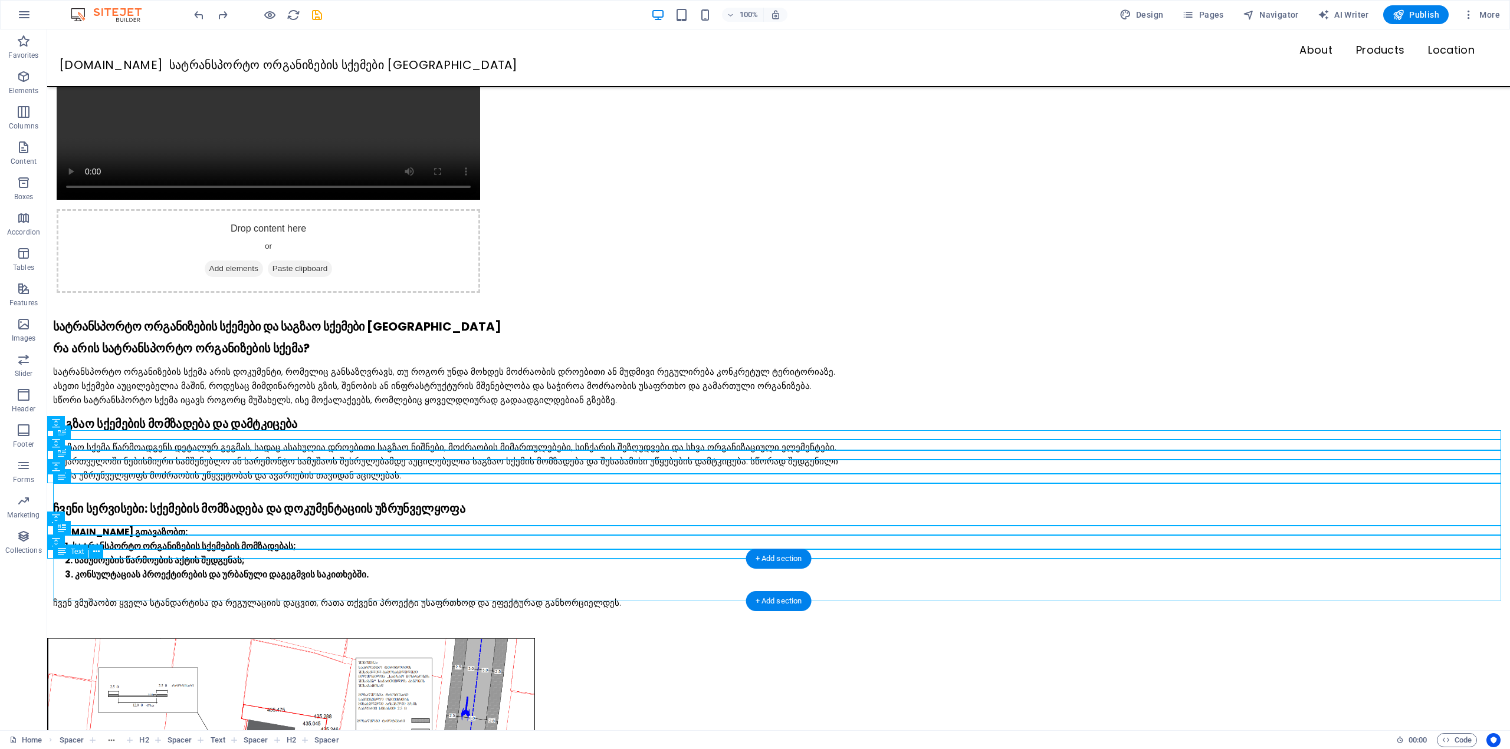
click at [169, 483] on div "საგზაო სქემა წარმოადგენს დეტალურ გეგმას, სადაც ასახულია დროებითი საგზაო ნიშნები…" at bounding box center [781, 461] width 1456 height 42
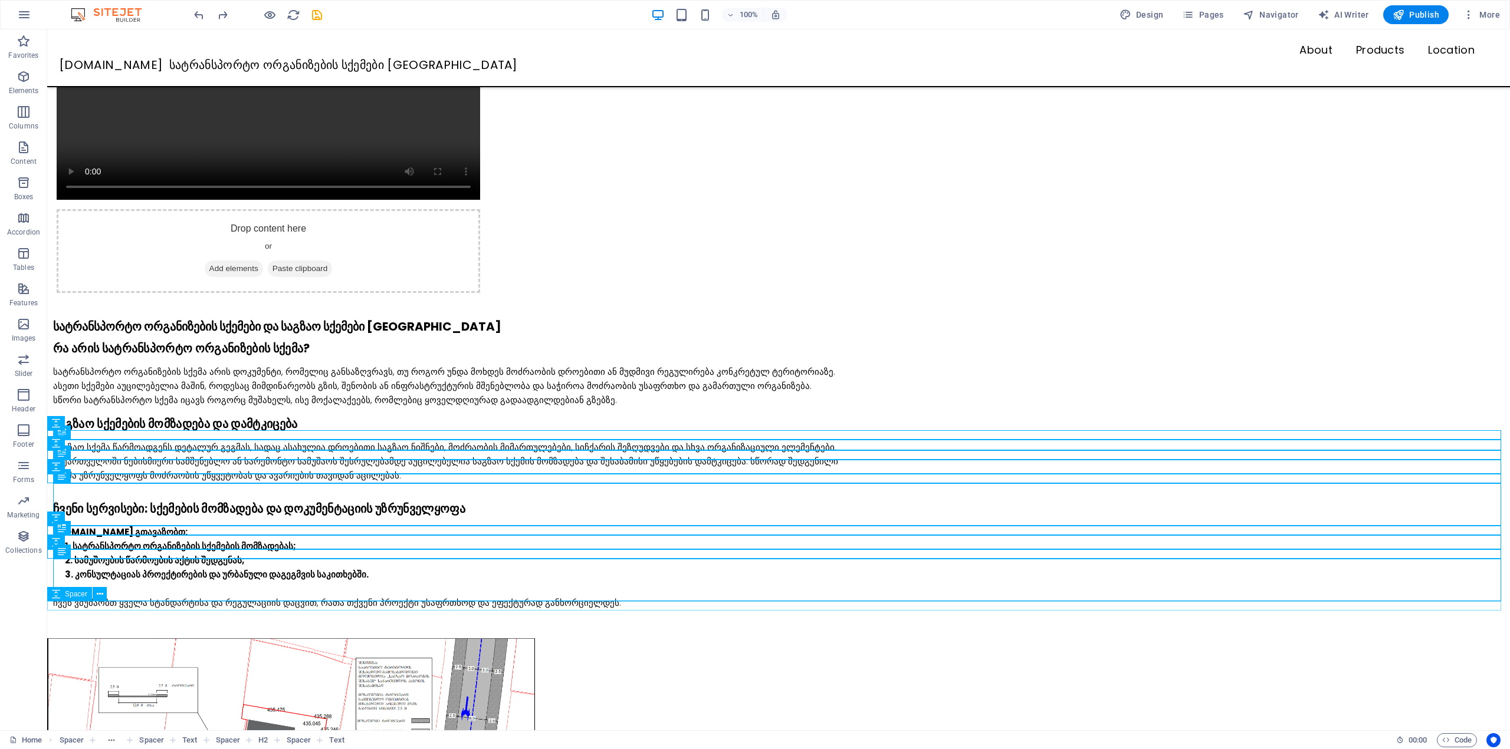
click at [170, 492] on div at bounding box center [778, 487] width 1462 height 9
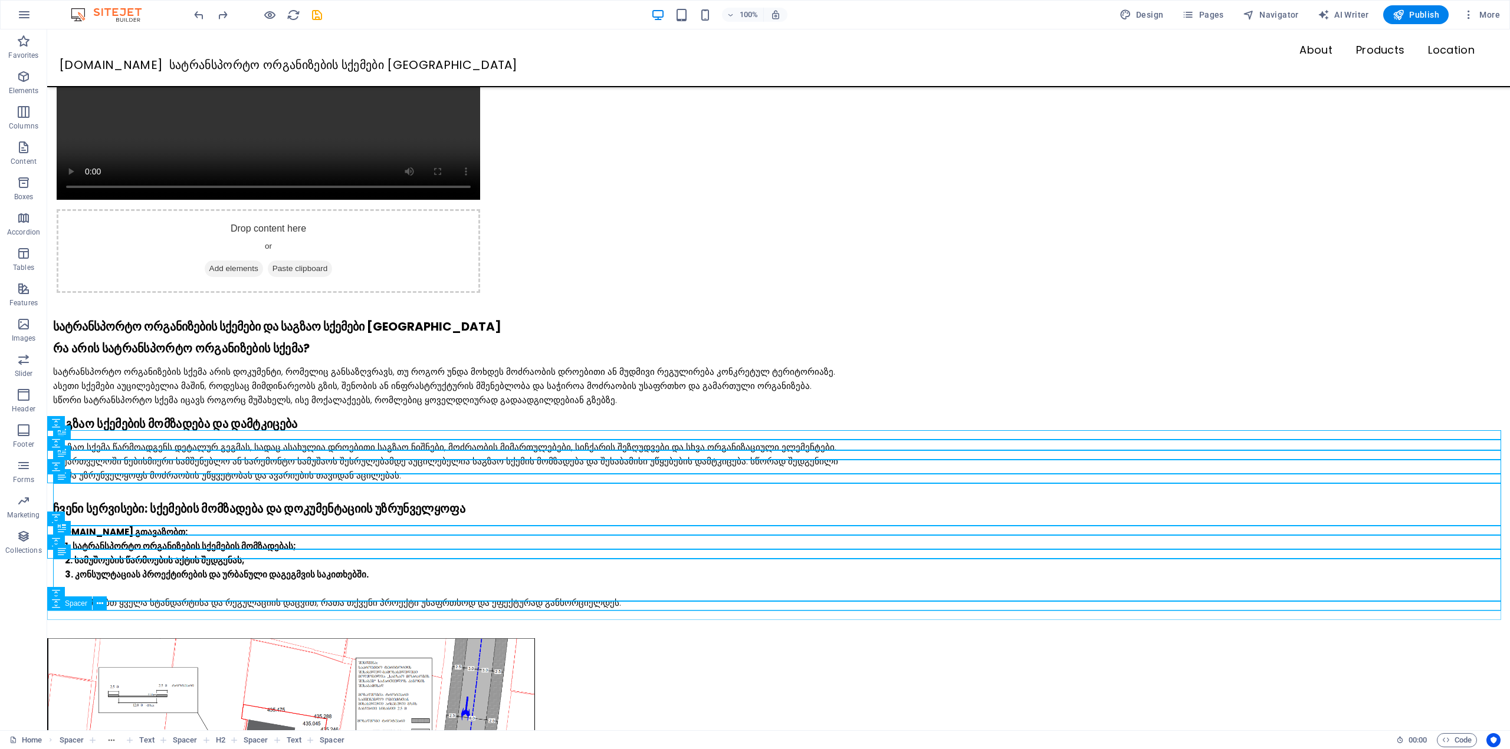
click at [173, 502] on div at bounding box center [778, 496] width 1462 height 9
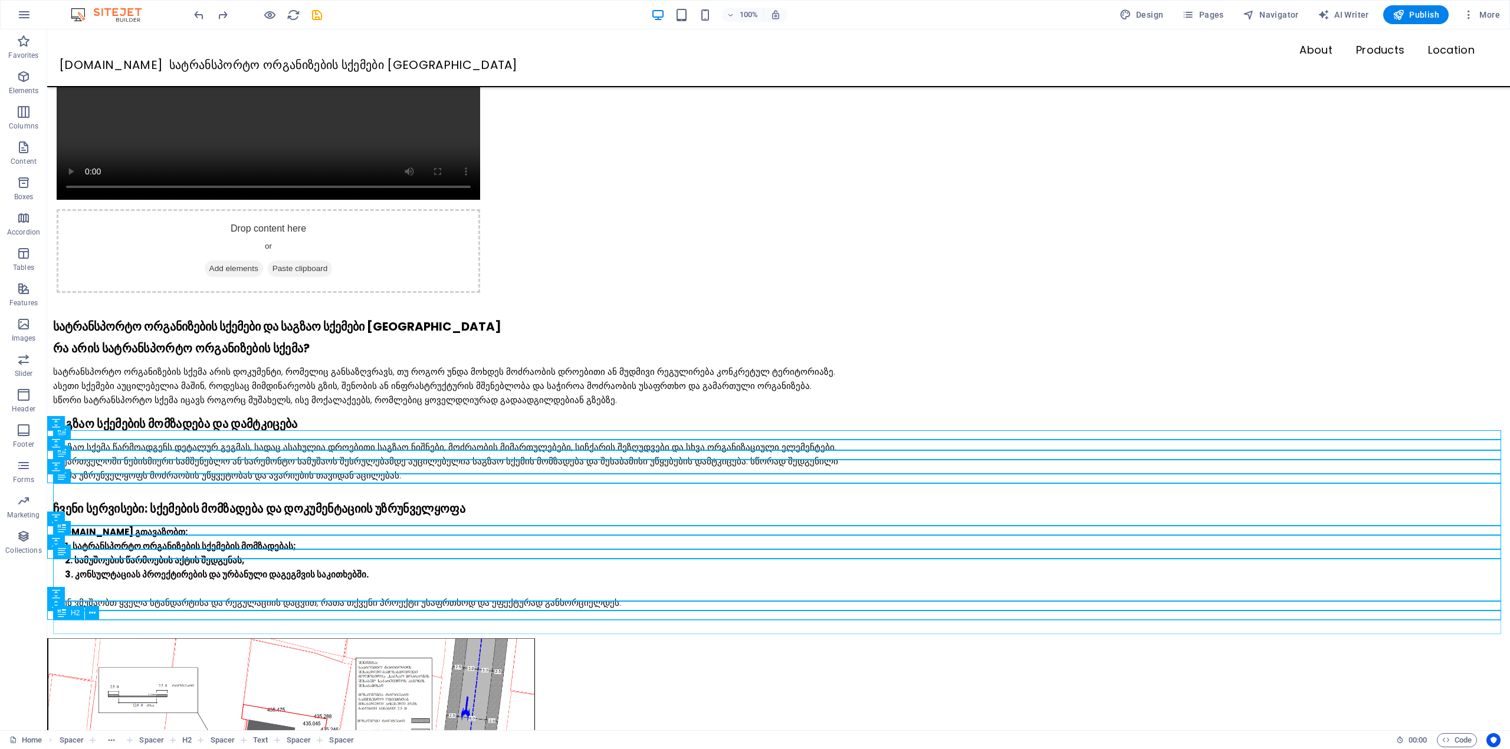
click at [175, 516] on div "ჩვენი სერვისები: სქემების მომზადება და დოკუმენტაციის უზრუნველყოფა" at bounding box center [781, 509] width 1456 height 14
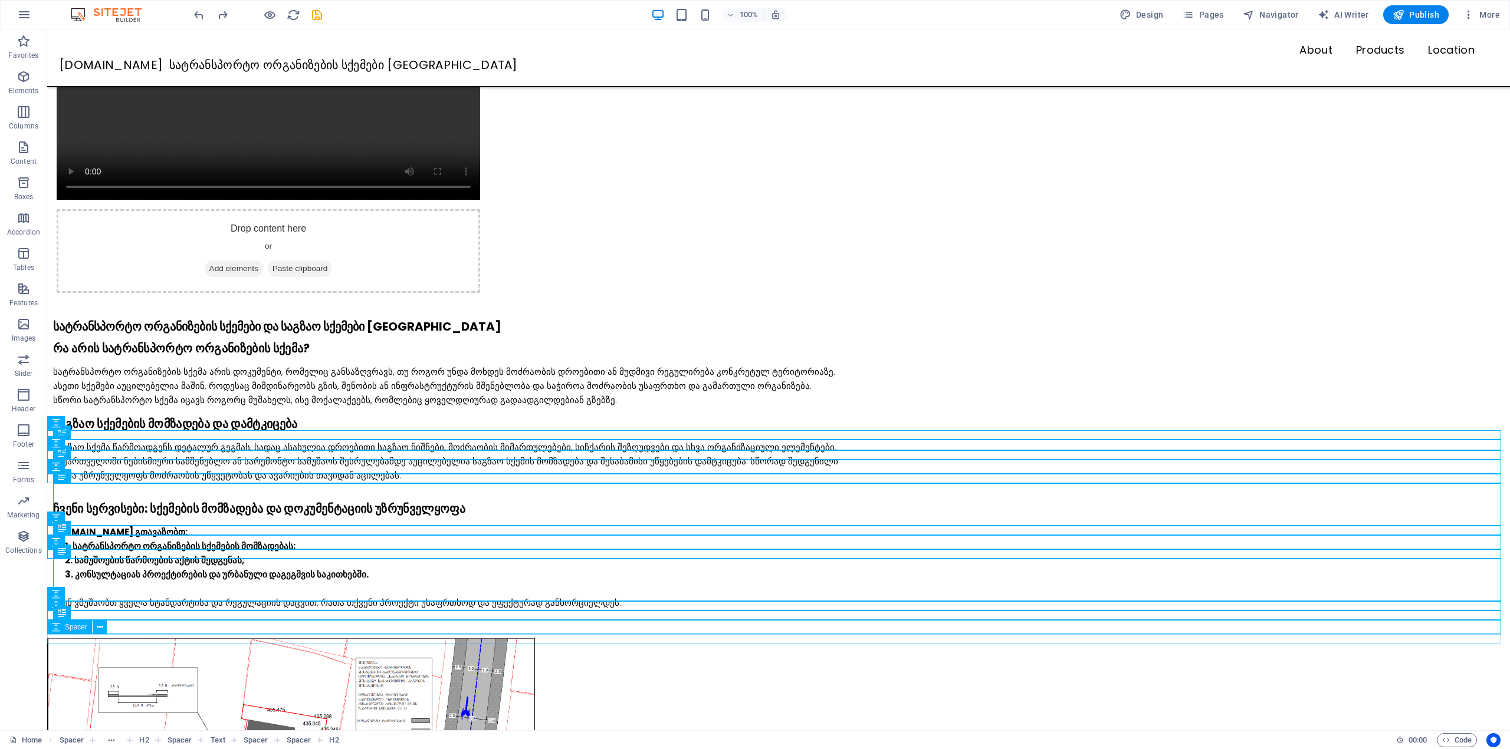
click at [176, 525] on div at bounding box center [778, 520] width 1462 height 9
click at [176, 610] on div "SQEMA.GE გთავაზობთ: სატრანსპორტო ორგანიზების სქემების მომზადებას; სამუშოების წა…" at bounding box center [781, 567] width 1456 height 85
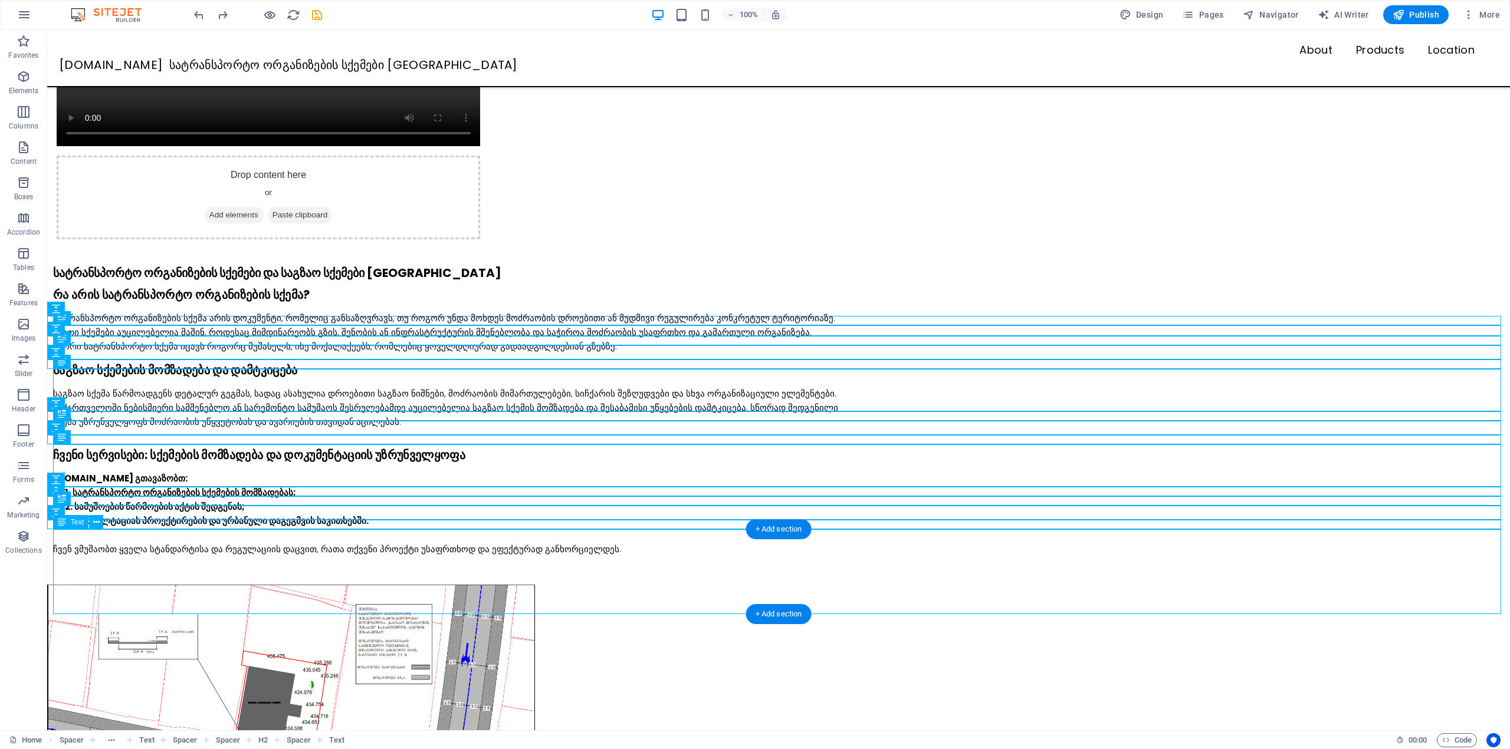
scroll to position [236, 0]
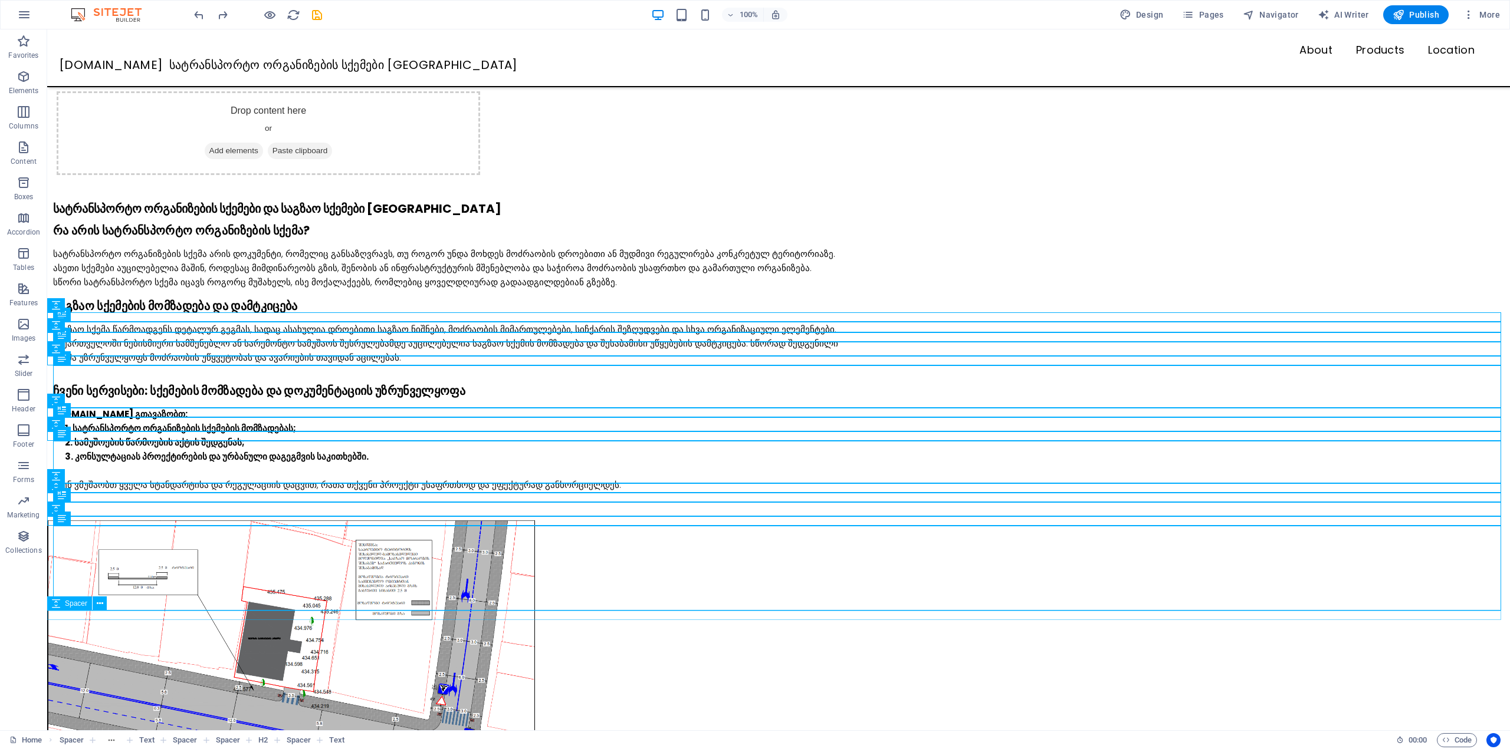
click at [230, 502] on div at bounding box center [778, 496] width 1462 height 9
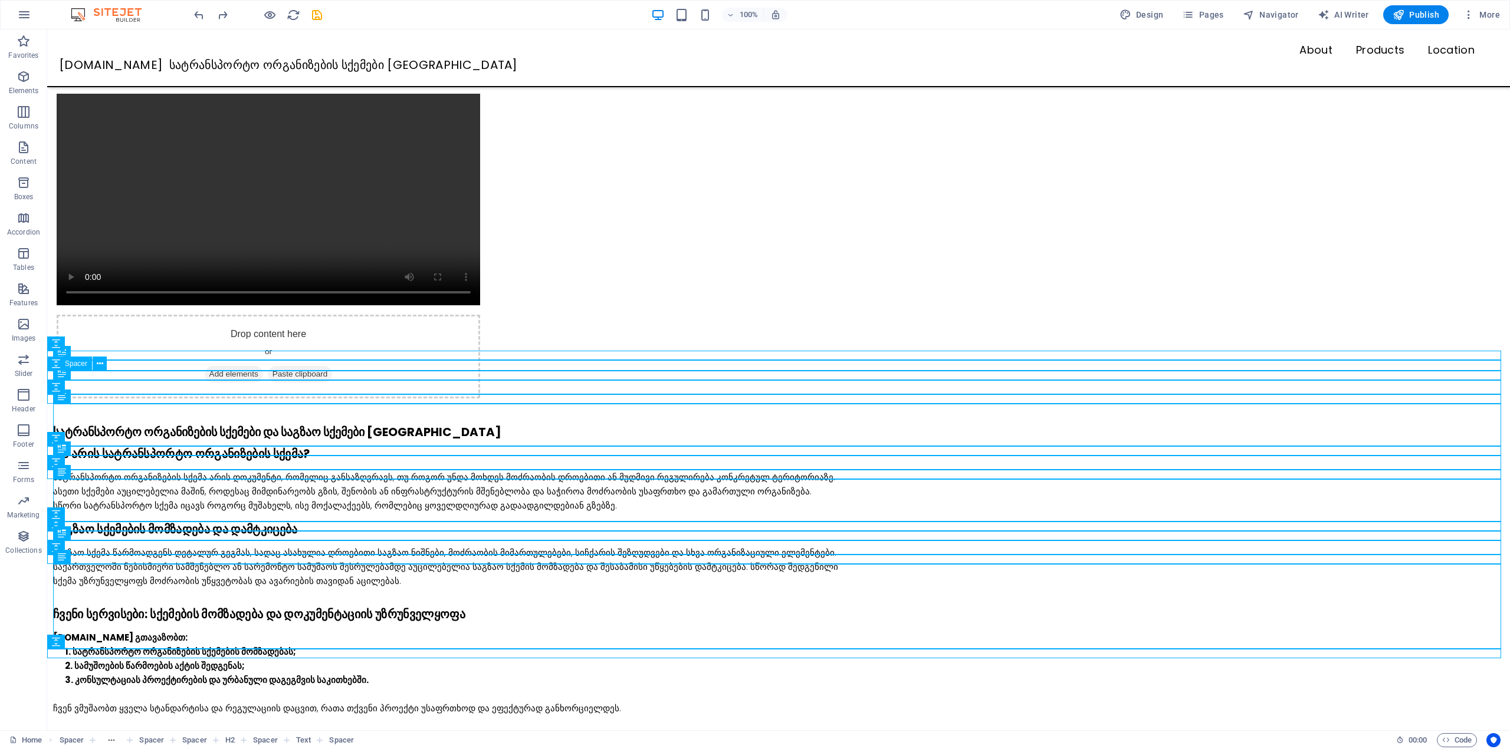
scroll to position [0, 0]
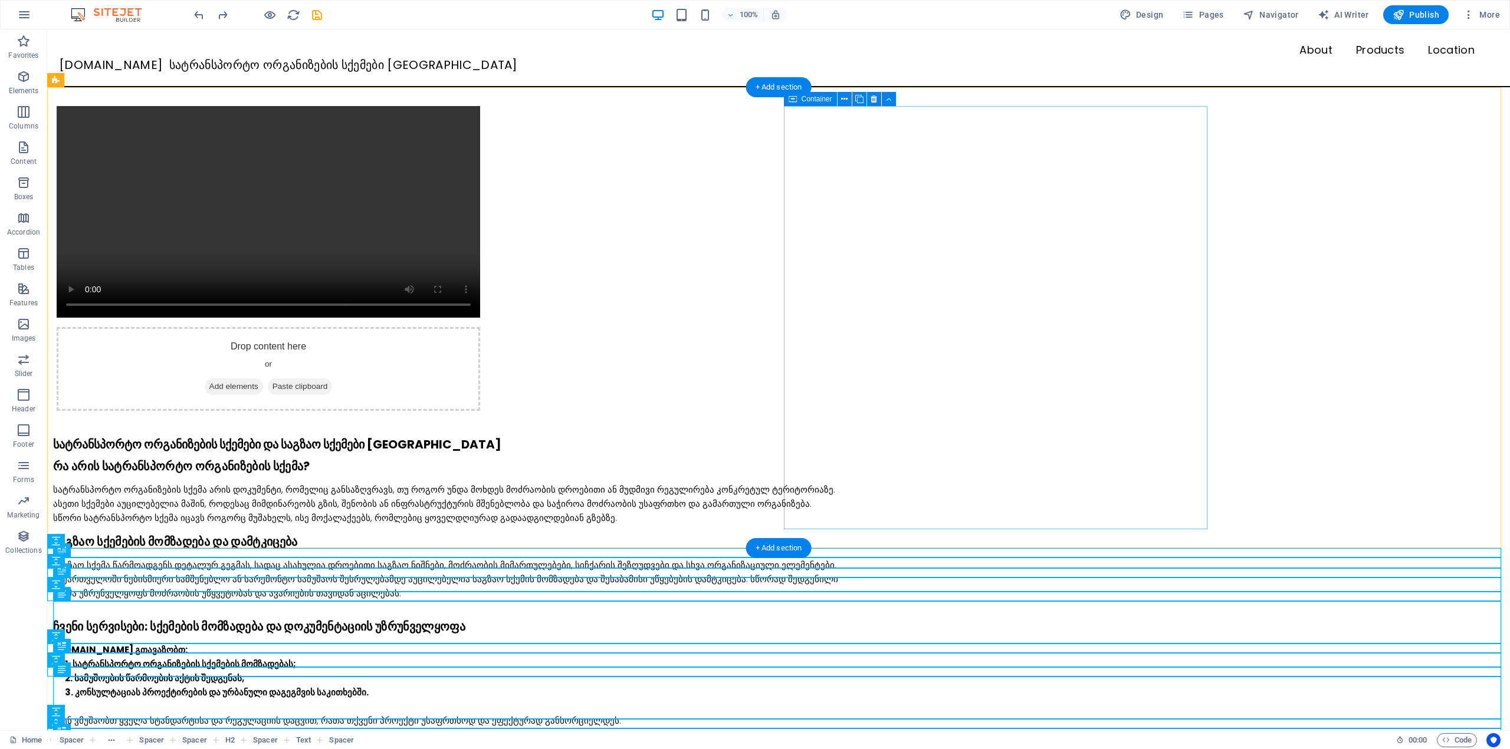
click at [333, 379] on span "Paste clipboard" at bounding box center [300, 387] width 65 height 17
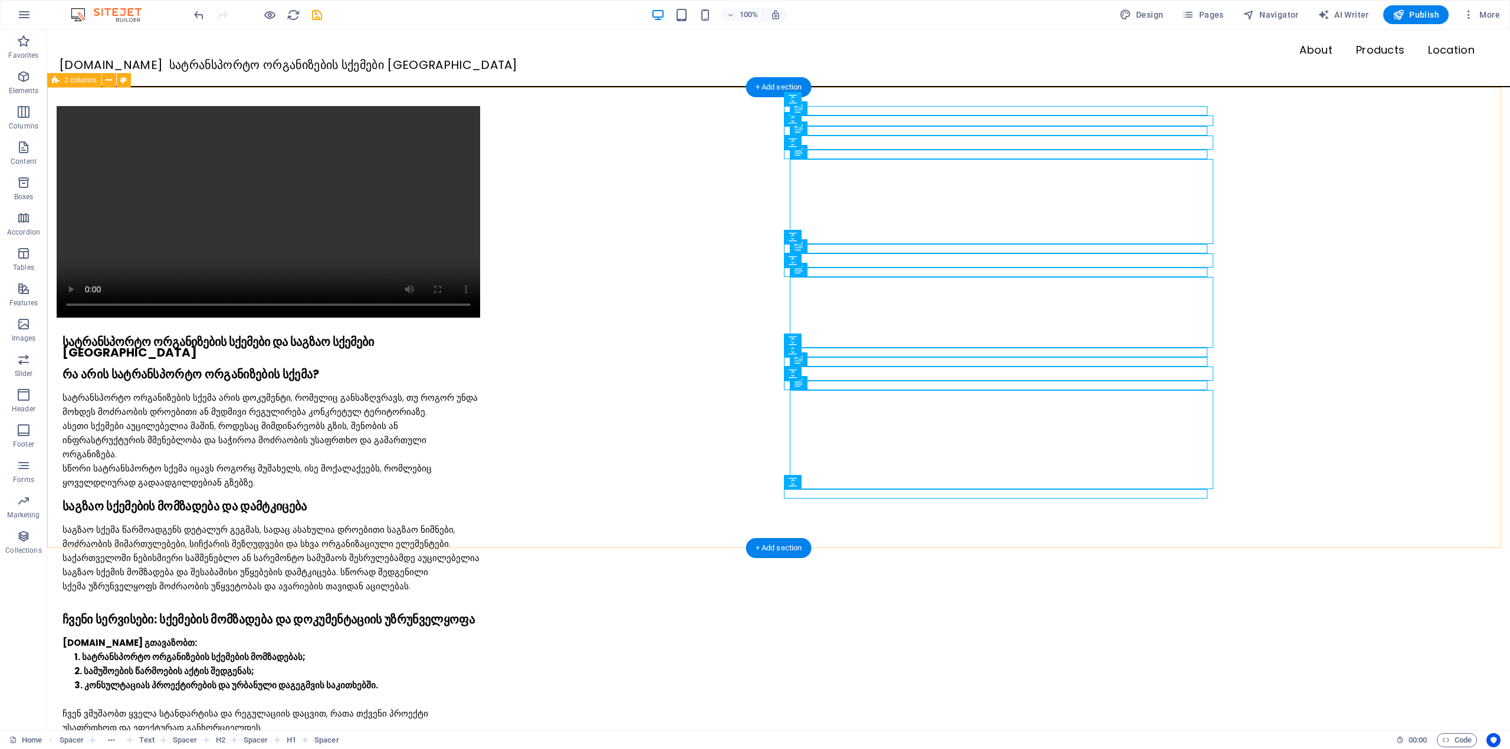
click at [1307, 196] on div "სატრანსპორტო ორგანიზების სქემები და საგზაო სქემები საქართველოში რა არის სატრანს…" at bounding box center [778, 425] width 1462 height 676
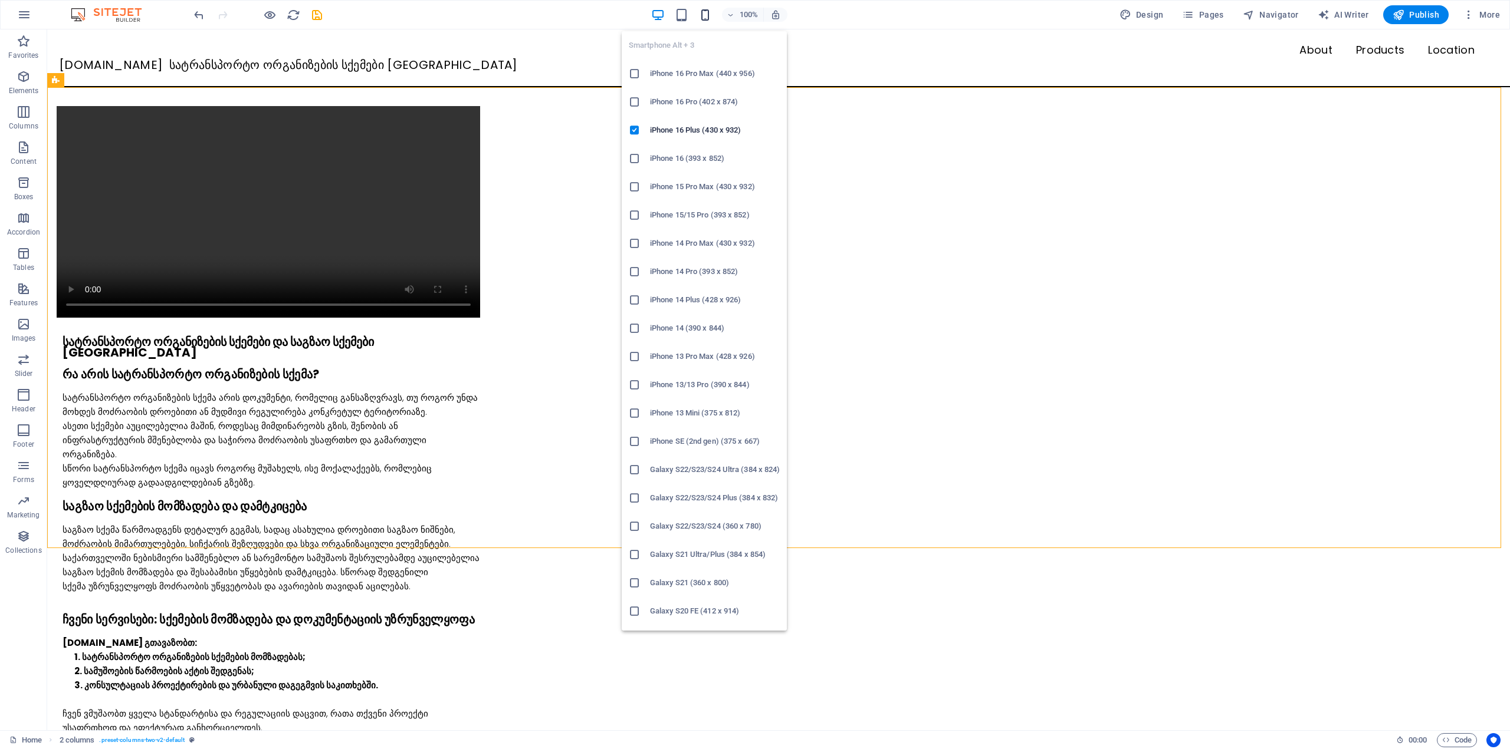
click at [702, 20] on icon "button" at bounding box center [705, 15] width 14 height 14
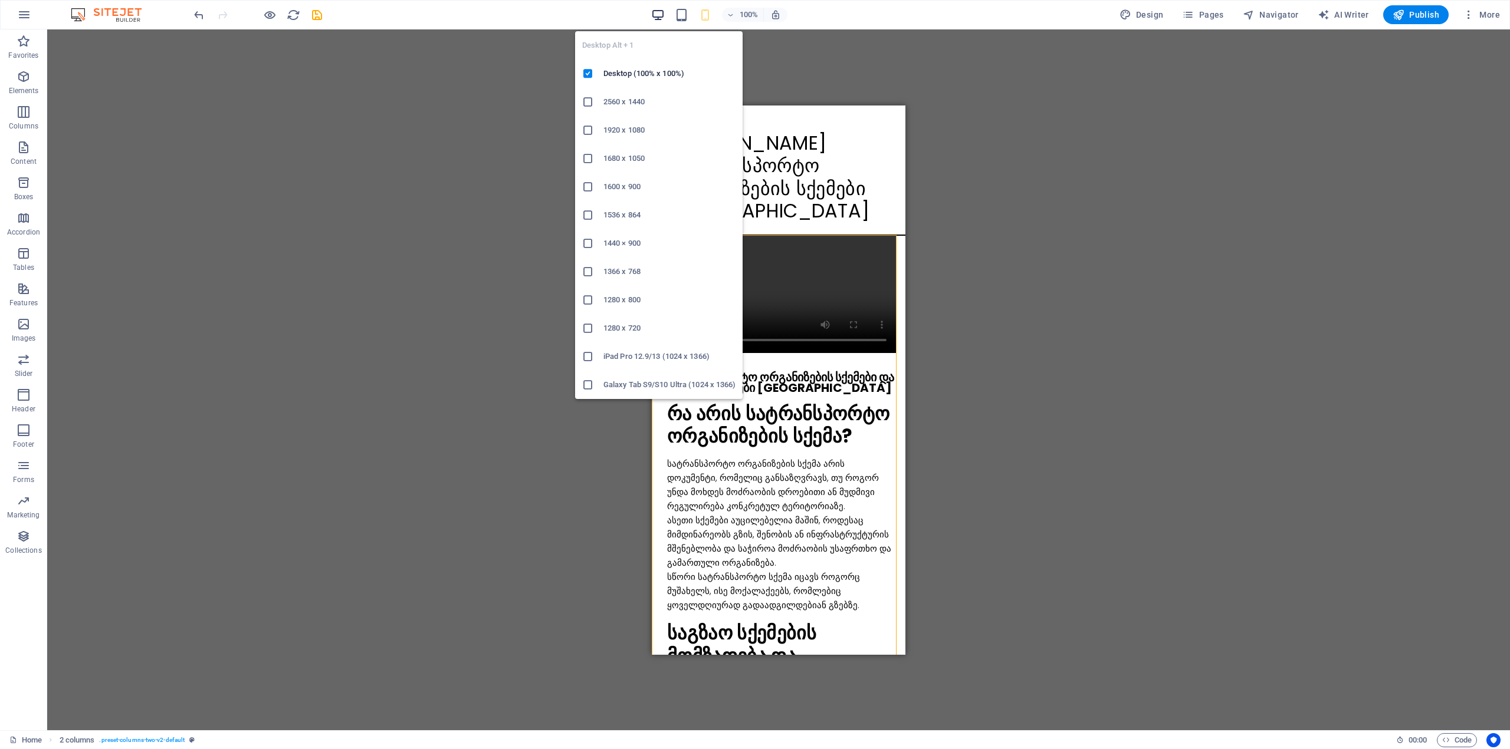
click at [656, 10] on icon "button" at bounding box center [658, 15] width 14 height 14
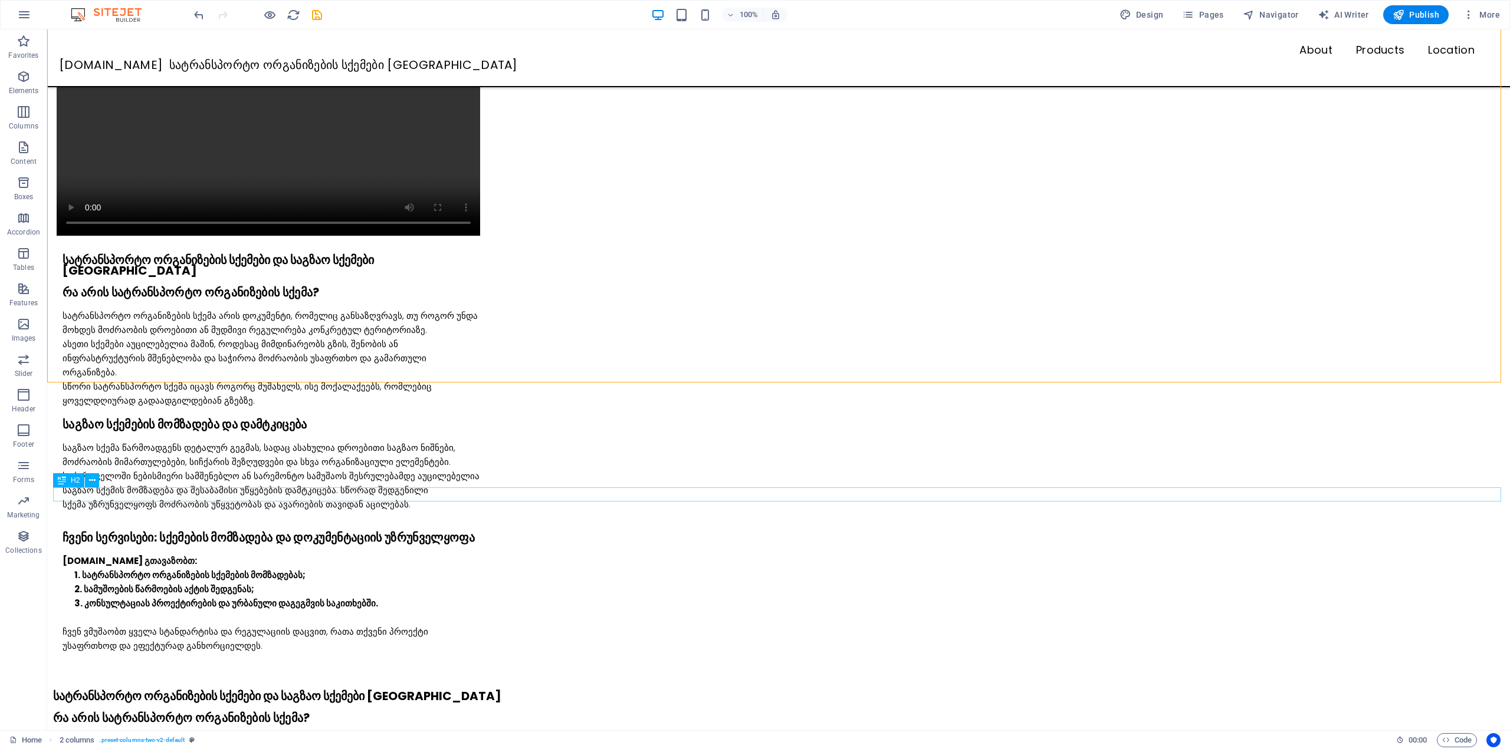
scroll to position [177, 0]
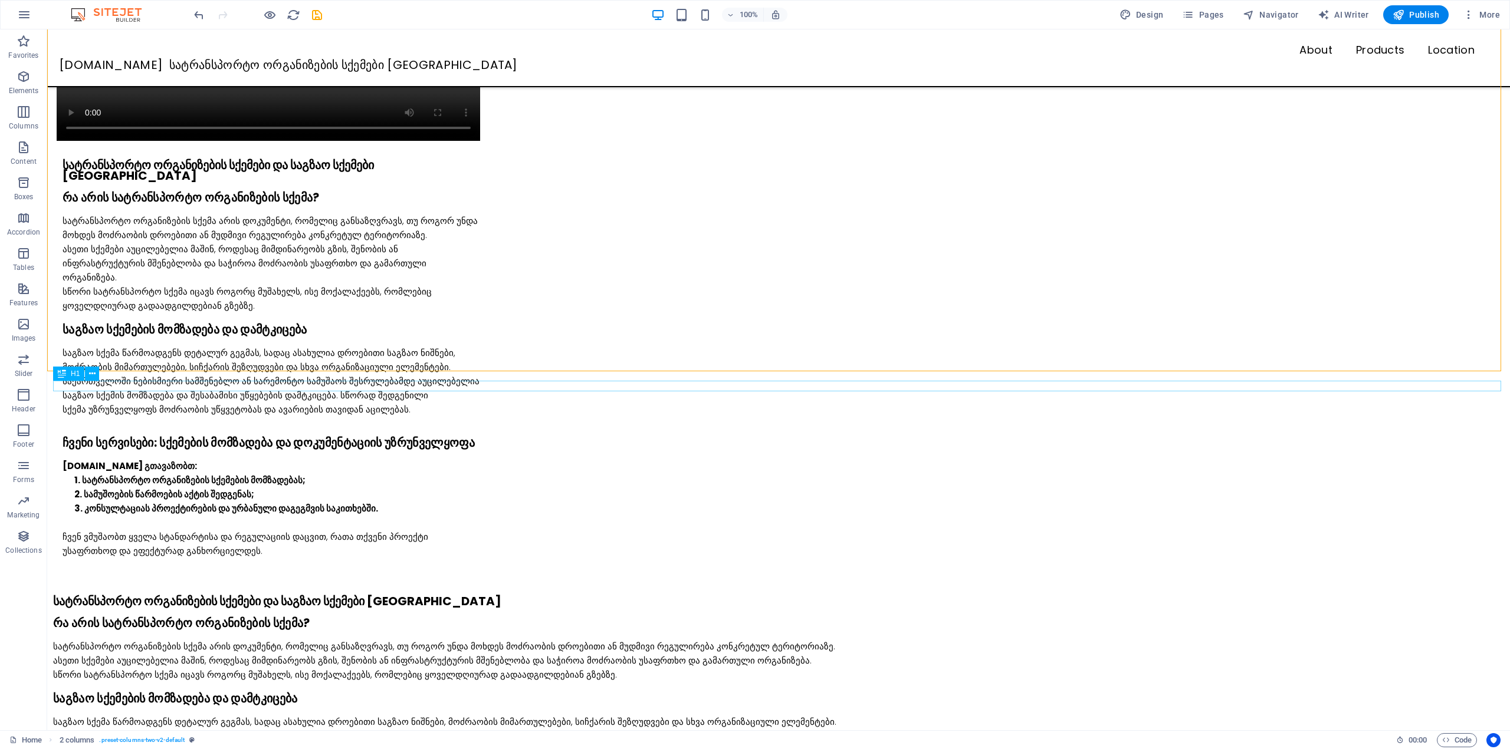
click at [209, 596] on div "სატრანსპორტო ორგანიზების სქემები და საგზაო სქემები [GEOGRAPHIC_DATA]" at bounding box center [781, 601] width 1456 height 11
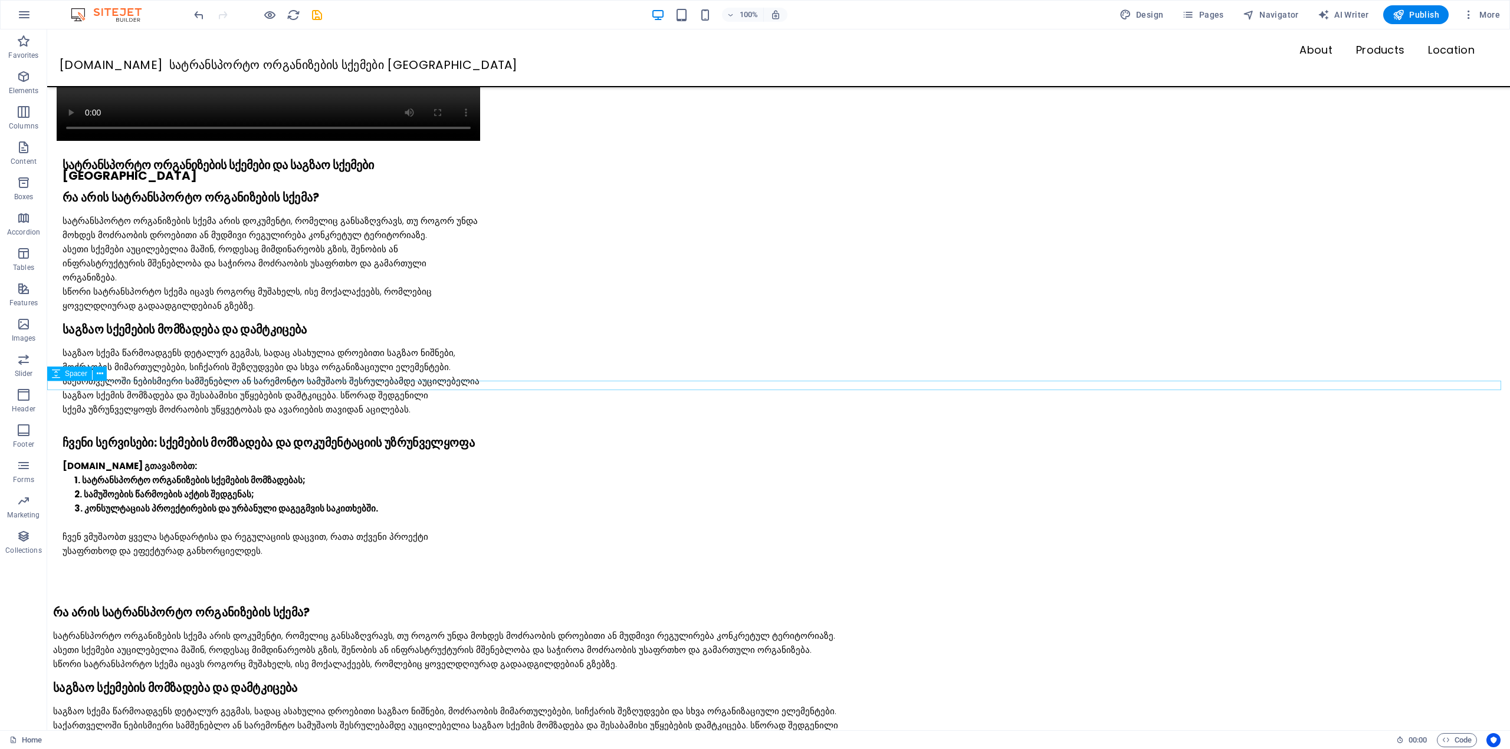
click at [203, 596] on div at bounding box center [778, 600] width 1462 height 9
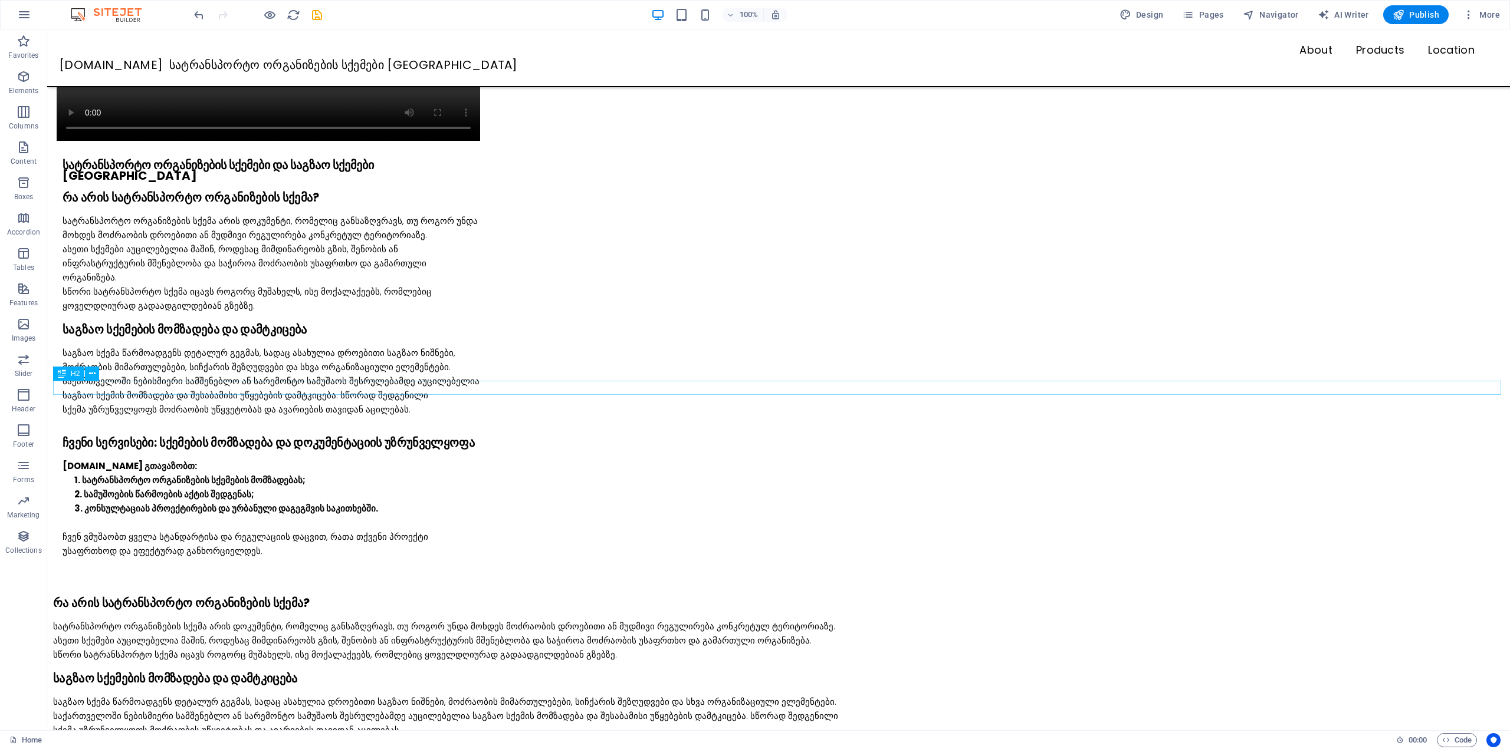
click at [201, 596] on div "რა არის სატრანსპორტო ორგანიზების სქემა?" at bounding box center [781, 603] width 1456 height 14
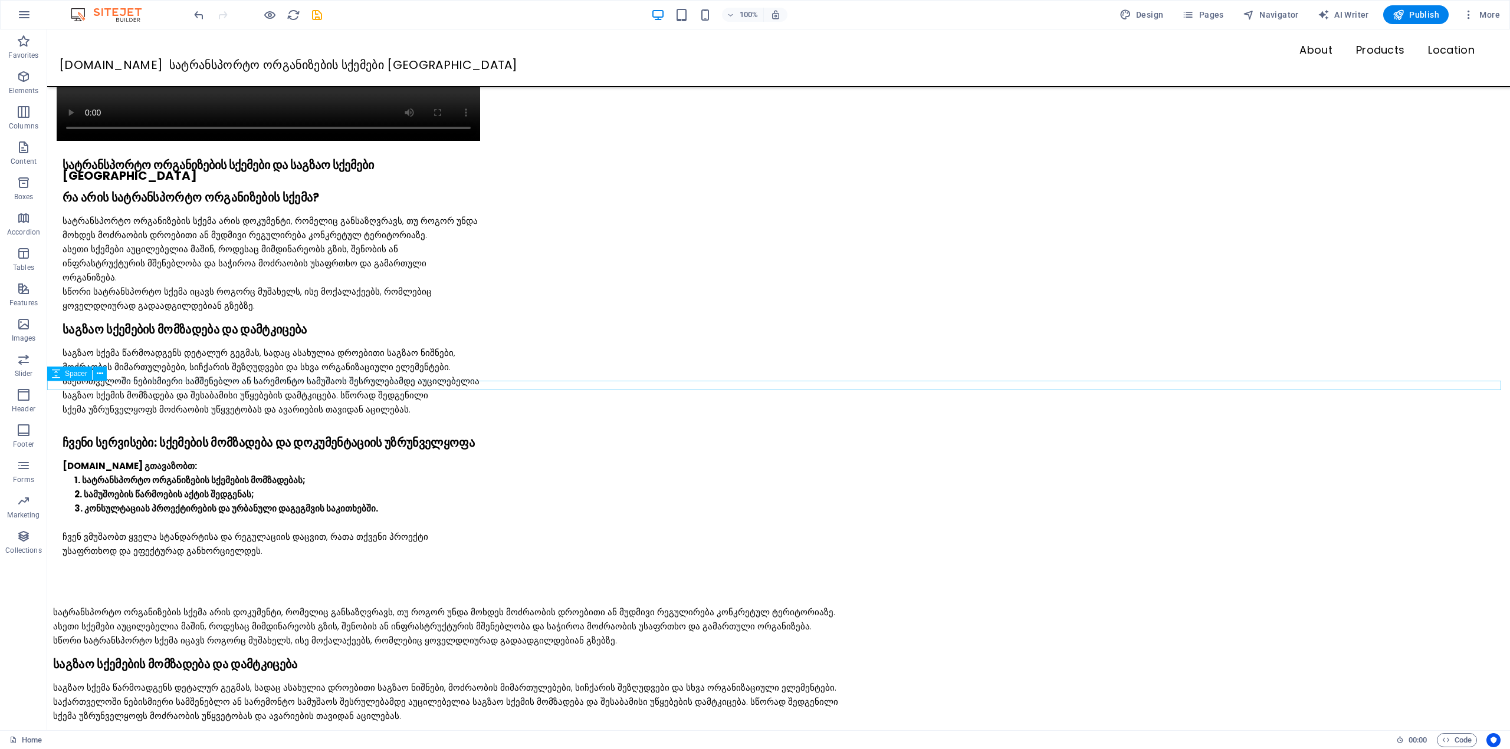
click at [201, 596] on div at bounding box center [778, 600] width 1462 height 9
select select "rem"
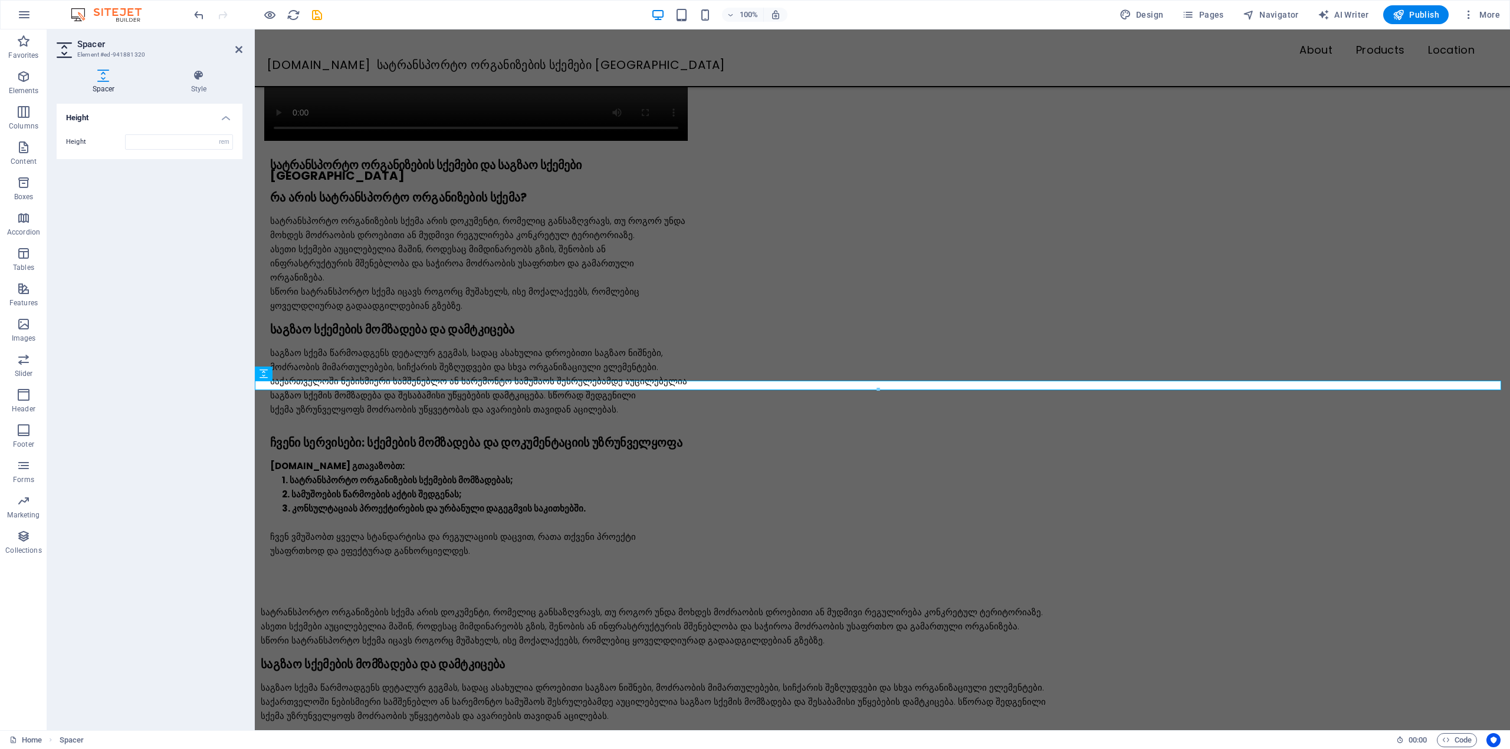
type input "1"
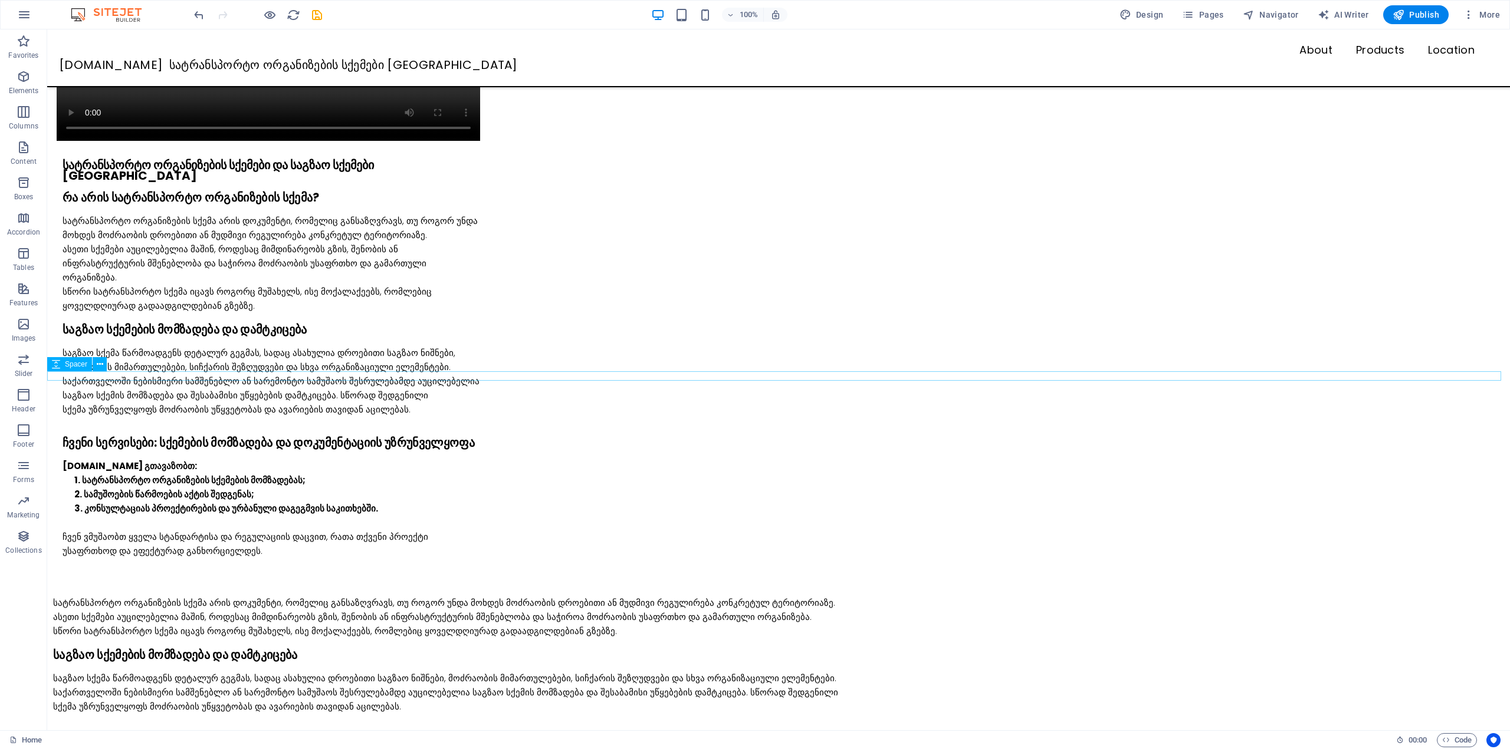
click at [176, 587] on div at bounding box center [778, 591] width 1462 height 9
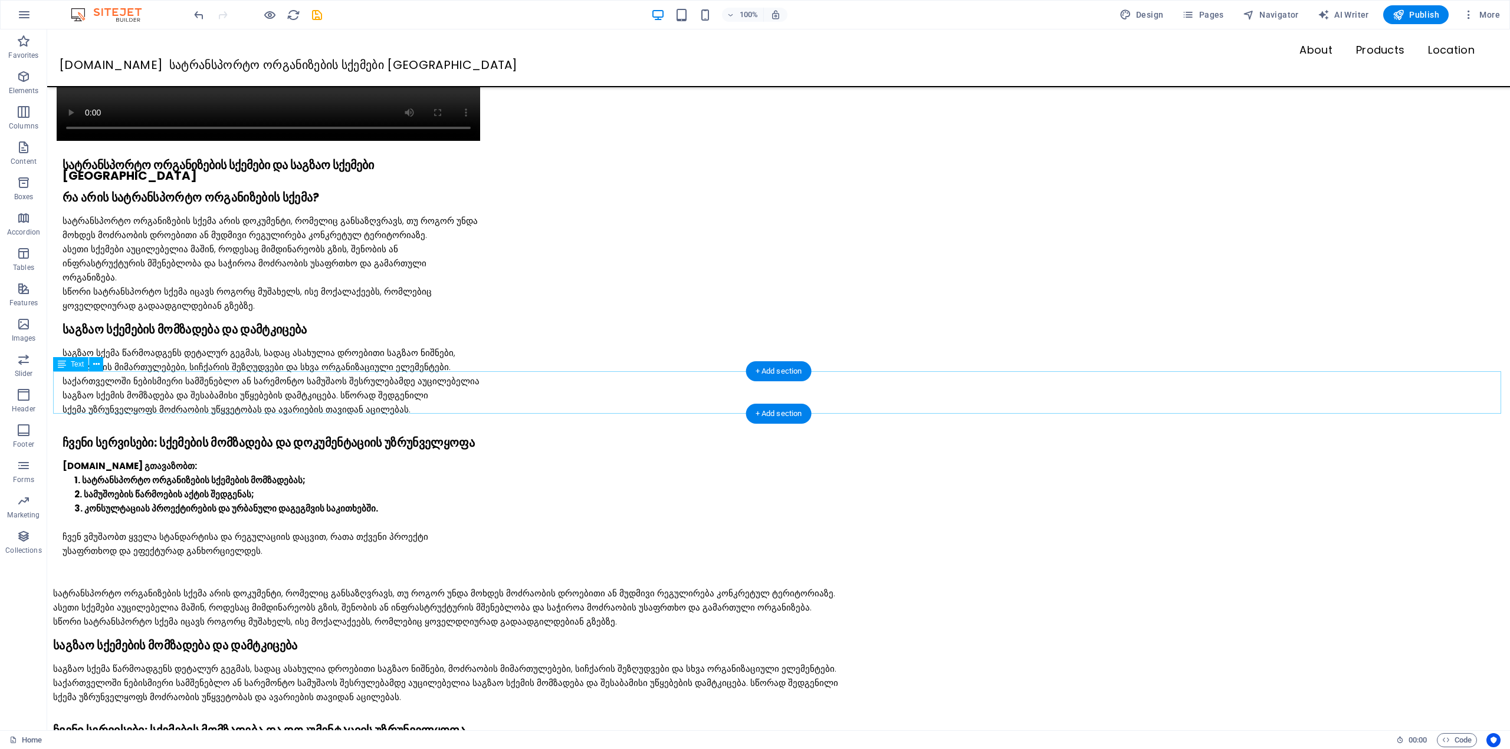
click at [179, 587] on div "სატრანსპორტო ორგანიზების სქემა არის დოკუმენტი, რომელიც განსაზღვრავს, თუ როგორ უ…" at bounding box center [781, 608] width 1456 height 42
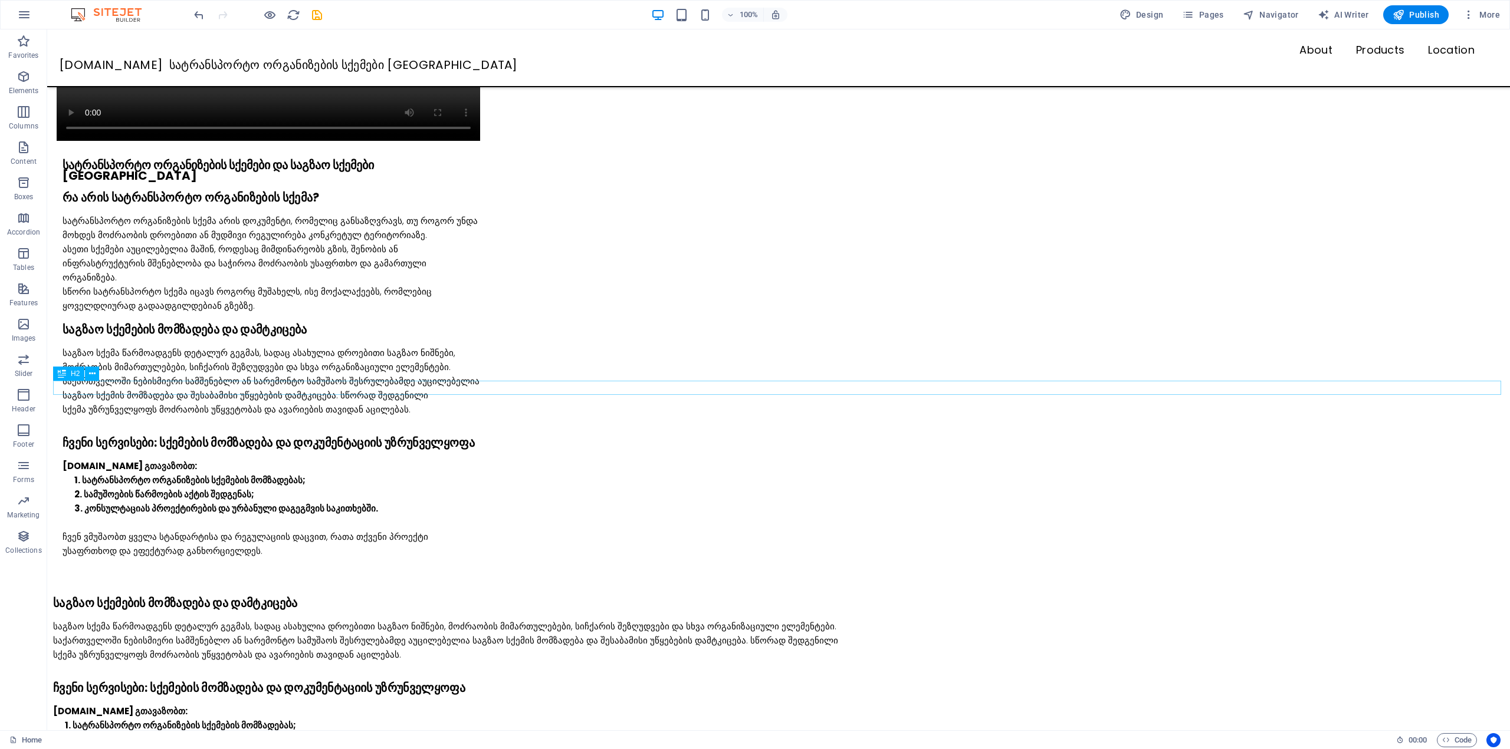
click at [180, 596] on div "საგზაო სქემების მომზადება და დამტკიცება" at bounding box center [781, 603] width 1456 height 14
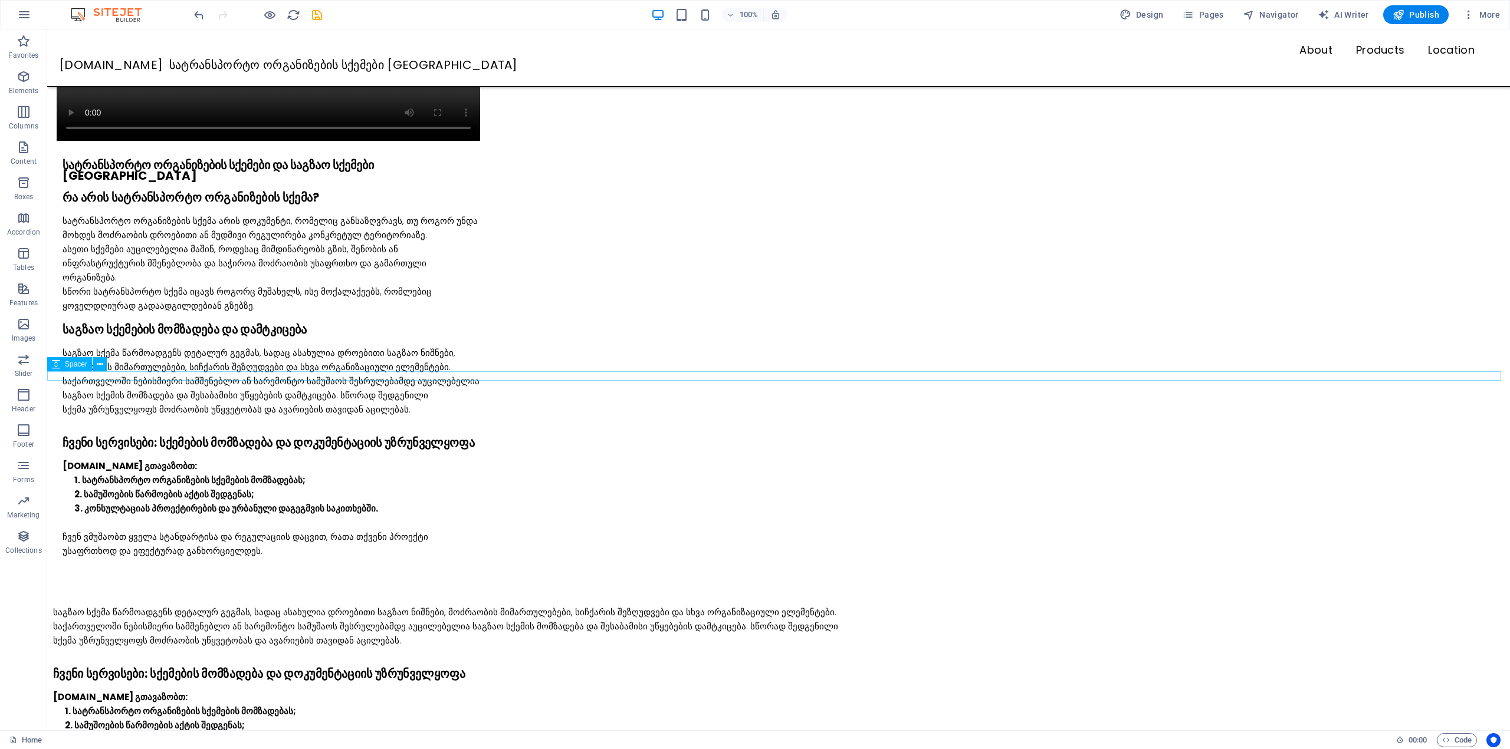
click at [177, 587] on div at bounding box center [778, 591] width 1462 height 9
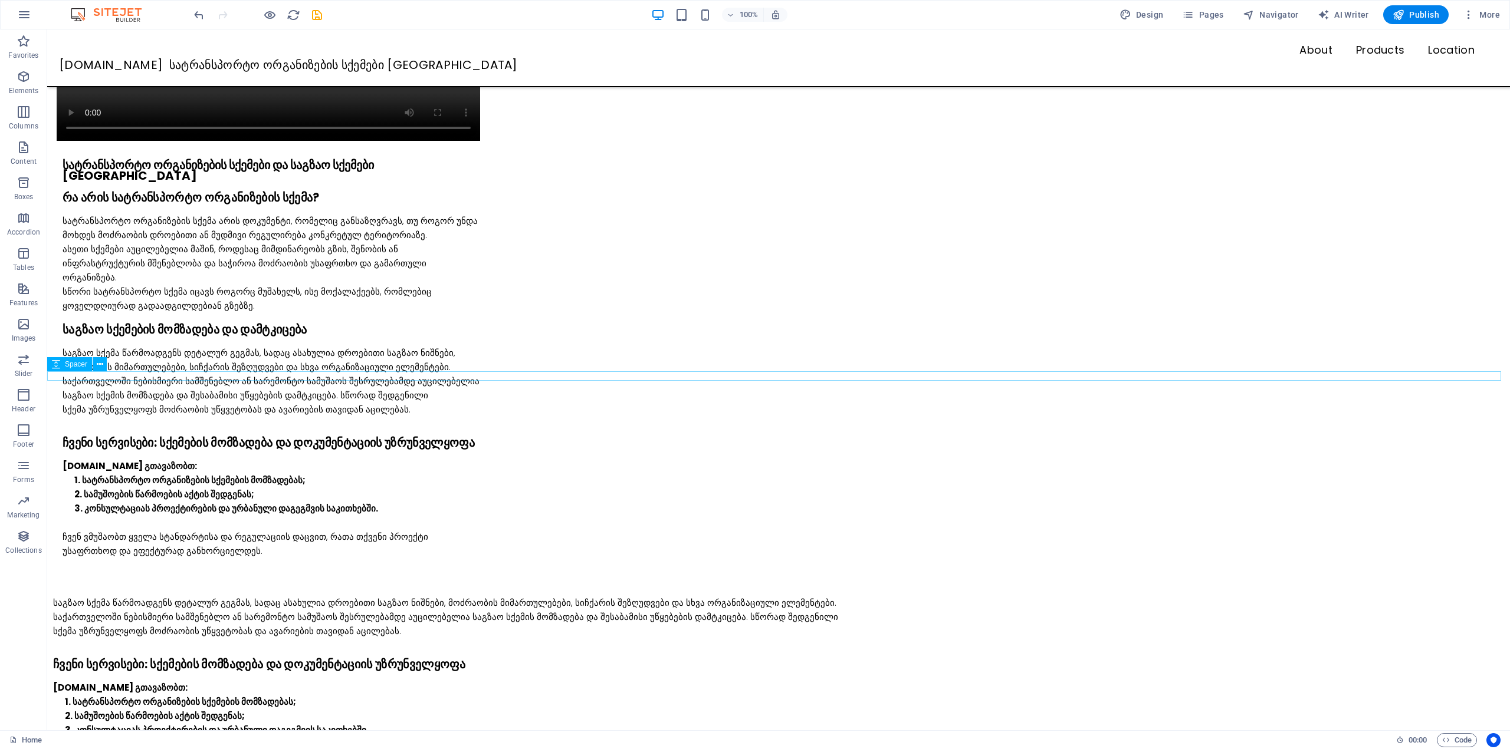
click at [178, 587] on div at bounding box center [778, 591] width 1462 height 9
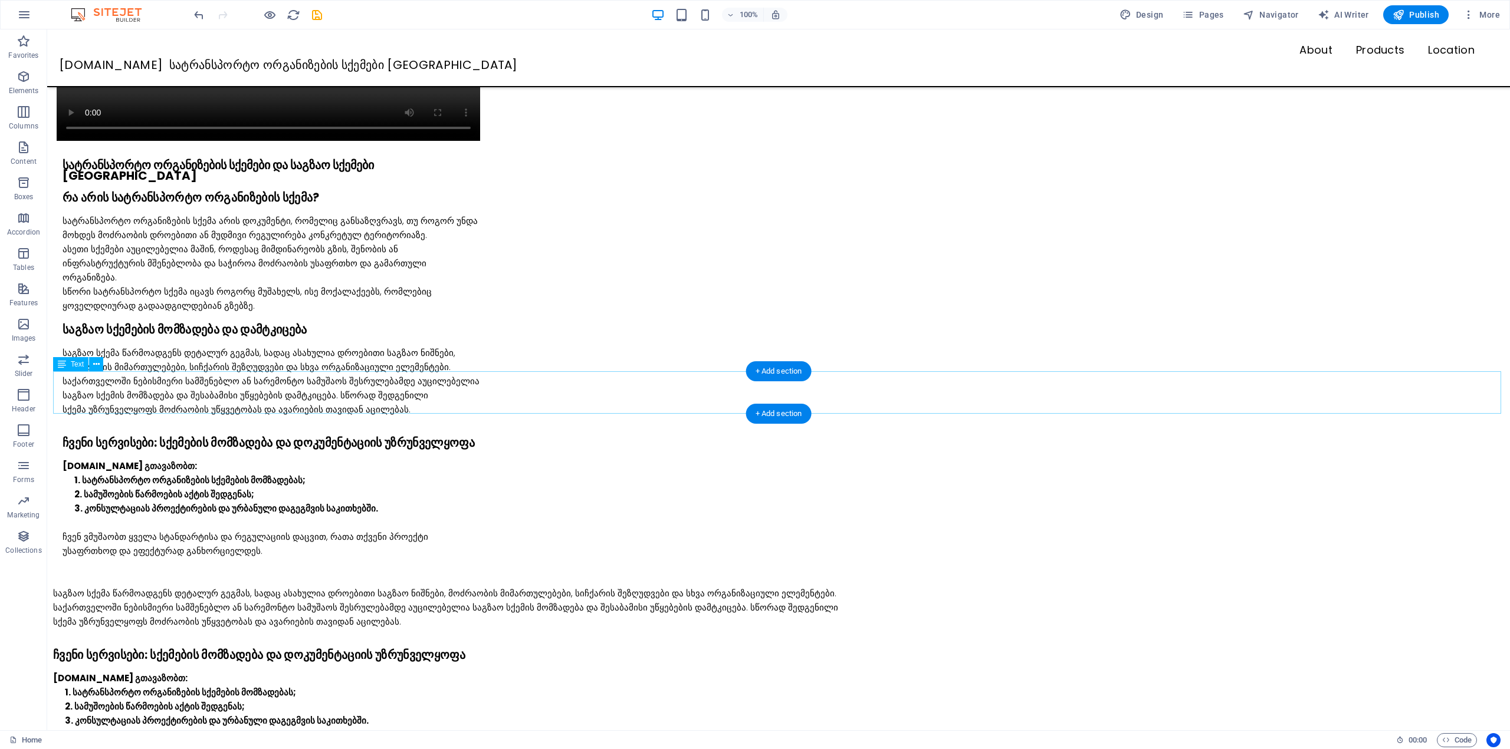
click at [178, 587] on div "საგზაო სქემა წარმოადგენს დეტალურ გეგმას, სადაც ასახულია დროებითი საგზაო ნიშნები…" at bounding box center [781, 608] width 1456 height 42
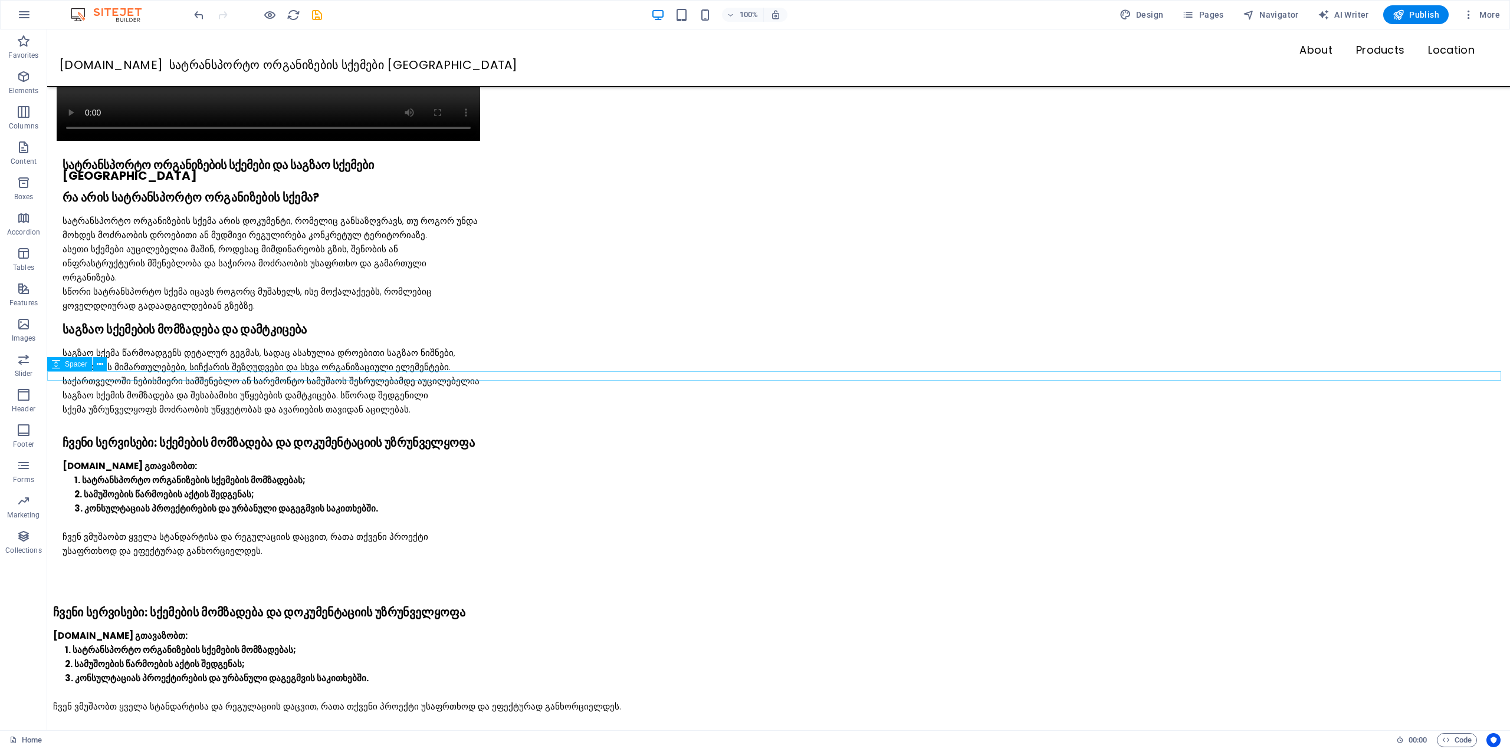
click at [178, 587] on div at bounding box center [778, 591] width 1462 height 9
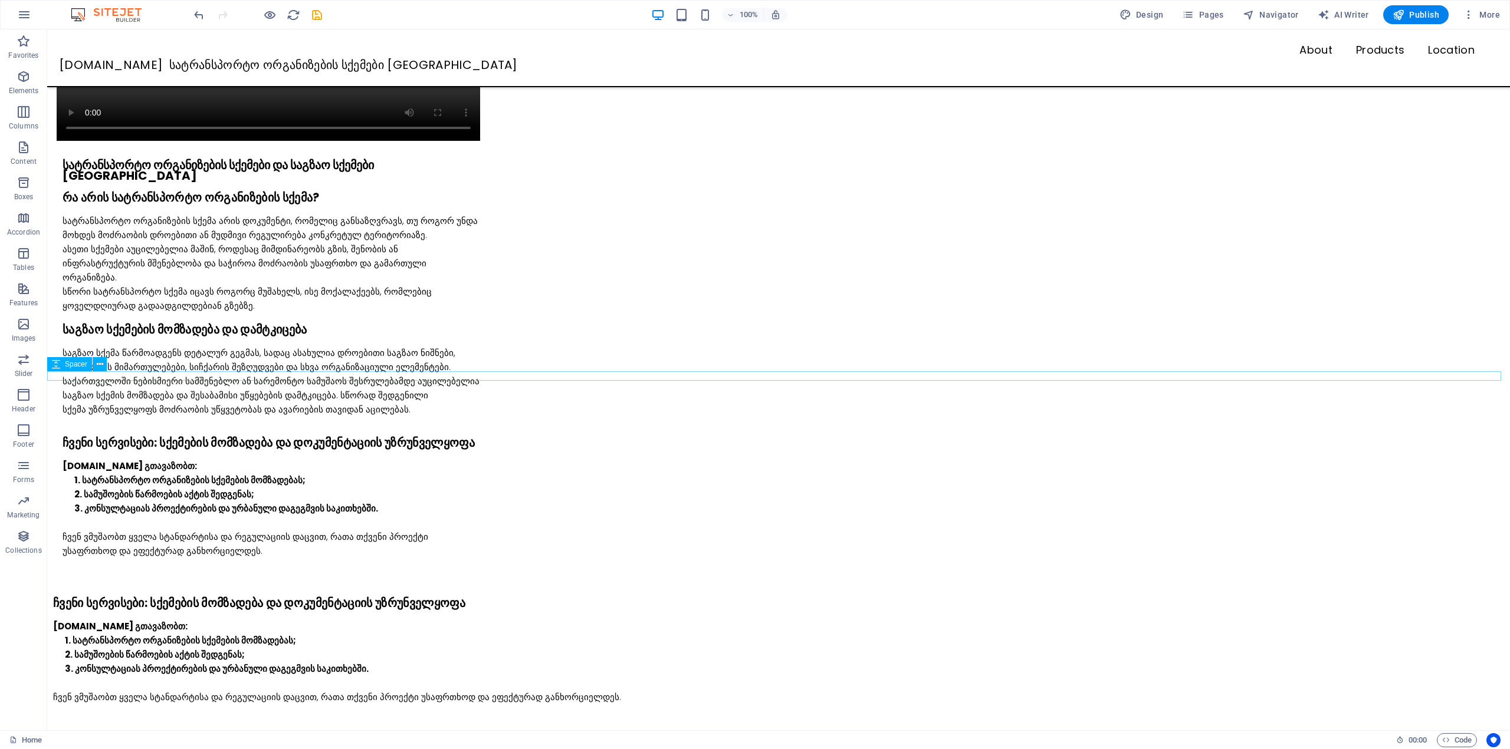
click at [178, 587] on div at bounding box center [778, 591] width 1462 height 9
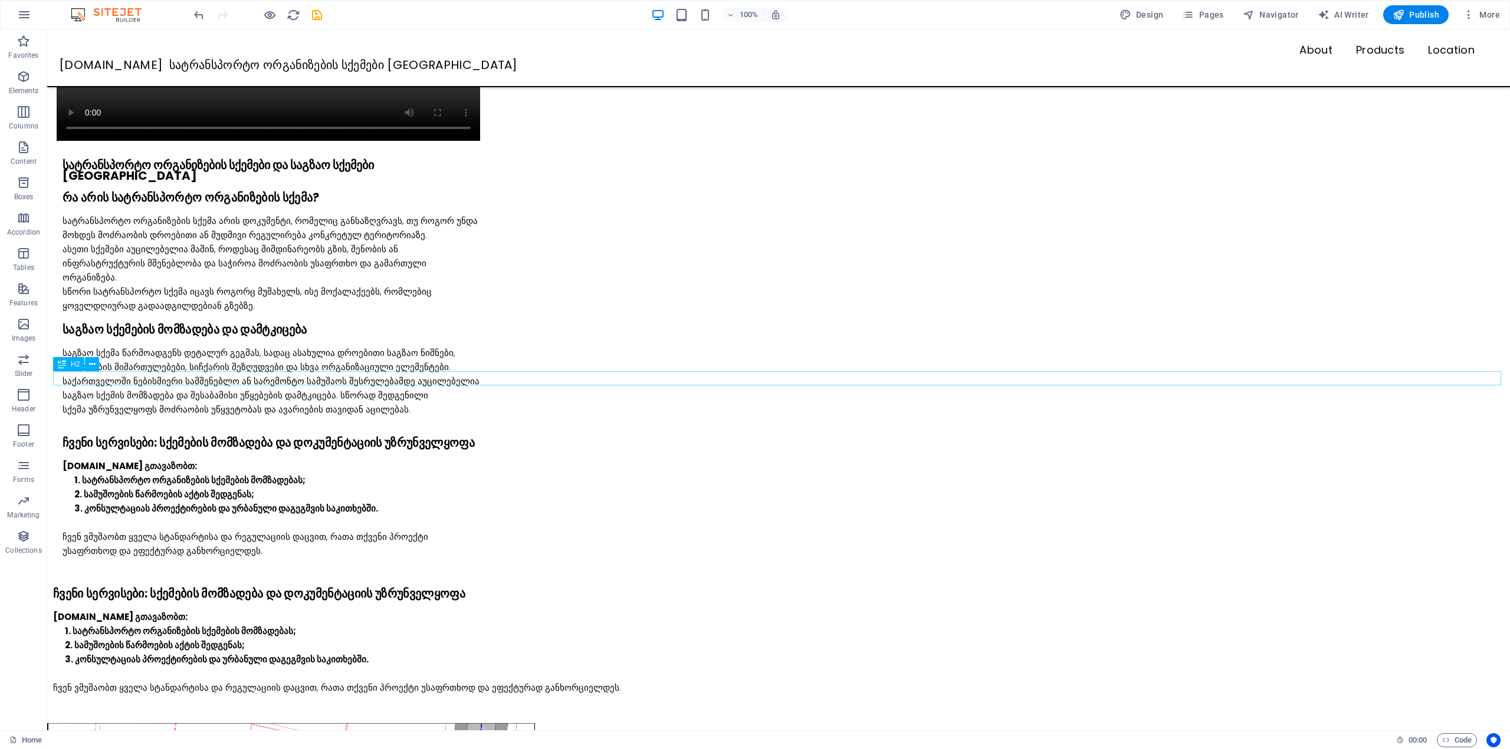
click at [178, 587] on div "ჩვენი სერვისები: სქემების მომზადება და დოკუმენტაციის უზრუნველყოფა" at bounding box center [781, 594] width 1456 height 14
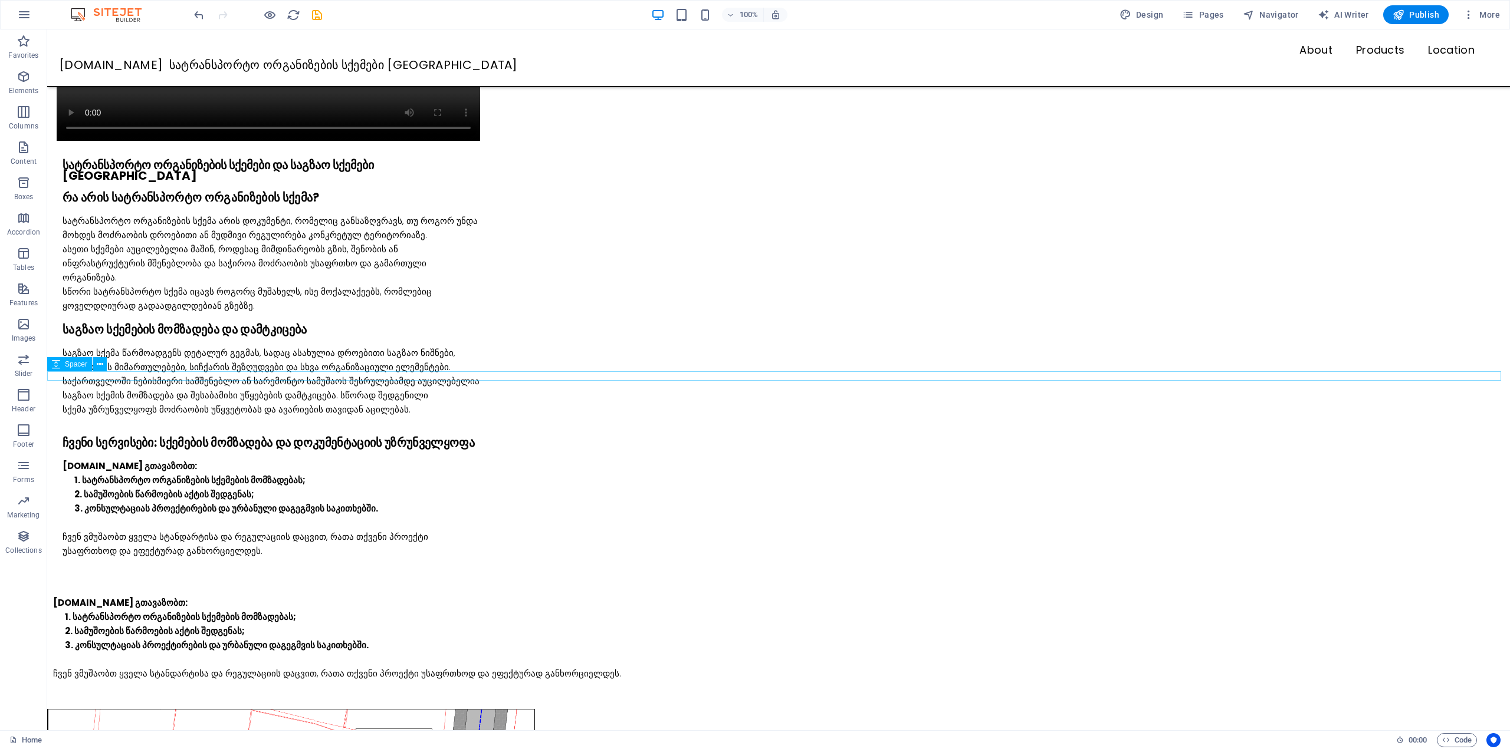
click at [178, 587] on div at bounding box center [778, 591] width 1462 height 9
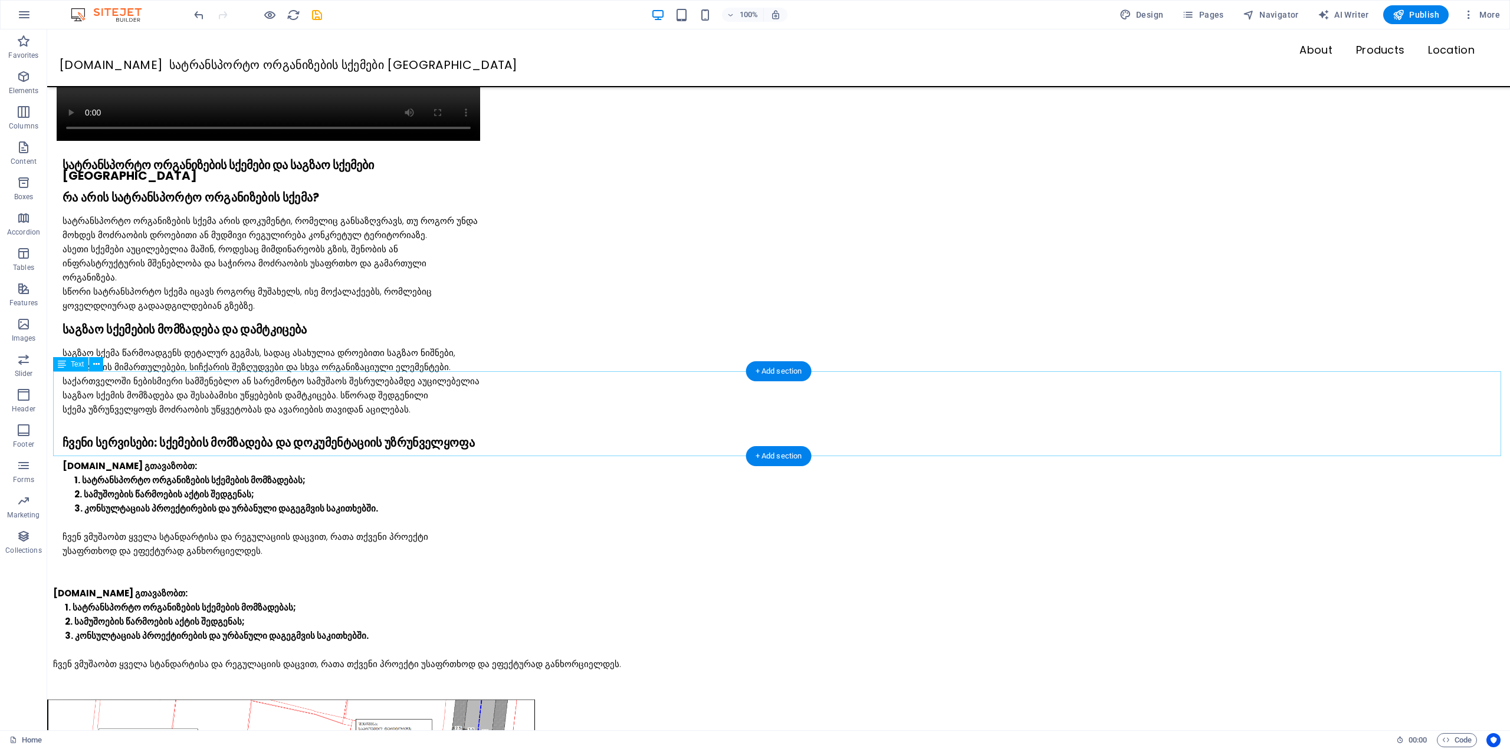
click at [178, 587] on div "SQEMA.GE გთავაზობთ: სატრანსპორტო ორგანიზების სქემების მომზადებას; სამუშოების წა…" at bounding box center [781, 629] width 1456 height 85
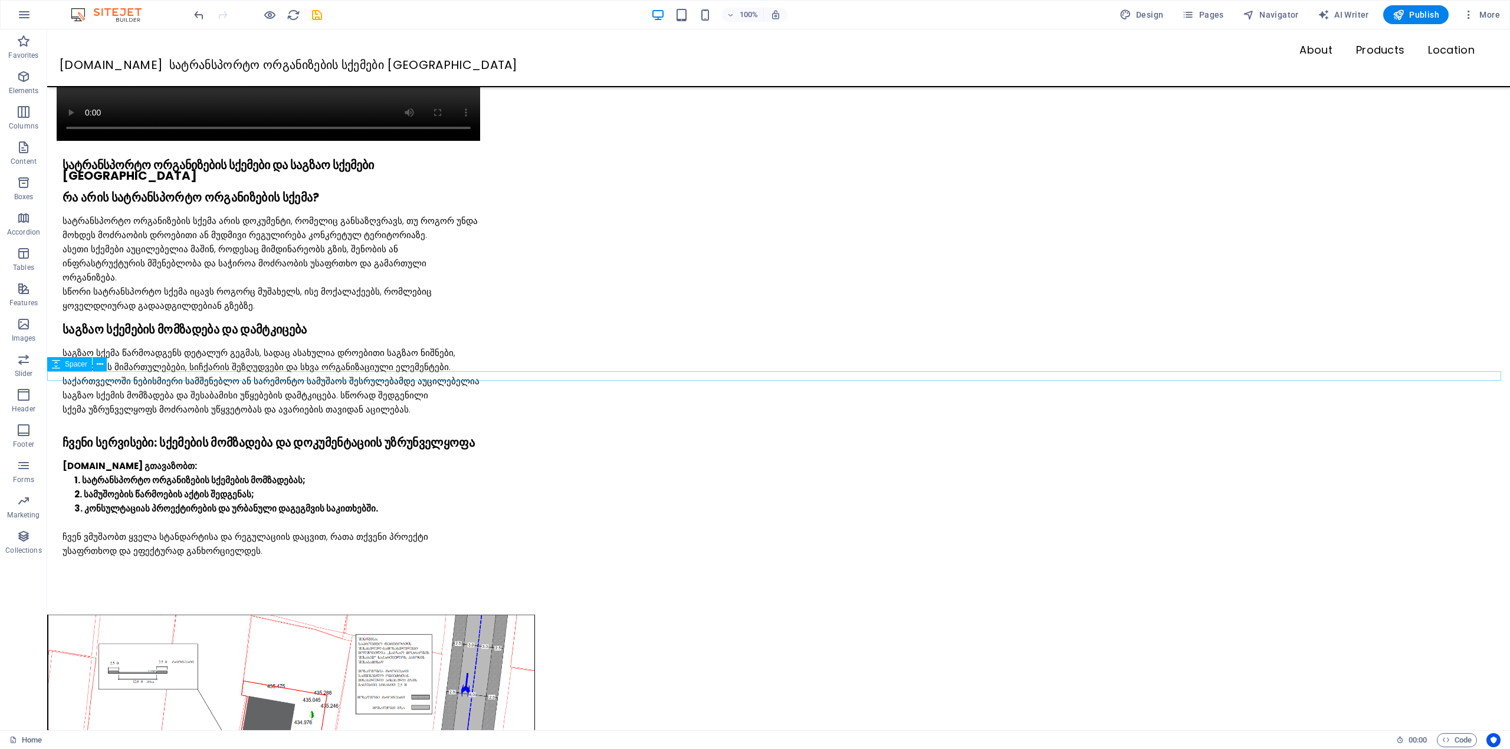
click at [178, 587] on div at bounding box center [778, 591] width 1462 height 9
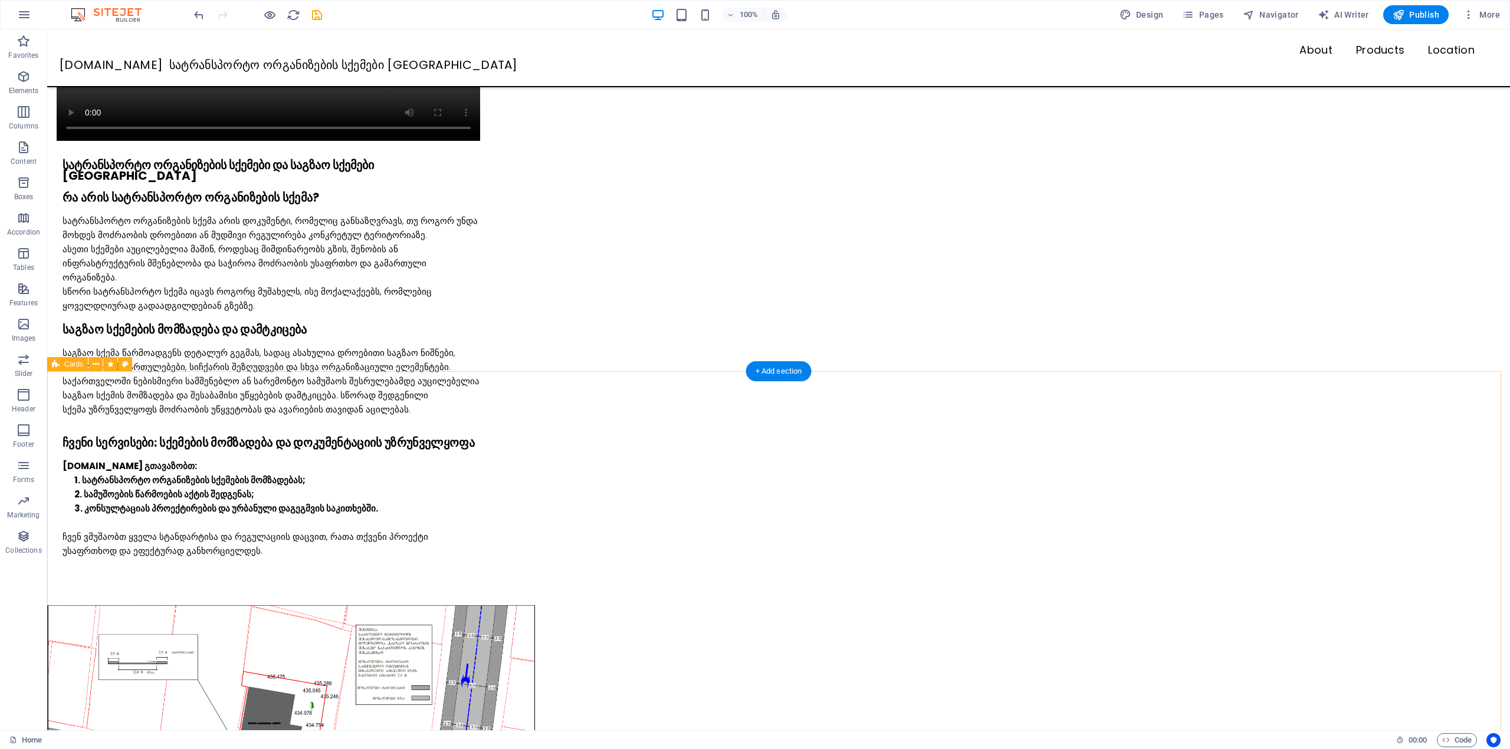
click at [183, 369] on div "სატრანსპორტო ორგანიზების სქემები და საგზაო სქემები საქართველოში რა არის სატრანს…" at bounding box center [778, 220] width 1462 height 734
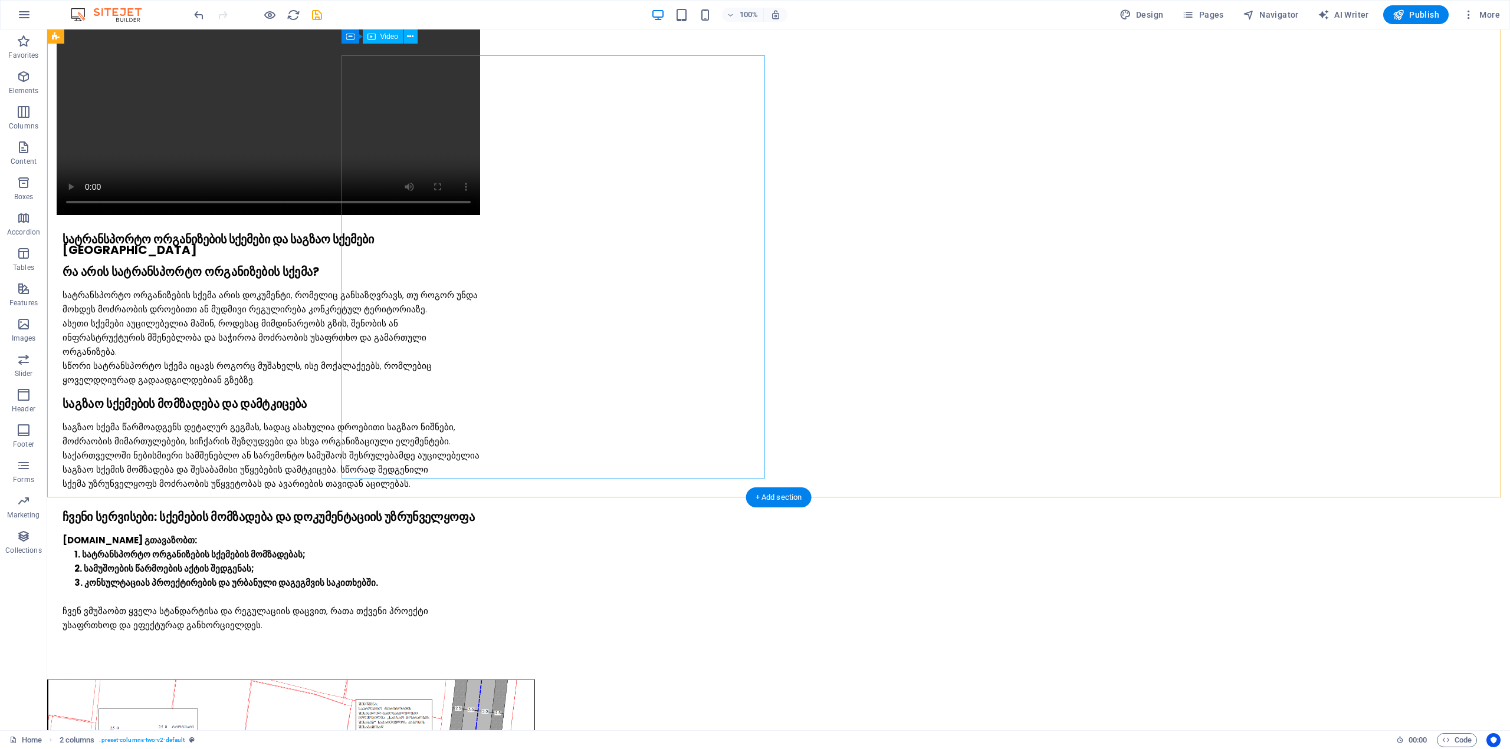
scroll to position [0, 0]
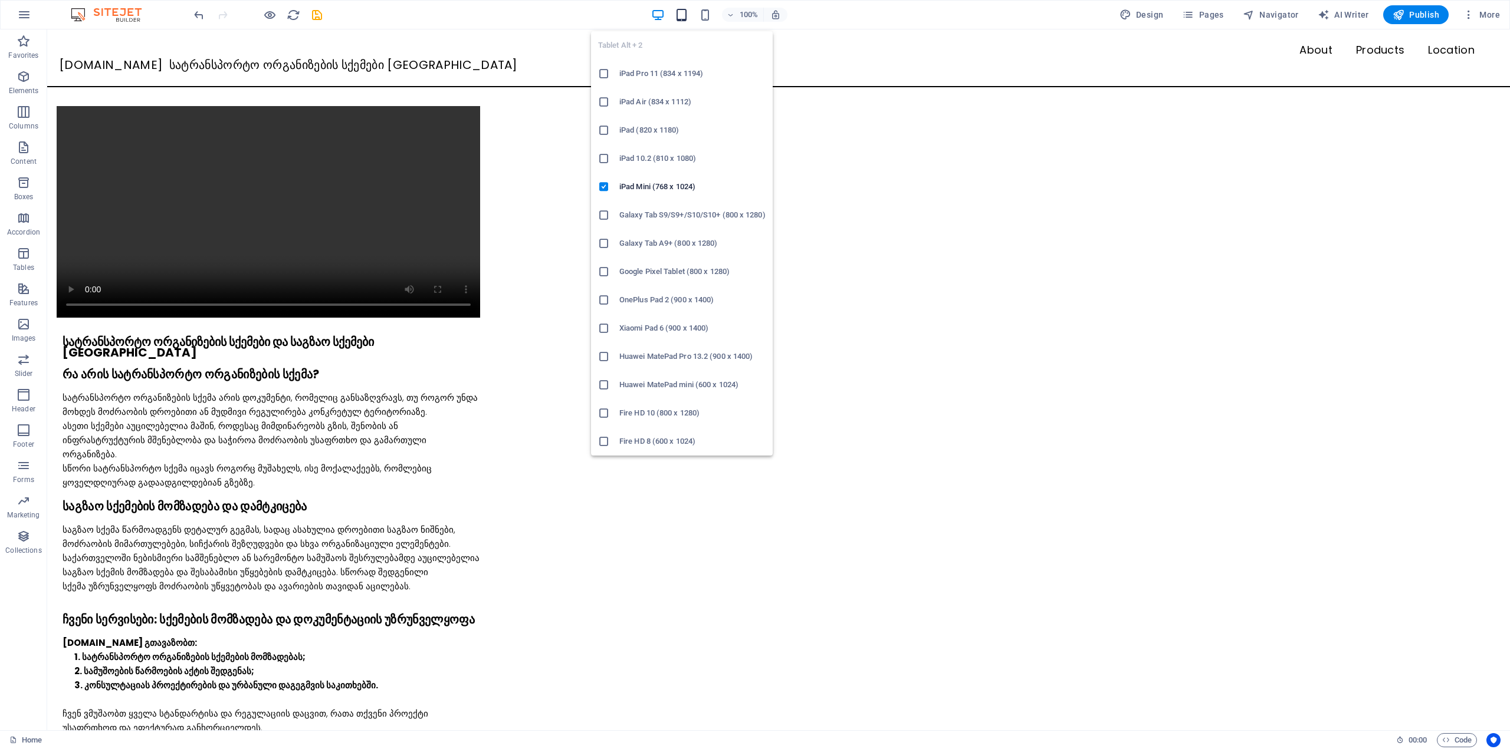
click at [683, 19] on icon "button" at bounding box center [682, 15] width 14 height 14
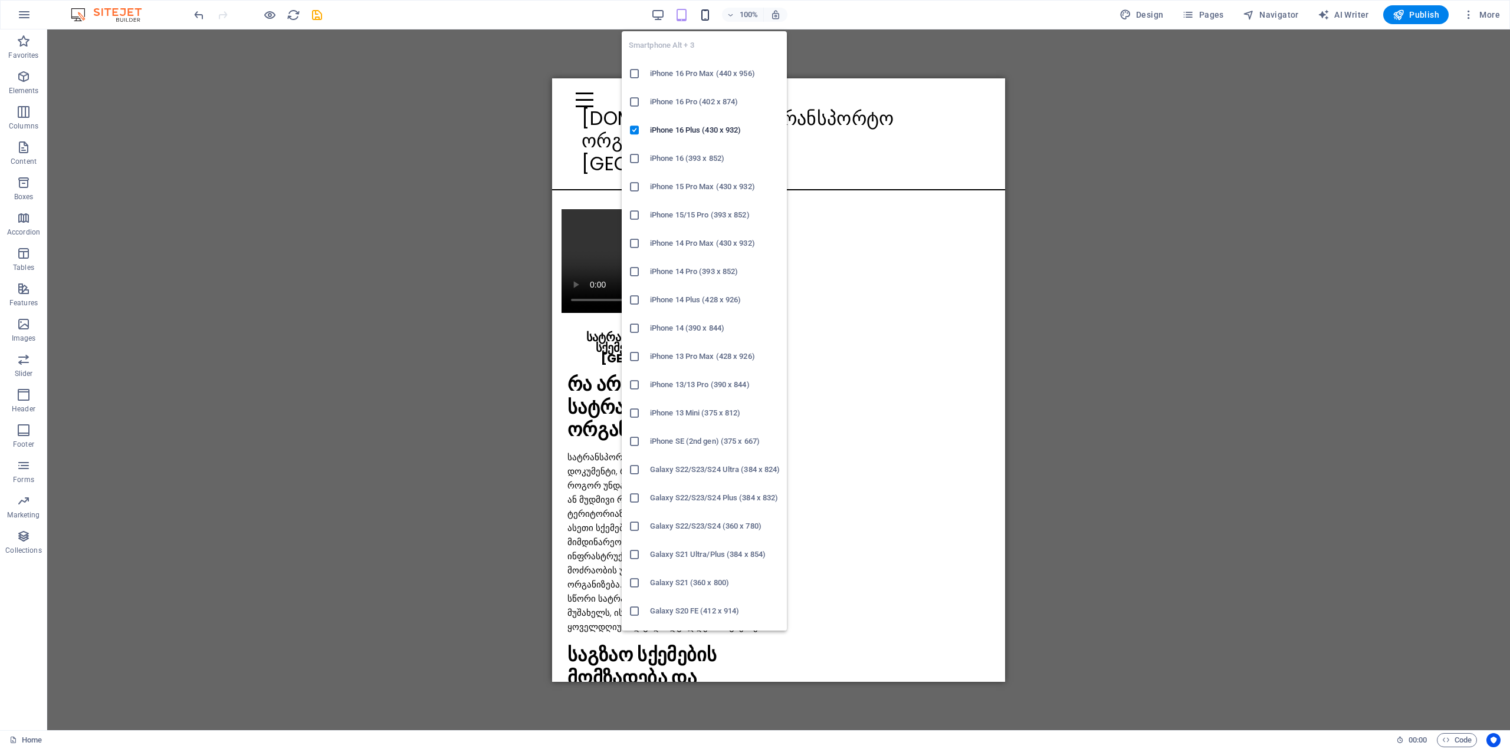
click at [705, 12] on icon "button" at bounding box center [705, 15] width 14 height 14
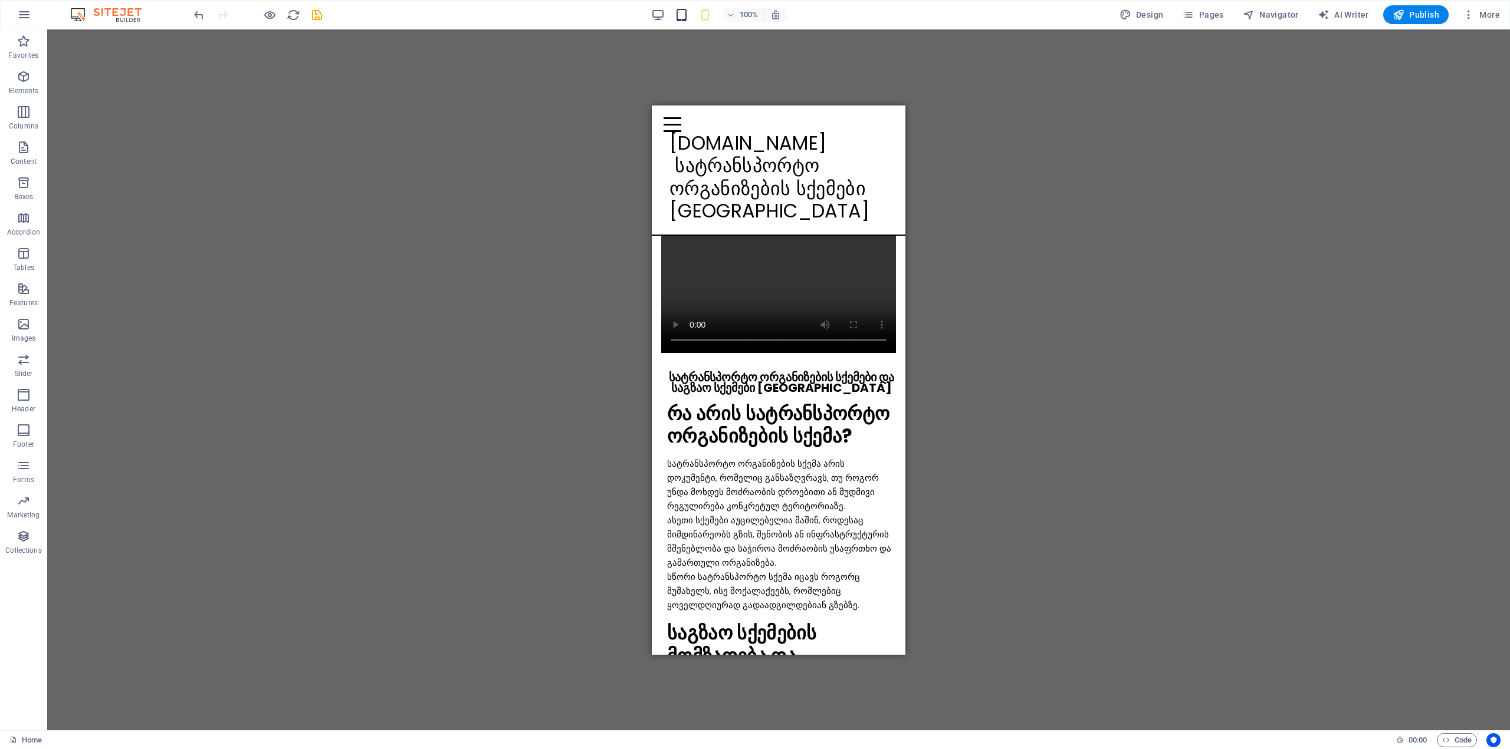
click at [682, 21] on icon "button" at bounding box center [682, 15] width 14 height 14
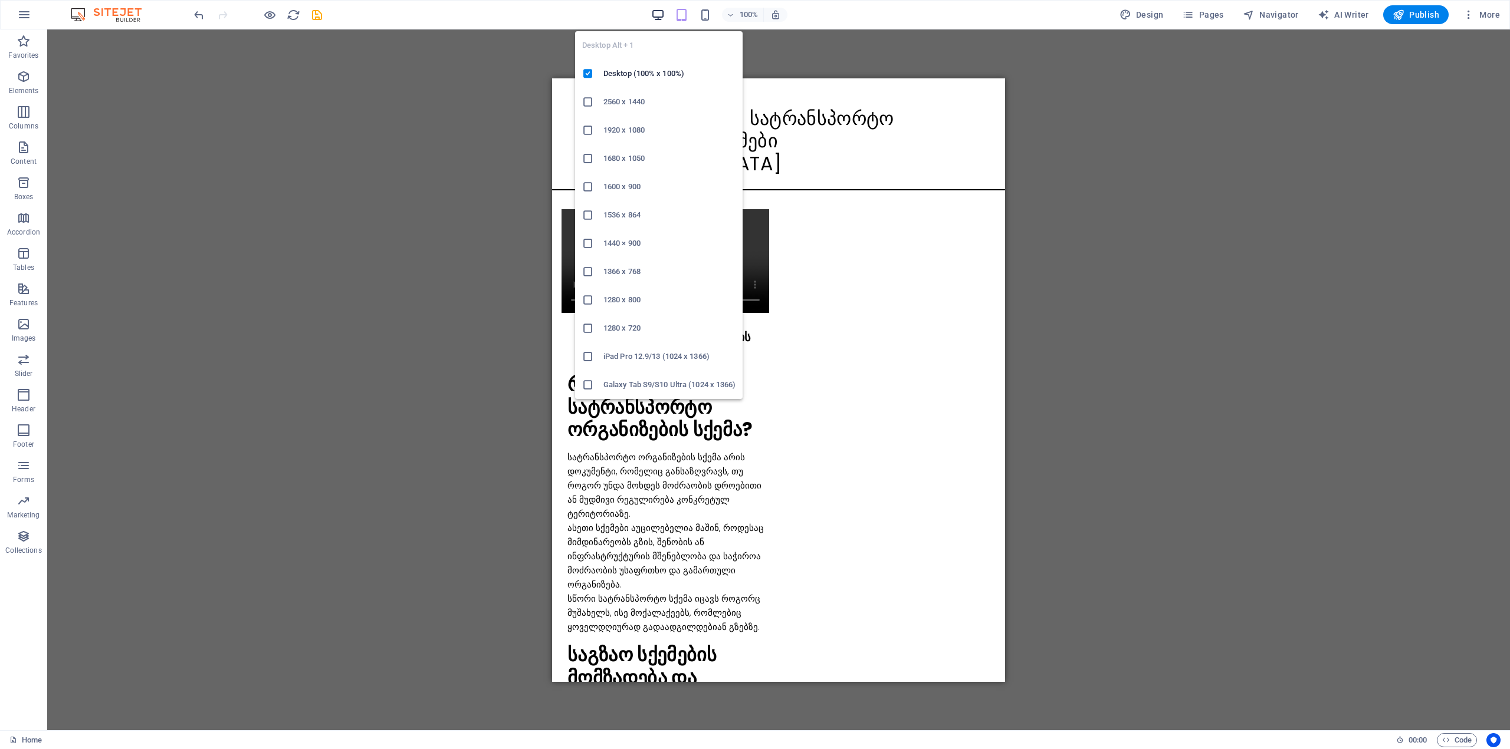
click at [665, 15] on icon "button" at bounding box center [658, 15] width 14 height 14
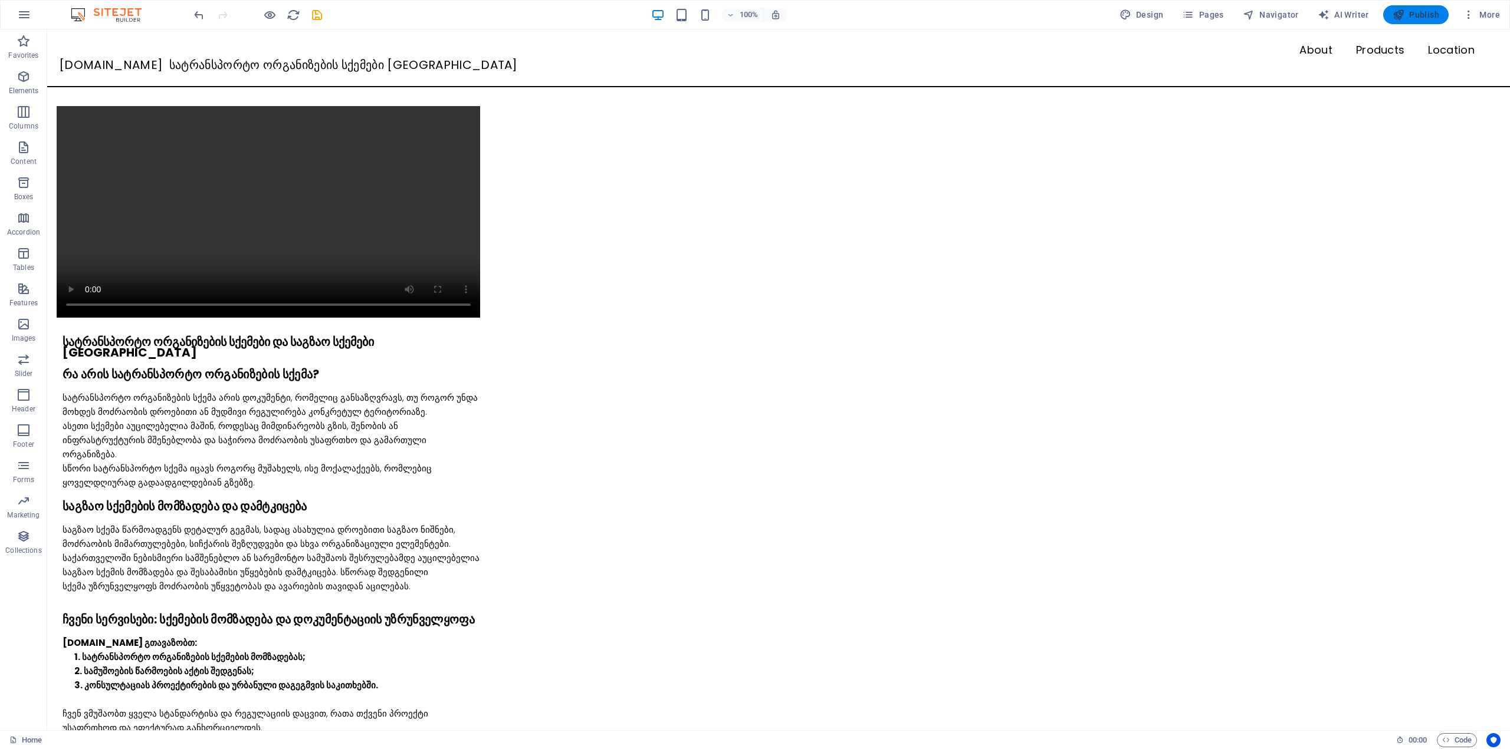
click at [1401, 12] on icon "button" at bounding box center [1398, 15] width 12 height 12
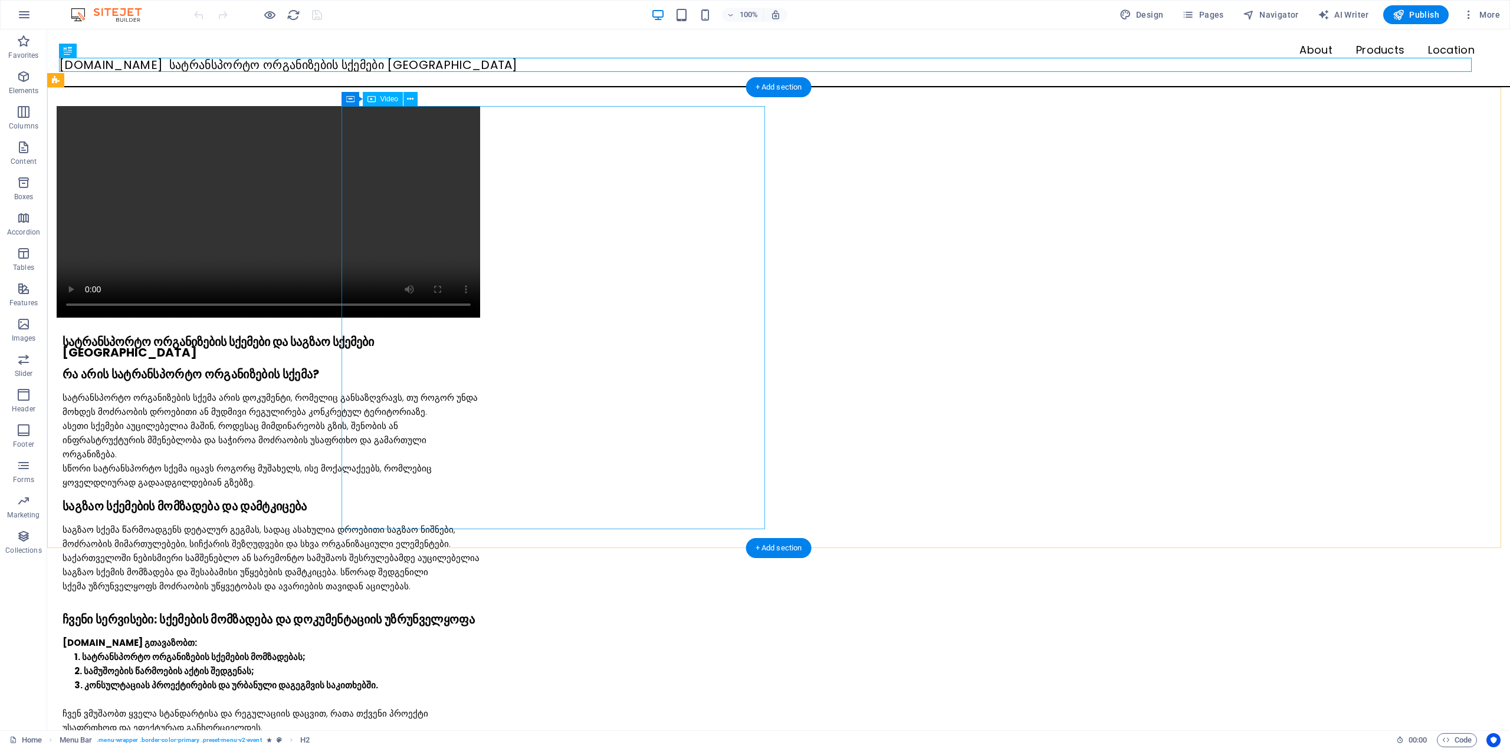
click at [480, 302] on figure at bounding box center [268, 212] width 423 height 212
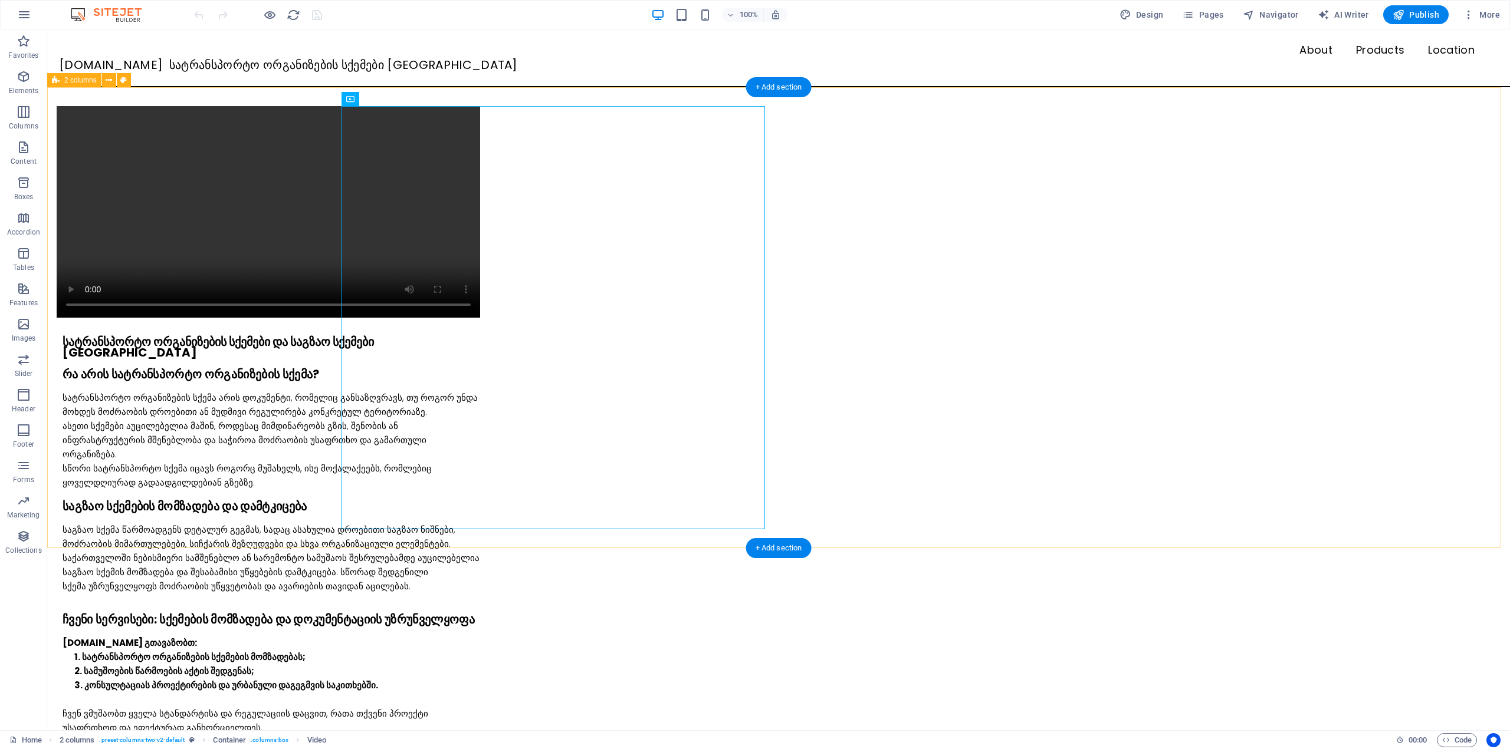
click at [409, 96] on div "სატრანსპორტო ორგანიზების სქემები და საგზაო სქემები საქართველოში რა არის სატრანს…" at bounding box center [778, 425] width 1462 height 676
click at [458, 215] on figure at bounding box center [268, 212] width 423 height 212
click at [410, 100] on icon at bounding box center [410, 99] width 6 height 12
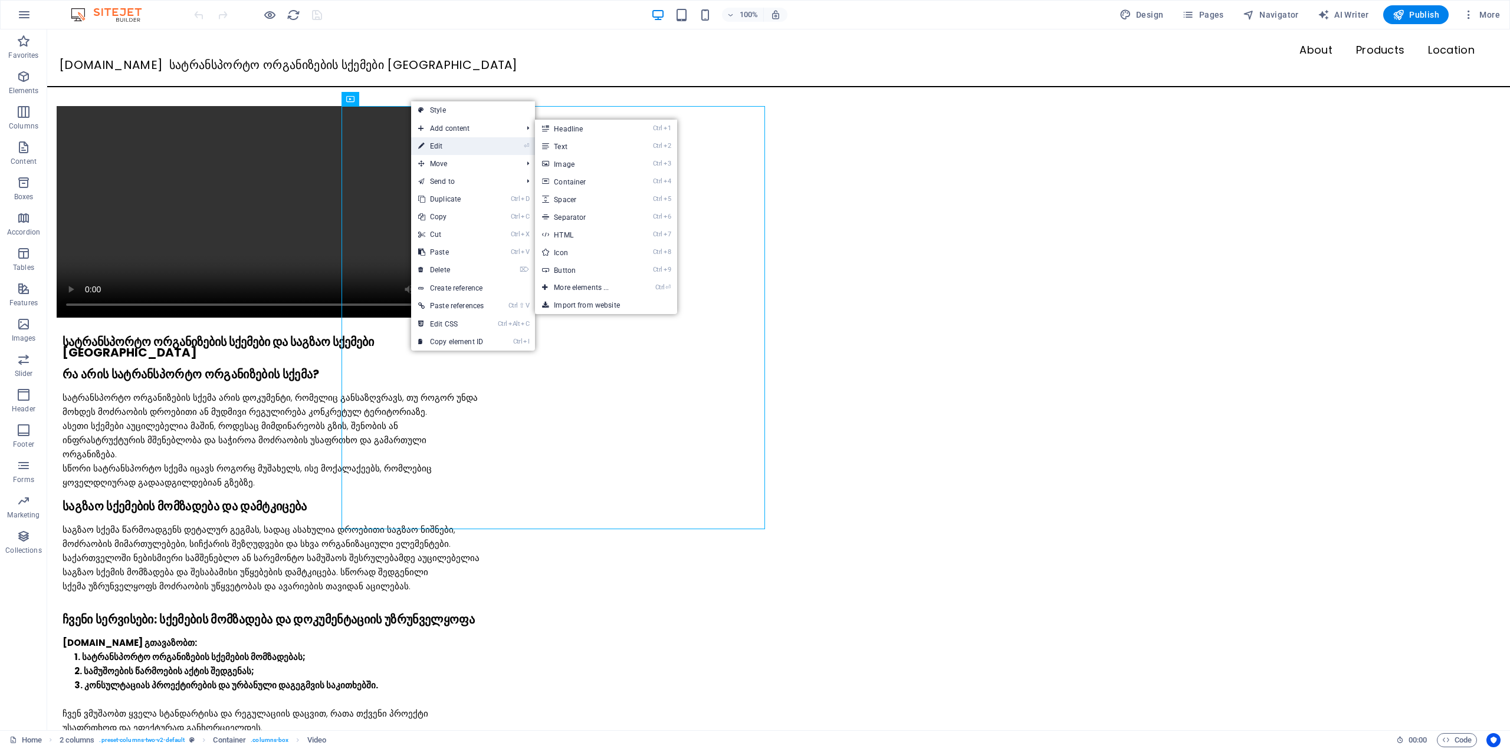
click at [441, 143] on link "⏎ Edit" at bounding box center [451, 146] width 80 height 18
select select "%"
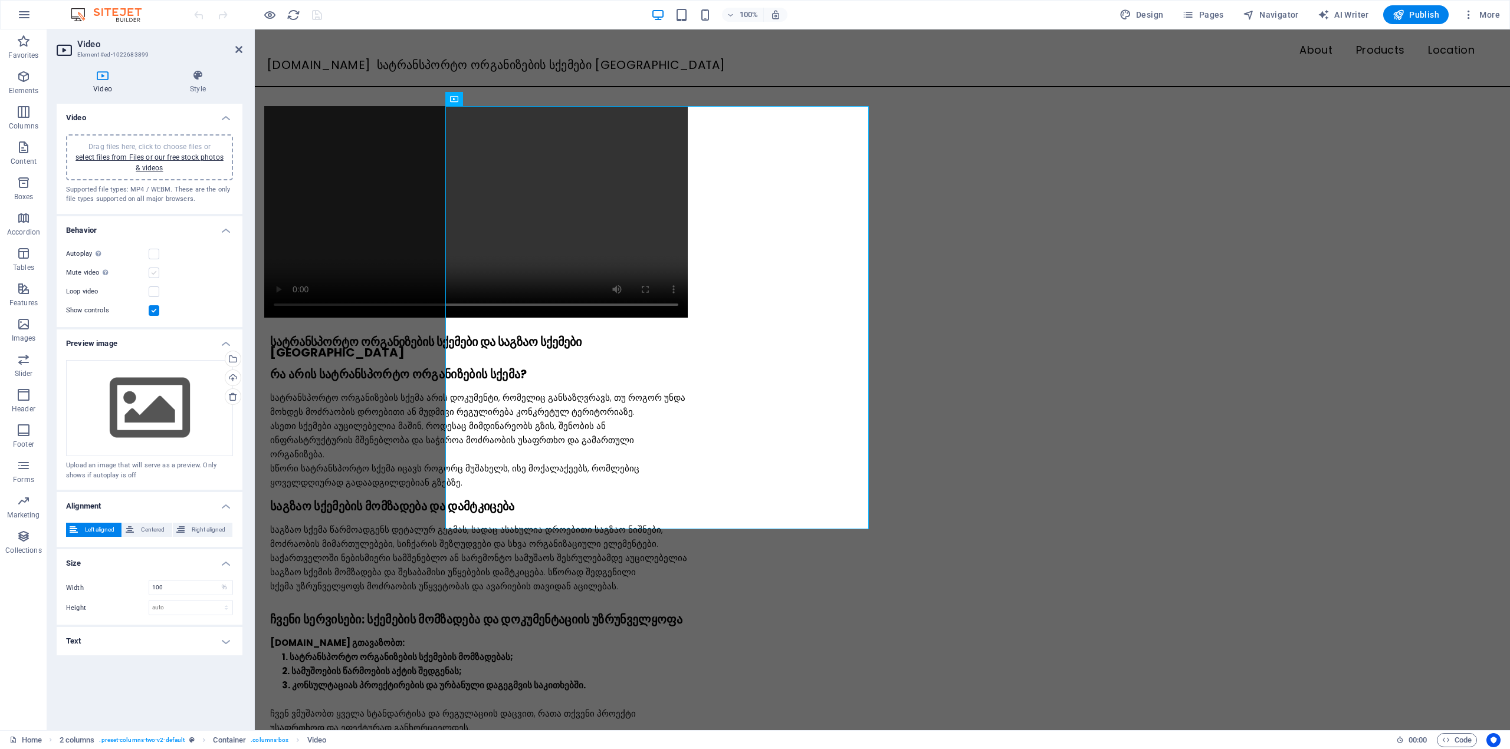
click at [156, 268] on label at bounding box center [154, 273] width 11 height 11
click at [0, 0] on input "Mute video Autoplay will be available if muted is checked" at bounding box center [0, 0] width 0 height 0
click at [153, 252] on label at bounding box center [154, 254] width 11 height 11
click at [0, 0] on input "Autoplay Autoplay is only available if muted is checked" at bounding box center [0, 0] width 0 height 0
drag, startPoint x: 241, startPoint y: 53, endPoint x: 749, endPoint y: 196, distance: 528.1
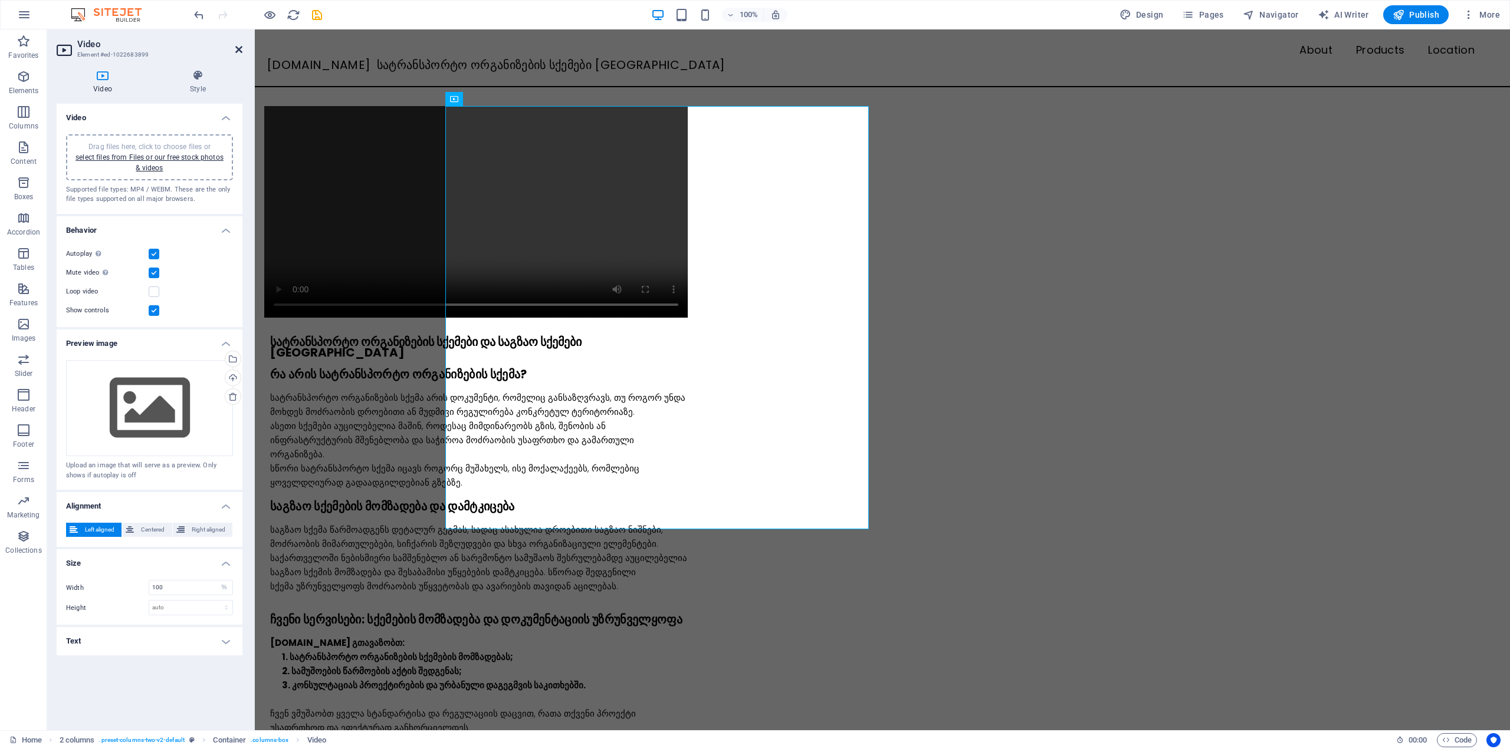
click at [241, 53] on icon at bounding box center [238, 49] width 7 height 9
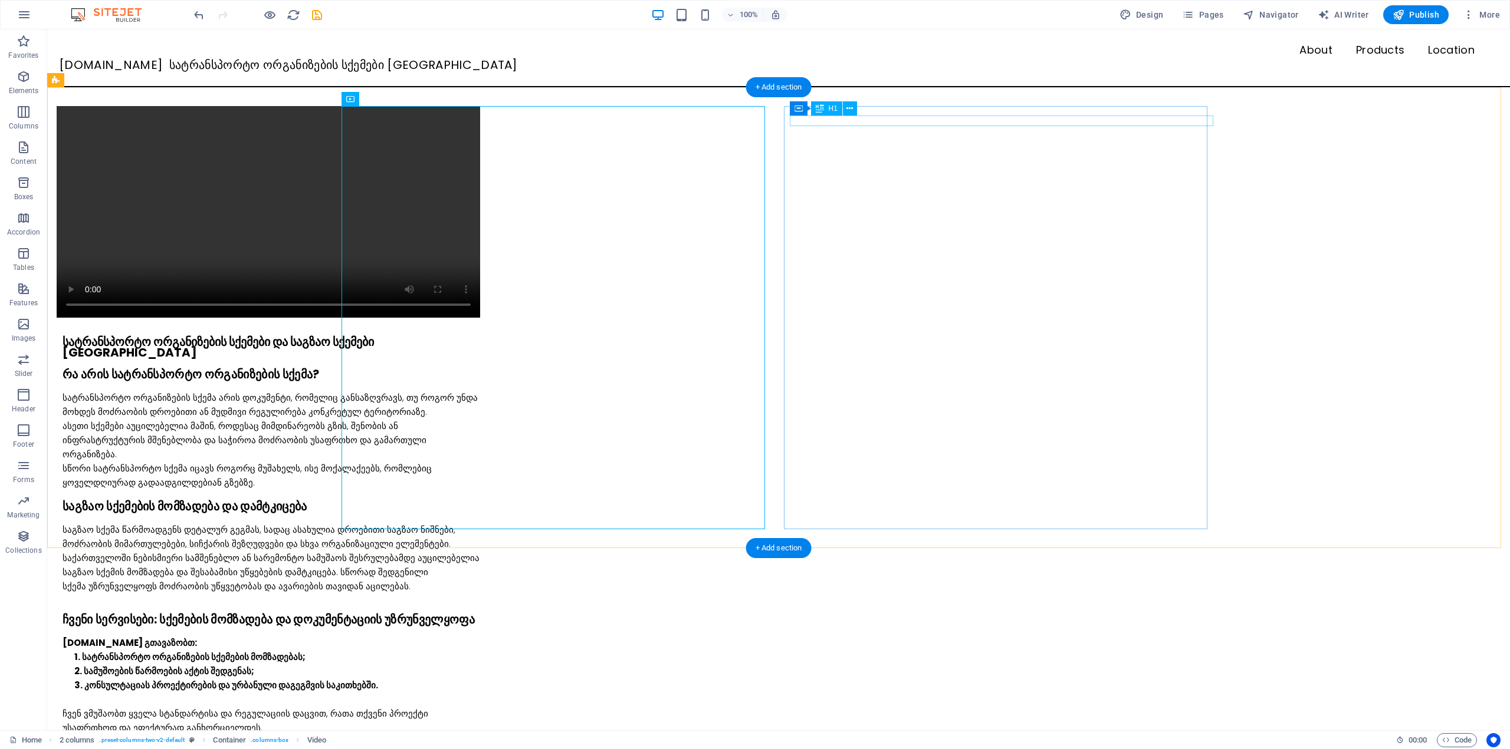
click at [480, 337] on div "სატრანსპორტო ორგანიზების სქემები და საგზაო სქემები [GEOGRAPHIC_DATA]" at bounding box center [271, 347] width 417 height 21
click at [1428, 167] on div "სატრანსპორტო ორგანიზების სქემები და საგზაო სქემები საქართველოში რა არის სატრანს…" at bounding box center [778, 425] width 1462 height 676
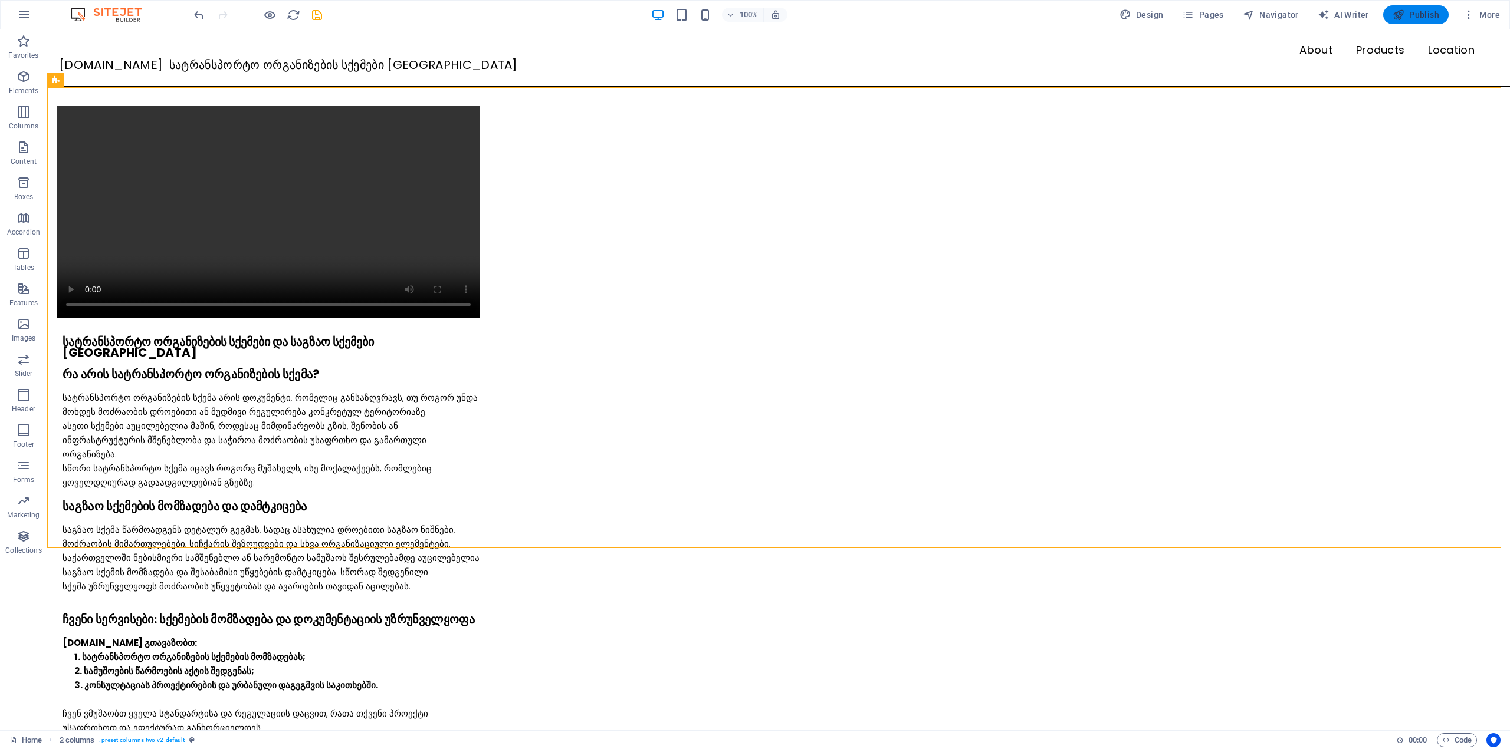
drag, startPoint x: 1427, startPoint y: 12, endPoint x: 1190, endPoint y: 107, distance: 255.1
click at [1427, 12] on span "Publish" at bounding box center [1415, 15] width 47 height 12
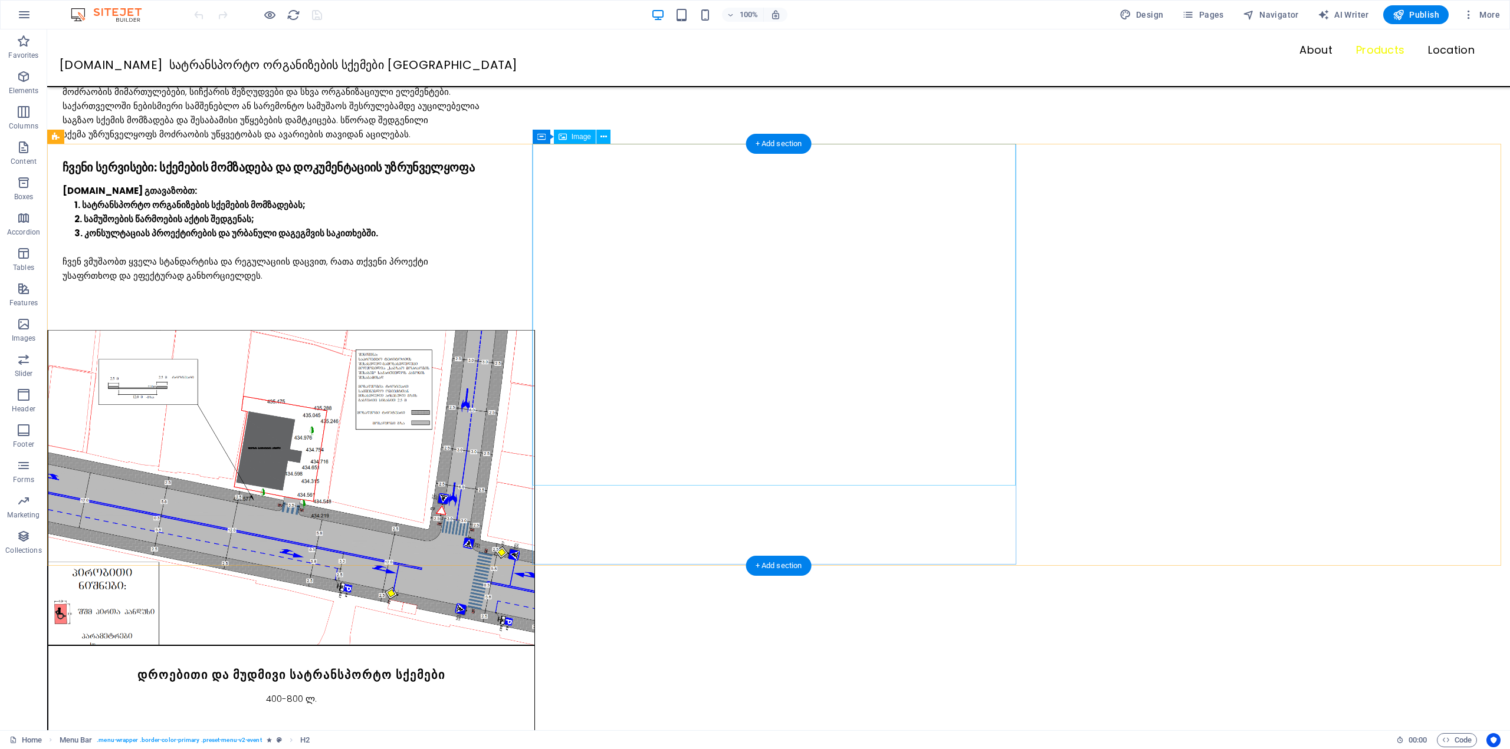
scroll to position [1129, 0]
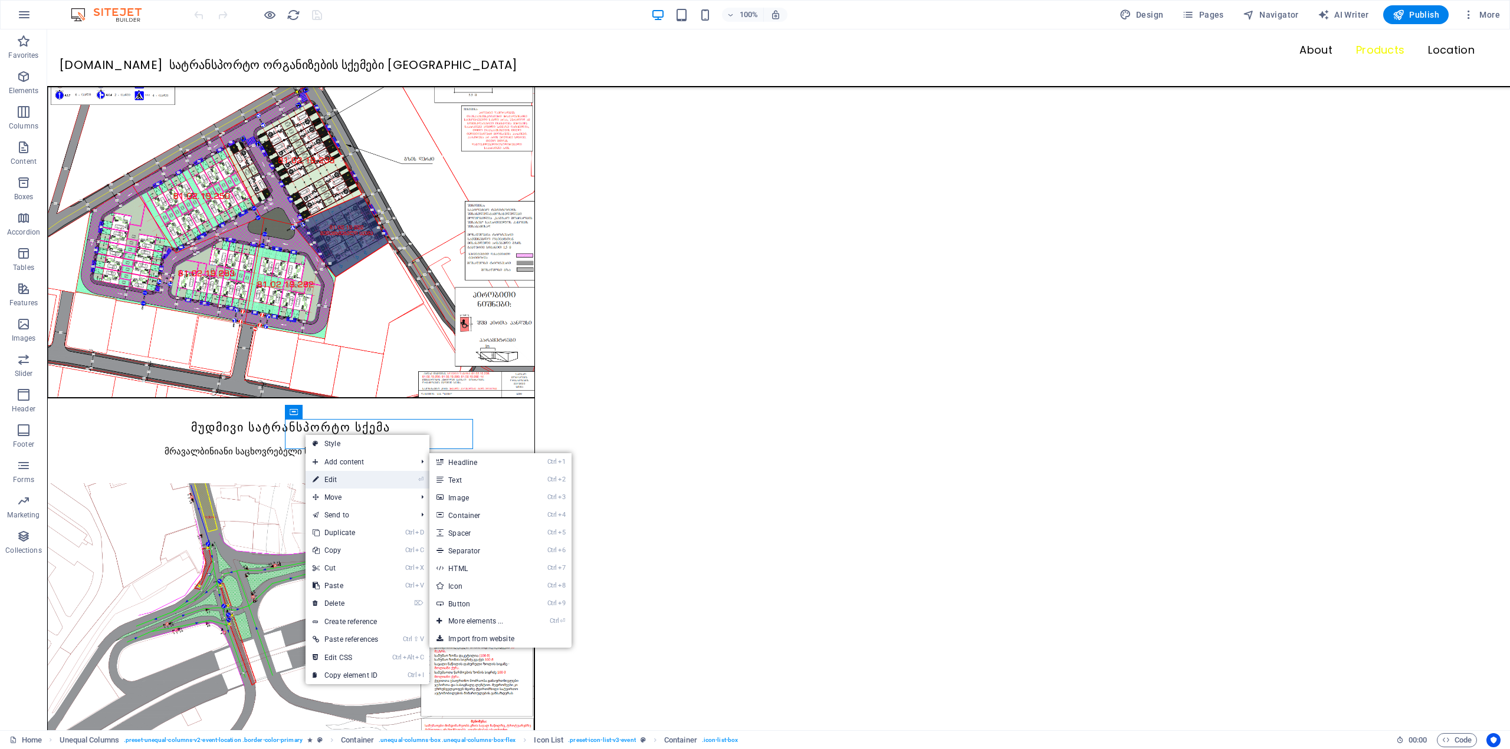
click at [336, 478] on link "⏎ Edit" at bounding box center [345, 480] width 80 height 18
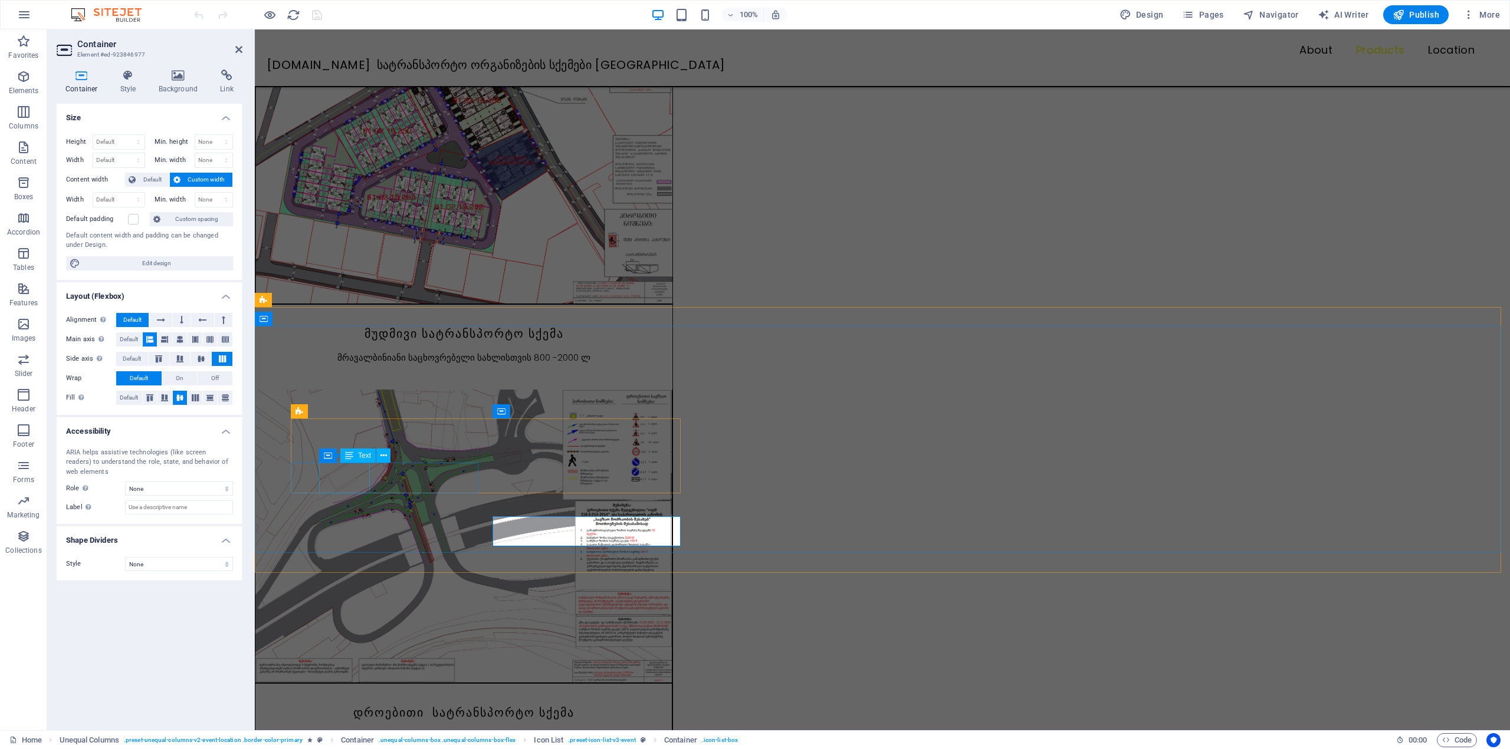
scroll to position [1032, 0]
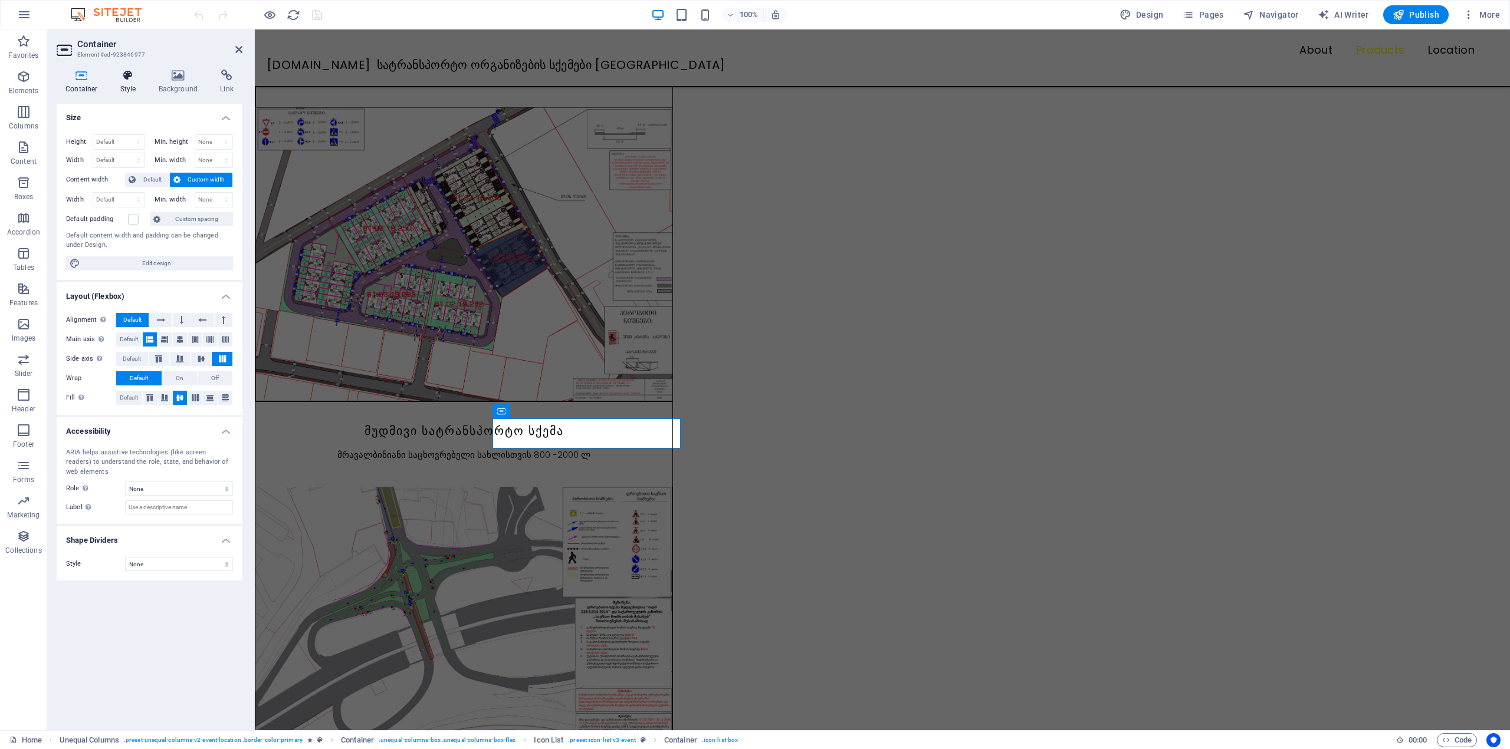
click at [128, 85] on h4 "Style" at bounding box center [130, 82] width 38 height 25
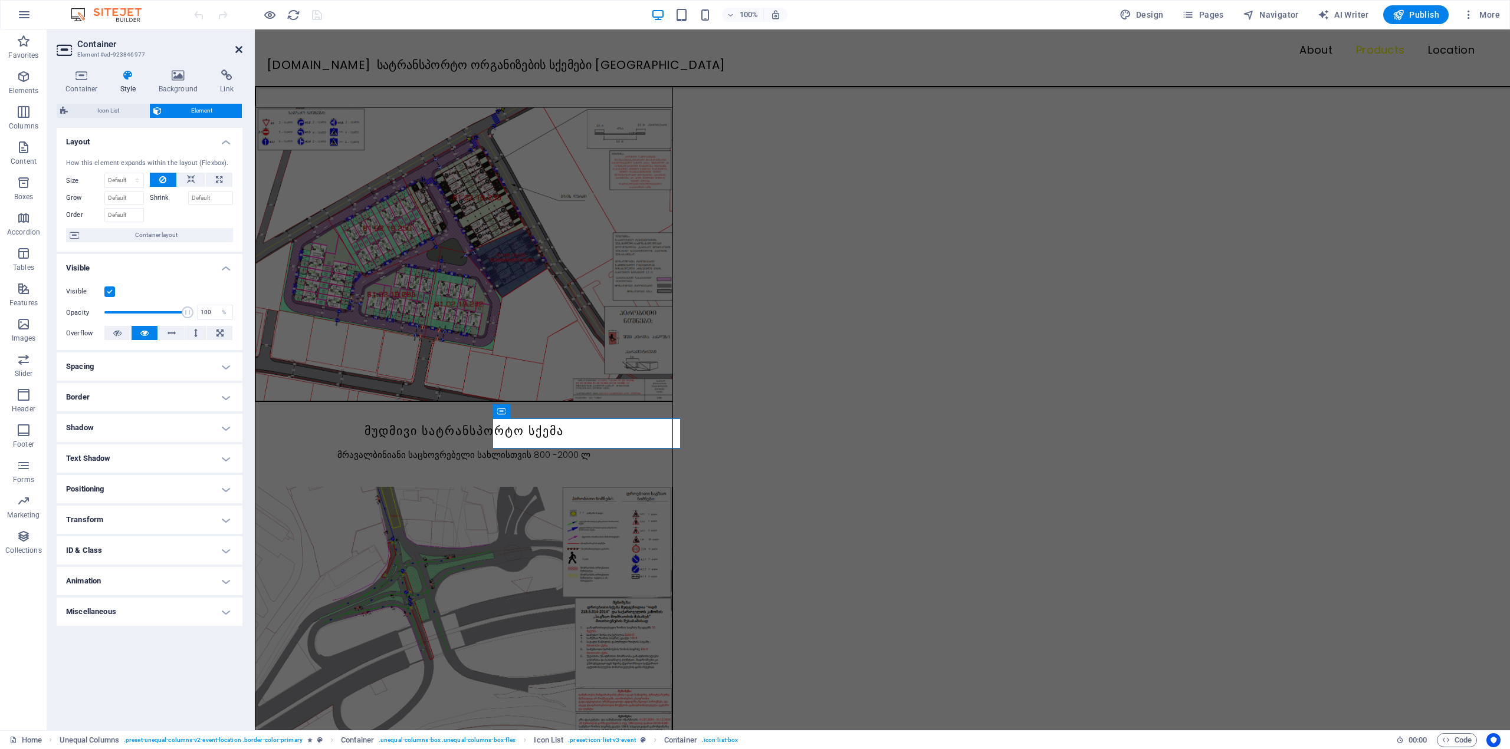
click at [236, 52] on icon at bounding box center [238, 49] width 7 height 9
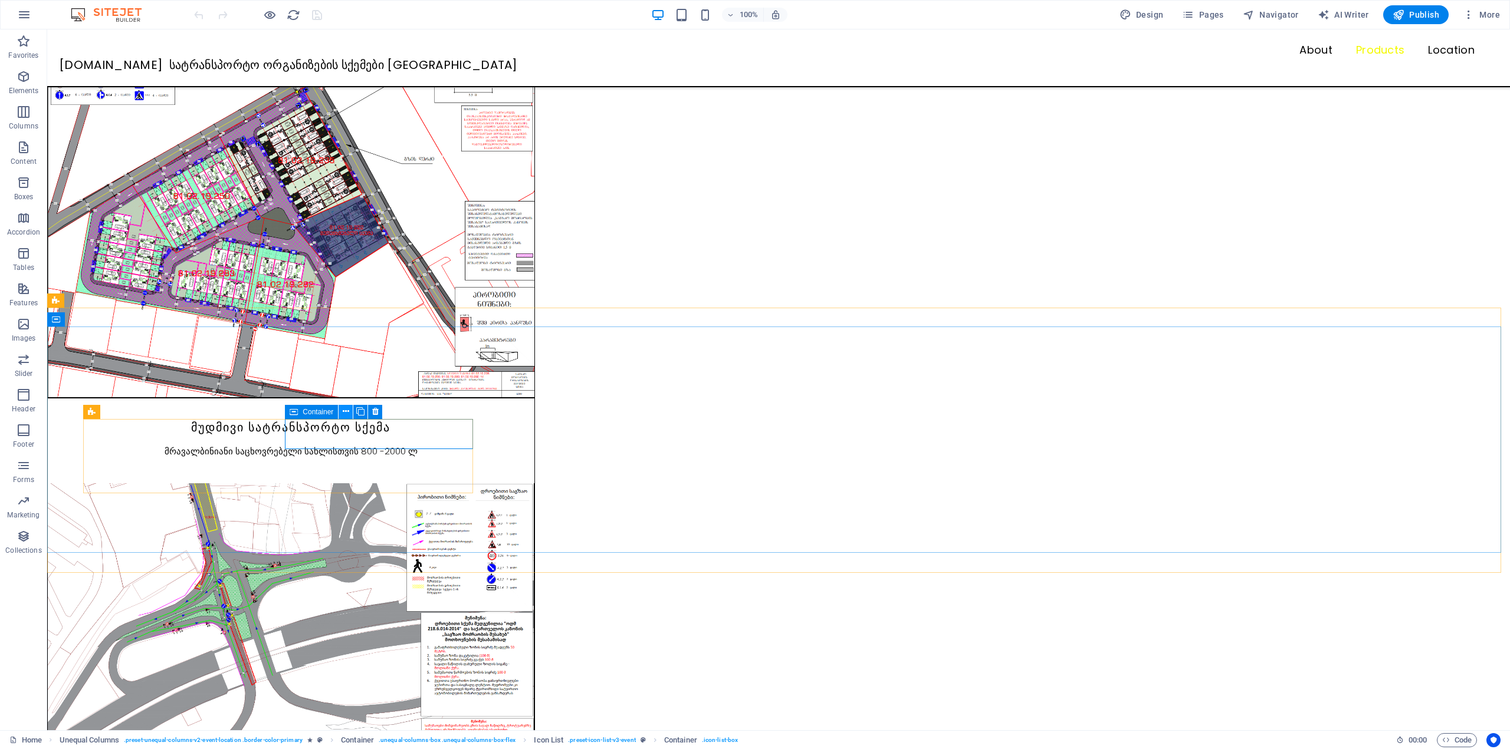
click at [347, 414] on icon at bounding box center [346, 412] width 6 height 12
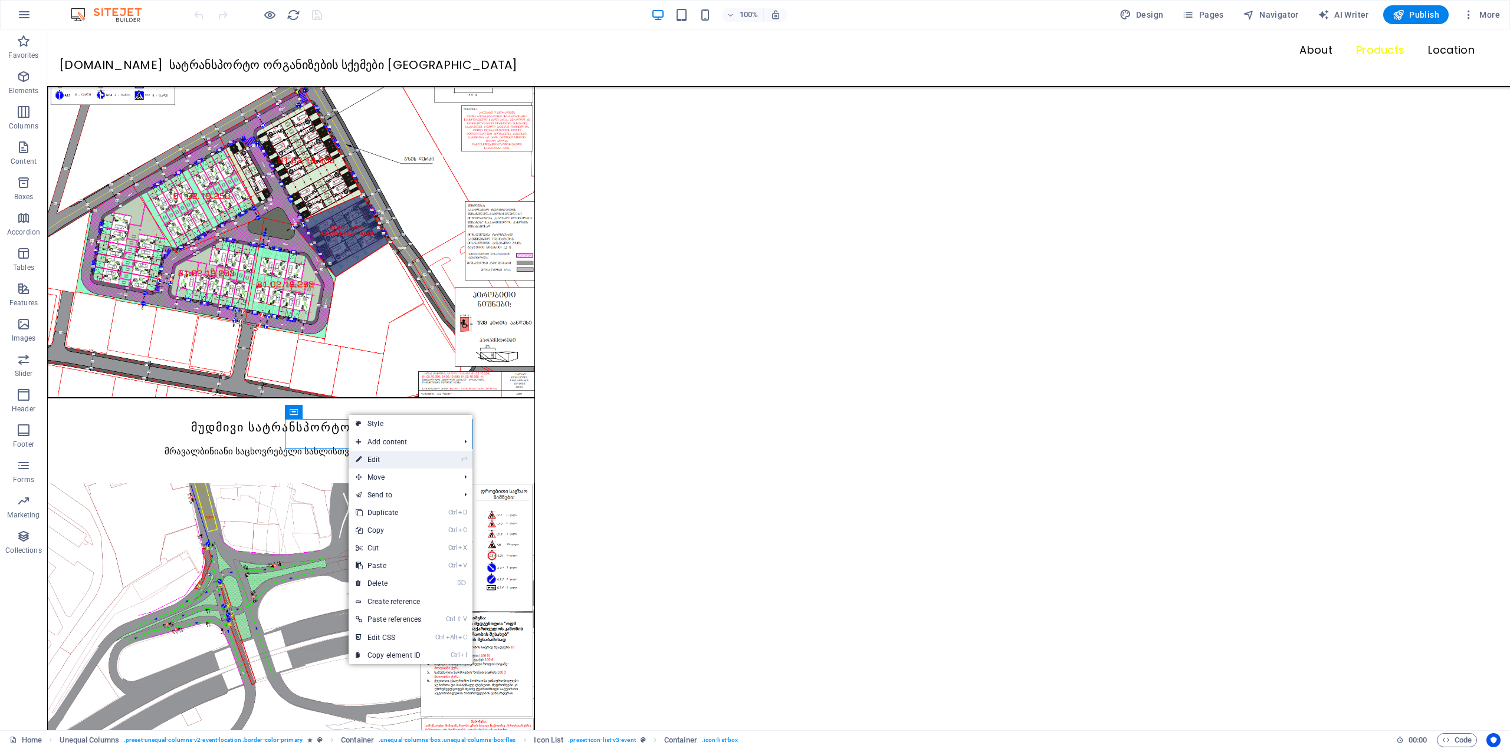
click at [396, 456] on link "⏎ Edit" at bounding box center [388, 460] width 80 height 18
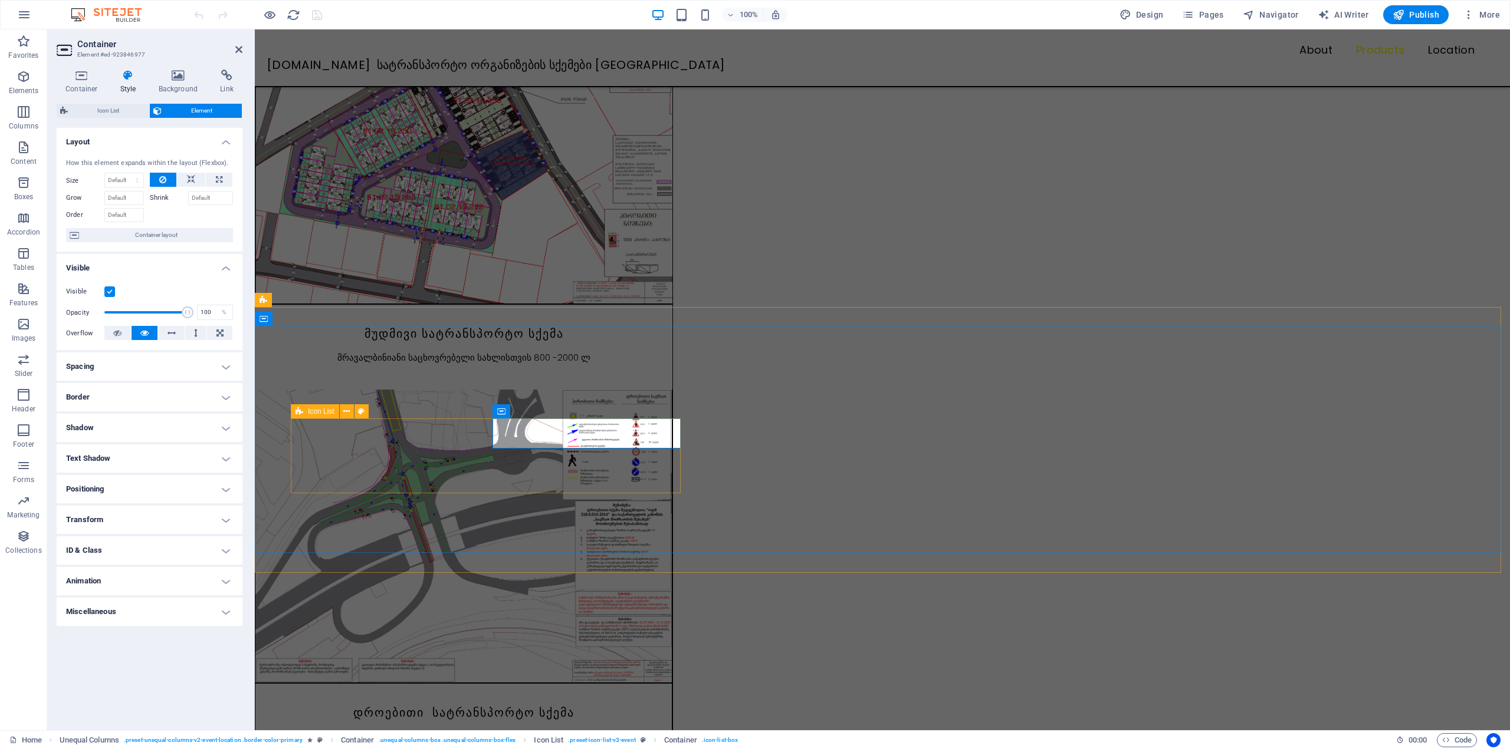
scroll to position [1032, 0]
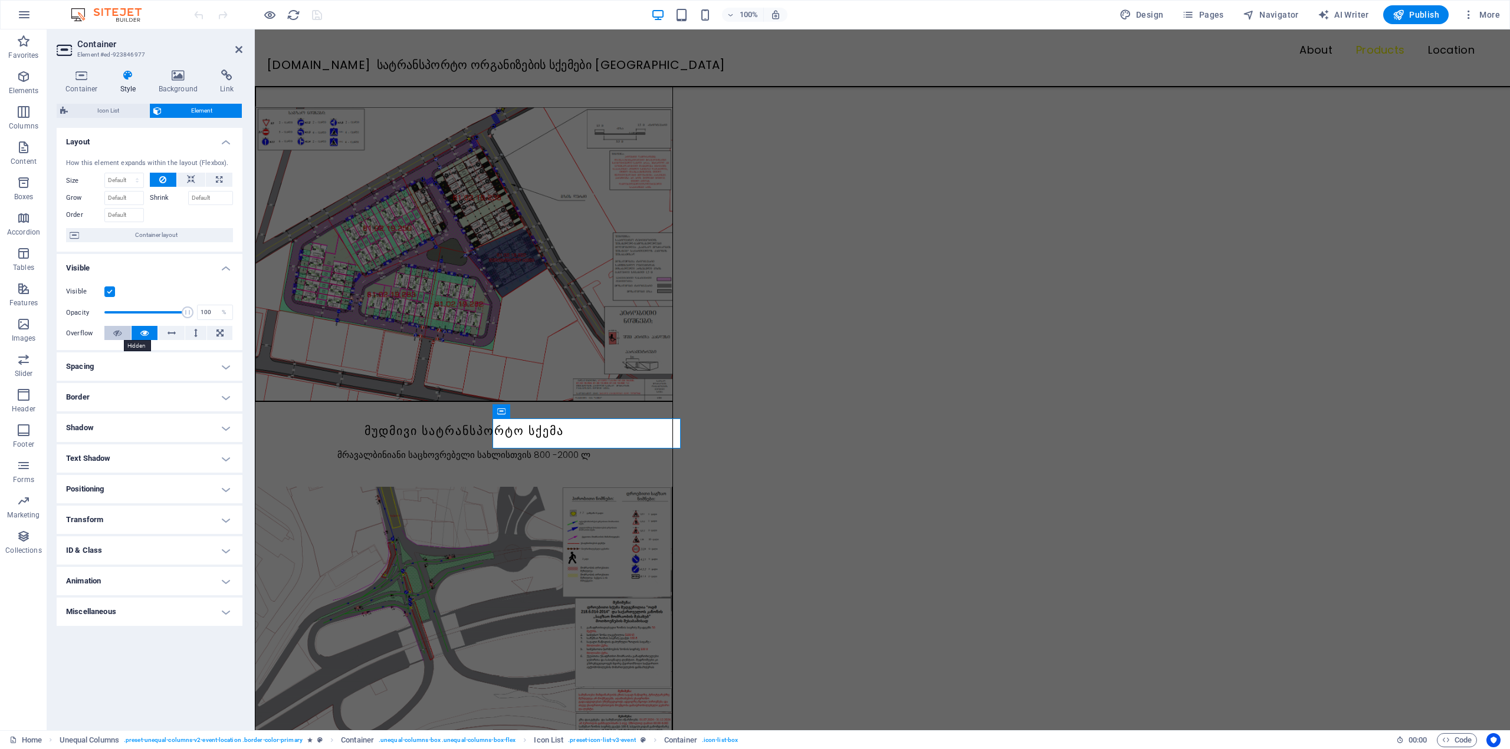
click at [122, 333] on button at bounding box center [117, 333] width 27 height 14
click at [145, 332] on icon at bounding box center [144, 333] width 8 height 14
click at [172, 332] on icon at bounding box center [171, 333] width 8 height 14
click at [147, 333] on icon at bounding box center [144, 333] width 8 height 14
click at [147, 370] on h4 "Spacing" at bounding box center [150, 367] width 186 height 28
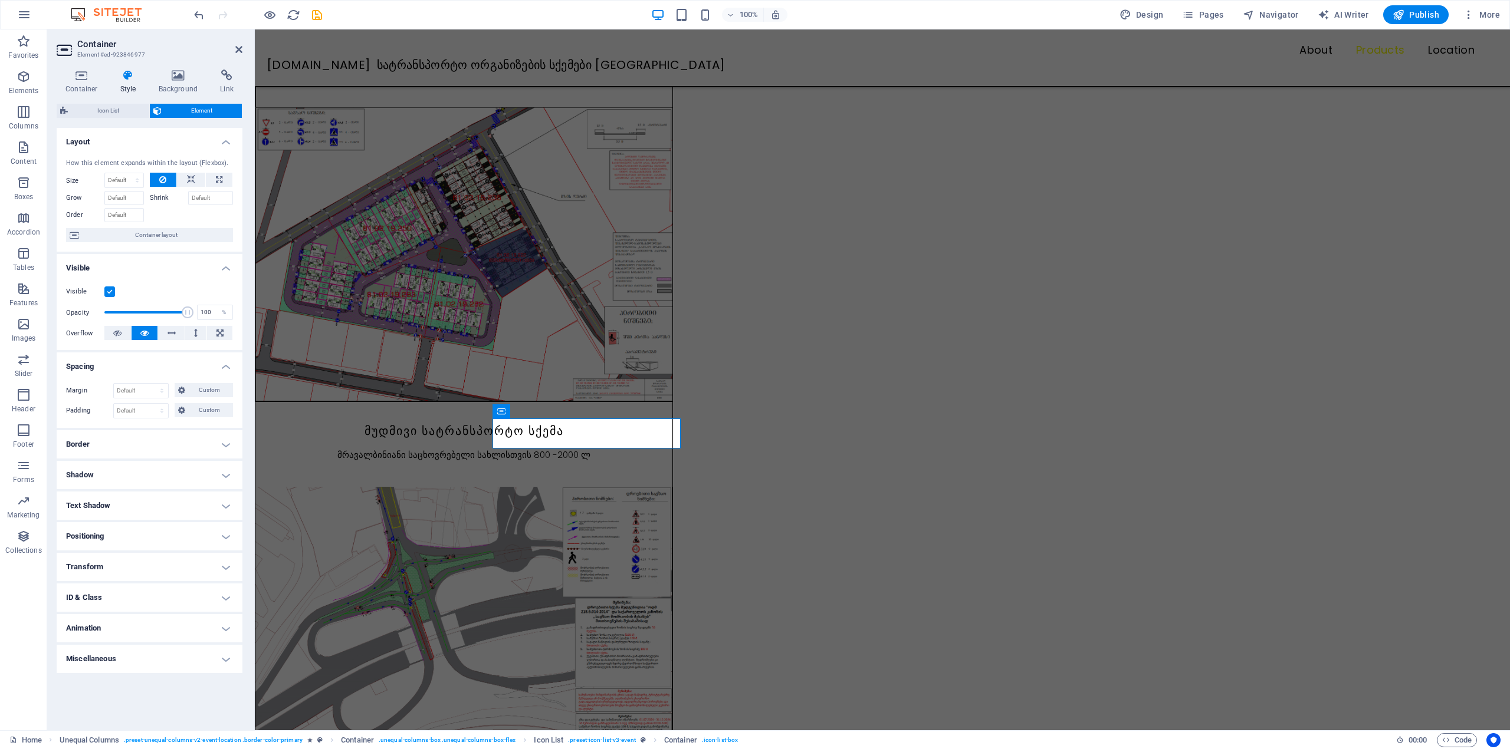
click at [147, 370] on h4 "Spacing" at bounding box center [150, 363] width 186 height 21
click at [130, 523] on h4 "Transform" at bounding box center [150, 520] width 186 height 28
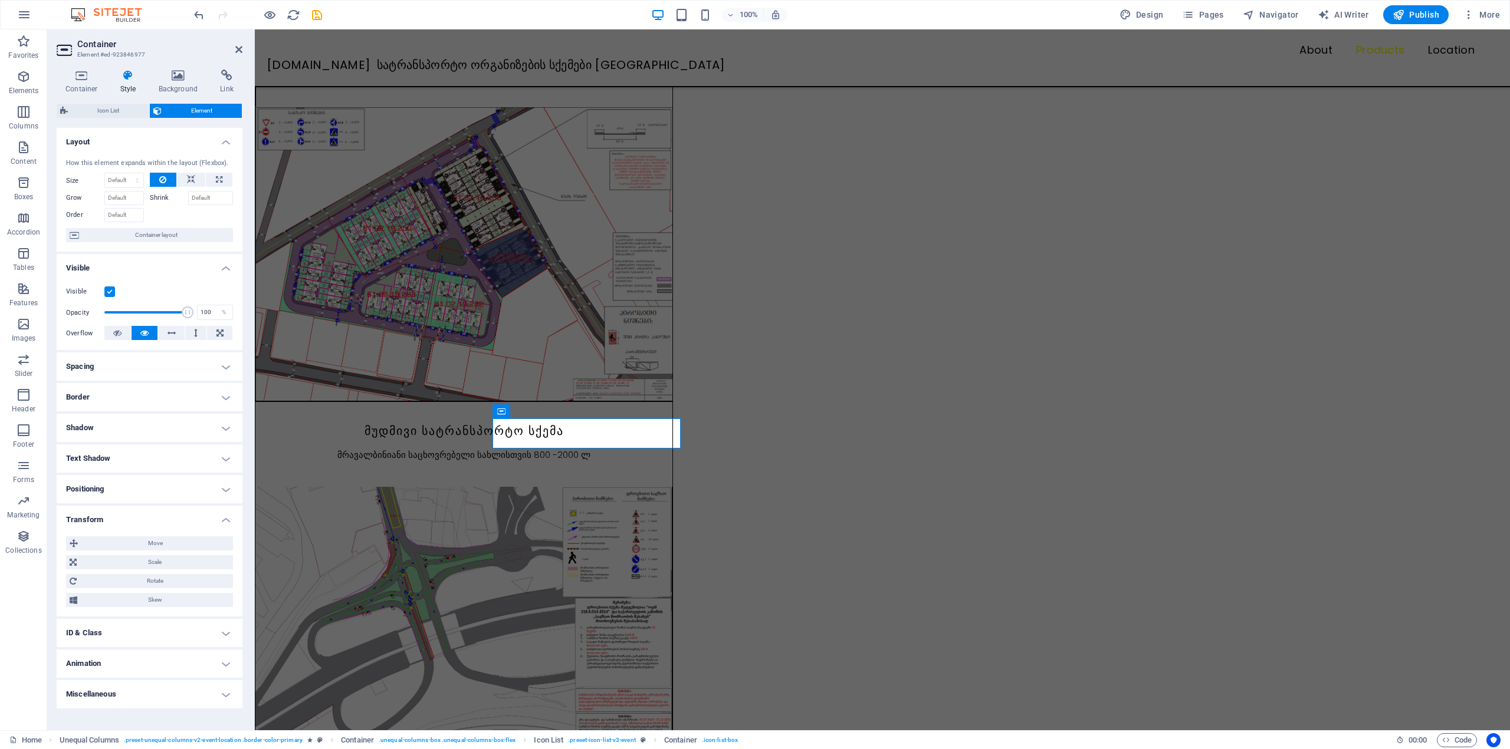
click at [130, 519] on h4 "Transform" at bounding box center [150, 516] width 186 height 21
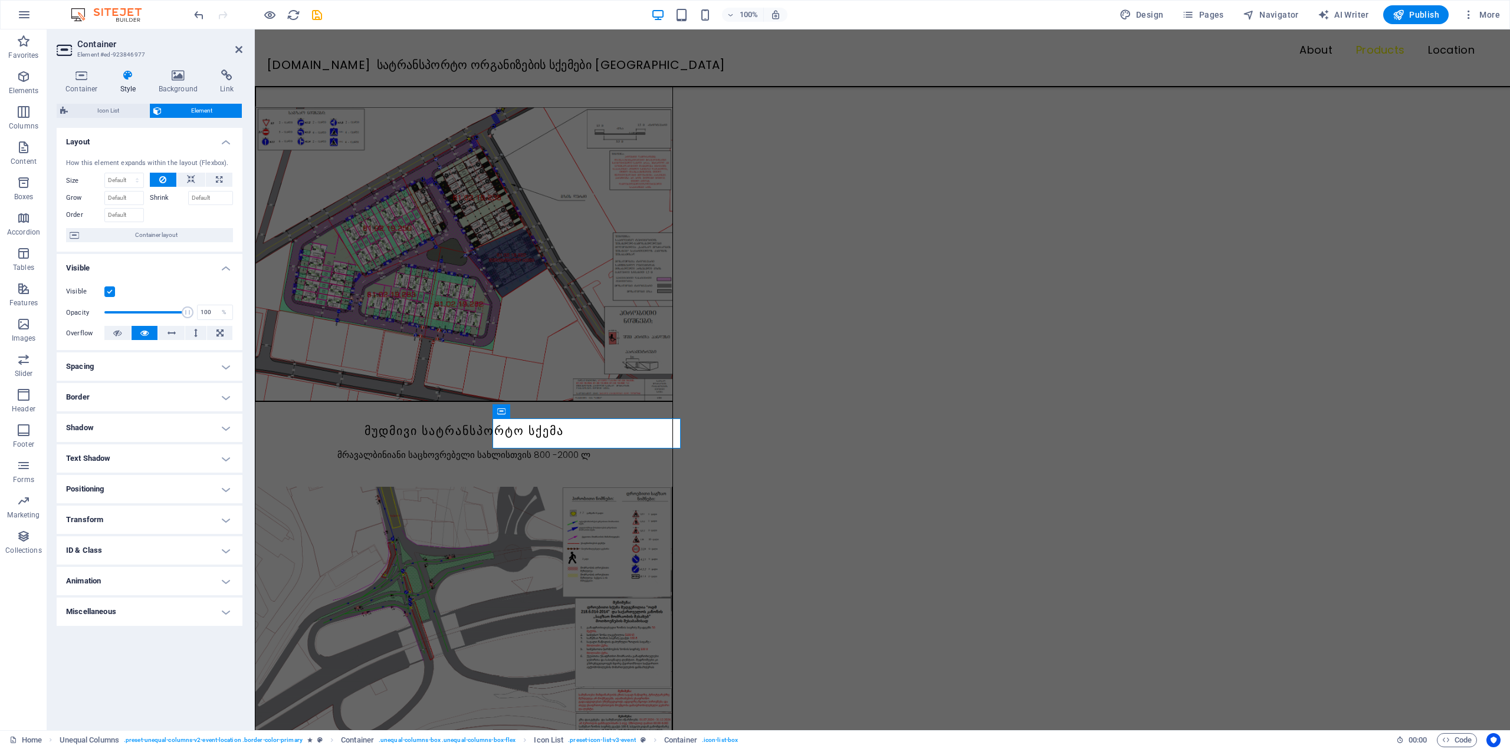
click at [130, 485] on h4 "Positioning" at bounding box center [150, 489] width 186 height 28
click at [130, 485] on h4 "Positioning" at bounding box center [150, 485] width 186 height 21
click at [219, 84] on h4 "Link" at bounding box center [226, 82] width 31 height 25
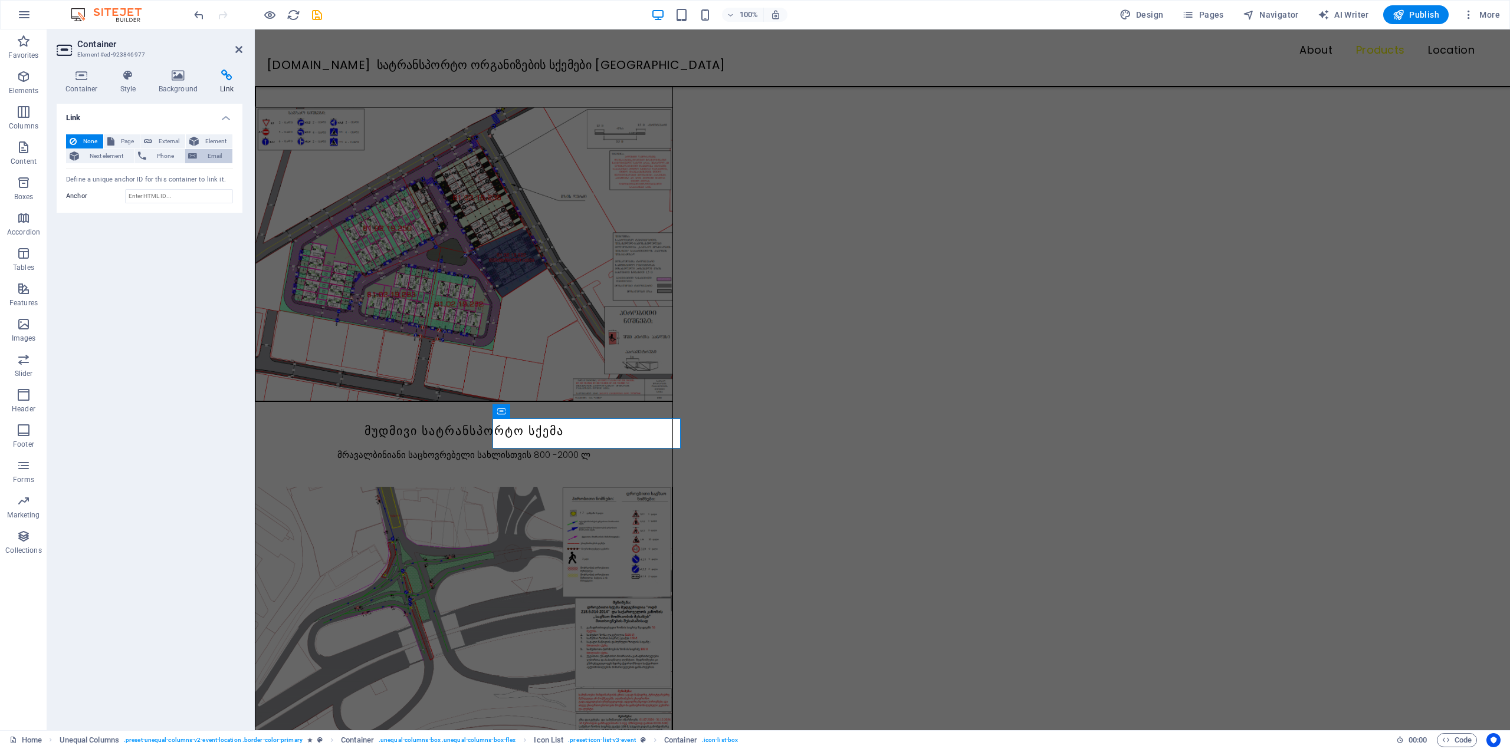
click at [206, 152] on span "Email" at bounding box center [214, 156] width 28 height 14
drag, startPoint x: 177, startPoint y: 271, endPoint x: 120, endPoint y: 178, distance: 109.3
click at [120, 178] on div "Email ერ" at bounding box center [149, 176] width 167 height 14
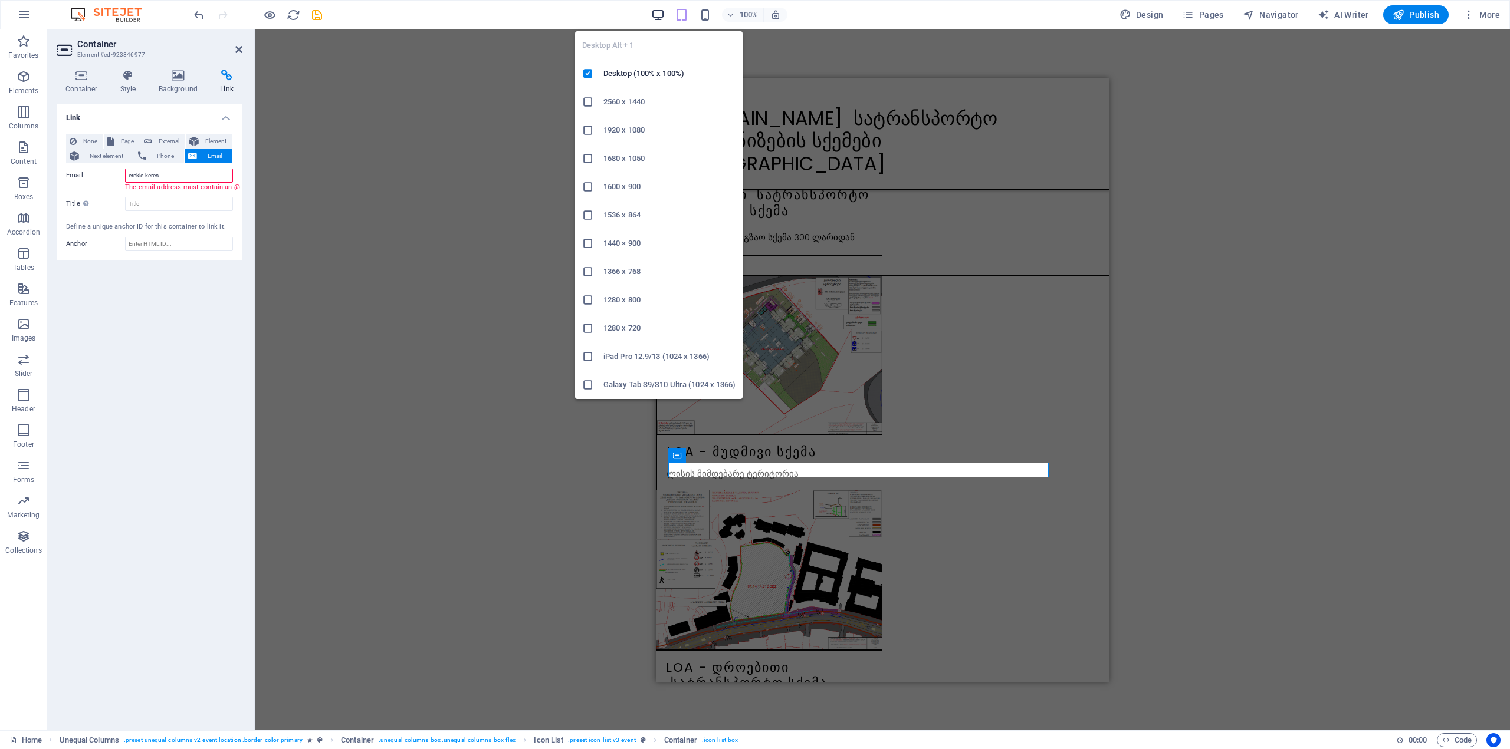
click at [659, 15] on icon "button" at bounding box center [658, 15] width 14 height 14
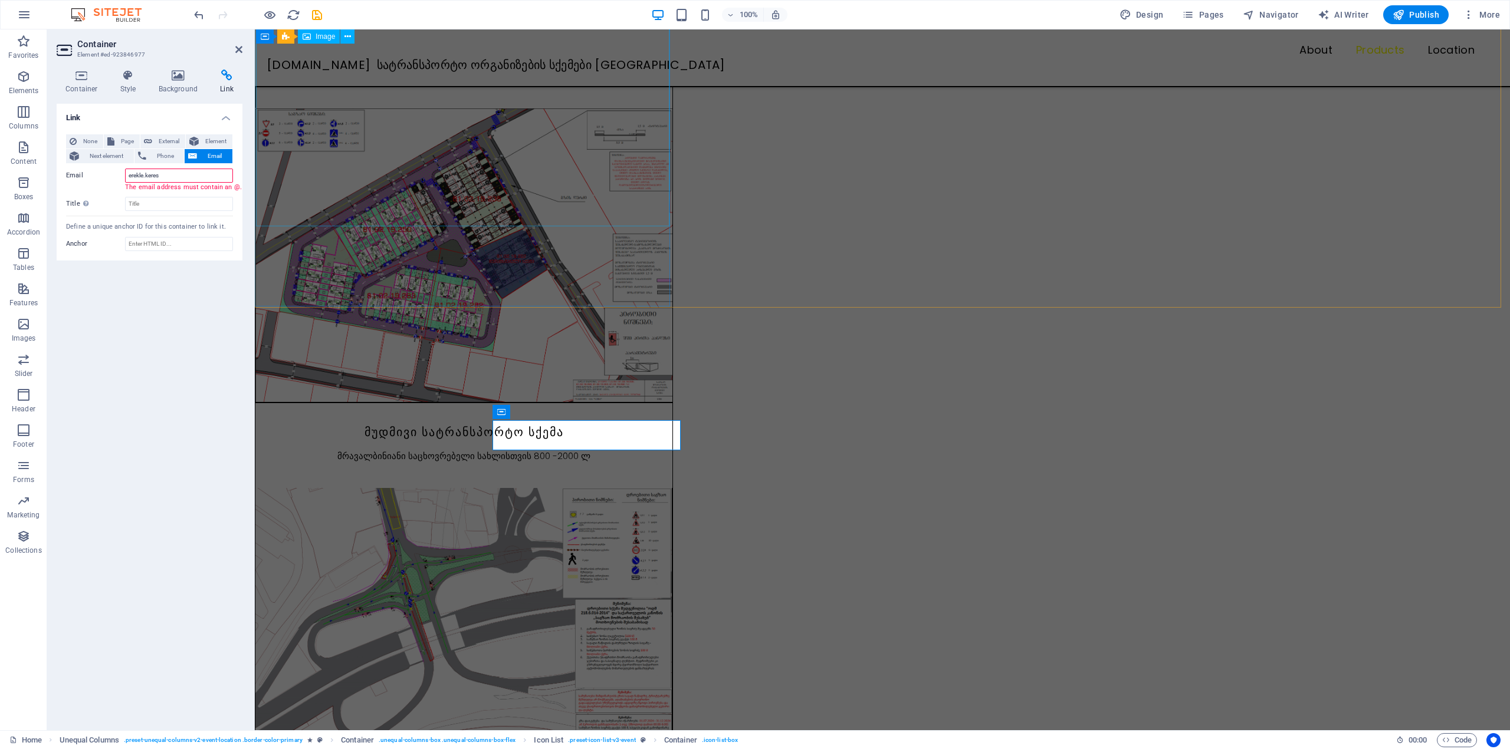
scroll to position [1031, 0]
click at [177, 180] on input "erekle.keres" at bounding box center [179, 176] width 108 height 14
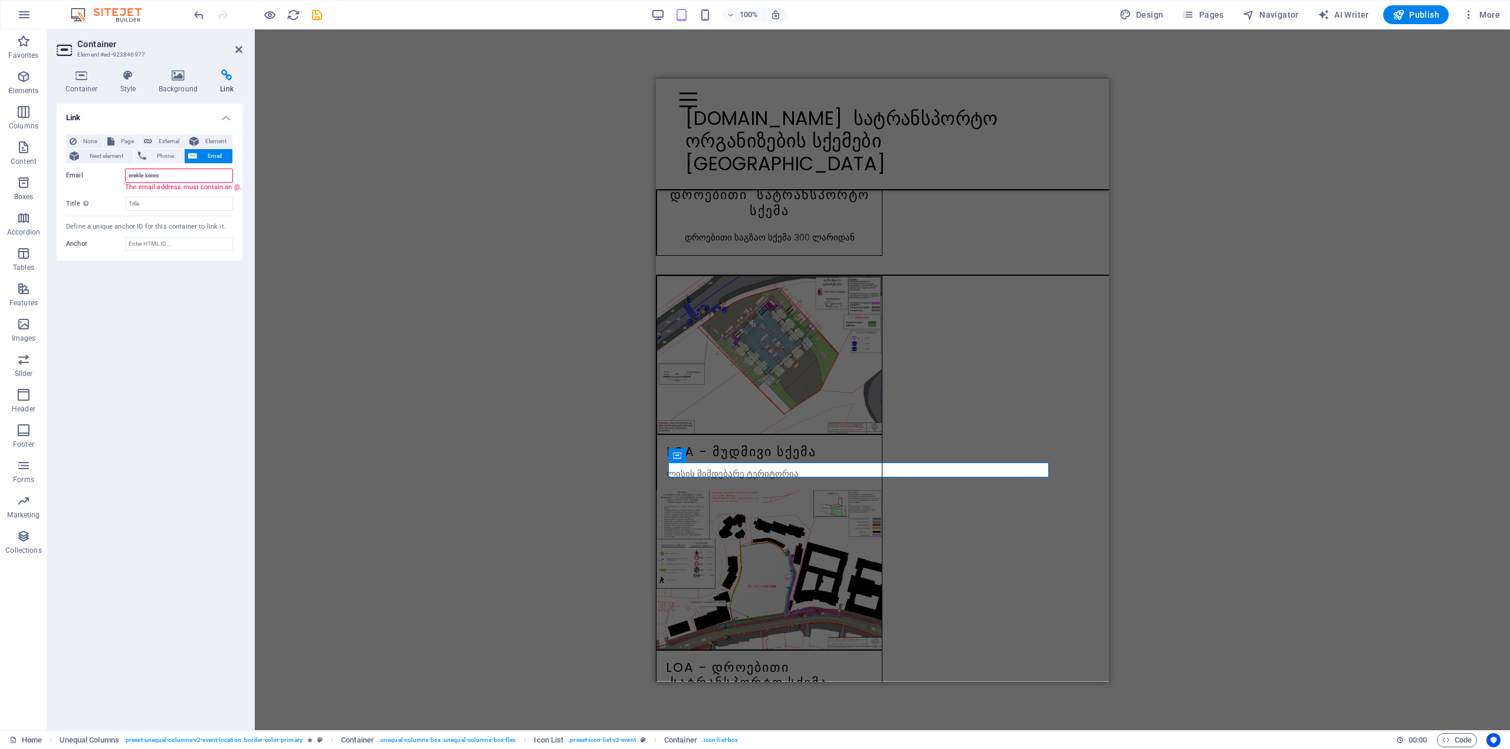
click at [175, 177] on input "erekle.keres" at bounding box center [179, 176] width 108 height 14
click at [177, 175] on input "erekle.keres" at bounding box center [179, 176] width 108 height 14
click at [236, 187] on div "The email address must contain an @." at bounding box center [208, 188] width 167 height 10
click at [175, 173] on input "erekle.keres" at bounding box center [179, 176] width 108 height 14
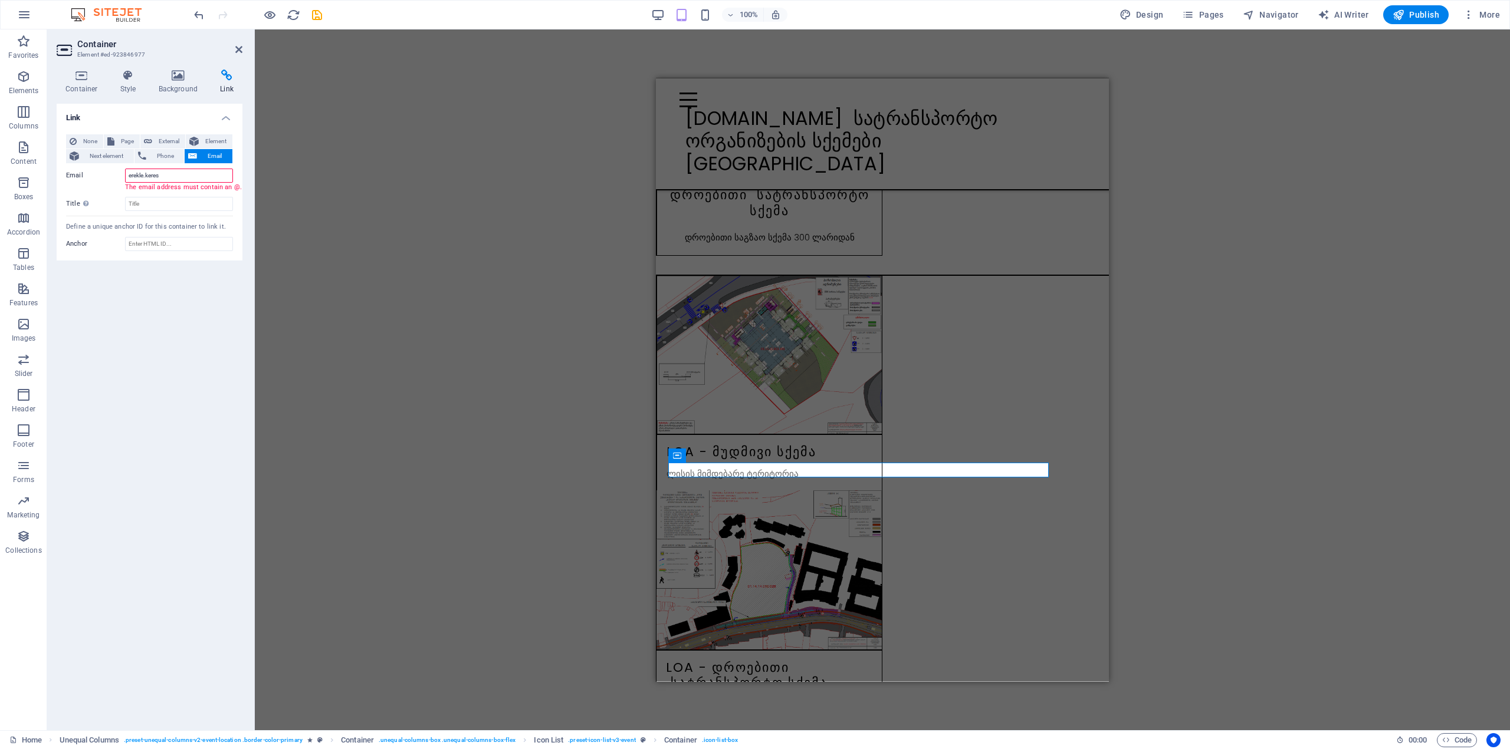
paste input "@"
click at [655, 17] on icon "button" at bounding box center [658, 15] width 14 height 14
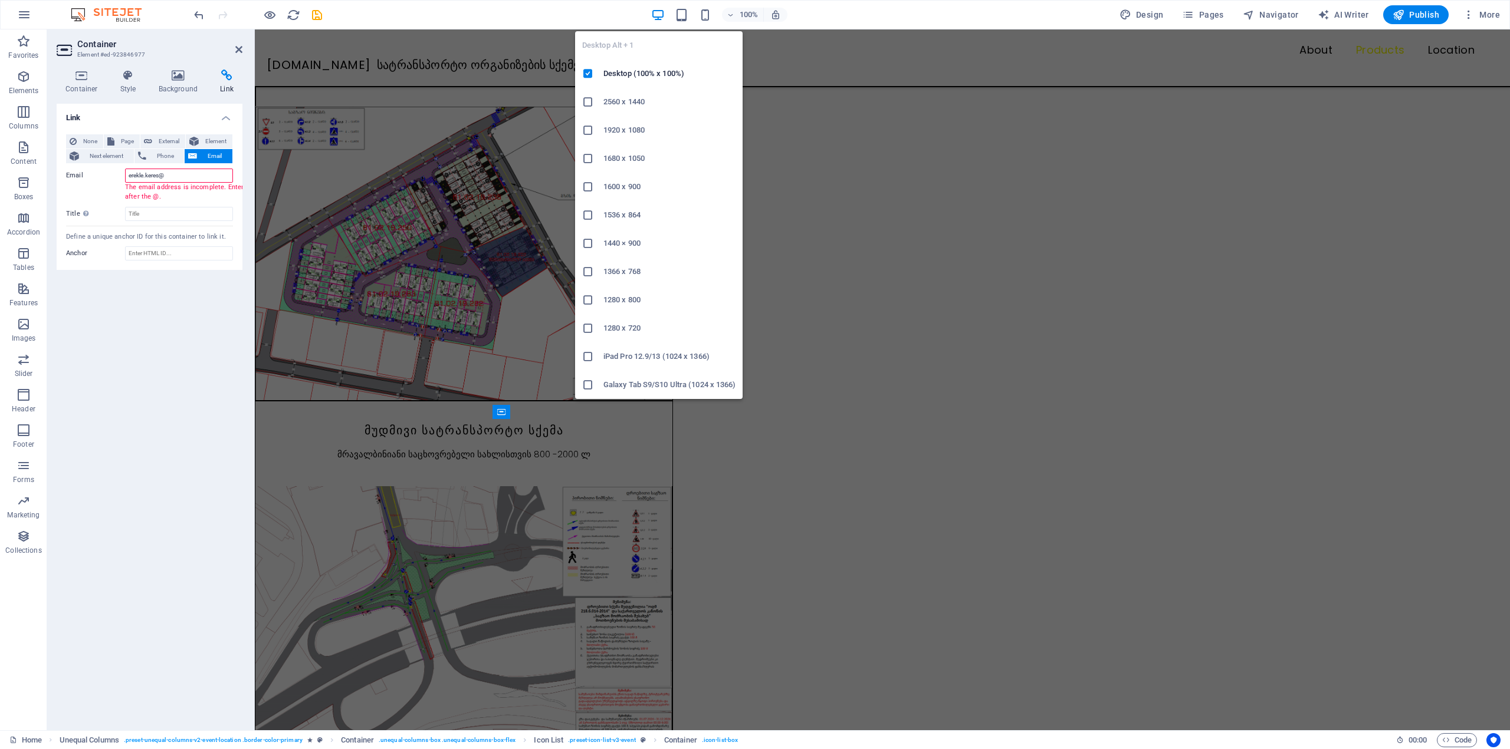
scroll to position [1031, 0]
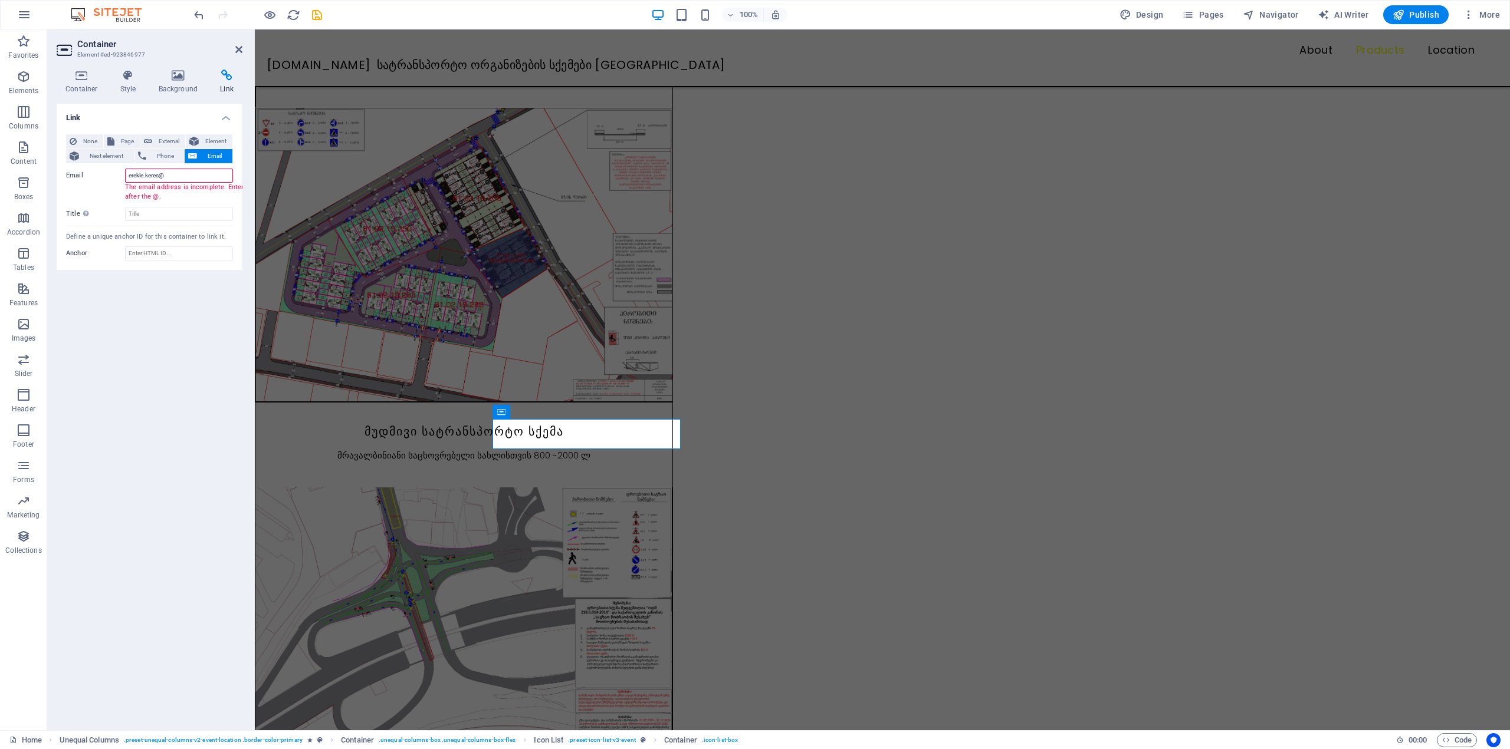
click at [186, 180] on input "erekle.keres@" at bounding box center [179, 176] width 108 height 14
type input "[EMAIL_ADDRESS][DOMAIN_NAME]"
click at [170, 307] on div "Link None Page External Element Next element Phone Email Page Home Subpage Lega…" at bounding box center [150, 412] width 186 height 617
click at [141, 231] on input "Anchor" at bounding box center [179, 234] width 108 height 14
click at [143, 301] on div "Link None Page External Element Next element Phone Email Page Home Subpage Lega…" at bounding box center [150, 412] width 186 height 617
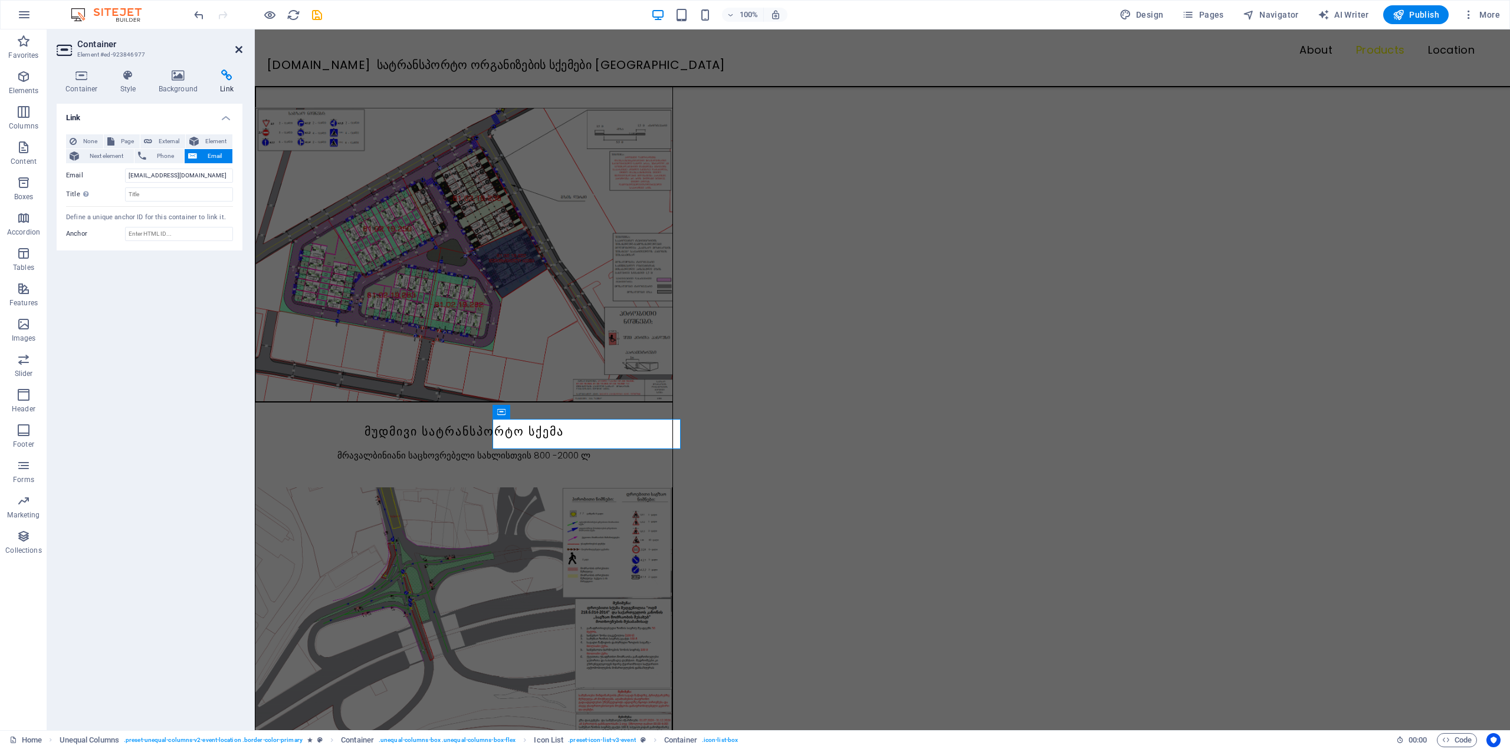
click at [240, 46] on icon at bounding box center [238, 49] width 7 height 9
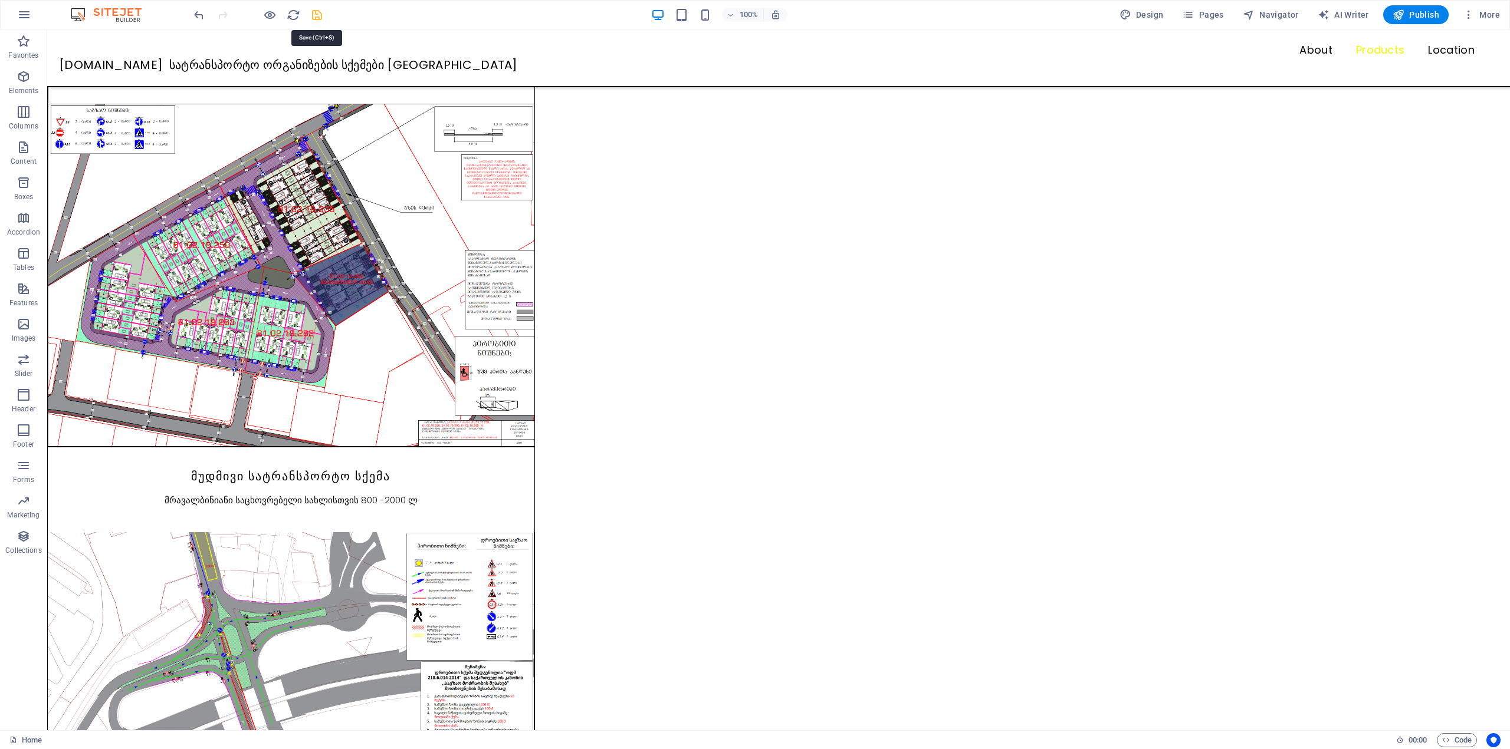
click at [314, 12] on icon "save" at bounding box center [317, 15] width 14 height 14
click at [273, 71] on h6 "Open preview website" at bounding box center [279, 74] width 79 height 14
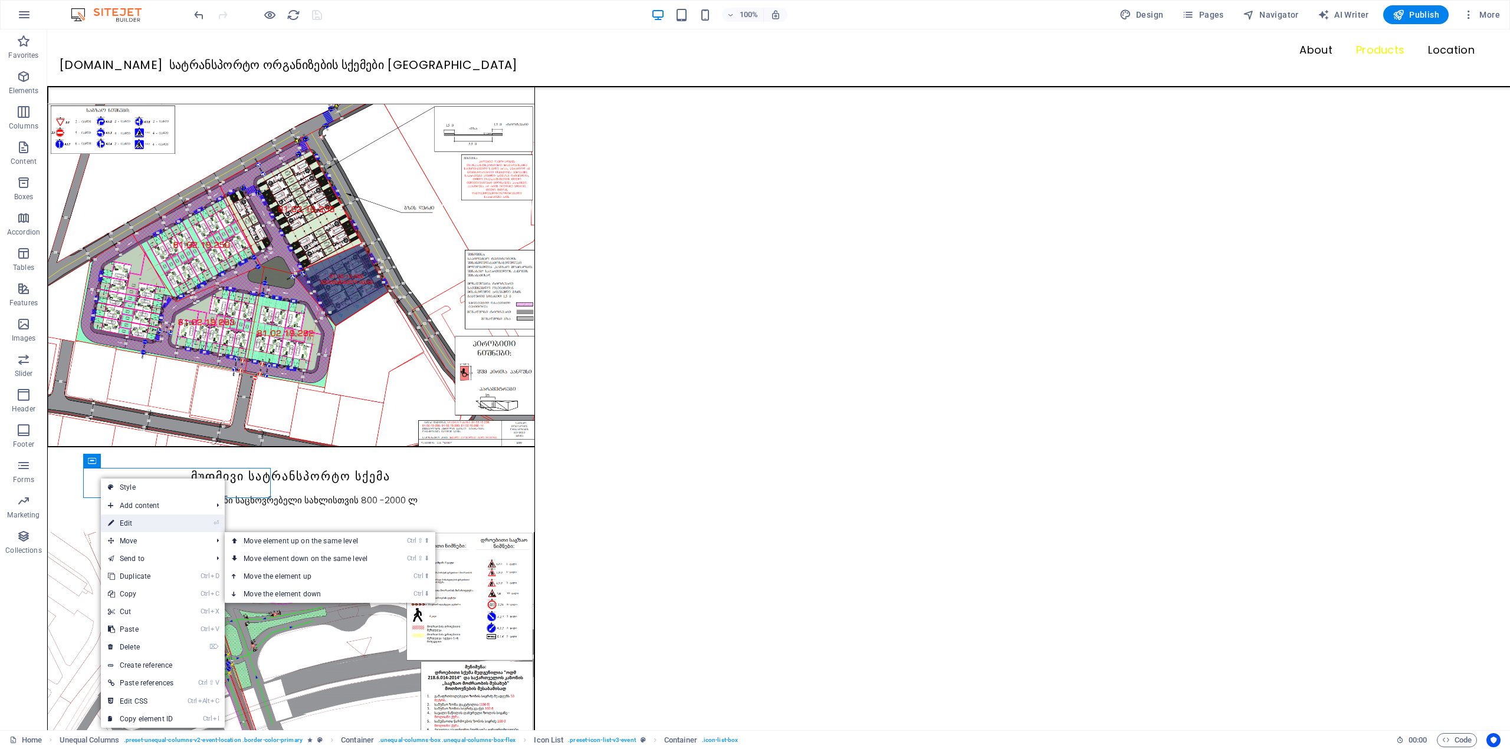
click at [137, 526] on link "⏎ Edit" at bounding box center [141, 524] width 80 height 18
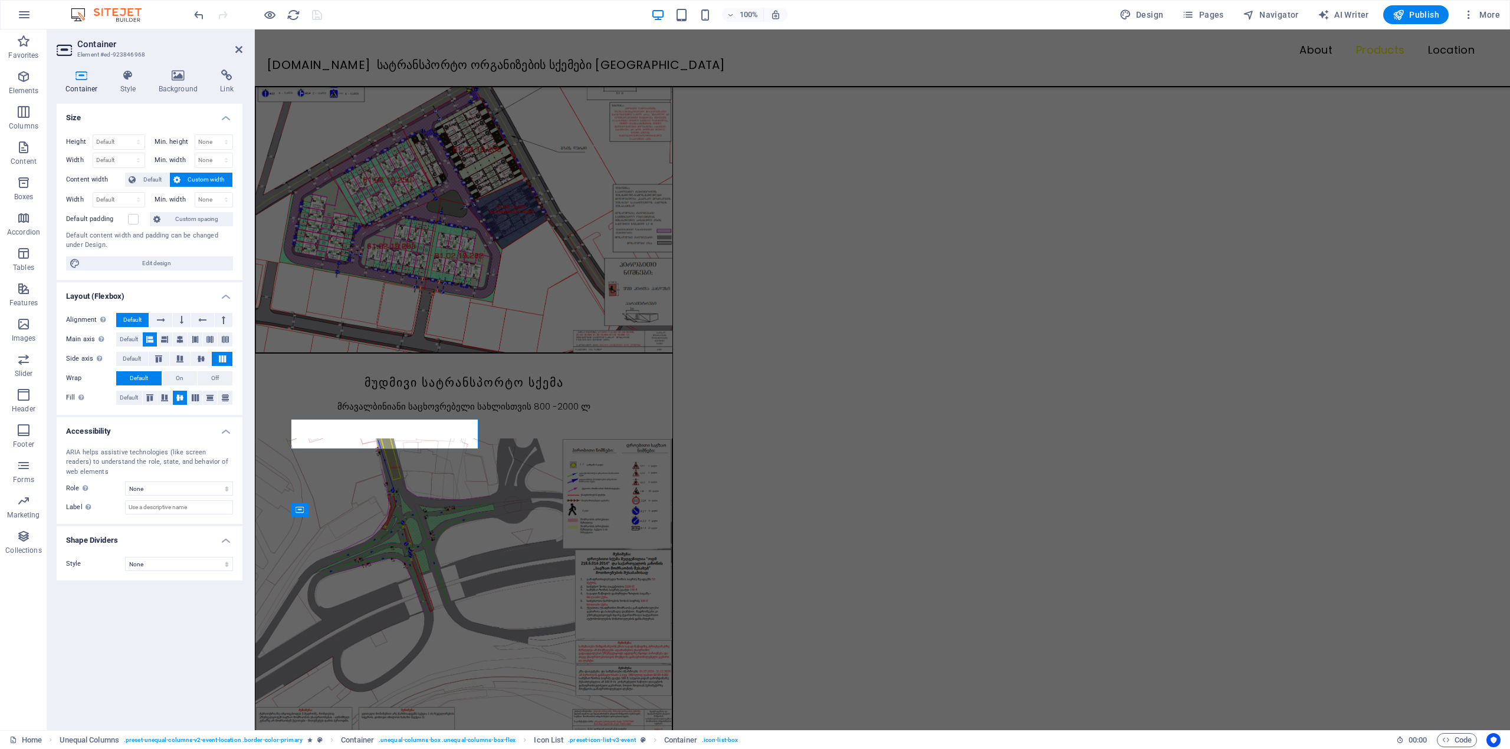
scroll to position [1031, 0]
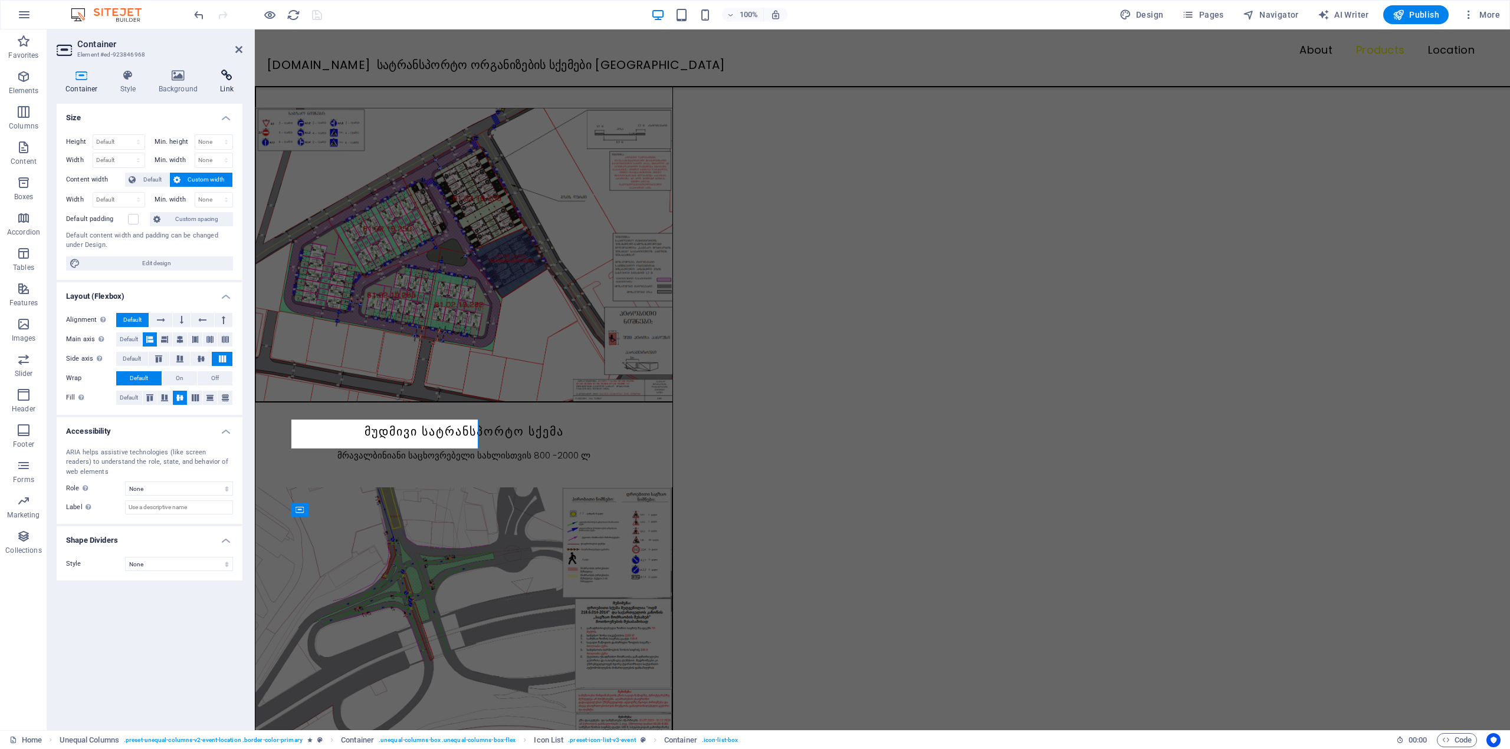
click at [225, 74] on icon at bounding box center [226, 76] width 31 height 12
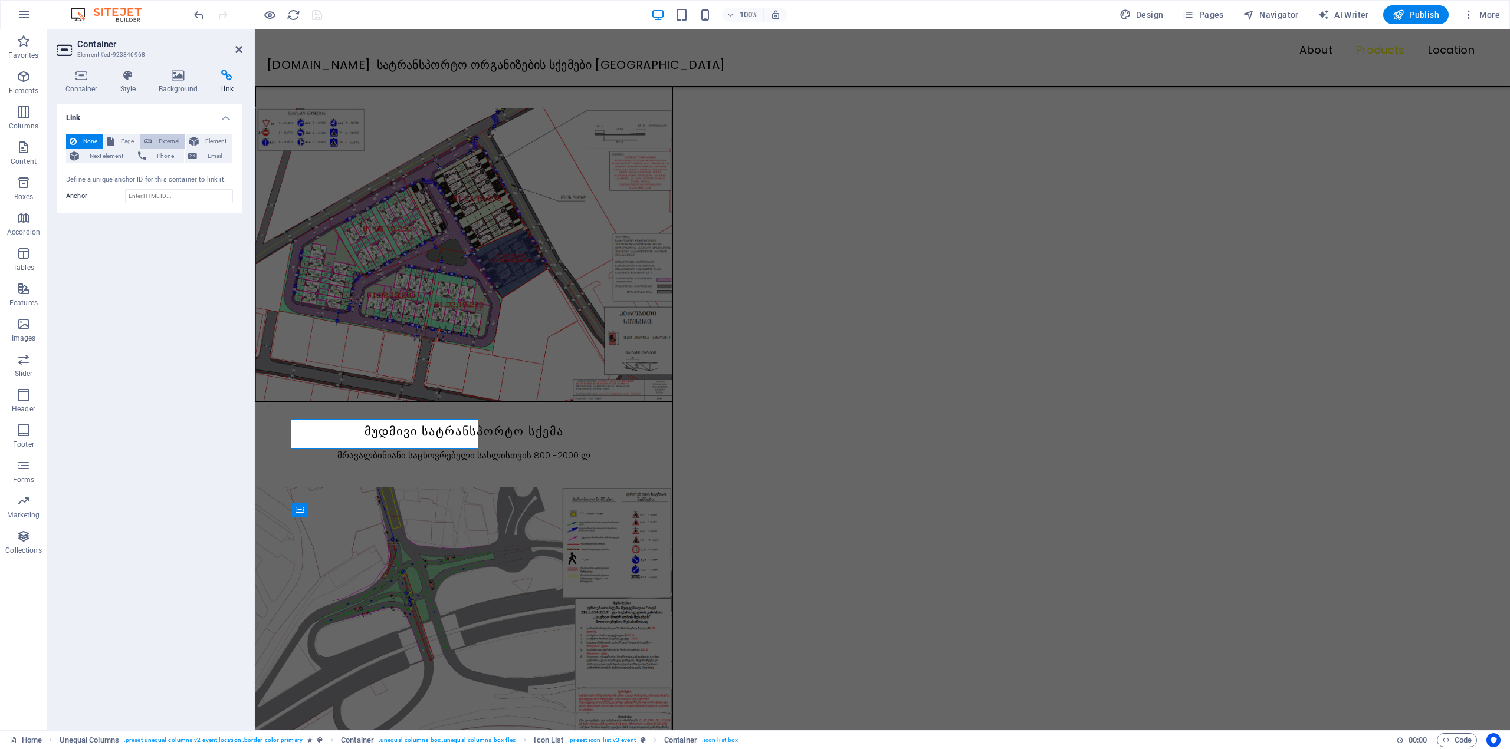
click at [149, 137] on icon at bounding box center [148, 141] width 8 height 14
select select
select select "blank"
click at [121, 138] on span "Page" at bounding box center [127, 141] width 18 height 14
select select
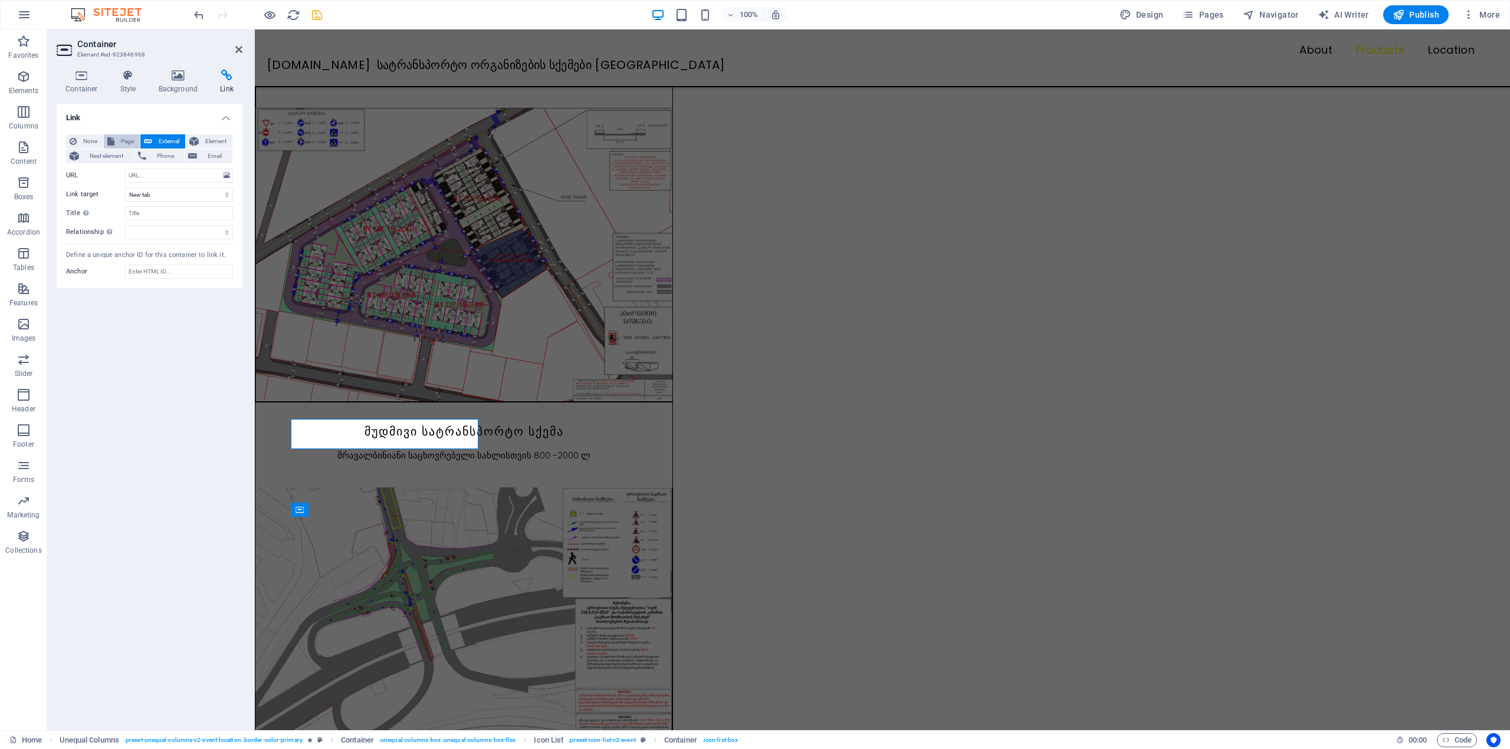
select select
click at [117, 152] on span "Next element" at bounding box center [107, 156] width 48 height 14
click at [120, 139] on span "Page" at bounding box center [127, 141] width 18 height 14
select select
click at [146, 140] on icon at bounding box center [148, 141] width 8 height 14
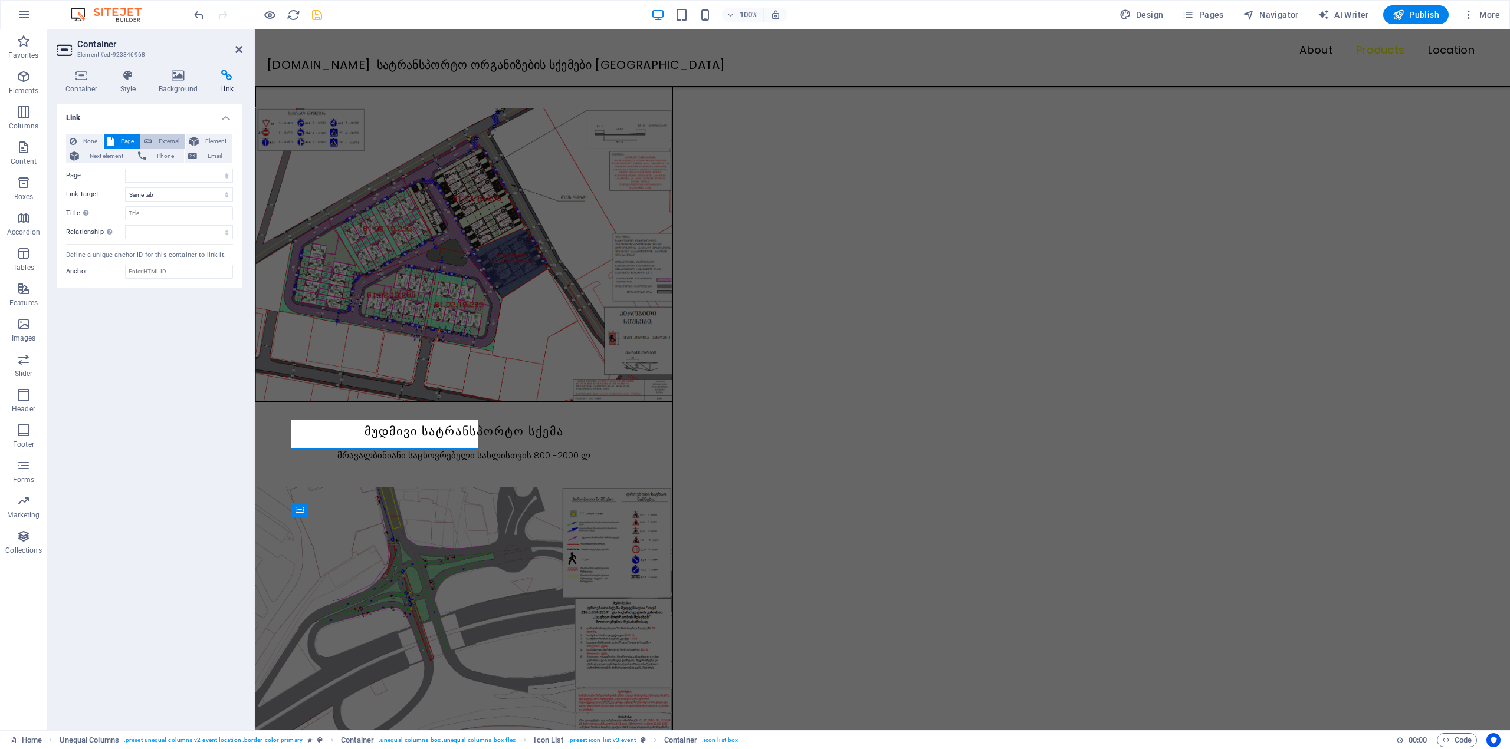
select select "blank"
click at [148, 191] on select "New tab Same tab Overlay" at bounding box center [179, 195] width 108 height 14
click at [125, 188] on select "New tab Same tab Overlay" at bounding box center [179, 195] width 108 height 14
click at [149, 213] on input "Title Additional link description, should not be the same as the link text. The…" at bounding box center [179, 213] width 108 height 14
type input "map"
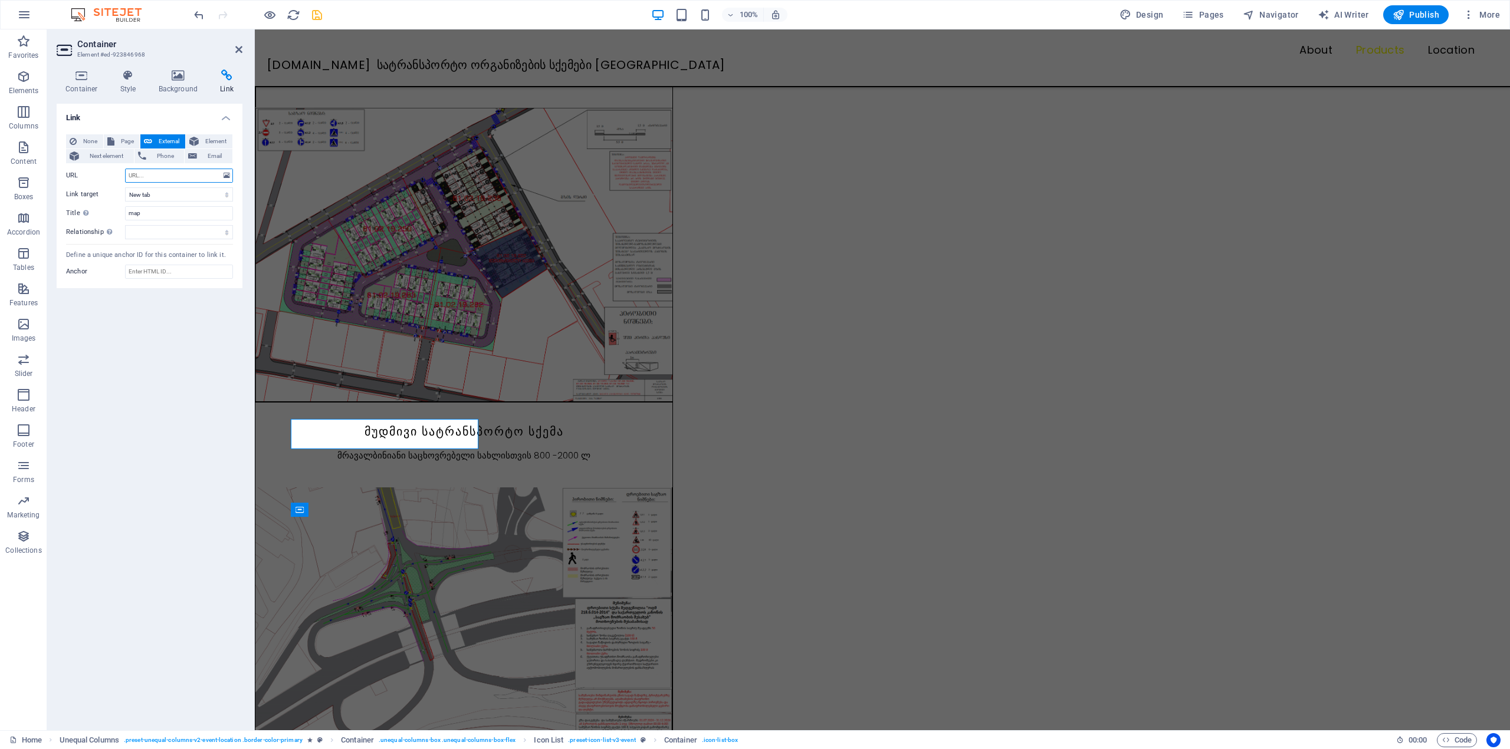
click at [160, 174] on input "URL" at bounding box center [179, 176] width 108 height 14
paste input "@"
type input "@"
drag, startPoint x: 167, startPoint y: 176, endPoint x: 118, endPoint y: 177, distance: 49.0
click at [118, 177] on div "URL @" at bounding box center [149, 176] width 167 height 14
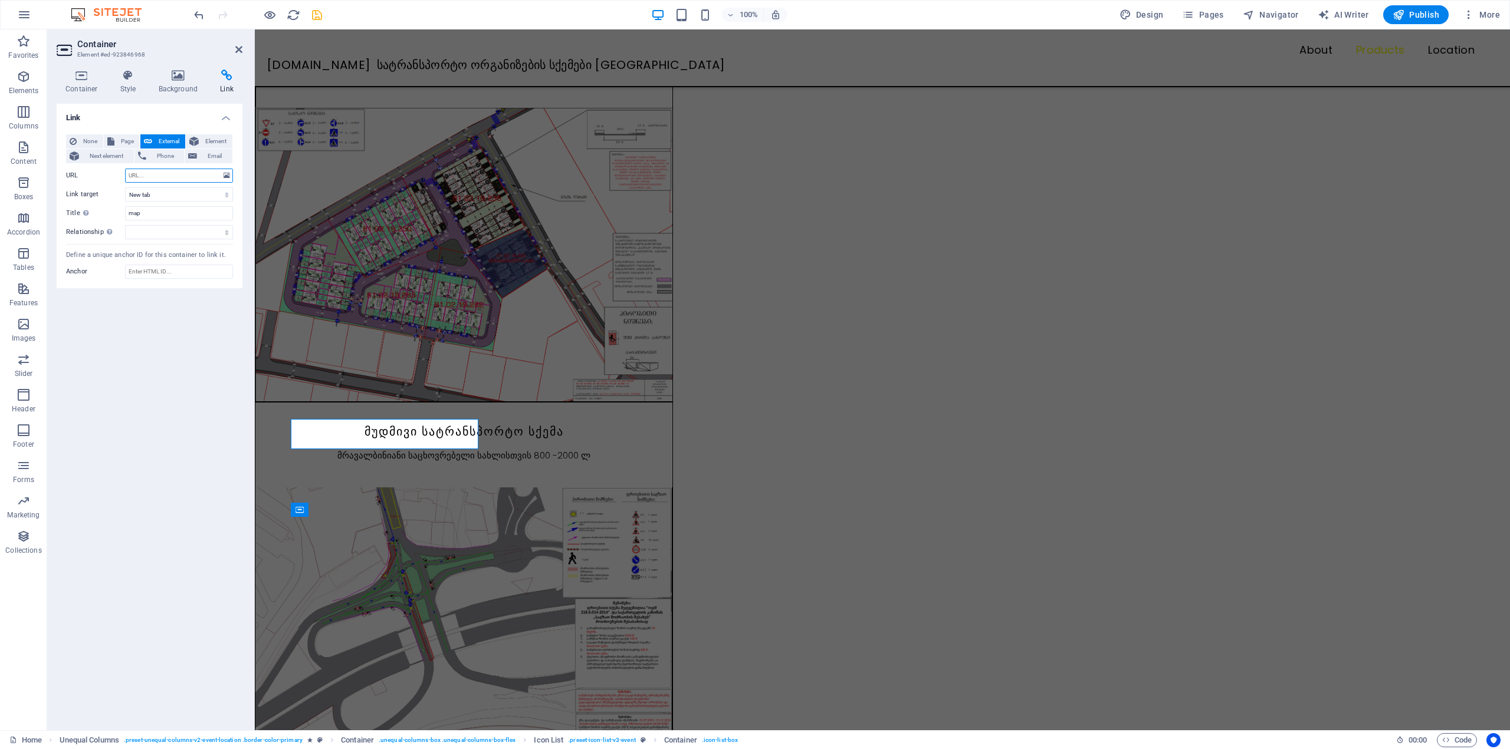
paste input "[URL][DOMAIN_NAME]"
type input "[URL][DOMAIN_NAME]"
click at [131, 356] on div "Link None Page External Element Next element Phone Email Page Home Subpage Lega…" at bounding box center [150, 412] width 186 height 617
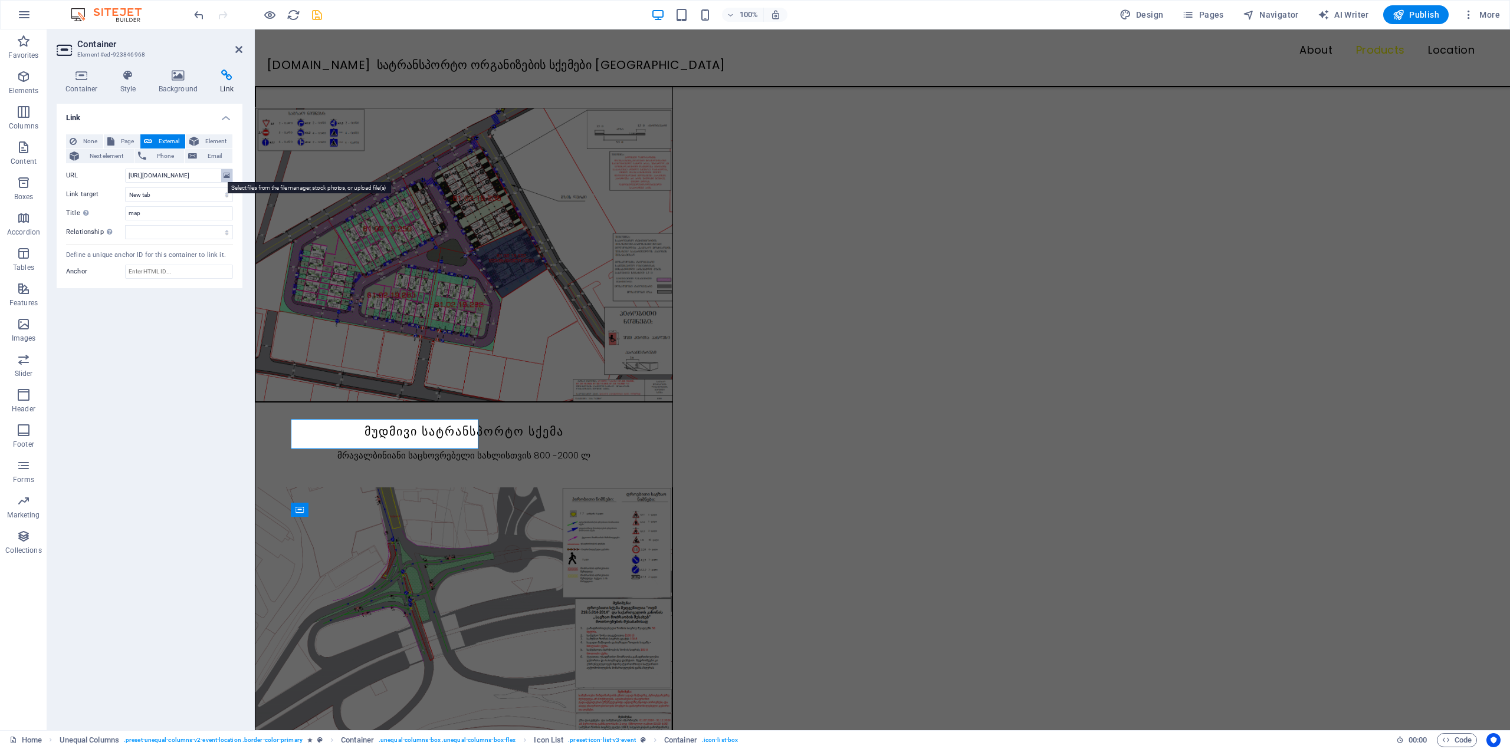
click at [225, 175] on icon at bounding box center [226, 175] width 6 height 13
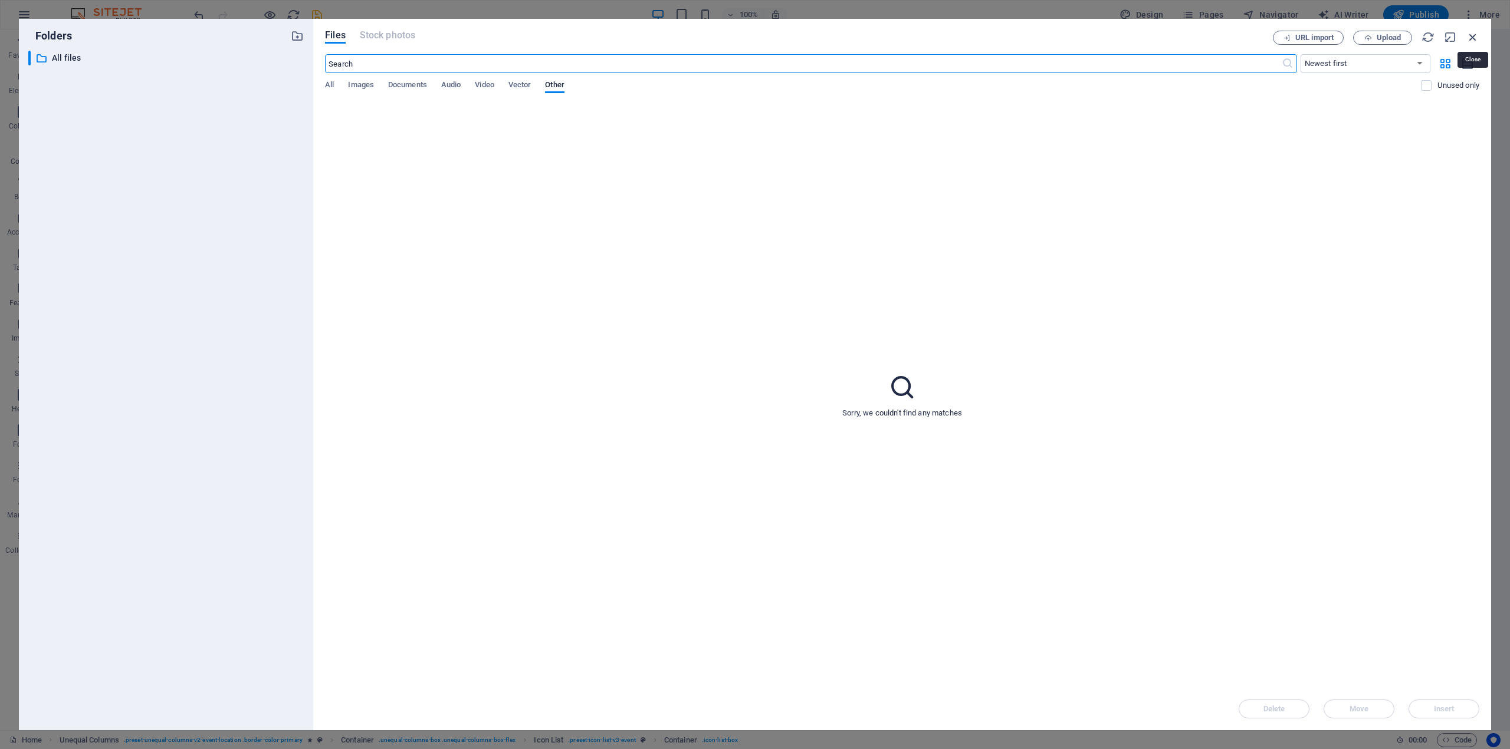
click at [1471, 34] on icon "button" at bounding box center [1472, 37] width 13 height 13
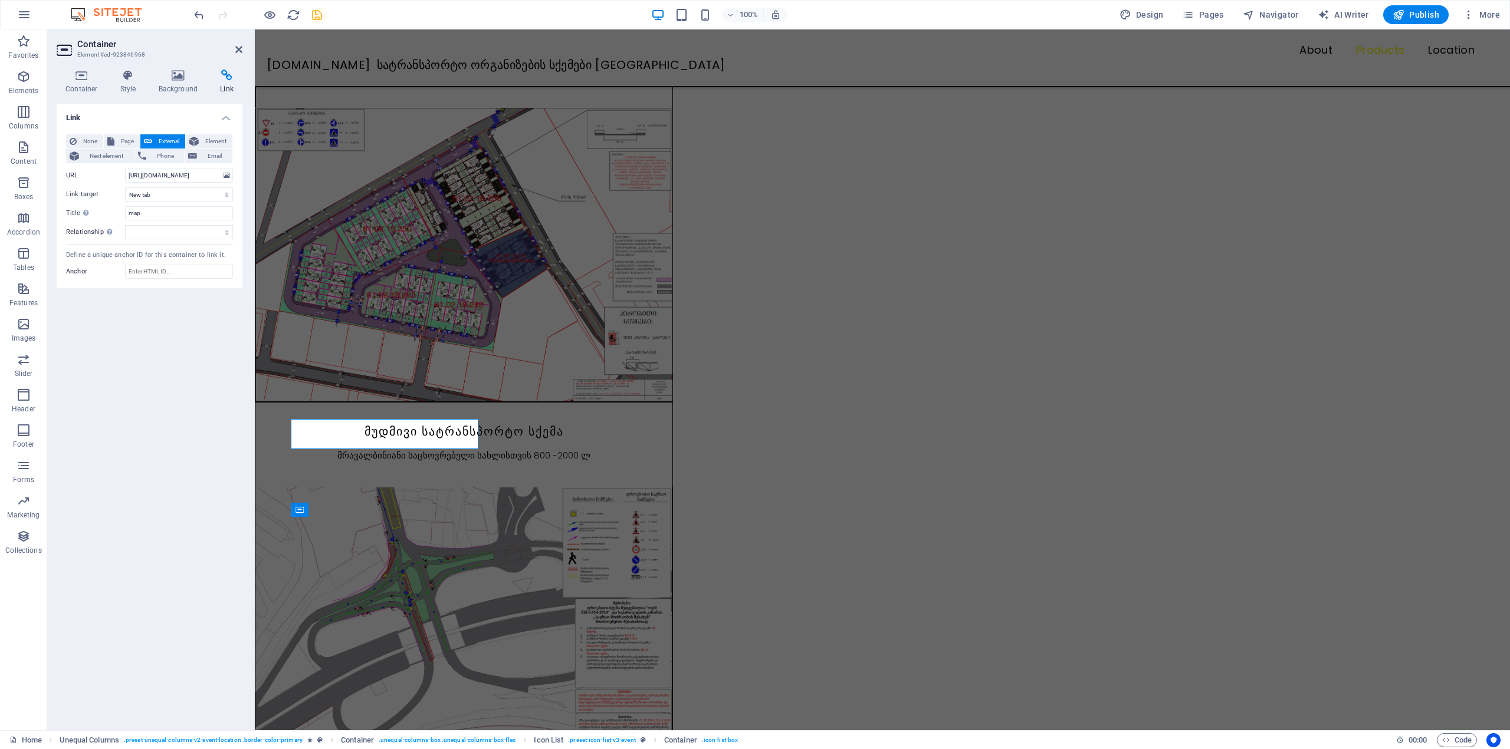
scroll to position [1080, 0]
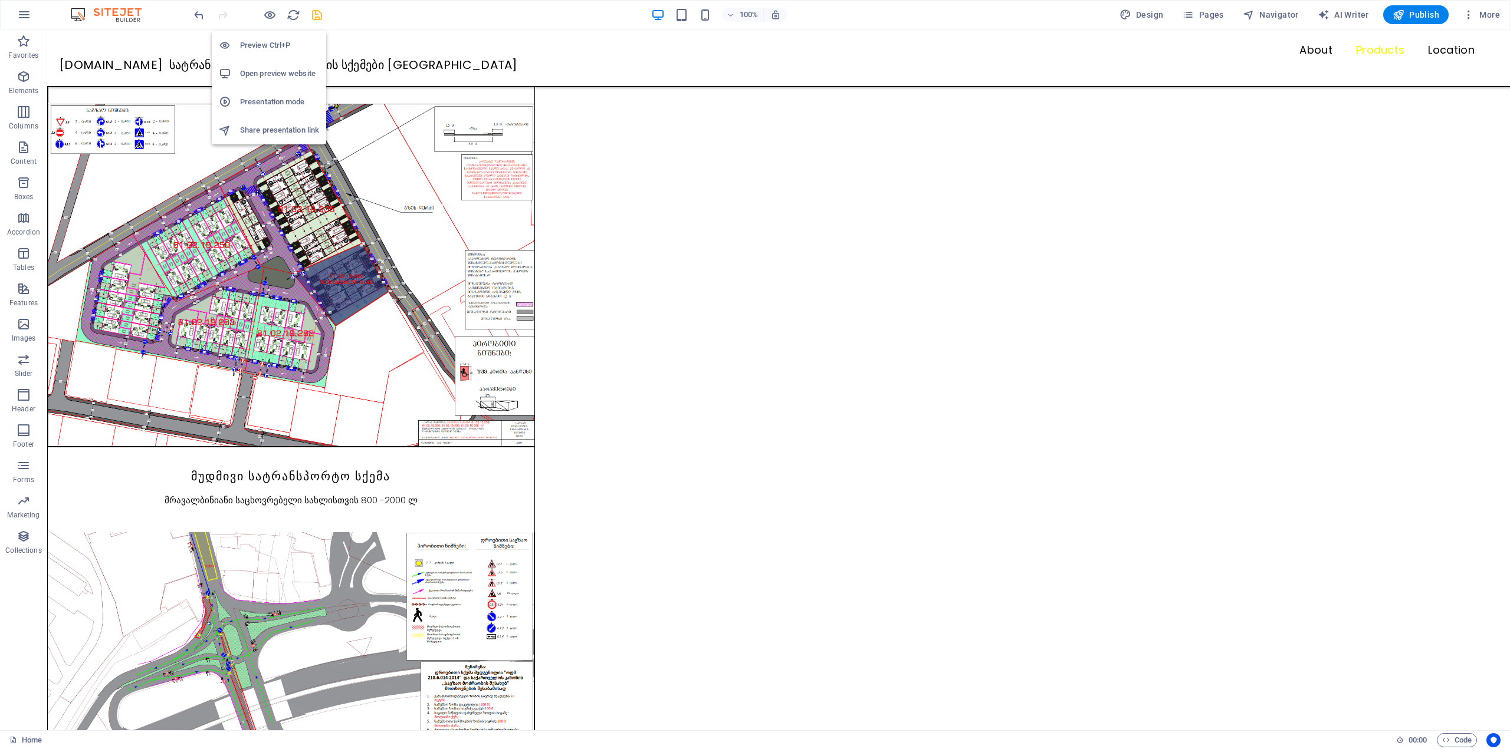
click at [271, 74] on h6 "Open preview website" at bounding box center [279, 74] width 79 height 14
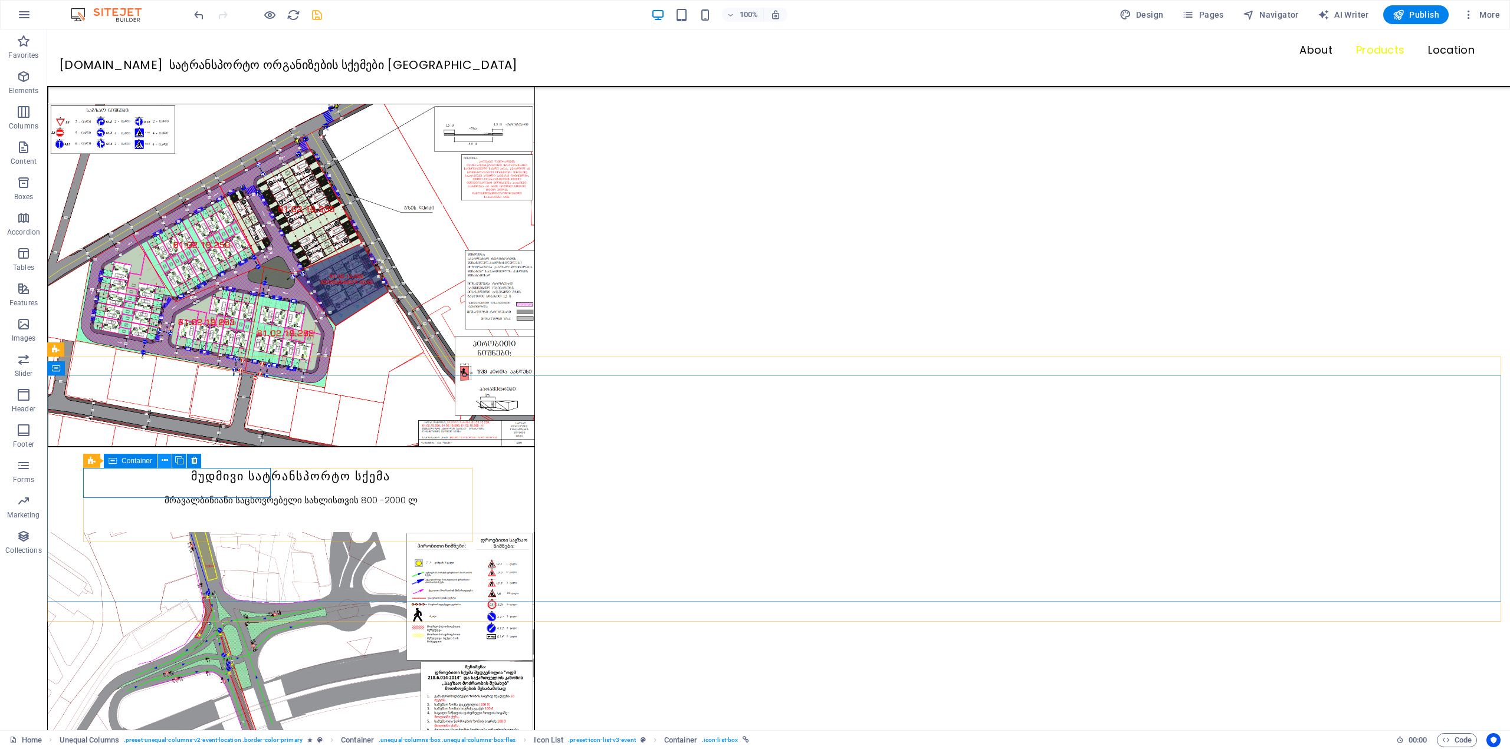
click at [160, 459] on button at bounding box center [164, 461] width 14 height 14
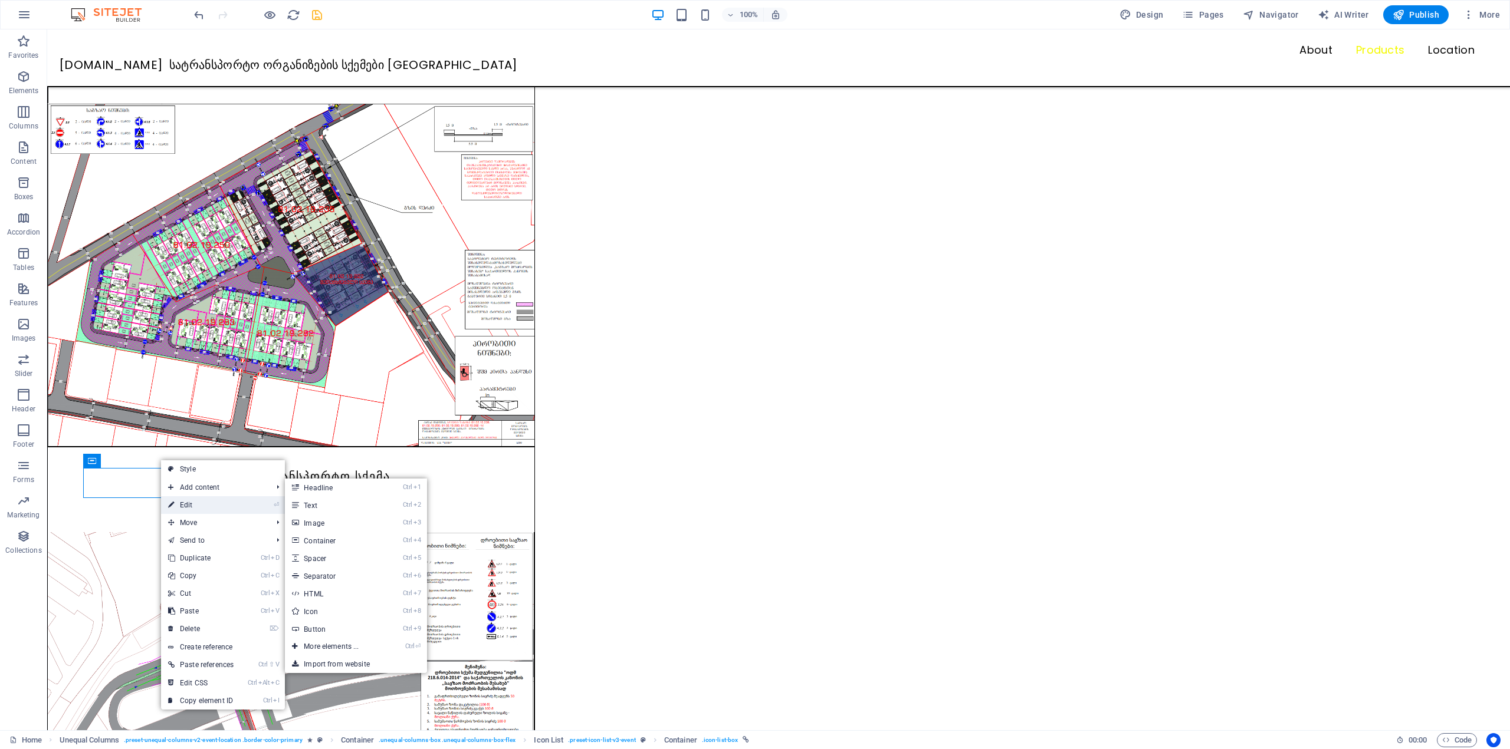
click at [188, 504] on link "⏎ Edit" at bounding box center [201, 506] width 80 height 18
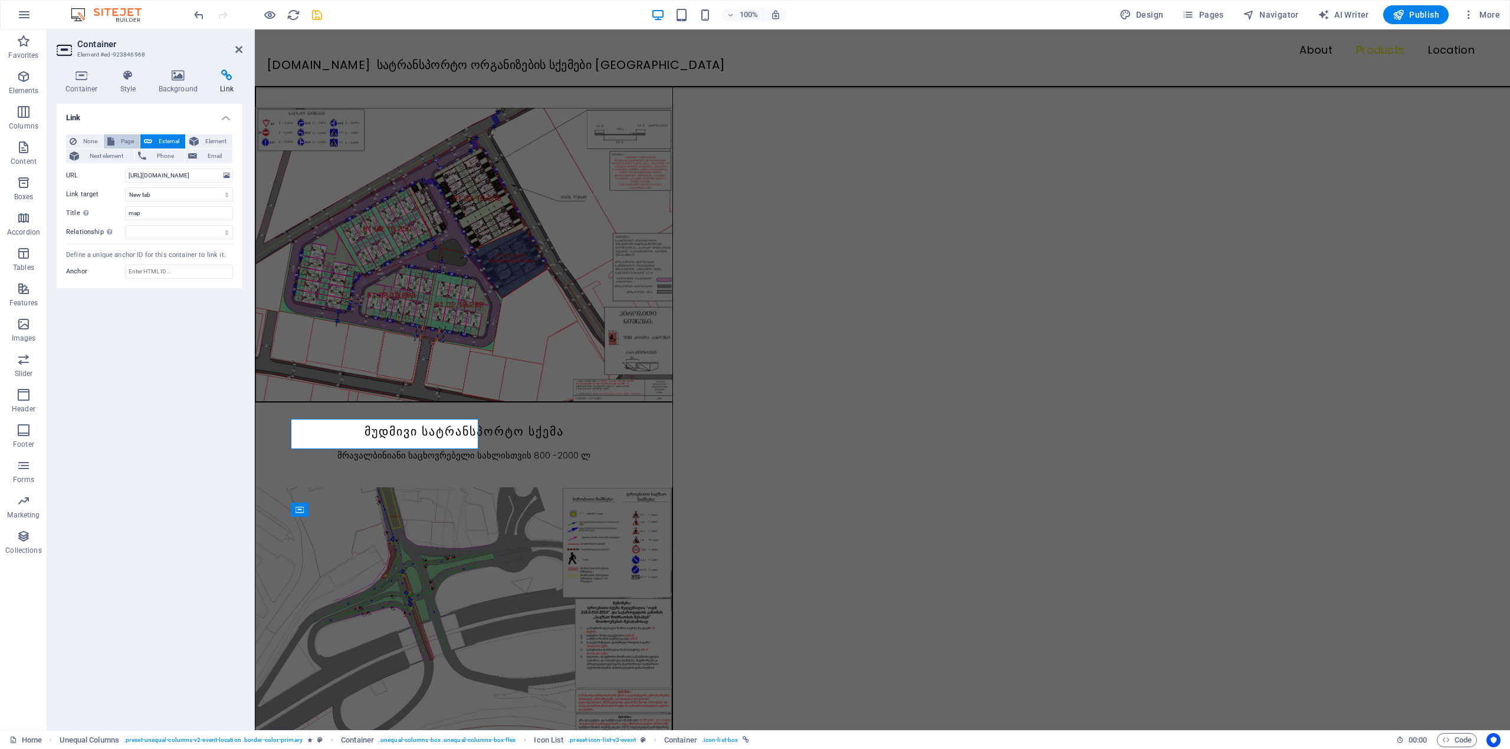
click at [126, 142] on span "Page" at bounding box center [127, 141] width 18 height 14
select select
click at [145, 170] on select "Home Subpage Legal Notice Privacy" at bounding box center [179, 176] width 108 height 14
click at [149, 176] on select "Home Subpage Legal Notice Privacy" at bounding box center [179, 176] width 108 height 14
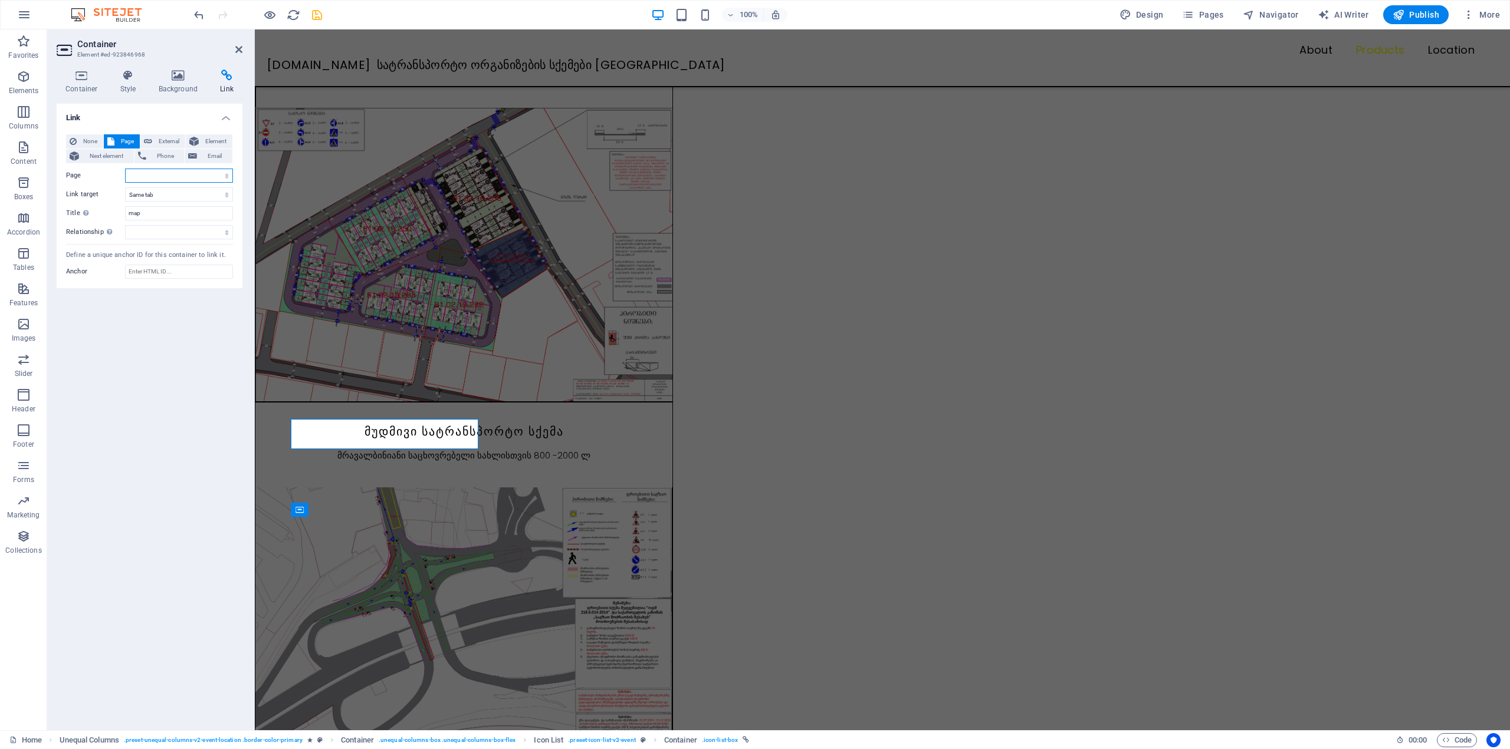
click at [149, 176] on select "Home Subpage Legal Notice Privacy" at bounding box center [179, 176] width 108 height 14
click at [167, 139] on span "External" at bounding box center [169, 141] width 26 height 14
click at [195, 140] on icon at bounding box center [193, 141] width 9 height 14
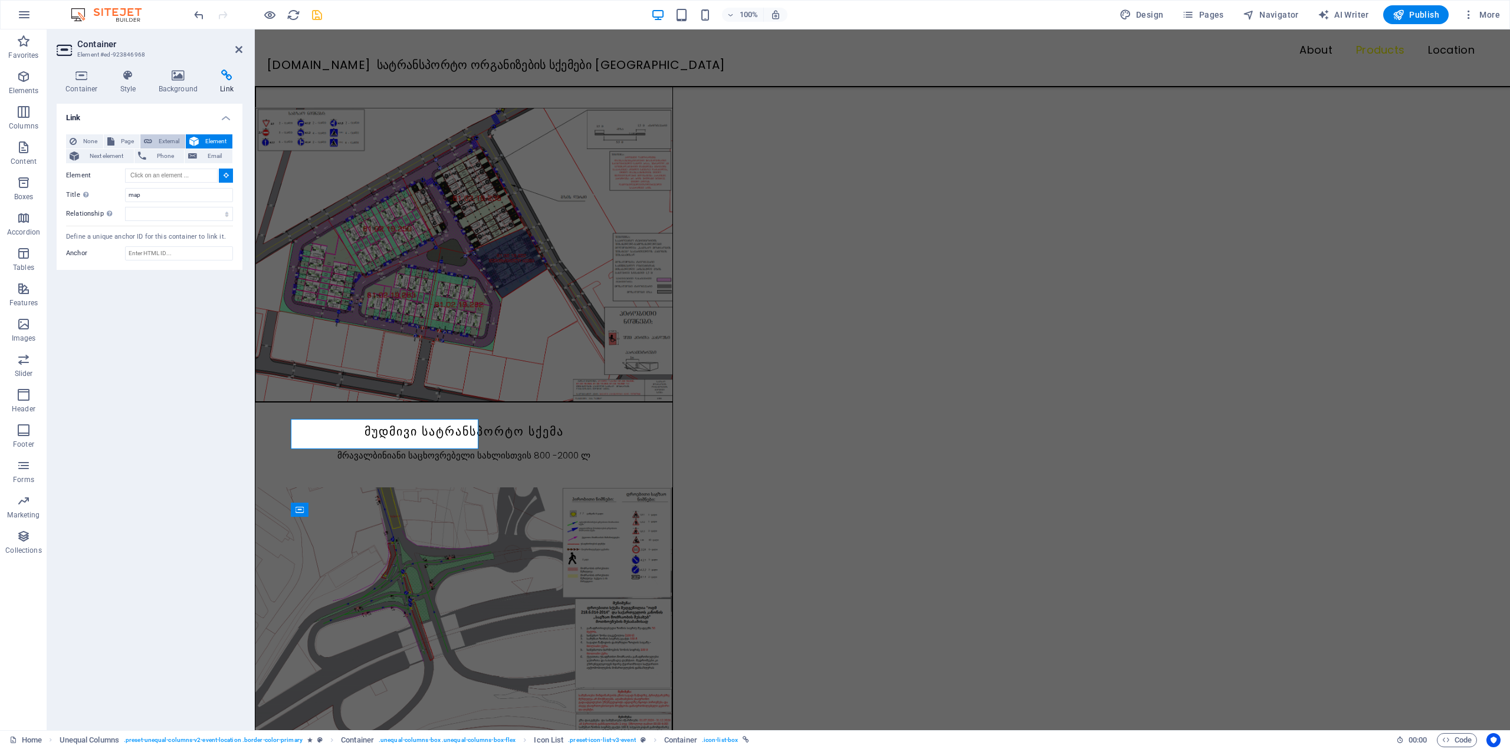
click at [165, 141] on span "External" at bounding box center [169, 141] width 26 height 14
select select "blank"
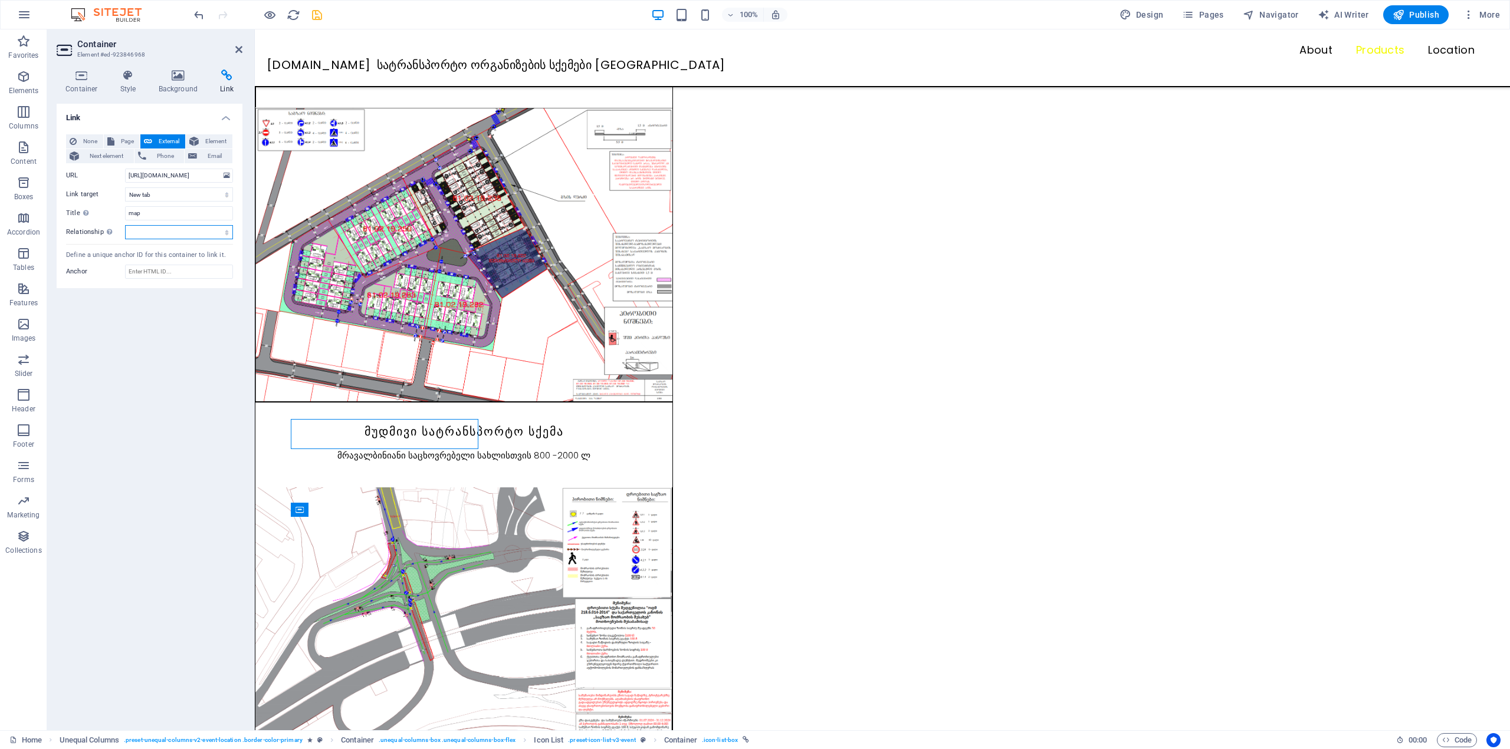
click at [163, 235] on select "alternate author bookmark external help license next nofollow noreferrer noopen…" at bounding box center [179, 232] width 108 height 14
click at [125, 225] on select "alternate author bookmark external help license next nofollow noreferrer noopen…" at bounding box center [179, 232] width 108 height 14
click at [150, 240] on div "None Page External Element Next element Phone Email Page Home Subpage Legal Not…" at bounding box center [150, 207] width 186 height 164
click at [149, 236] on select "alternate author bookmark external help license next nofollow noreferrer noopen…" at bounding box center [179, 232] width 108 height 14
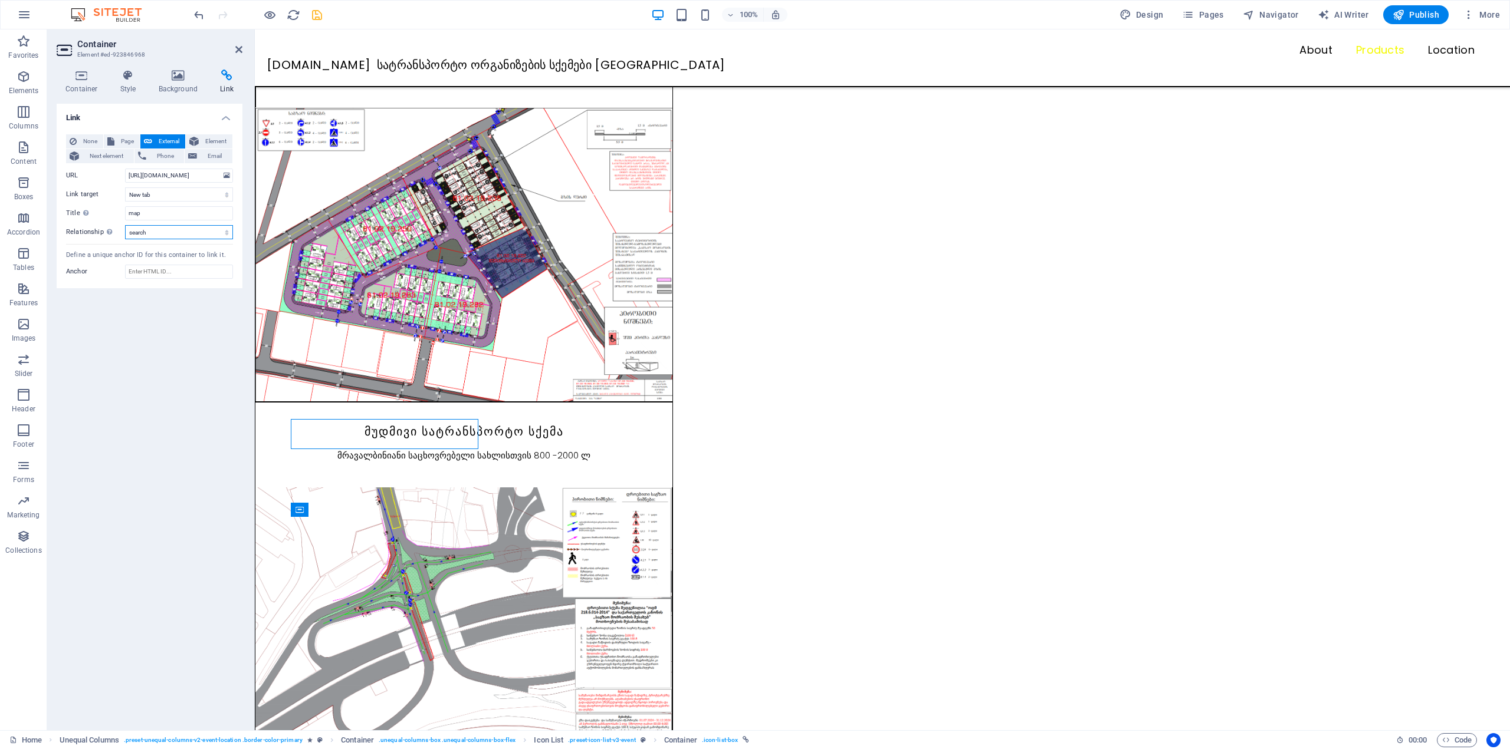
select select "nofollow"
click at [125, 225] on select "alternate author bookmark external help license next nofollow noreferrer noopen…" at bounding box center [179, 232] width 108 height 14
click at [157, 336] on div "Link None Page External Element Next element Phone Email Page Home Subpage Lega…" at bounding box center [150, 412] width 186 height 617
click at [241, 51] on icon at bounding box center [238, 49] width 7 height 9
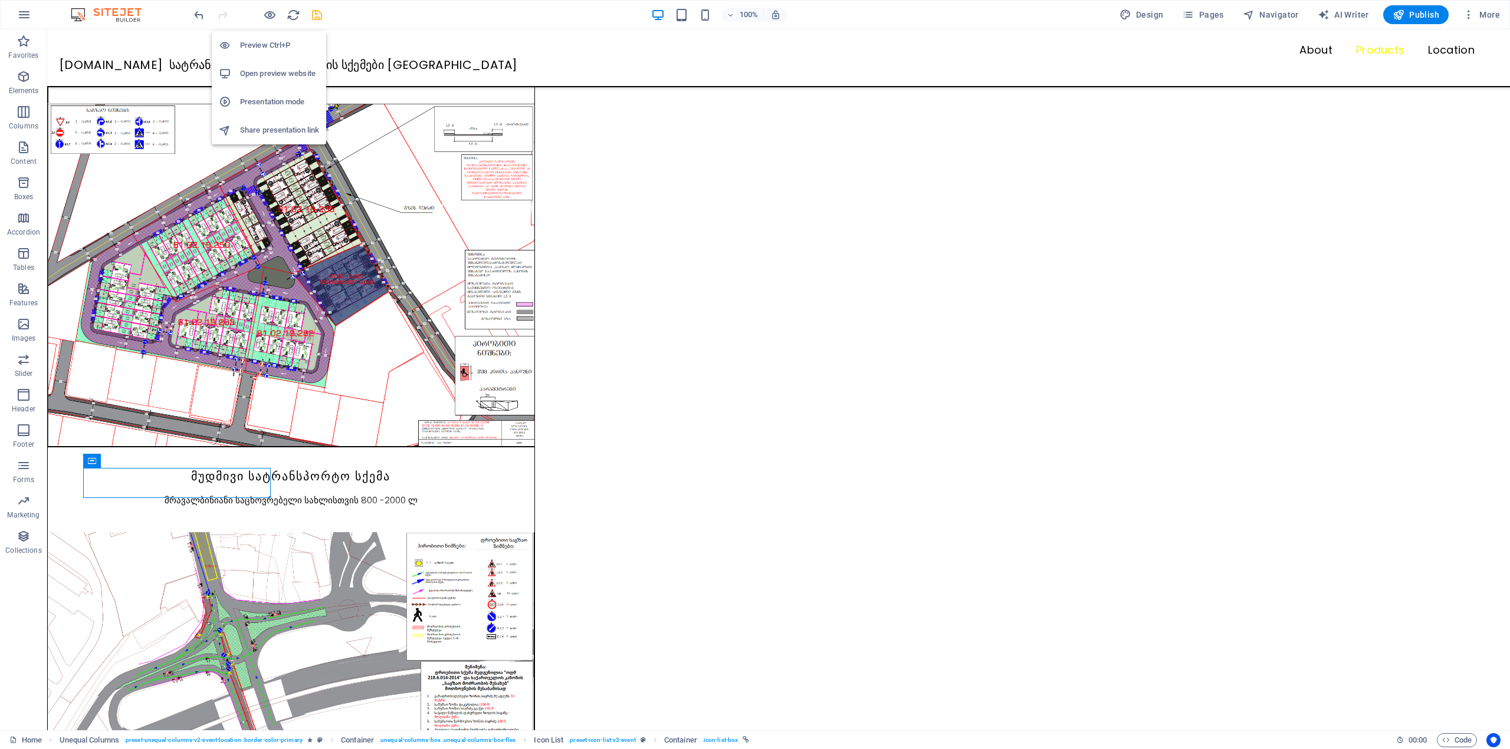
click at [264, 74] on h6 "Open preview website" at bounding box center [279, 74] width 79 height 14
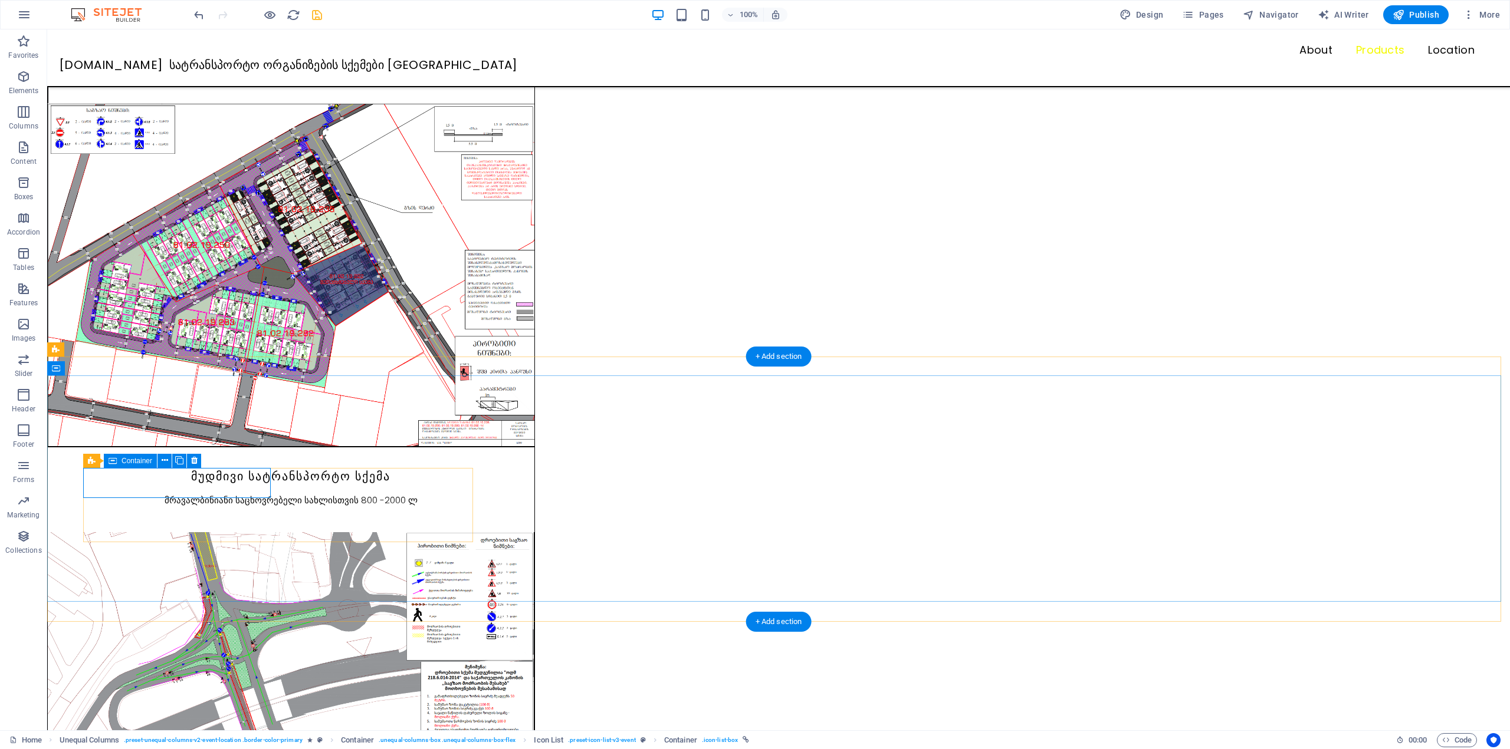
click at [163, 461] on icon at bounding box center [165, 461] width 6 height 12
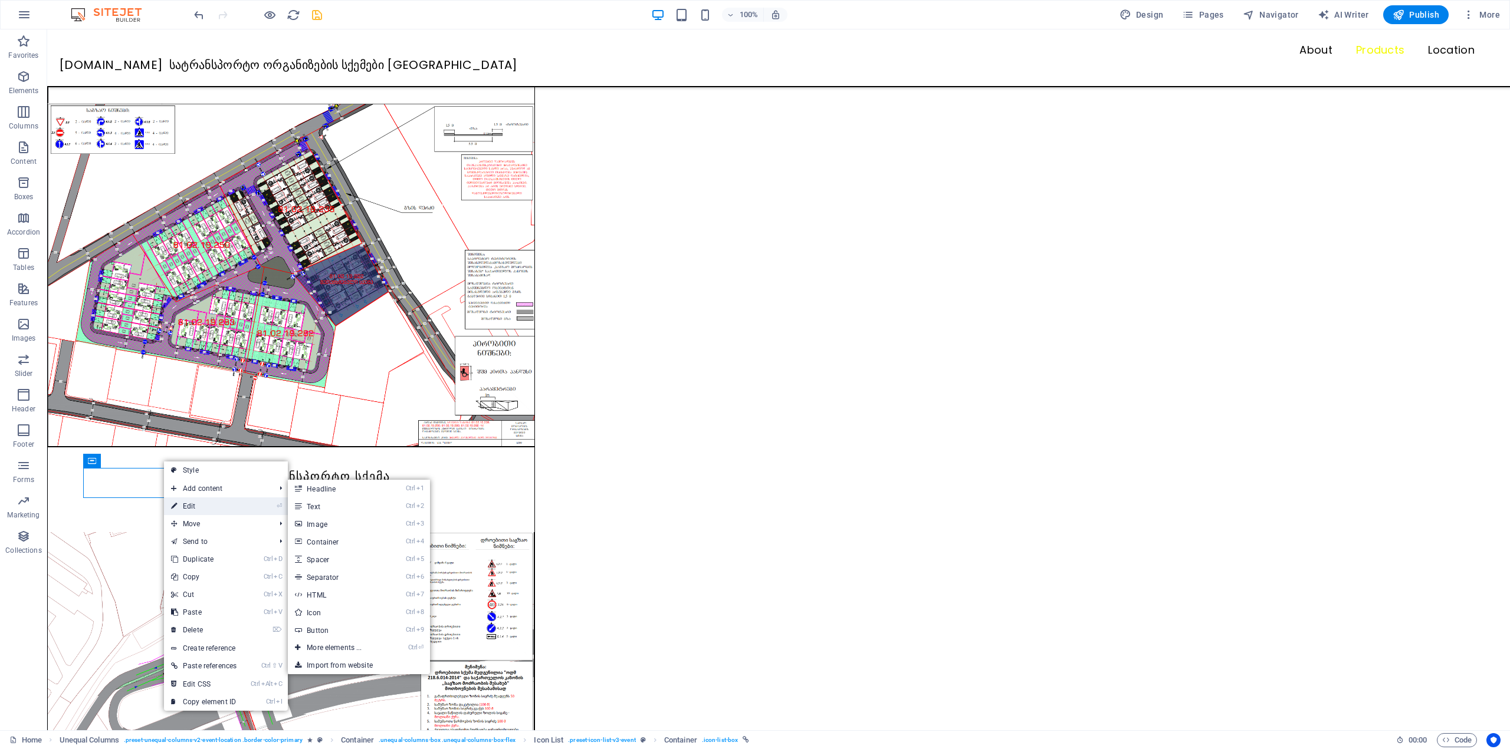
click at [192, 505] on link "⏎ Edit" at bounding box center [204, 507] width 80 height 18
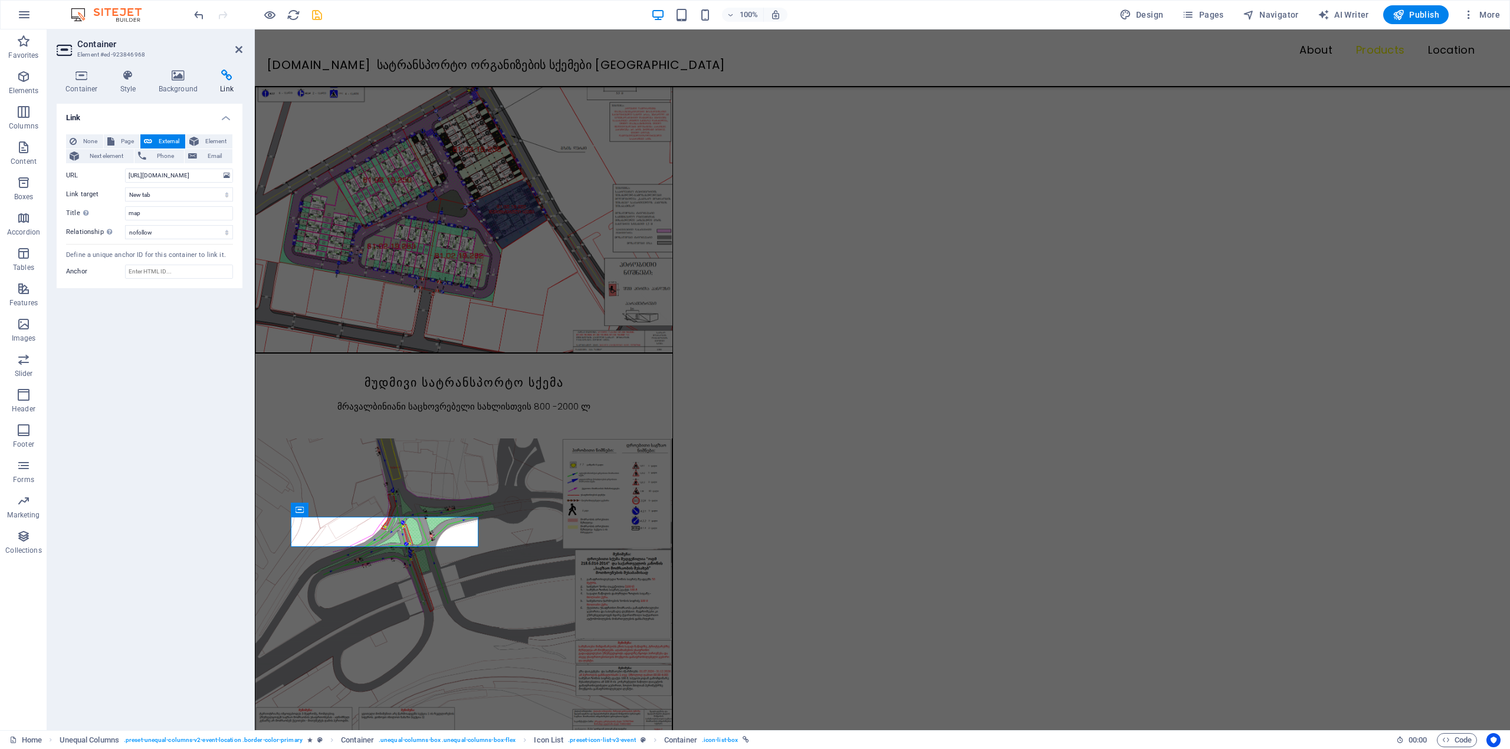
scroll to position [1031, 0]
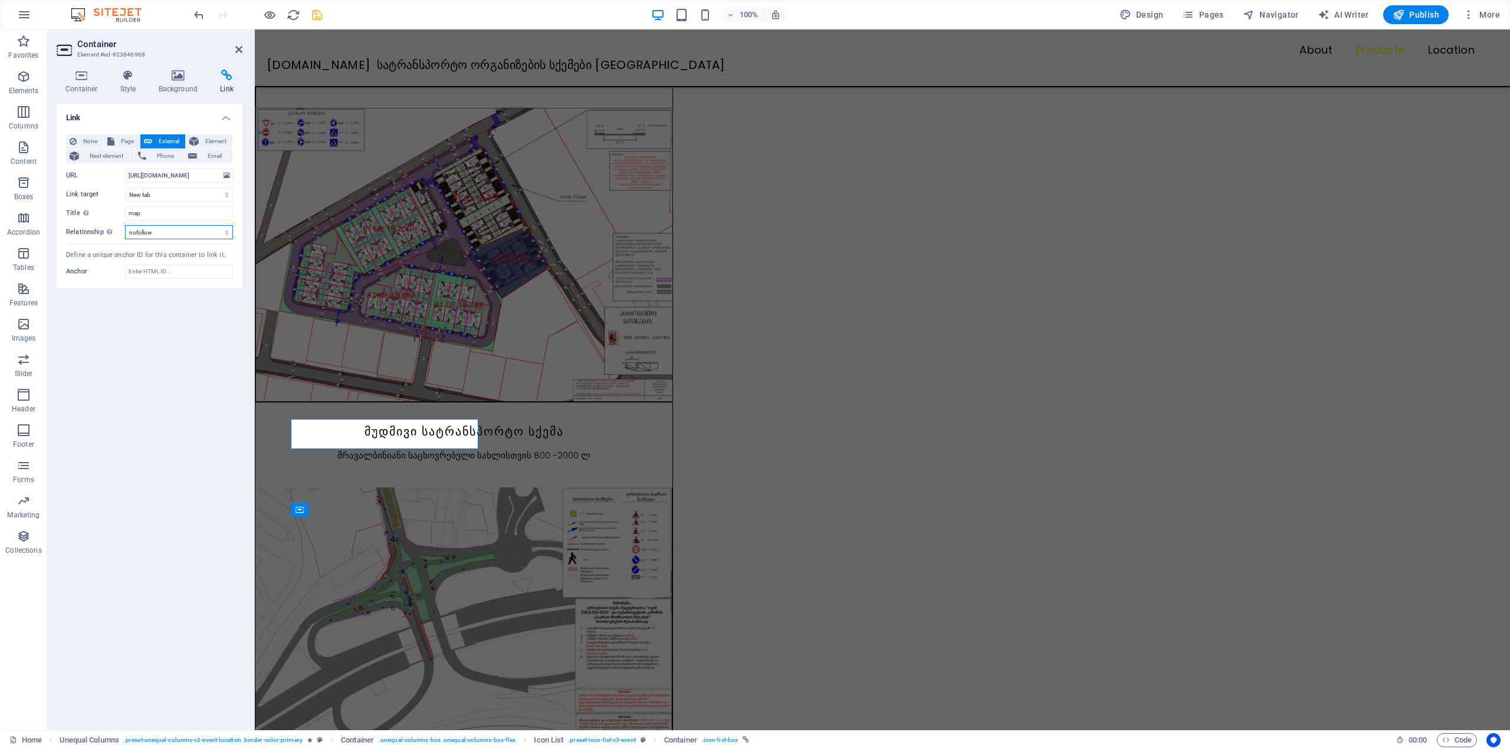
click at [161, 232] on select "alternate author bookmark external help license next nofollow noreferrer noopen…" at bounding box center [179, 232] width 108 height 14
select select "prev"
click at [125, 225] on select "alternate author bookmark external help license next nofollow noreferrer noopen…" at bounding box center [179, 232] width 108 height 14
click at [236, 49] on icon at bounding box center [238, 49] width 7 height 9
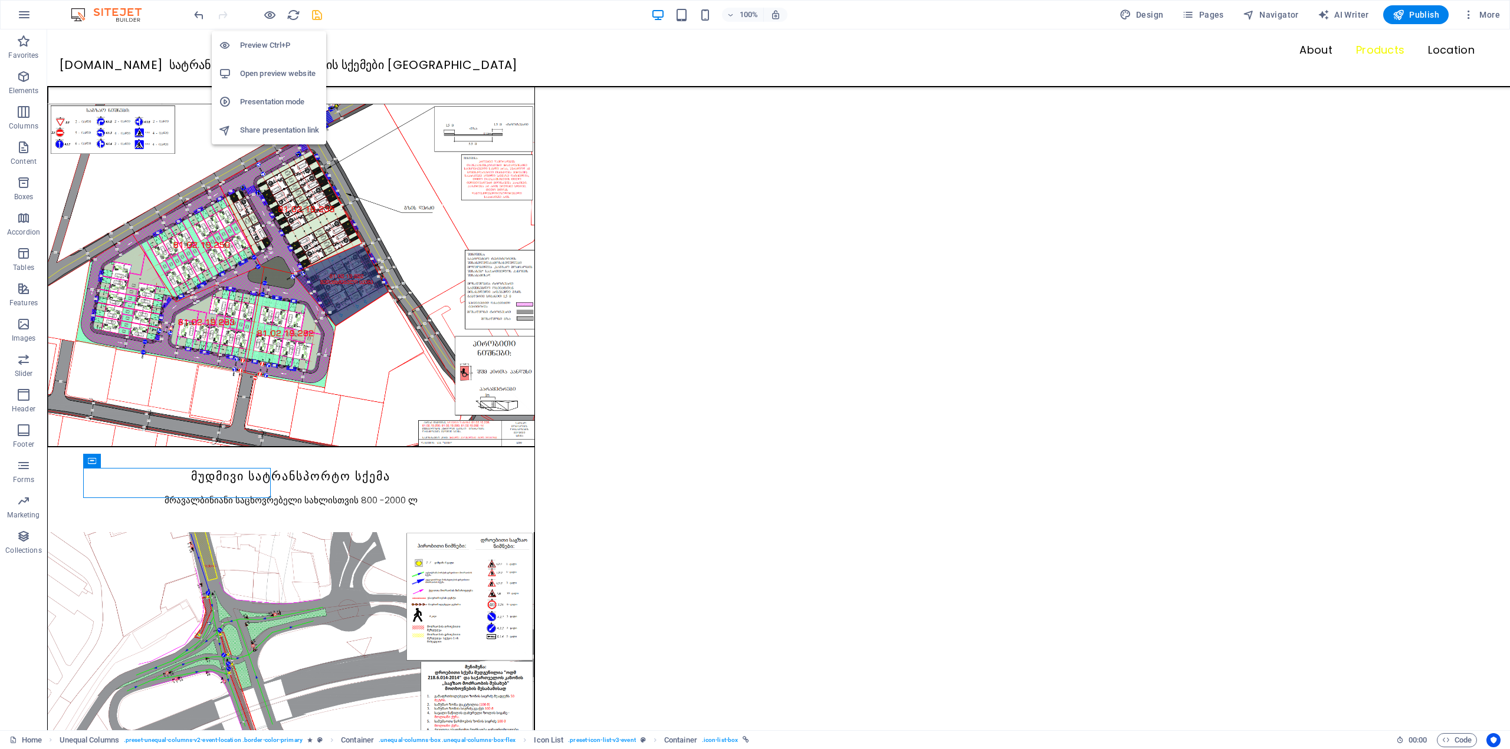
click at [268, 73] on h6 "Open preview website" at bounding box center [279, 74] width 79 height 14
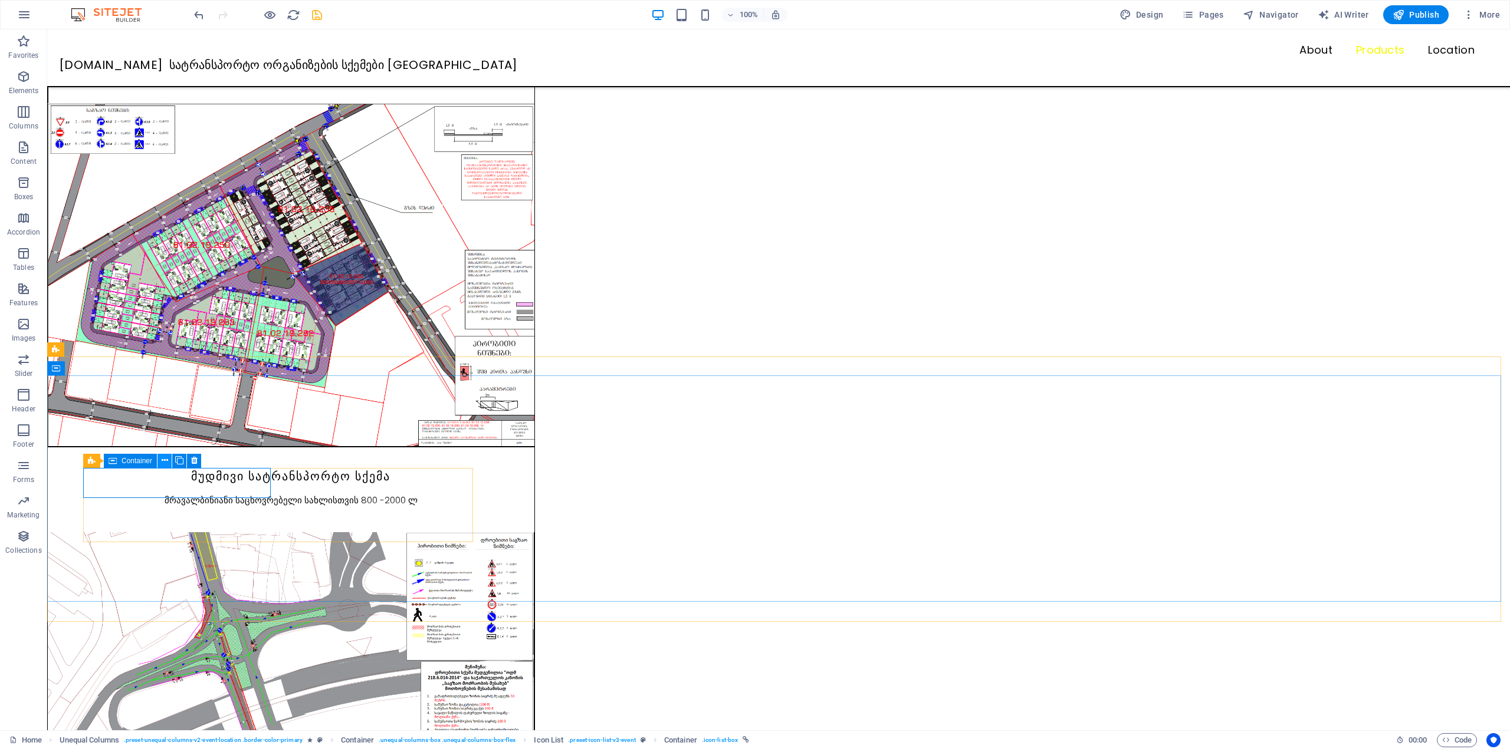
click at [166, 460] on icon at bounding box center [165, 461] width 6 height 12
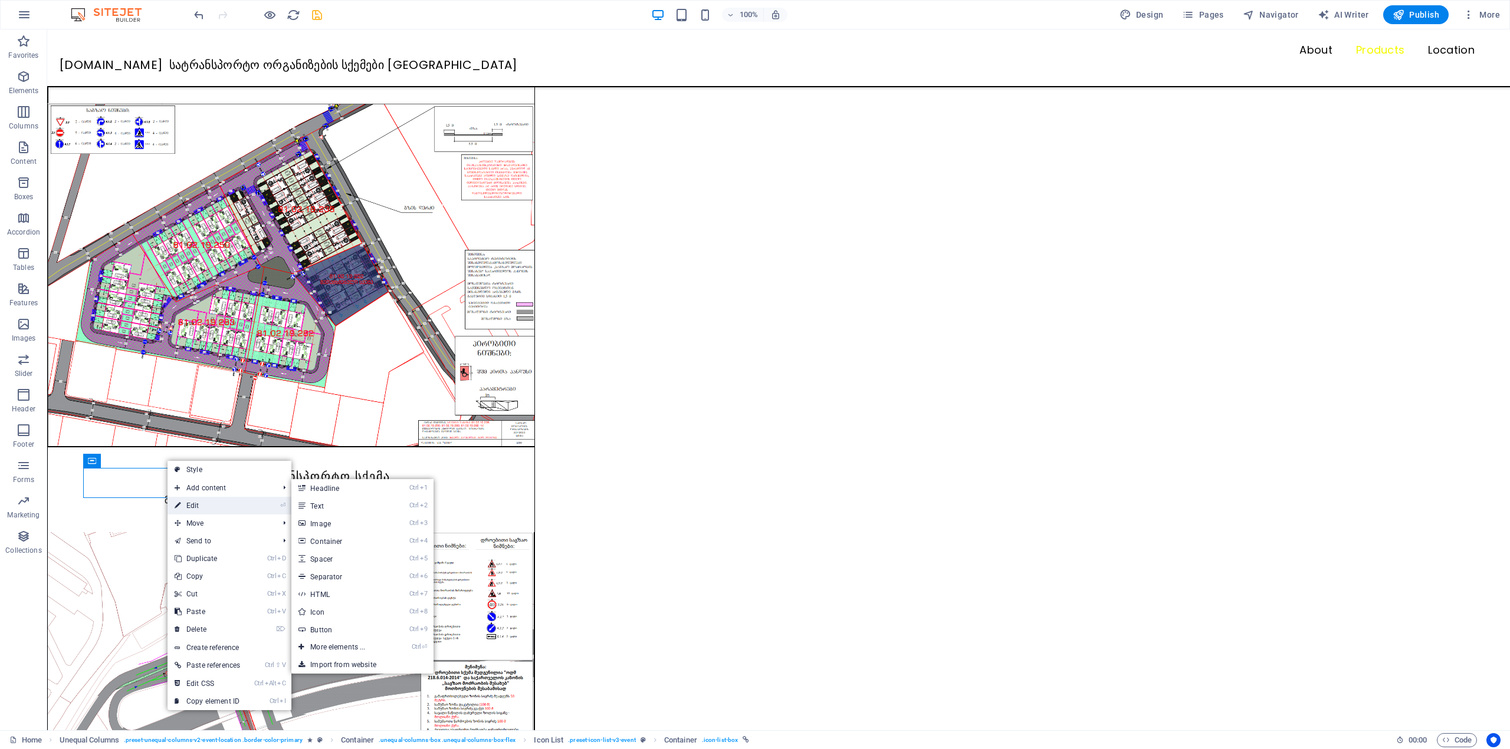
click at [199, 509] on link "⏎ Edit" at bounding box center [207, 506] width 80 height 18
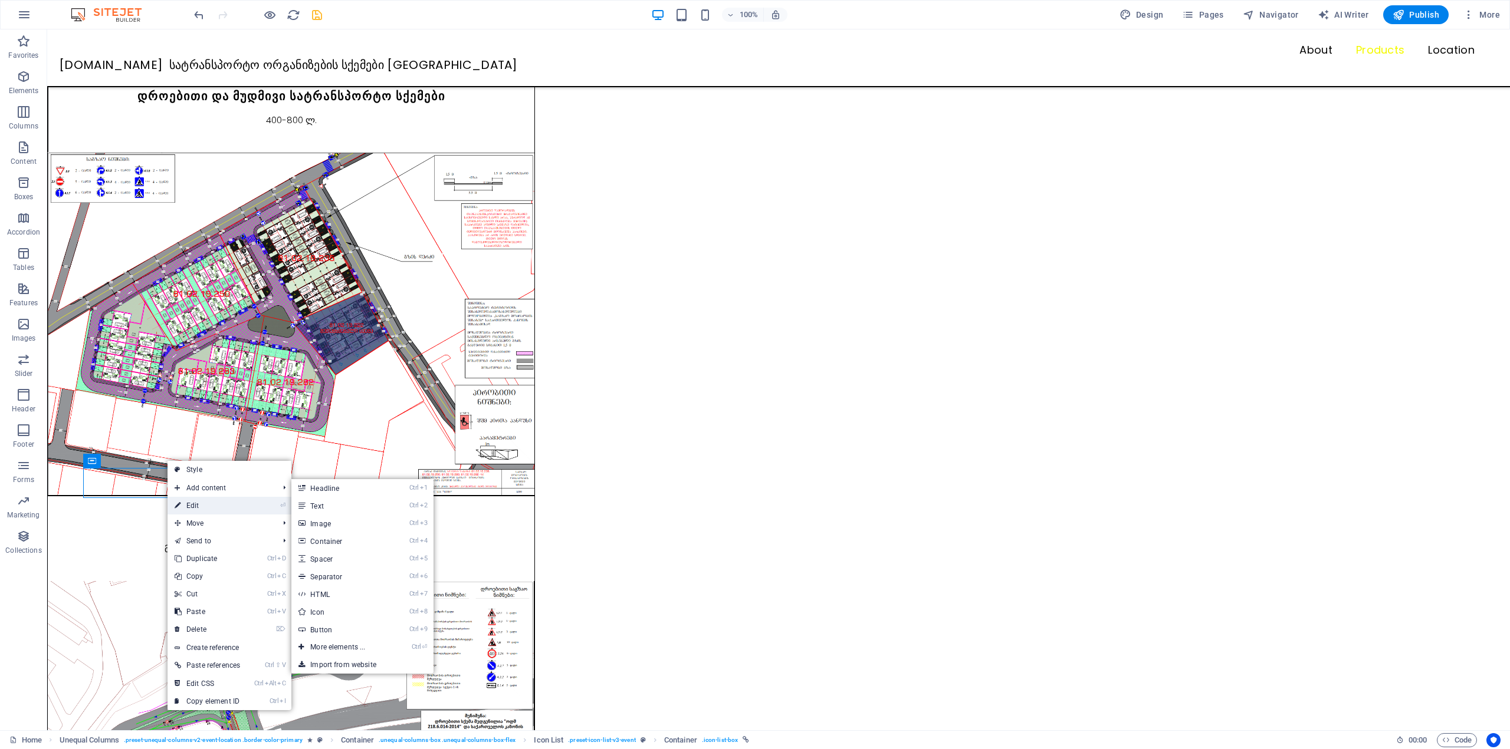
select select "prev"
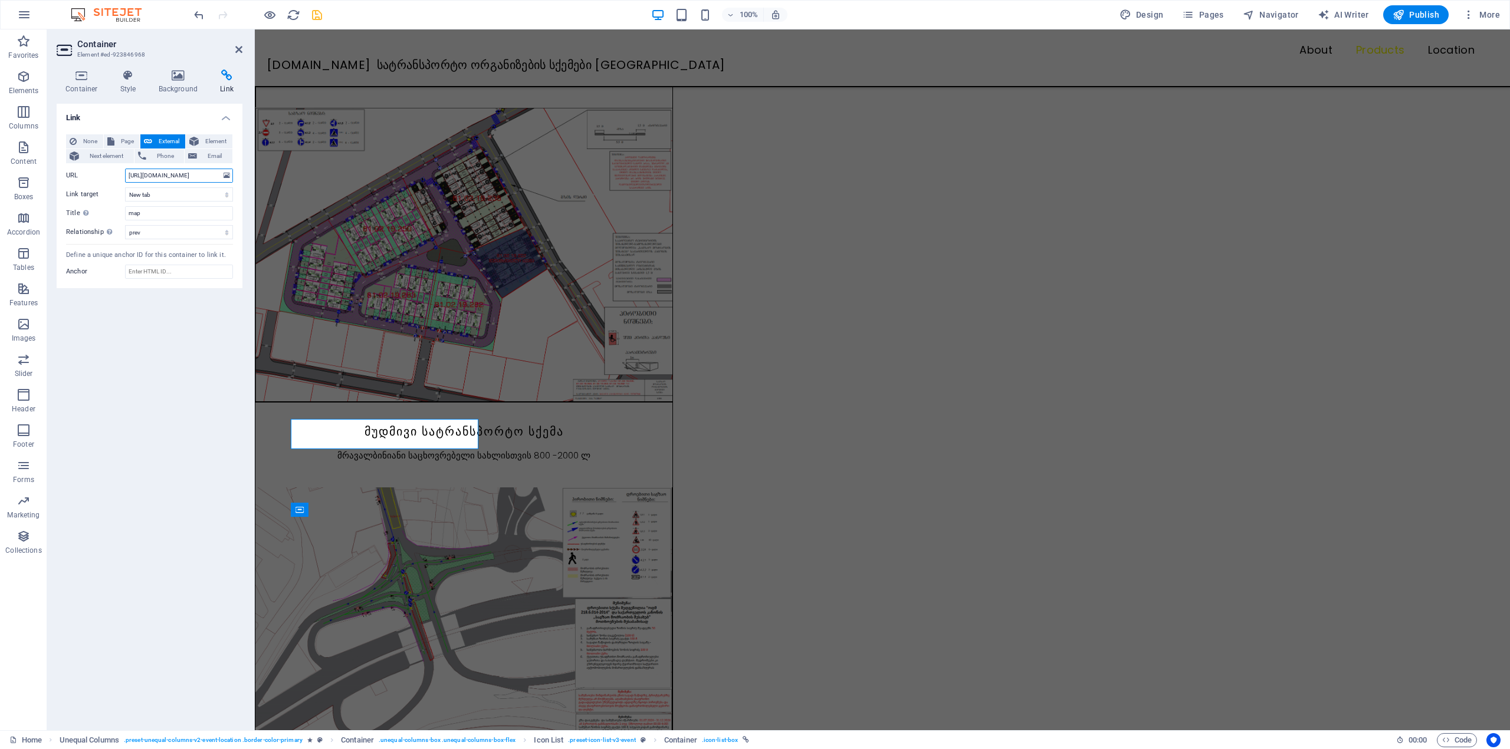
click at [157, 178] on input "[URL][DOMAIN_NAME]" at bounding box center [179, 176] width 108 height 14
drag, startPoint x: 381, startPoint y: 209, endPoint x: 350, endPoint y: 184, distance: 39.4
click at [147, 272] on input "Anchor" at bounding box center [179, 272] width 108 height 14
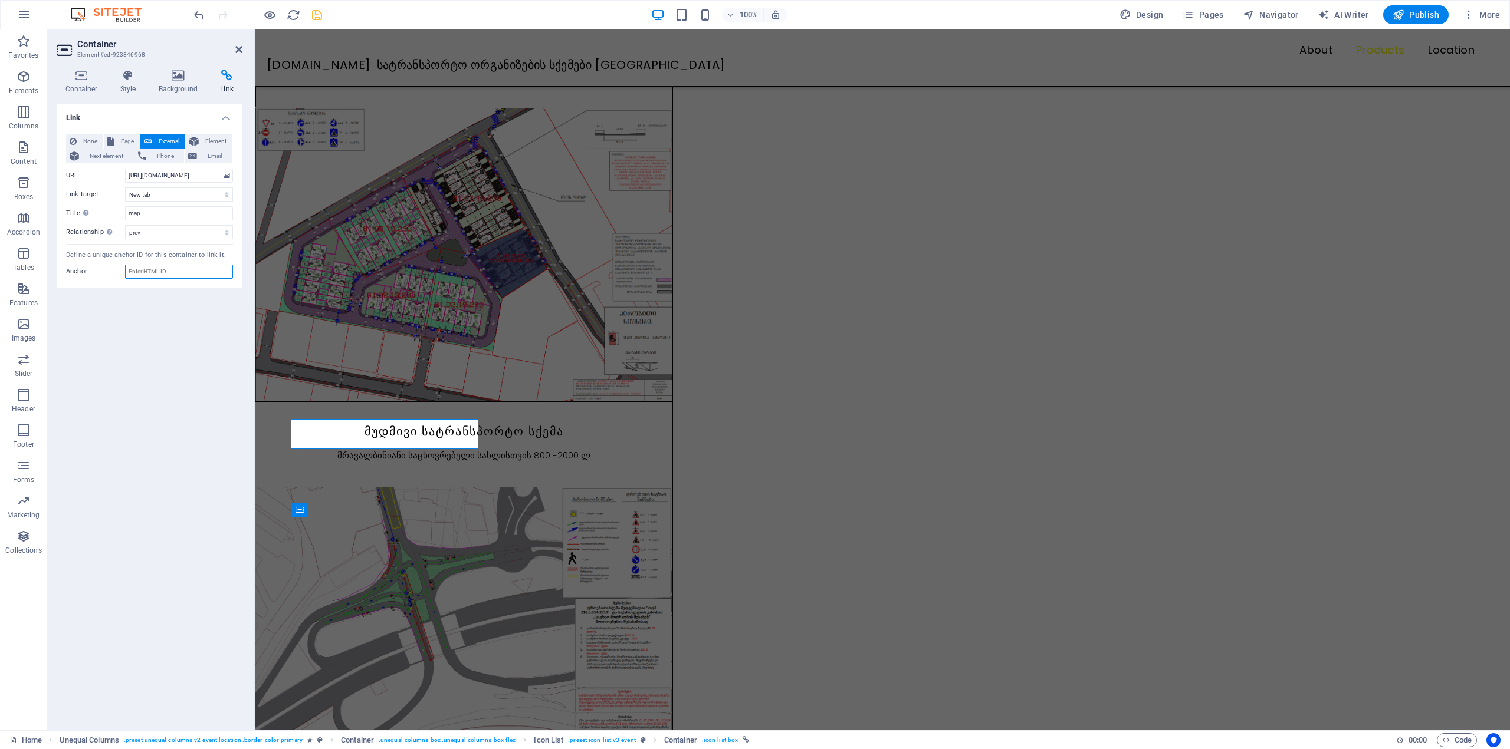
paste input "[URL][DOMAIN_NAME]"
type input "[URL][DOMAIN_NAME]"
click at [140, 343] on div "Link None Page External Element Next element Phone Email Page Home Subpage Lega…" at bounding box center [150, 412] width 186 height 617
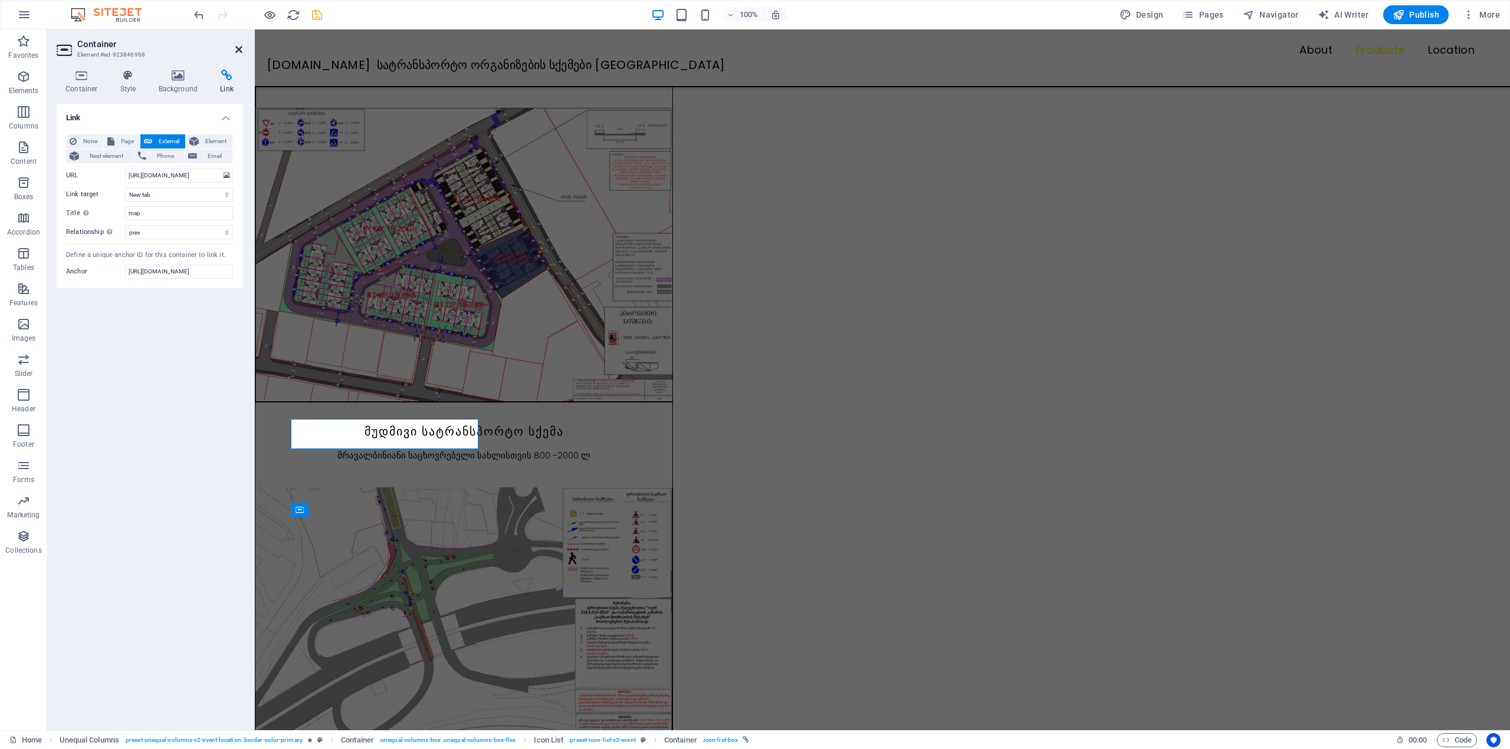
drag, startPoint x: 238, startPoint y: 45, endPoint x: 191, endPoint y: 18, distance: 53.9
click at [238, 45] on icon at bounding box center [238, 49] width 7 height 9
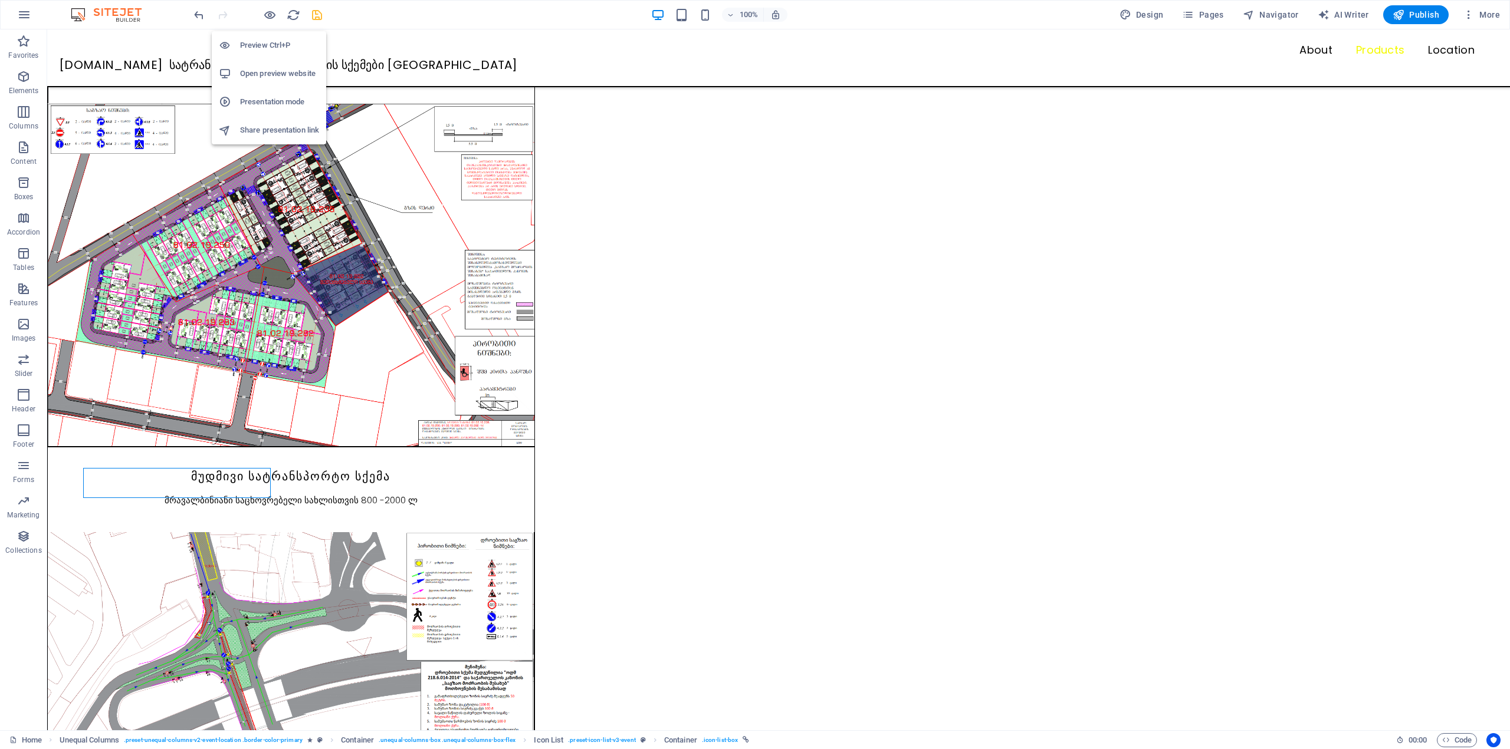
click at [269, 74] on h6 "Open preview website" at bounding box center [279, 74] width 79 height 14
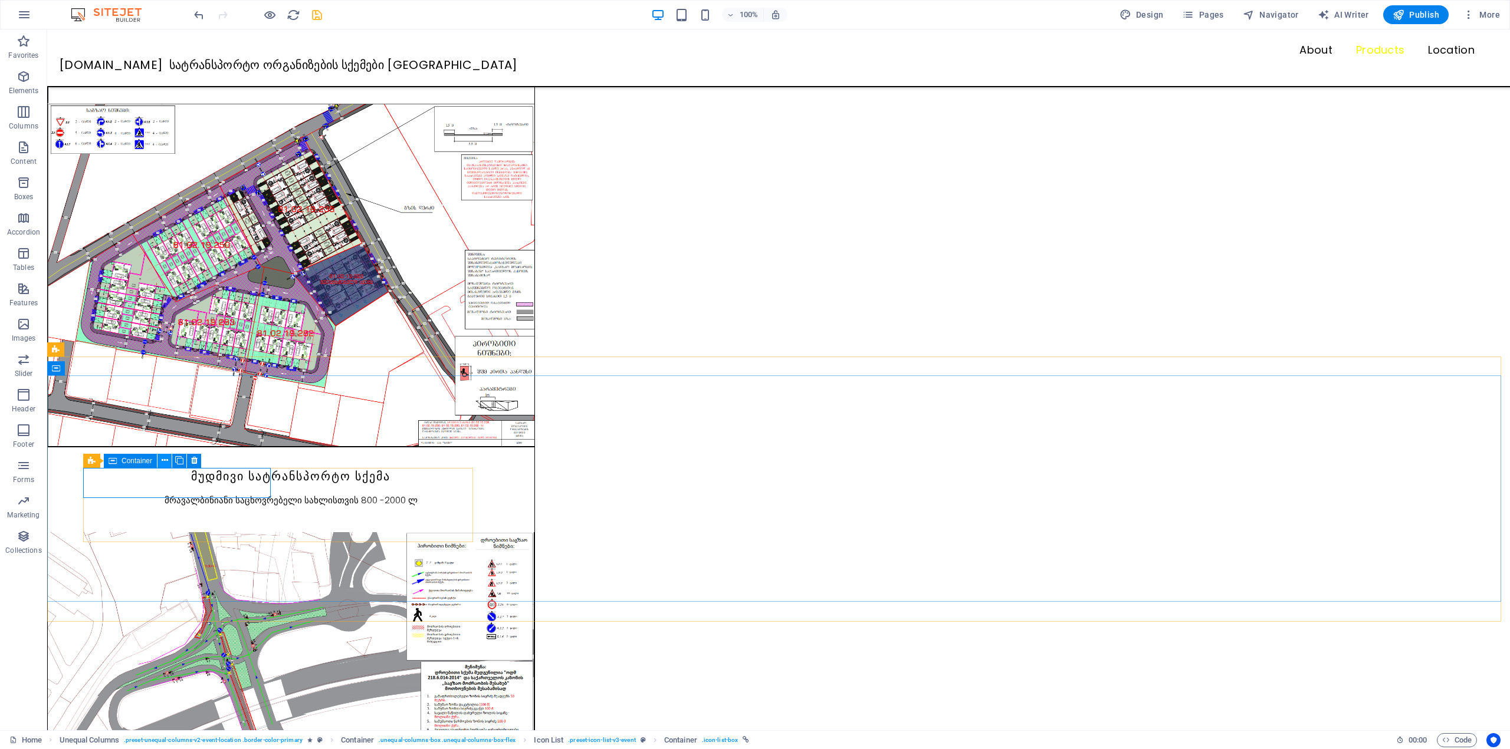
click at [164, 461] on icon at bounding box center [165, 461] width 6 height 12
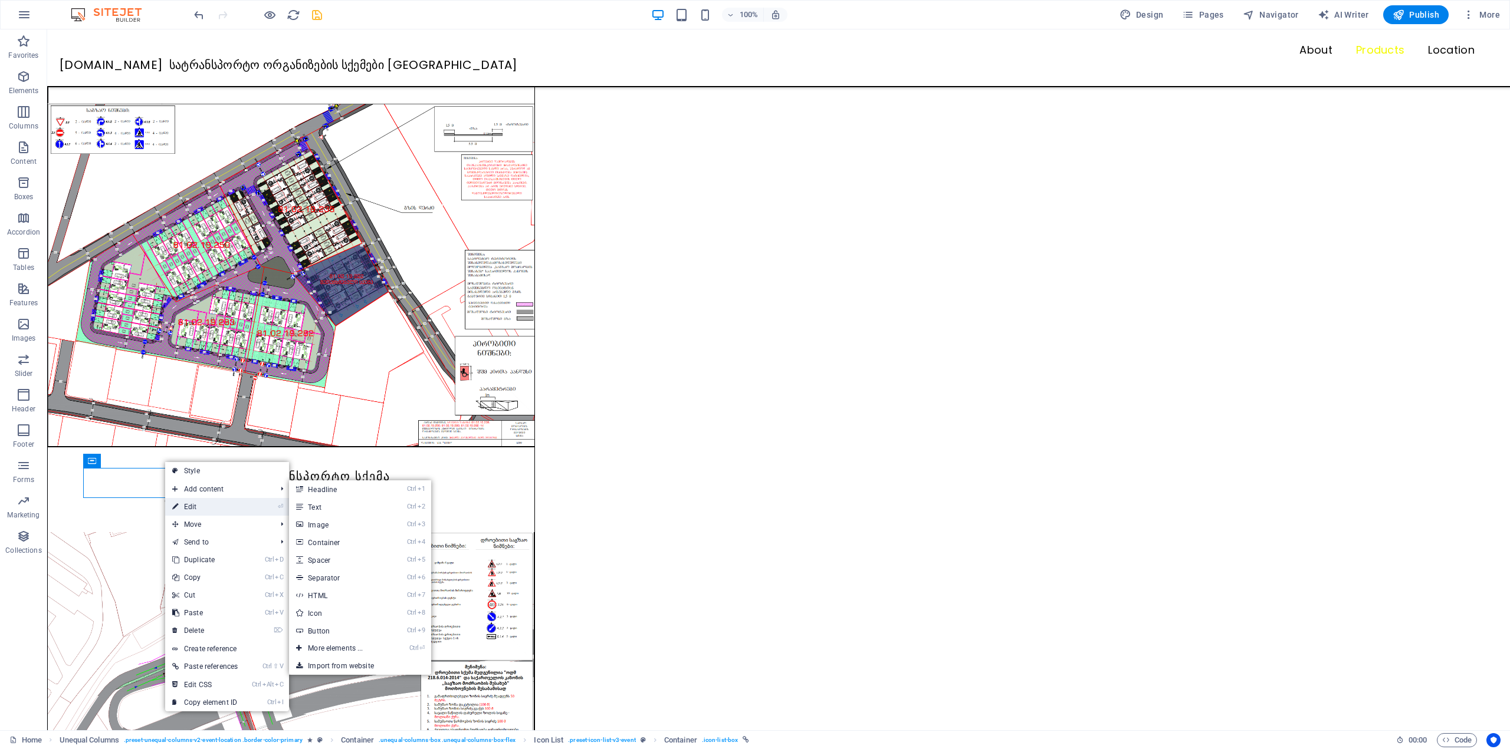
click at [188, 506] on link "⏎ Edit" at bounding box center [205, 507] width 80 height 18
select select "prev"
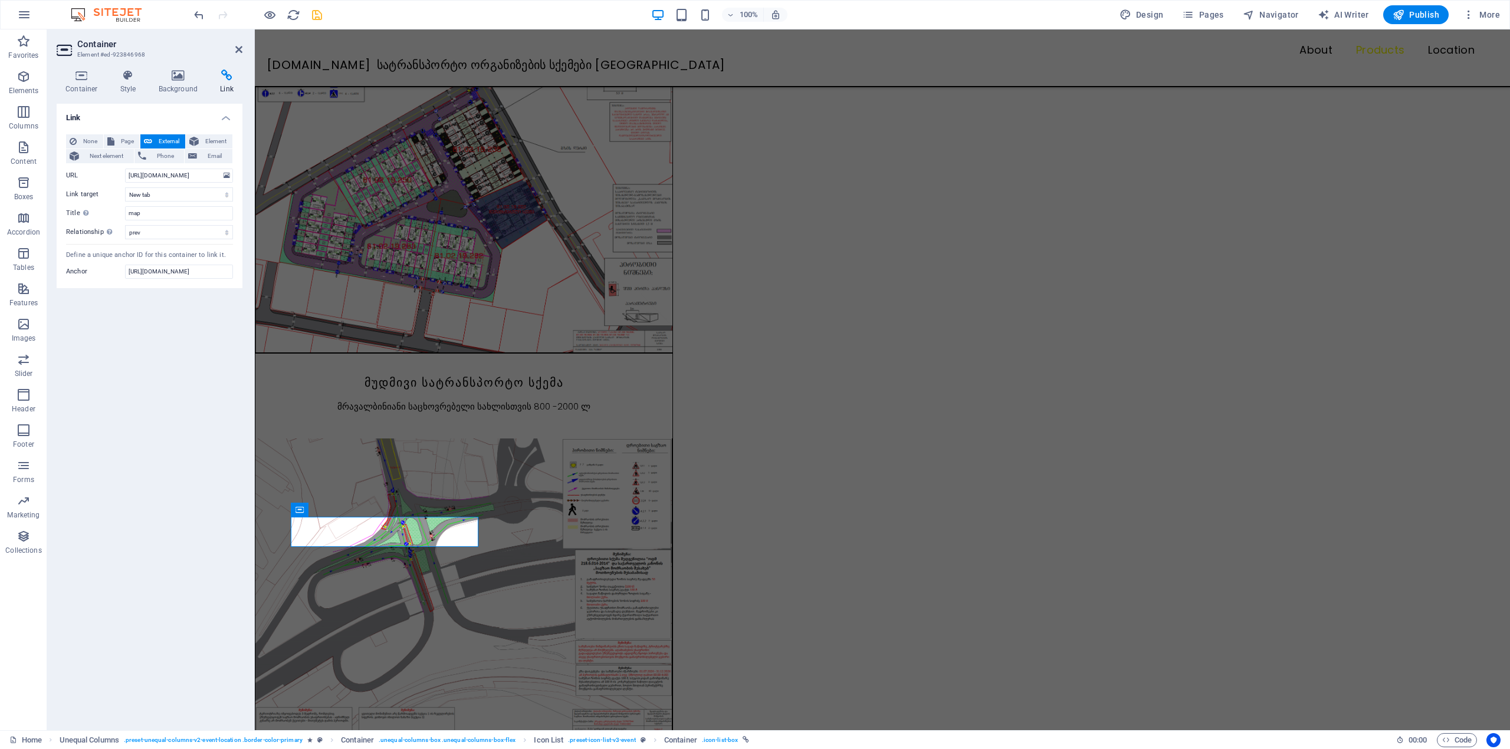
scroll to position [1031, 0]
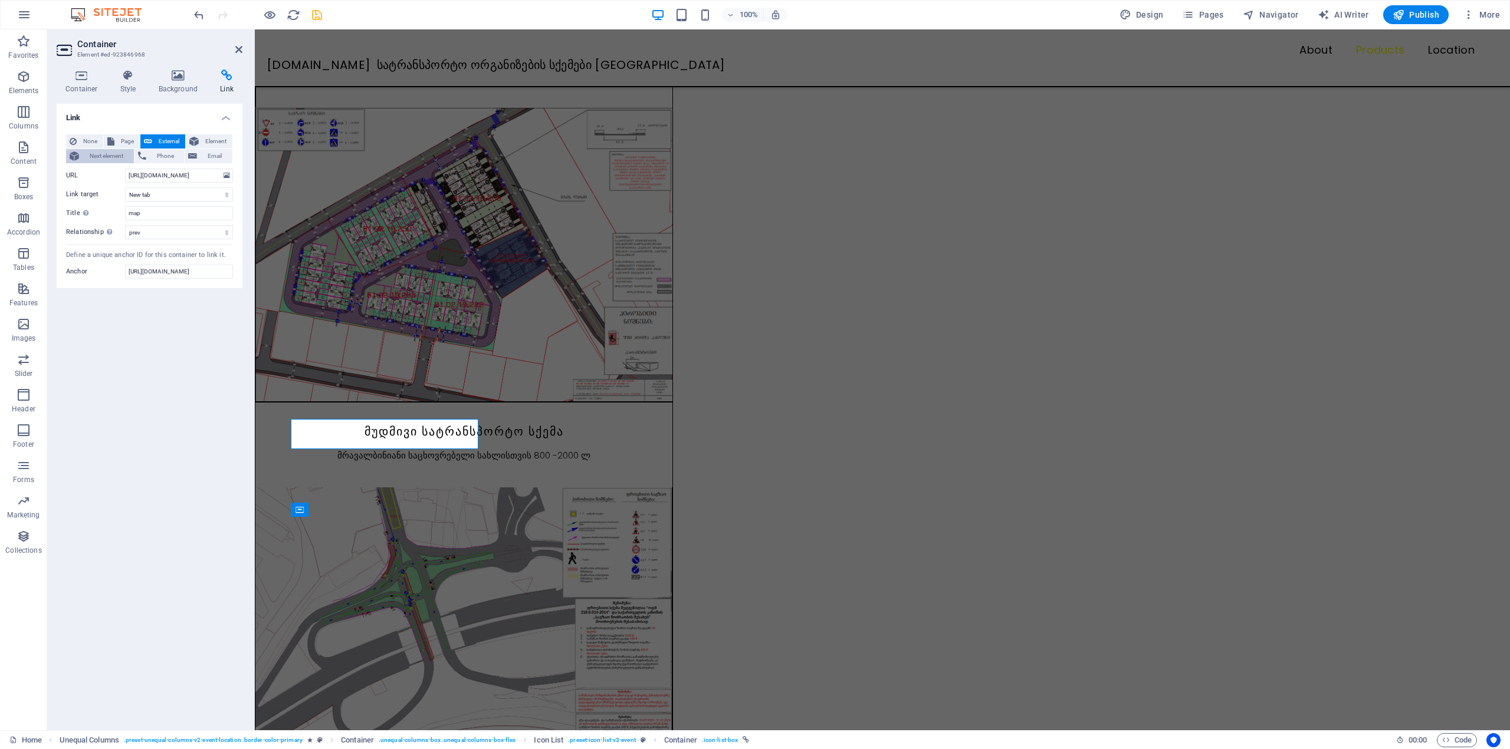
click at [121, 160] on span "Next element" at bounding box center [107, 156] width 48 height 14
click at [145, 143] on icon at bounding box center [148, 141] width 8 height 14
select select "blank"
click at [121, 158] on span "Next element" at bounding box center [107, 156] width 48 height 14
click at [150, 159] on span "Phone" at bounding box center [165, 156] width 31 height 14
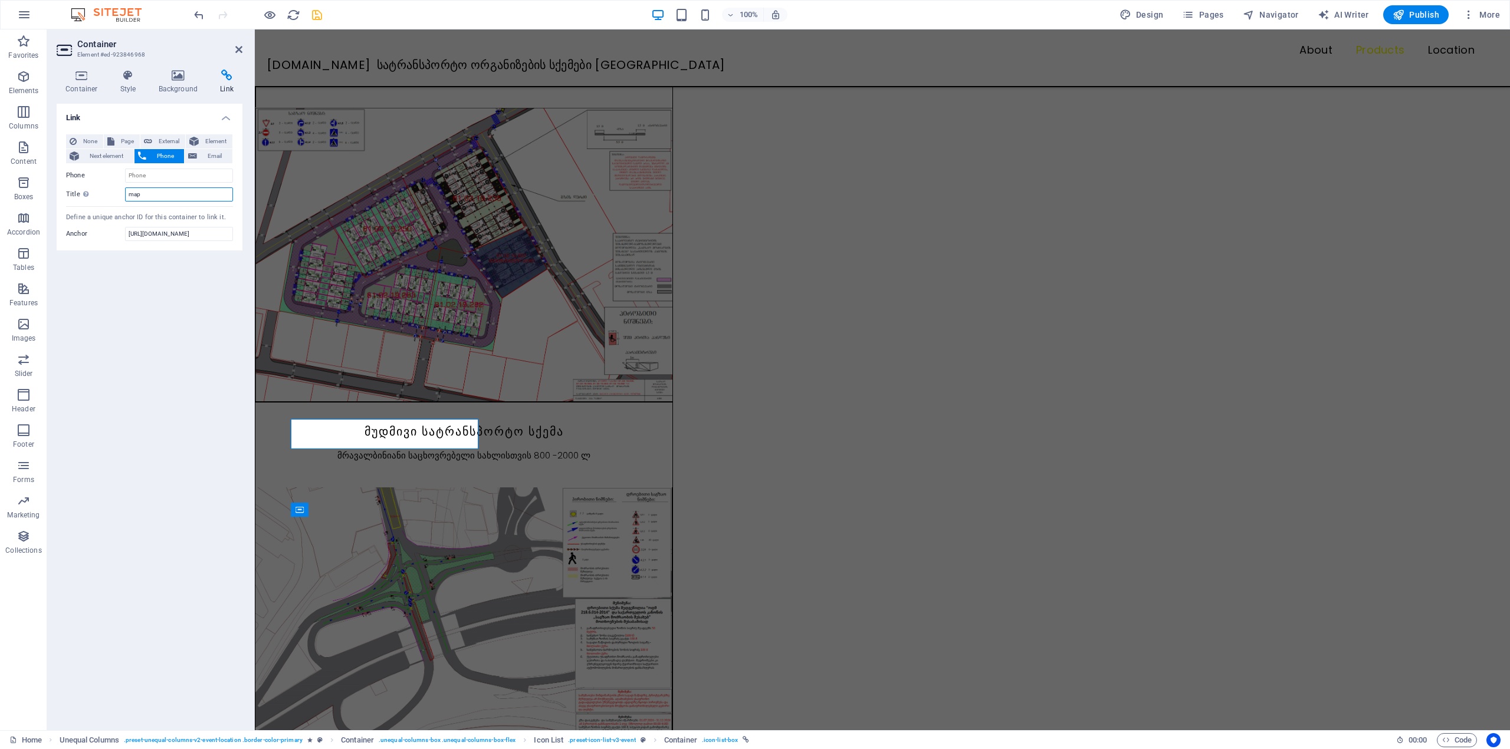
click at [166, 200] on input "map" at bounding box center [179, 195] width 108 height 14
click at [207, 150] on span "Email" at bounding box center [214, 156] width 28 height 14
drag, startPoint x: 382, startPoint y: 262, endPoint x: 505, endPoint y: 263, distance: 123.8
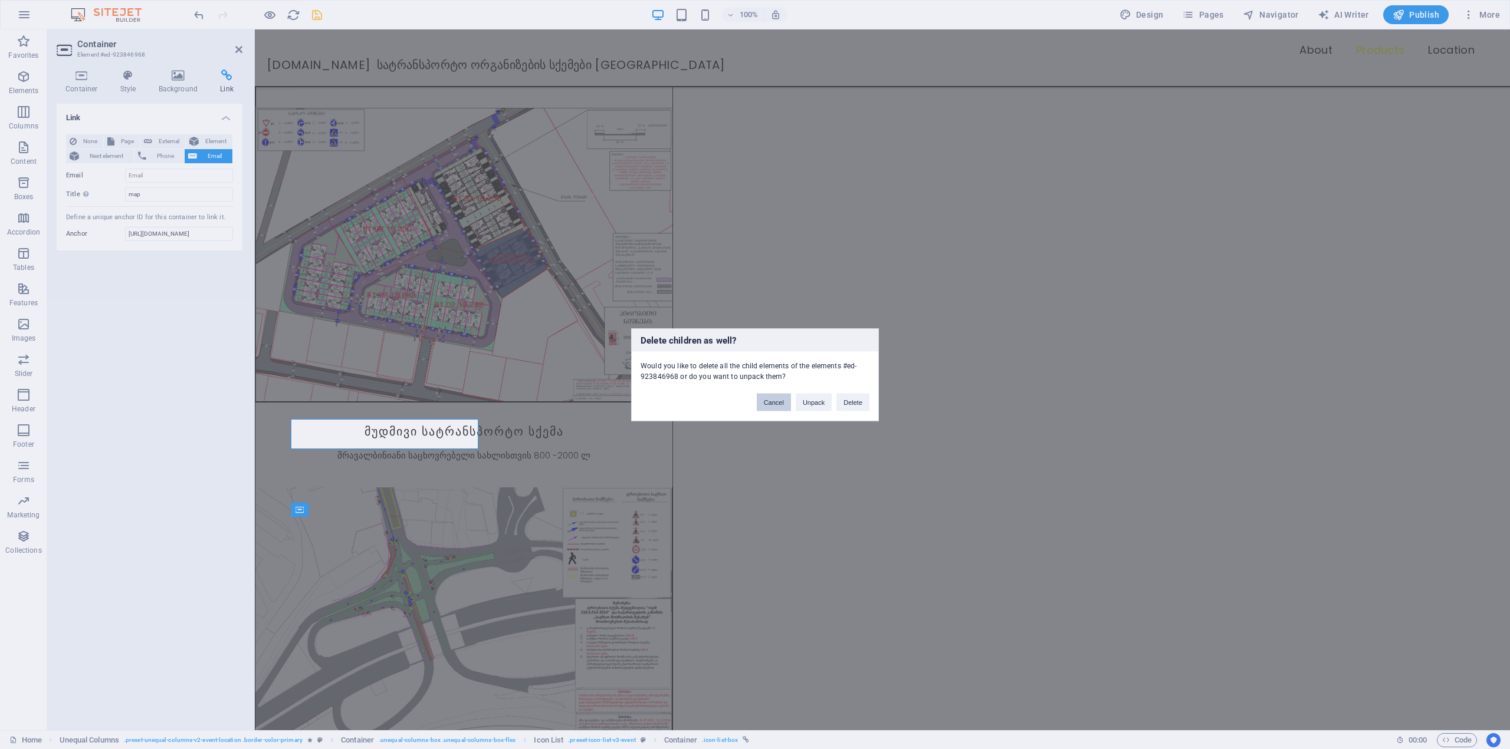
drag, startPoint x: 780, startPoint y: 403, endPoint x: 521, endPoint y: 371, distance: 260.8
click at [780, 403] on button "Cancel" at bounding box center [774, 402] width 34 height 18
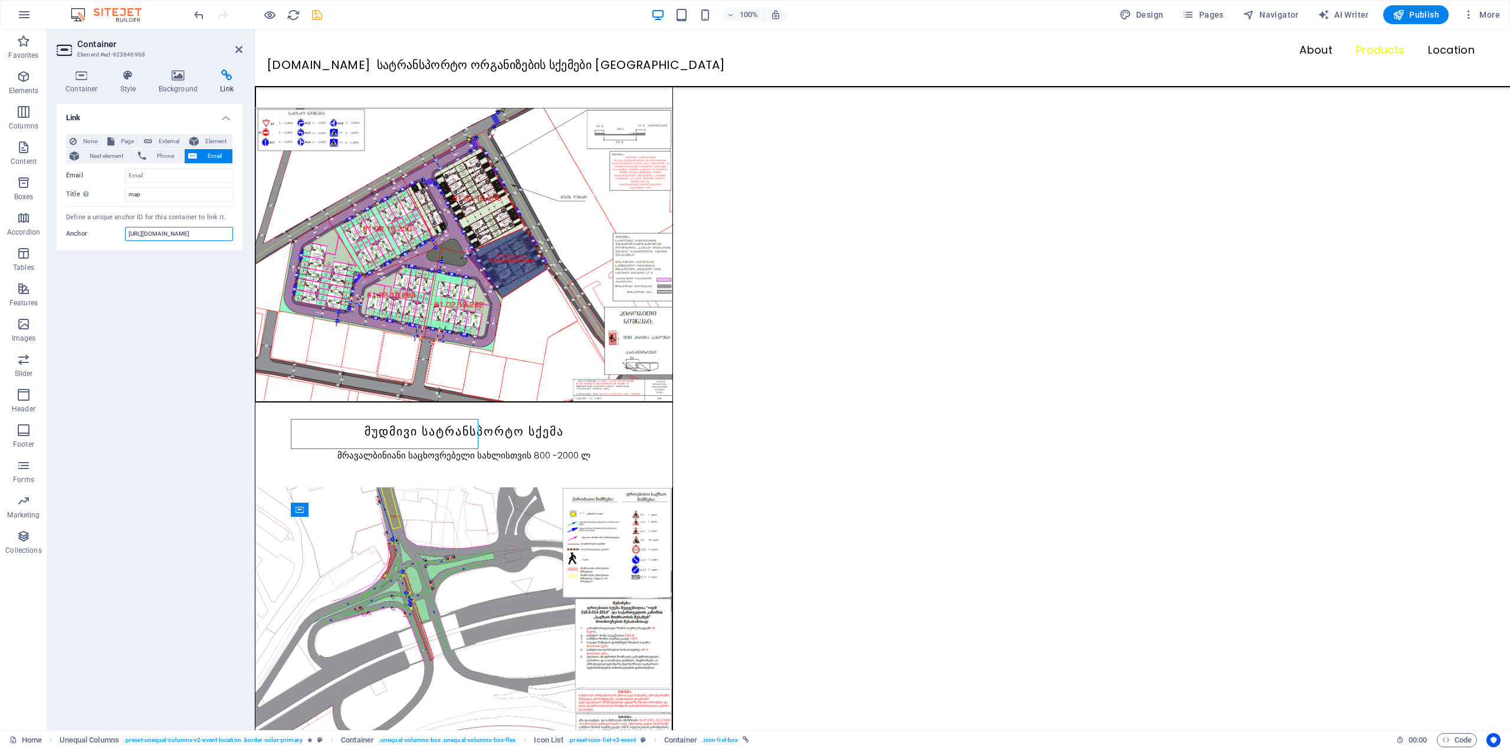
click at [157, 229] on input "[URL][DOMAIN_NAME]" at bounding box center [179, 234] width 108 height 14
click at [184, 225] on div "None Page External Element Next element Phone Email Page Home Subpage Legal Not…" at bounding box center [150, 188] width 186 height 126
click at [187, 232] on input "[URL][DOMAIN_NAME]" at bounding box center [179, 234] width 108 height 14
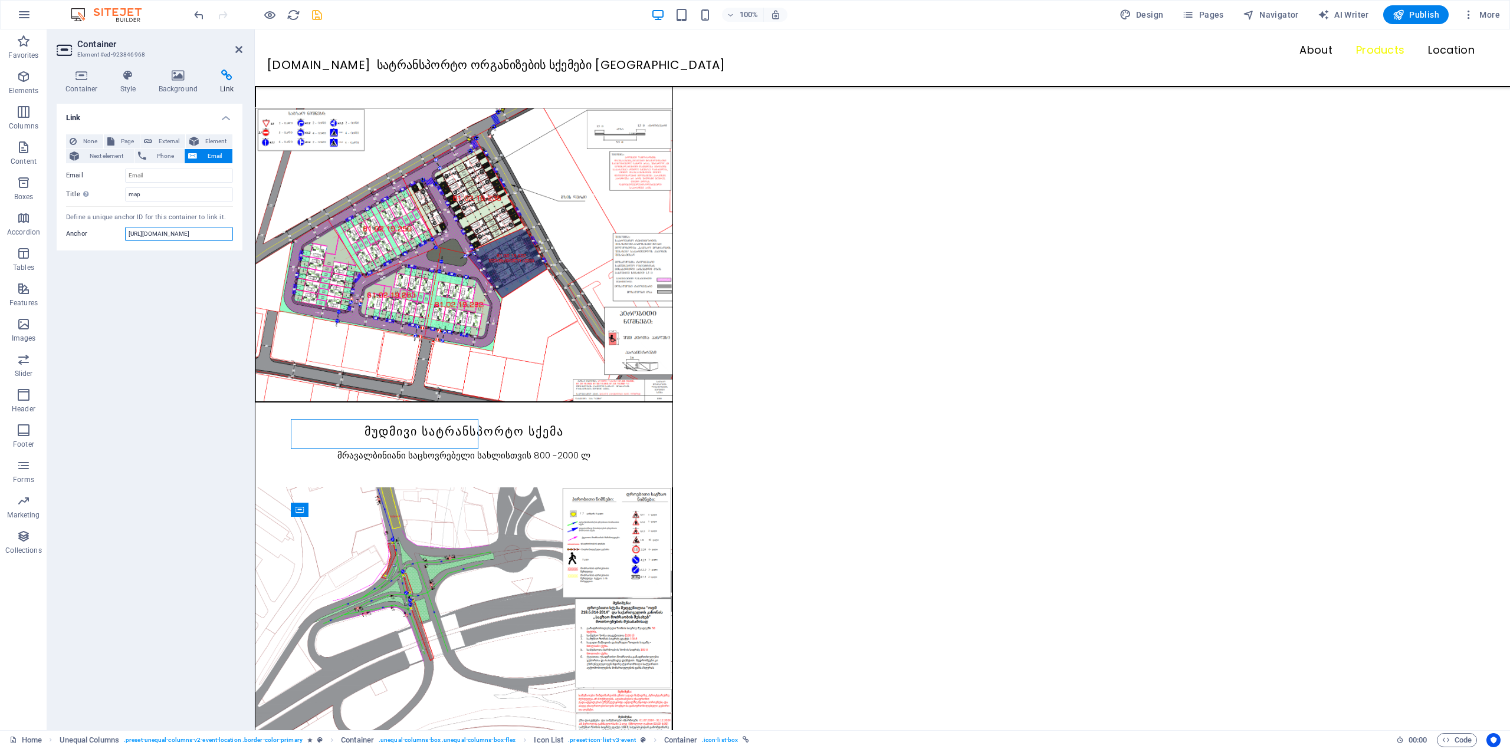
click at [187, 232] on input "[URL][DOMAIN_NAME]" at bounding box center [179, 234] width 108 height 14
drag, startPoint x: 198, startPoint y: 233, endPoint x: 115, endPoint y: 228, distance: 82.7
click at [87, 231] on div "Anchor [URL][DOMAIN_NAME]" at bounding box center [149, 234] width 167 height 14
type input "VPwMuGjDeBphQL6"
drag, startPoint x: 196, startPoint y: 233, endPoint x: 122, endPoint y: 216, distance: 76.1
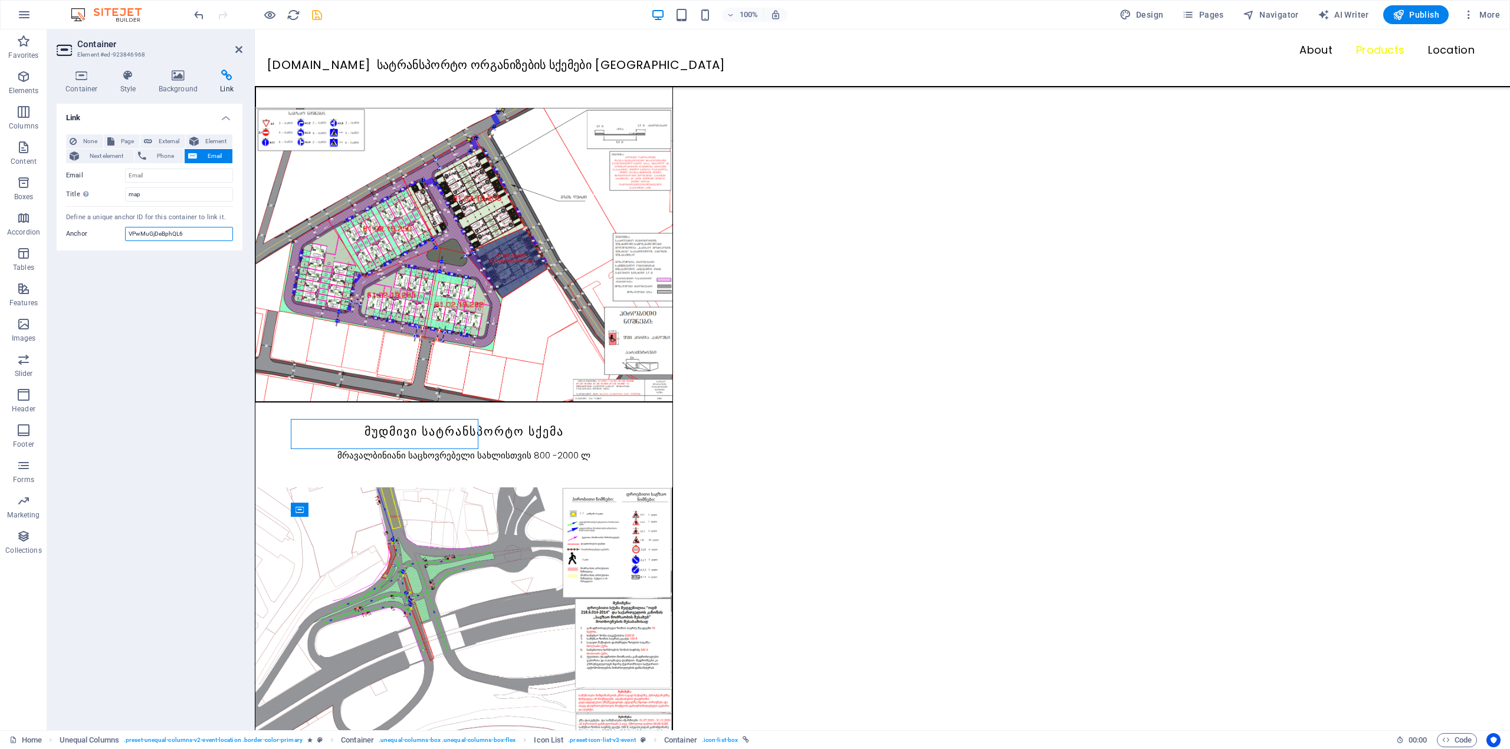
click at [77, 232] on div "Anchor VPwMuGjDeBphQL6" at bounding box center [149, 234] width 167 height 14
drag, startPoint x: 149, startPoint y: 192, endPoint x: 68, endPoint y: 231, distance: 89.1
click at [34, 203] on section "Favorites Elements Columns Content Boxes Accordion Tables Features Images Slide…" at bounding box center [755, 379] width 1510 height 701
click at [113, 298] on div "Link None Page External Element Next element Phone Email Page Home Subpage Lega…" at bounding box center [150, 412] width 186 height 617
click at [93, 146] on span "None" at bounding box center [89, 141] width 19 height 14
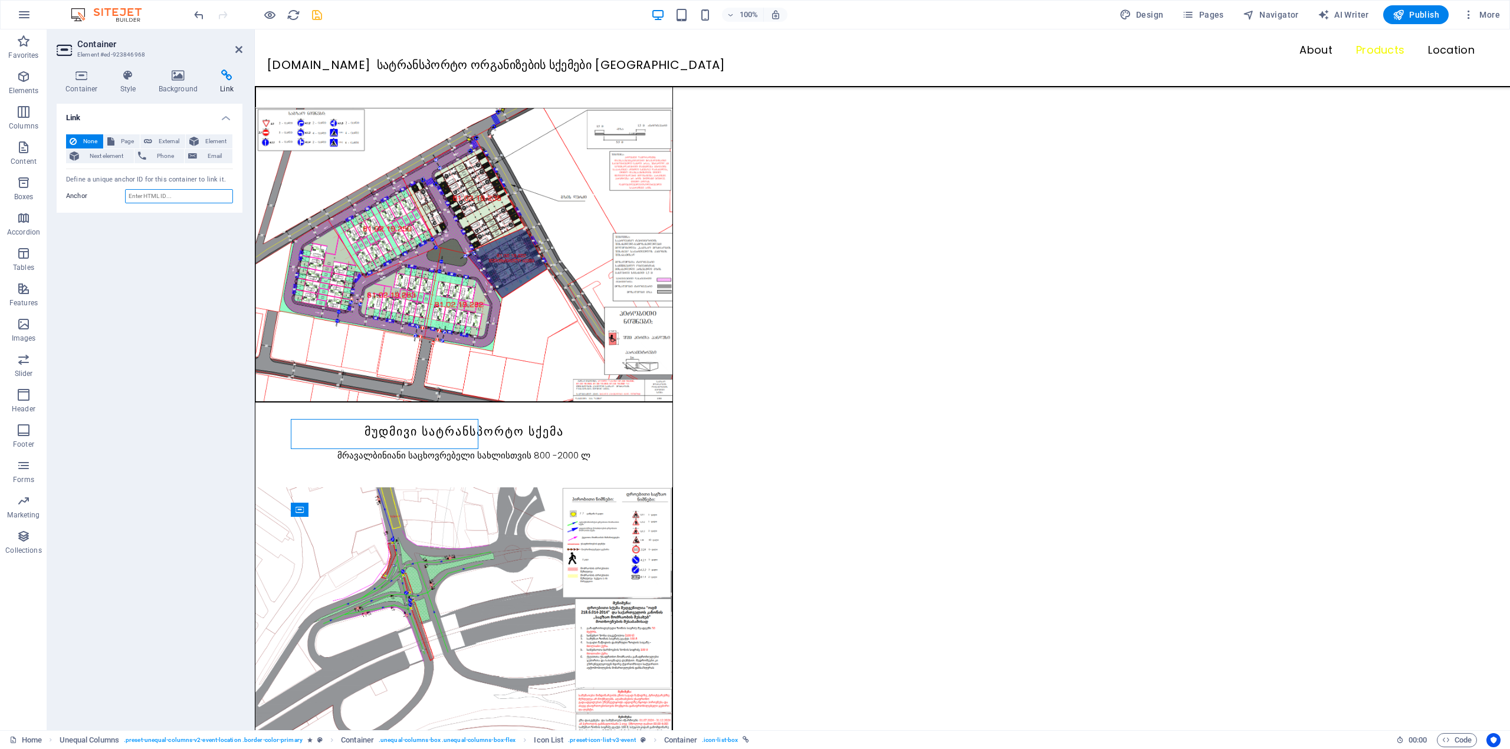
click at [164, 193] on input "Anchor" at bounding box center [179, 196] width 108 height 14
type input "[URL][DOMAIN_NAME]"
click at [191, 248] on div "Link None Page External Element Next element Phone Email Page Home Subpage Lega…" at bounding box center [150, 412] width 186 height 617
click at [241, 50] on icon at bounding box center [238, 49] width 7 height 9
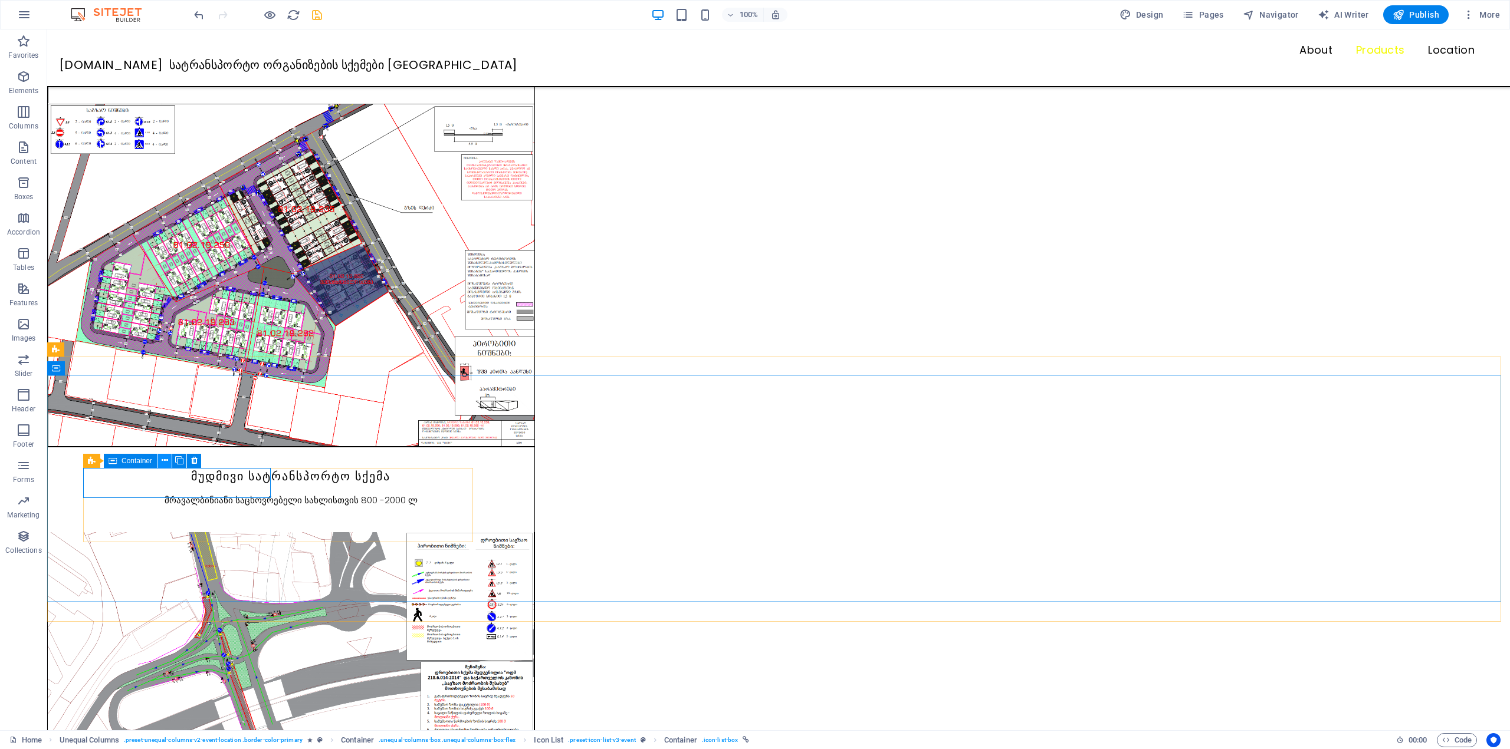
click at [160, 463] on button at bounding box center [164, 461] width 14 height 14
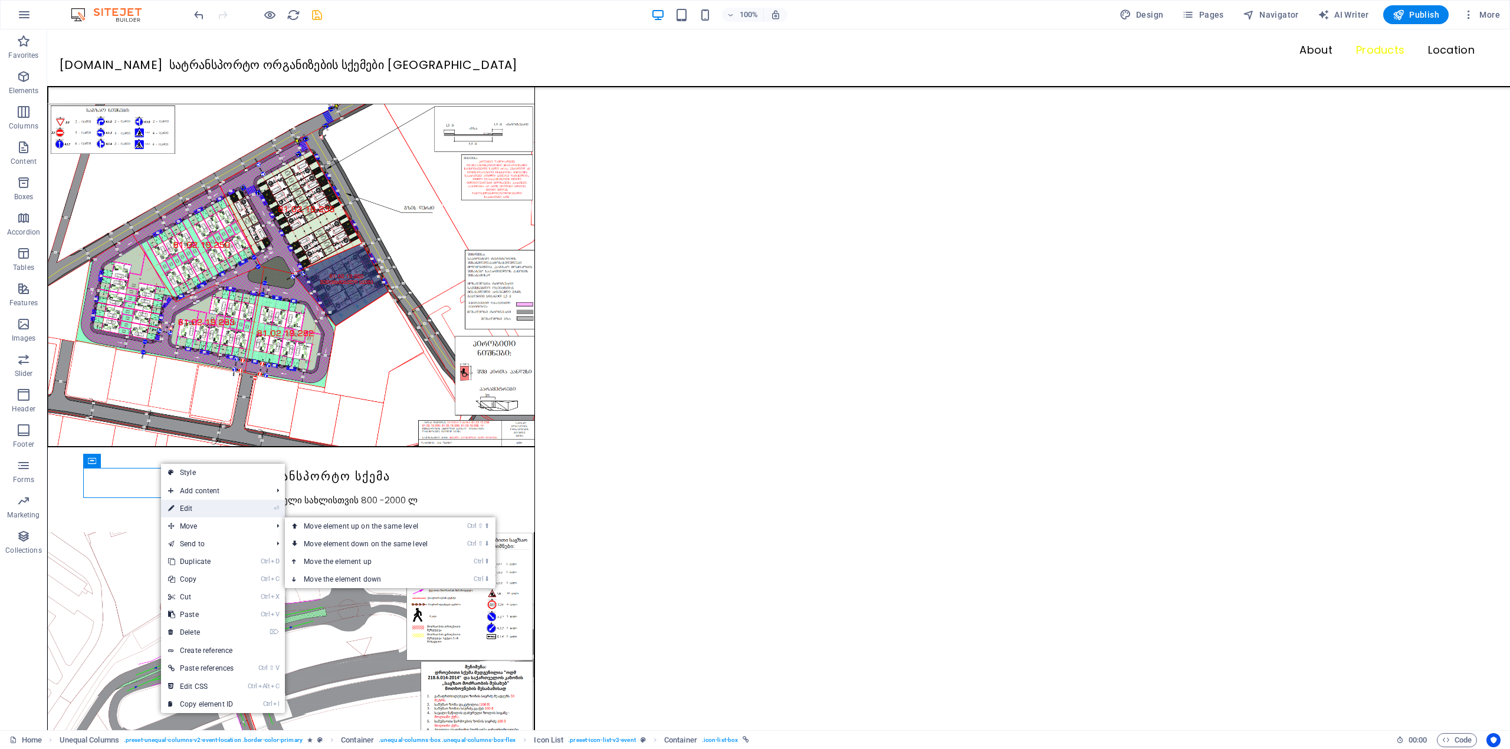
click at [201, 509] on link "⏎ Edit" at bounding box center [201, 509] width 80 height 18
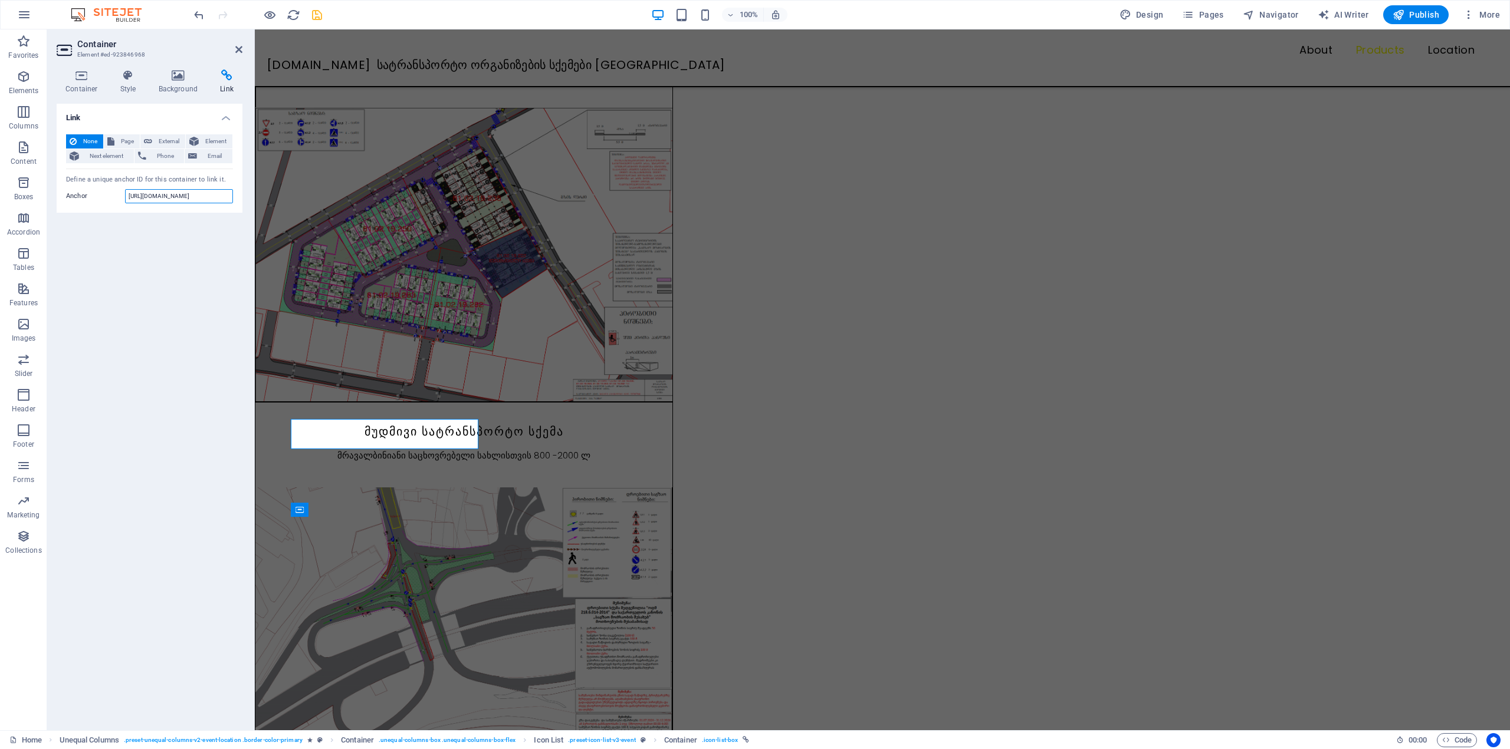
click at [141, 195] on input "https://maps.app.goo.gl/7hVPwMuGjDeBphQL6" at bounding box center [179, 196] width 108 height 14
click at [158, 194] on input "https://maps.app.goo.gl/7hVPwMuGjDeBphQL6" at bounding box center [179, 196] width 108 height 14
drag, startPoint x: 170, startPoint y: 195, endPoint x: 108, endPoint y: 198, distance: 62.6
click at [108, 198] on div "Anchor https://maps.app.goo.gl/7hVPwMuGjDeBphQL6" at bounding box center [149, 196] width 167 height 14
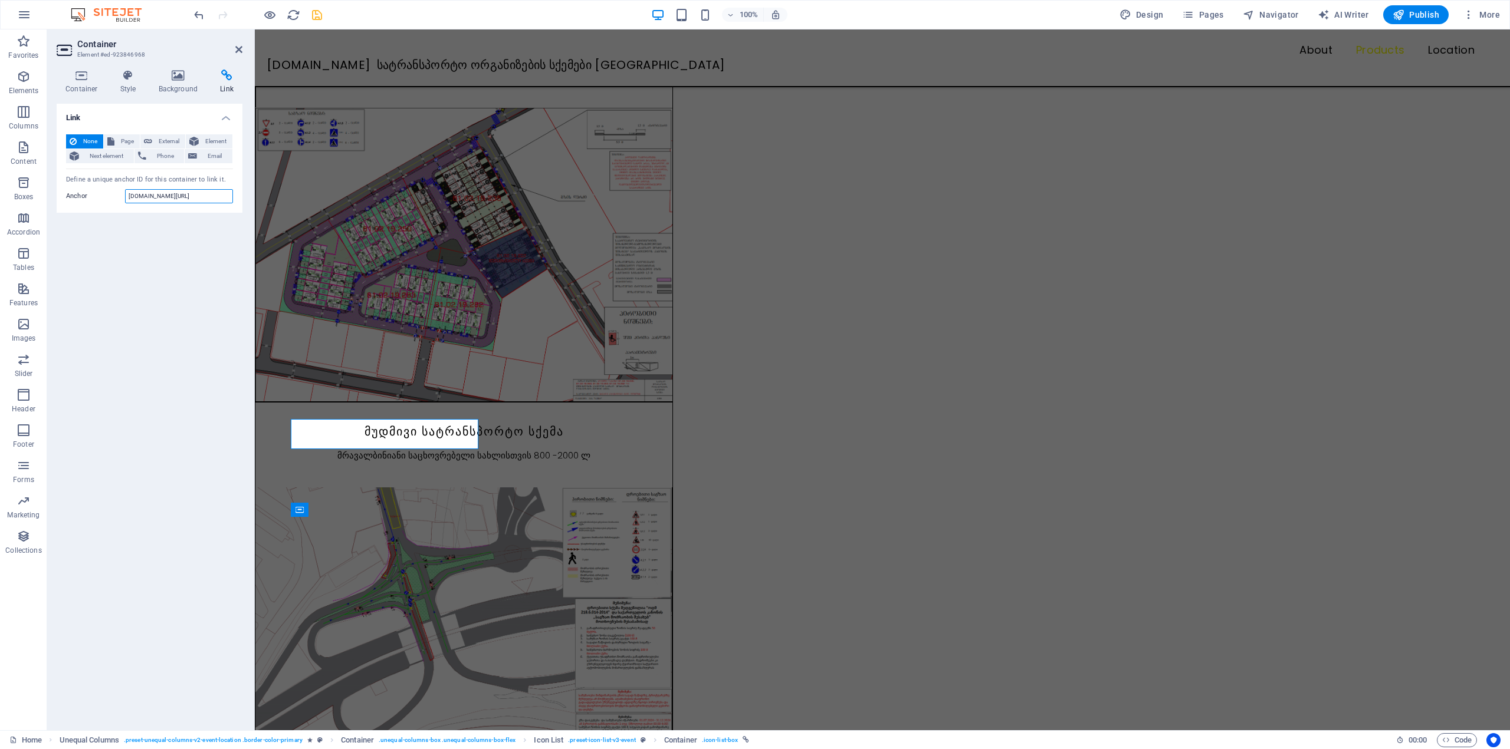
drag, startPoint x: 213, startPoint y: 199, endPoint x: 144, endPoint y: 201, distance: 69.0
click at [144, 201] on input "p.goo.gl/7hVPwMuGjDeBphQL6" at bounding box center [179, 196] width 108 height 14
type input "p"
click at [165, 231] on div "Link None Page External Element Next element Phone Email Page Home Subpage Lega…" at bounding box center [150, 412] width 186 height 617
click at [84, 83] on h4 "Container" at bounding box center [84, 82] width 55 height 25
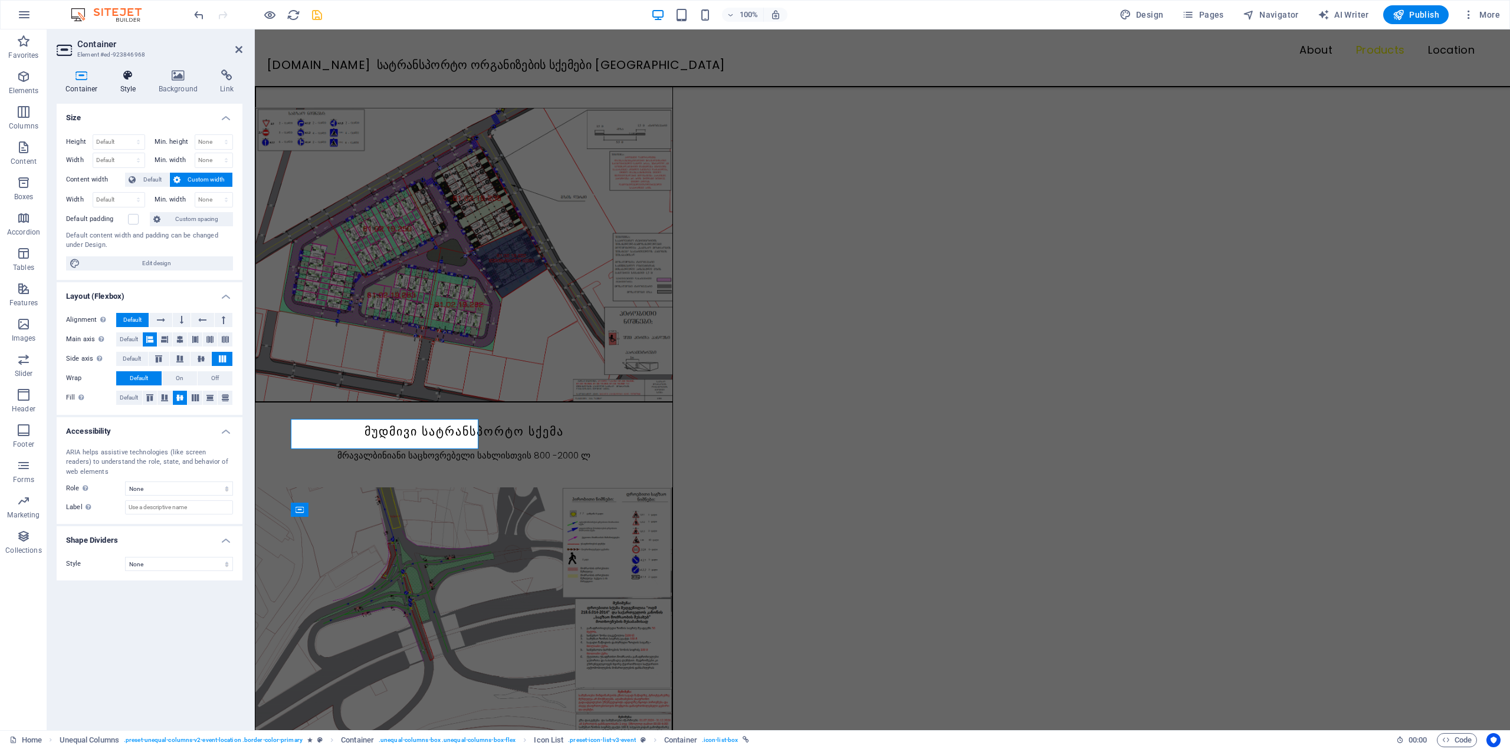
click at [134, 73] on icon at bounding box center [128, 76] width 34 height 12
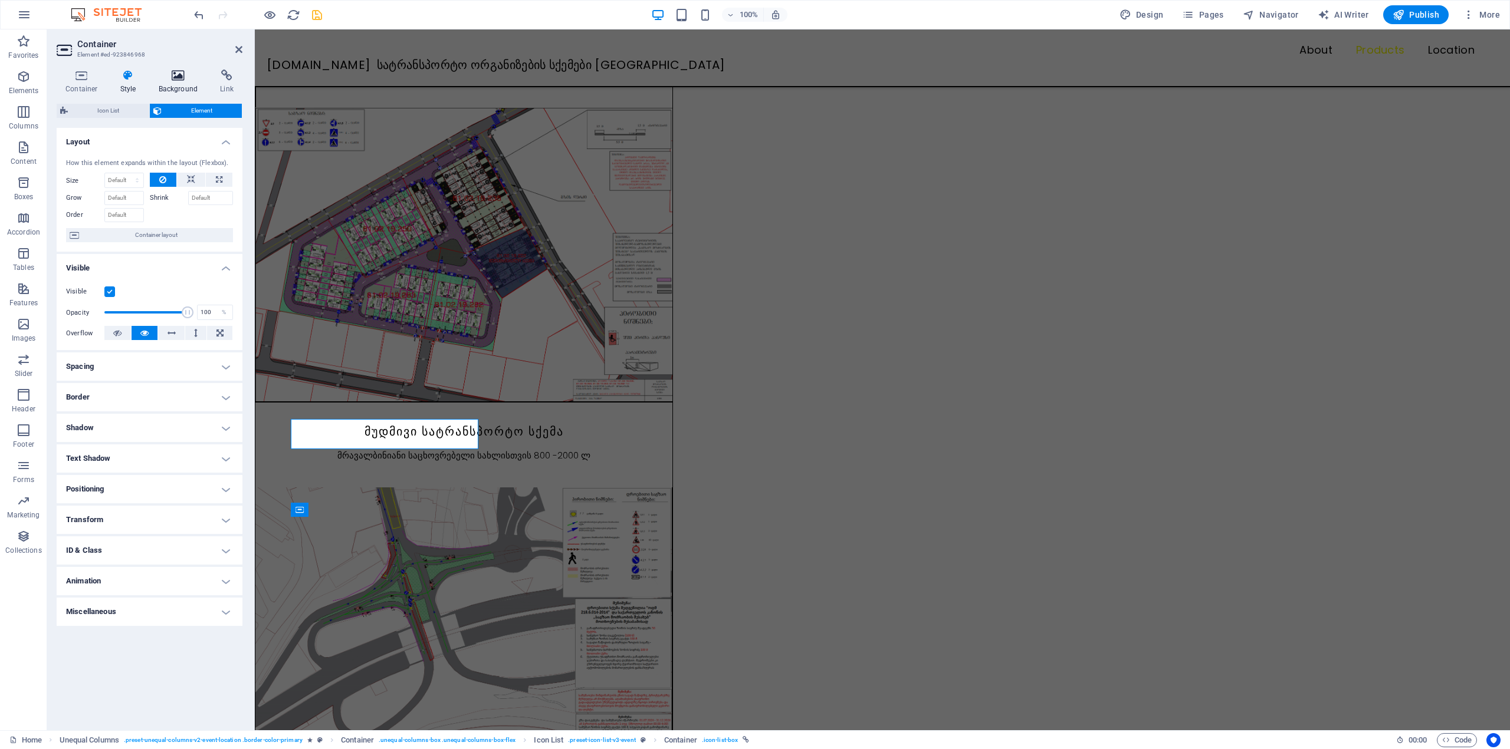
click at [165, 77] on icon at bounding box center [178, 76] width 57 height 12
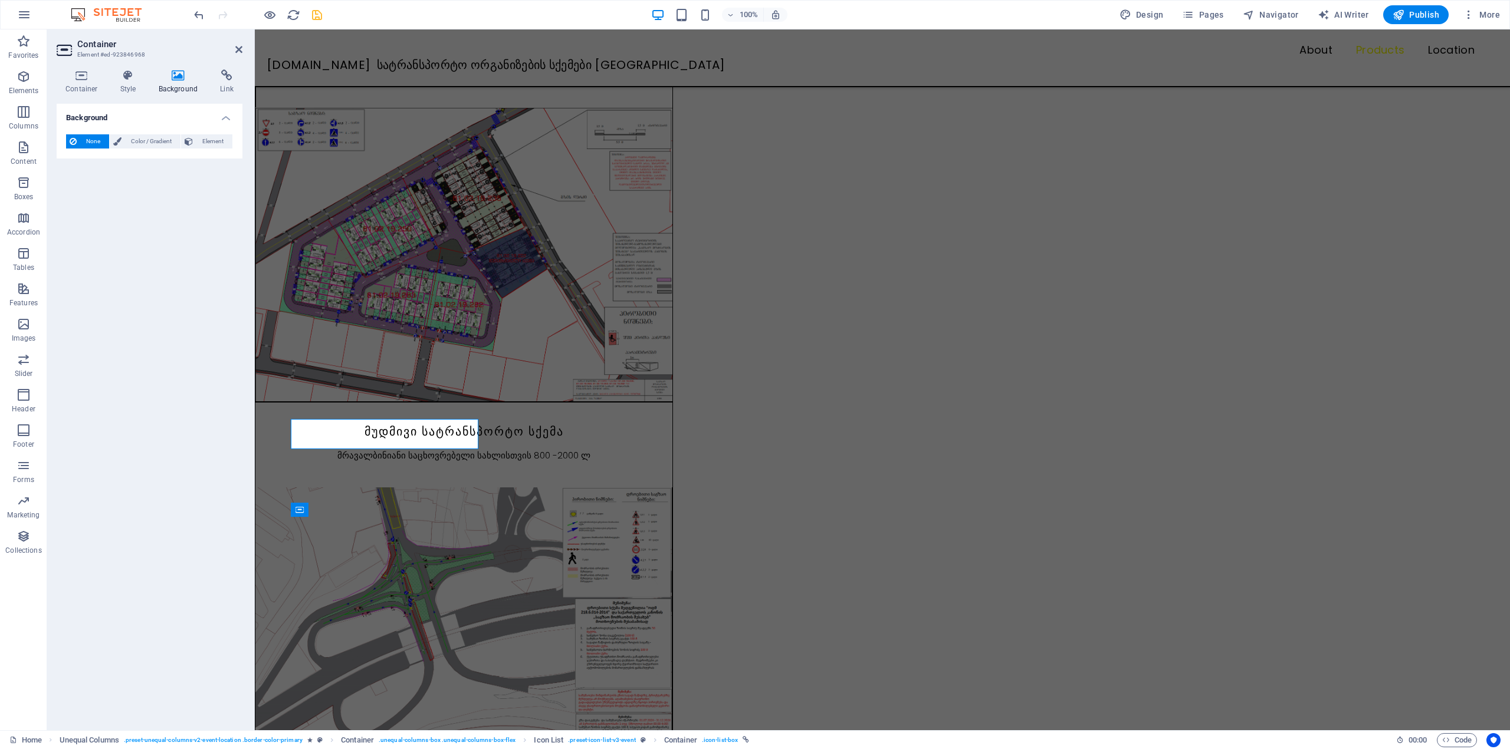
click at [206, 78] on icon at bounding box center [178, 76] width 57 height 12
click at [221, 78] on icon at bounding box center [226, 76] width 31 height 12
click at [126, 139] on span "Page" at bounding box center [127, 141] width 18 height 14
select select
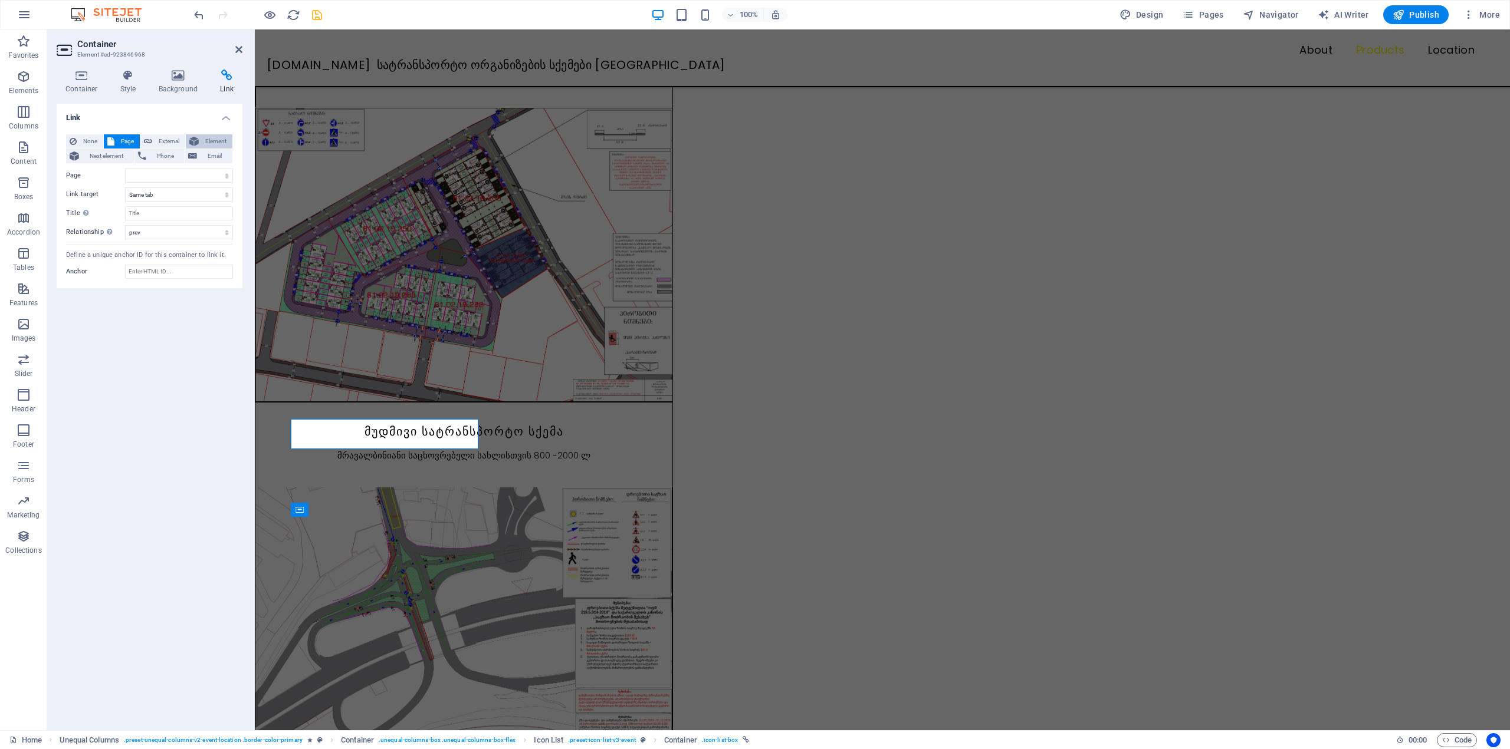
click at [205, 138] on span "Element" at bounding box center [215, 141] width 27 height 14
click at [199, 151] on button "Email" at bounding box center [209, 156] width 48 height 14
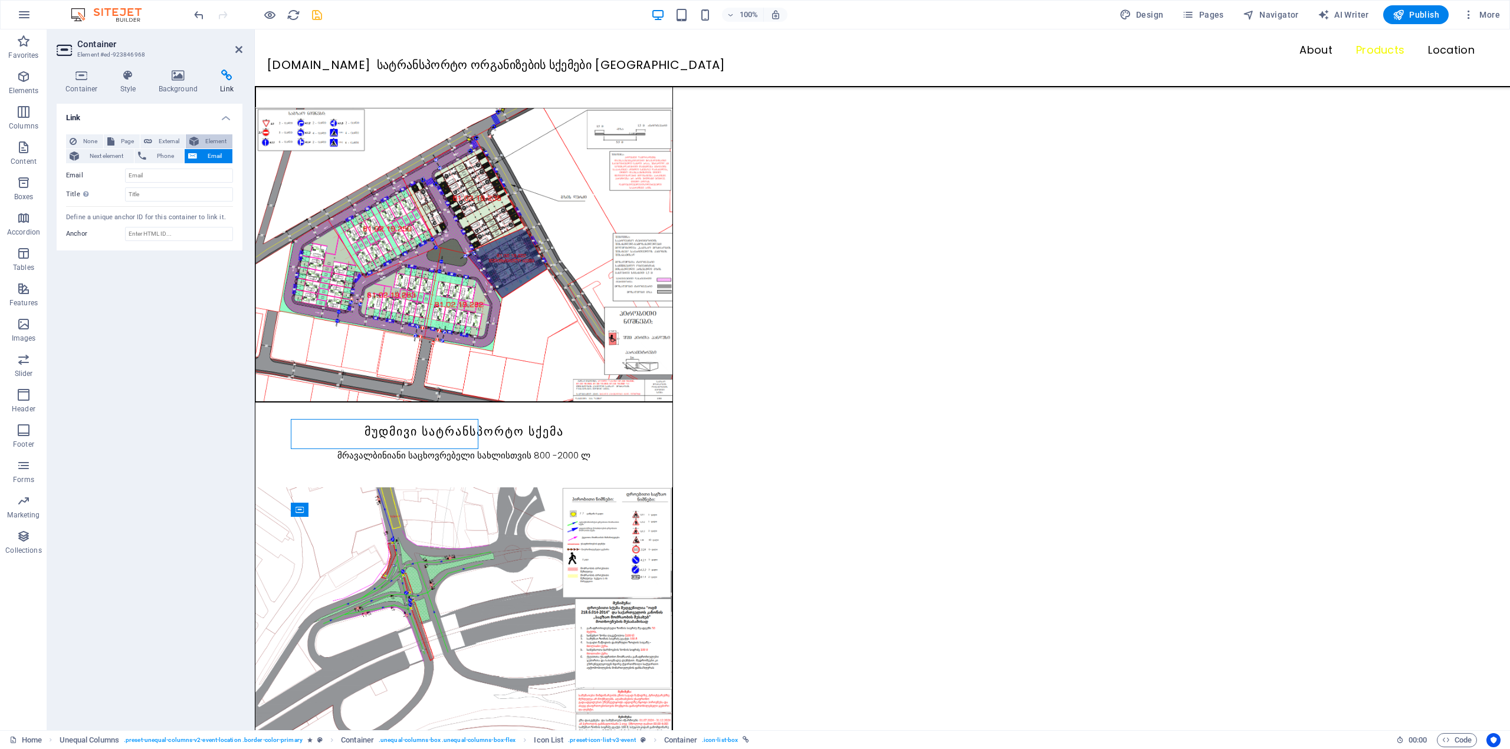
click at [200, 142] on button "Element" at bounding box center [209, 141] width 47 height 14
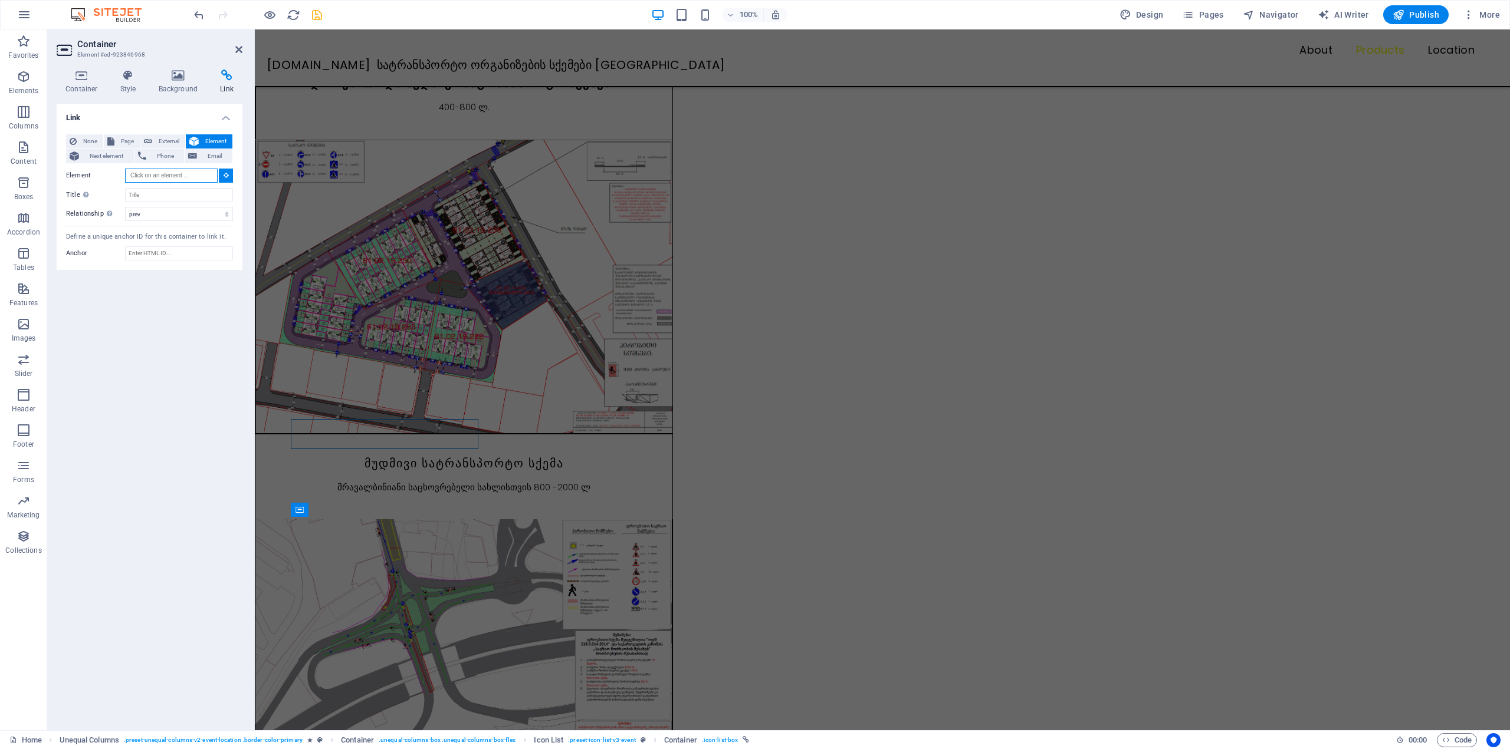
scroll to position [974, 0]
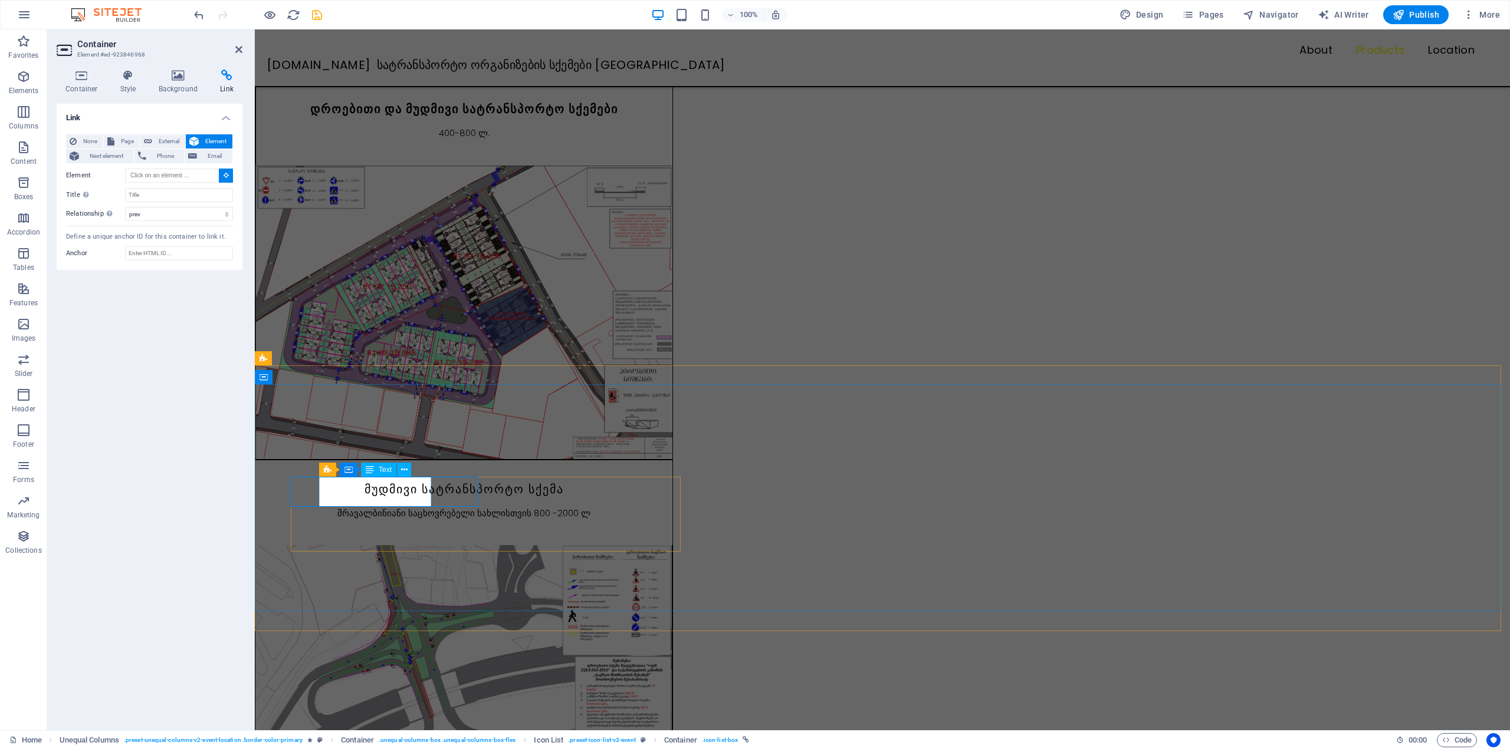
type input "#ed-923846974"
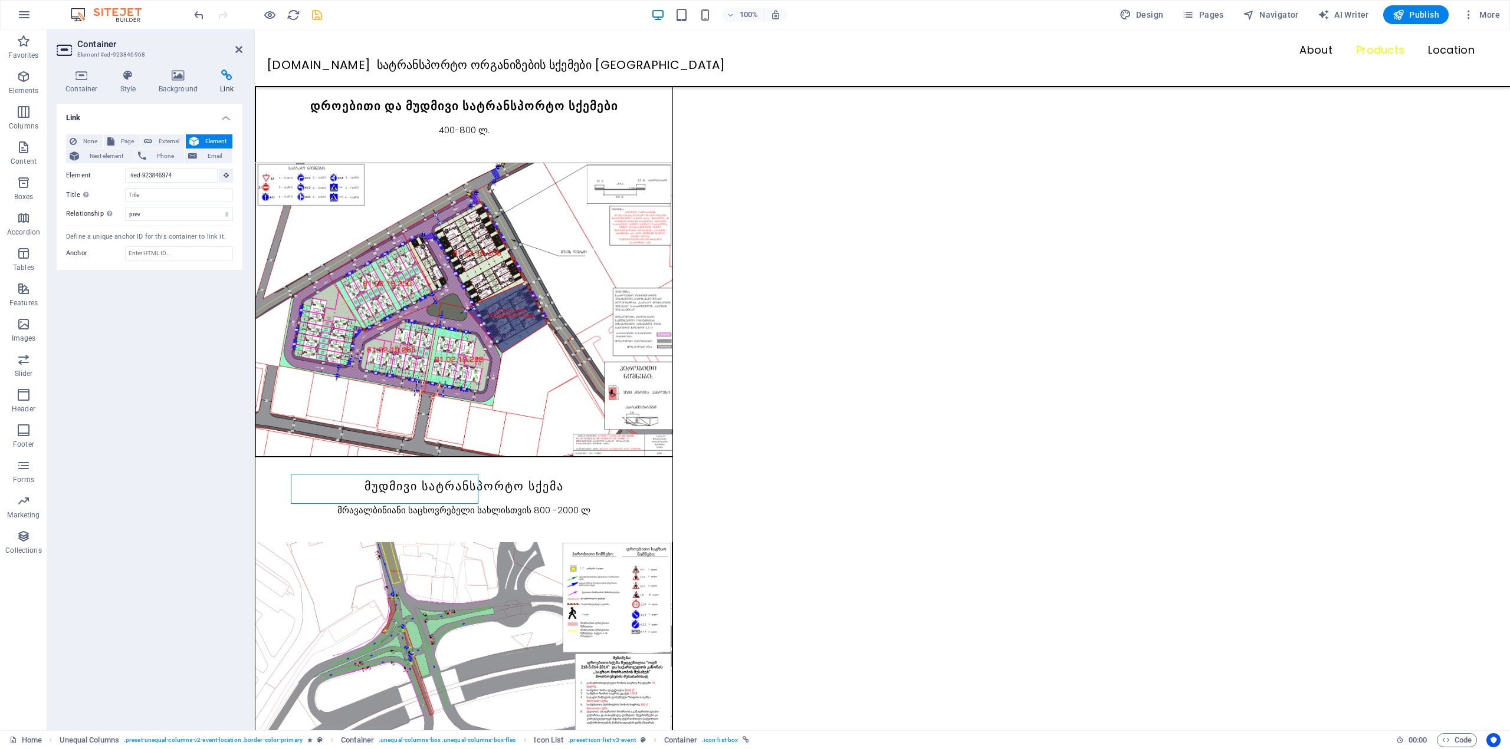
scroll to position [974, 0]
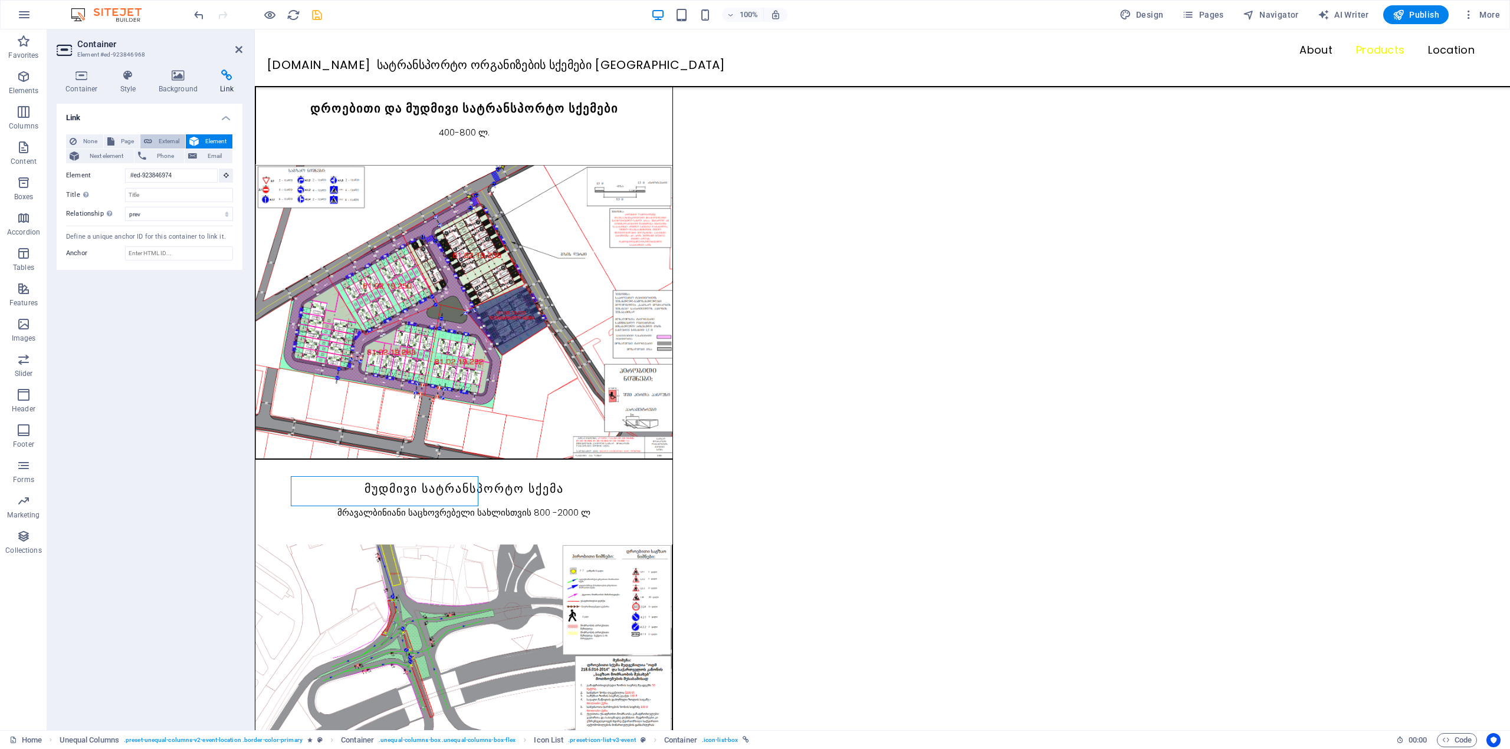
click at [173, 140] on span "External" at bounding box center [169, 141] width 26 height 14
select select "blank"
click at [133, 357] on div "Link None Page External Element Next element Phone Email Page Home Subpage Lega…" at bounding box center [150, 412] width 186 height 617
click at [123, 356] on div "Link None Page External Element Next element Phone Email Page Home Subpage Lega…" at bounding box center [150, 412] width 186 height 617
click at [130, 158] on span "Next element" at bounding box center [107, 156] width 48 height 14
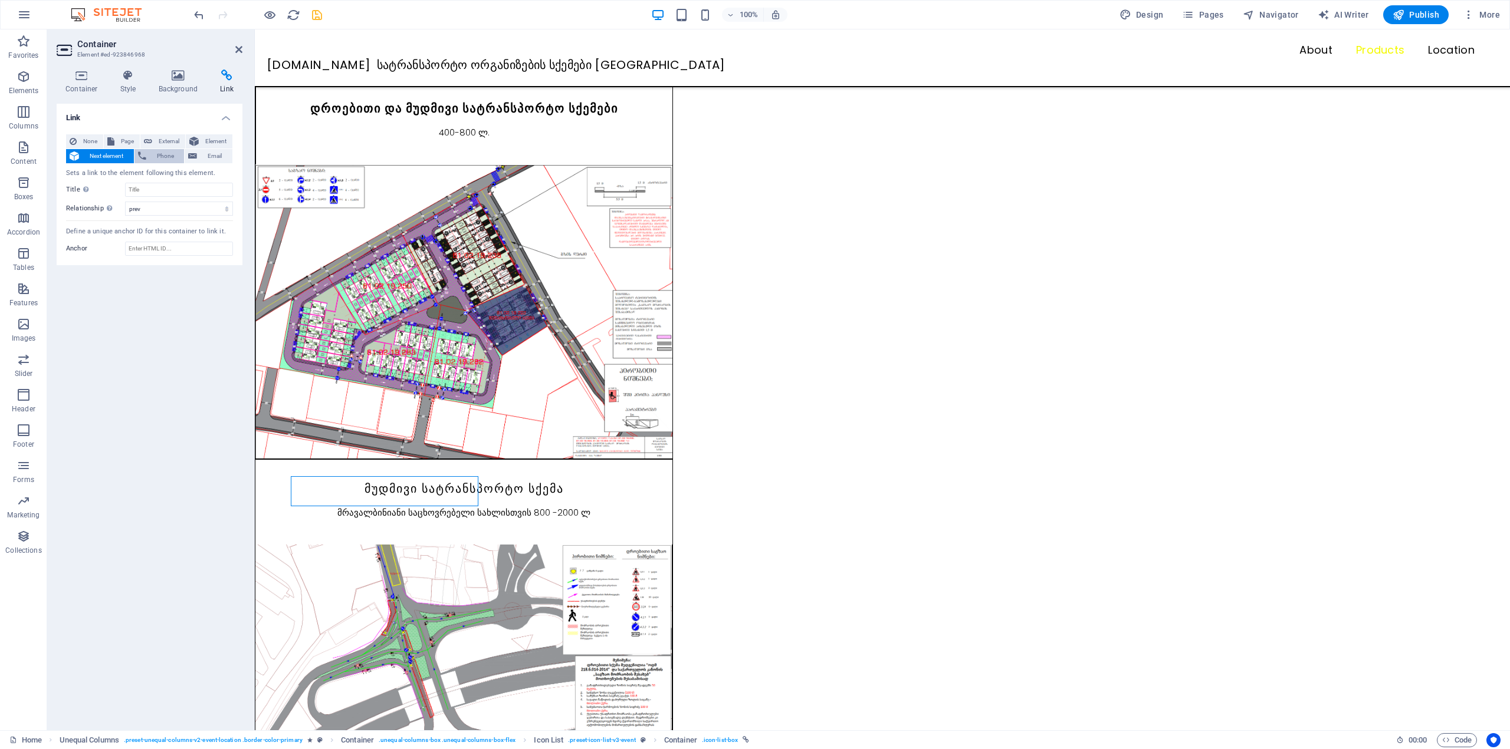
click at [151, 157] on span "Phone" at bounding box center [165, 156] width 31 height 14
click at [239, 47] on icon at bounding box center [238, 49] width 7 height 9
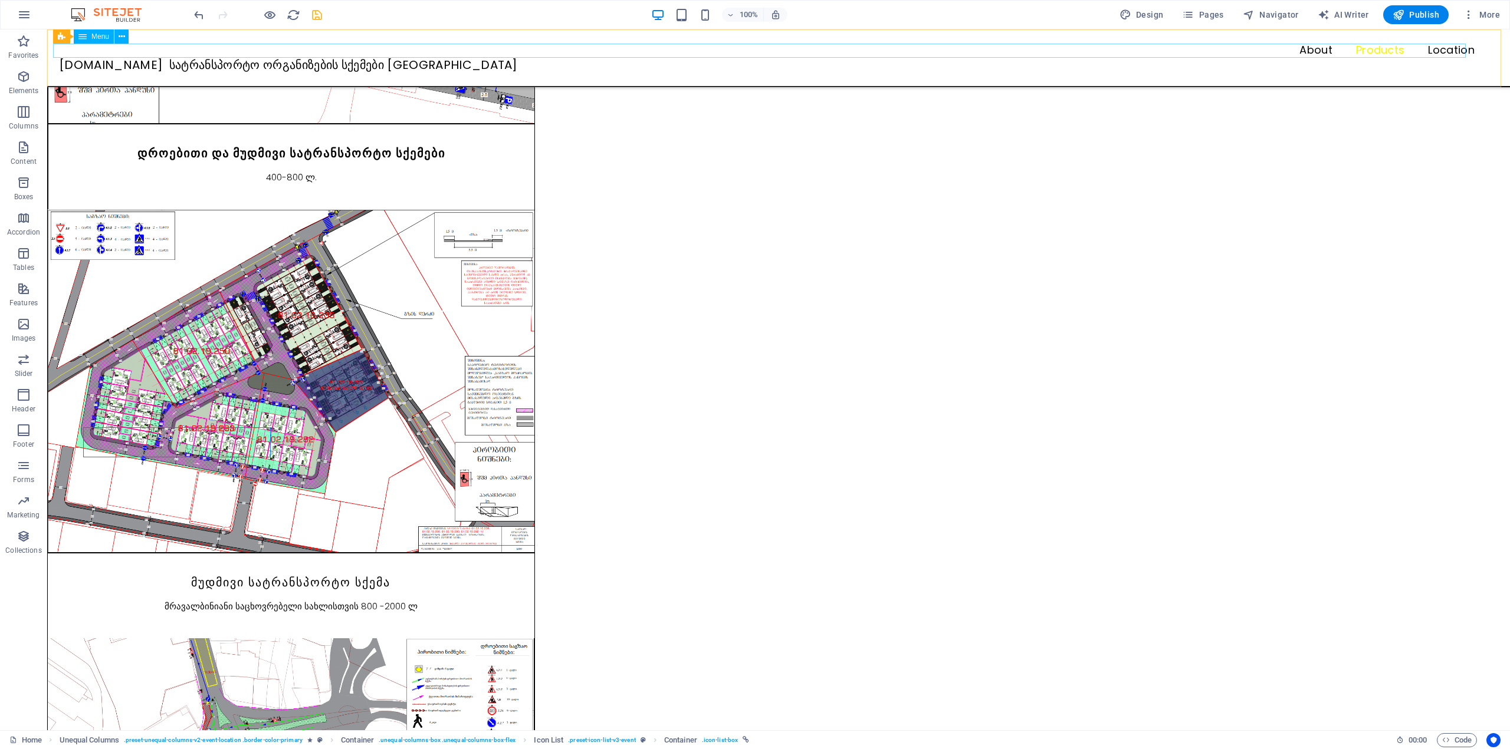
scroll to position [1023, 0]
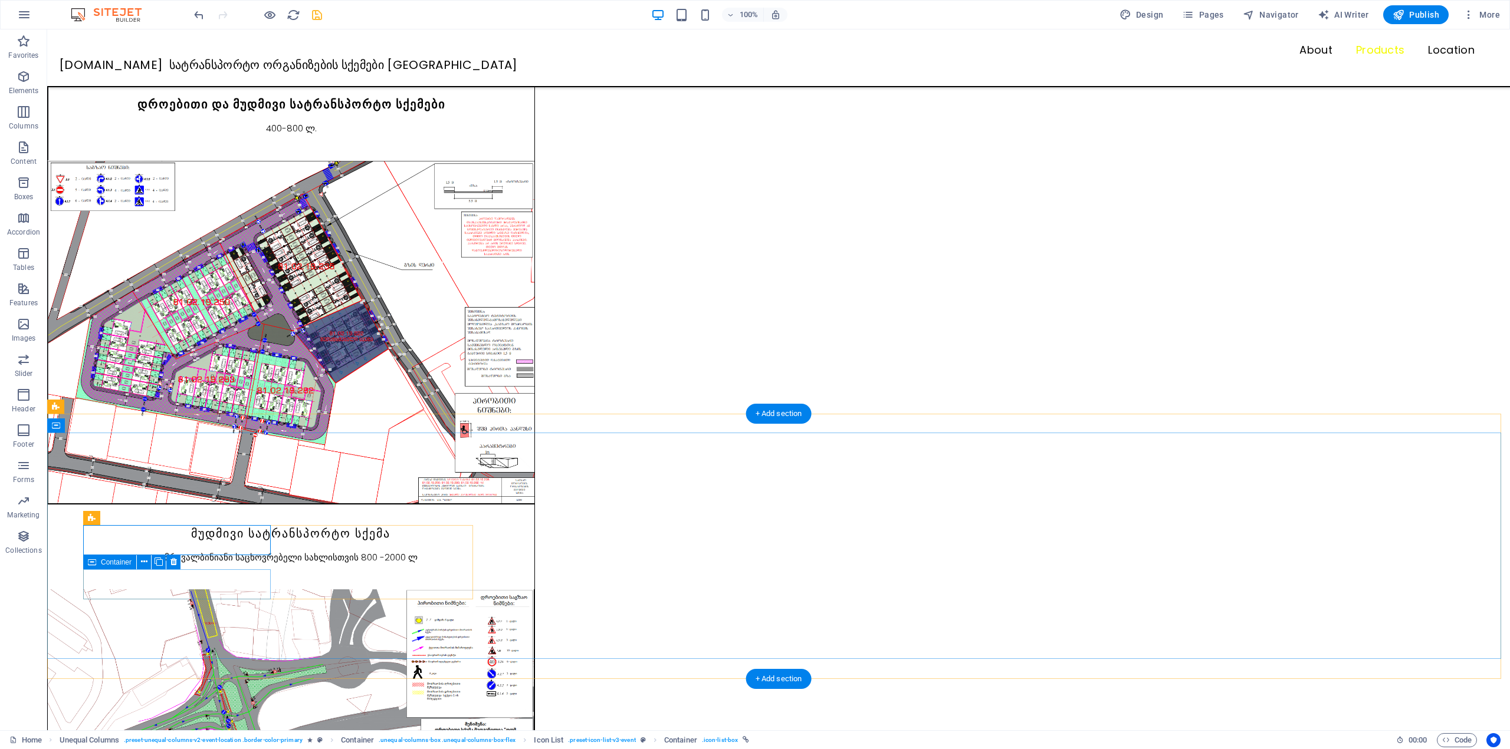
click at [146, 562] on icon at bounding box center [144, 562] width 6 height 12
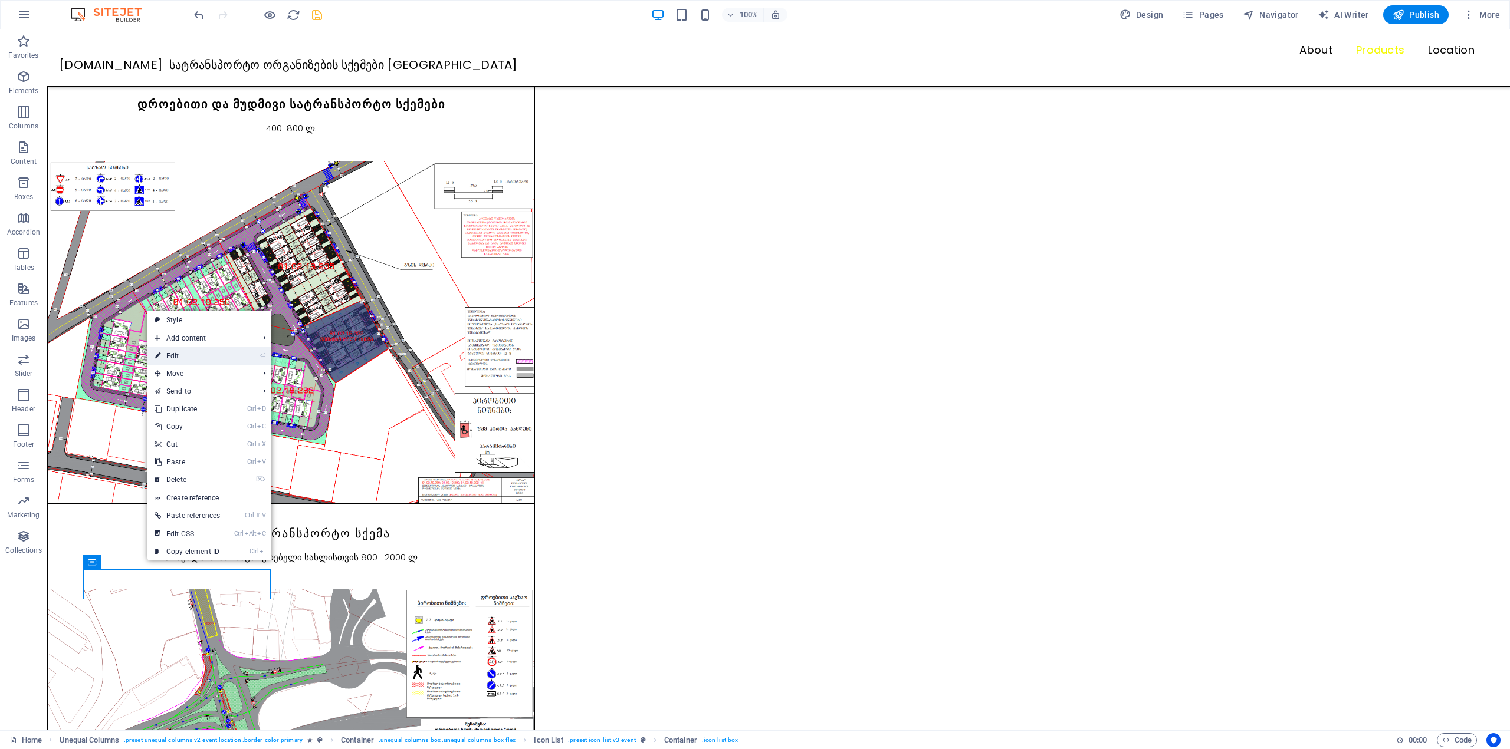
click at [190, 356] on link "⏎ Edit" at bounding box center [187, 356] width 80 height 18
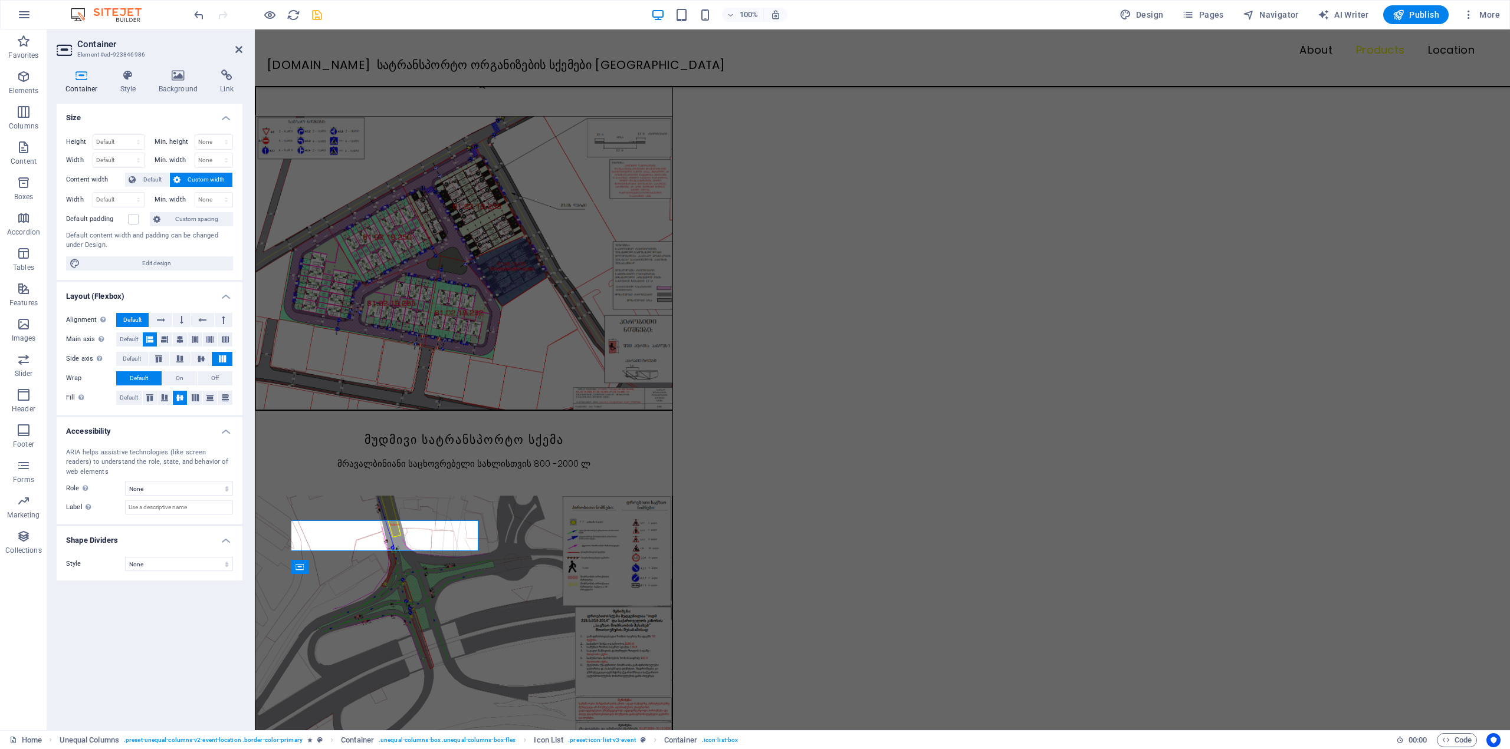
scroll to position [974, 0]
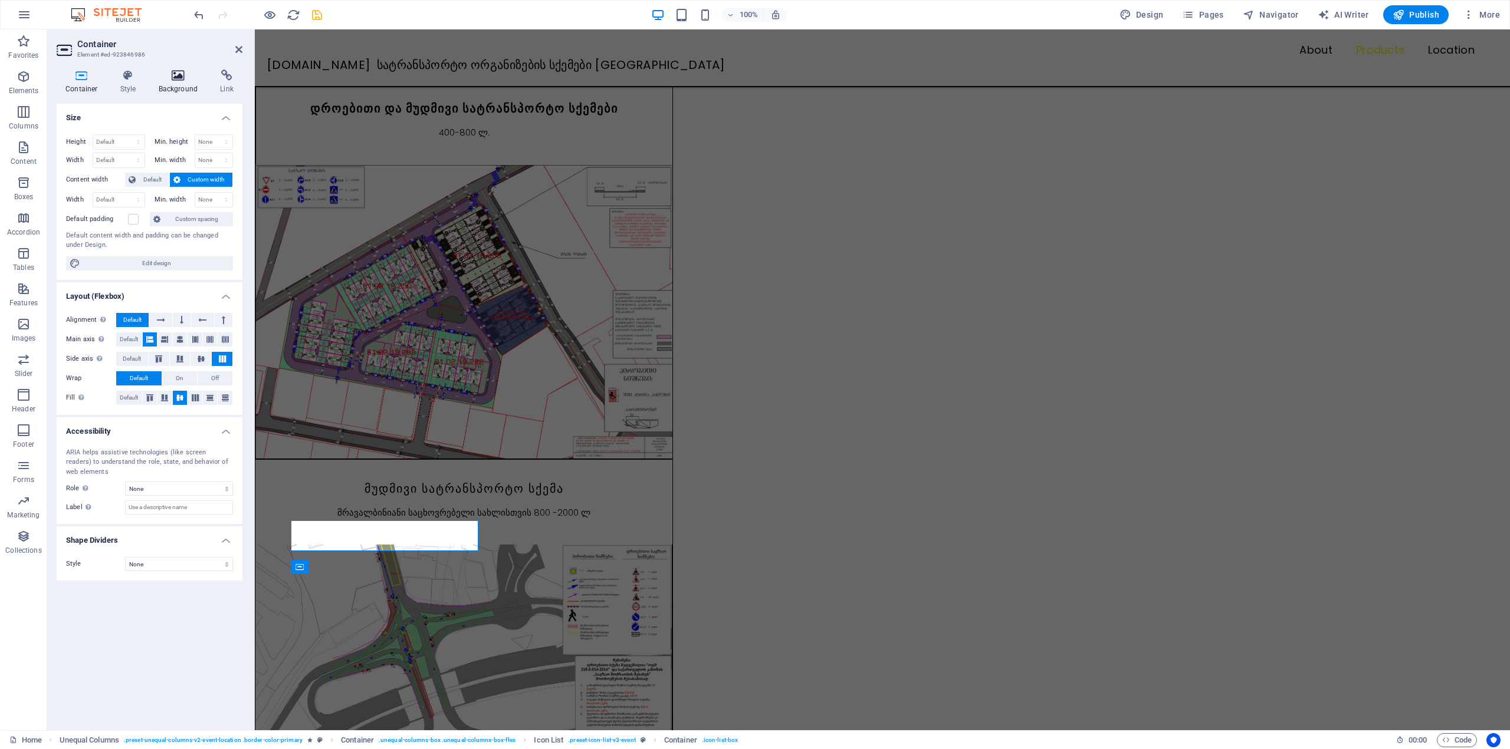
click at [171, 74] on icon at bounding box center [178, 76] width 57 height 12
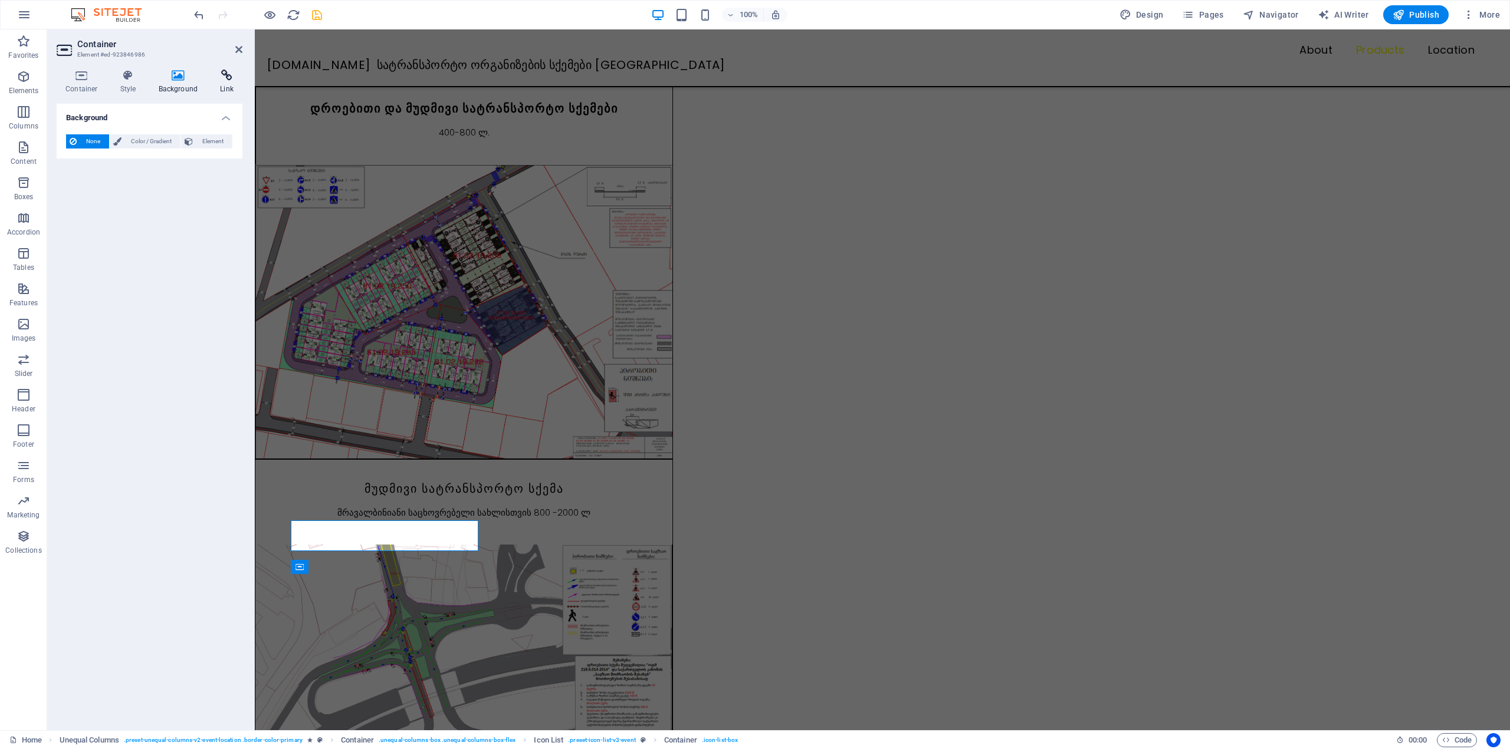
click at [221, 77] on icon at bounding box center [226, 76] width 31 height 12
click at [153, 158] on span "Phone" at bounding box center [165, 156] width 31 height 14
type input "597007944"
click at [144, 340] on div "Link None Page External Element Next element Phone Email Page Home Subpage Lega…" at bounding box center [150, 412] width 186 height 617
click at [236, 53] on icon at bounding box center [238, 49] width 7 height 9
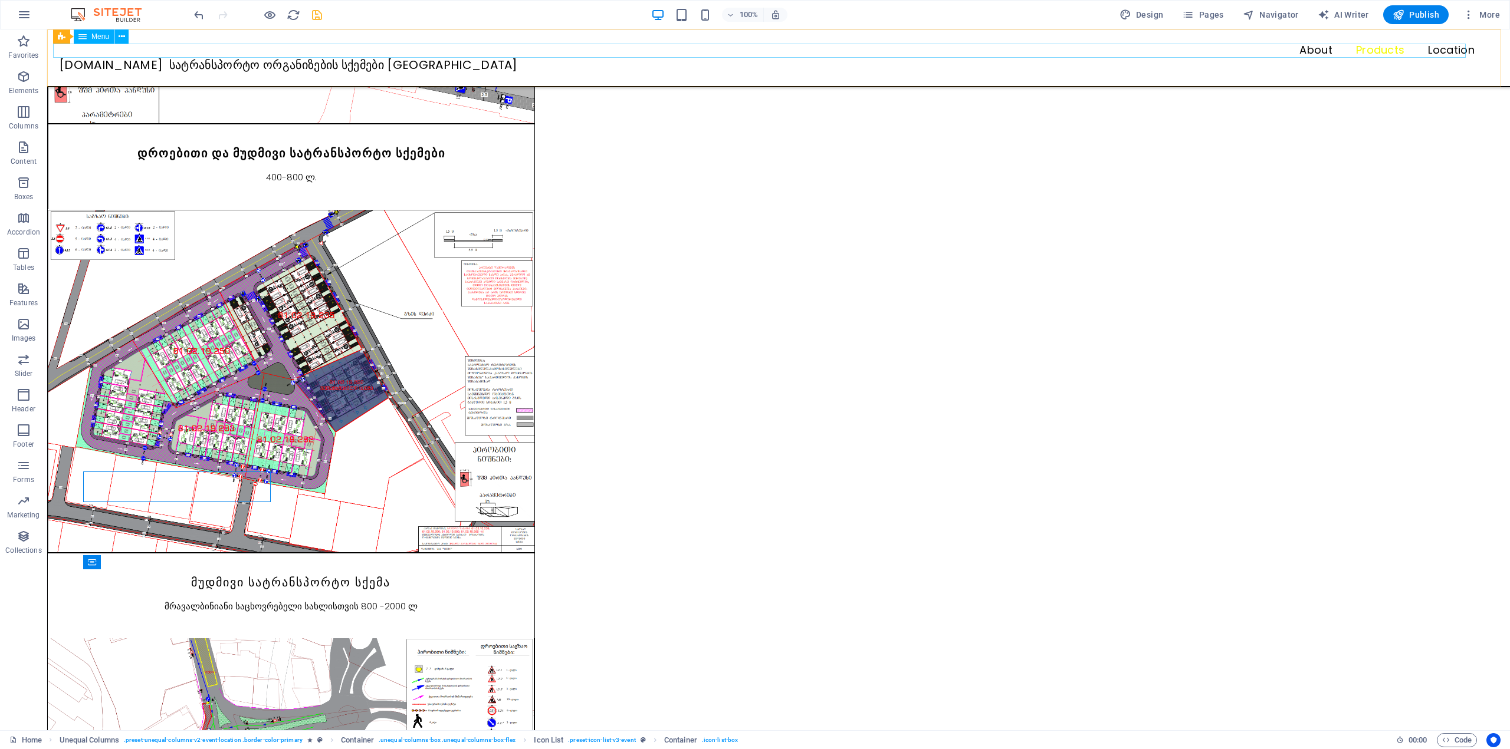
scroll to position [1023, 0]
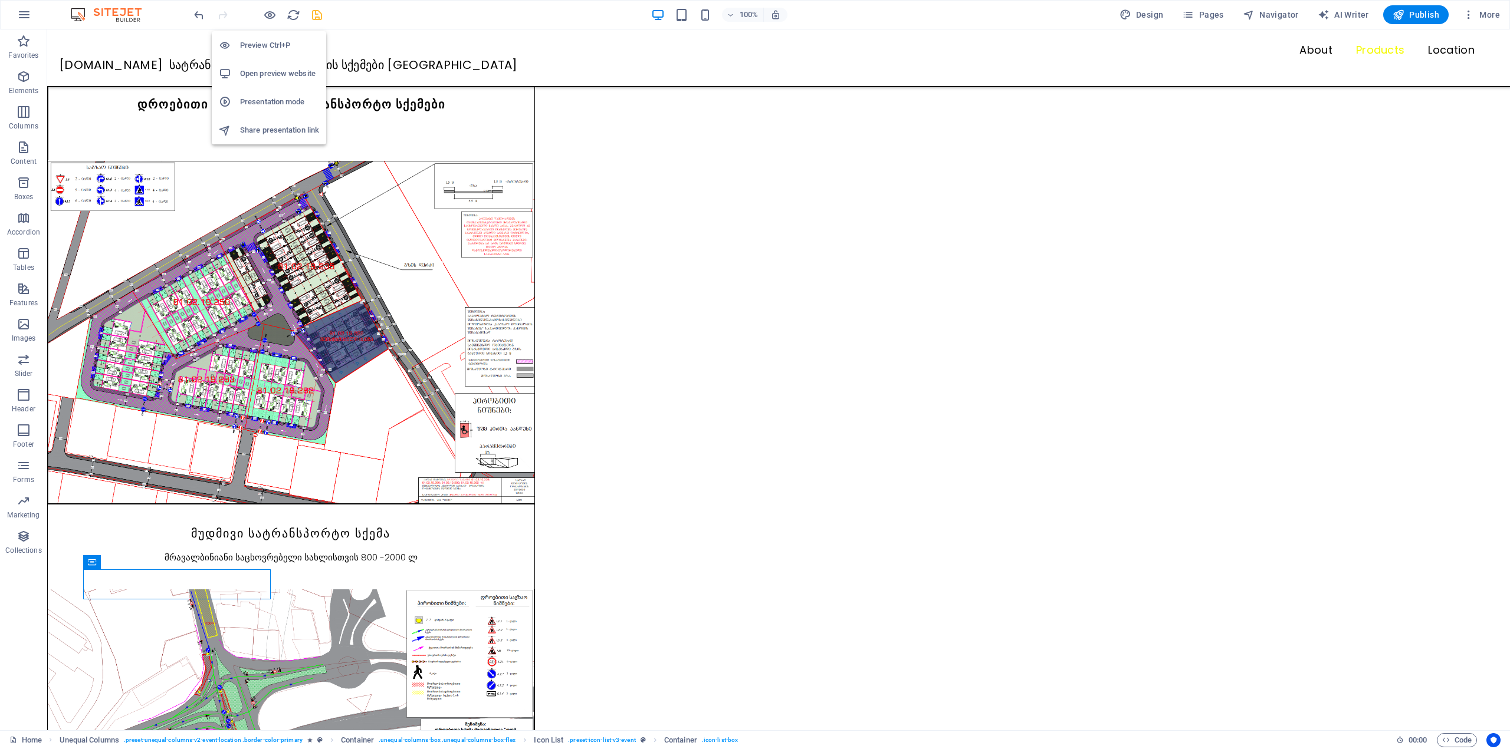
click at [273, 65] on li "Open preview website" at bounding box center [269, 74] width 114 height 28
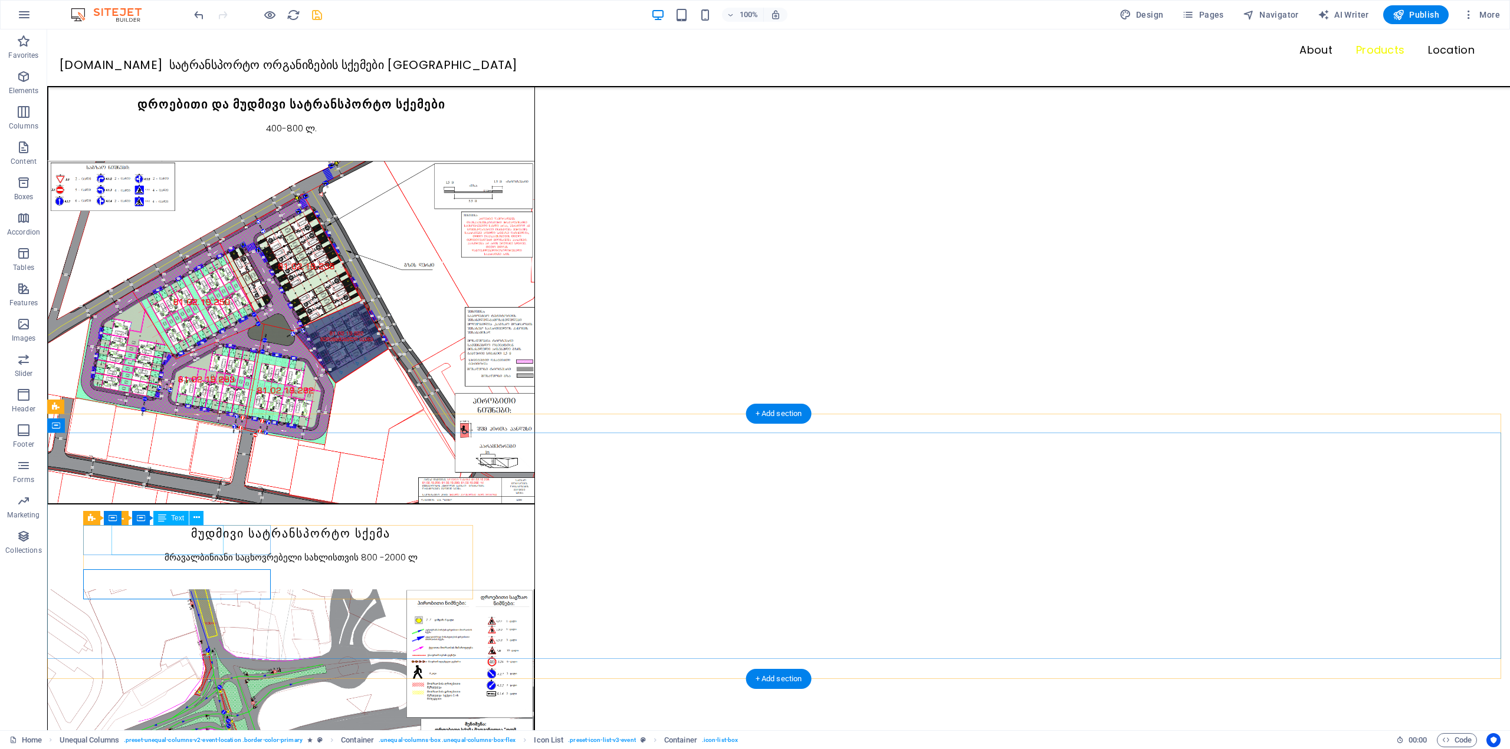
click at [195, 519] on icon at bounding box center [196, 518] width 6 height 12
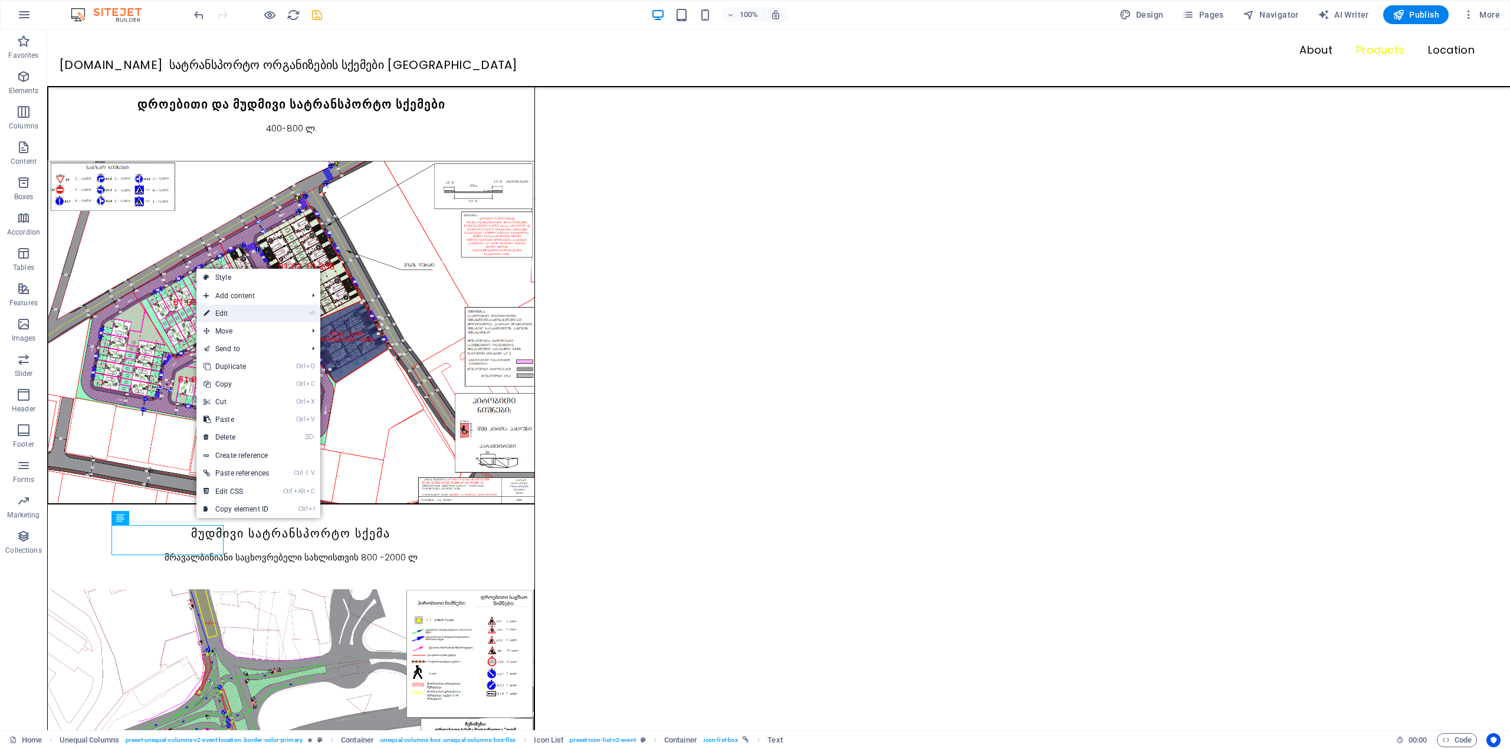
click at [238, 315] on link "⏎ Edit" at bounding box center [236, 314] width 80 height 18
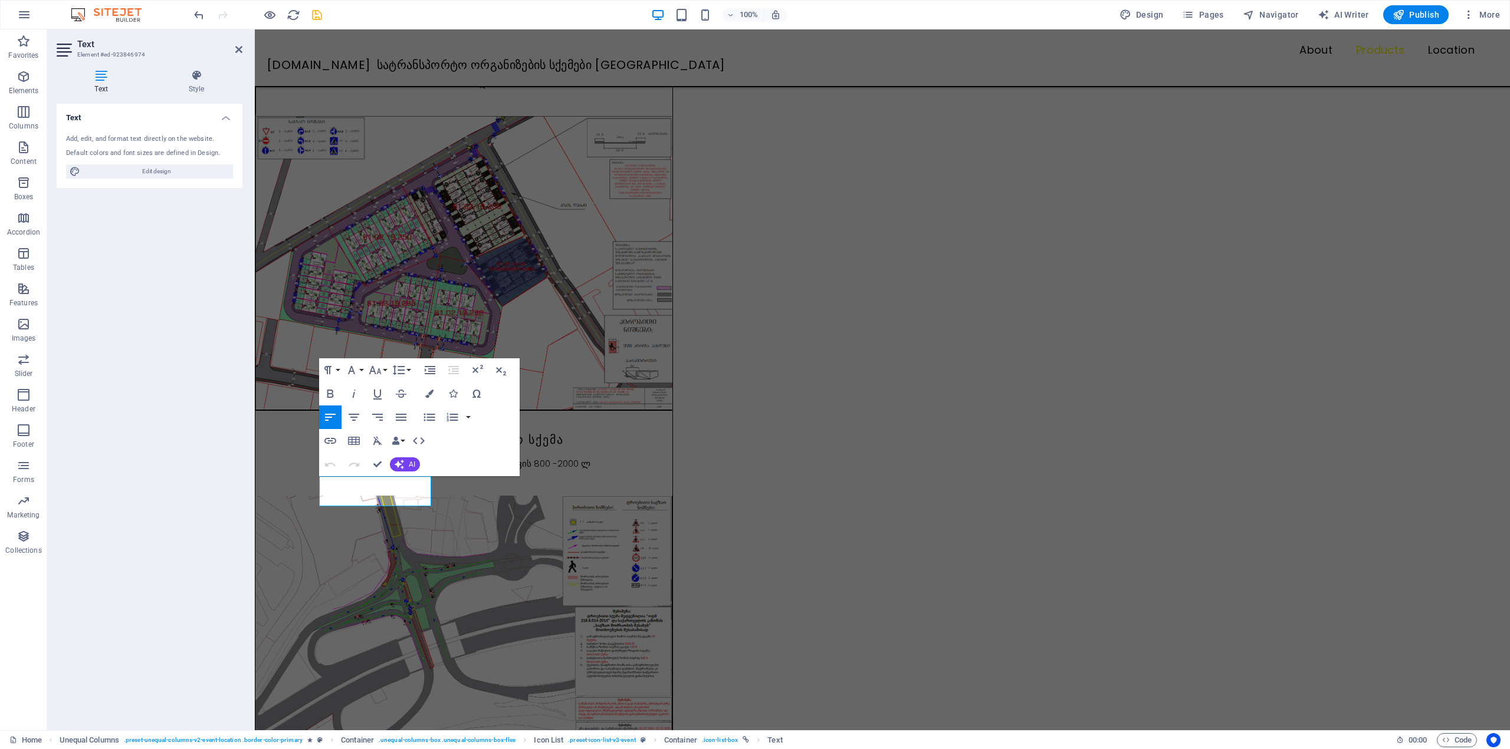
scroll to position [974, 0]
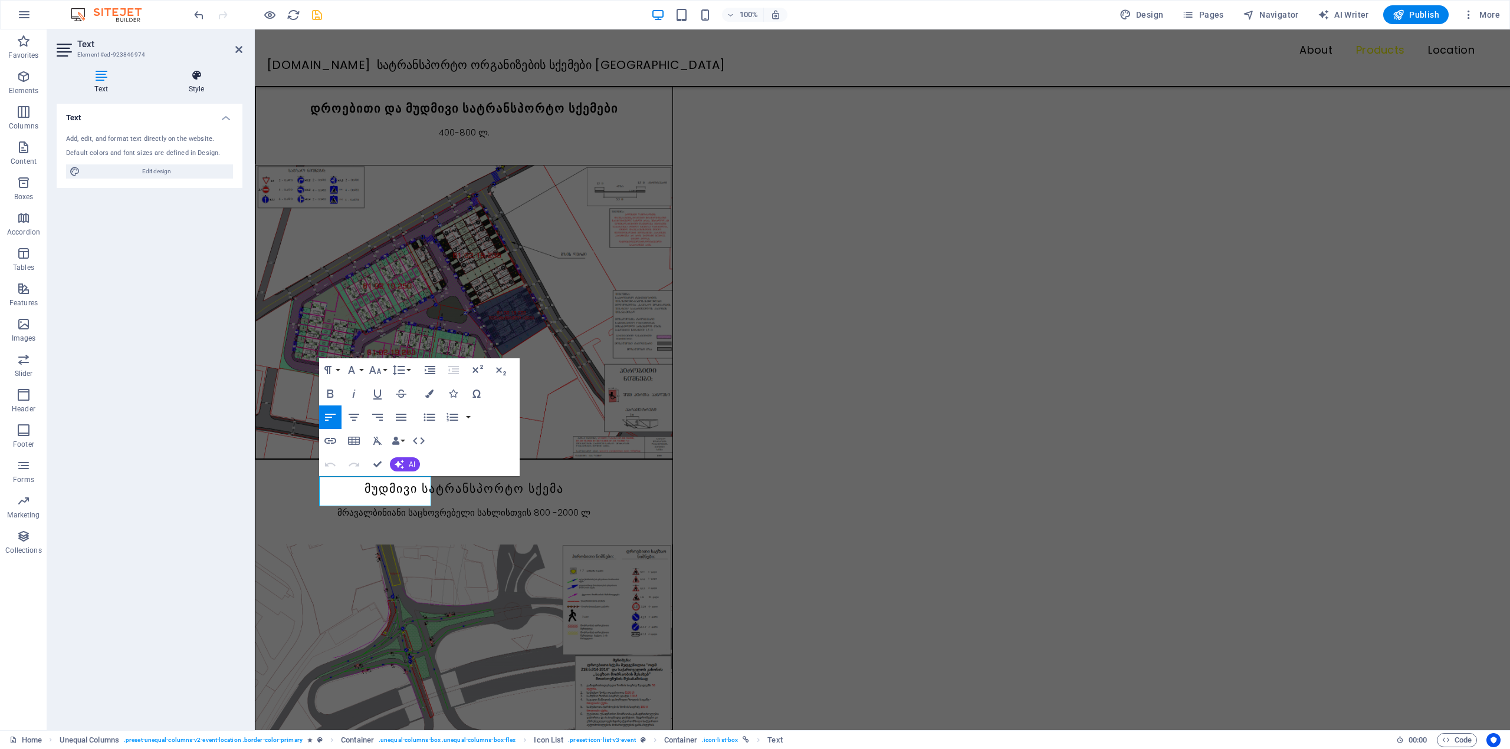
click at [190, 85] on h4 "Style" at bounding box center [196, 82] width 92 height 25
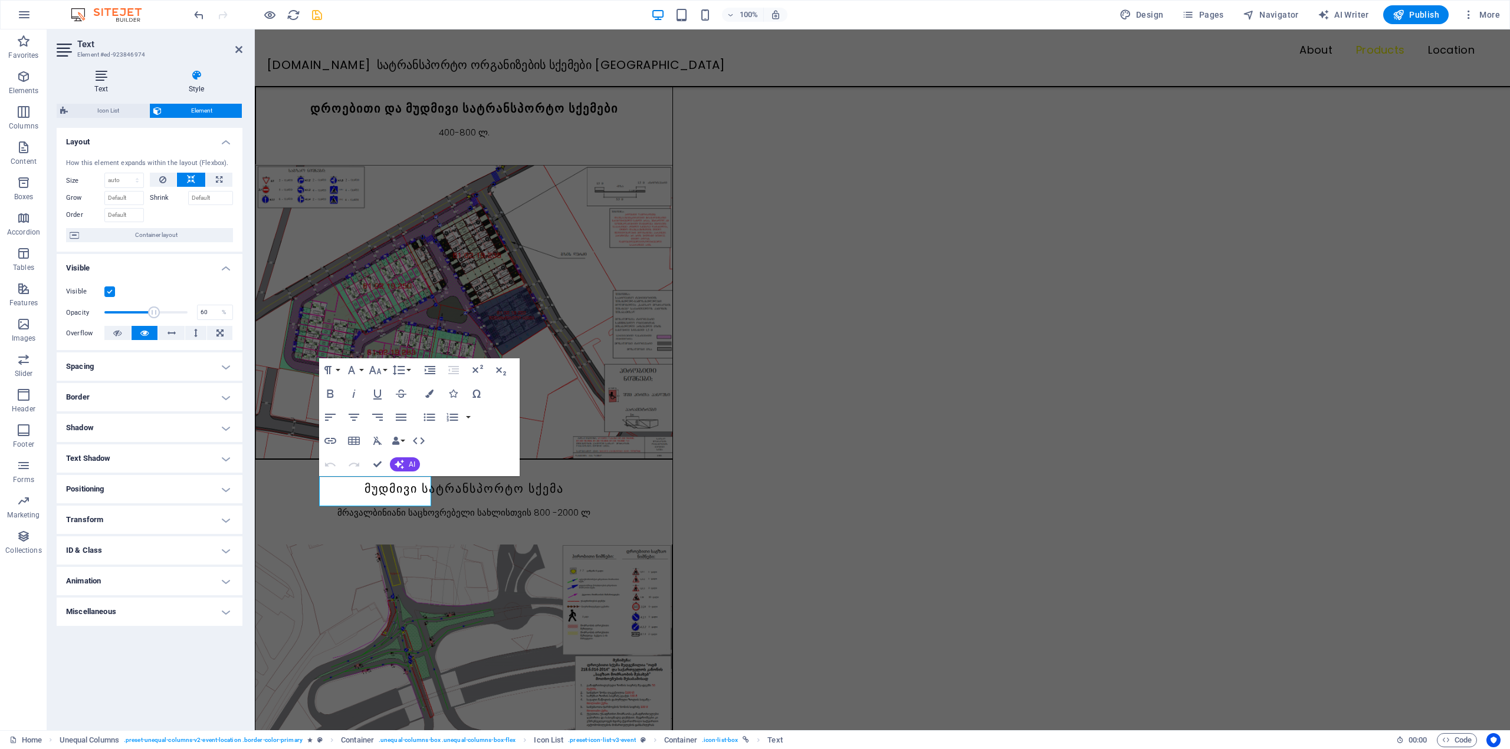
click at [82, 77] on icon at bounding box center [101, 76] width 89 height 12
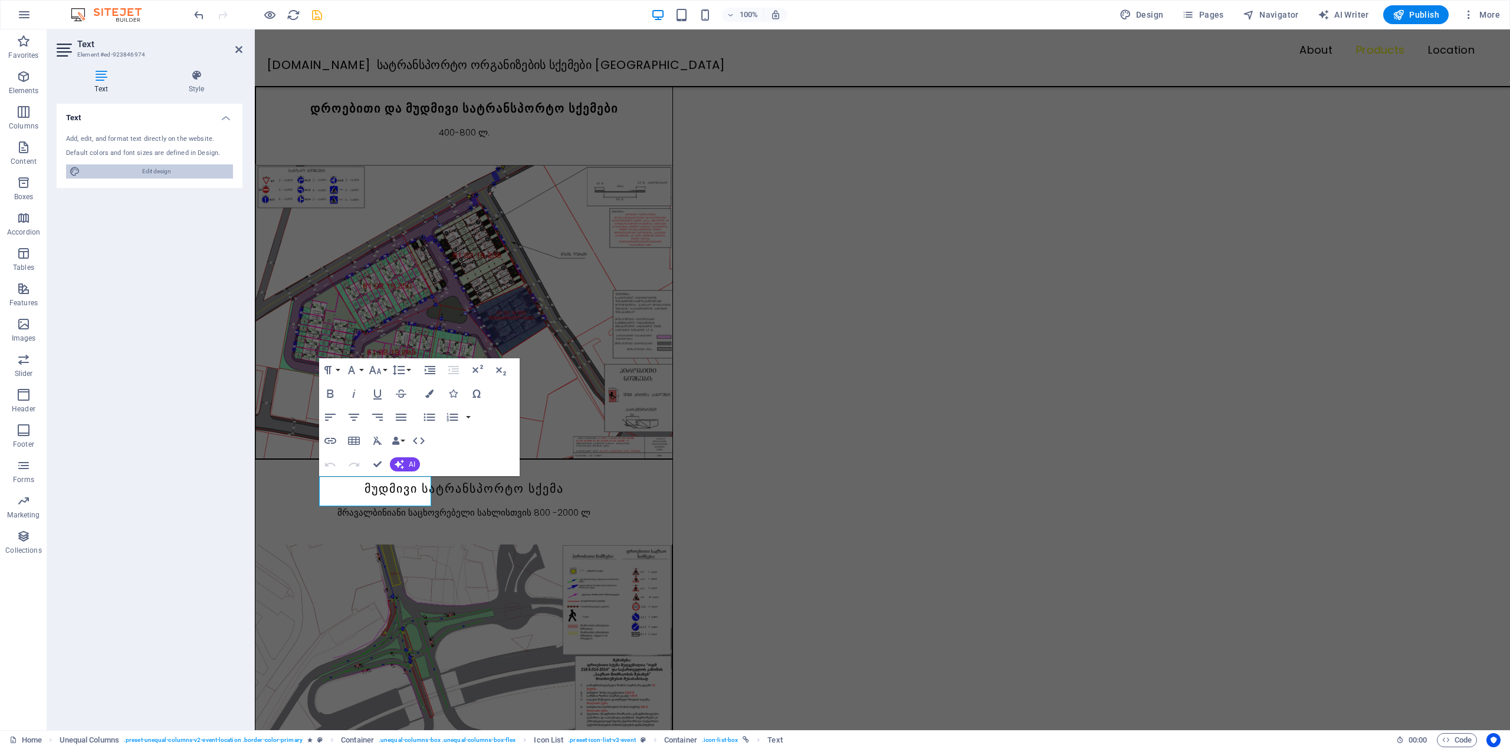
click at [147, 169] on span "Edit design" at bounding box center [157, 172] width 146 height 14
select select "px"
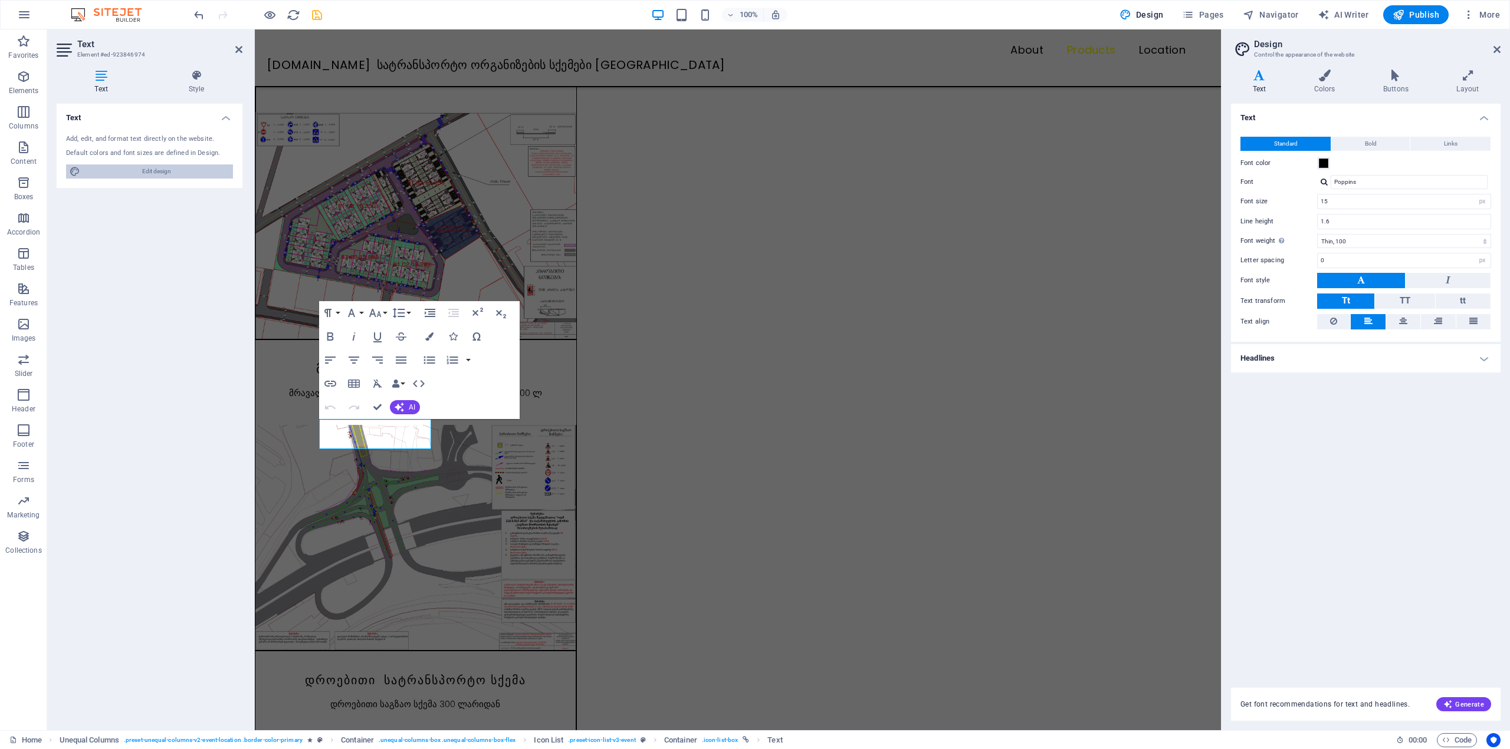
scroll to position [896, 0]
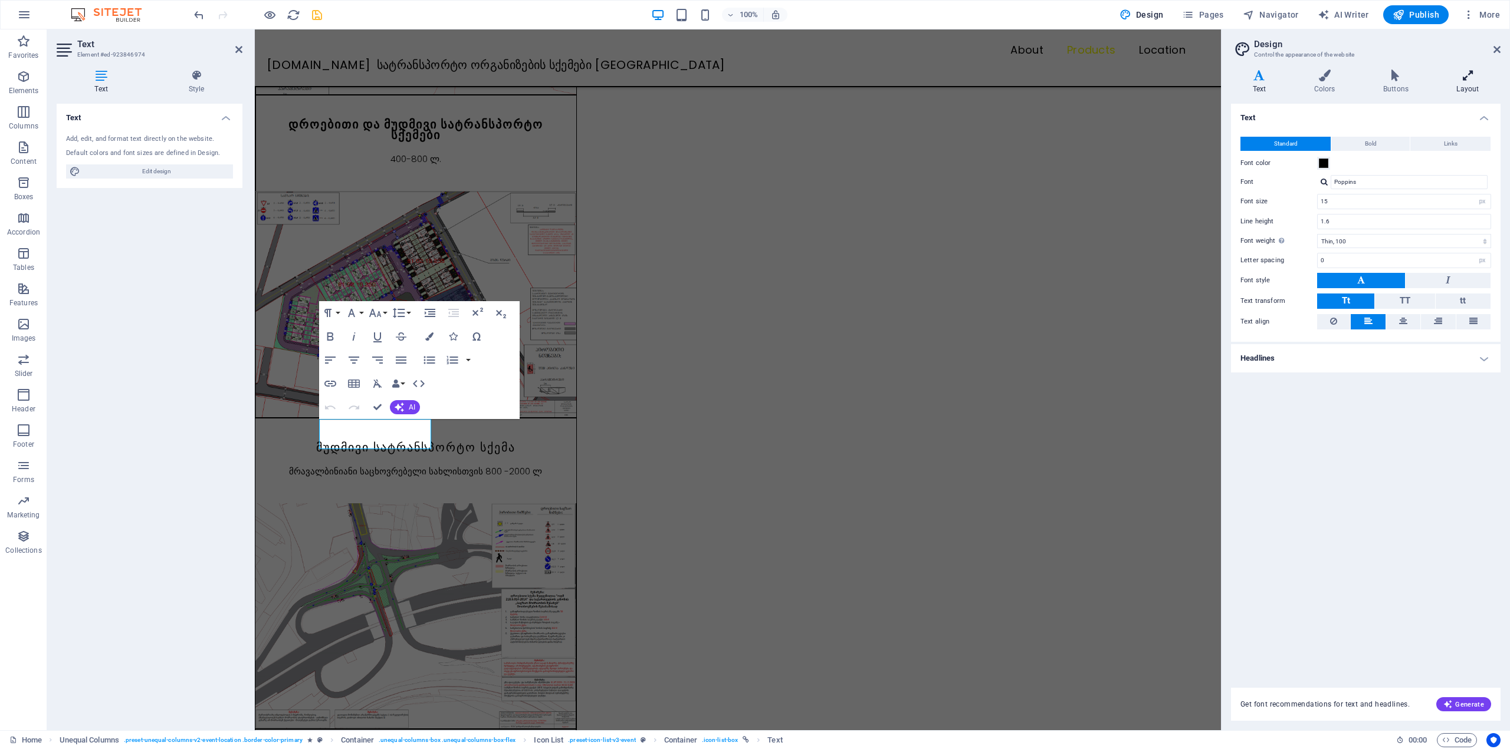
click at [1460, 80] on icon at bounding box center [1467, 76] width 65 height 12
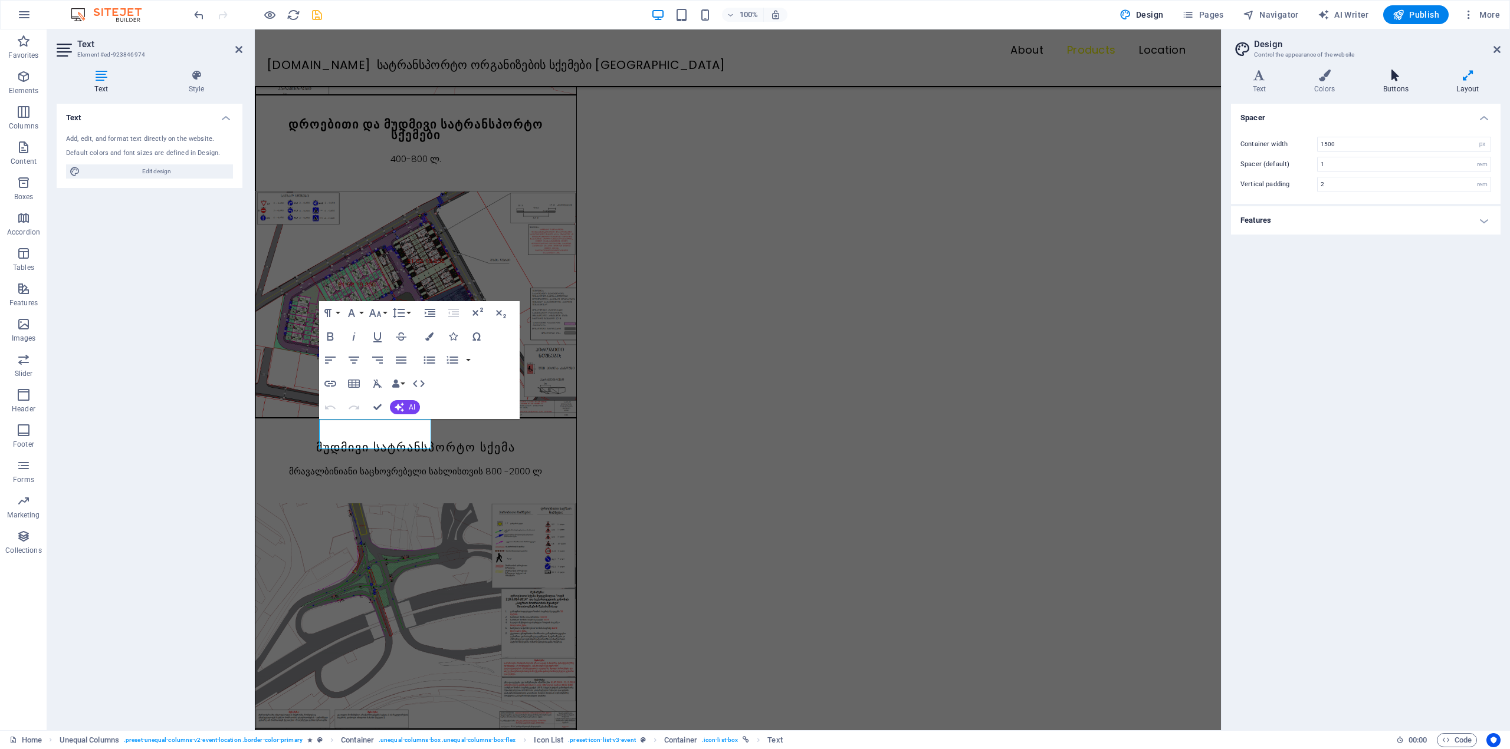
click at [1410, 81] on h4 "Buttons" at bounding box center [1397, 82] width 73 height 25
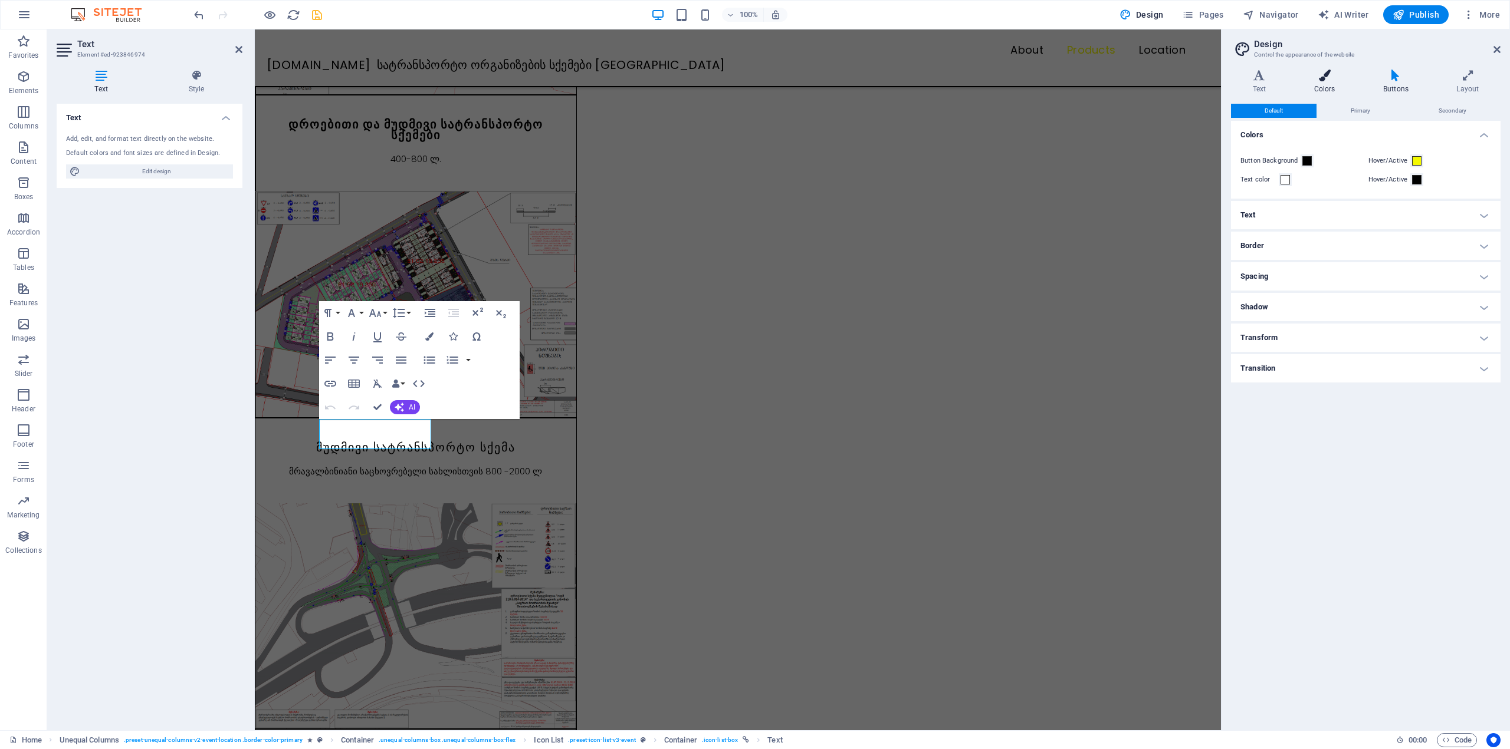
click at [1354, 78] on icon at bounding box center [1324, 76] width 64 height 12
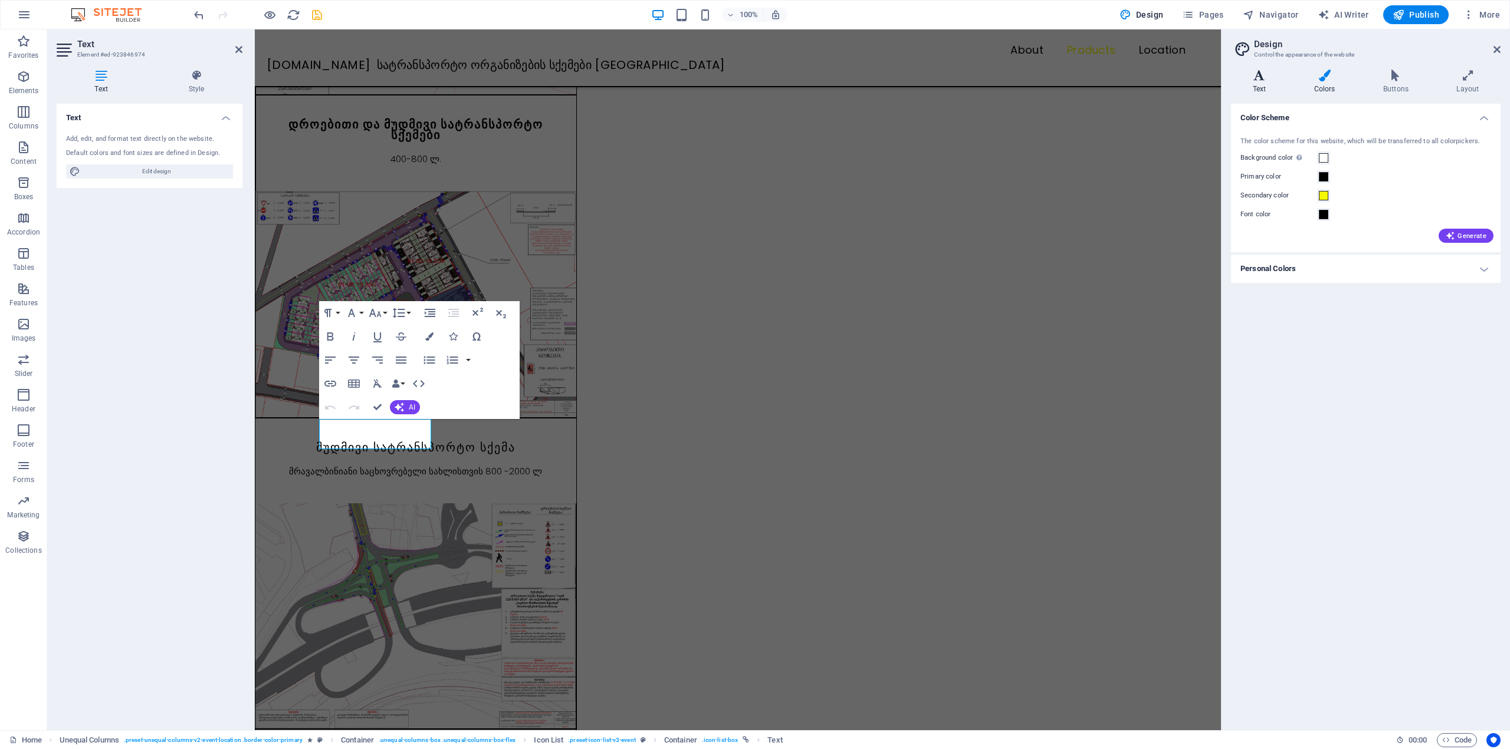
click at [1260, 84] on h4 "Text" at bounding box center [1261, 82] width 61 height 25
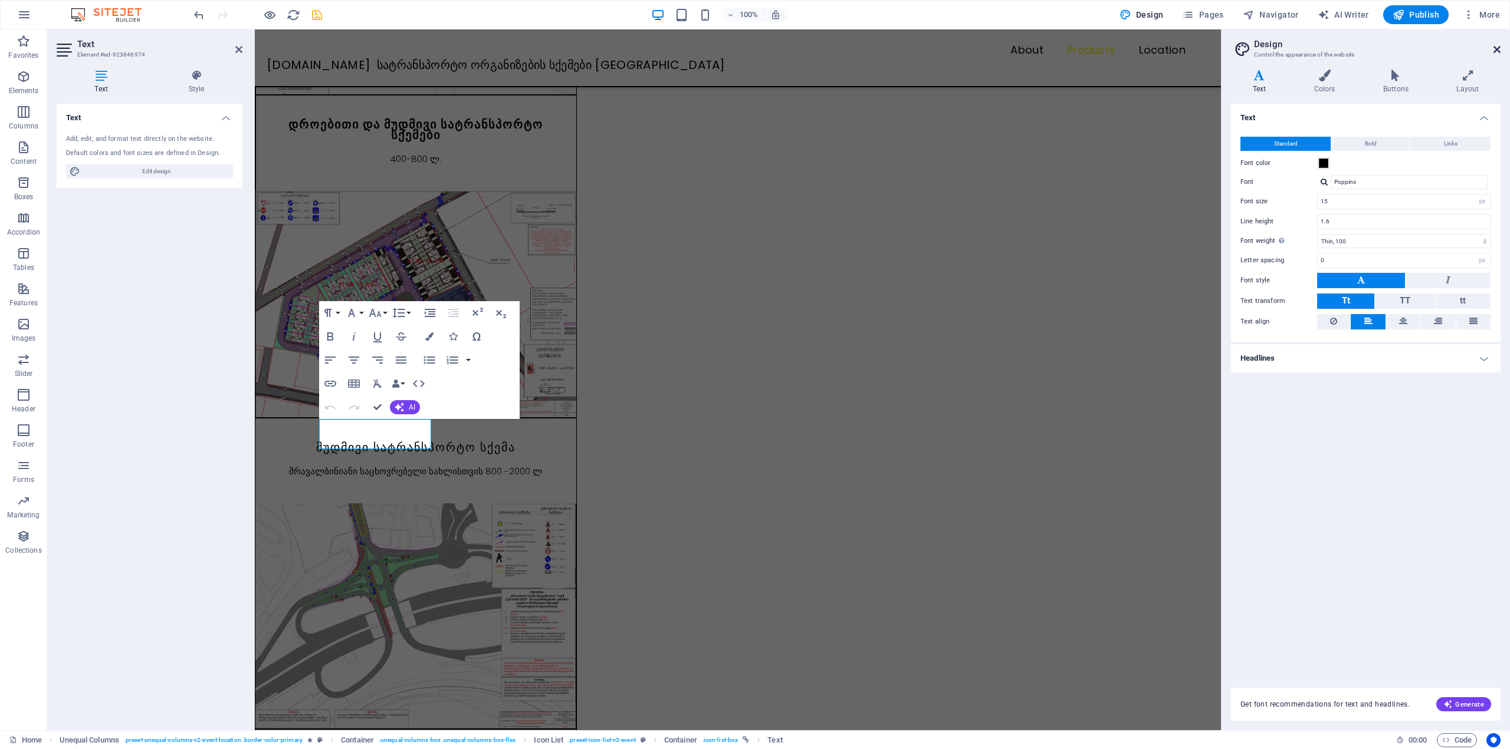
click at [1493, 52] on icon at bounding box center [1496, 49] width 7 height 9
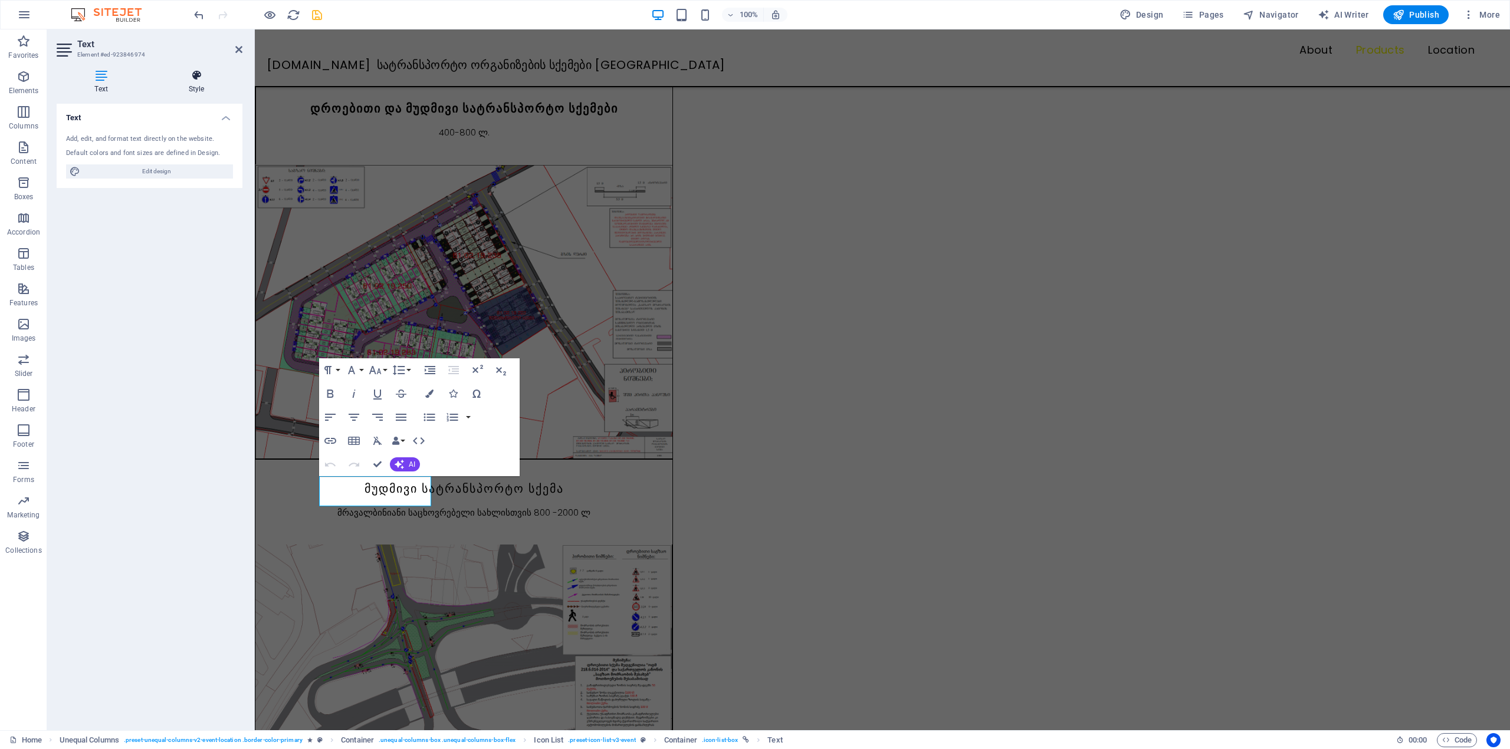
click at [199, 77] on icon at bounding box center [196, 76] width 92 height 12
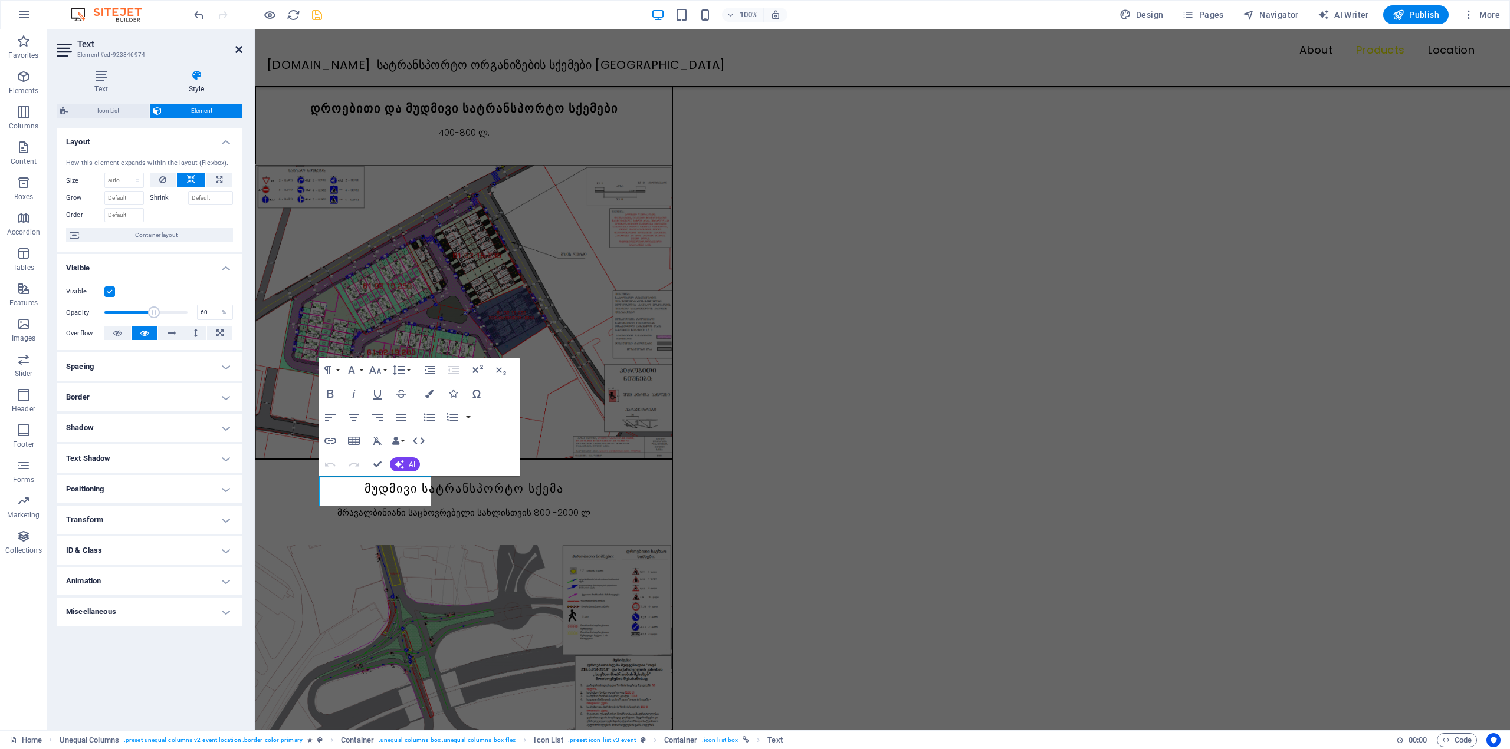
click at [238, 51] on icon at bounding box center [238, 49] width 7 height 9
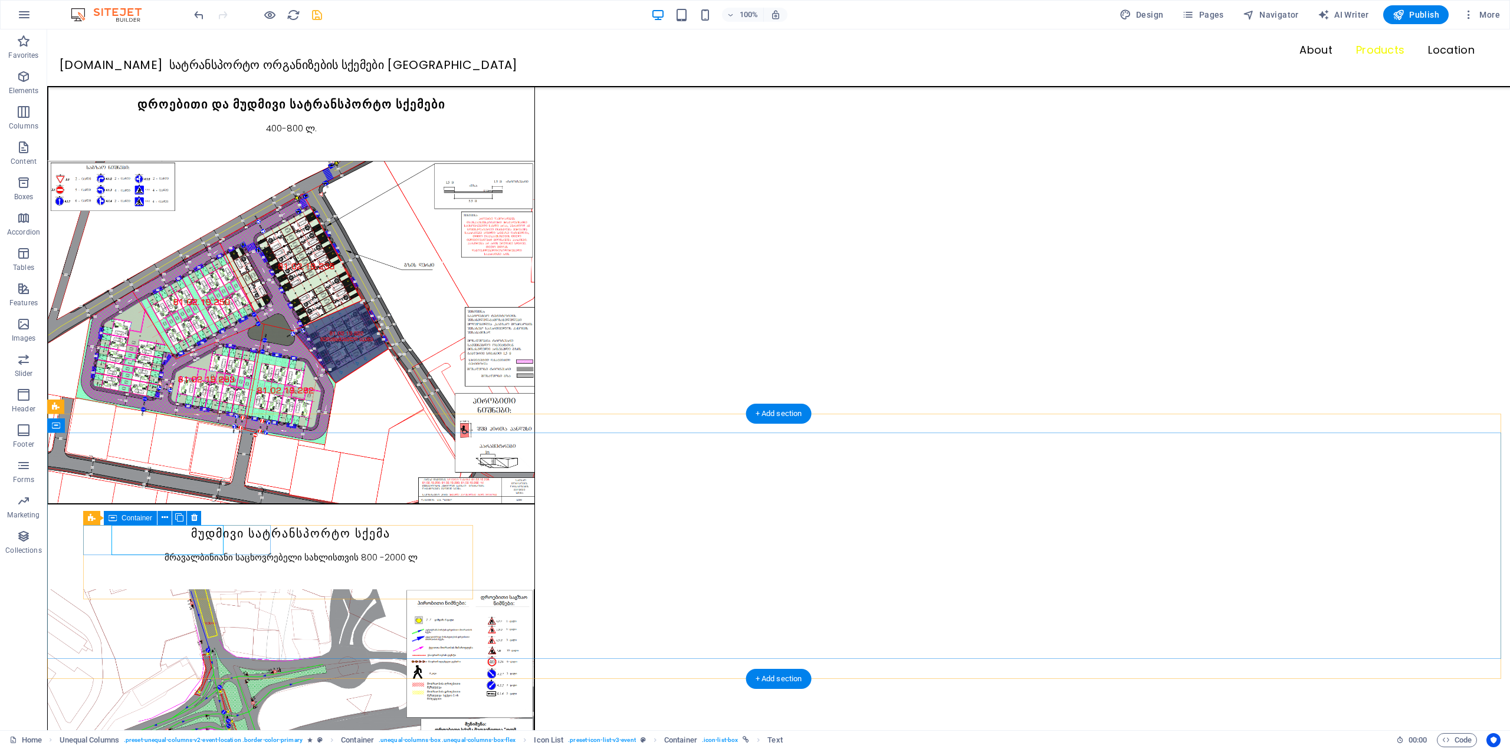
click at [165, 518] on icon at bounding box center [165, 518] width 6 height 12
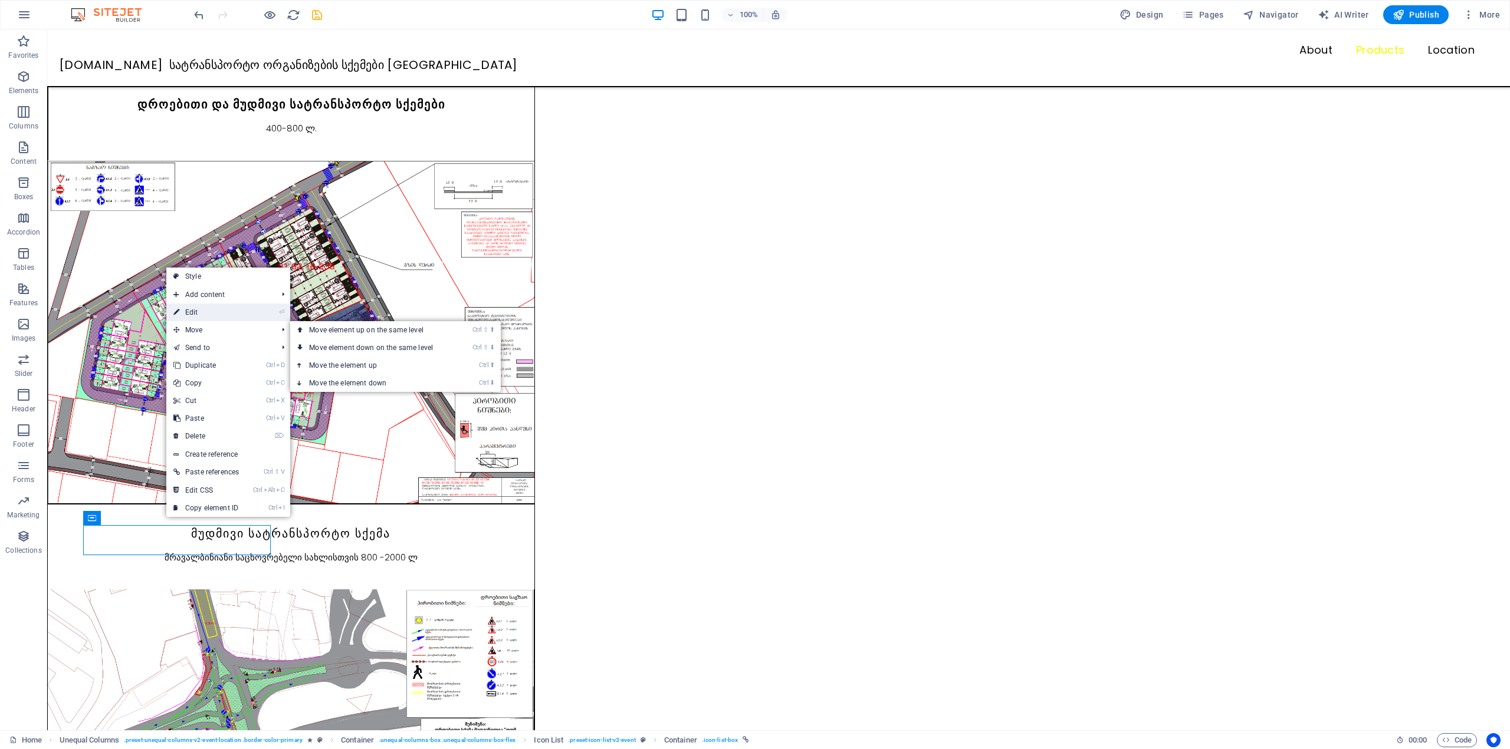
click at [182, 315] on link "⏎ Edit" at bounding box center [206, 313] width 80 height 18
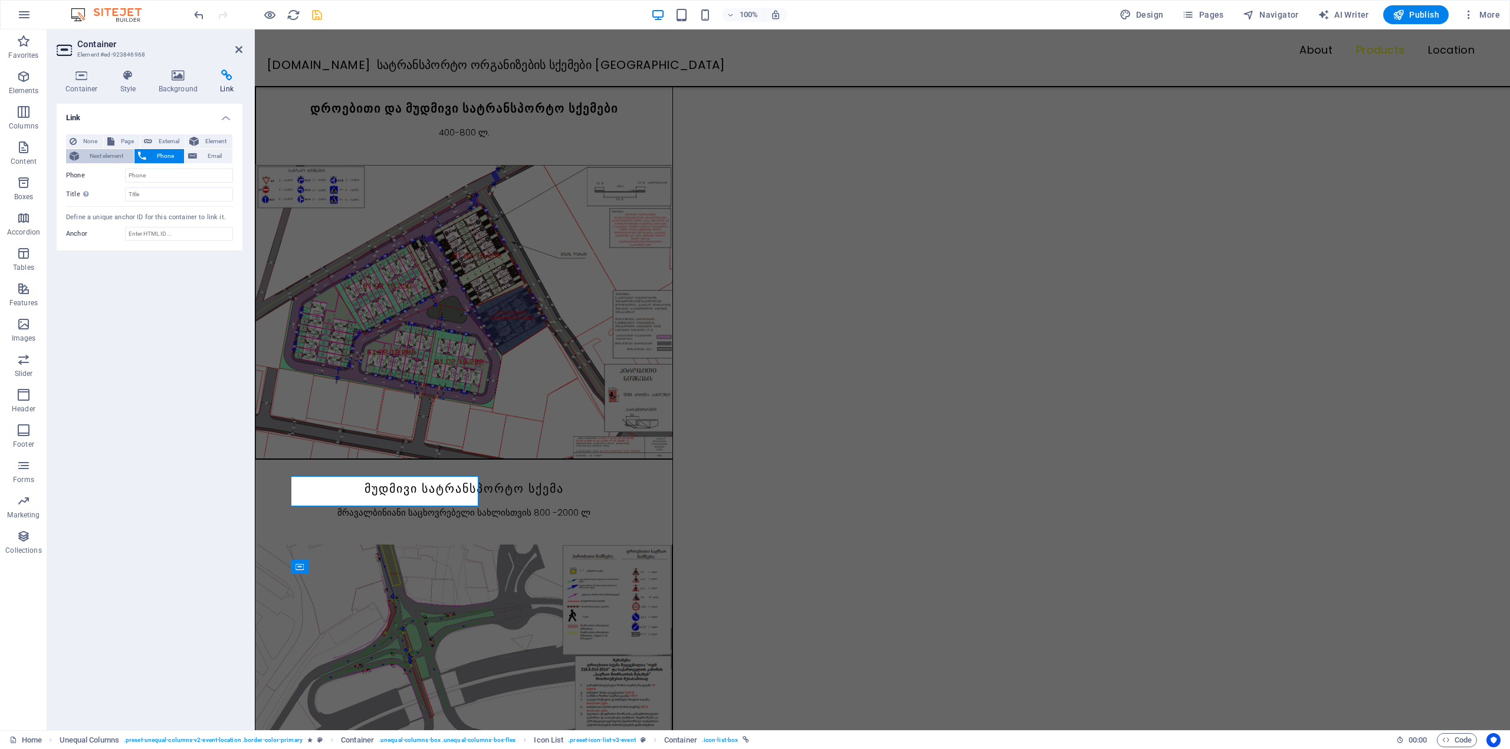
click at [124, 150] on span "Next element" at bounding box center [107, 156] width 48 height 14
click at [179, 79] on icon at bounding box center [178, 76] width 57 height 12
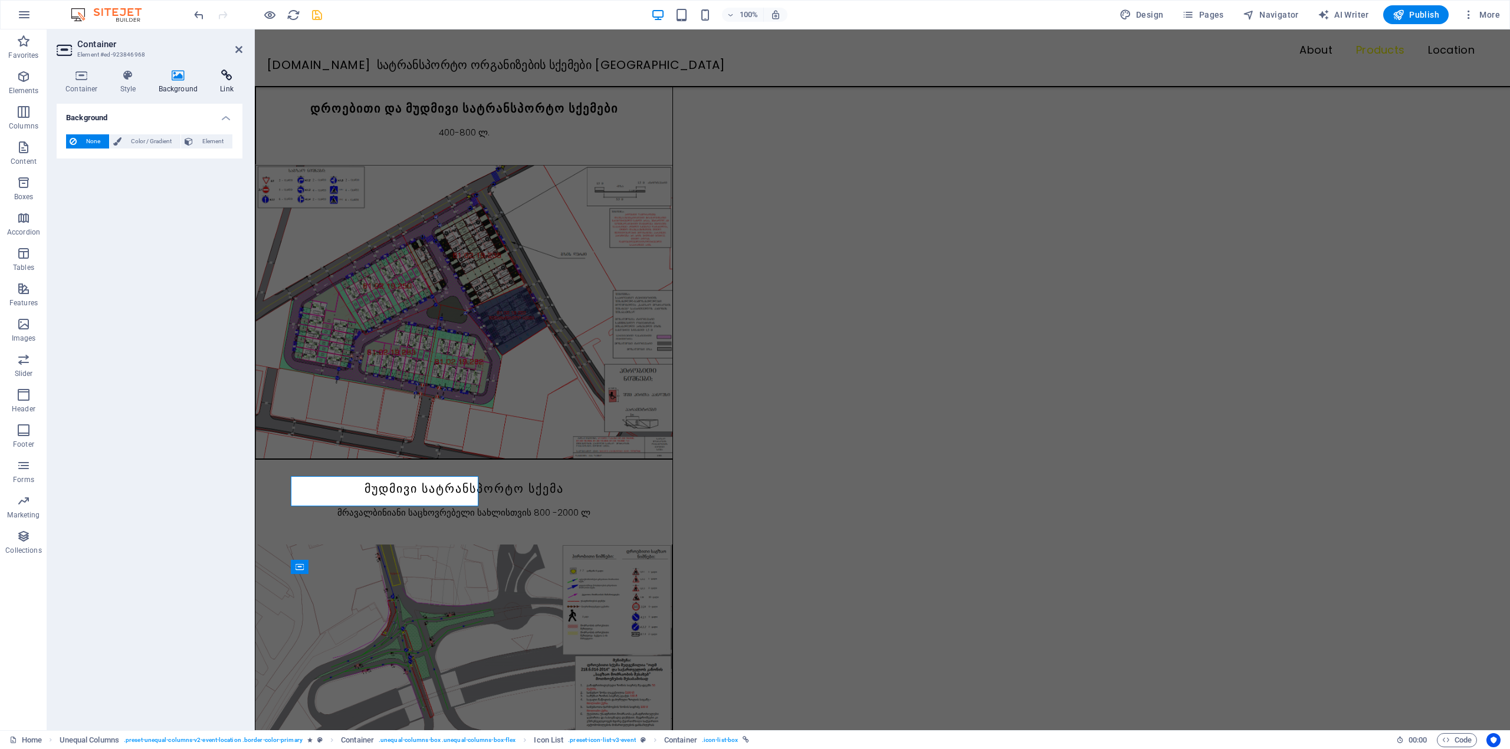
click at [218, 82] on h4 "Link" at bounding box center [226, 82] width 31 height 25
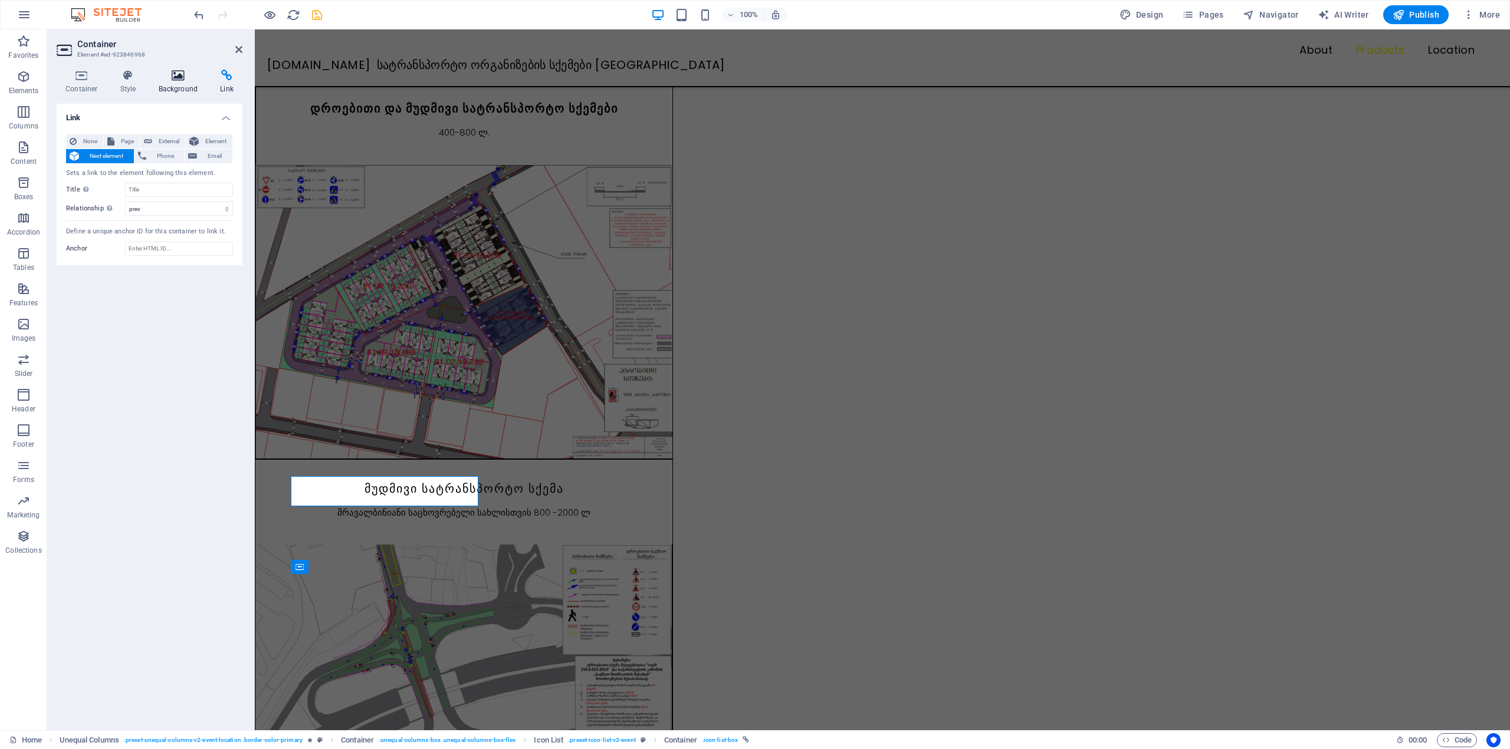
click at [177, 83] on h4 "Background" at bounding box center [181, 82] width 62 height 25
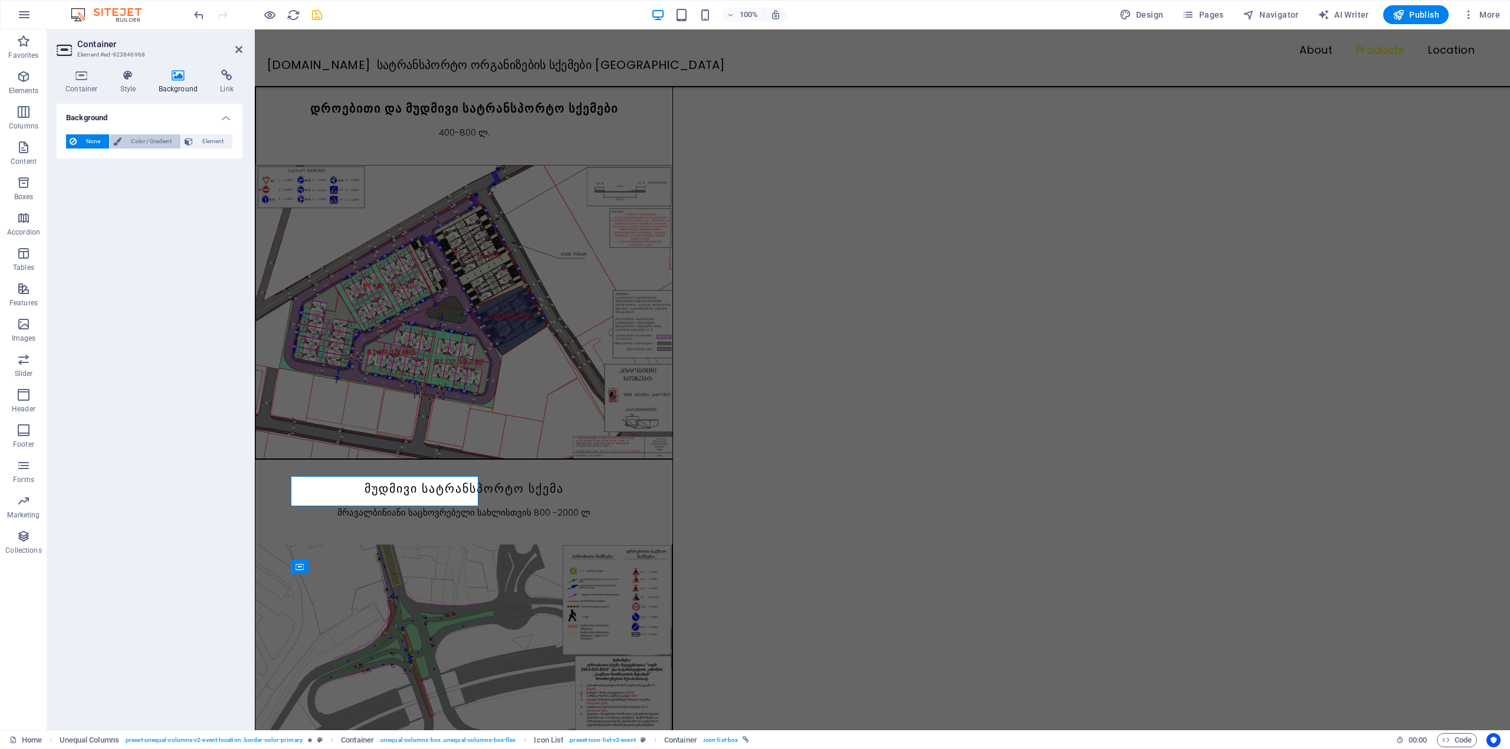
click at [147, 140] on span "Color / Gradient" at bounding box center [151, 141] width 52 height 14
click at [196, 143] on span "Element" at bounding box center [212, 141] width 32 height 14
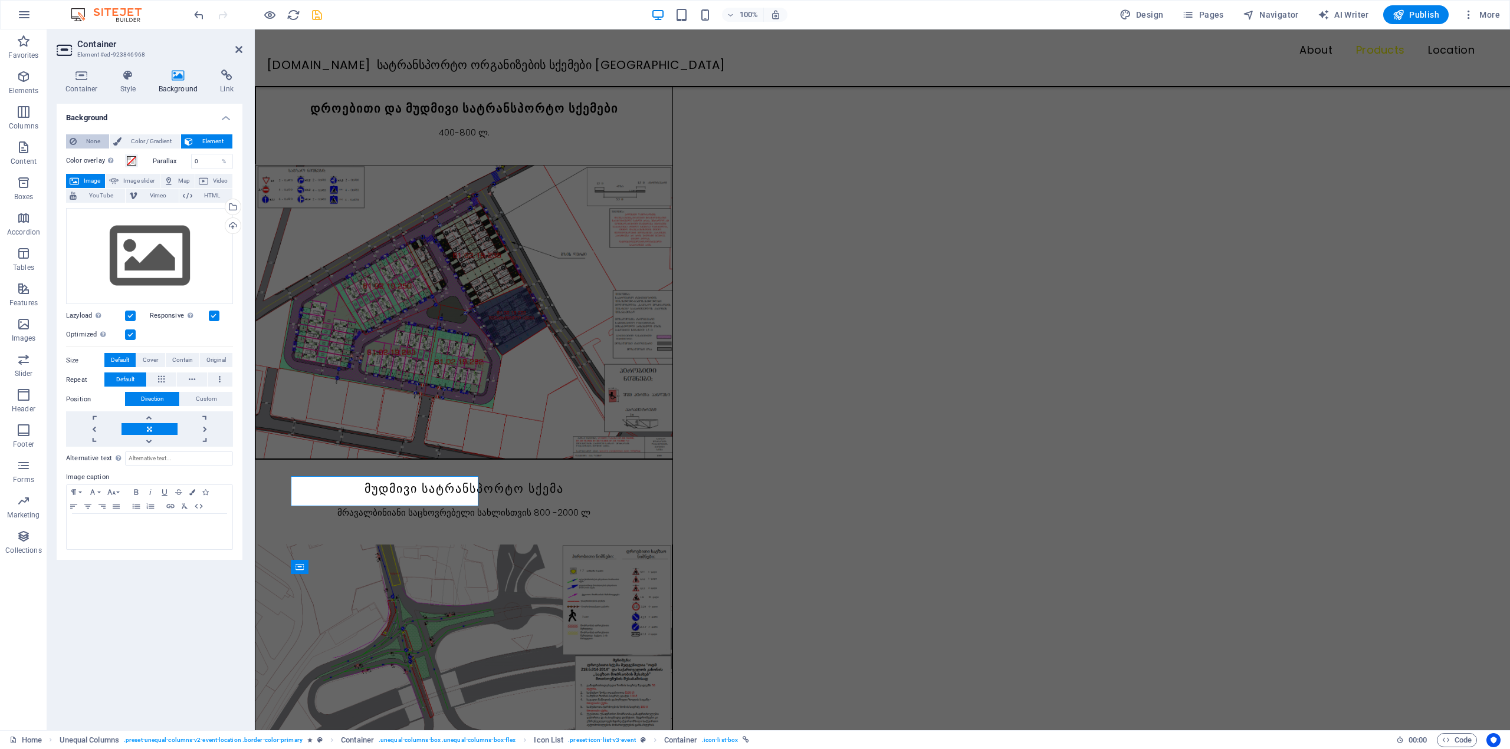
click at [101, 141] on span "None" at bounding box center [92, 141] width 25 height 14
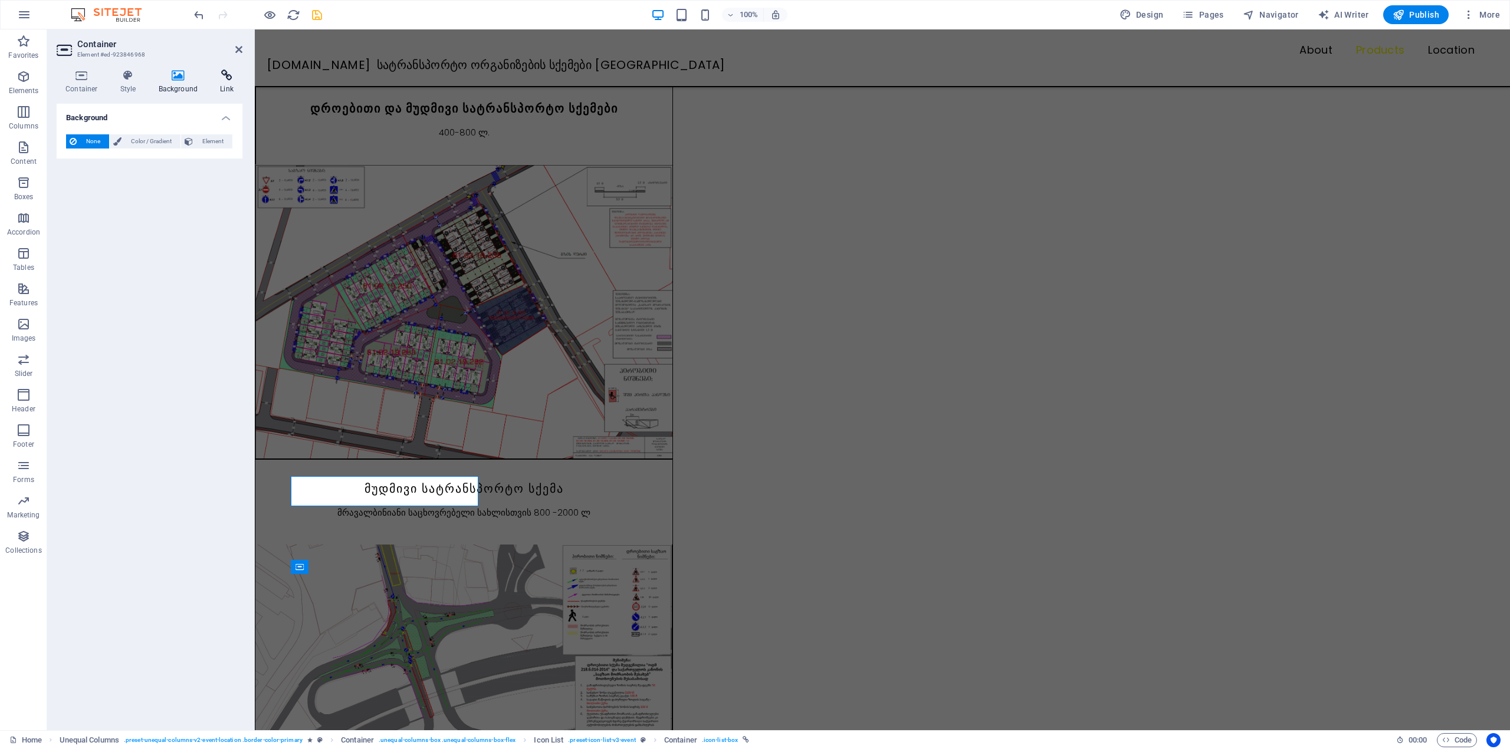
click at [215, 84] on h4 "Link" at bounding box center [226, 82] width 31 height 25
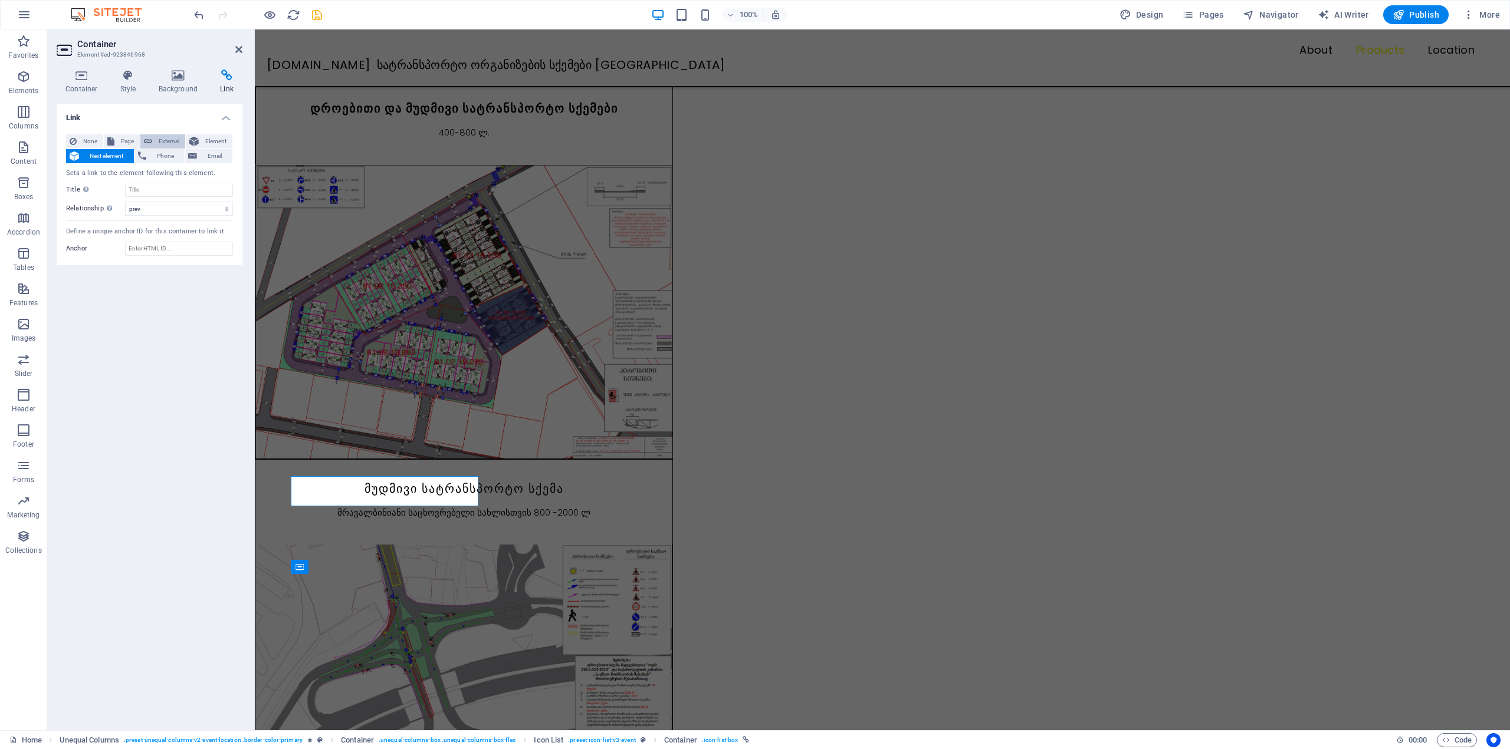
click at [170, 135] on span "External" at bounding box center [169, 141] width 26 height 14
click at [208, 189] on select "New tab Same tab Overlay" at bounding box center [179, 195] width 108 height 14
click at [199, 173] on input "https://maps.app.goo.gl/7hVPwMuGjDeBphQL6" at bounding box center [179, 176] width 108 height 14
click at [195, 192] on select "New tab Same tab Overlay" at bounding box center [179, 195] width 108 height 14
click at [125, 188] on select "New tab Same tab Overlay" at bounding box center [179, 195] width 108 height 14
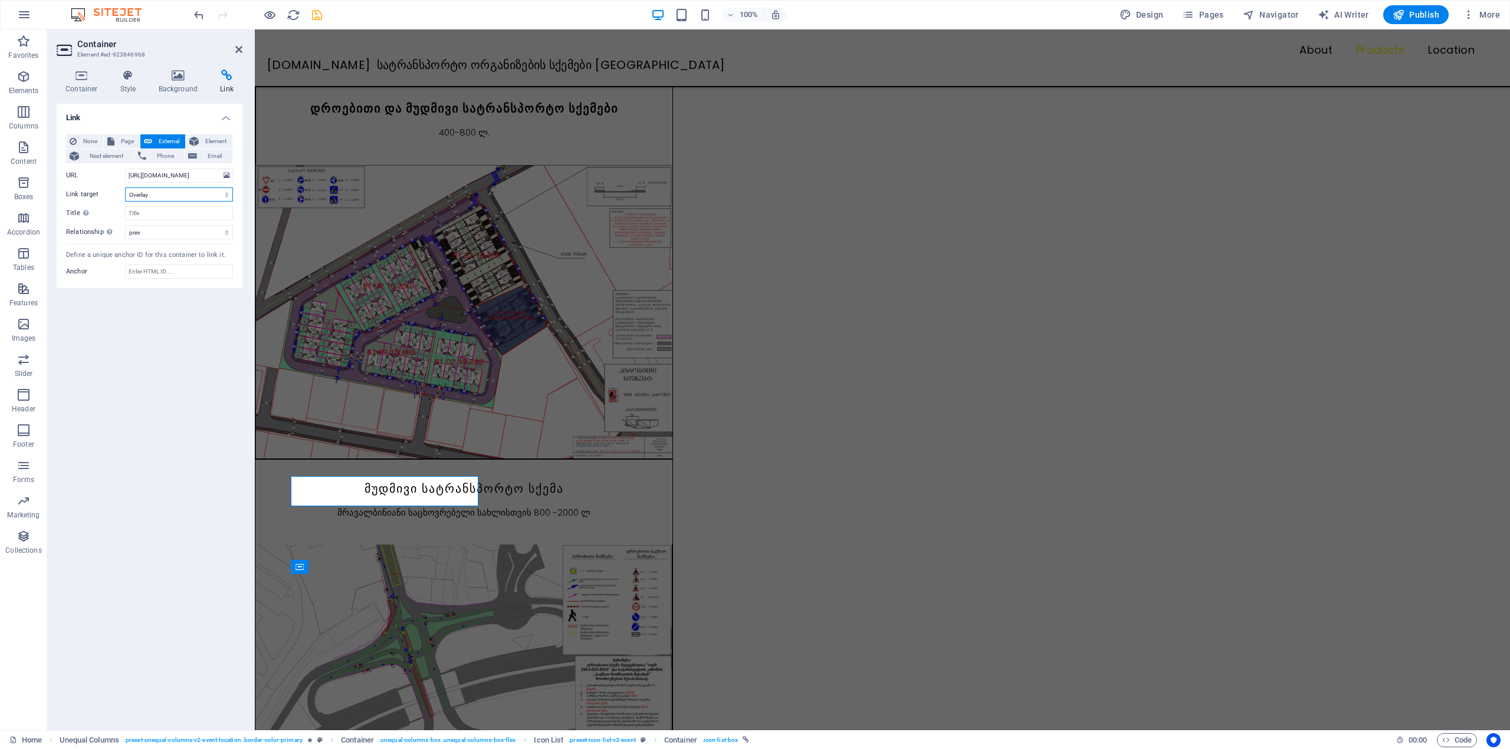
click at [152, 190] on select "New tab Same tab Overlay" at bounding box center [179, 195] width 108 height 14
select select "blank"
click at [125, 188] on select "New tab Same tab Overlay" at bounding box center [179, 195] width 108 height 14
click at [127, 339] on div "Link None Page External Element Next element Phone Email Page Home Subpage Lega…" at bounding box center [150, 412] width 186 height 617
click at [150, 217] on input "Title Additional link description, should not be the same as the link text. The…" at bounding box center [179, 213] width 108 height 14
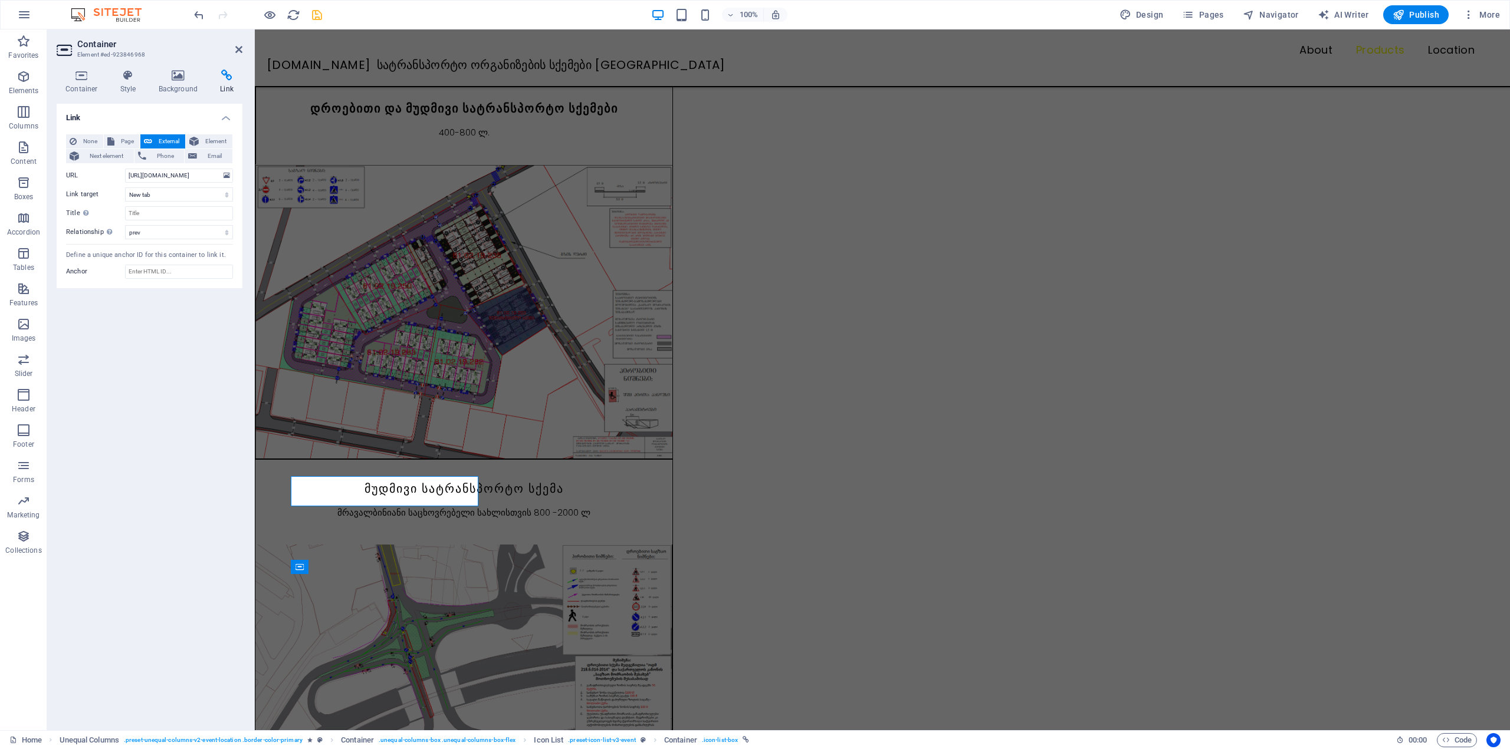
click at [130, 315] on div "Link None Page External Element Next element Phone Email Page Home Subpage Lega…" at bounding box center [150, 412] width 186 height 617
click at [148, 236] on select "alternate author bookmark external help license next nofollow noreferrer noopen…" at bounding box center [179, 232] width 108 height 14
click at [97, 324] on div "Link None Page External Element Next element Phone Email Page Home Subpage Lega…" at bounding box center [150, 412] width 186 height 617
click at [144, 228] on select "alternate author bookmark external help license next nofollow noreferrer noopen…" at bounding box center [179, 232] width 108 height 14
select select "search"
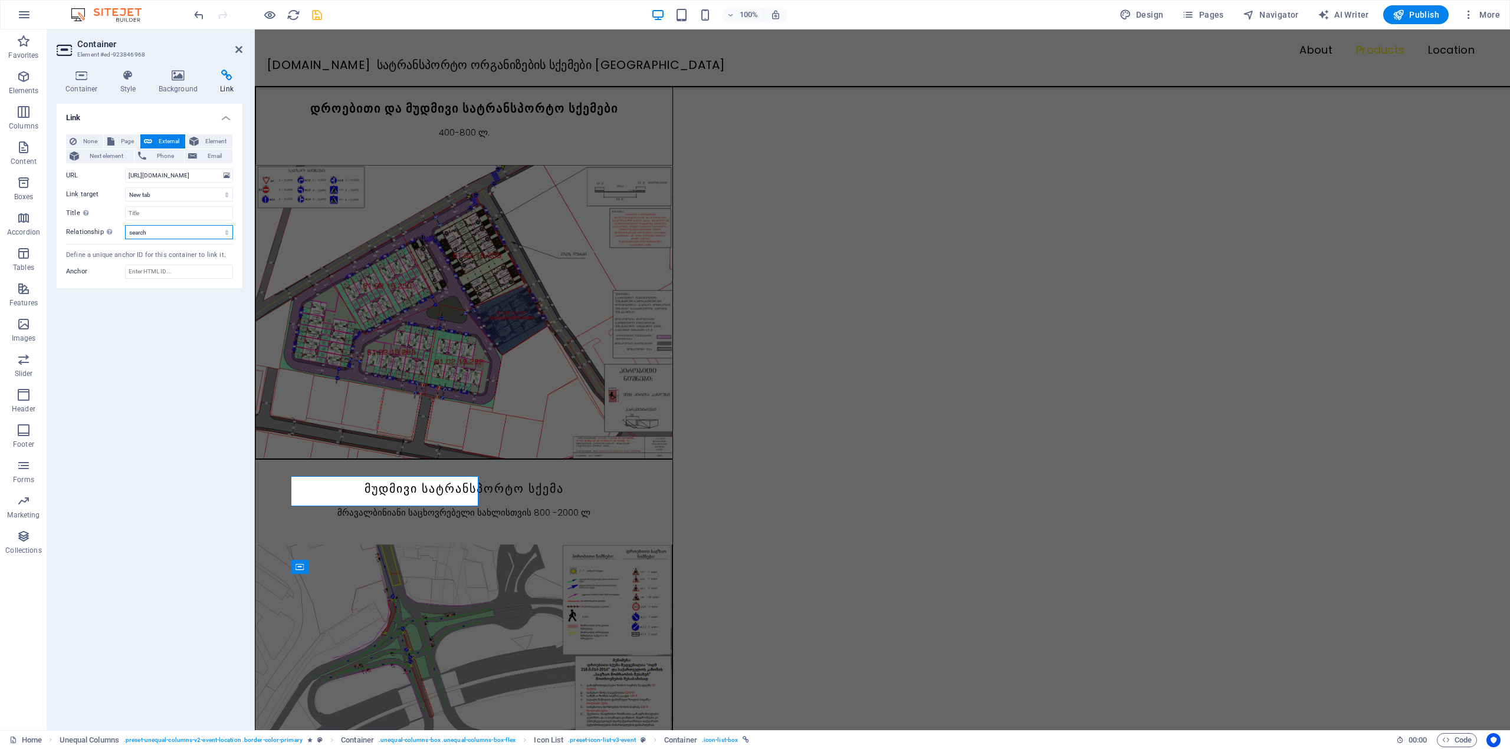
click at [125, 225] on select "alternate author bookmark external help license next nofollow noreferrer noopen…" at bounding box center [179, 232] width 108 height 14
click at [235, 51] on icon at bounding box center [238, 49] width 7 height 9
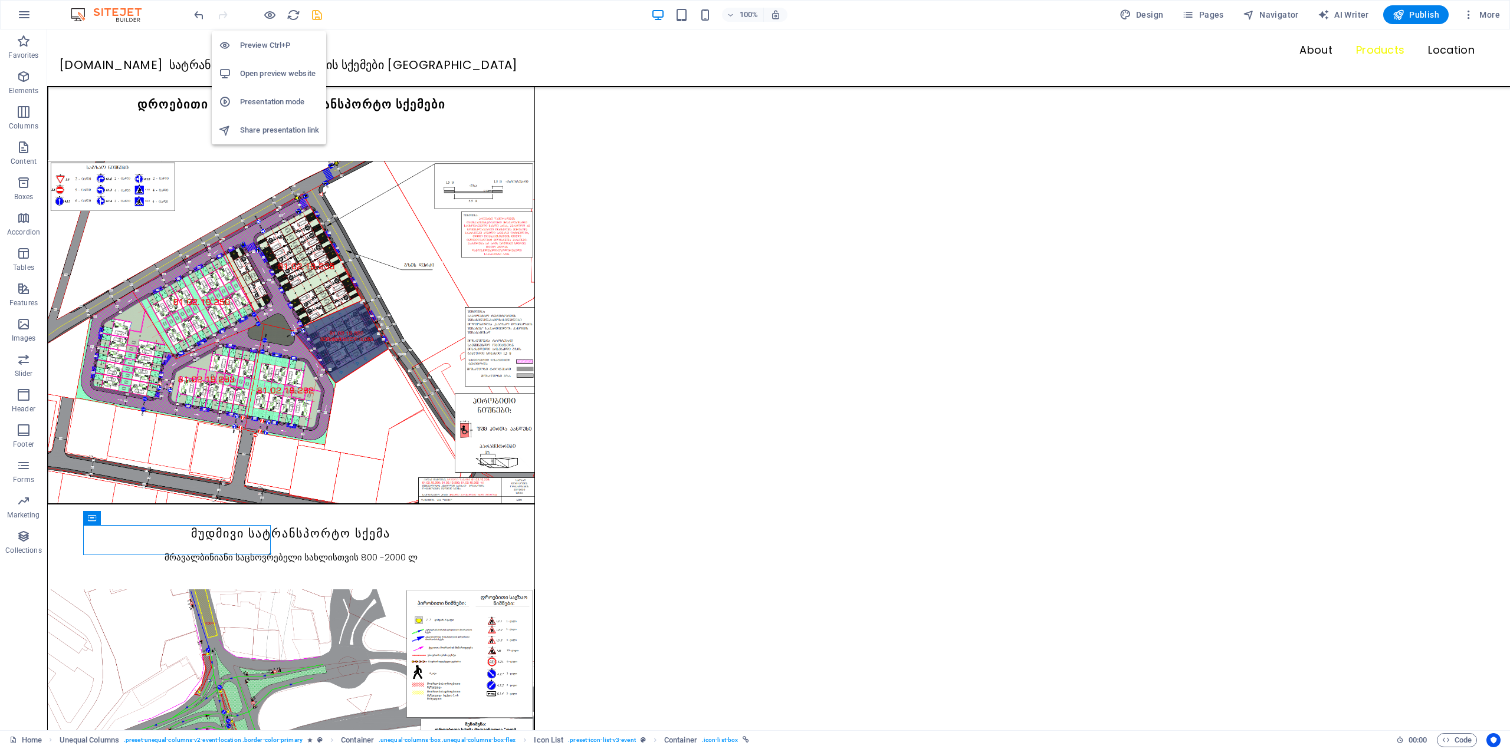
click at [266, 67] on h6 "Open preview website" at bounding box center [279, 74] width 79 height 14
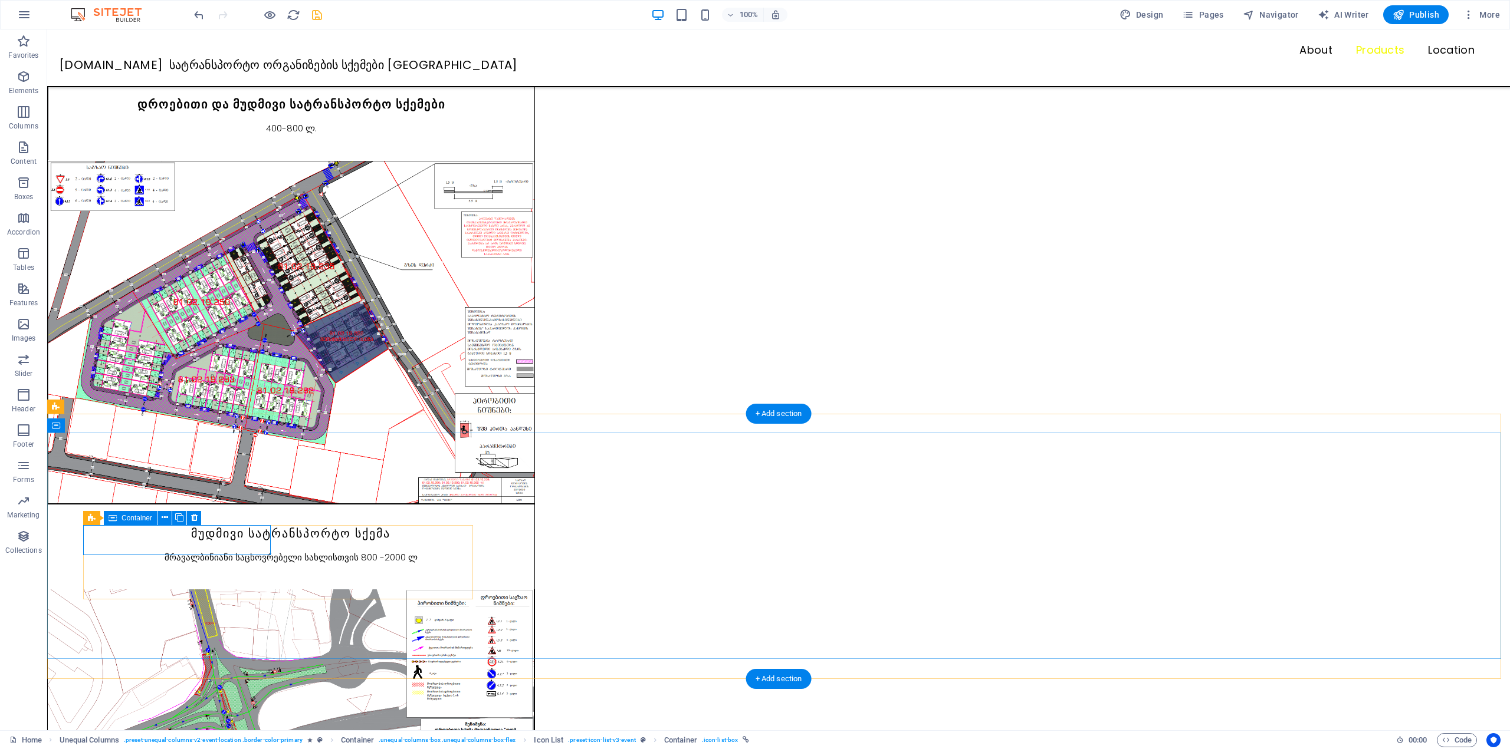
click at [139, 519] on icon at bounding box center [139, 518] width 6 height 12
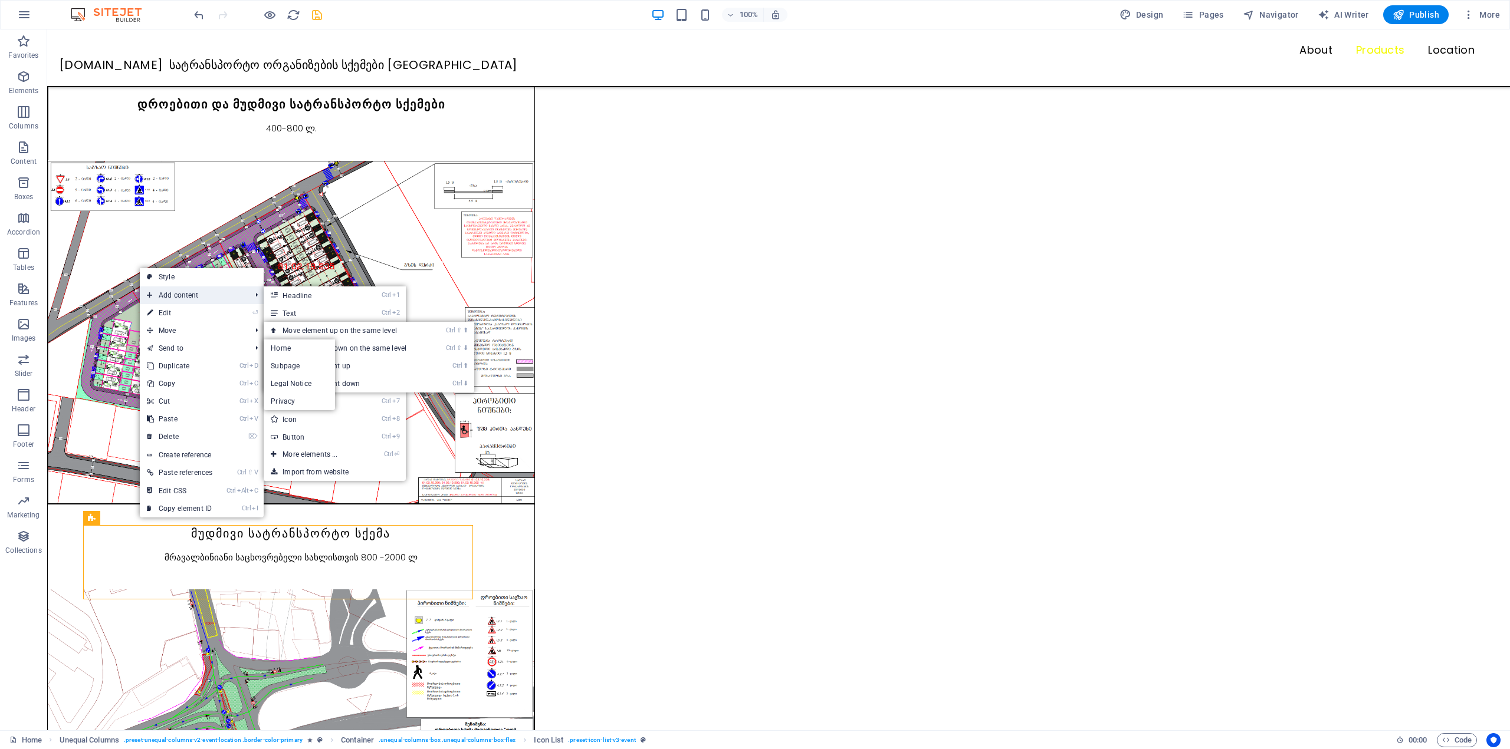
click at [167, 304] on span "Add content" at bounding box center [193, 296] width 106 height 18
click at [167, 311] on link "⏎ Edit" at bounding box center [180, 313] width 80 height 18
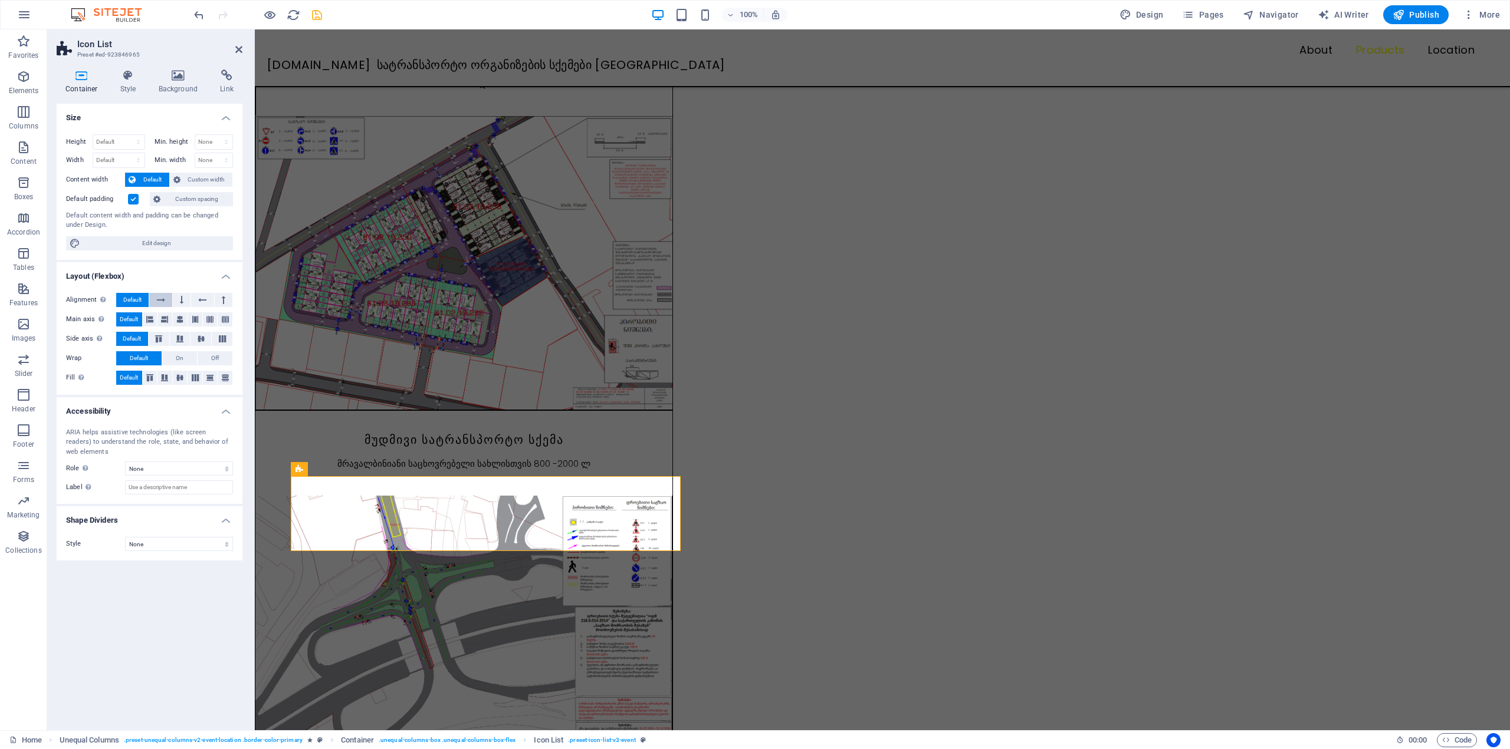
scroll to position [974, 0]
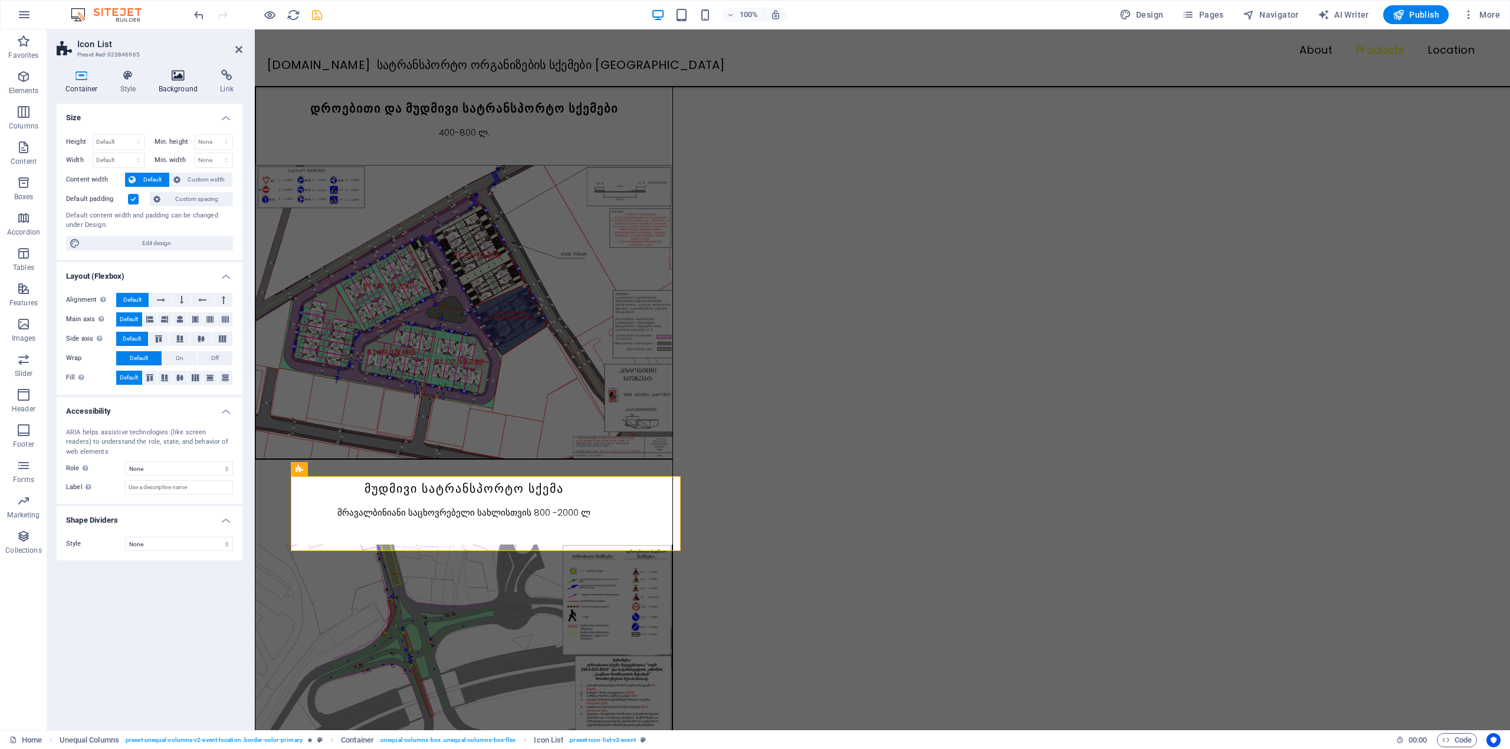
click at [176, 81] on icon at bounding box center [178, 76] width 57 height 12
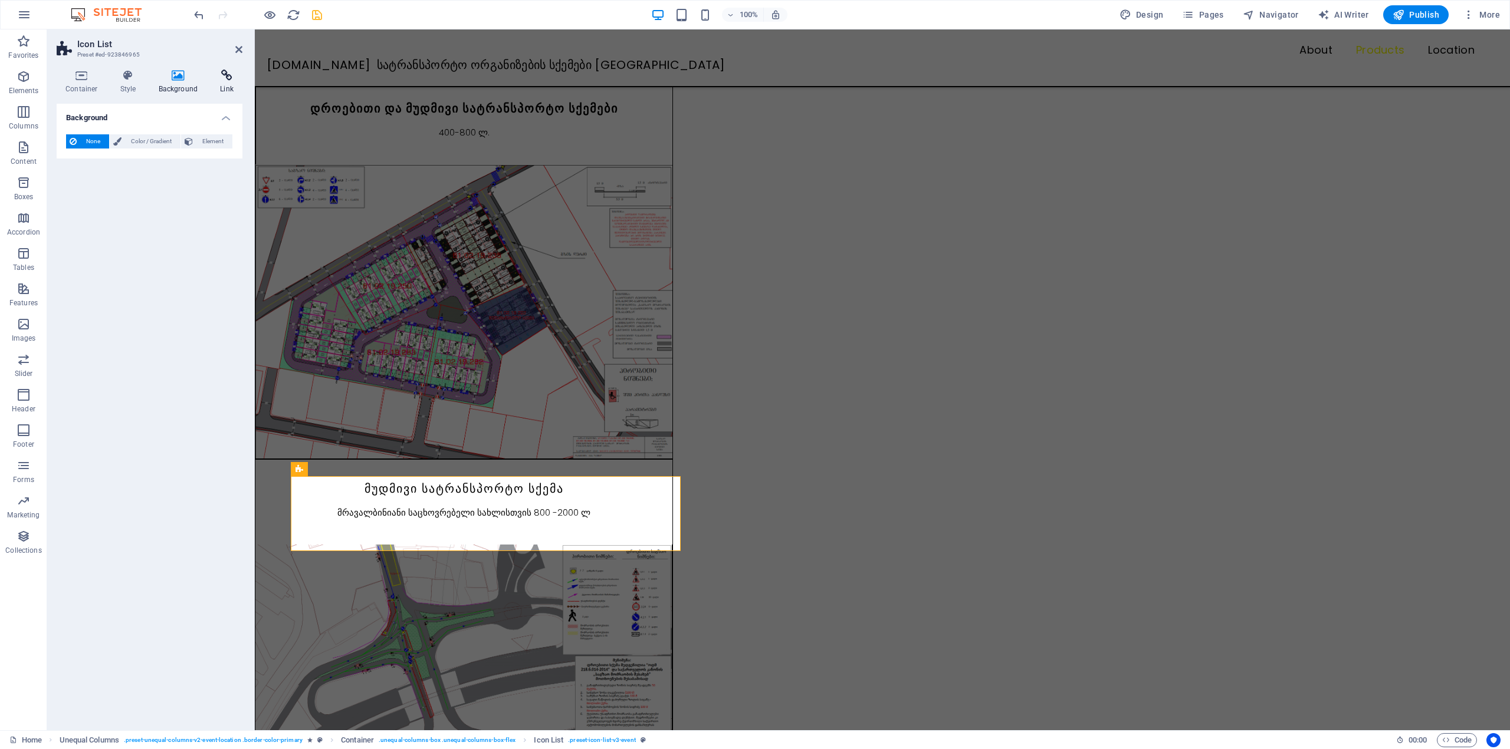
click at [211, 78] on icon at bounding box center [226, 76] width 31 height 12
click at [231, 80] on icon at bounding box center [226, 76] width 31 height 12
click at [166, 144] on span "External" at bounding box center [169, 141] width 26 height 14
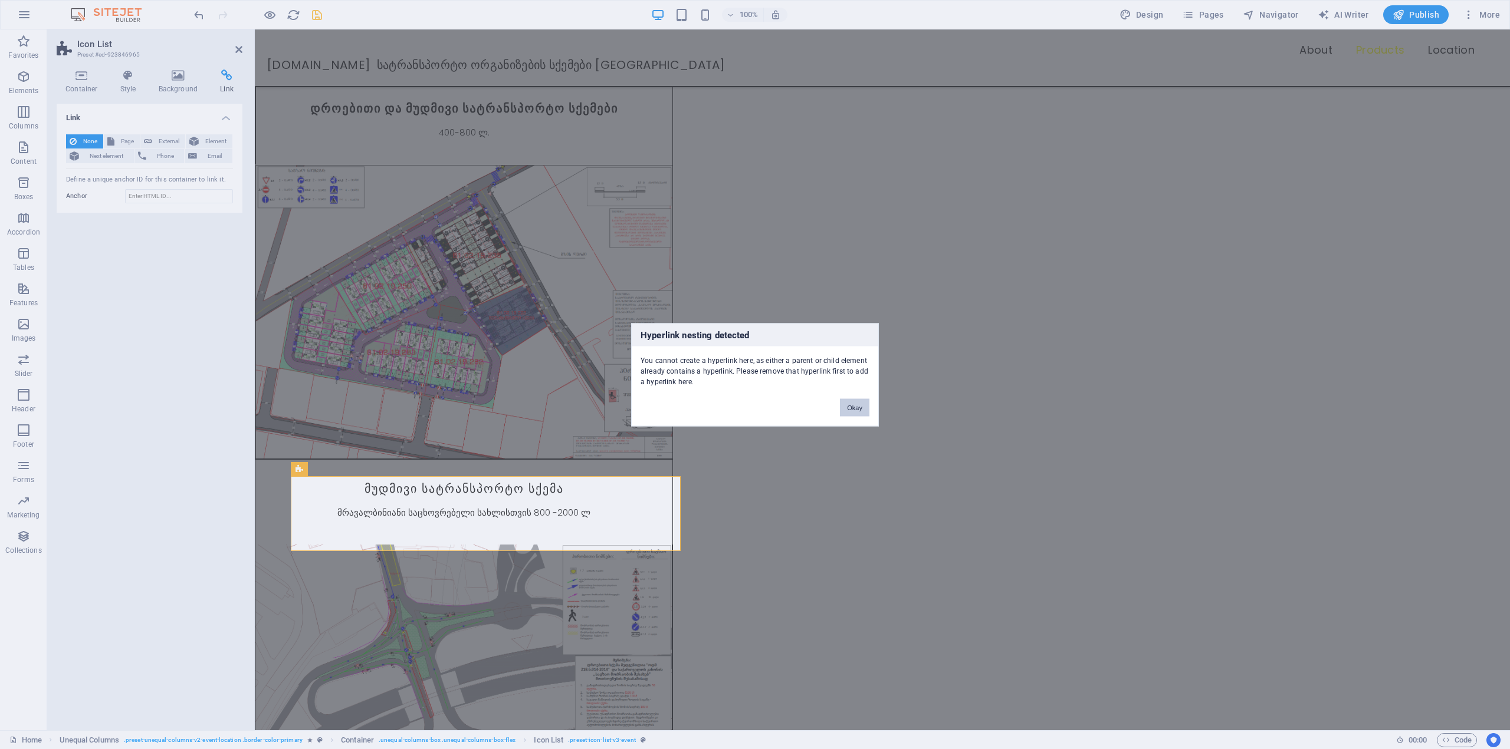
click at [854, 409] on button "Okay" at bounding box center [854, 408] width 29 height 18
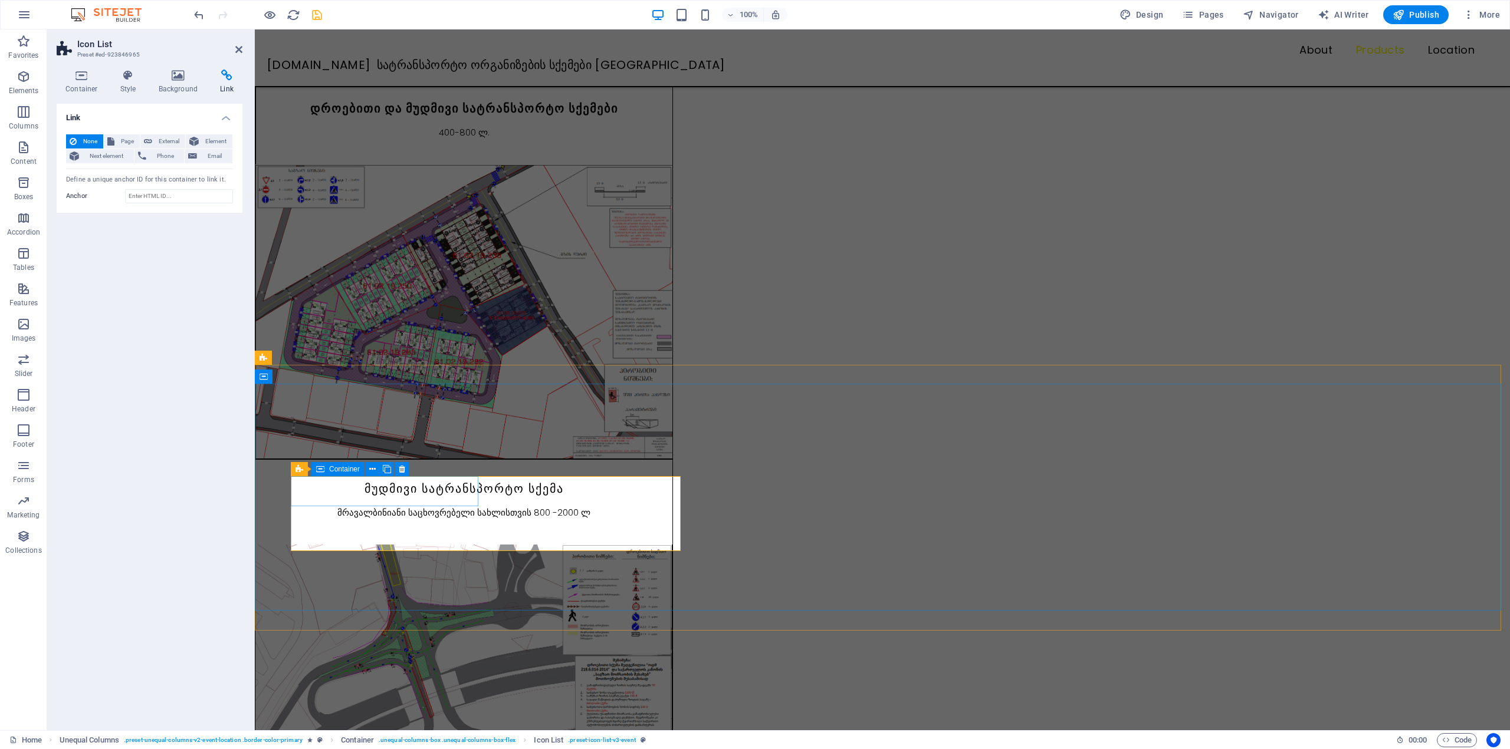
click at [241, 50] on icon at bounding box center [238, 49] width 7 height 9
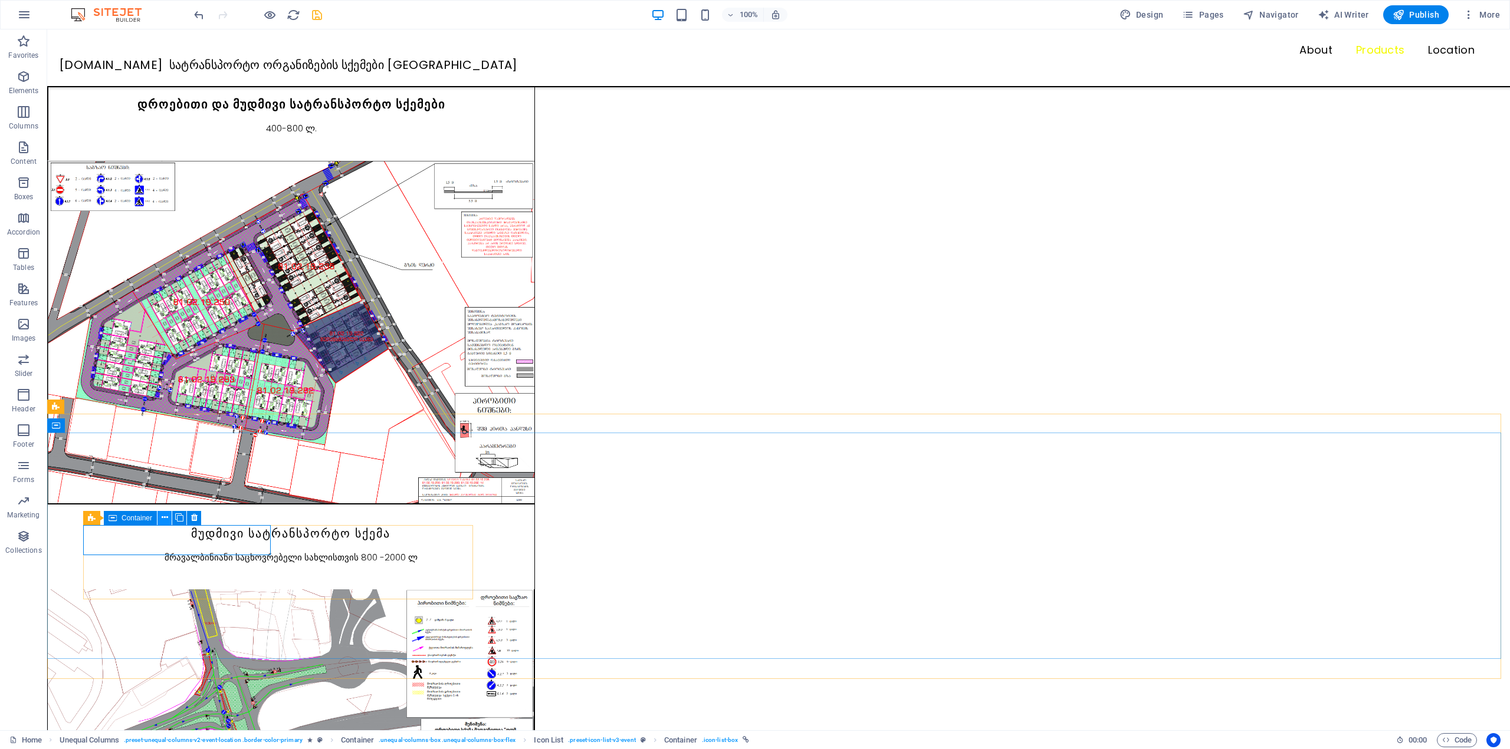
click at [162, 517] on icon at bounding box center [165, 518] width 6 height 12
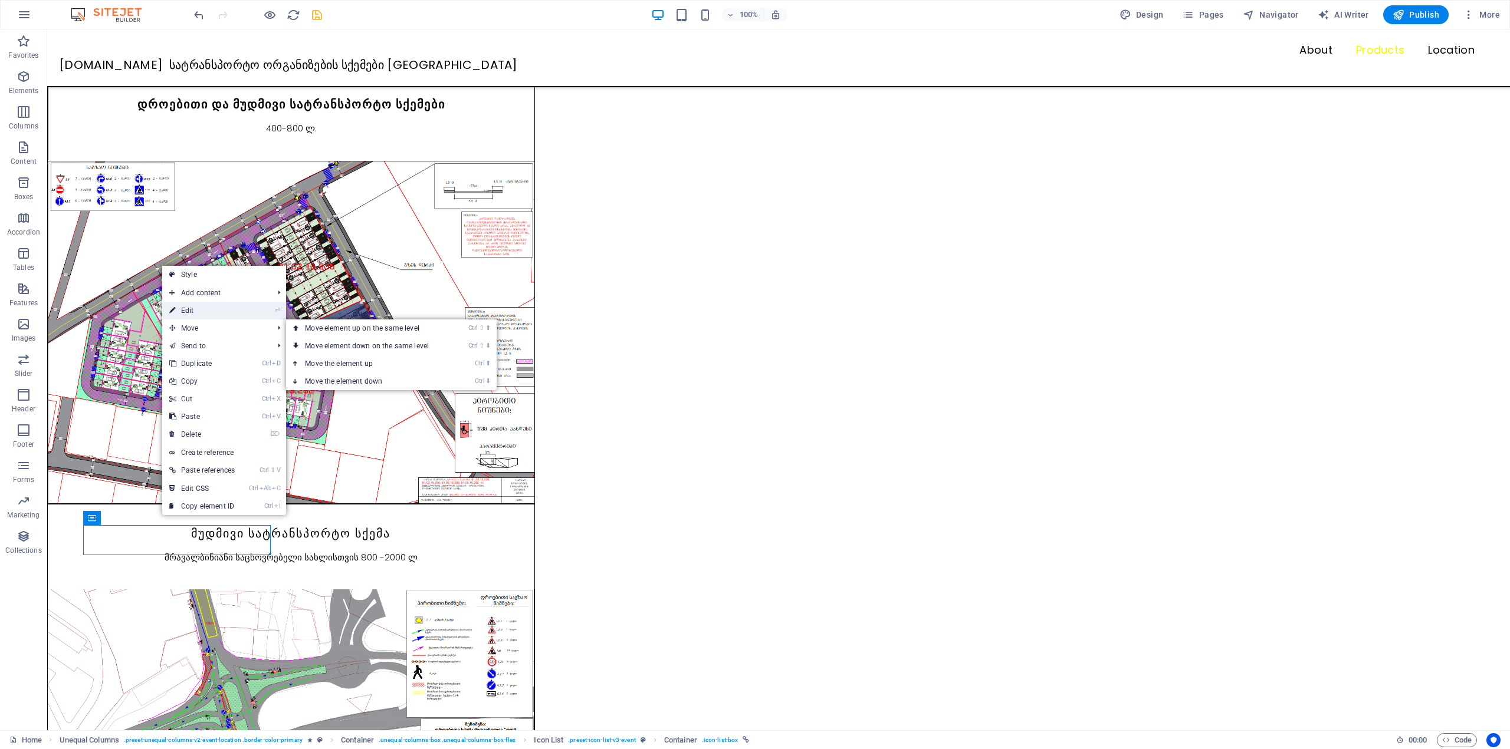
click at [194, 316] on link "⏎ Edit" at bounding box center [202, 311] width 80 height 18
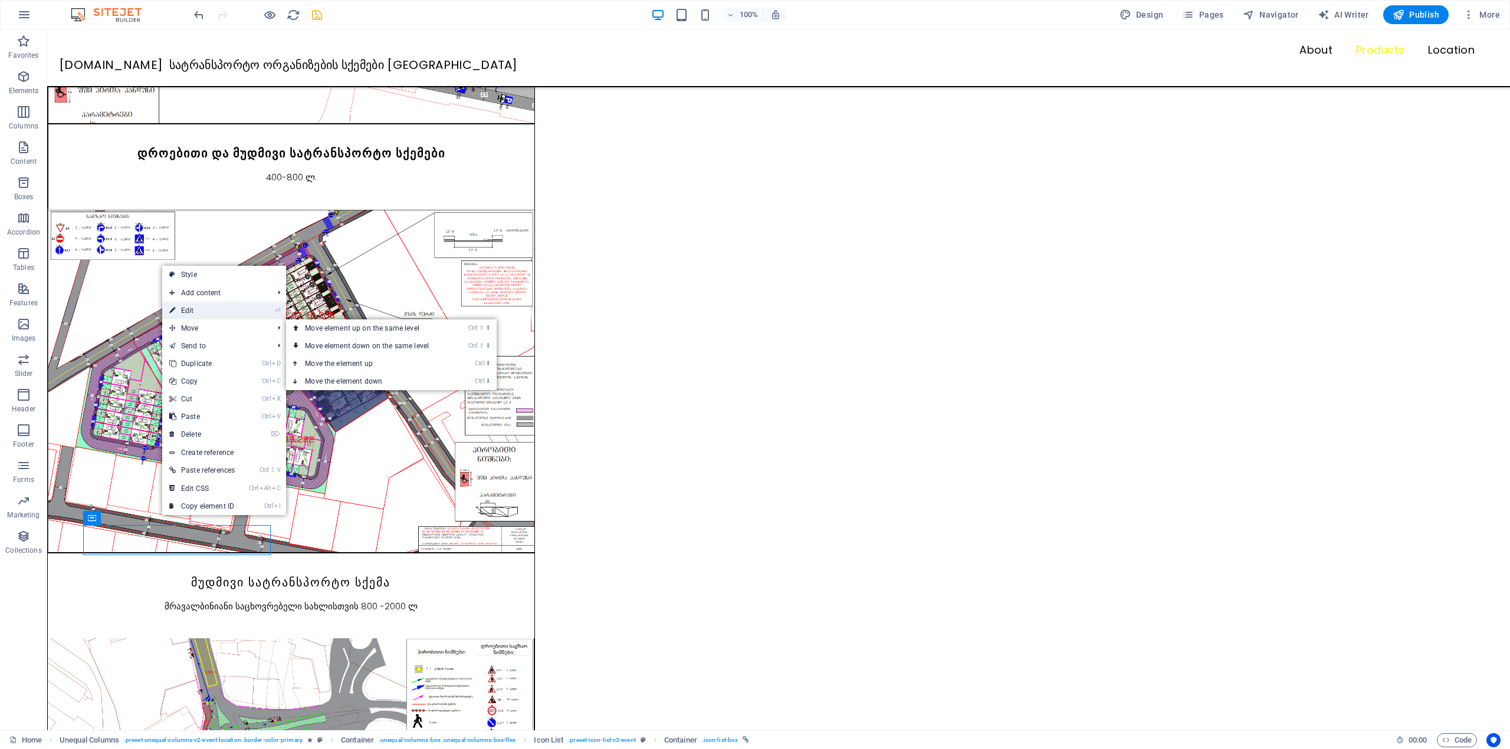
select select "search"
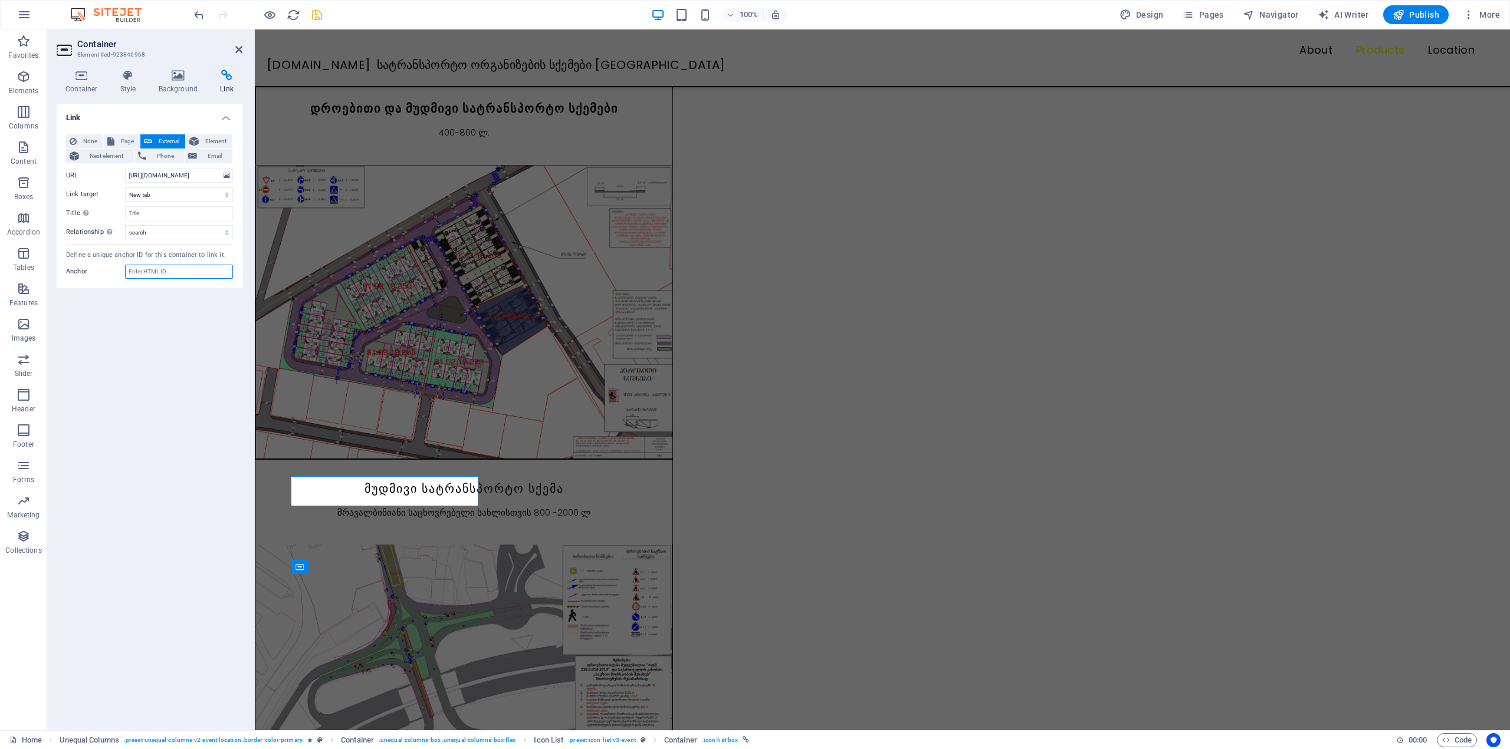
click at [167, 271] on input "Anchor" at bounding box center [179, 272] width 108 height 14
click at [137, 308] on div "Link None Page External Element Next element Phone Email Page Home Subpage Lega…" at bounding box center [150, 412] width 186 height 617
click at [166, 210] on input "Title Additional link description, should not be the same as the link text. The…" at bounding box center [179, 213] width 108 height 14
click at [157, 232] on select "alternate author bookmark external help license next nofollow noreferrer noopen…" at bounding box center [179, 232] width 108 height 14
select select
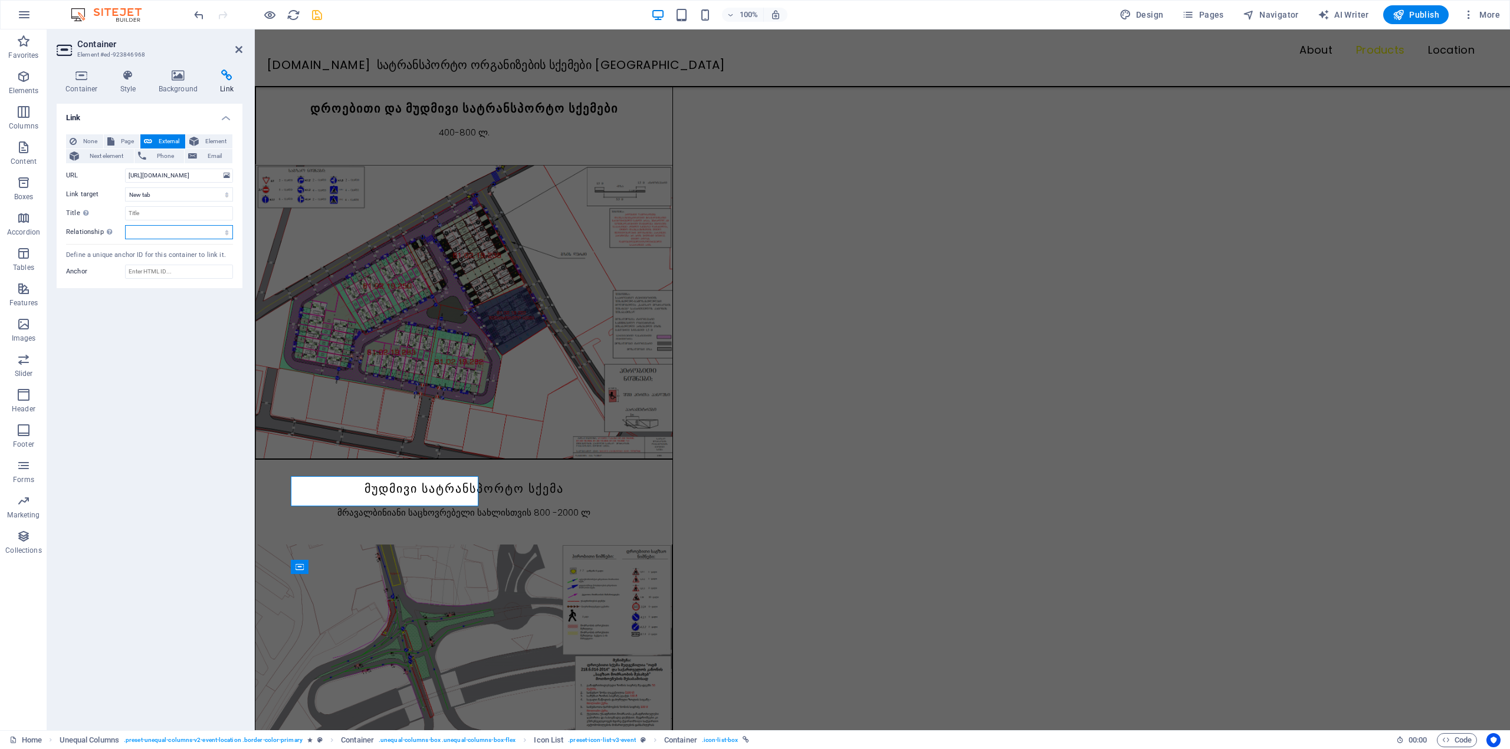
click at [125, 225] on select "alternate author bookmark external help license next nofollow noreferrer noopen…" at bounding box center [179, 232] width 108 height 14
click at [148, 341] on div "Link None Page External Element Next element Phone Email Page Home Subpage Lega…" at bounding box center [150, 412] width 186 height 617
click at [234, 50] on header "Container Element #ed-923846968" at bounding box center [150, 44] width 186 height 31
click at [235, 50] on icon at bounding box center [238, 49] width 7 height 9
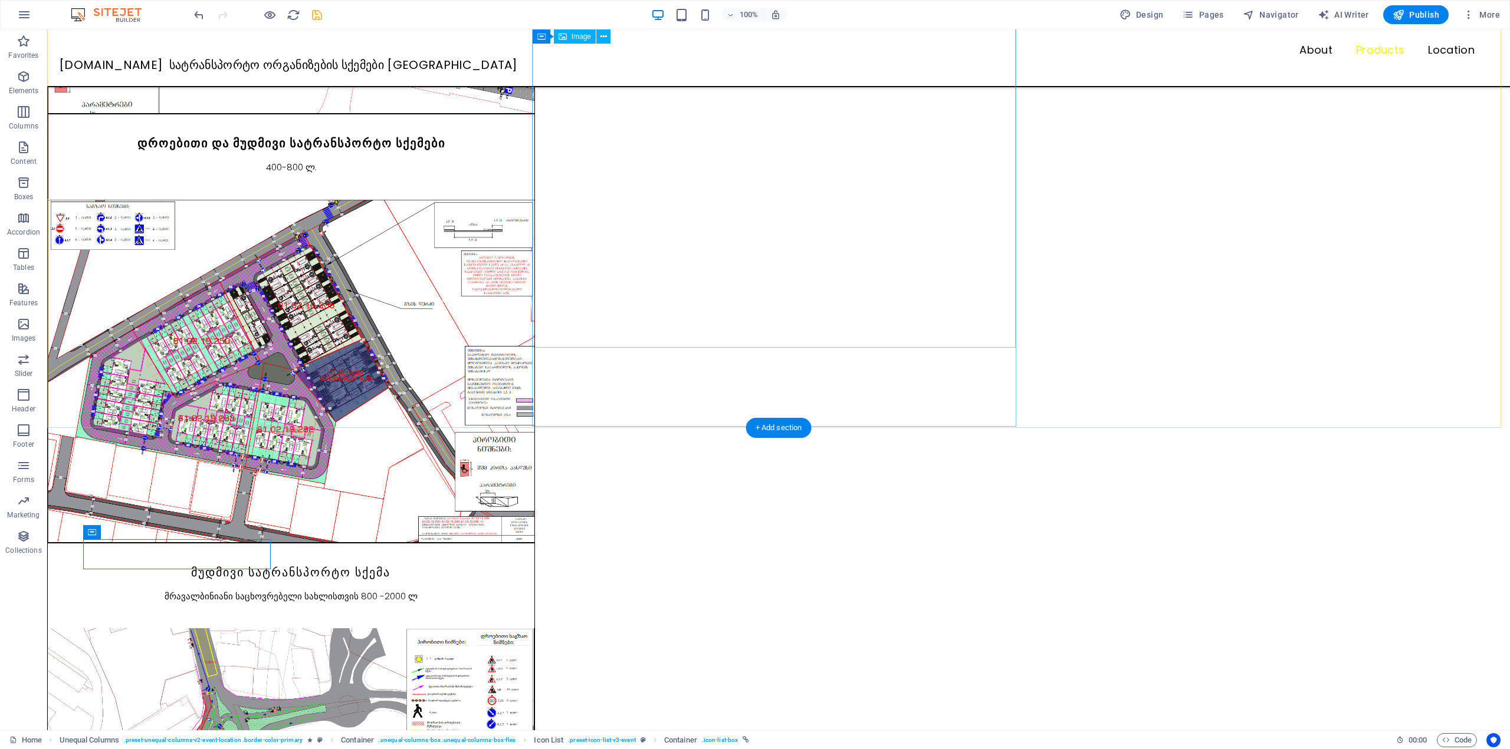
scroll to position [964, 0]
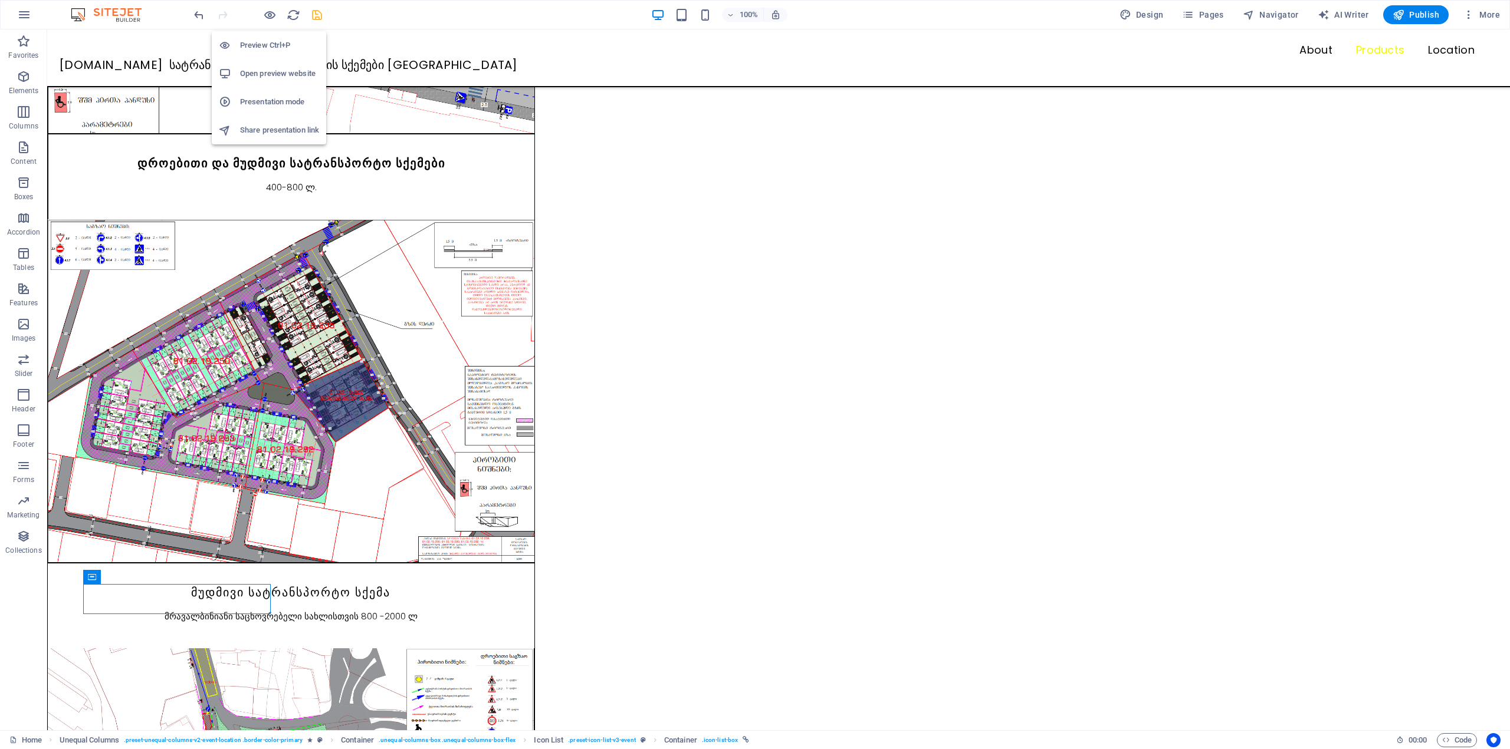
click at [269, 73] on h6 "Open preview website" at bounding box center [279, 74] width 79 height 14
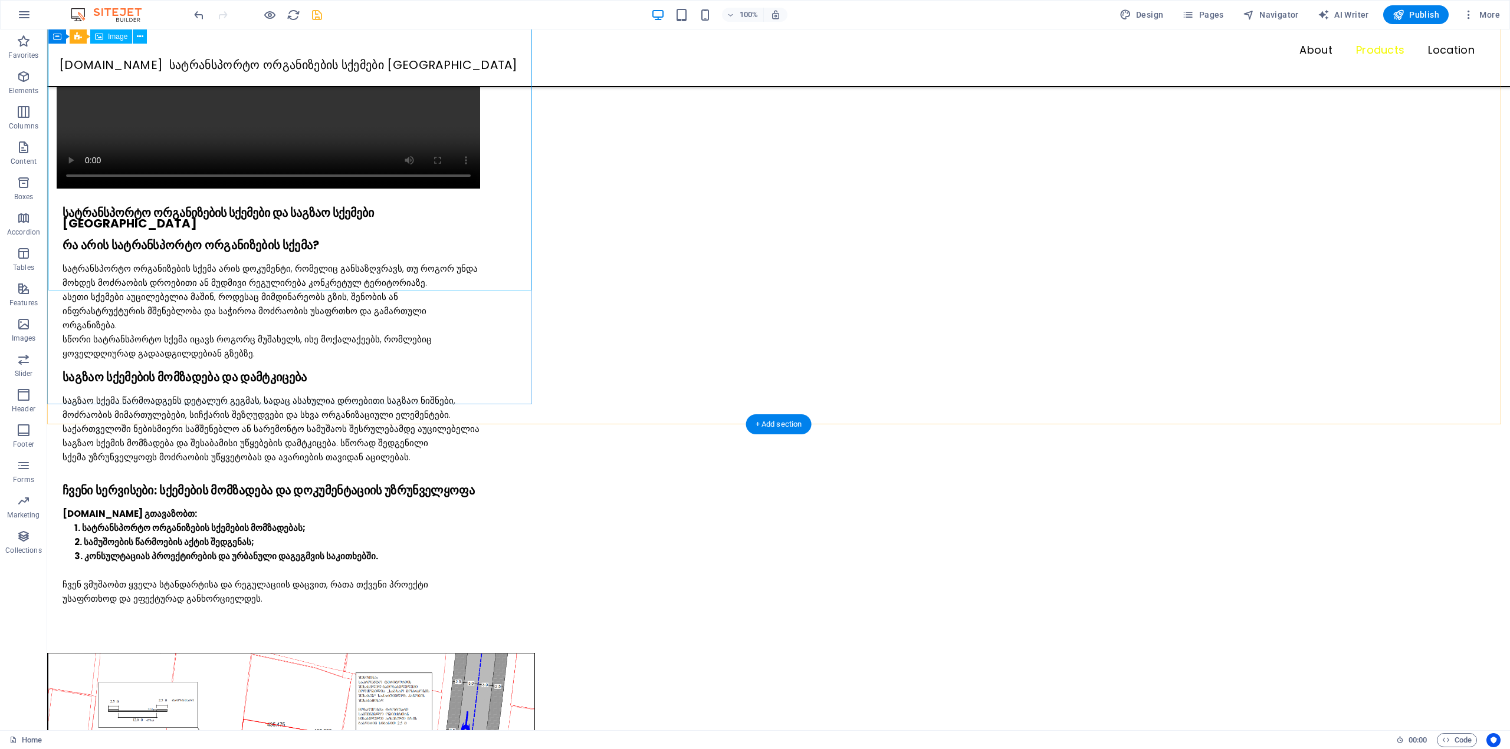
scroll to position [0, 0]
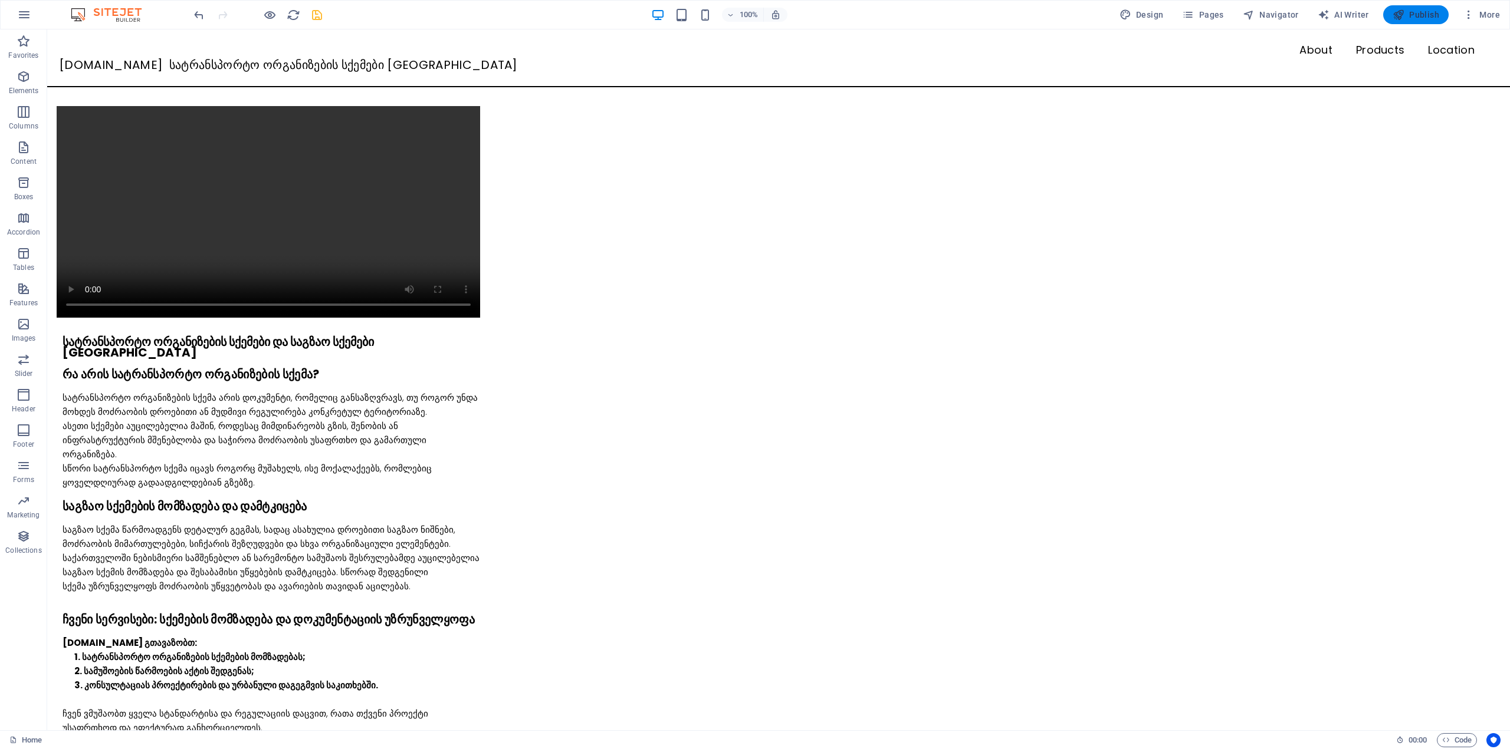
drag, startPoint x: 1420, startPoint y: 12, endPoint x: 1017, endPoint y: 54, distance: 405.5
click at [1420, 12] on span "Publish" at bounding box center [1415, 15] width 47 height 12
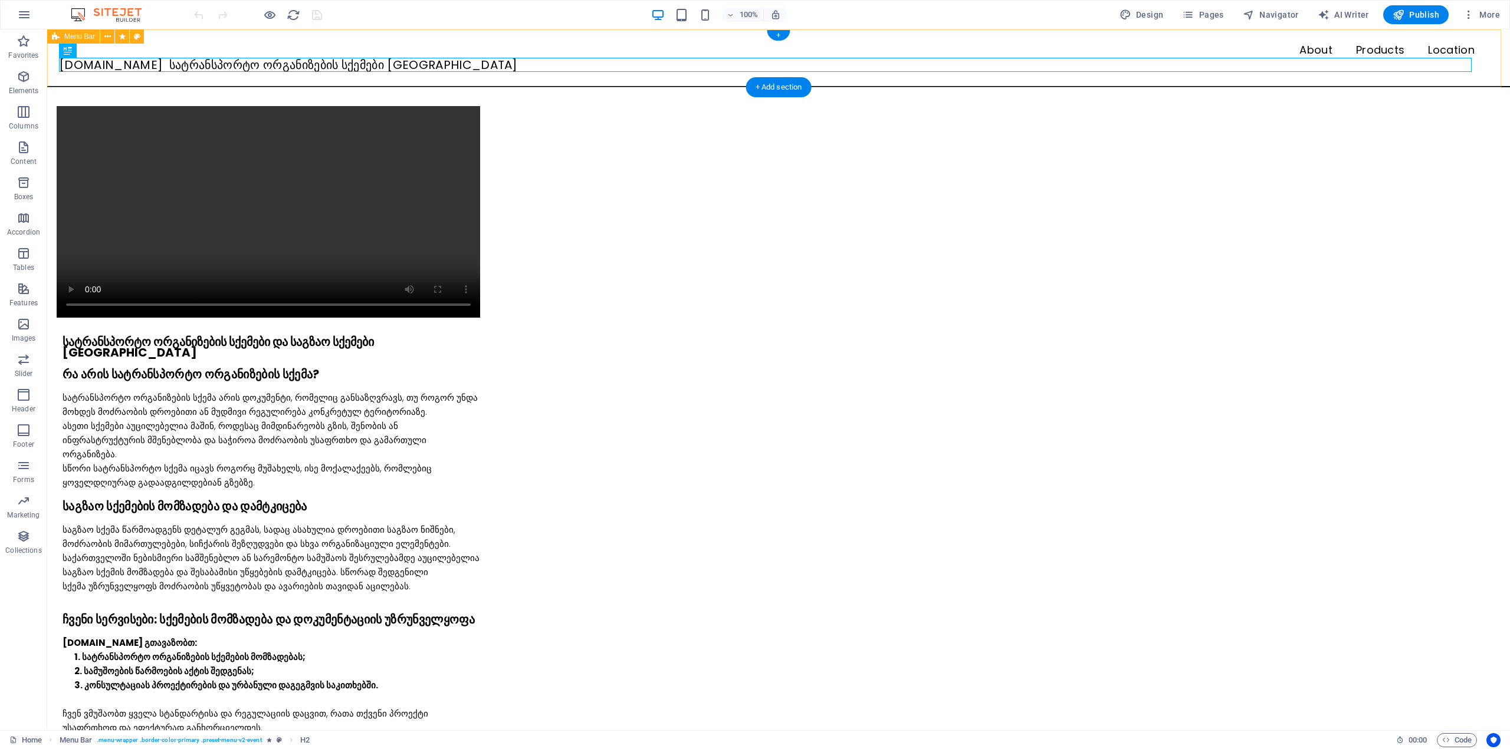
click at [152, 80] on div "Menu About Products Location [DOMAIN_NAME] სატრანსპორტო ორგანიზების სქემები [GE…" at bounding box center [778, 58] width 1462 height 58
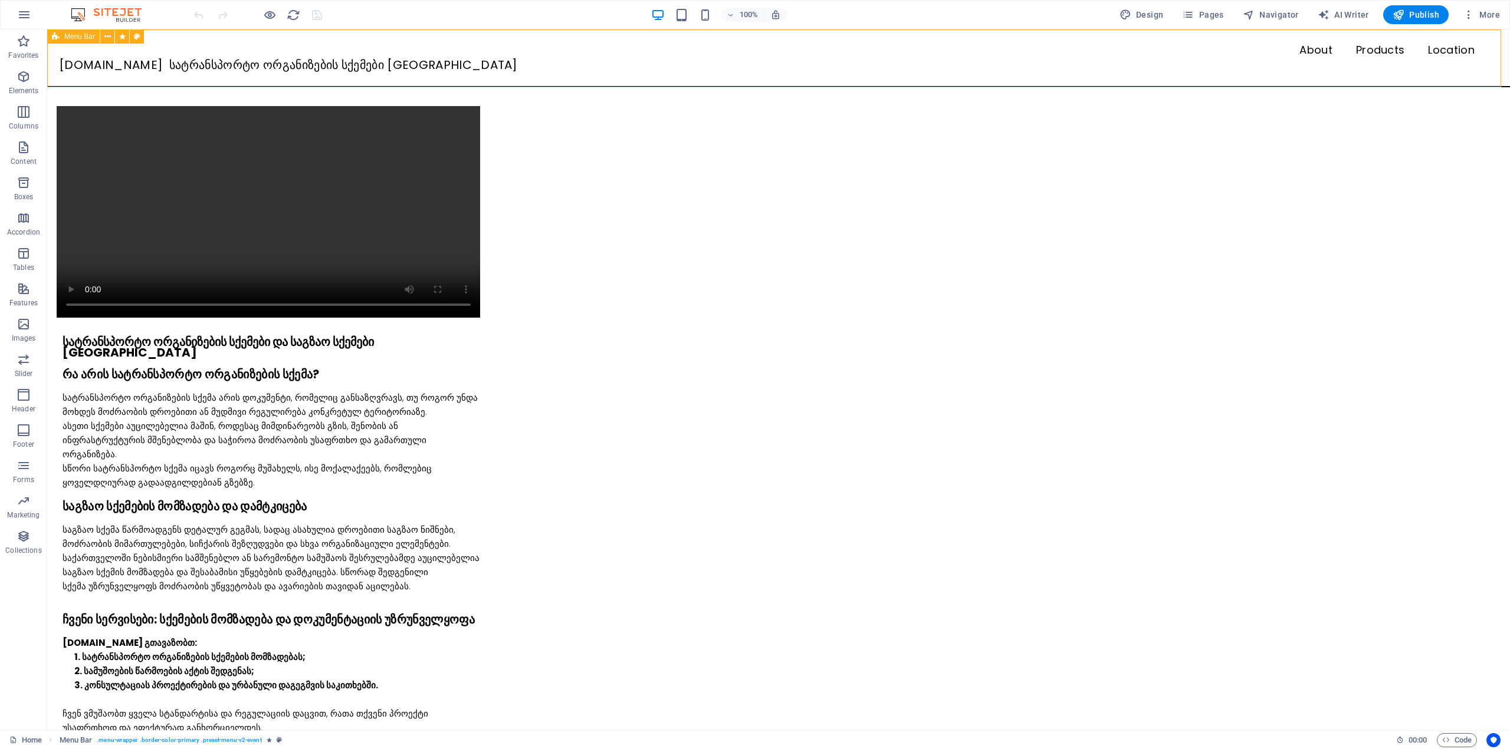
click at [105, 38] on icon at bounding box center [107, 37] width 6 height 12
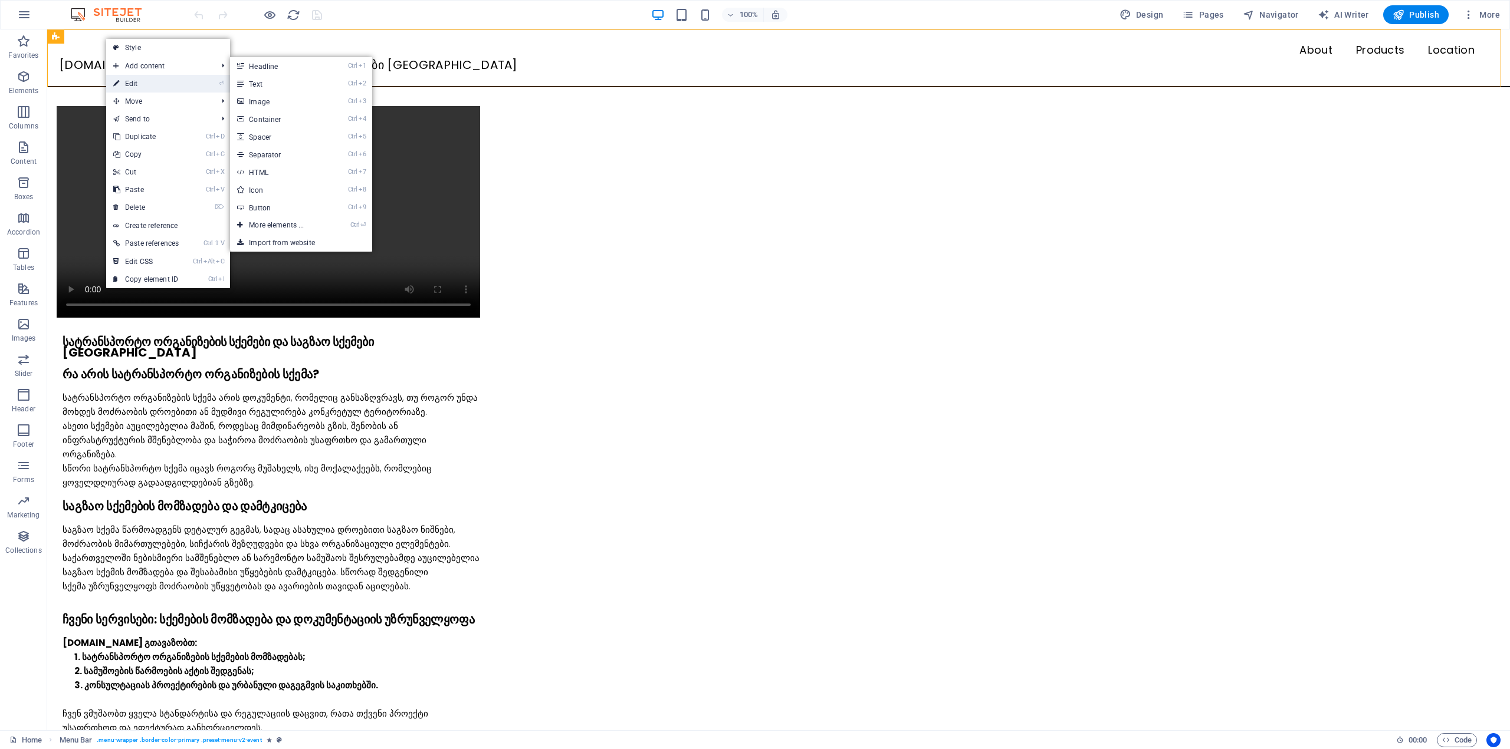
click at [136, 79] on link "⏎ Edit" at bounding box center [146, 84] width 80 height 18
select select "header"
select select "rem"
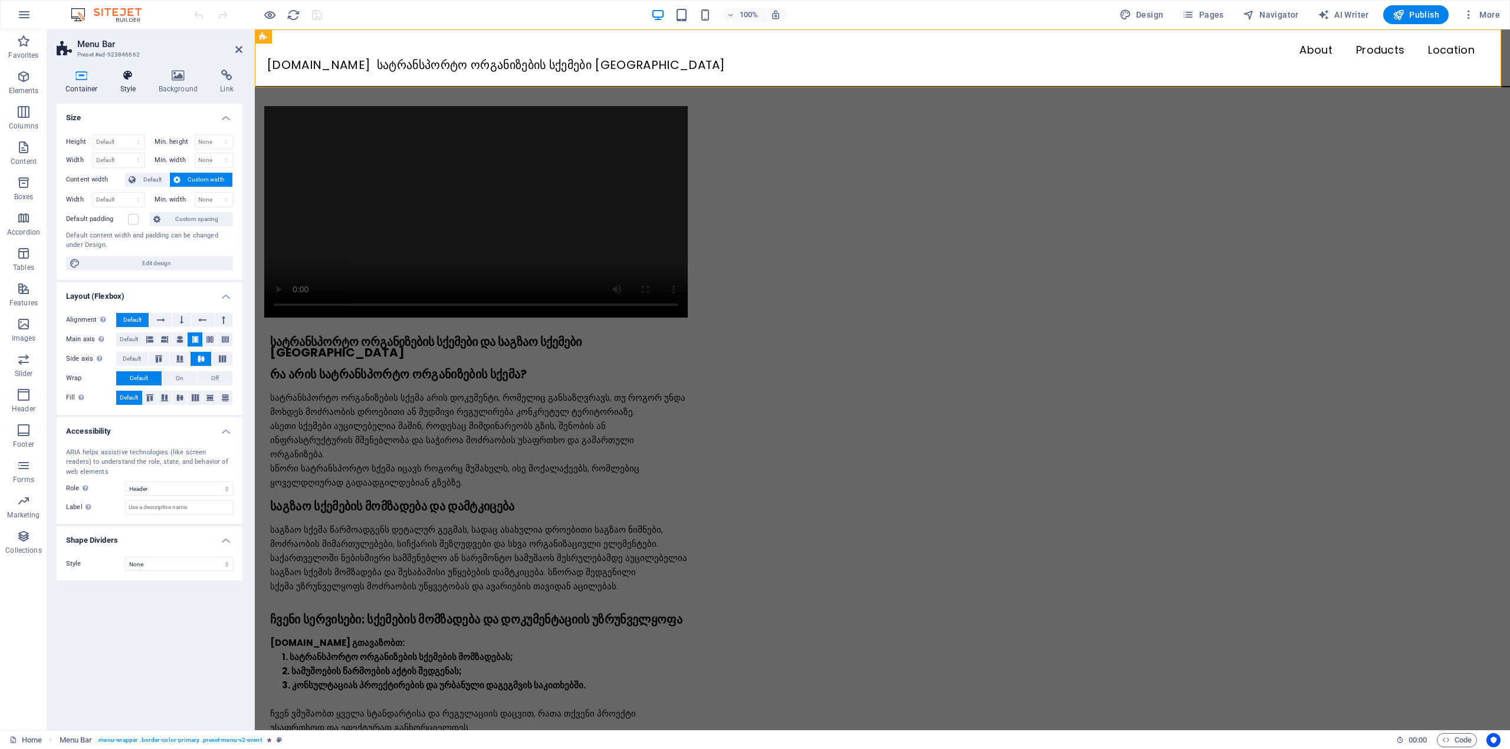
click at [129, 84] on h4 "Style" at bounding box center [130, 82] width 38 height 25
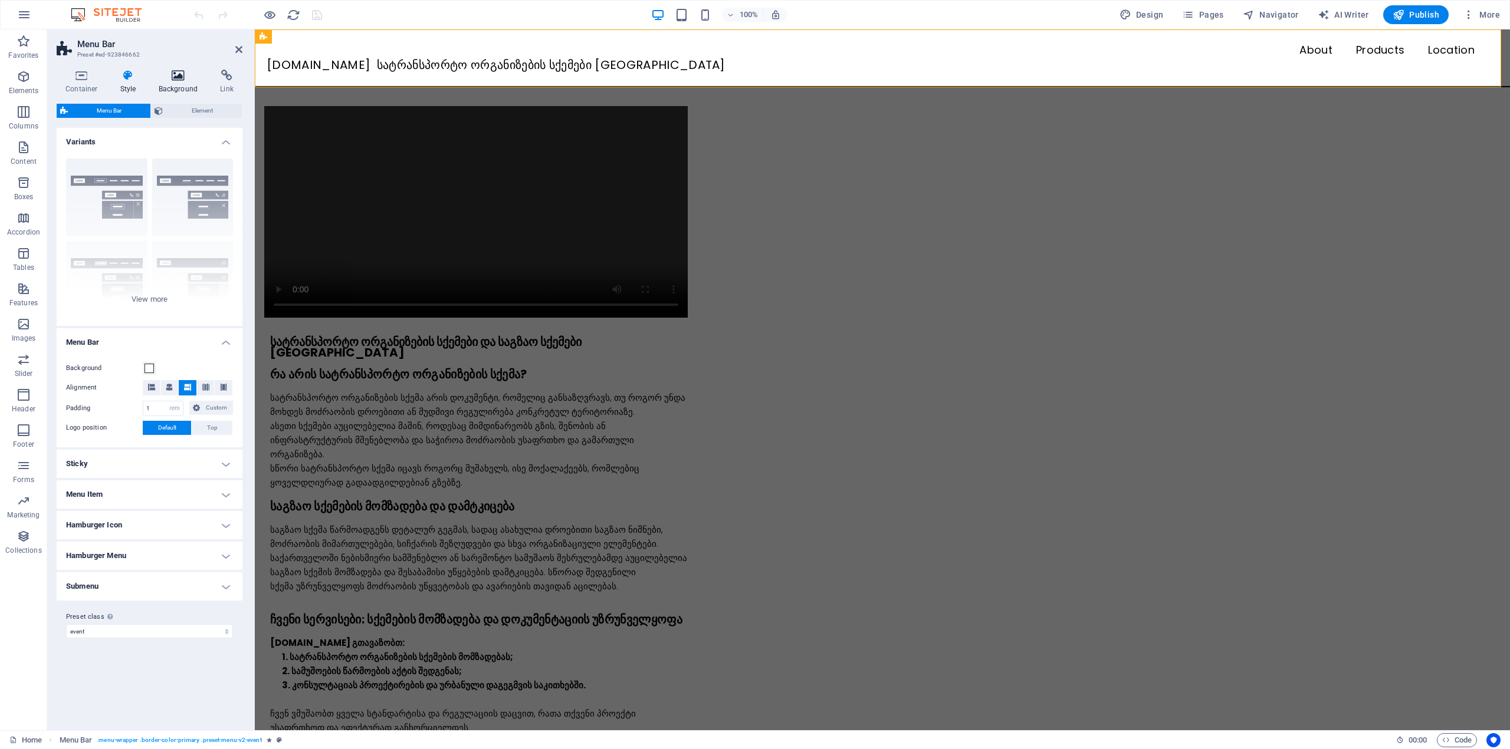
click at [175, 84] on h4 "Background" at bounding box center [181, 82] width 62 height 25
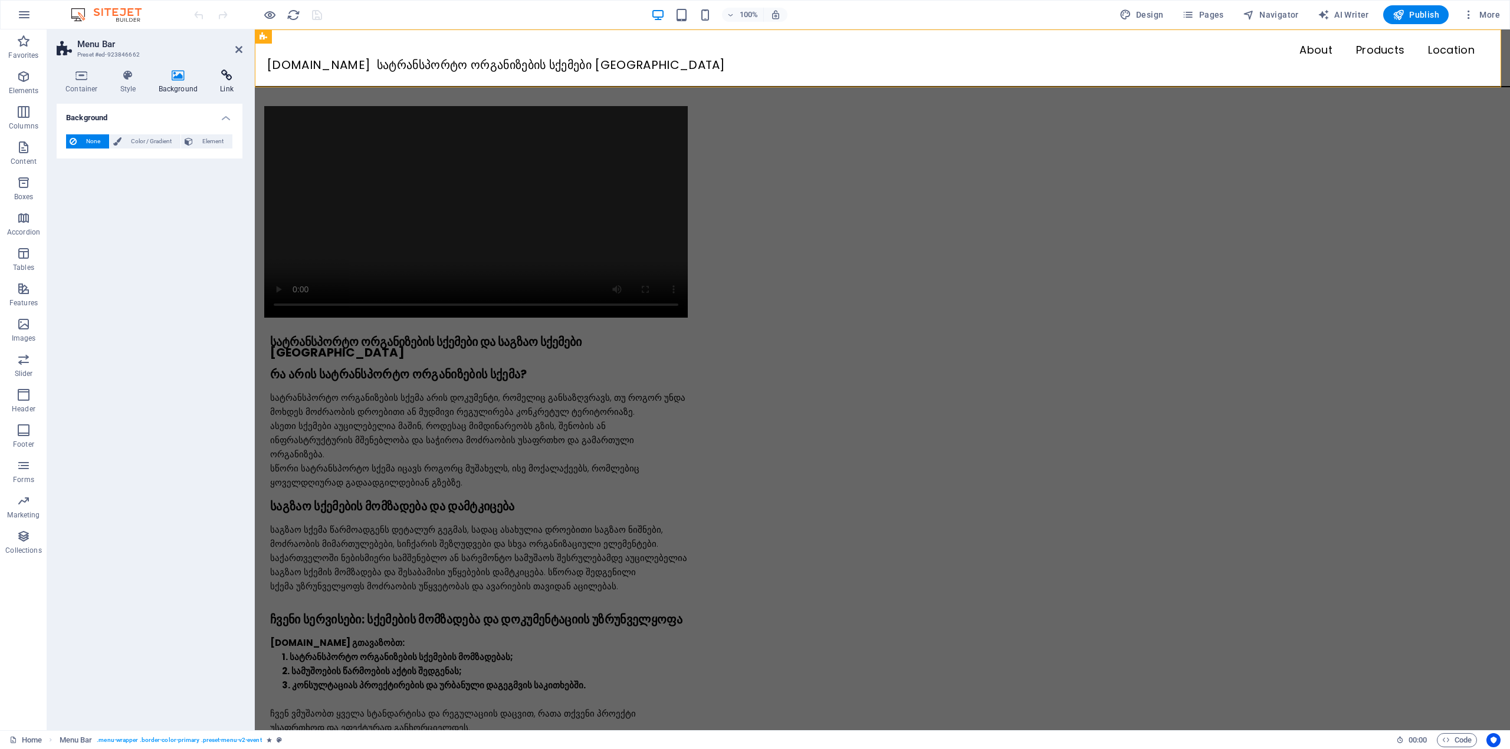
click at [221, 76] on icon at bounding box center [226, 76] width 31 height 12
click at [192, 75] on icon at bounding box center [178, 76] width 57 height 12
click at [138, 77] on icon at bounding box center [128, 76] width 34 height 12
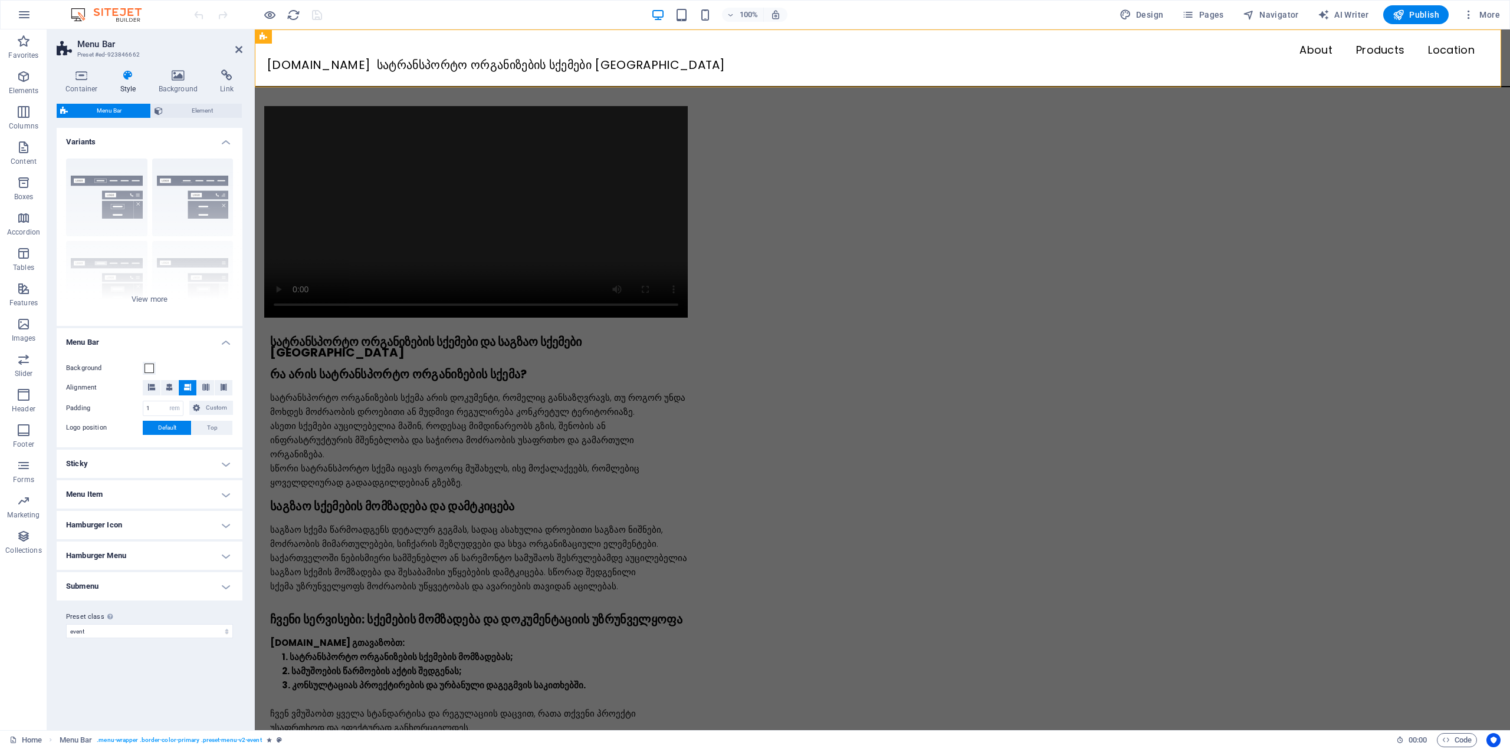
click at [87, 68] on div "Container Style Background Link Size Height Default px rem % vh vw Min. height …" at bounding box center [149, 395] width 205 height 670
click at [86, 72] on icon at bounding box center [82, 76] width 50 height 12
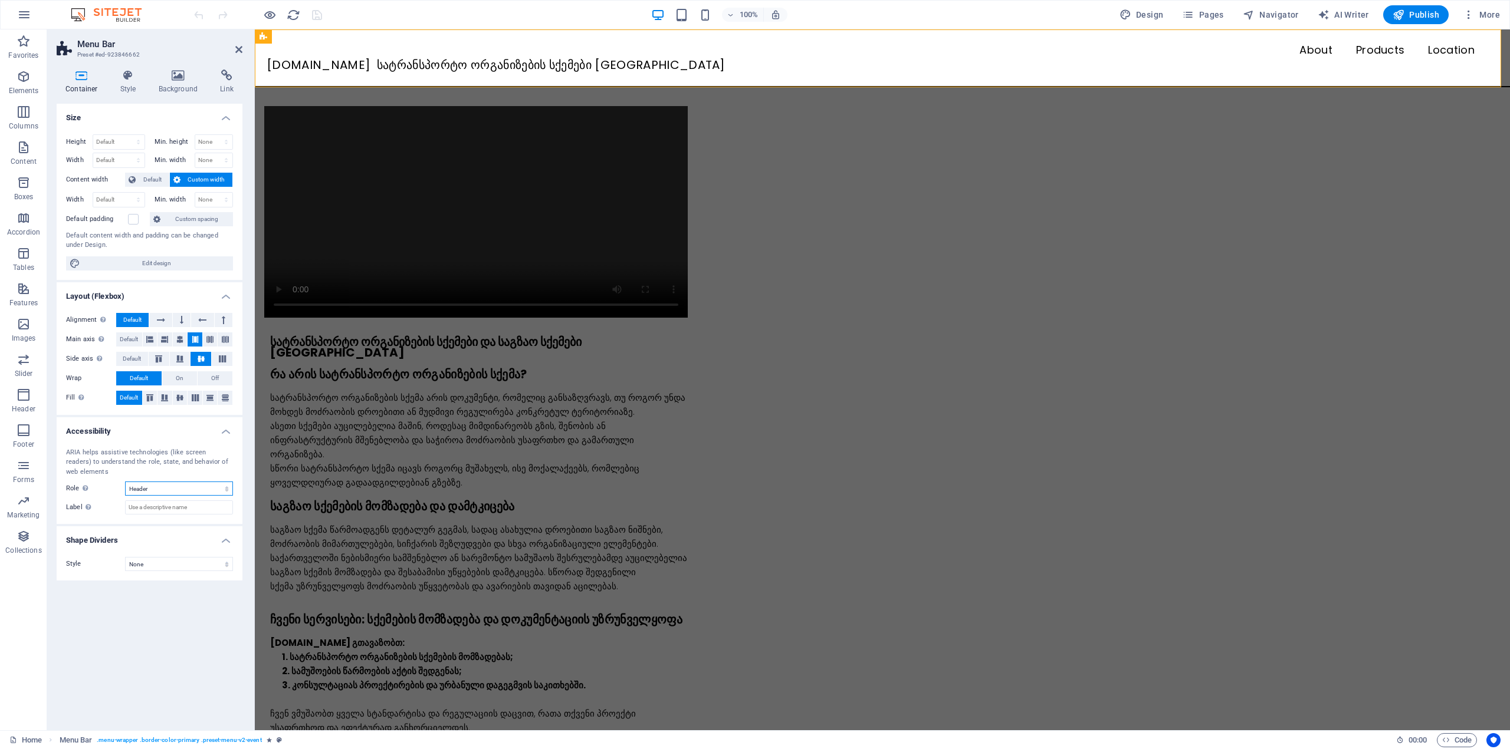
click at [151, 492] on select "None Alert Article Banner Comment Complementary Dialog Footer Header Marquee Pr…" at bounding box center [179, 489] width 108 height 14
click at [151, 490] on select "None Alert Article Banner Comment Complementary Dialog Footer Header Marquee Pr…" at bounding box center [179, 489] width 108 height 14
click at [122, 71] on icon at bounding box center [128, 76] width 34 height 12
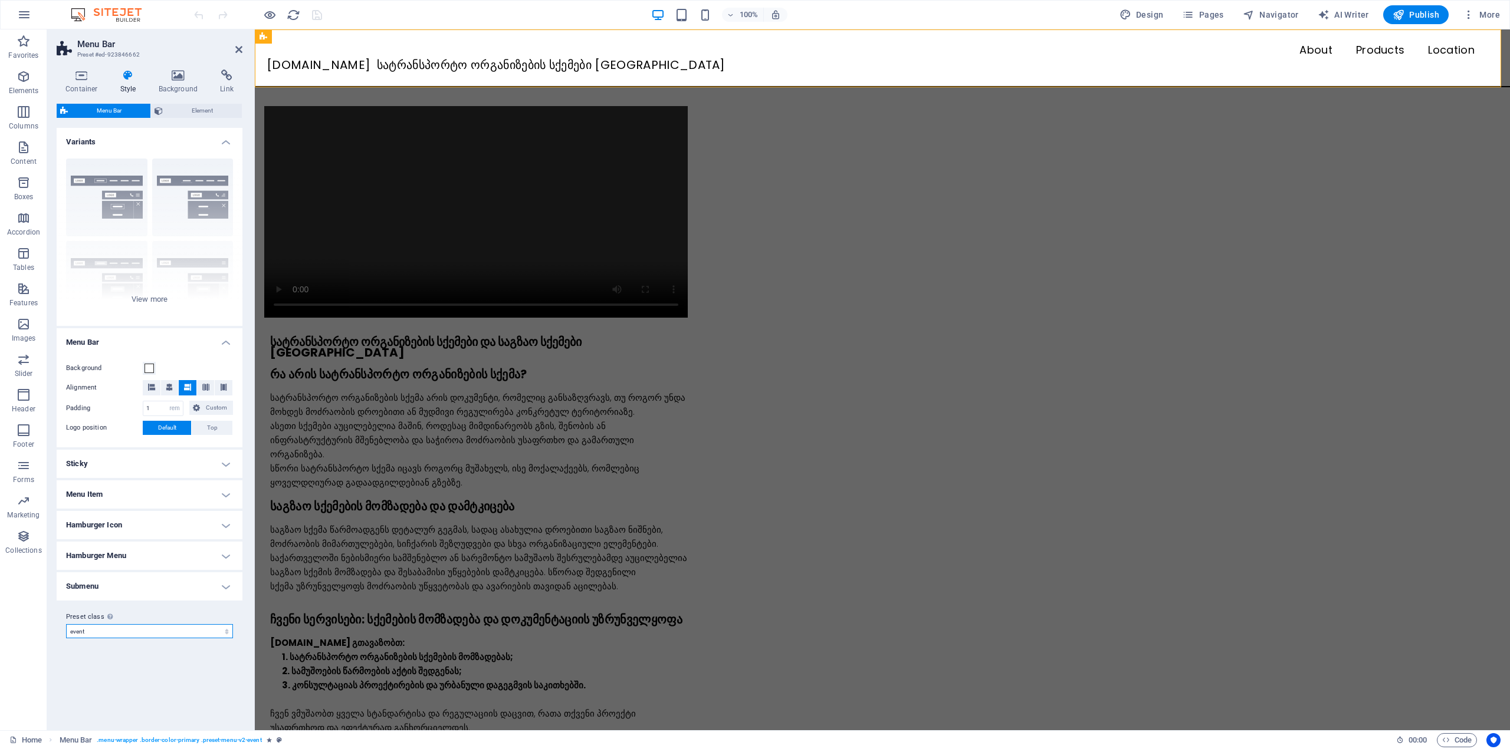
click at [121, 632] on select "event Add preset class" at bounding box center [149, 631] width 167 height 14
click at [124, 586] on h4 "Submenu" at bounding box center [150, 587] width 186 height 28
click at [124, 586] on h4 "Submenu" at bounding box center [150, 583] width 186 height 21
click at [120, 496] on h4 "Menu Item" at bounding box center [150, 495] width 186 height 28
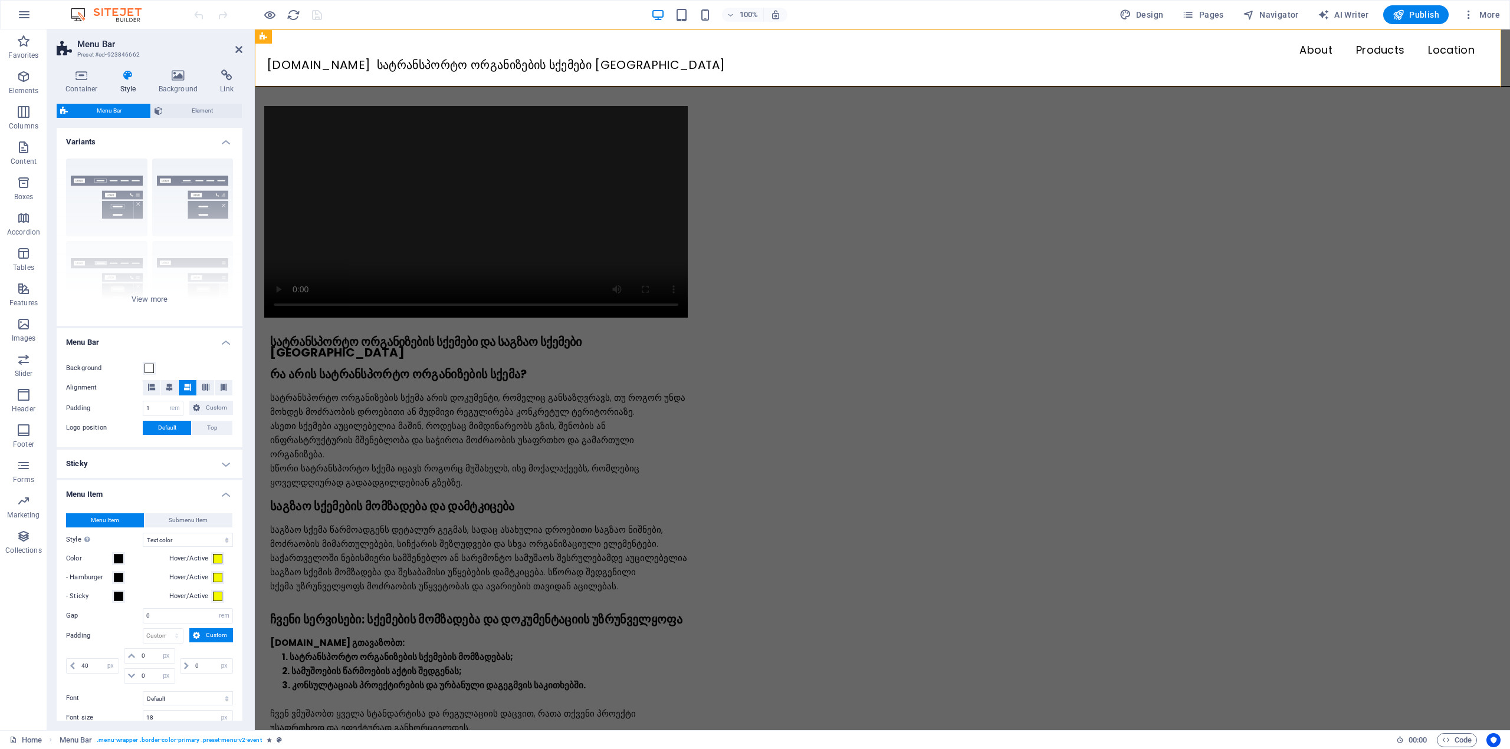
click at [123, 492] on h4 "Menu Item" at bounding box center [150, 491] width 186 height 21
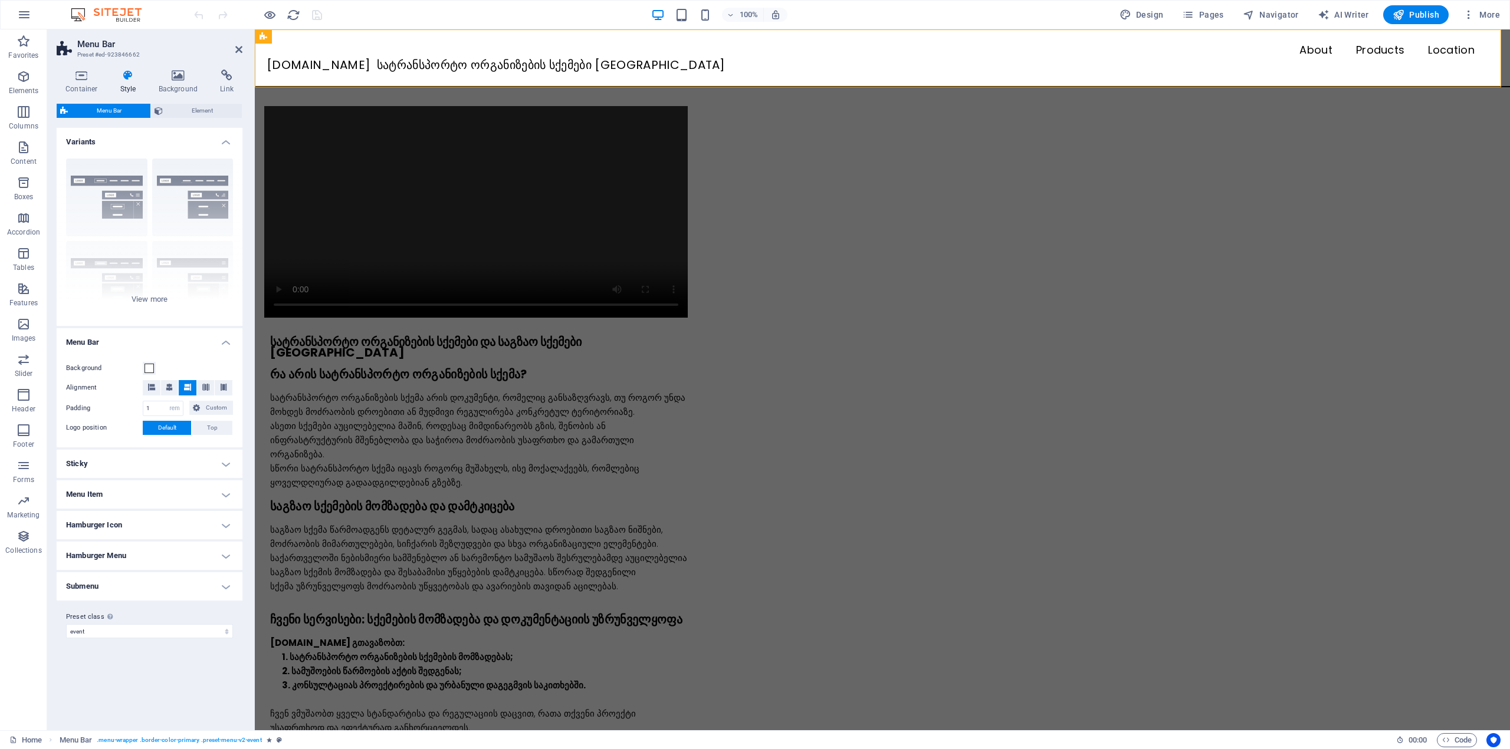
click at [133, 73] on icon at bounding box center [128, 76] width 34 height 12
click at [164, 77] on icon at bounding box center [178, 76] width 57 height 12
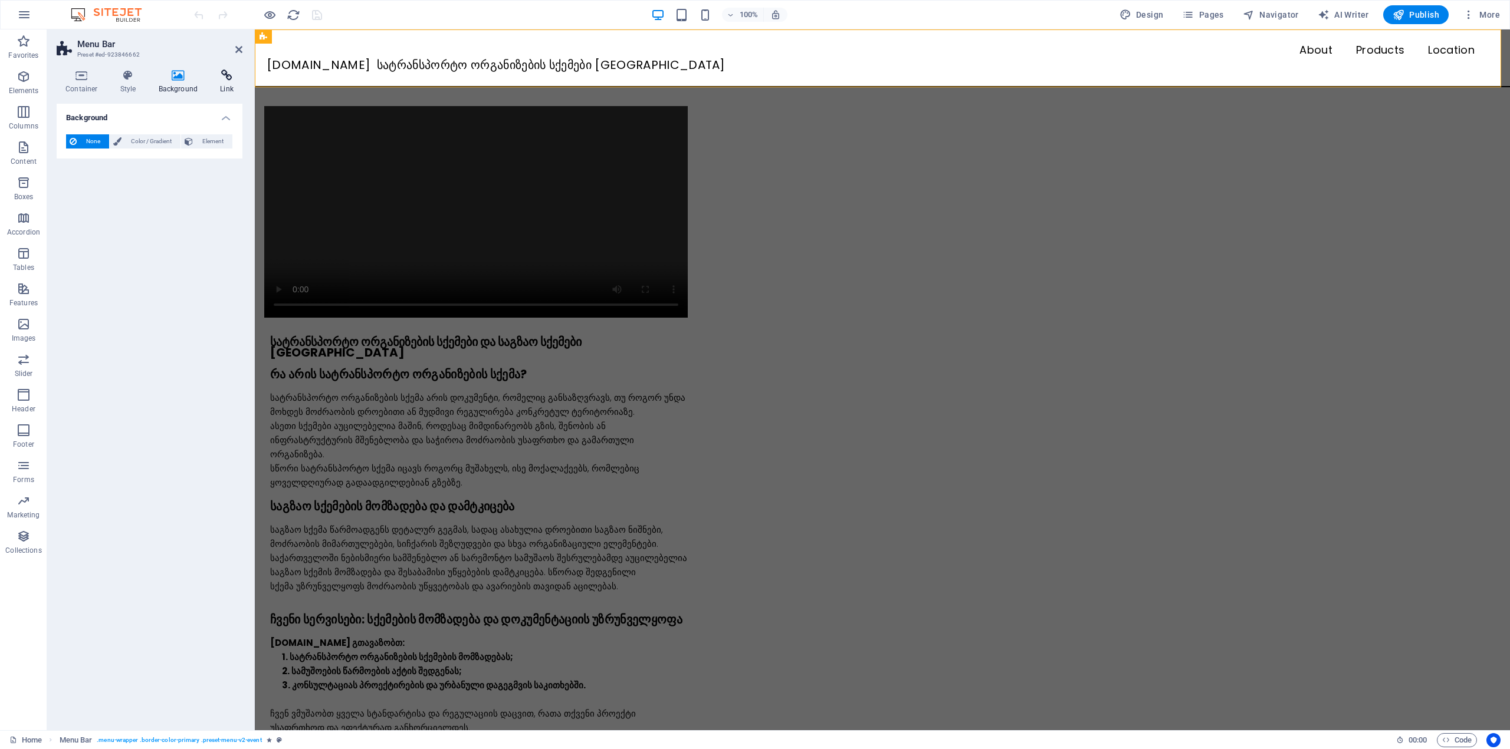
click at [232, 77] on icon at bounding box center [226, 76] width 31 height 12
click at [179, 76] on icon at bounding box center [178, 76] width 57 height 12
click at [139, 74] on icon at bounding box center [128, 76] width 34 height 12
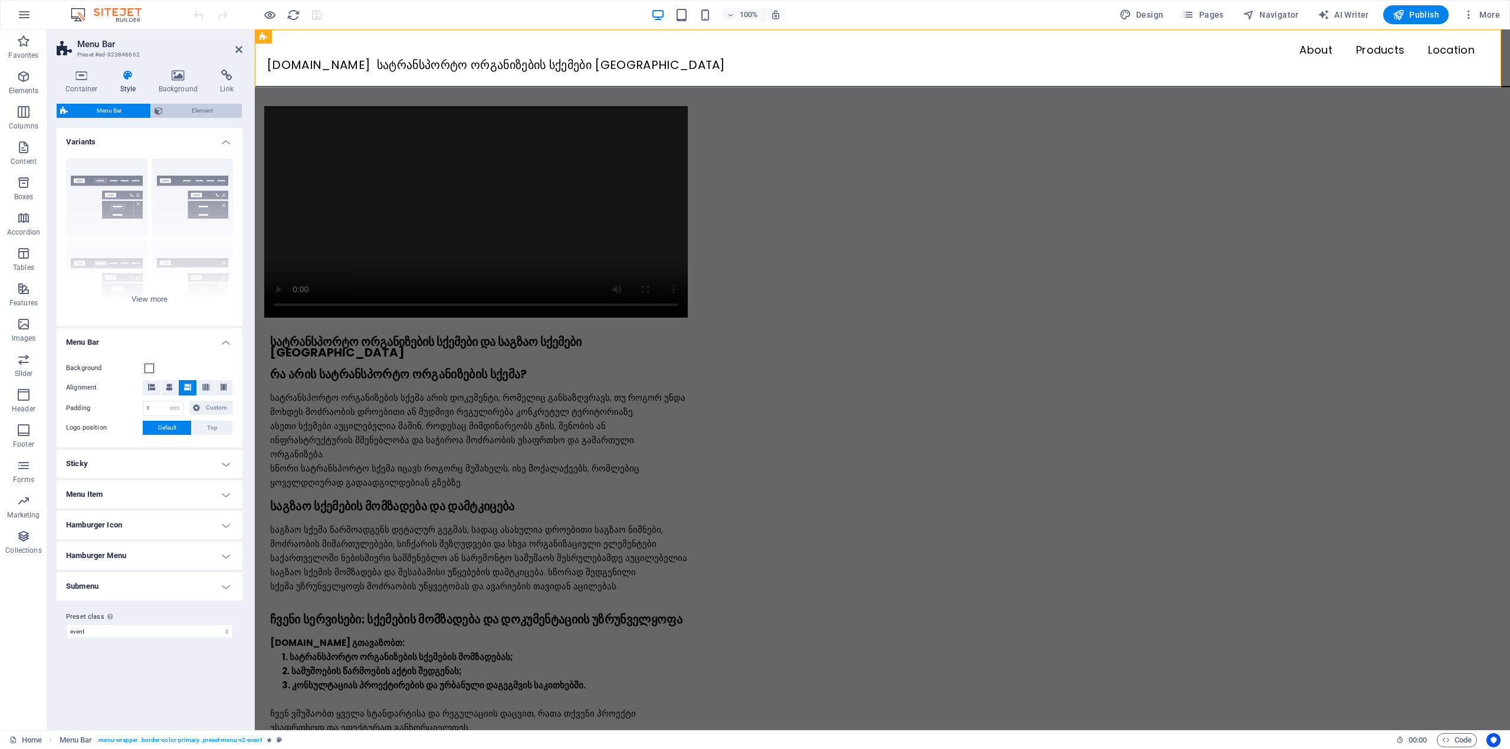
click at [167, 111] on span "Element" at bounding box center [202, 111] width 72 height 14
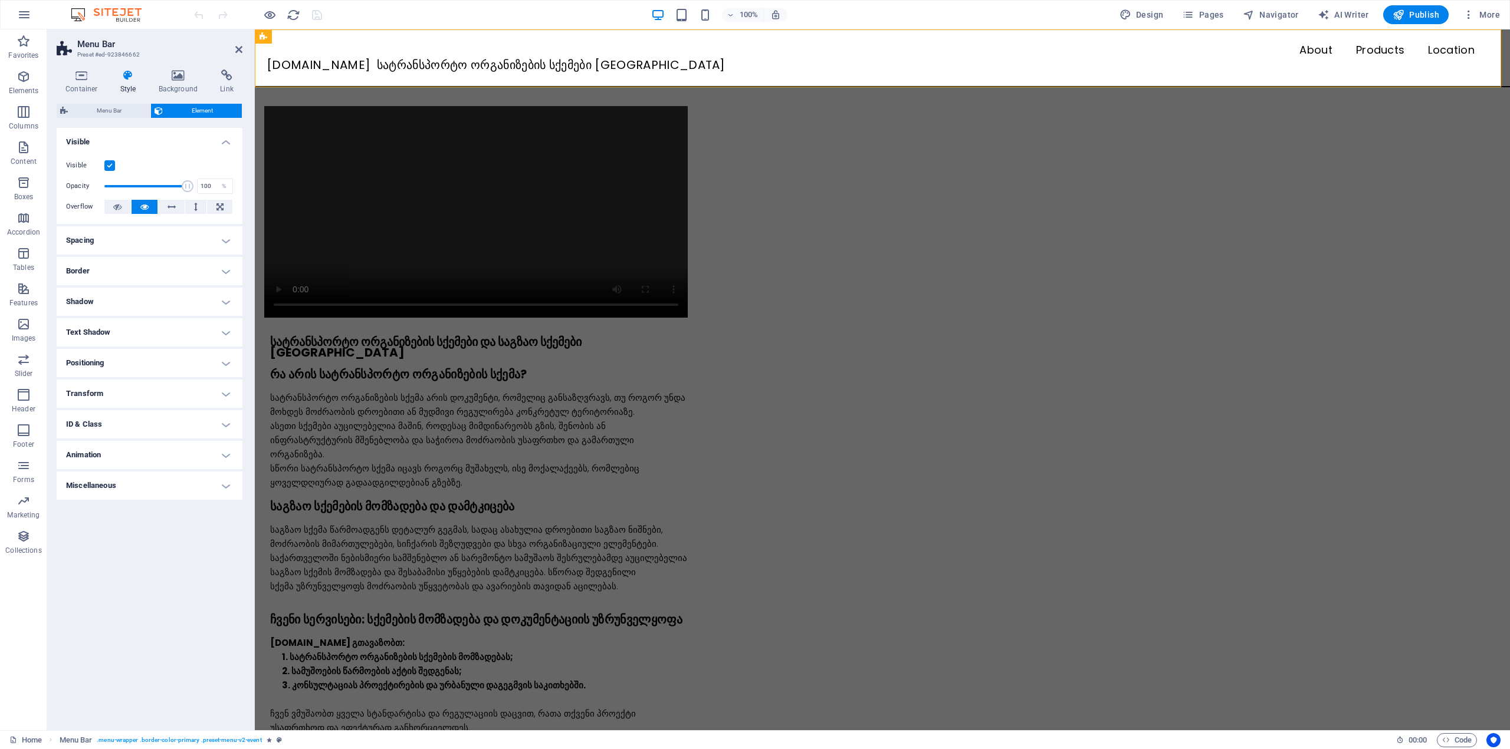
click at [129, 452] on h4 "Animation" at bounding box center [150, 455] width 186 height 28
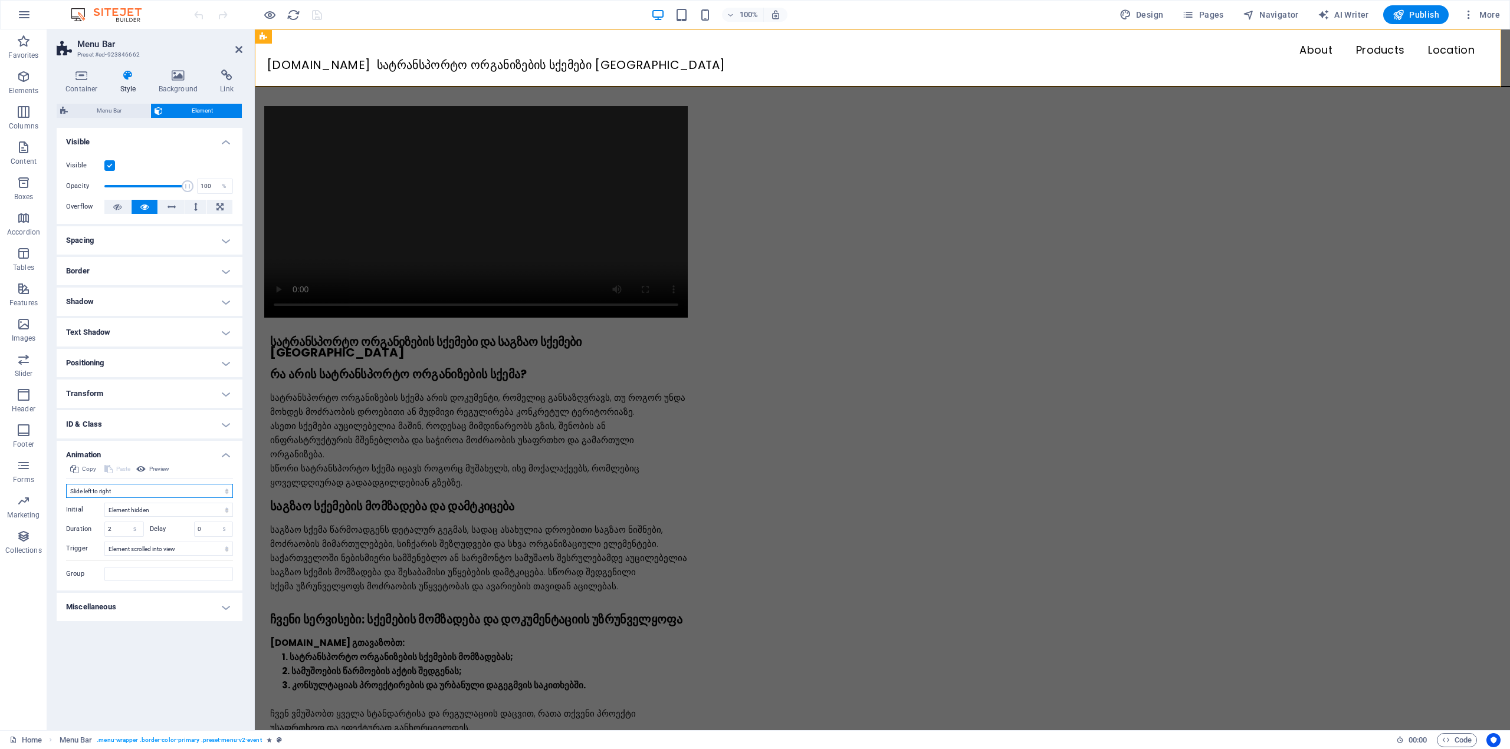
click at [133, 492] on select "Don't animate Show / Hide Slide up/down Zoom in/out Slide left to right Slide r…" at bounding box center [149, 491] width 167 height 14
select select "none"
click at [66, 484] on select "Don't animate Show / Hide Slide up/down Zoom in/out Slide left to right Slide r…" at bounding box center [149, 491] width 167 height 14
click at [232, 54] on header "Menu Bar Preset #ed-923846662" at bounding box center [150, 44] width 186 height 31
click at [235, 51] on icon at bounding box center [238, 49] width 7 height 9
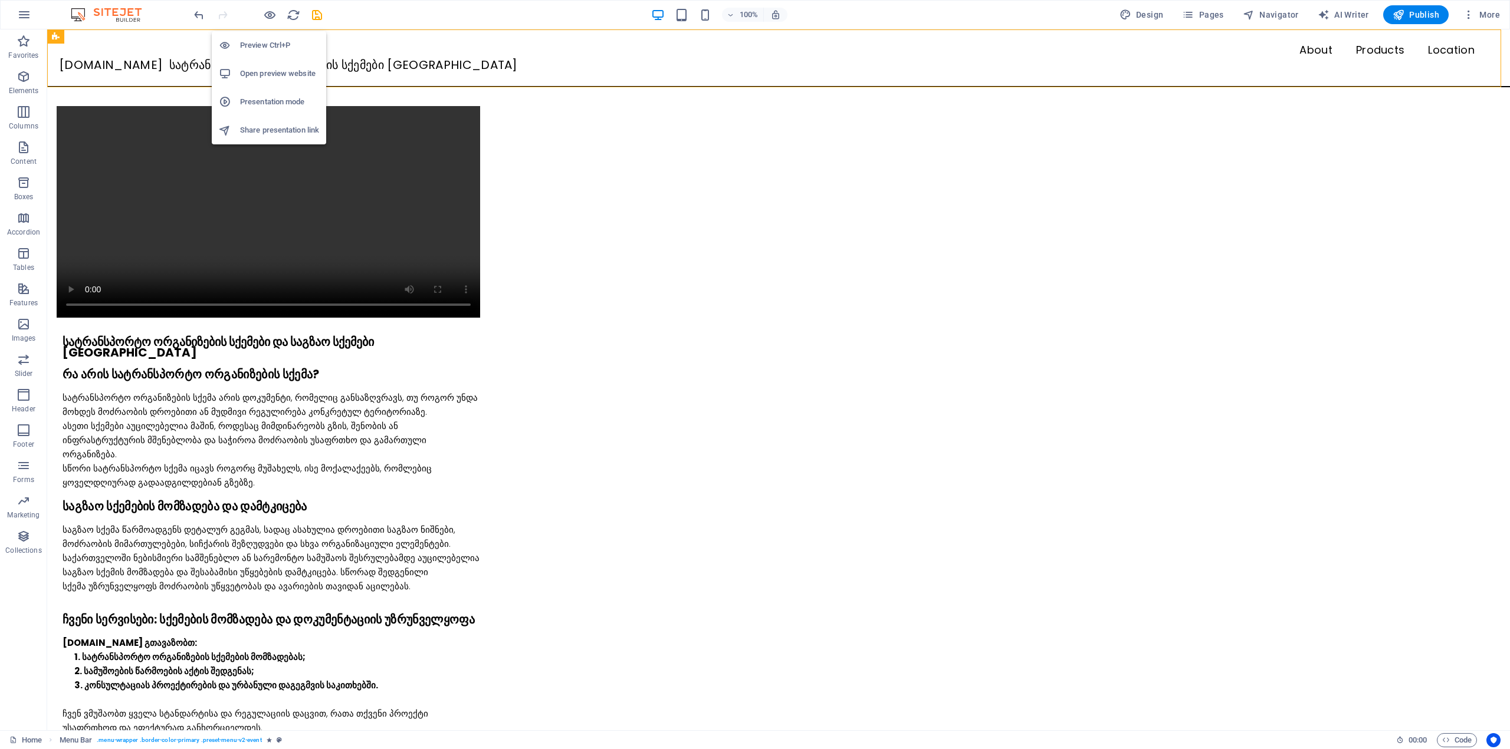
click at [267, 71] on h6 "Open preview website" at bounding box center [279, 74] width 79 height 14
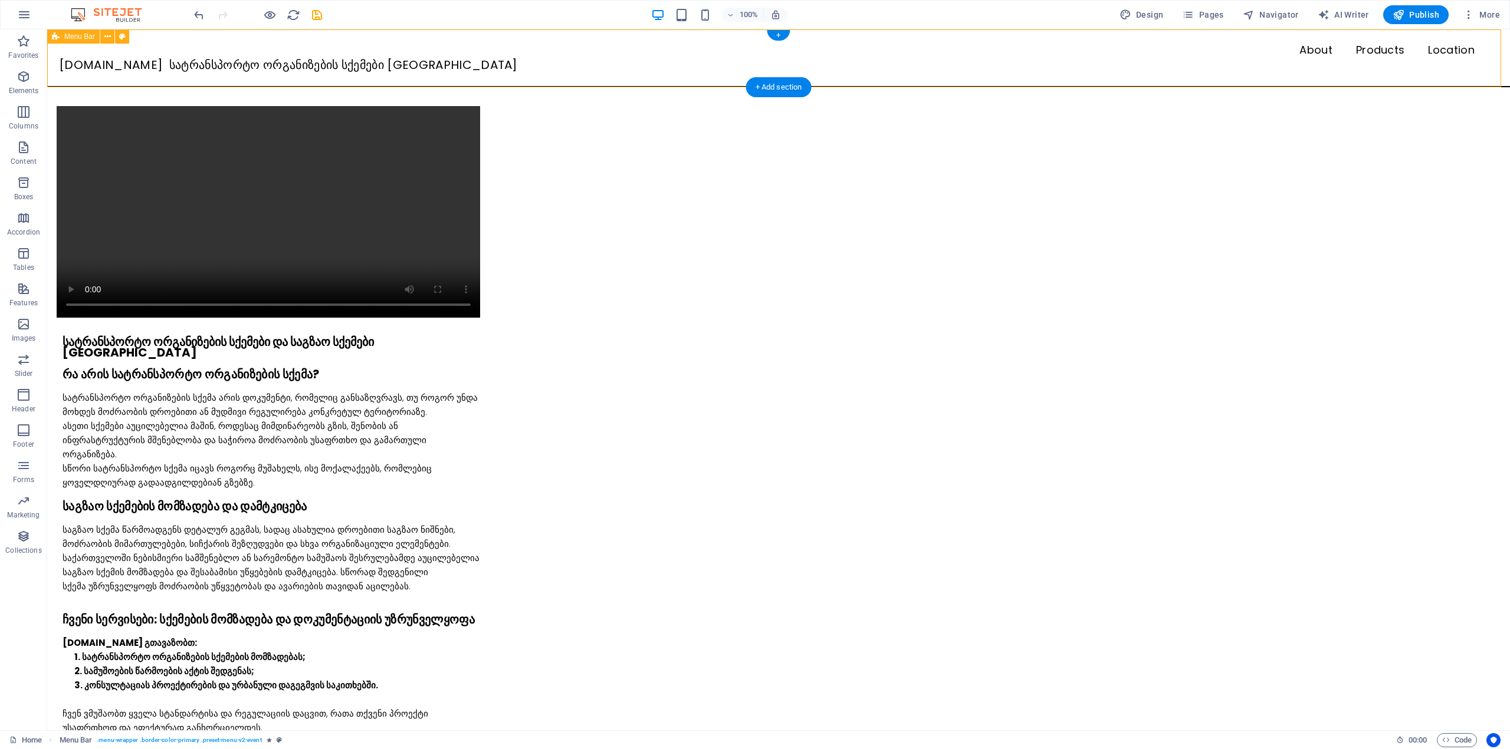
click at [166, 34] on div "Menu About Products Location SQEMA.GE სატრანსპორტო ორგანიზების სქემები თბილისში" at bounding box center [778, 58] width 1462 height 58
click at [110, 31] on icon at bounding box center [107, 37] width 6 height 12
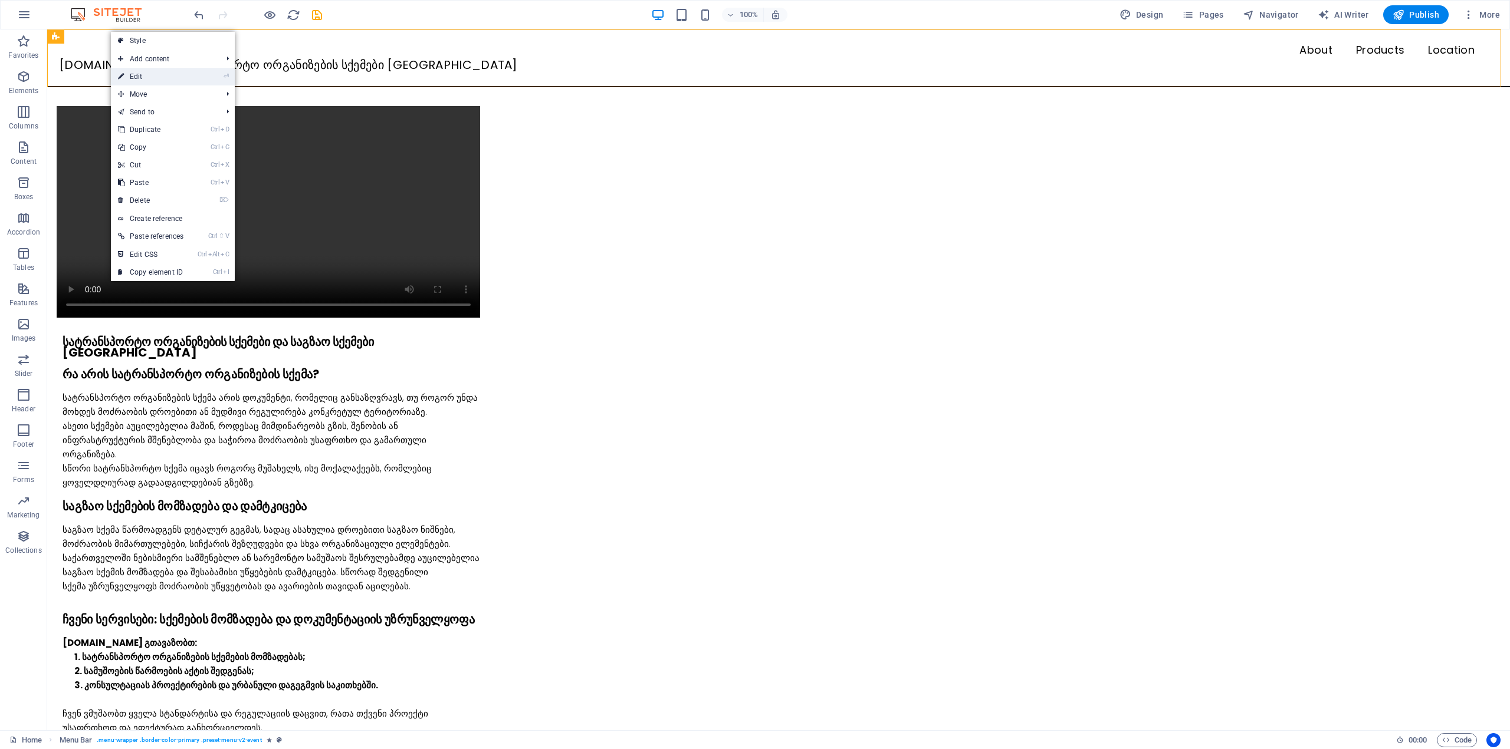
click at [146, 73] on link "⏎ Edit" at bounding box center [151, 77] width 80 height 18
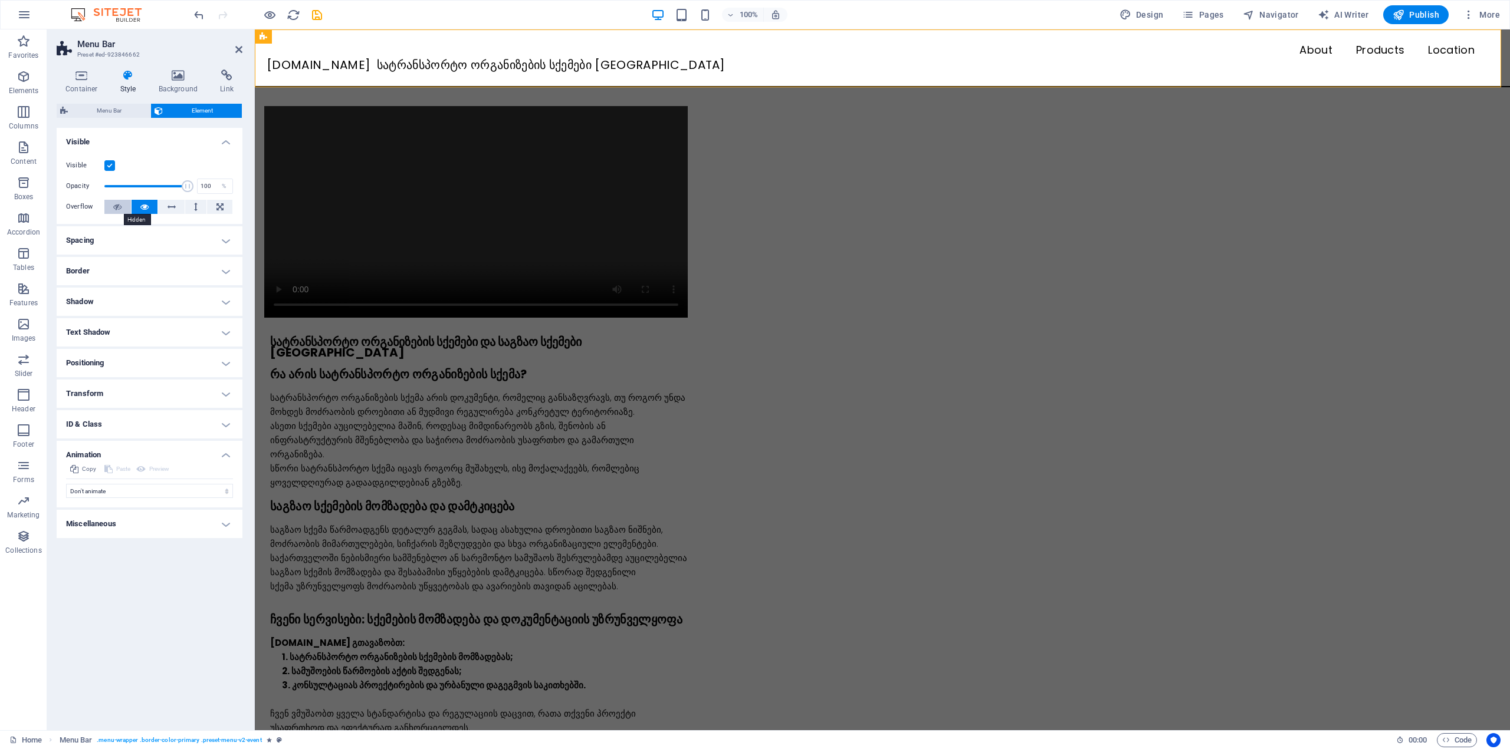
click at [124, 207] on button at bounding box center [117, 207] width 27 height 14
click at [240, 48] on icon at bounding box center [238, 49] width 7 height 9
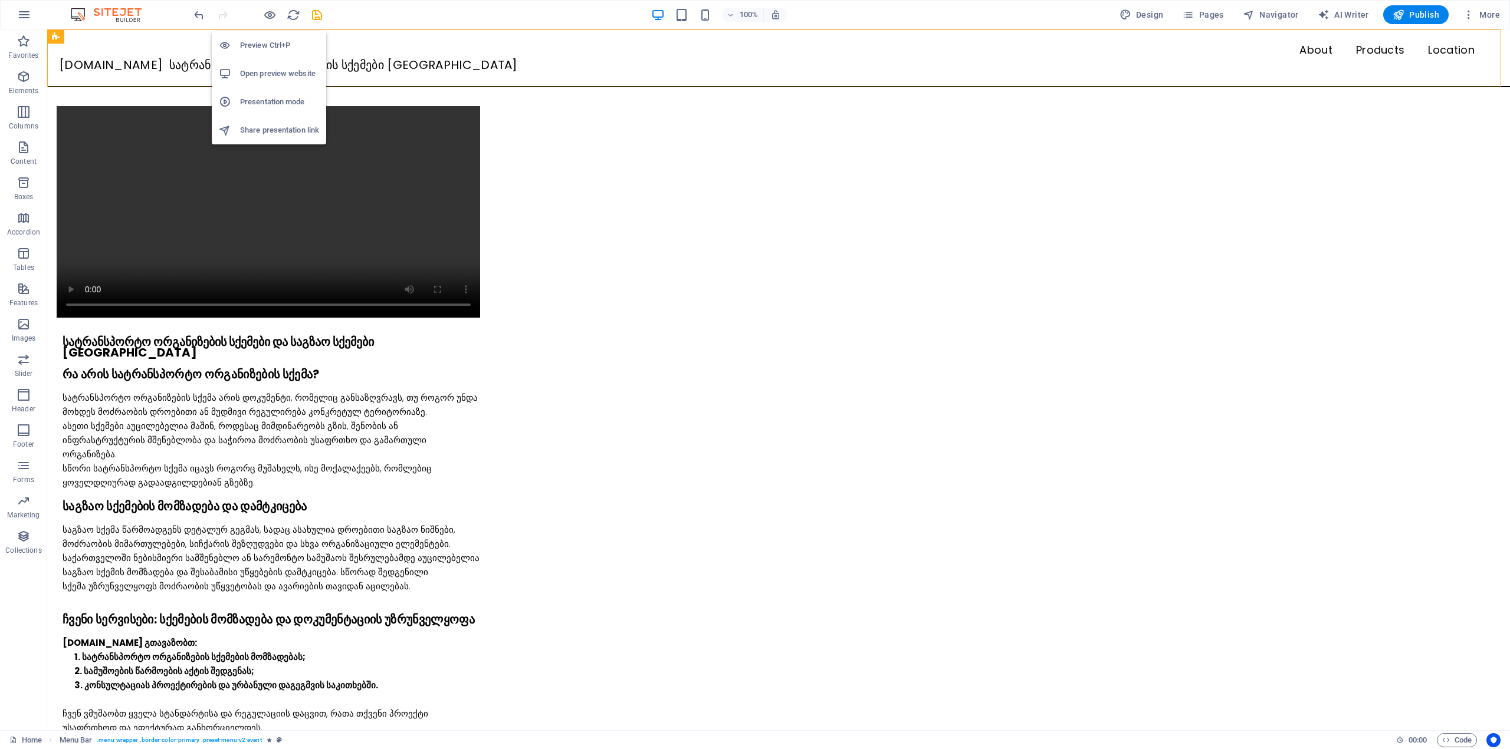
click at [271, 70] on h6 "Open preview website" at bounding box center [279, 74] width 79 height 14
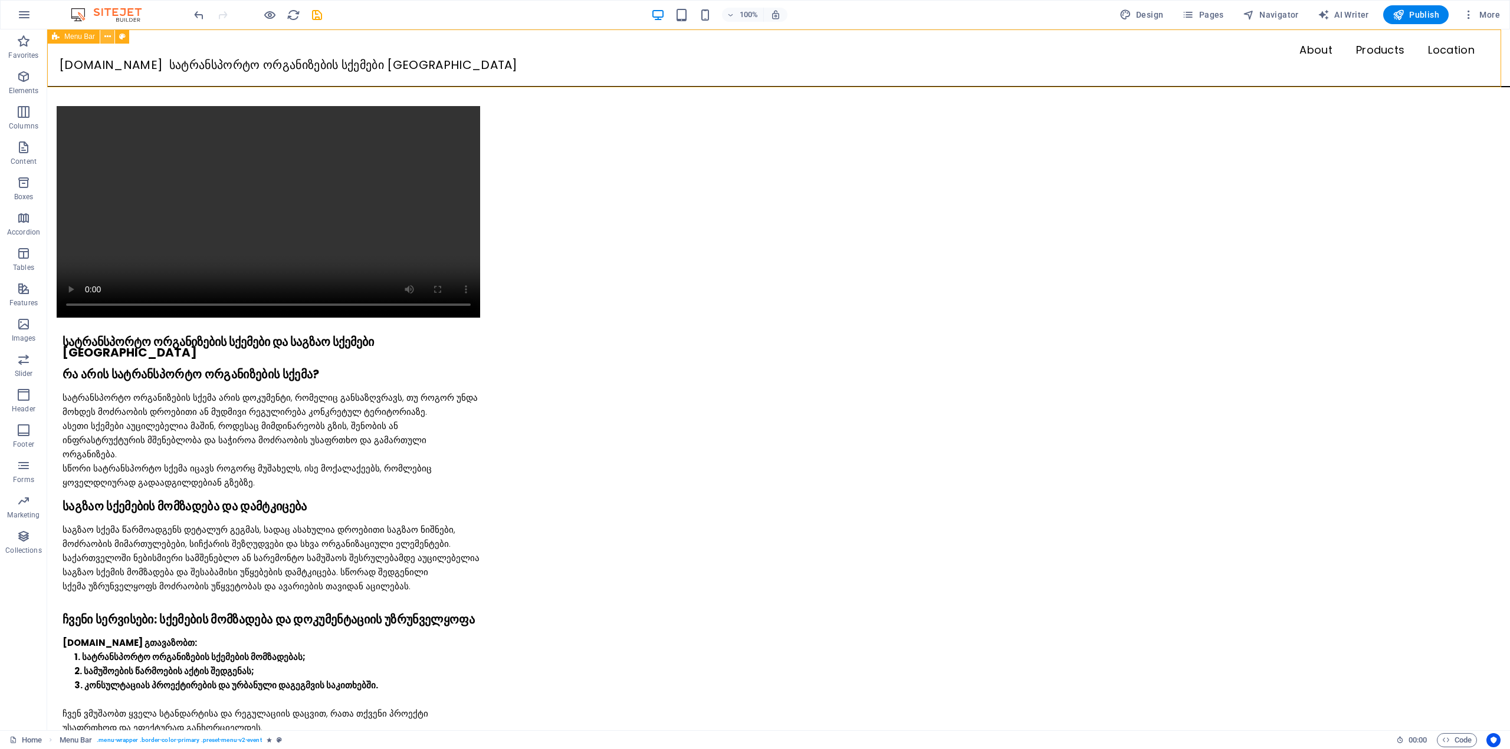
click at [111, 37] on button at bounding box center [107, 36] width 14 height 14
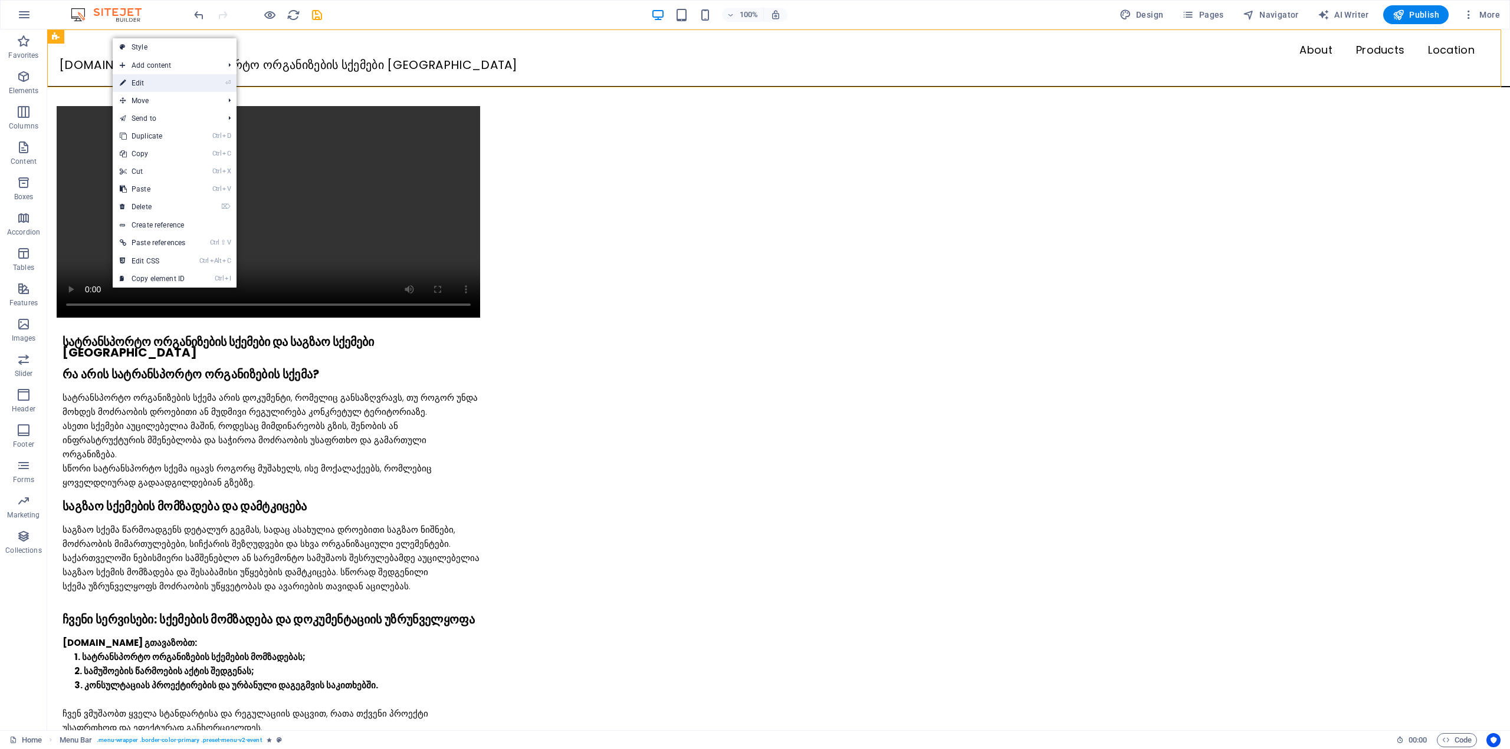
click at [130, 78] on link "⏎ Edit" at bounding box center [153, 83] width 80 height 18
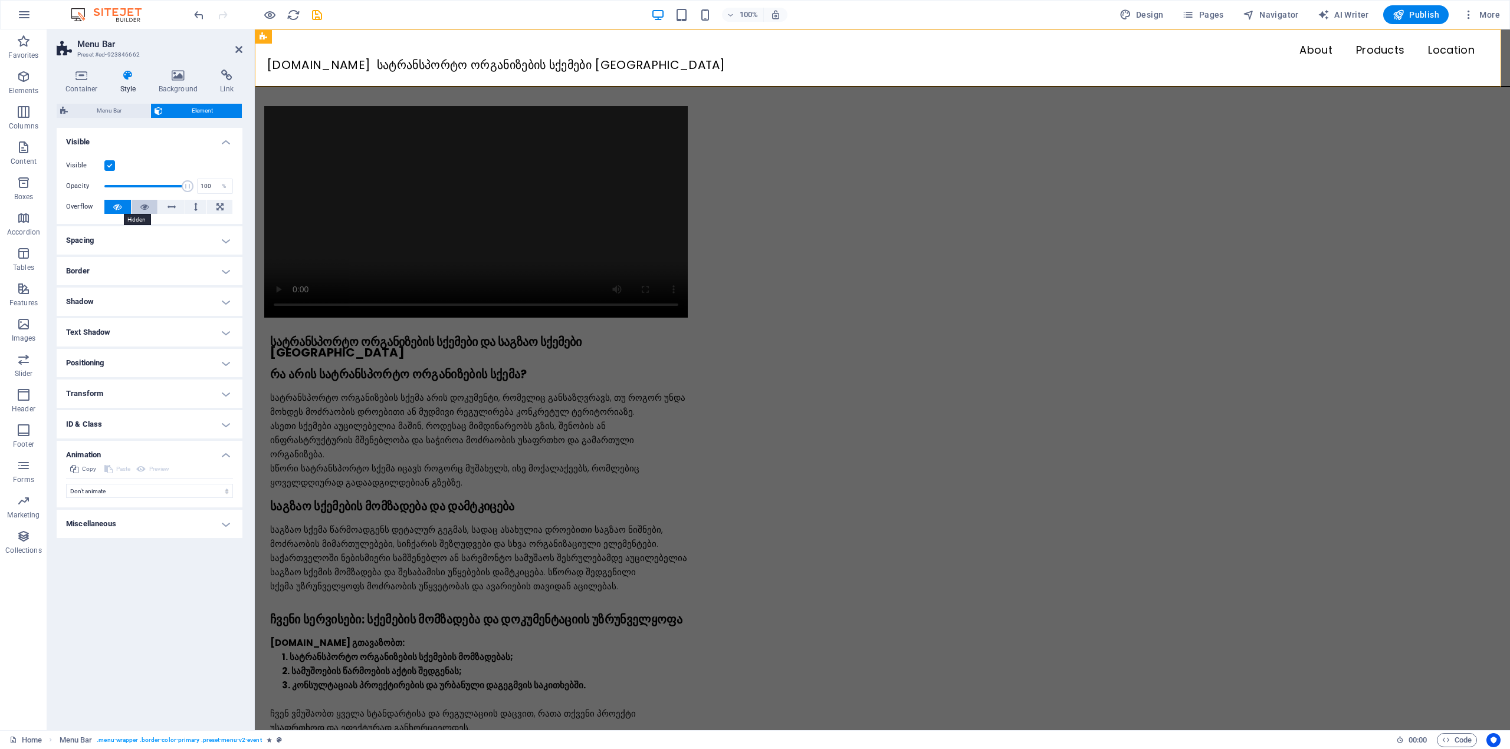
click at [137, 204] on button at bounding box center [144, 207] width 27 height 14
click at [142, 241] on h4 "Spacing" at bounding box center [150, 240] width 186 height 28
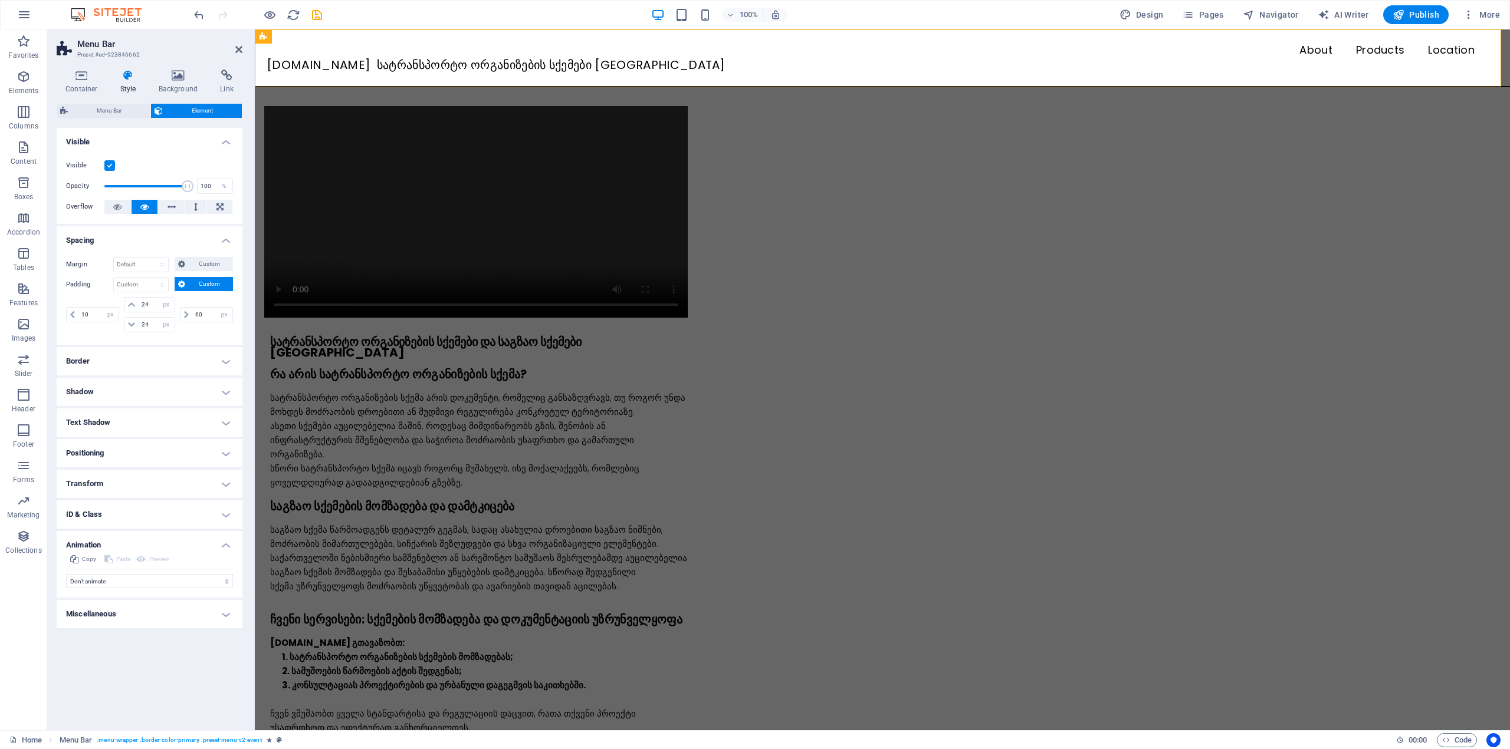
click at [142, 241] on h4 "Spacing" at bounding box center [150, 236] width 186 height 21
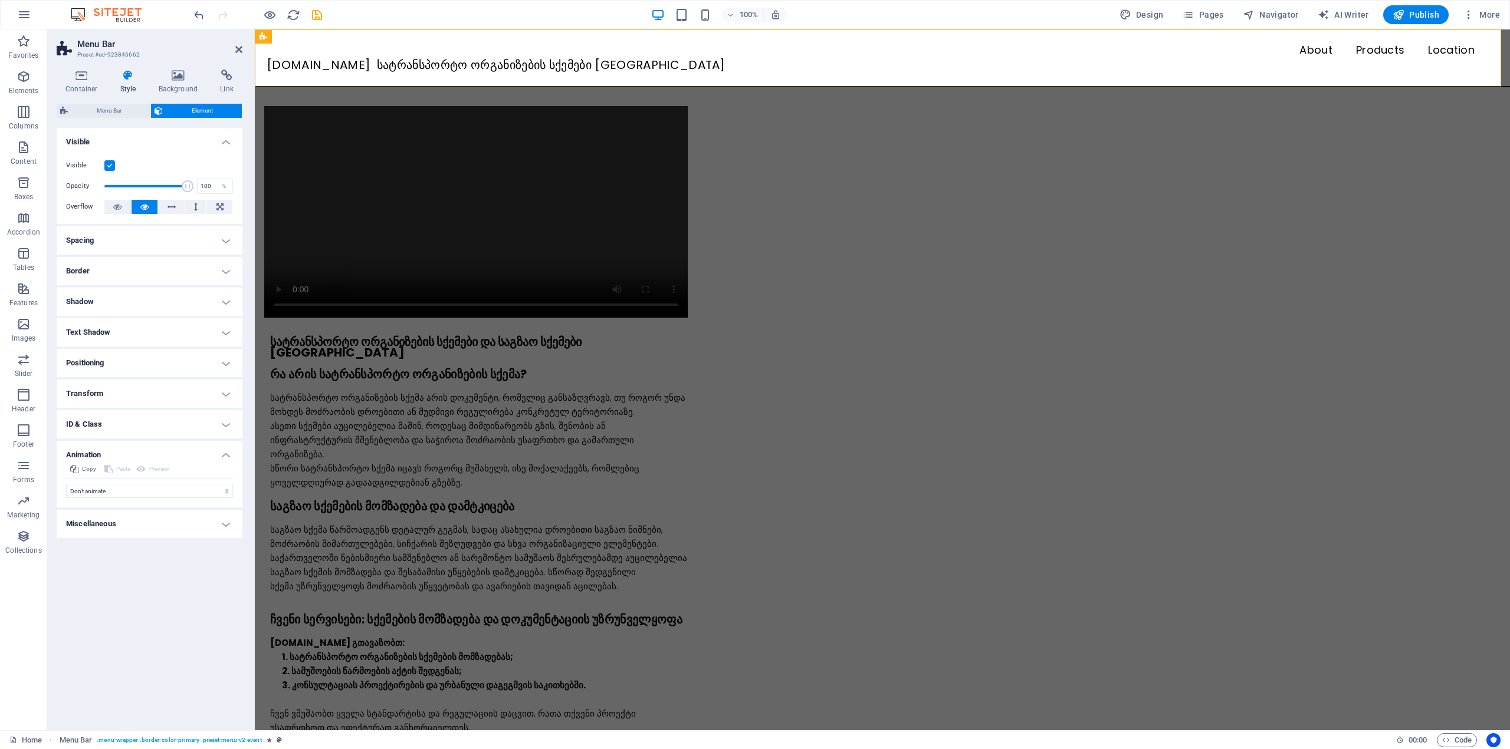
click at [141, 264] on h4 "Border" at bounding box center [150, 271] width 186 height 28
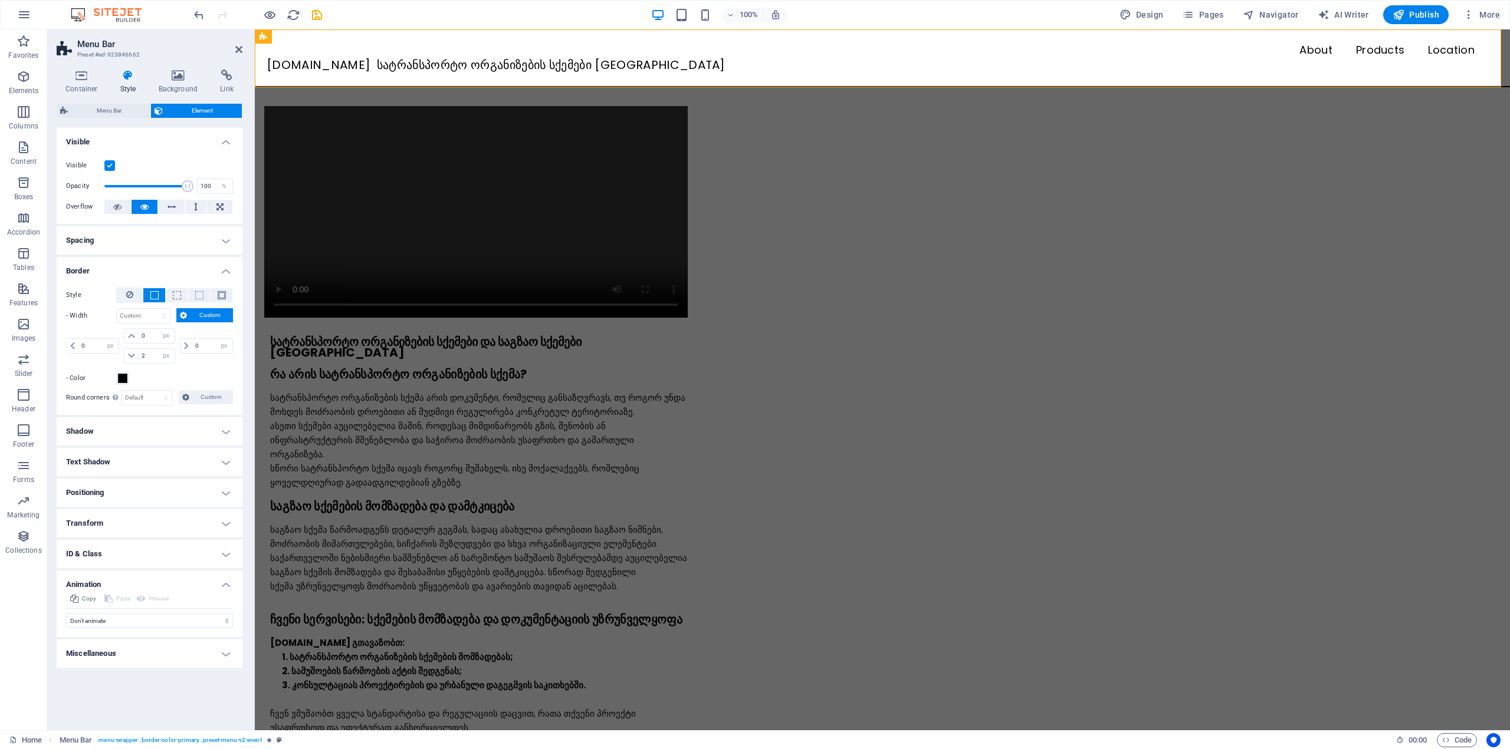
click at [142, 266] on h4 "Border" at bounding box center [150, 267] width 186 height 21
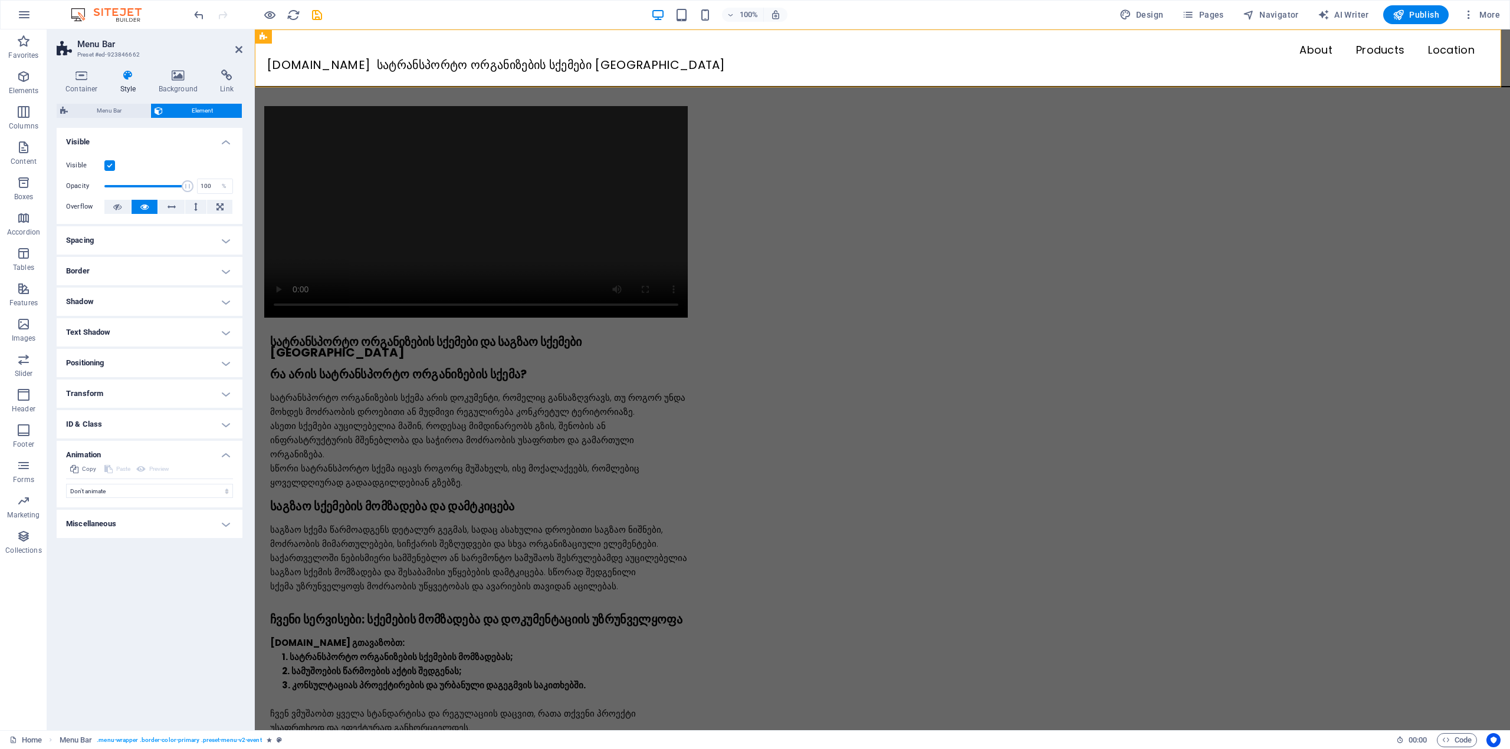
click at [121, 397] on h4 "Transform" at bounding box center [150, 394] width 186 height 28
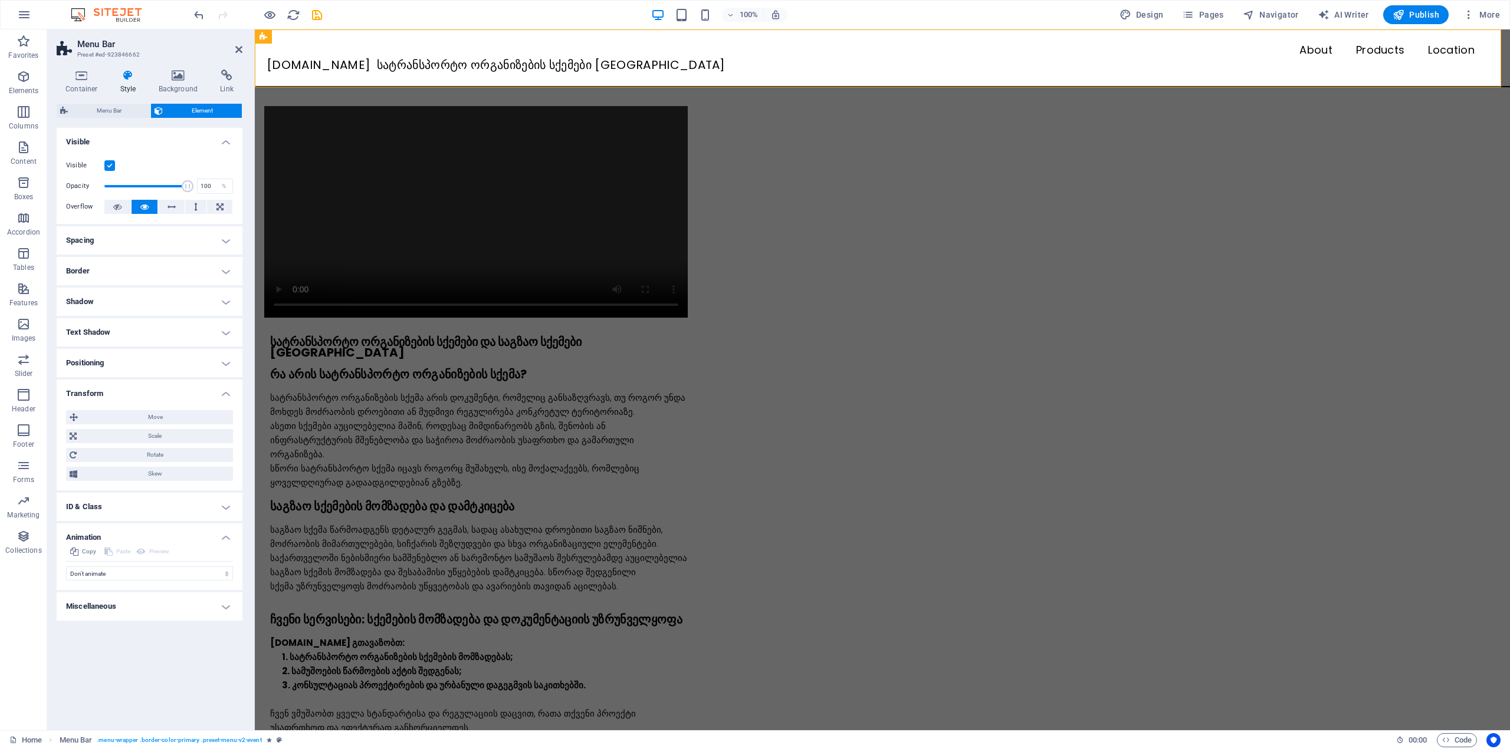
click at [121, 395] on h4 "Transform" at bounding box center [150, 390] width 186 height 21
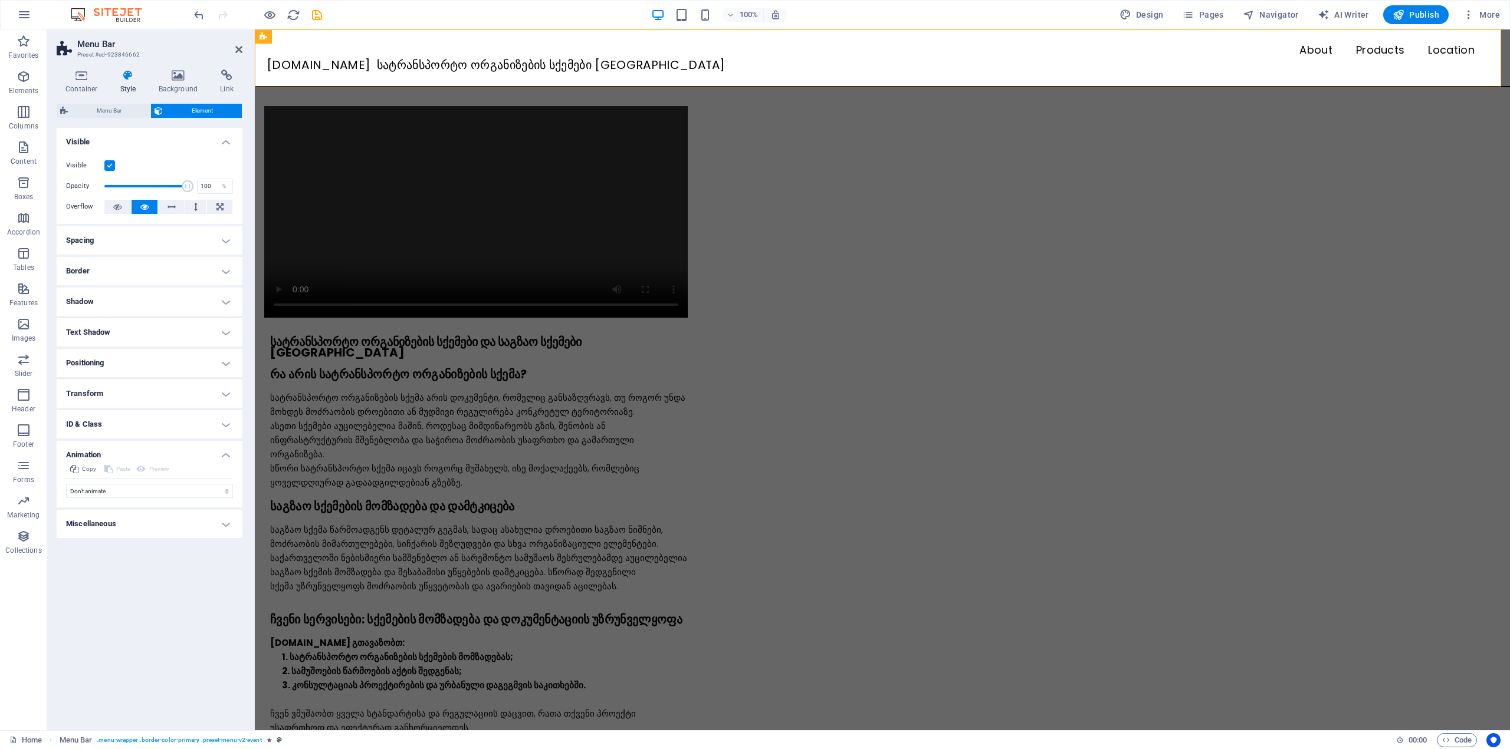
click at [124, 421] on h4 "ID & Class" at bounding box center [150, 424] width 186 height 28
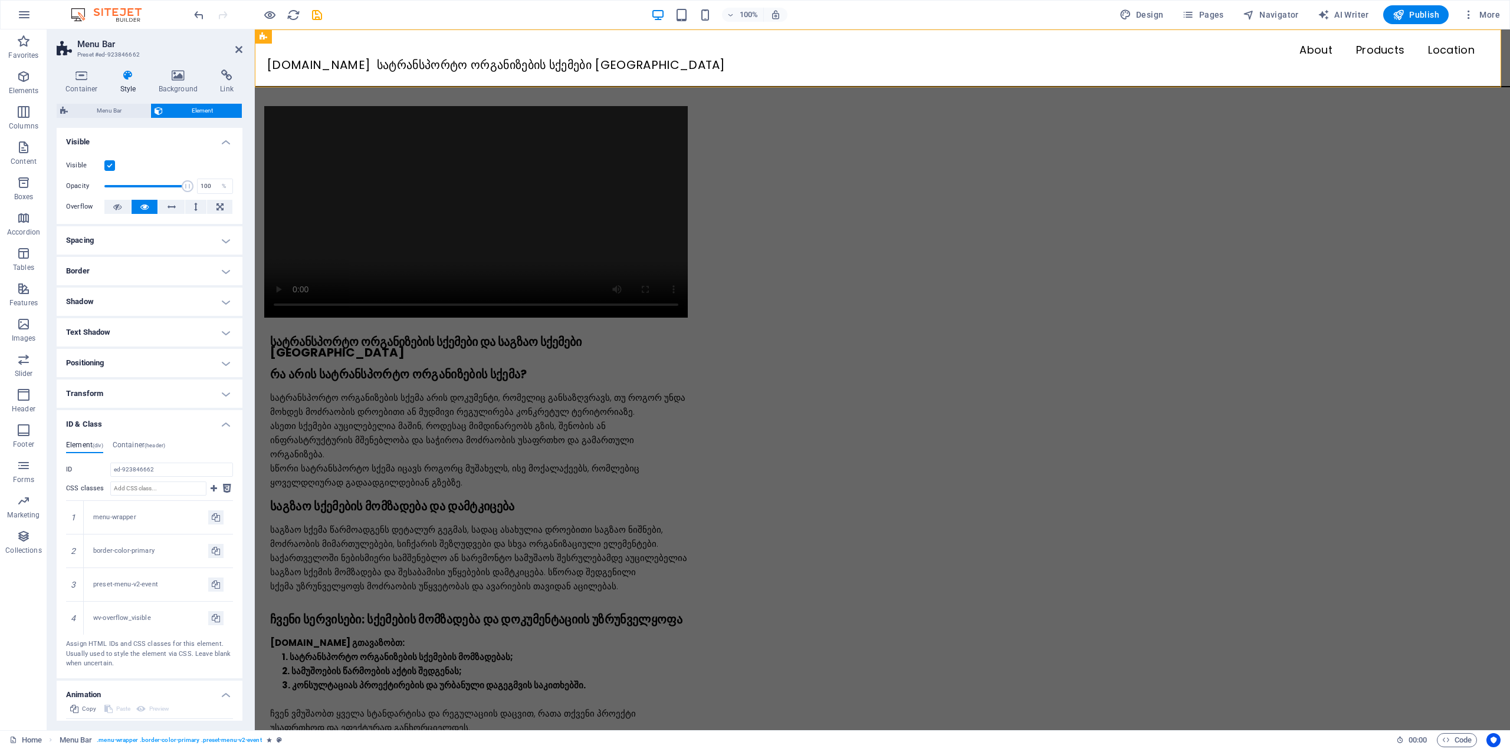
click at [131, 422] on h4 "ID & Class" at bounding box center [150, 420] width 186 height 21
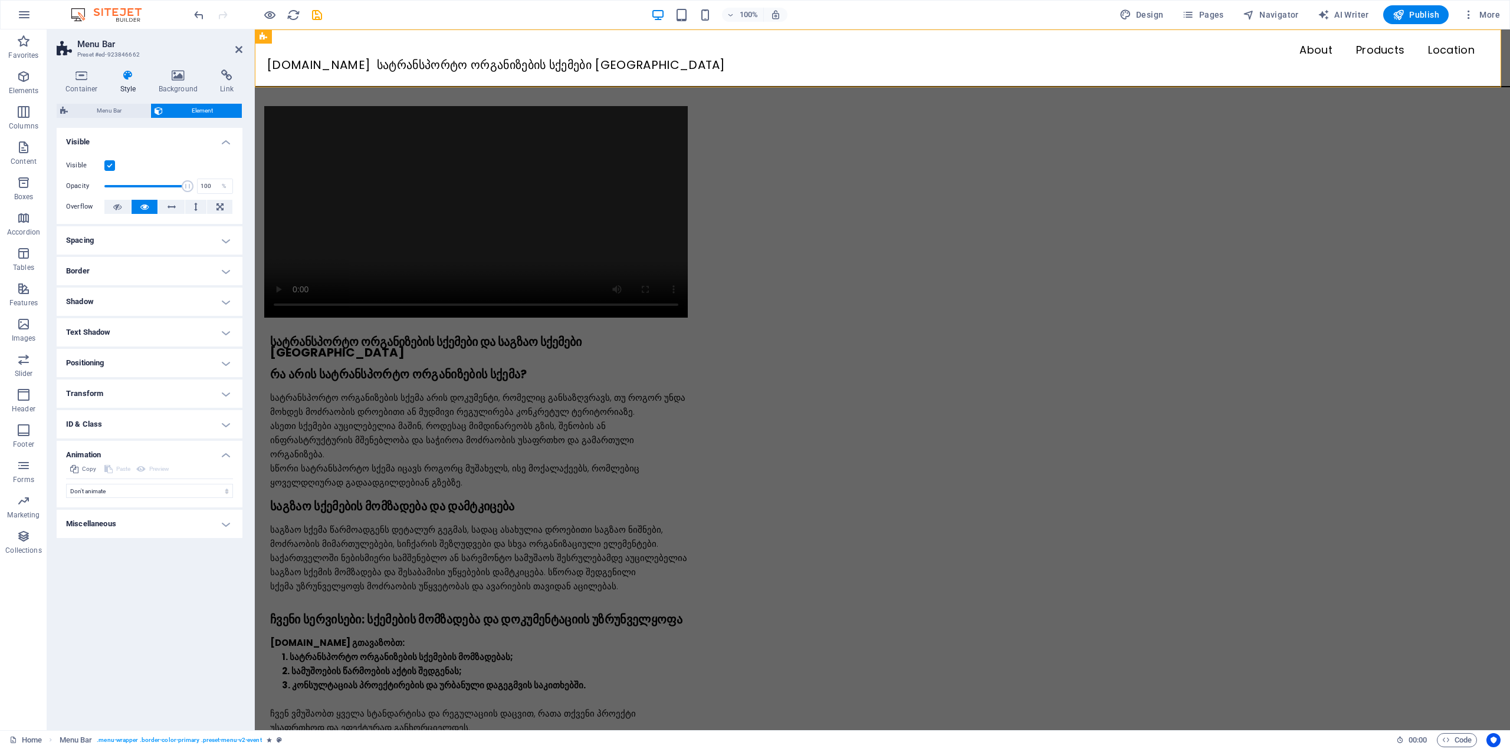
click at [123, 517] on h4 "Miscellaneous" at bounding box center [150, 524] width 186 height 28
click at [124, 521] on h4 "Miscellaneous" at bounding box center [150, 520] width 186 height 21
click at [128, 105] on span "Menu Bar" at bounding box center [108, 111] width 75 height 14
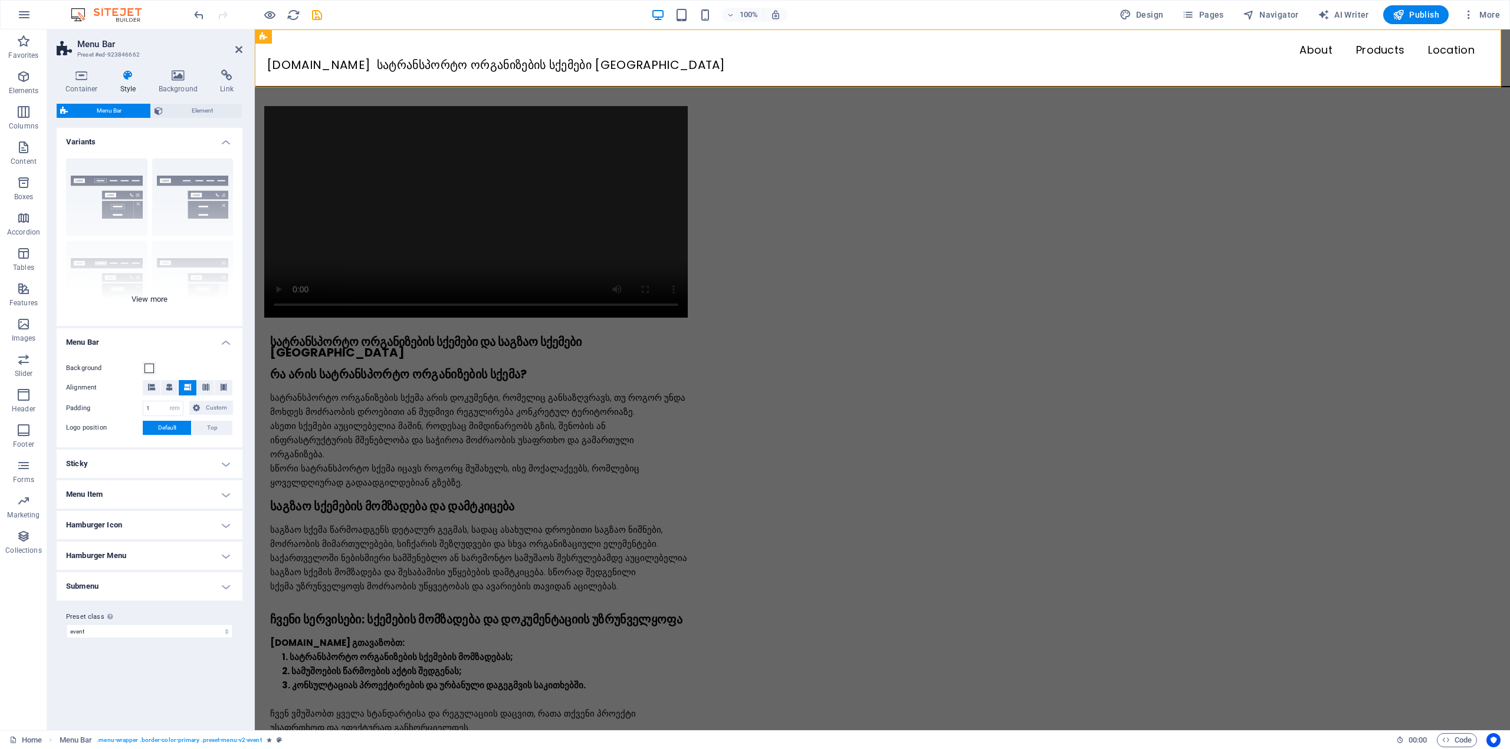
click at [121, 177] on div "Border Centered Default Fixed Loki Trigger Wide XXL" at bounding box center [150, 237] width 186 height 177
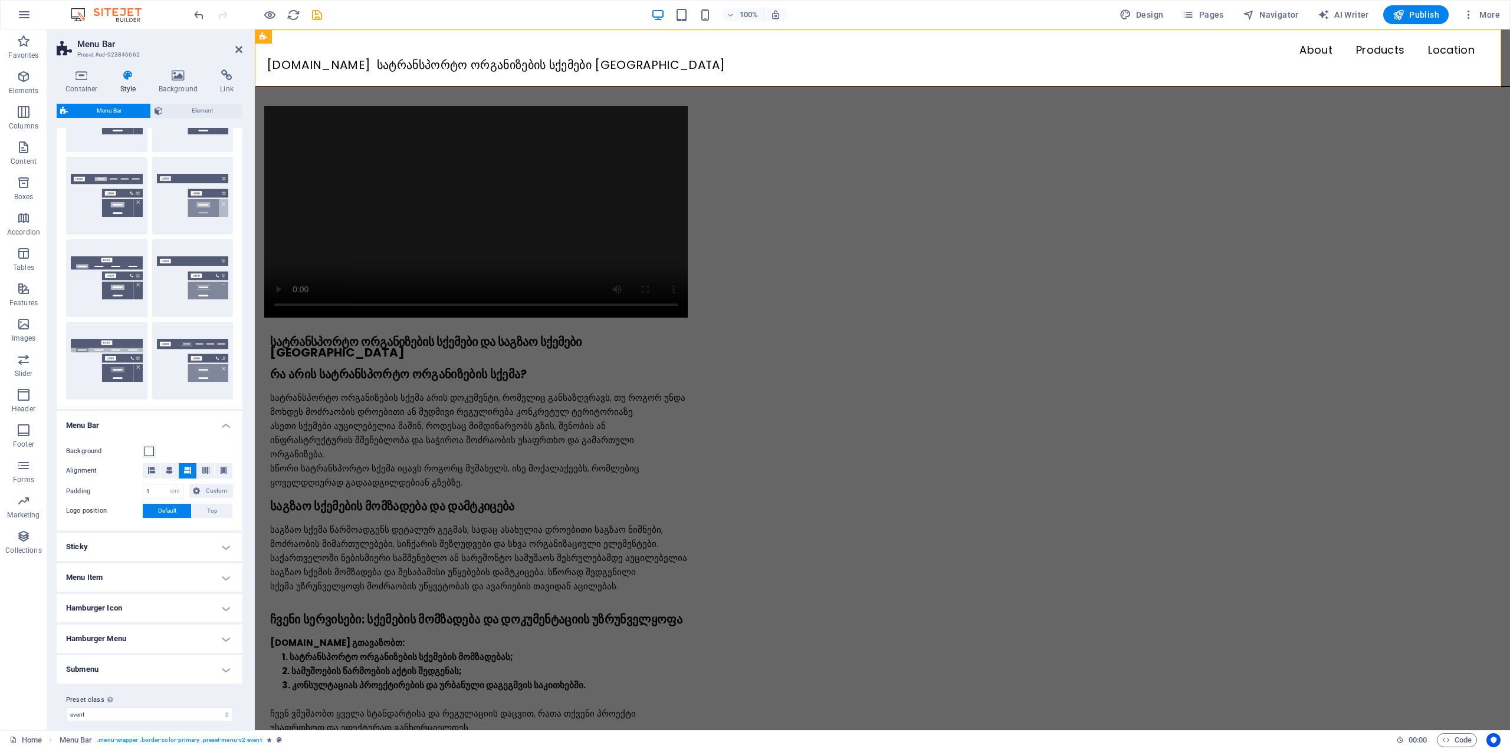
scroll to position [94, 0]
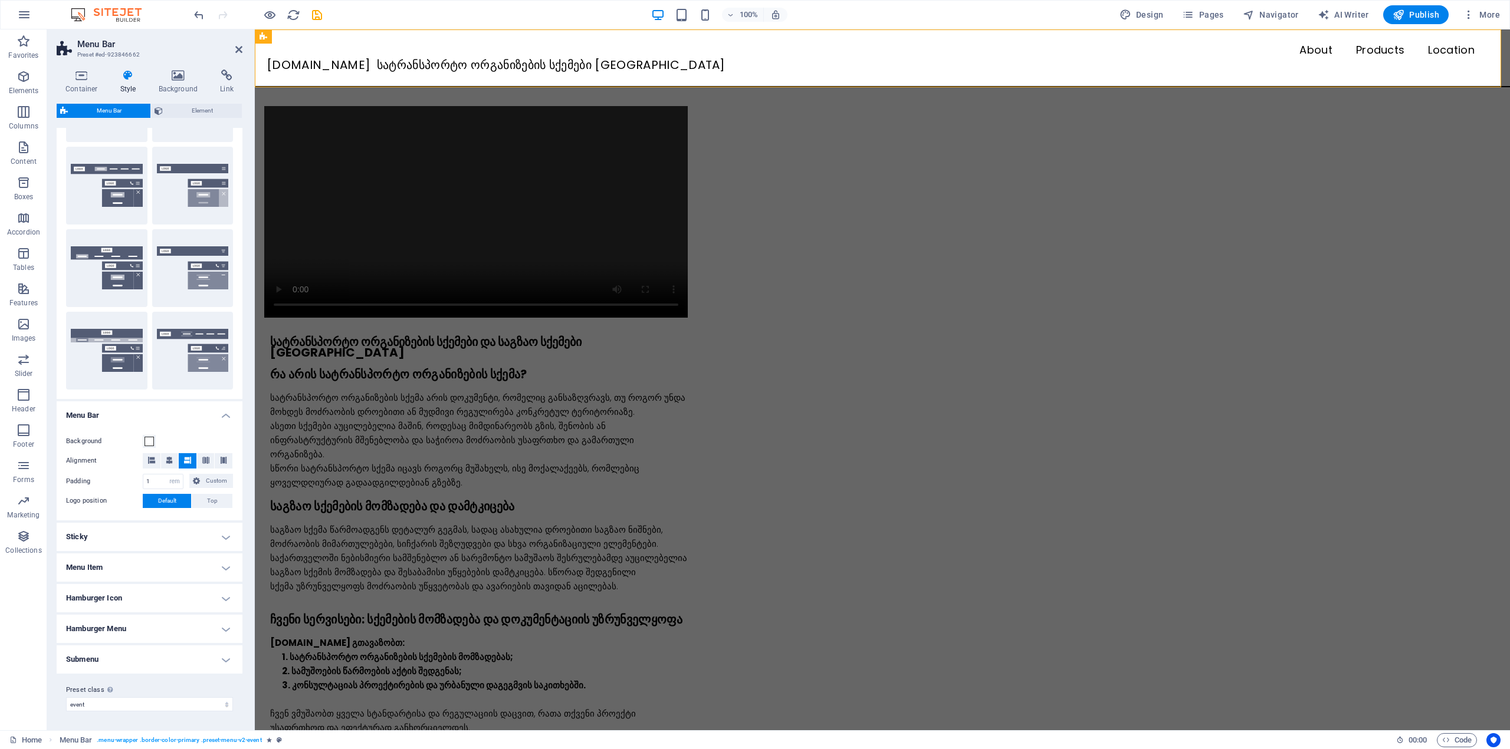
click at [98, 541] on h4 "Sticky" at bounding box center [150, 537] width 186 height 28
click at [98, 540] on h4 "Sticky" at bounding box center [150, 533] width 186 height 21
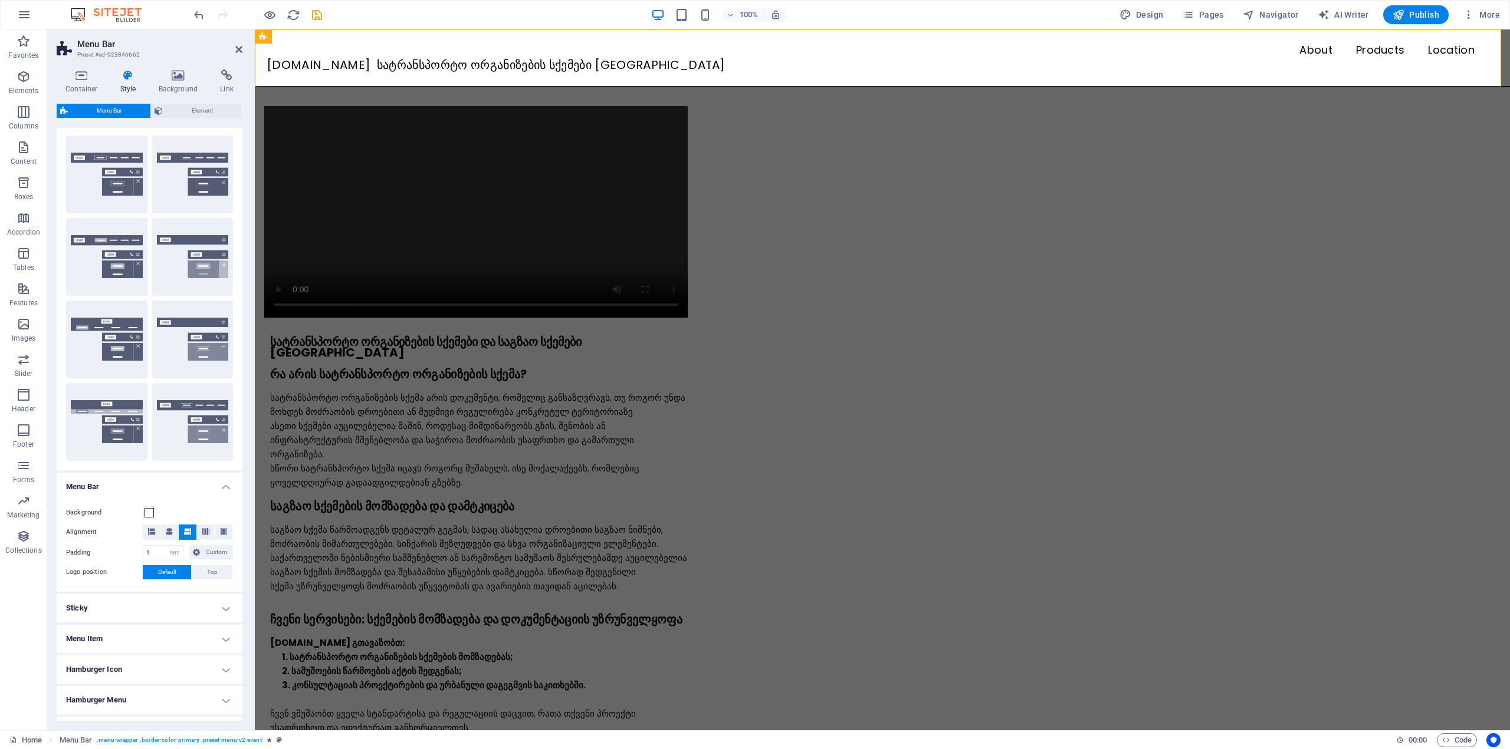
scroll to position [0, 0]
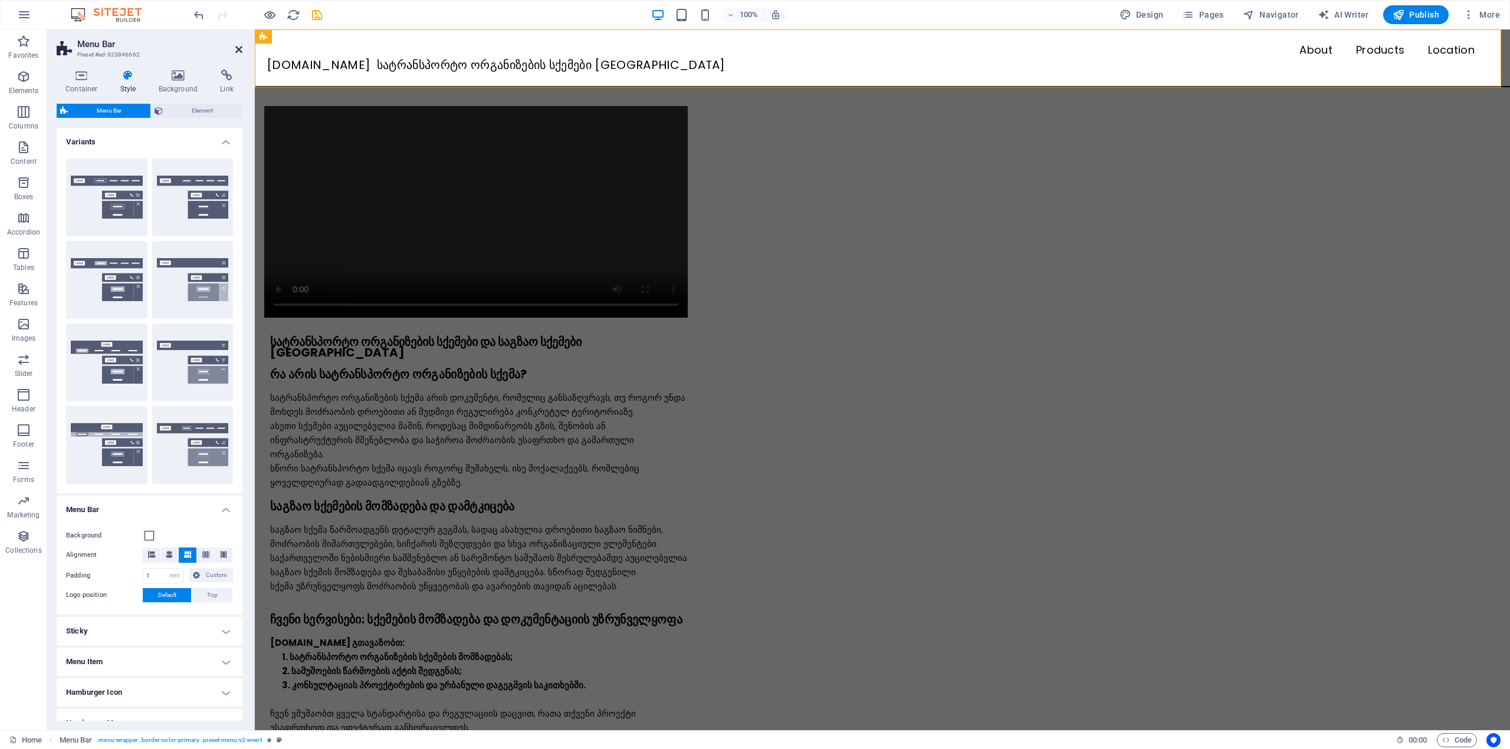
click at [240, 52] on icon at bounding box center [238, 49] width 7 height 9
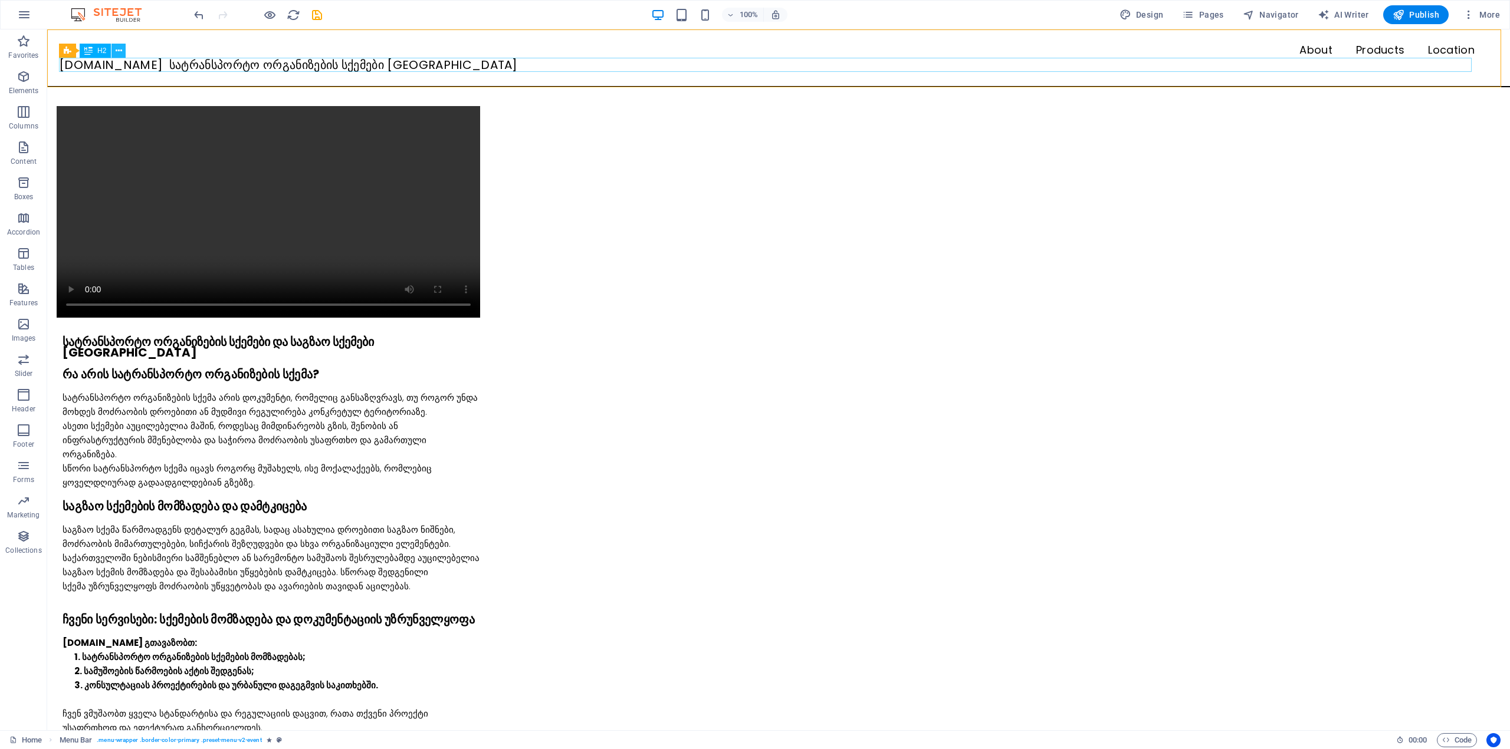
click at [123, 51] on button at bounding box center [118, 51] width 14 height 14
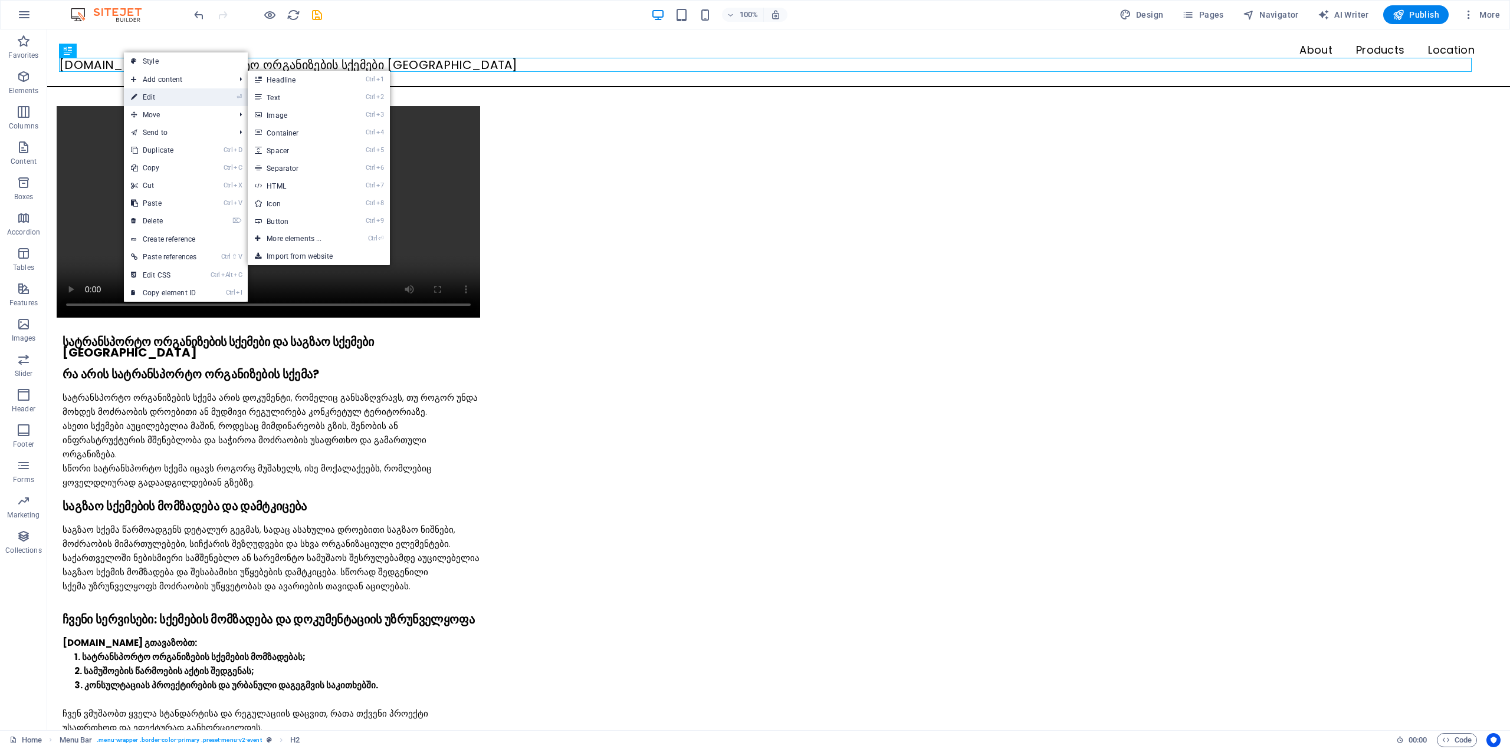
click at [137, 93] on link "⏎ Edit" at bounding box center [164, 97] width 80 height 18
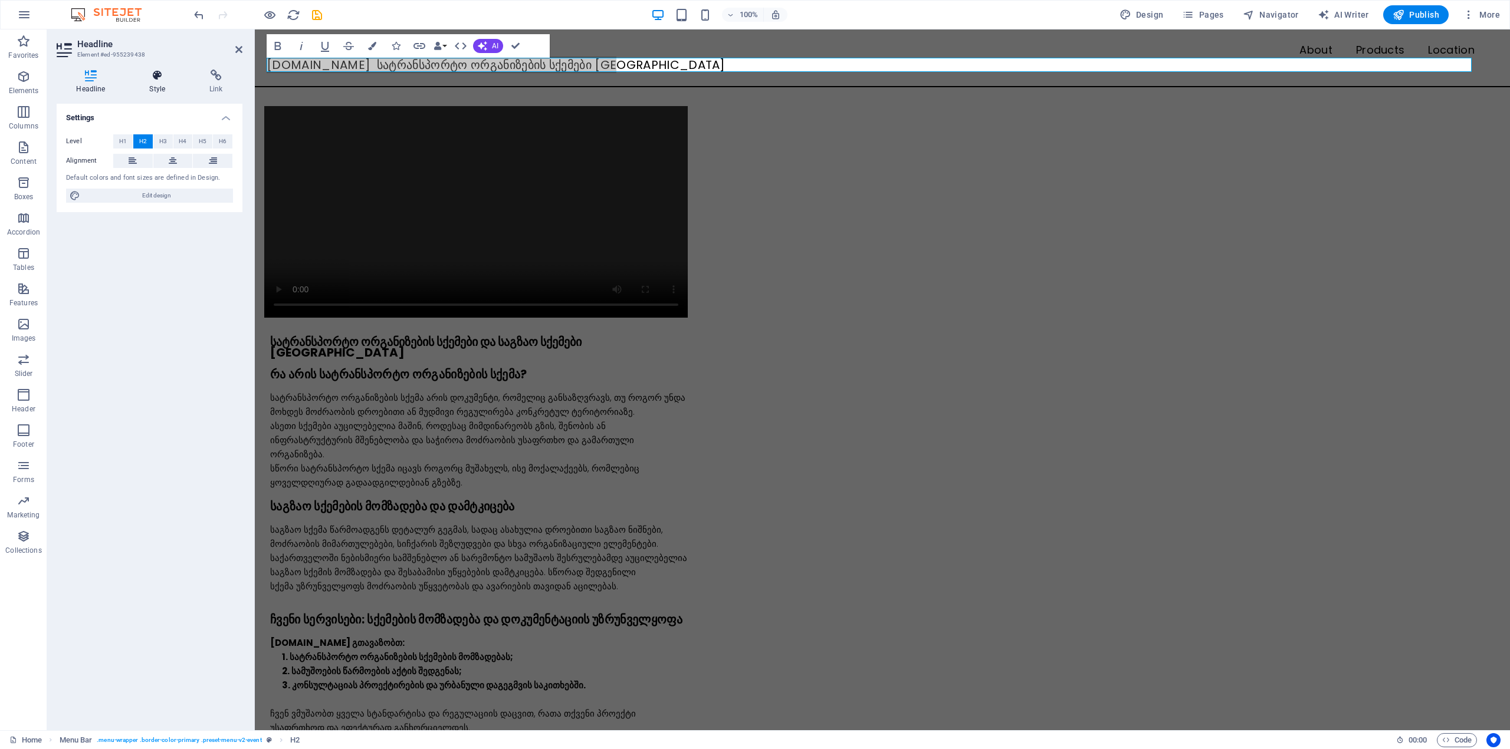
click at [157, 87] on h4 "Style" at bounding box center [160, 82] width 60 height 25
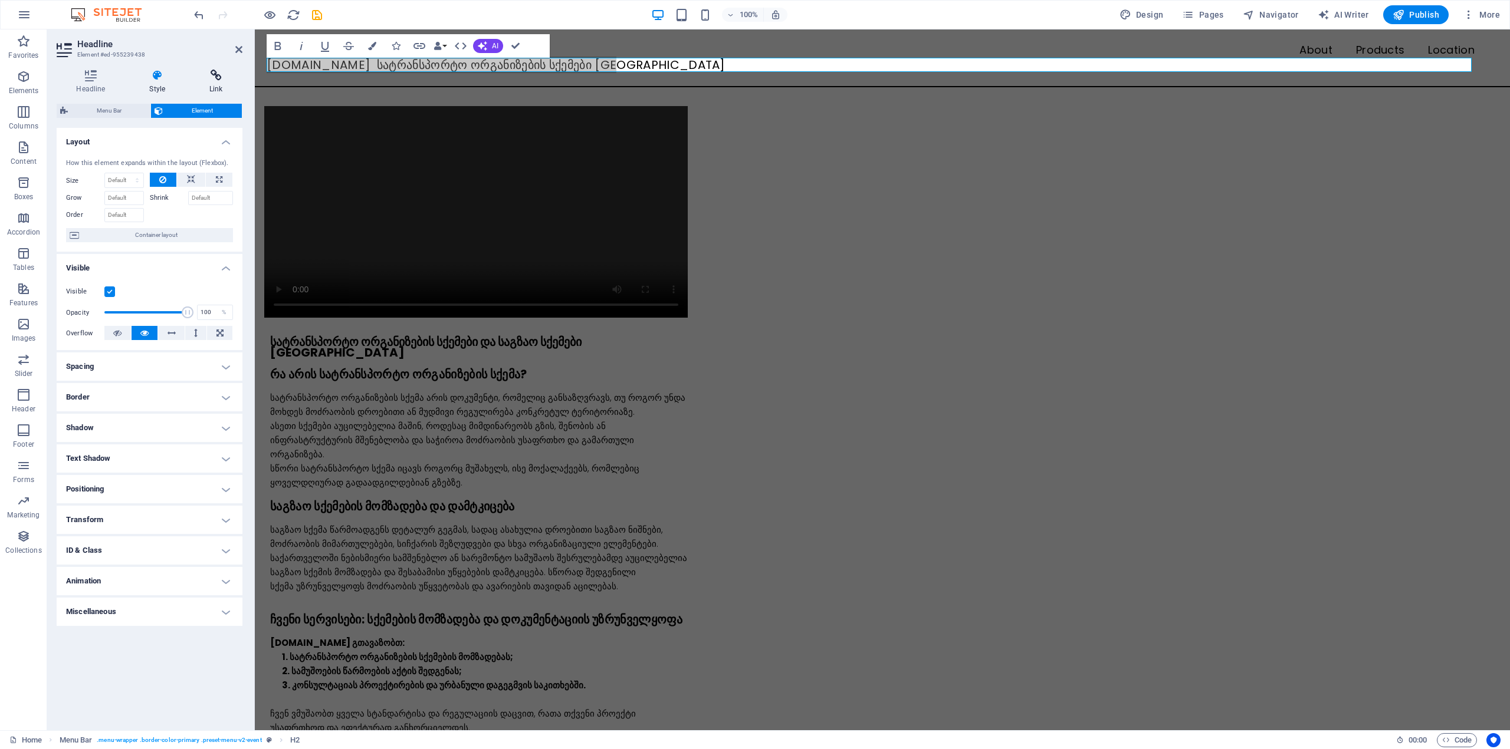
click at [215, 78] on icon at bounding box center [216, 76] width 52 height 12
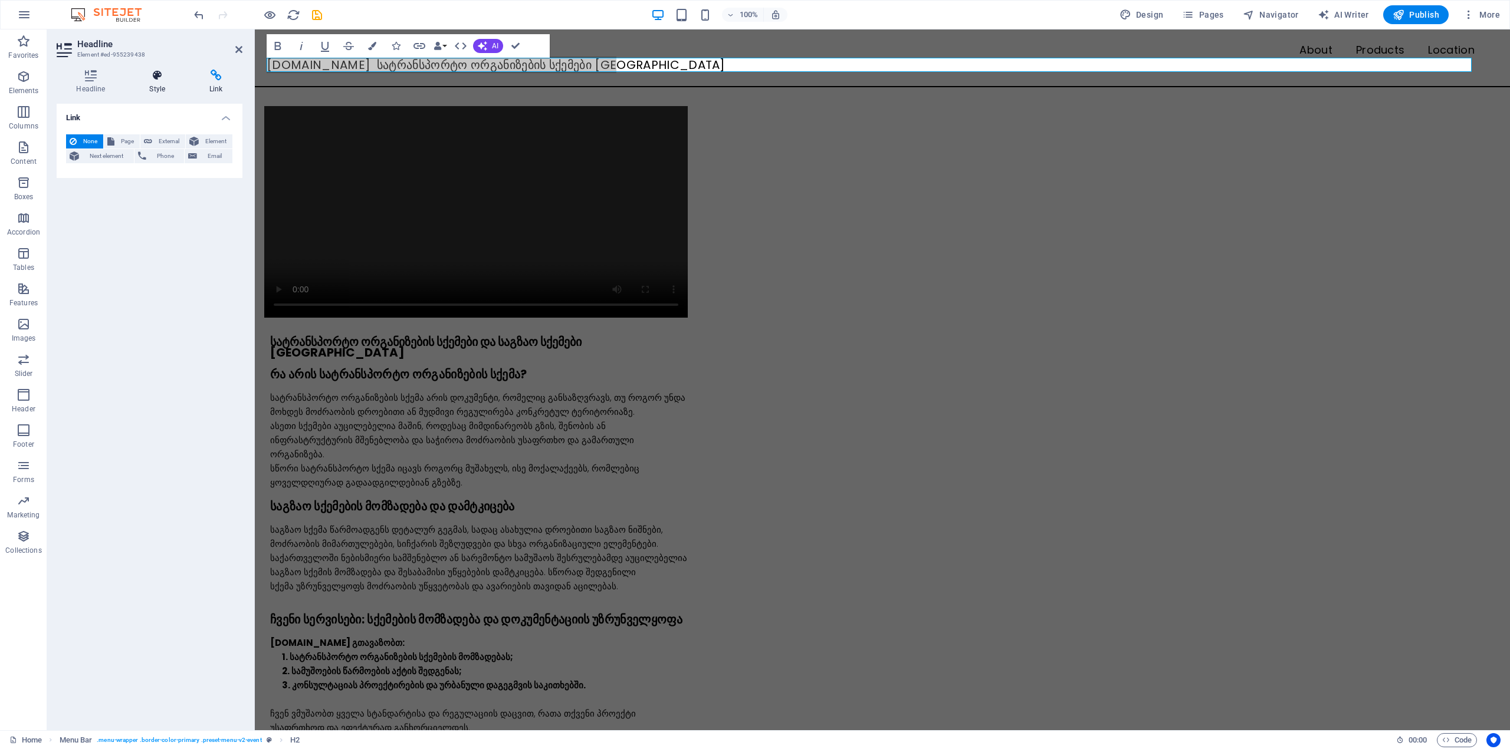
click at [166, 70] on icon at bounding box center [157, 76] width 55 height 12
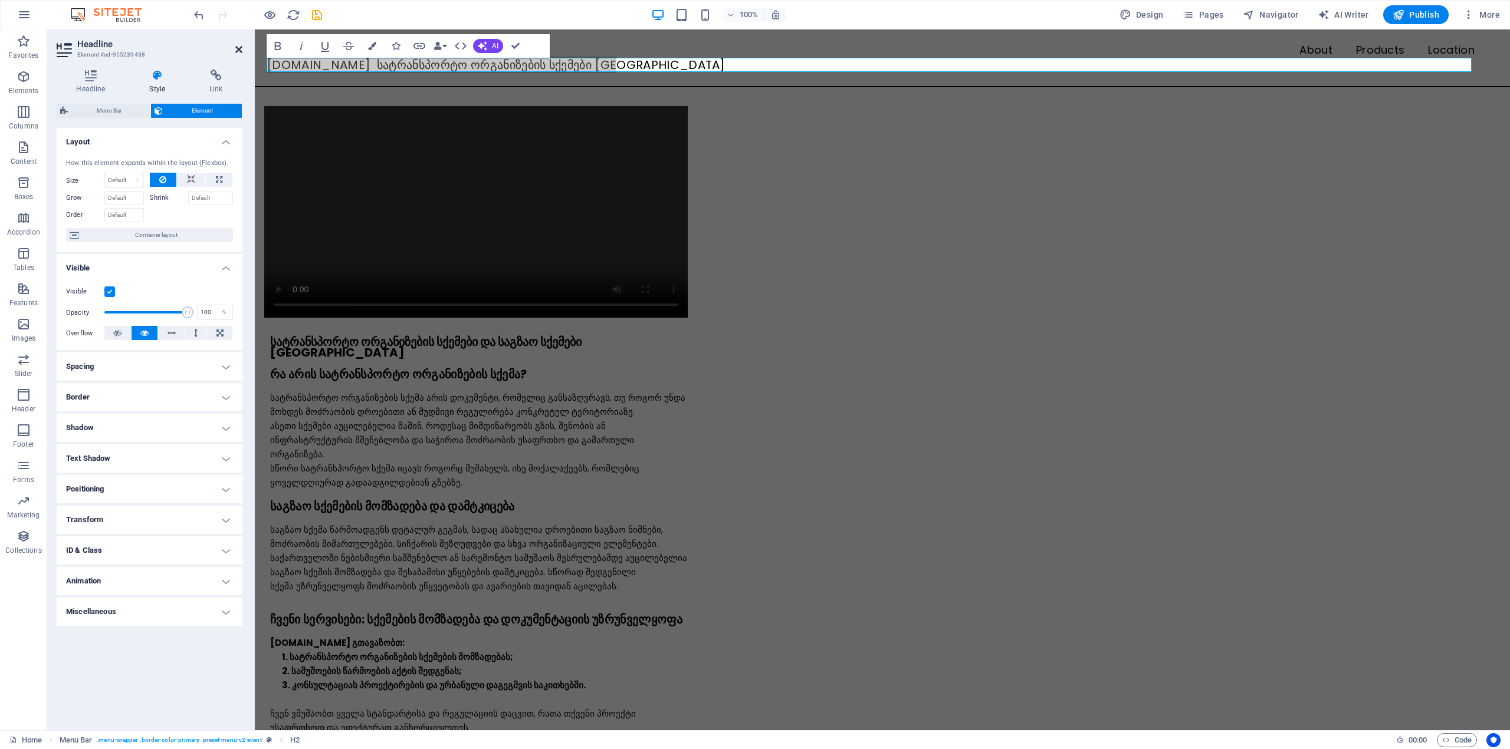
drag, startPoint x: 238, startPoint y: 47, endPoint x: 191, endPoint y: 24, distance: 52.7
click at [238, 47] on icon at bounding box center [238, 49] width 7 height 9
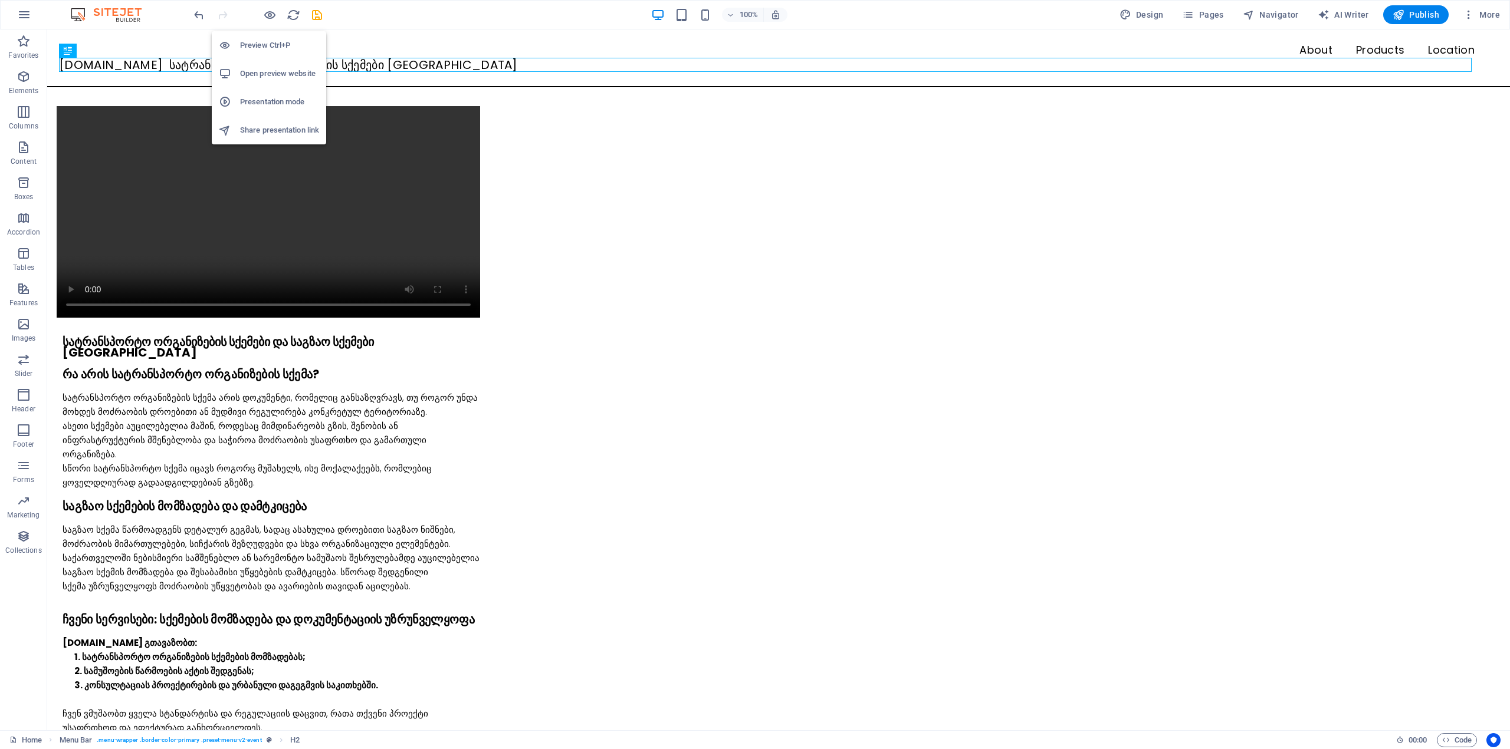
click at [280, 67] on h6 "Open preview website" at bounding box center [279, 74] width 79 height 14
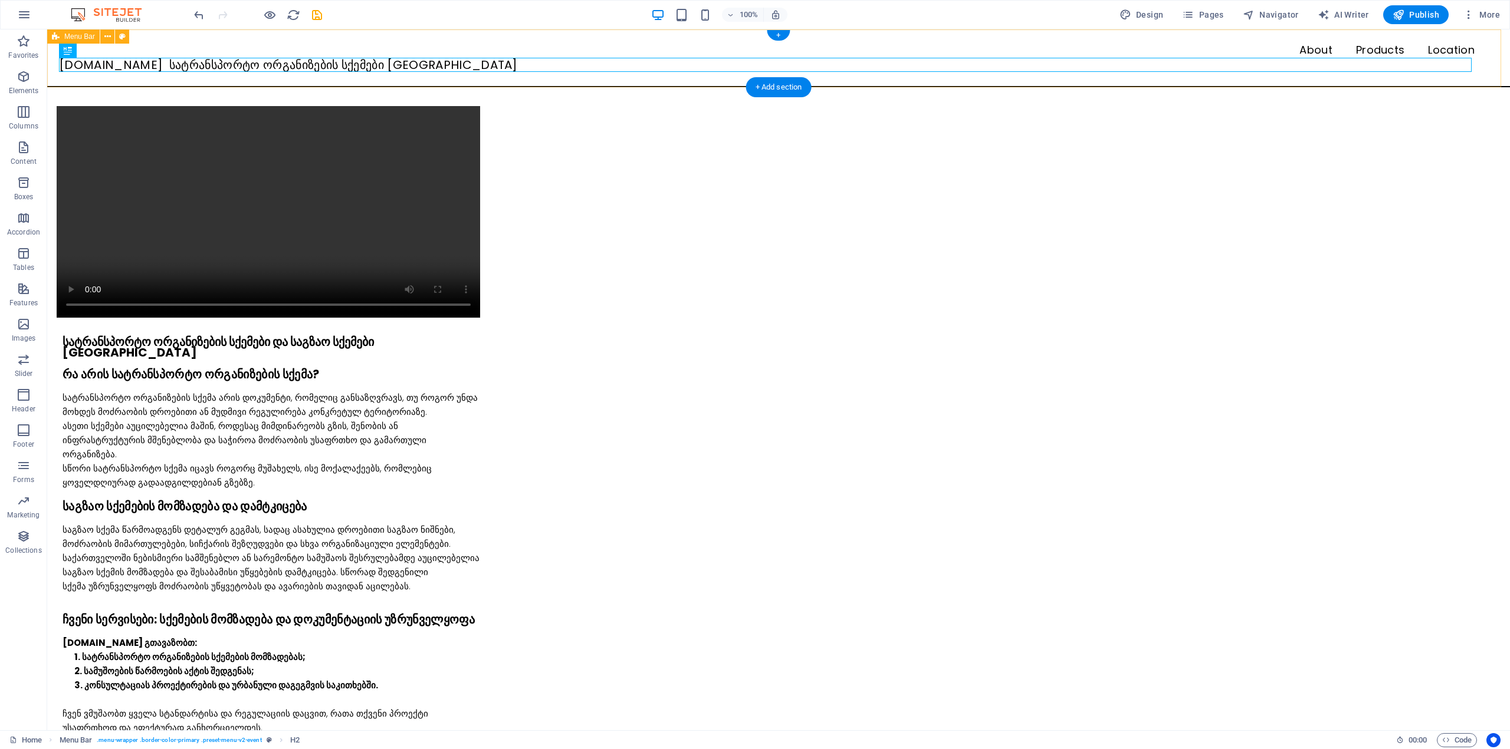
click at [184, 78] on div "Menu About Products Location SQEMA.GE სატრანსპორტო ორგანიზების სქემები თბილისში" at bounding box center [778, 58] width 1462 height 58
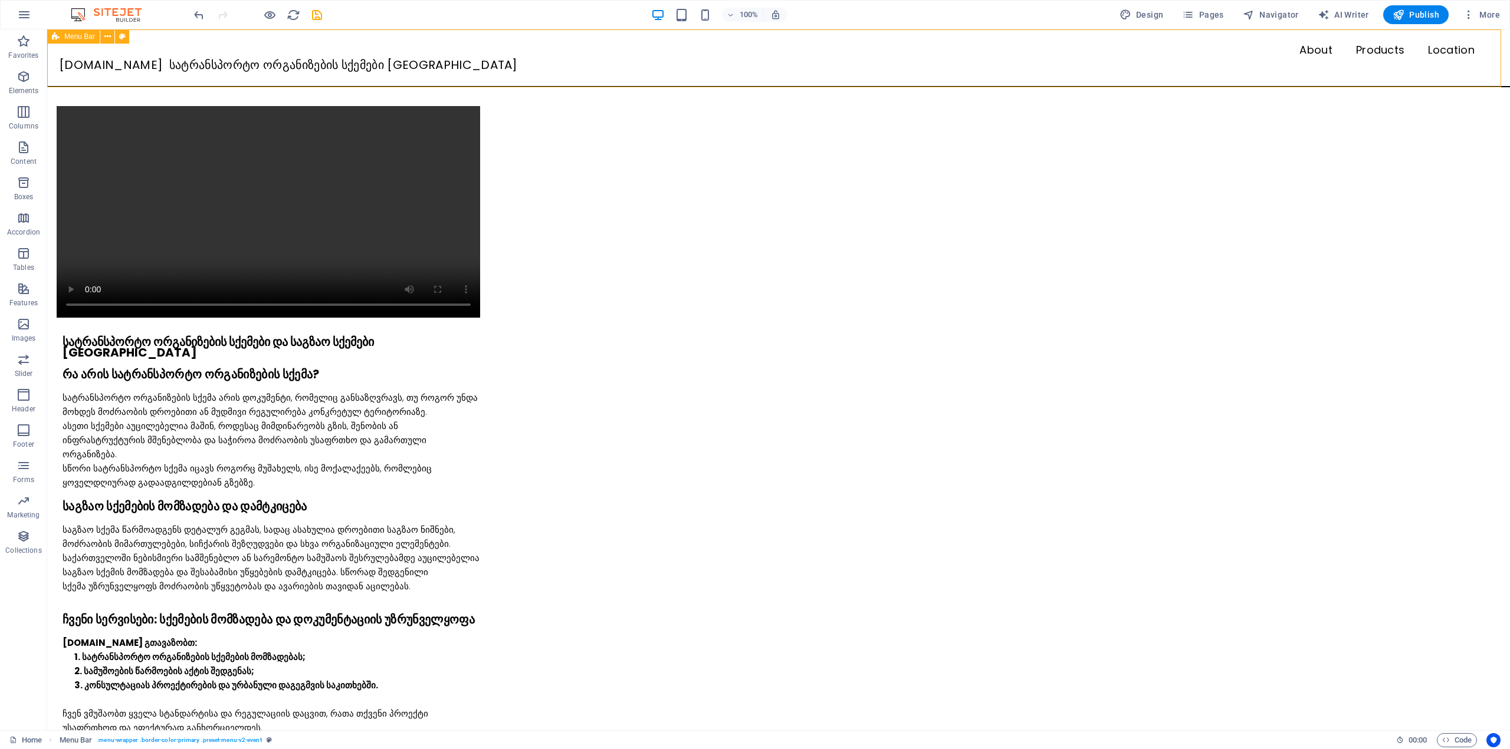
click at [87, 38] on span "Menu Bar" at bounding box center [79, 36] width 31 height 7
click at [107, 37] on icon at bounding box center [107, 37] width 6 height 12
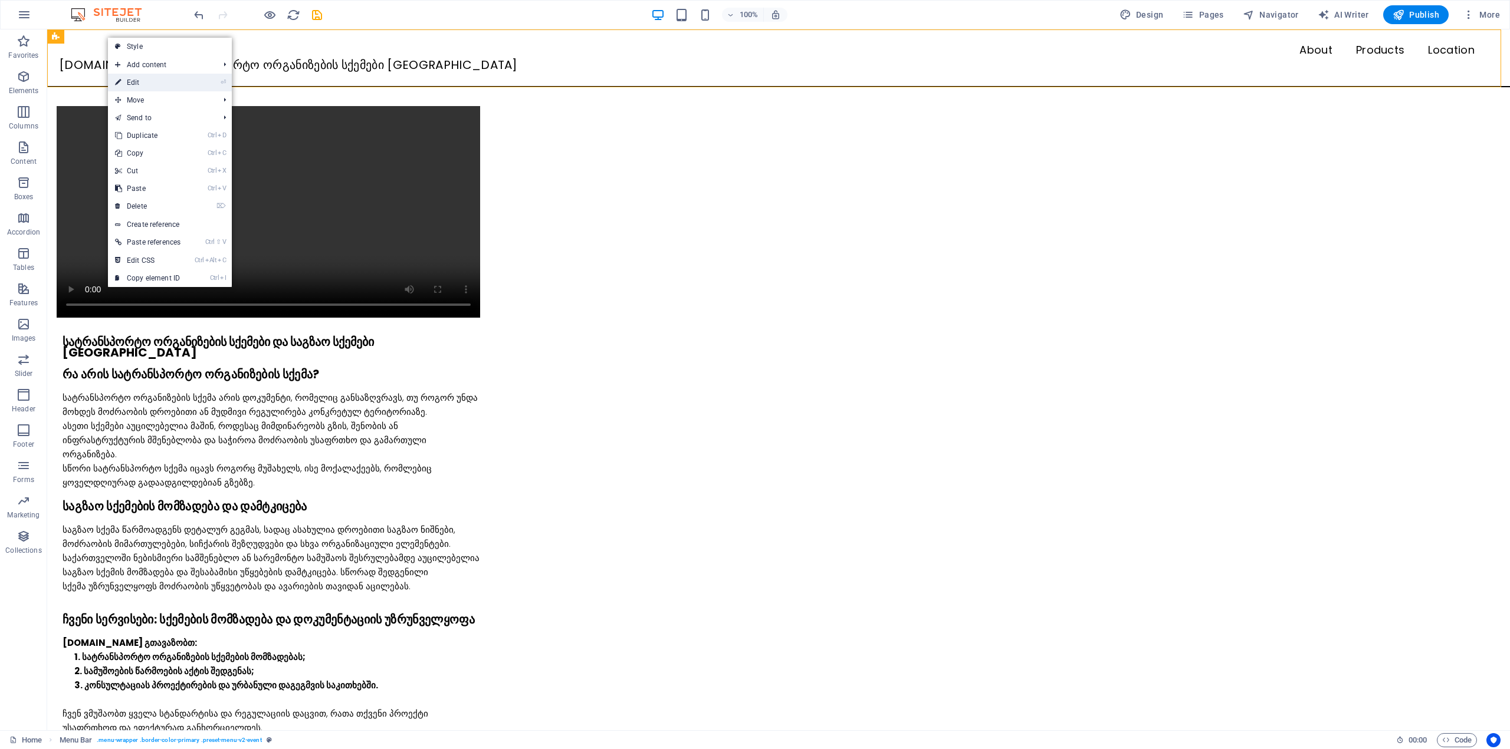
click at [150, 78] on link "⏎ Edit" at bounding box center [148, 83] width 80 height 18
select select "rem"
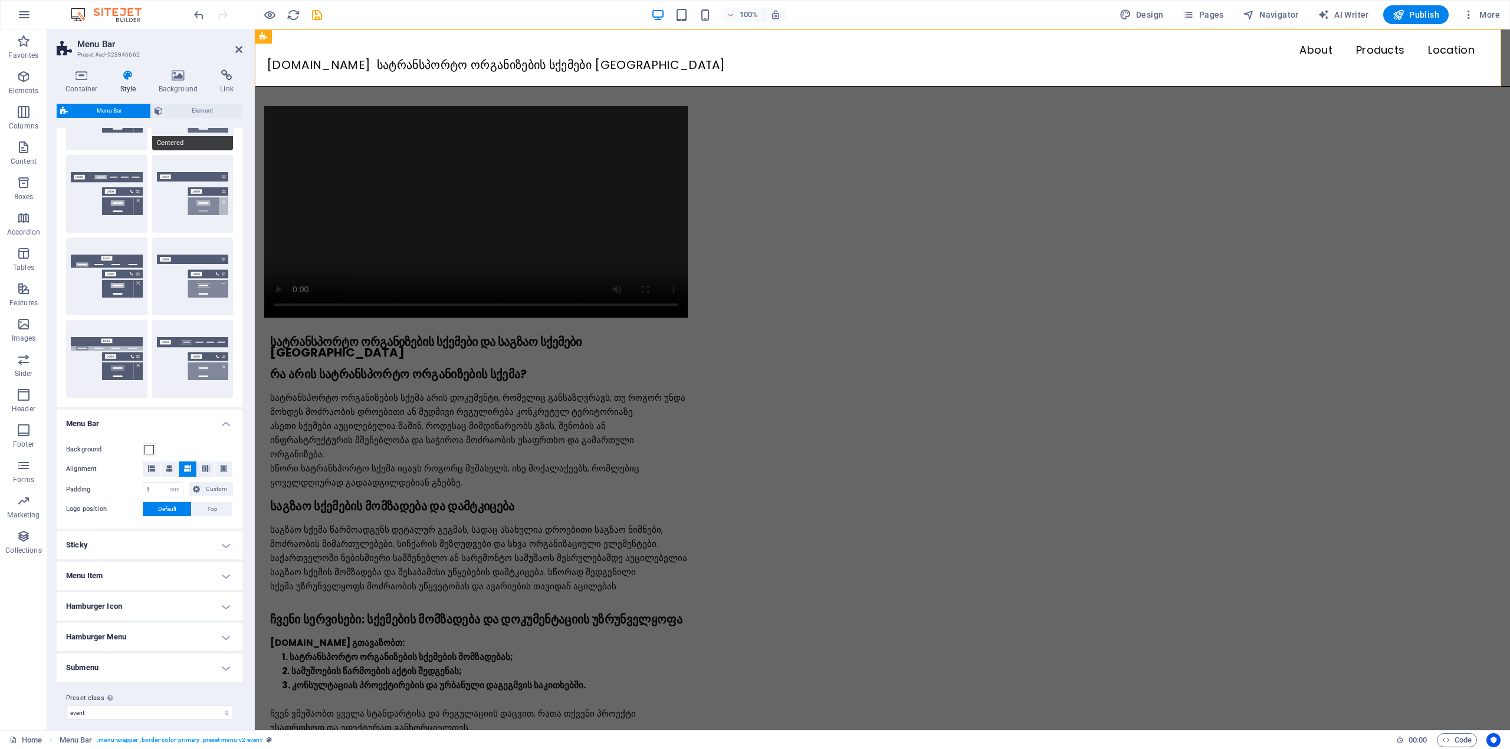
scroll to position [94, 0]
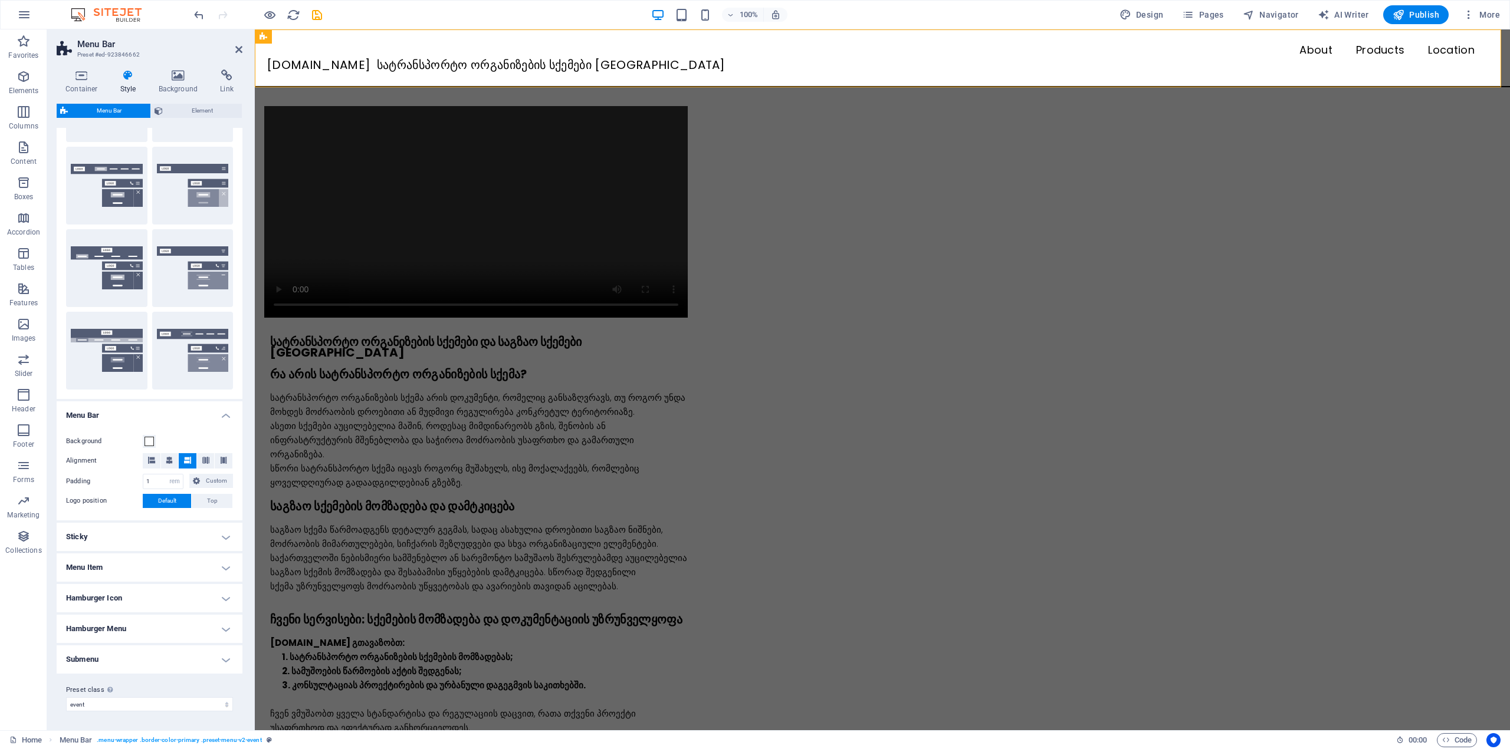
click at [159, 531] on h4 "Sticky" at bounding box center [150, 537] width 186 height 28
click at [180, 578] on select "Off Instant After menu After banner When scrolling up" at bounding box center [188, 577] width 90 height 14
select select "sticky_none"
click at [143, 570] on select "Off Instant After menu After banner When scrolling up" at bounding box center [188, 577] width 90 height 14
click at [235, 52] on icon at bounding box center [238, 49] width 7 height 9
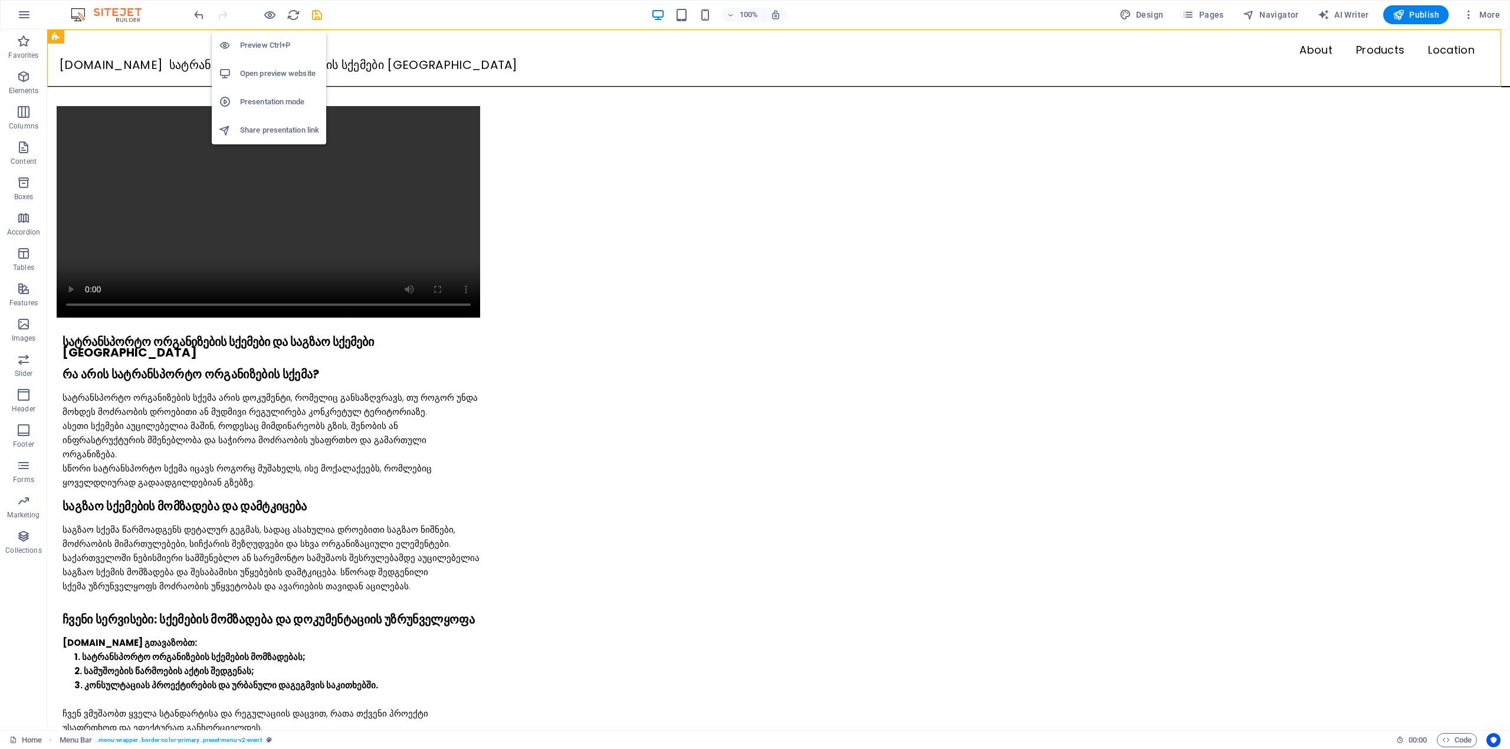
click at [268, 70] on h6 "Open preview website" at bounding box center [279, 74] width 79 height 14
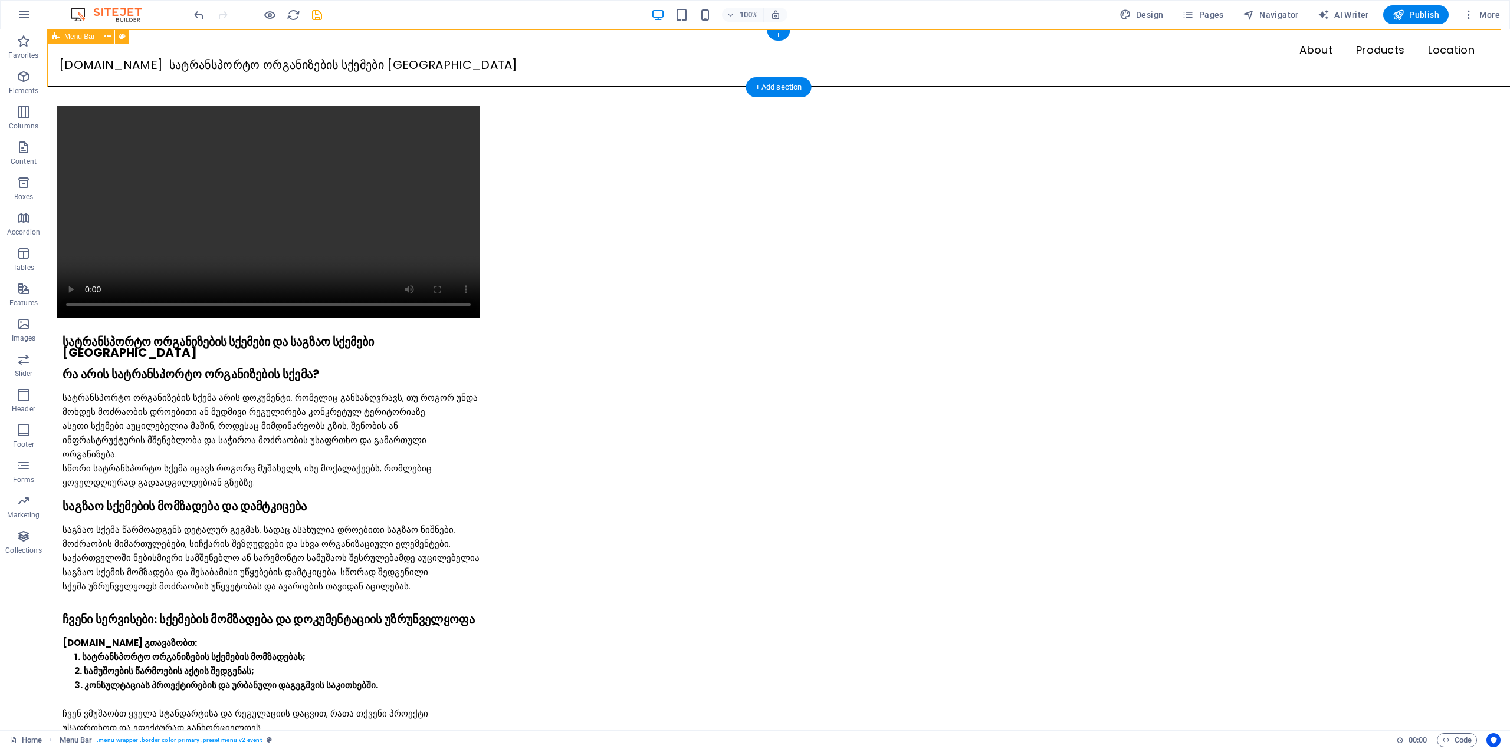
click at [143, 78] on div "Menu About Products Location SQEMA.GE სატრანსპორტო ორგანიზების სქემები თბილისში" at bounding box center [778, 58] width 1462 height 58
click at [106, 33] on icon at bounding box center [107, 37] width 6 height 12
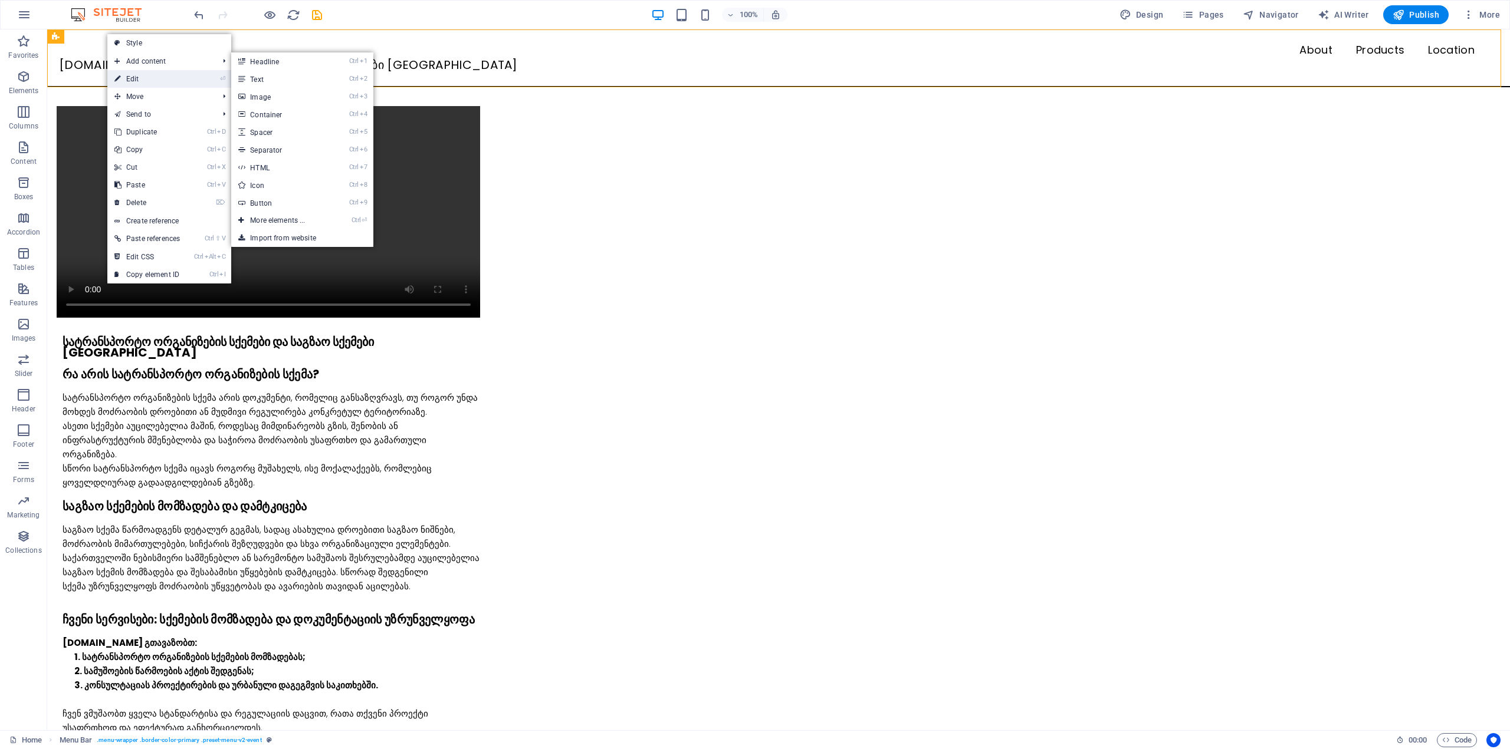
click at [136, 77] on link "⏎ Edit" at bounding box center [147, 79] width 80 height 18
select select "rem"
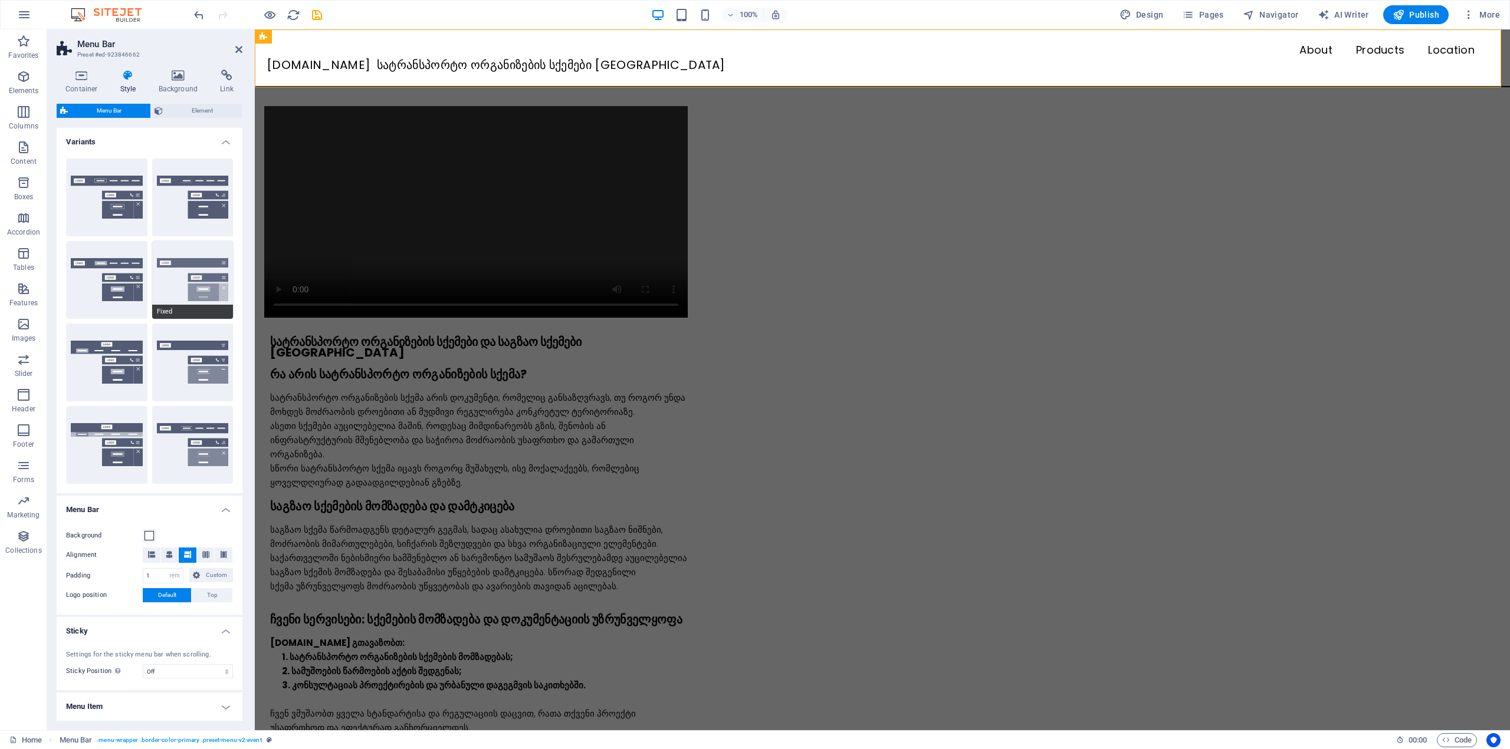
scroll to position [139, 0]
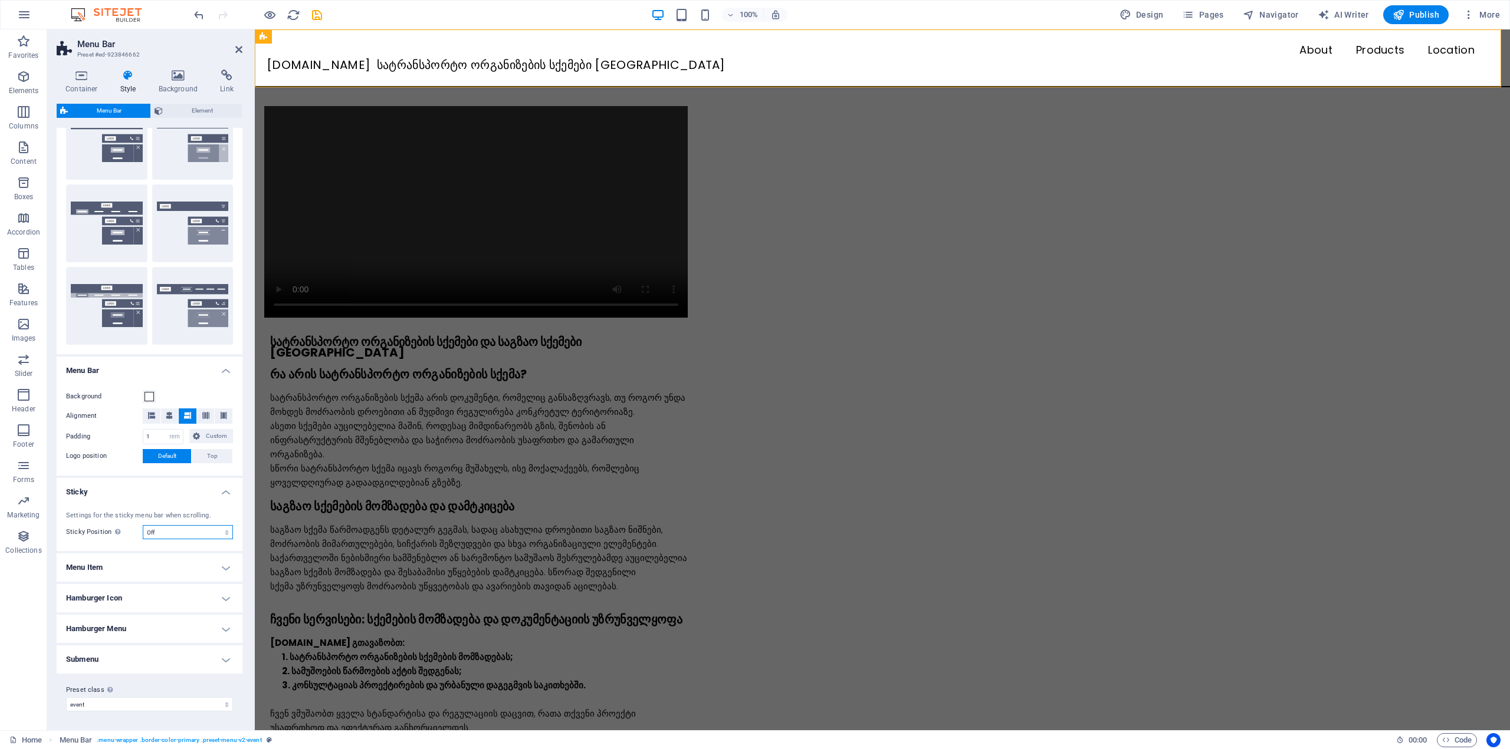
click at [154, 525] on select "Off Instant After menu After banner When scrolling up" at bounding box center [188, 532] width 90 height 14
select select "sticky_menu"
click at [143, 525] on select "Off Instant After menu After banner When scrolling up" at bounding box center [188, 532] width 90 height 14
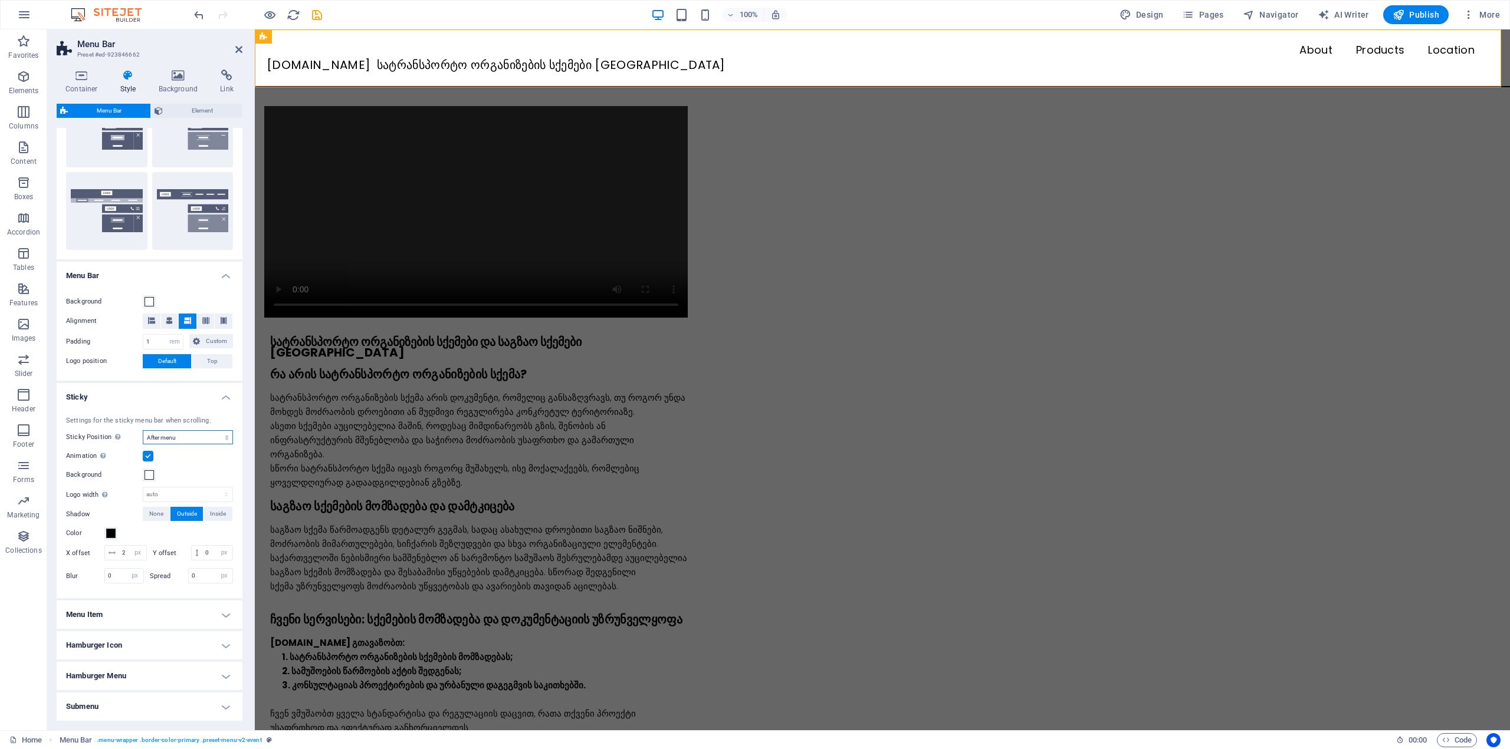
scroll to position [297, 0]
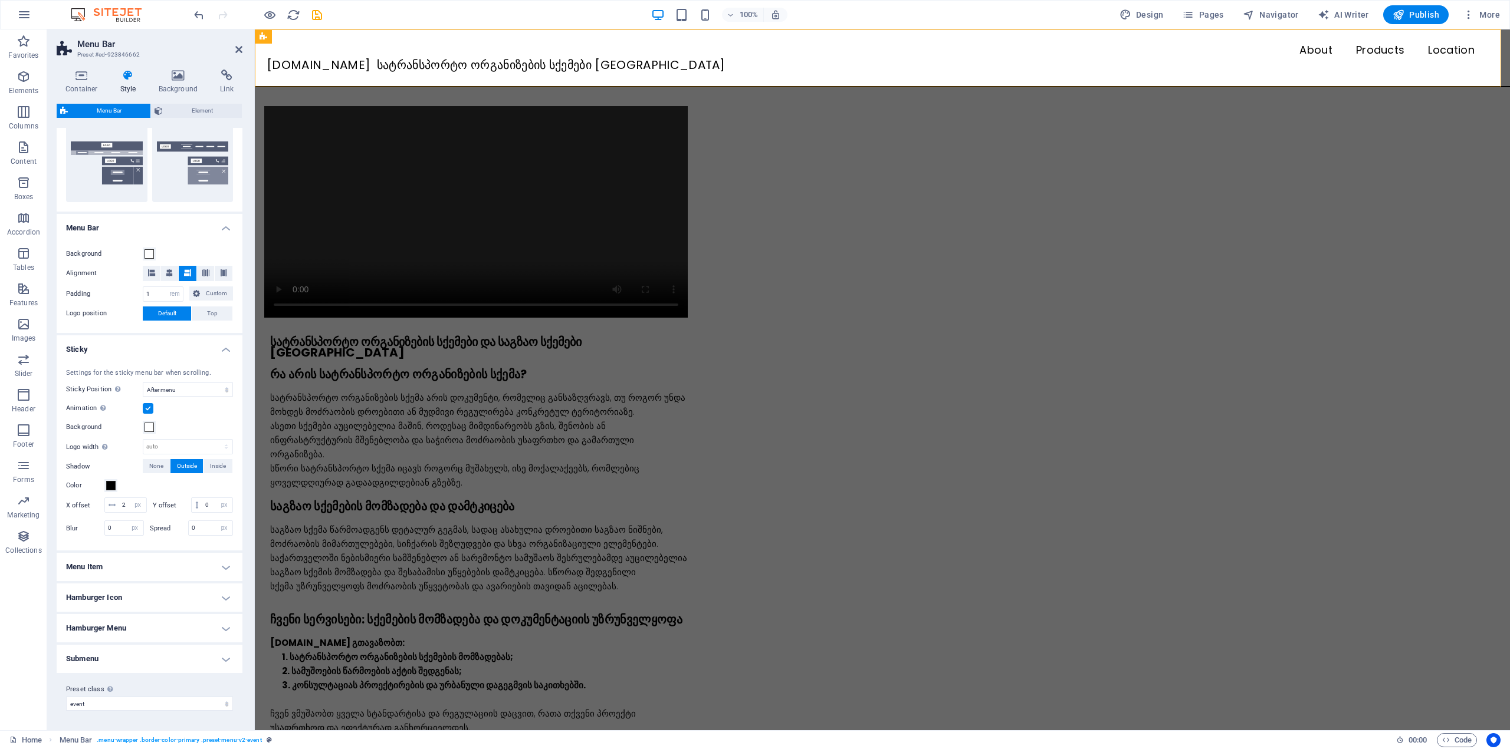
click at [126, 340] on h4 "Sticky" at bounding box center [150, 346] width 186 height 21
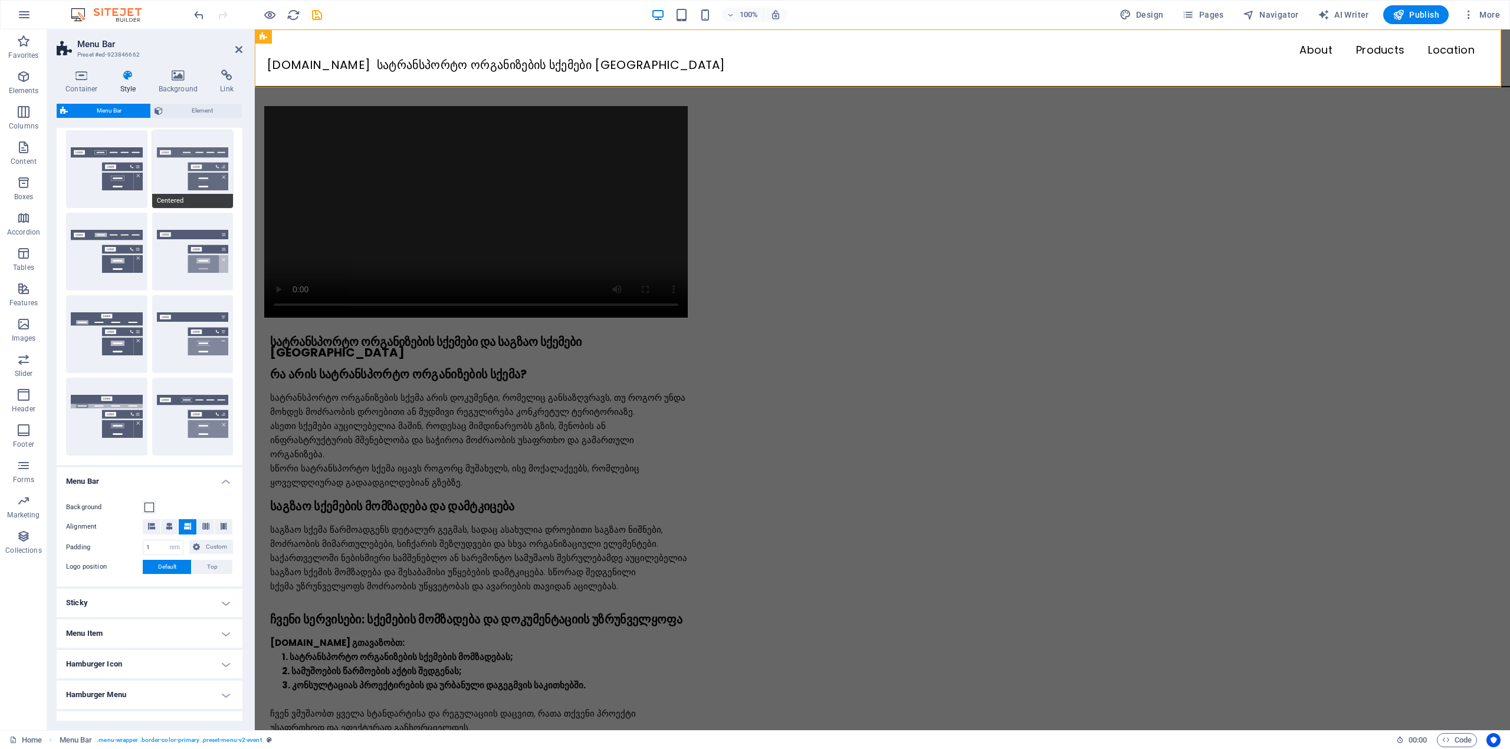
scroll to position [0, 0]
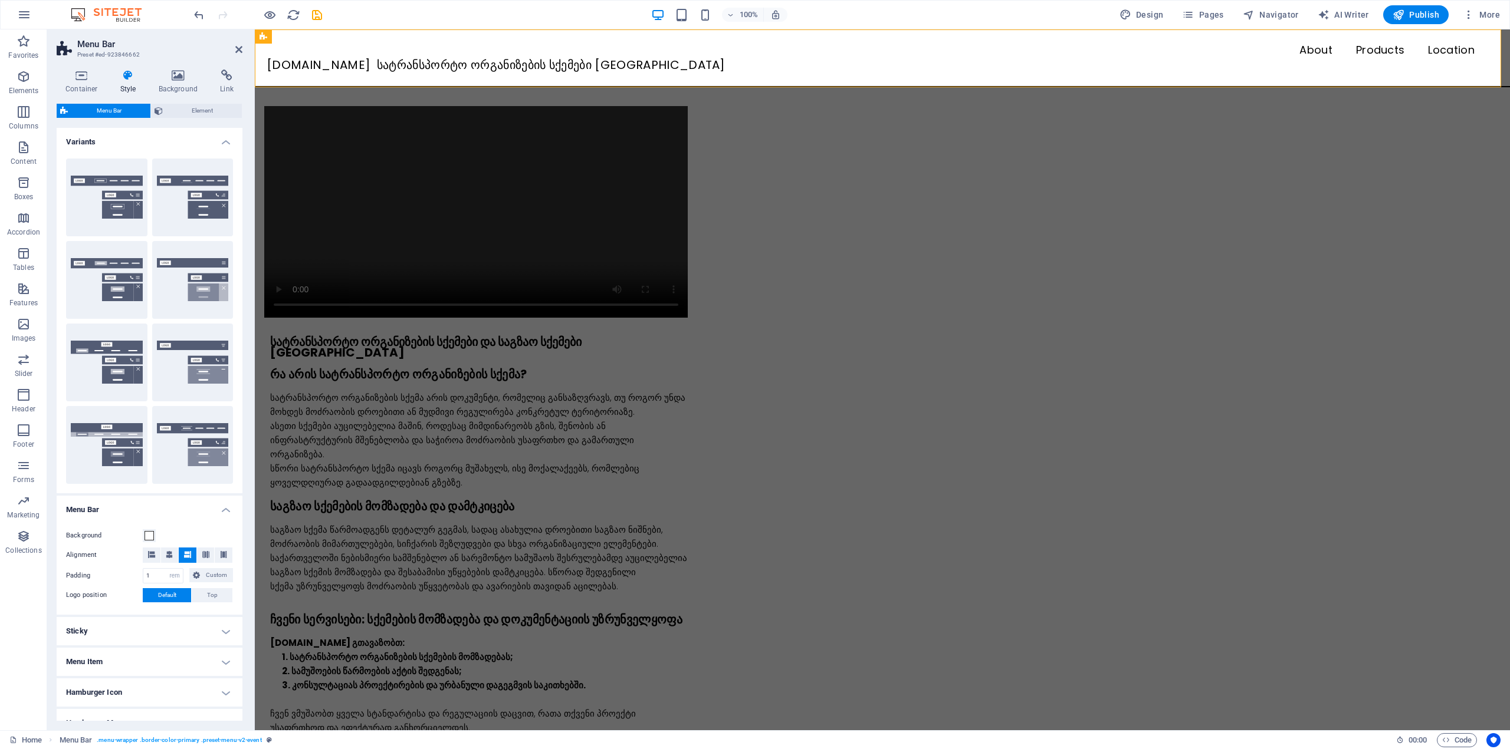
click at [140, 140] on h4 "Variants" at bounding box center [150, 138] width 186 height 21
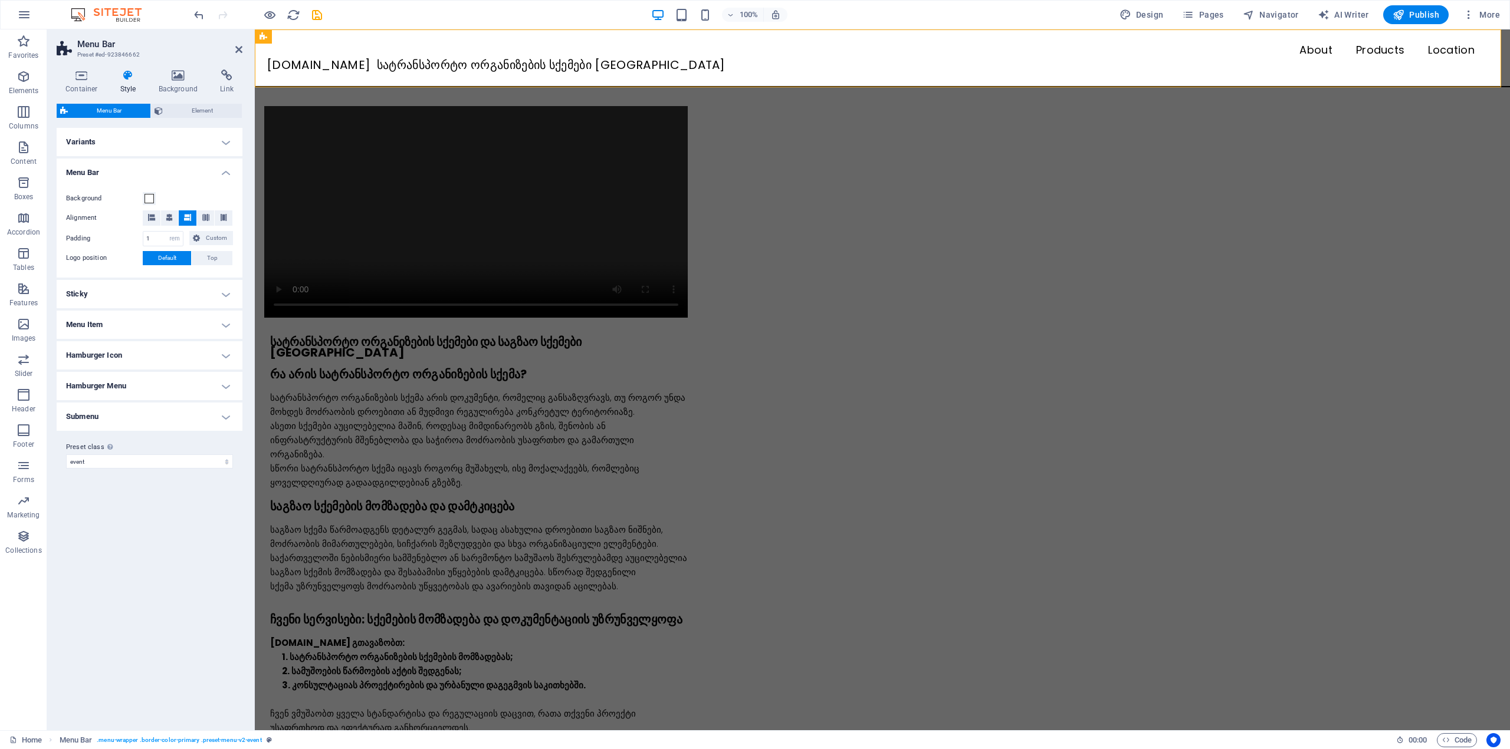
click at [133, 175] on h4 "Menu Bar" at bounding box center [150, 169] width 186 height 21
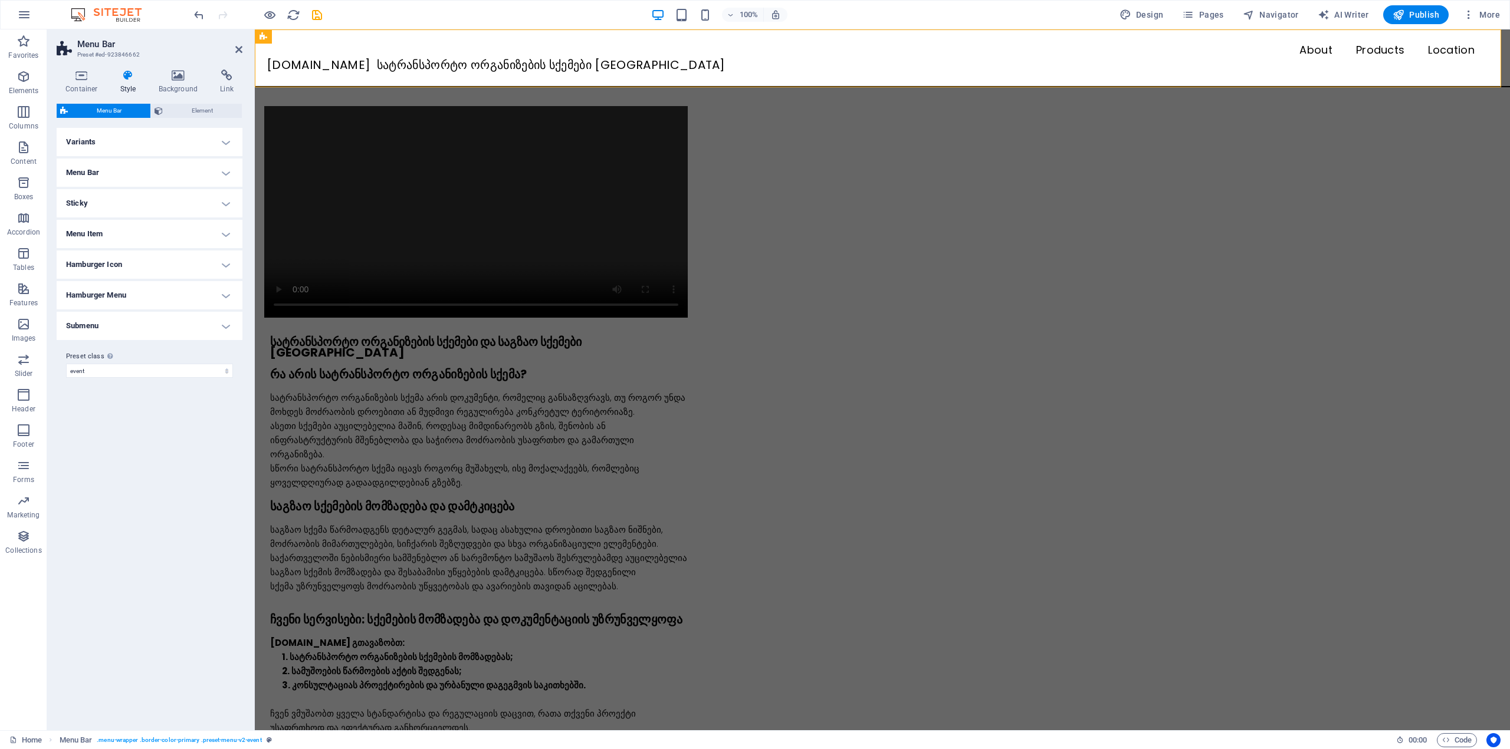
click at [132, 171] on h4 "Menu Bar" at bounding box center [150, 173] width 186 height 28
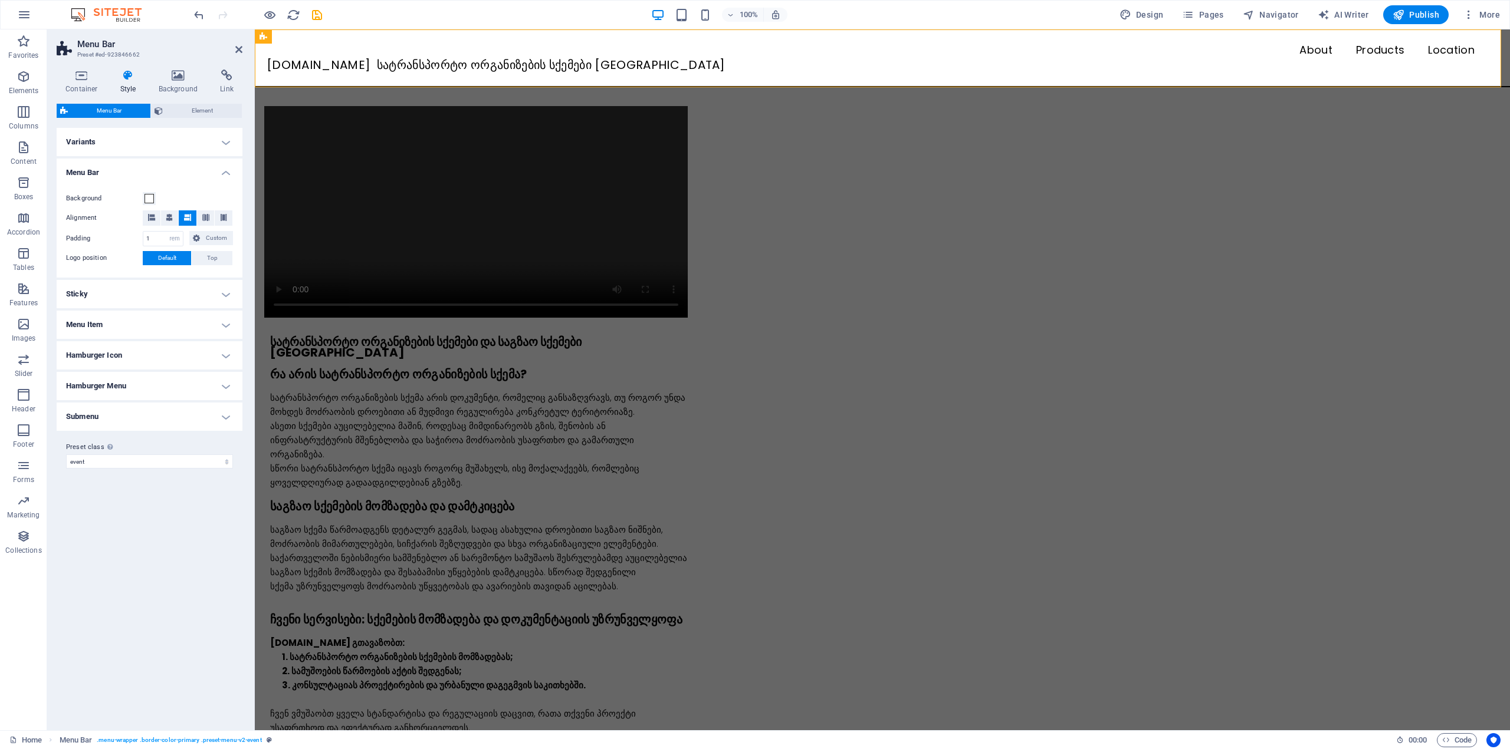
click at [132, 171] on h4 "Menu Bar" at bounding box center [150, 169] width 186 height 21
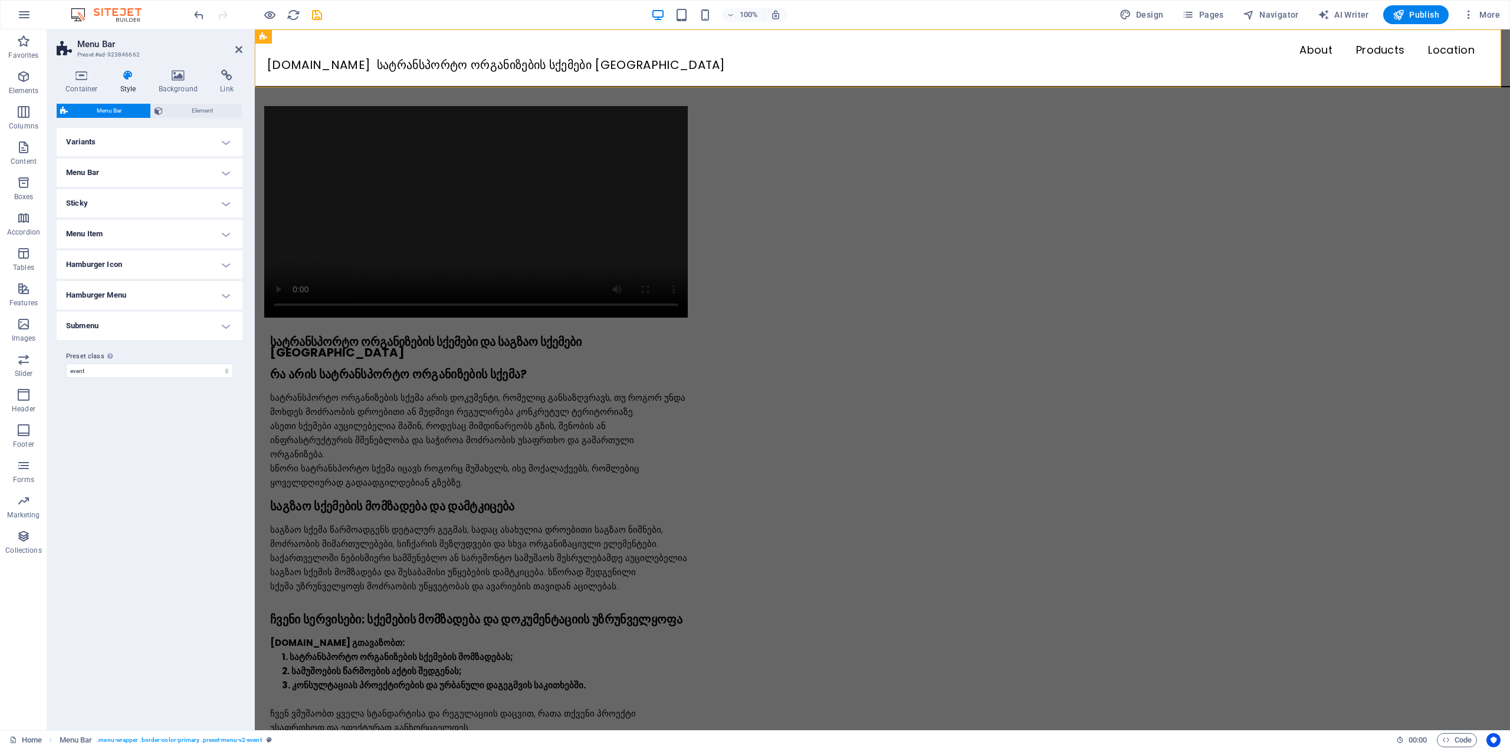
click at [130, 203] on h4 "Sticky" at bounding box center [150, 203] width 186 height 28
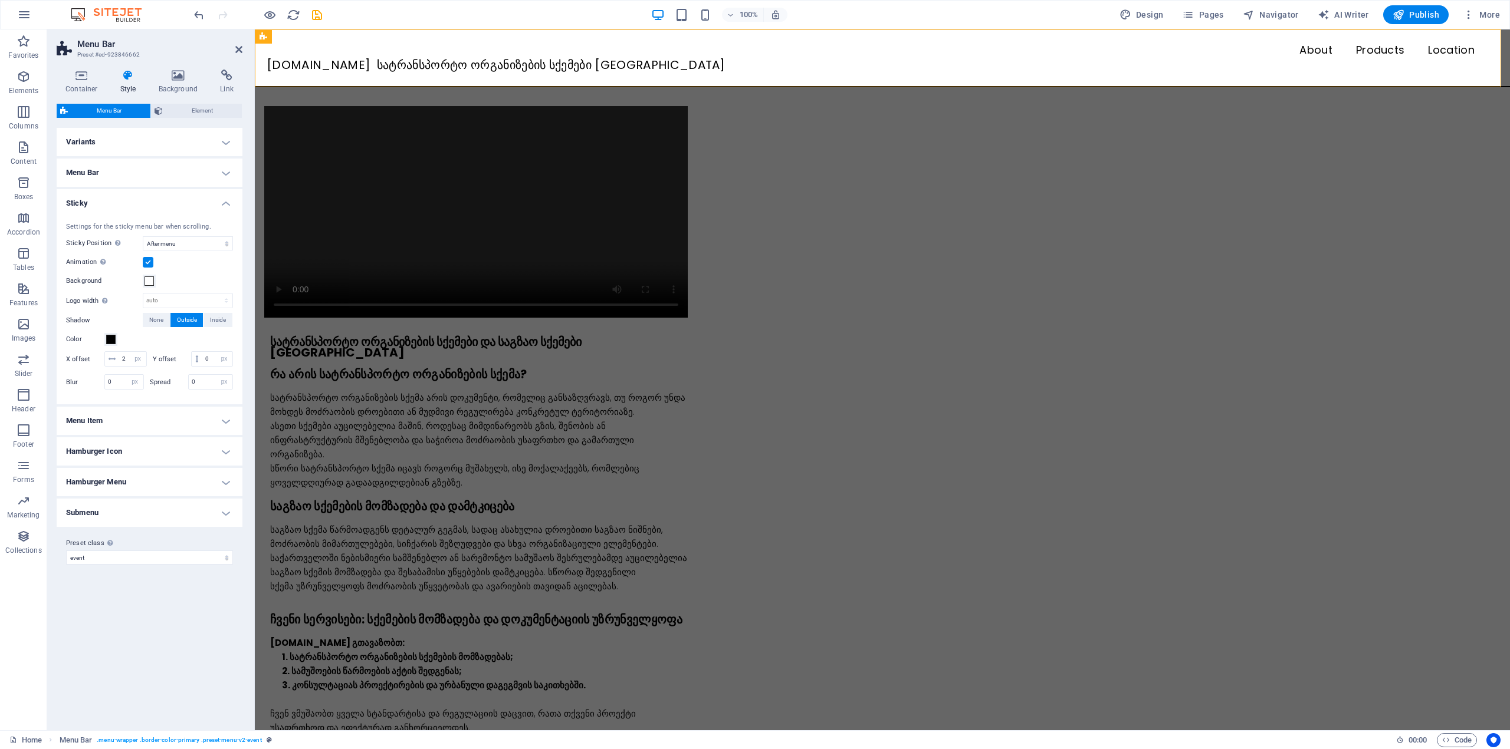
click at [130, 203] on h4 "Sticky" at bounding box center [150, 199] width 186 height 21
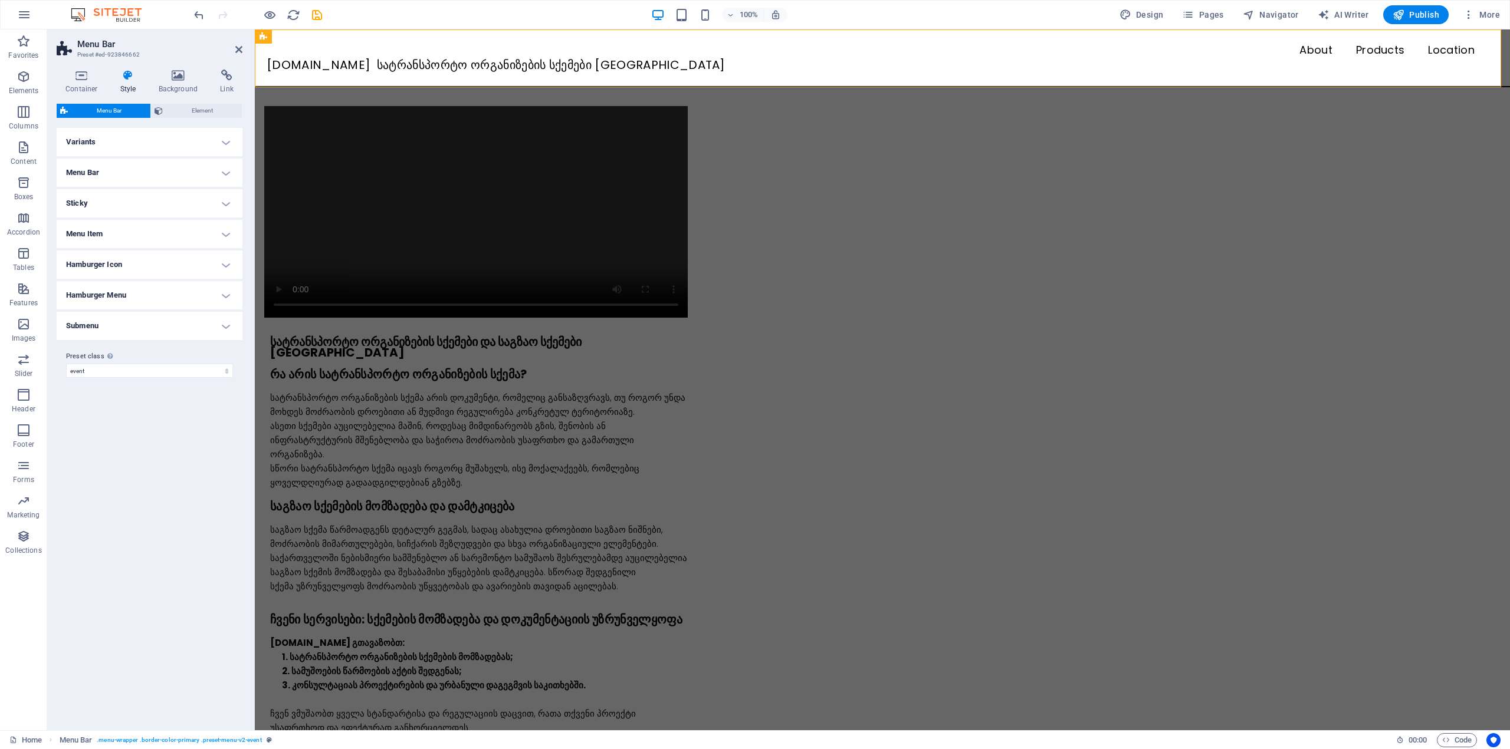
click at [129, 233] on h4 "Menu Item" at bounding box center [150, 234] width 186 height 28
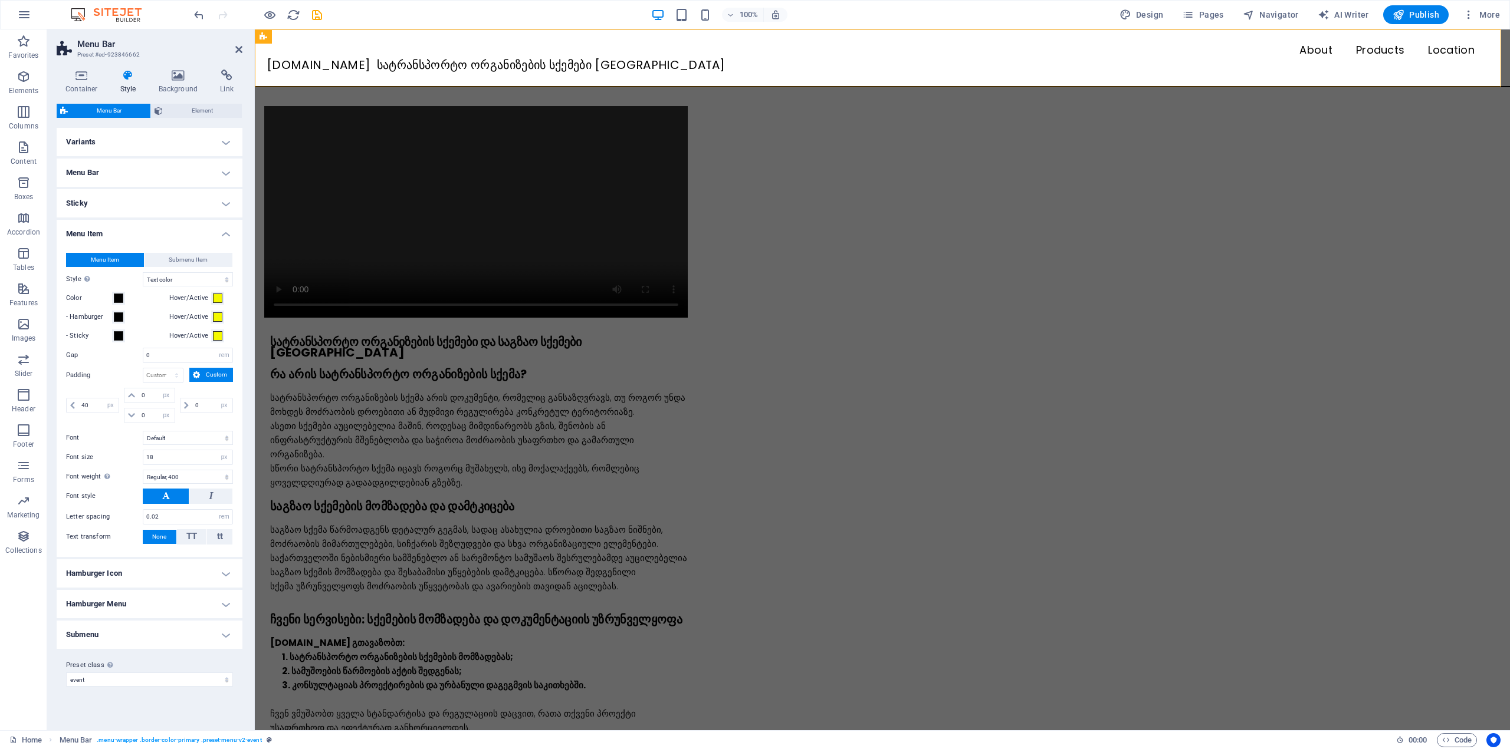
click at [129, 233] on h4 "Menu Item" at bounding box center [150, 230] width 186 height 21
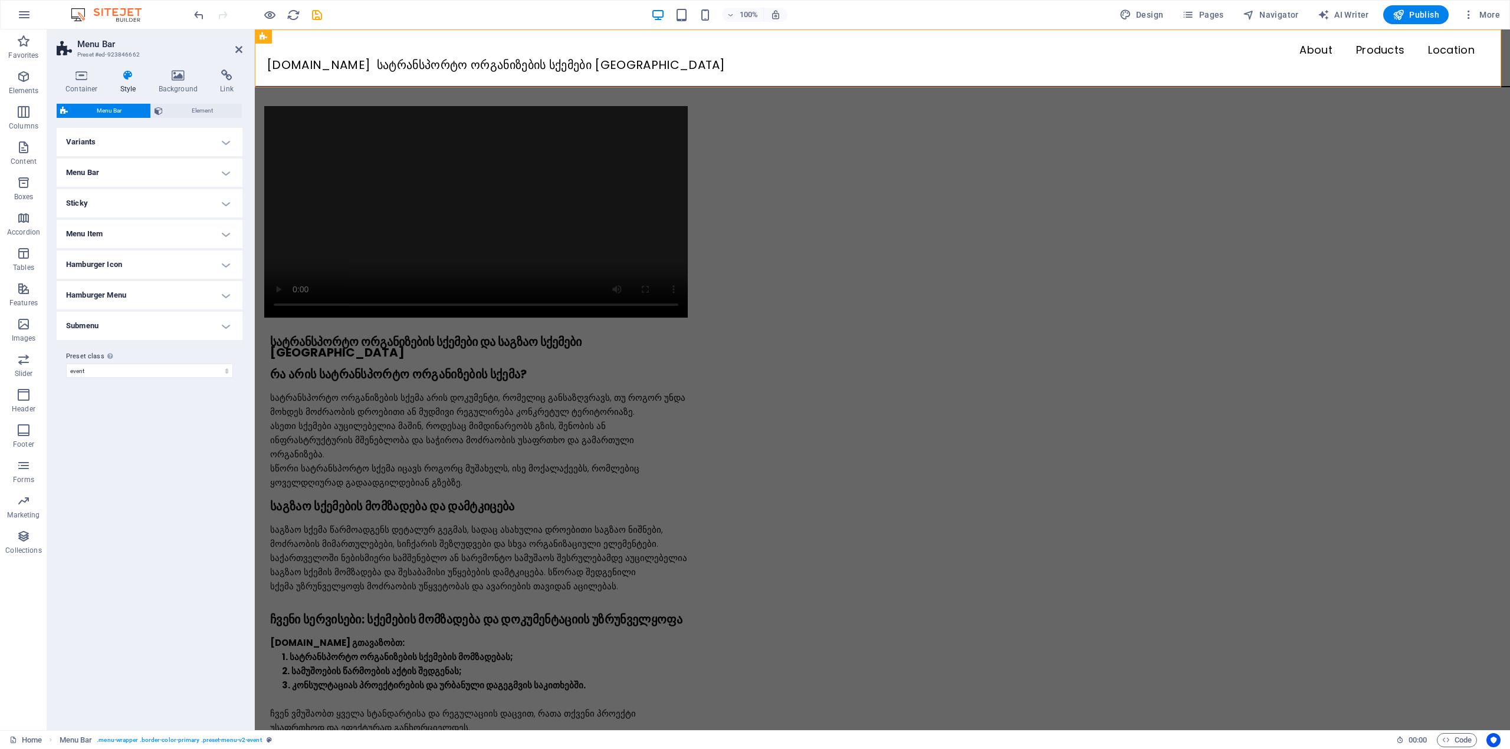
click at [130, 262] on h4 "Hamburger Icon" at bounding box center [150, 265] width 186 height 28
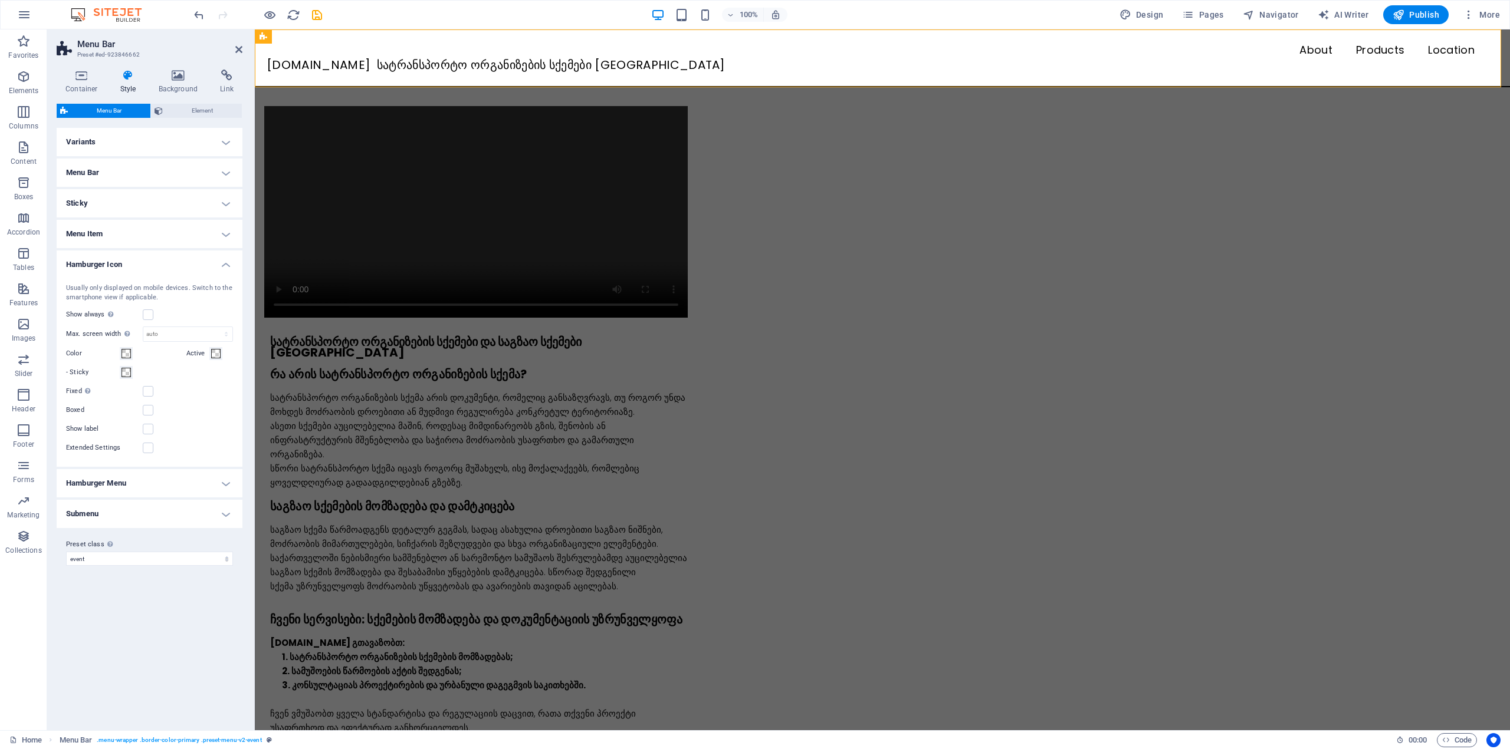
click at [130, 262] on h4 "Hamburger Icon" at bounding box center [150, 261] width 186 height 21
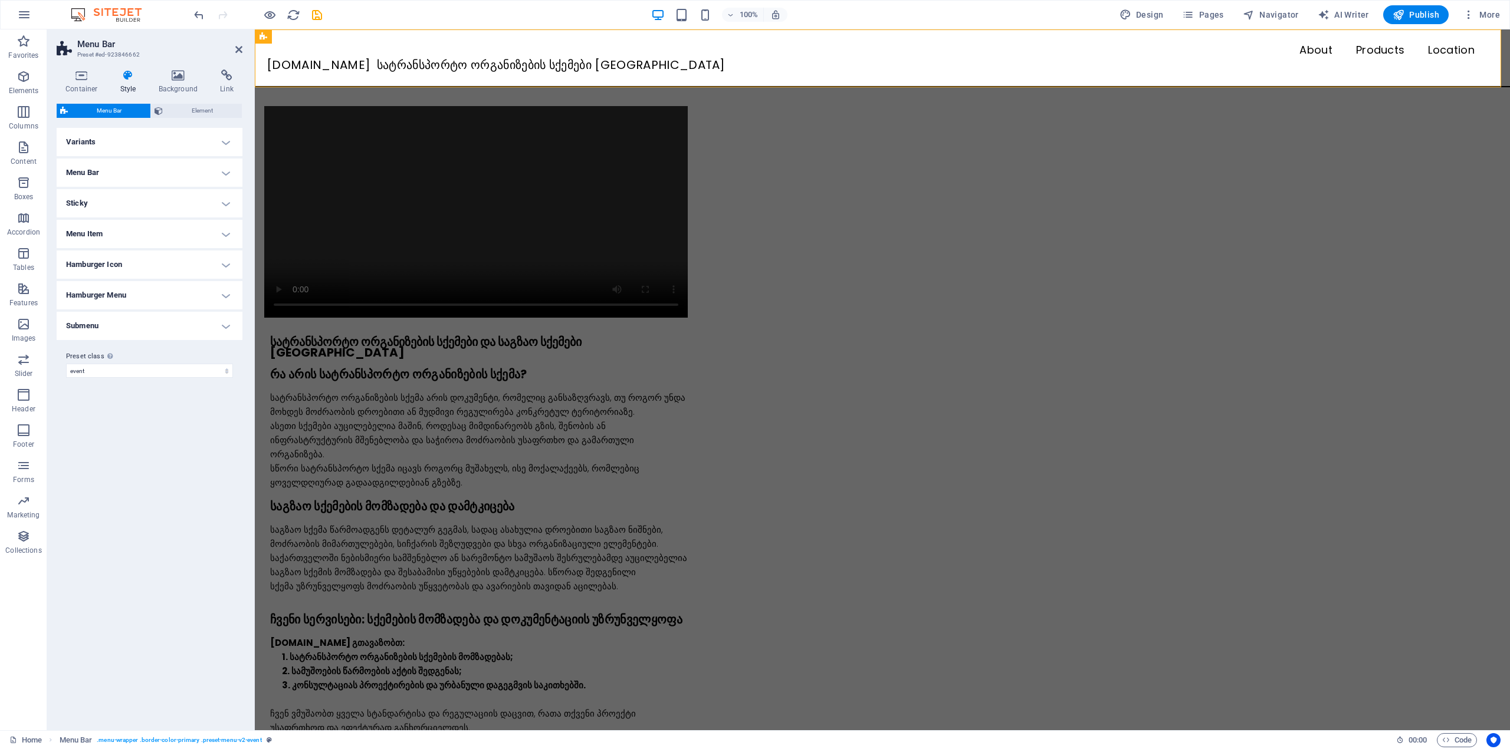
click at [130, 230] on h4 "Menu Item" at bounding box center [150, 234] width 186 height 28
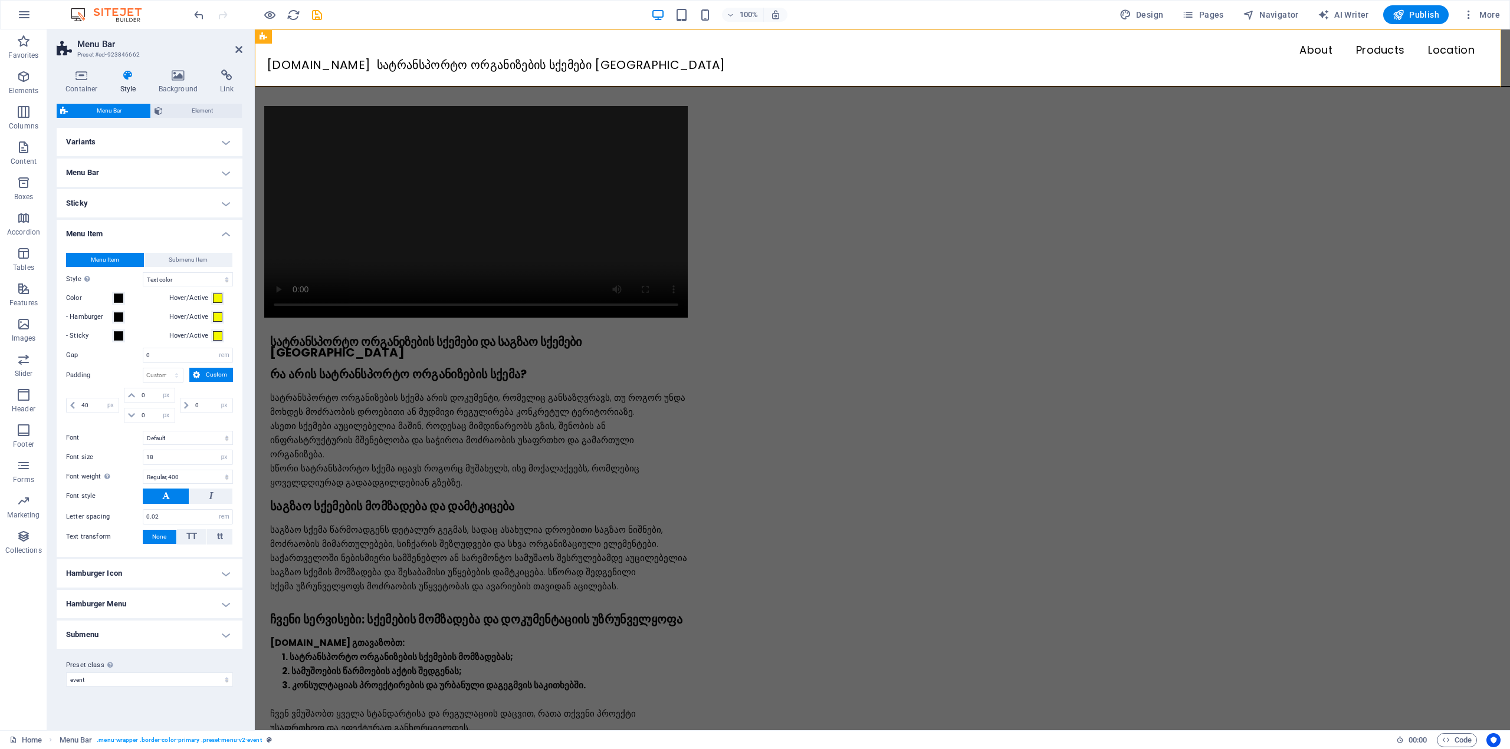
click at [130, 230] on h4 "Menu Item" at bounding box center [150, 230] width 186 height 21
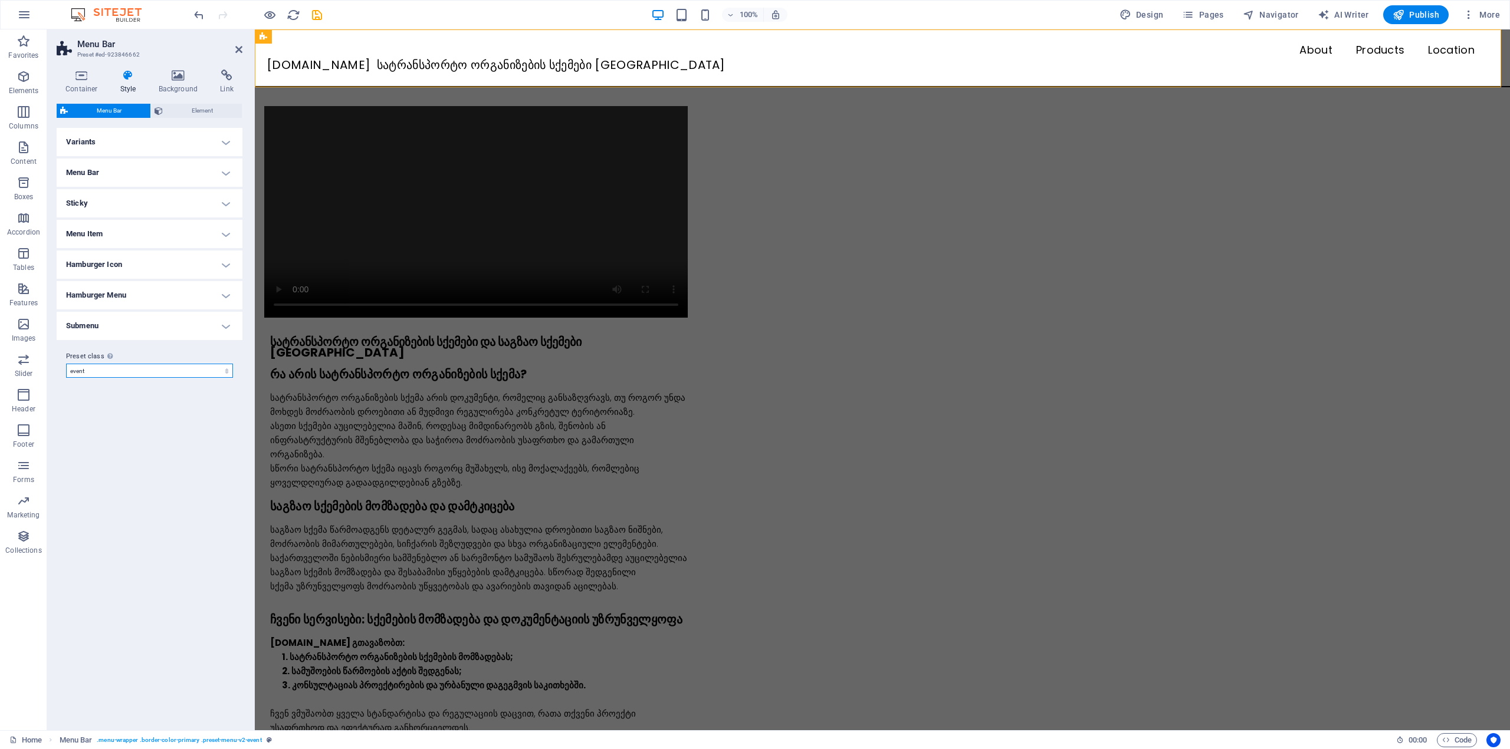
click at [139, 364] on select "event Add preset class" at bounding box center [149, 371] width 167 height 14
click at [240, 48] on icon at bounding box center [238, 49] width 7 height 9
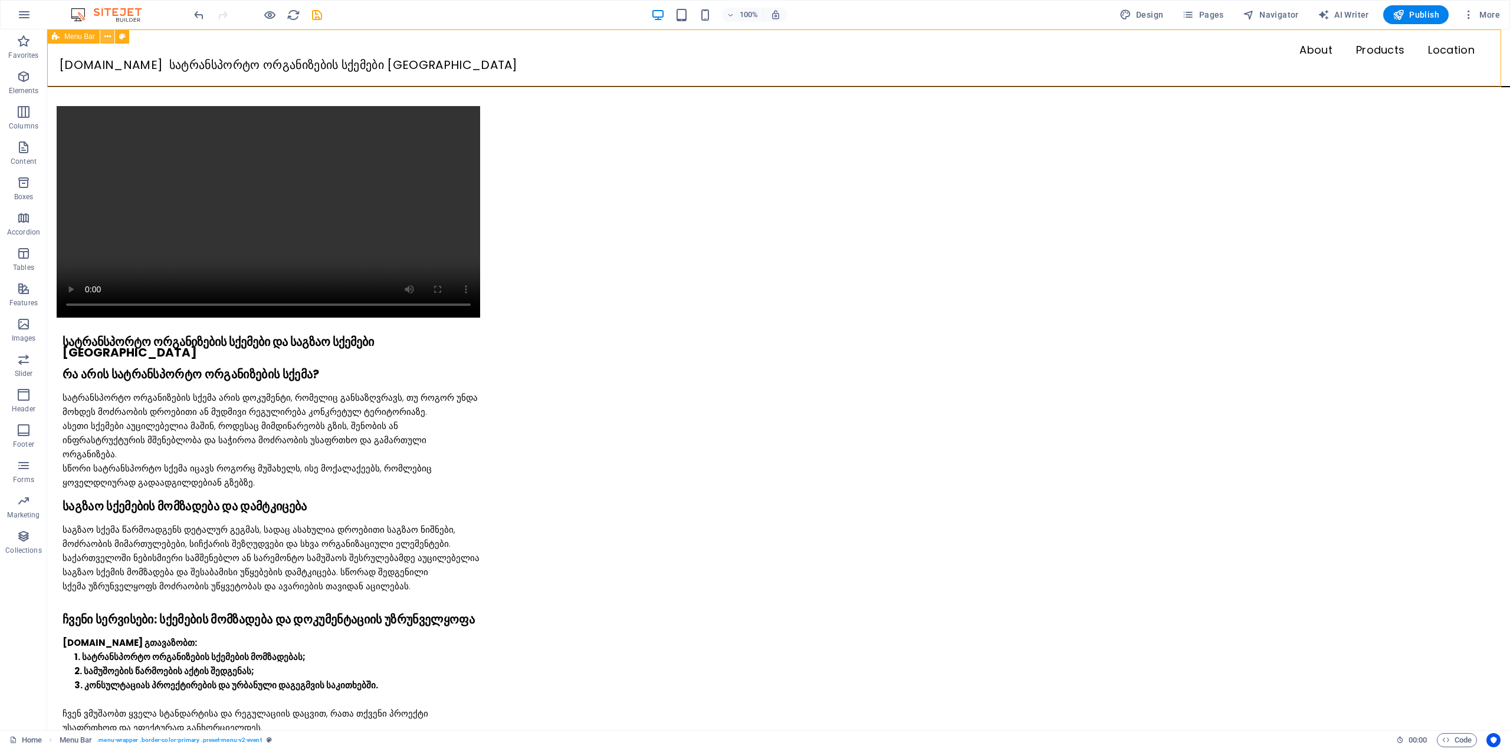
click at [110, 37] on icon at bounding box center [107, 37] width 6 height 12
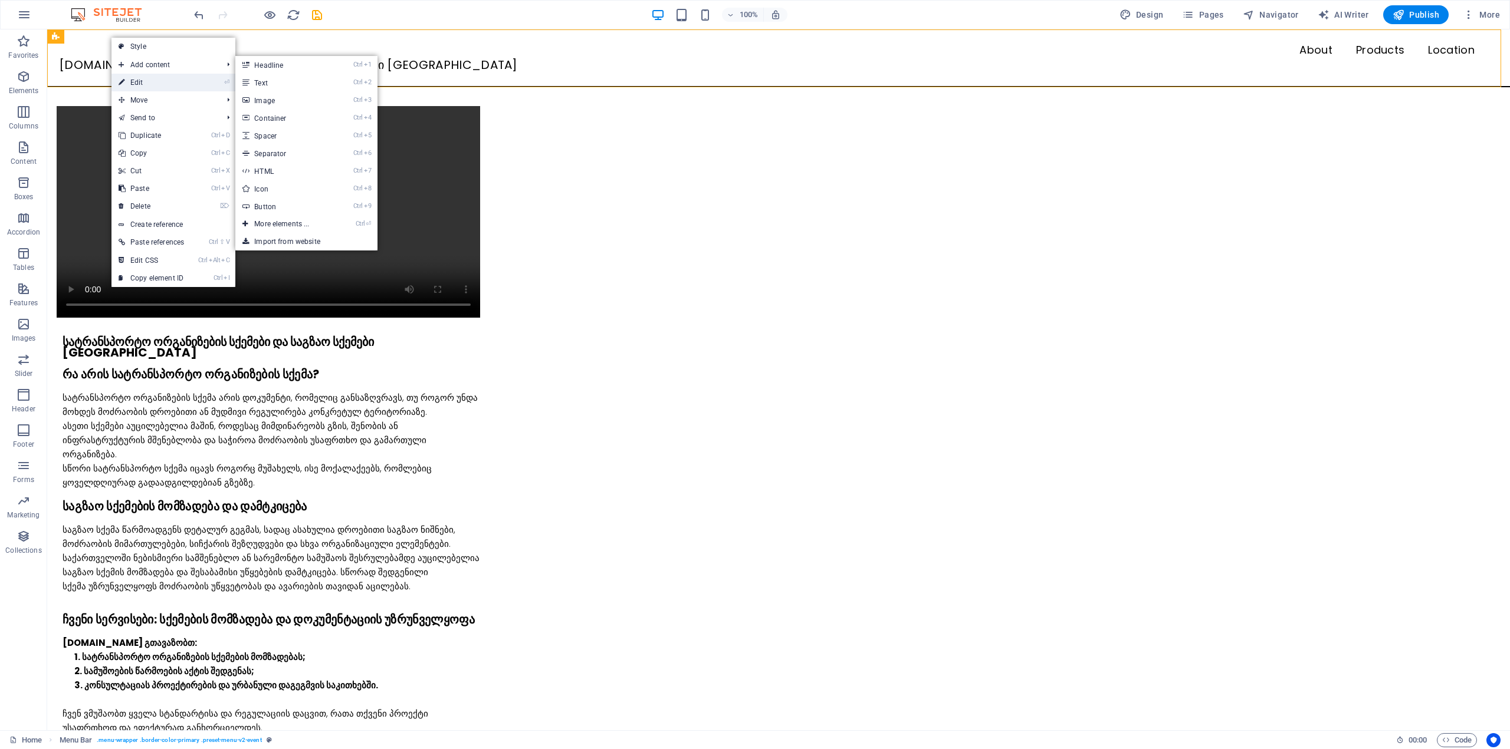
click at [144, 77] on link "⏎ Edit" at bounding box center [151, 83] width 80 height 18
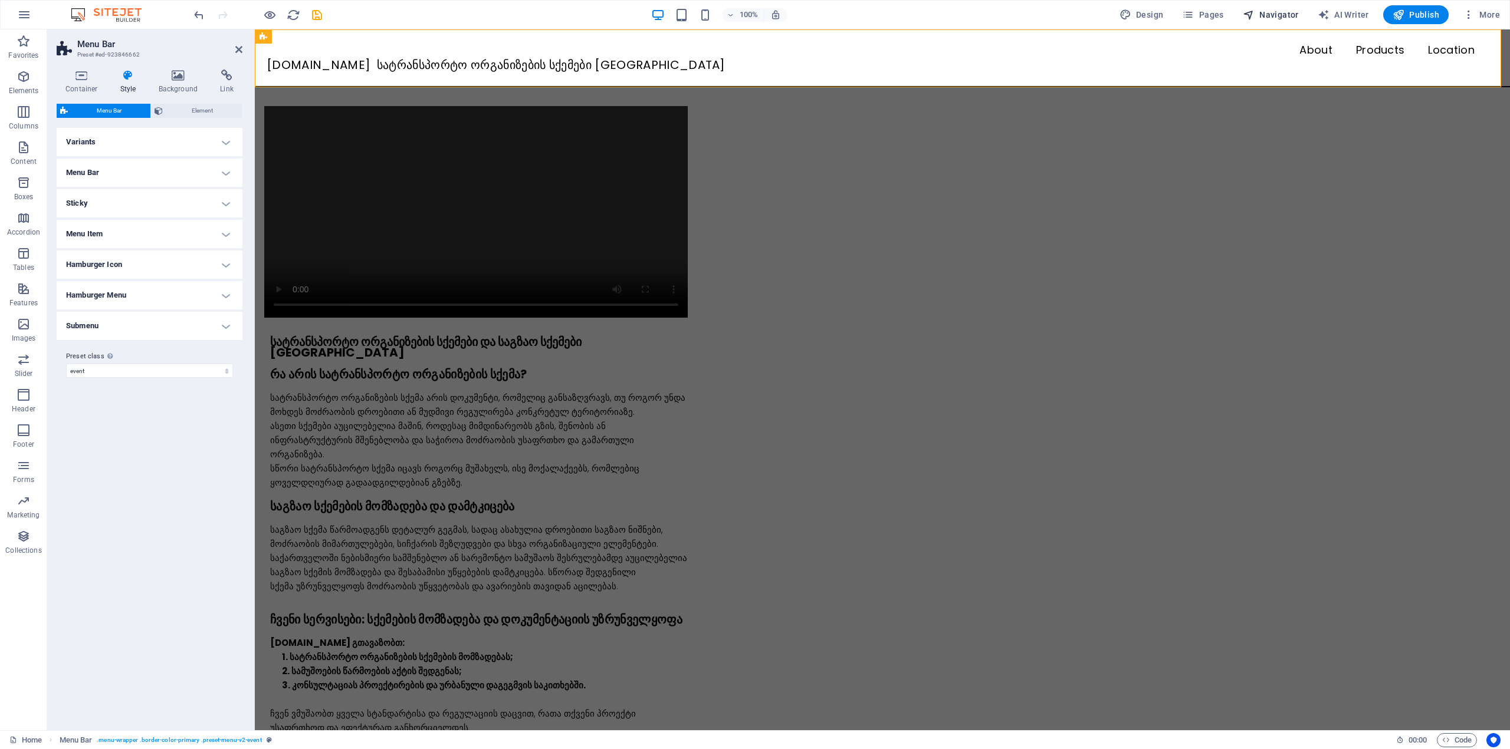
click at [1281, 12] on span "Navigator" at bounding box center [1270, 15] width 56 height 12
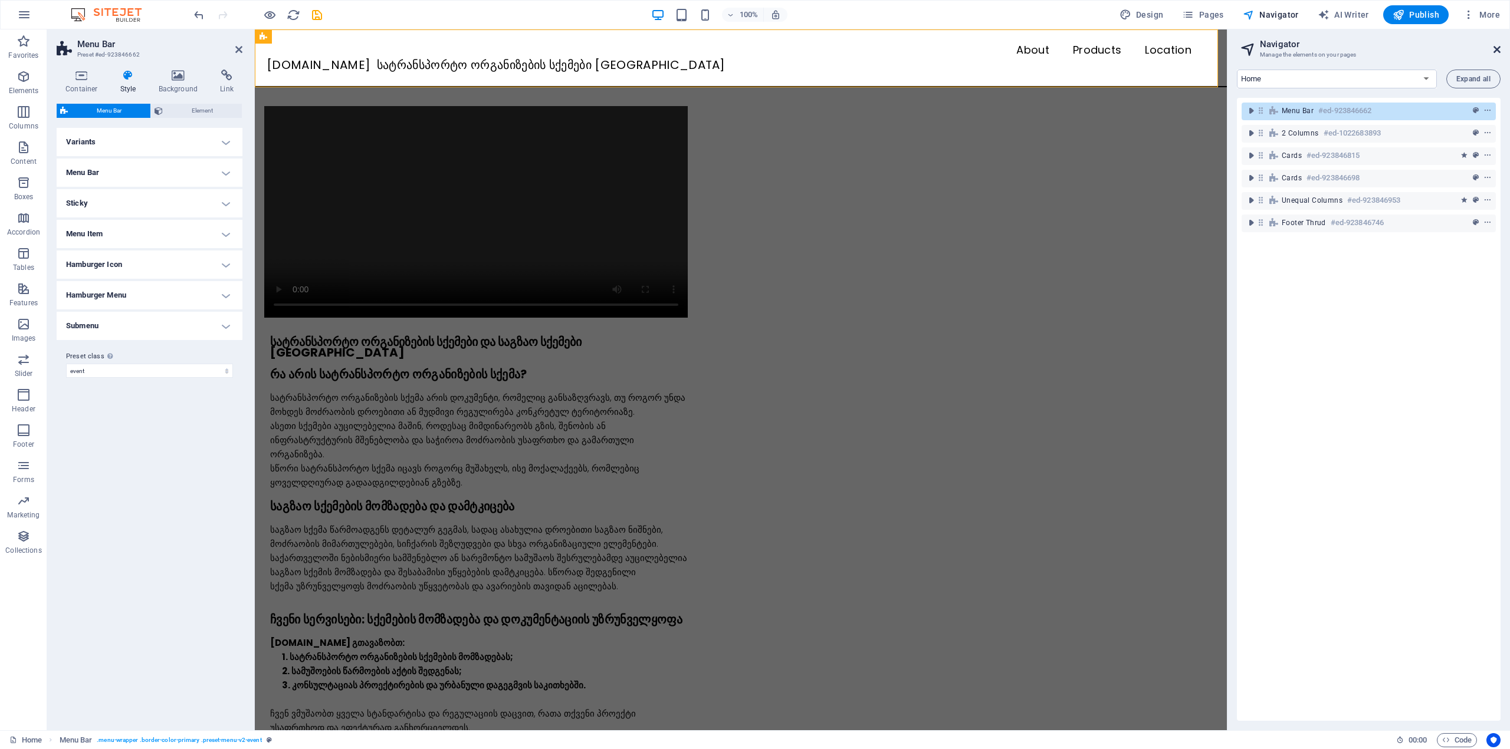
drag, startPoint x: 1495, startPoint y: 50, endPoint x: 52, endPoint y: 88, distance: 1443.4
click at [1495, 50] on icon at bounding box center [1496, 49] width 7 height 9
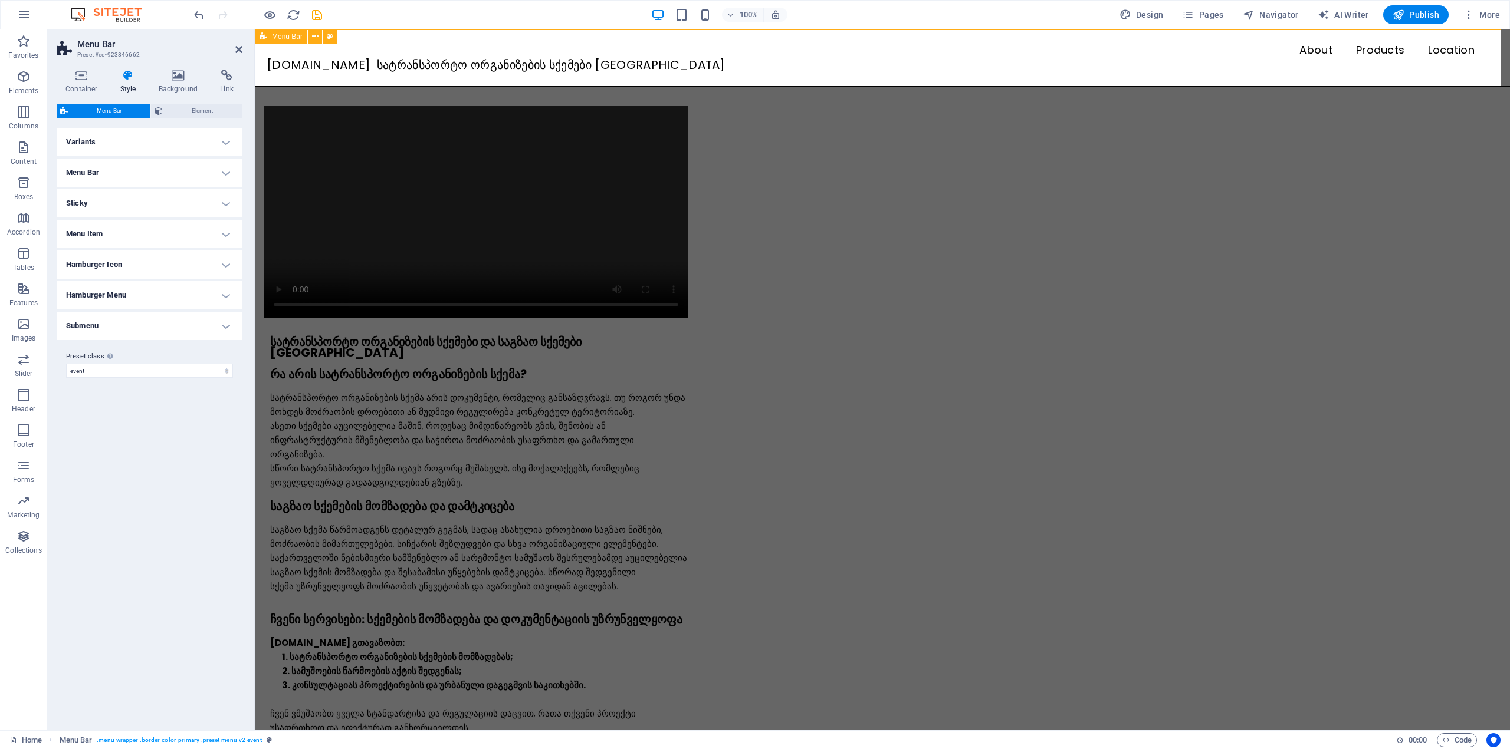
click at [355, 37] on div "Menu About Products Location SQEMA.GE სატრანსპორტო ორგანიზების სქემები თბილისში" at bounding box center [882, 58] width 1255 height 58
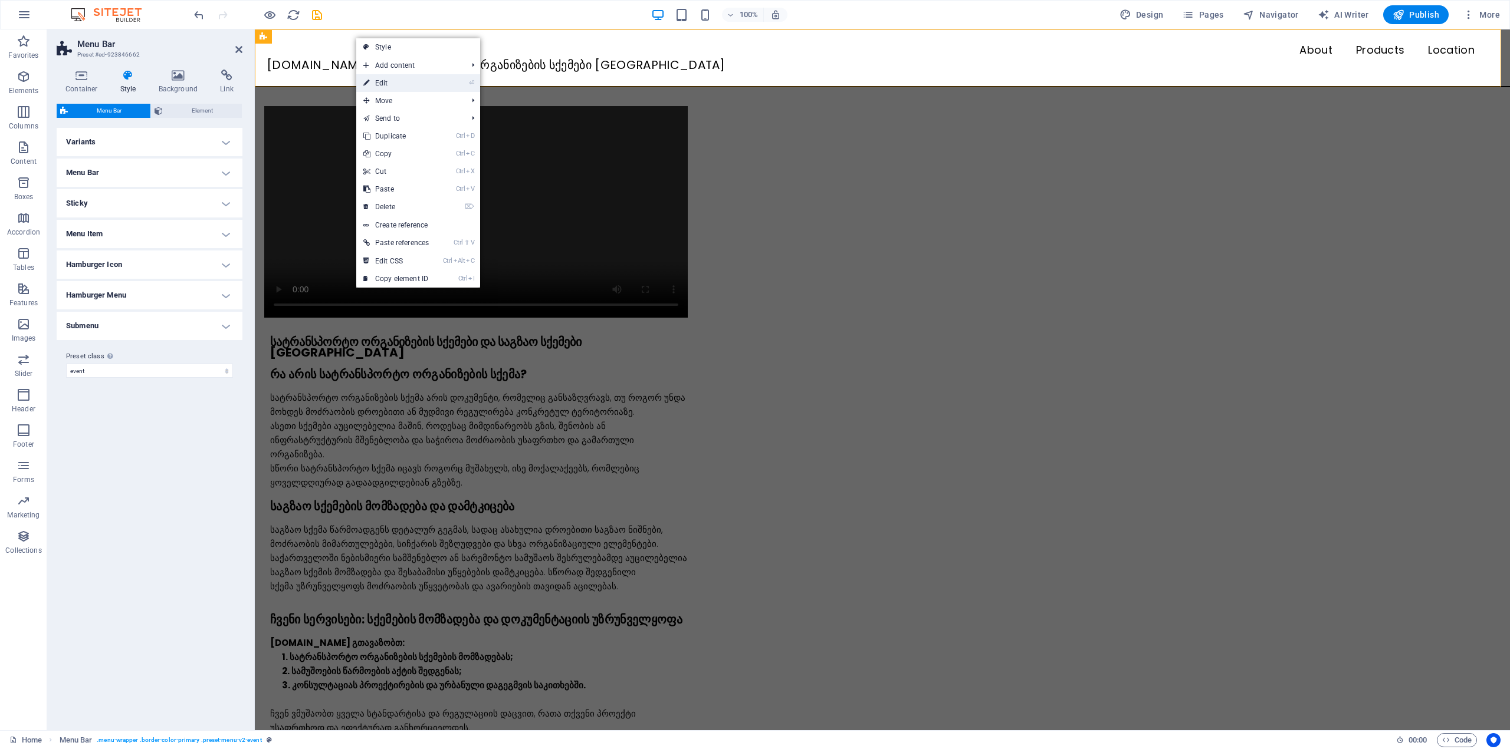
click at [406, 78] on link "⏎ Edit" at bounding box center [396, 83] width 80 height 18
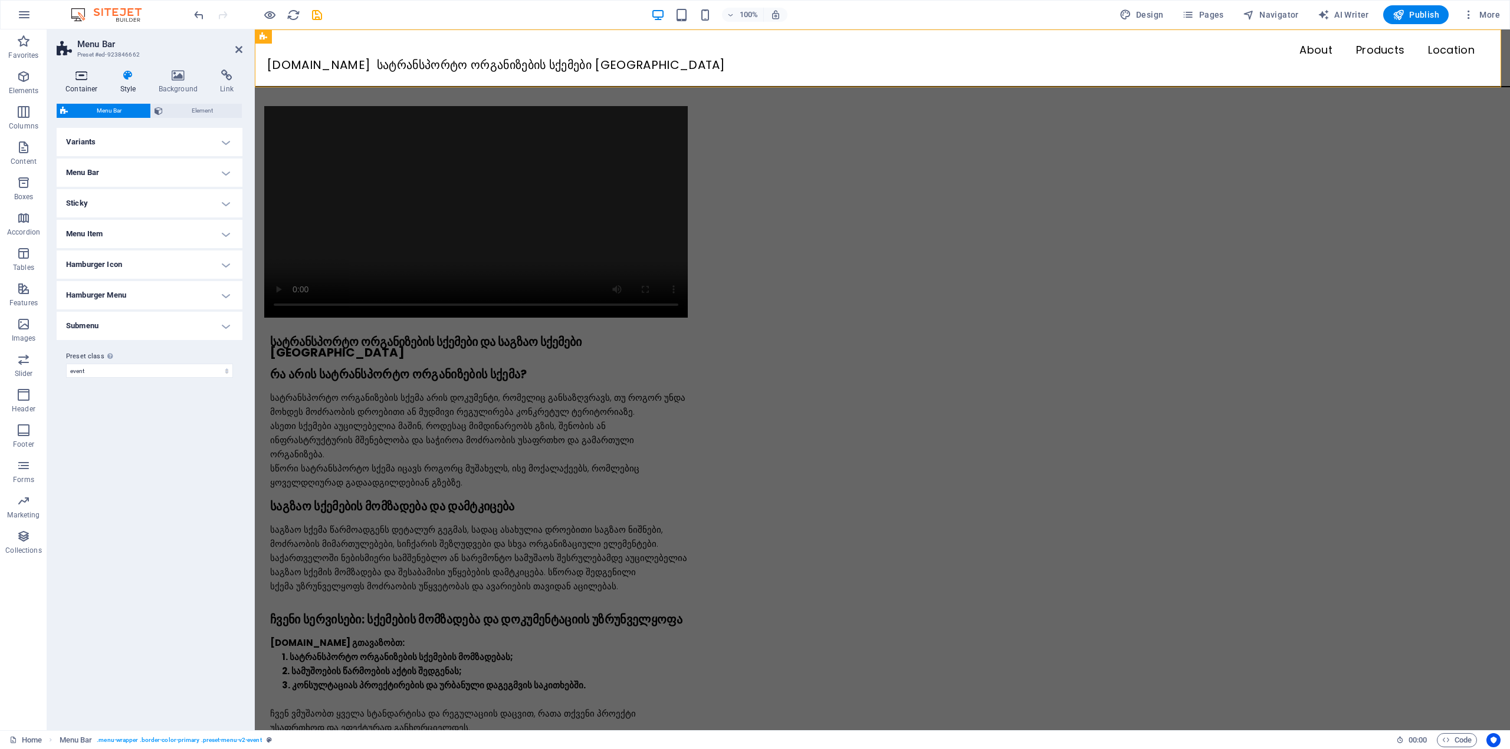
click at [83, 87] on h4 "Container" at bounding box center [84, 82] width 55 height 25
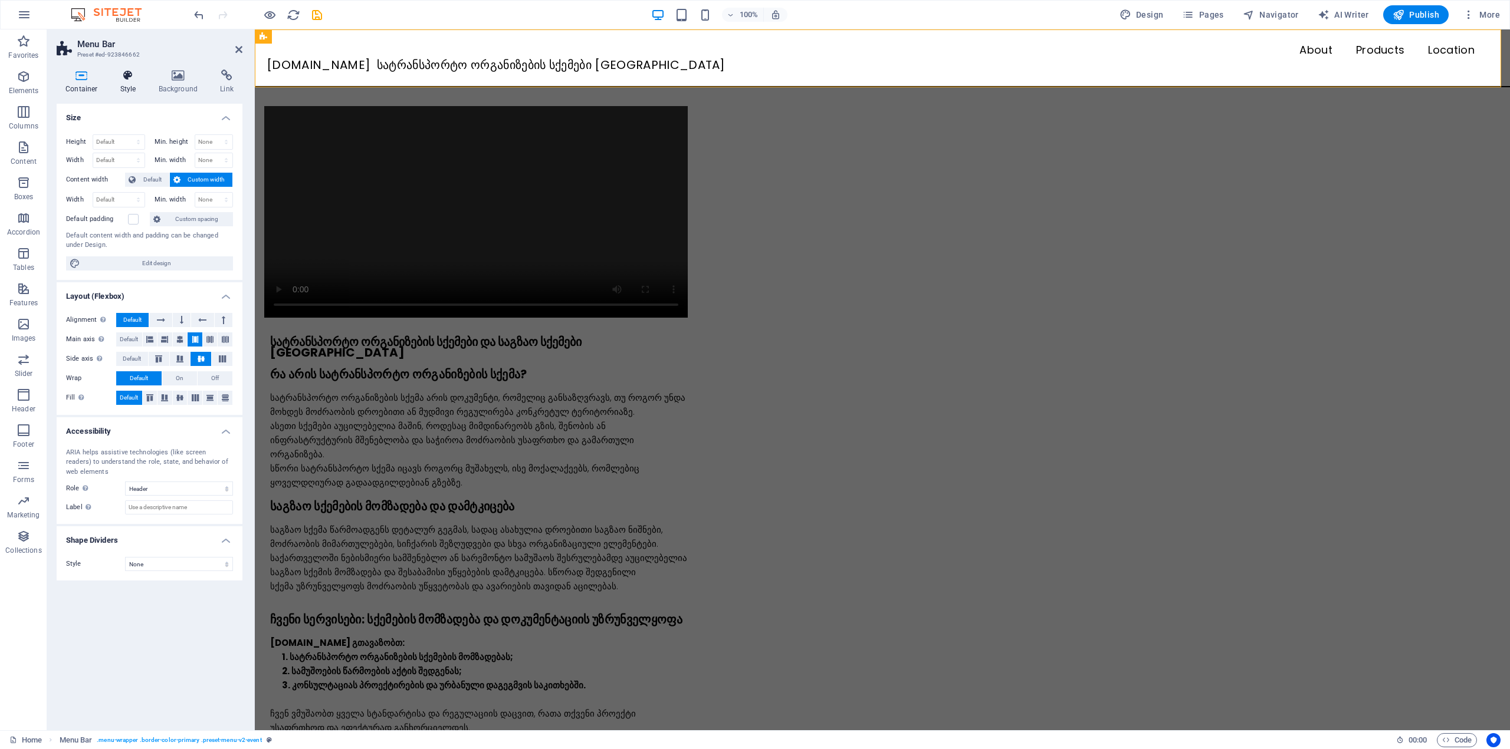
click at [121, 84] on h4 "Style" at bounding box center [130, 82] width 38 height 25
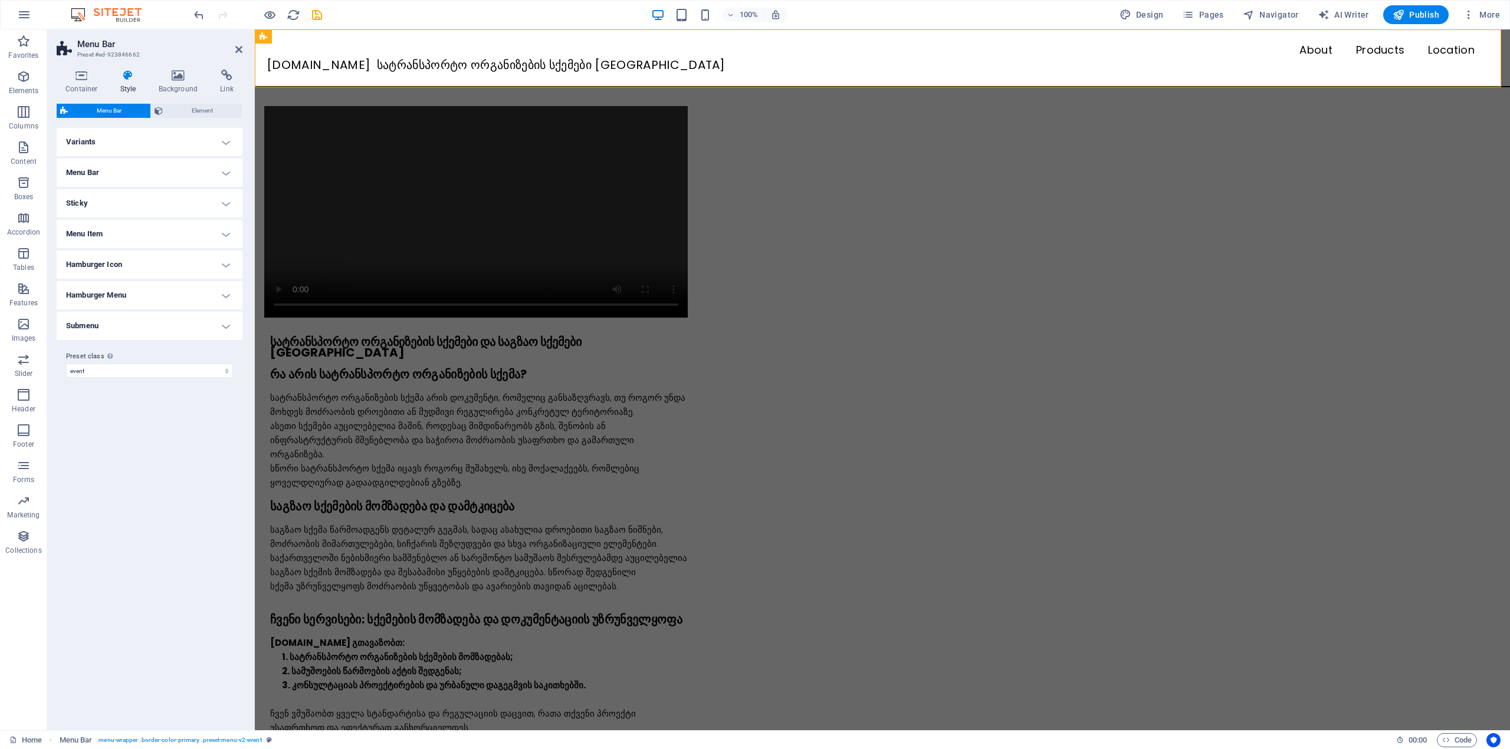
click at [121, 200] on h4 "Sticky" at bounding box center [150, 203] width 186 height 28
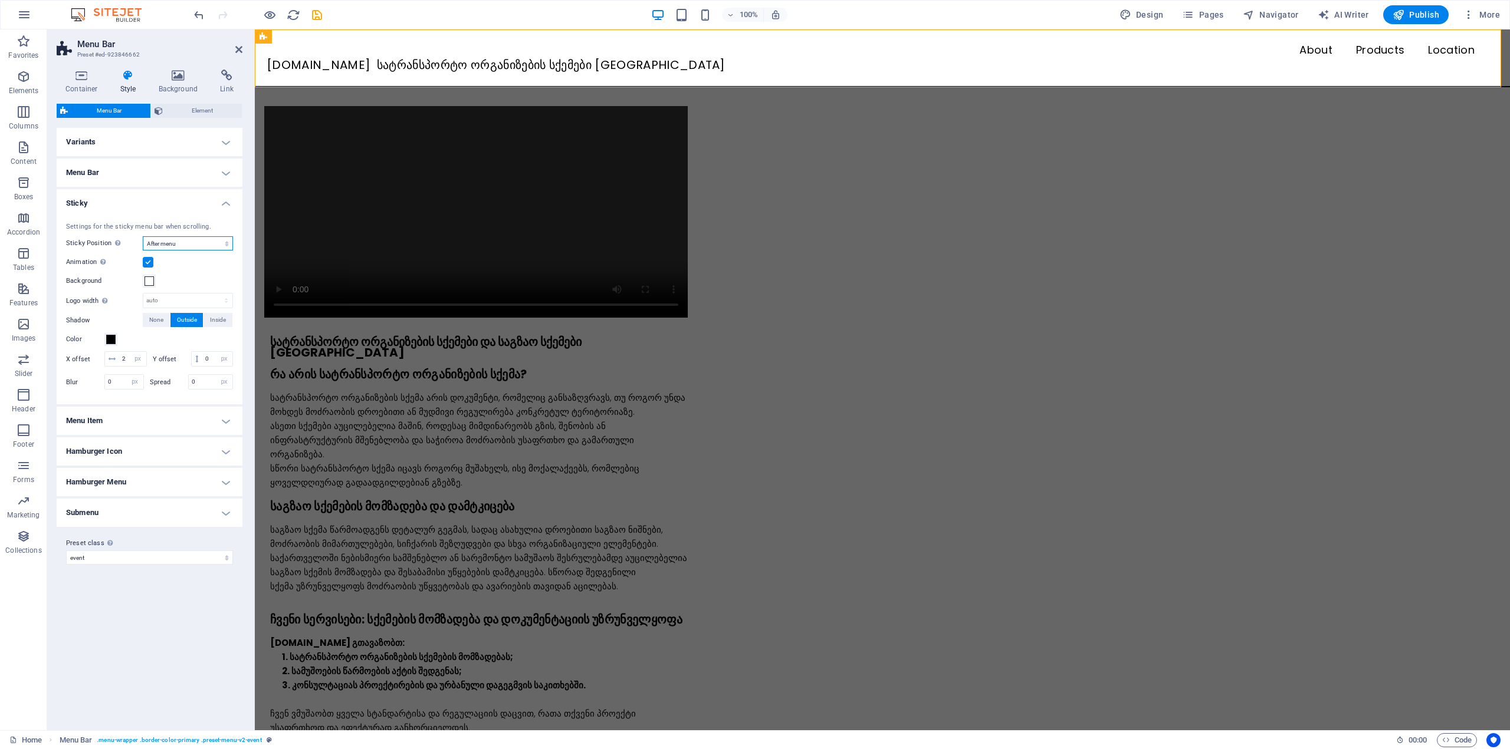
click at [196, 241] on select "Off Instant After menu After banner When scrolling up" at bounding box center [188, 243] width 90 height 14
select select "sticky_none"
click at [143, 236] on select "Off Instant After menu After banner When scrolling up" at bounding box center [188, 243] width 90 height 14
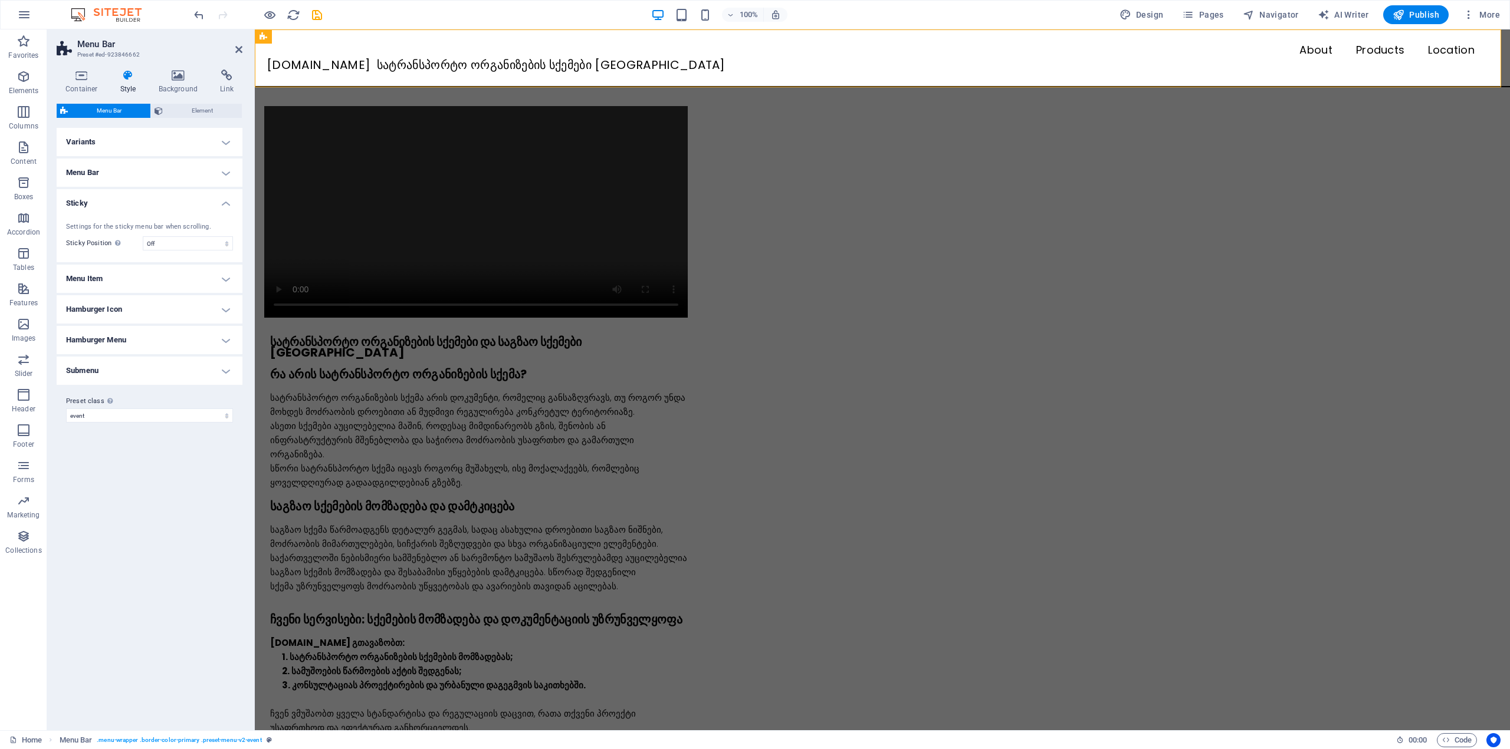
click at [195, 203] on h4 "Sticky" at bounding box center [150, 199] width 186 height 21
click at [236, 45] on icon at bounding box center [238, 49] width 7 height 9
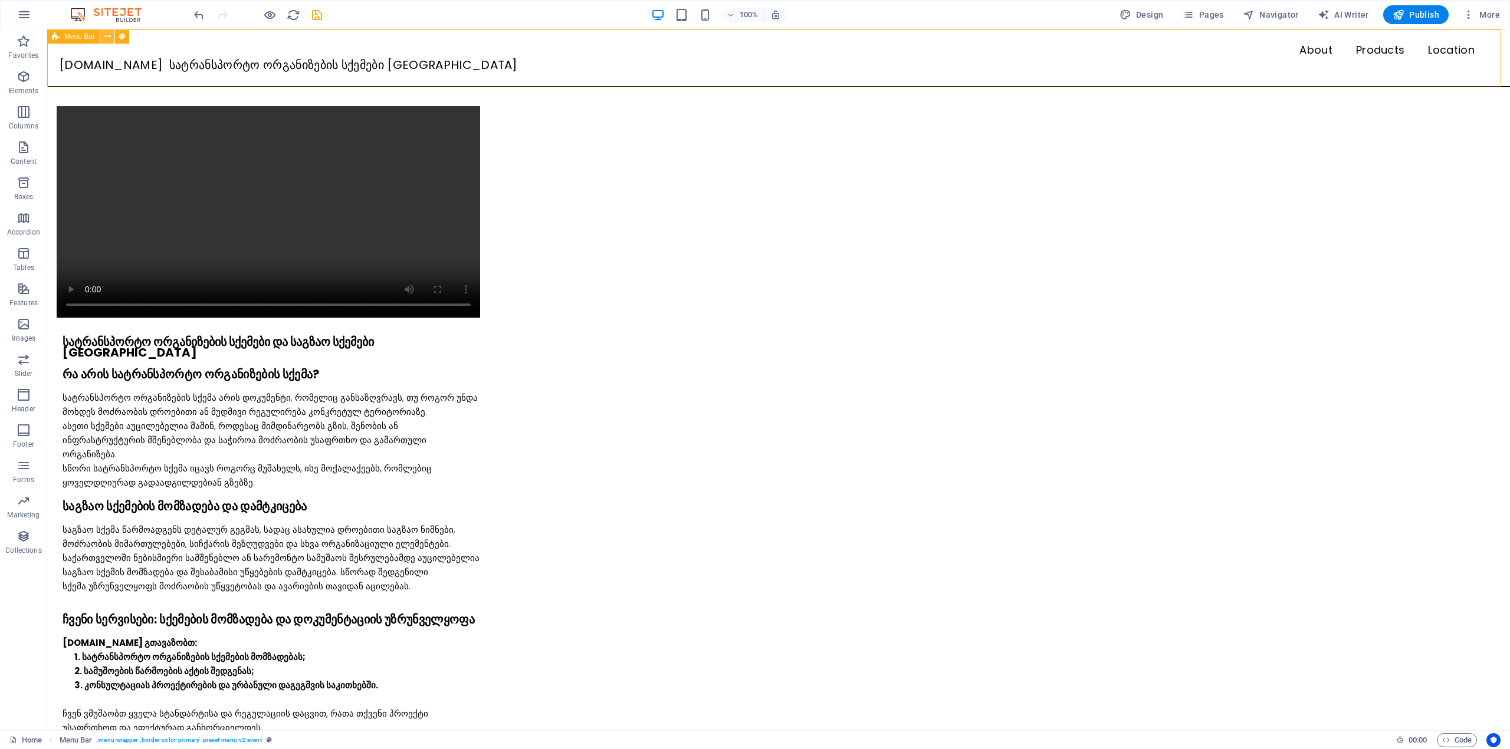
click at [113, 36] on button at bounding box center [107, 36] width 14 height 14
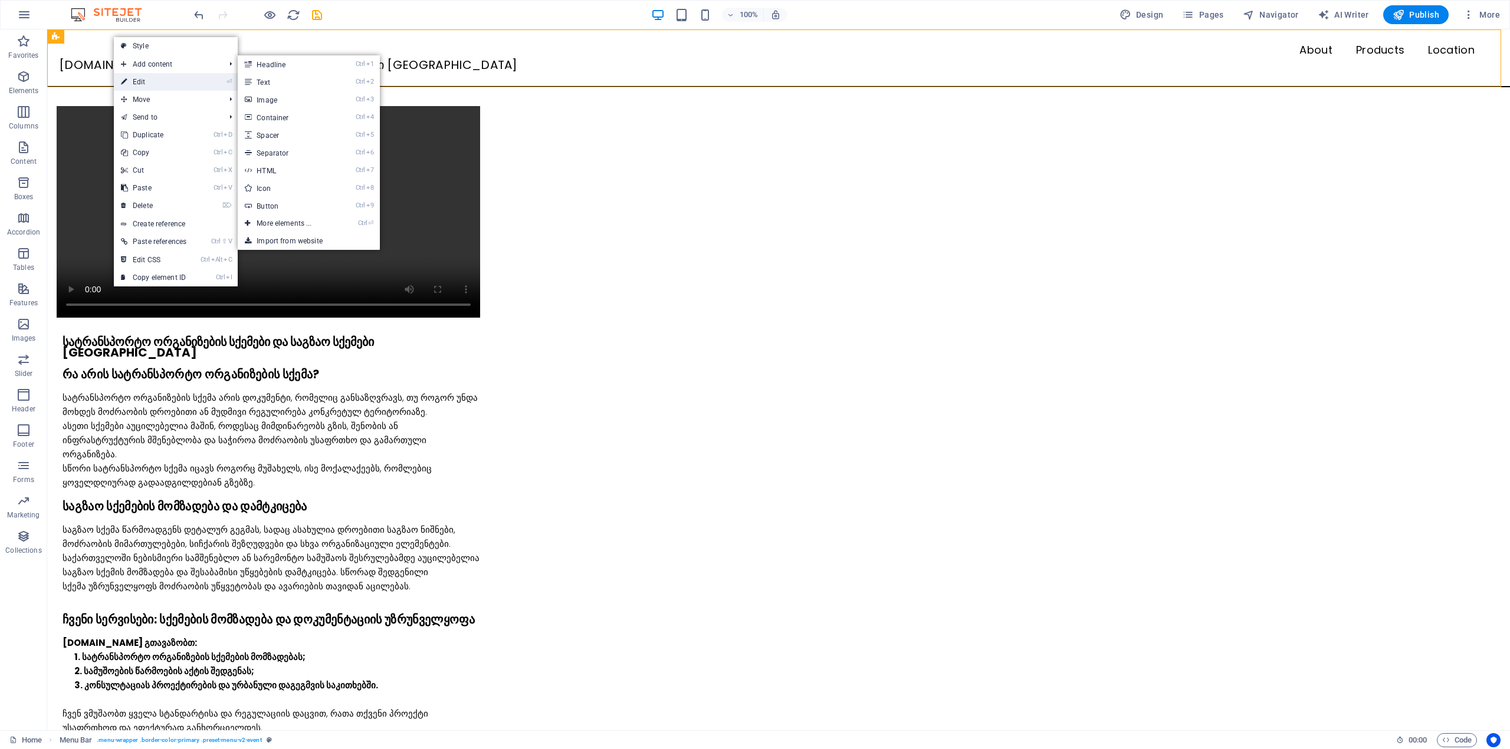
click at [139, 78] on link "⏎ Edit" at bounding box center [154, 82] width 80 height 18
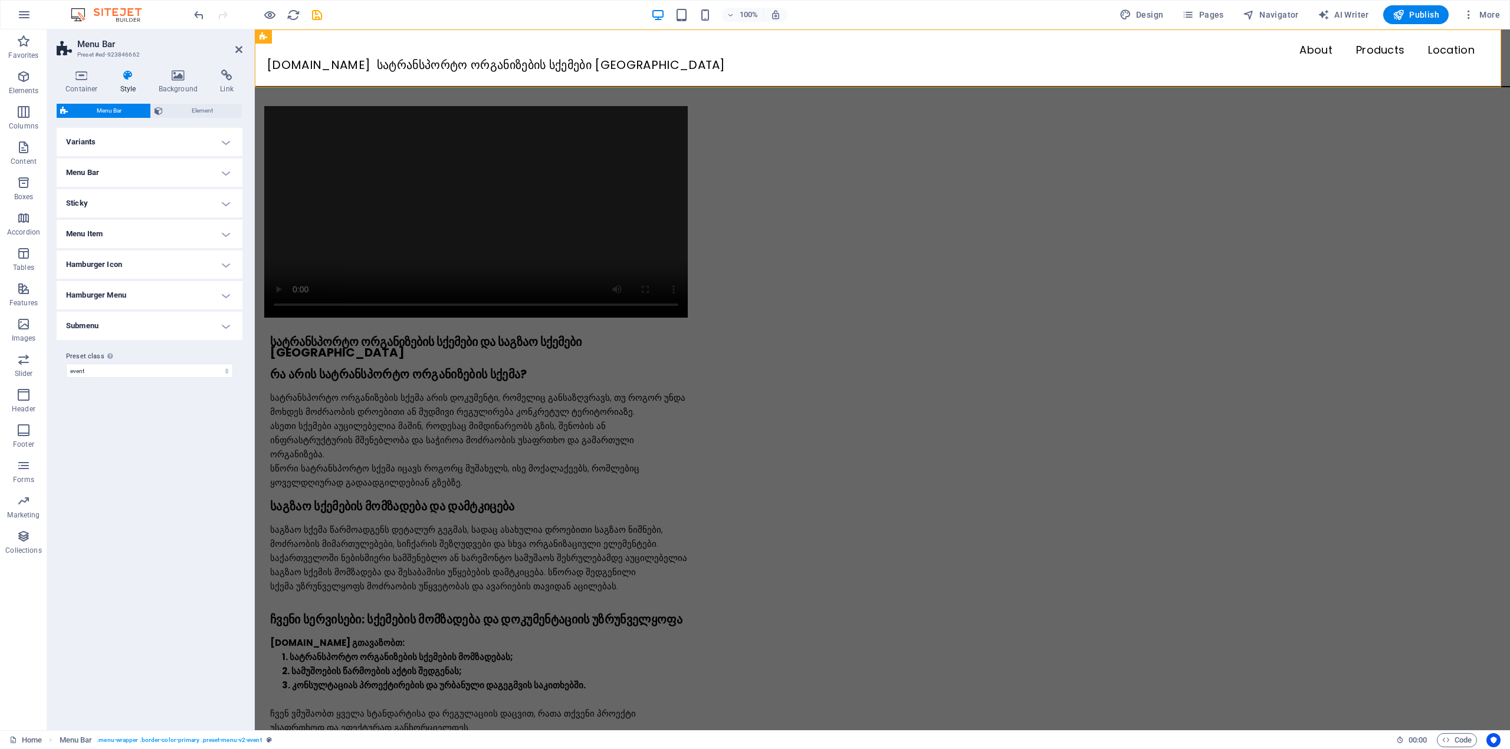
click at [115, 169] on h4 "Menu Bar" at bounding box center [150, 173] width 186 height 28
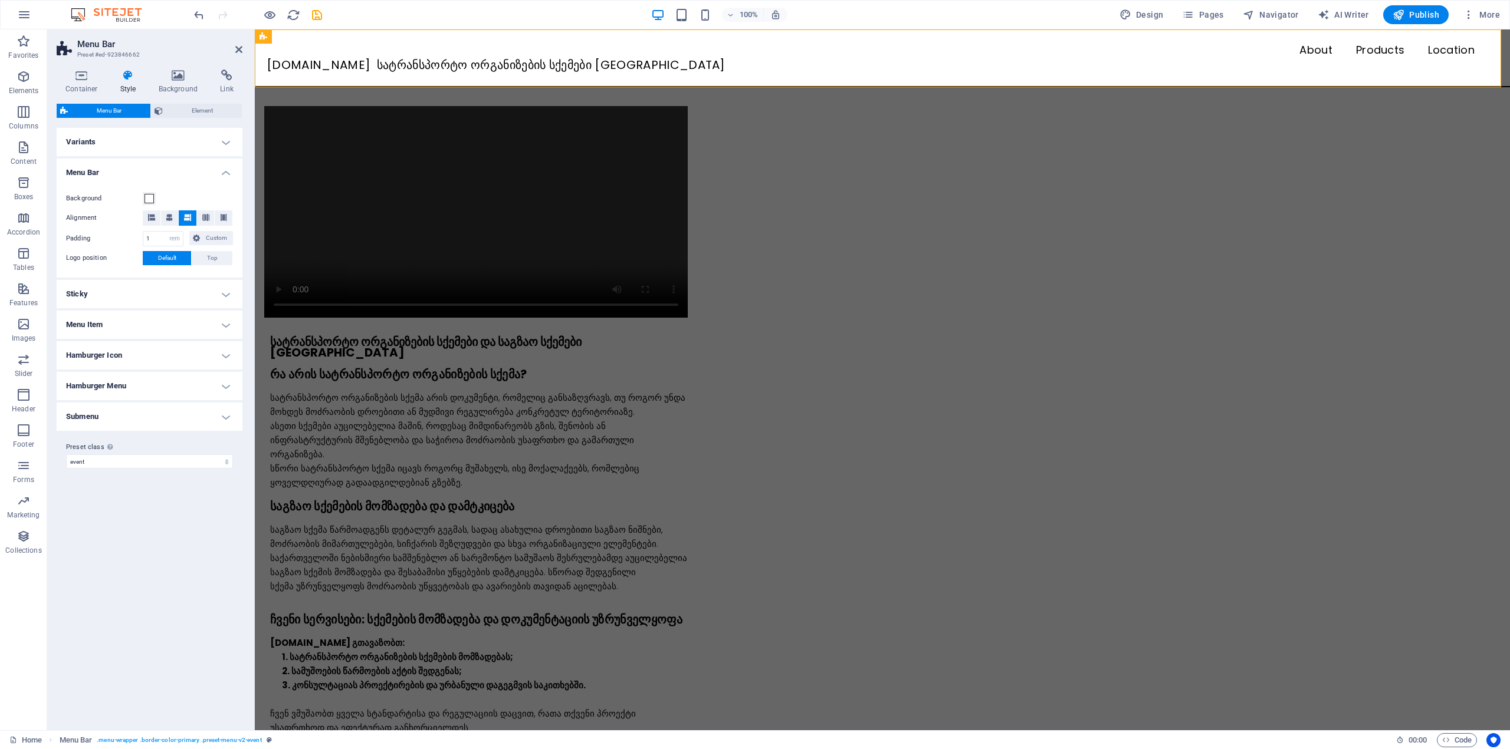
click at [115, 169] on h4 "Menu Bar" at bounding box center [150, 169] width 186 height 21
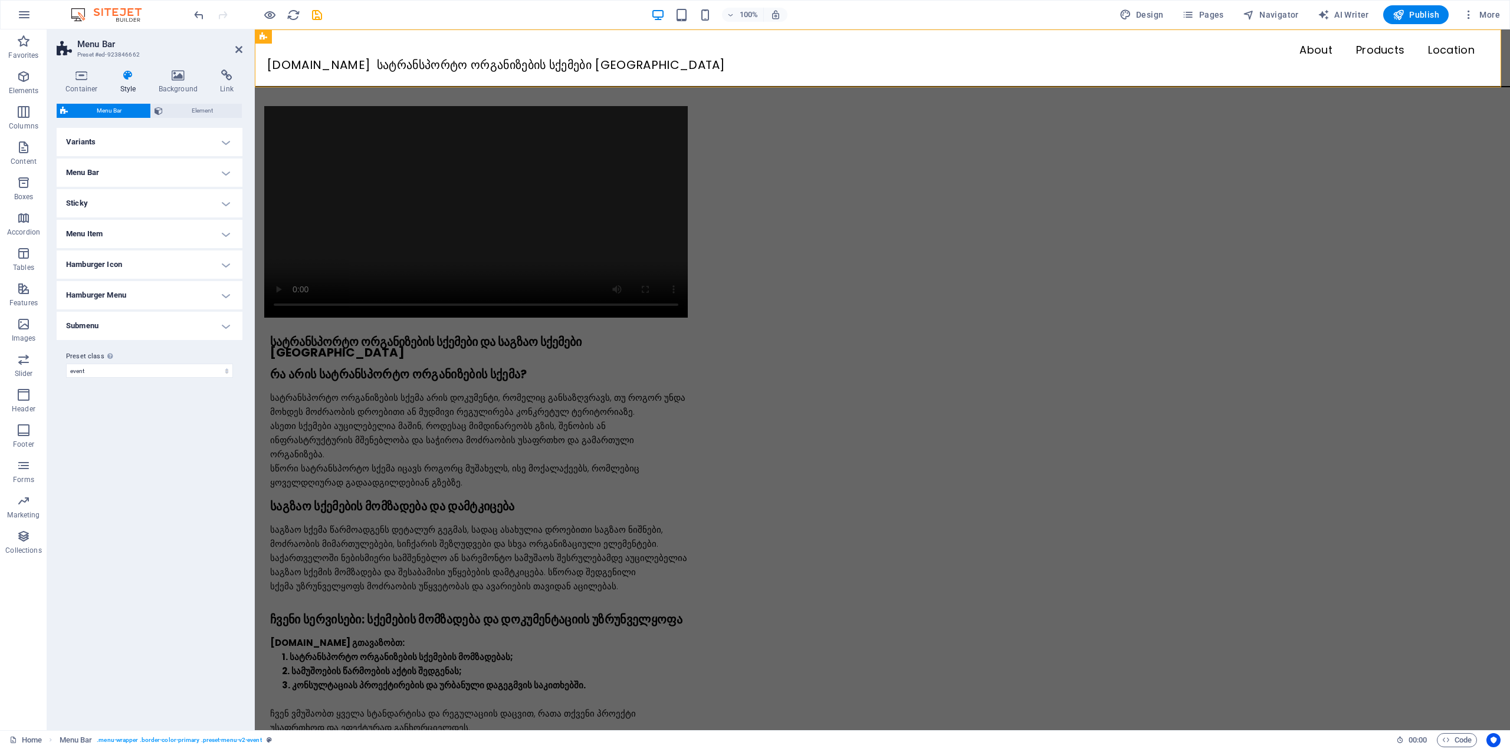
click at [103, 147] on h4 "Variants" at bounding box center [150, 142] width 186 height 28
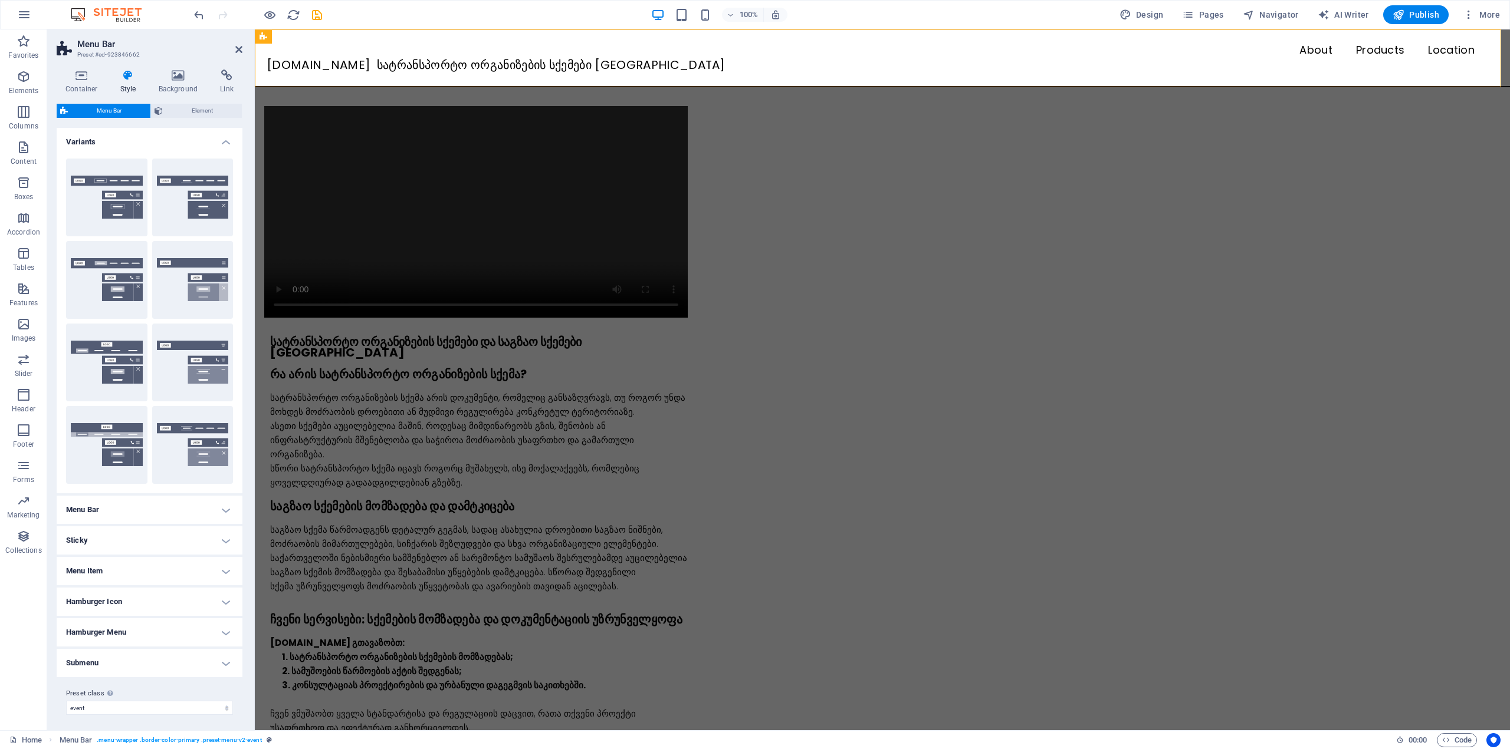
click at [103, 147] on h4 "Variants" at bounding box center [150, 138] width 186 height 21
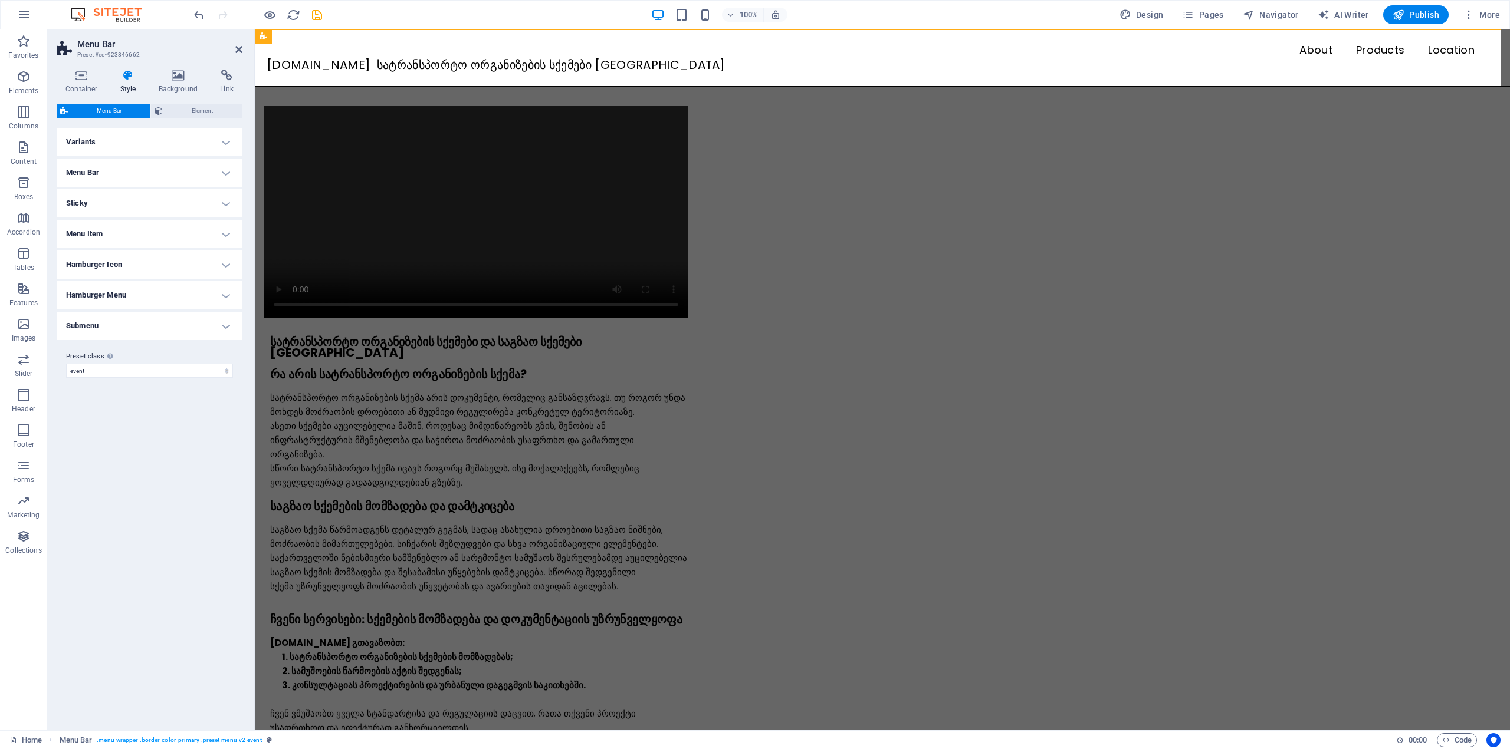
click at [109, 197] on h4 "Sticky" at bounding box center [150, 203] width 186 height 28
click at [236, 54] on link at bounding box center [238, 50] width 7 height 10
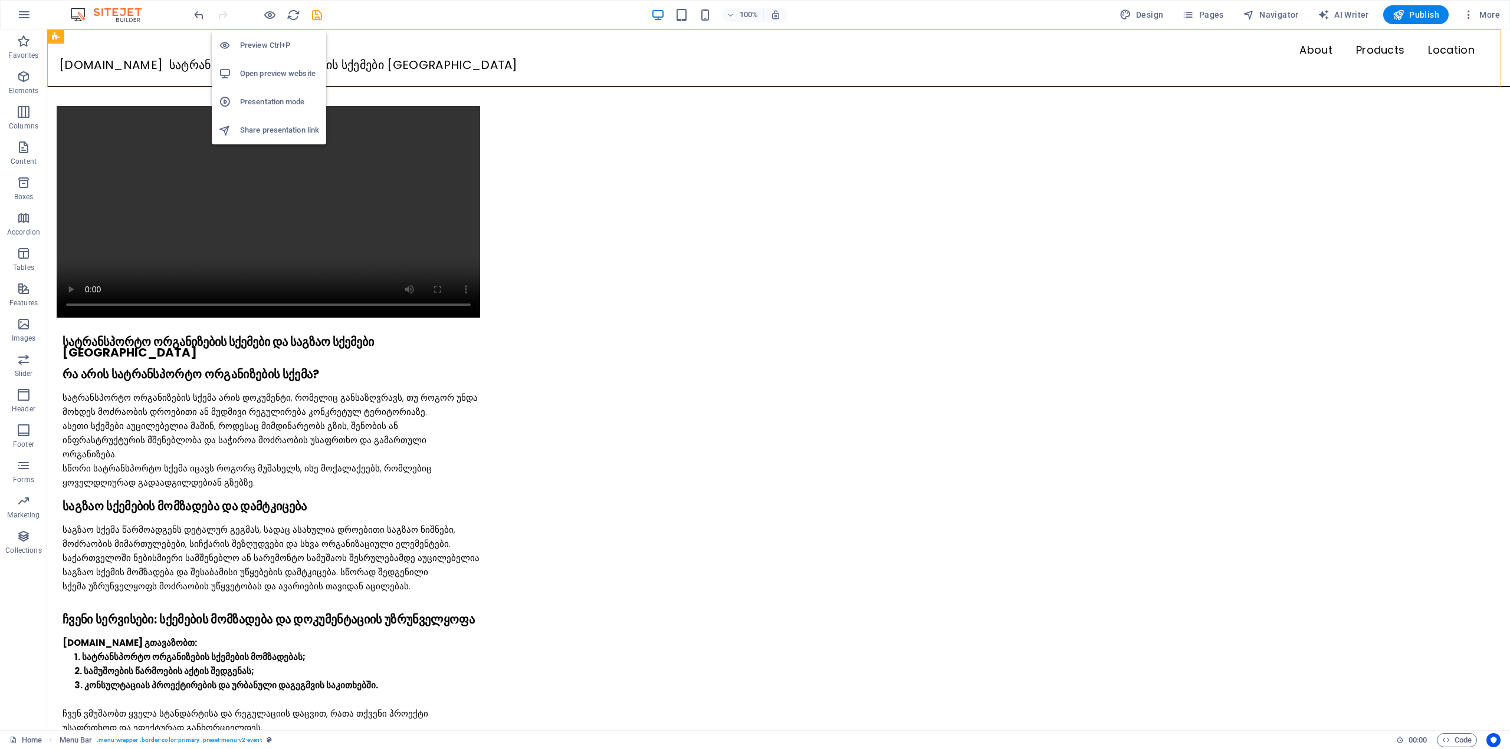
click at [271, 69] on h6 "Open preview website" at bounding box center [279, 74] width 79 height 14
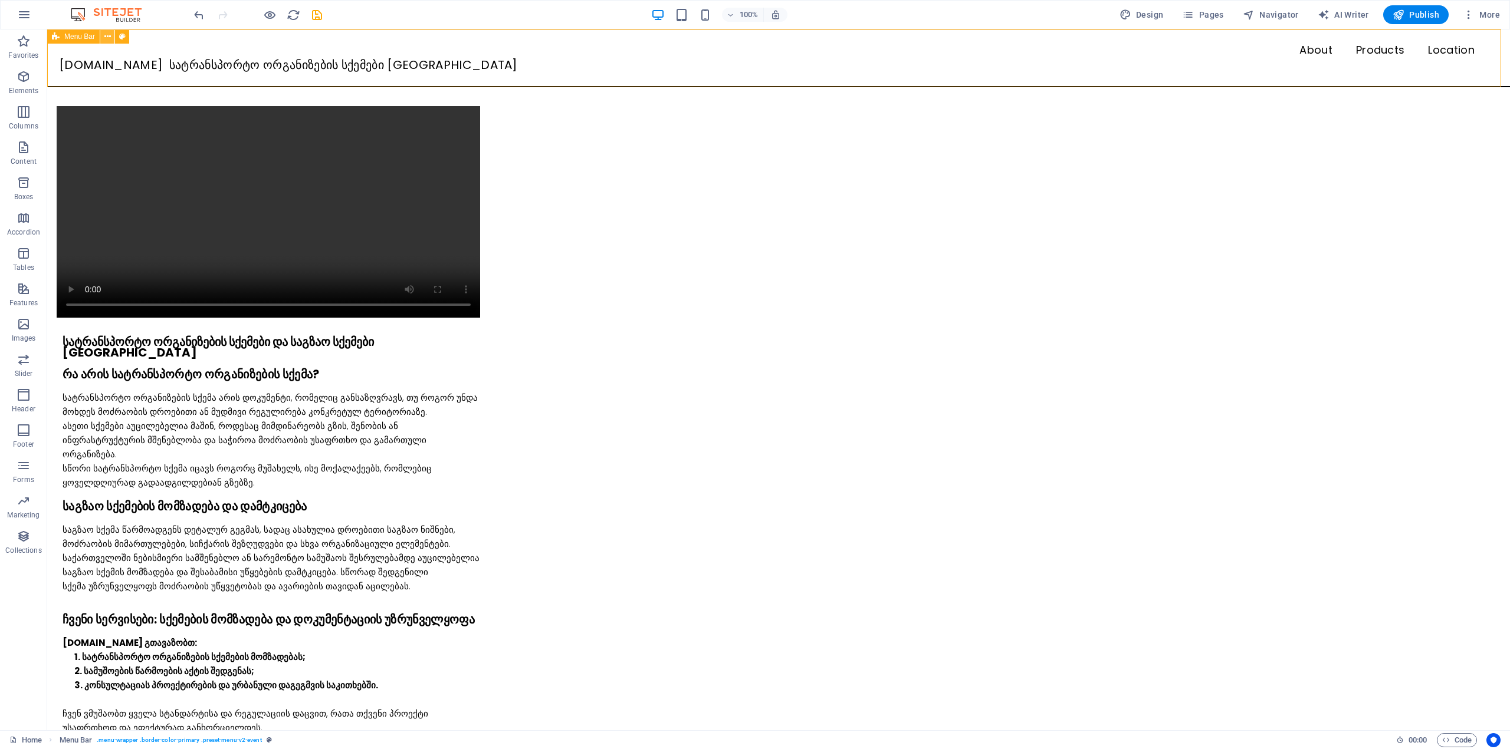
click at [108, 37] on icon at bounding box center [107, 37] width 6 height 12
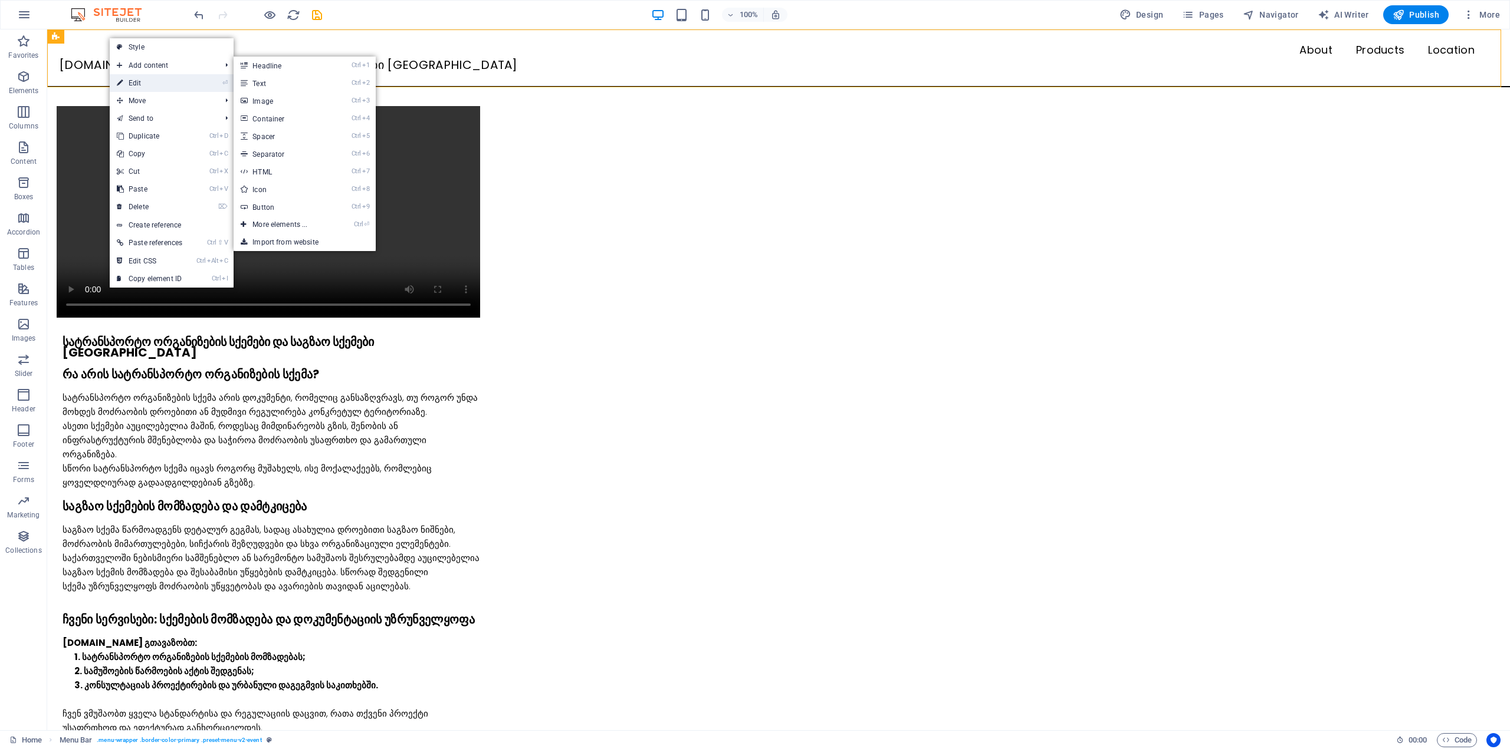
click at [132, 78] on link "⏎ Edit" at bounding box center [150, 83] width 80 height 18
select select "px"
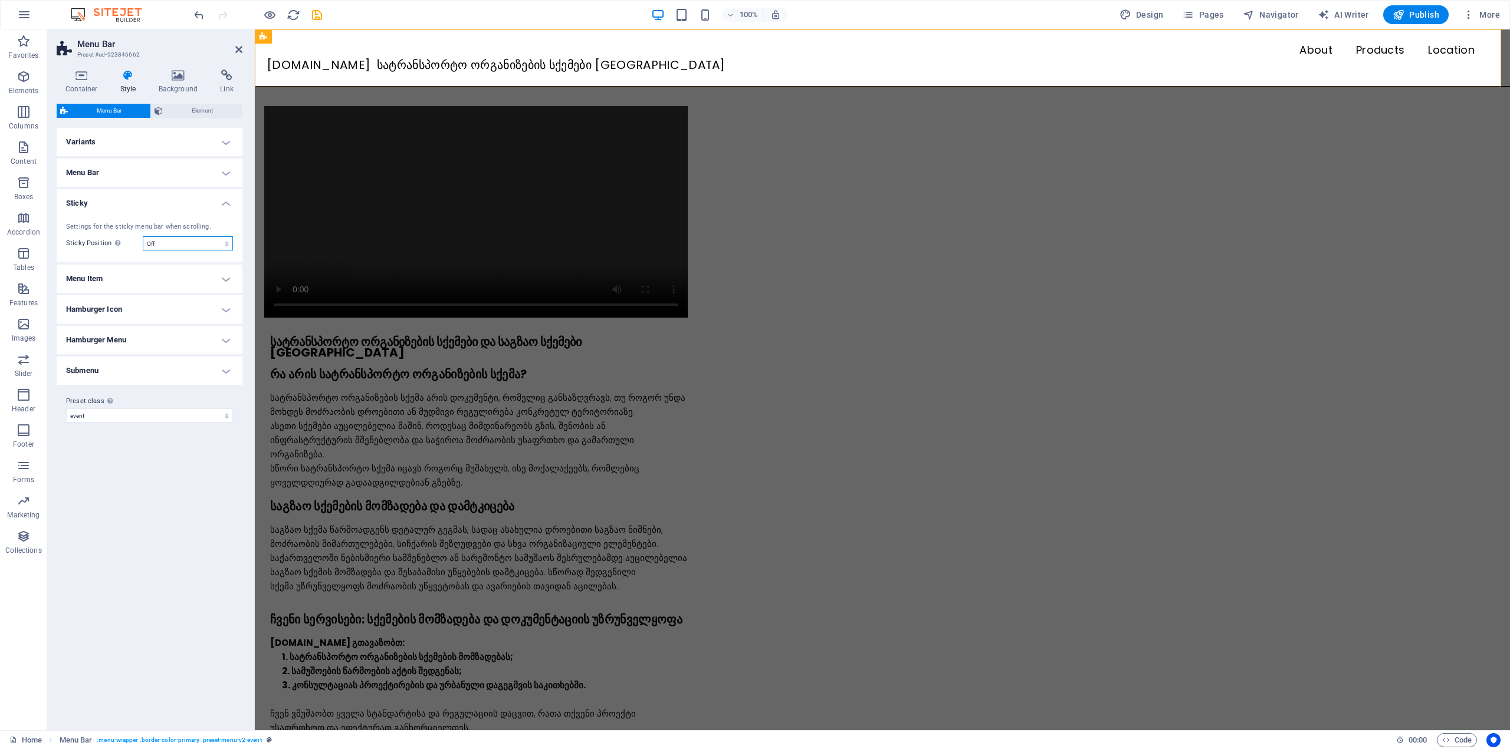
click at [194, 249] on select "Off Instant After menu After banner When scrolling up" at bounding box center [188, 243] width 90 height 14
select select "sticky_instant"
click at [143, 236] on select "Off Instant After menu After banner When scrolling up" at bounding box center [188, 243] width 90 height 14
click at [242, 51] on icon at bounding box center [238, 49] width 7 height 9
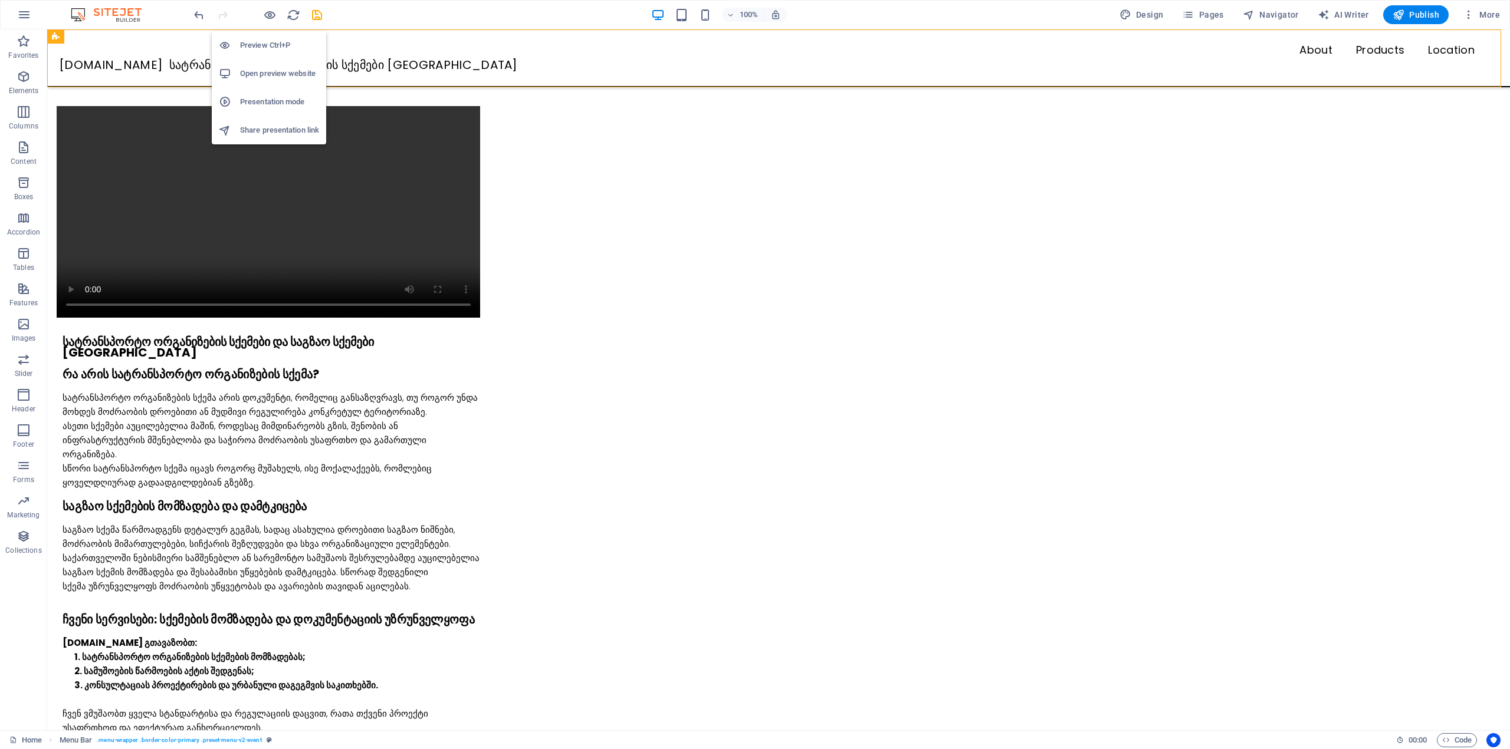
click at [269, 72] on h6 "Open preview website" at bounding box center [279, 74] width 79 height 14
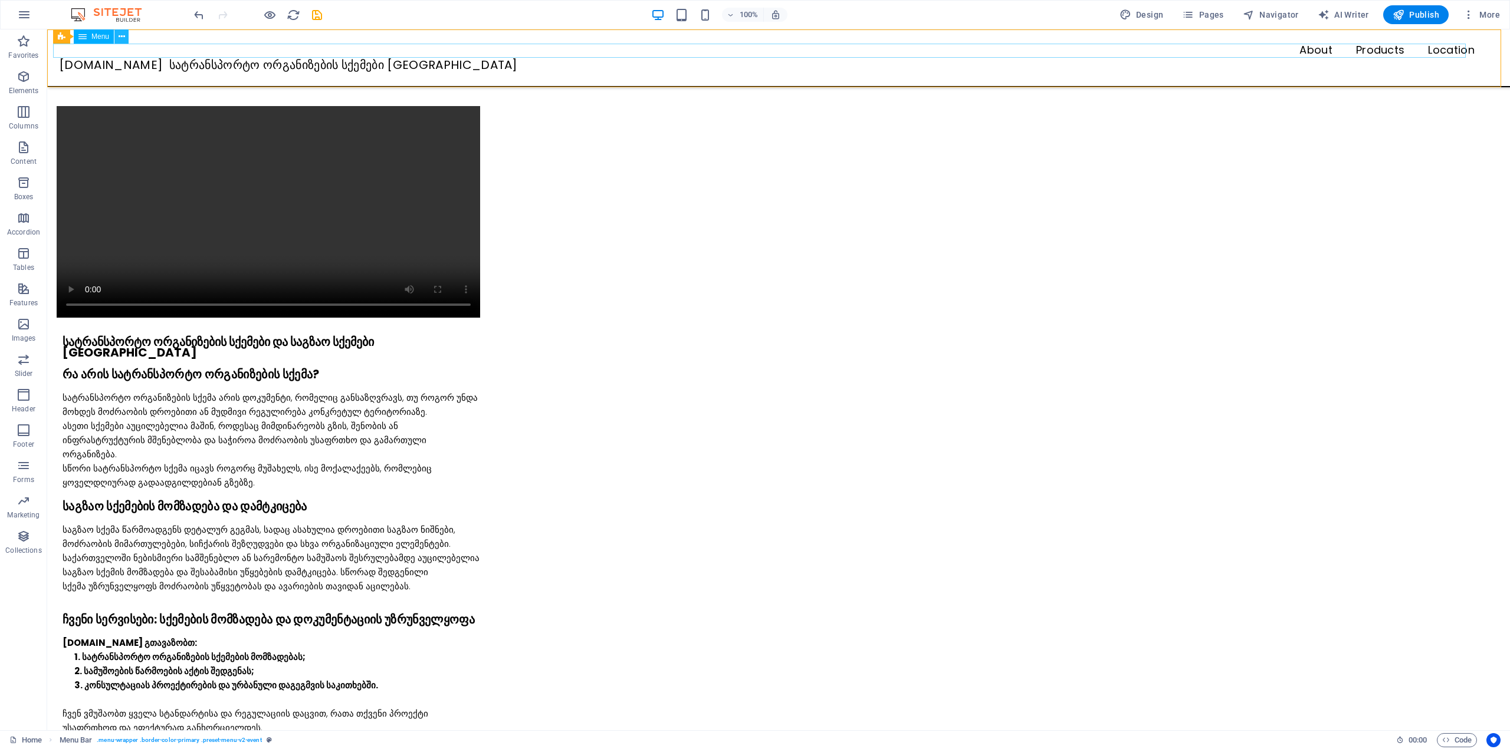
click at [119, 37] on icon at bounding box center [122, 37] width 6 height 12
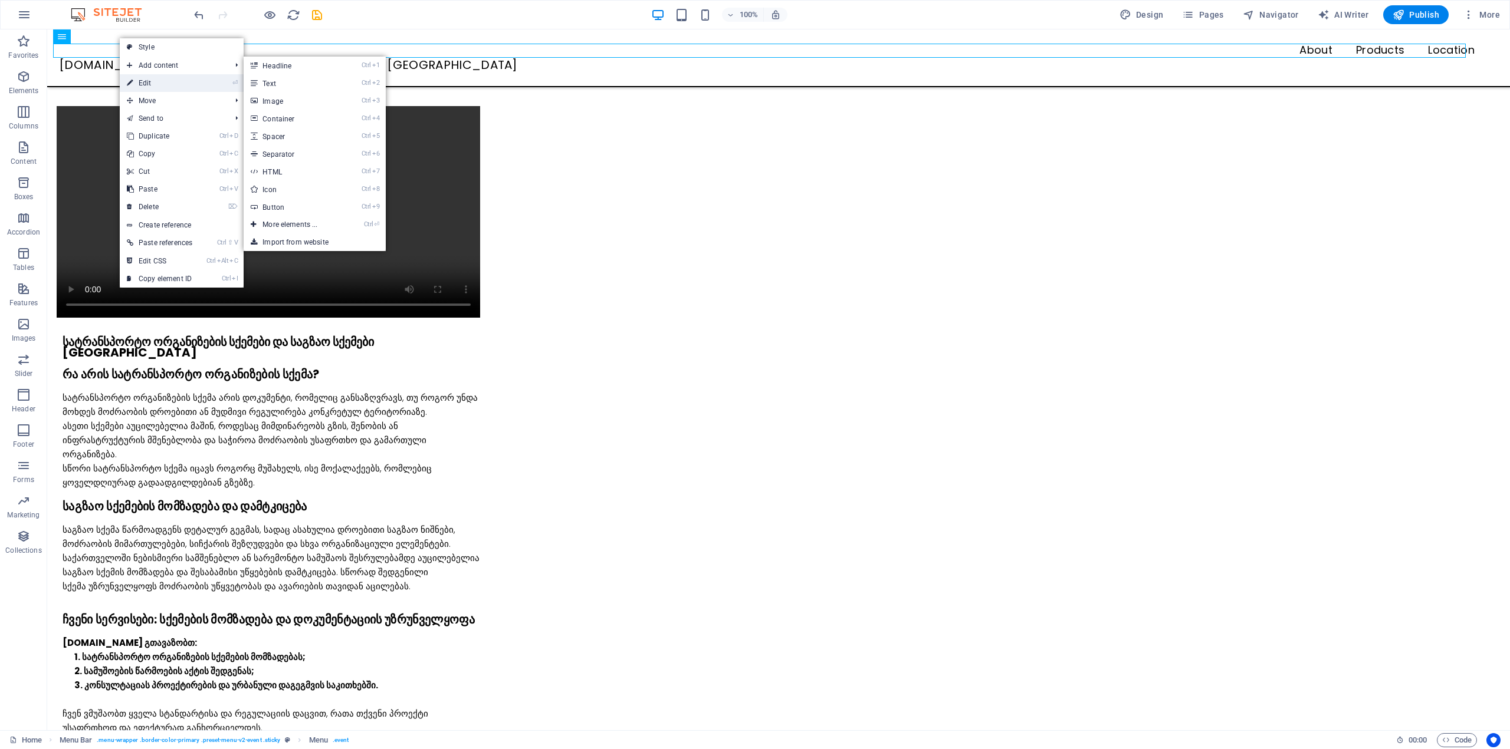
click at [132, 78] on icon at bounding box center [130, 83] width 6 height 18
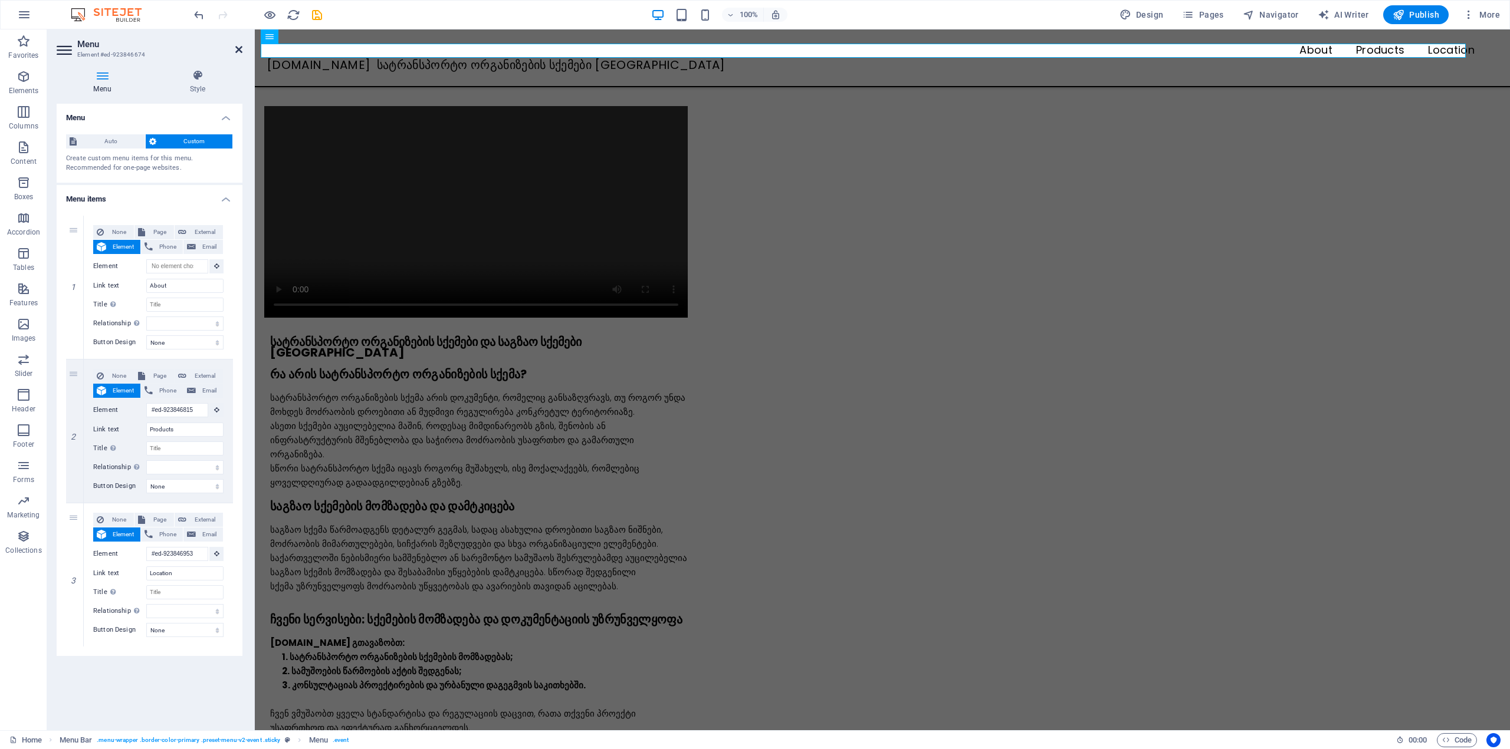
click at [235, 52] on icon at bounding box center [238, 49] width 7 height 9
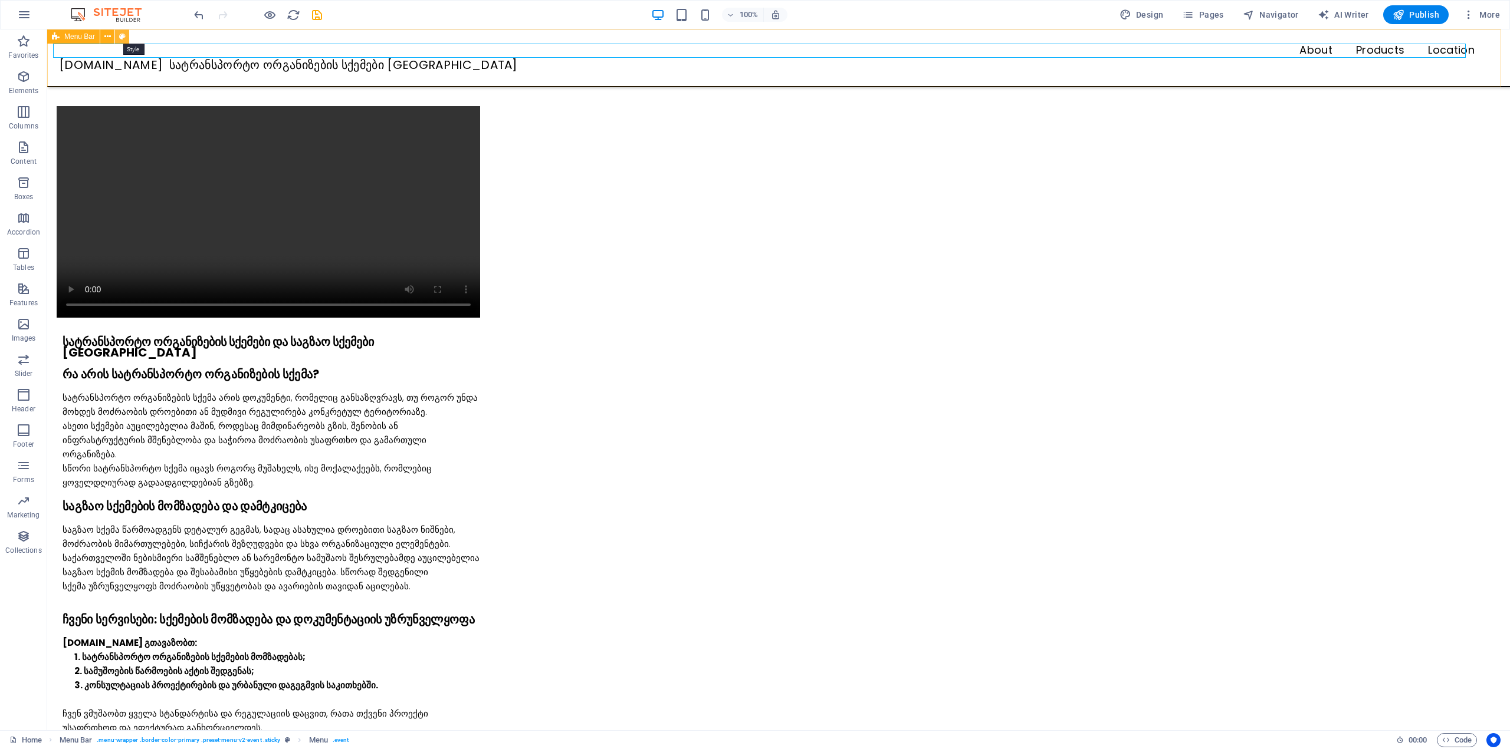
click at [123, 37] on icon at bounding box center [122, 37] width 6 height 12
select select "sticky_instant"
select select "px"
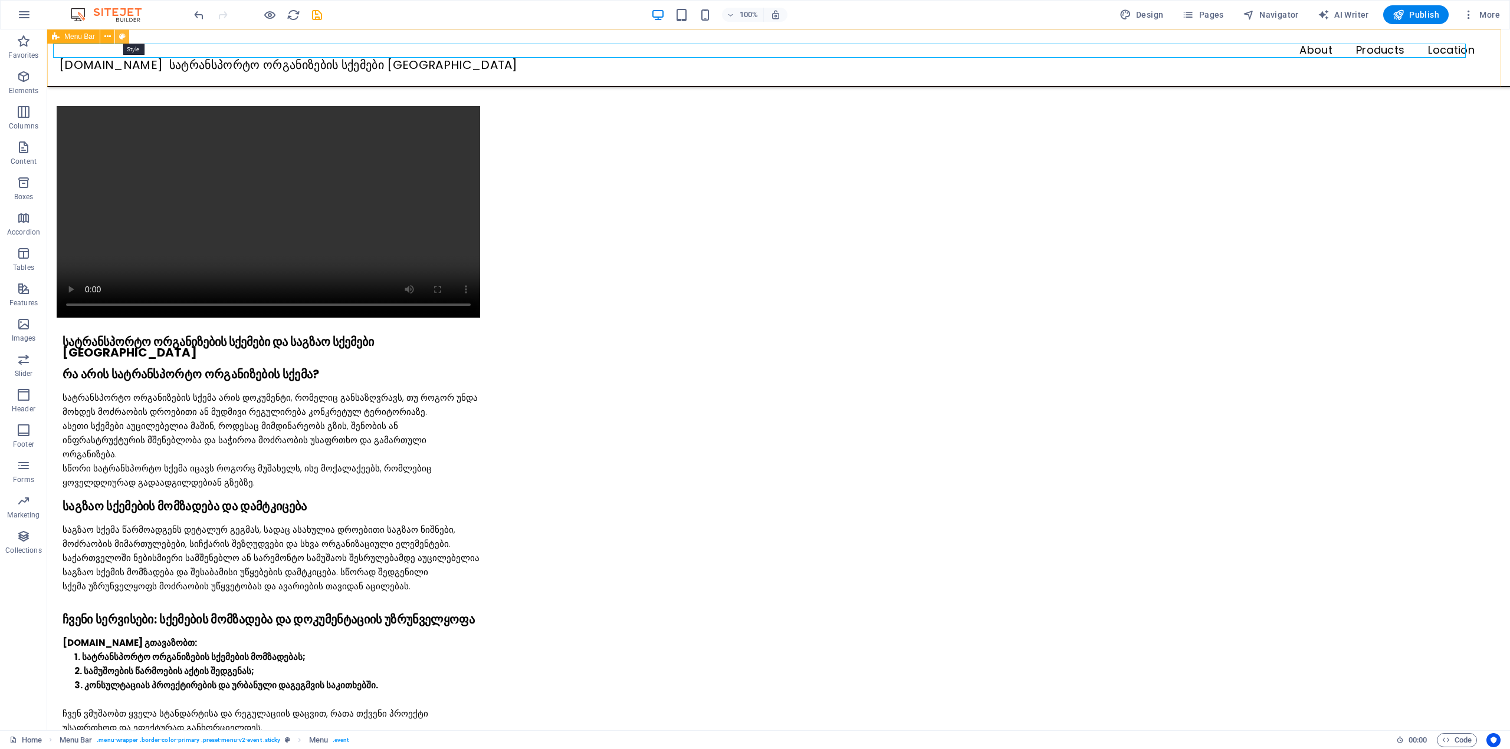
select select "px"
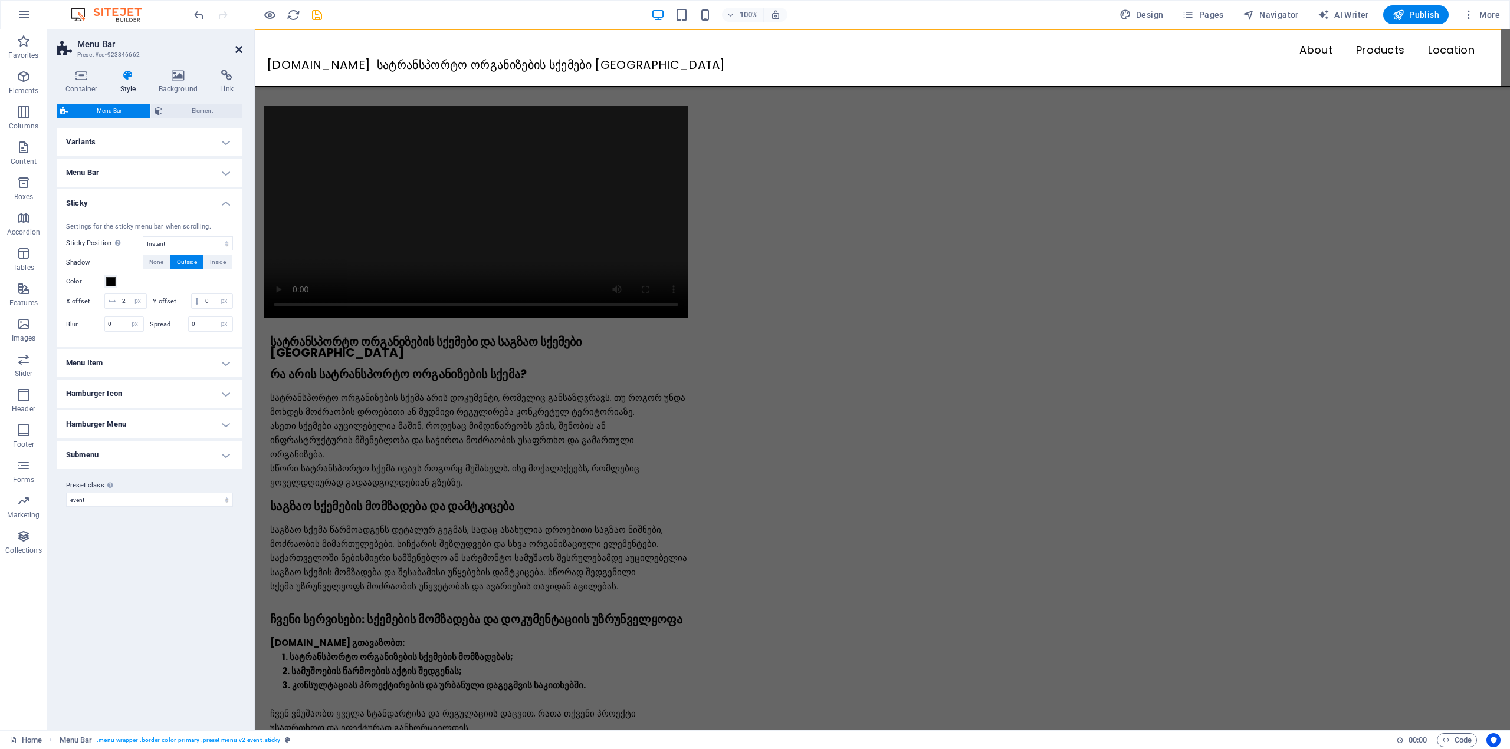
drag, startPoint x: 237, startPoint y: 46, endPoint x: 189, endPoint y: 17, distance: 55.8
click at [237, 46] on icon at bounding box center [238, 49] width 7 height 9
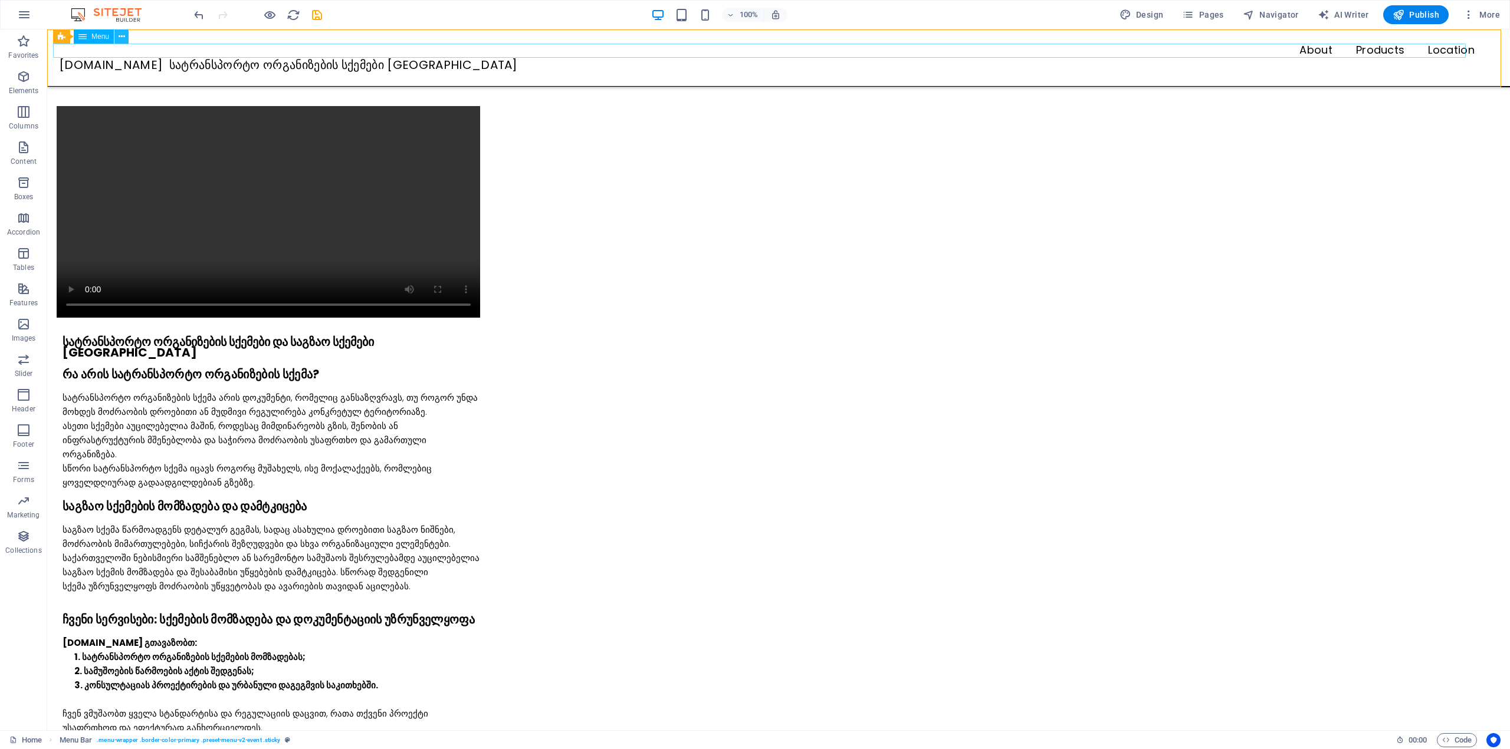
click at [117, 38] on button at bounding box center [121, 36] width 14 height 14
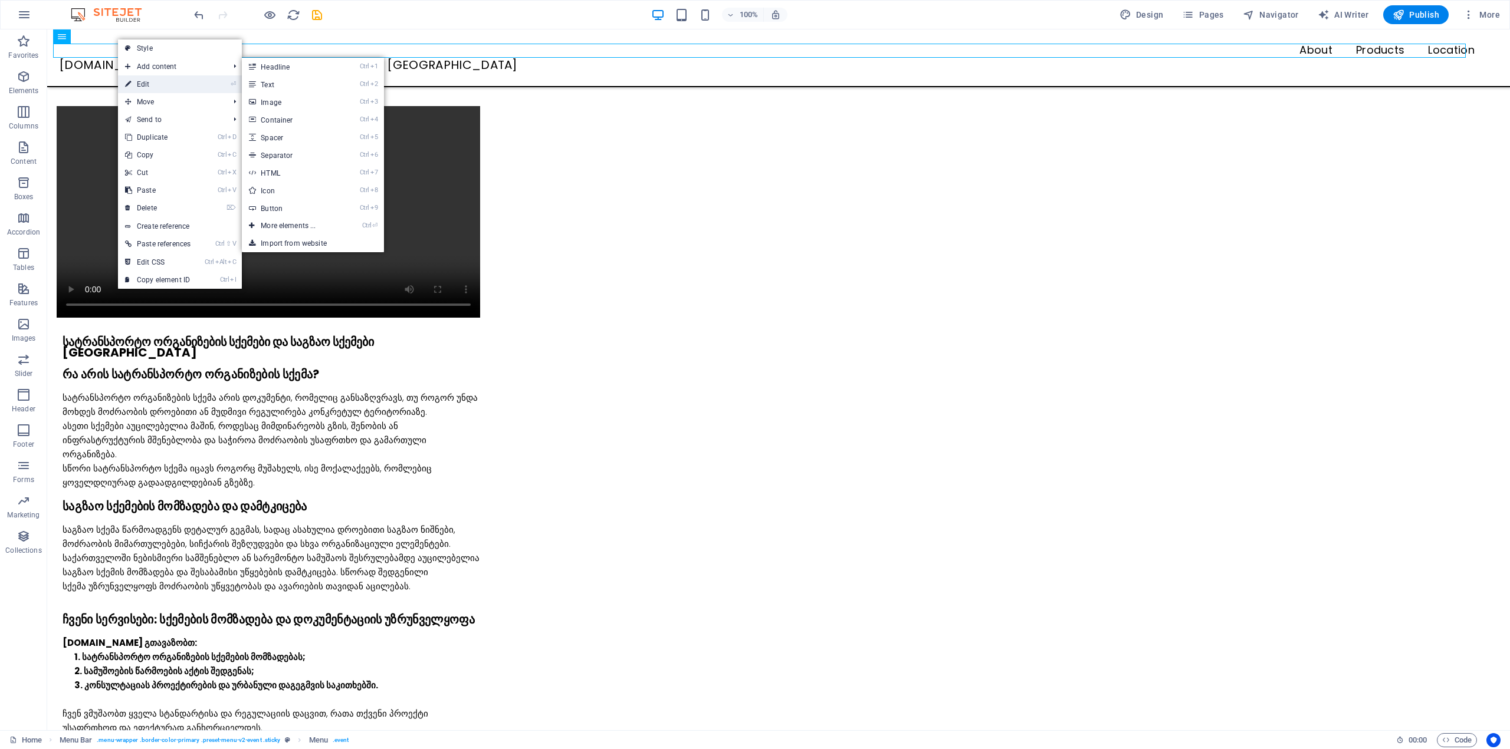
click at [143, 79] on link "⏎ Edit" at bounding box center [158, 84] width 80 height 18
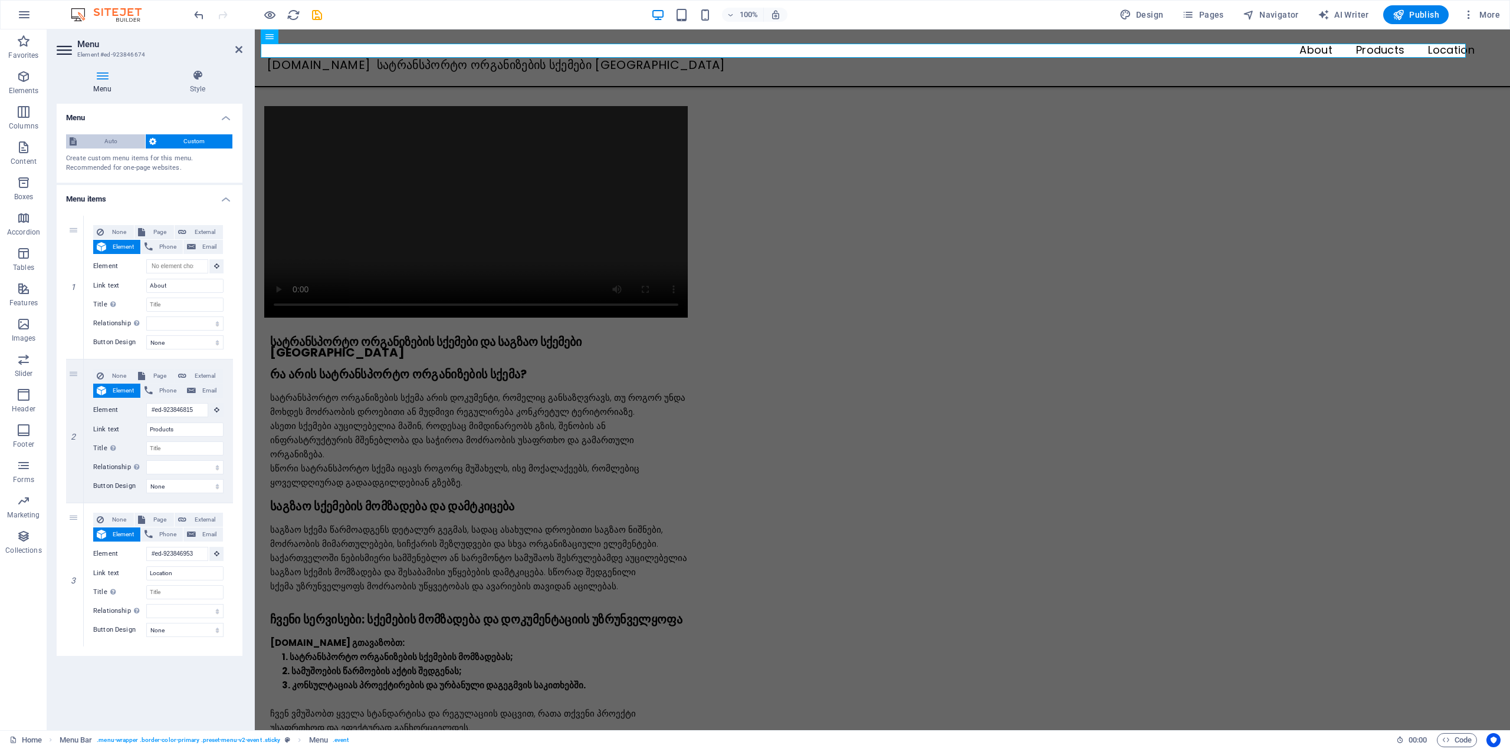
click at [122, 142] on span "Auto" at bounding box center [110, 141] width 61 height 14
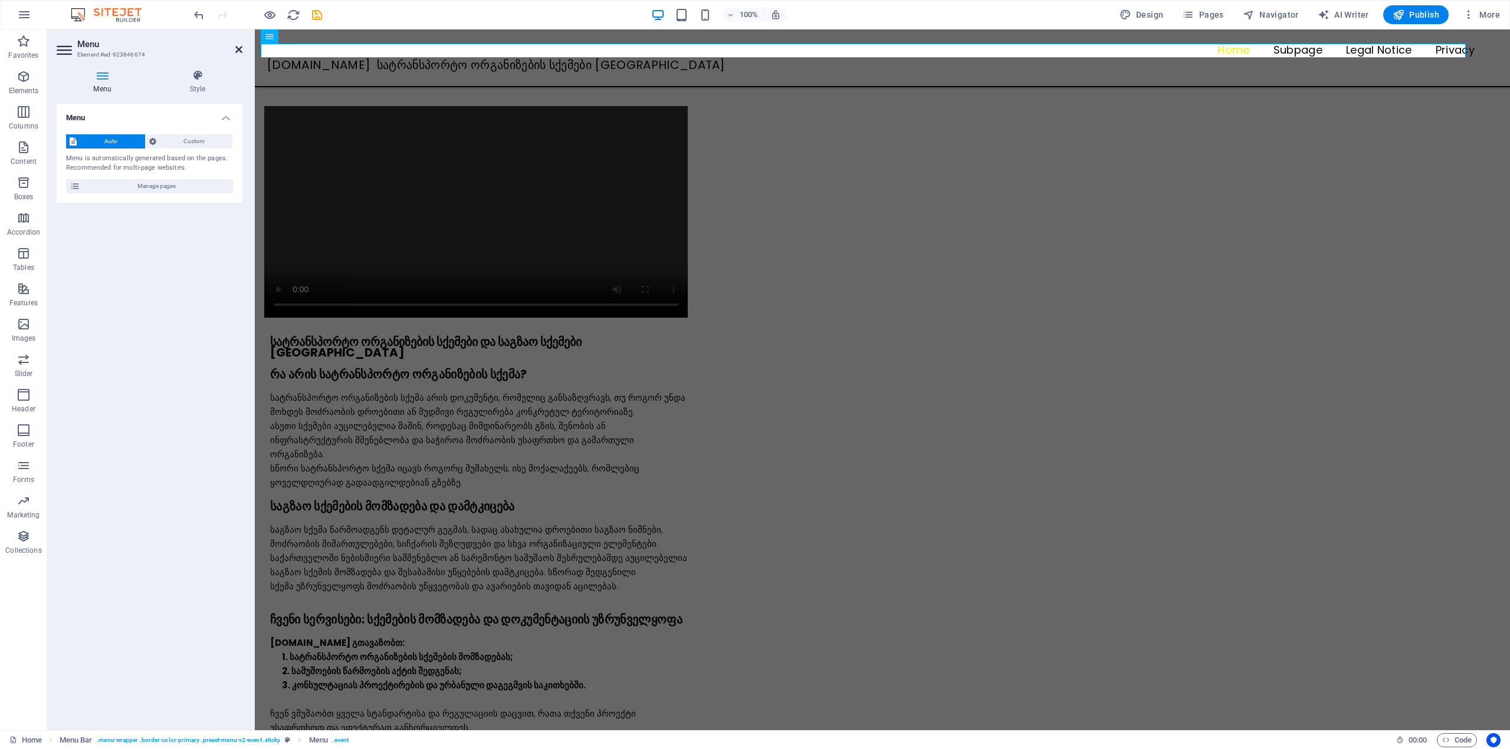
click at [238, 49] on icon at bounding box center [238, 49] width 7 height 9
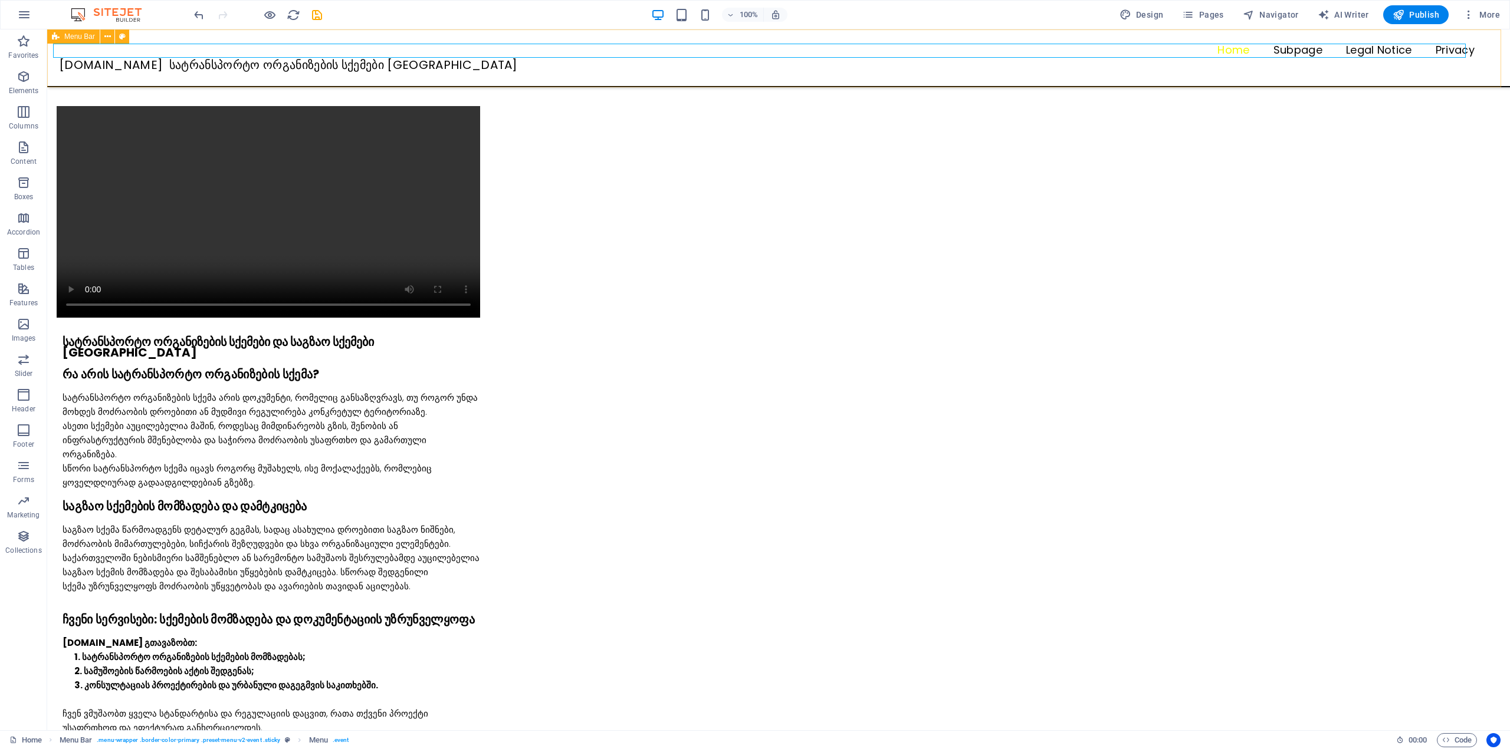
click at [157, 77] on div "Menu Home Subpage Legal Notice Privacy SQEMA.GE სატრანსპორტო ორგანიზების სქემებ…" at bounding box center [778, 58] width 1462 height 58
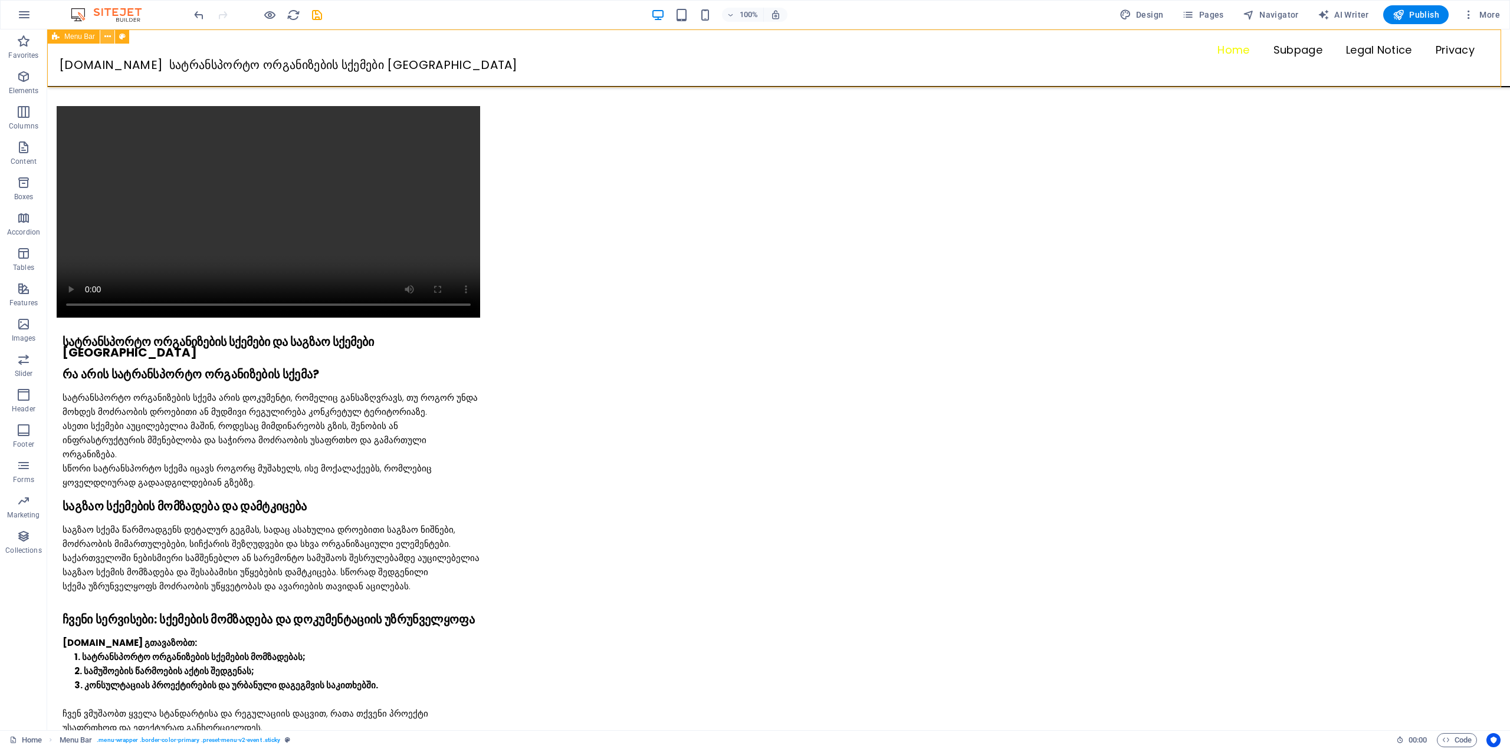
click at [104, 32] on icon at bounding box center [107, 37] width 6 height 12
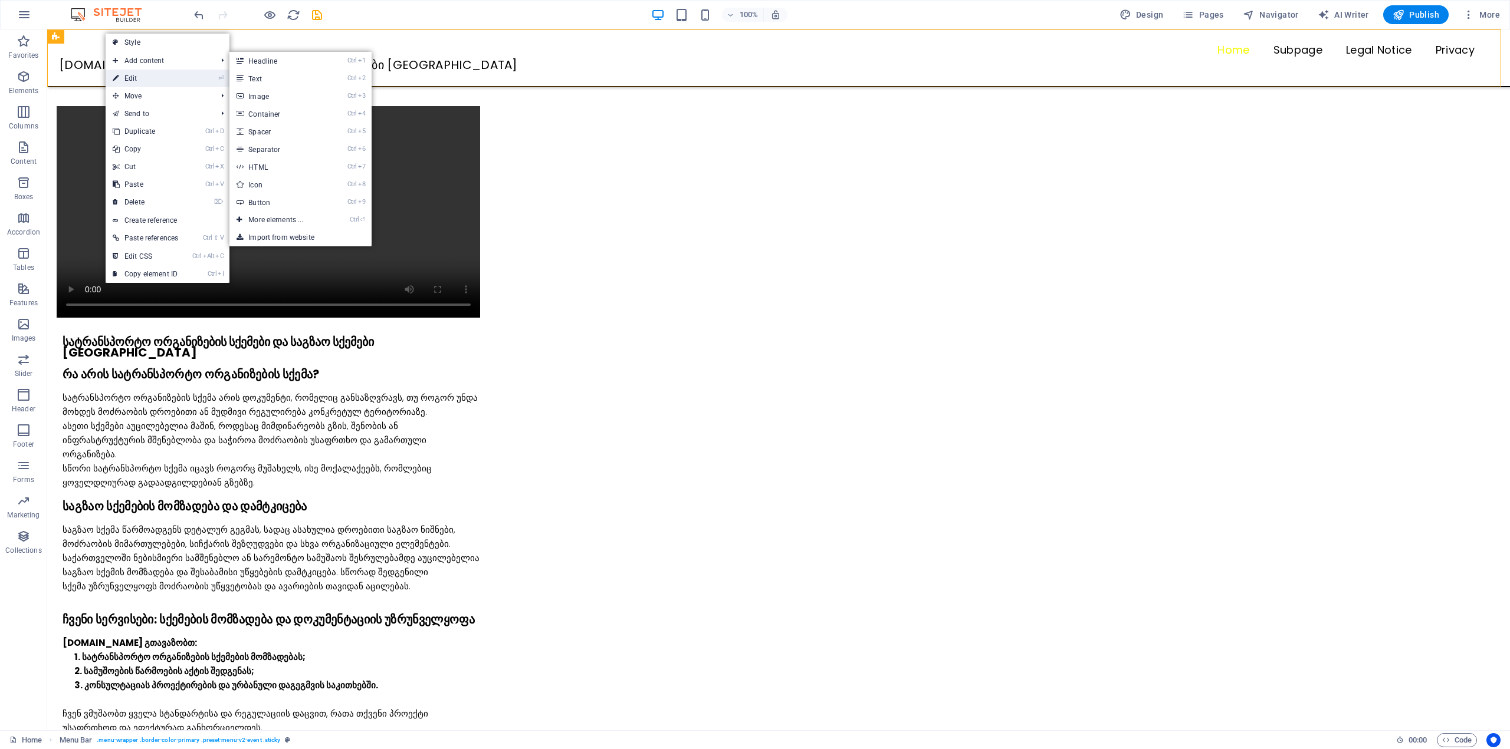
click at [137, 72] on link "⏎ Edit" at bounding box center [146, 79] width 80 height 18
select select "sticky_instant"
select select "px"
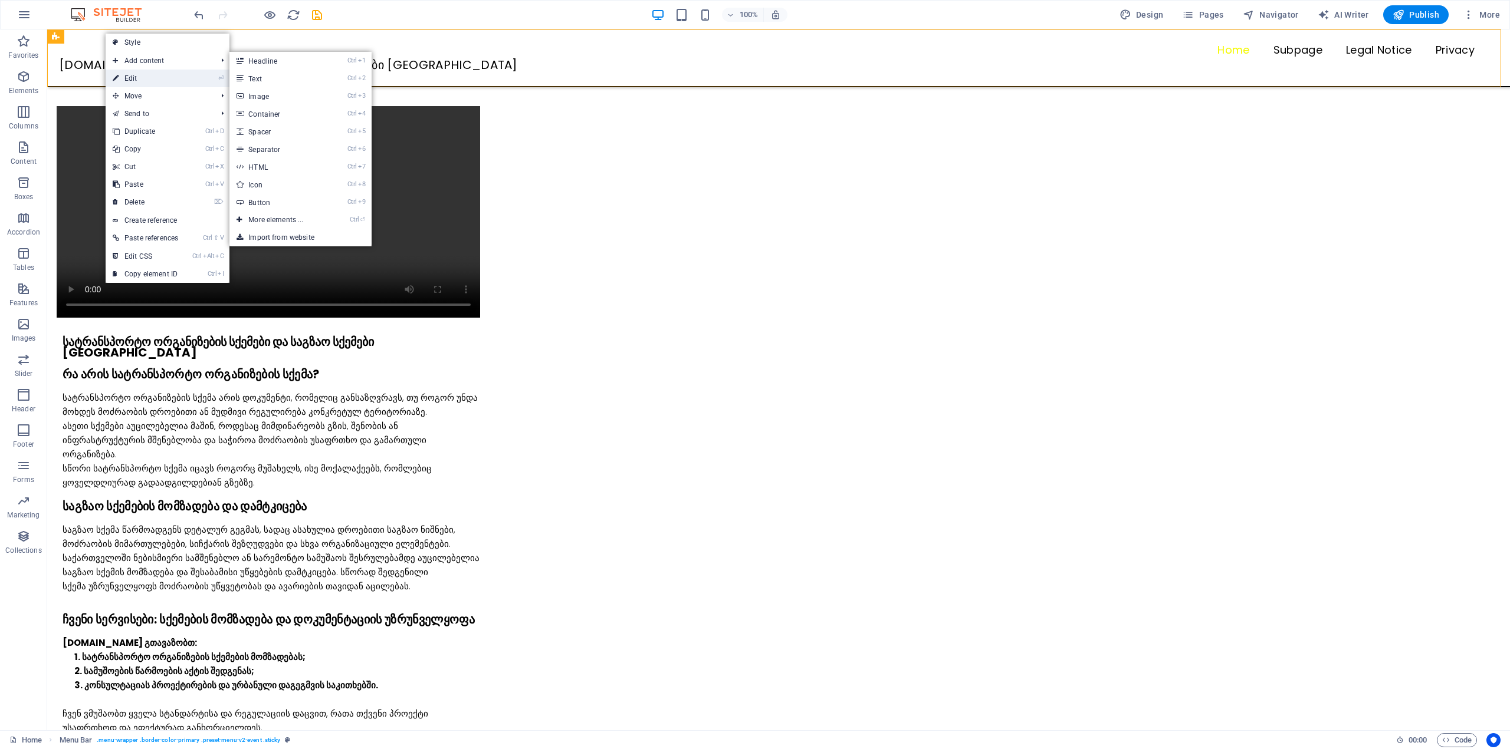
select select "px"
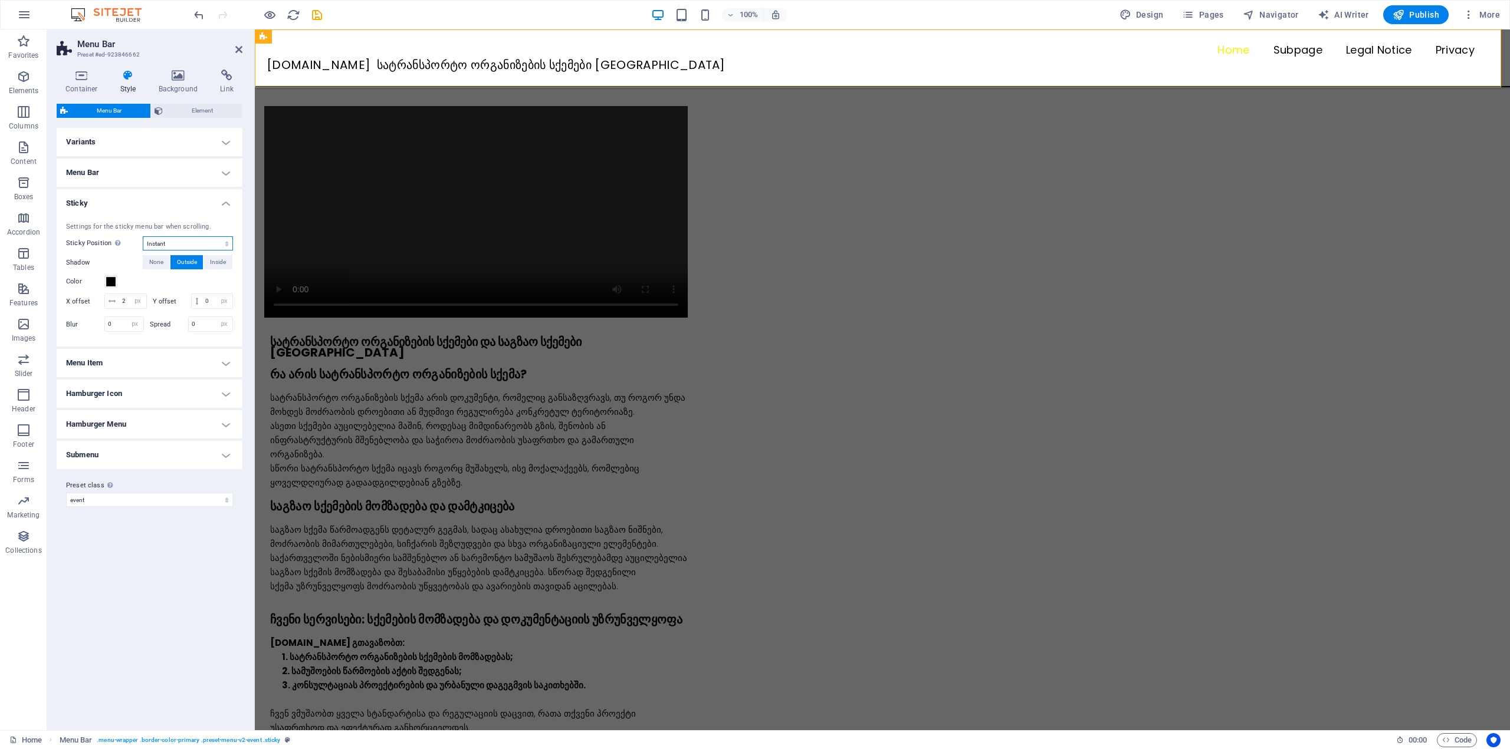
click at [189, 240] on select "Off Instant After menu After banner When scrolling up" at bounding box center [188, 243] width 90 height 14
select select "sticky_banner"
click at [143, 236] on select "Off Instant After menu After banner When scrolling up" at bounding box center [188, 243] width 90 height 14
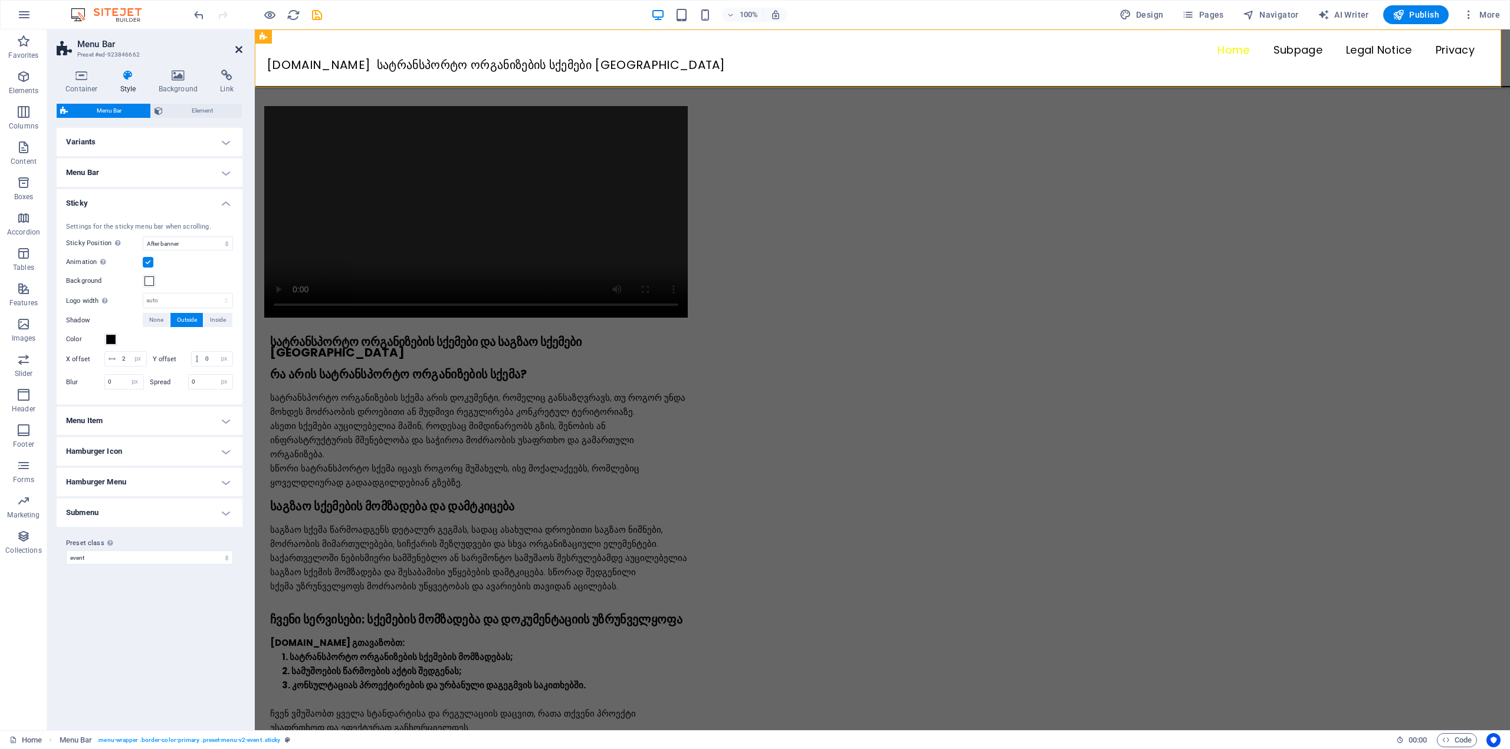
click at [236, 52] on icon at bounding box center [238, 49] width 7 height 9
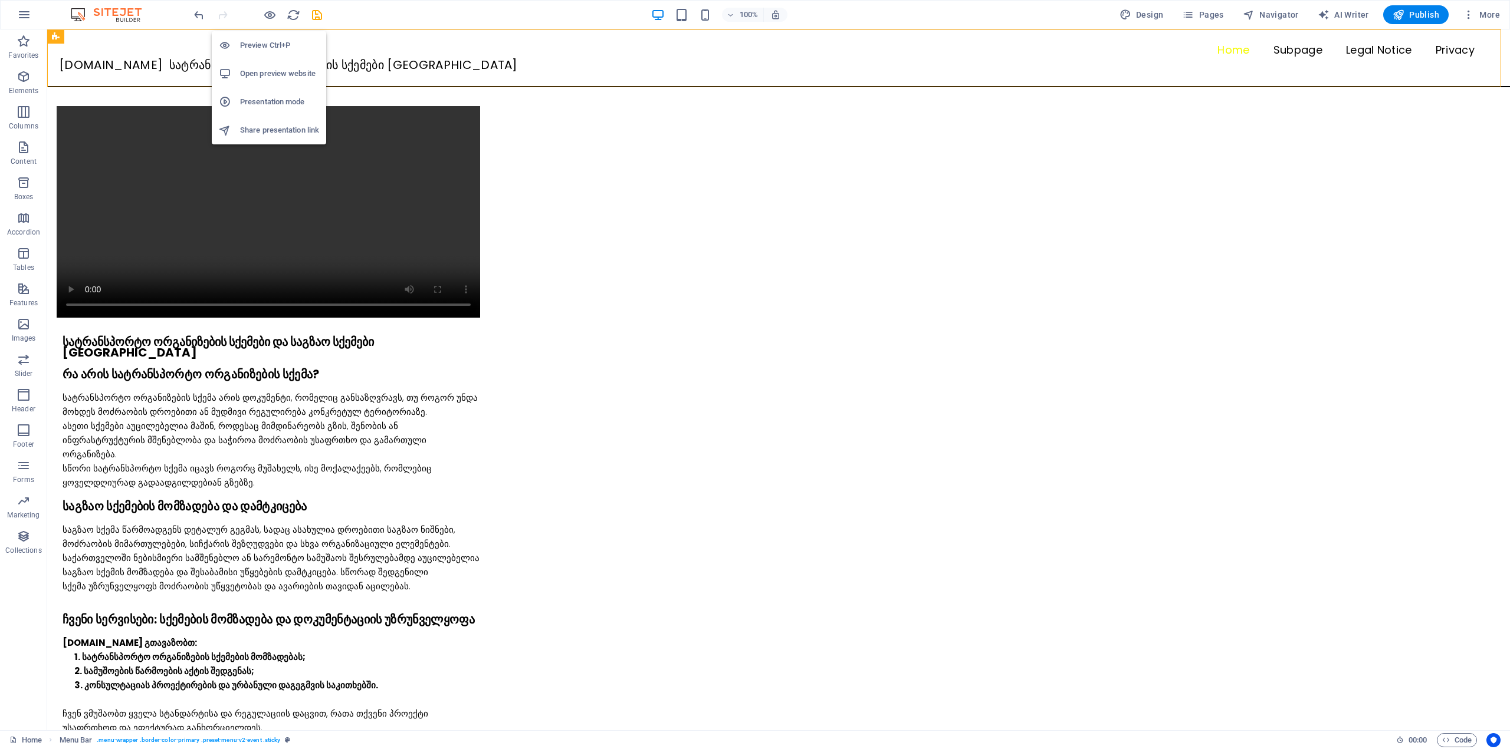
click at [272, 71] on h6 "Open preview website" at bounding box center [279, 74] width 79 height 14
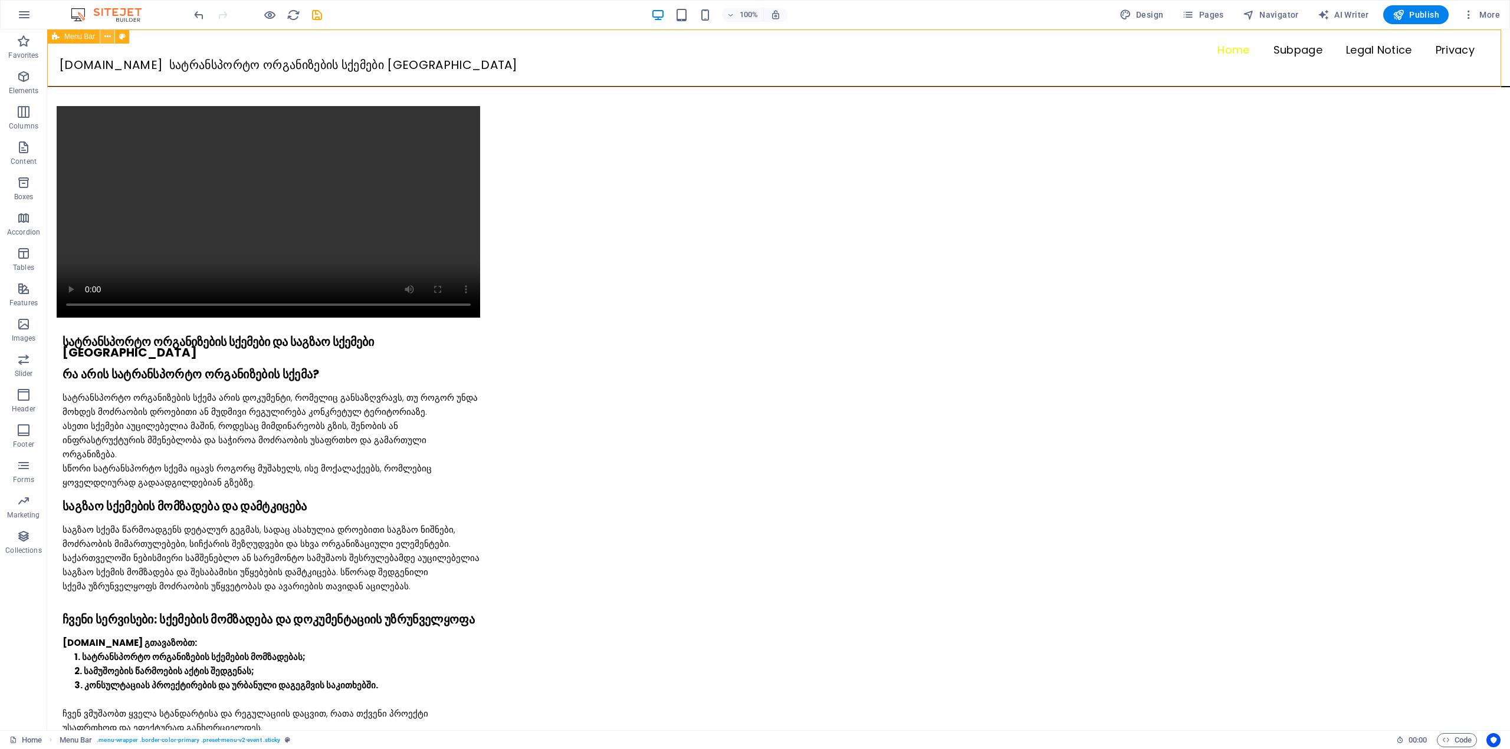
click at [108, 38] on icon at bounding box center [107, 37] width 6 height 12
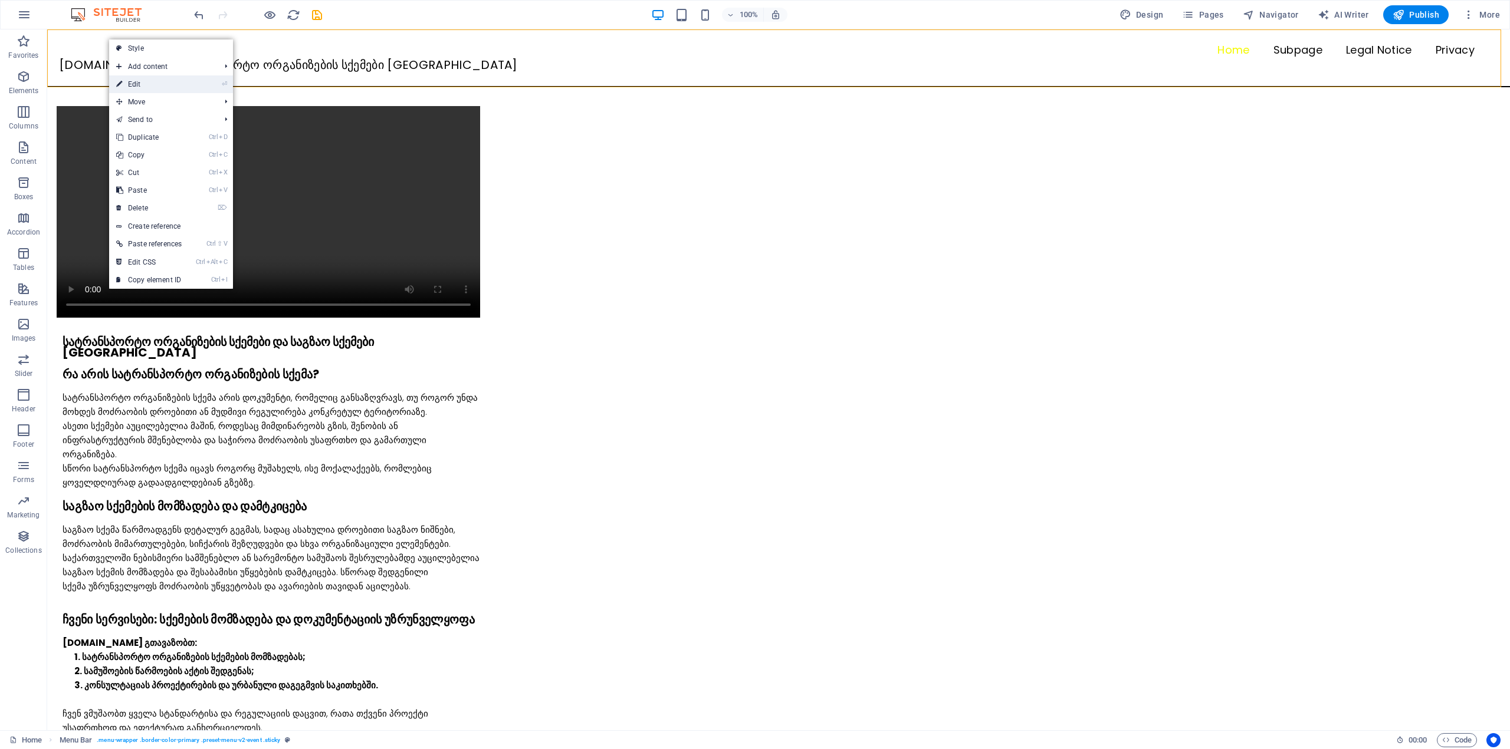
click at [124, 80] on link "⏎ Edit" at bounding box center [149, 84] width 80 height 18
select select "sticky_banner"
select select "px"
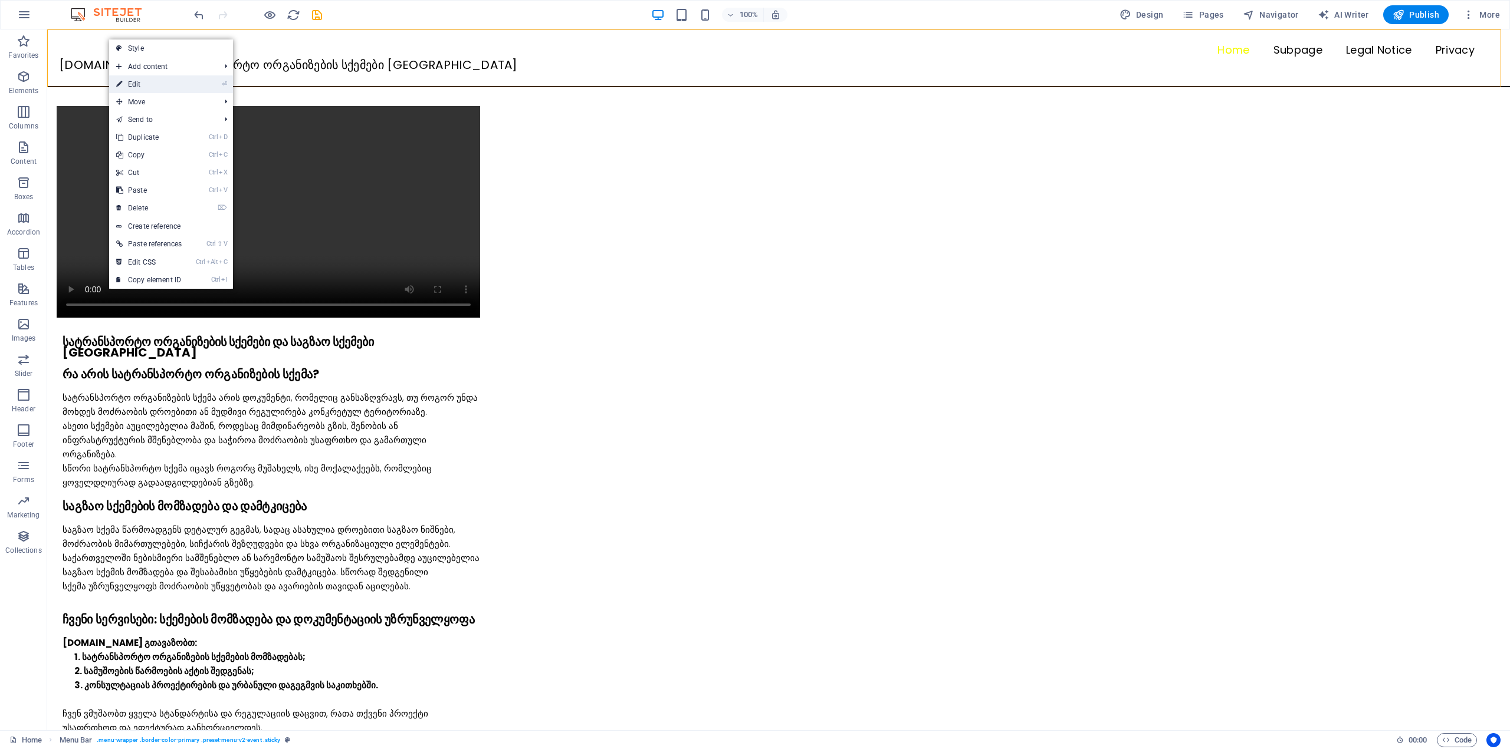
select select "px"
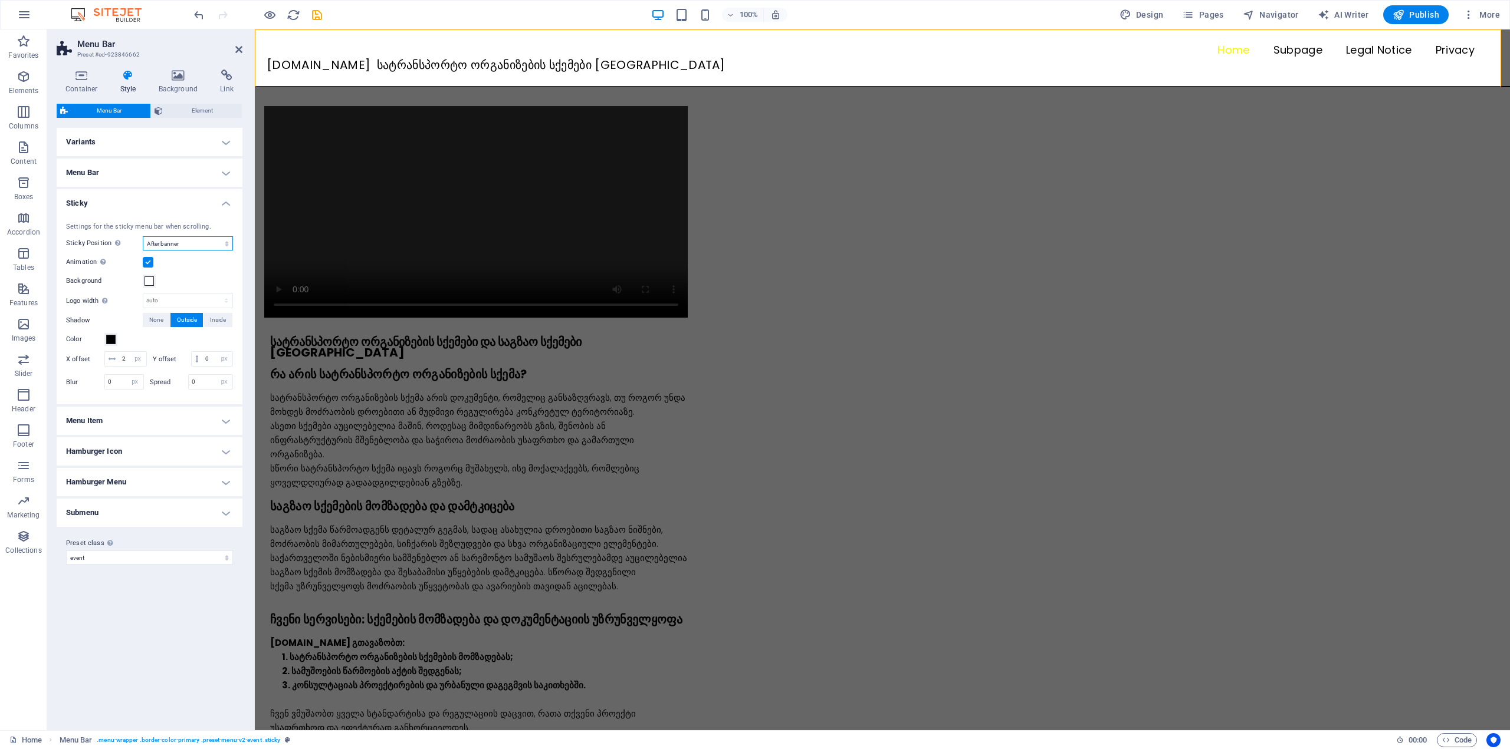
click at [163, 237] on select "Off Instant After menu After banner When scrolling up" at bounding box center [188, 243] width 90 height 14
select select "sticky_reverse"
click at [143, 236] on select "Off Instant After menu After banner When scrolling up" at bounding box center [188, 243] width 90 height 14
click at [236, 47] on icon at bounding box center [238, 49] width 7 height 9
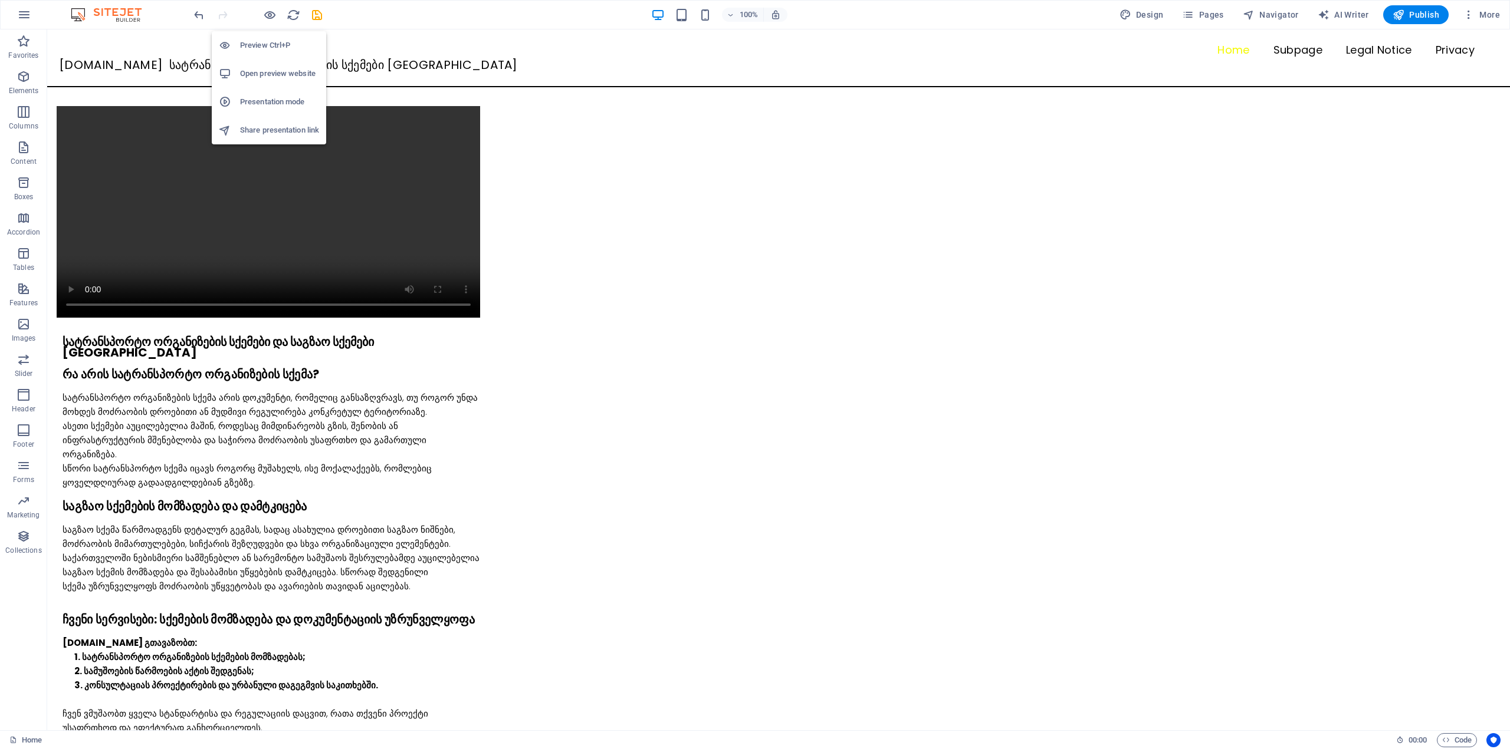
click at [277, 77] on h6 "Open preview website" at bounding box center [279, 74] width 79 height 14
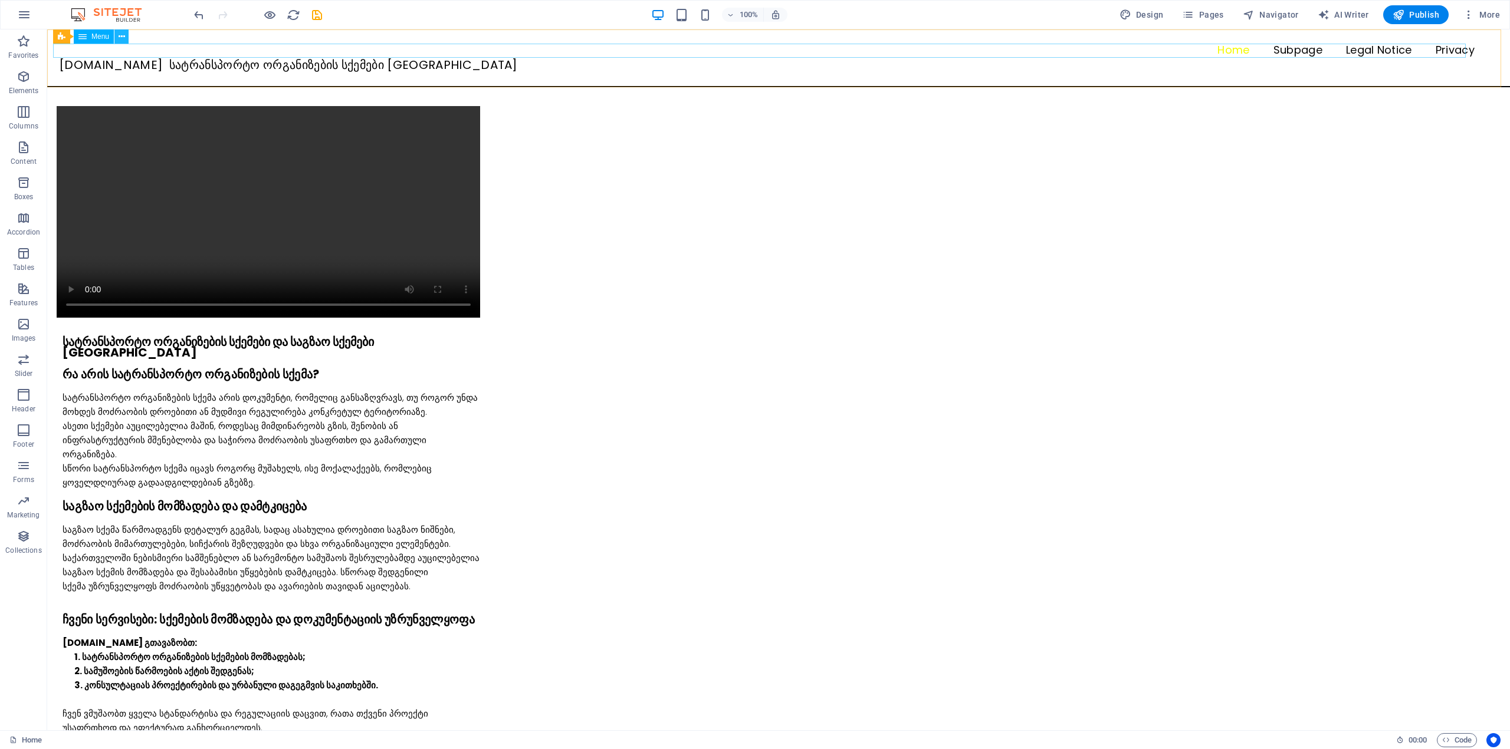
click at [115, 37] on button at bounding box center [121, 36] width 14 height 14
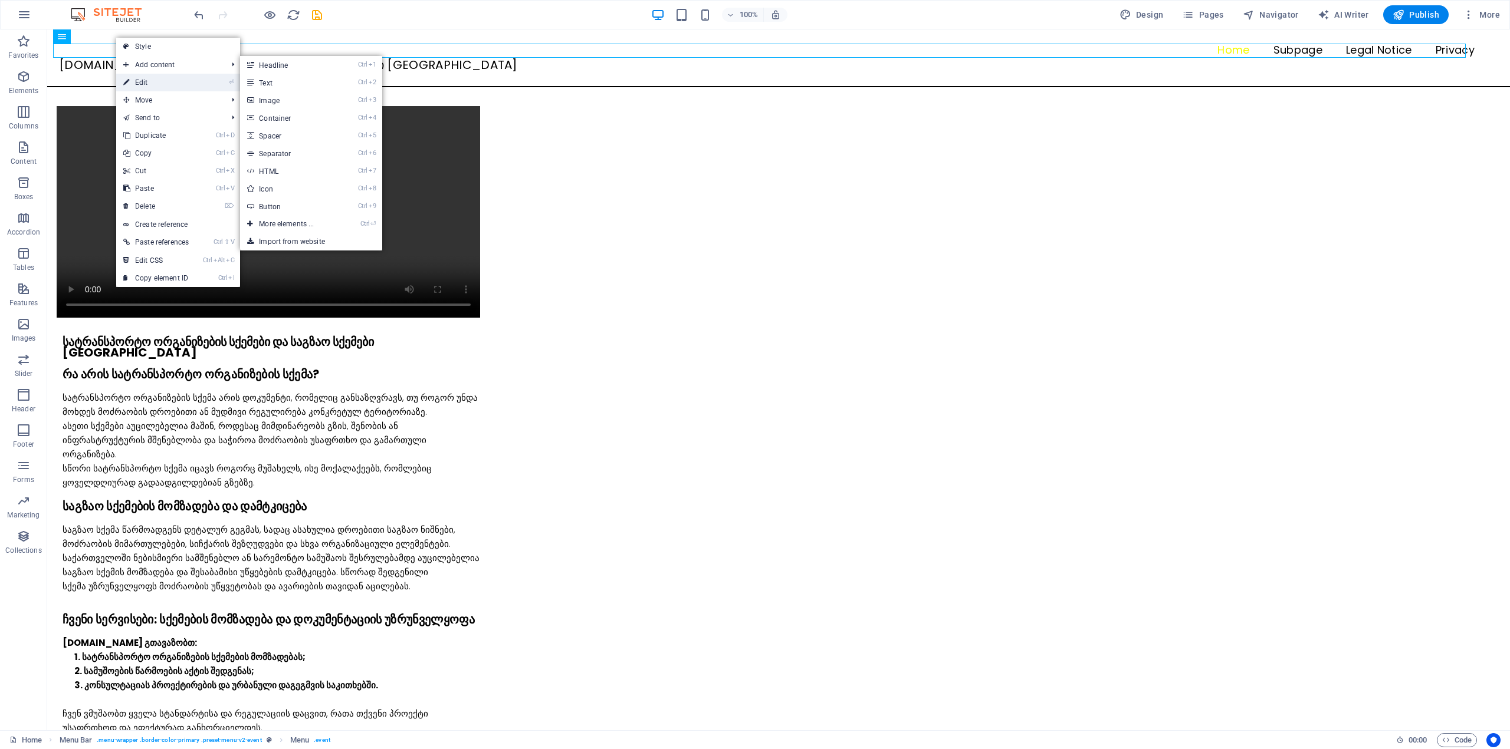
click at [142, 80] on link "⏎ Edit" at bounding box center [156, 83] width 80 height 18
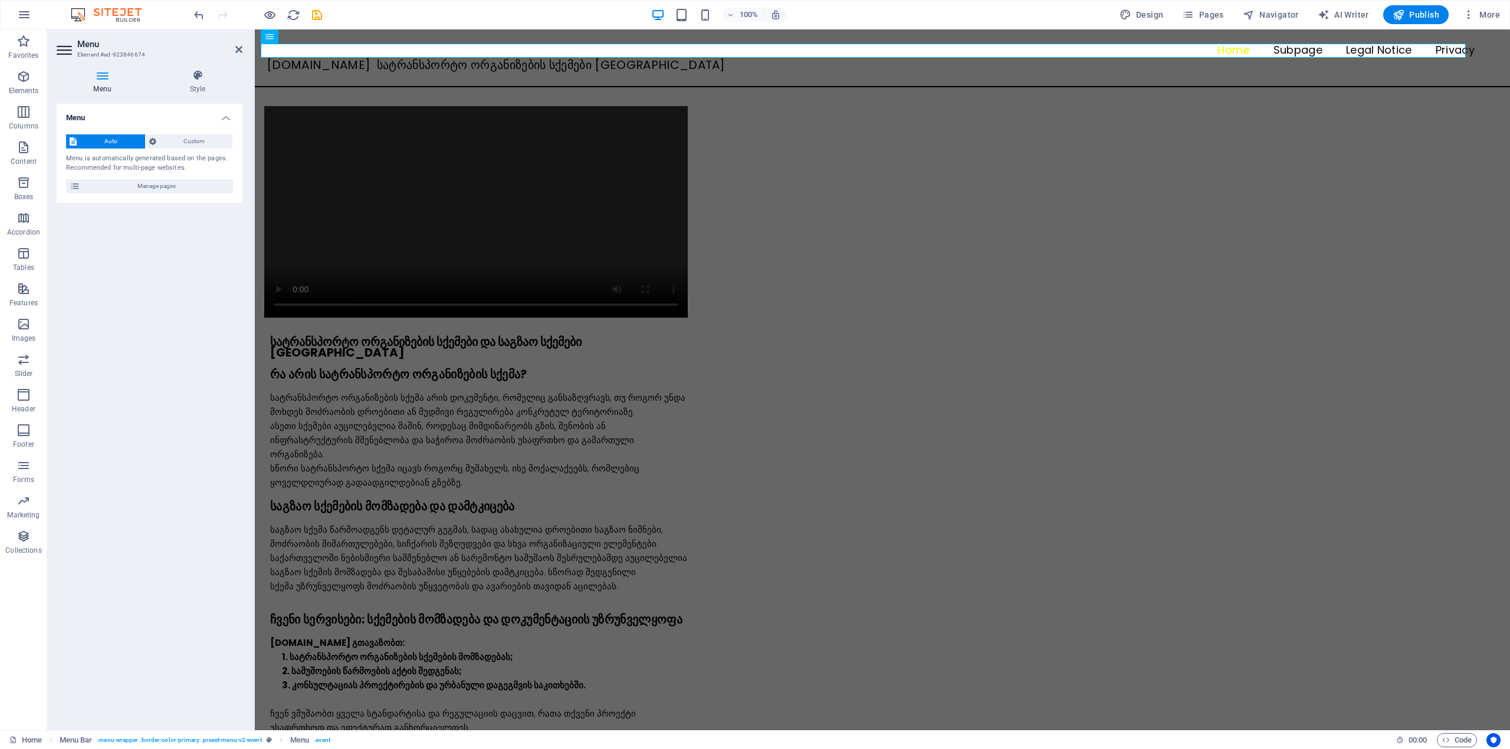
click at [229, 49] on h2 "Menu" at bounding box center [159, 44] width 165 height 11
click at [235, 48] on icon at bounding box center [238, 49] width 7 height 9
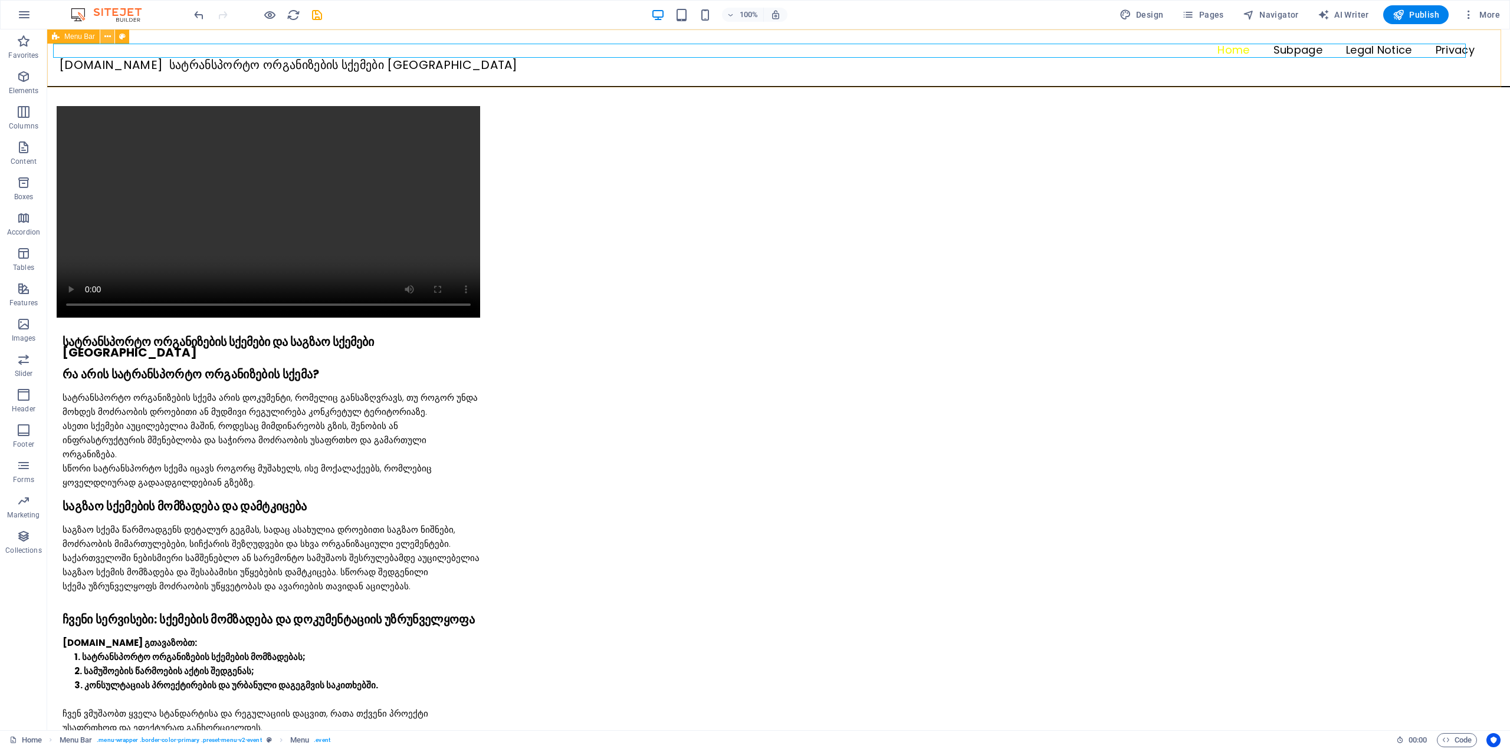
click at [104, 35] on icon at bounding box center [107, 37] width 6 height 12
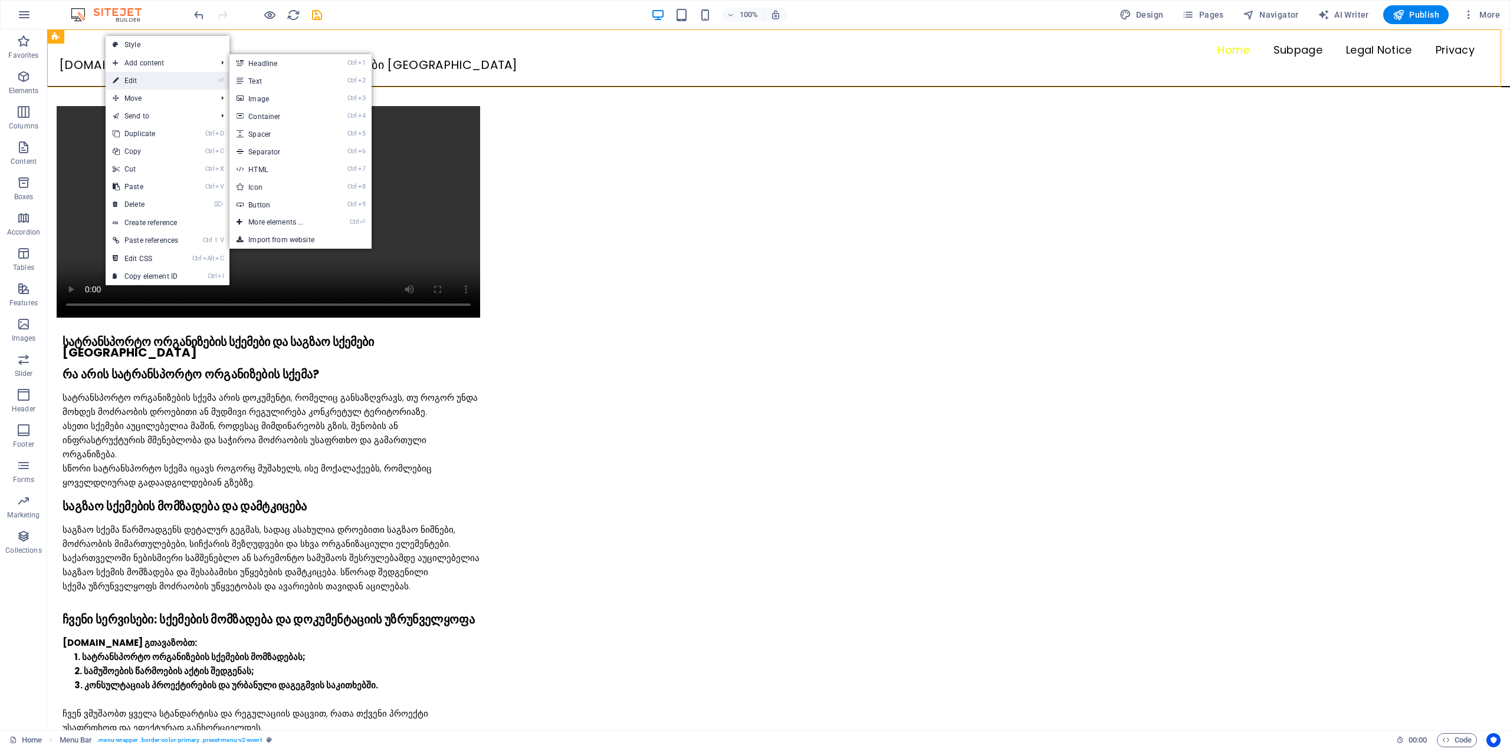
click at [127, 78] on link "⏎ Edit" at bounding box center [146, 81] width 80 height 18
select select "sticky_reverse"
select select "px"
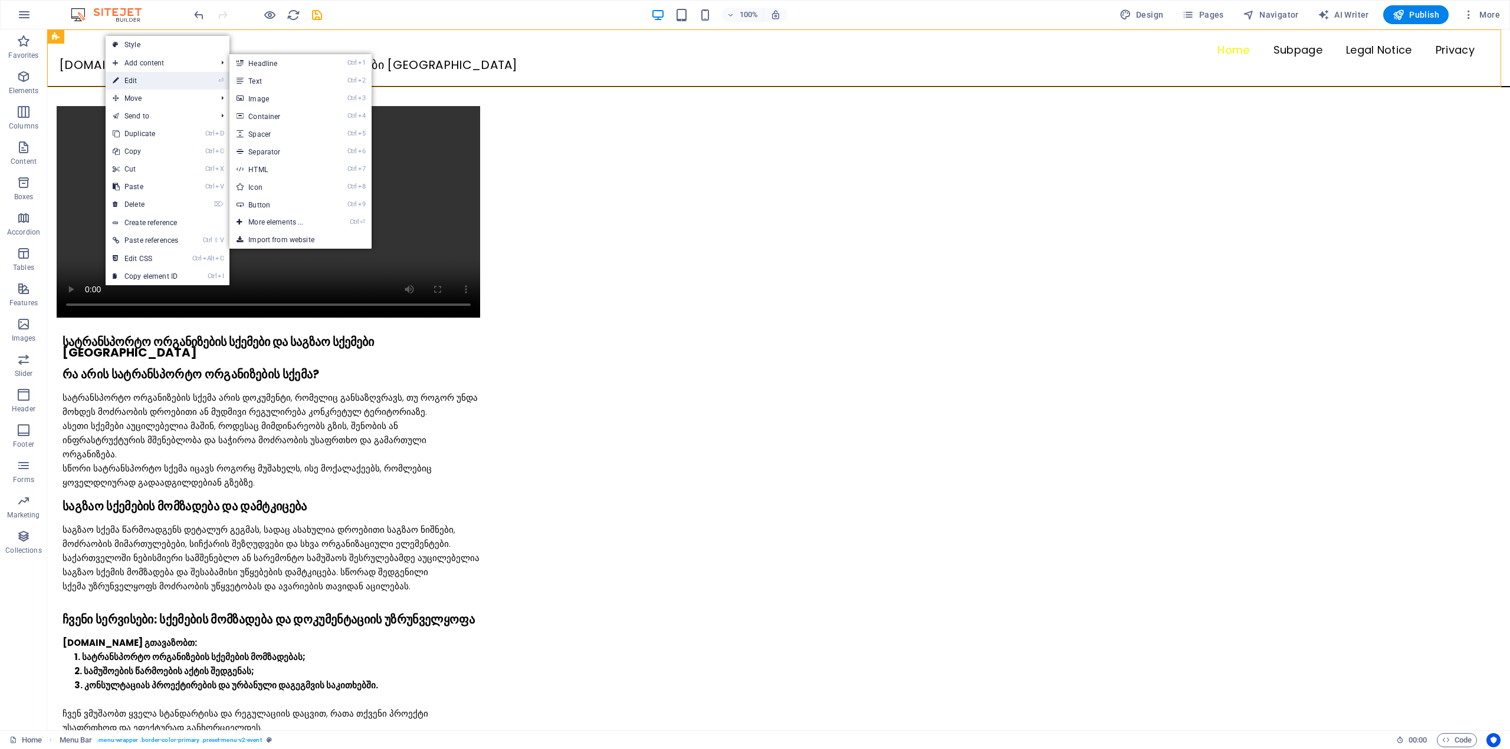
select select "px"
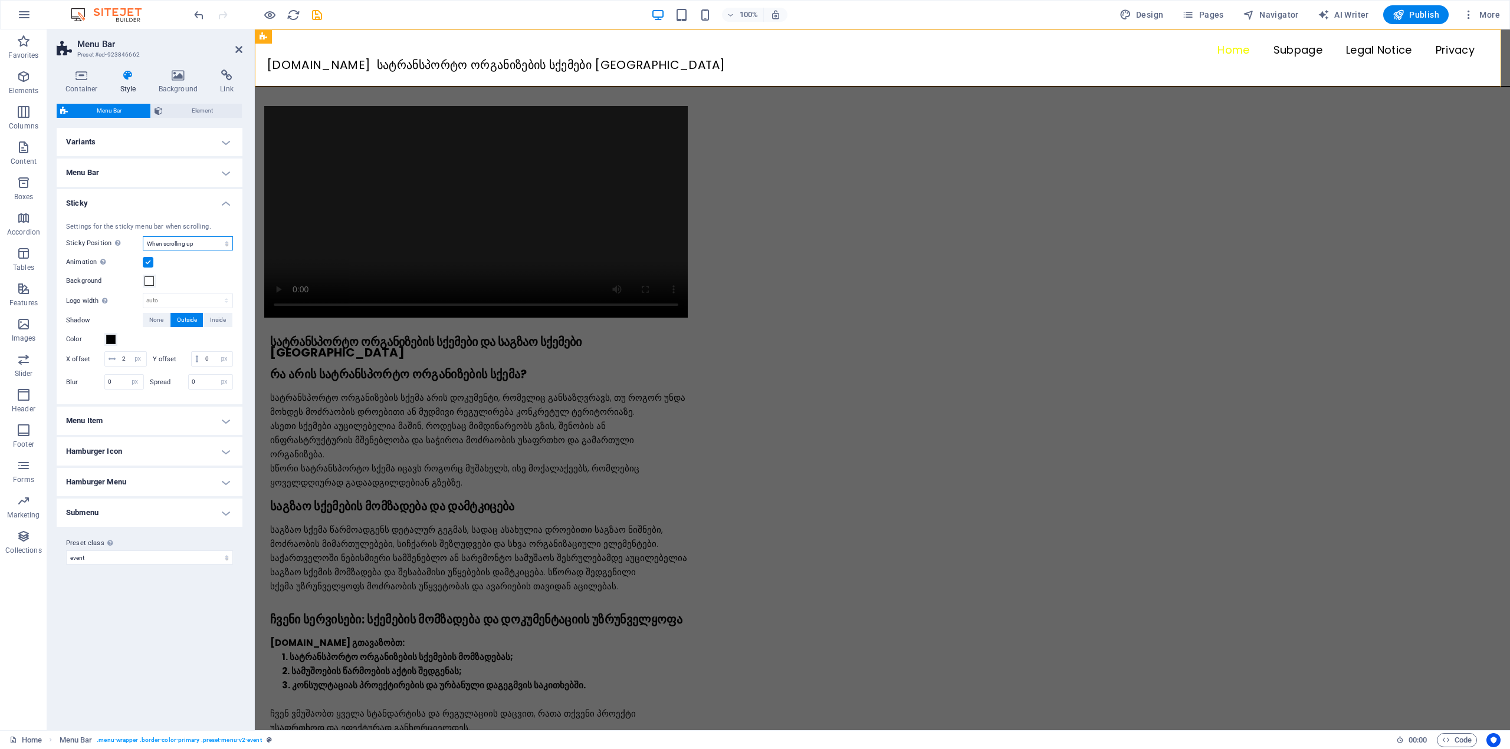
click at [175, 244] on select "Off Instant After menu After banner When scrolling up" at bounding box center [188, 243] width 90 height 14
select select "sticky_none"
click at [143, 236] on select "Off Instant After menu After banner When scrolling up" at bounding box center [188, 243] width 90 height 14
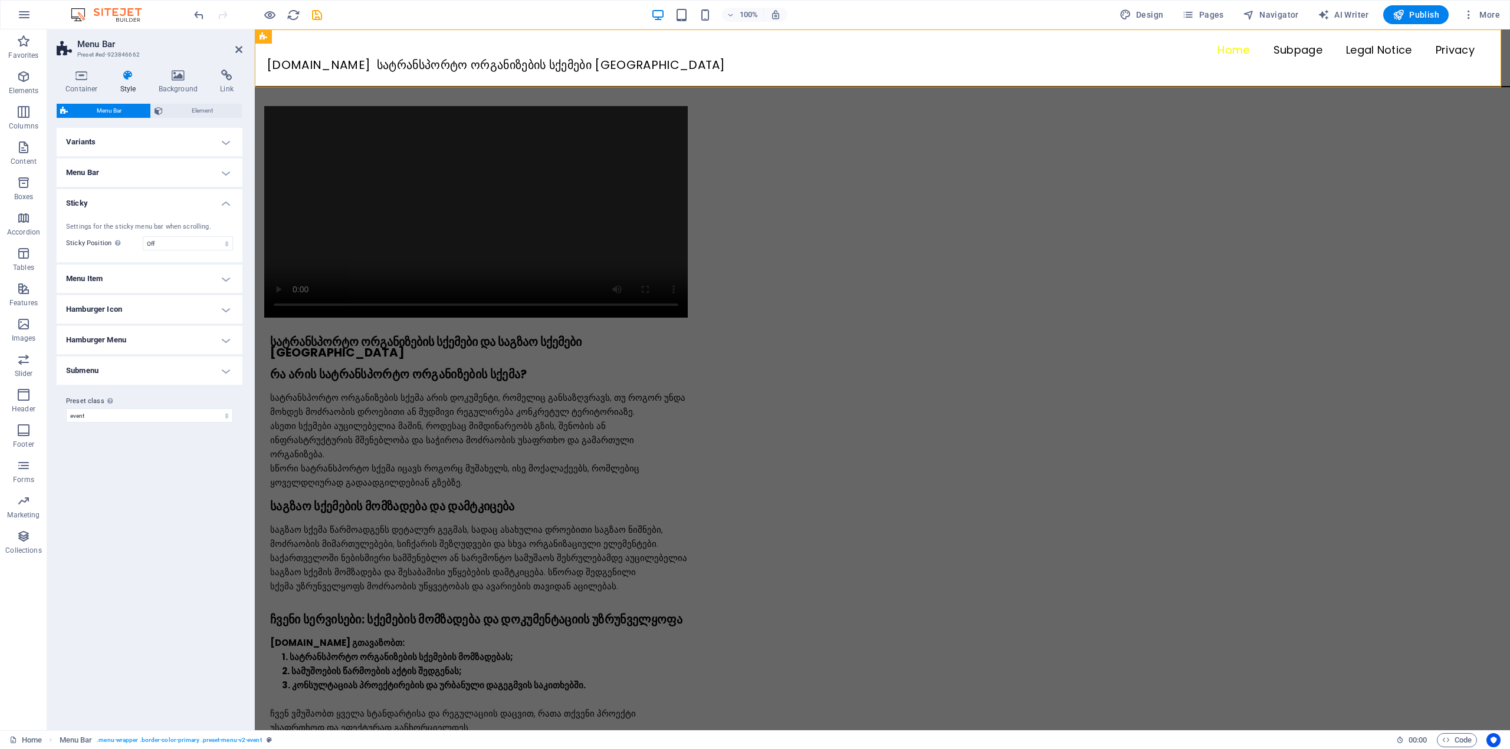
click at [149, 458] on div "Variants Border Centered Default Fixed Loki Trigger Wide XXL Menu Bar Backgroun…" at bounding box center [150, 424] width 186 height 593
click at [126, 287] on h4 "Menu Item" at bounding box center [150, 279] width 186 height 28
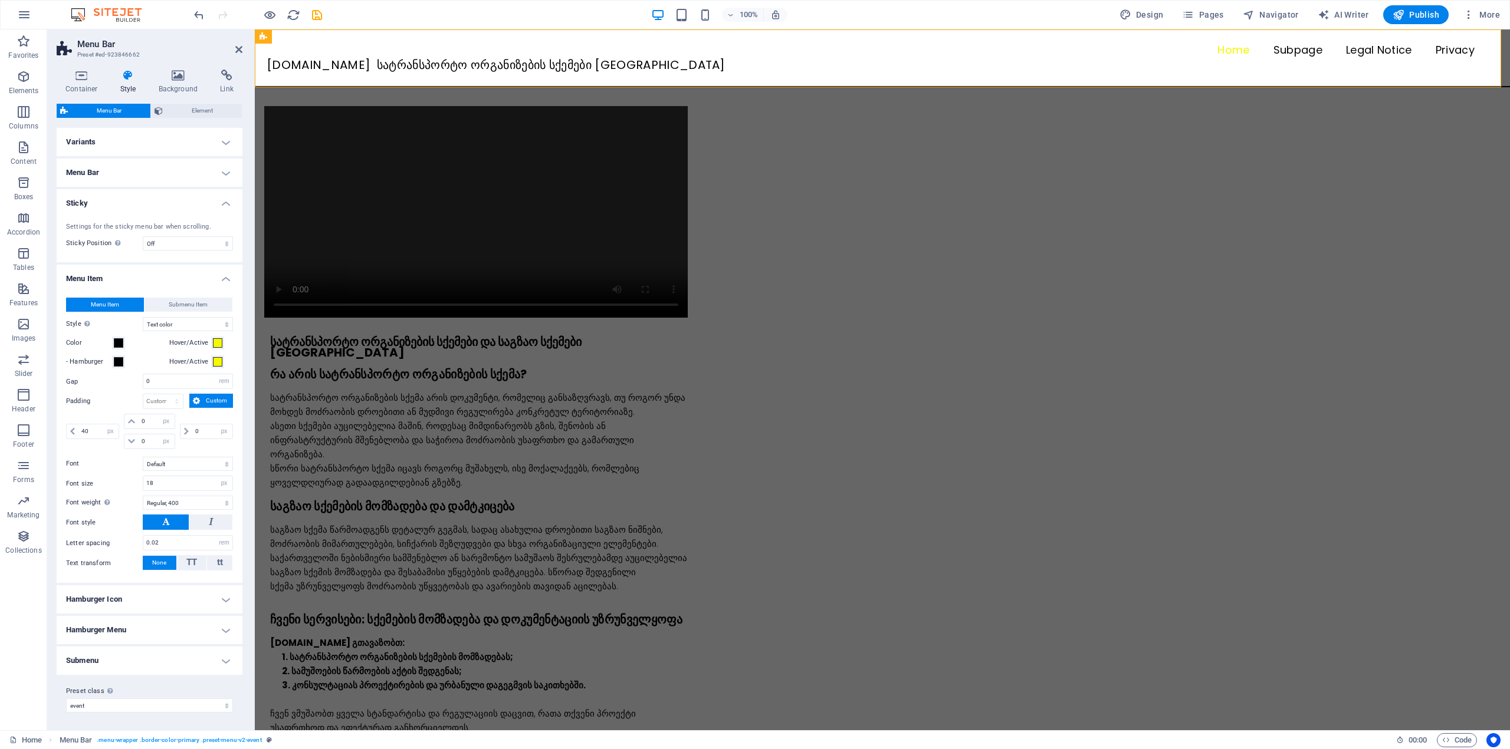
click at [124, 277] on h4 "Menu Item" at bounding box center [150, 275] width 186 height 21
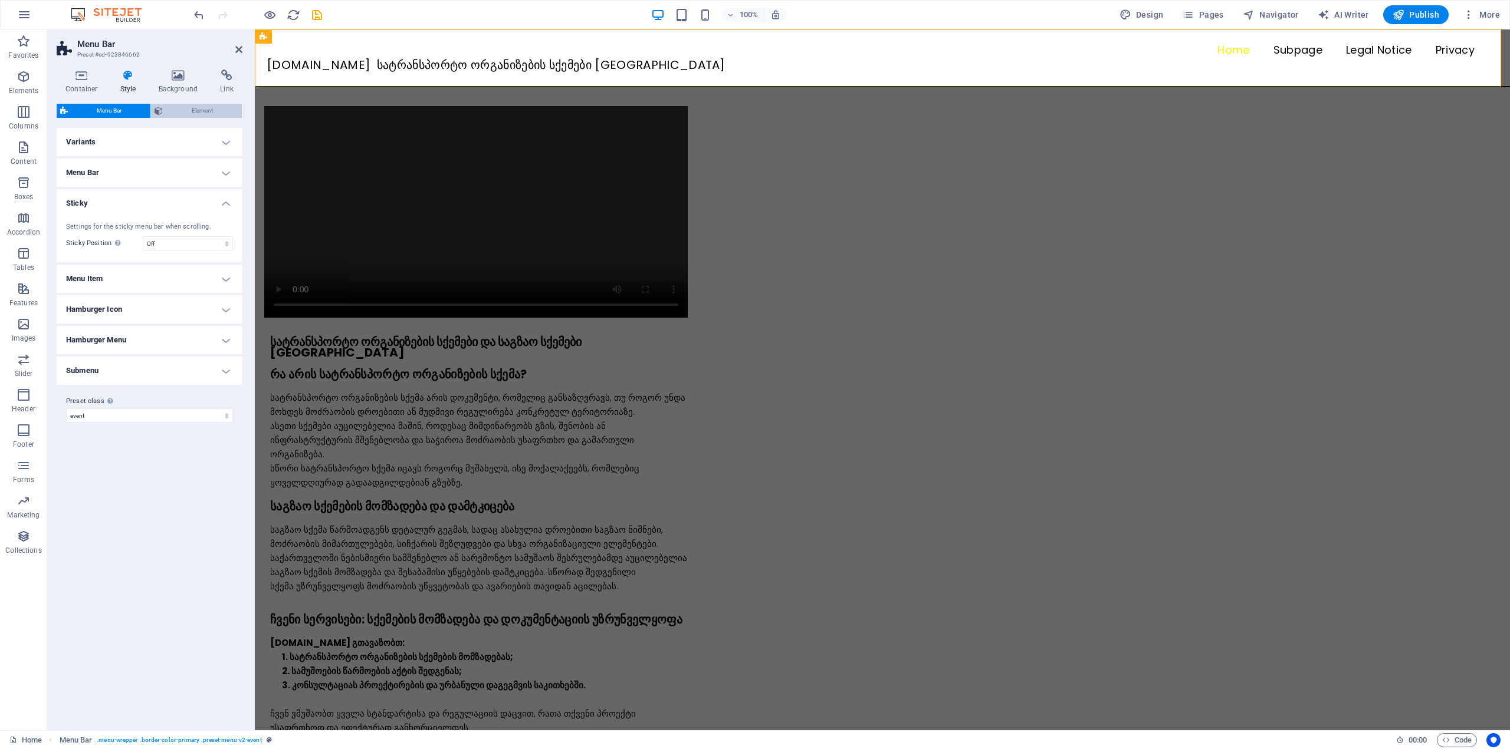
click at [181, 108] on span "Element" at bounding box center [202, 111] width 72 height 14
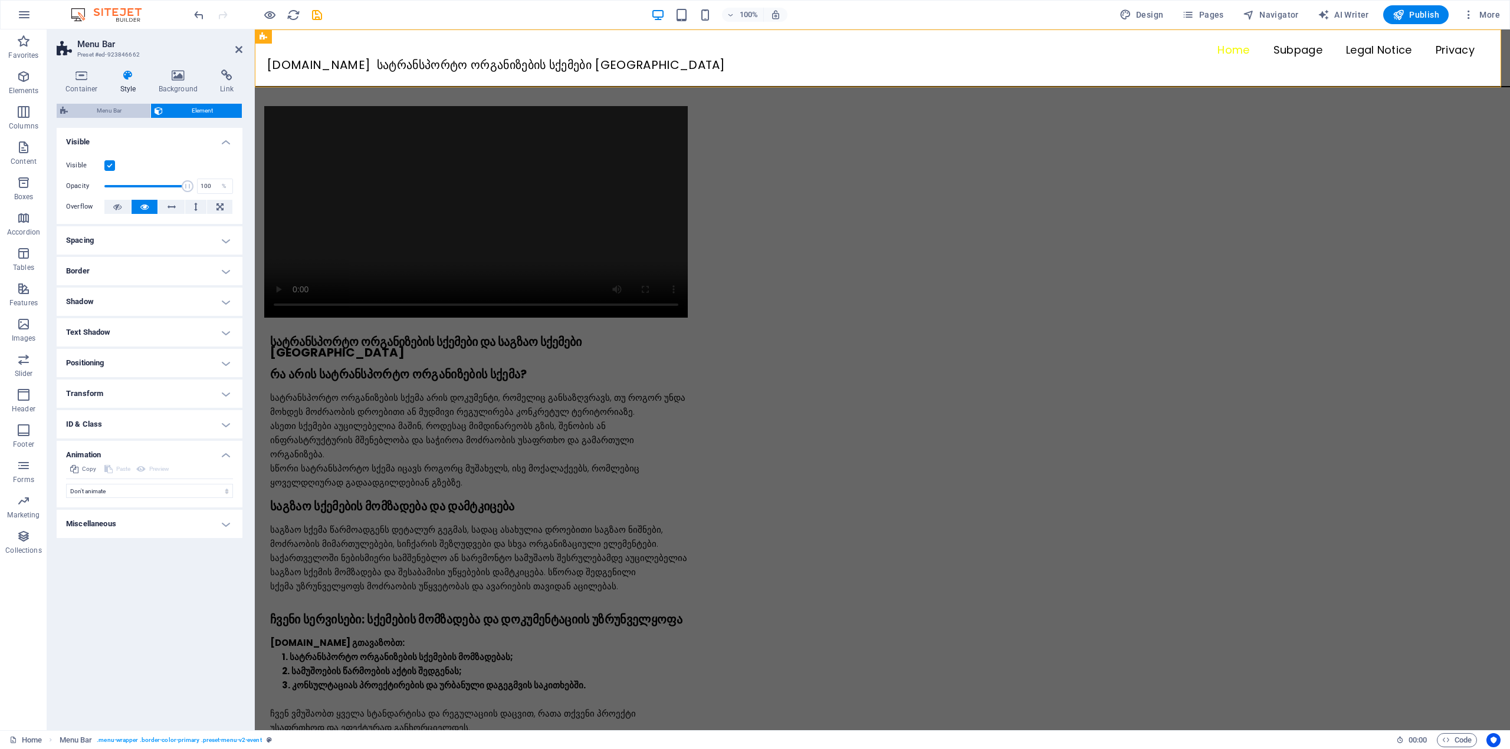
click at [100, 108] on span "Menu Bar" at bounding box center [108, 111] width 75 height 14
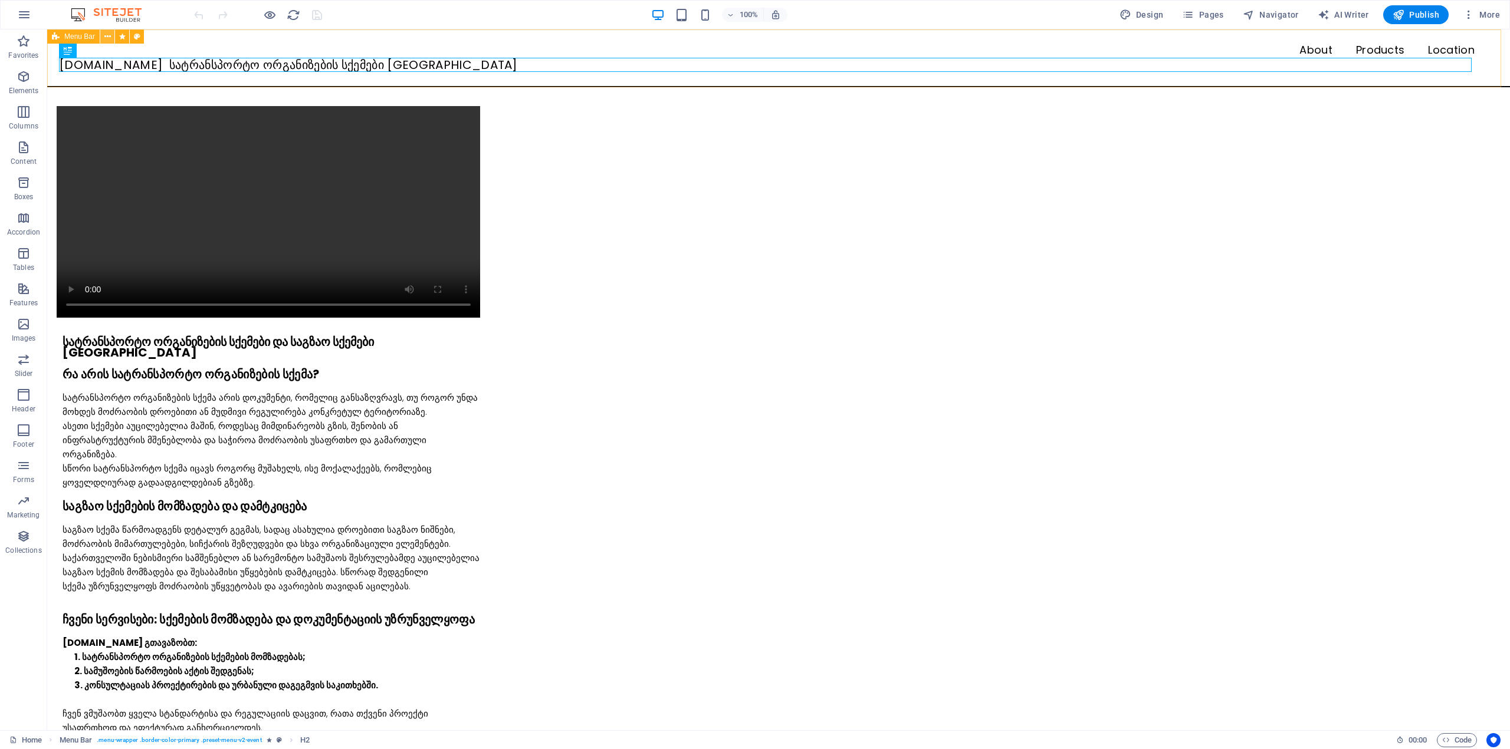
click at [104, 35] on icon at bounding box center [107, 37] width 6 height 12
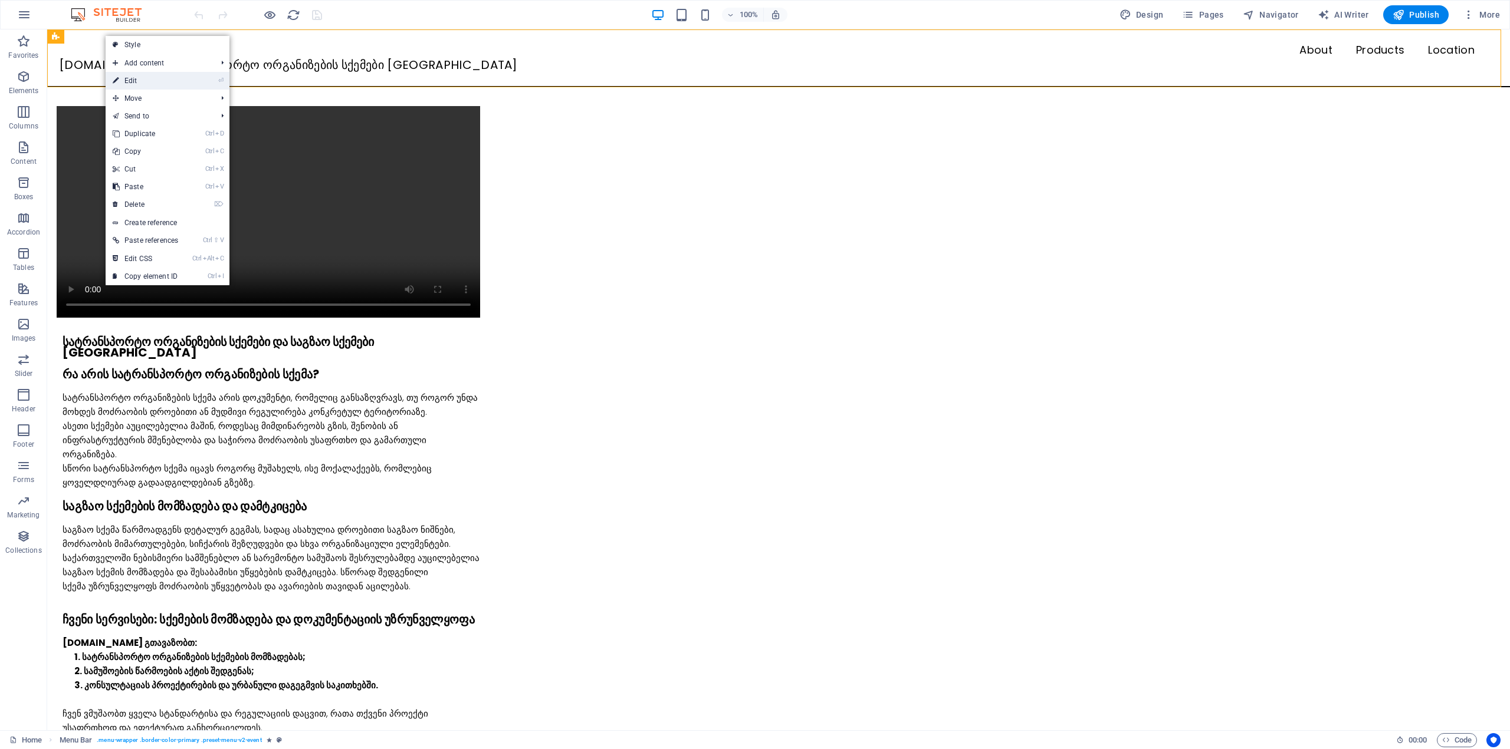
click at [143, 78] on link "⏎ Edit" at bounding box center [146, 81] width 80 height 18
select select "header"
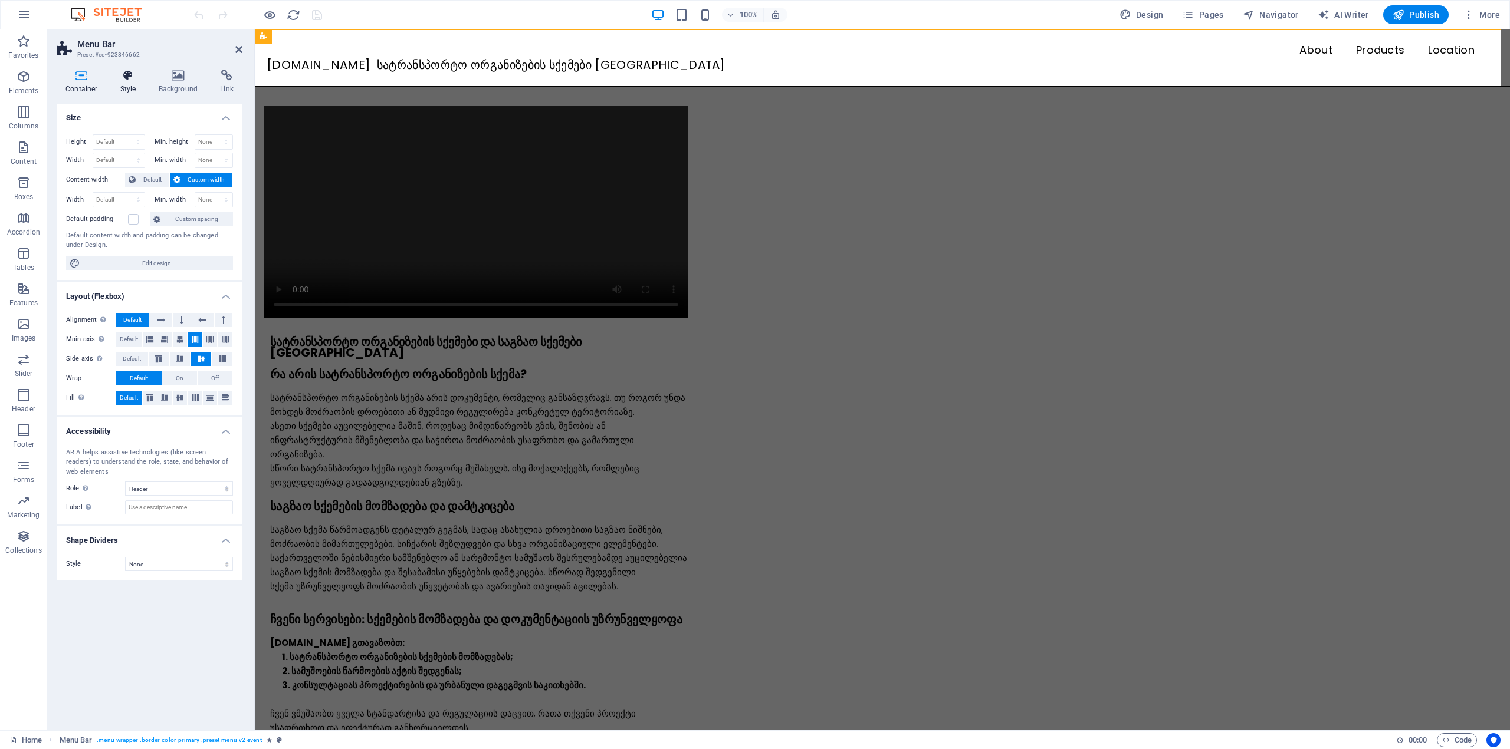
click at [119, 86] on h4 "Style" at bounding box center [130, 82] width 38 height 25
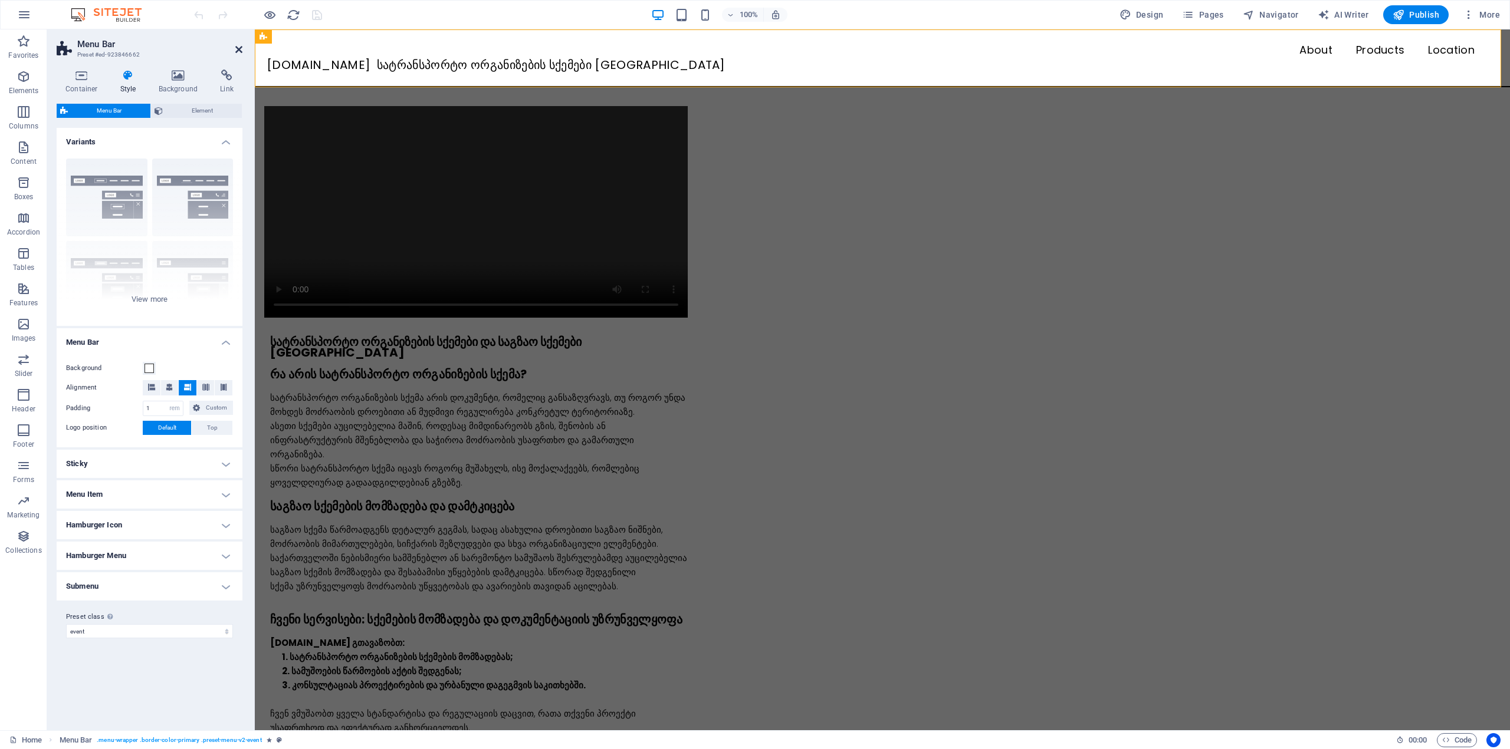
click at [238, 46] on icon at bounding box center [238, 49] width 7 height 9
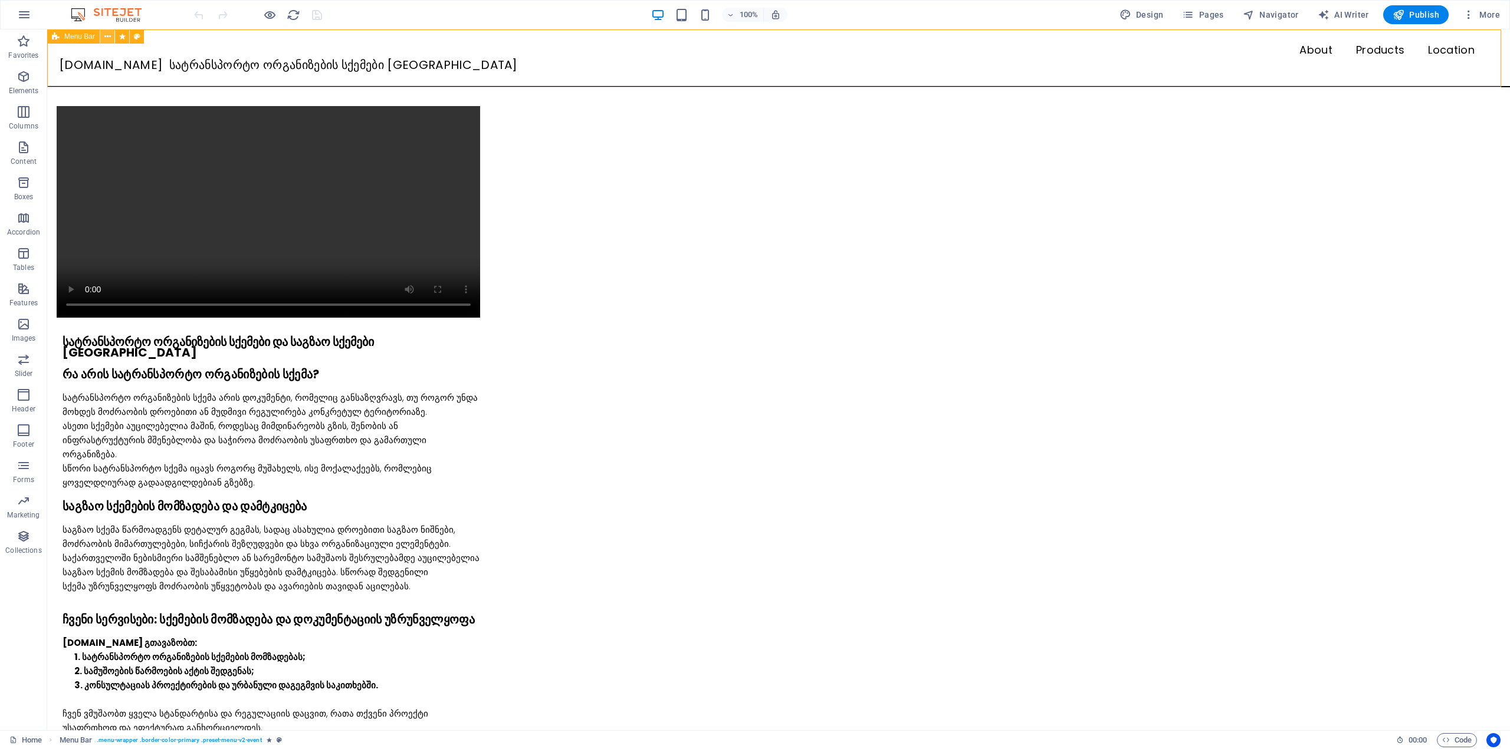
click at [108, 37] on icon at bounding box center [107, 37] width 6 height 12
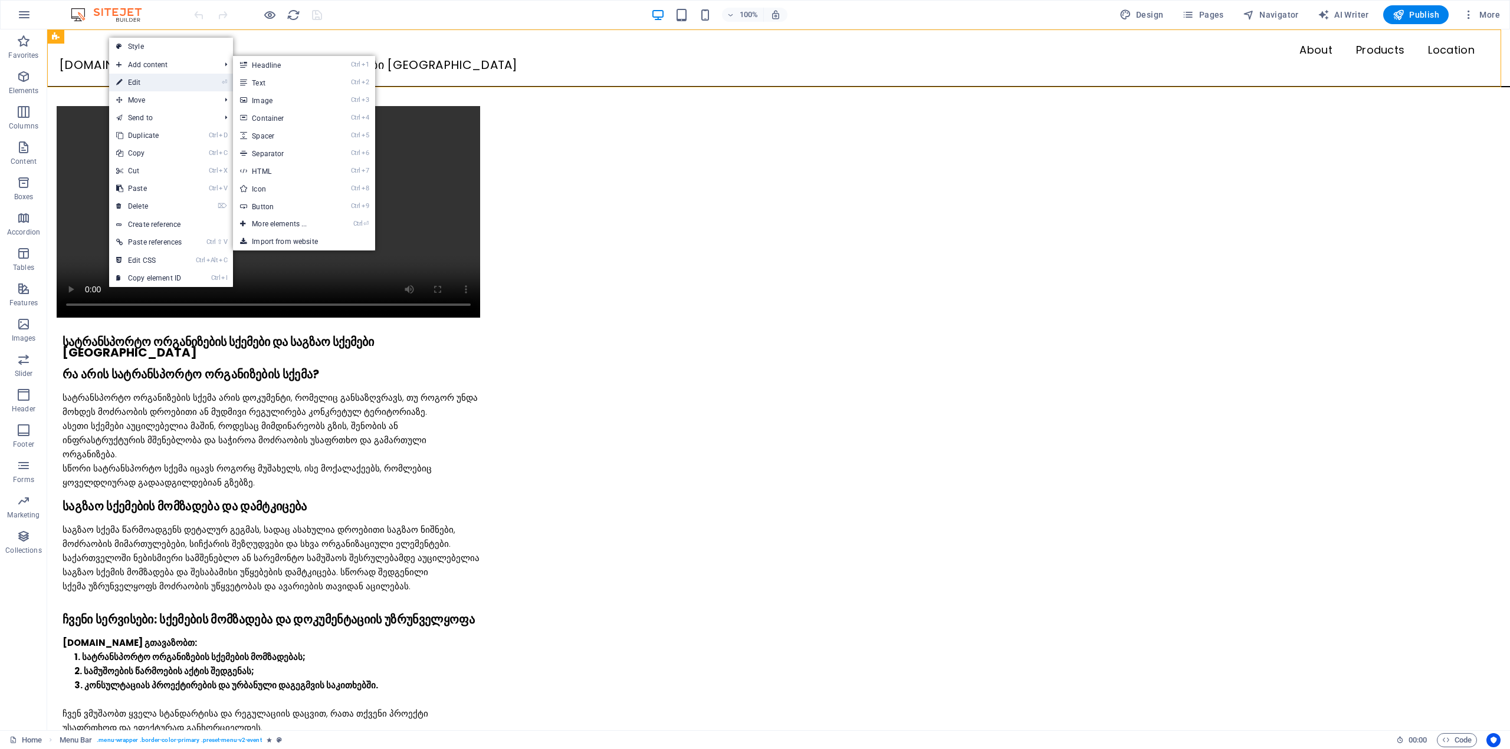
click at [136, 77] on link "⏎ Edit" at bounding box center [149, 83] width 80 height 18
select select "rem"
select select "sticky_menu"
select select "px"
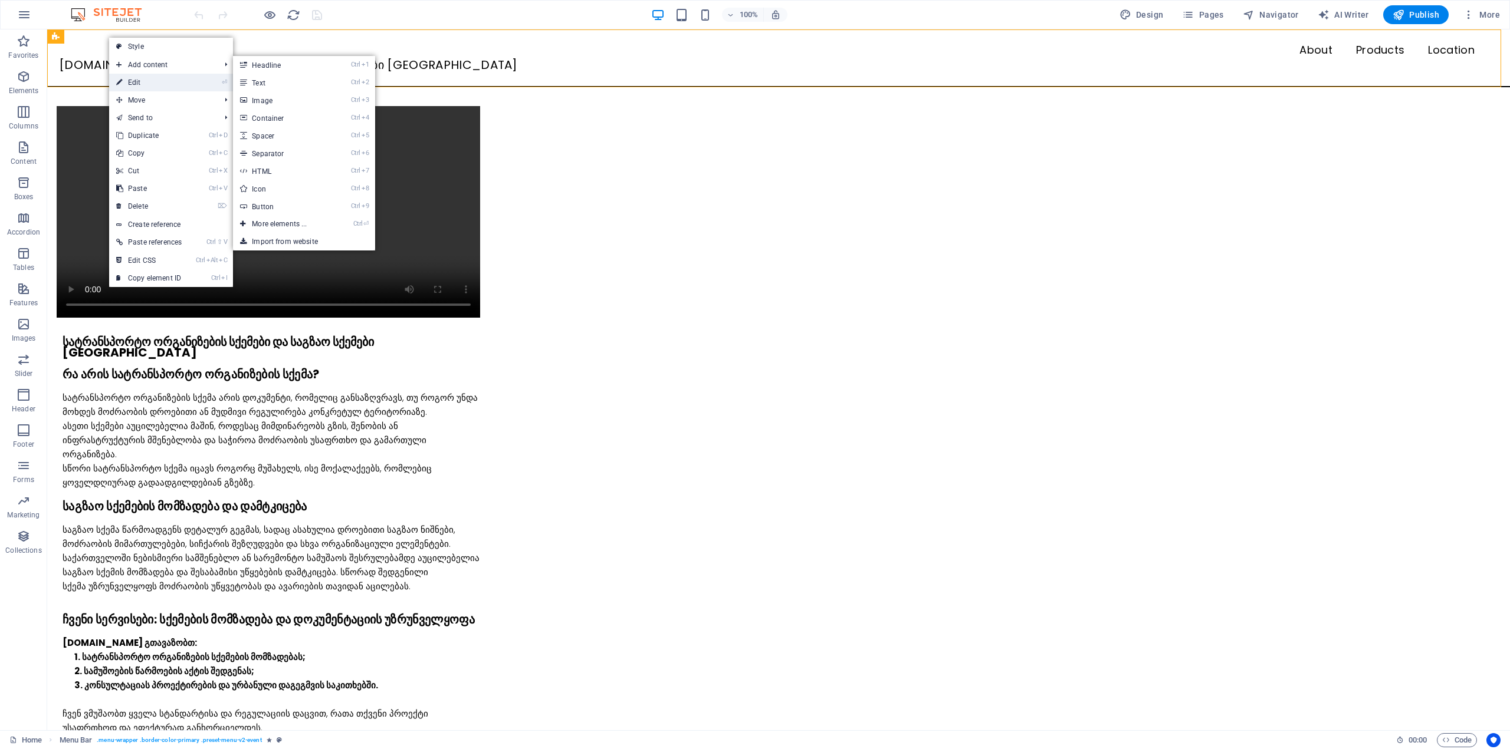
select select "px"
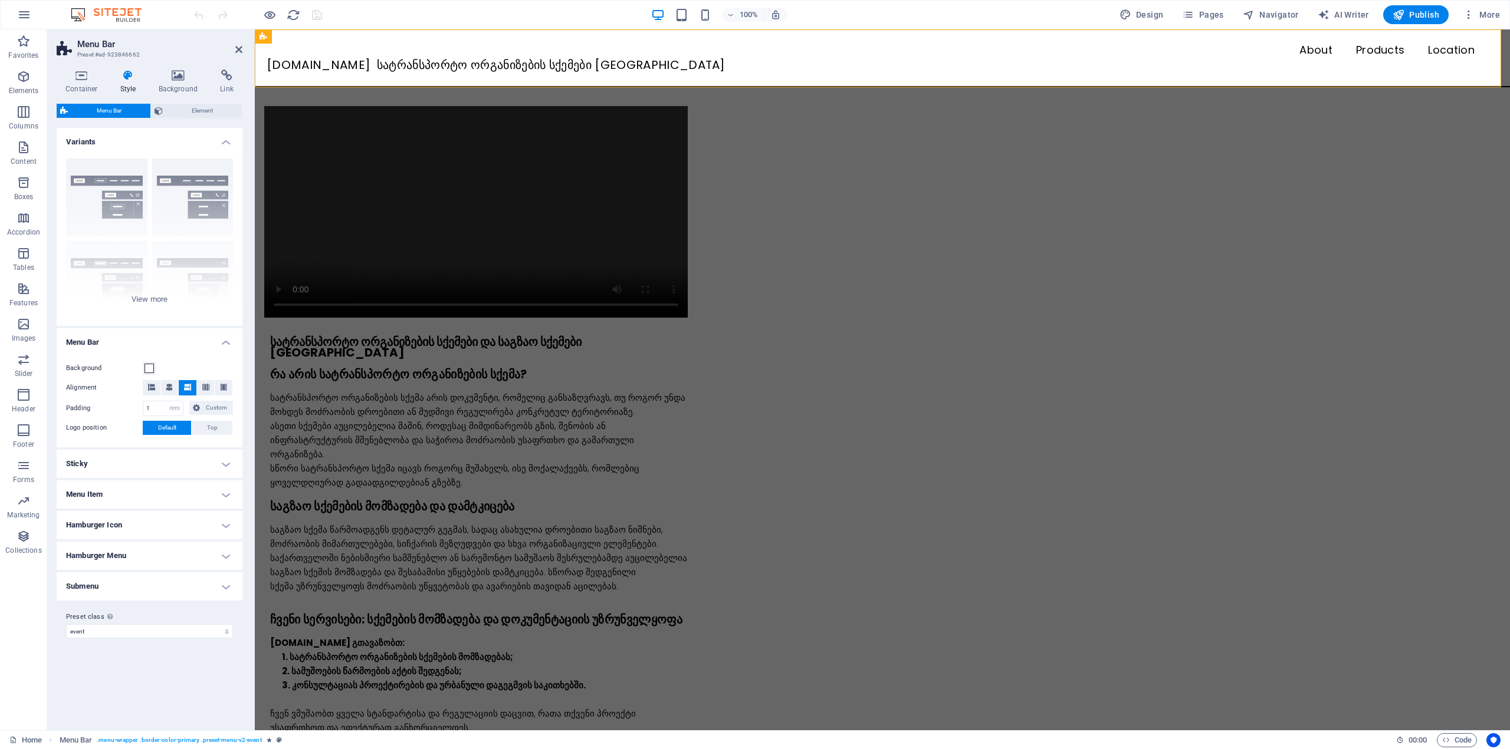
click at [119, 455] on h4 "Sticky" at bounding box center [150, 464] width 186 height 28
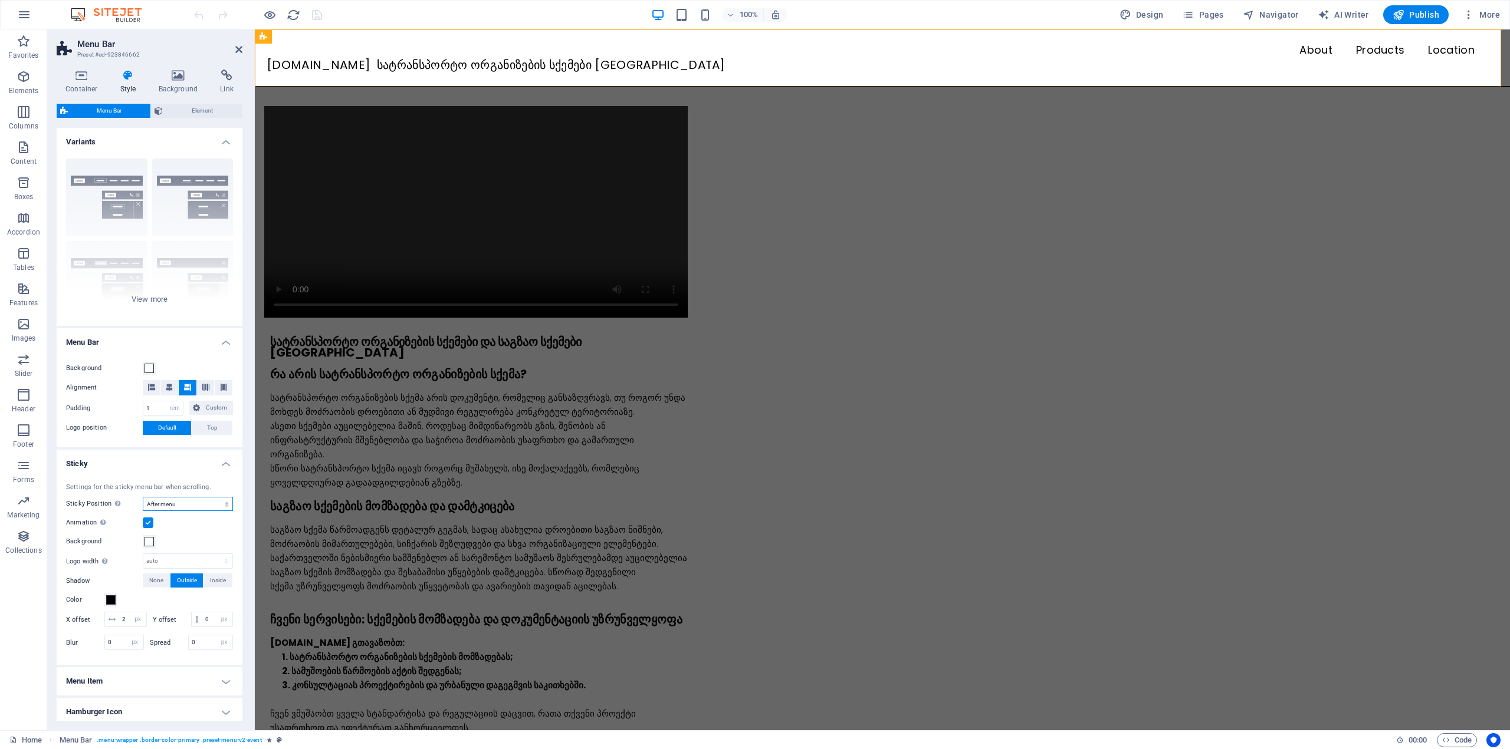
click at [162, 502] on select "Off Instant After menu After banner When scrolling up" at bounding box center [188, 504] width 90 height 14
select select "sticky_none"
click at [143, 497] on select "Off Instant After menu After banner When scrolling up" at bounding box center [188, 504] width 90 height 14
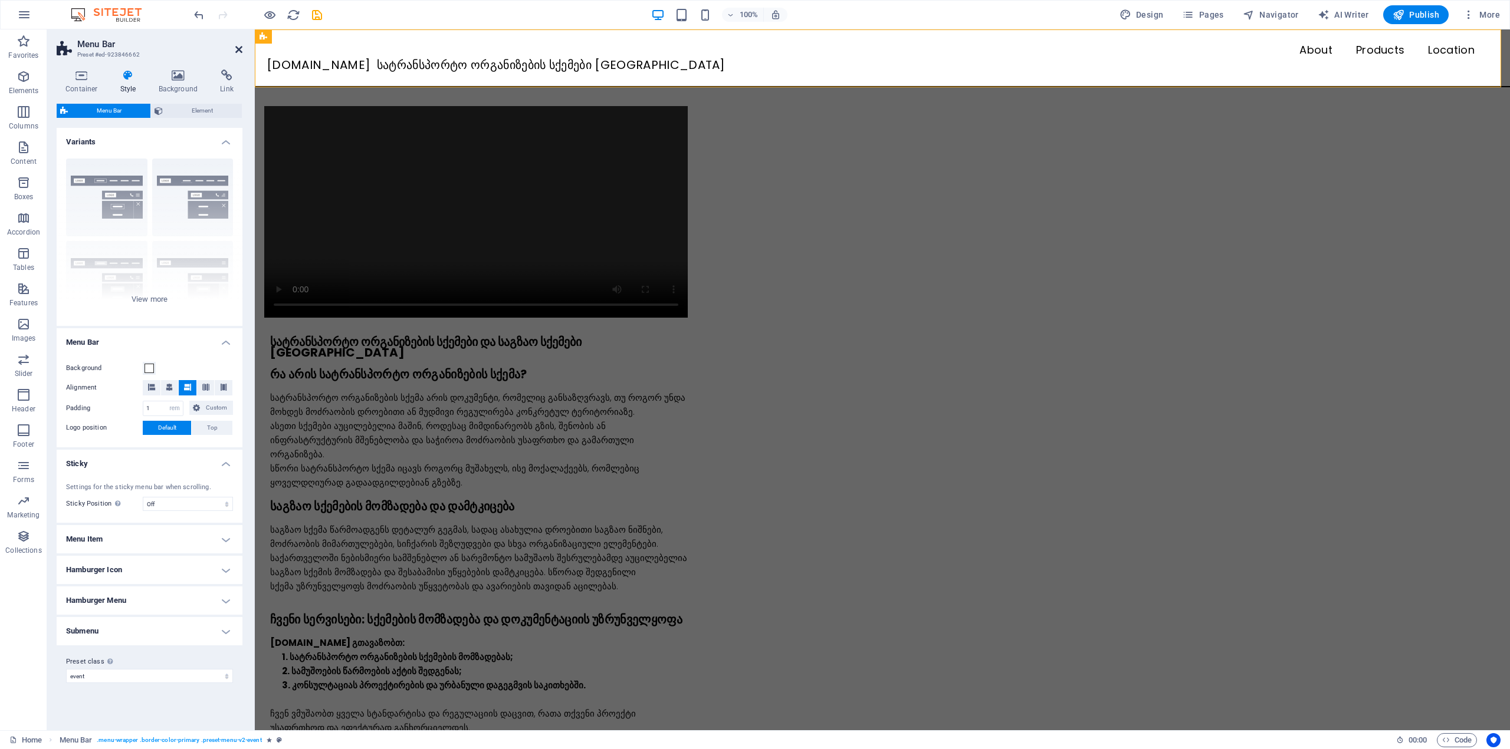
click at [235, 50] on icon at bounding box center [238, 49] width 7 height 9
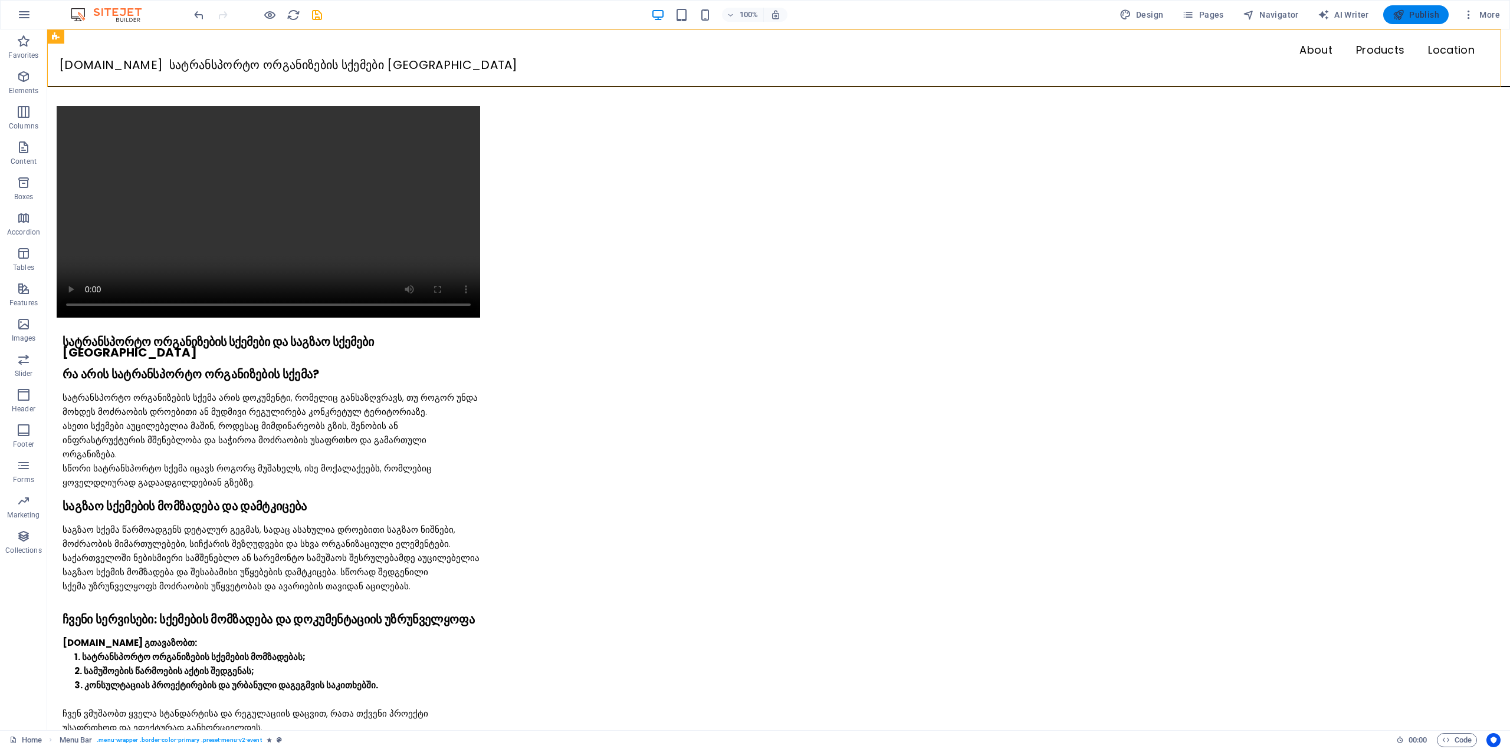
click at [1415, 21] on button "Publish" at bounding box center [1415, 14] width 65 height 19
